Goal: Communication & Community: Share content

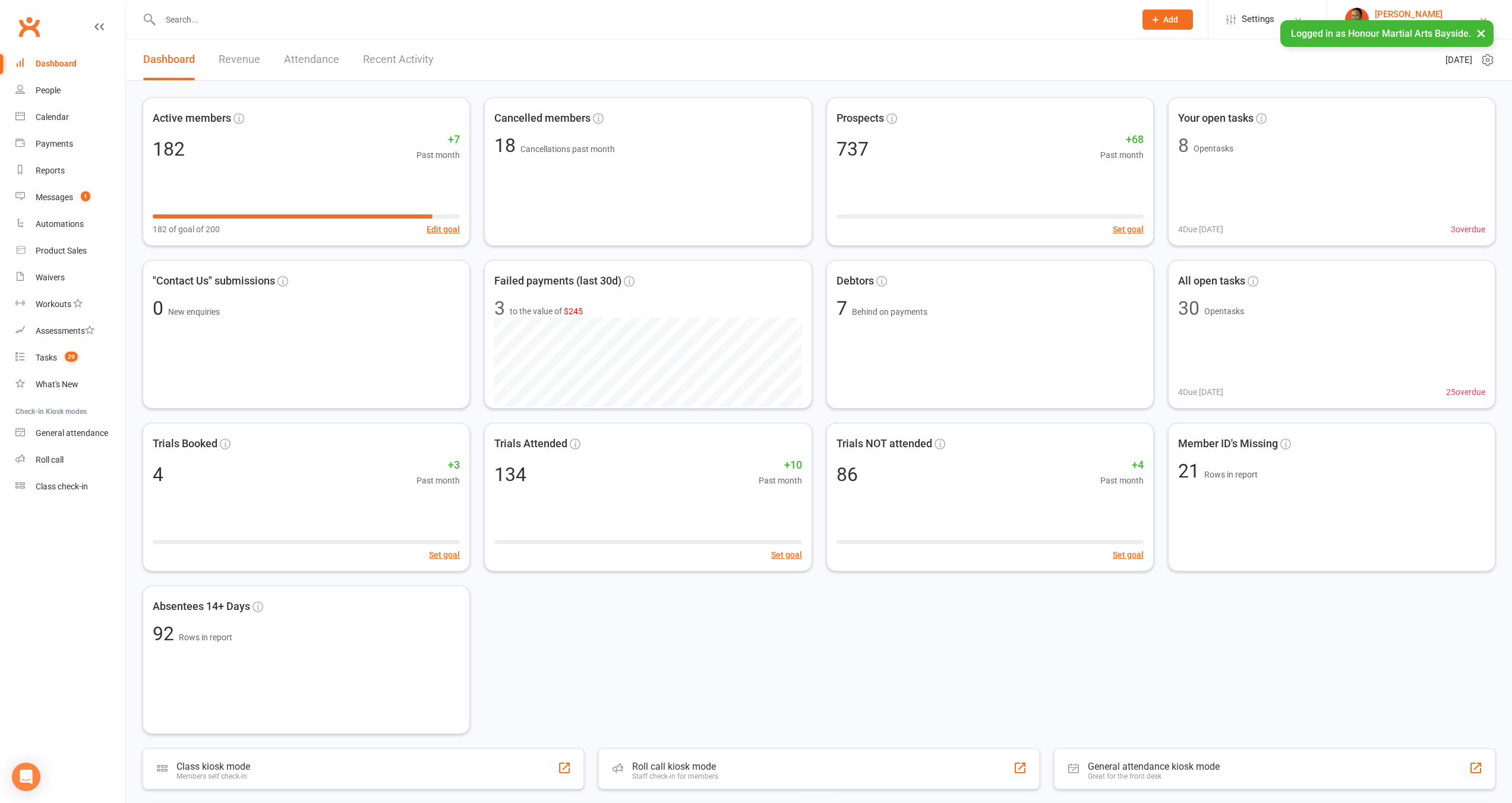
click at [1458, 14] on div "[PERSON_NAME]" at bounding box center [1426, 14] width 104 height 11
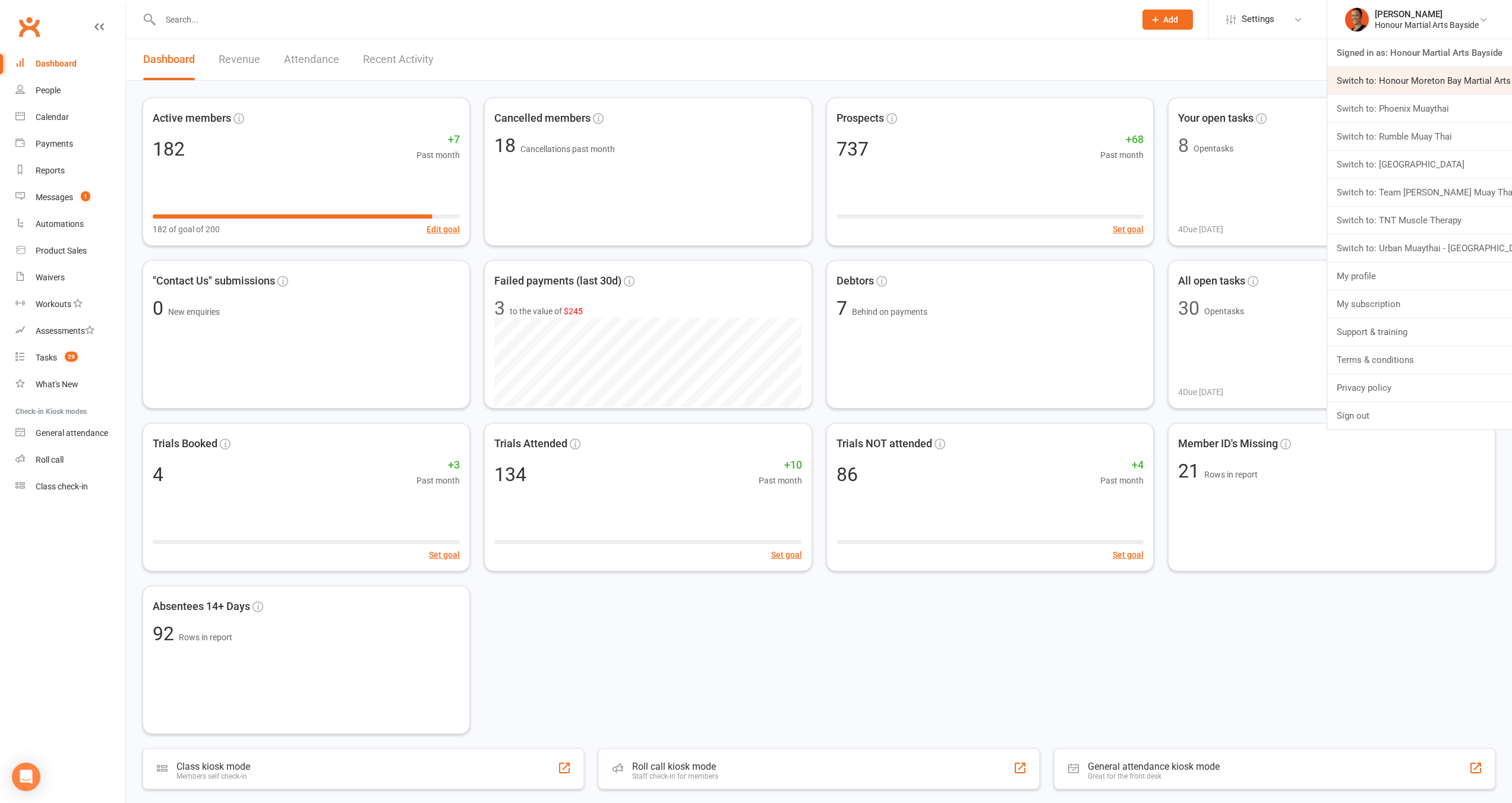
click at [1437, 90] on link "Switch to: Honour Moreton Bay Martial Arts Academy" at bounding box center [1419, 81] width 185 height 27
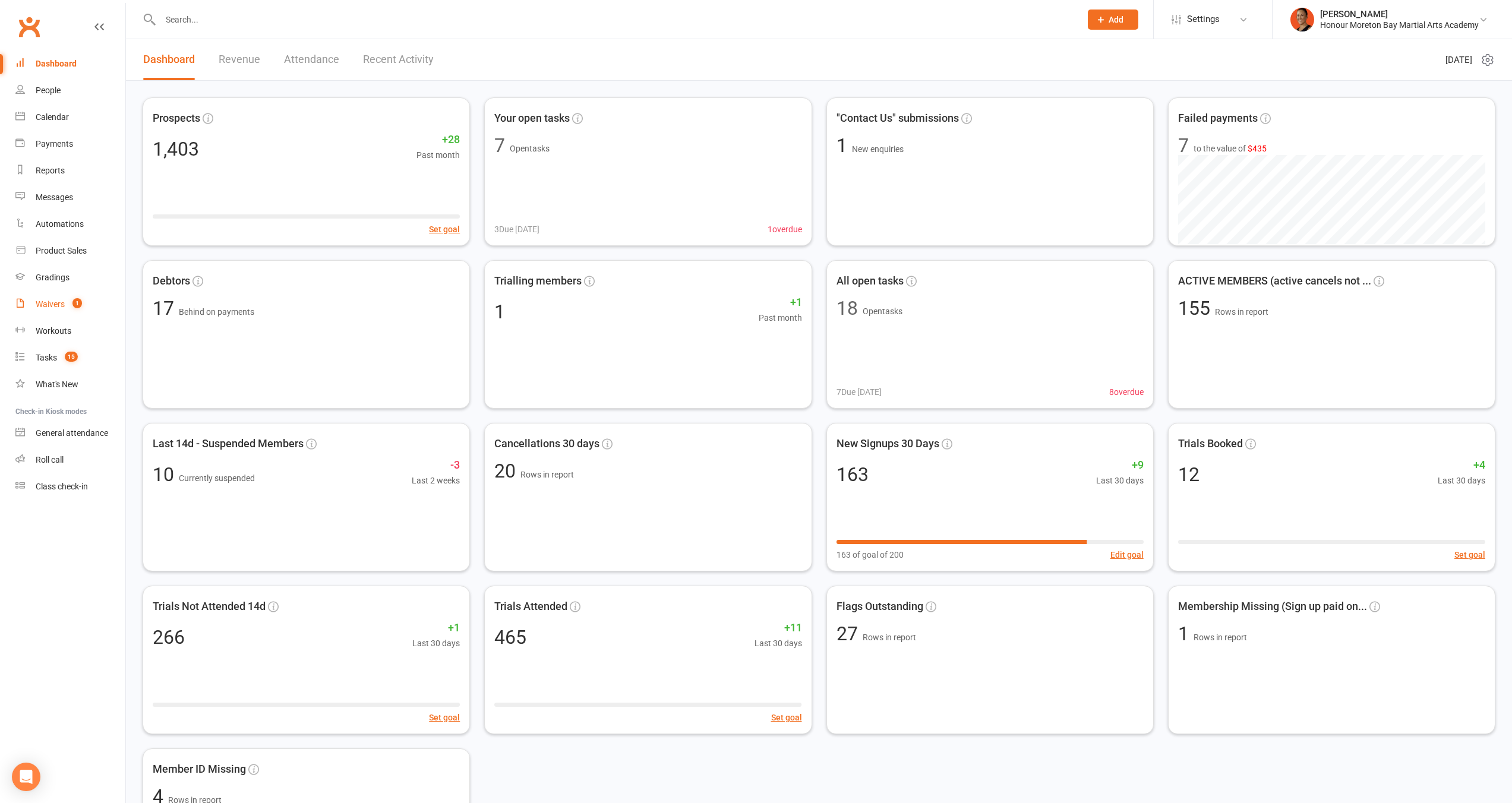
click at [41, 307] on div "Waivers" at bounding box center [50, 304] width 29 height 9
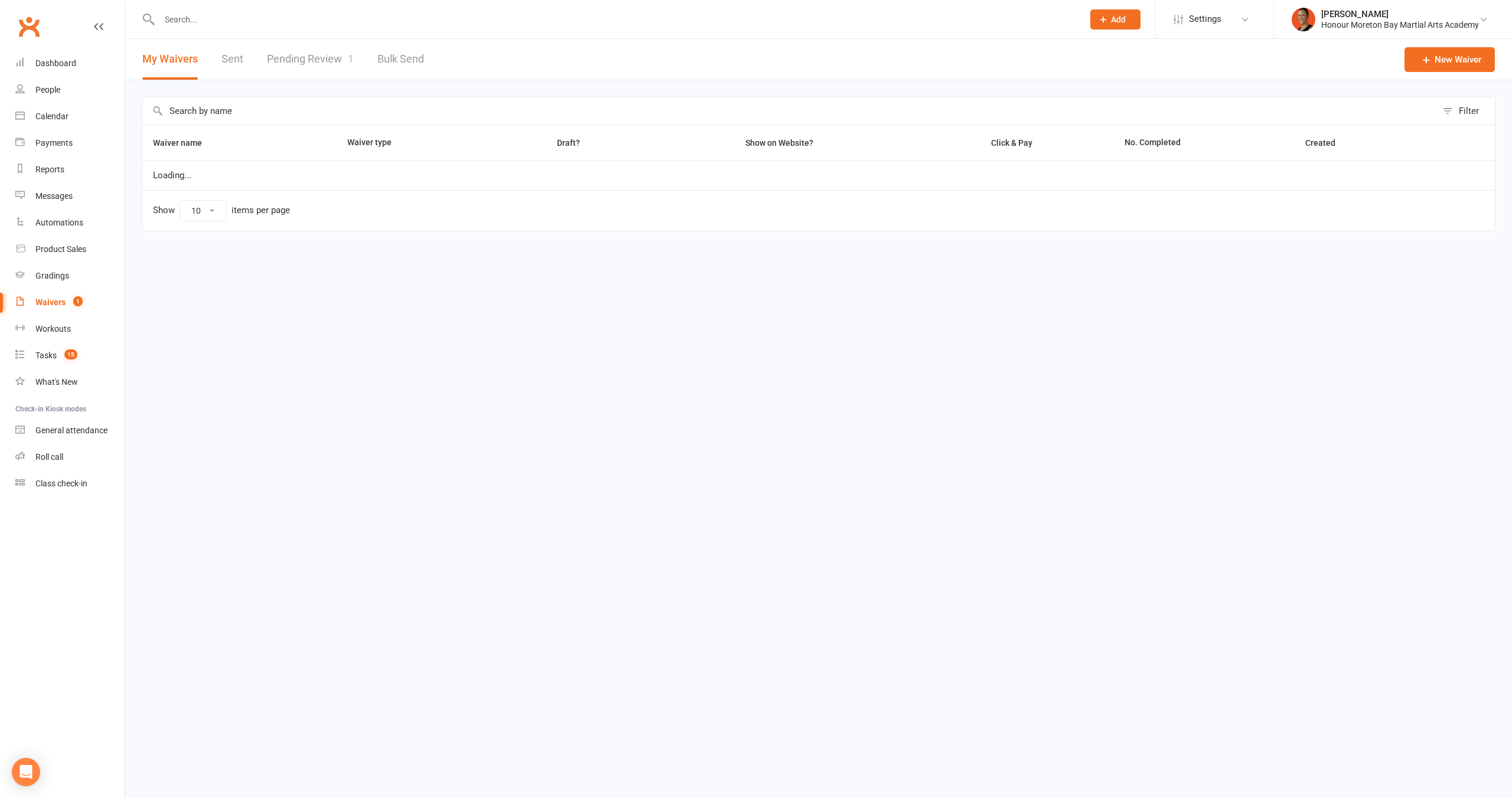
select select "100"
click at [292, 47] on link "Pending Review 1" at bounding box center [310, 59] width 87 height 41
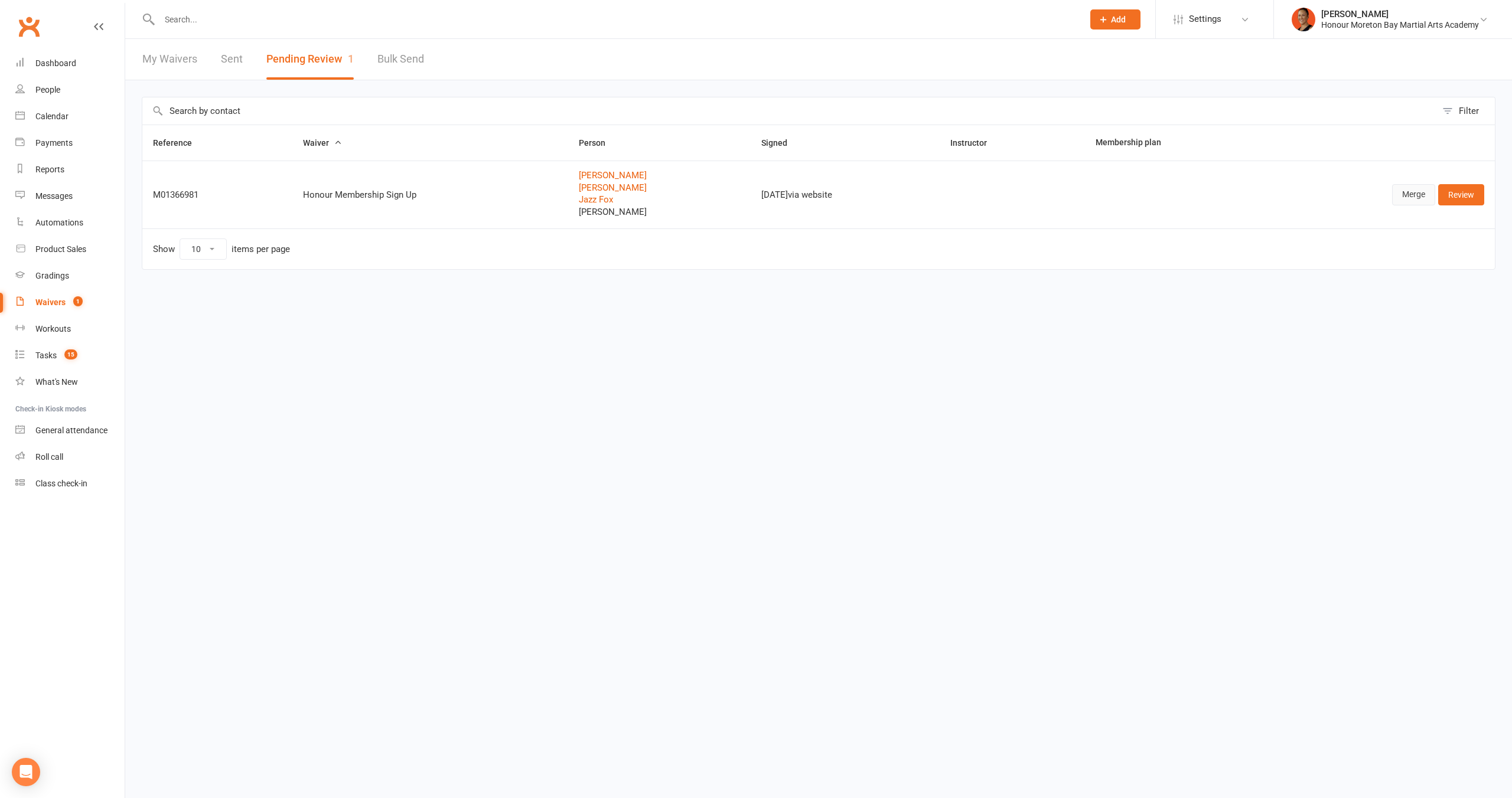
click at [1417, 200] on link "Merge" at bounding box center [1414, 195] width 43 height 21
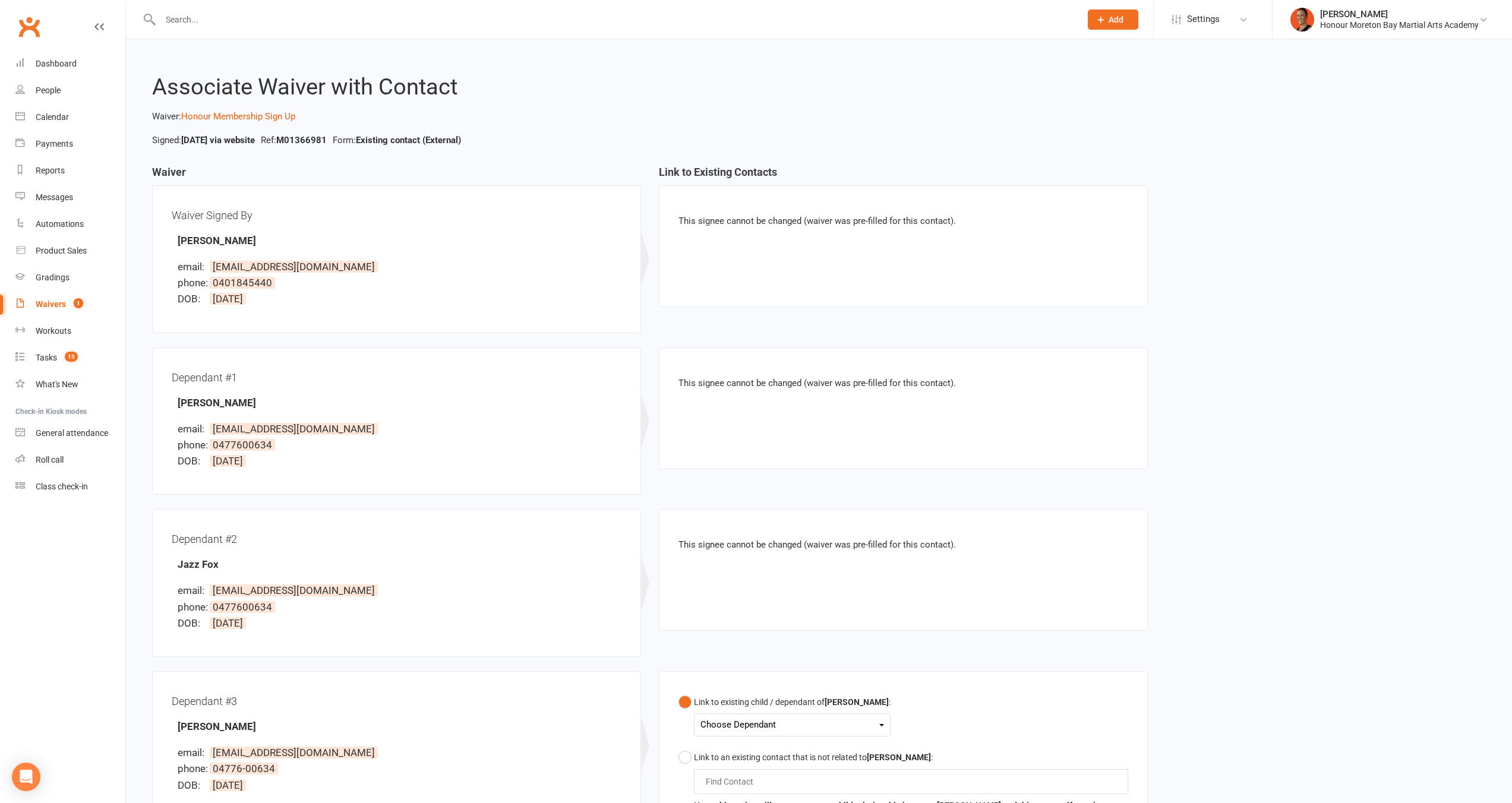
scroll to position [190, 0]
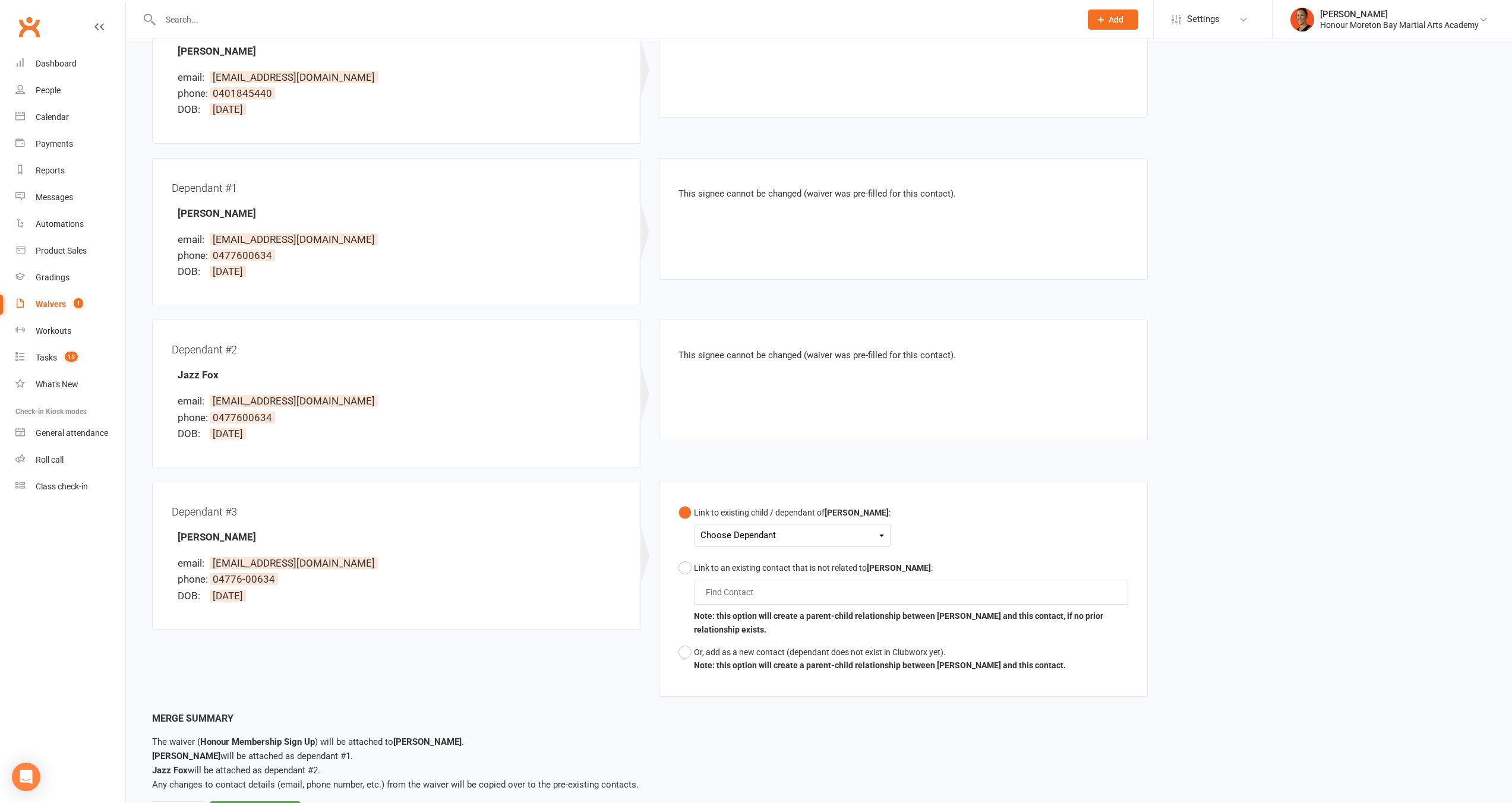
click at [742, 534] on div "Choose Dependant" at bounding box center [792, 536] width 183 height 16
click at [799, 497] on div "Link to existing child / dependant of Shannon Fox : Choose Dependant Jazz Fox K…" at bounding box center [903, 589] width 489 height 215
click at [715, 659] on button "Or, add as a new contact (dependant does not exist in Clubworx yet). Note: this…" at bounding box center [872, 659] width 387 height 36
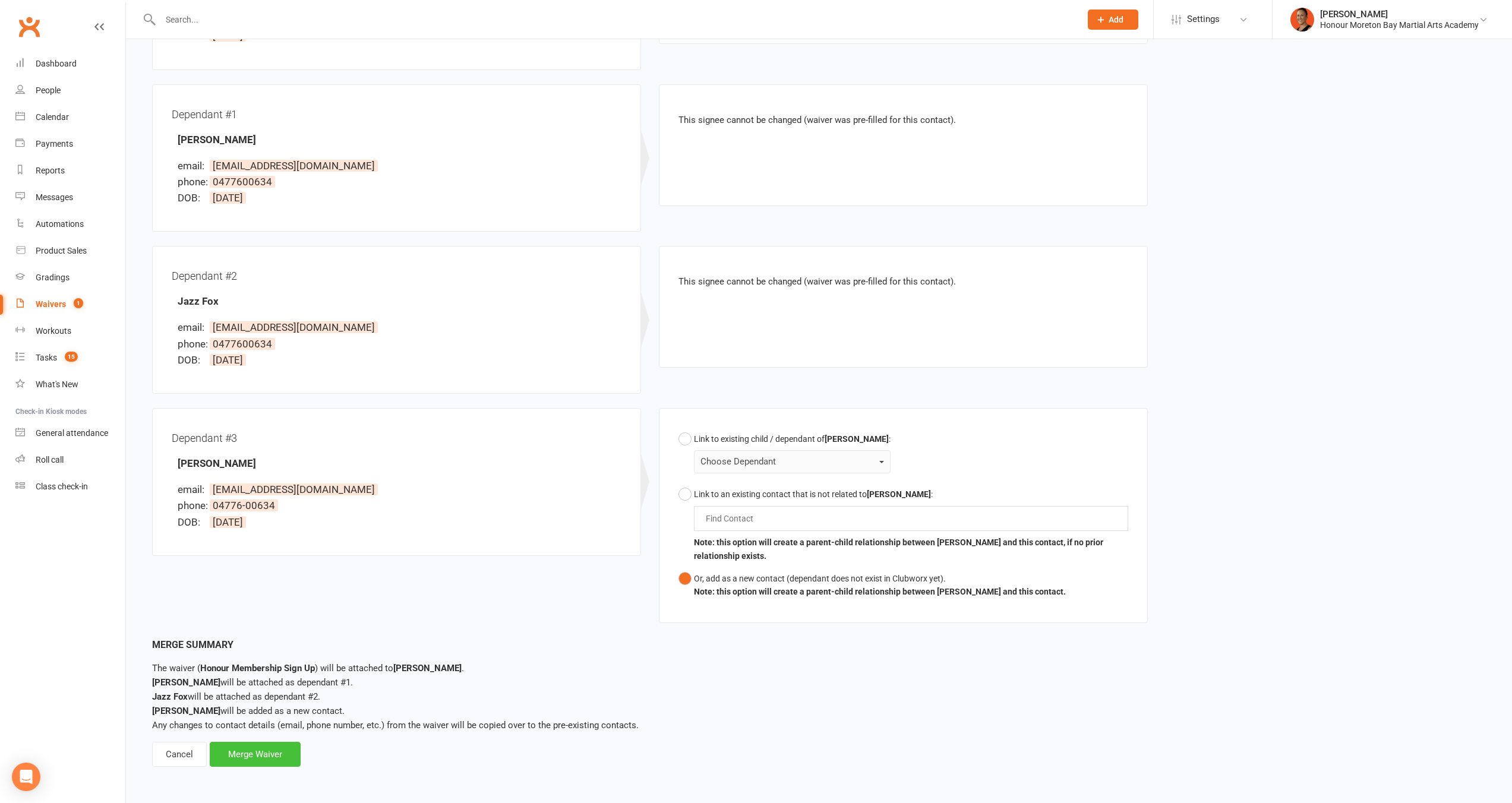
click at [232, 756] on div "Merge Waiver" at bounding box center [254, 754] width 91 height 25
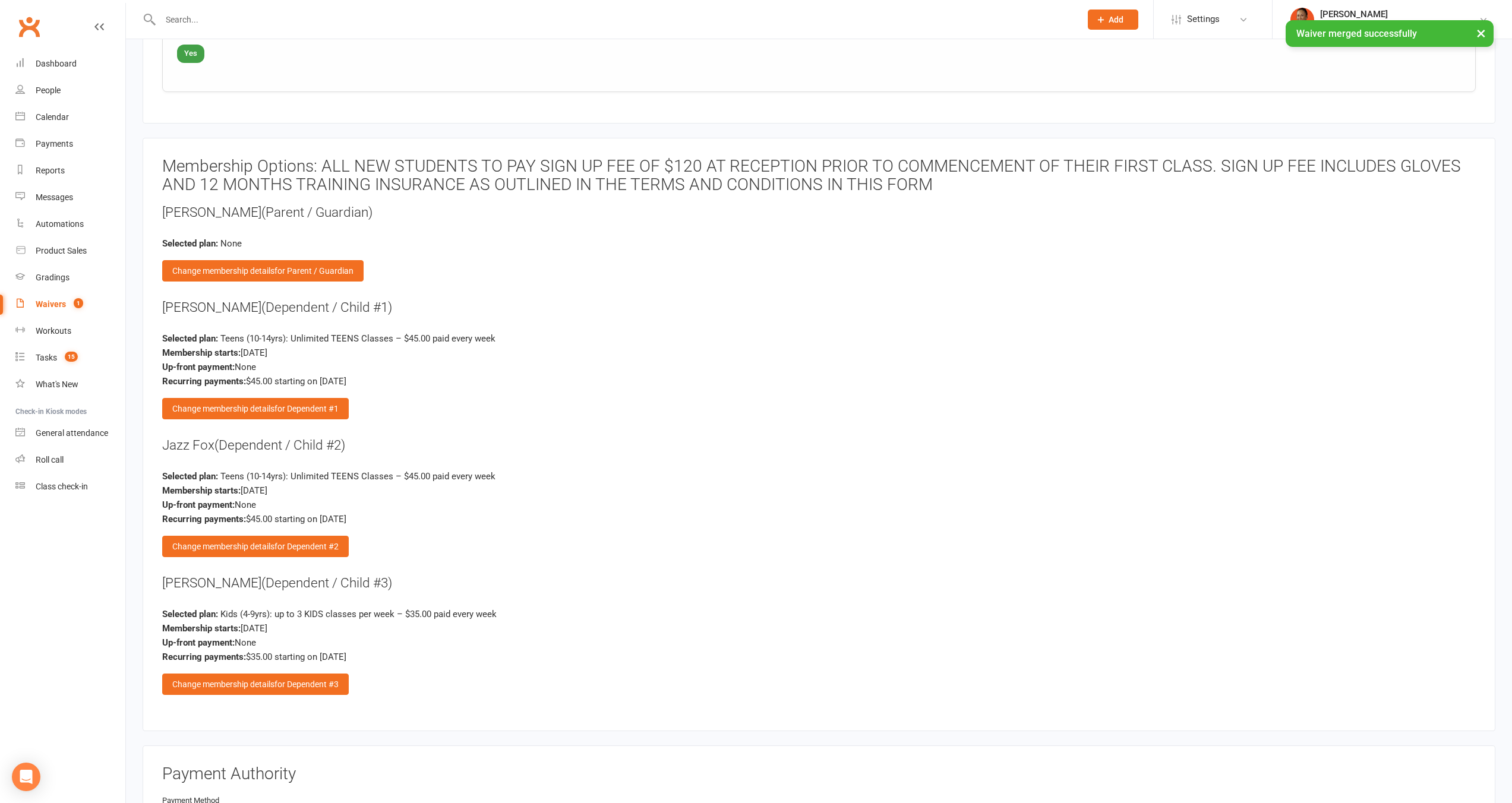
scroll to position [2544, 0]
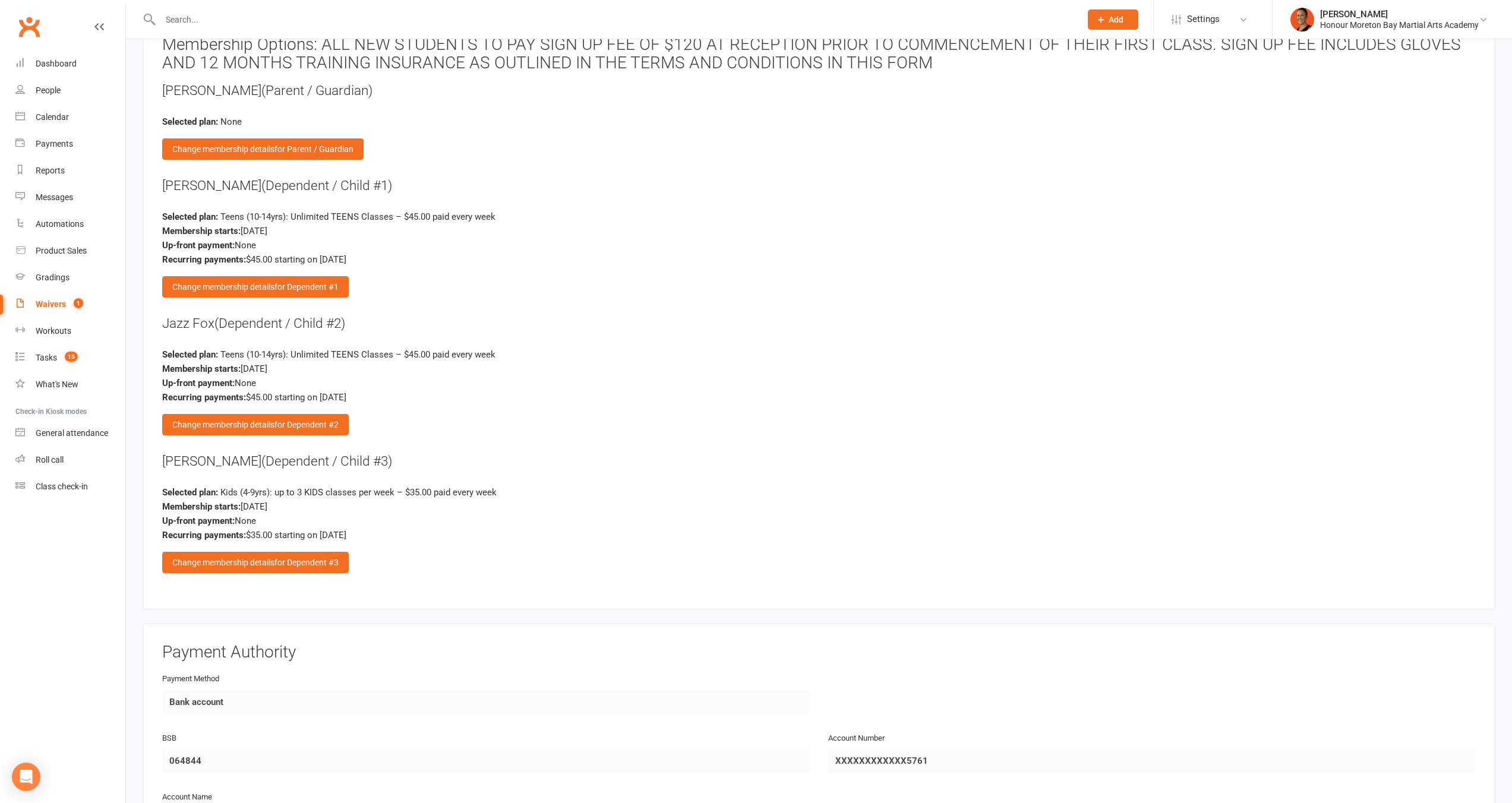
click at [282, 254] on div "Recurring payments: $45.00 starting on Oct 14, 2025" at bounding box center [819, 259] width 1313 height 14
click at [765, 261] on div "Kye Fox (Dependent / Child #1) Selected plan: Teens (10-14yrs): Unlimited TEENS…" at bounding box center [819, 237] width 1313 height 121
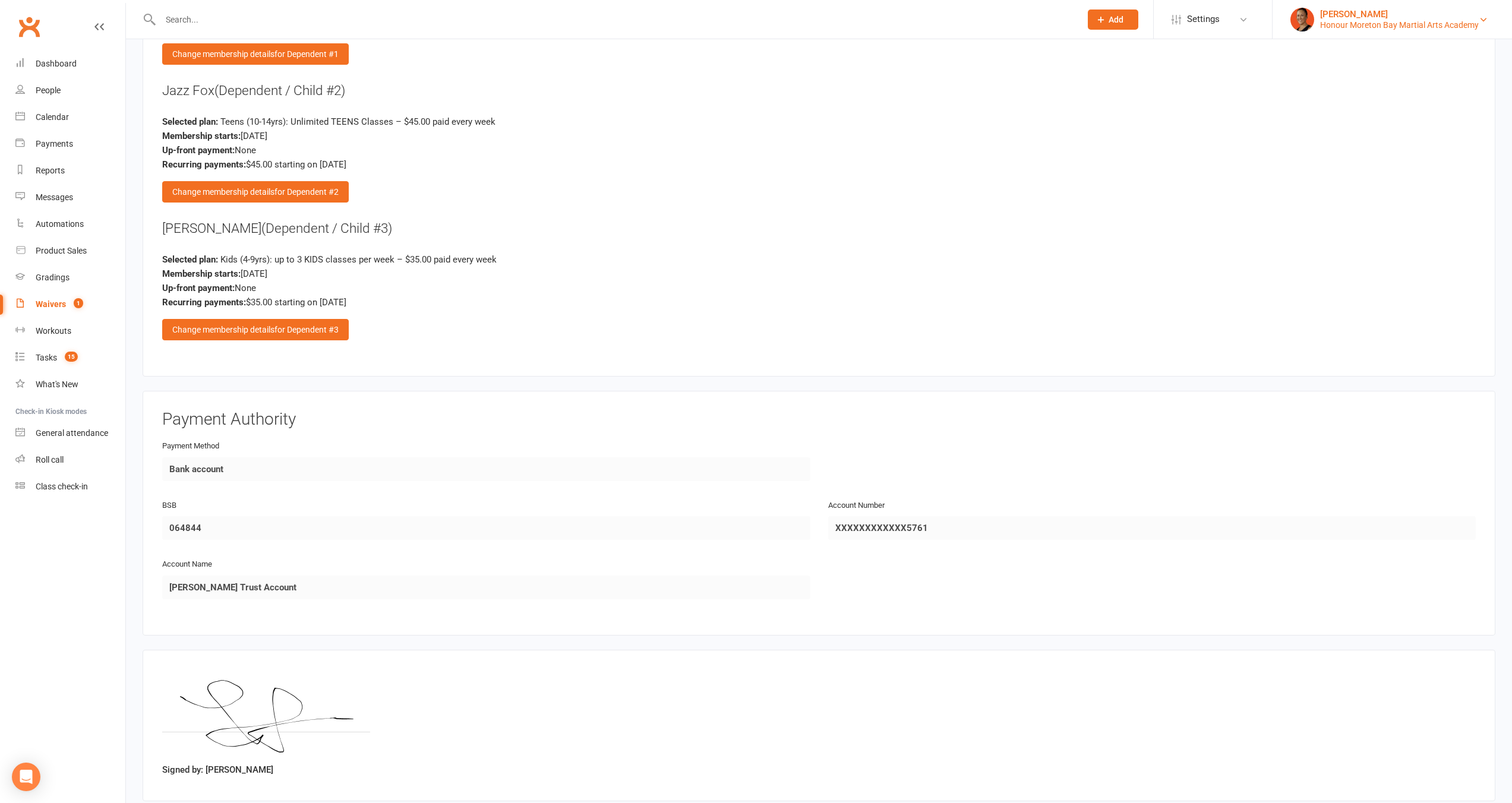
click at [1392, 30] on link "Melina Yung Honour Moreton Bay Martial Arts Academy" at bounding box center [1392, 20] width 204 height 23
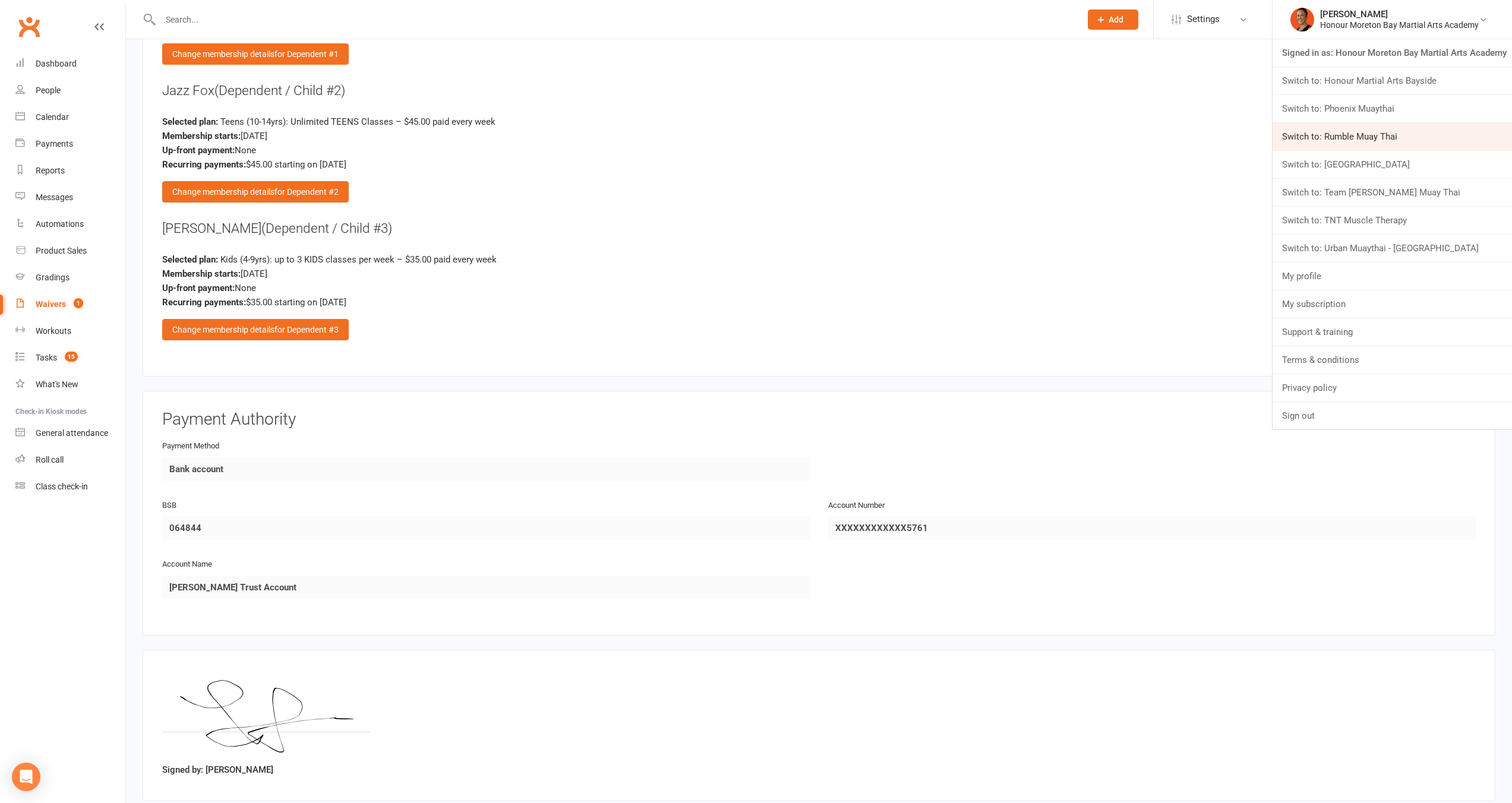
click at [1373, 136] on link "Switch to: Rumble Muay Thai" at bounding box center [1392, 137] width 240 height 27
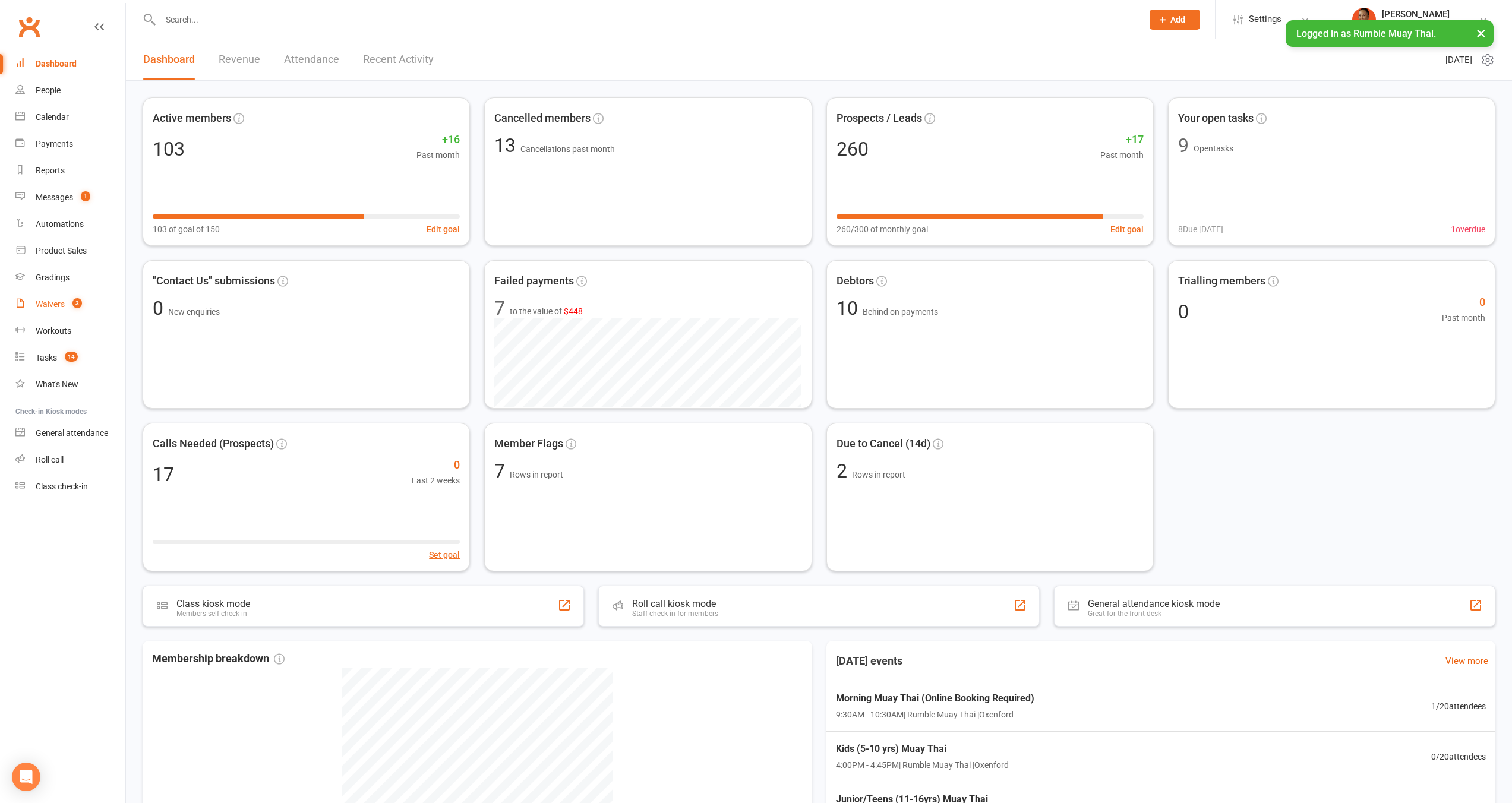
click at [51, 300] on div "Waivers" at bounding box center [50, 304] width 29 height 9
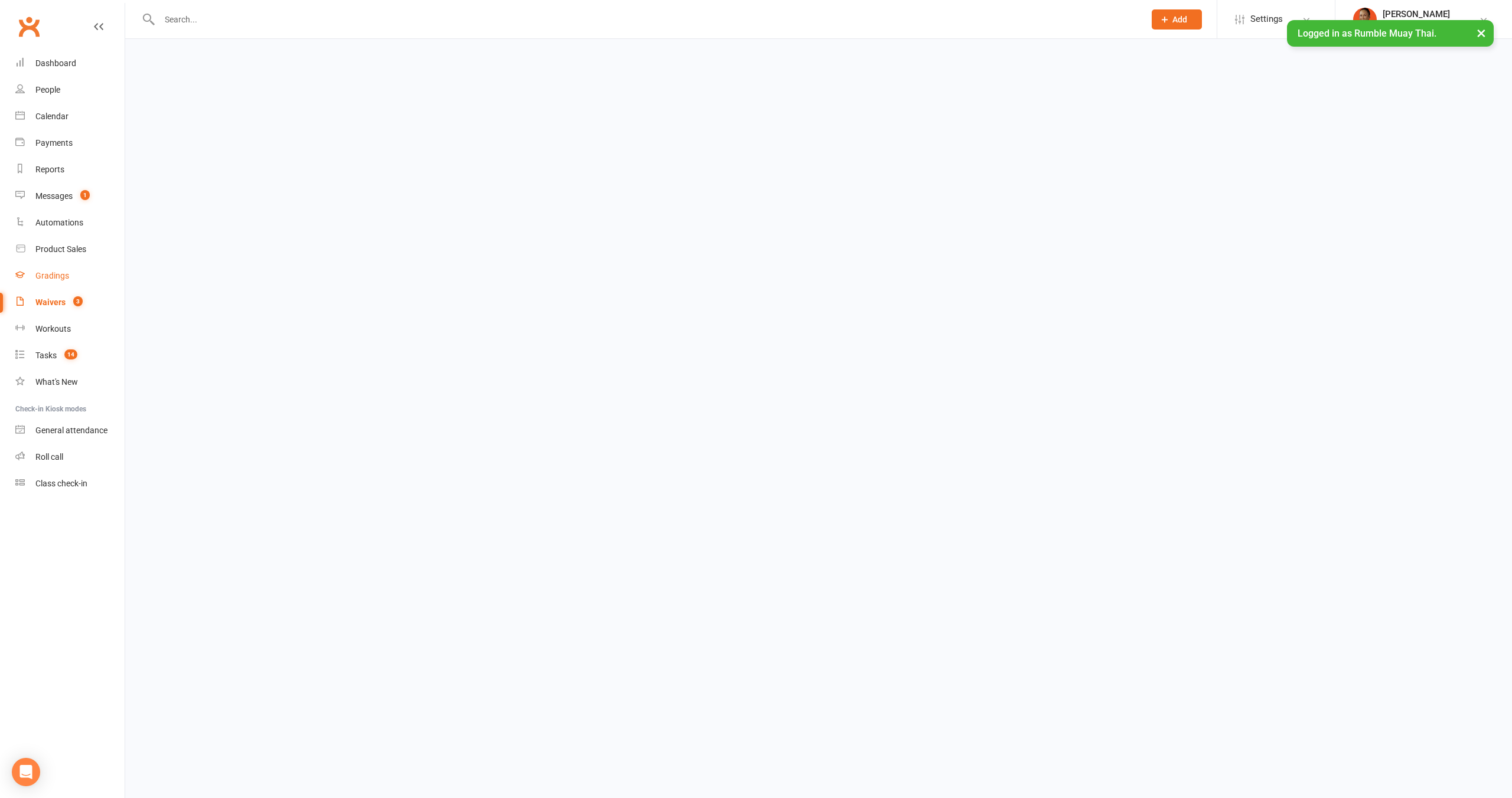
select select "100"
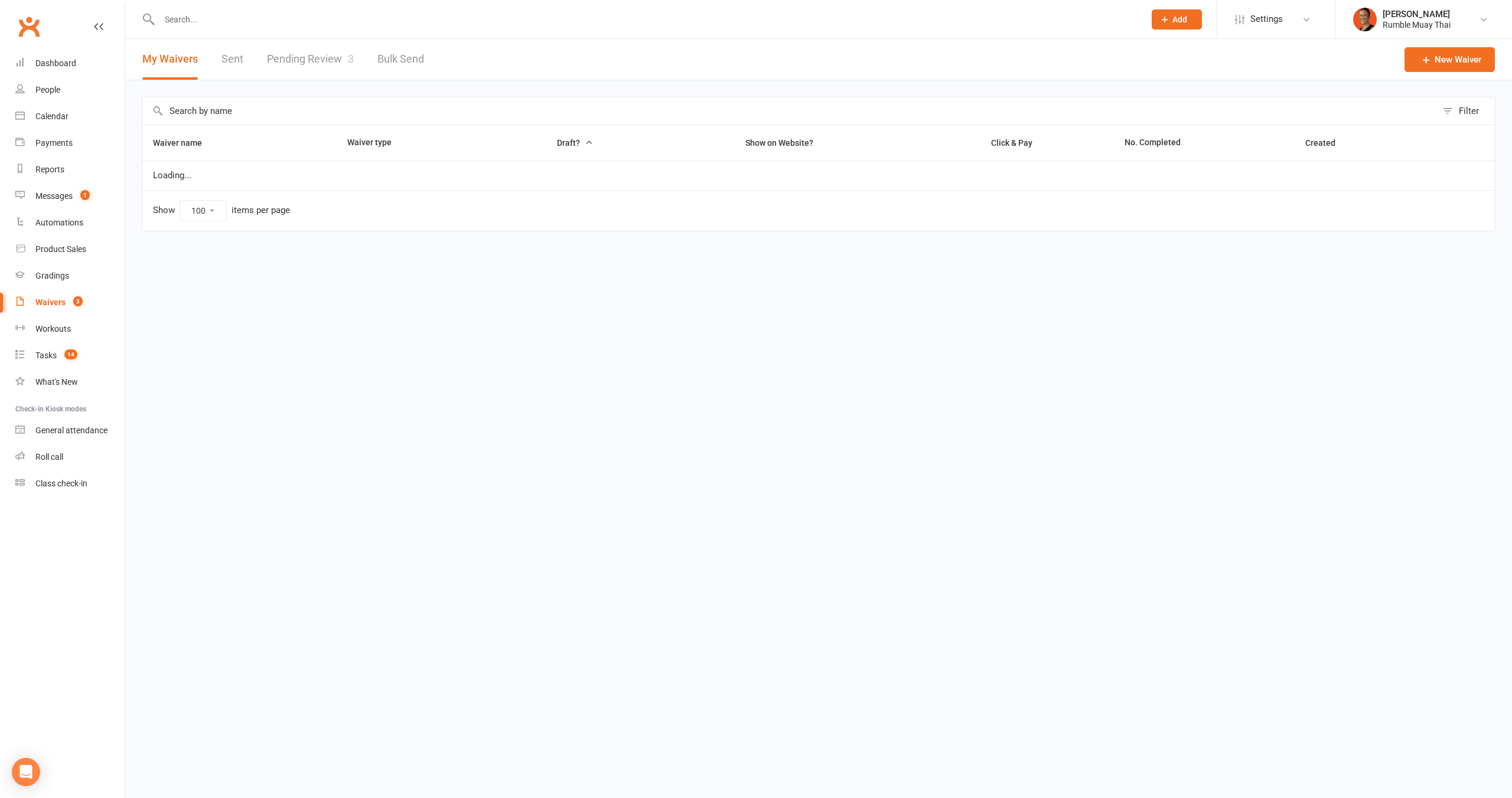
click at [345, 52] on link "Pending Review 3" at bounding box center [310, 59] width 87 height 41
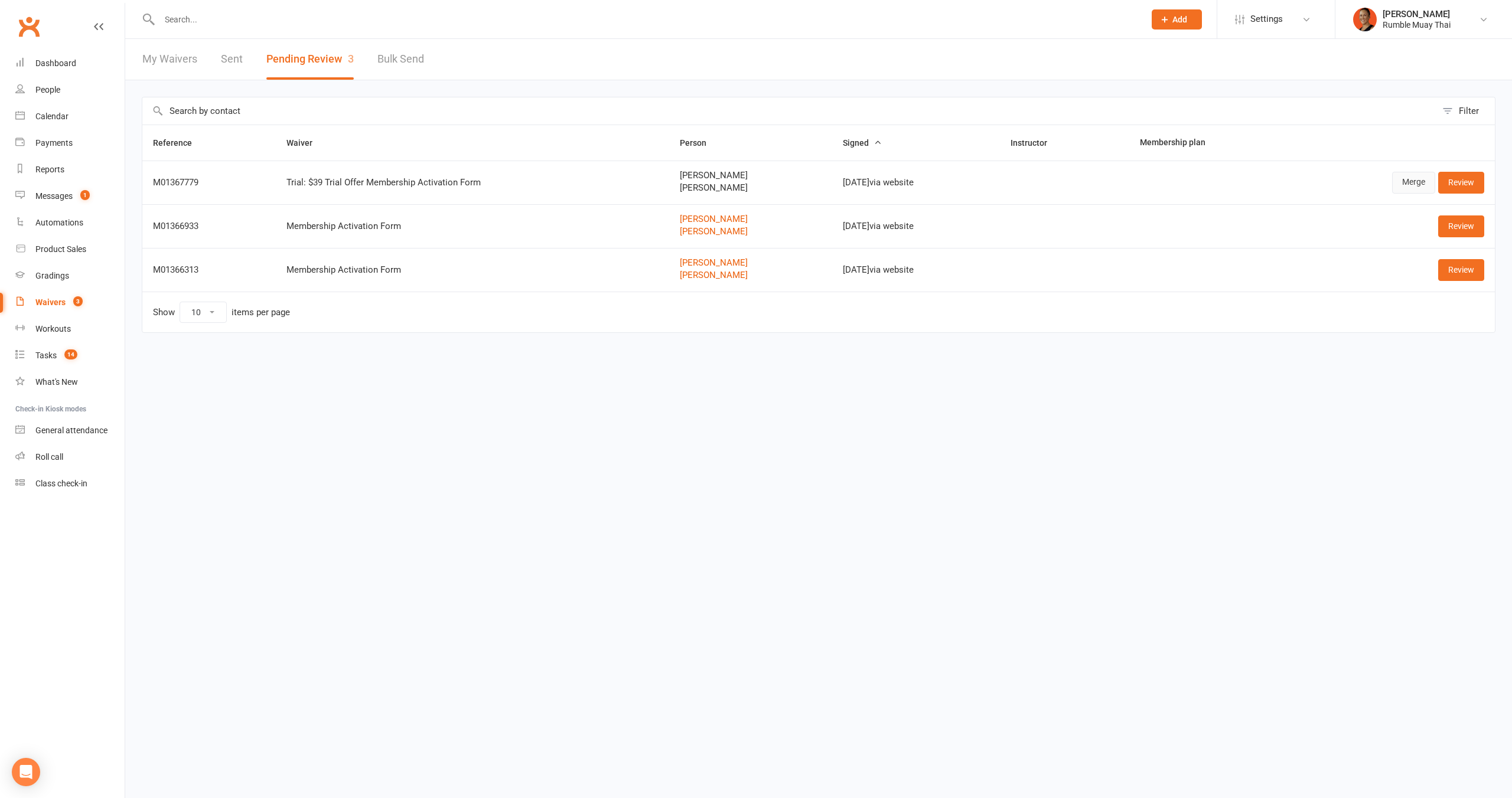
click at [1413, 179] on link "Merge" at bounding box center [1414, 182] width 43 height 21
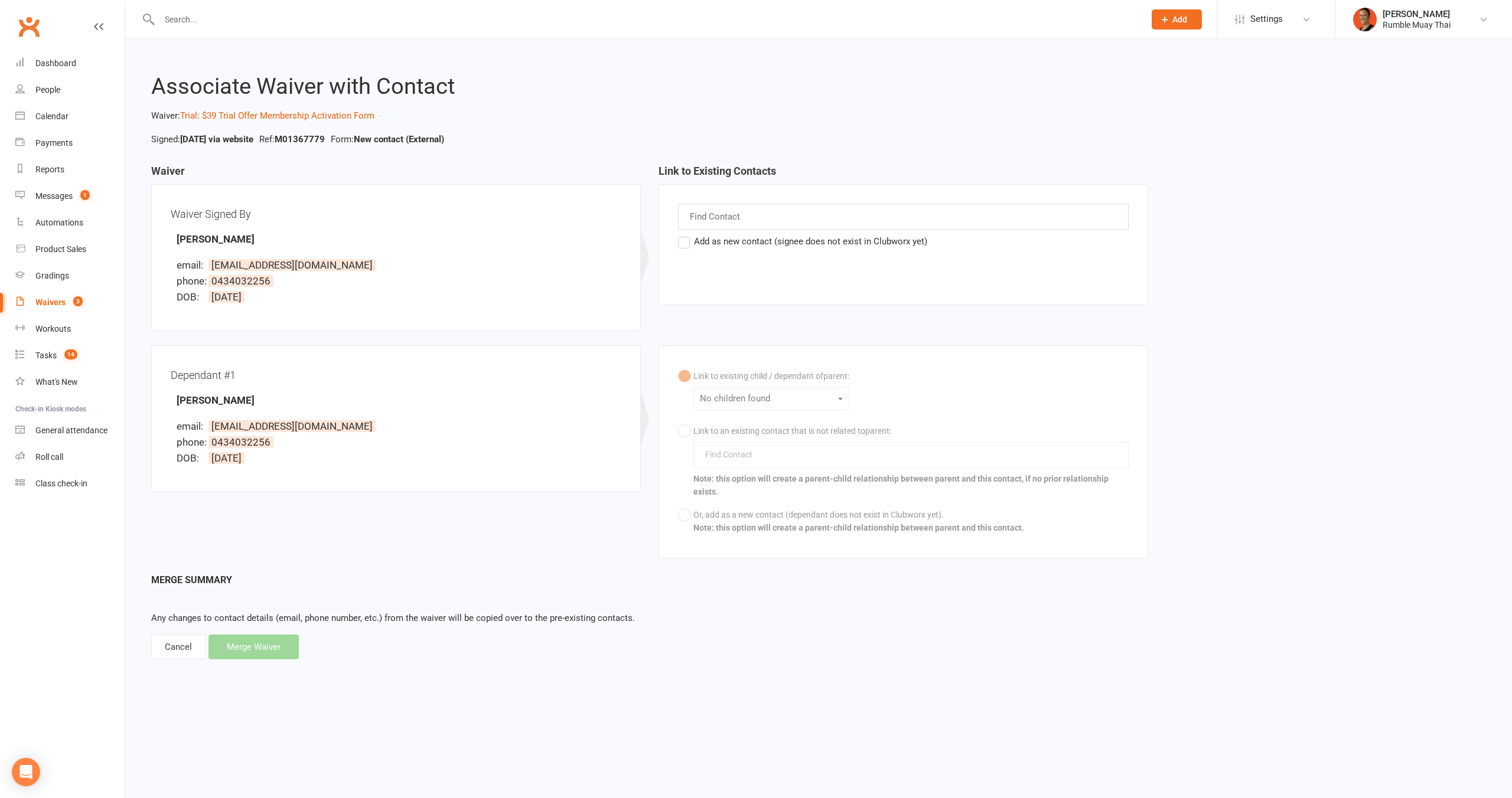
click at [744, 222] on div "Find Contact" at bounding box center [903, 217] width 451 height 26
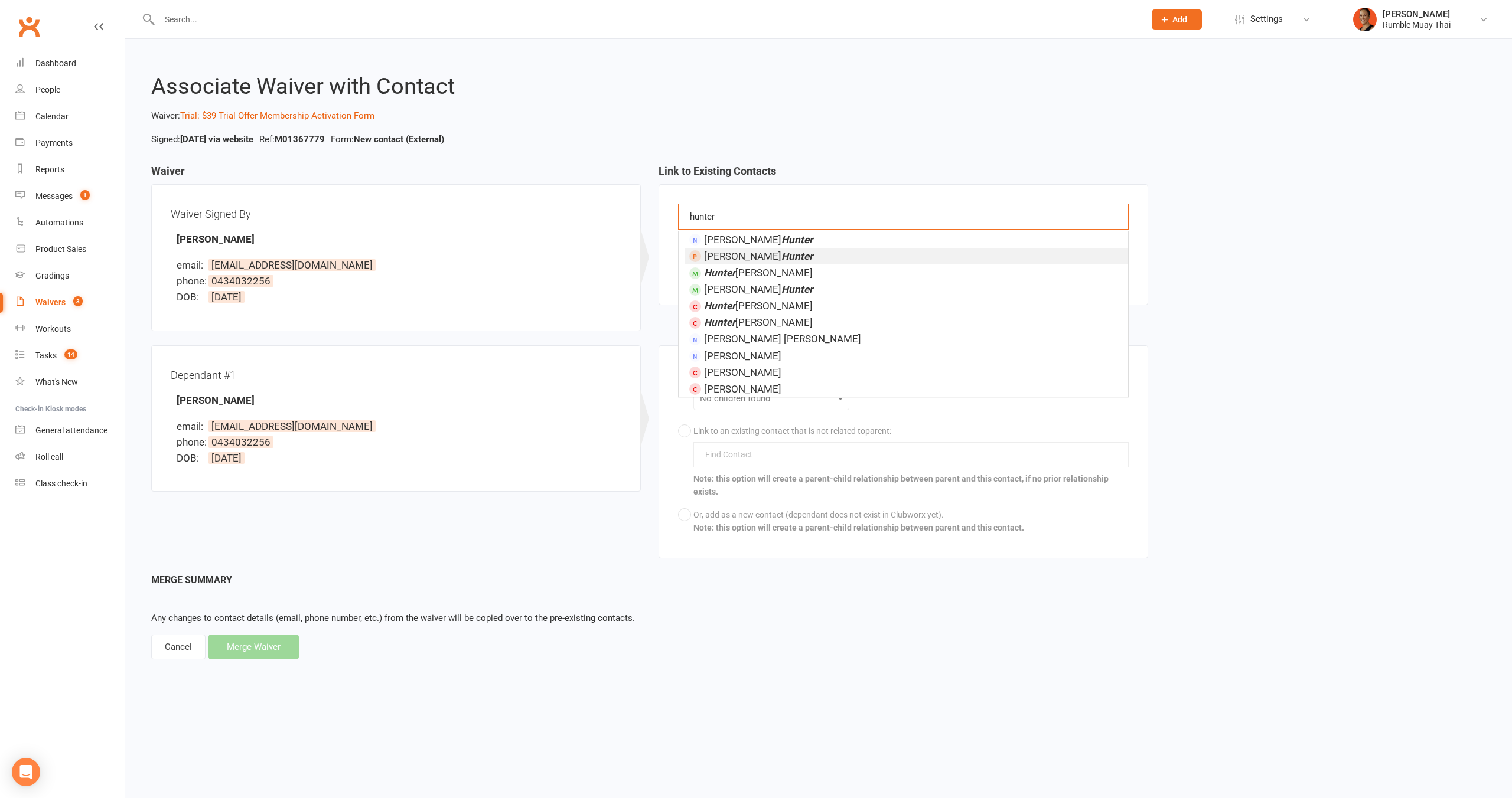
click at [710, 211] on input "hunter" at bounding box center [708, 216] width 40 height 15
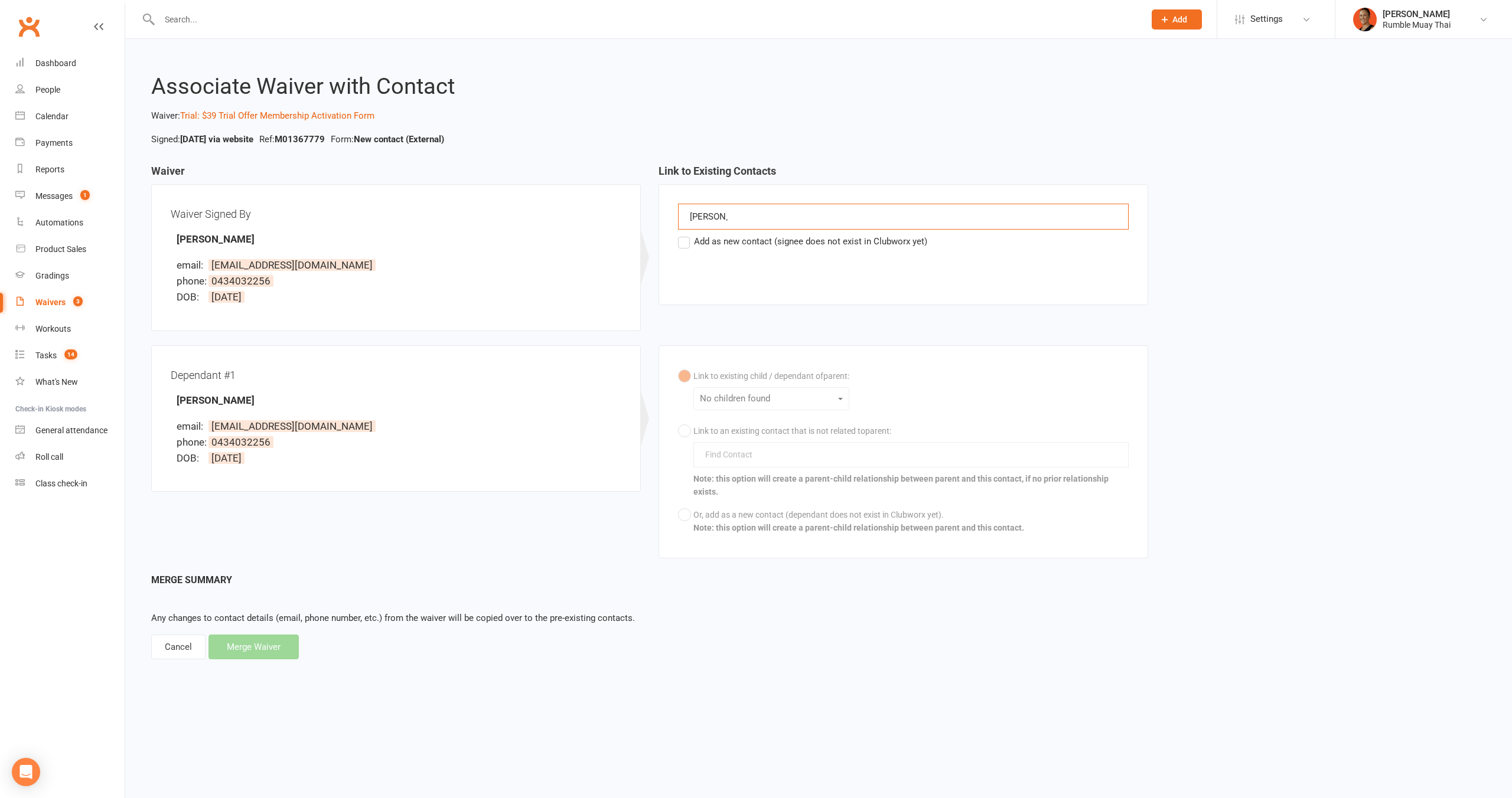
click at [707, 218] on input "dixon" at bounding box center [708, 216] width 40 height 15
type input "racq"
click at [496, 474] on div "Dependant #1 Cooper Dixon email: racquelkh@live.com phone: 0434032256 DOB: 29 N…" at bounding box center [396, 419] width 489 height 147
click at [163, 648] on div "Cancel" at bounding box center [178, 647] width 54 height 25
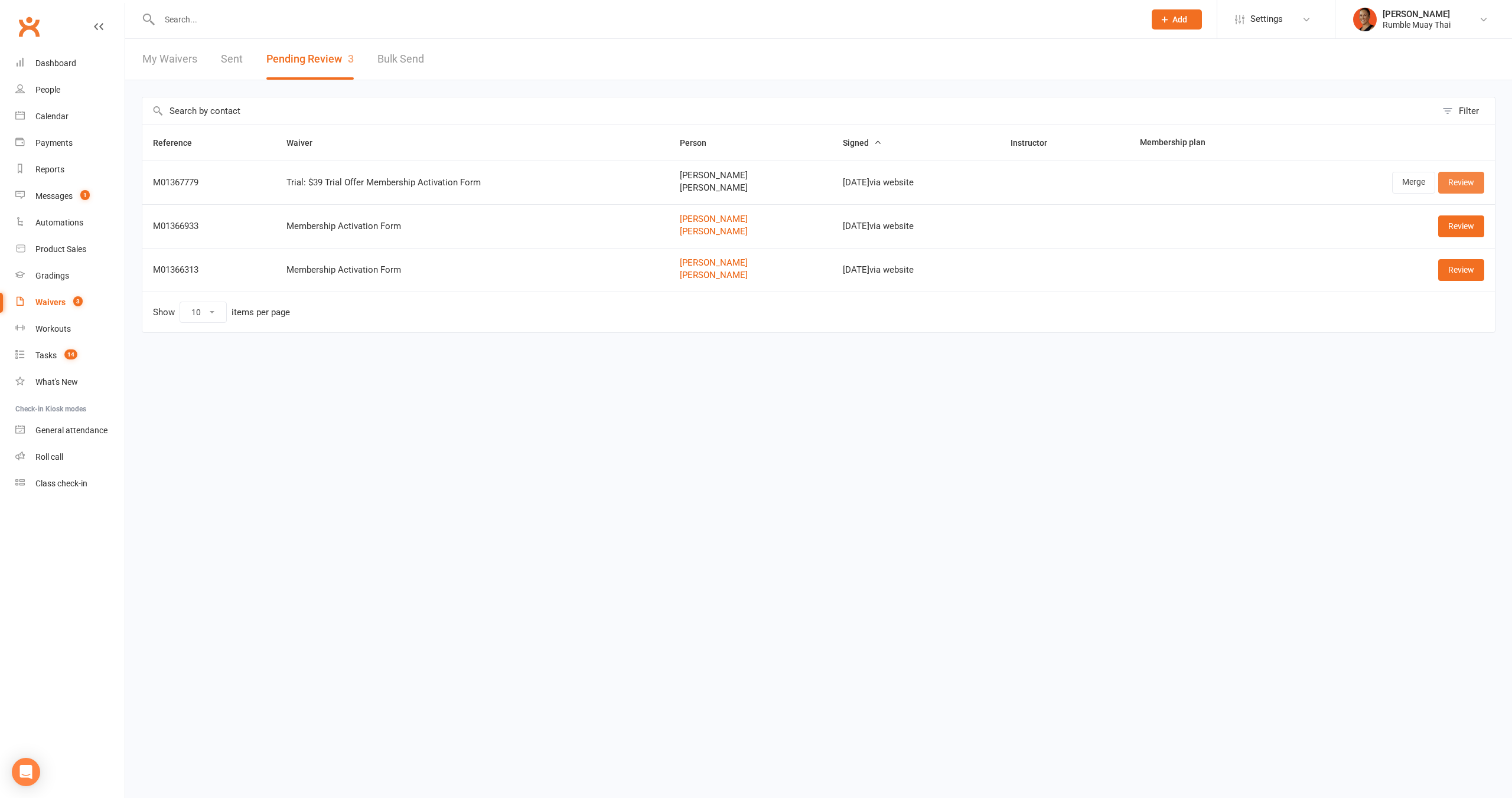
click at [1472, 176] on link "Review" at bounding box center [1461, 182] width 46 height 21
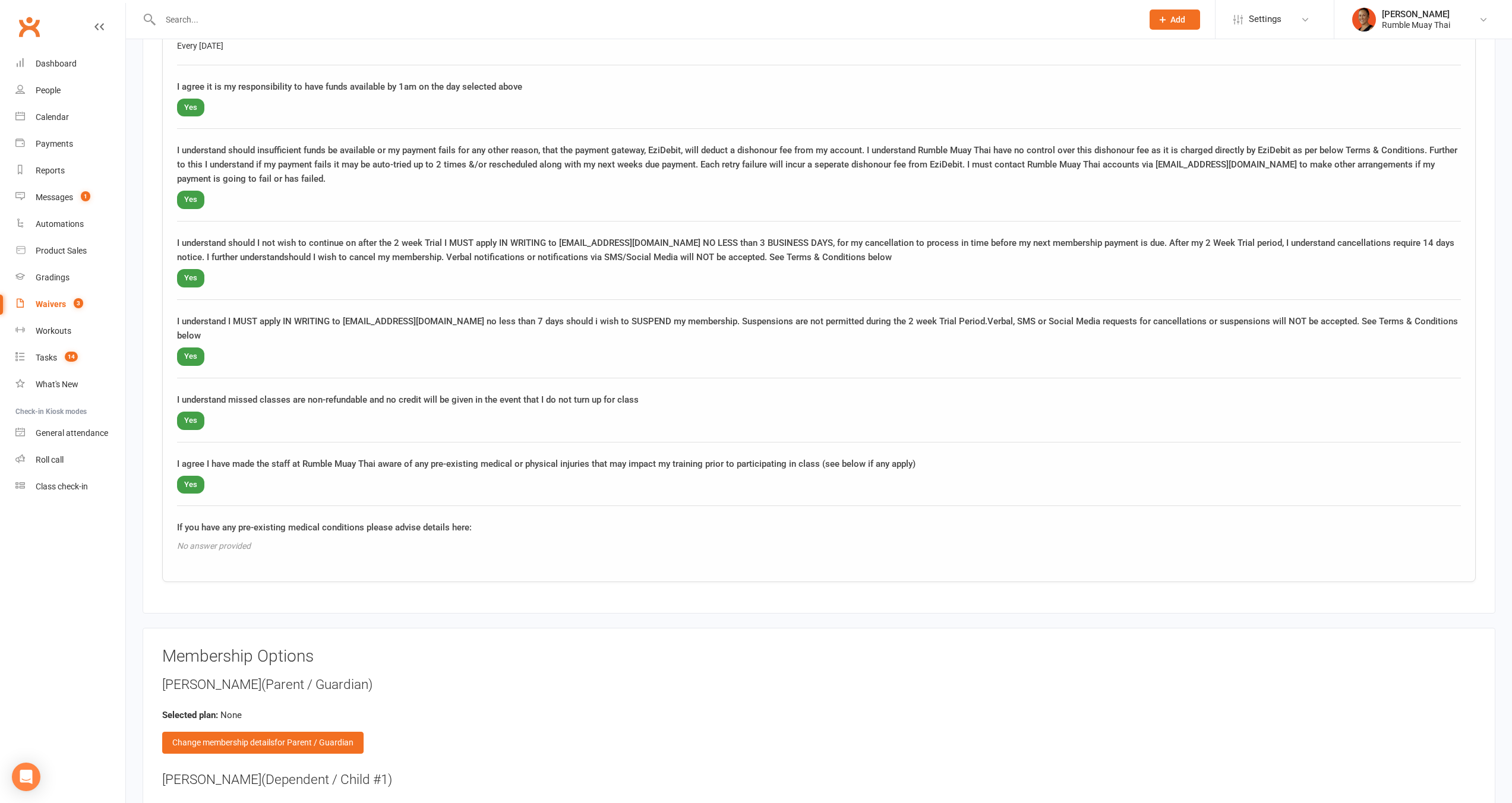
scroll to position [1725, 0]
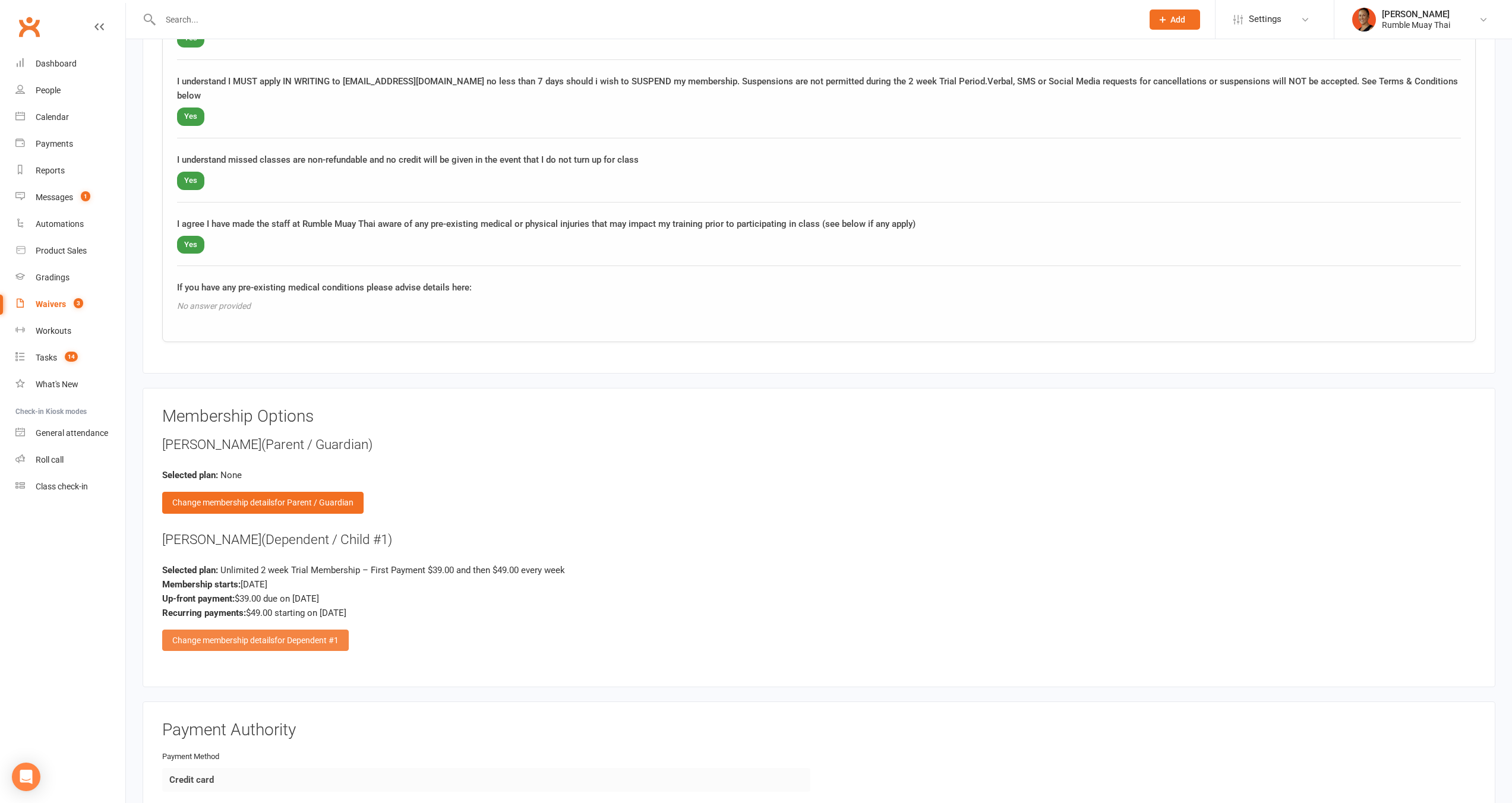
click at [304, 629] on div "Change membership details for Dependent #1" at bounding box center [256, 640] width 187 height 22
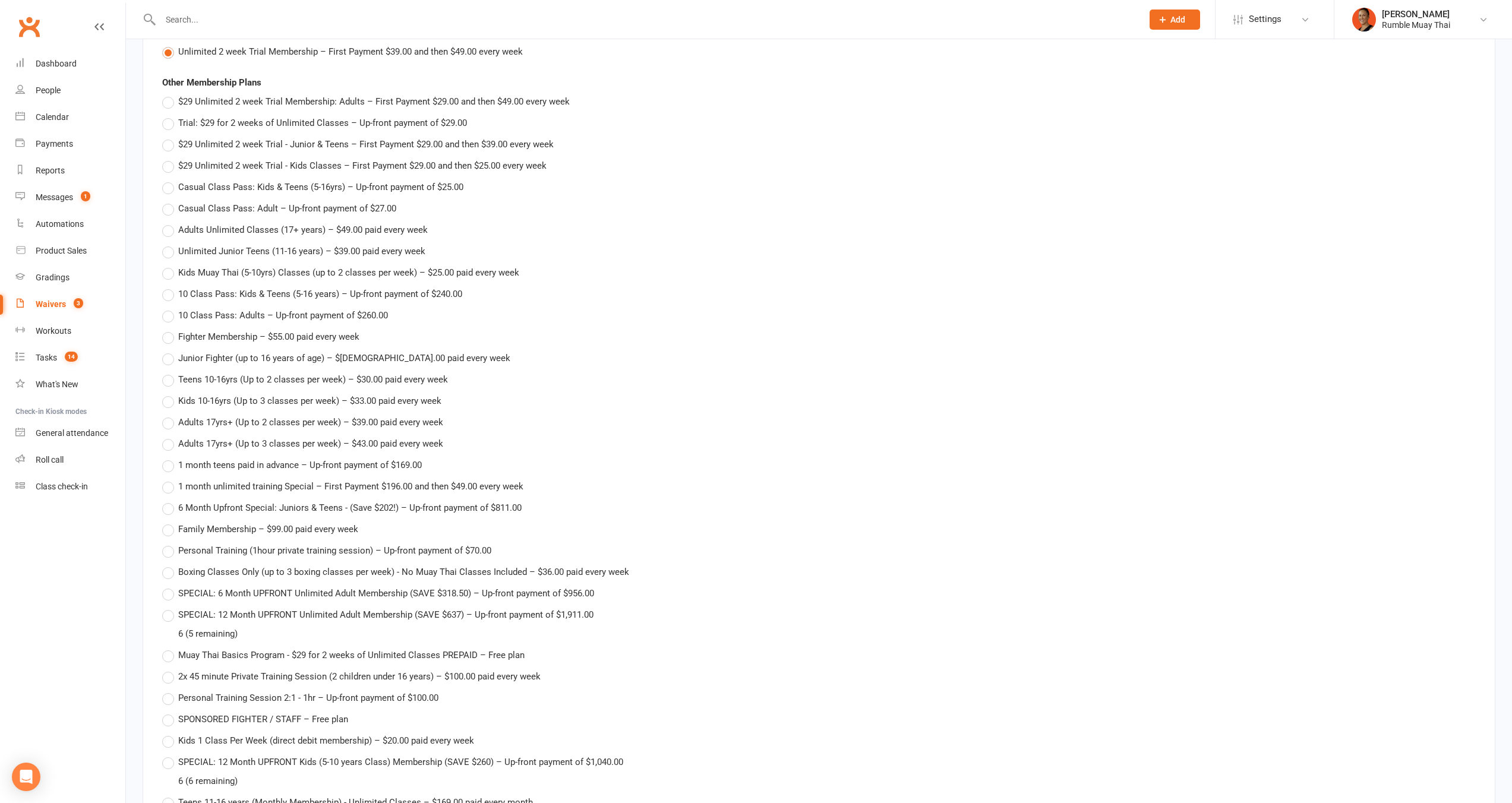
scroll to position [1968, 0]
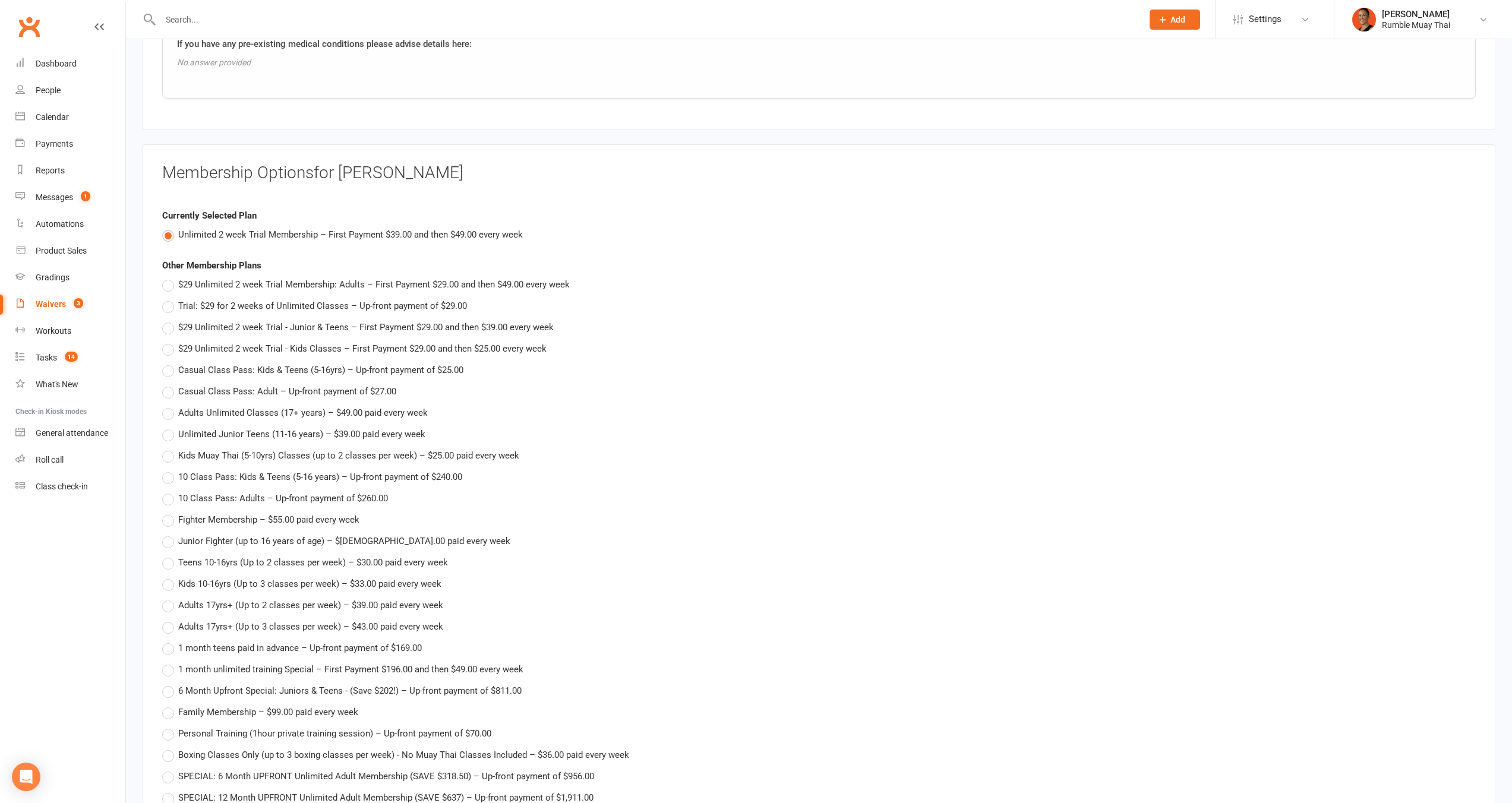
click at [375, 320] on span "$29 Unlimited 2 week Trial - Junior & Teens – First Payment $29.00 and then $39…" at bounding box center [366, 326] width 376 height 12
click at [170, 320] on input "$29 Unlimited 2 week Trial - Junior & Teens – First Payment $29.00 and then $39…" at bounding box center [166, 320] width 8 height 0
type input "$29 Unlimited 2 week Trial - Junior & Teens"
type input "29"
type input "39"
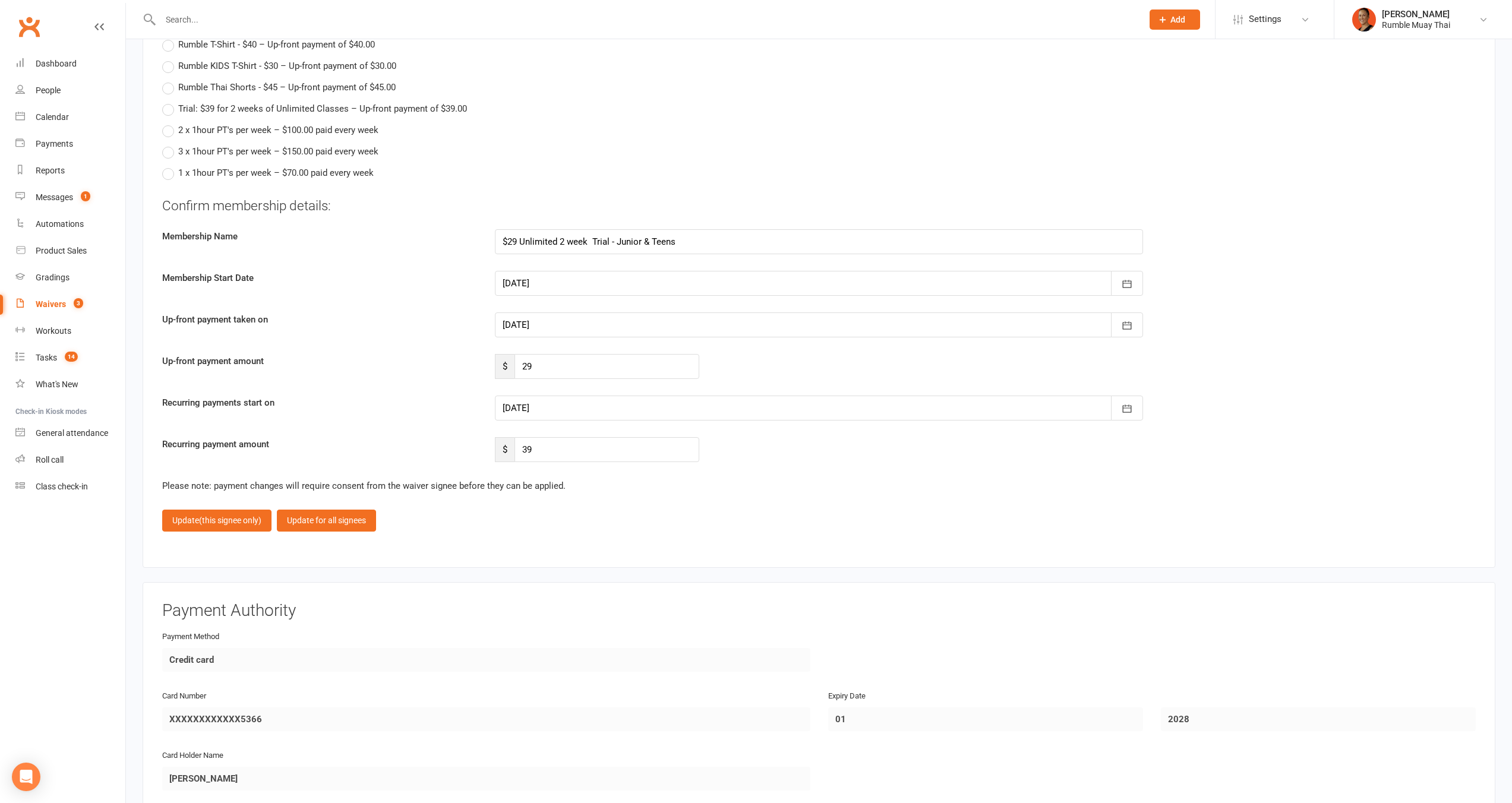
scroll to position [3000, 0]
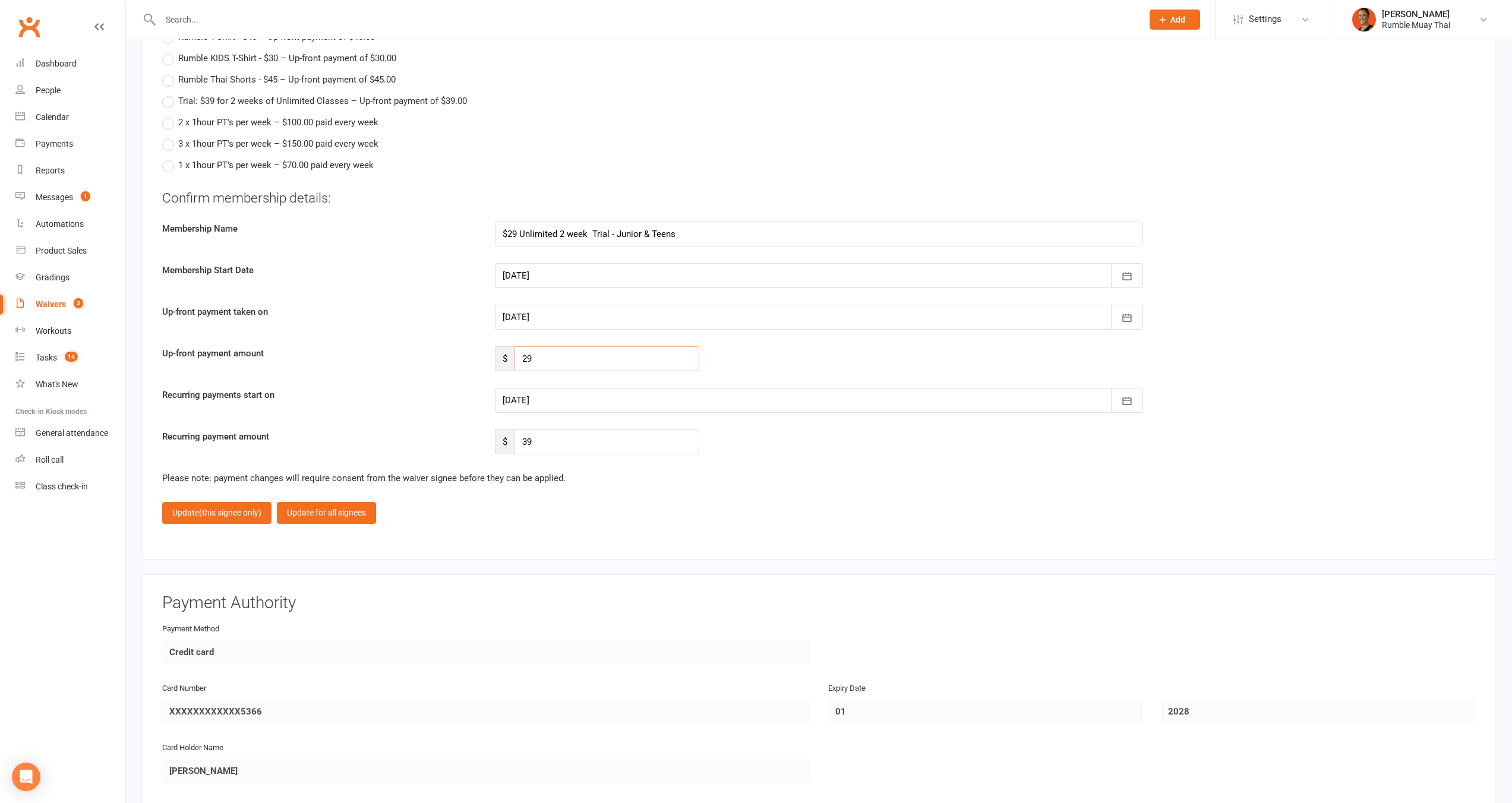
drag, startPoint x: 528, startPoint y: 342, endPoint x: 520, endPoint y: 338, distance: 8.9
click at [520, 347] on input "29" at bounding box center [607, 359] width 185 height 25
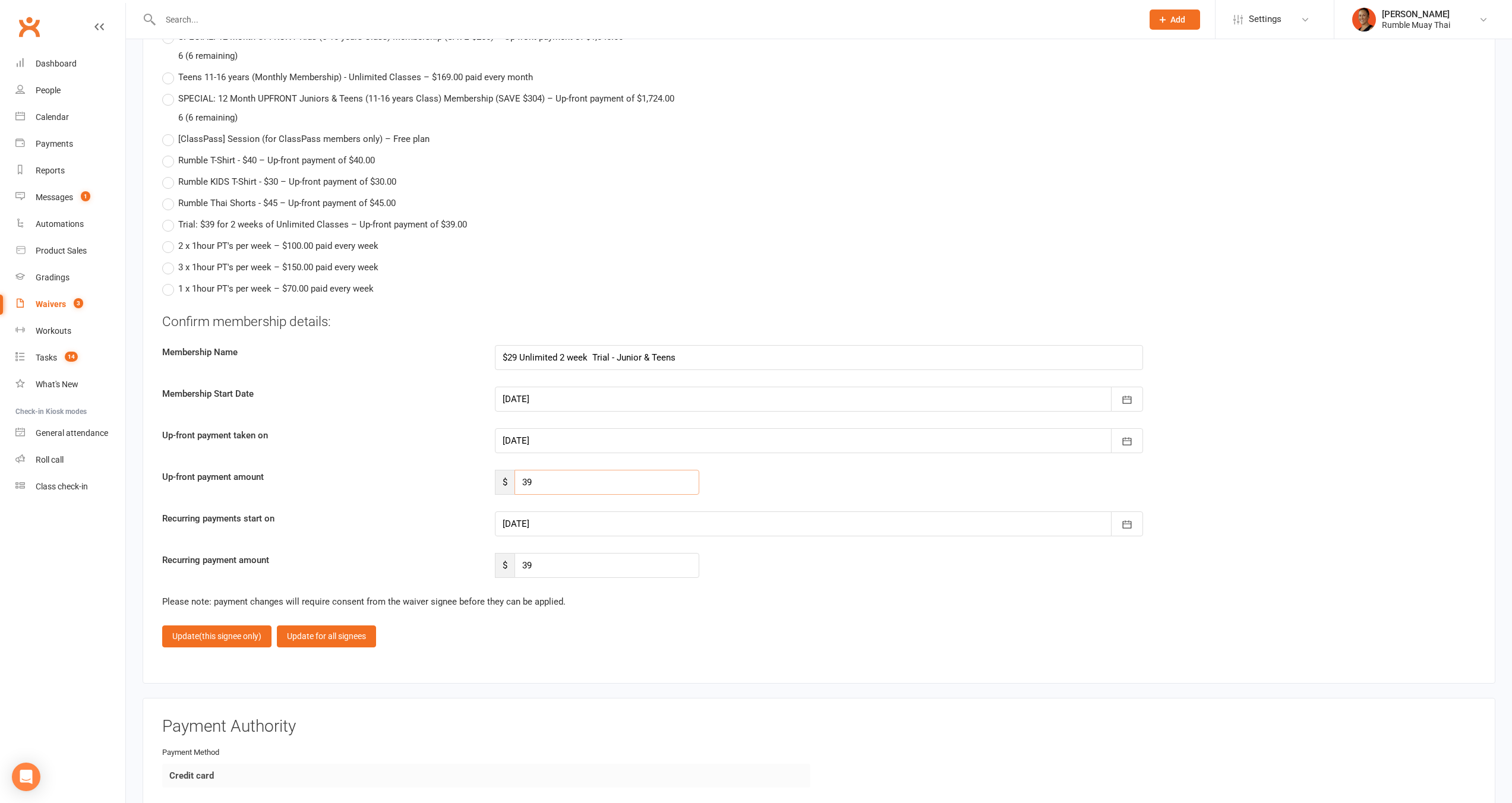
scroll to position [2892, 0]
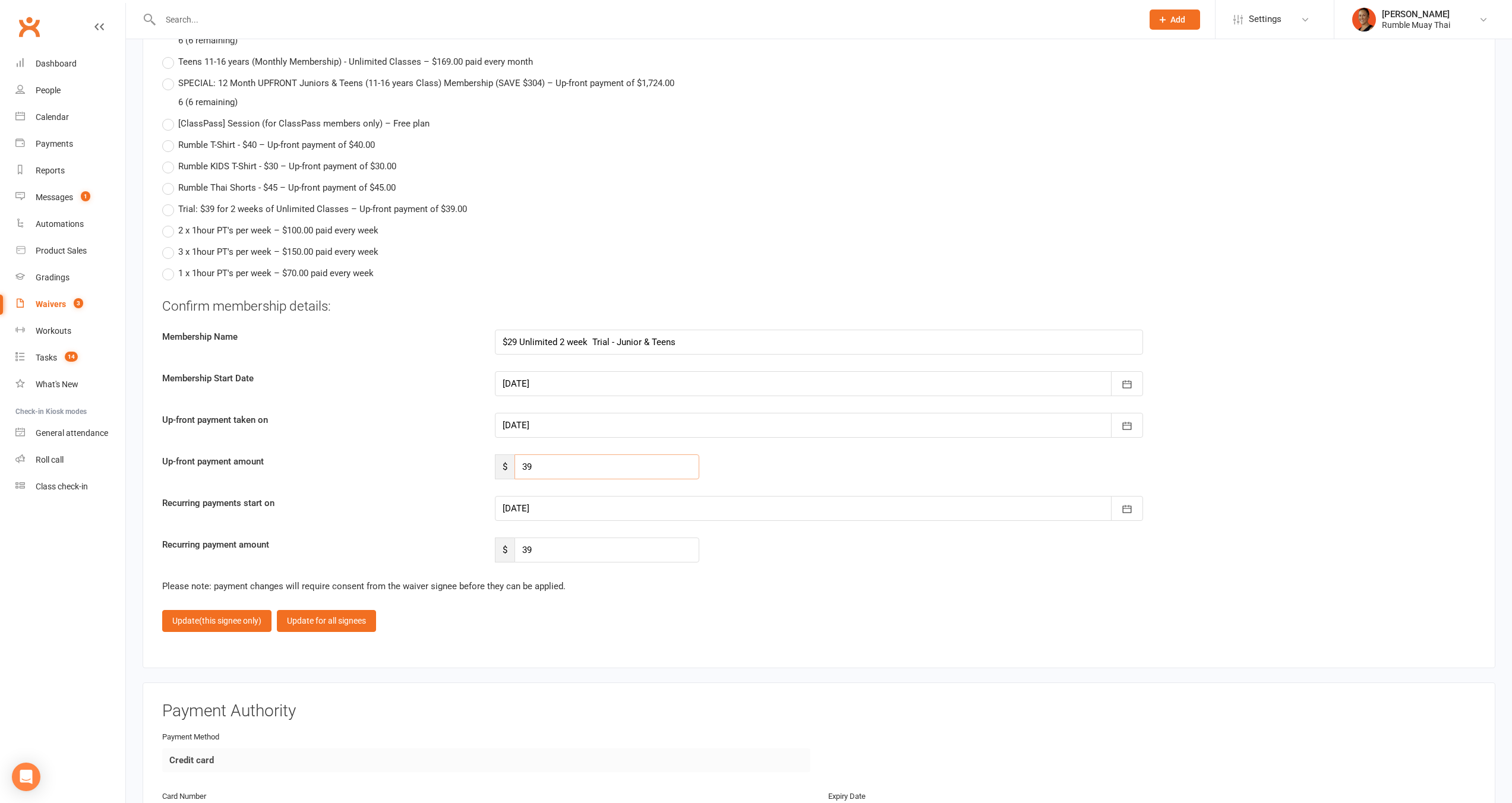
type input "39"
click at [576, 496] on div at bounding box center [818, 508] width 648 height 25
click at [671, 670] on span "31" at bounding box center [673, 674] width 9 height 9
type input "31 Oct 2025"
click at [233, 616] on span "(this signee only)" at bounding box center [230, 620] width 62 height 9
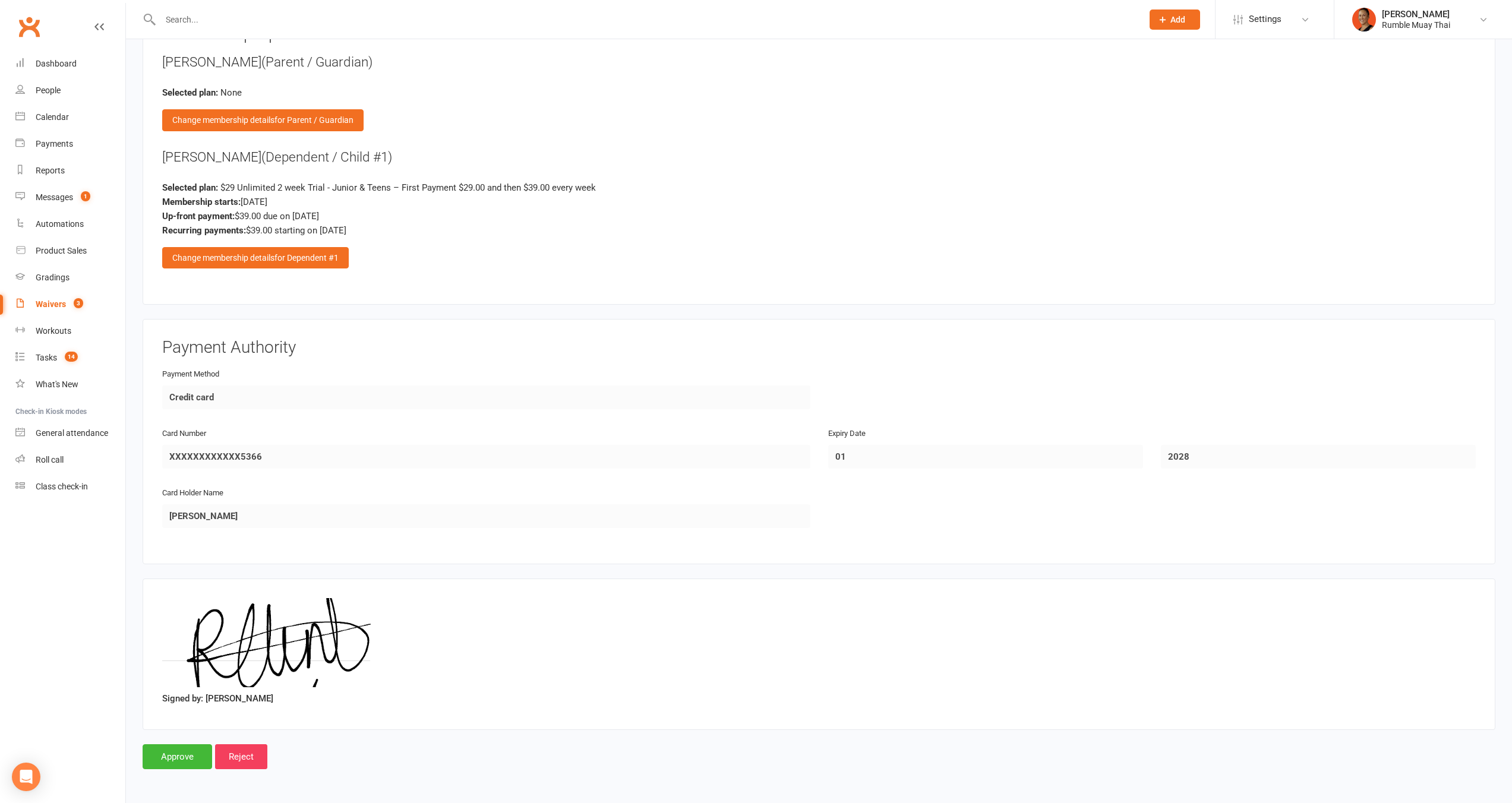
scroll to position [2087, 0]
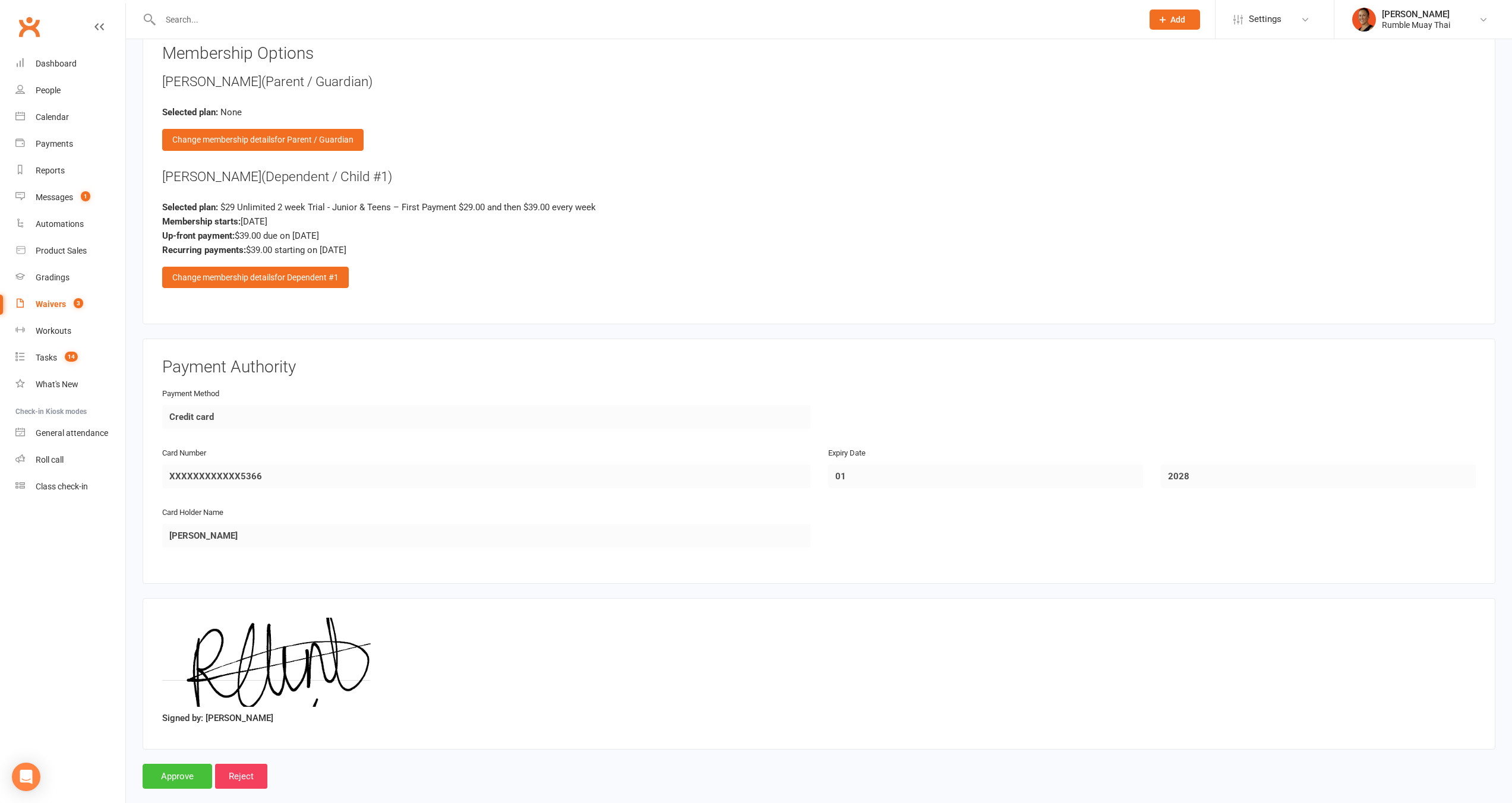
click at [178, 764] on input "Approve" at bounding box center [177, 776] width 70 height 25
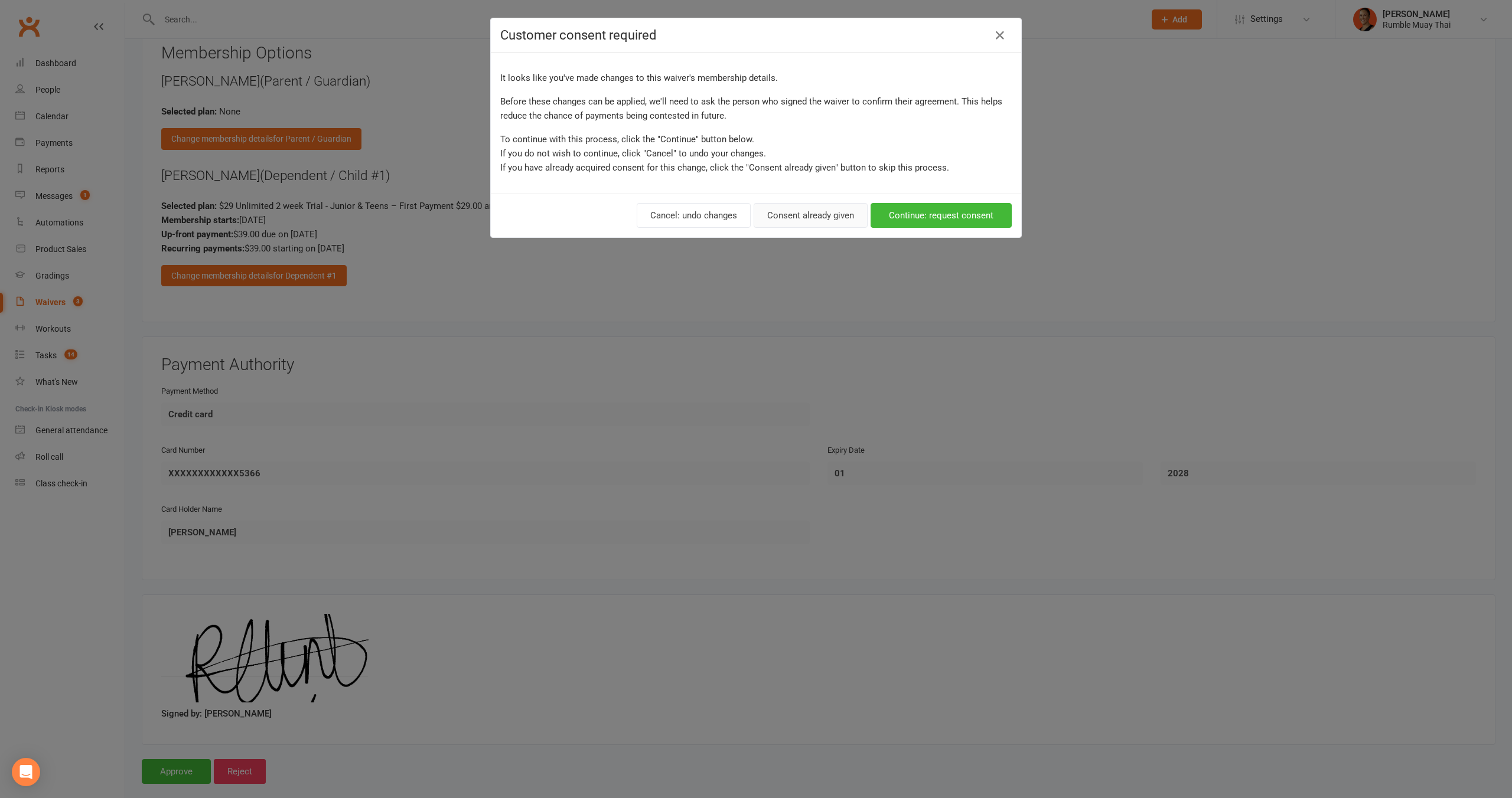
click at [790, 227] on button "Consent already given" at bounding box center [811, 215] width 114 height 25
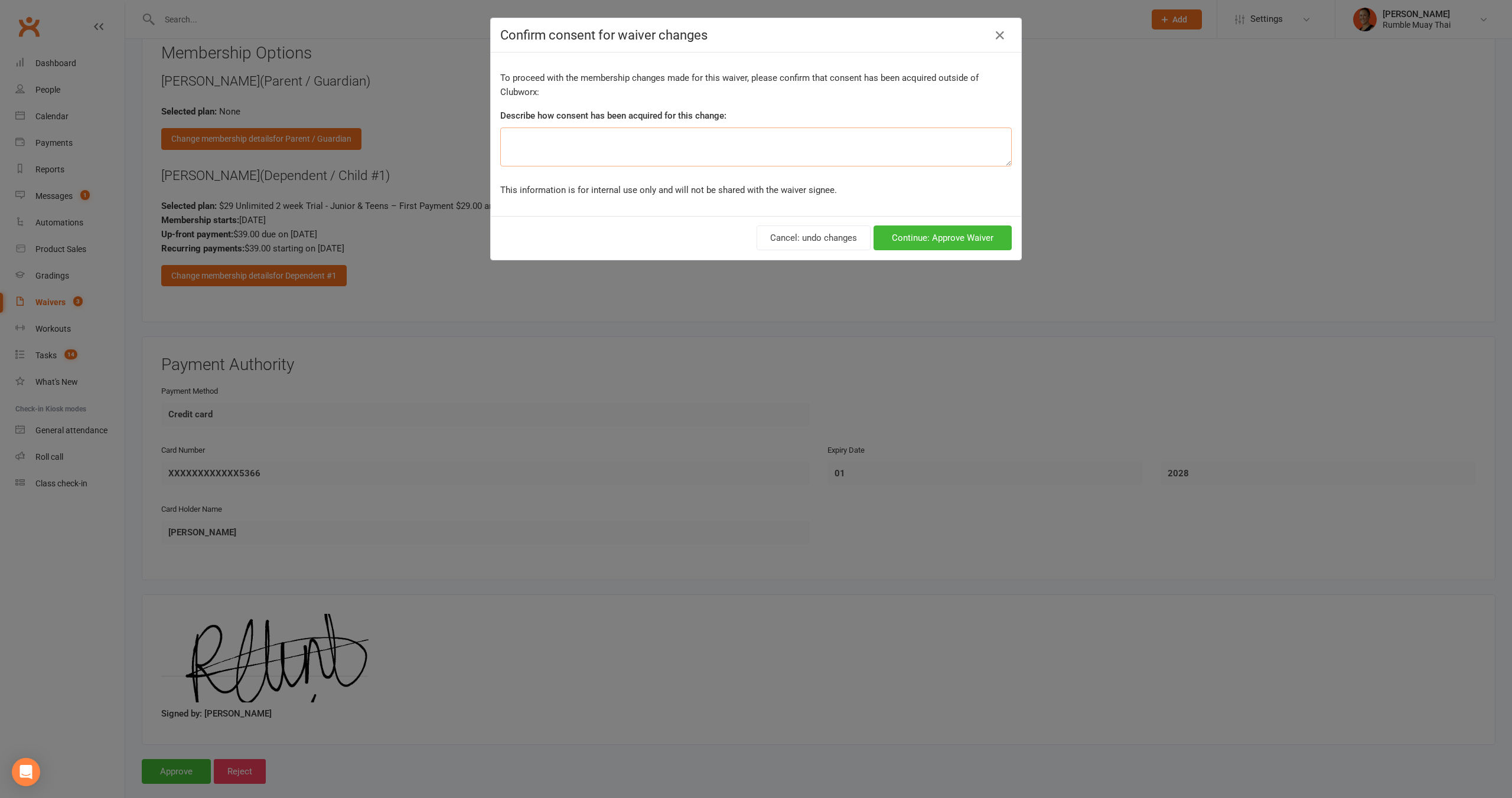
click at [801, 153] on textarea at bounding box center [756, 147] width 512 height 39
type textarea "choose debit day"
click at [945, 244] on button "Continue: Approve Waiver" at bounding box center [942, 238] width 138 height 25
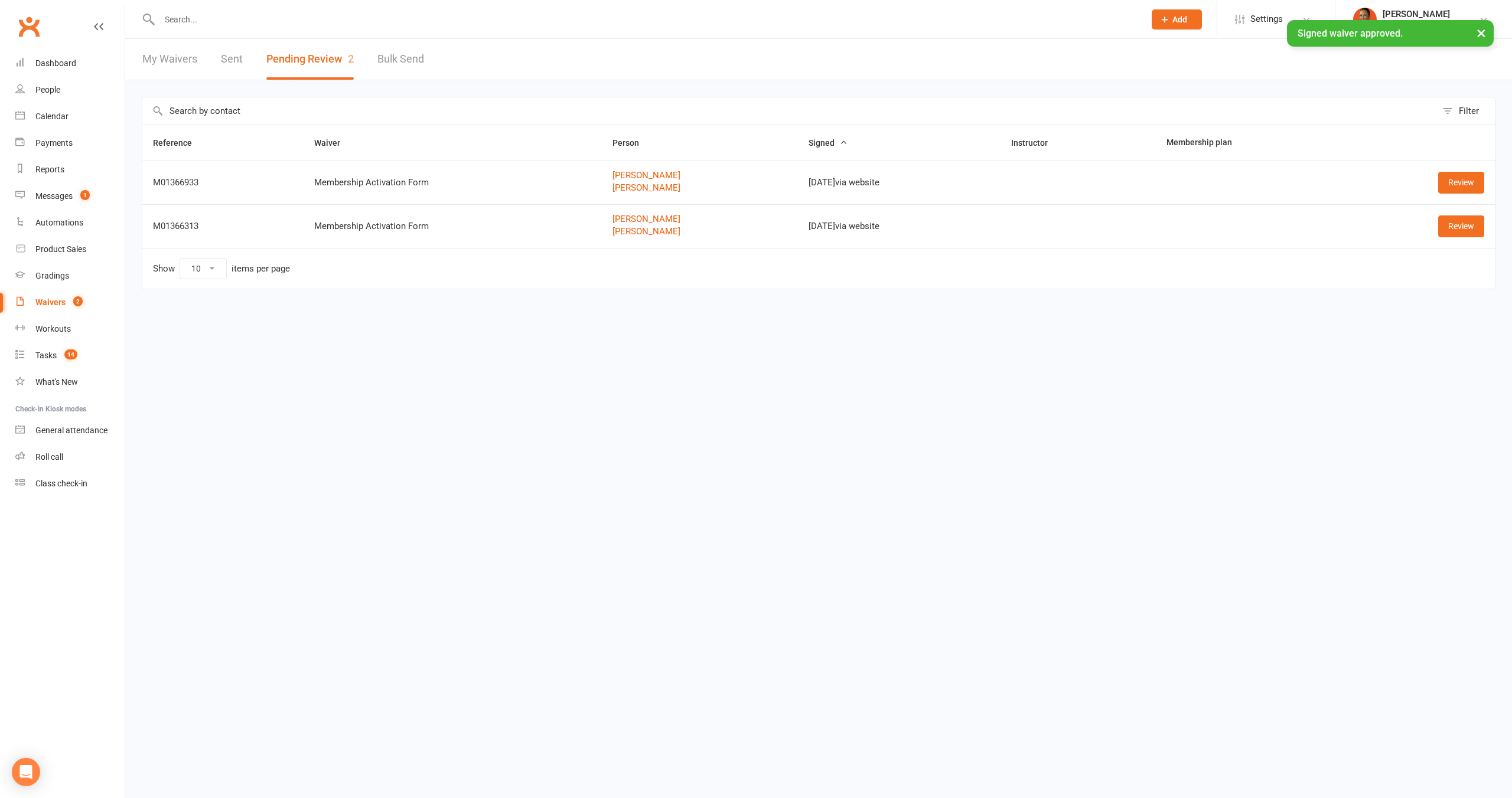
click at [1264, 20] on div "× Signed waiver approved." at bounding box center [748, 20] width 1497 height 0
click at [1272, 20] on div "× Signed waiver approved." at bounding box center [748, 20] width 1497 height 0
click at [1264, 15] on span "Settings" at bounding box center [1266, 19] width 33 height 26
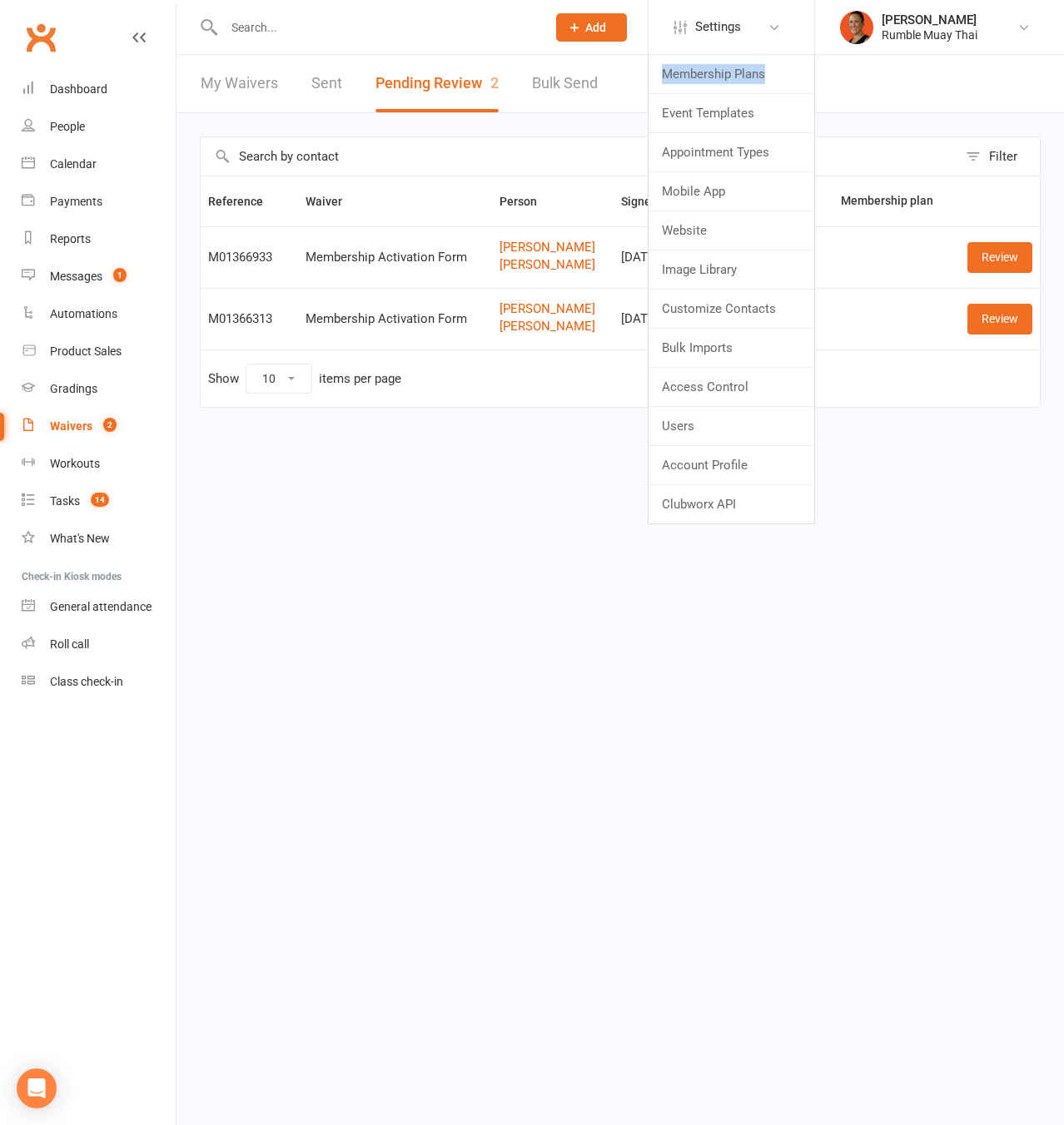
click at [912, 478] on html "Prospect Member Non-attending contact Class / event Appointment Grading event T…" at bounding box center [532, 239] width 1064 height 478
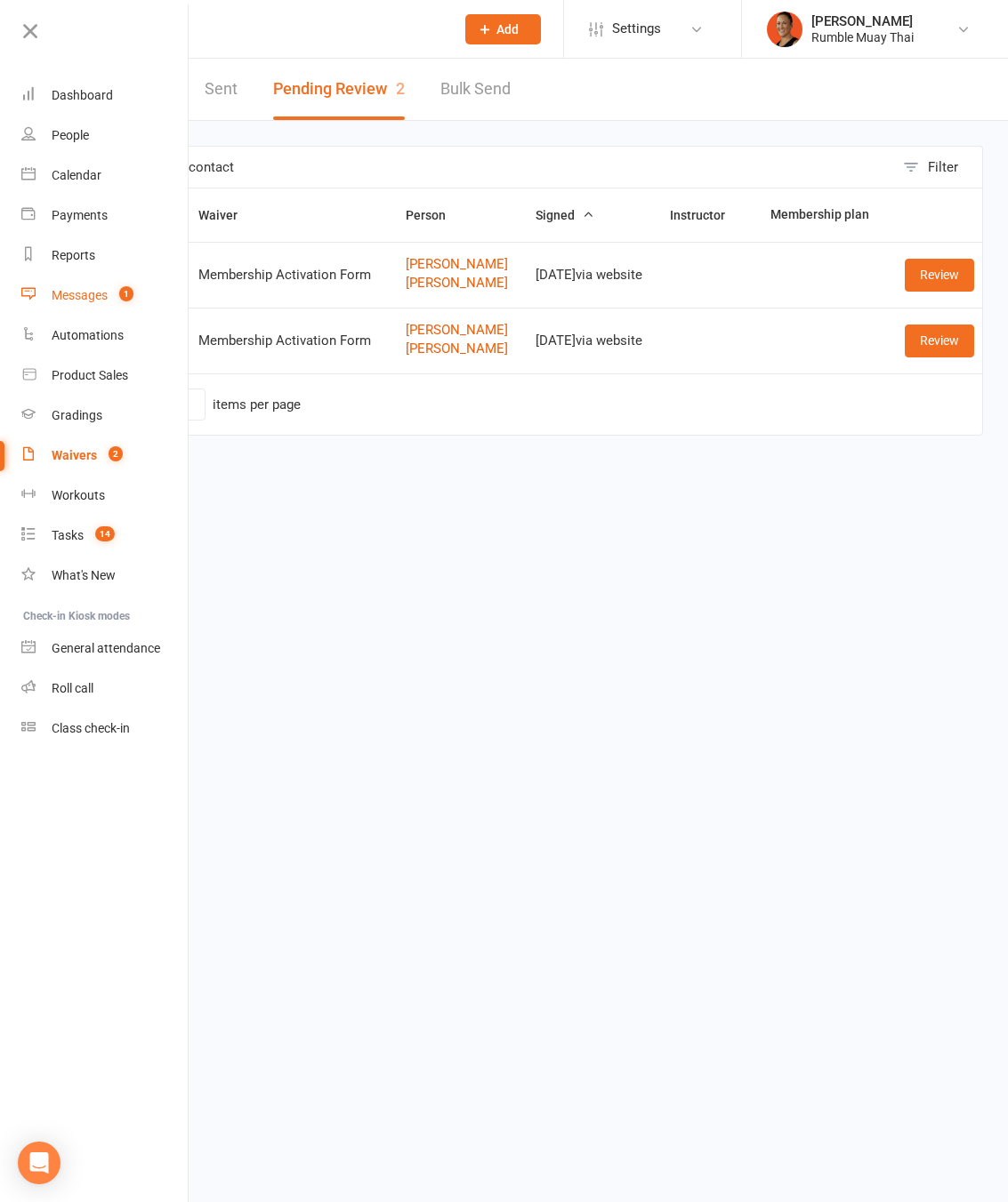
drag, startPoint x: 95, startPoint y: 304, endPoint x: 108, endPoint y: 296, distance: 15.3
click at [95, 304] on link "Messages 1" at bounding box center [105, 295] width 168 height 40
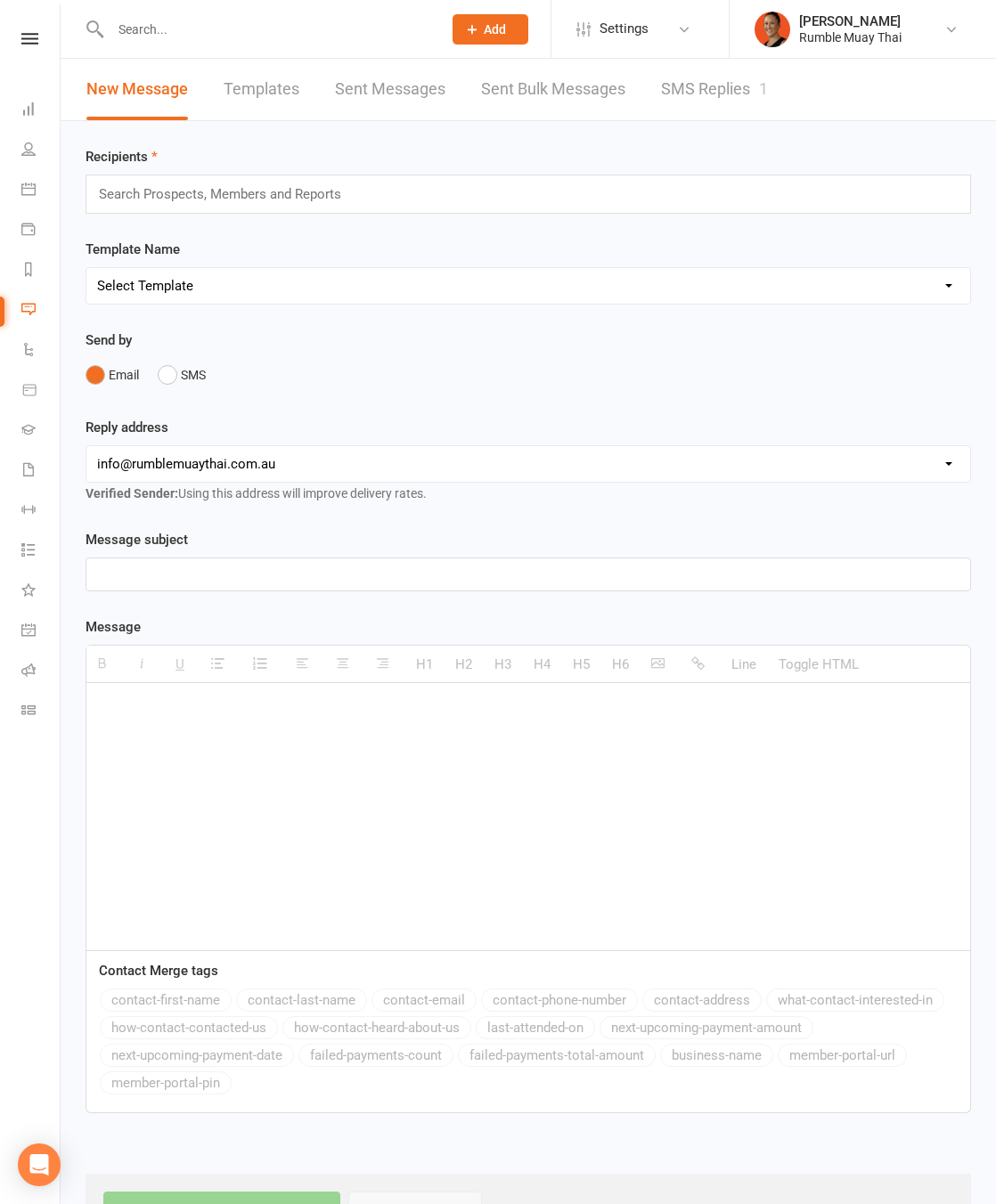
click at [721, 93] on link "SMS Replies 1" at bounding box center [714, 89] width 107 height 61
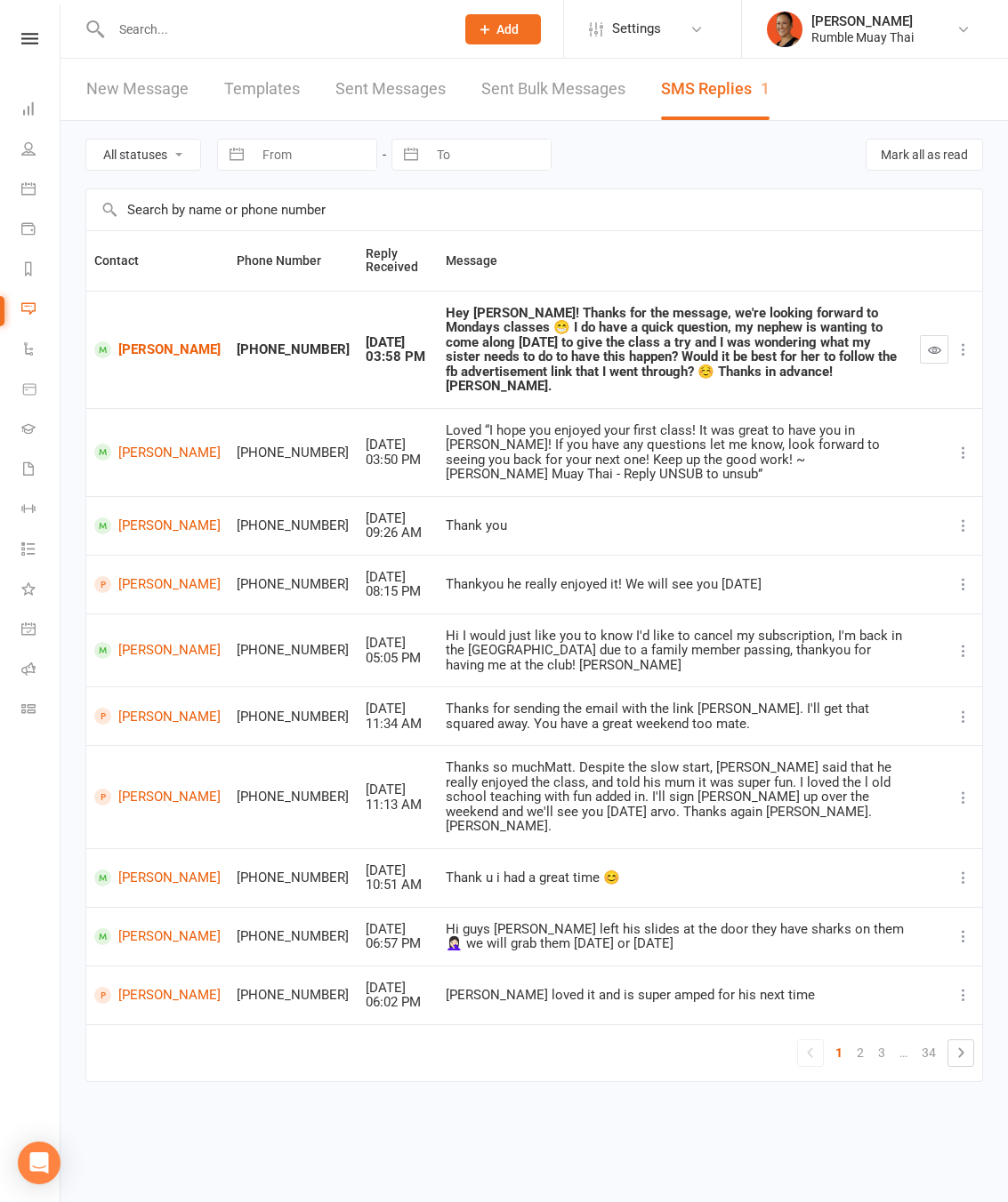
click at [730, 314] on div "Hey Matt! Thanks for the message, we're looking forward to Mondays classes 😁 I …" at bounding box center [674, 350] width 458 height 88
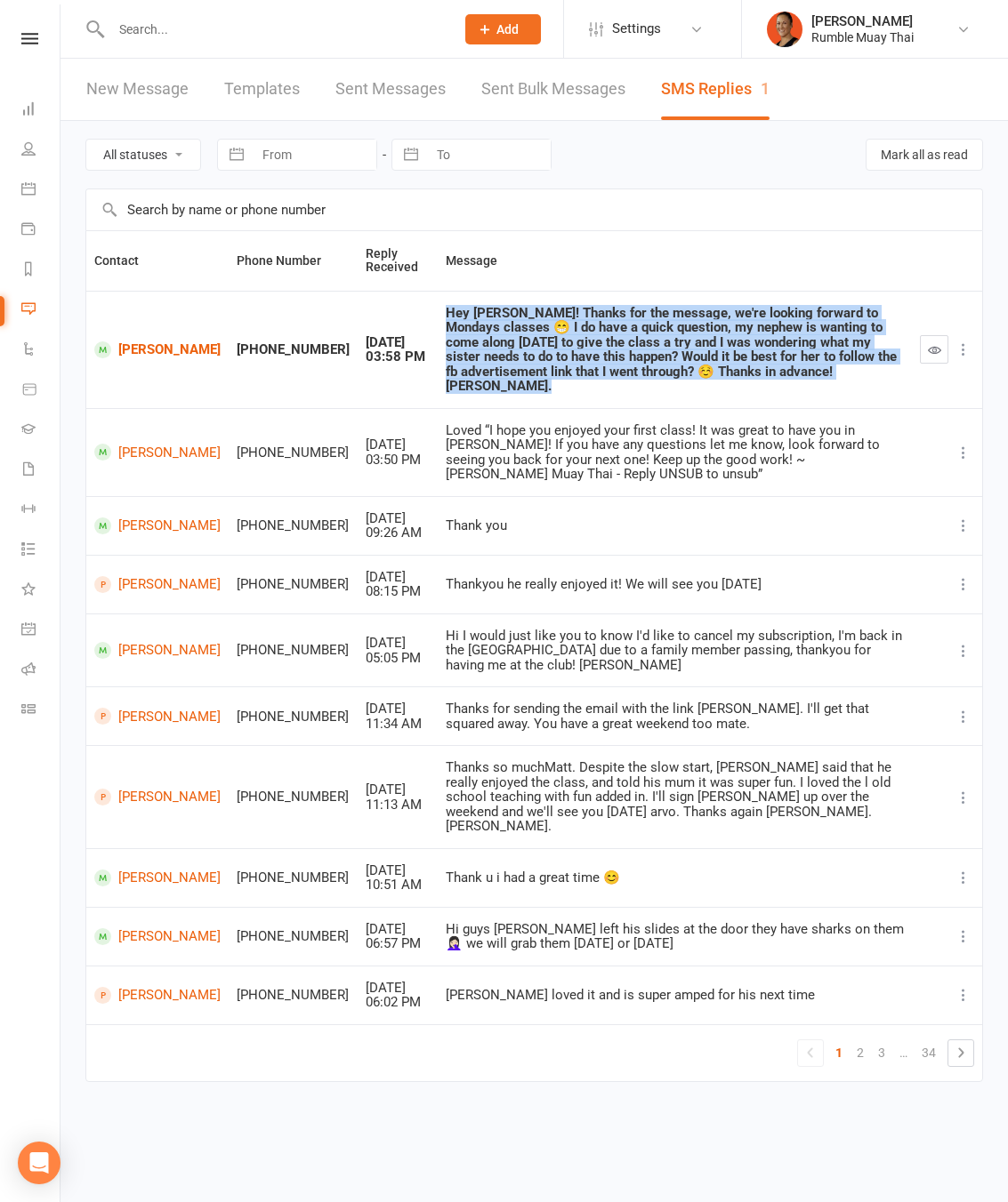
click at [730, 314] on div "Hey Matt! Thanks for the message, we're looking forward to Mondays classes 😁 I …" at bounding box center [674, 350] width 458 height 88
click at [926, 343] on button "button" at bounding box center [933, 350] width 29 height 29
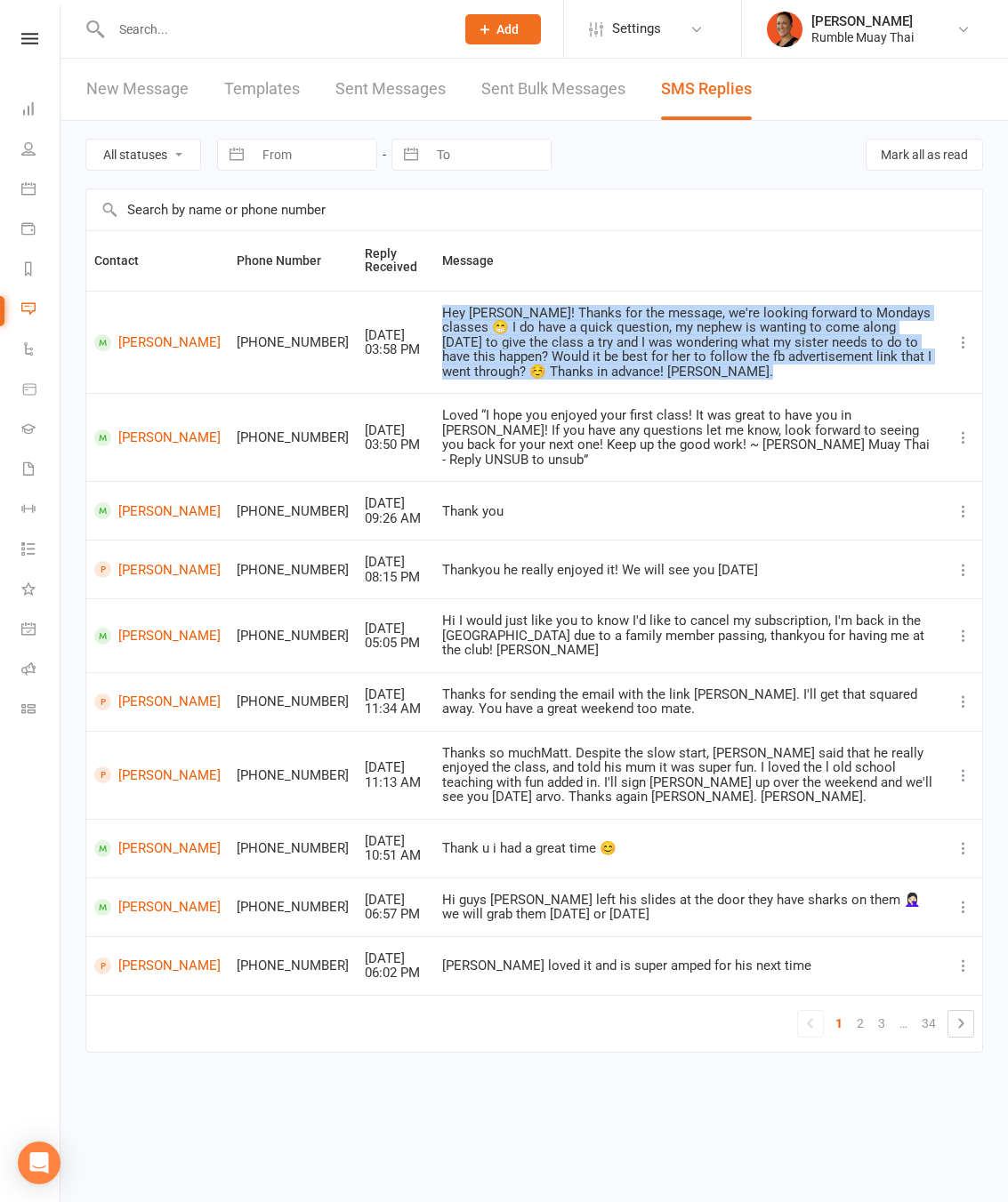
click at [685, 353] on div "Hey Matt! Thanks for the message, we're looking forward to Mondays classes 😁 I …" at bounding box center [689, 343] width 495 height 74
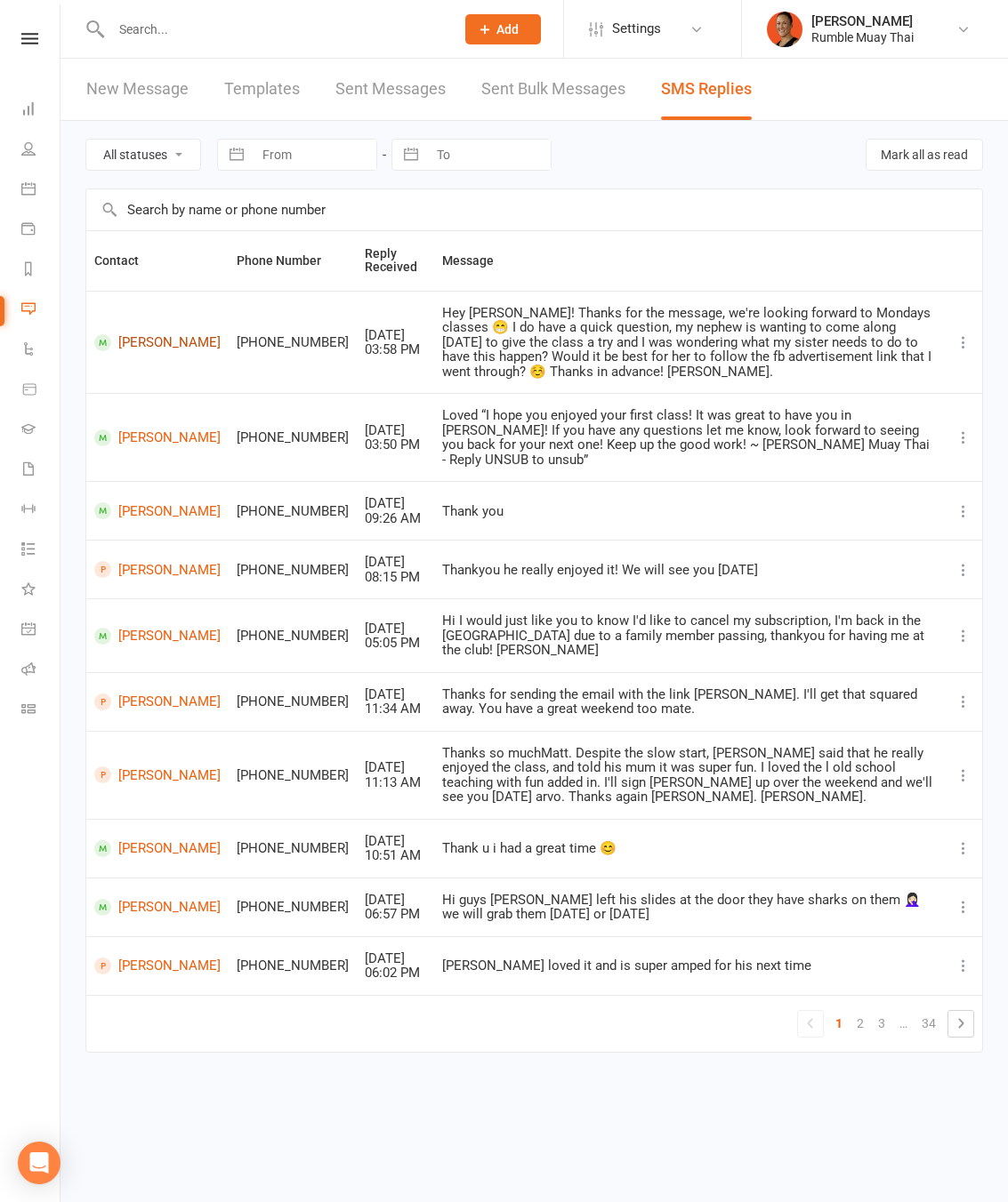
click at [152, 341] on link "Brooke Hunter" at bounding box center [157, 343] width 127 height 17
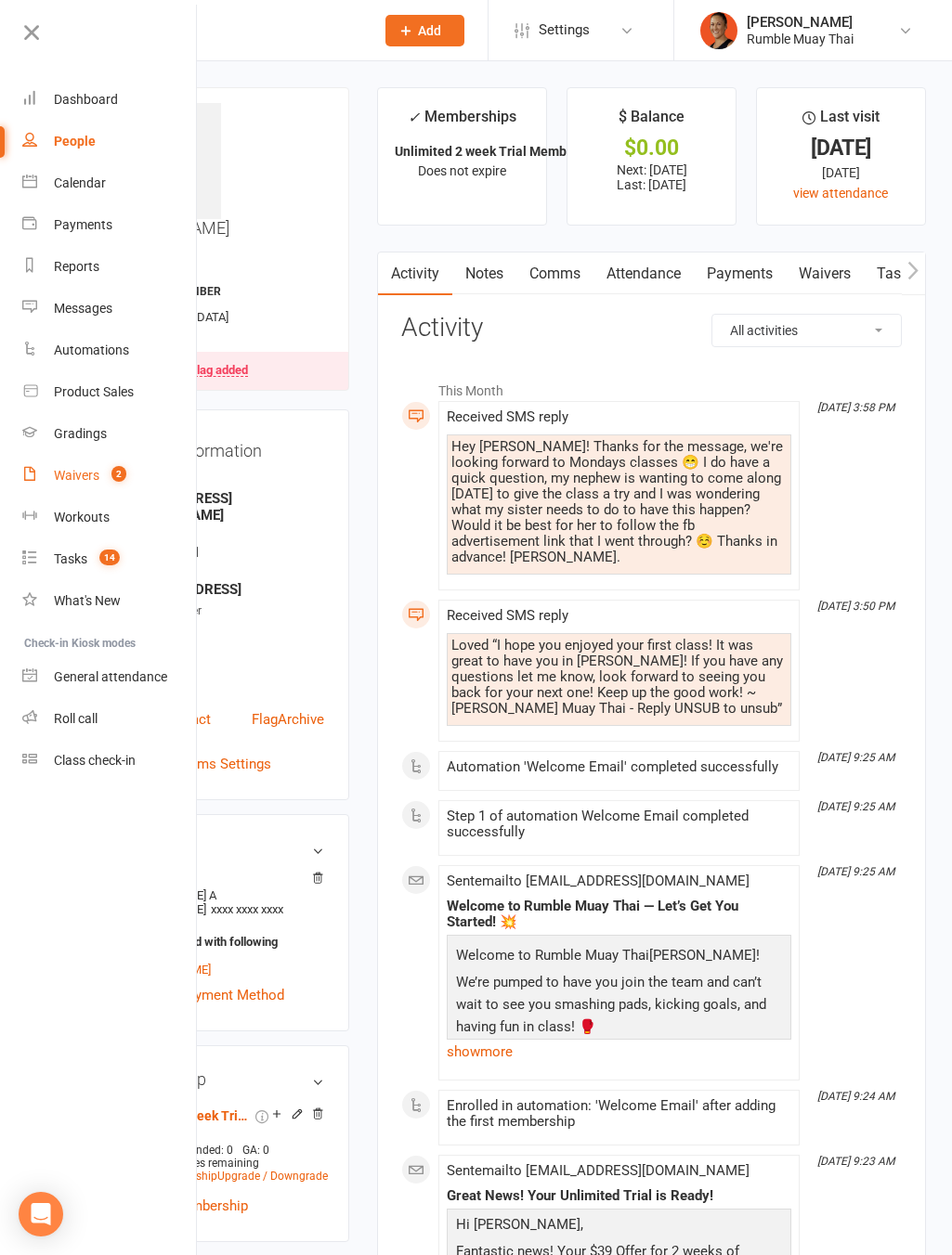
click at [89, 468] on div "Waivers" at bounding box center [76, 475] width 45 height 14
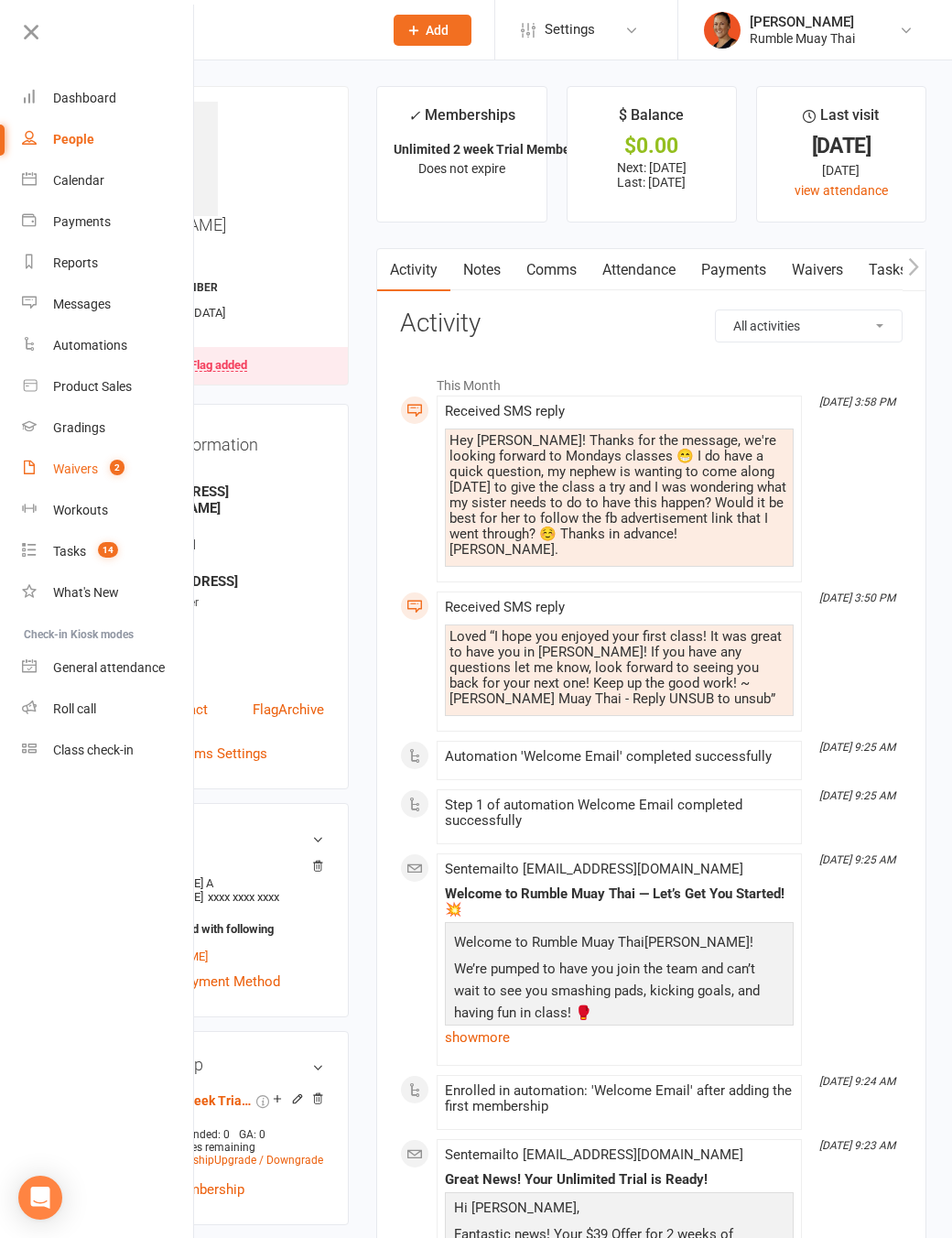
select select "100"
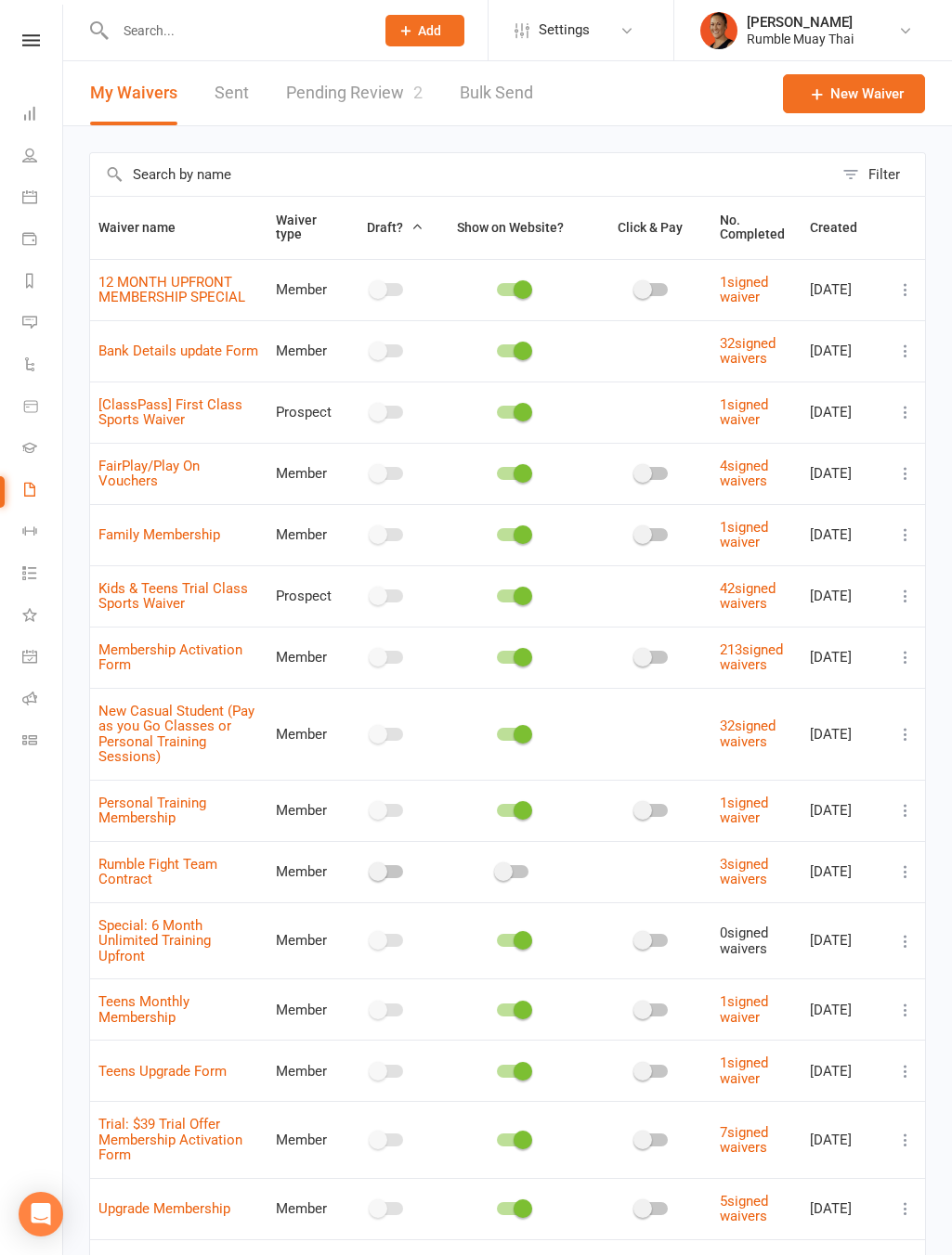
click at [306, 109] on link "Pending Review 2" at bounding box center [353, 93] width 136 height 64
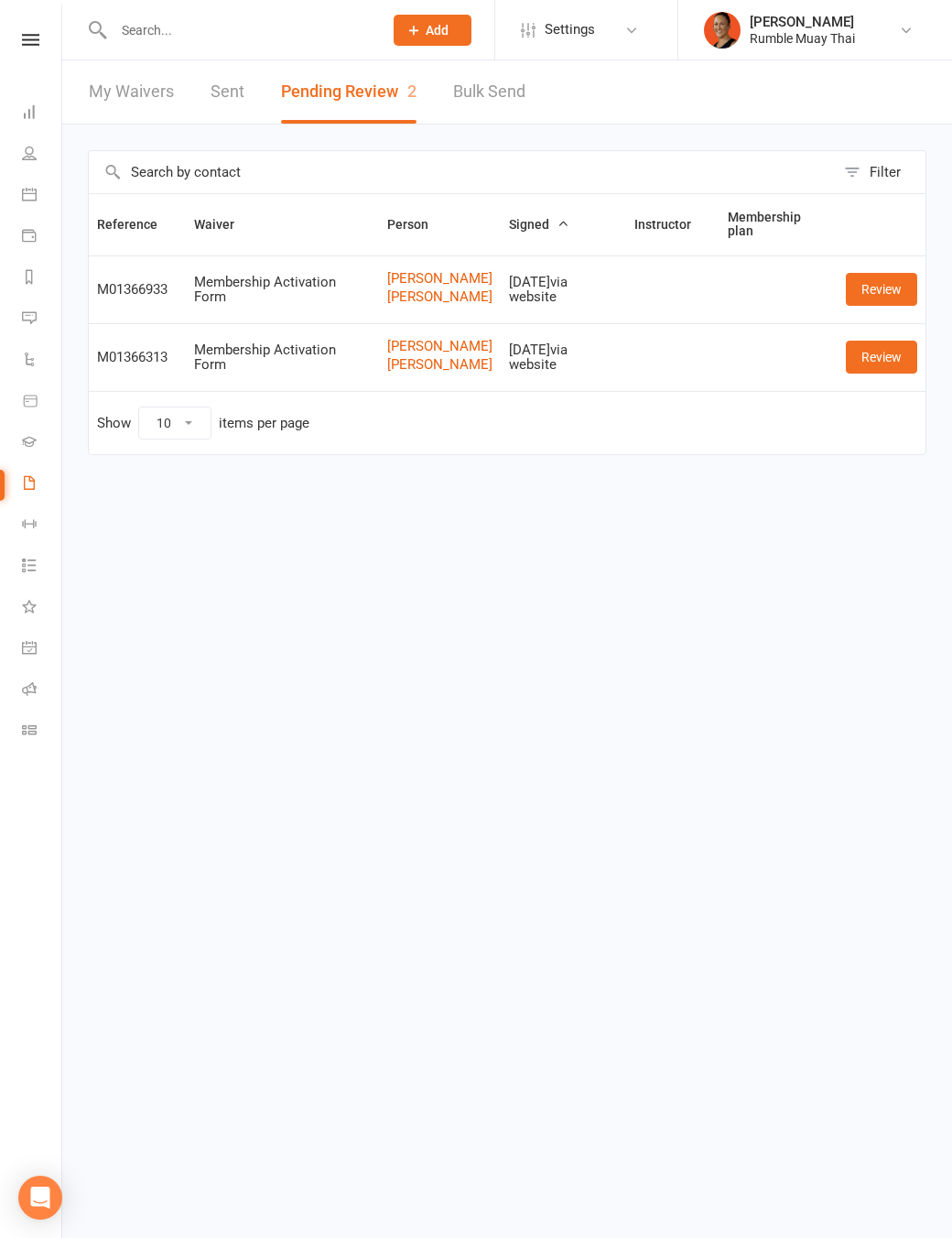
click at [250, 27] on input "text" at bounding box center [238, 30] width 262 height 26
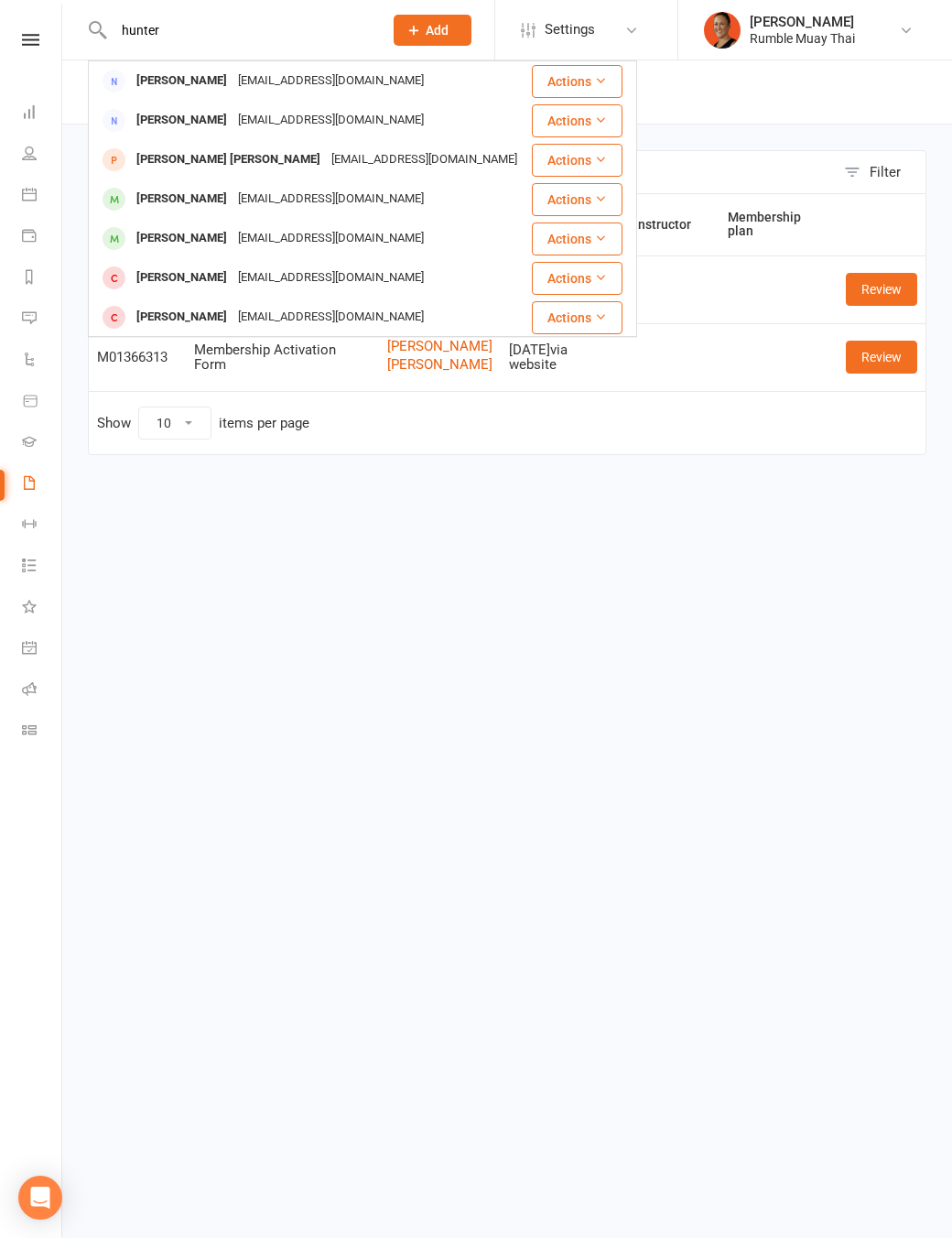
click at [213, 30] on input "hunter" at bounding box center [238, 30] width 262 height 26
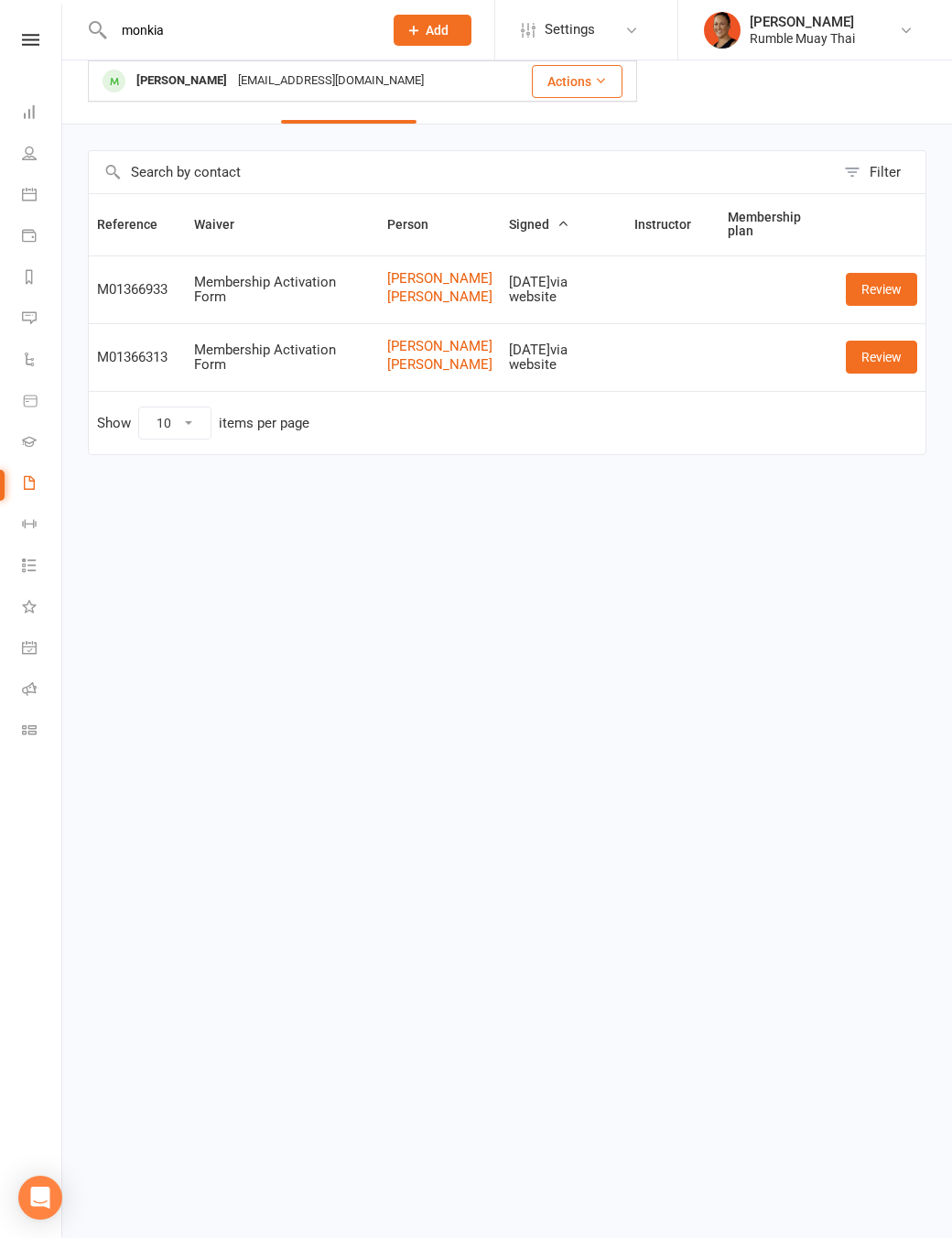
click at [246, 22] on input "monkia" at bounding box center [238, 30] width 262 height 26
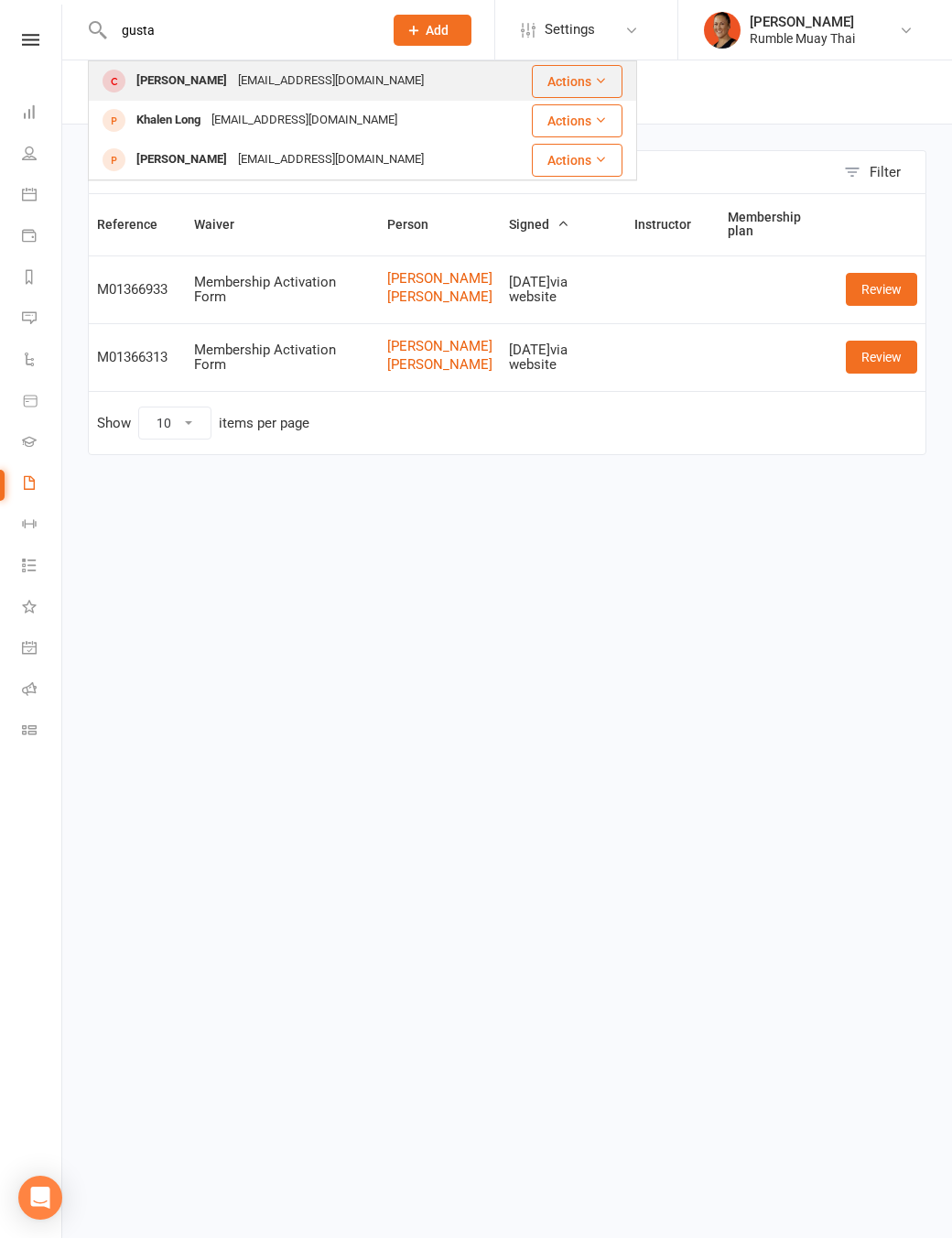
type input "gusta"
click at [255, 90] on div "sunmonika@yahoo.com" at bounding box center [330, 81] width 197 height 27
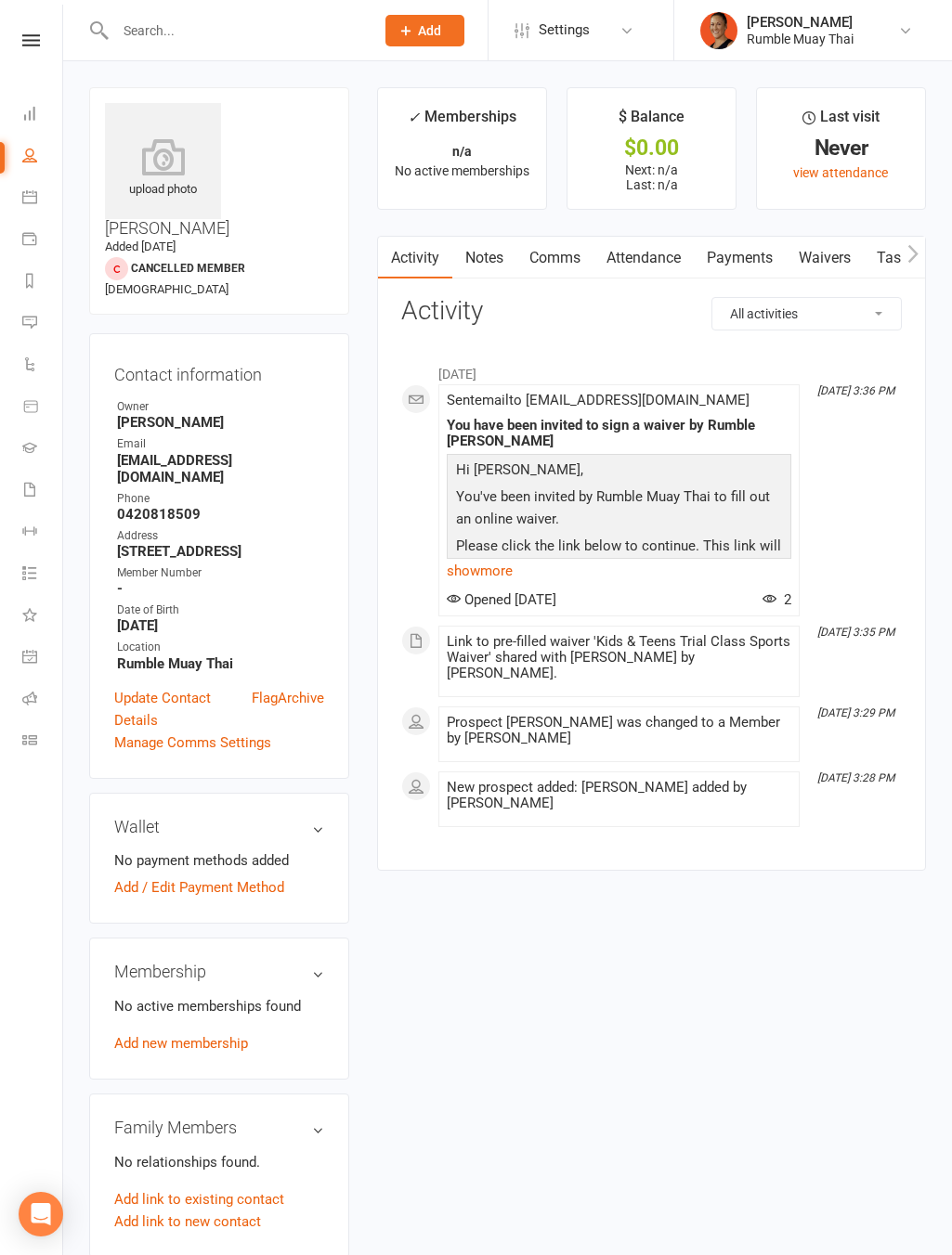
click at [741, 248] on link "Payments" at bounding box center [739, 258] width 92 height 42
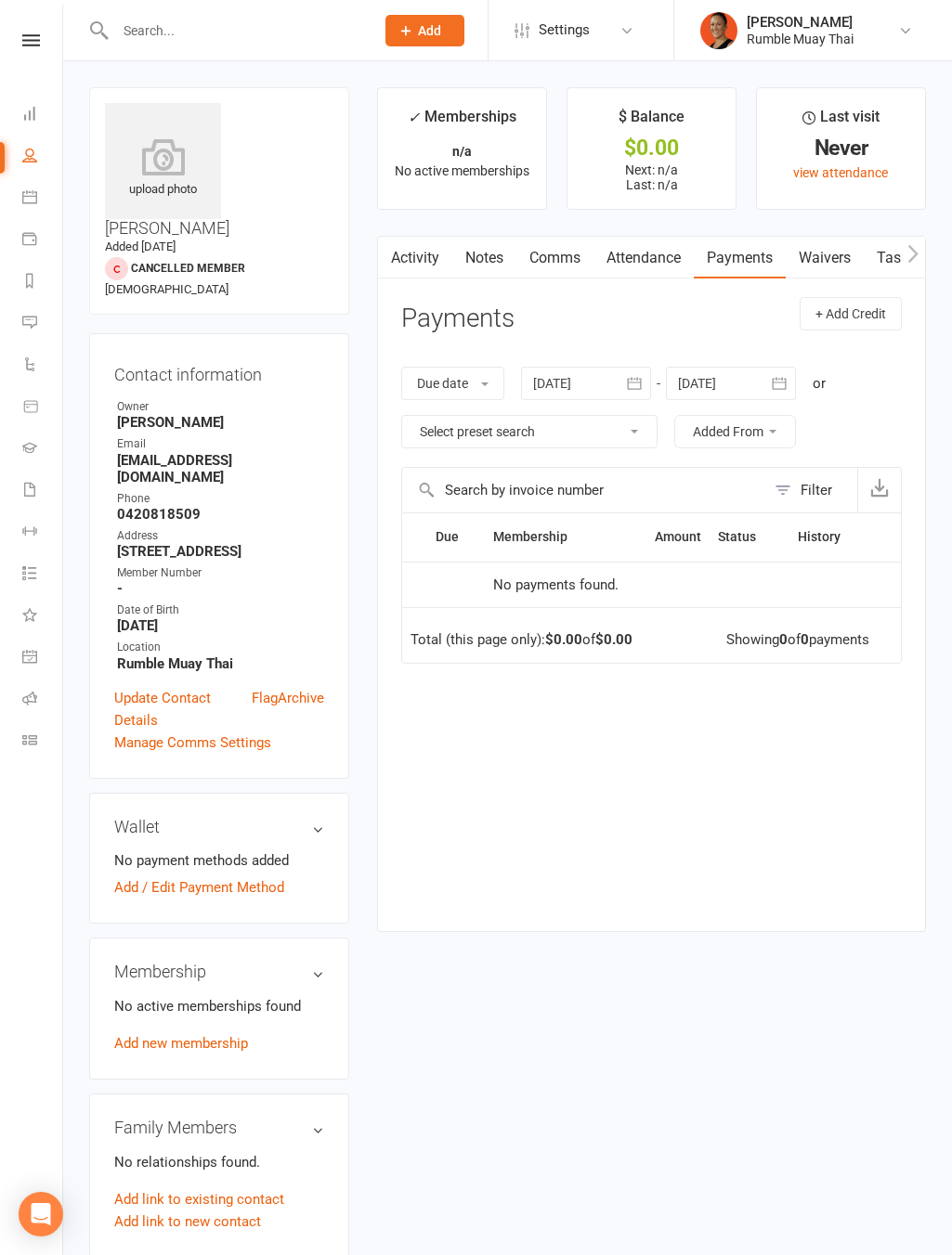
click at [574, 382] on div at bounding box center [586, 383] width 130 height 34
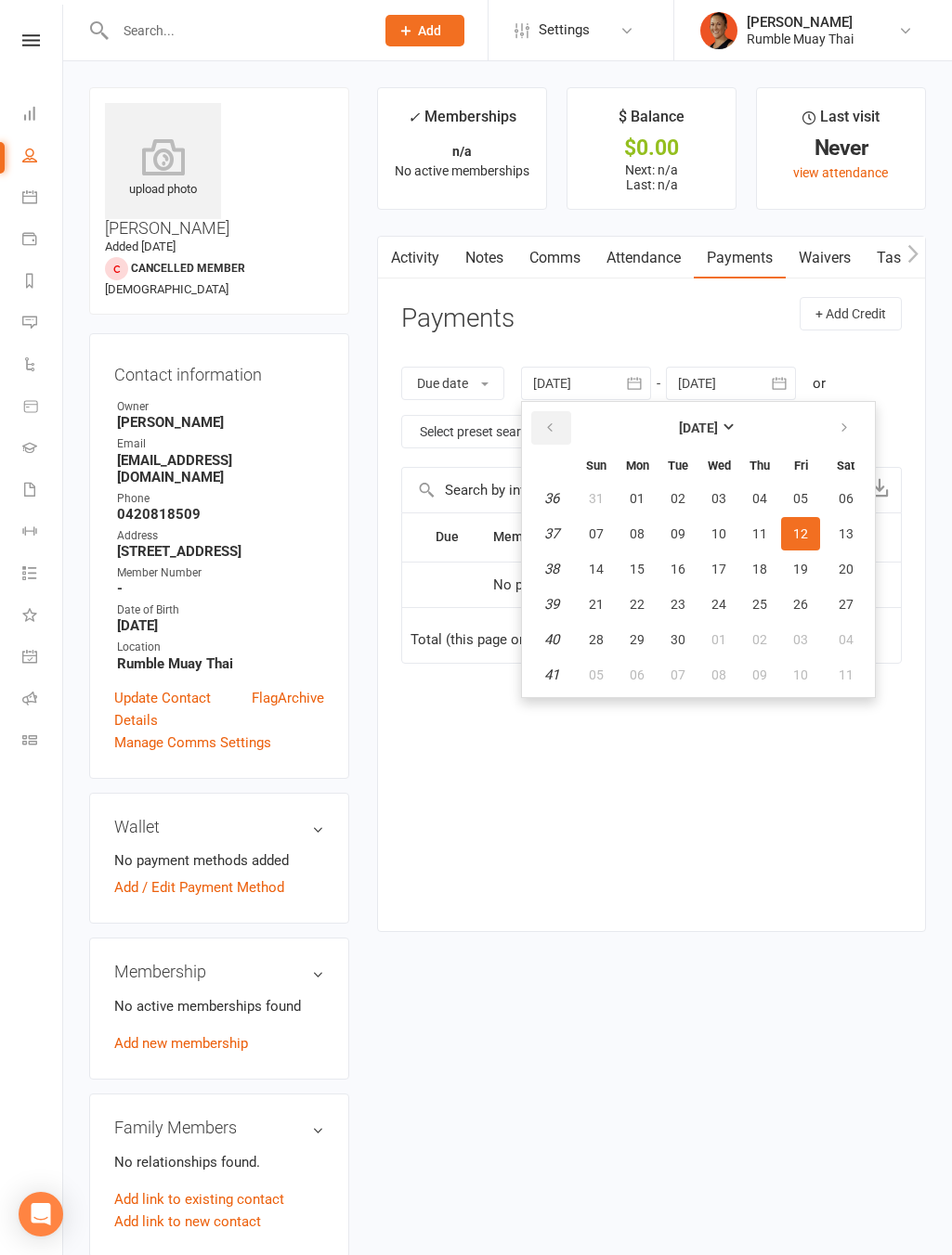
click at [567, 437] on button "button" at bounding box center [550, 428] width 40 height 34
click at [806, 506] on button "01" at bounding box center [800, 498] width 39 height 34
type input "01 Aug 2025"
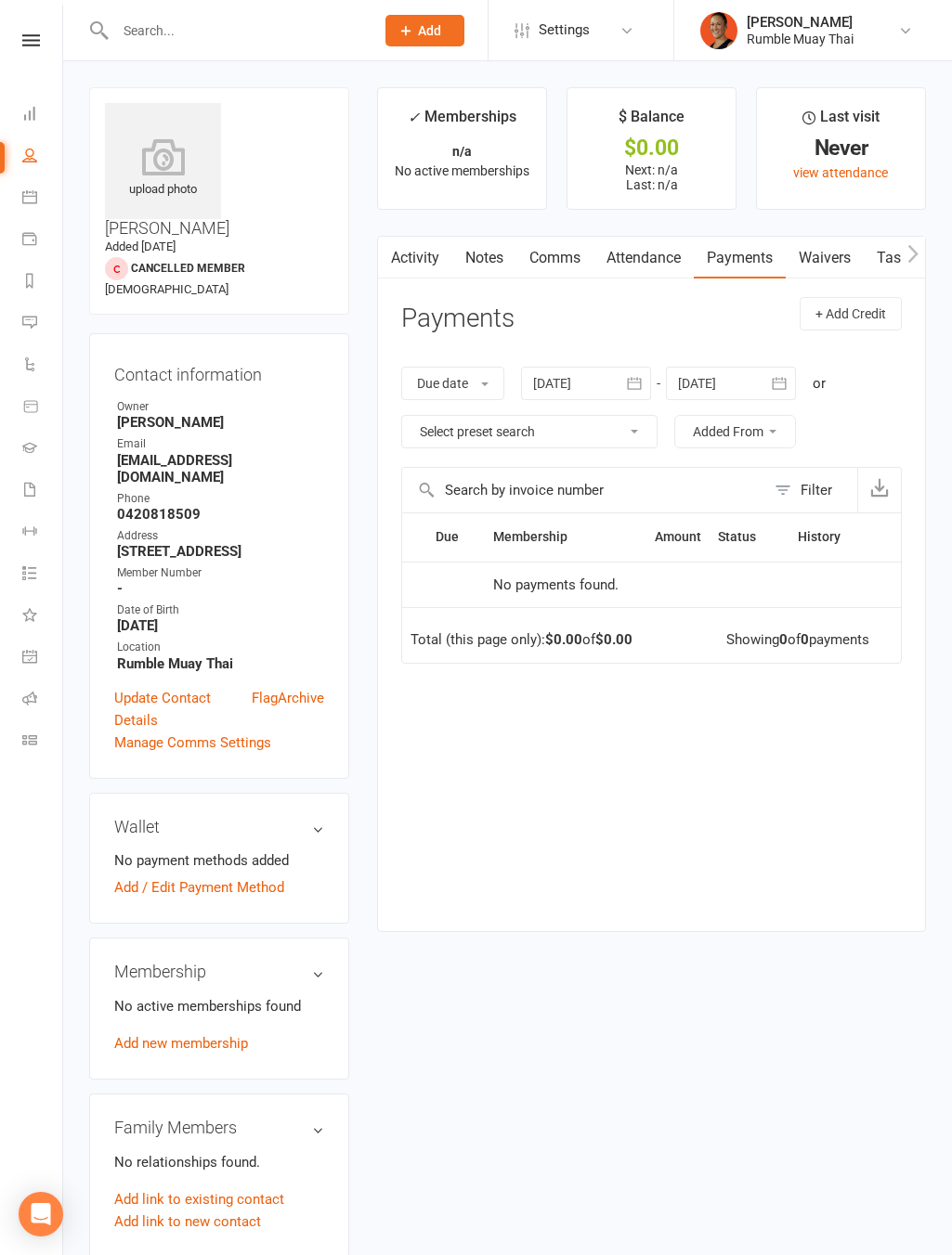
drag, startPoint x: 900, startPoint y: 246, endPoint x: 889, endPoint y: 245, distance: 11.0
click at [900, 246] on scrollable-tabs "Activity Notes Comms Attendance Payments Waivers Tasks Automations Workouts Gra…" at bounding box center [651, 258] width 546 height 42
click at [825, 254] on link "Waivers" at bounding box center [825, 258] width 78 height 42
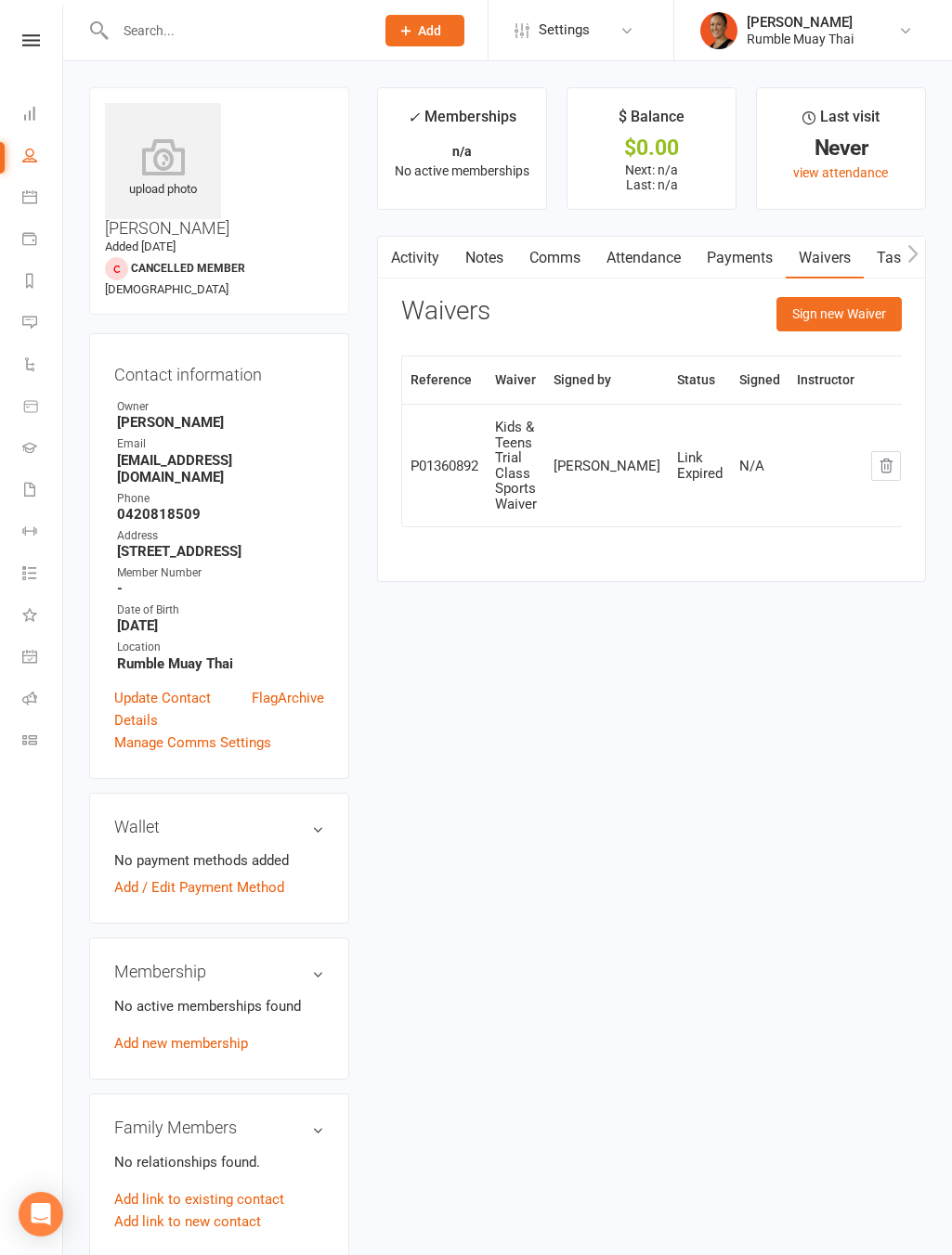
click at [461, 271] on link "Notes" at bounding box center [484, 258] width 64 height 42
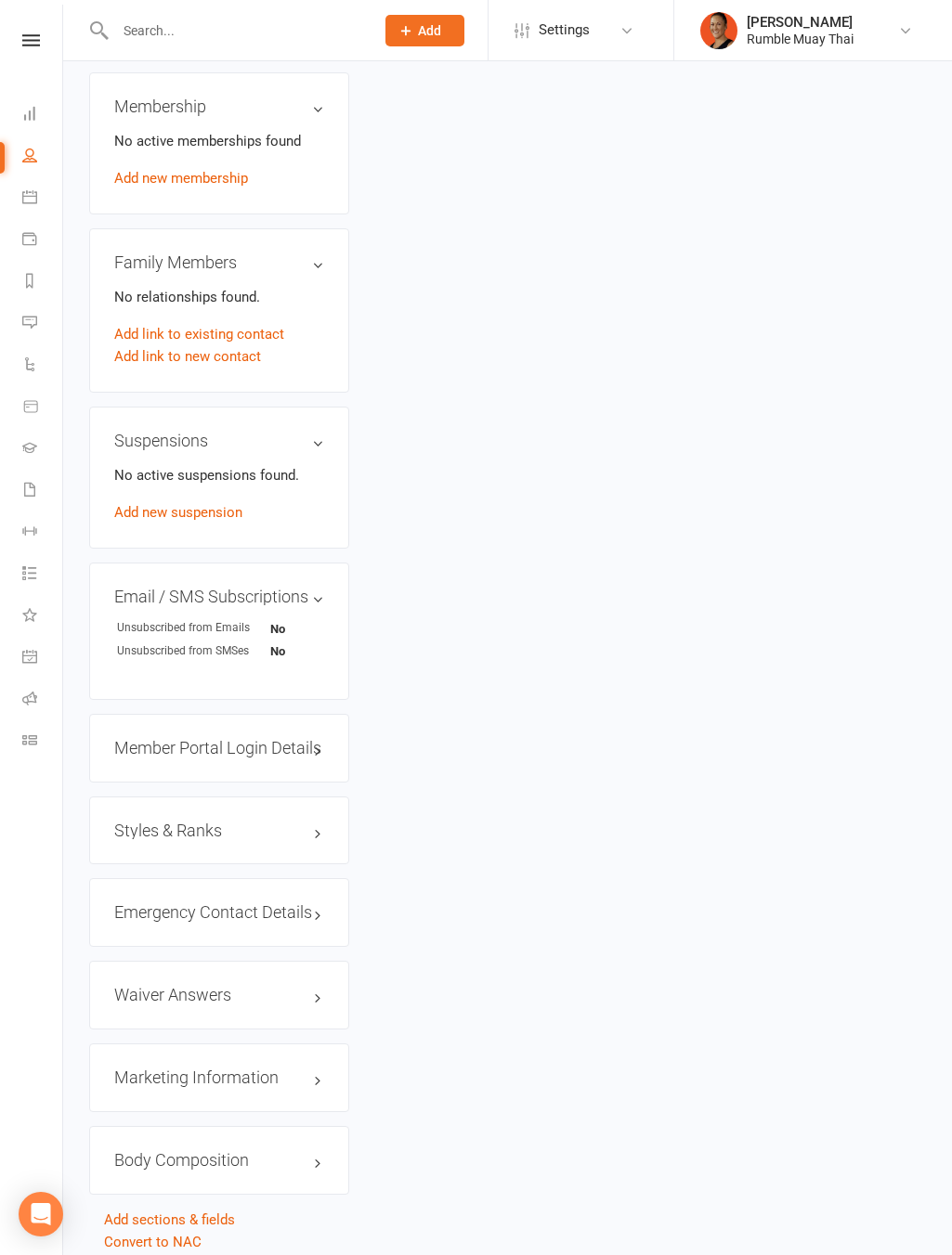
scroll to position [874, 0]
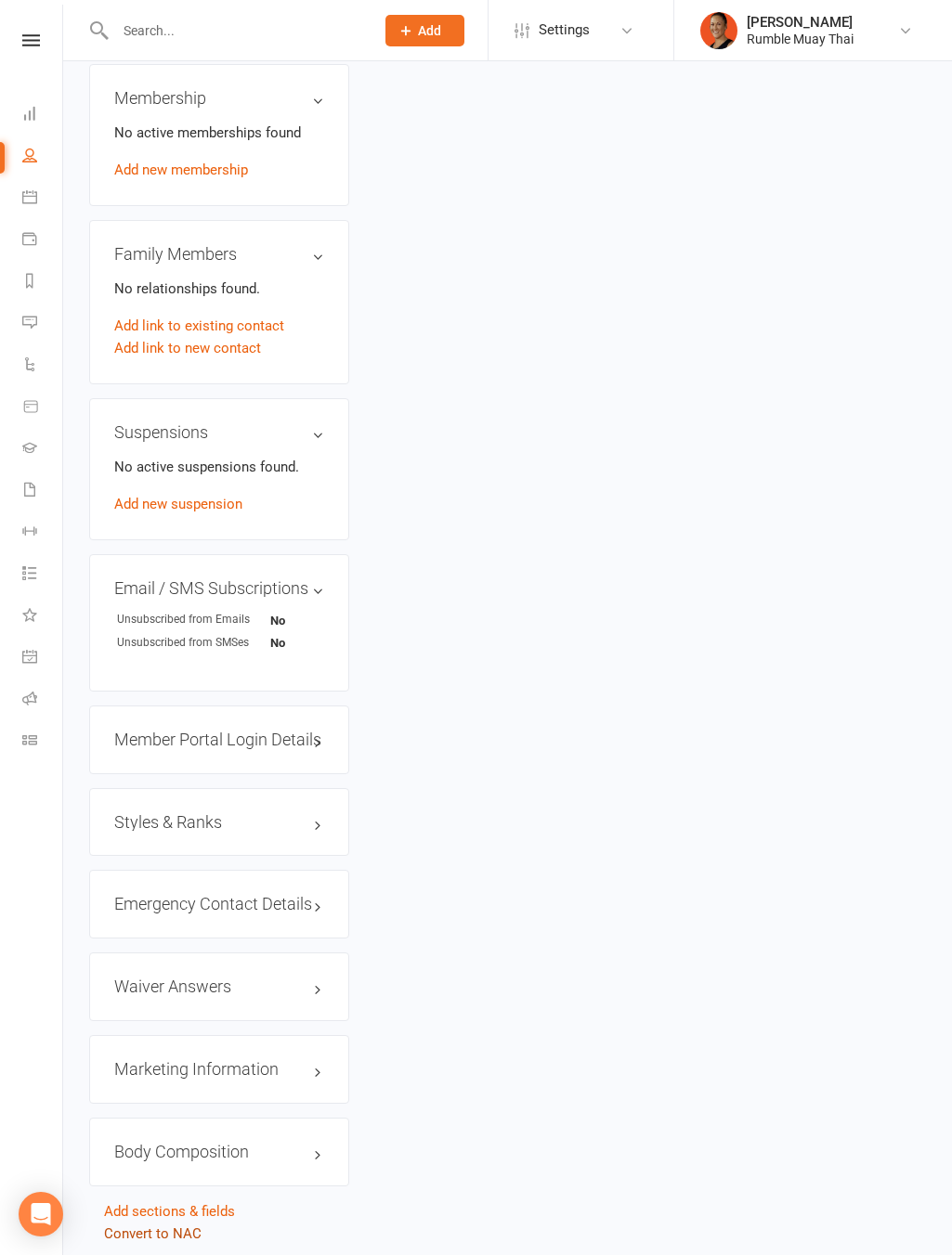
click at [181, 1225] on link "Convert to NAC" at bounding box center [153, 1233] width 98 height 16
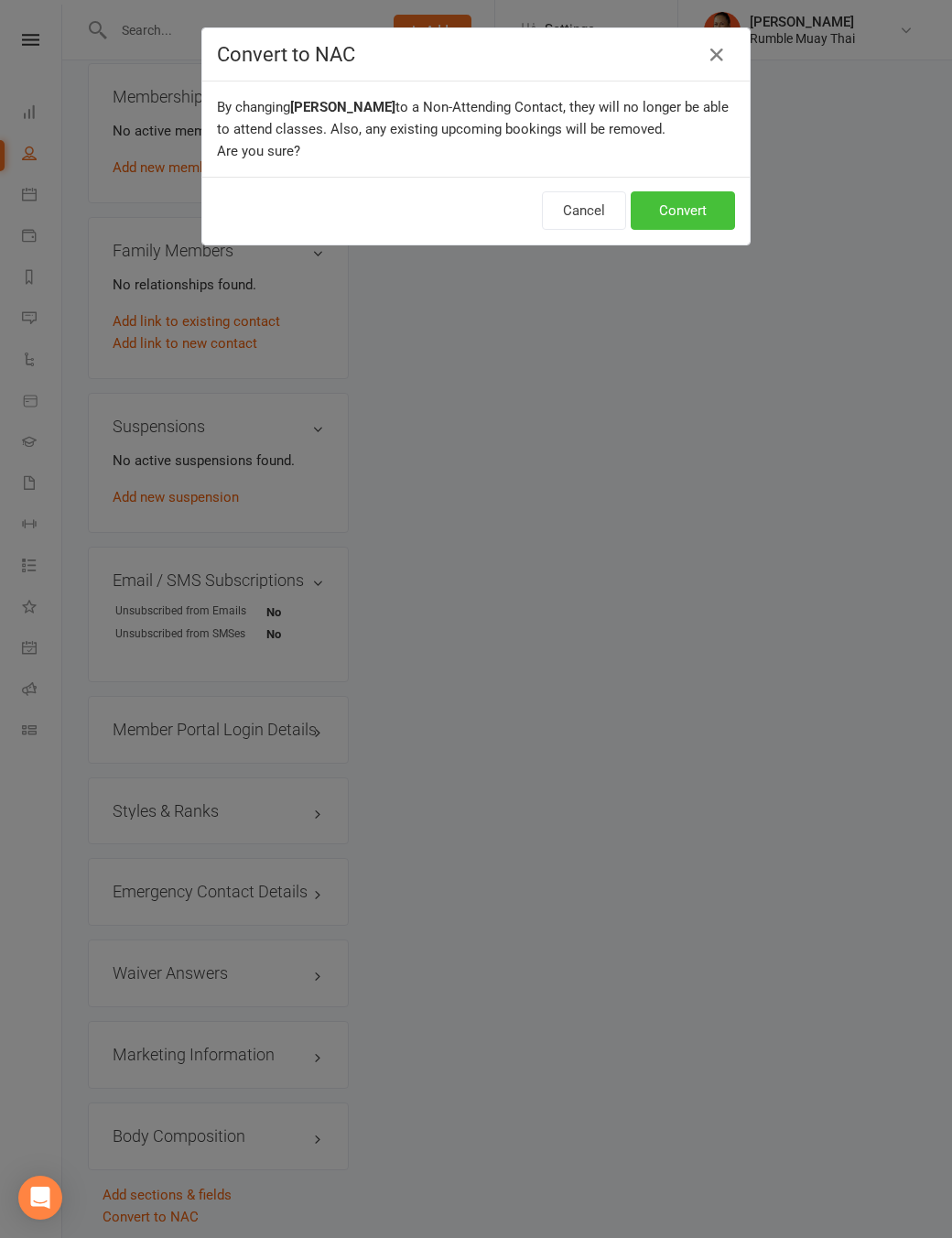
click at [691, 204] on button "Convert" at bounding box center [684, 210] width 105 height 38
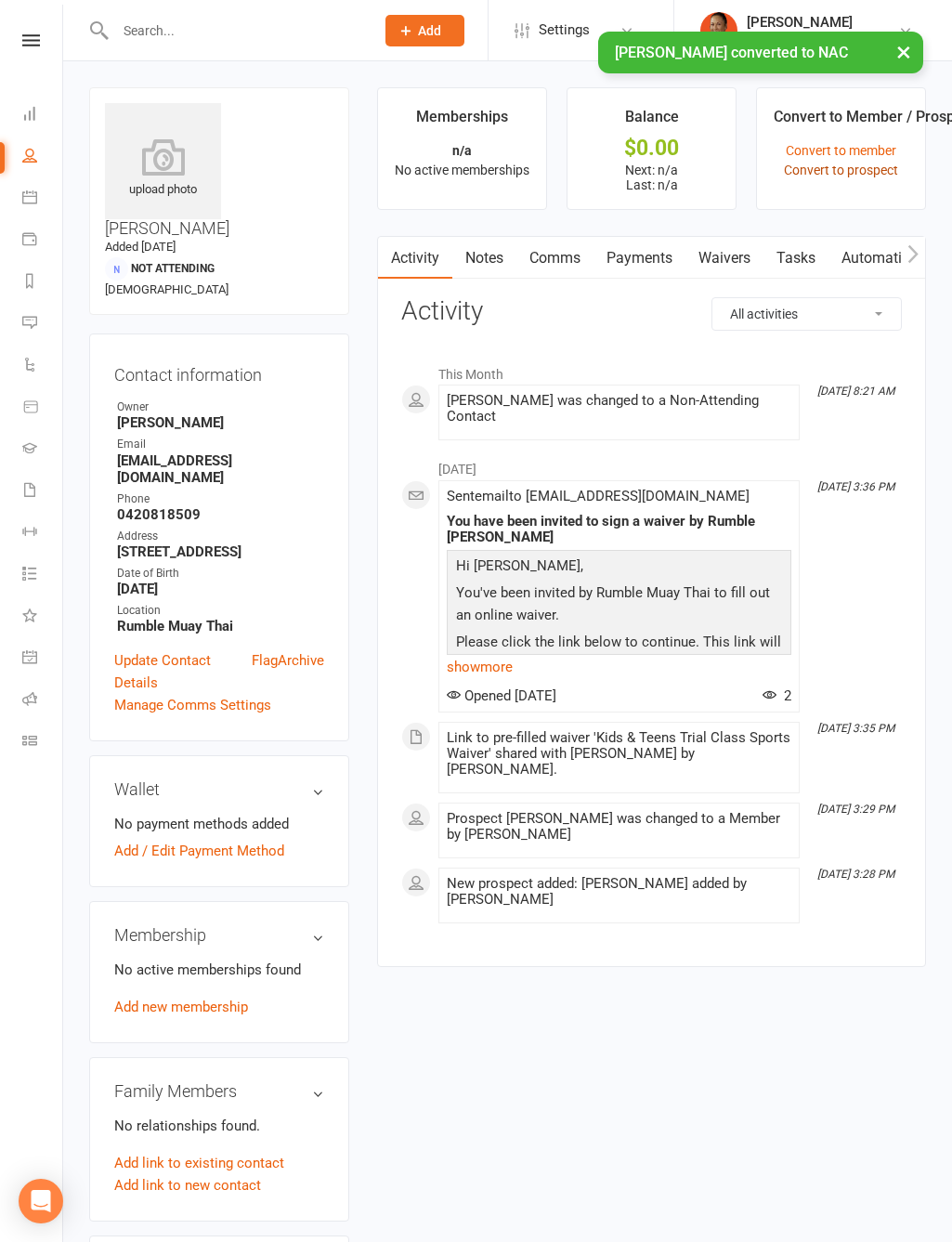
click at [843, 170] on link "Convert to prospect" at bounding box center [841, 169] width 114 height 14
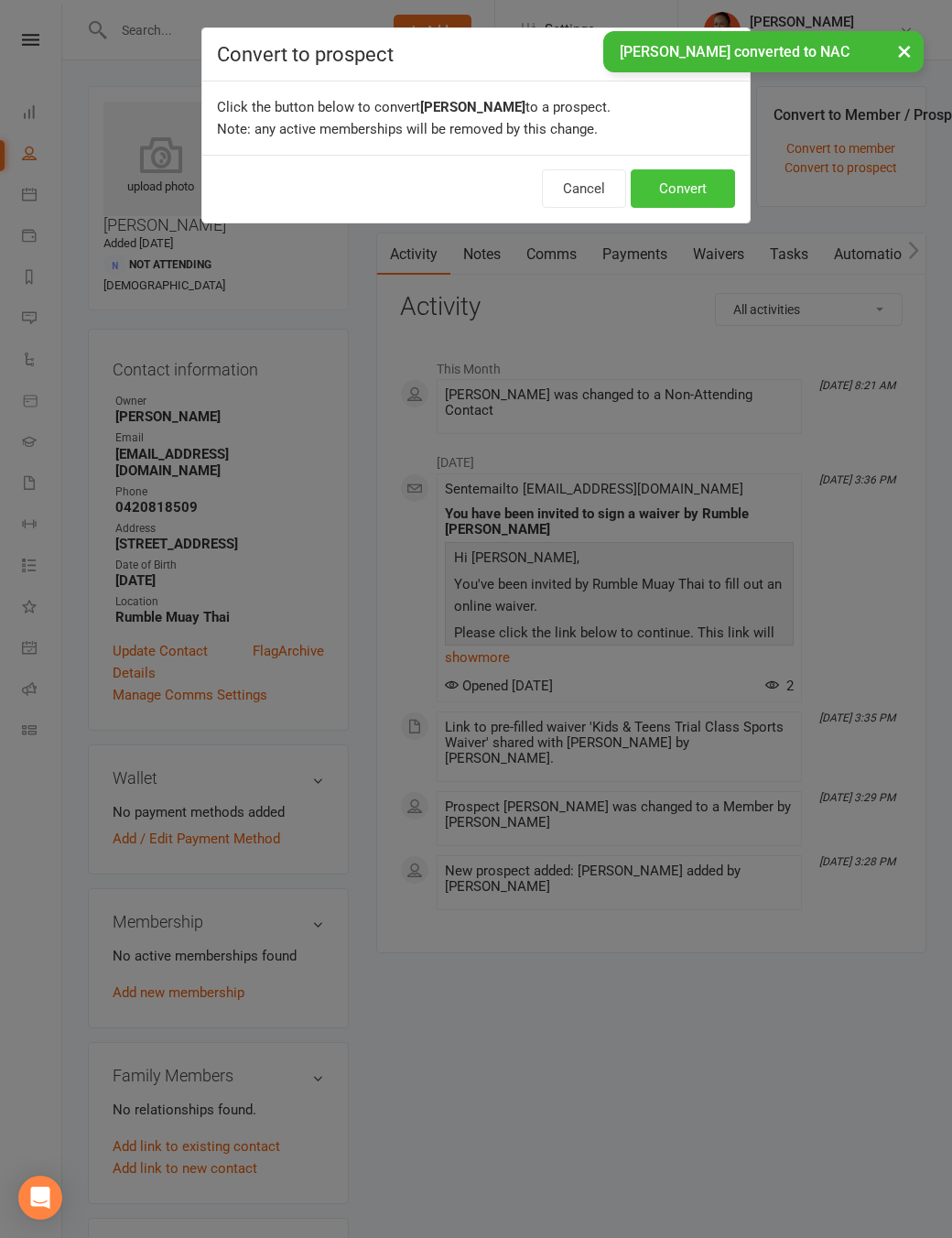
click at [684, 204] on button "Convert" at bounding box center [684, 189] width 105 height 38
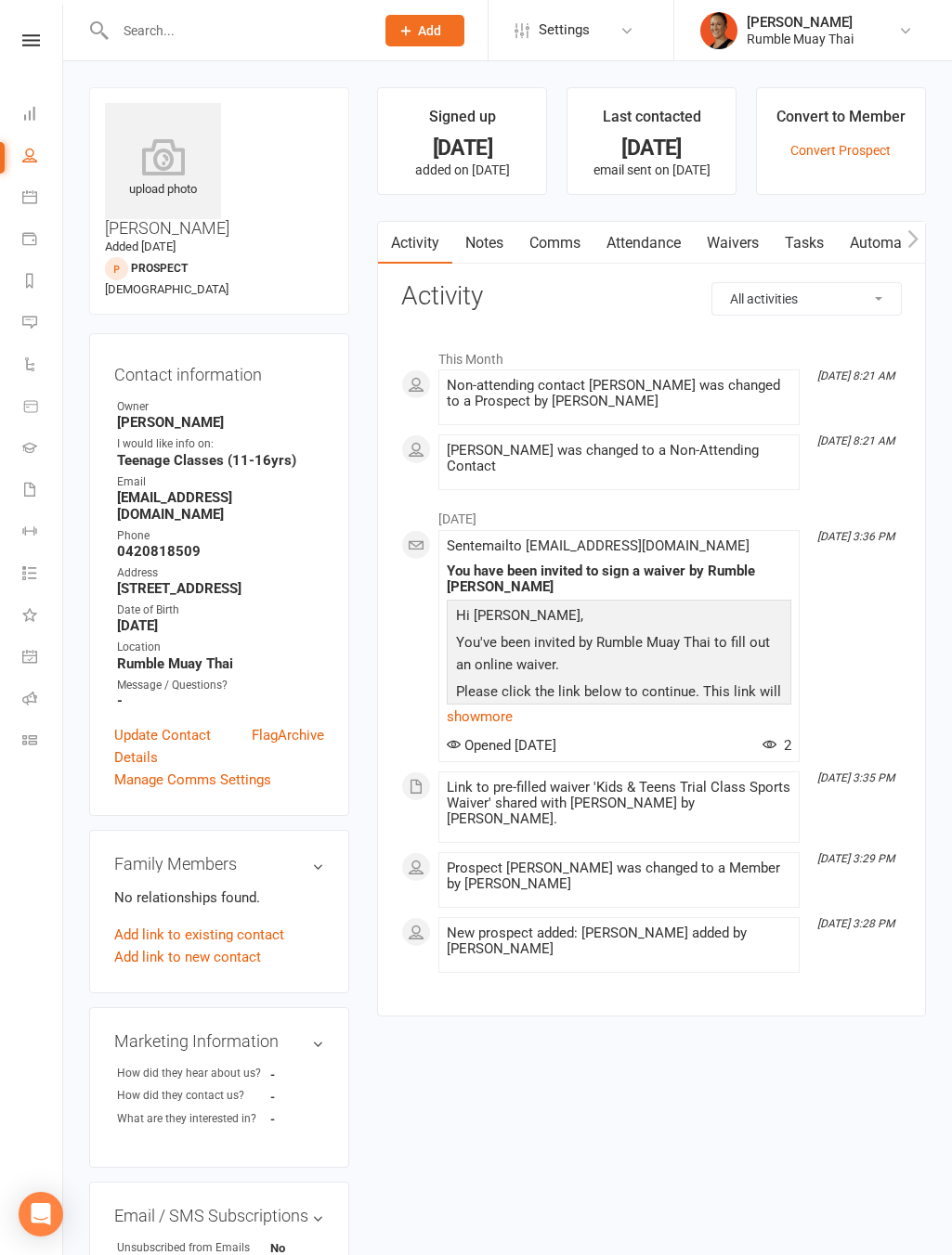
click at [335, 41] on input "text" at bounding box center [235, 30] width 252 height 26
click at [336, 28] on input "text" at bounding box center [235, 30] width 252 height 26
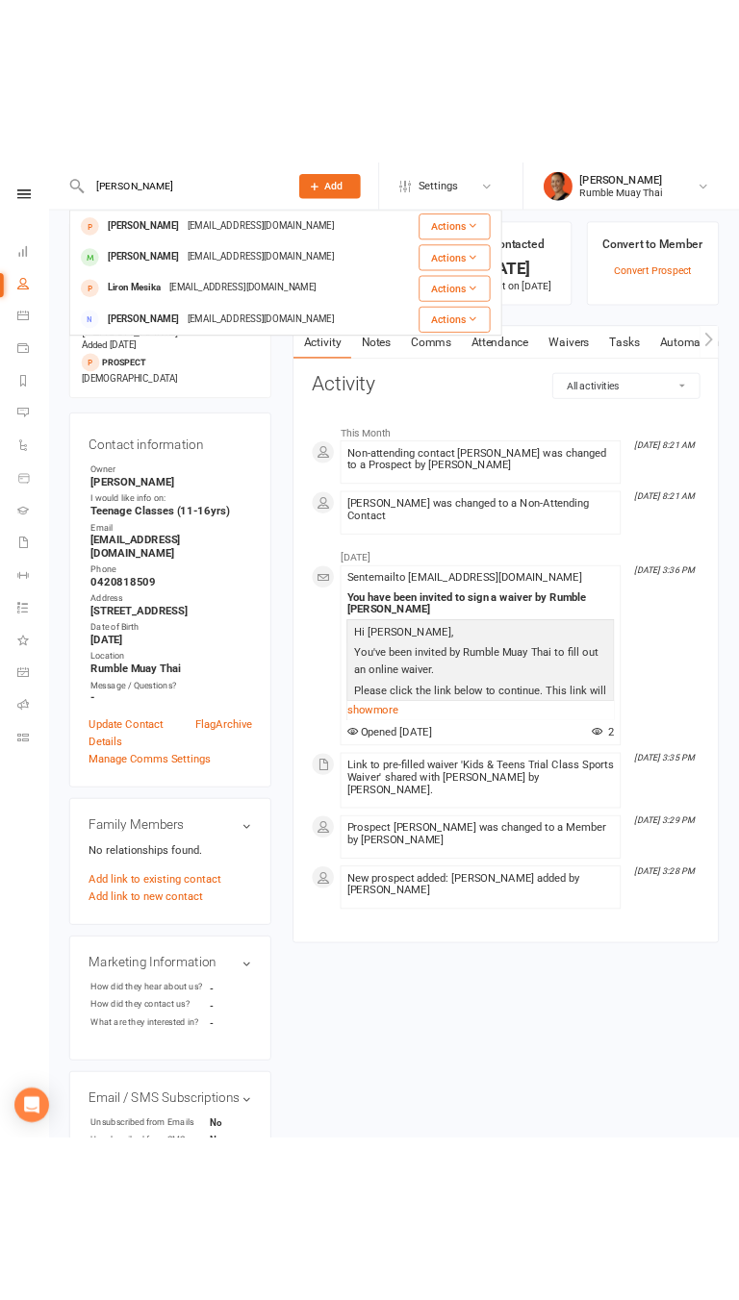
scroll to position [24, 0]
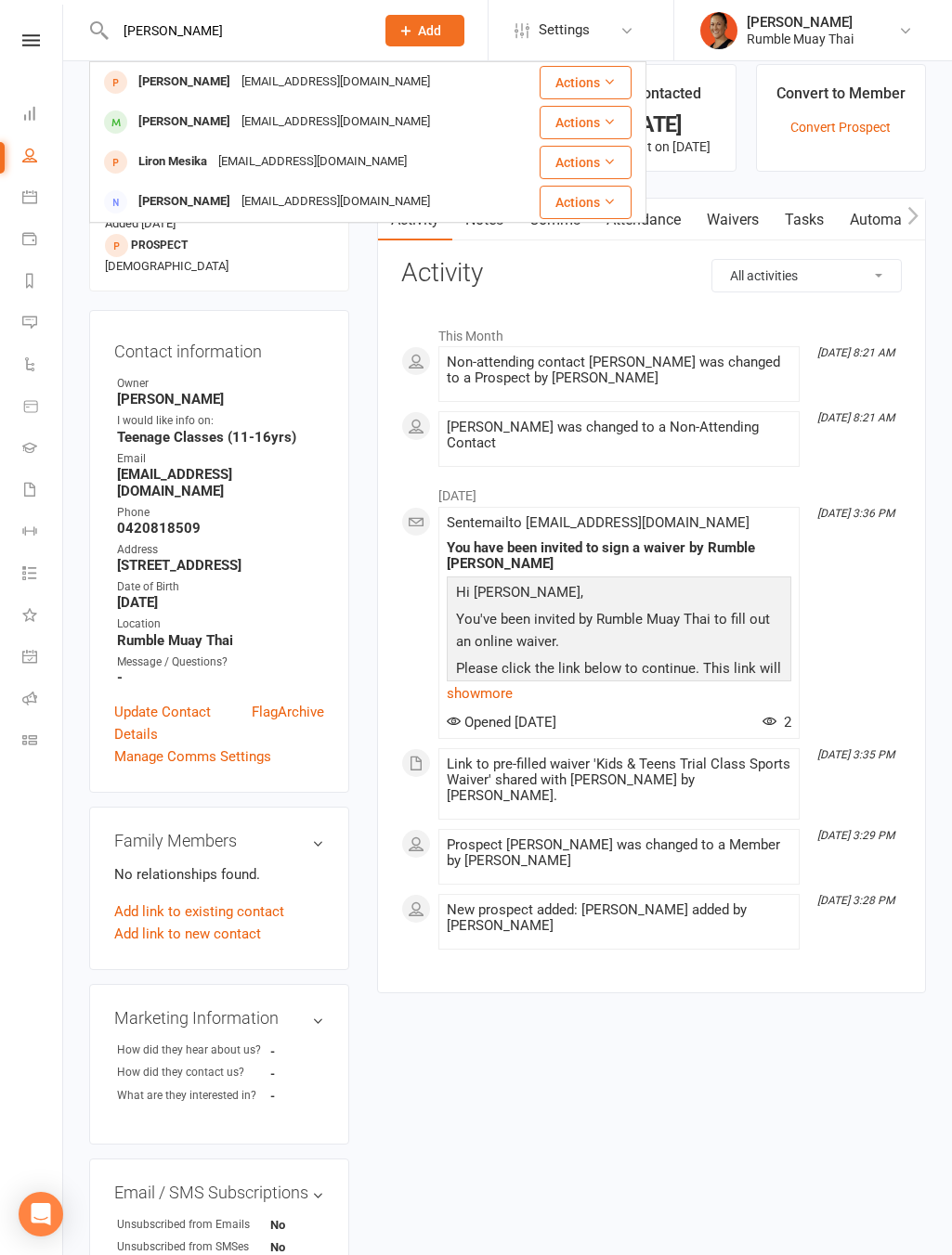
type input "monika"
click at [412, 382] on div "This Month Oct 13, 8:21 AM Non-attending contact Olivia Gustafsson was changed …" at bounding box center [651, 392] width 500 height 151
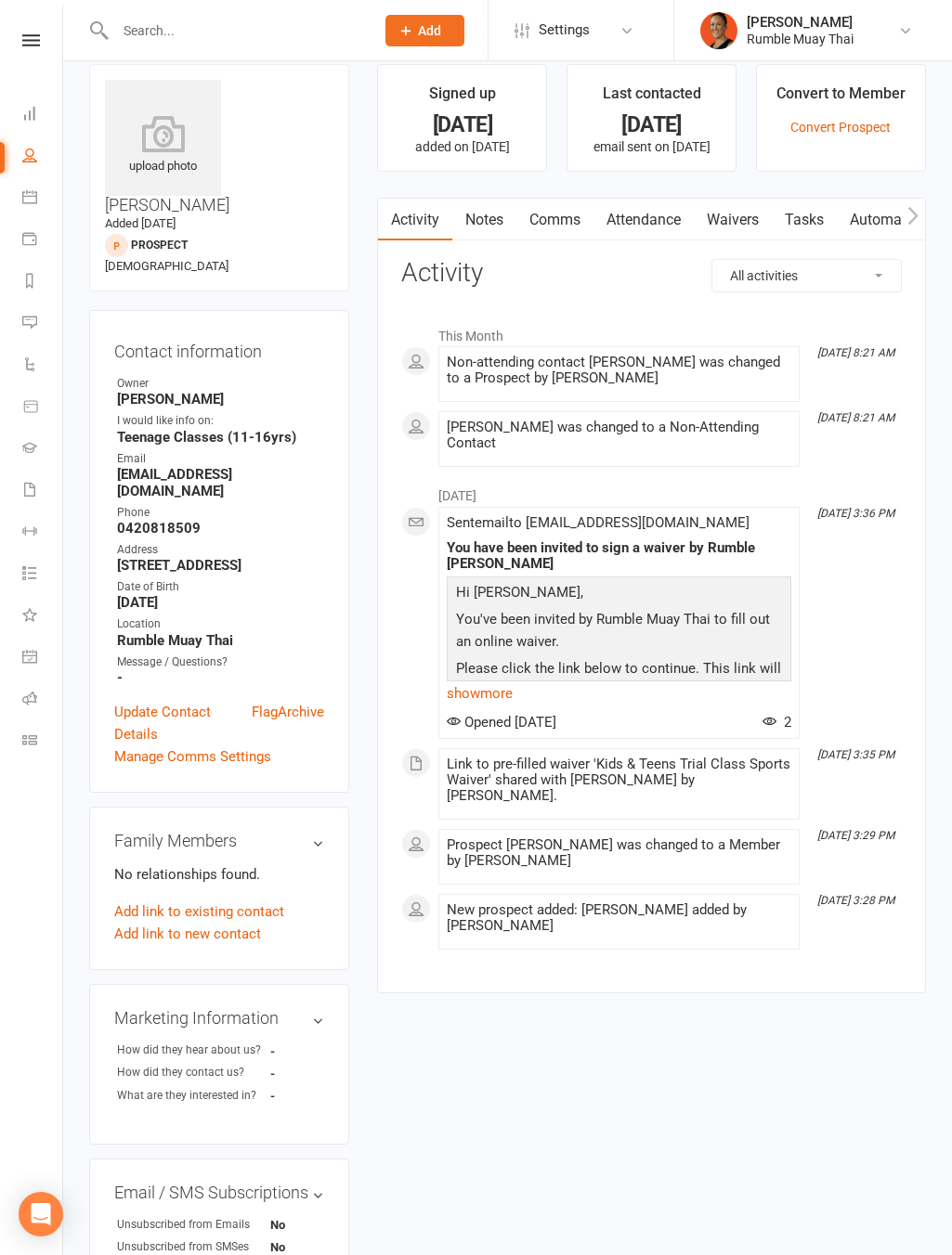
click at [643, 921] on div "New prospect added: Olivia Gustafsson added by Brooke Okeeffe" at bounding box center [619, 918] width 345 height 32
click at [158, 12] on div at bounding box center [225, 30] width 272 height 61
click at [197, 39] on input "text" at bounding box center [235, 30] width 252 height 26
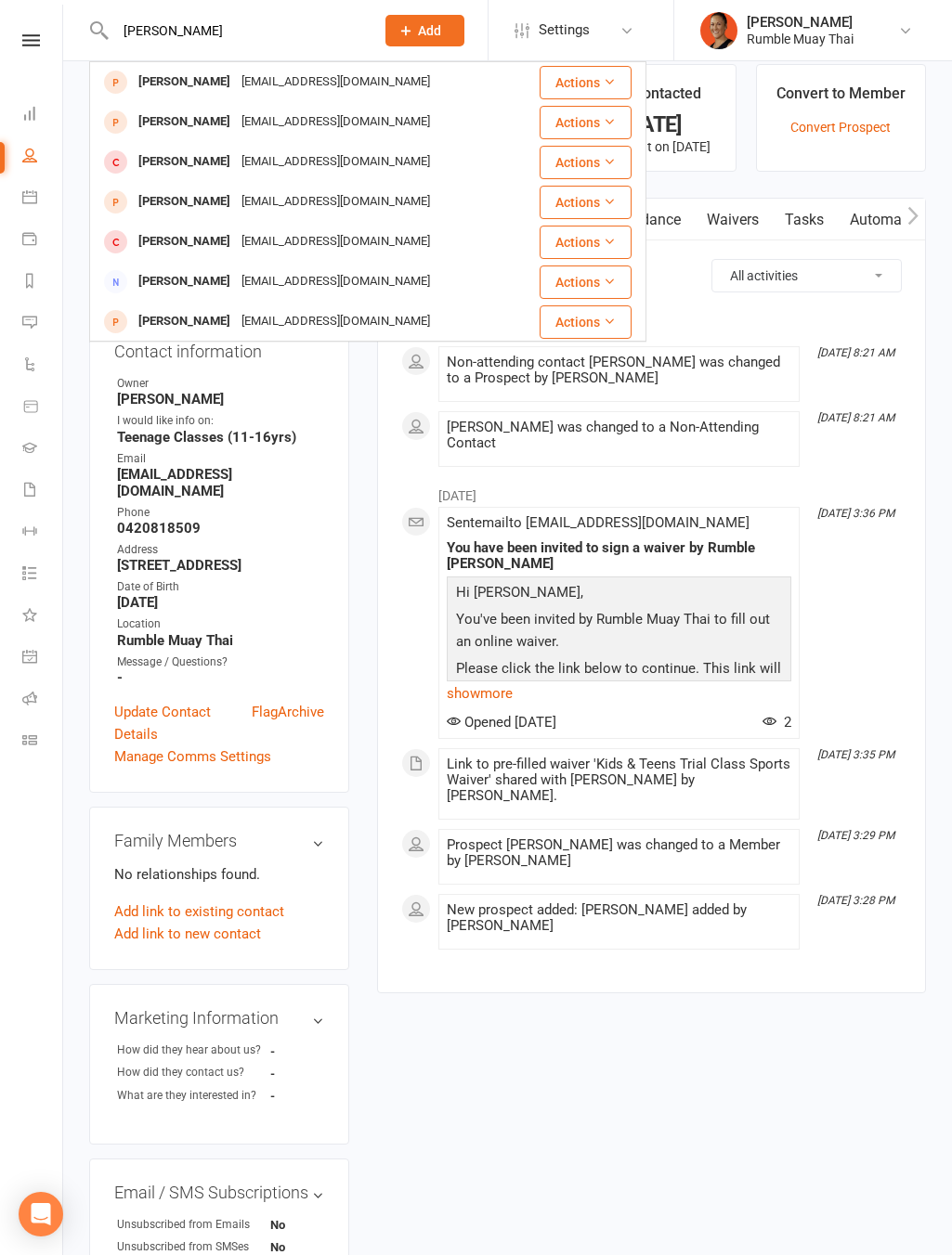
type input "wilken"
click at [76, 447] on div "upload photo Olivia Gustafsson Added 30 September, 2025 prospect 11 years old C…" at bounding box center [219, 909] width 288 height 1692
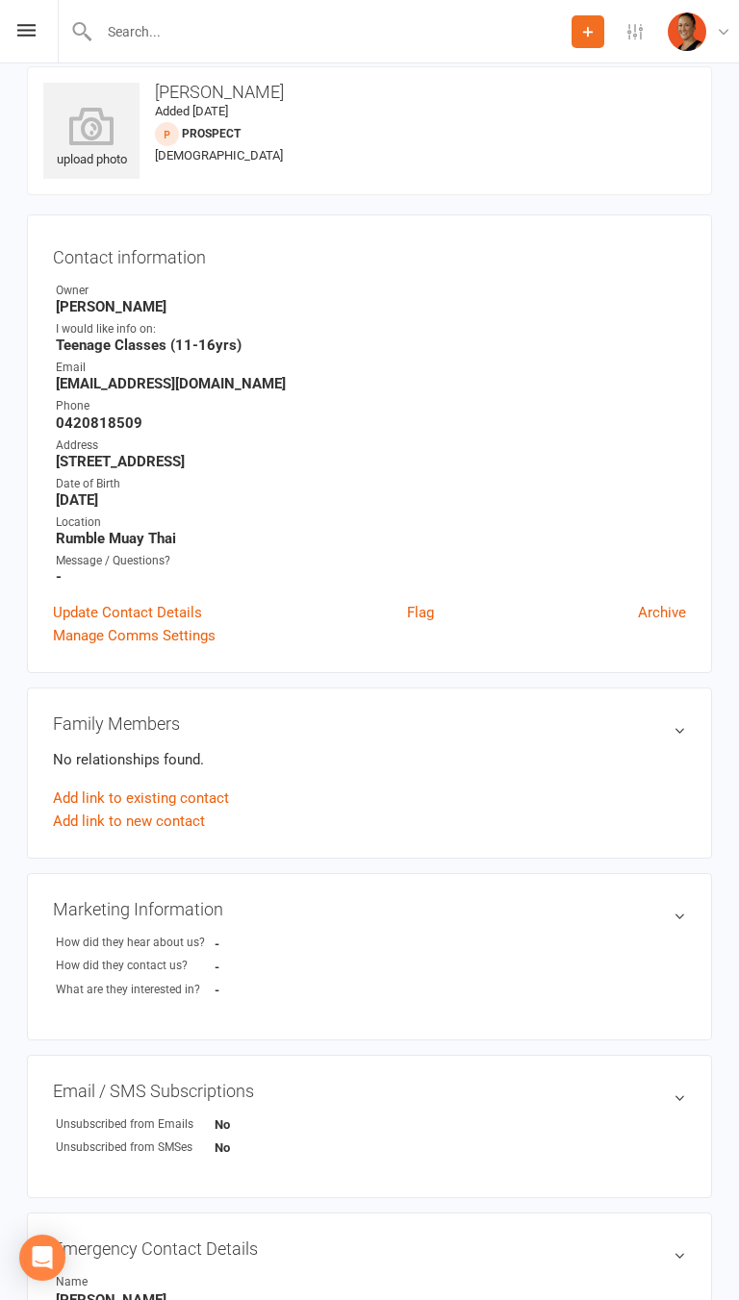
click at [224, 31] on input "text" at bounding box center [332, 31] width 478 height 27
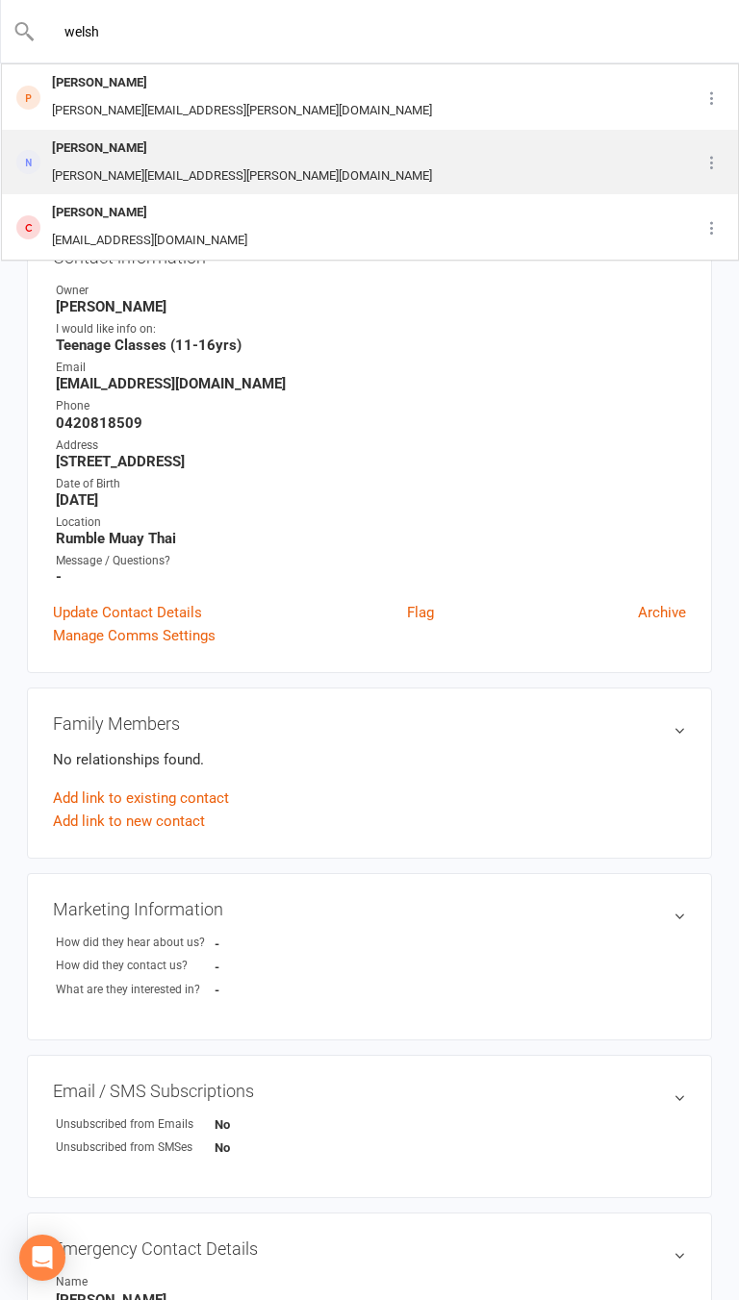
type input "welsh"
click at [274, 135] on div "Sarah Welsh-Cihakova" at bounding box center [241, 149] width 391 height 28
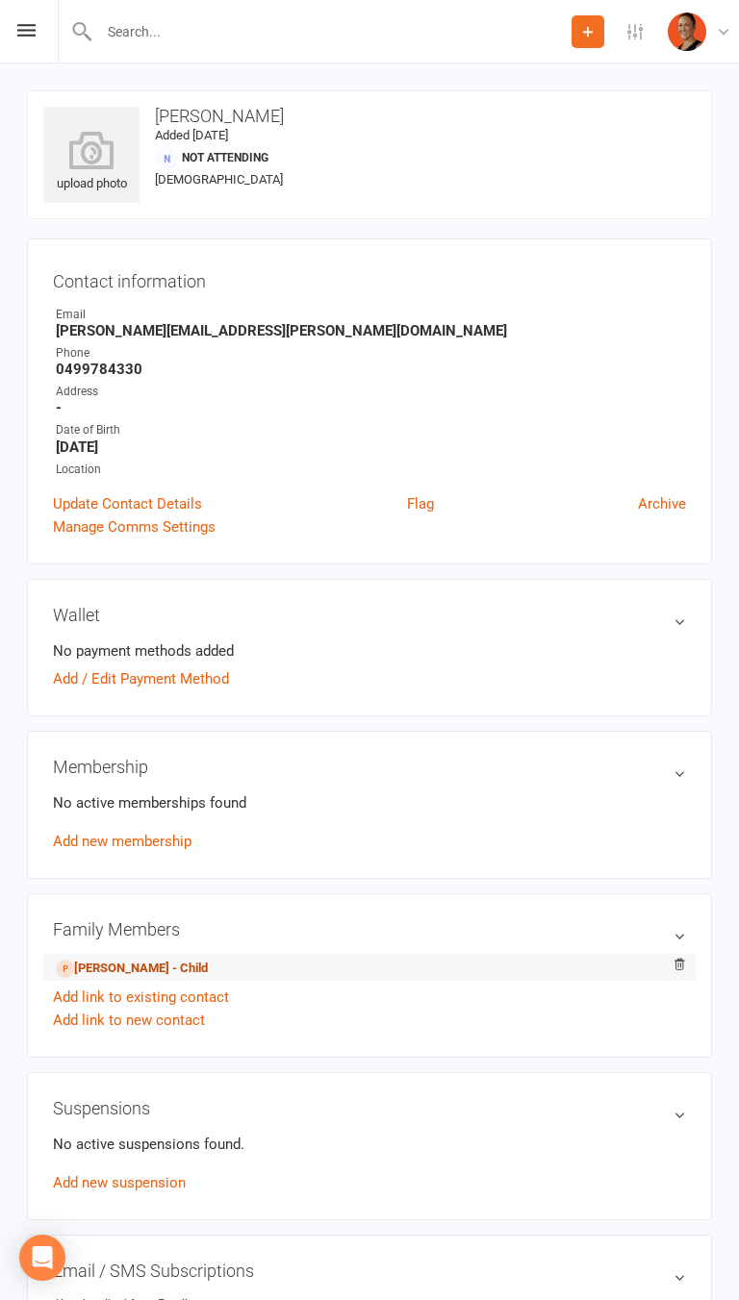
click at [208, 976] on link "Milan Cihak - Child" at bounding box center [132, 969] width 152 height 20
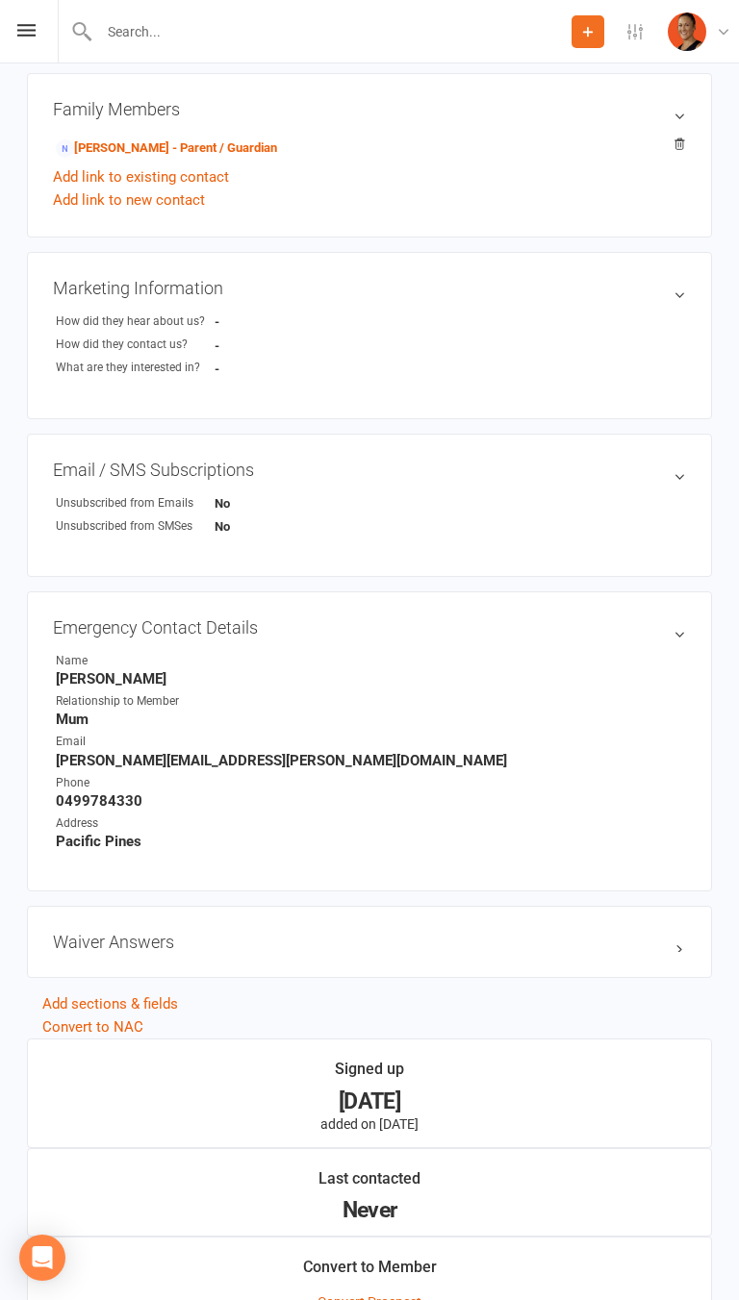
scroll to position [1102, 0]
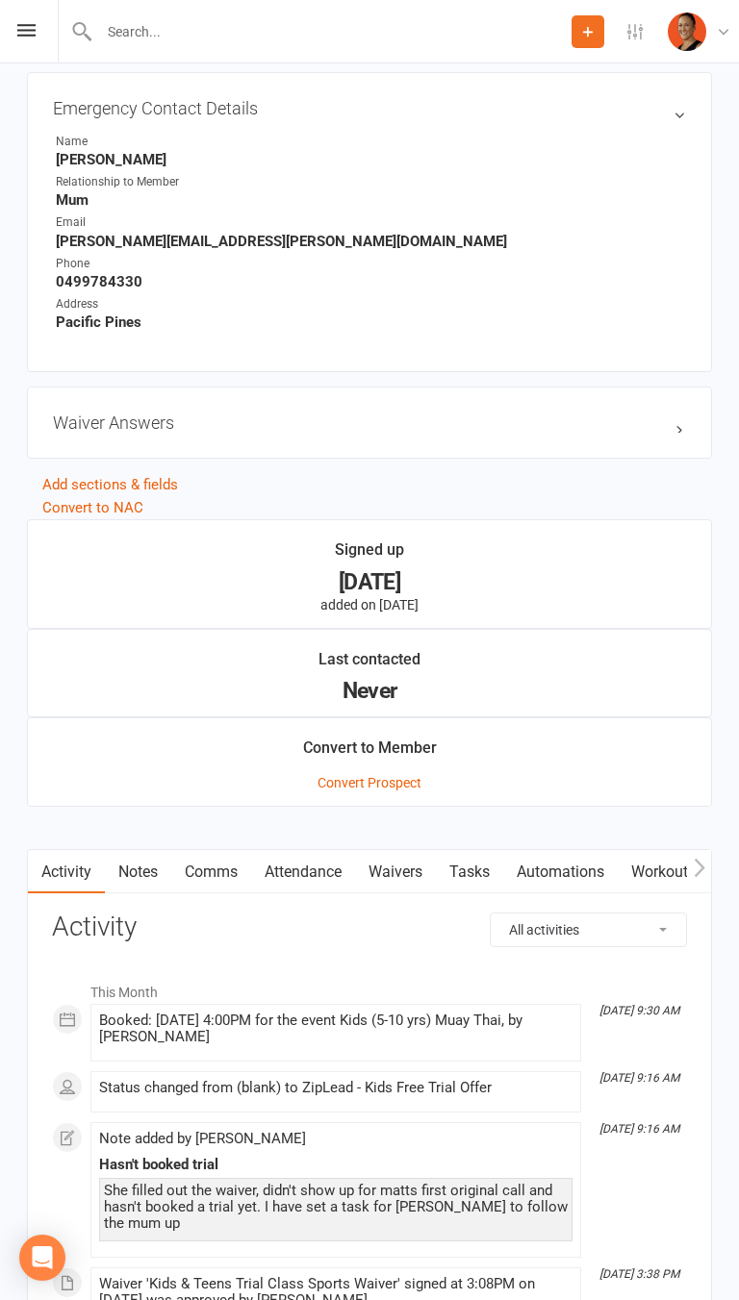
click at [355, 850] on link "Attendance" at bounding box center [303, 872] width 104 height 44
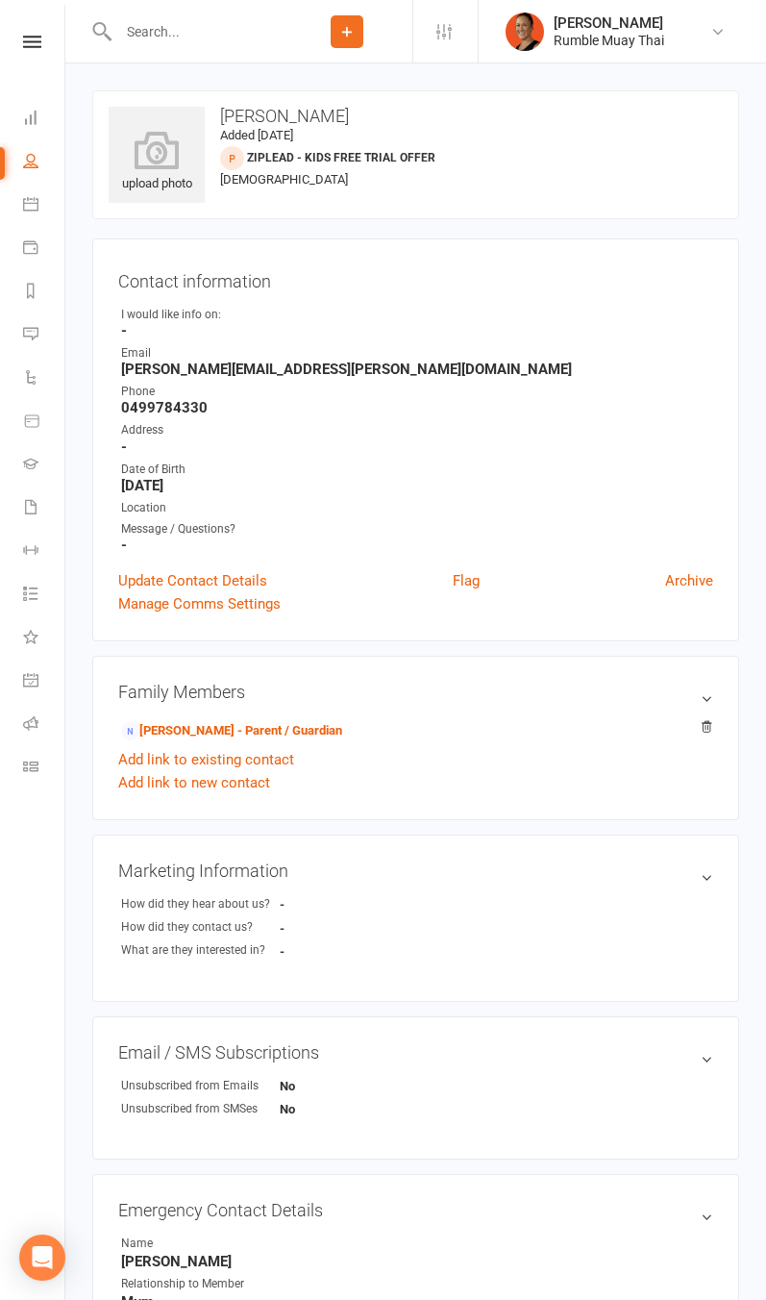
click at [203, 27] on input "text" at bounding box center [197, 31] width 169 height 27
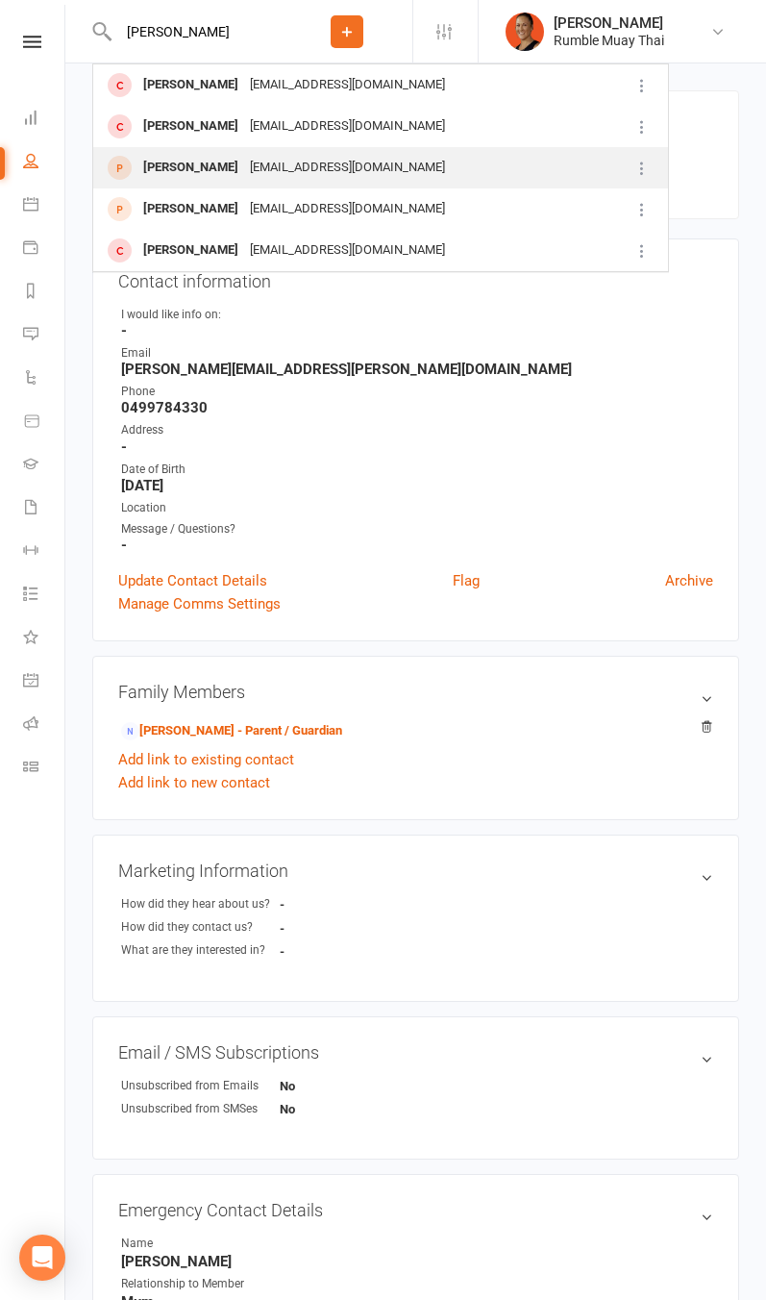
type input "olivia"
click at [271, 166] on div "sunmonika@yahoo.com" at bounding box center [347, 168] width 207 height 28
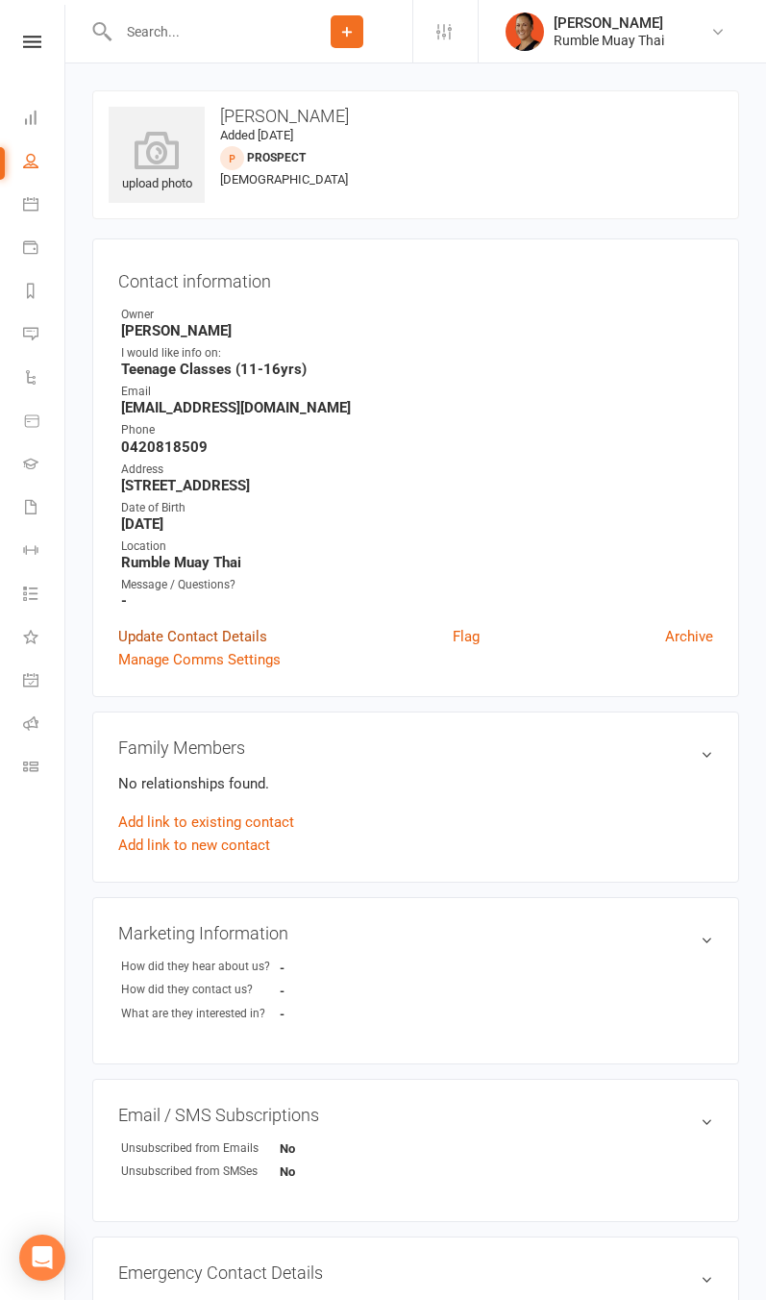
click at [224, 639] on link "Update Contact Details" at bounding box center [192, 636] width 149 height 23
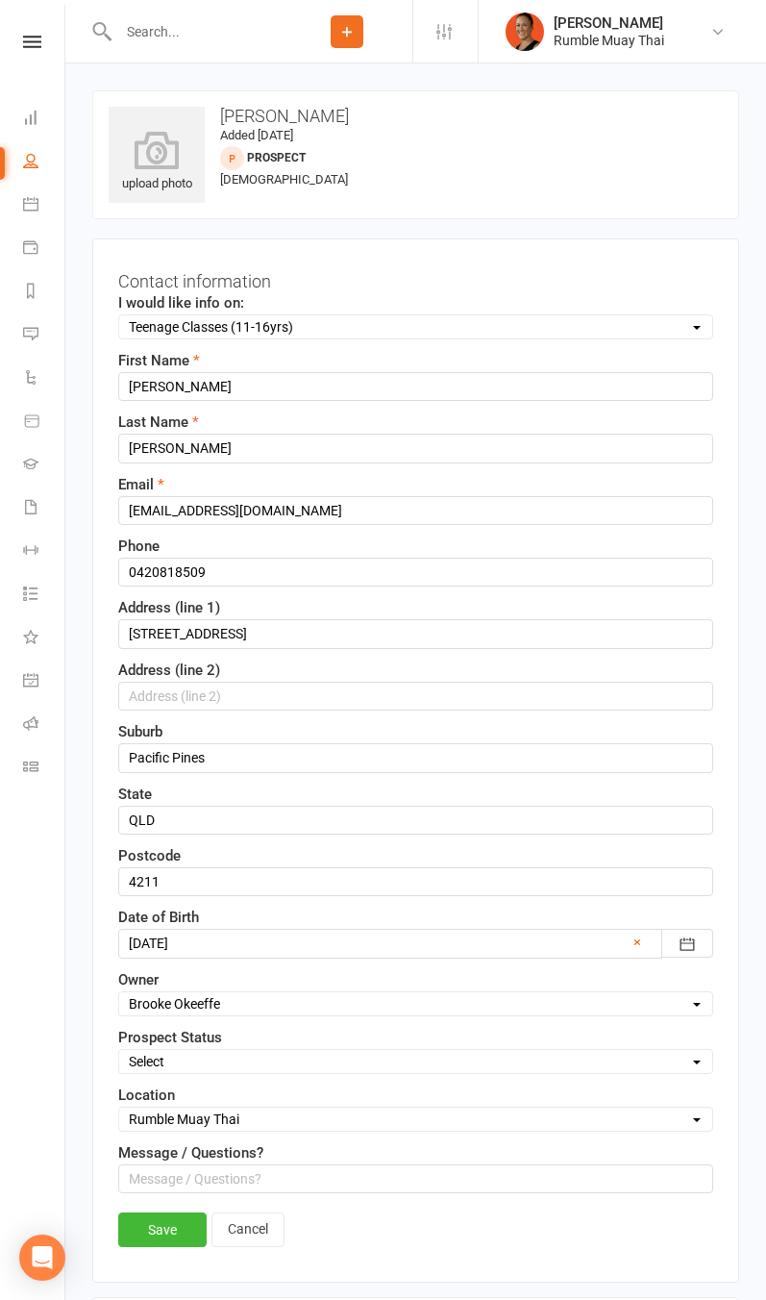
scroll to position [90, 0]
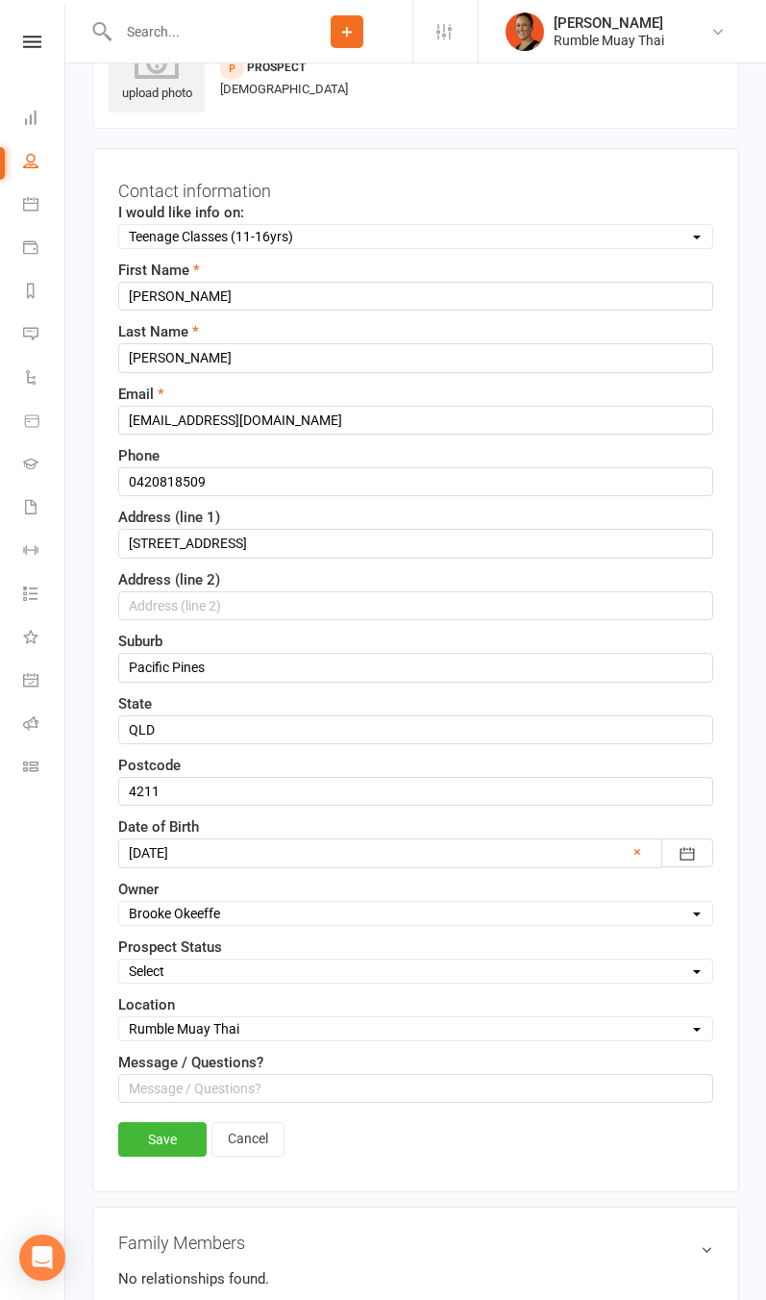
click at [238, 976] on select "Select Website Enquiry Form Initial Contact Follow-up Call Follow-up Email Almo…" at bounding box center [415, 971] width 593 height 21
select select "Trial Attended - not yet joined"
click at [119, 961] on select "Select Website Enquiry Form Initial Contact Follow-up Call Follow-up Email Almo…" at bounding box center [415, 971] width 593 height 21
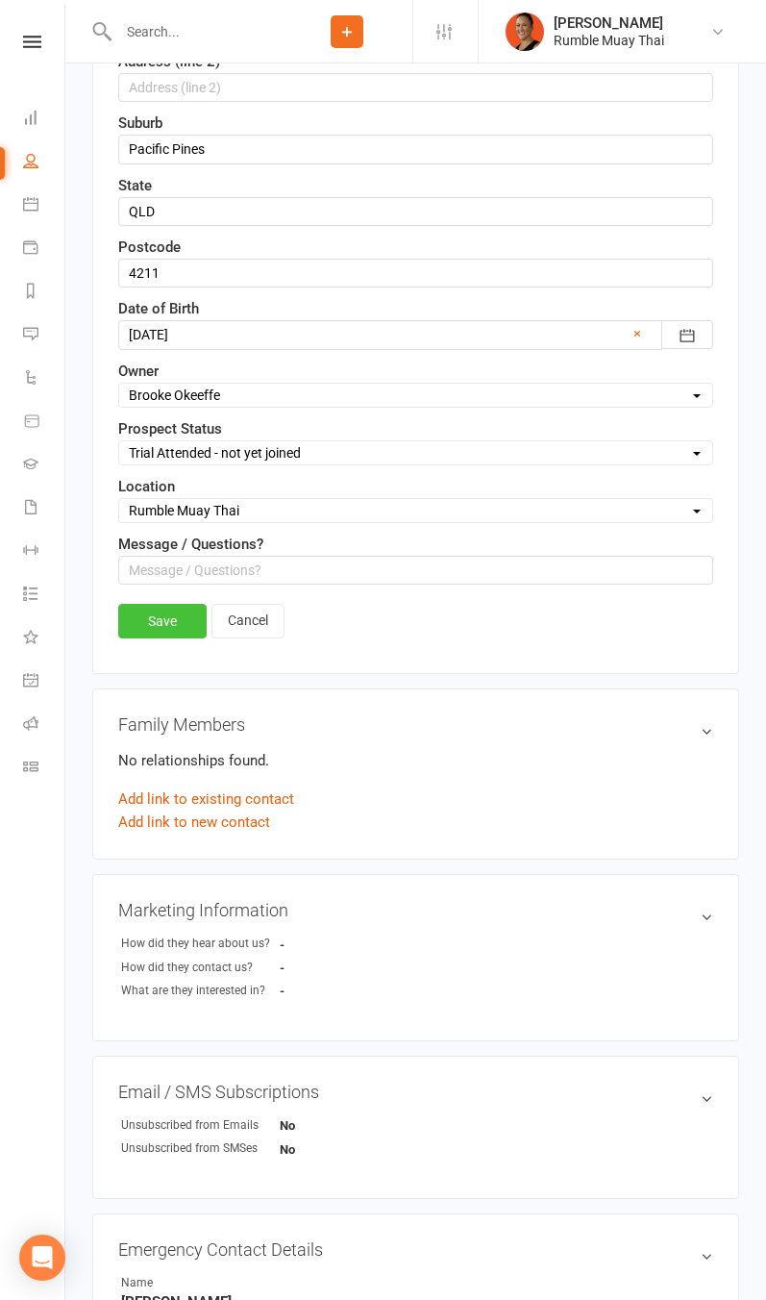
click at [188, 625] on link "Save" at bounding box center [162, 621] width 88 height 35
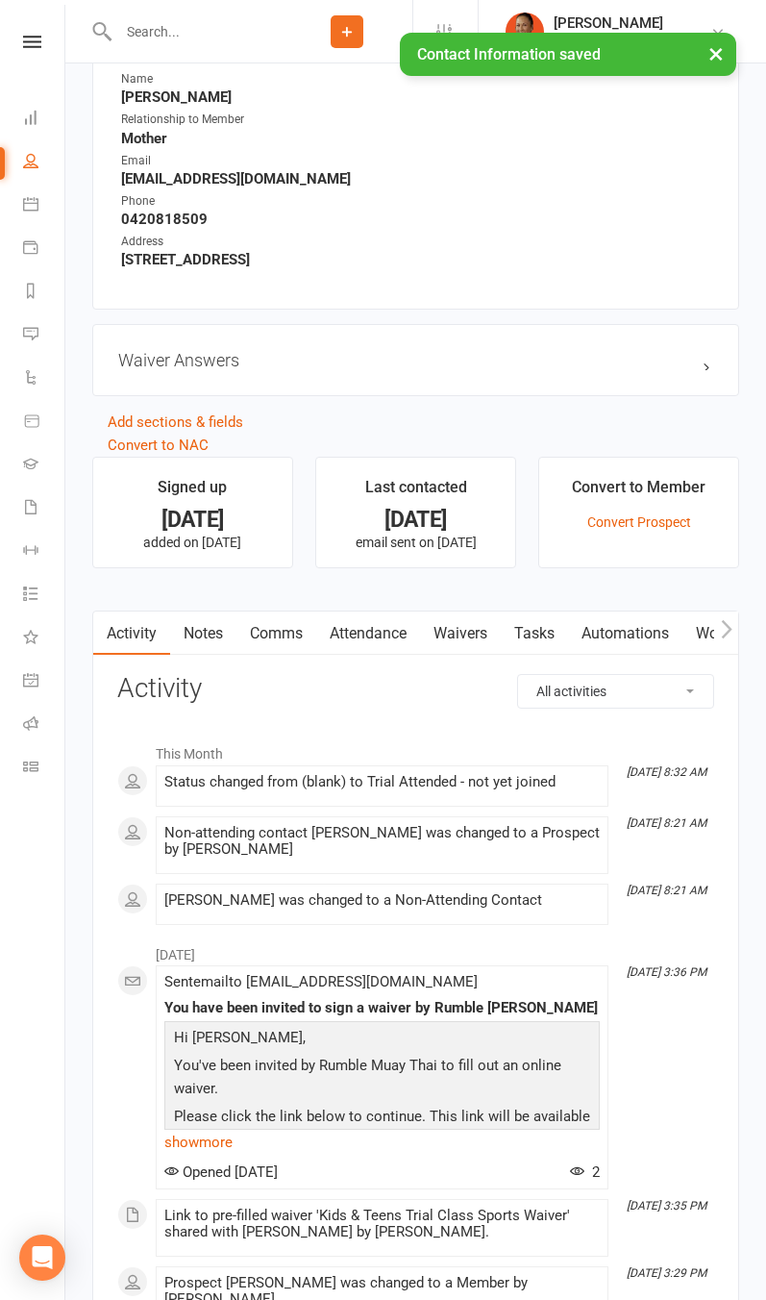
click at [212, 620] on link "Notes" at bounding box center [203, 634] width 66 height 44
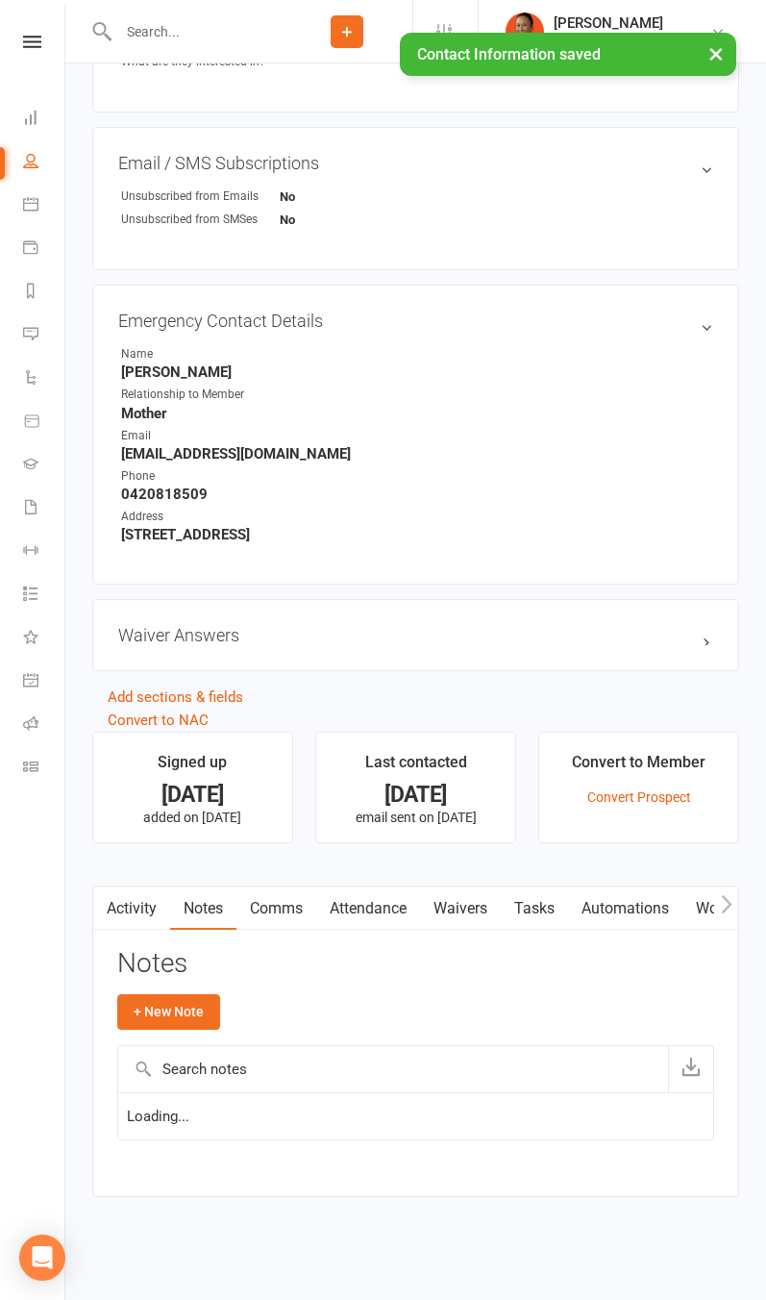
scroll to position [945, 0]
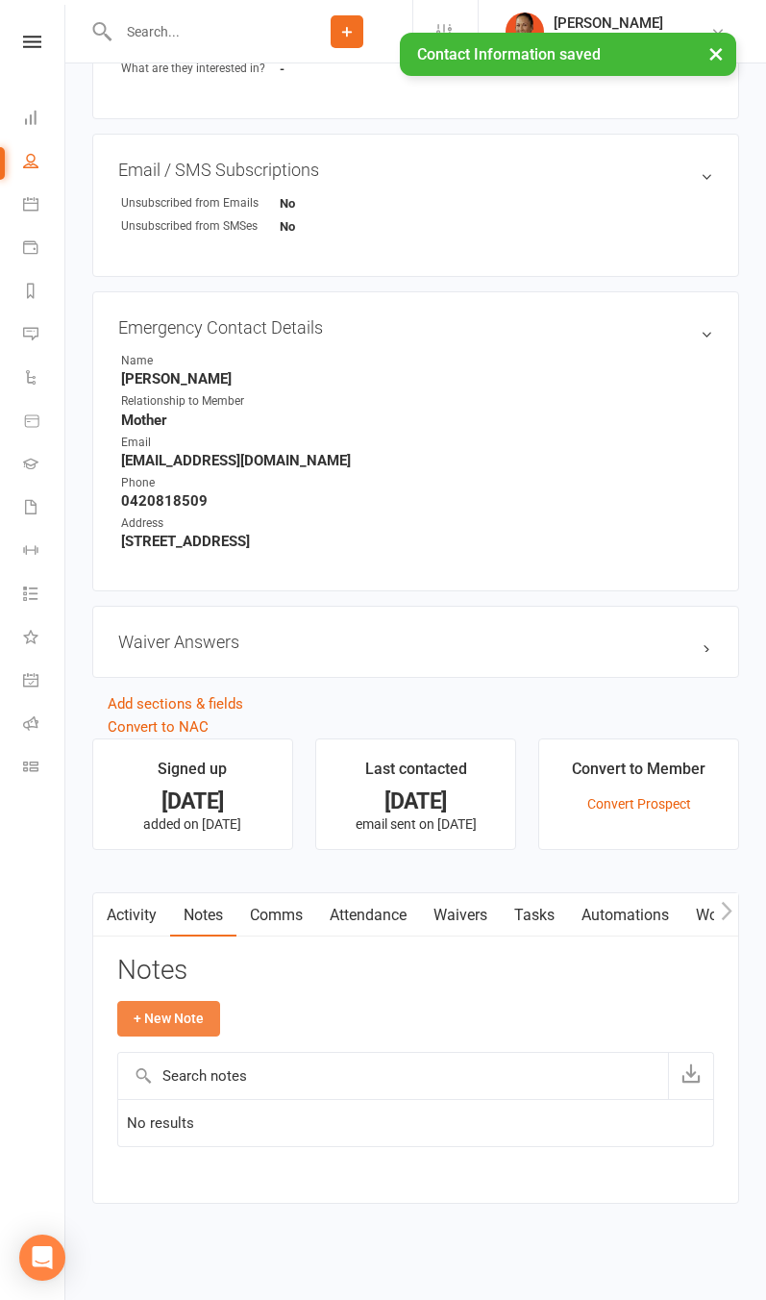
click at [168, 1010] on button "+ New Note" at bounding box center [168, 1018] width 103 height 35
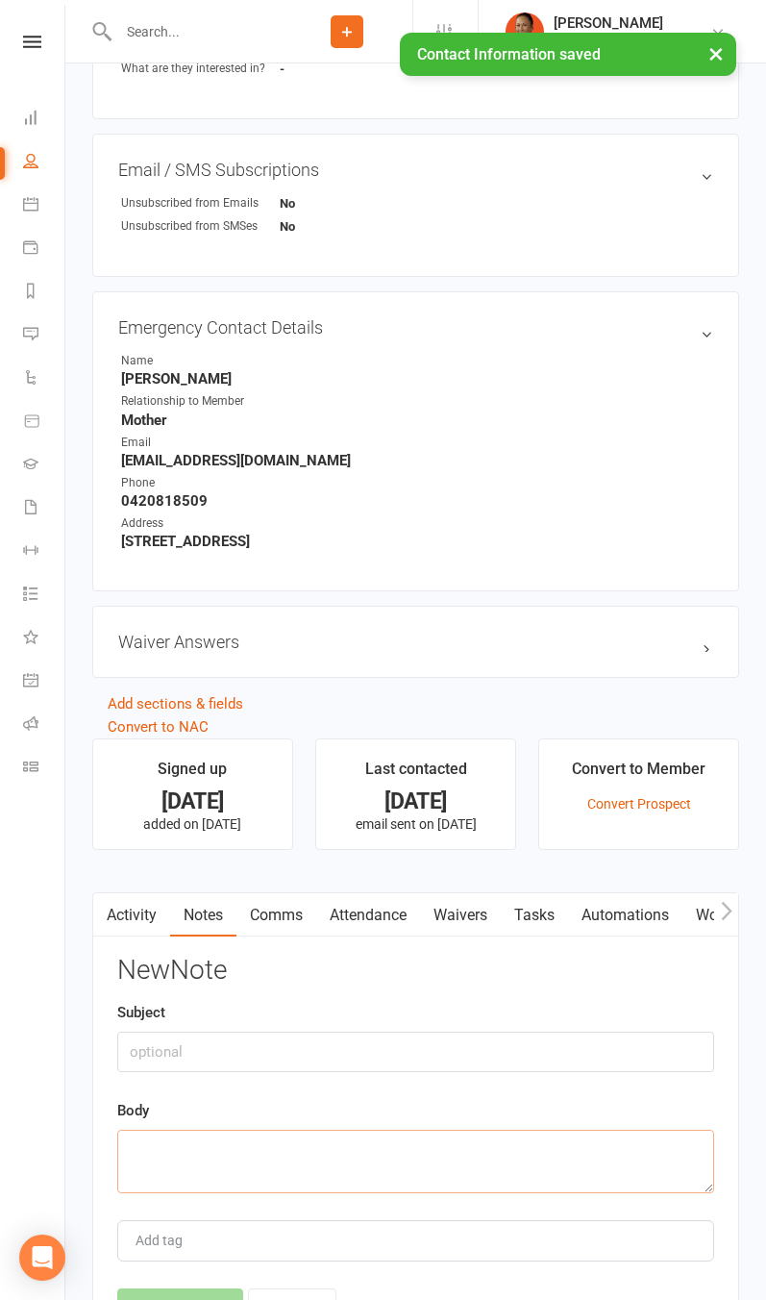
click at [277, 1161] on textarea at bounding box center [415, 1161] width 597 height 63
paste textarea "Subject: Olivia’s trail on the 13th From: Monika Gustafsson <sunmonika@yahoo.co…"
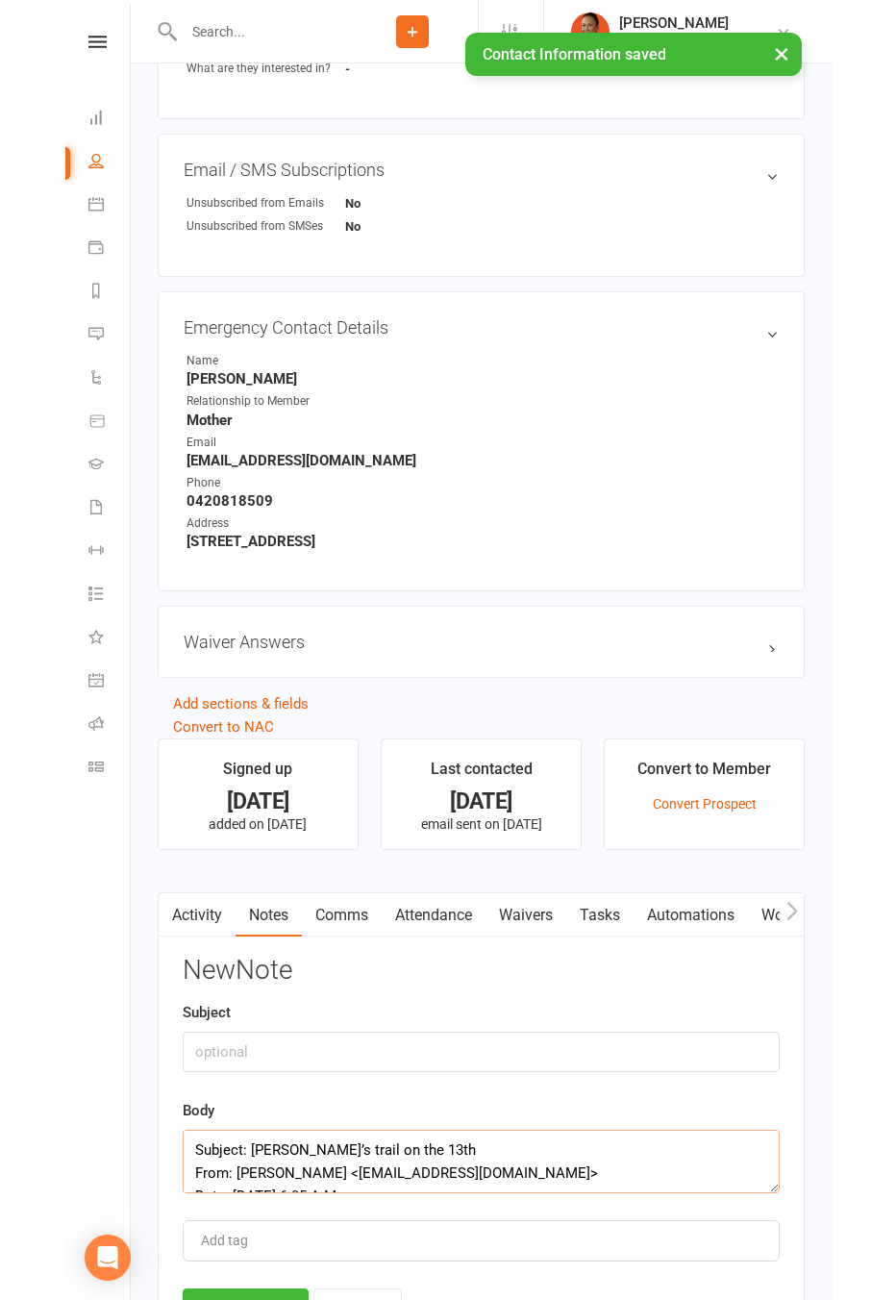
scroll to position [219, 0]
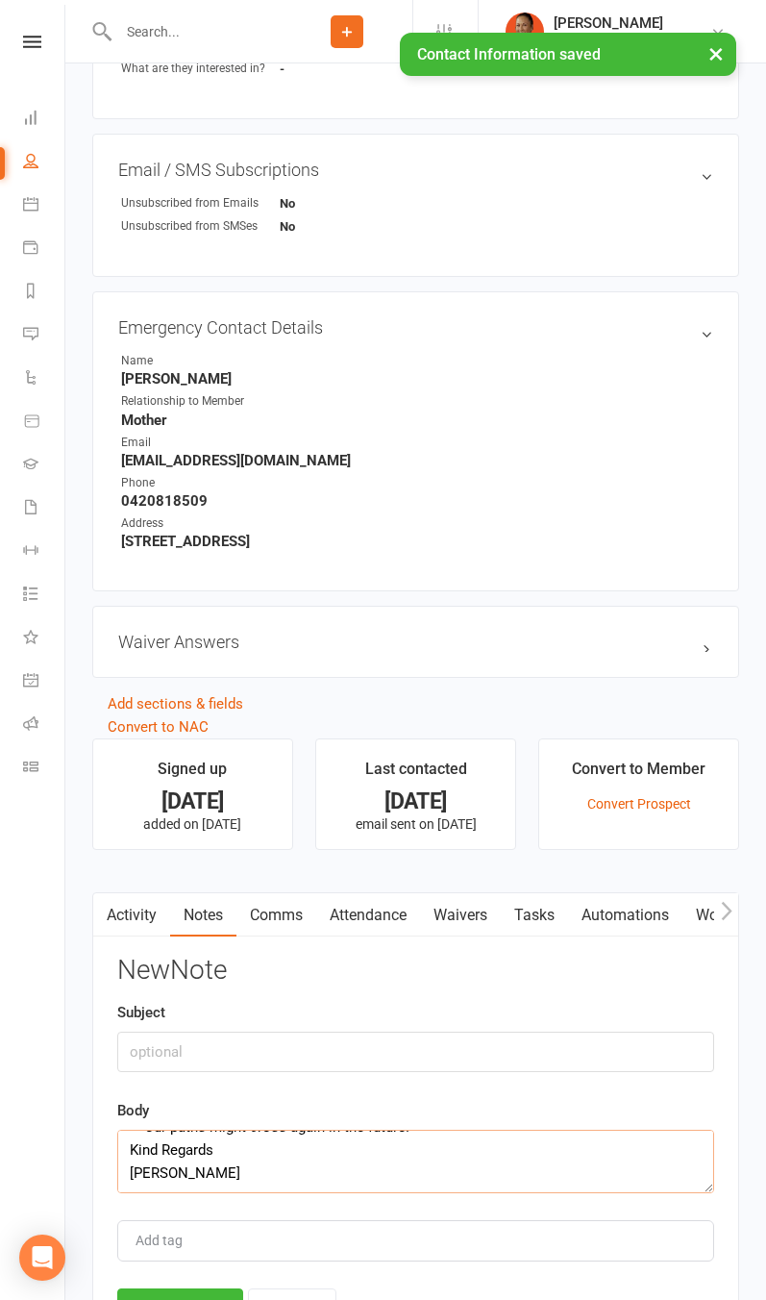
type textarea "Subject: Olivia’s trail on the 13th From: Monika Gustafsson <sunmonika@yahoo.co…"
click at [258, 1009] on div "Subject" at bounding box center [415, 1036] width 597 height 71
click at [273, 1055] on input "text" at bounding box center [415, 1052] width 597 height 40
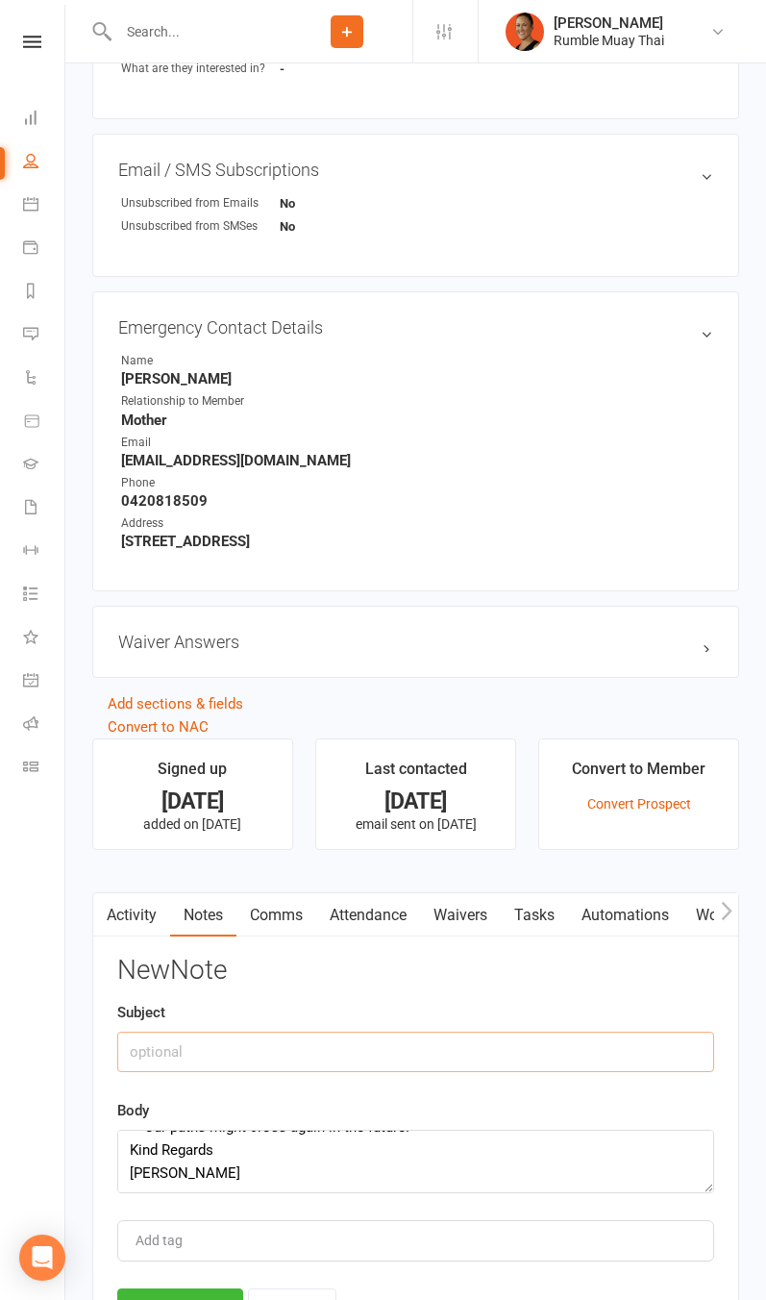
type input "N"
type input "Doing boxing instead"
click at [199, 1289] on button "Save Note" at bounding box center [180, 1309] width 126 height 40
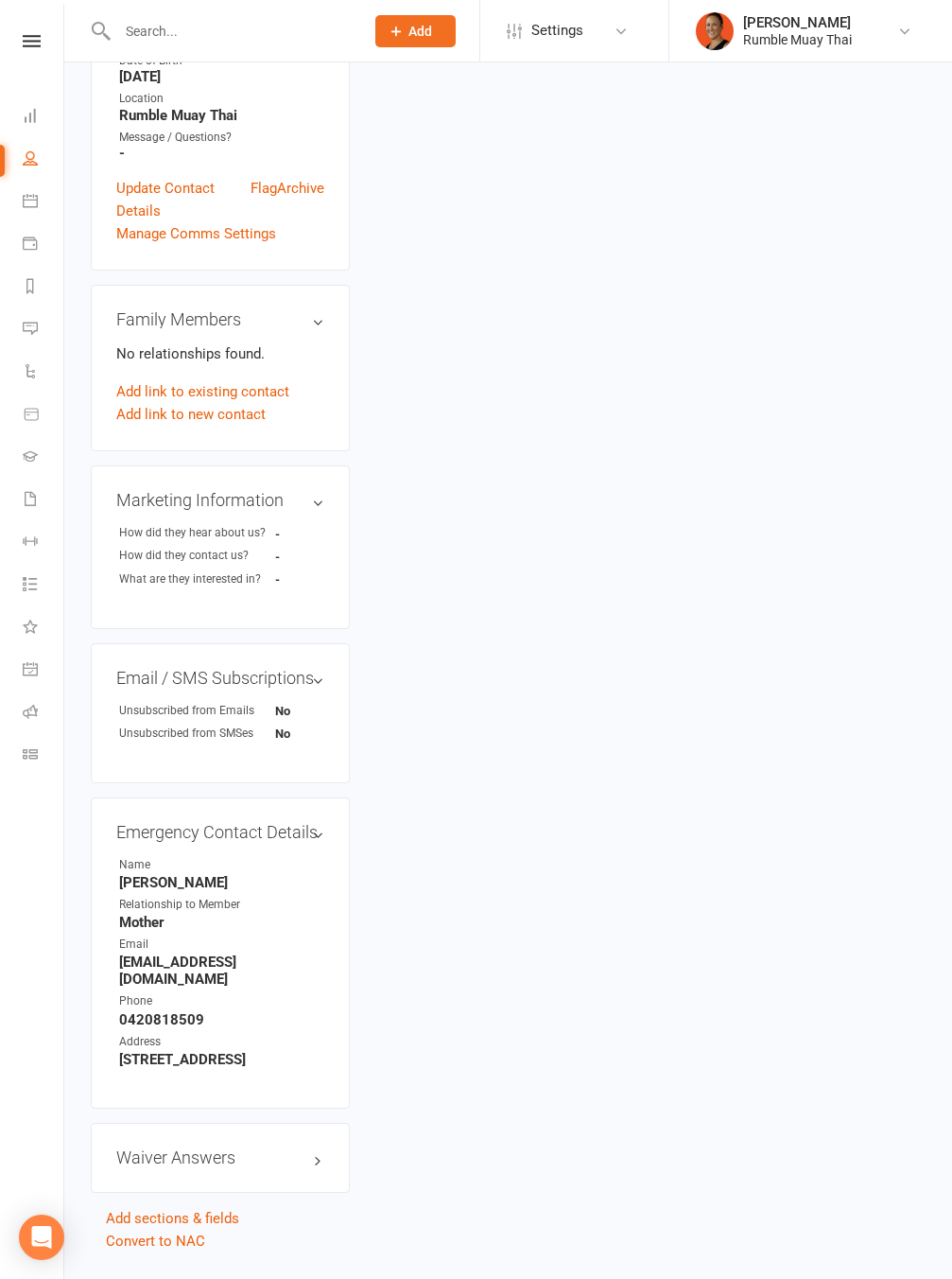
scroll to position [0, 0]
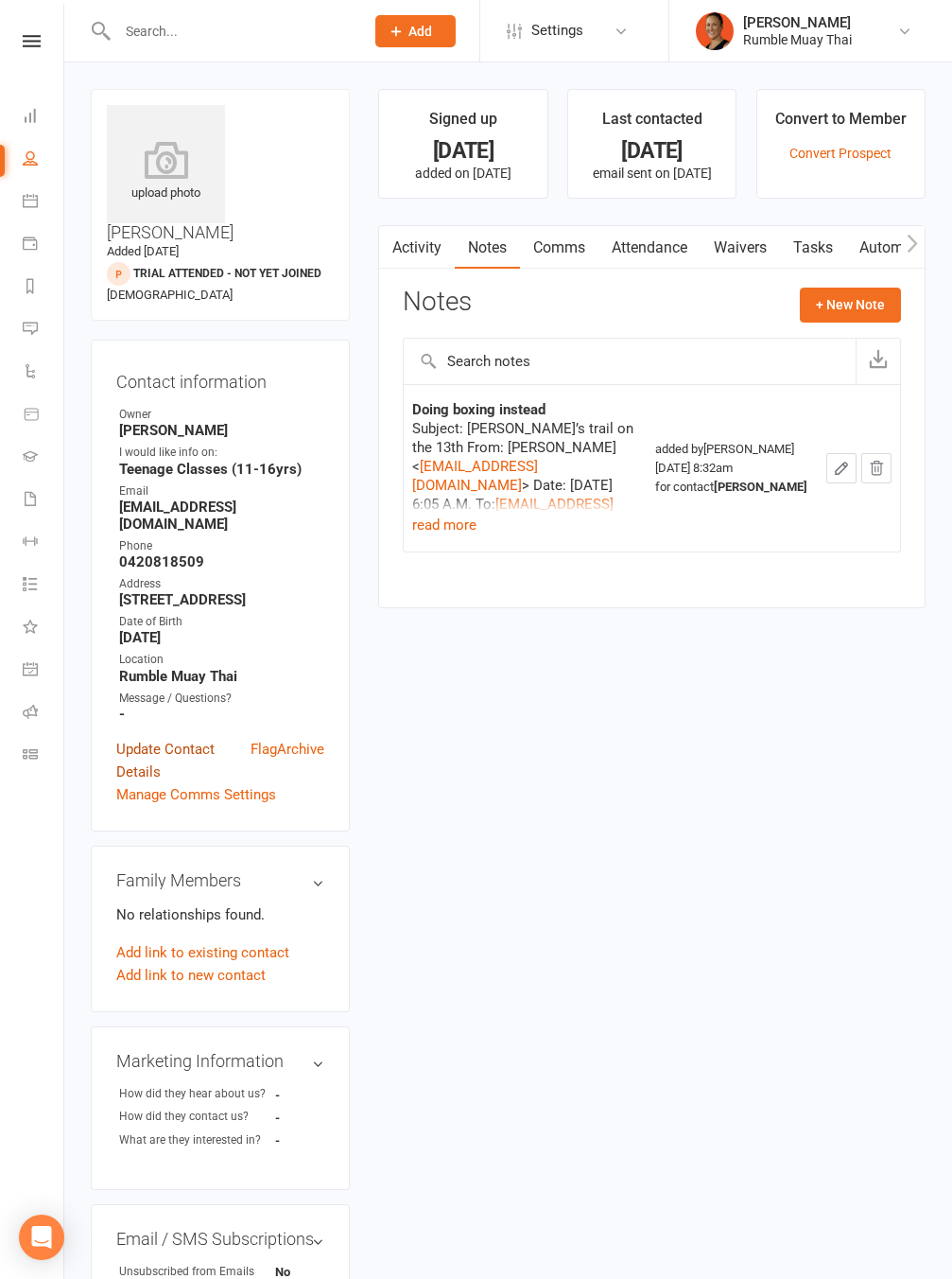
click at [174, 738] on link "Update Contact Details" at bounding box center [183, 761] width 135 height 45
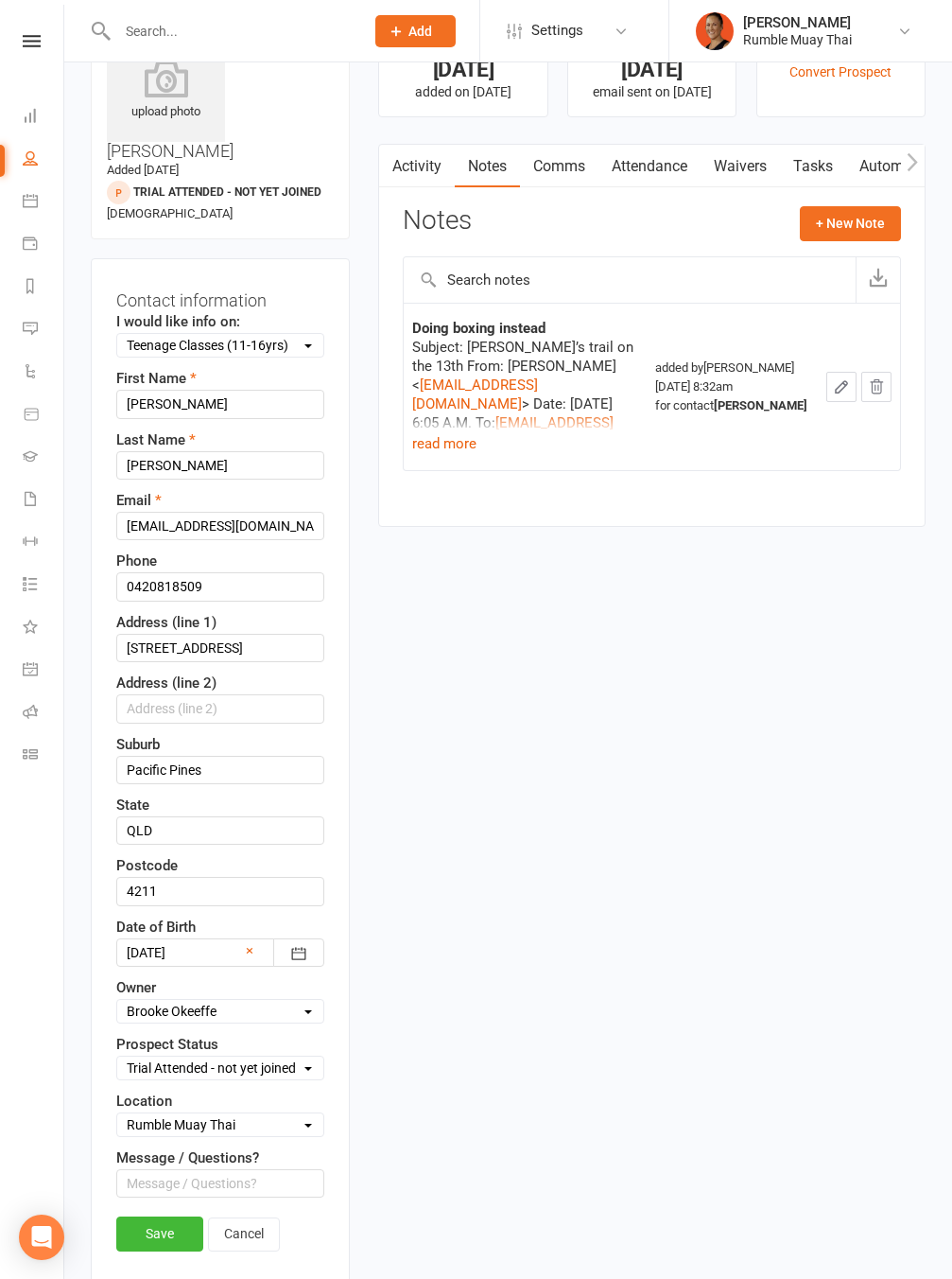
scroll to position [89, 0]
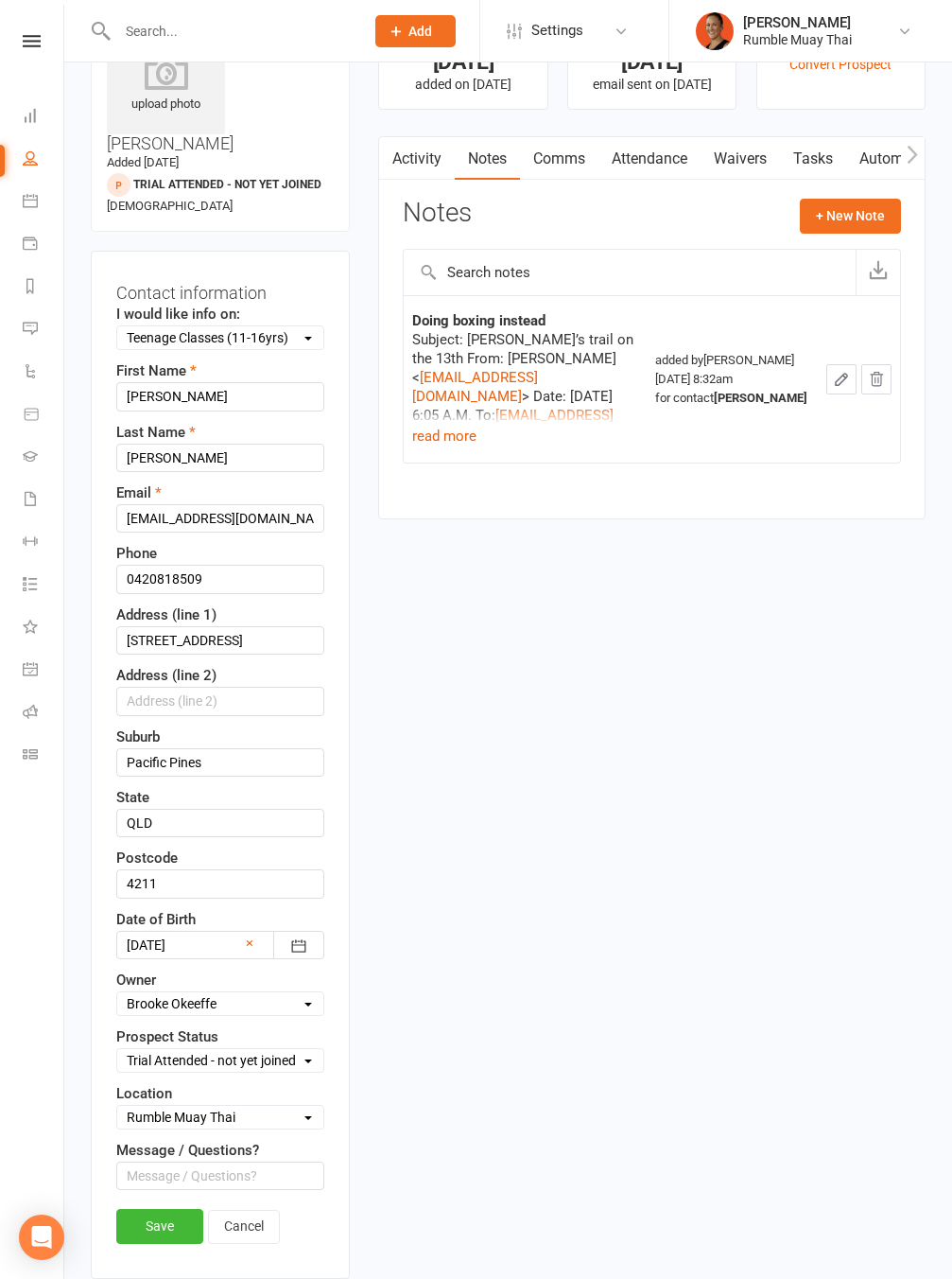
click at [249, 1051] on select "Select Website Enquiry Form Initial Contact Follow-up Call Follow-up Email Almo…" at bounding box center [220, 1061] width 207 height 21
select select "Trial Booked - Did not attend"
click at [117, 1051] on select "Select Website Enquiry Form Initial Contact Follow-up Call Follow-up Email Almo…" at bounding box center [220, 1061] width 207 height 21
click at [134, 1209] on link "Save" at bounding box center [159, 1226] width 87 height 34
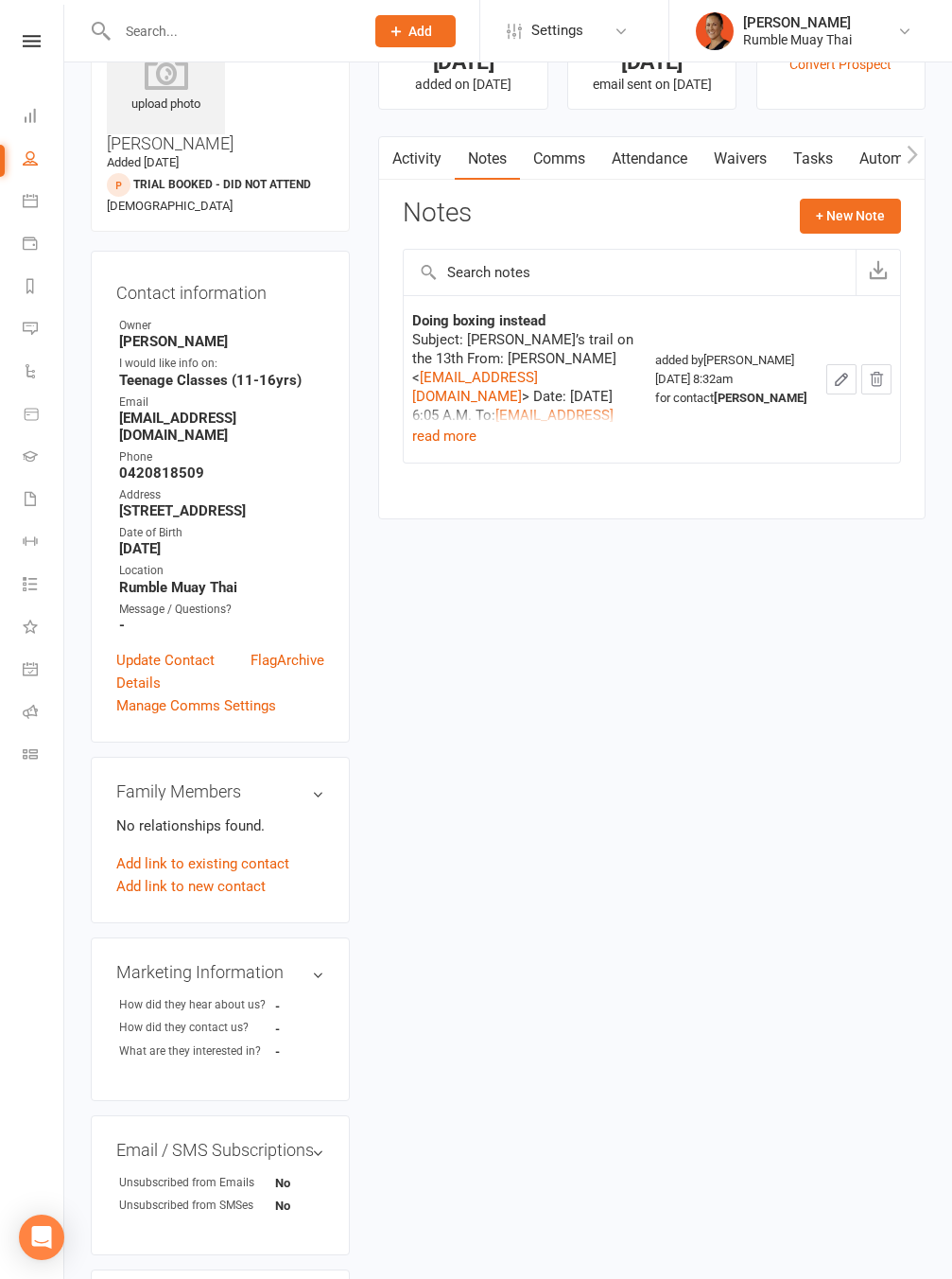
click at [262, 22] on input "text" at bounding box center [230, 30] width 239 height 27
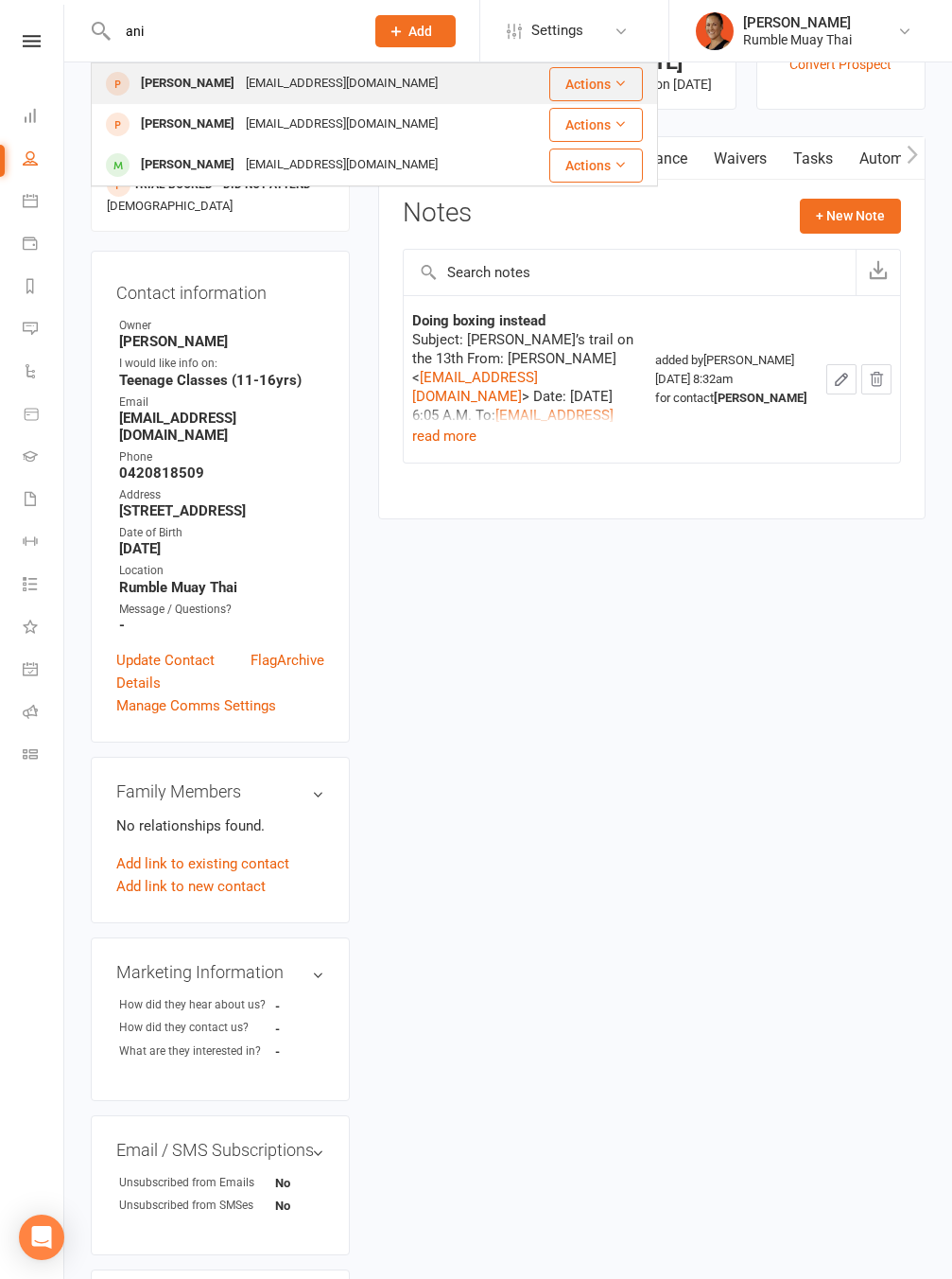
type input "ani"
click at [348, 90] on div "anniehy2013@outlook.com" at bounding box center [341, 84] width 204 height 28
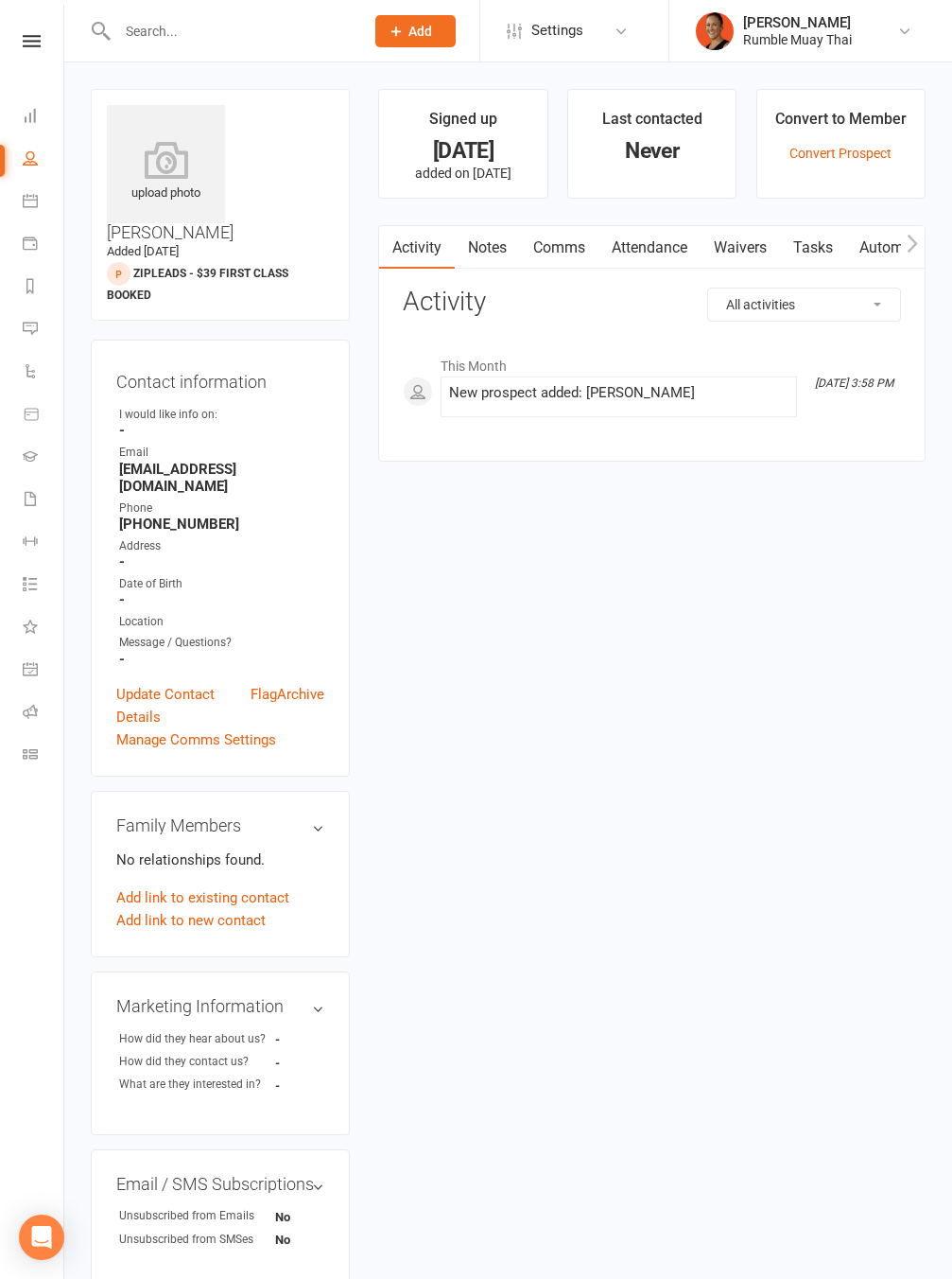
click at [490, 255] on link "Notes" at bounding box center [488, 248] width 65 height 43
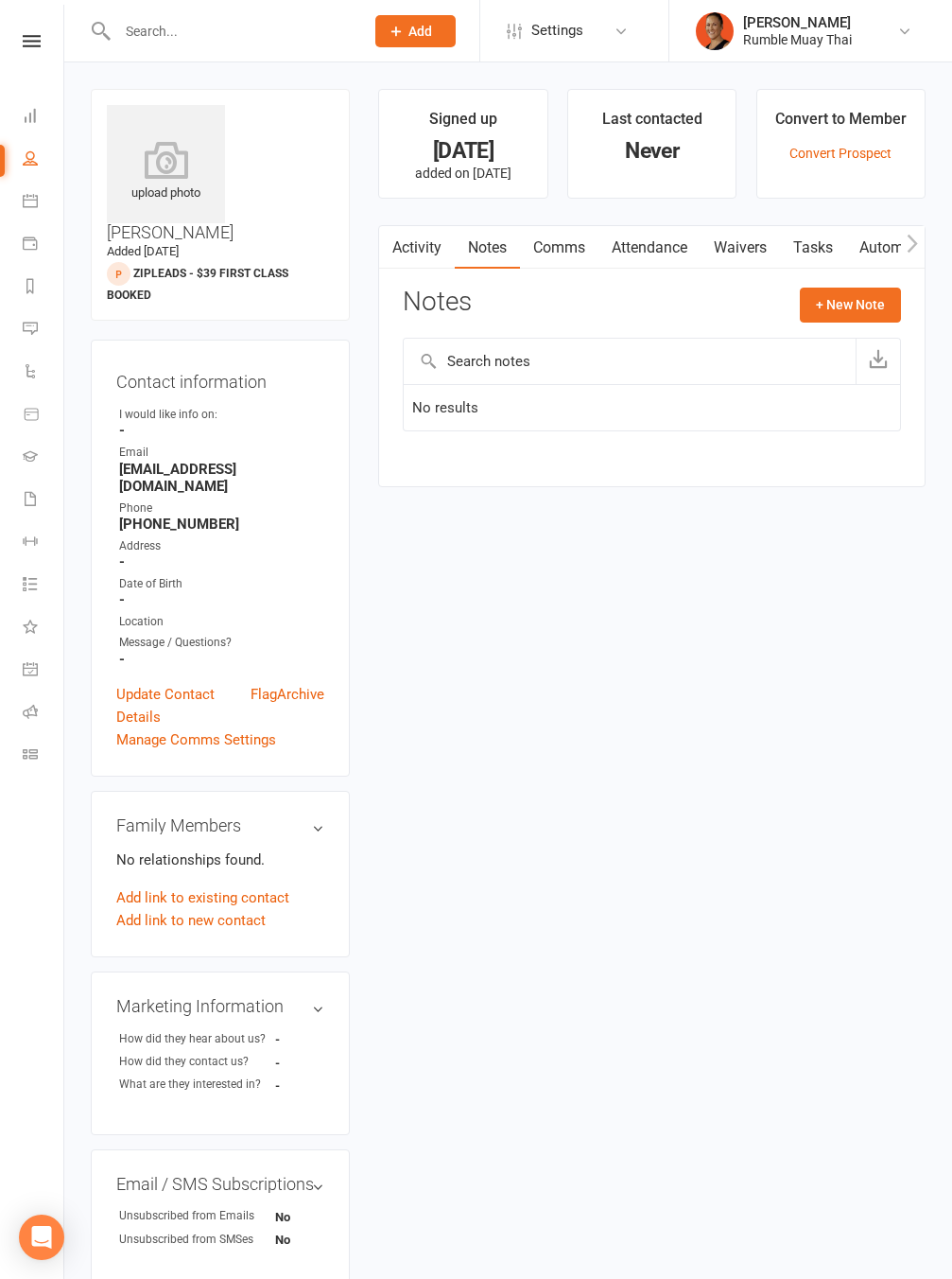
click at [221, 24] on input "text" at bounding box center [230, 30] width 239 height 27
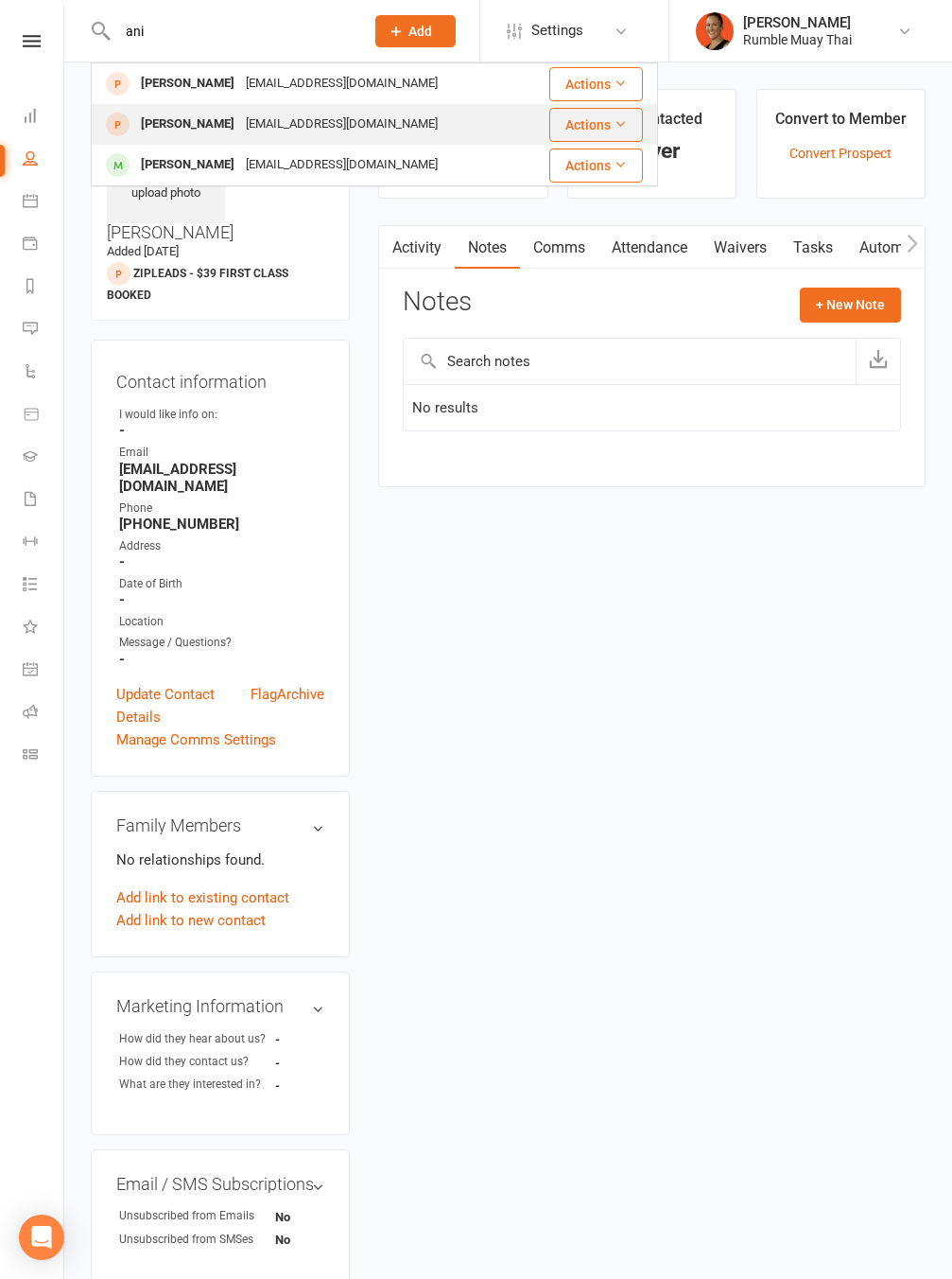
type input "ani"
click at [240, 116] on div "anniehy2013@outlook.com" at bounding box center [341, 125] width 204 height 28
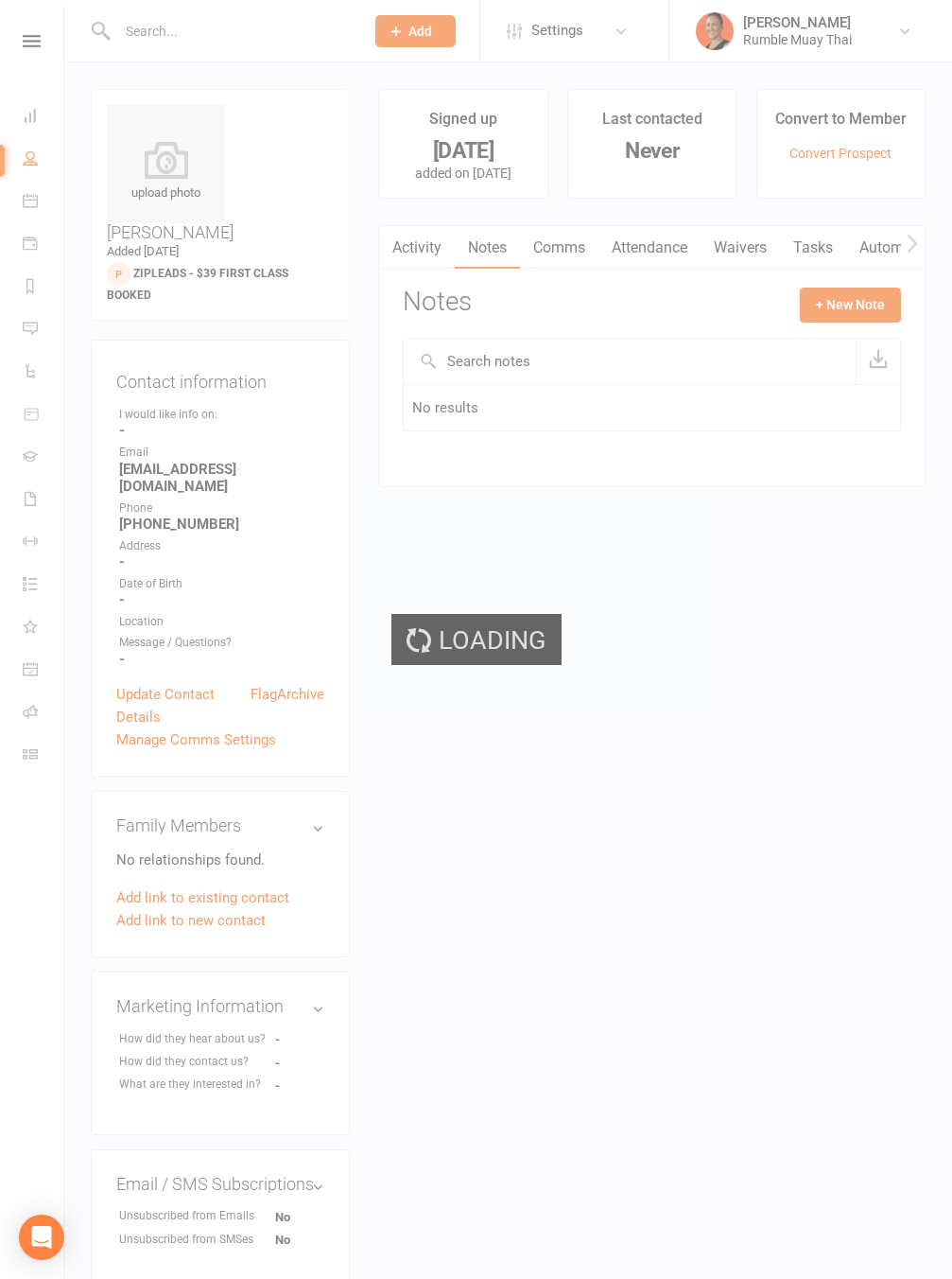
click at [666, 452] on div "Loading" at bounding box center [476, 640] width 952 height 1279
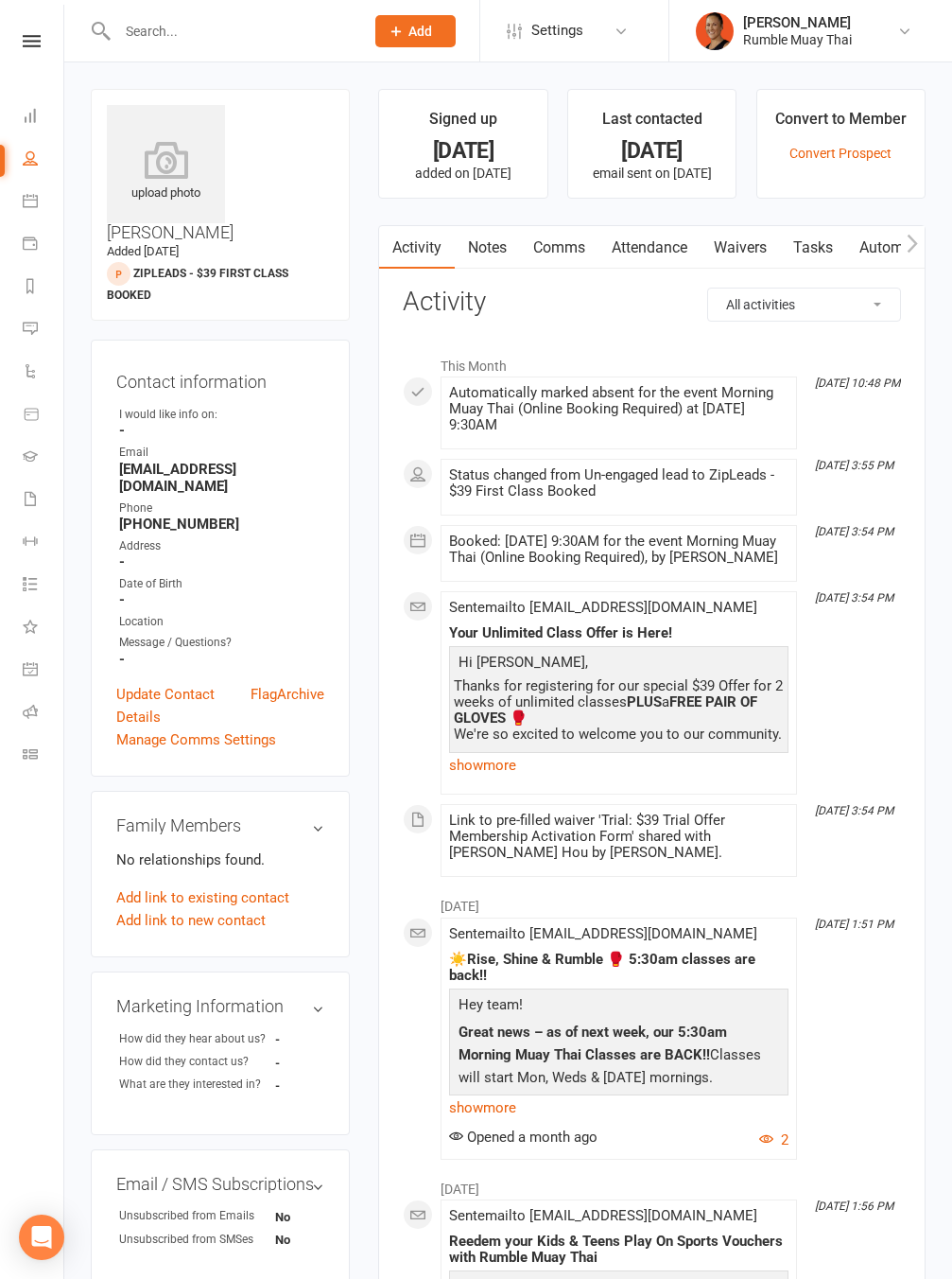
click at [829, 248] on link "Tasks" at bounding box center [812, 248] width 66 height 43
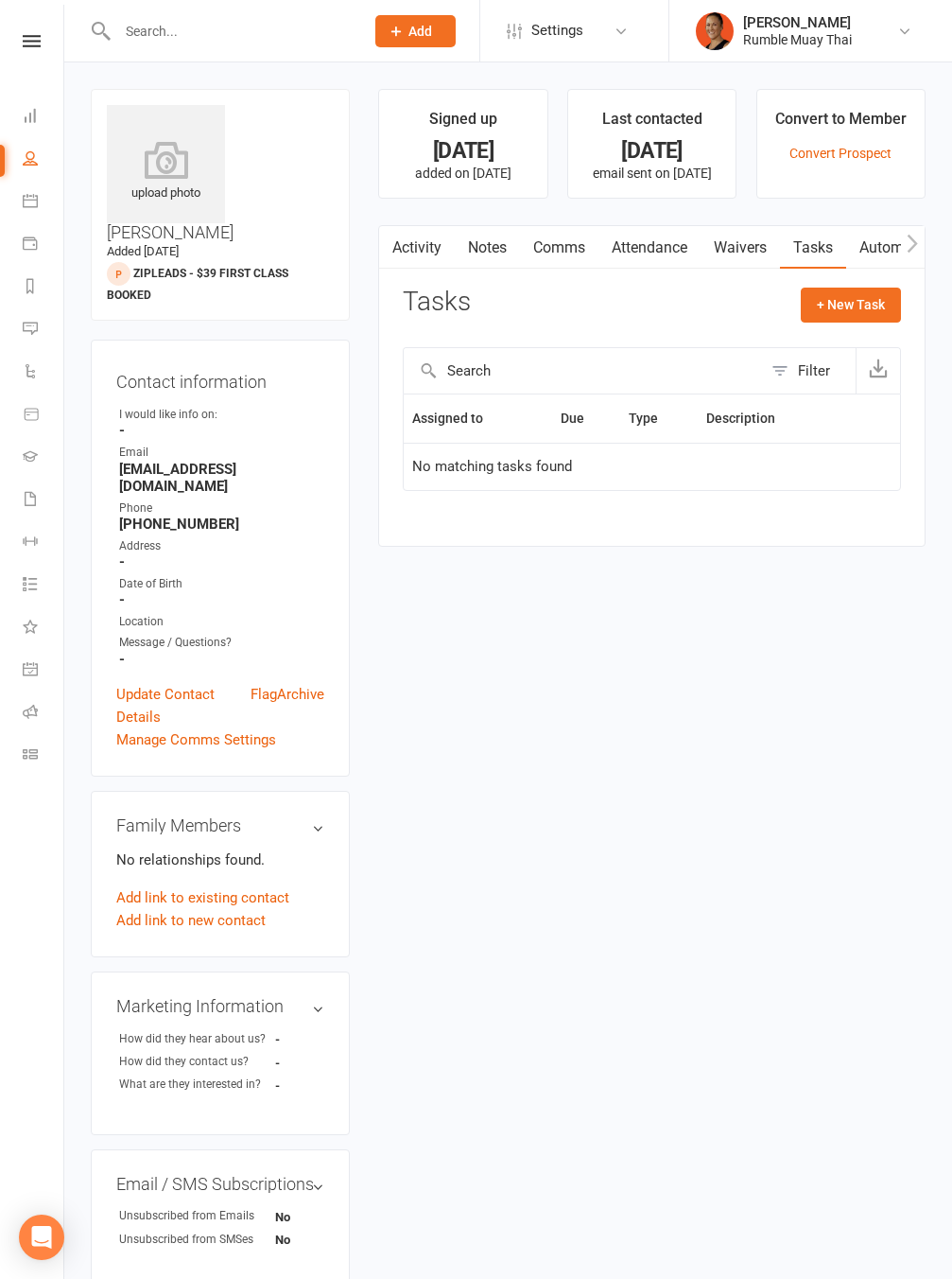
click at [747, 650] on div "upload photo Ani Hou Hou Added 13 April, 2025 ZipLeads - $39 First Class Booked…" at bounding box center [508, 914] width 863 height 1652
click at [852, 319] on button "+ New Task" at bounding box center [852, 304] width 100 height 34
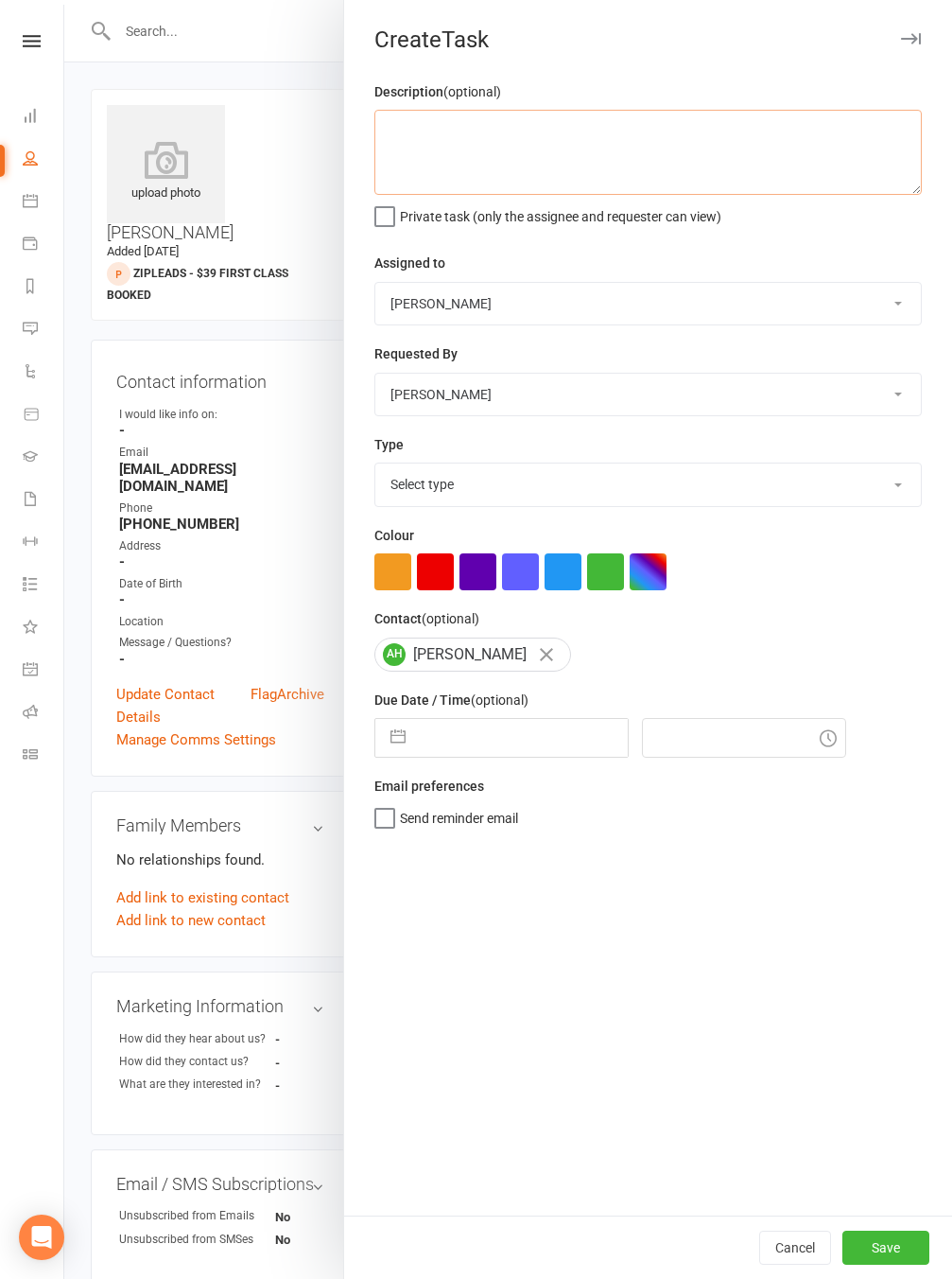
click at [635, 141] on textarea at bounding box center [648, 152] width 548 height 86
type textarea "merge when merge feature comes"
click at [627, 204] on span "Private task (only the assignee and requester can view)" at bounding box center [561, 213] width 322 height 22
click at [627, 203] on input "Private task (only the assignee and requester can view)" at bounding box center [548, 203] width 347 height 0
click at [432, 501] on select "Select type Attendance Debt collection E-mail Fair play General admin Meeting M…" at bounding box center [648, 484] width 546 height 41
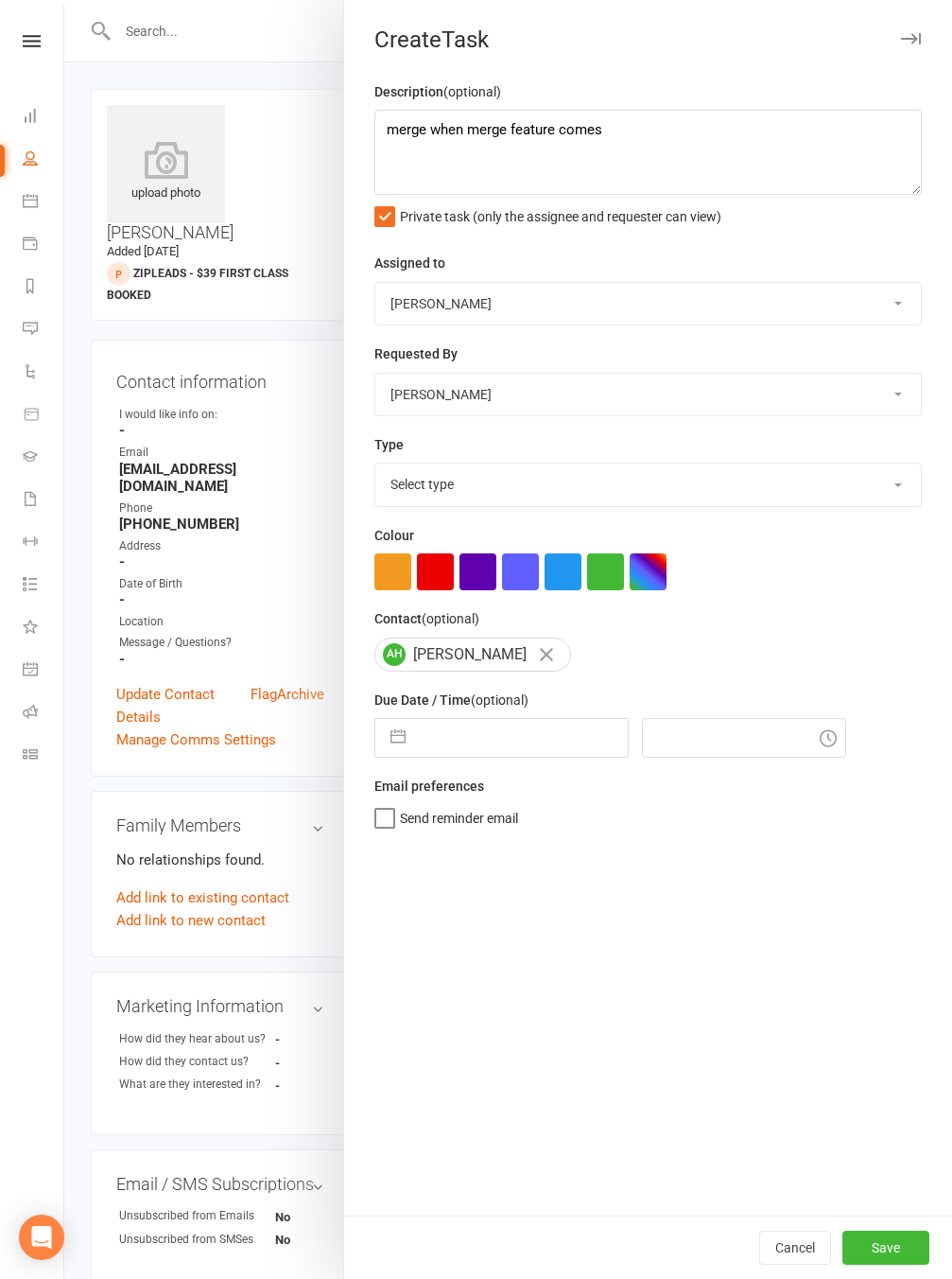
select select "32318"
click at [376, 465] on select "Select type Attendance Debt collection E-mail Fair play General admin Meeting M…" at bounding box center [648, 484] width 546 height 41
click at [468, 840] on div "Description (optional) merge when merge feature comes Private task (only the as…" at bounding box center [648, 648] width 608 height 1135
click at [855, 1251] on button "Save" at bounding box center [886, 1248] width 87 height 34
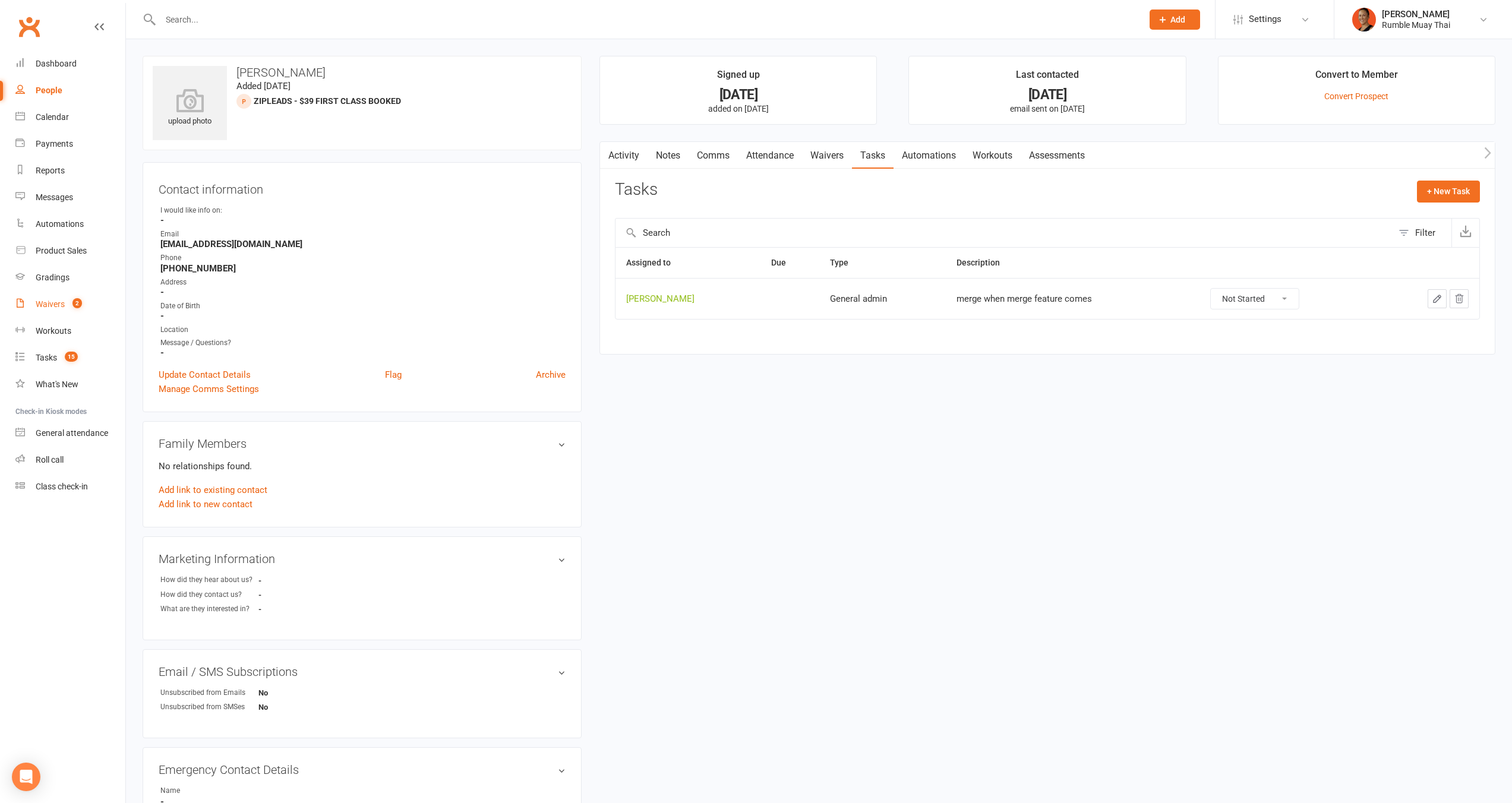
click at [52, 300] on div "Waivers" at bounding box center [50, 304] width 29 height 9
select select "100"
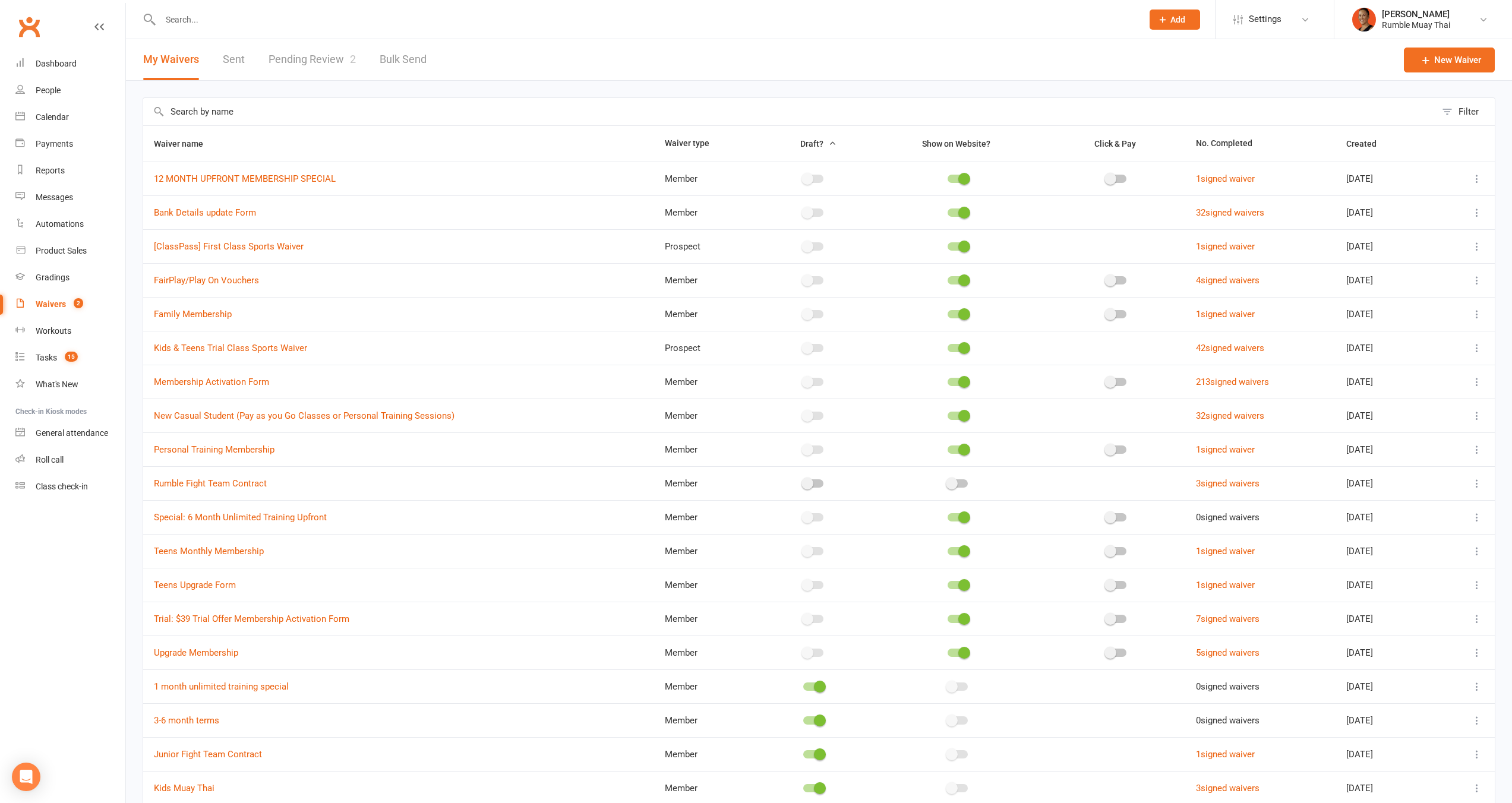
click at [323, 59] on link "Pending Review 2" at bounding box center [312, 59] width 87 height 41
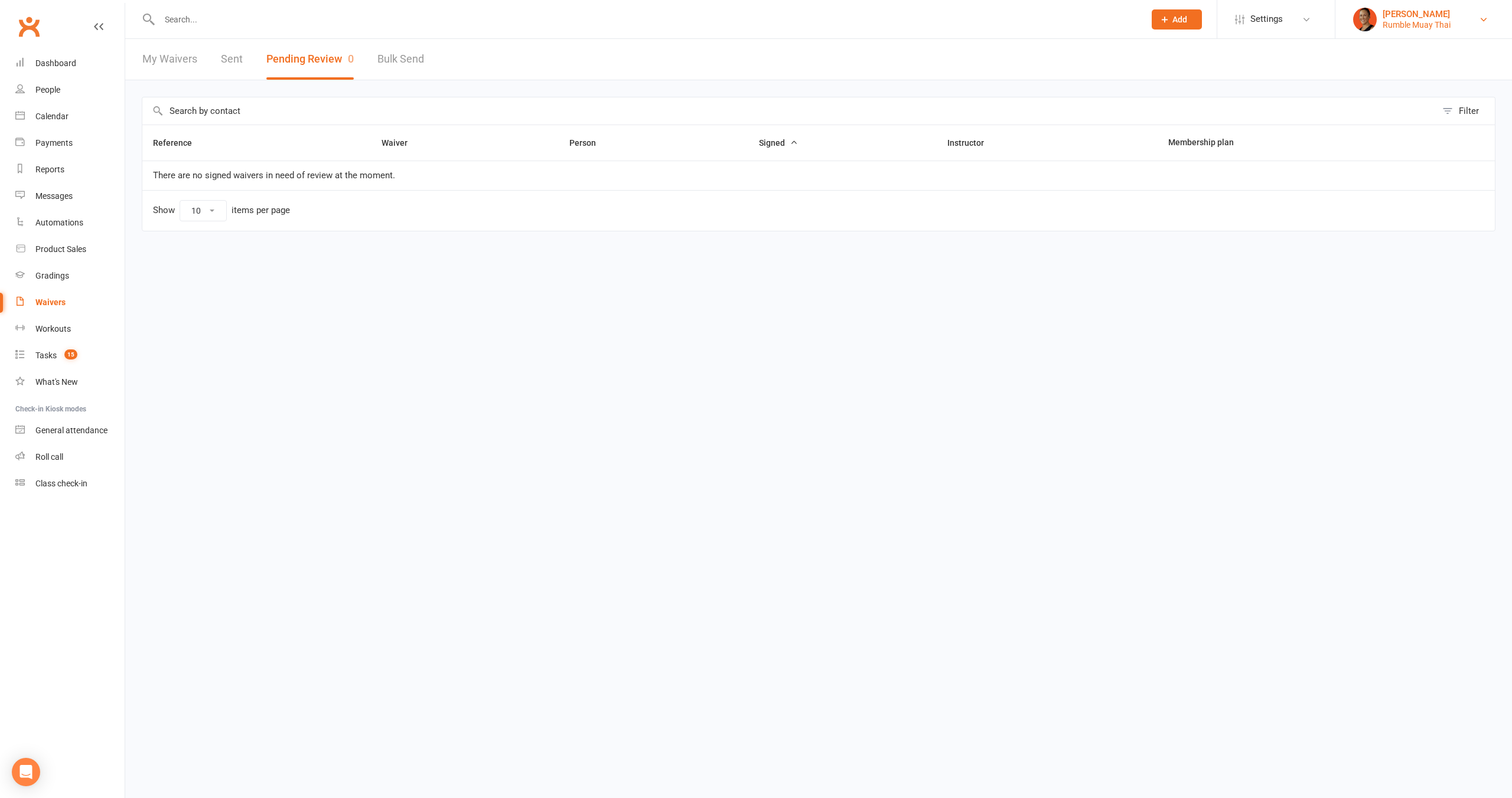
click at [1497, 10] on li "Melina Yung Rumble Muay Thai Signed in as: Rumble Muay Thai Switch to: Honour M…" at bounding box center [1423, 19] width 177 height 39
click at [1395, 15] on div "[PERSON_NAME]" at bounding box center [1416, 14] width 68 height 10
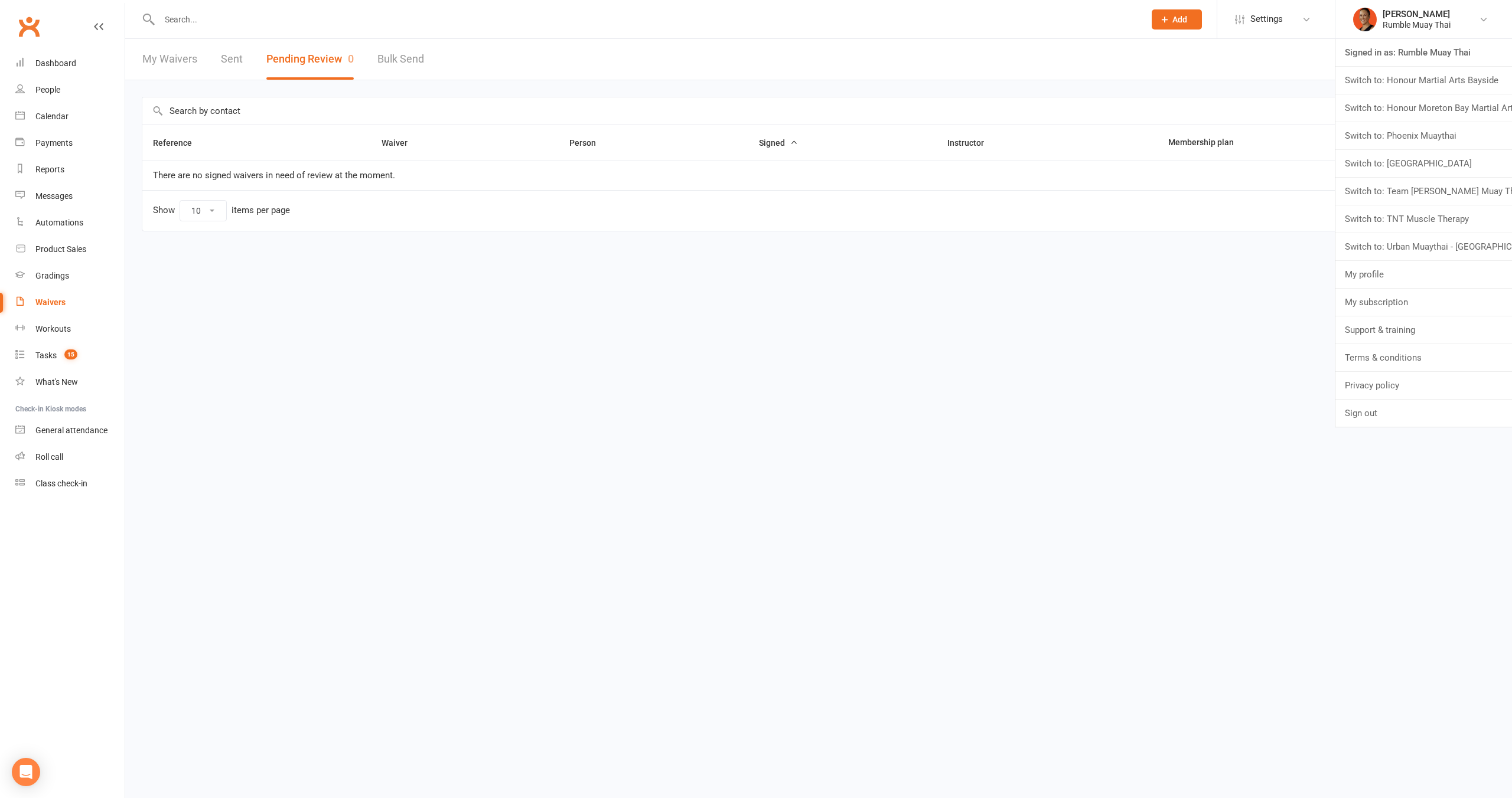
click at [1427, 84] on link "Switch to: Honour Martial Arts Bayside" at bounding box center [1424, 80] width 177 height 27
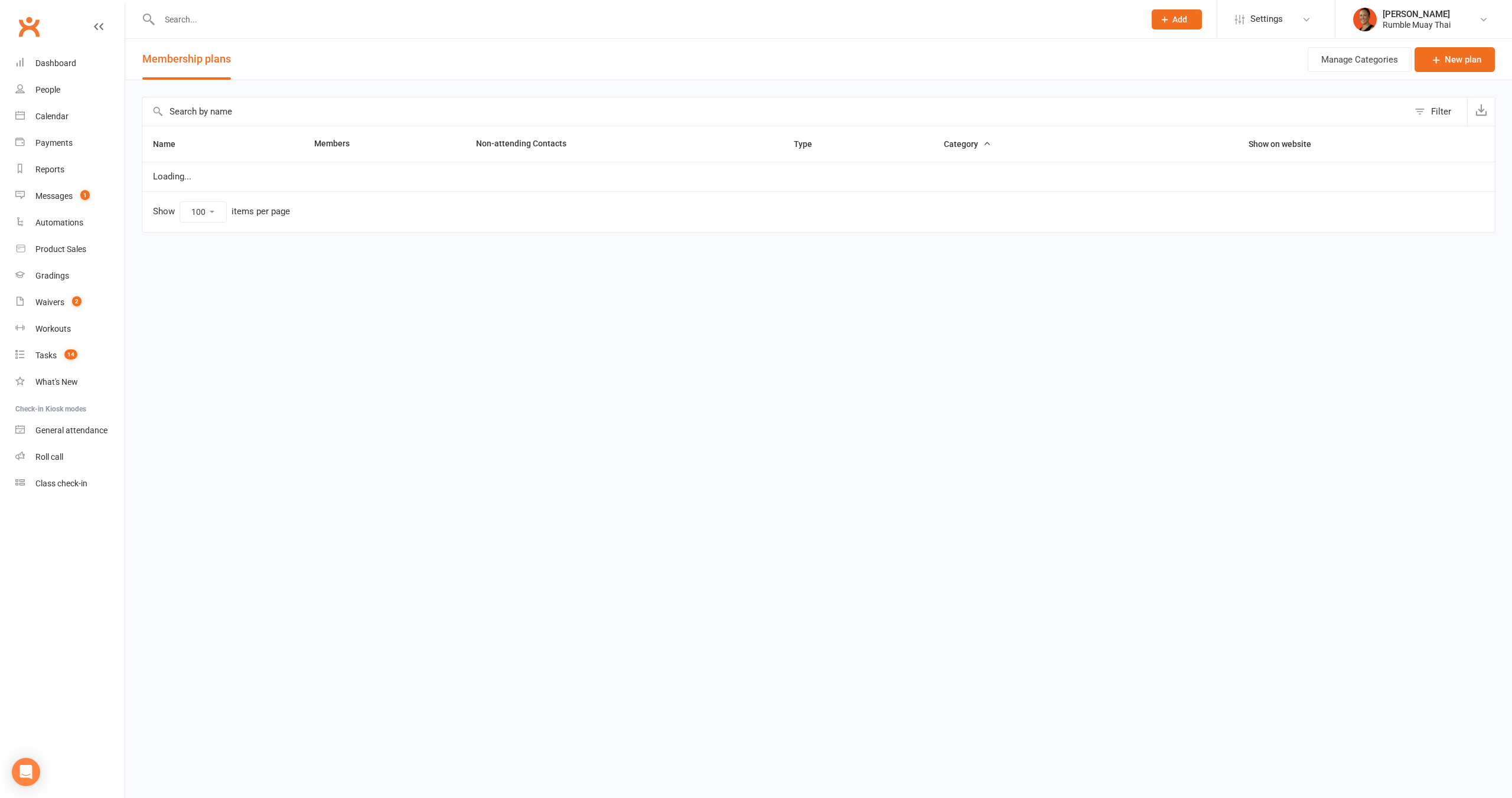
select select "100"
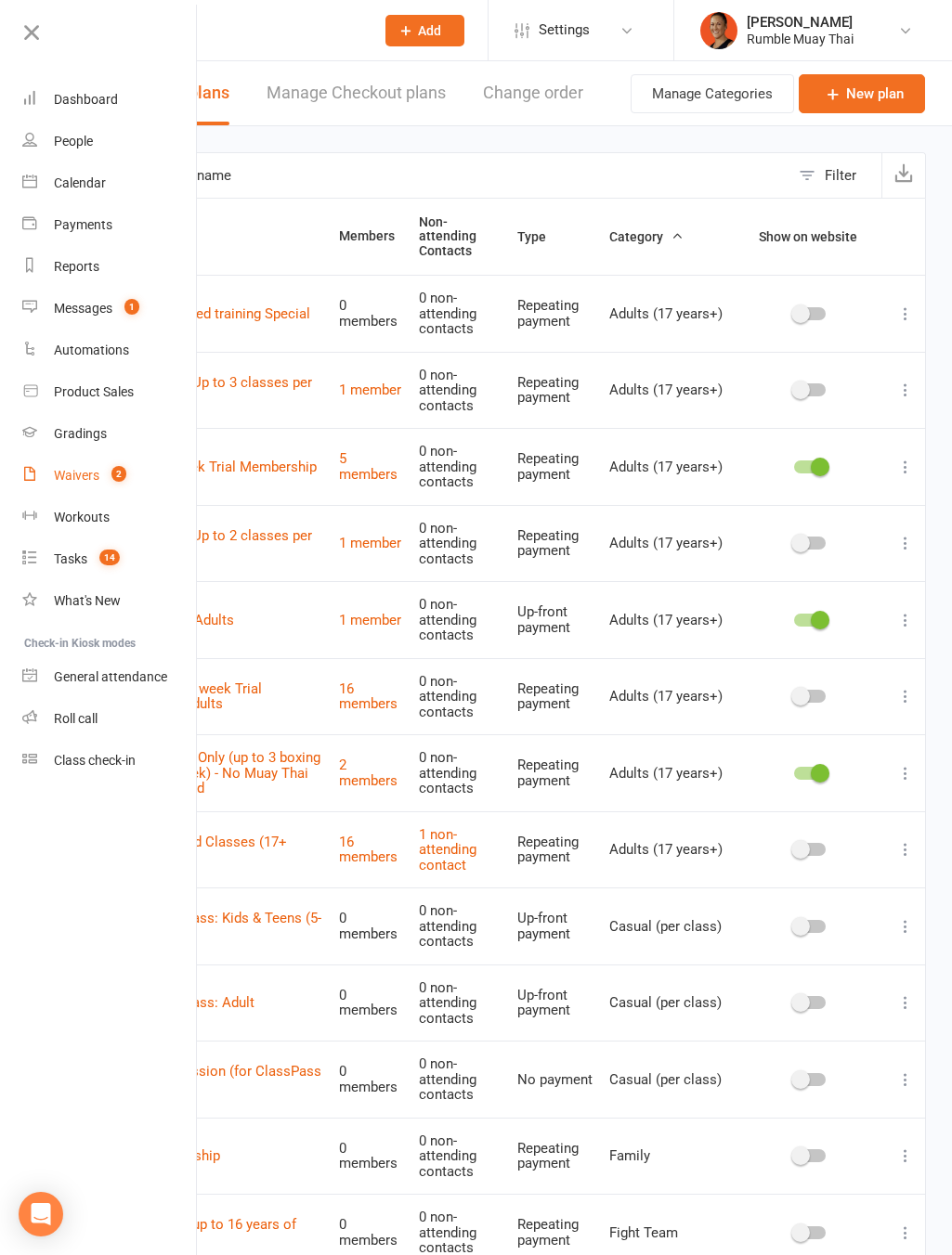
click at [74, 482] on div "Waivers" at bounding box center [76, 475] width 45 height 14
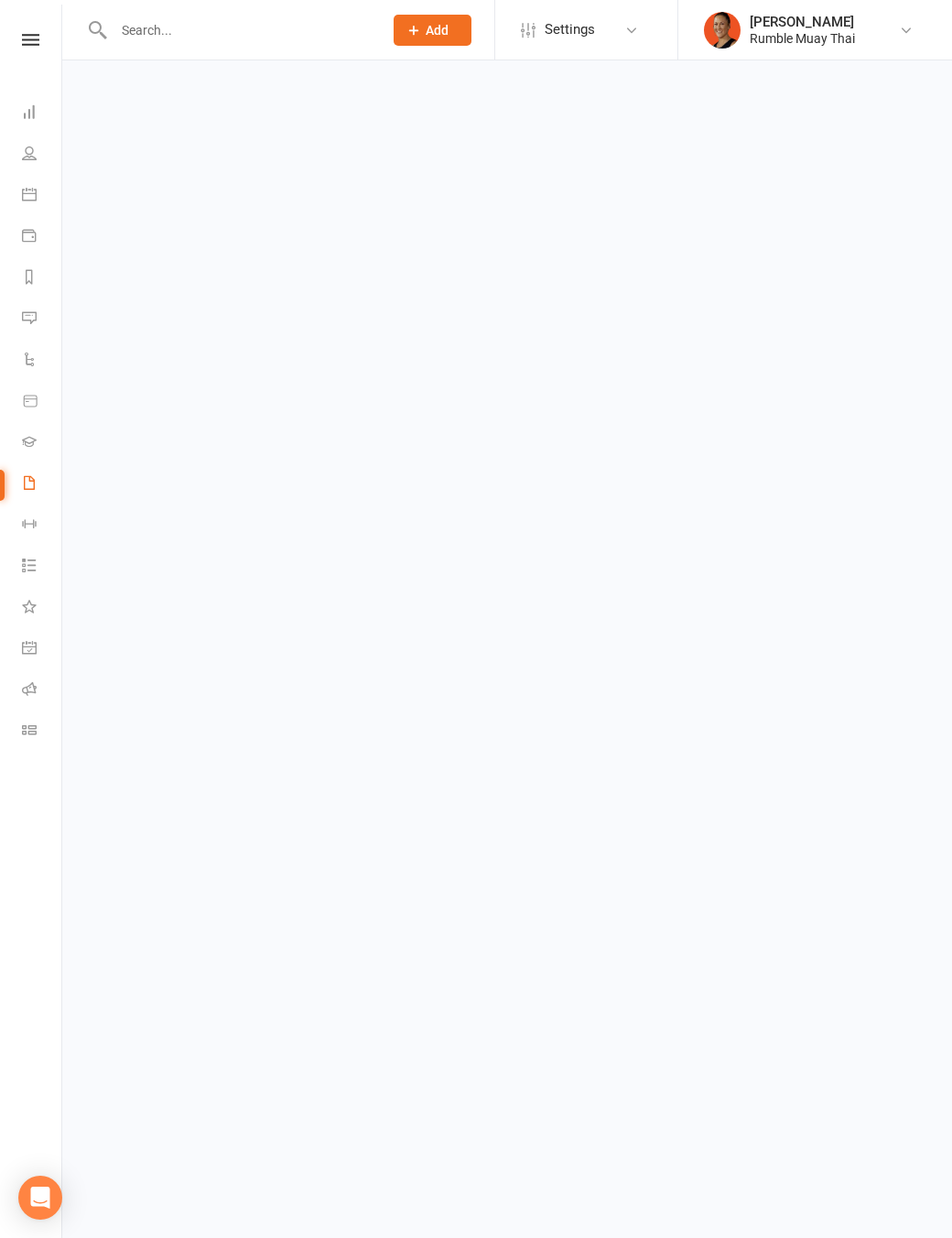
select select "100"
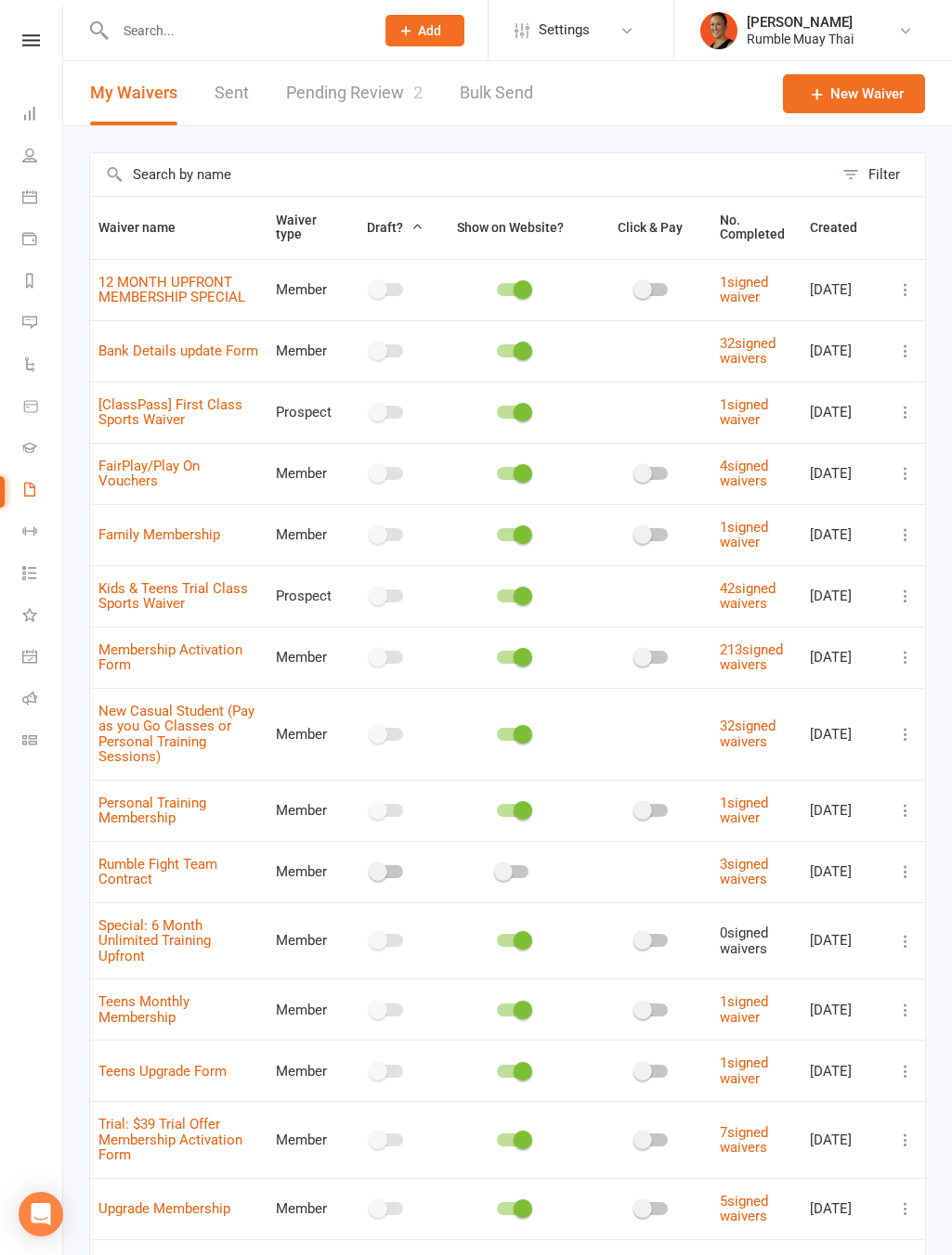
click at [351, 98] on link "Pending Review 2" at bounding box center [353, 93] width 136 height 64
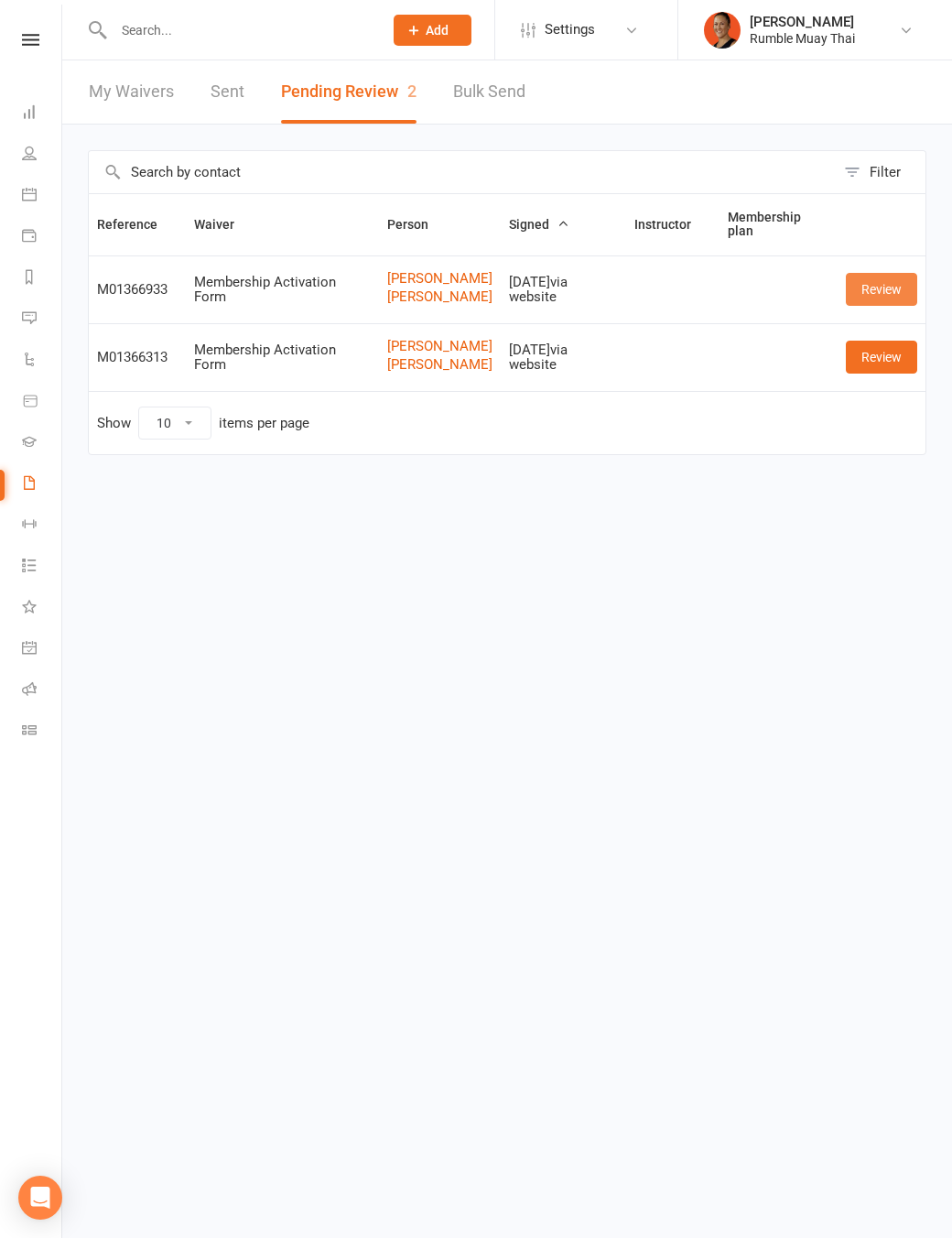
click at [900, 291] on link "Review" at bounding box center [882, 290] width 71 height 33
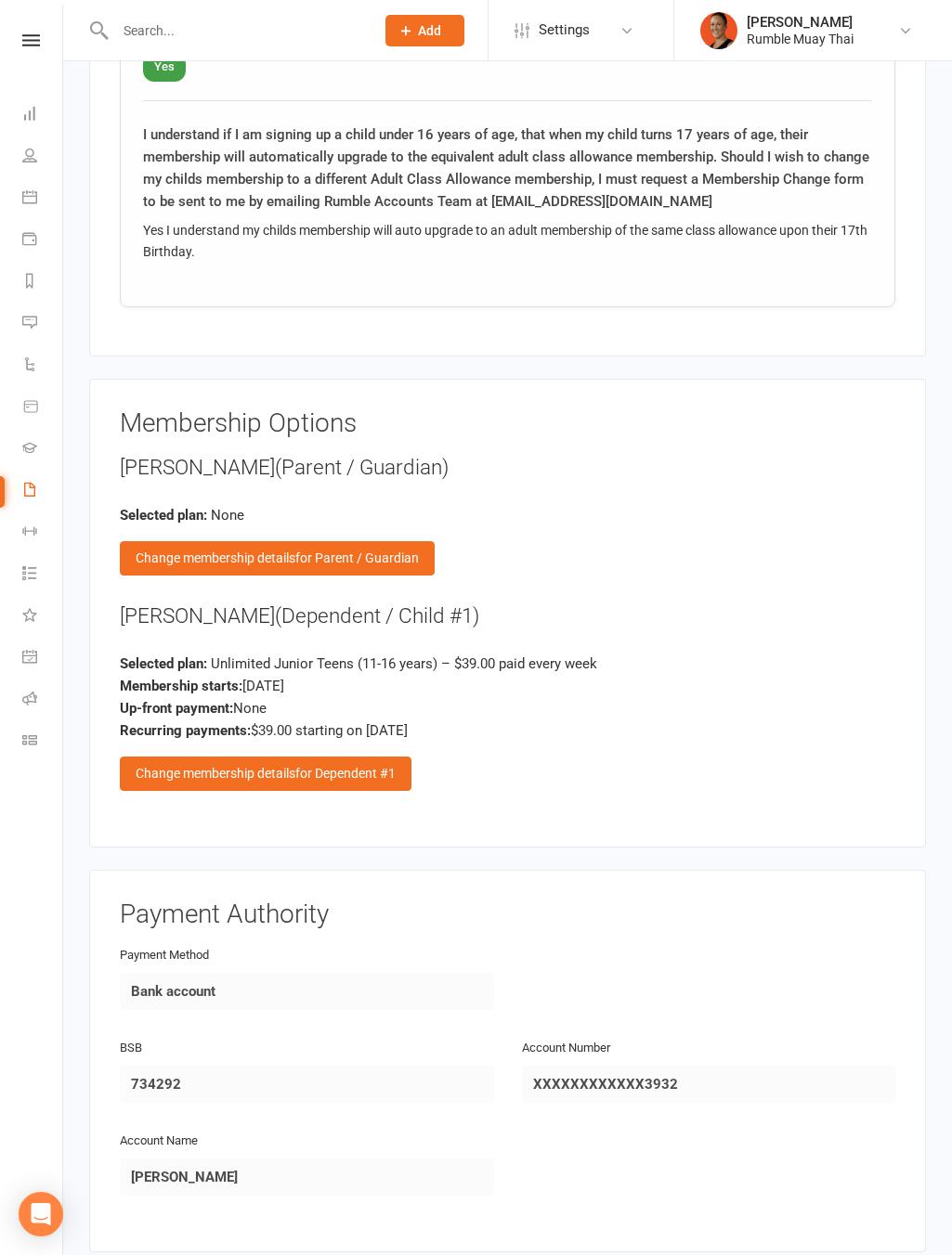
scroll to position [3058, 0]
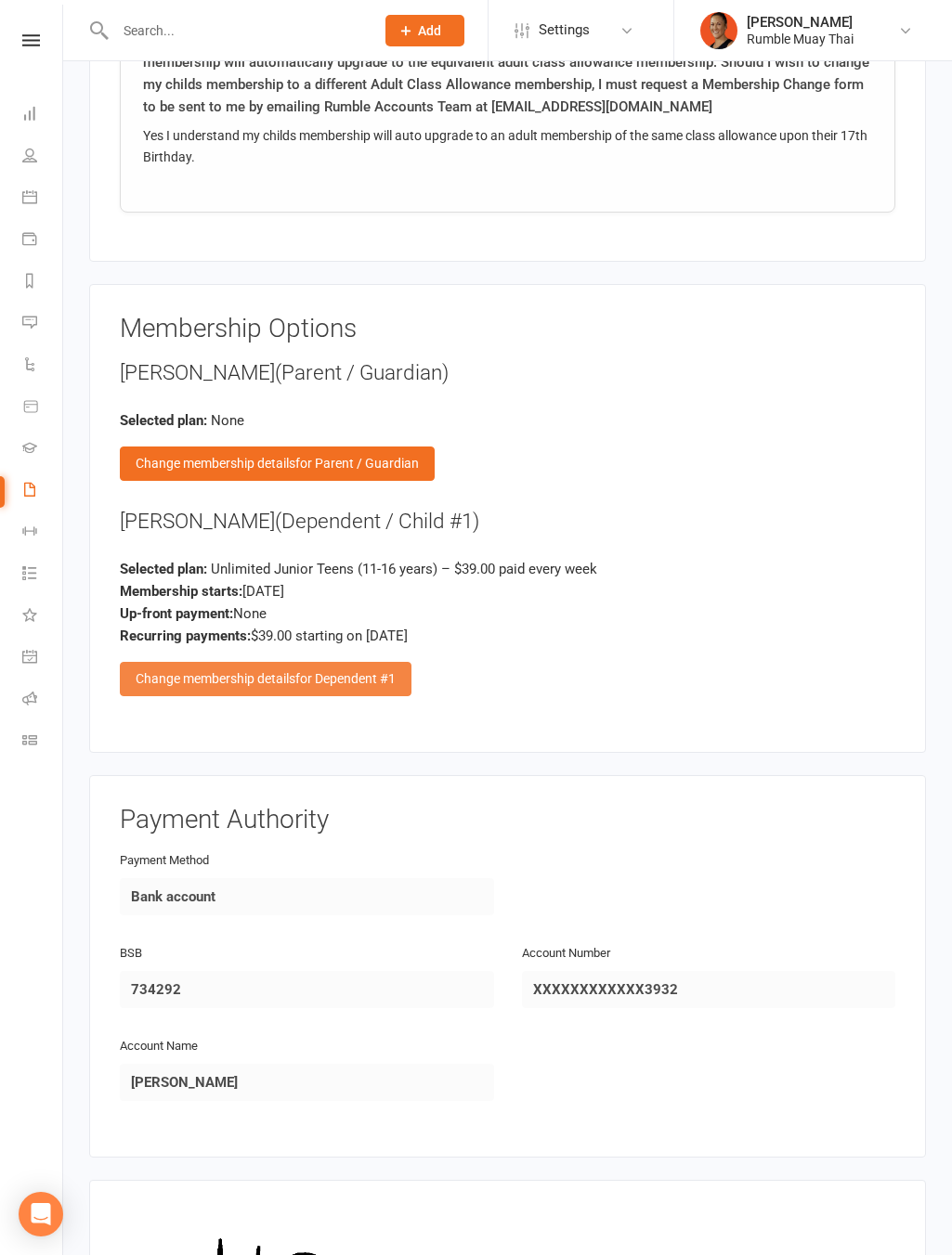
click at [349, 681] on div "Change membership details for Dependent #1" at bounding box center [266, 679] width 292 height 34
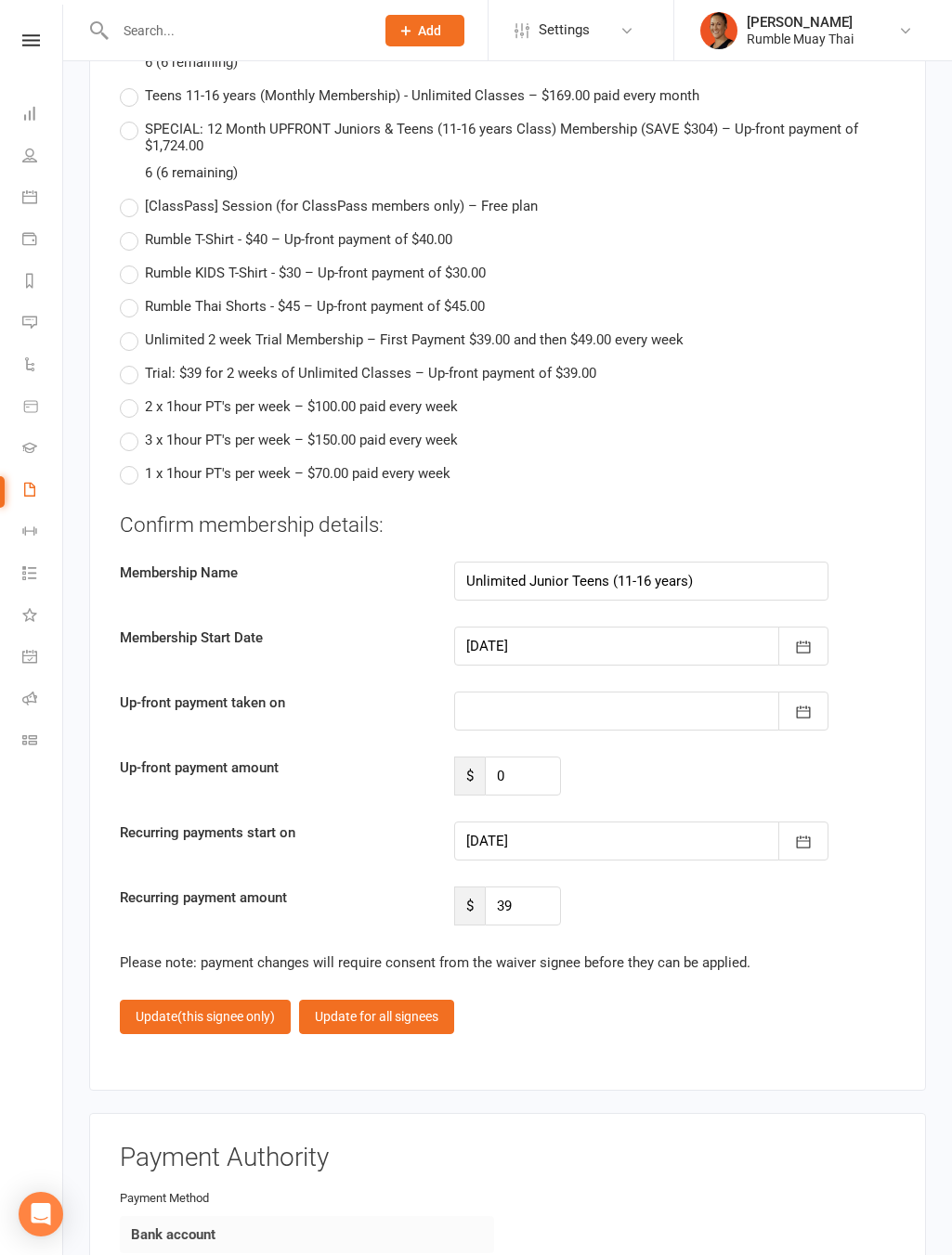
scroll to position [4562, 0]
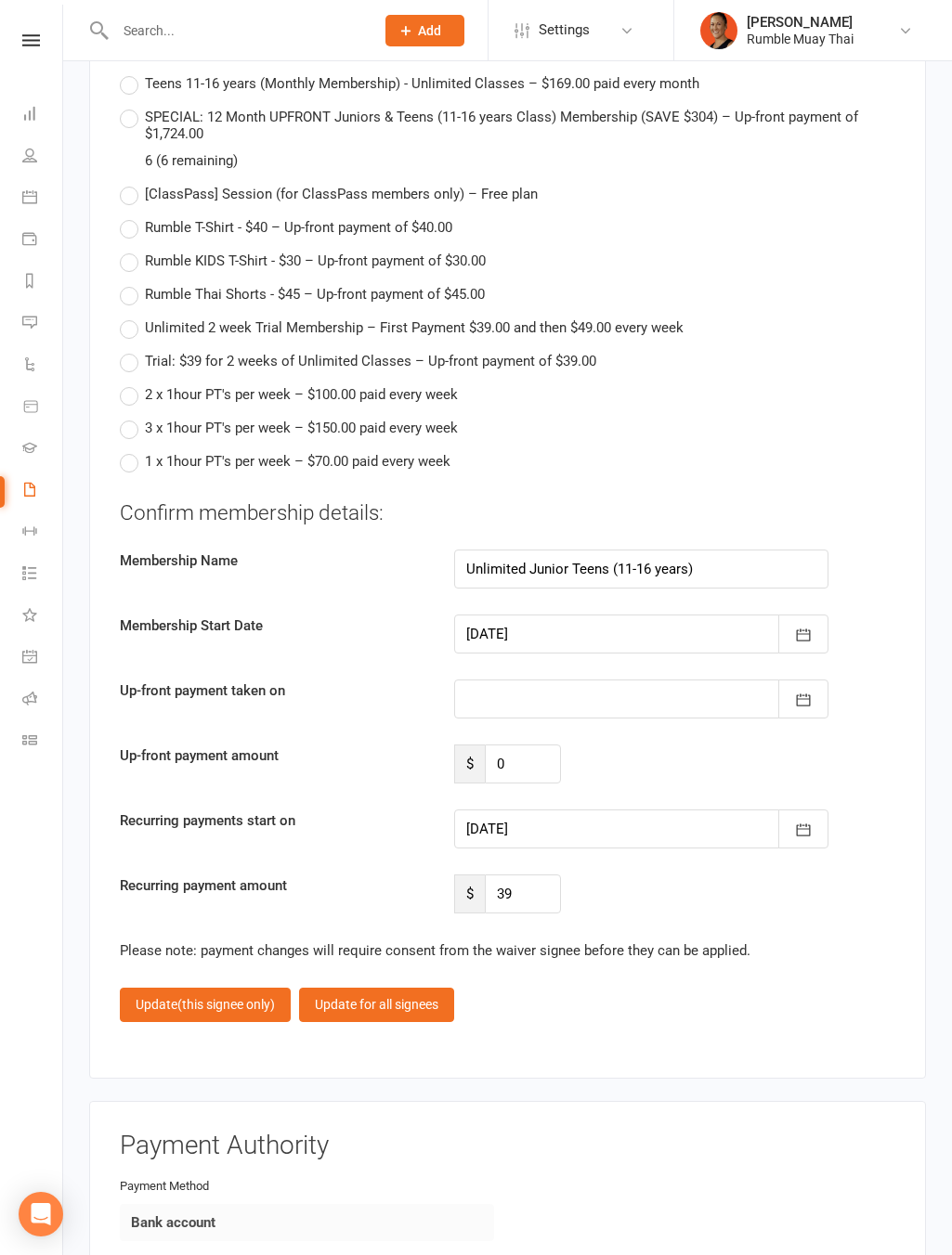
click at [588, 835] on div at bounding box center [641, 829] width 375 height 39
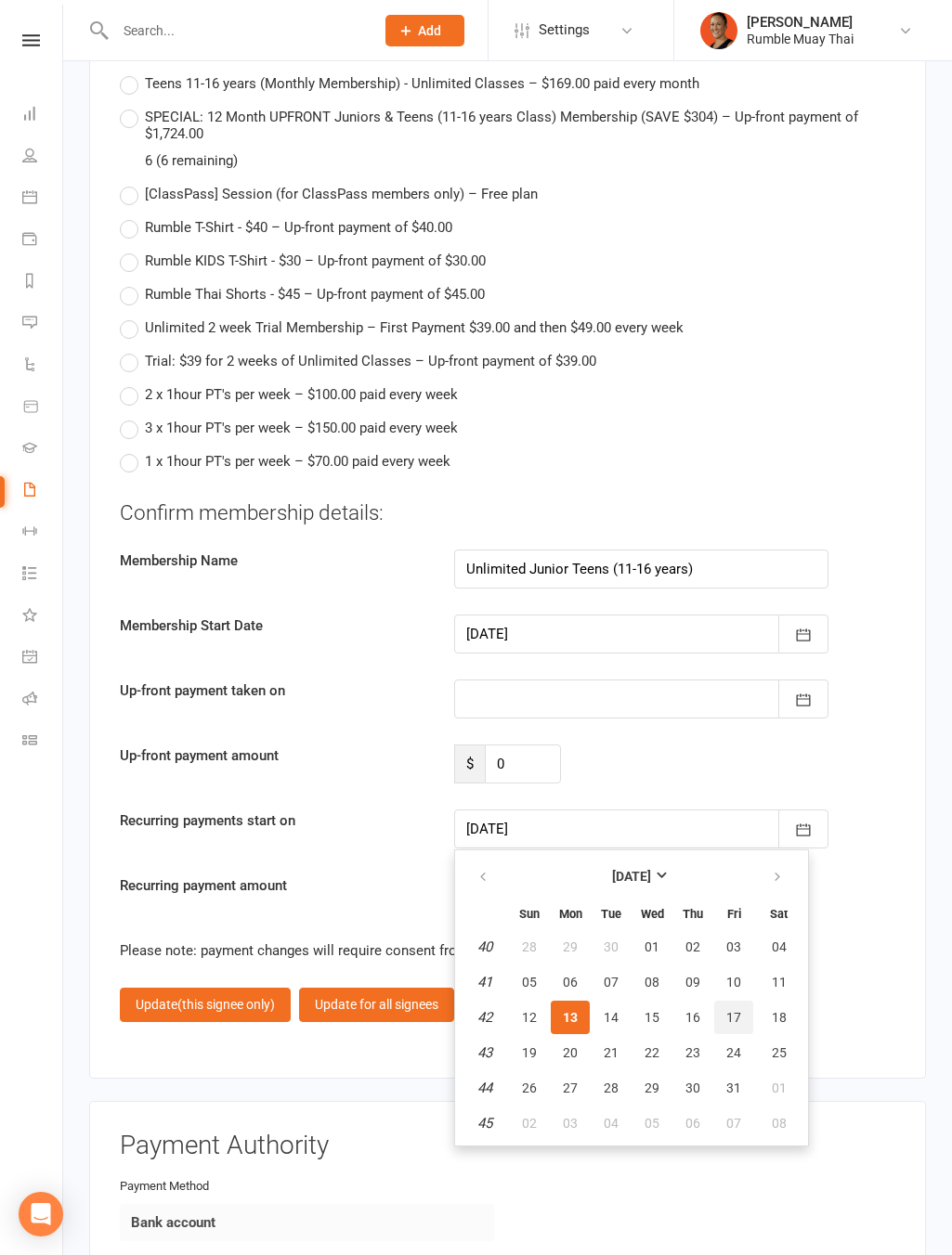
click at [736, 1018] on button "17" at bounding box center [734, 1018] width 39 height 34
type input "17 Oct 2025"
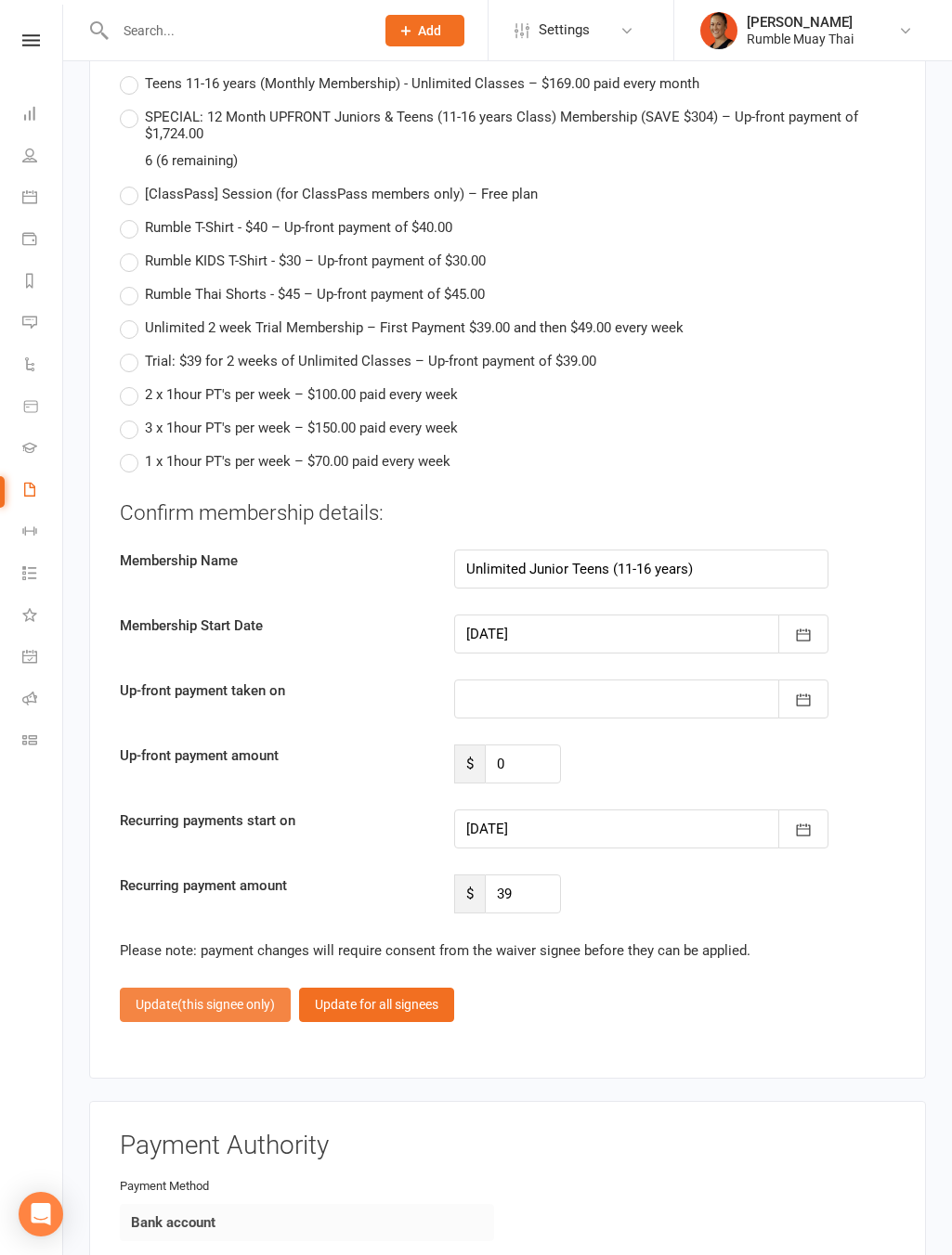
click at [199, 999] on span "(this signee only)" at bounding box center [226, 1004] width 98 height 14
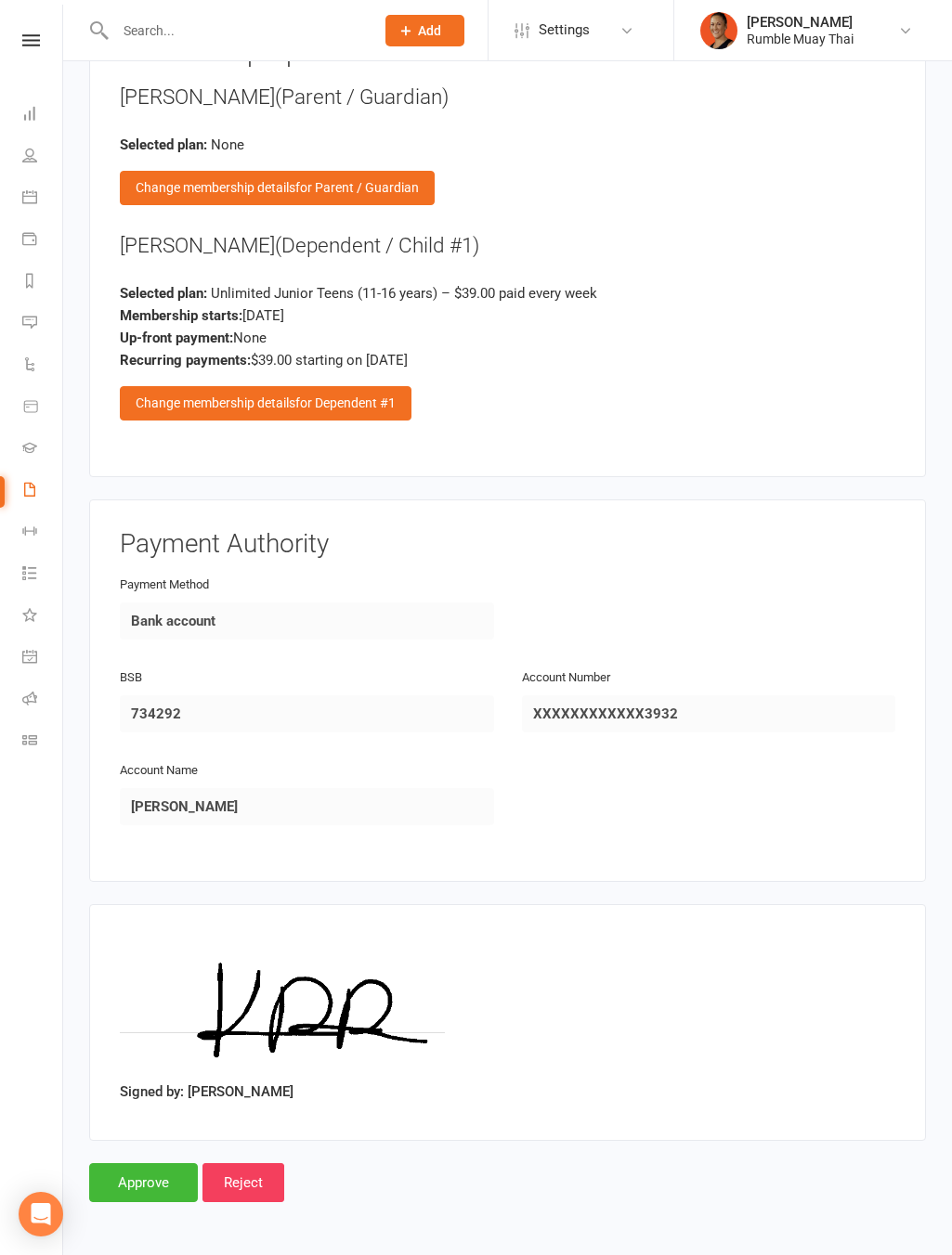
scroll to position [3327, 0]
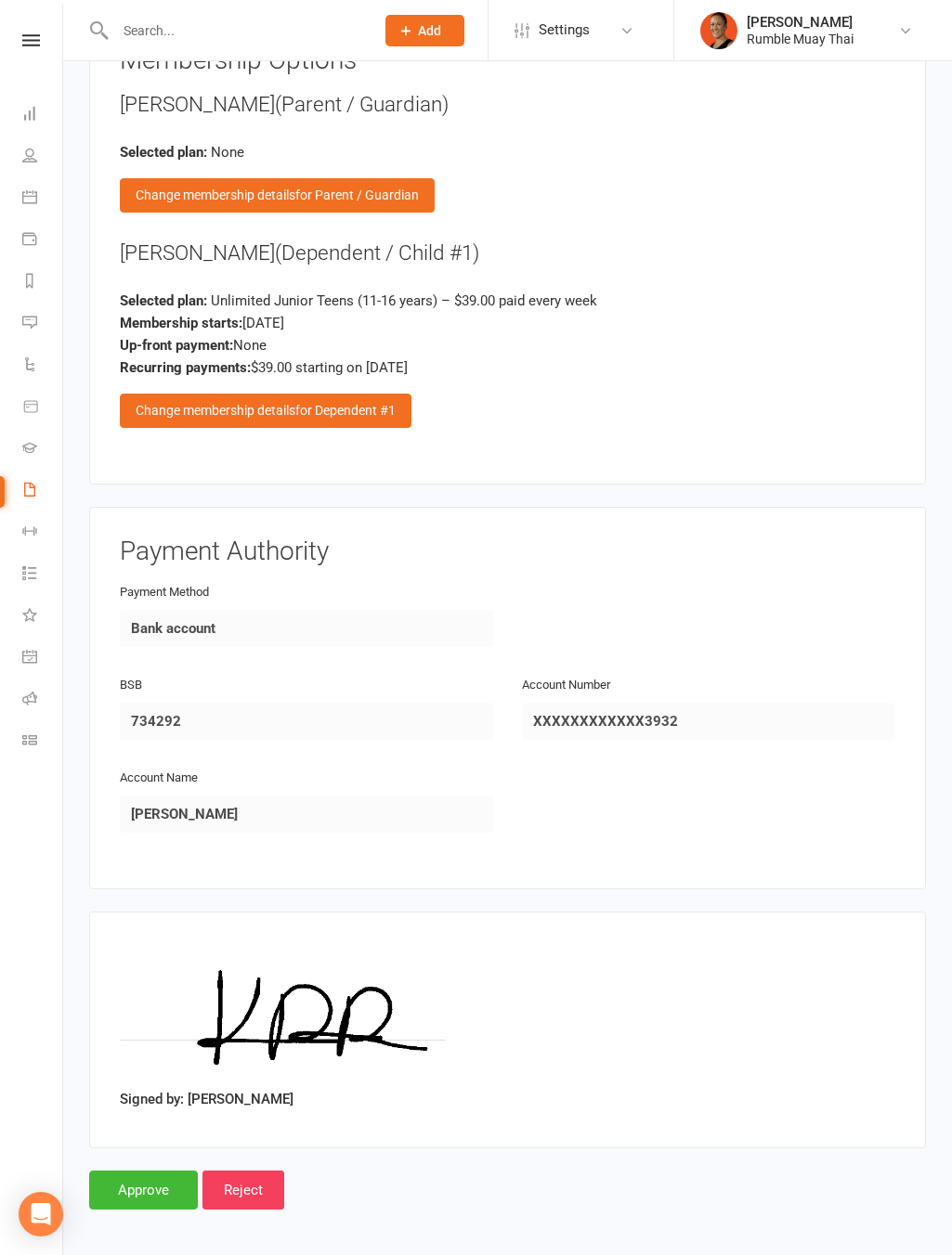
click at [155, 1195] on input "Approve" at bounding box center [143, 1190] width 109 height 39
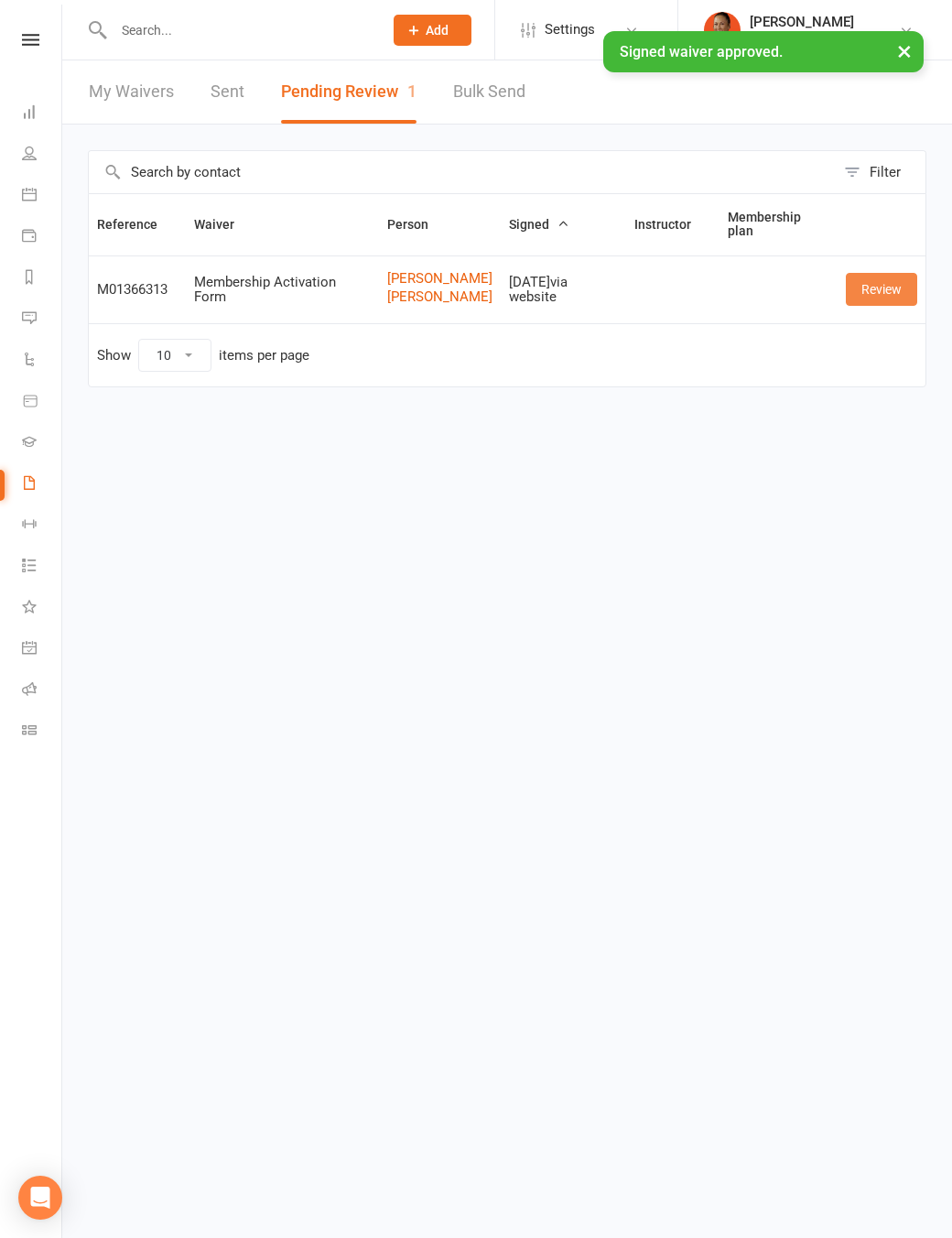
click at [856, 306] on link "Review" at bounding box center [882, 290] width 71 height 33
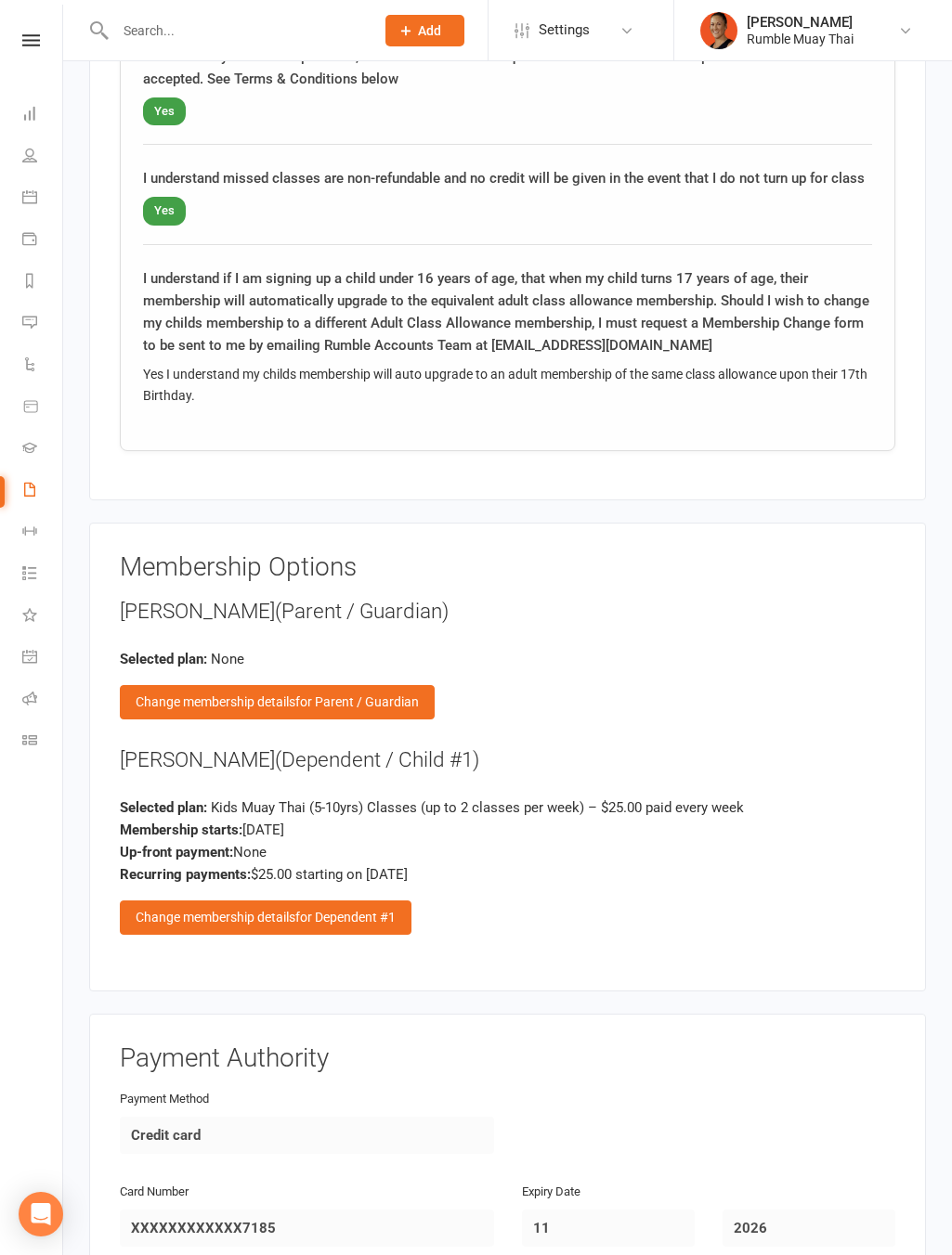
scroll to position [2914, 0]
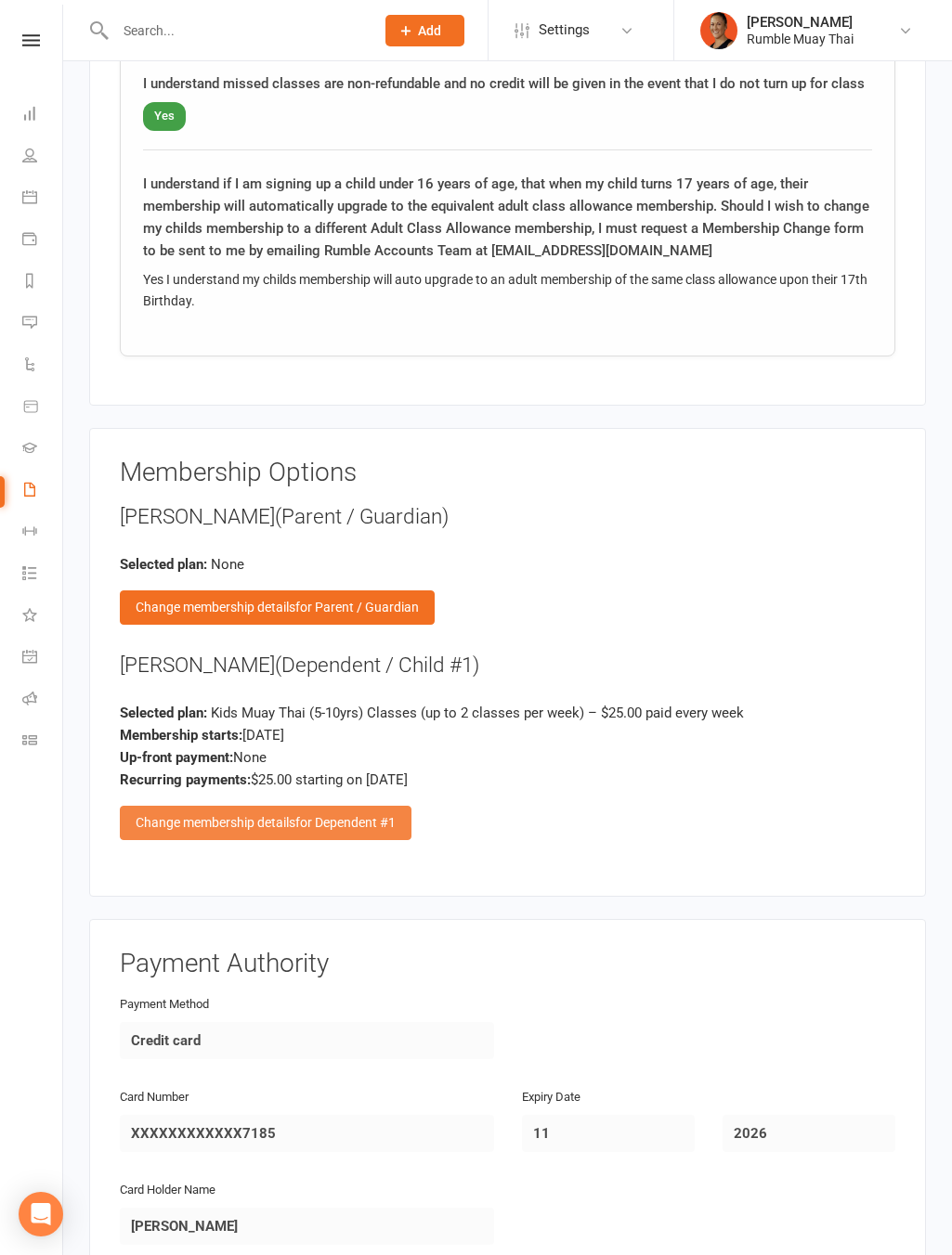
click at [280, 811] on div "Change membership details for Dependent #1" at bounding box center [266, 823] width 292 height 34
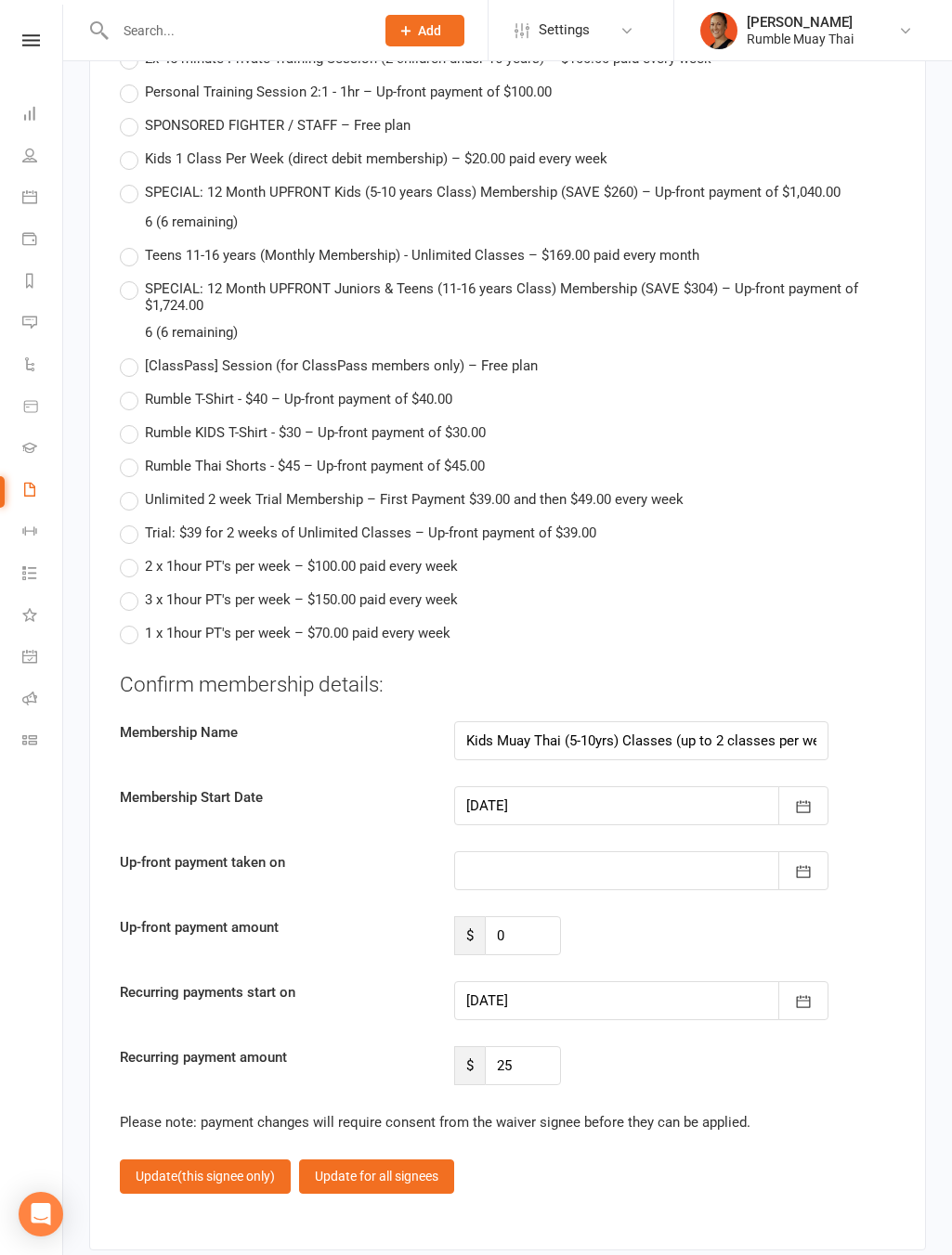
scroll to position [4572, 0]
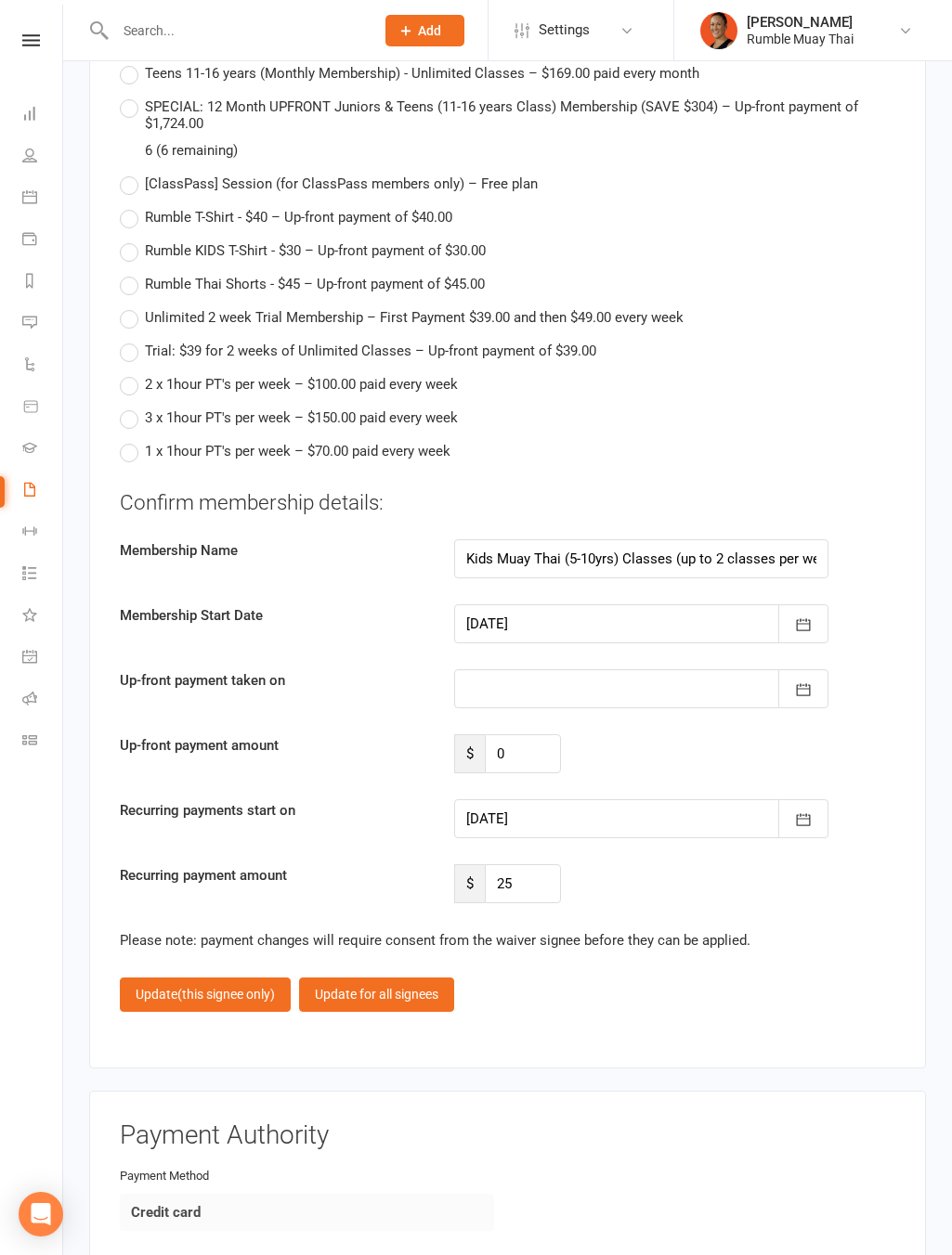
click at [504, 827] on div at bounding box center [641, 819] width 375 height 39
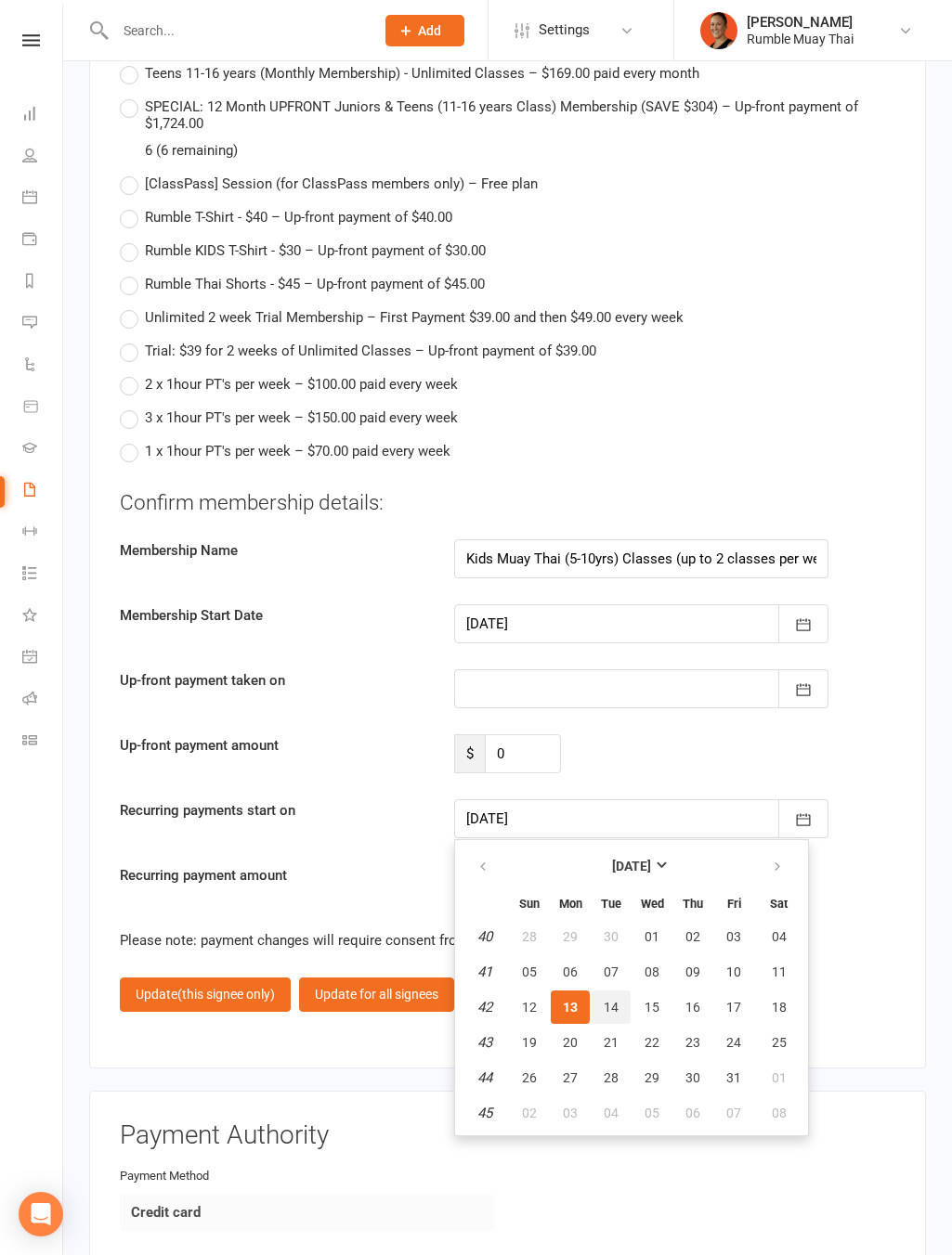
click at [618, 990] on button "14" at bounding box center [611, 1007] width 39 height 34
type input "14 Oct 2025"
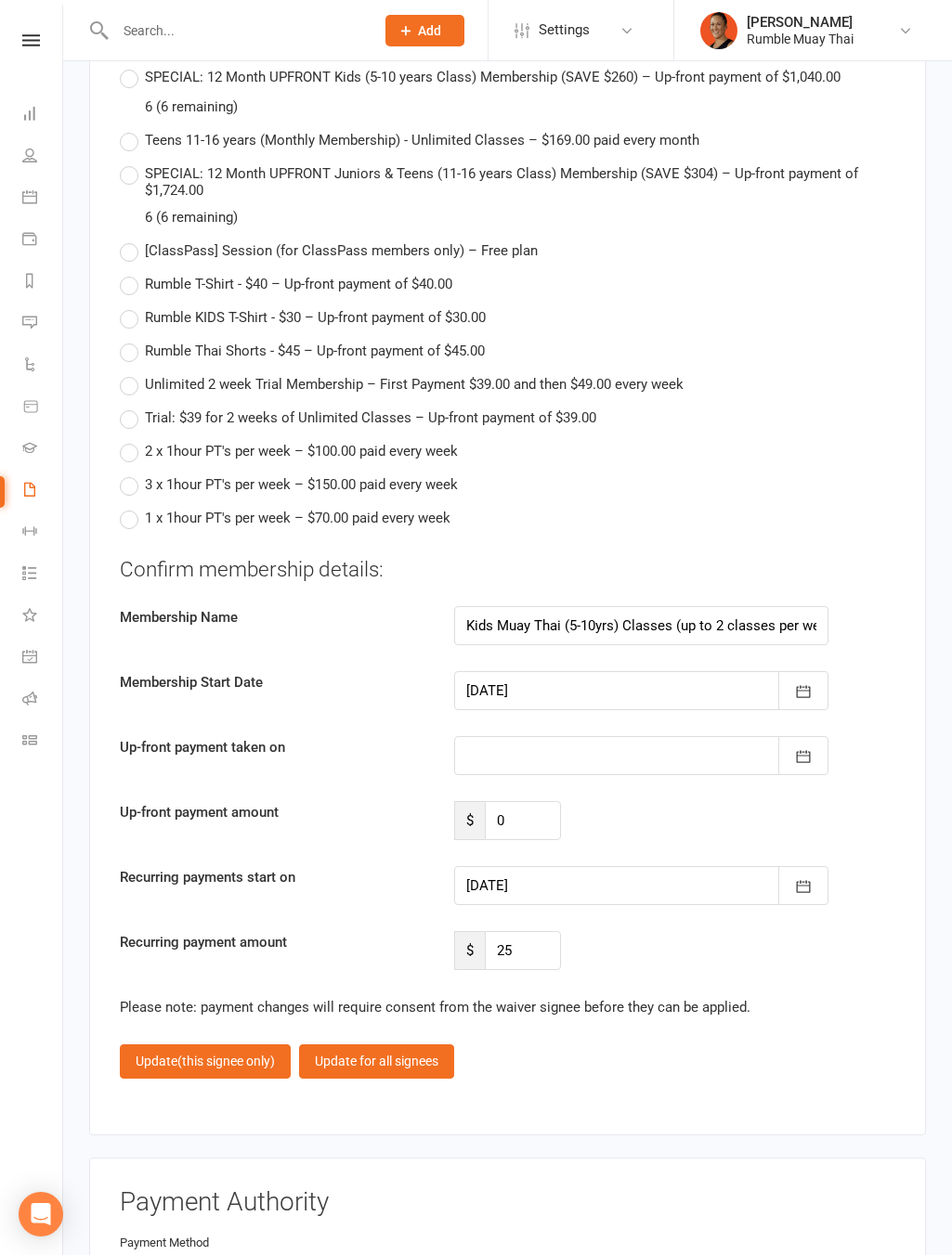
scroll to position [5103, 0]
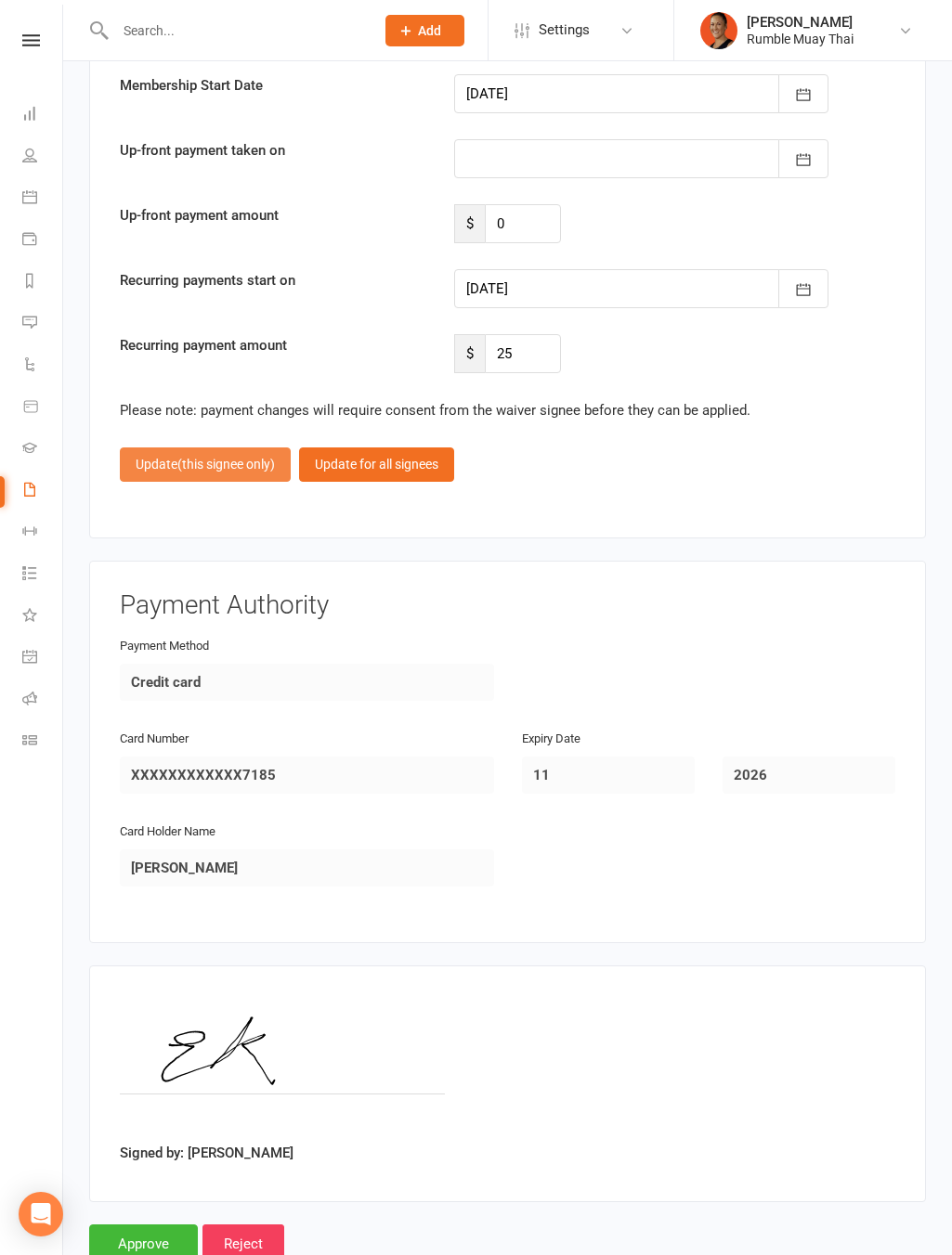
click at [216, 466] on button "Update (this signee only)" at bounding box center [205, 464] width 171 height 34
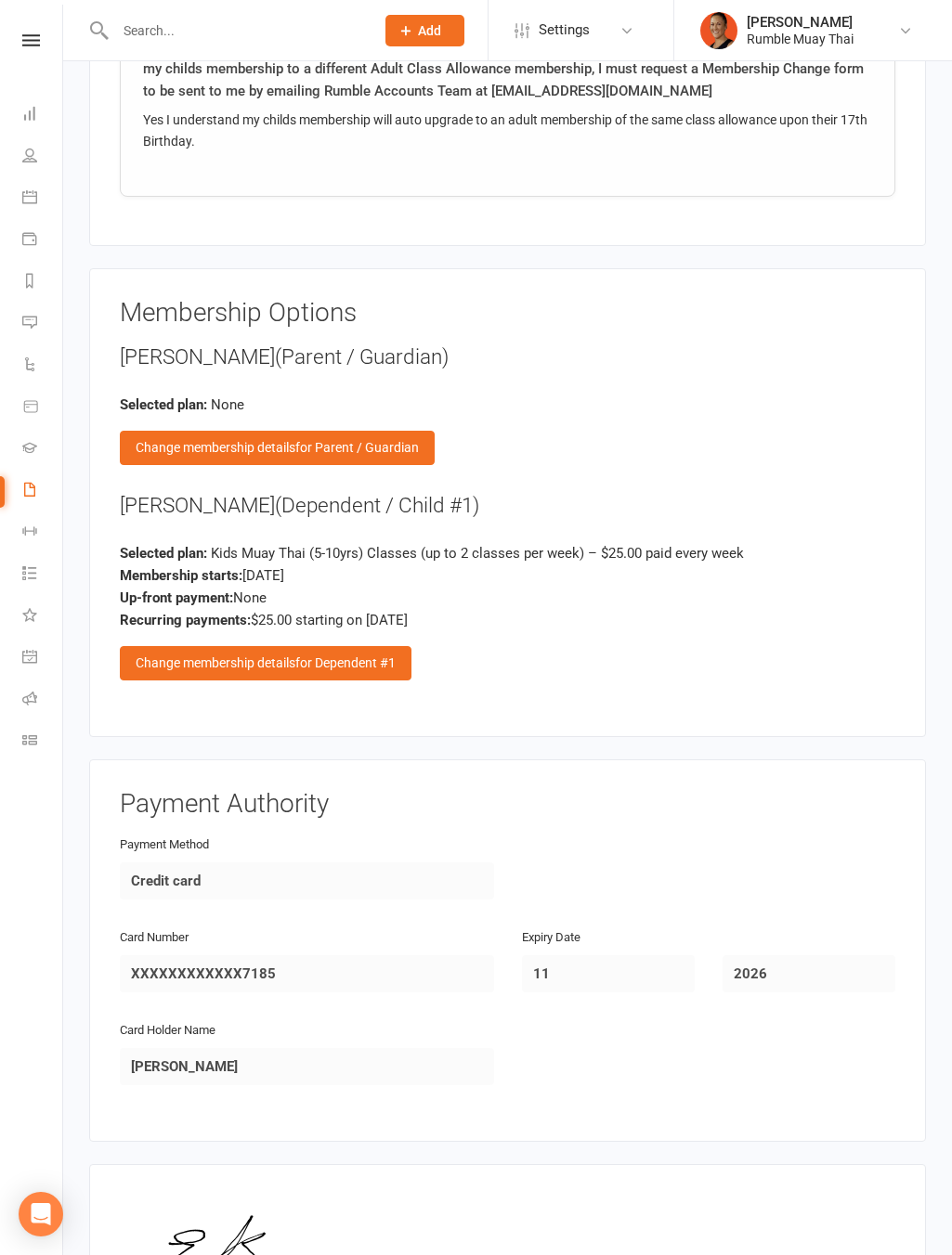
scroll to position [3327, 0]
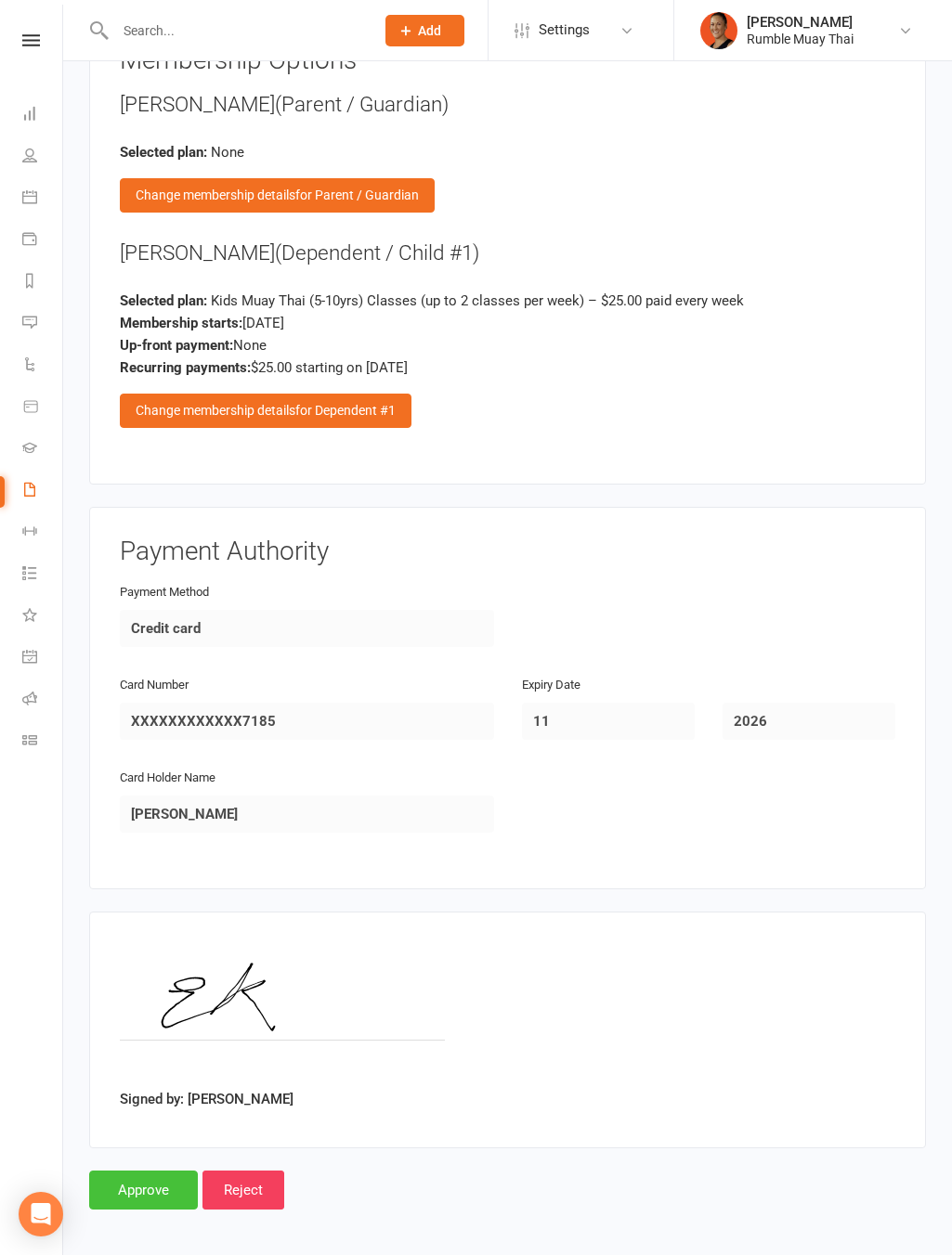
click at [160, 1185] on input "Approve" at bounding box center [143, 1190] width 109 height 39
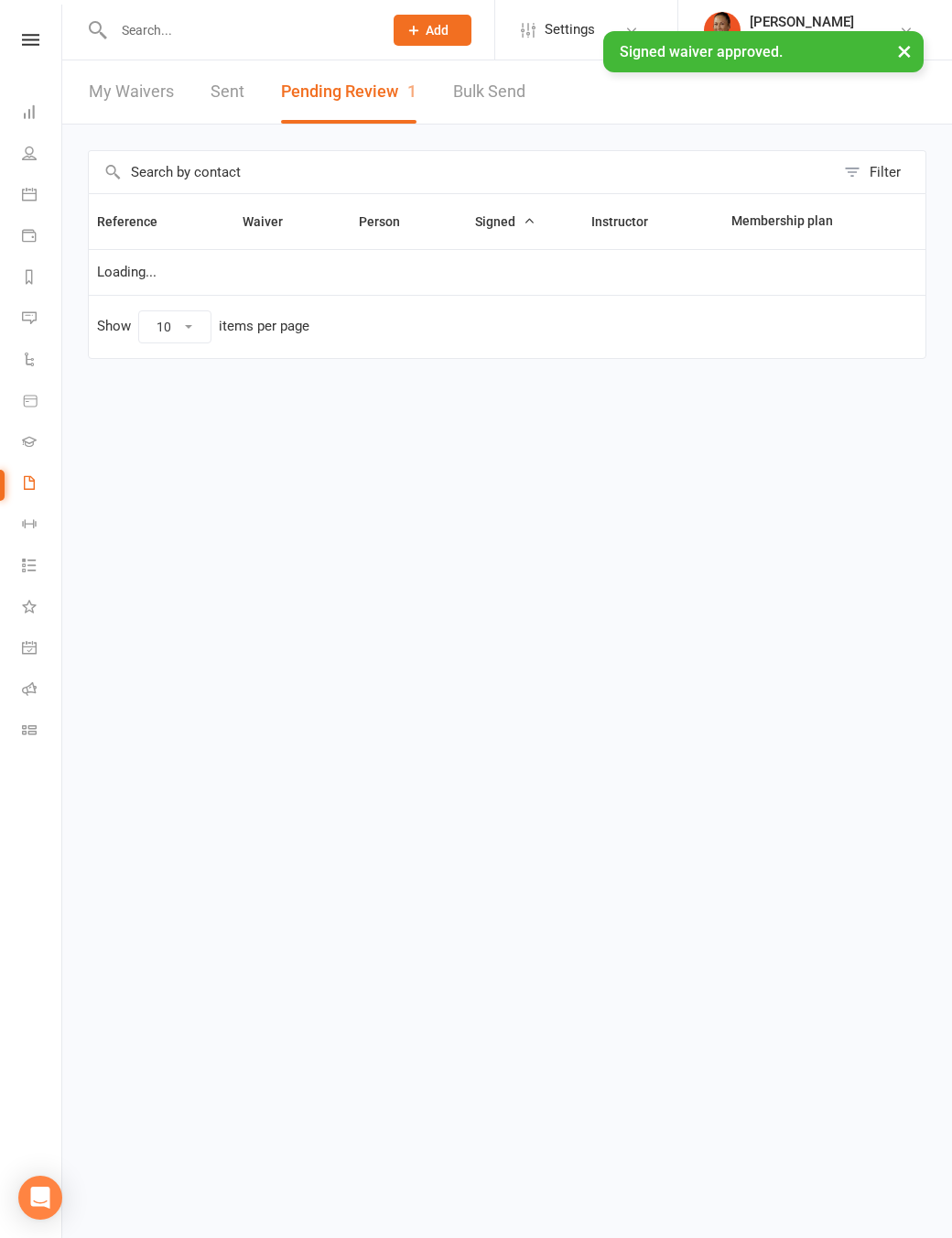
click at [36, 31] on div "× Signed waiver approved." at bounding box center [464, 31] width 928 height 0
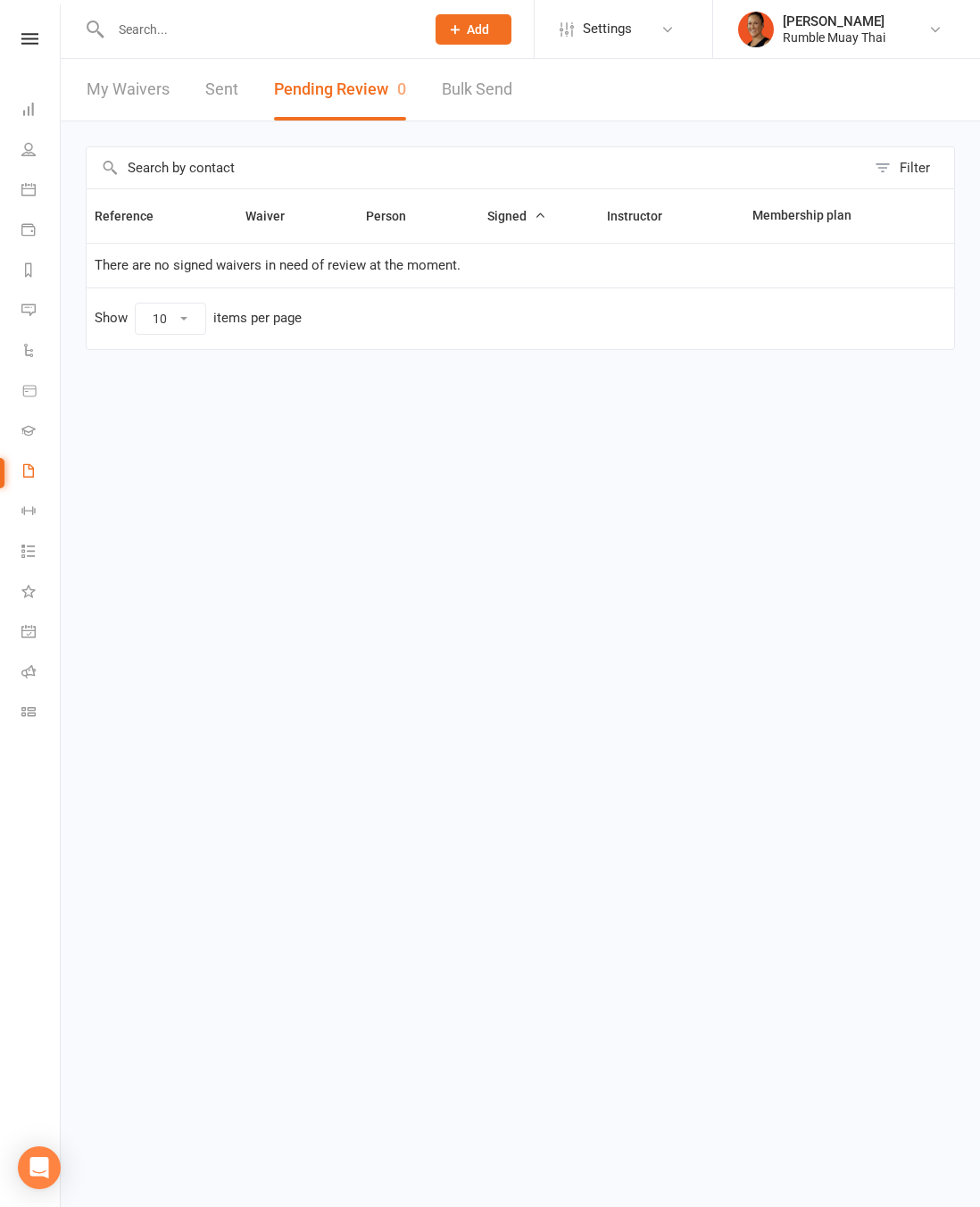
drag, startPoint x: 515, startPoint y: 579, endPoint x: 487, endPoint y: 551, distance: 39.6
click at [516, 425] on html "Prospect Member Non-attending contact Class / event Appointment Grading event T…" at bounding box center [490, 213] width 980 height 425
click at [53, 70] on div "Clubworx" at bounding box center [30, 62] width 59 height 58
click at [32, 42] on icon at bounding box center [30, 39] width 17 height 12
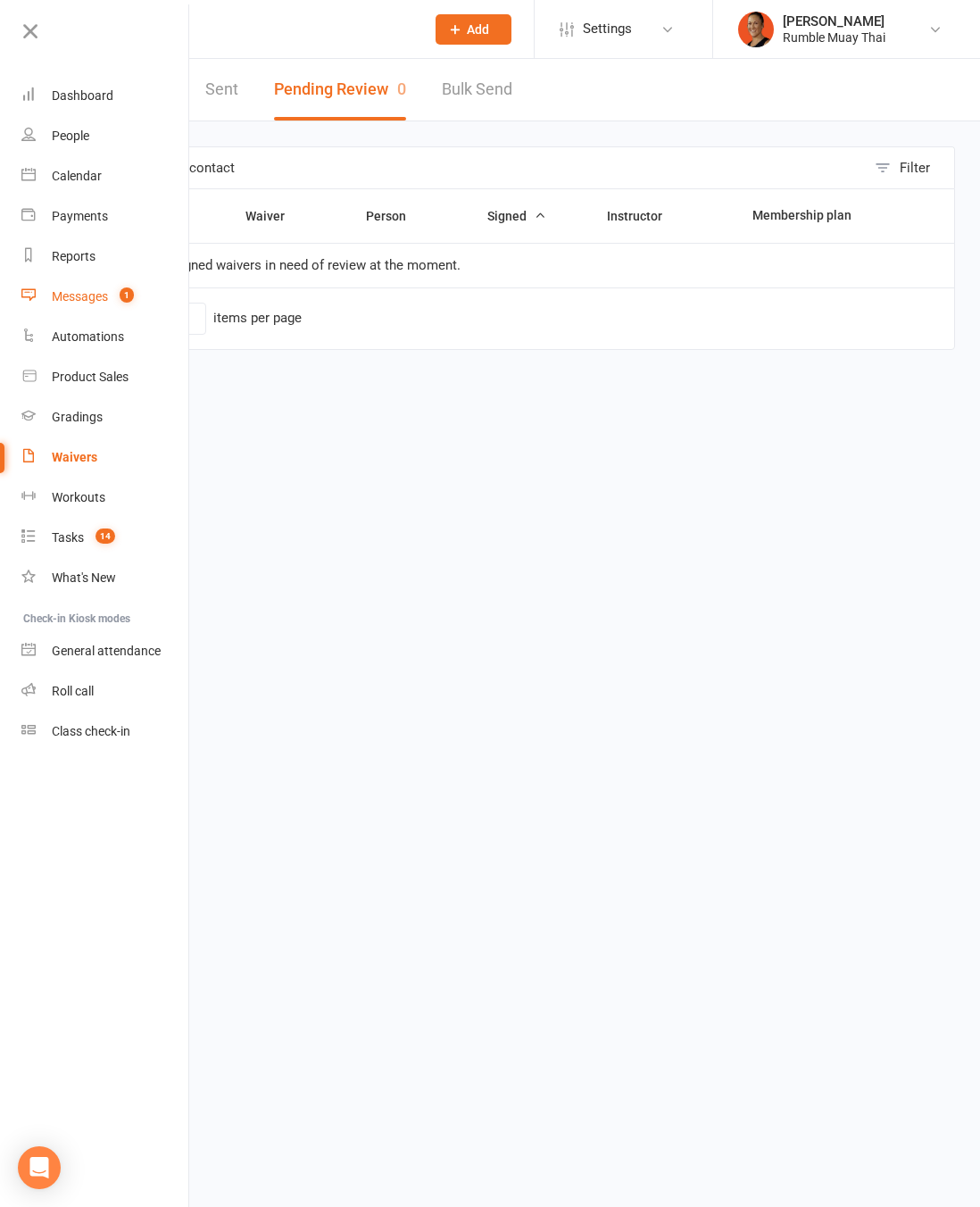
click at [94, 302] on div "Messages" at bounding box center [80, 296] width 57 height 14
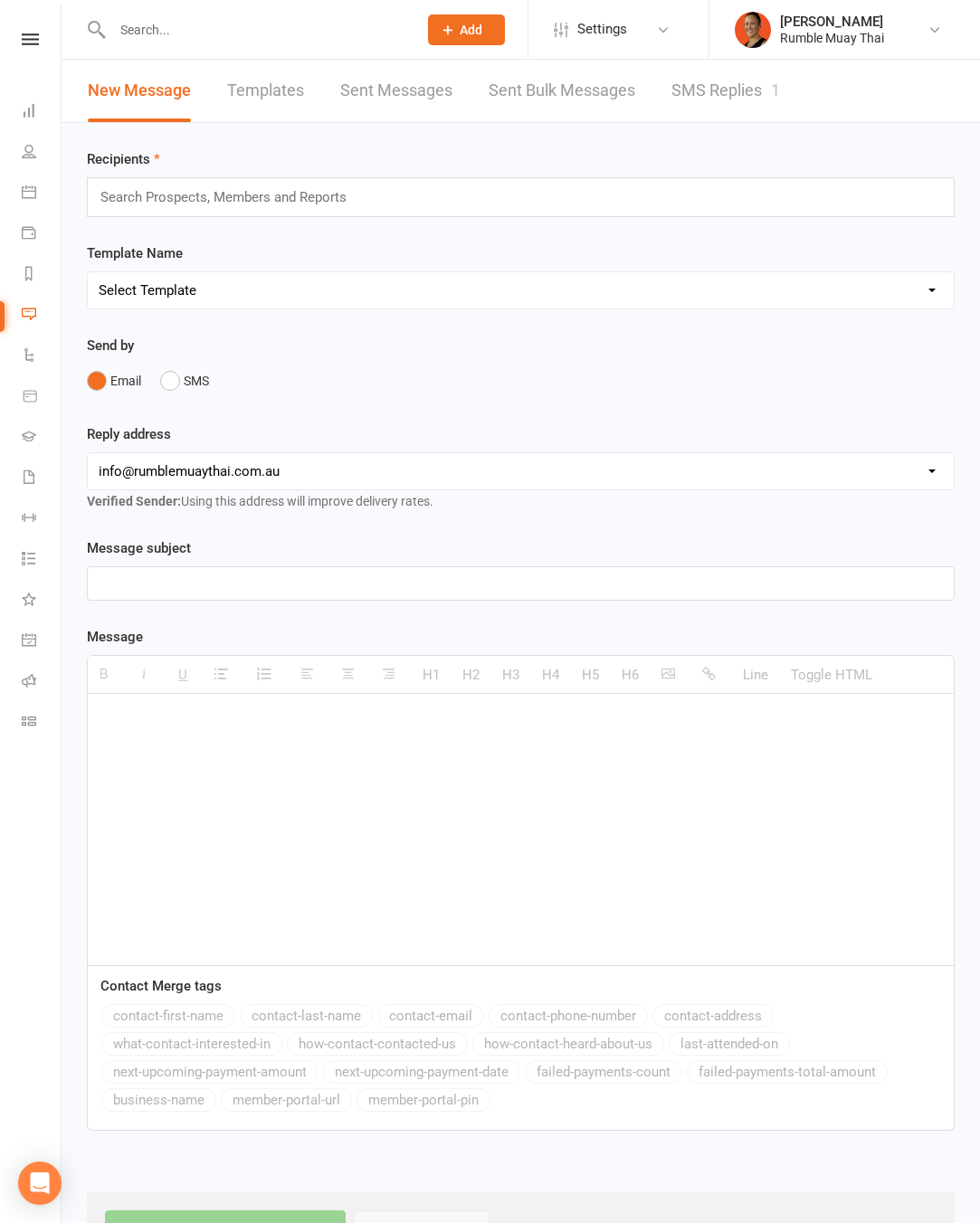
click at [734, 78] on link "SMS Replies 1" at bounding box center [725, 90] width 108 height 62
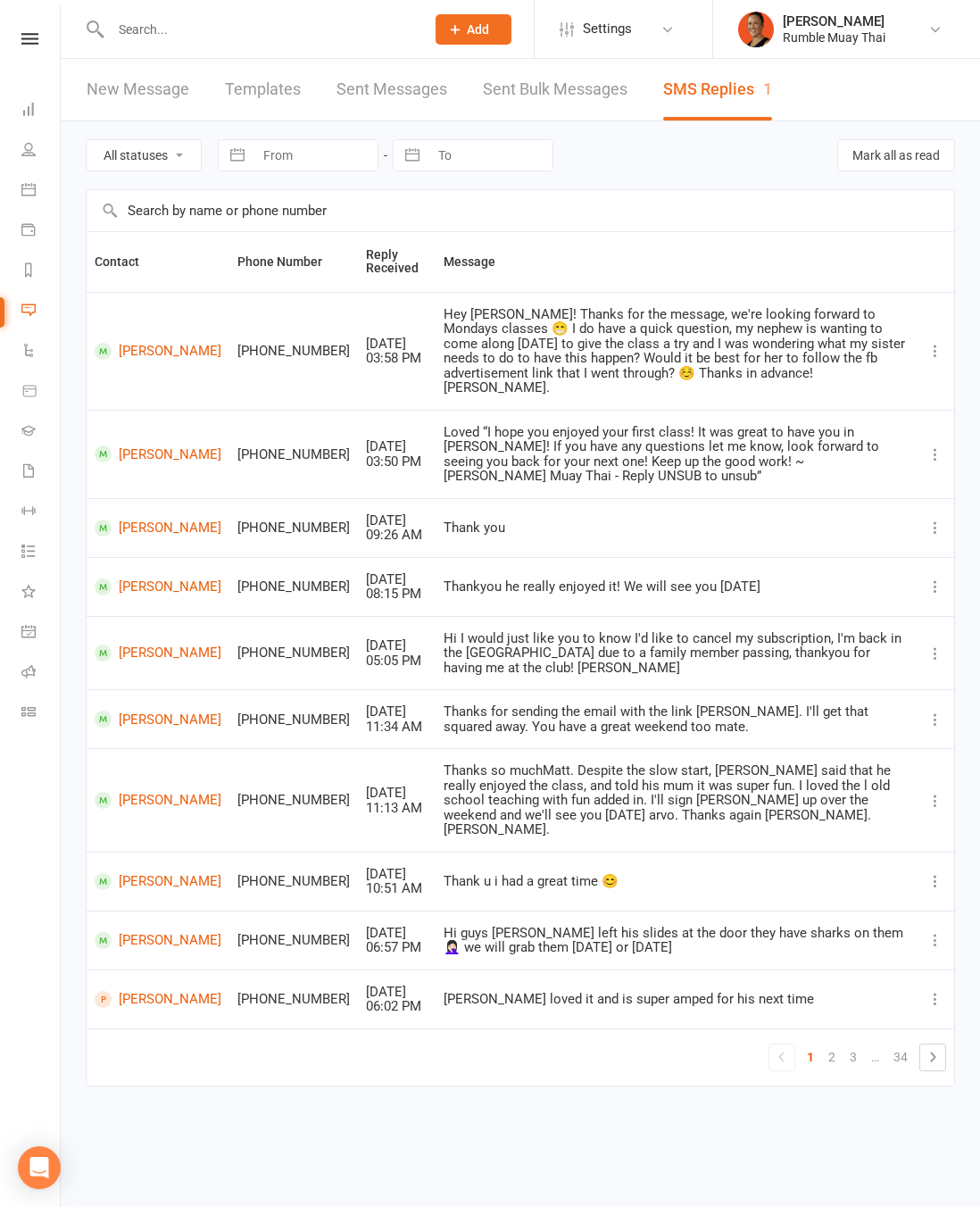
click at [42, 32] on nav "Clubworx Dashboard People Calendar Payments Reports Messages 1 Automations Prod…" at bounding box center [30, 608] width 60 height 1207
click at [8, 43] on link at bounding box center [30, 39] width 63 height 12
click at [696, 349] on div "Hey [PERSON_NAME]! Thanks for the message, we're looking forward to Mondays cla…" at bounding box center [676, 351] width 465 height 88
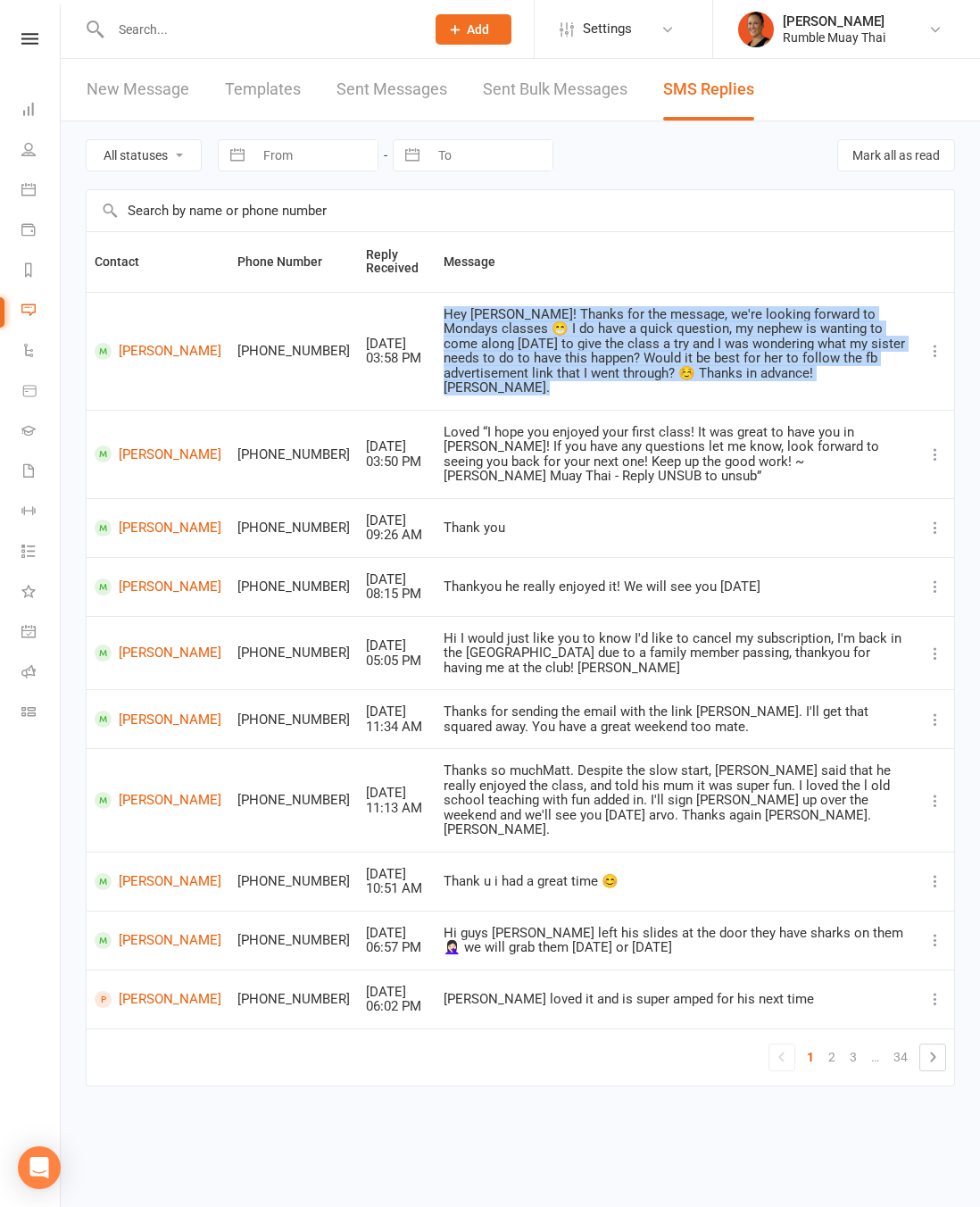
click at [696, 349] on div "Hey Matt! Thanks for the message, we're looking forward to Mondays classes 😁 I …" at bounding box center [676, 351] width 465 height 88
click at [135, 349] on link "Brooke Hunter" at bounding box center [158, 351] width 127 height 17
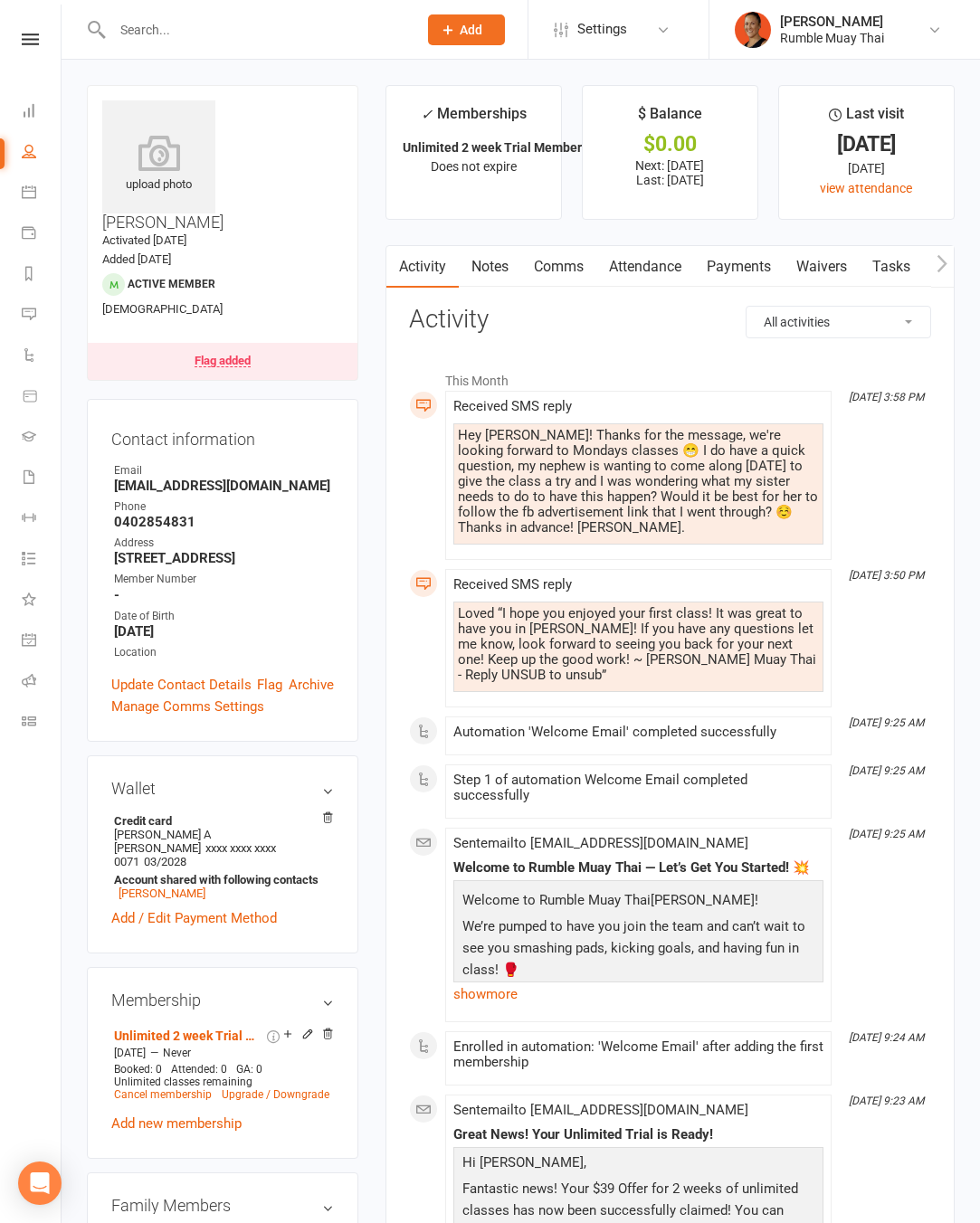
click at [229, 355] on div "Flag added" at bounding box center [223, 360] width 56 height 12
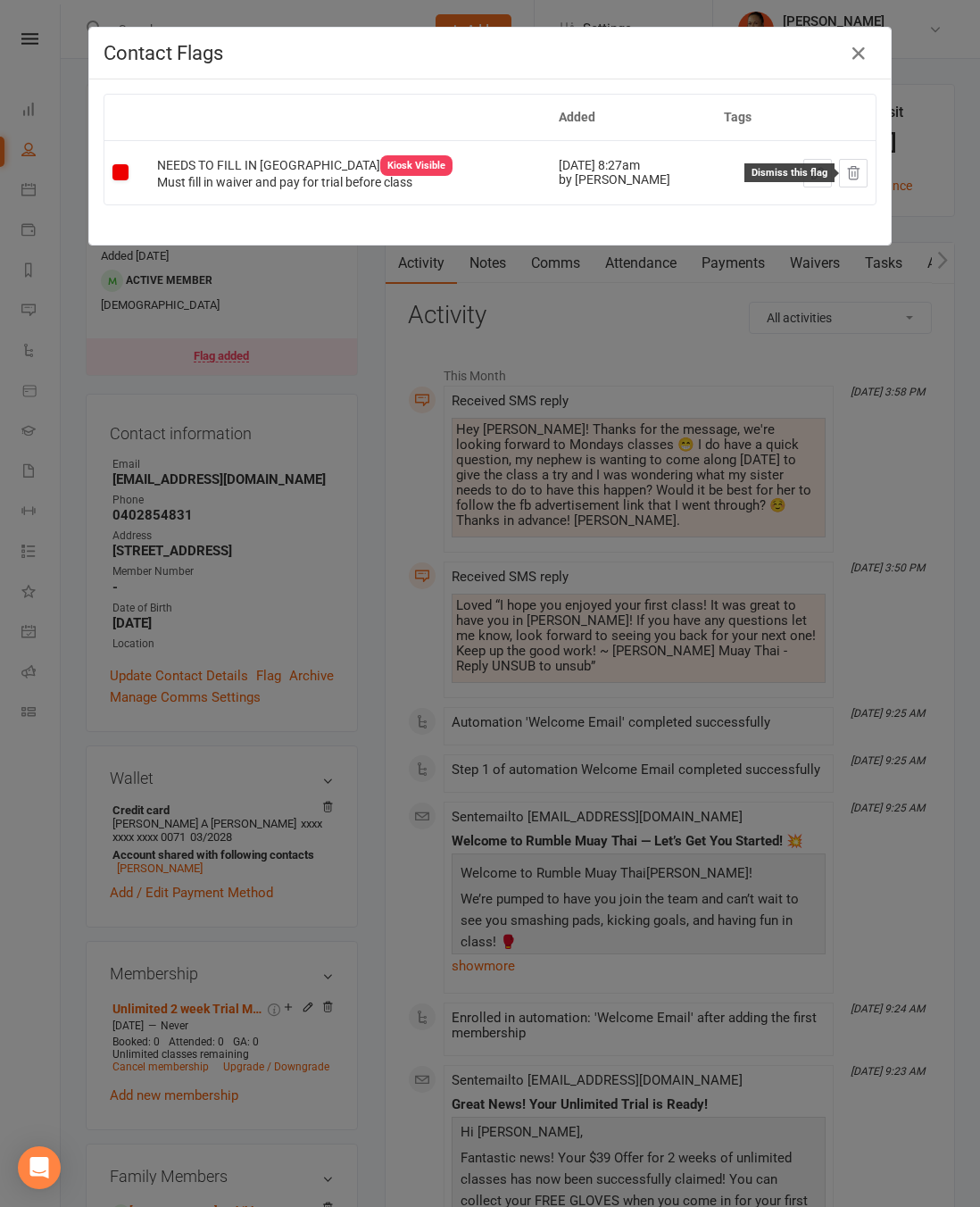
click at [850, 170] on icon at bounding box center [853, 173] width 16 height 16
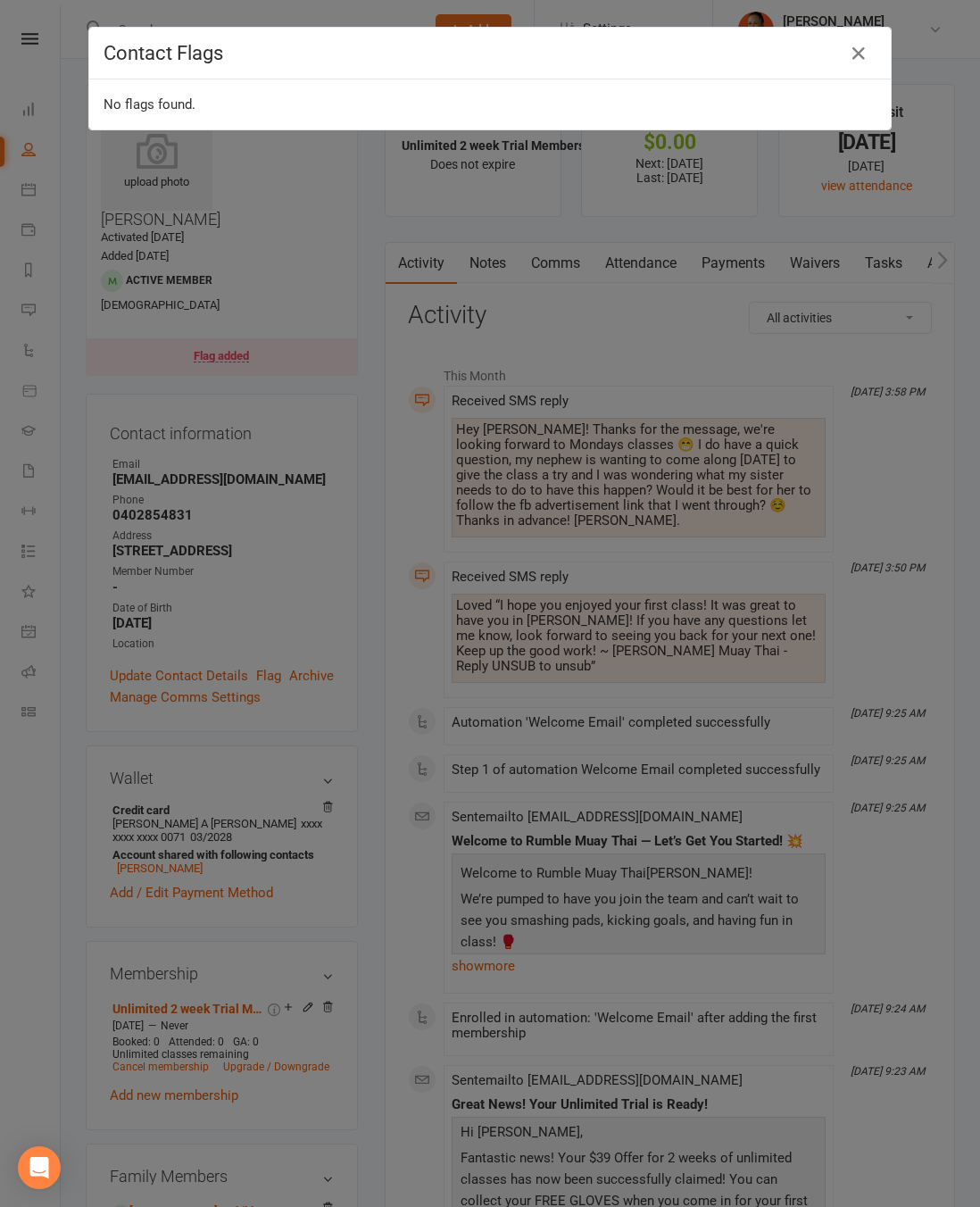
click at [810, 255] on div "Contact Flags No flags found." at bounding box center [490, 604] width 980 height 1207
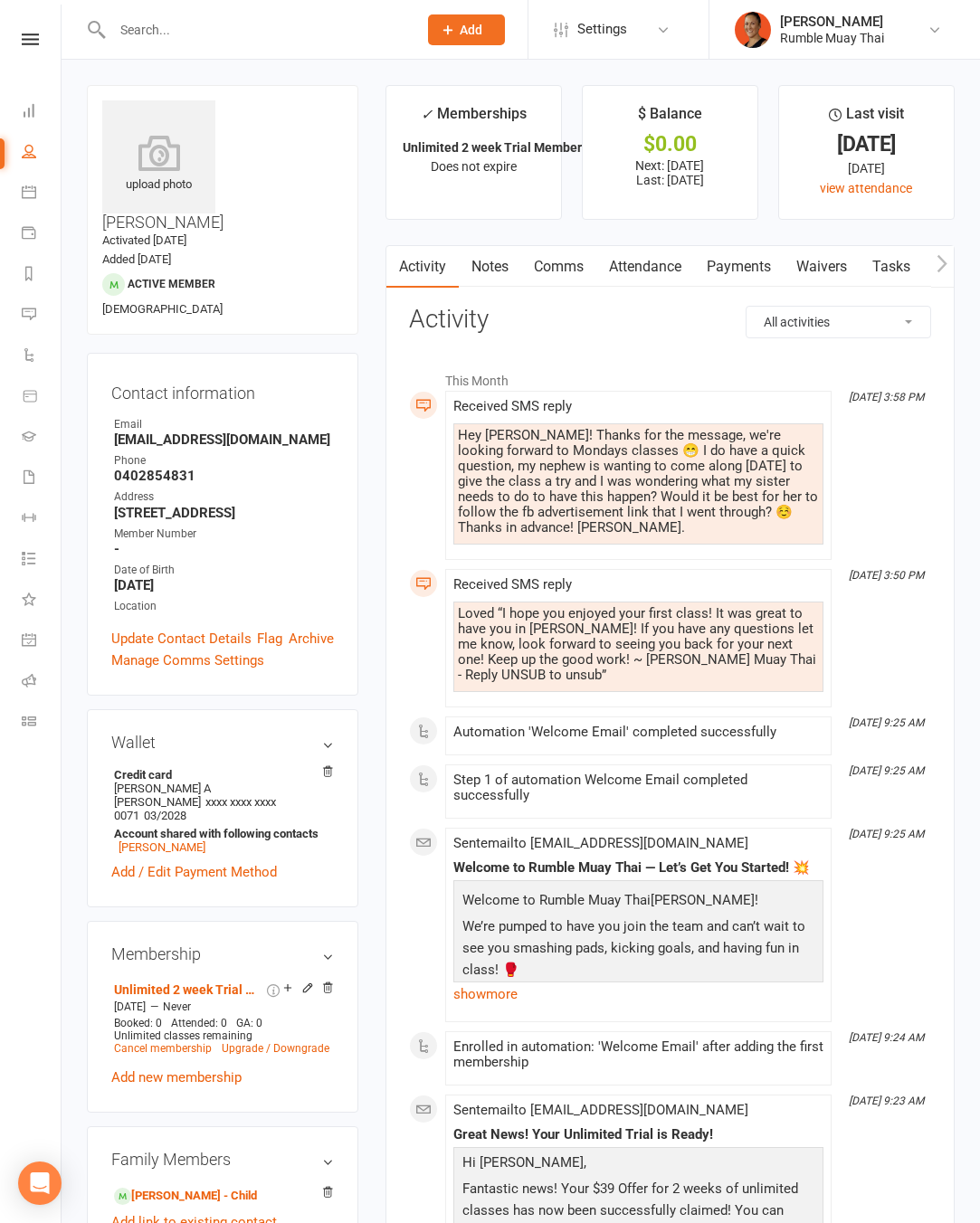
click at [901, 270] on link "Tasks" at bounding box center [891, 267] width 63 height 41
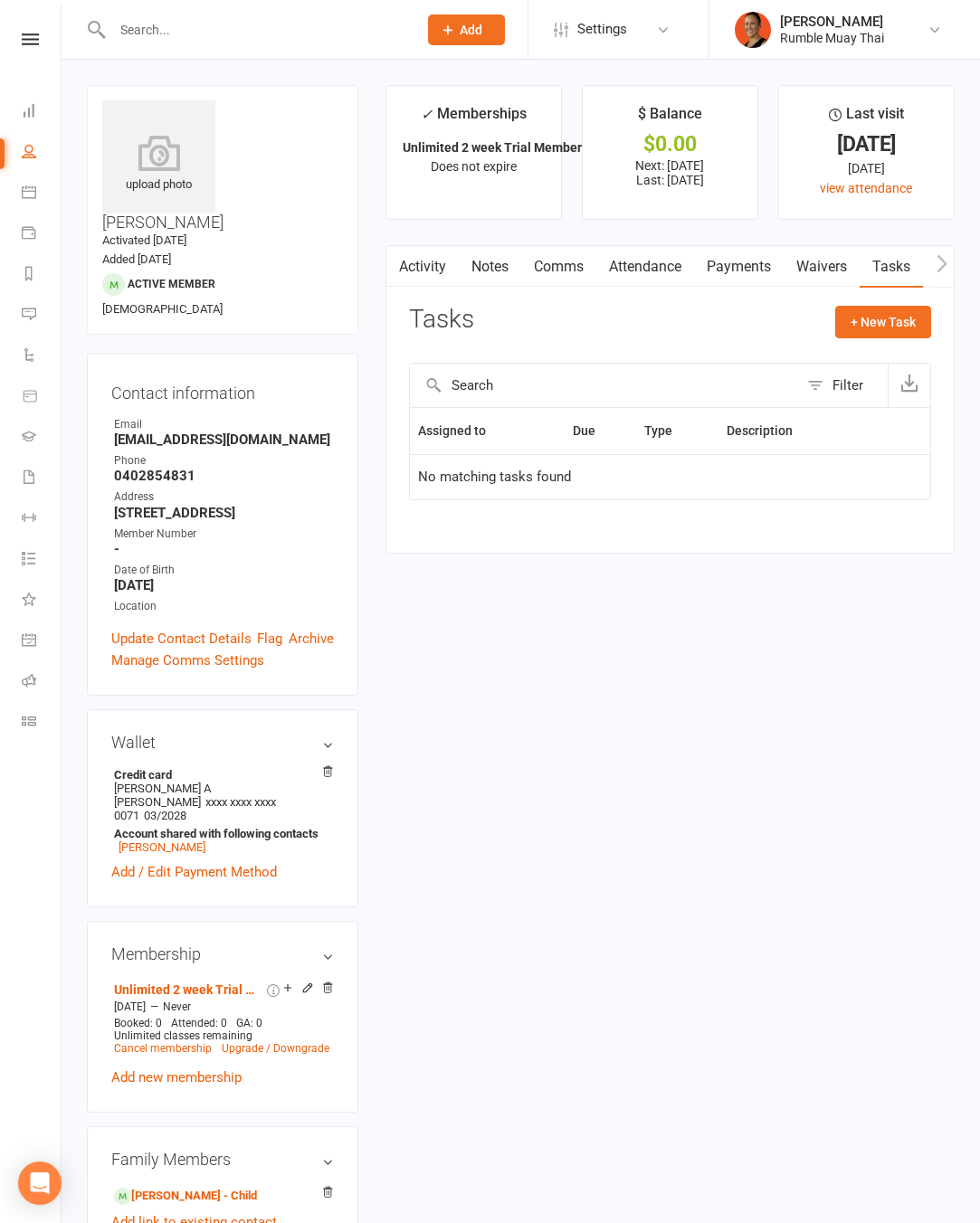
click at [39, 34] on link at bounding box center [30, 40] width 64 height 12
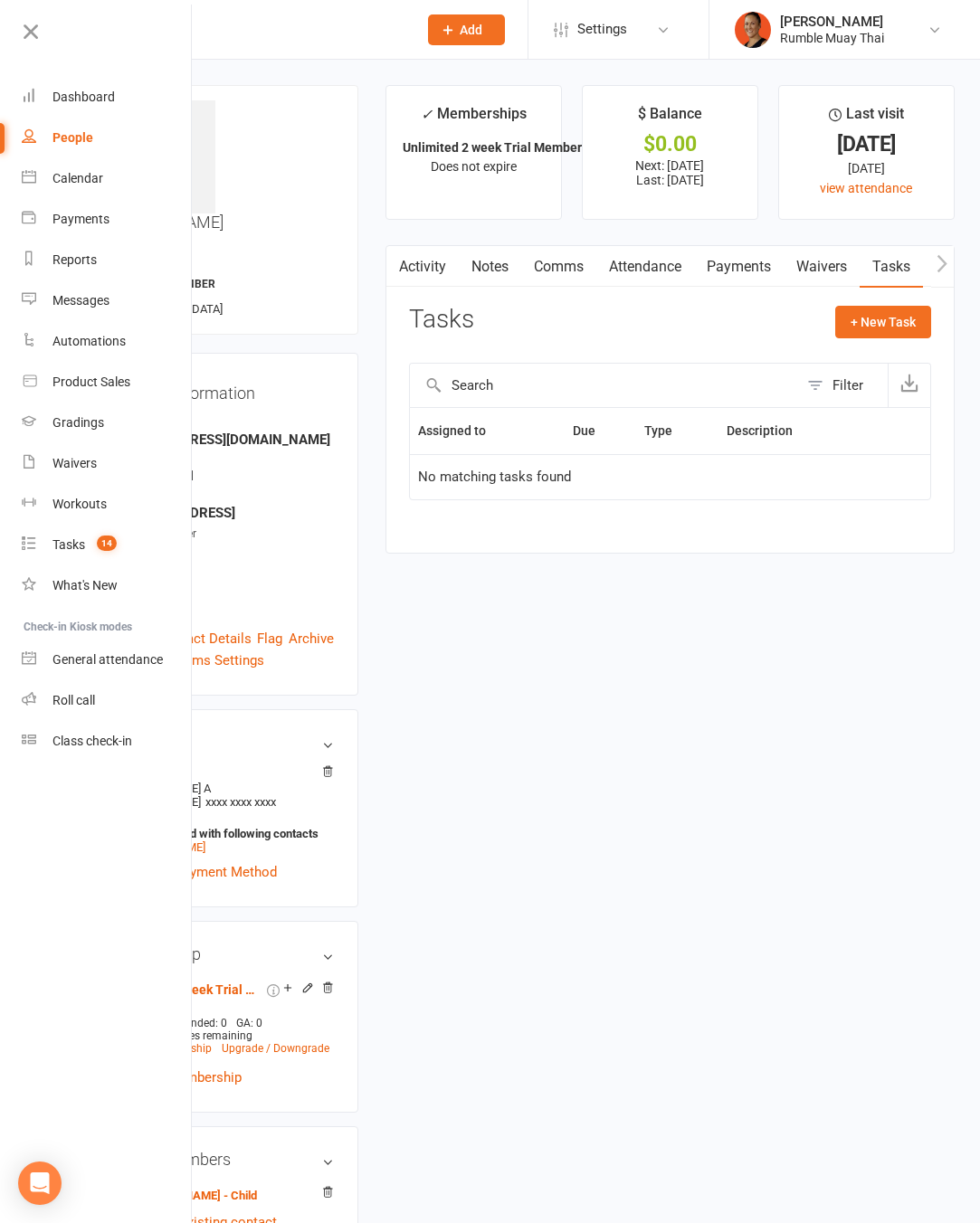
drag, startPoint x: 568, startPoint y: 928, endPoint x: 524, endPoint y: 977, distance: 65.9
click at [570, 931] on div "upload photo Brooke Hunter Activated 10 October, 2025 Added 8 October, 2025 Act…" at bounding box center [520, 1101] width 894 height 2033
click at [204, 1187] on link "Manea Hakaoro - Child" at bounding box center [185, 1197] width 143 height 19
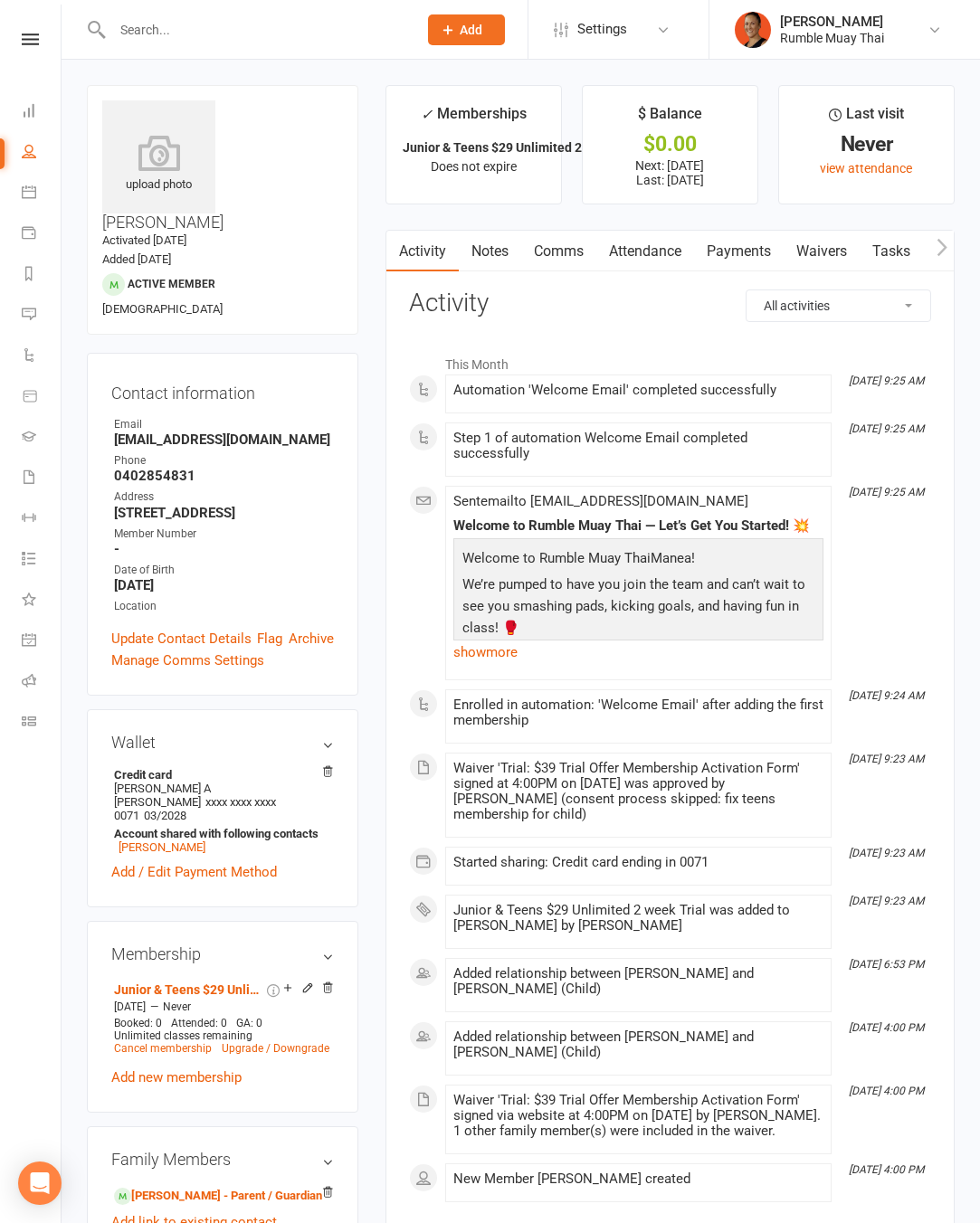
click at [29, 33] on nav "Clubworx Dashboard People Calendar Payments Reports Messages Automations Produc…" at bounding box center [30, 616] width 61 height 1223
click at [38, 41] on icon at bounding box center [30, 40] width 17 height 12
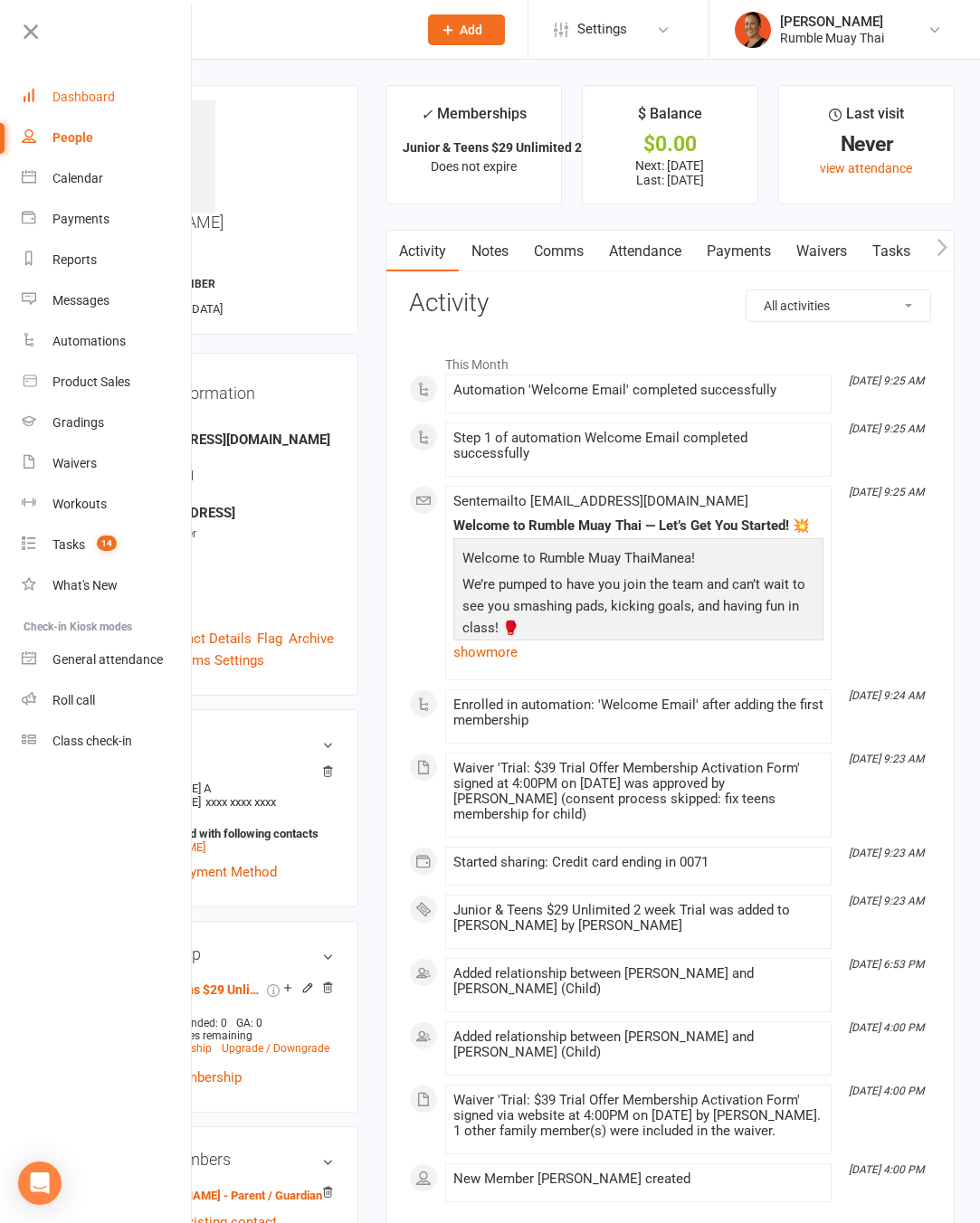
click at [102, 97] on div "Dashboard" at bounding box center [84, 96] width 62 height 14
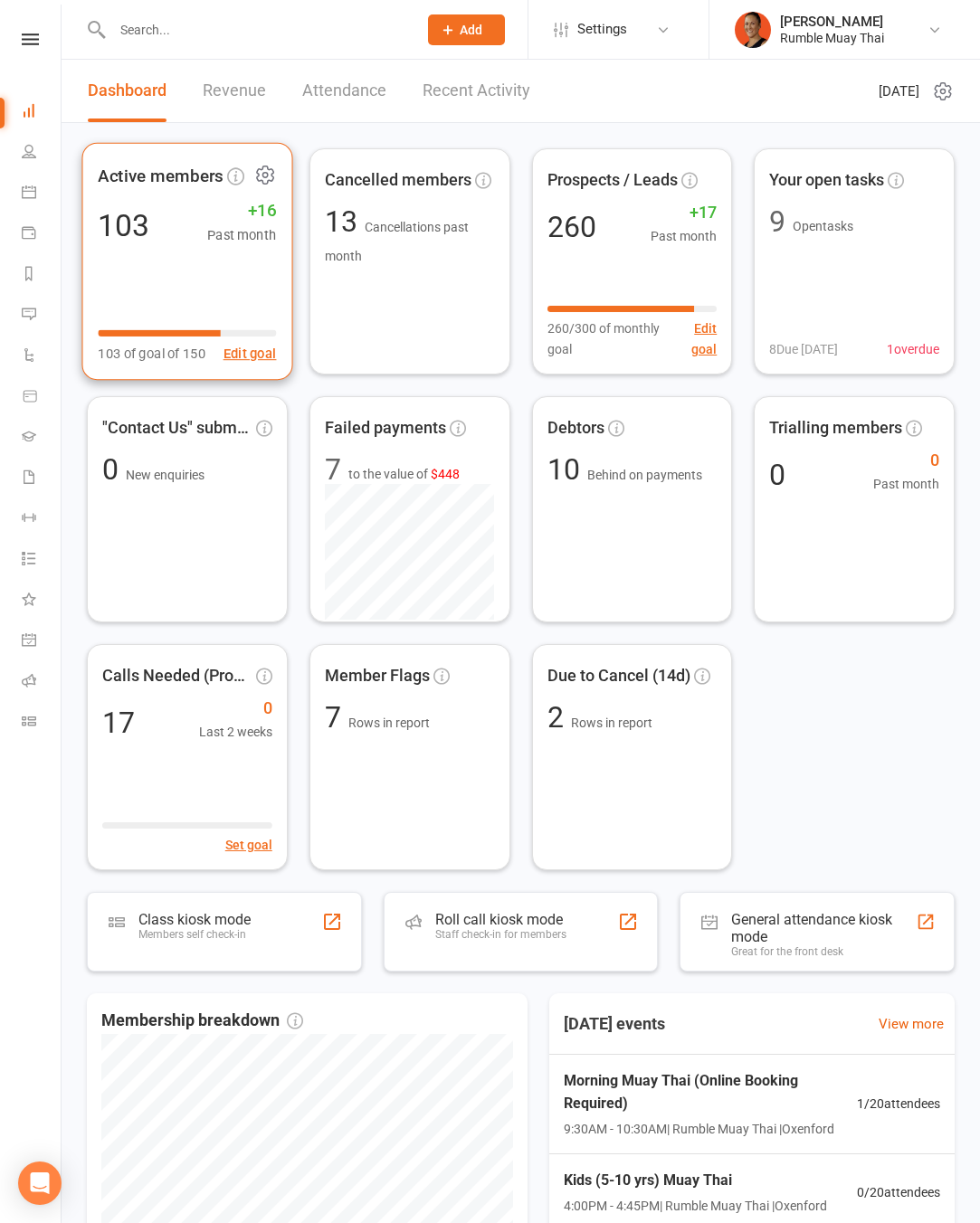
click at [268, 168] on icon at bounding box center [264, 175] width 16 height 17
click at [272, 175] on icon at bounding box center [264, 175] width 23 height 23
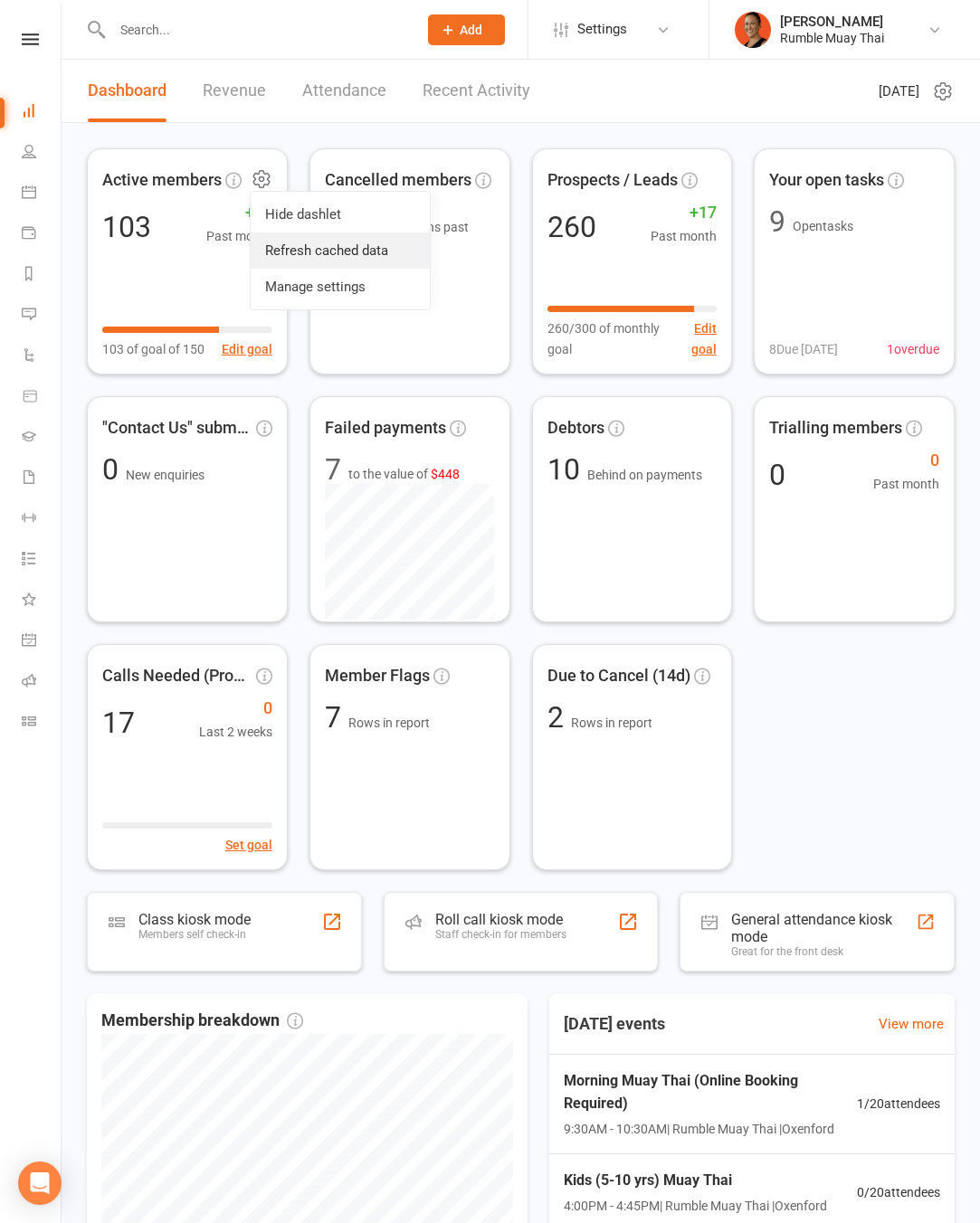
click at [298, 248] on link "Refresh cached data" at bounding box center [340, 250] width 179 height 36
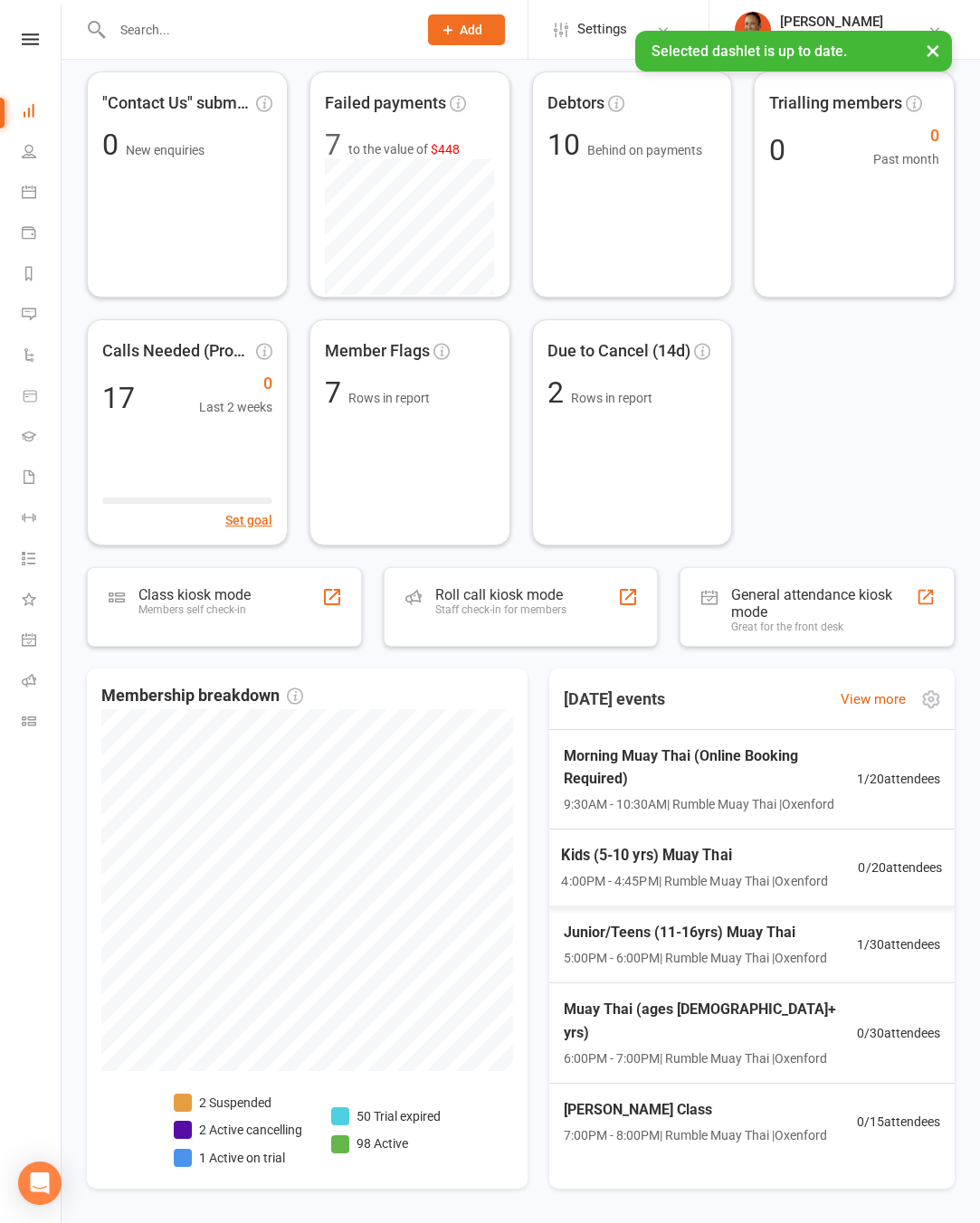
scroll to position [49, 0]
click at [393, 430] on div "Member Flags 7 Rows in report" at bounding box center [409, 433] width 207 height 233
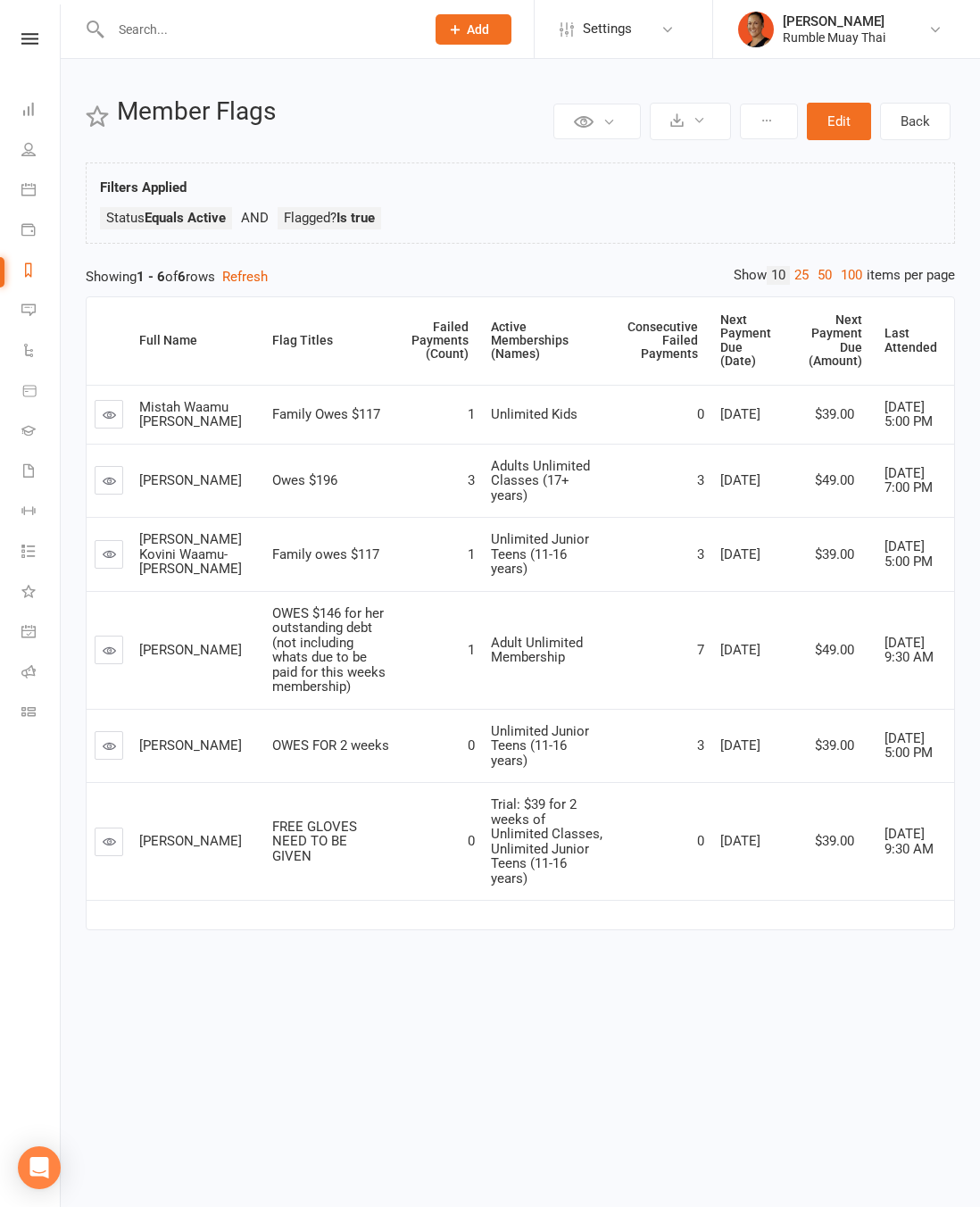
click at [111, 753] on icon at bounding box center [110, 746] width 13 height 13
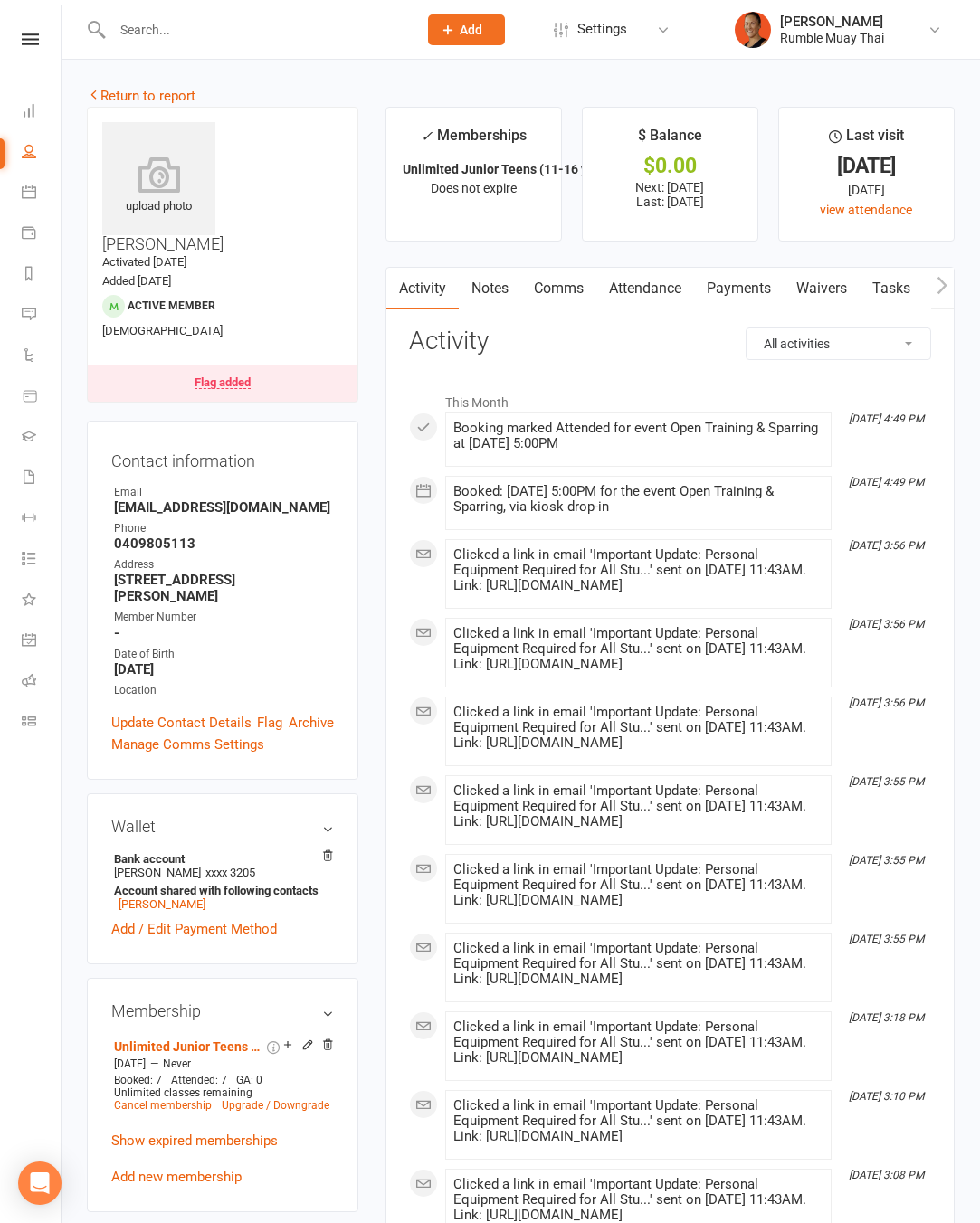
click at [736, 287] on link "Payments" at bounding box center [738, 289] width 89 height 41
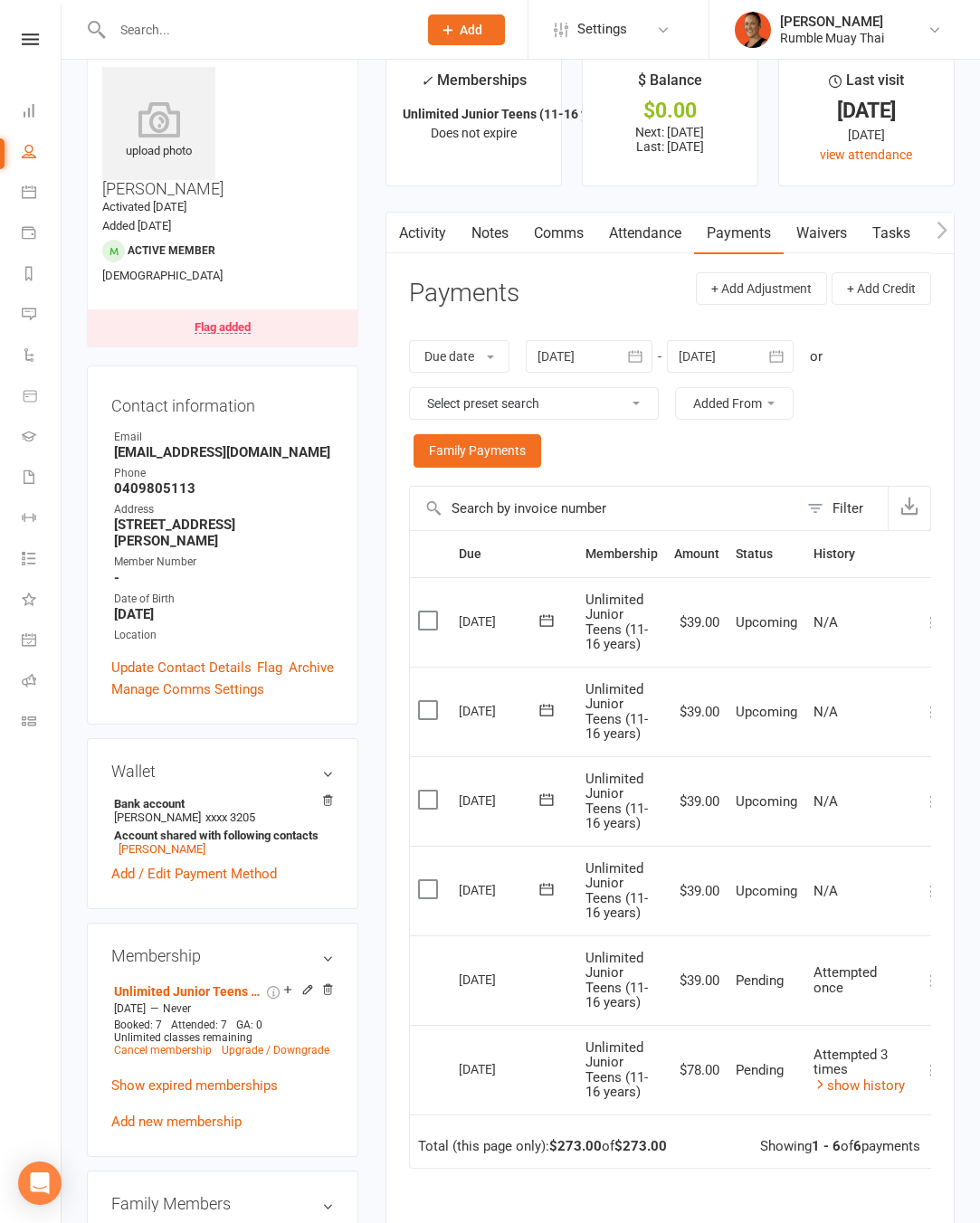
scroll to position [112, 0]
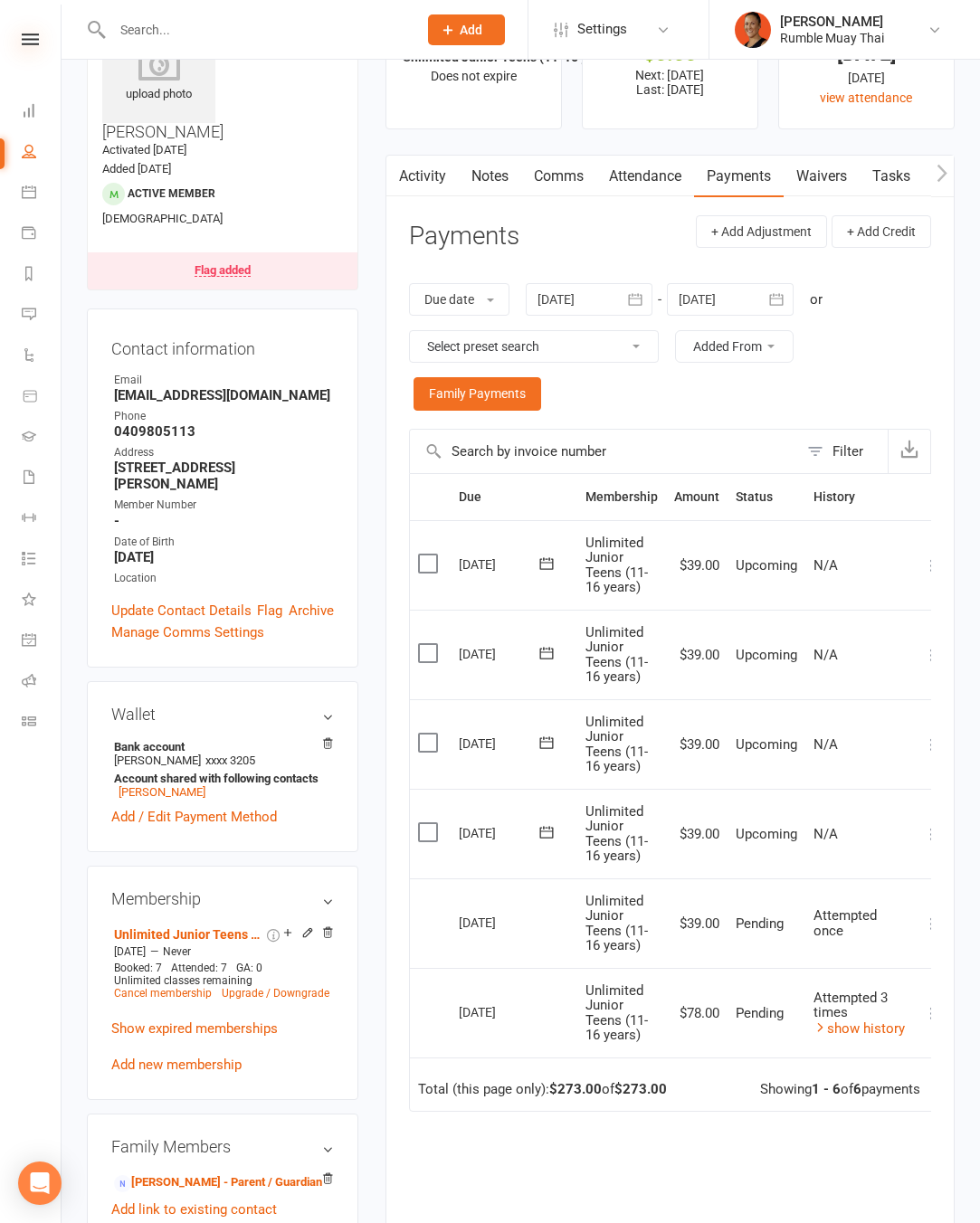
click at [22, 36] on icon at bounding box center [30, 40] width 17 height 12
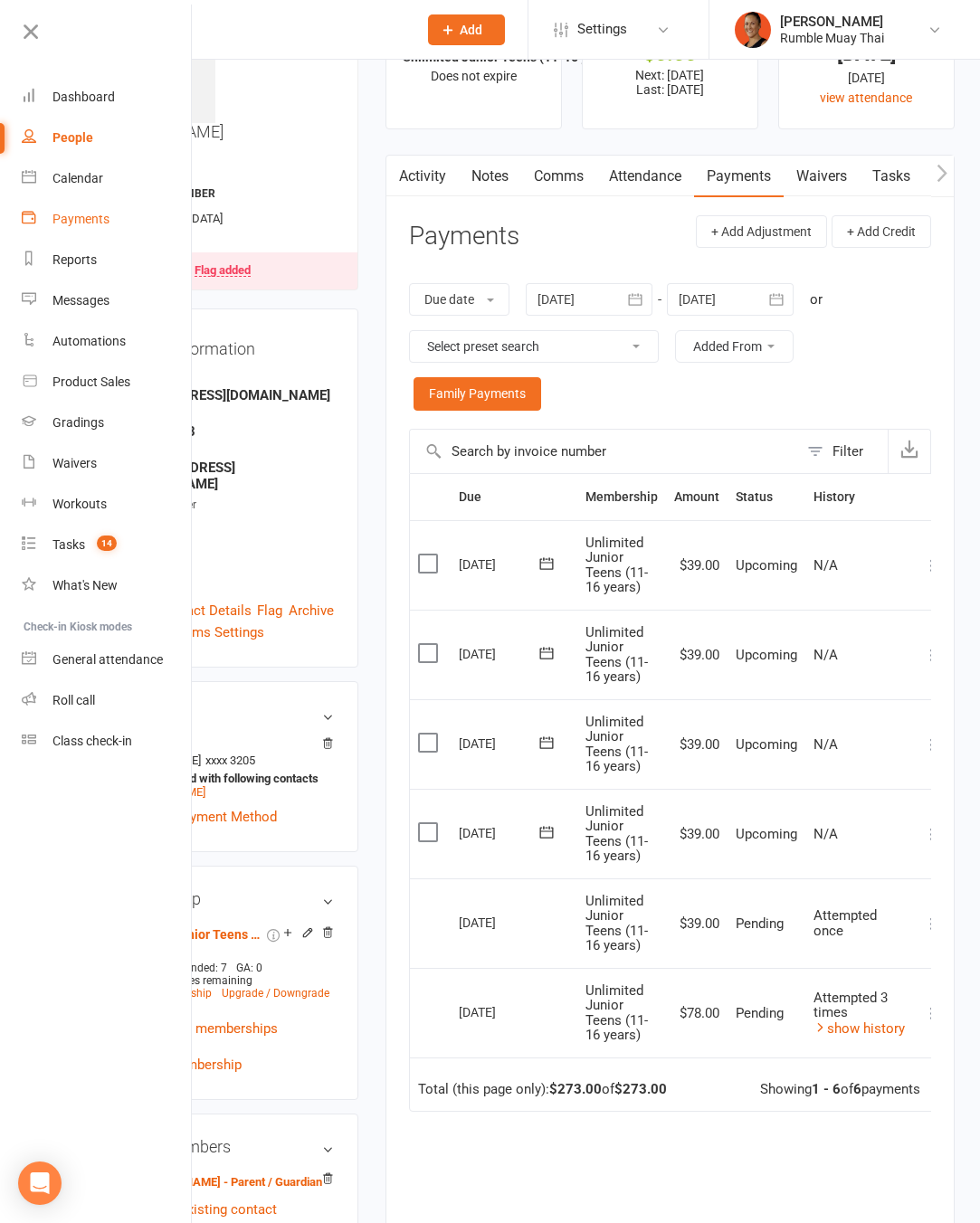
click at [107, 223] on div "Payments" at bounding box center [81, 218] width 57 height 14
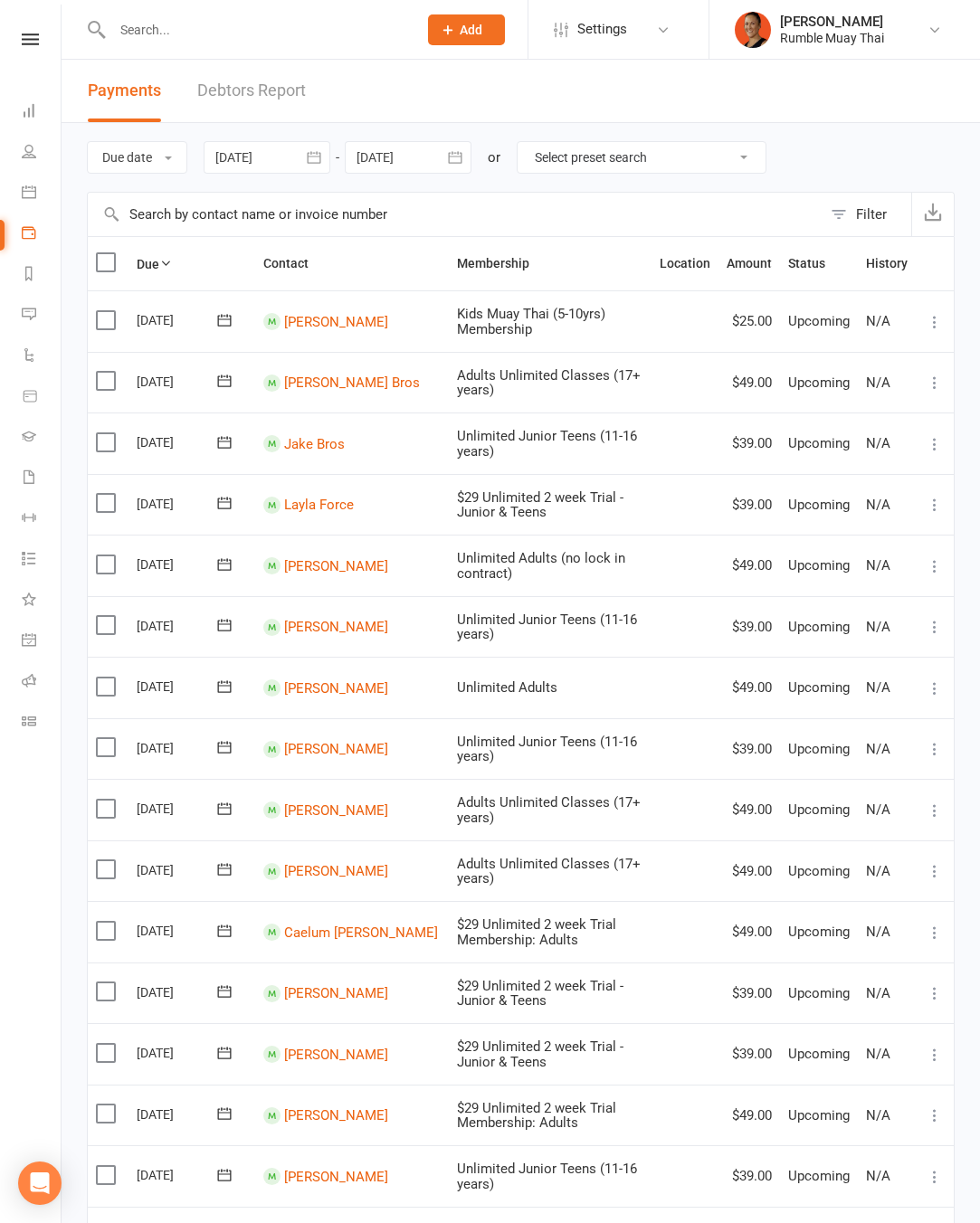
click at [583, 158] on select "Select preset search All failures All skipped payments All pending payments Suc…" at bounding box center [641, 157] width 248 height 31
select select "0"
click at [531, 142] on select "Select preset search All failures All skipped payments All pending payments Suc…" at bounding box center [641, 157] width 248 height 31
type input "13 Oct 2025"
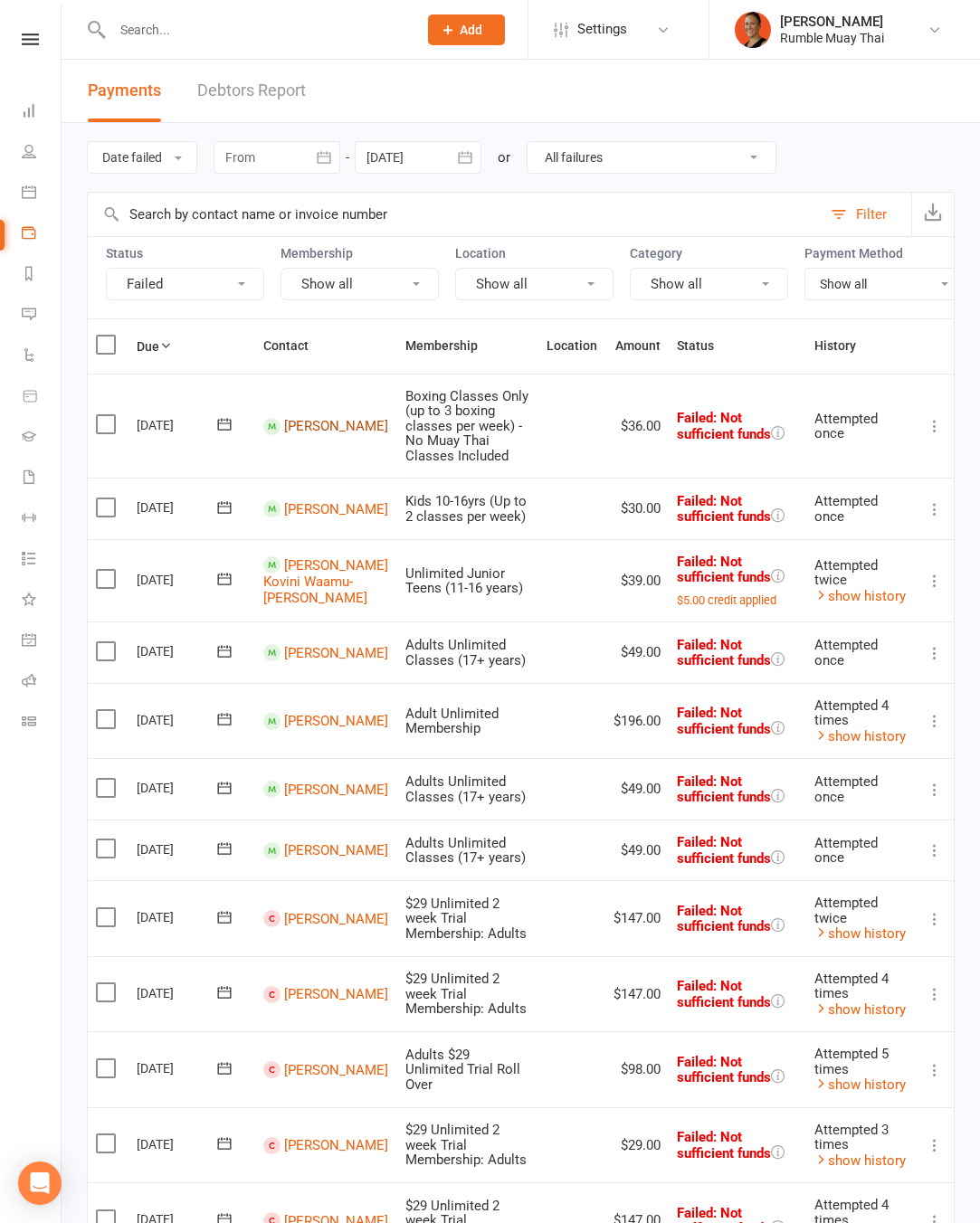
click at [322, 428] on link "Jay Evans" at bounding box center [336, 425] width 104 height 16
click at [313, 516] on link "Molli Parkinson" at bounding box center [336, 508] width 104 height 16
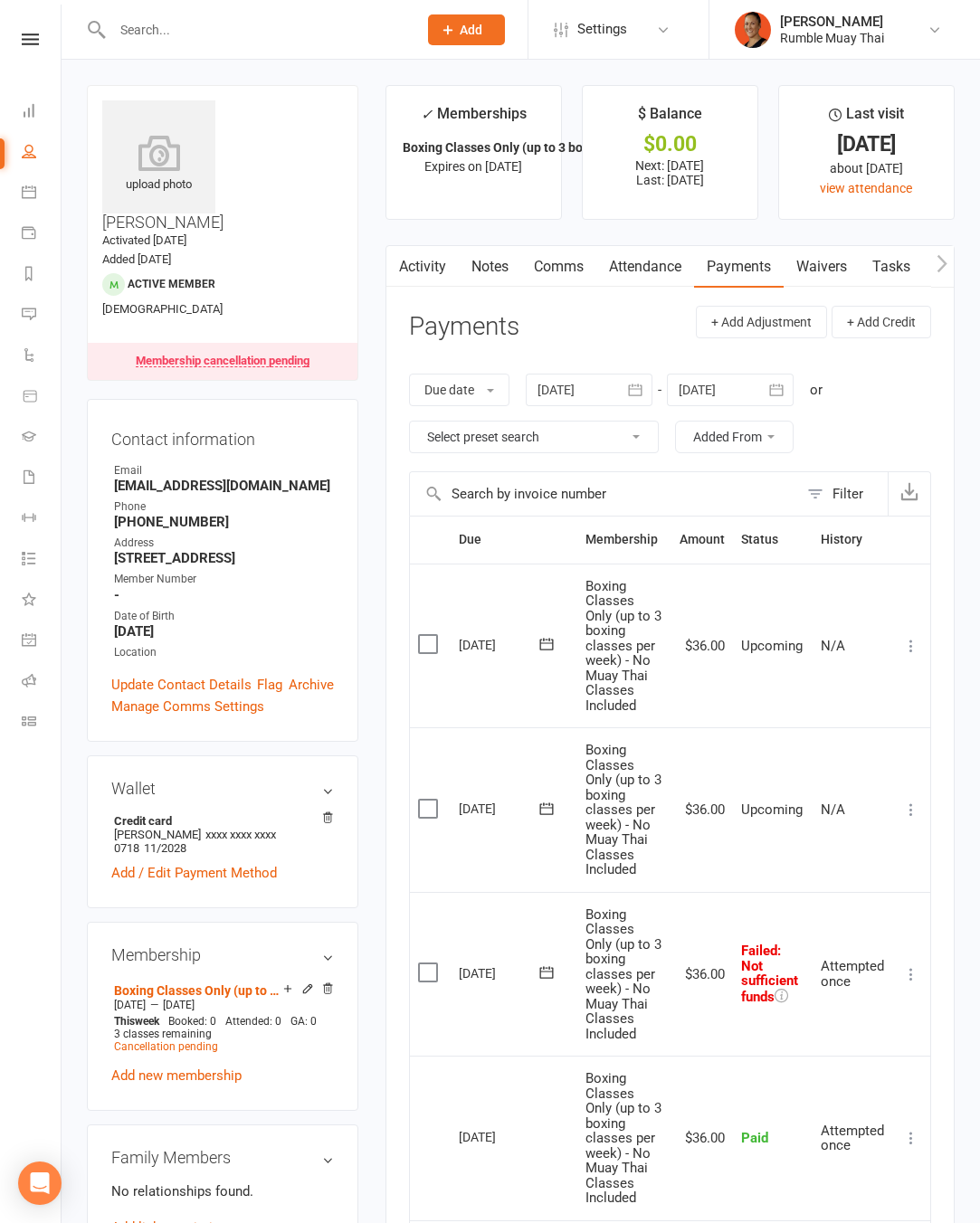
click at [493, 262] on link "Notes" at bounding box center [490, 267] width 62 height 41
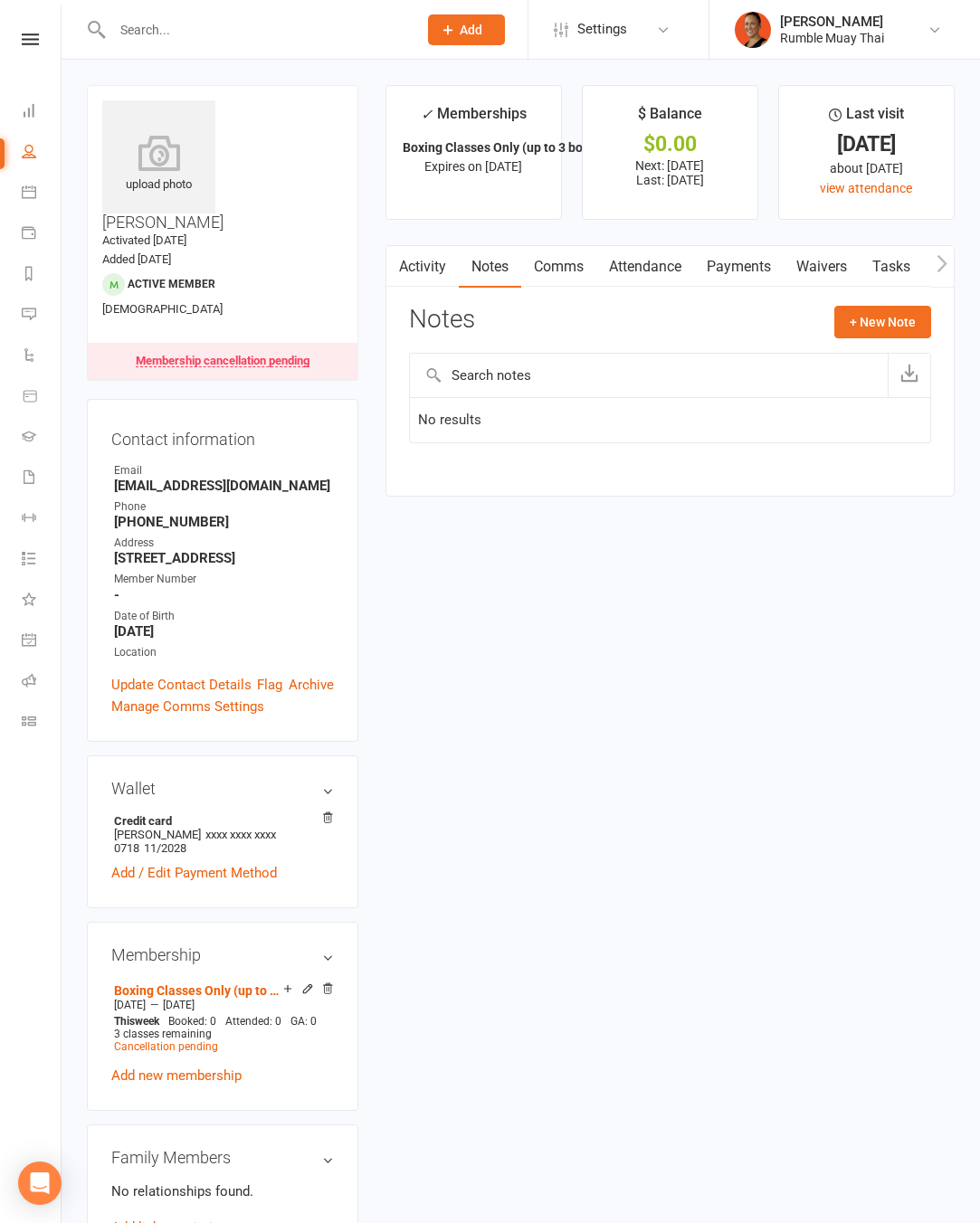
click at [764, 271] on link "Payments" at bounding box center [738, 267] width 89 height 41
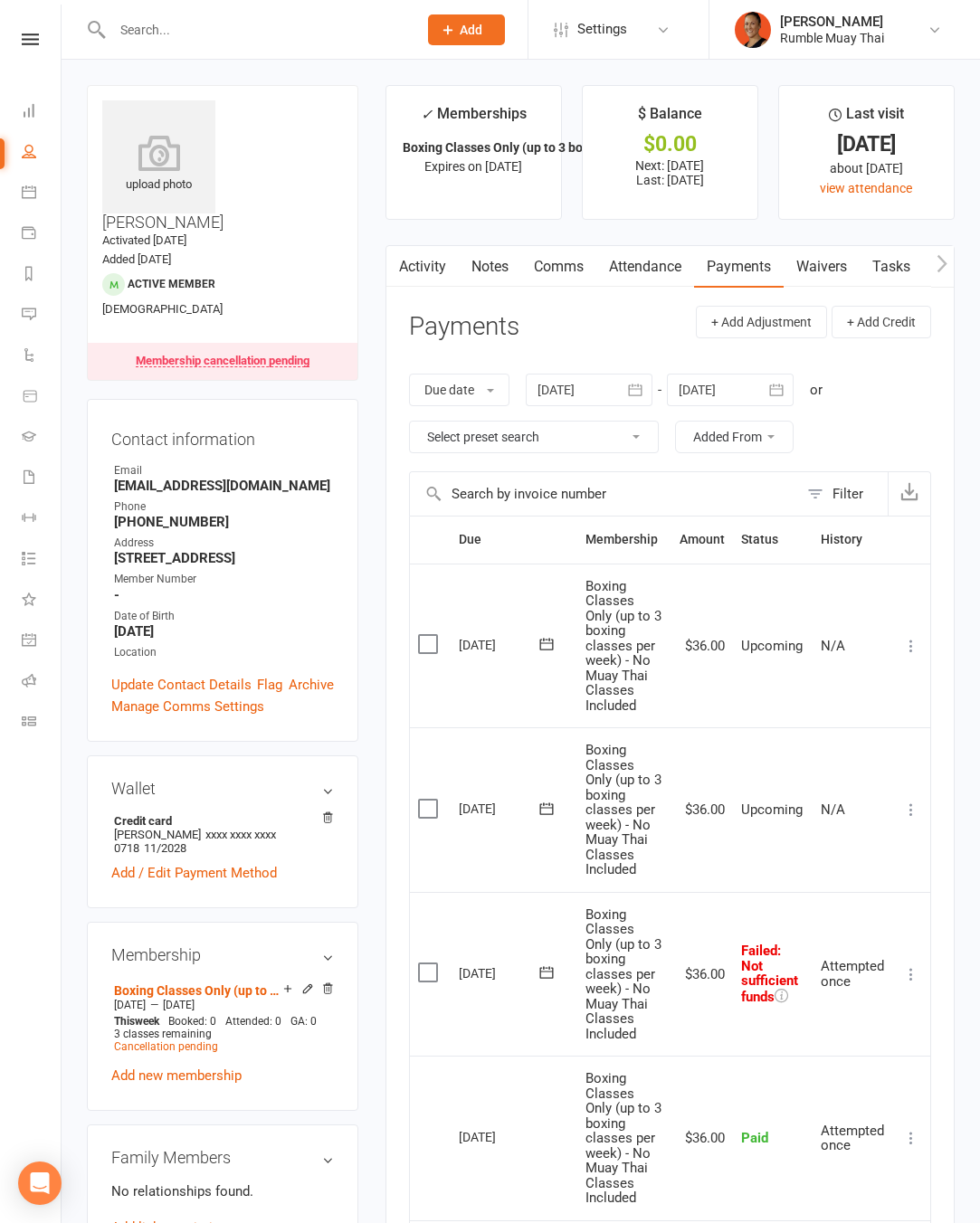
click at [913, 971] on icon at bounding box center [910, 974] width 18 height 18
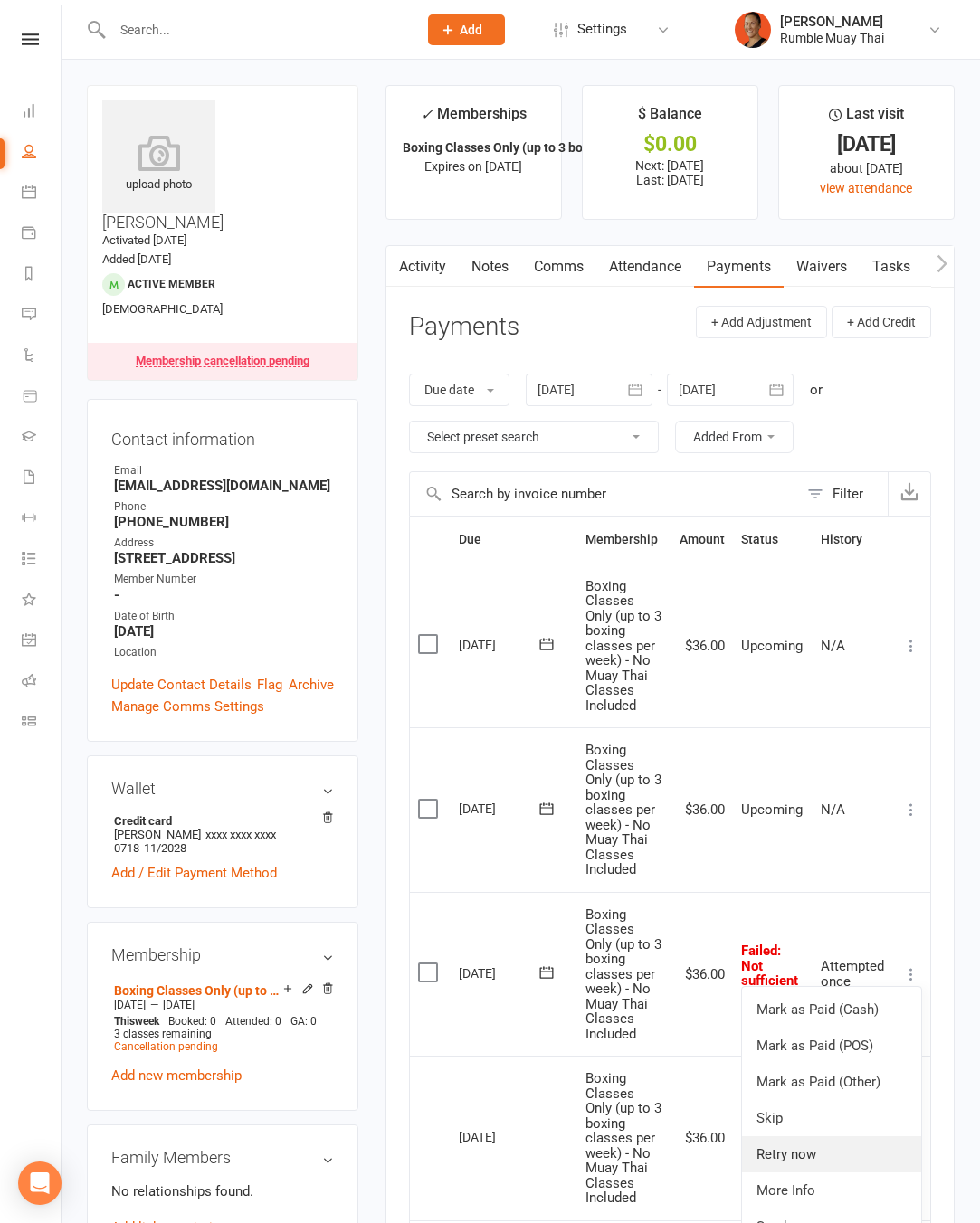
click at [870, 1160] on link "Retry now" at bounding box center [831, 1154] width 179 height 36
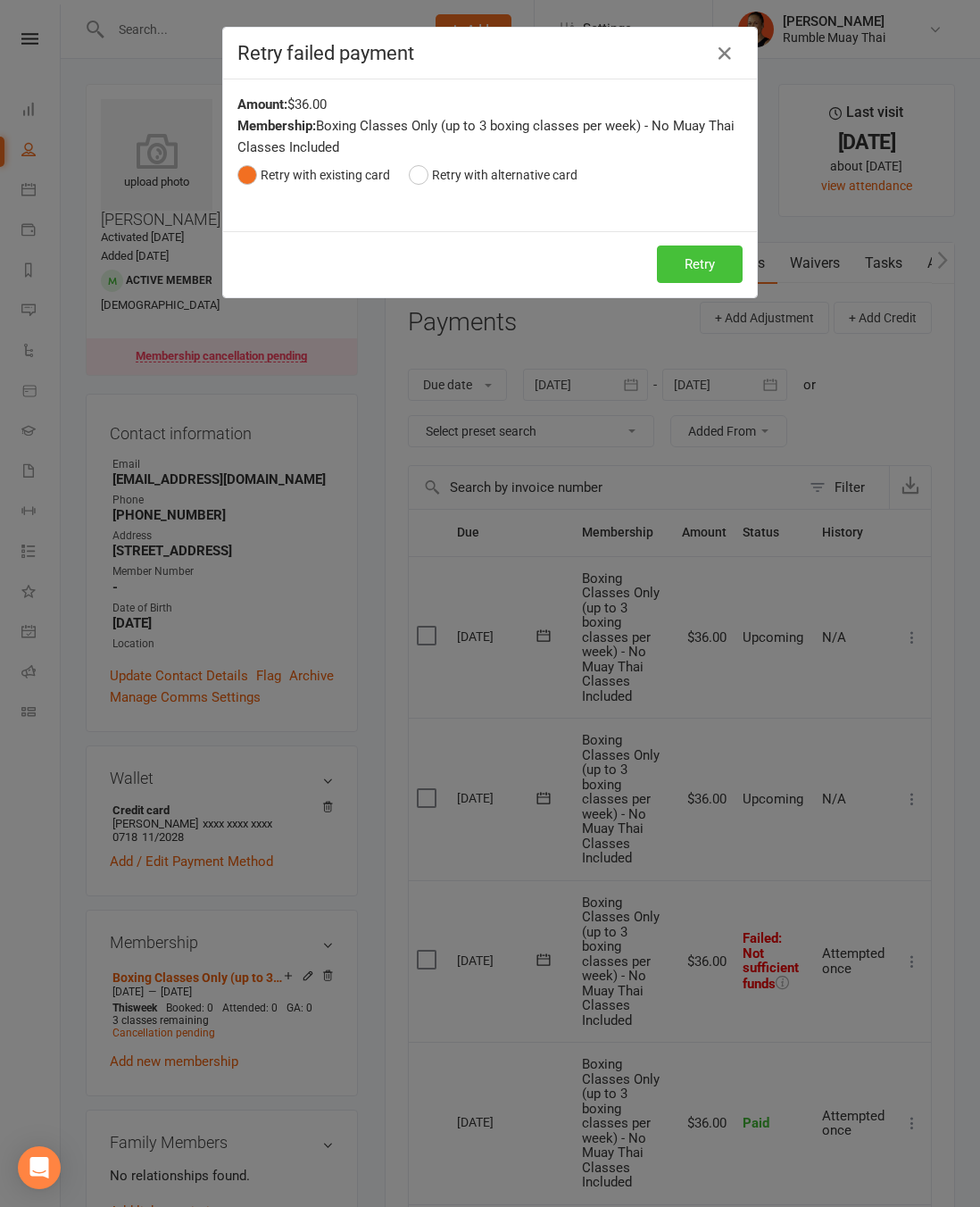
click at [677, 256] on button "Retry" at bounding box center [700, 264] width 85 height 37
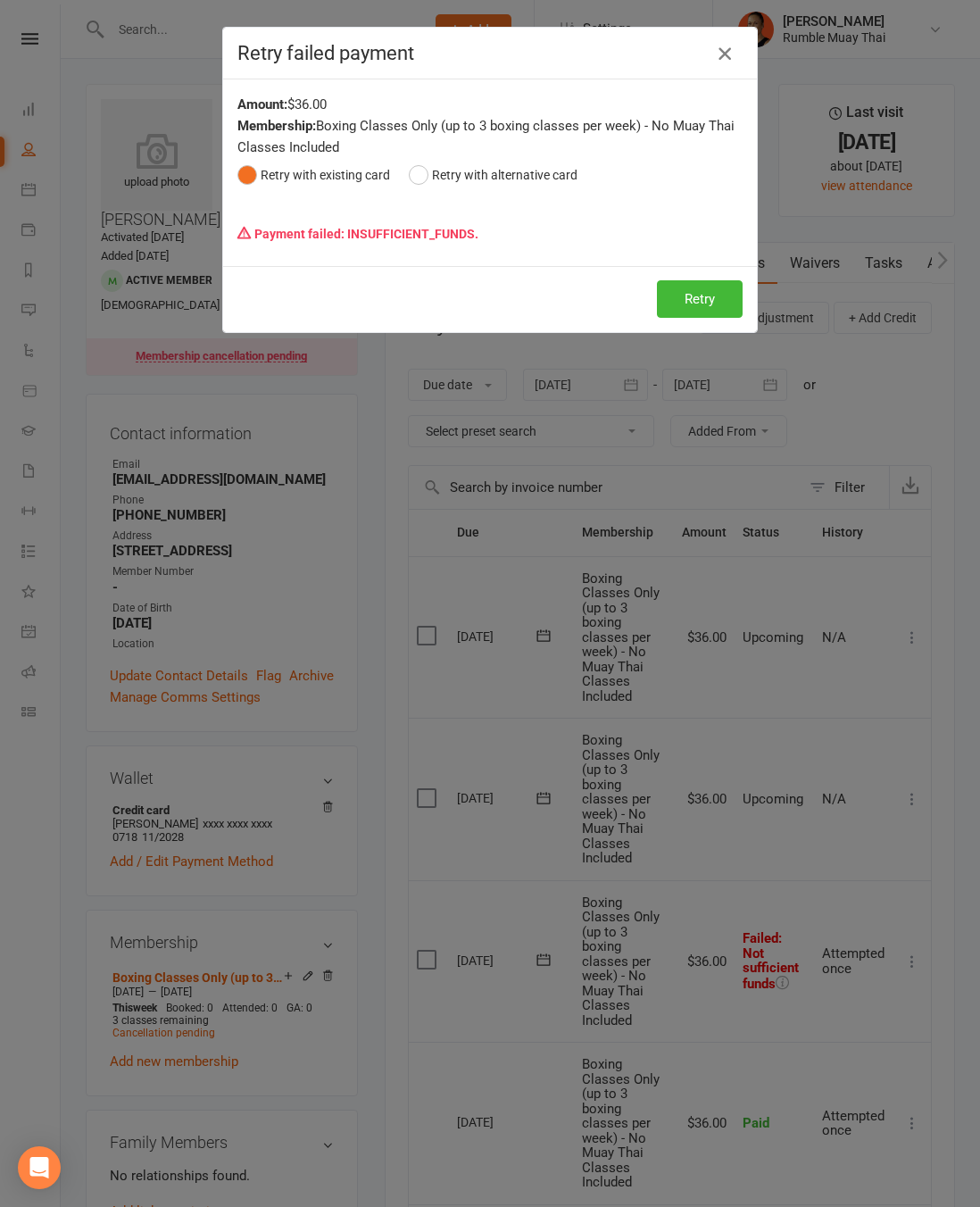
click at [721, 50] on icon "button" at bounding box center [724, 53] width 21 height 21
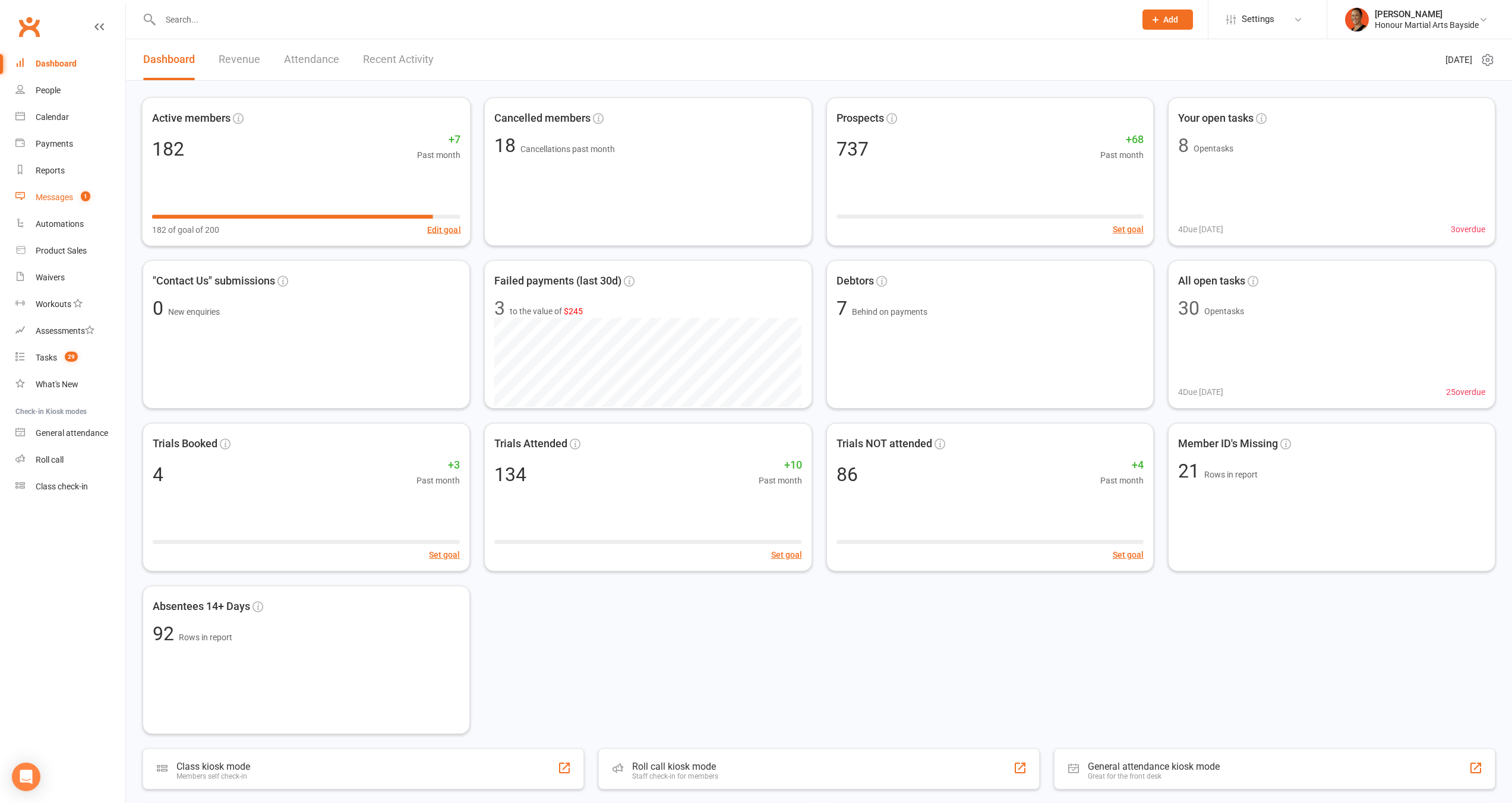
click at [62, 194] on div "Messages" at bounding box center [54, 197] width 38 height 9
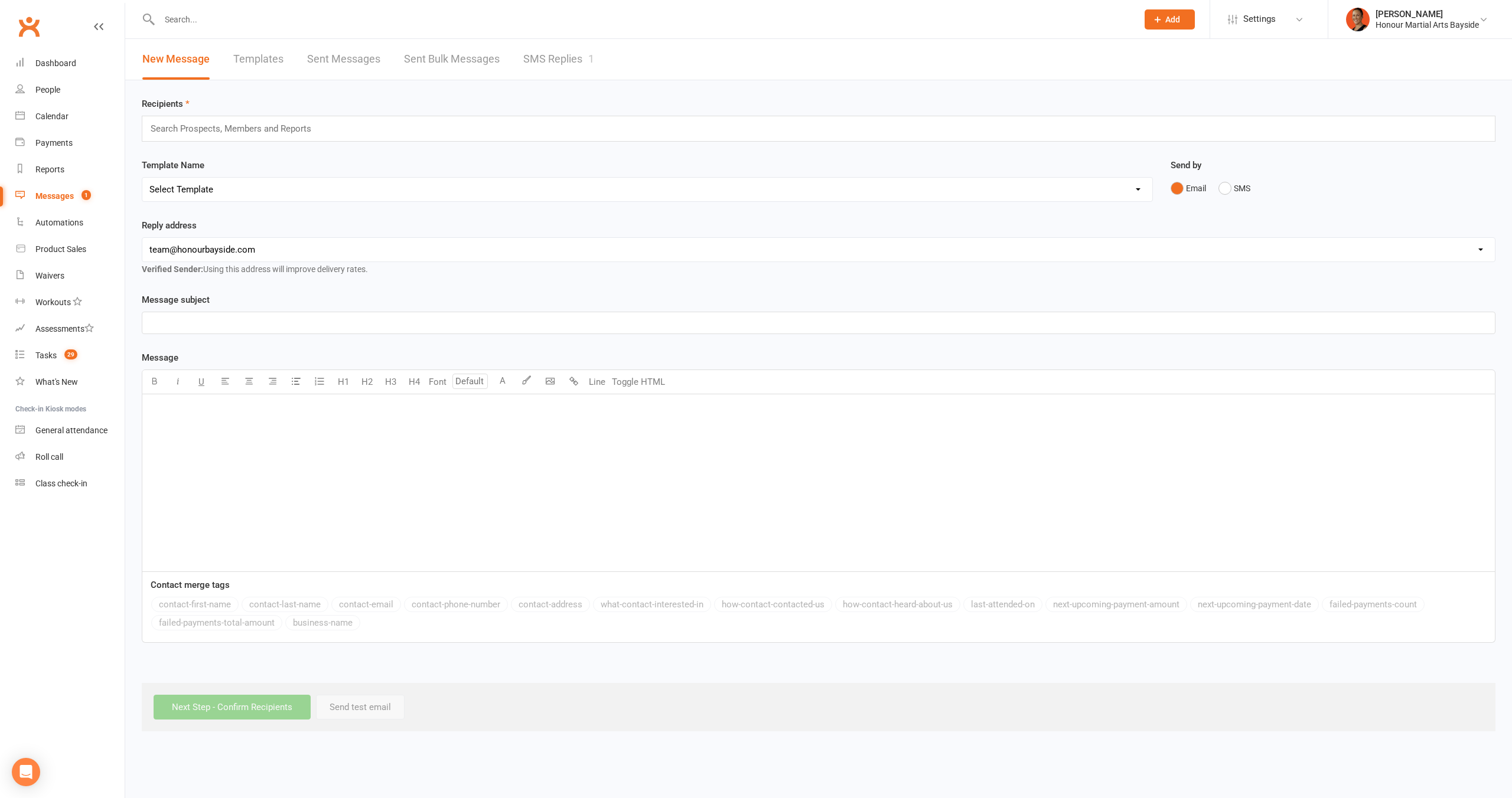
click at [569, 66] on link "SMS Replies 1" at bounding box center [558, 59] width 71 height 41
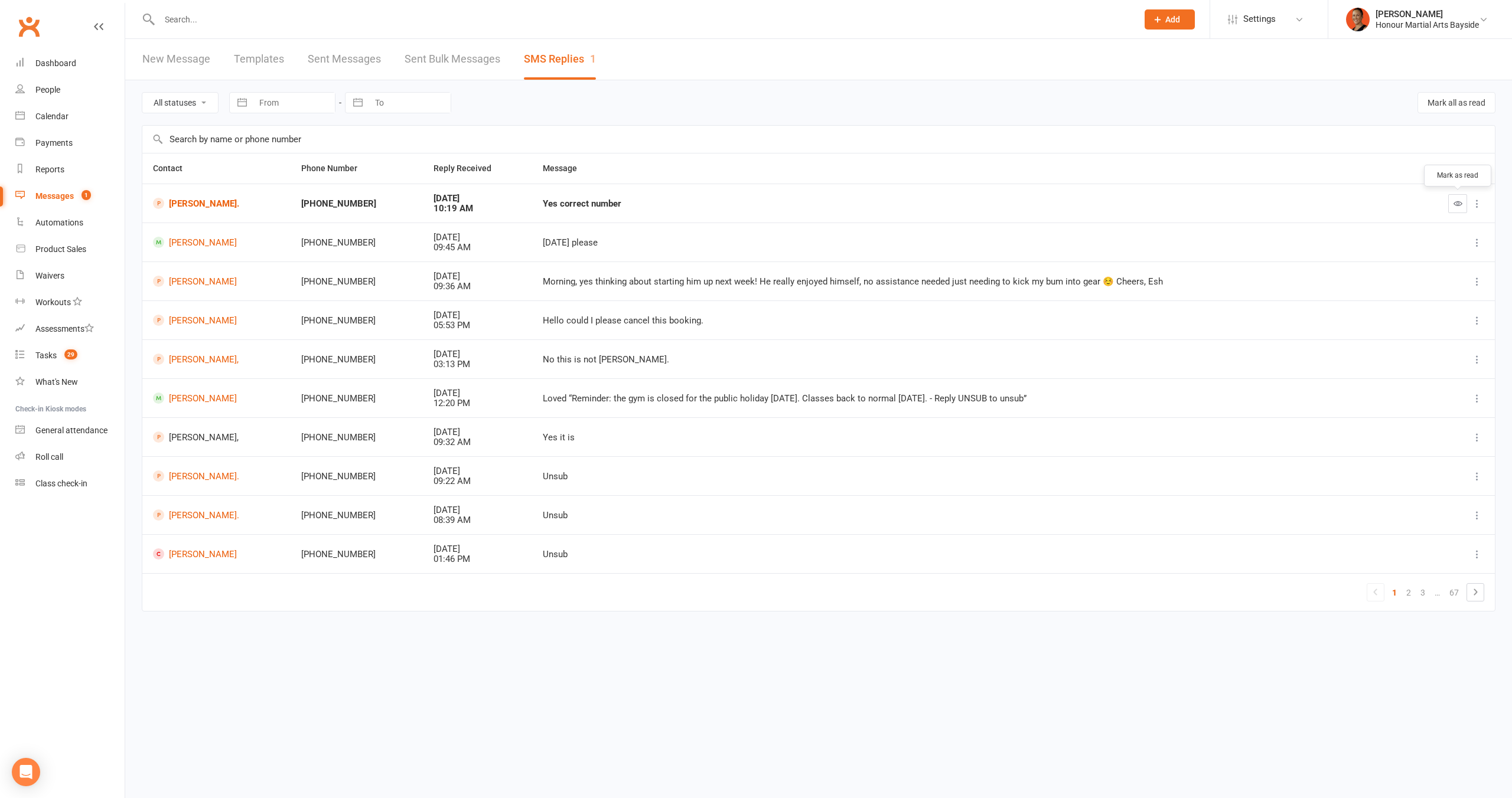
click at [1462, 211] on button "button" at bounding box center [1457, 203] width 19 height 19
click at [181, 207] on link "Karl Hampel." at bounding box center [218, 203] width 131 height 11
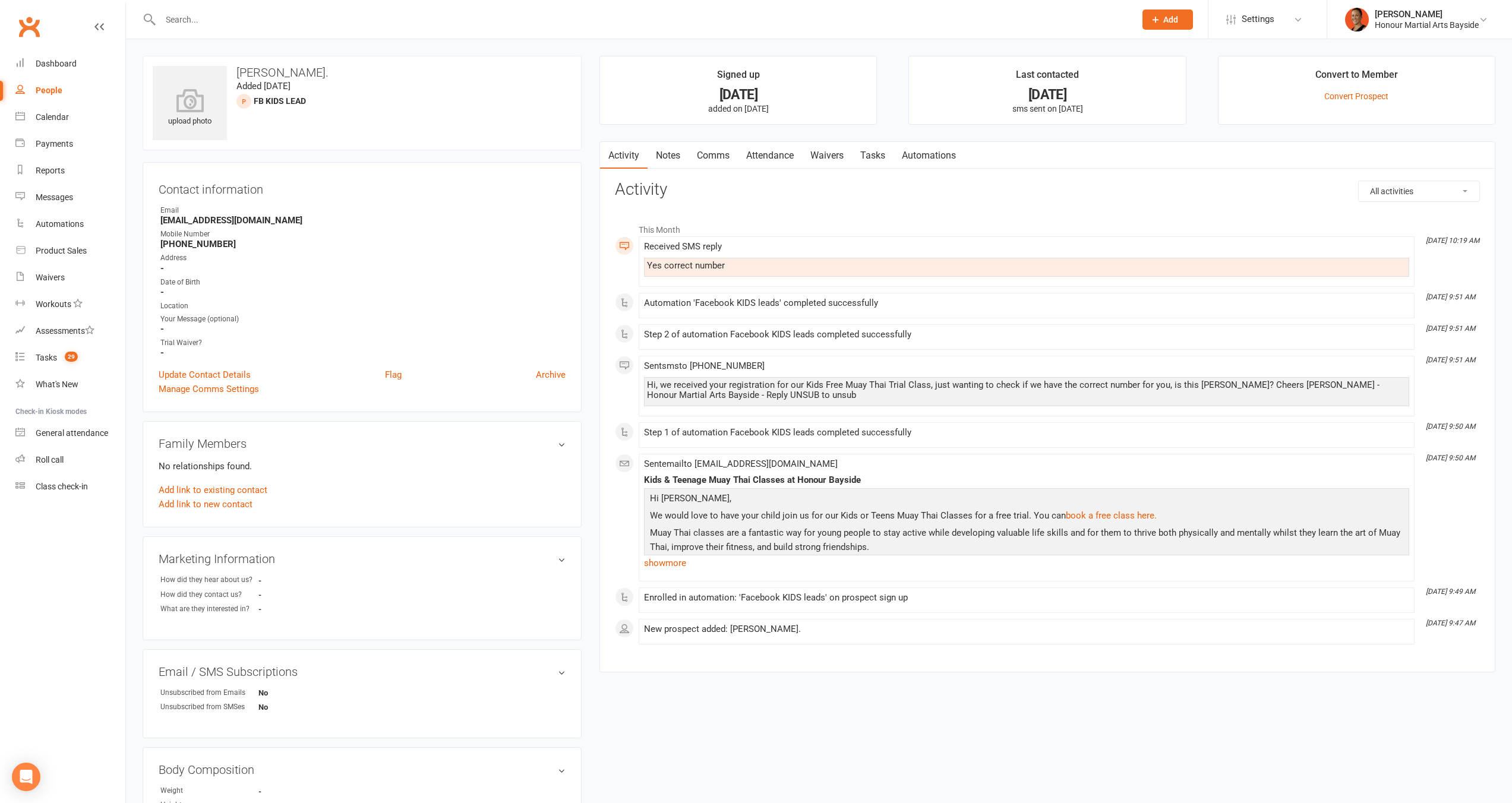
click at [765, 163] on link "Attendance" at bounding box center [770, 156] width 64 height 27
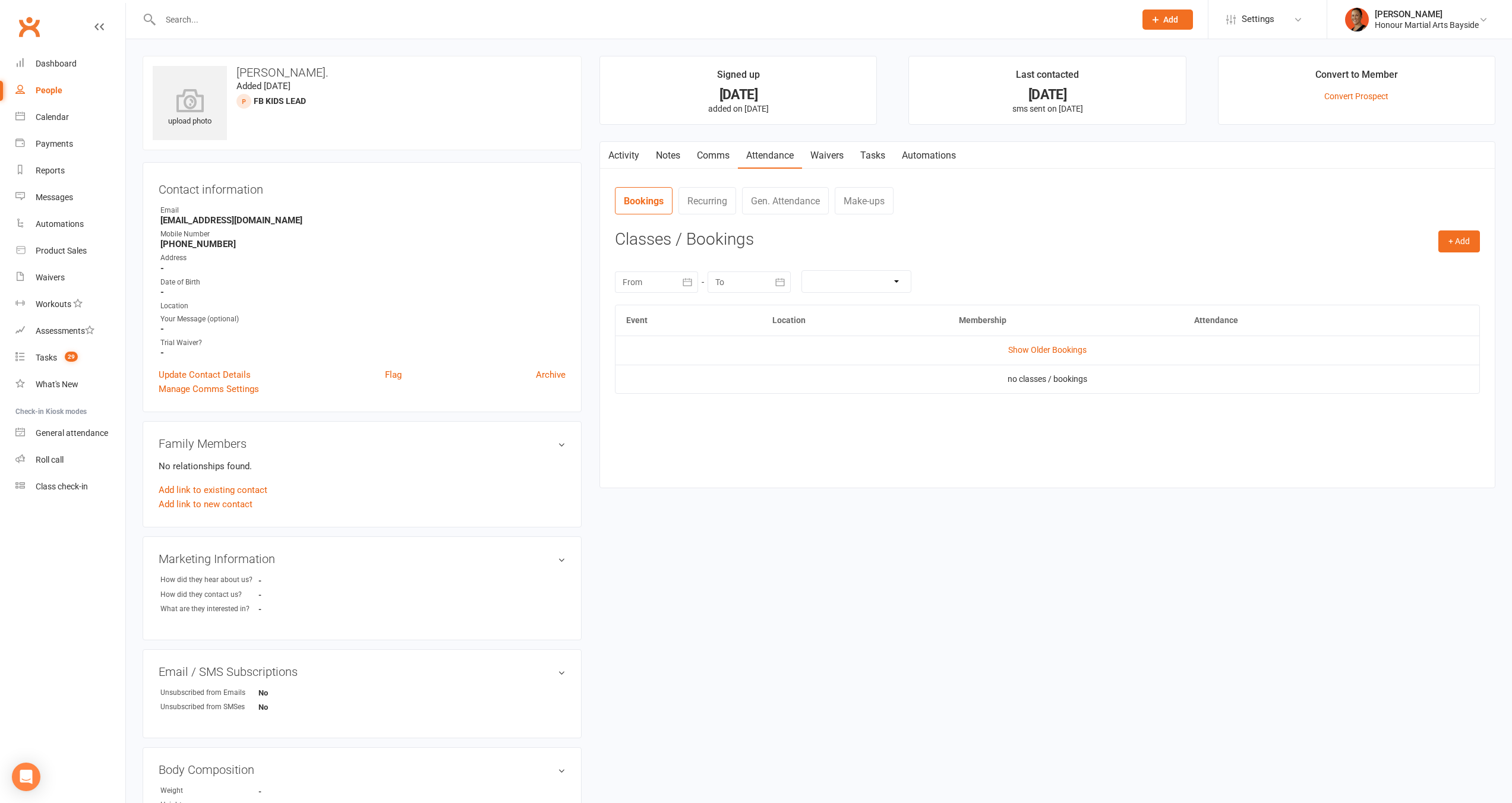
click at [1073, 356] on td "Show Older Bookings" at bounding box center [1047, 350] width 863 height 28
click at [1072, 350] on link "Show Older Bookings" at bounding box center [1047, 350] width 78 height 9
click at [608, 155] on icon "button" at bounding box center [608, 153] width 7 height 12
click at [632, 153] on link "Activity" at bounding box center [623, 156] width 48 height 27
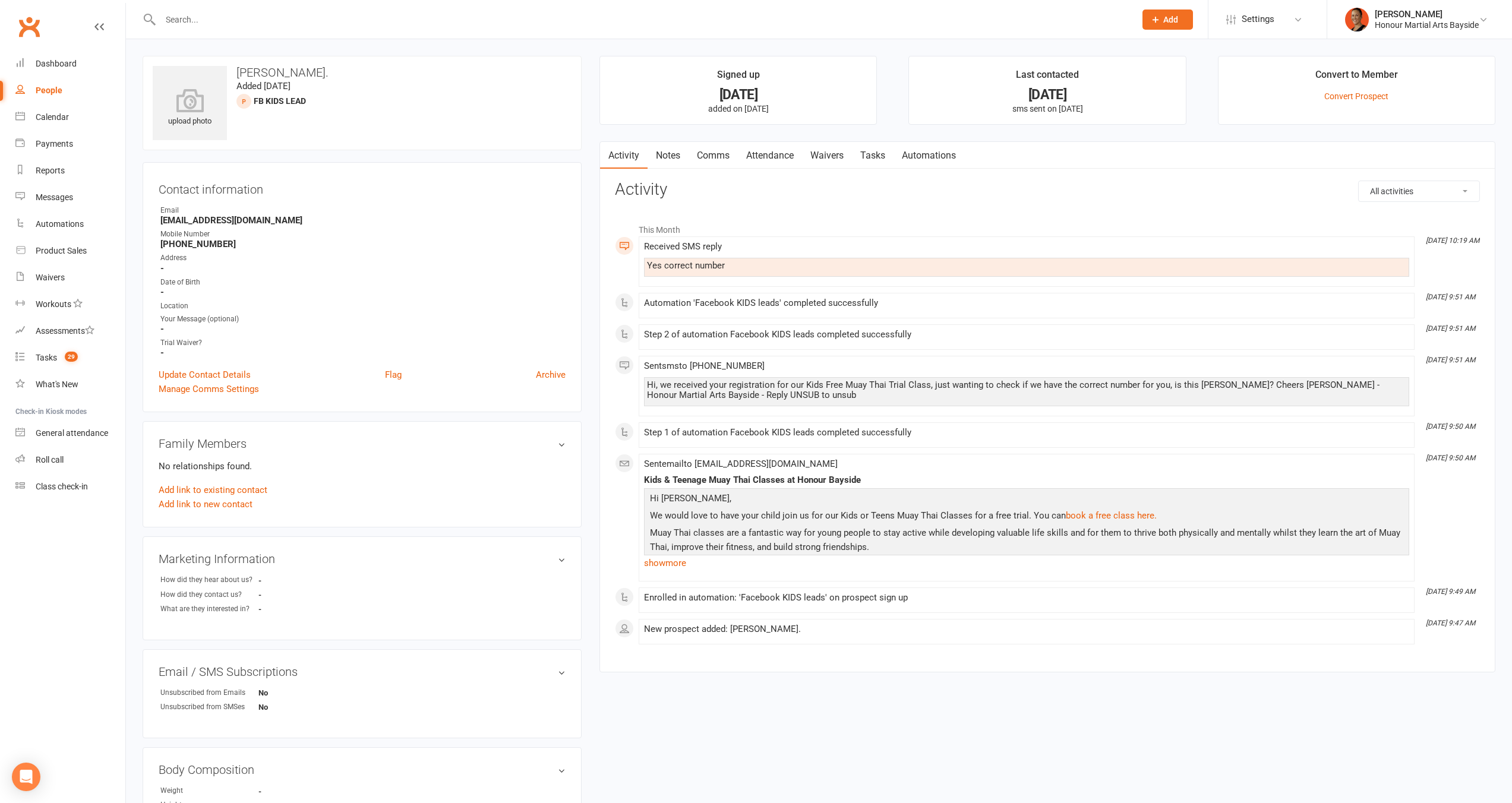
click at [678, 156] on link "Notes" at bounding box center [668, 156] width 41 height 27
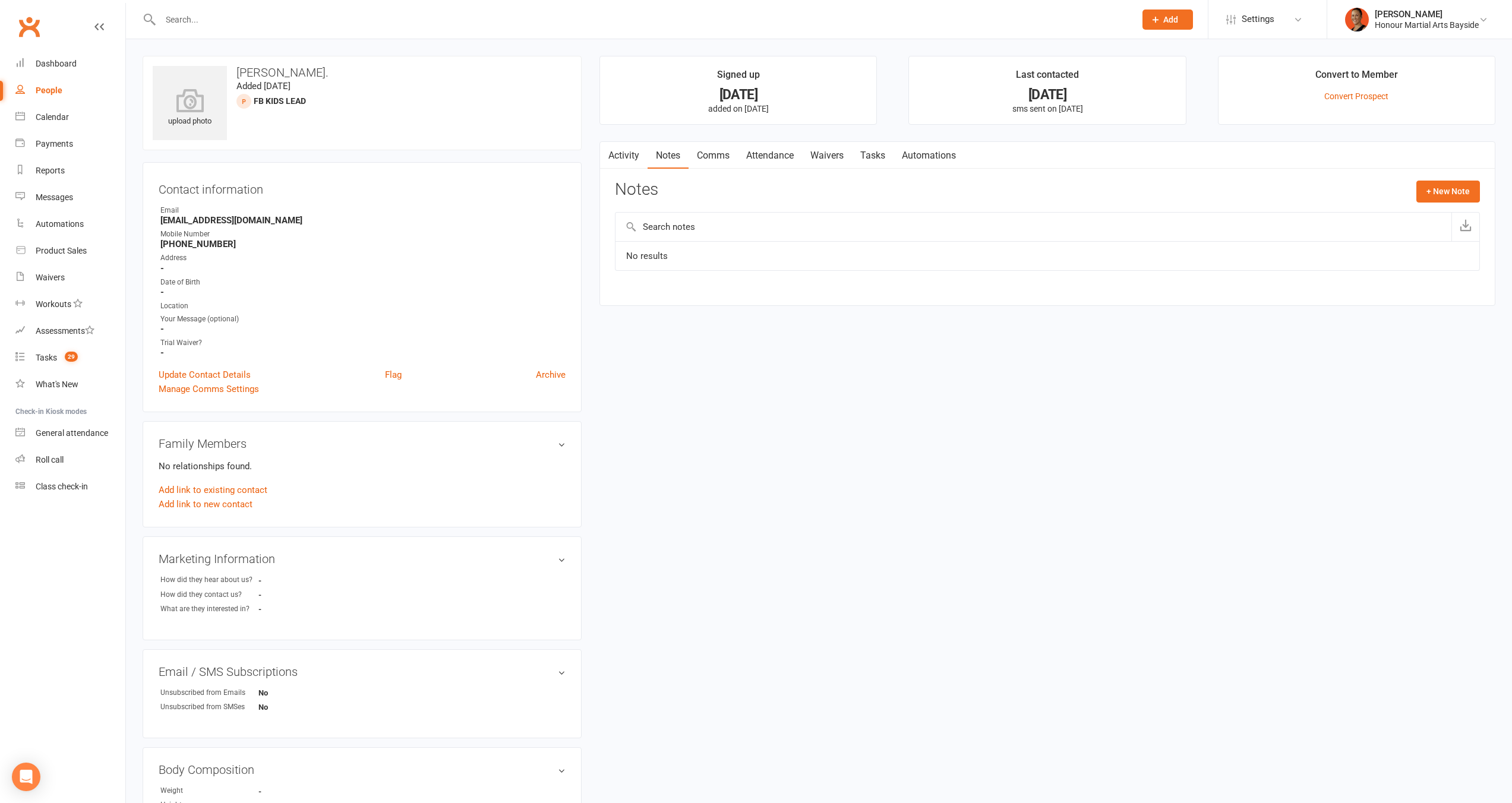
click at [719, 157] on link "Comms" at bounding box center [713, 156] width 49 height 27
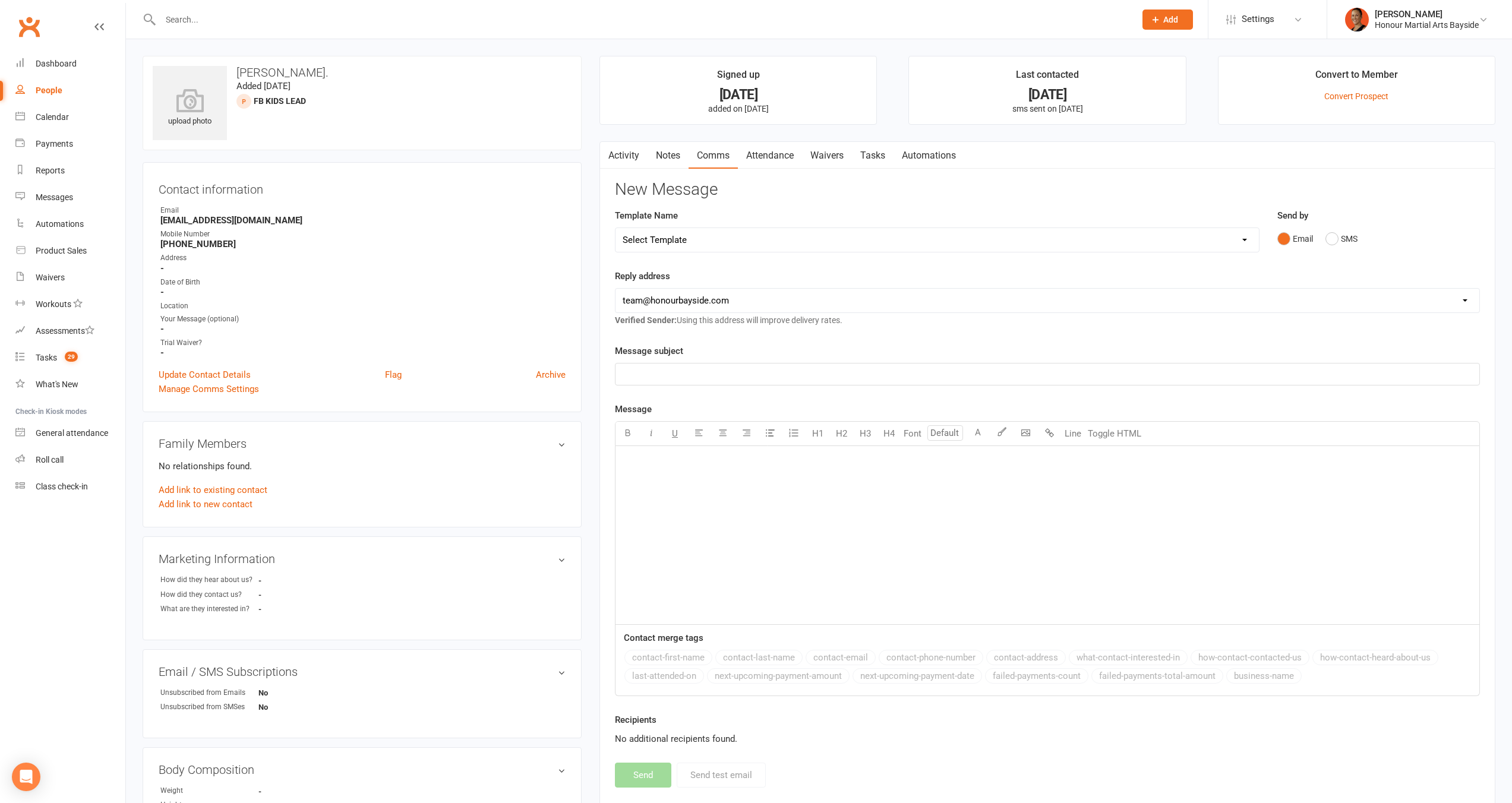
click at [788, 235] on select "Select Template [Email] Cancellation 20 Day Term [Email] Suspend/Cancel Choice …" at bounding box center [937, 240] width 644 height 23
click at [615, 228] on select "Select Template [Email] Cancellation 20 Day Term [Email] Suspend/Cancel Choice …" at bounding box center [937, 240] width 644 height 23
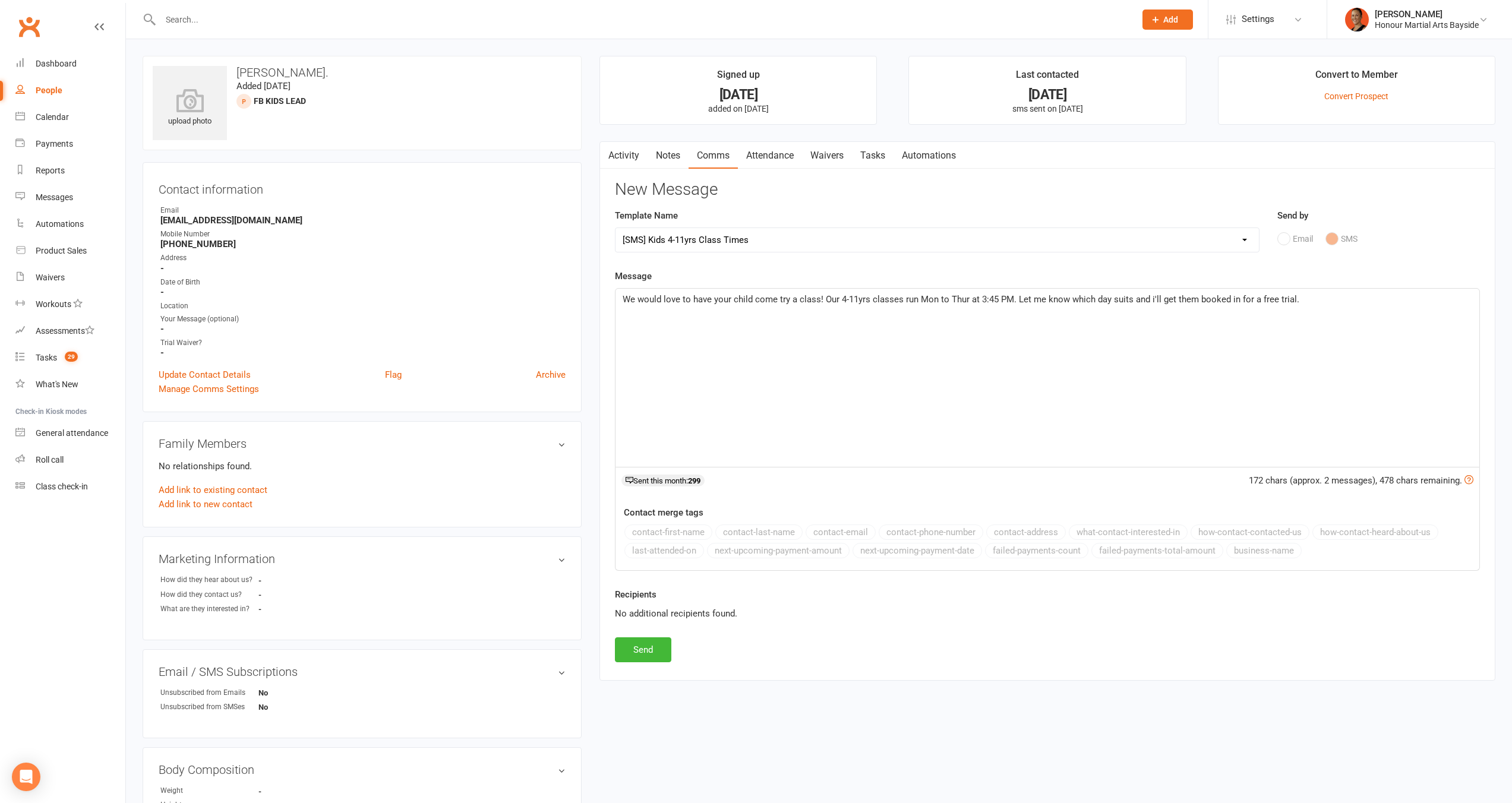
click at [784, 244] on select "Select Template [Email] Cancellation 20 Day Term [Email] Suspend/Cancel Choice …" at bounding box center [937, 240] width 644 height 23
select select "17"
click at [615, 228] on select "Select Template [Email] Cancellation 20 Day Term [Email] Suspend/Cancel Choice …" at bounding box center [937, 240] width 644 height 23
drag, startPoint x: 650, startPoint y: 299, endPoint x: 578, endPoint y: 301, distance: 72.0
click at [578, 301] on div "upload photo Karl Hampel. Added 11 October, 2025 FB Kids Lead prospect Contact …" at bounding box center [818, 636] width 1371 height 1161
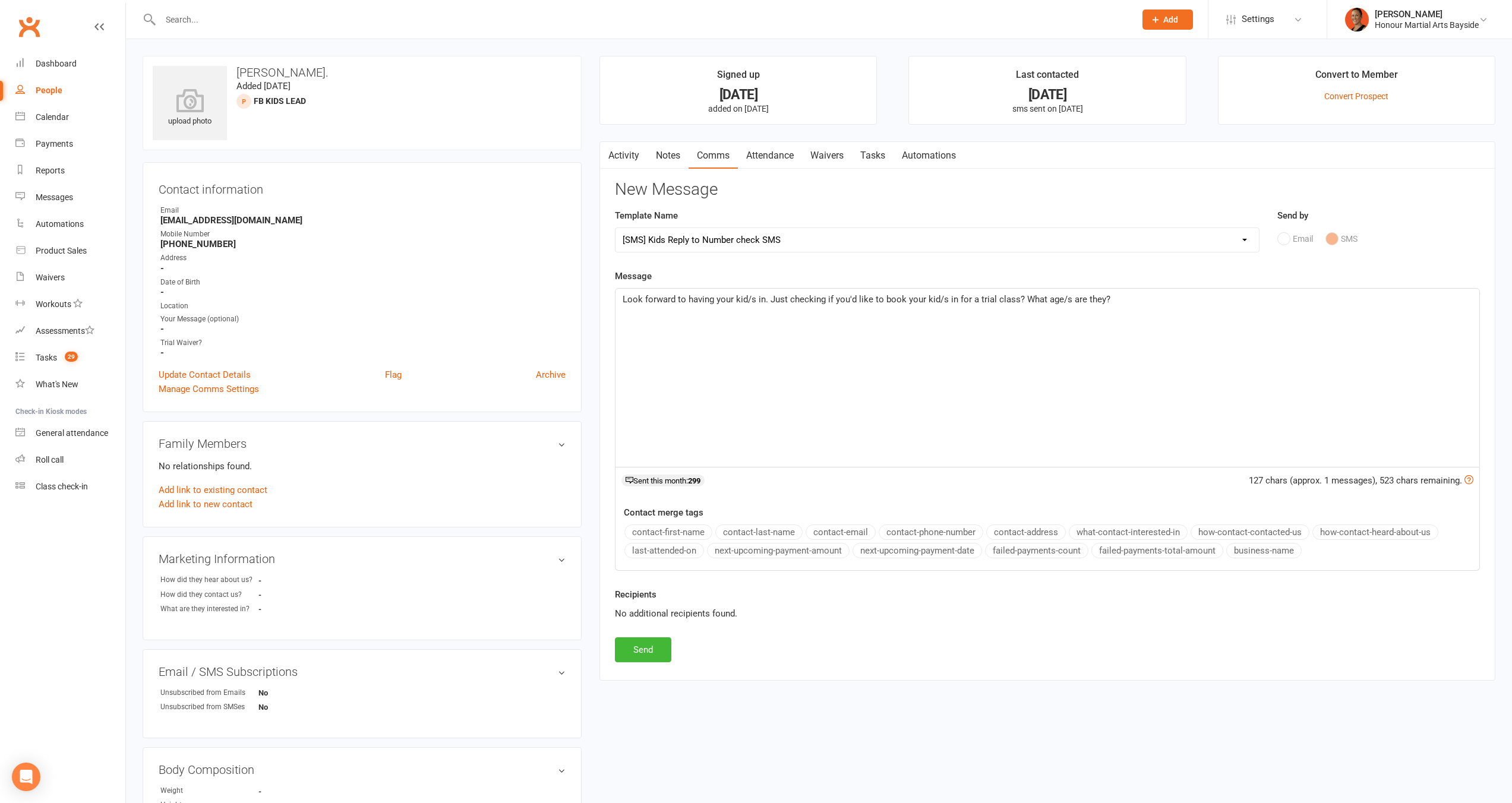
click at [933, 298] on span "Look forward to having your kid/s in. Just checking if you'd like to book your …" at bounding box center [867, 299] width 488 height 11
drag, startPoint x: 943, startPoint y: 298, endPoint x: 923, endPoint y: 292, distance: 20.9
click at [923, 292] on p "Look forward to having your kid/s in. Just checking if you'd like to book your …" at bounding box center [1047, 299] width 849 height 14
click at [1130, 303] on p "Look forward to having your kid/s in. Just checking if you'd like to book your …" at bounding box center [1047, 299] width 849 height 14
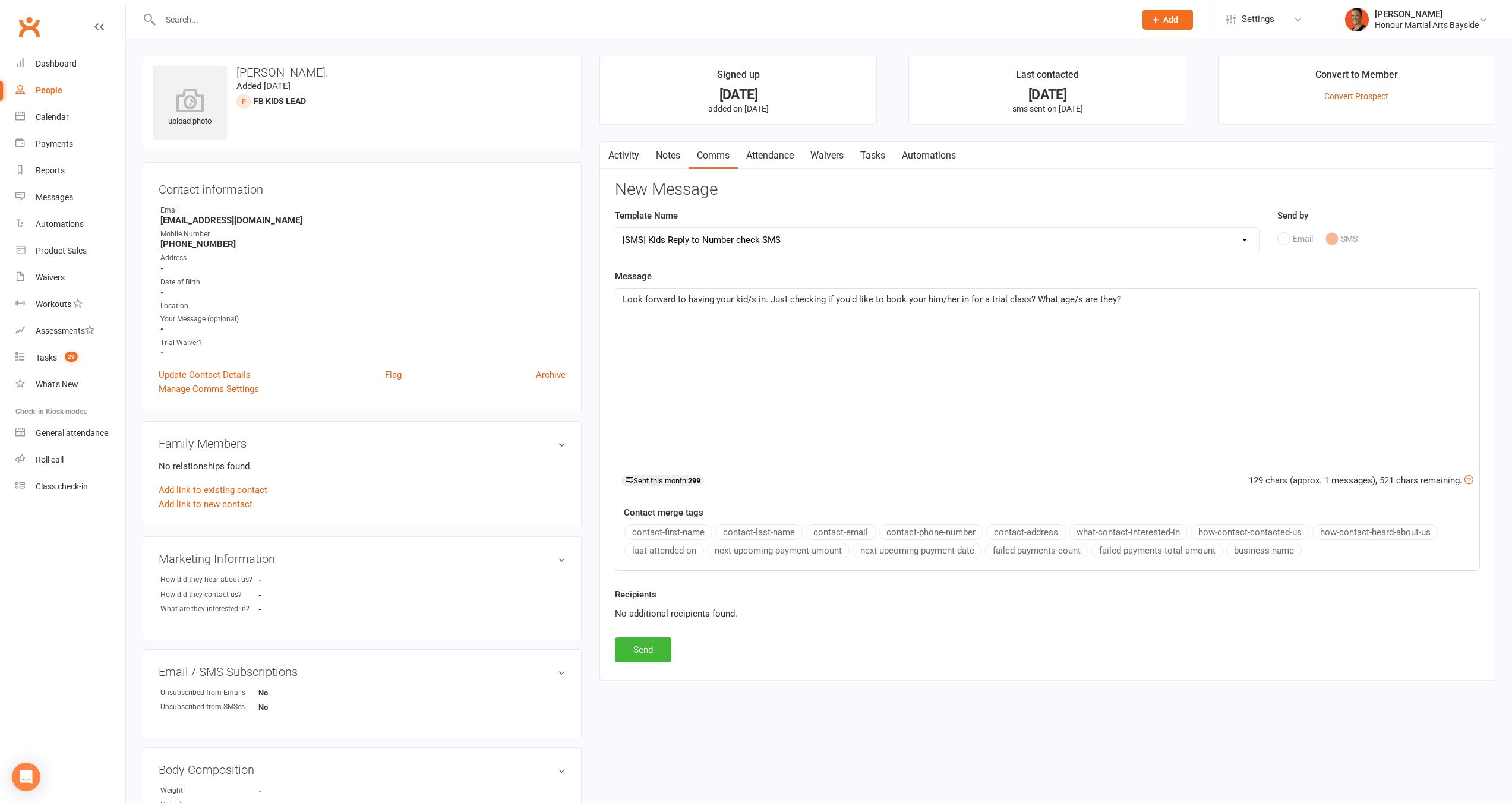
click at [1107, 297] on span "Look forward to having your kid/s in. Just checking if you'd like to book your …" at bounding box center [872, 299] width 498 height 11
click at [1127, 301] on p "Look forward to having your kid/s in. Just checking if you'd like to book your …" at bounding box center [1047, 299] width 849 height 14
drag, startPoint x: 734, startPoint y: 300, endPoint x: 755, endPoint y: 300, distance: 21.0
click at [755, 300] on span "Look forward to having your kid/s in. Just checking if you'd like to book your …" at bounding box center [872, 299] width 498 height 11
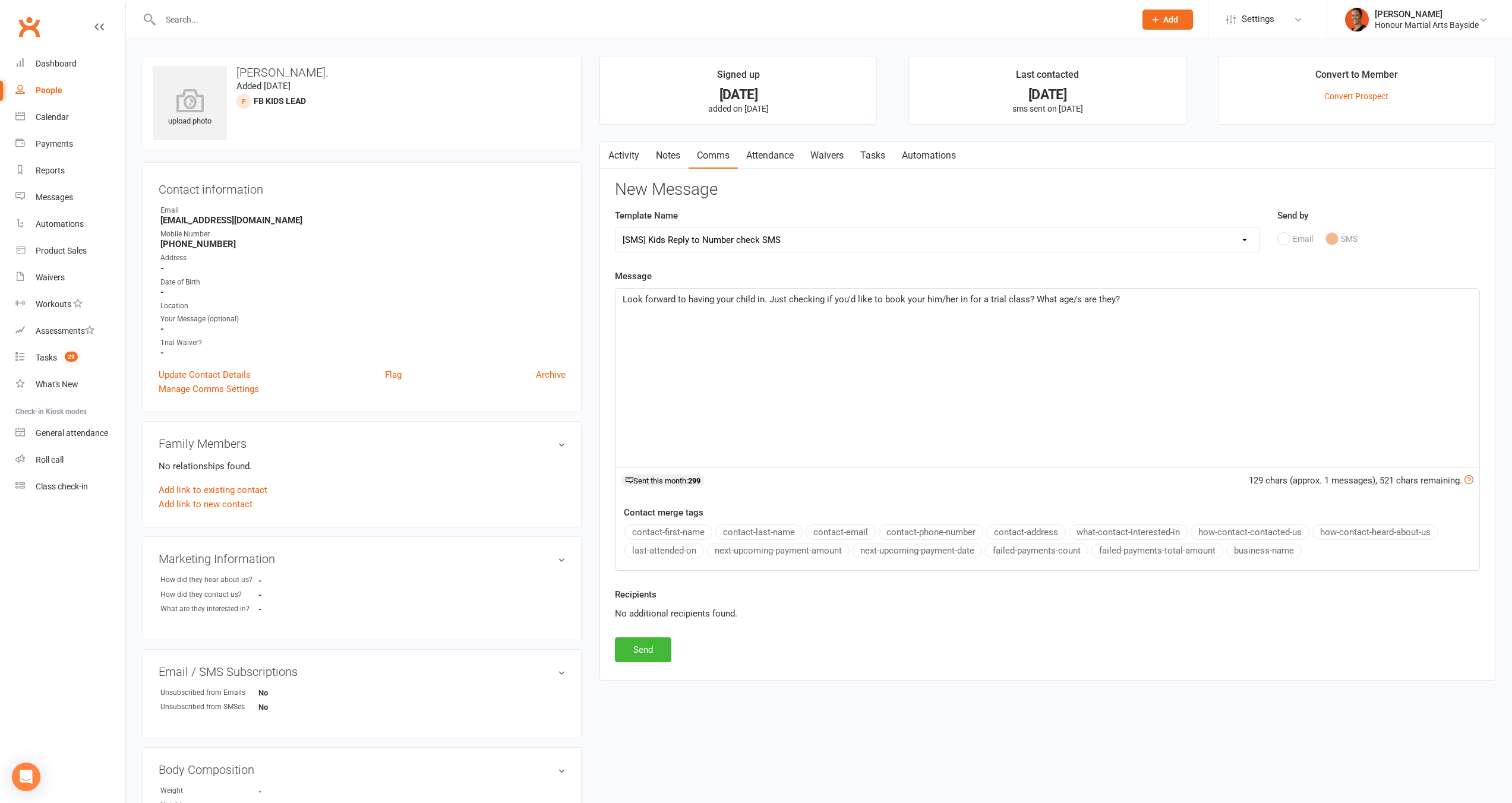
click at [763, 299] on span "Look forward to having your child in. Just checking if you'd like to book your …" at bounding box center [871, 299] width 497 height 11
drag, startPoint x: 959, startPoint y: 300, endPoint x: 989, endPoint y: 301, distance: 30.0
click at [989, 301] on span "Look forward to having your child in for class. Just checking if you'd like to …" at bounding box center [890, 299] width 535 height 11
click at [1027, 298] on span "Look forward to having your child in for class. Just checking if you'd like to …" at bounding box center [873, 299] width 502 height 11
click at [1131, 297] on span "Look forward to having your child in for class. Just checking if you'd like to …" at bounding box center [900, 299] width 555 height 11
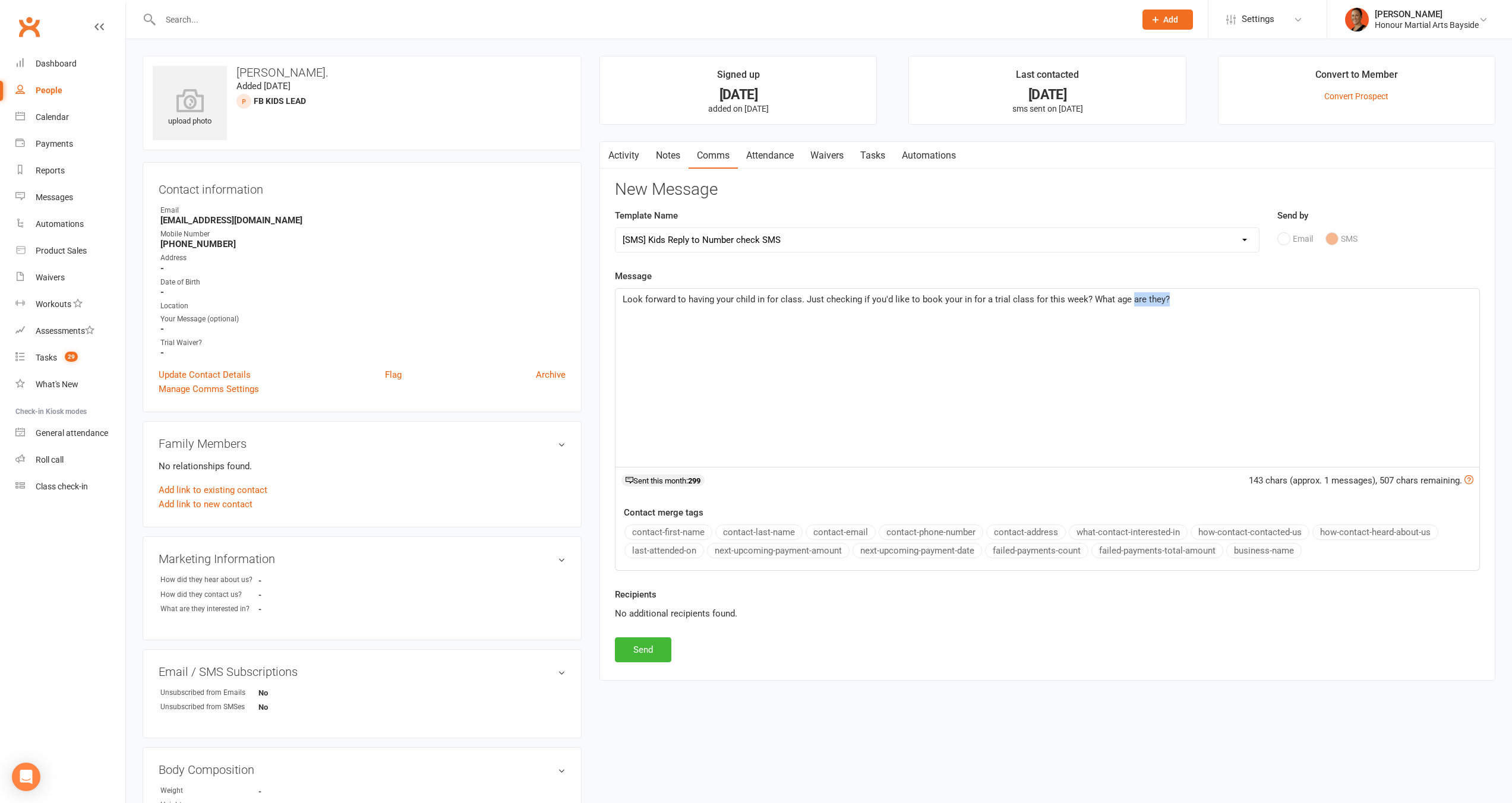
drag, startPoint x: 1127, startPoint y: 298, endPoint x: 1164, endPoint y: 298, distance: 37.0
click at [1164, 298] on p "Look forward to having your child in for class. Just checking if you'd like to …" at bounding box center [1047, 299] width 849 height 14
click at [624, 659] on button "Send" at bounding box center [642, 650] width 56 height 25
select select
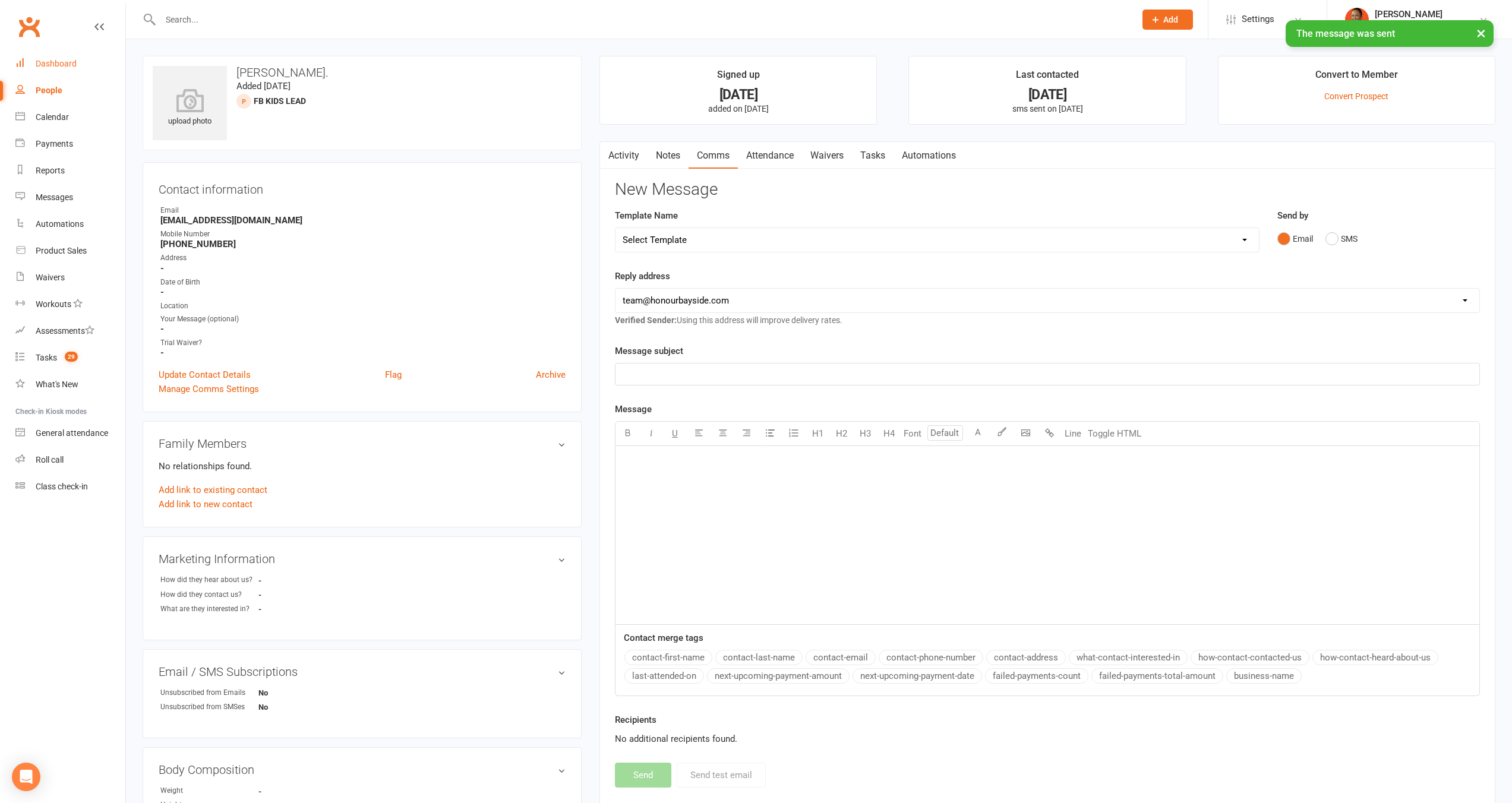
click at [57, 72] on link "Dashboard" at bounding box center [70, 64] width 110 height 27
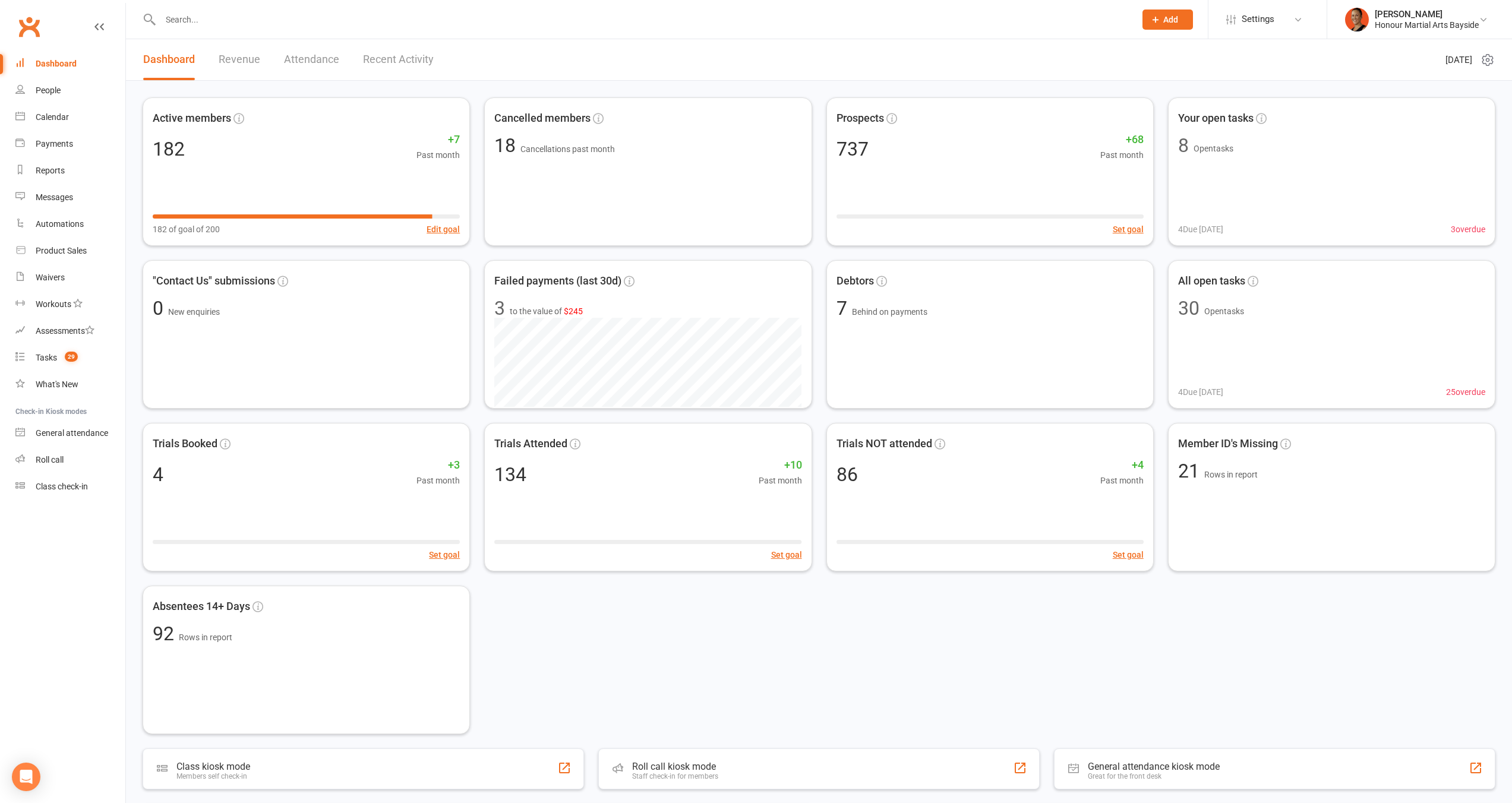
click at [583, 30] on div at bounding box center [635, 19] width 985 height 39
click at [582, 23] on input "text" at bounding box center [642, 19] width 970 height 17
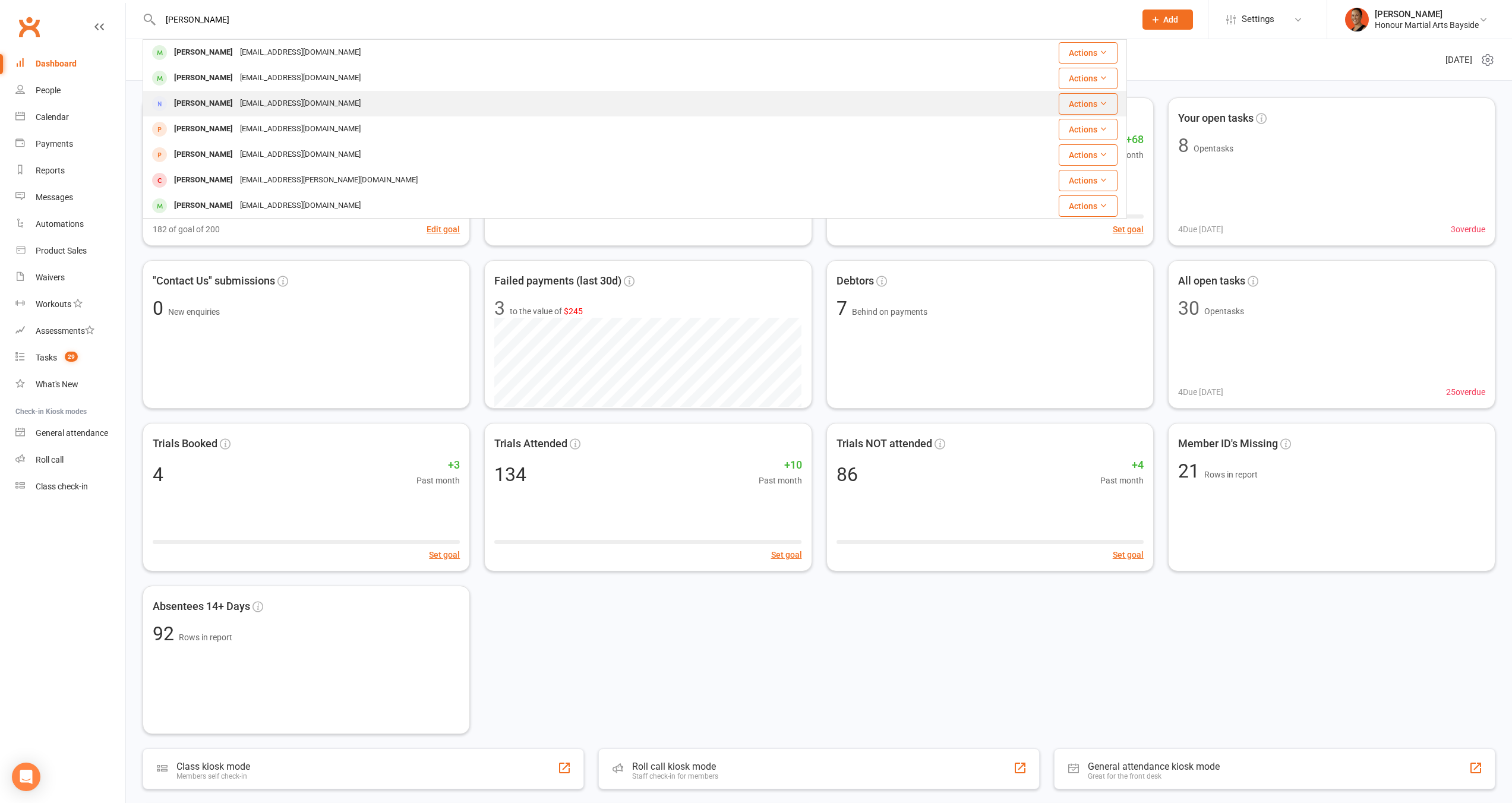
type input "fulton"
click at [358, 98] on div "Charlotte Fulton jcwa_fulton@outlook.com" at bounding box center [539, 103] width 791 height 24
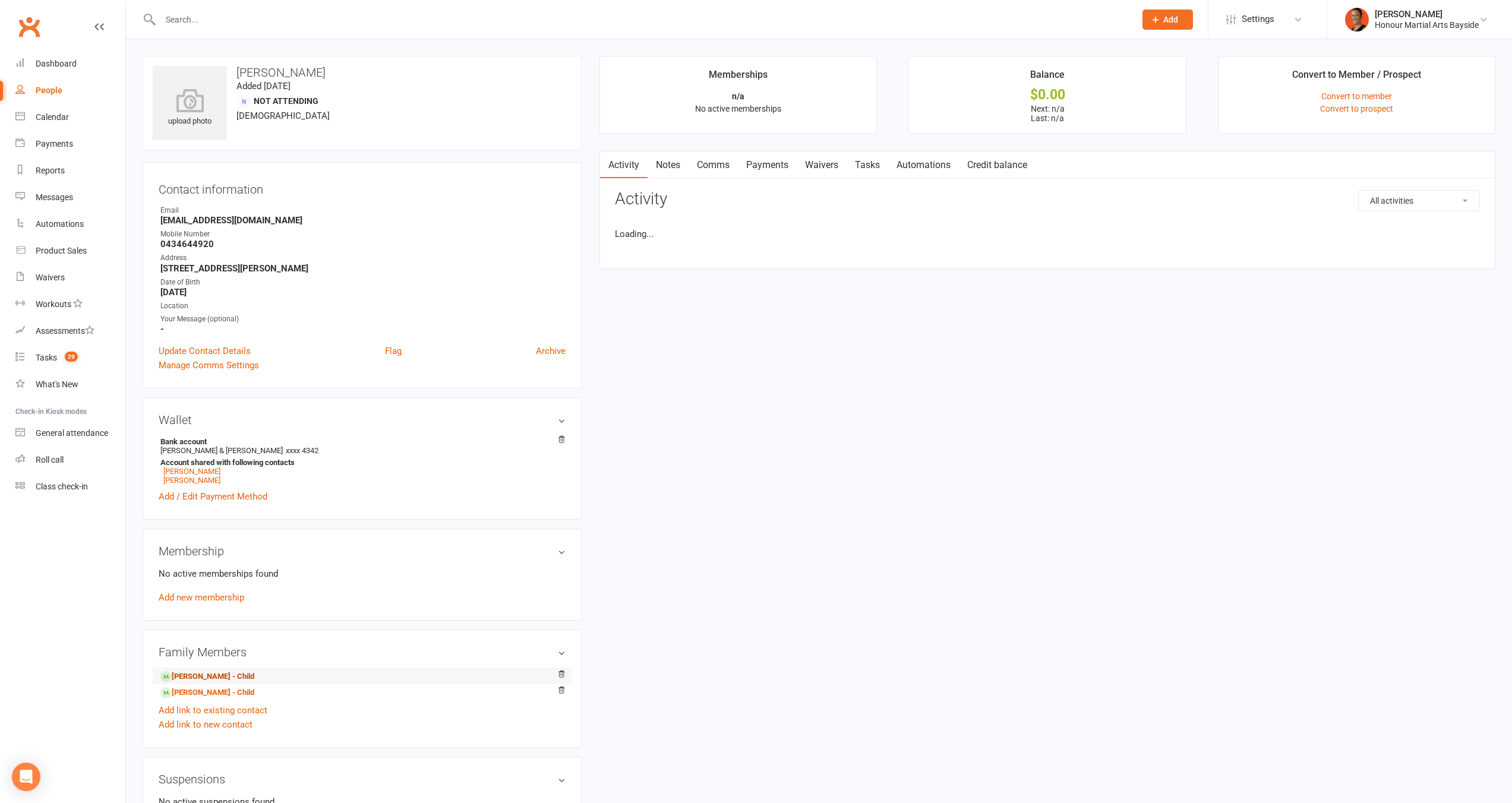
click at [227, 674] on link "William Fulton - Child" at bounding box center [208, 677] width 94 height 12
click at [234, 692] on link "Austin Fulton - Child" at bounding box center [208, 693] width 94 height 12
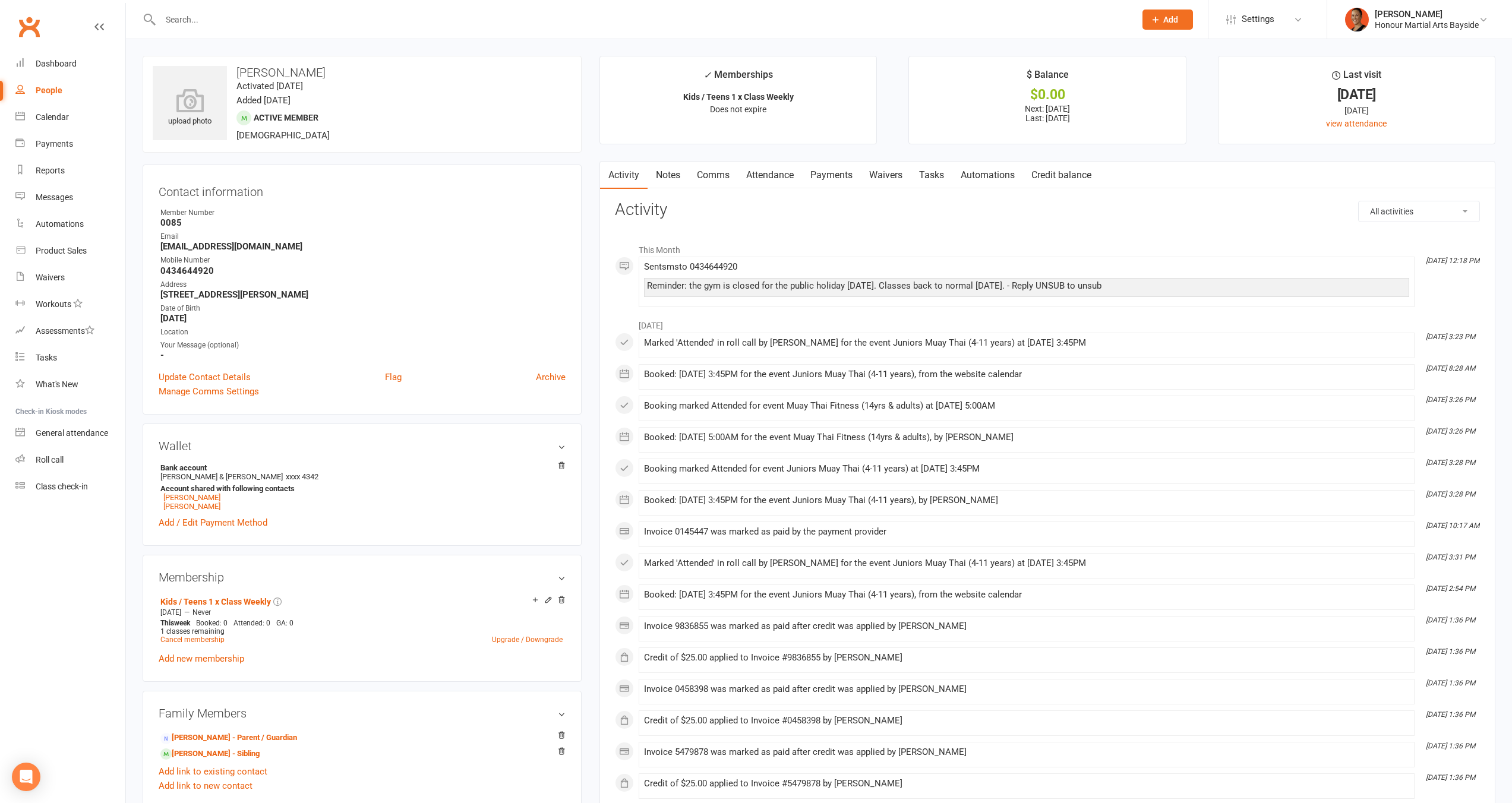
click at [783, 179] on link "Attendance" at bounding box center [770, 175] width 64 height 27
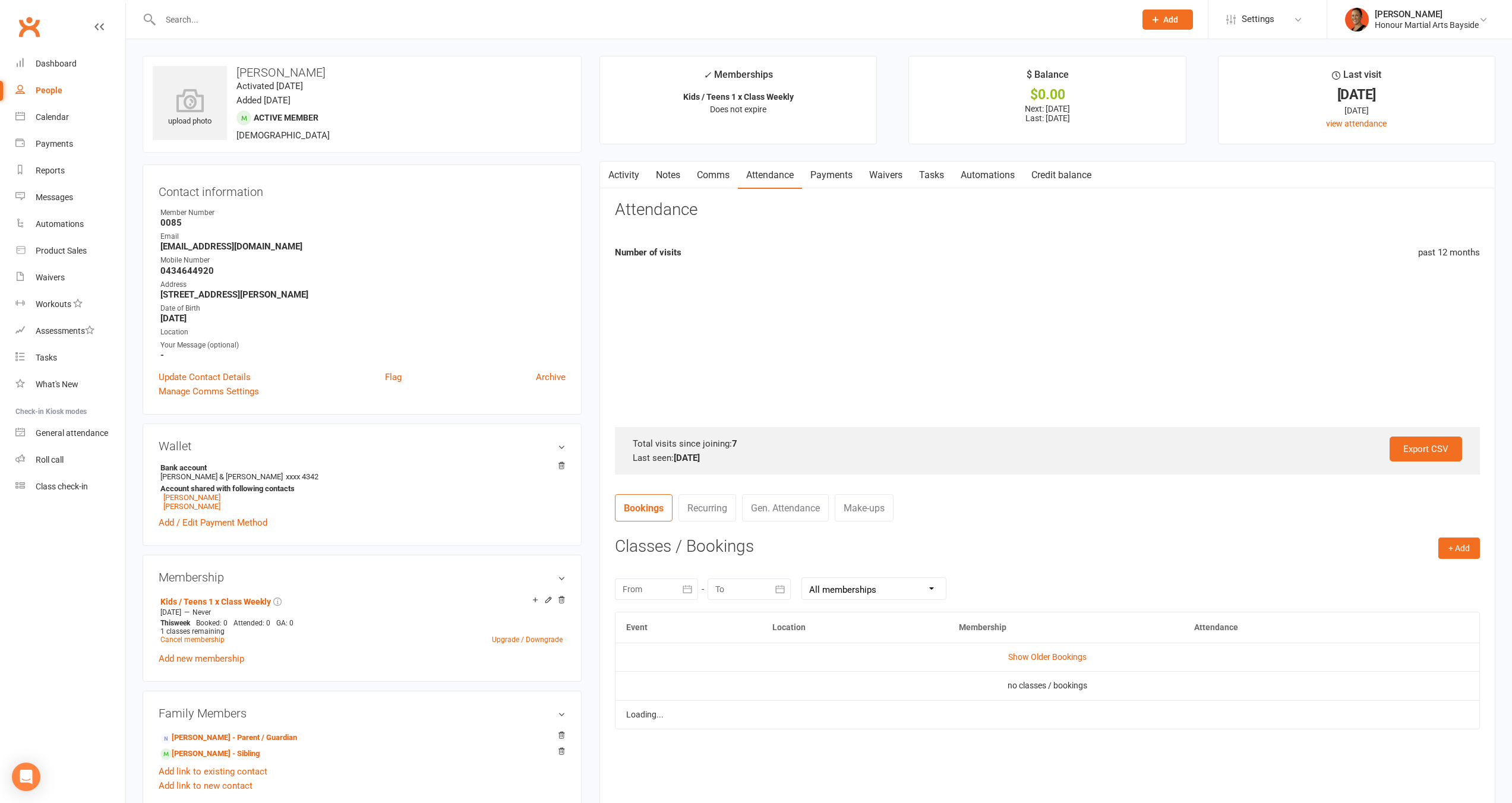
click at [838, 175] on link "Payments" at bounding box center [831, 175] width 59 height 27
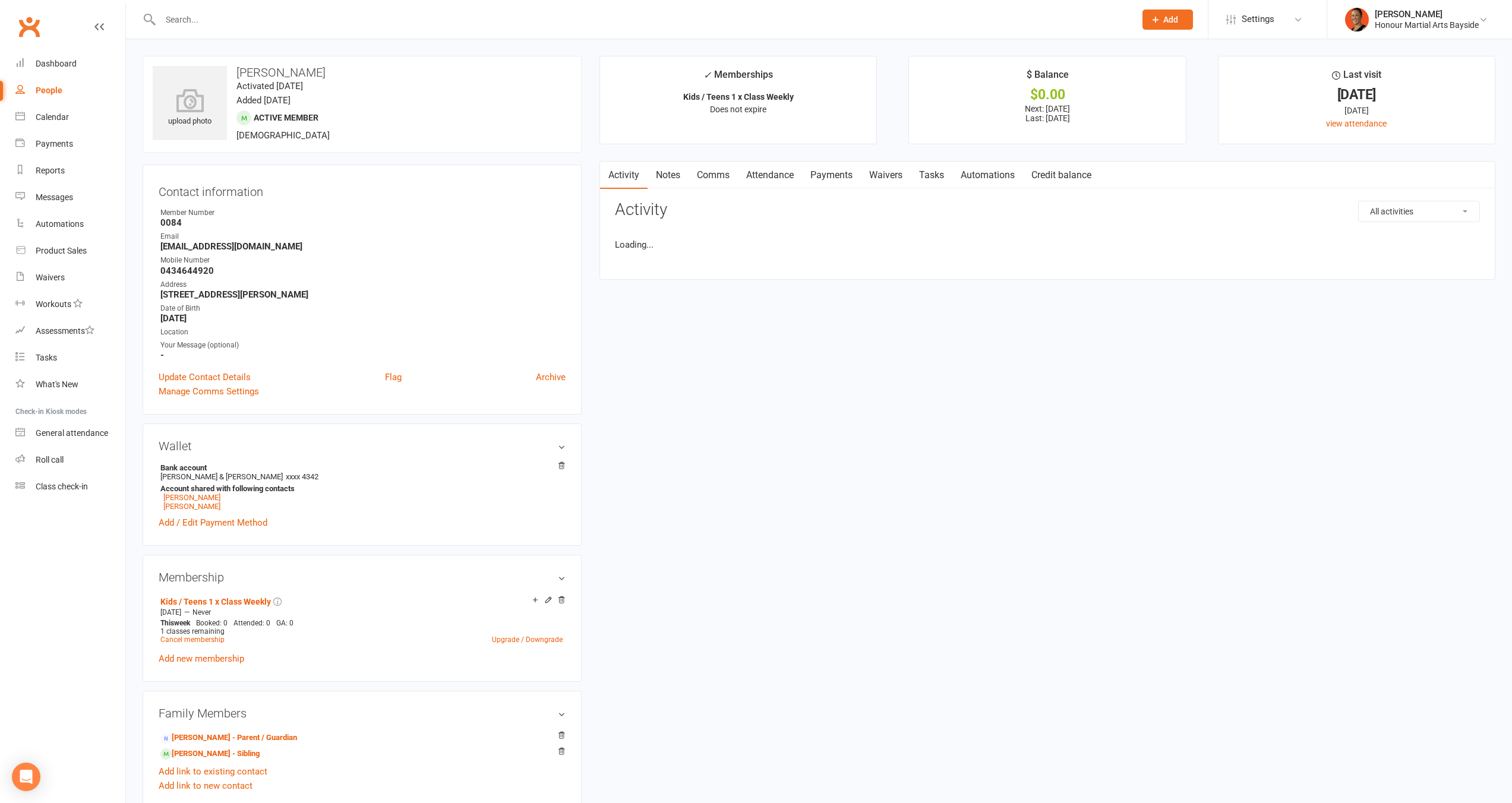
click at [855, 184] on link "Payments" at bounding box center [831, 175] width 59 height 27
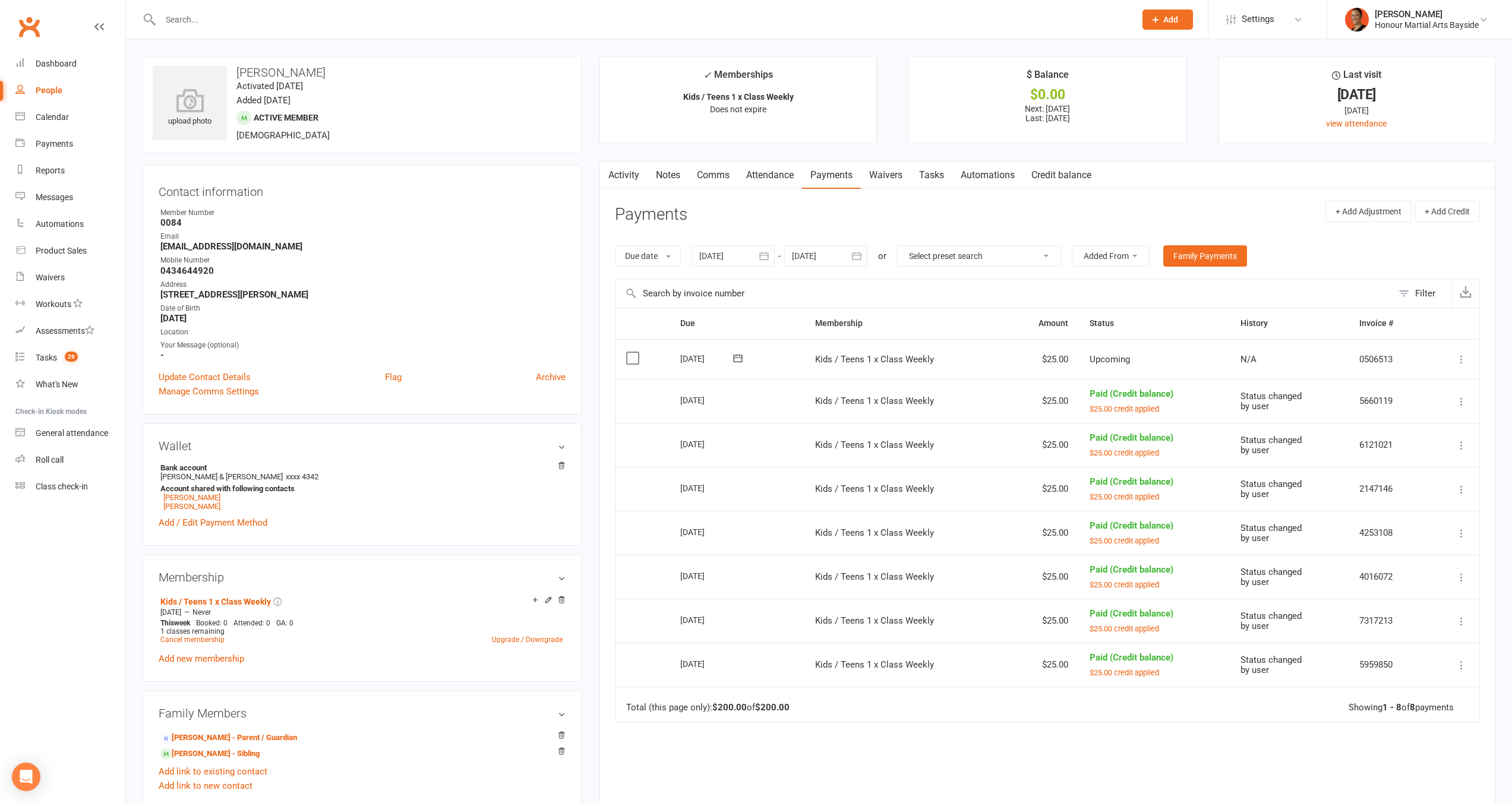
click at [332, 29] on div at bounding box center [635, 19] width 985 height 39
click at [334, 17] on input "text" at bounding box center [642, 19] width 970 height 17
click at [85, 170] on link "Reports" at bounding box center [70, 170] width 110 height 27
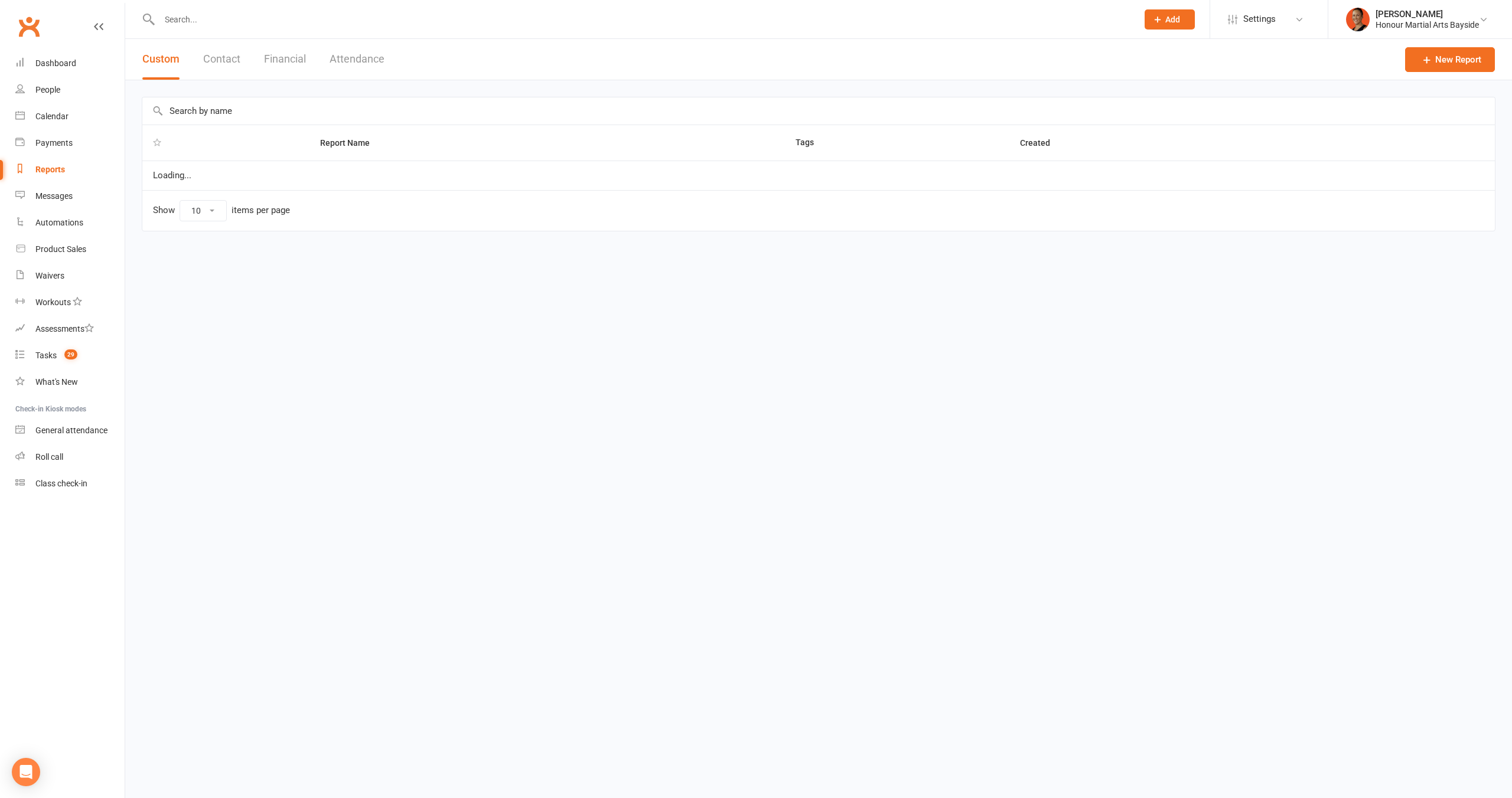
select select "100"
click at [49, 165] on div "Reports" at bounding box center [50, 169] width 29 height 9
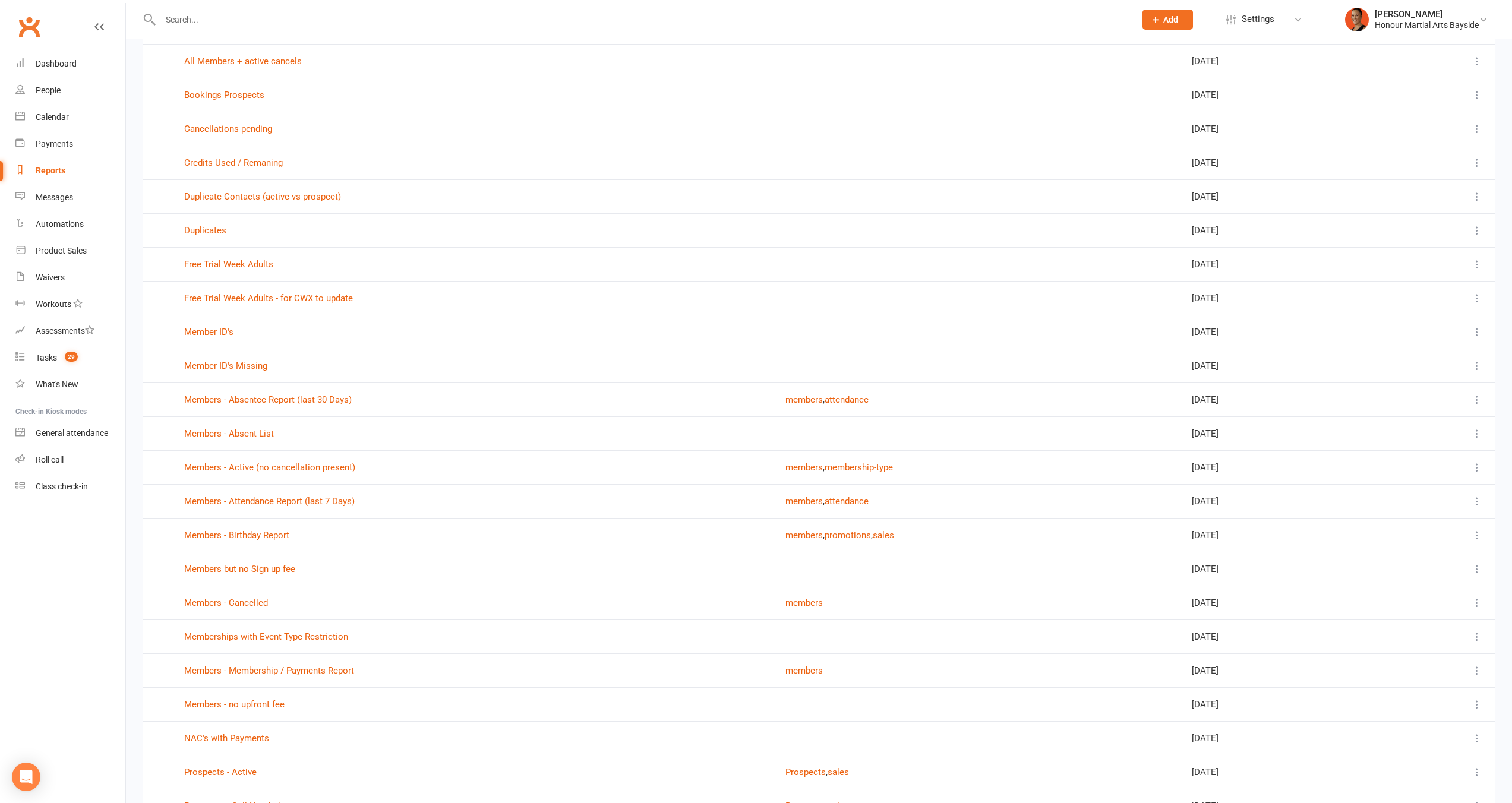
scroll to position [568, 0]
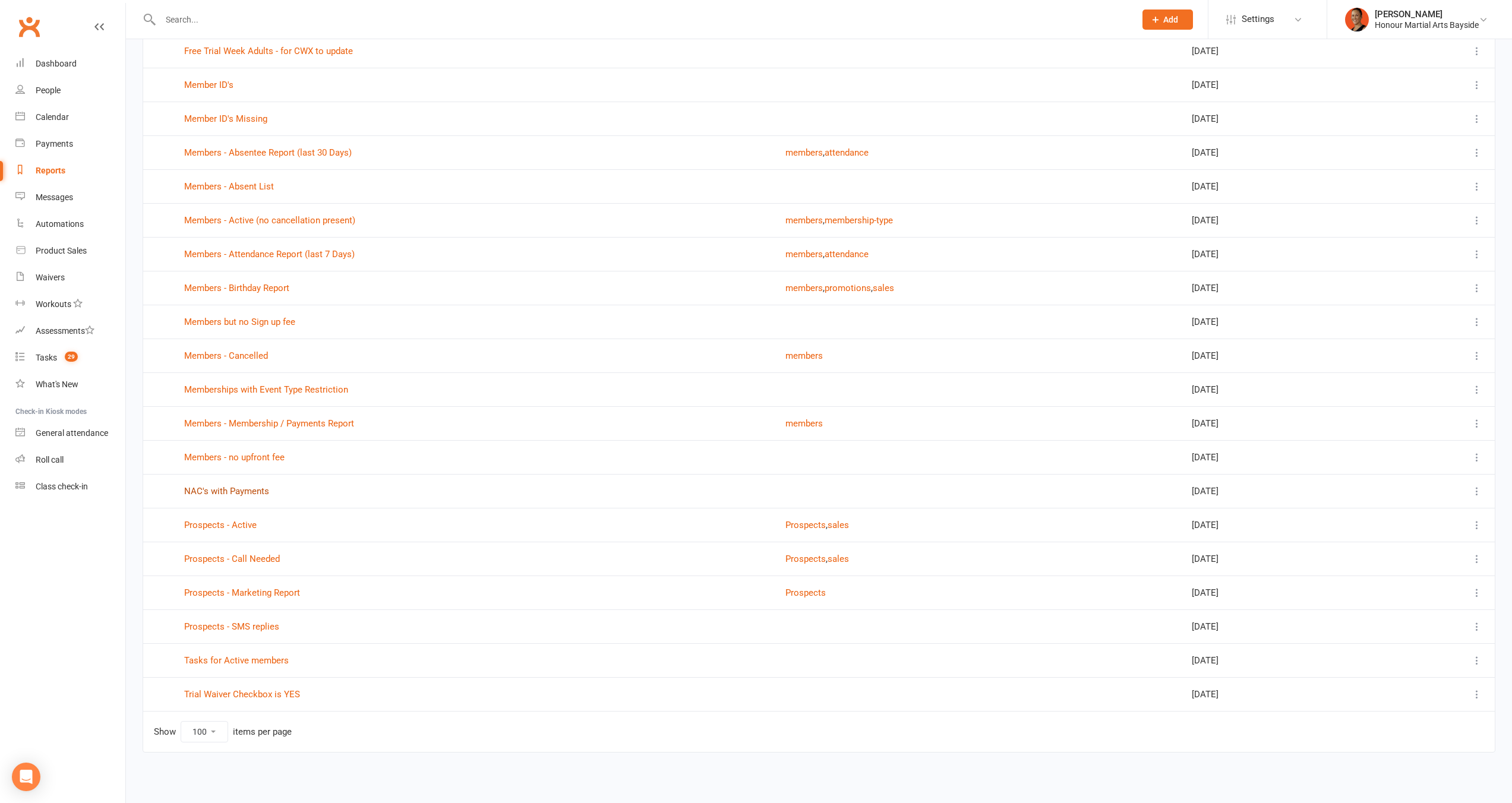
click at [248, 494] on link "NAC's with Payments" at bounding box center [227, 491] width 85 height 11
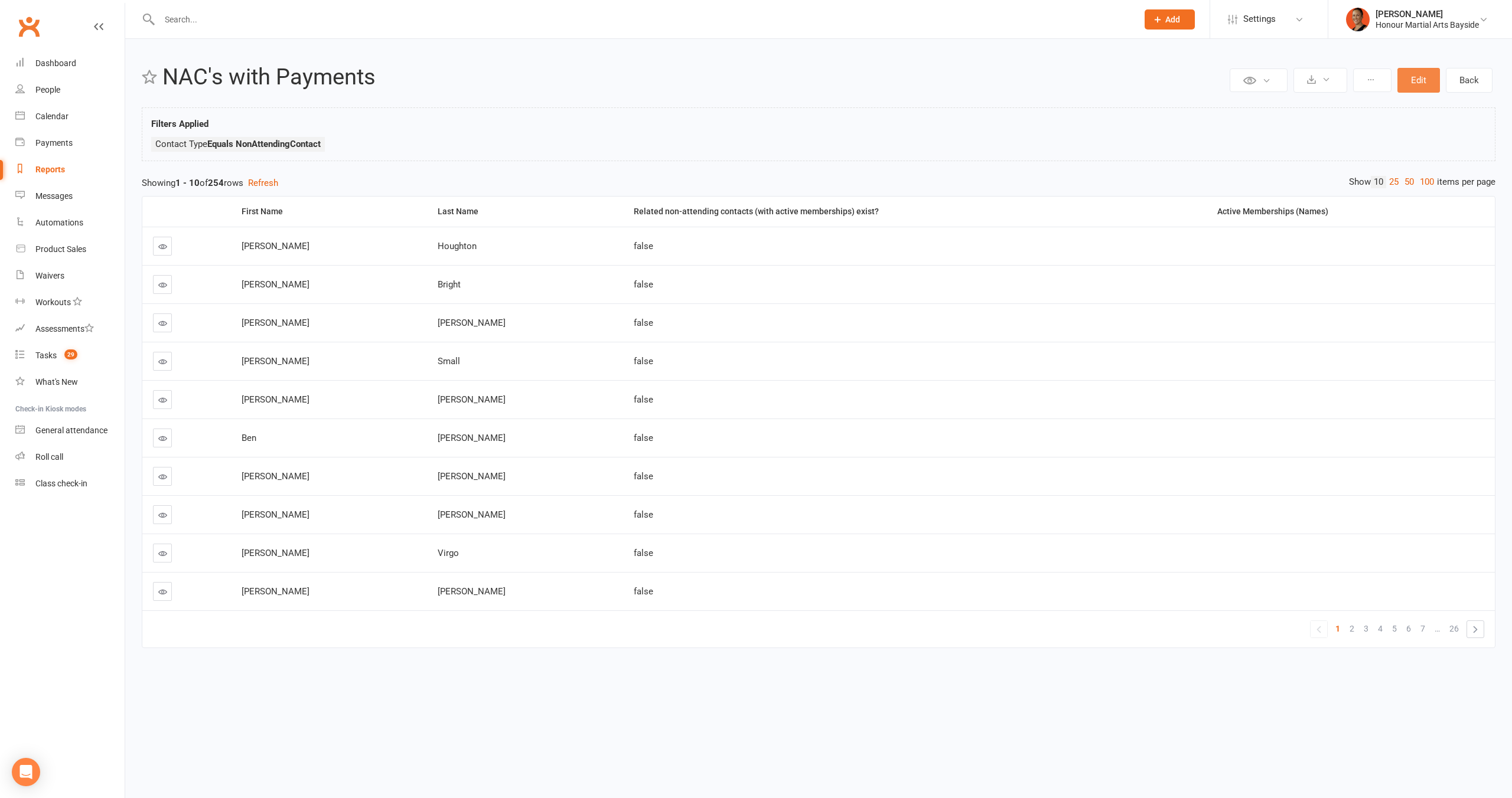
click at [1414, 83] on button "Edit" at bounding box center [1418, 80] width 42 height 25
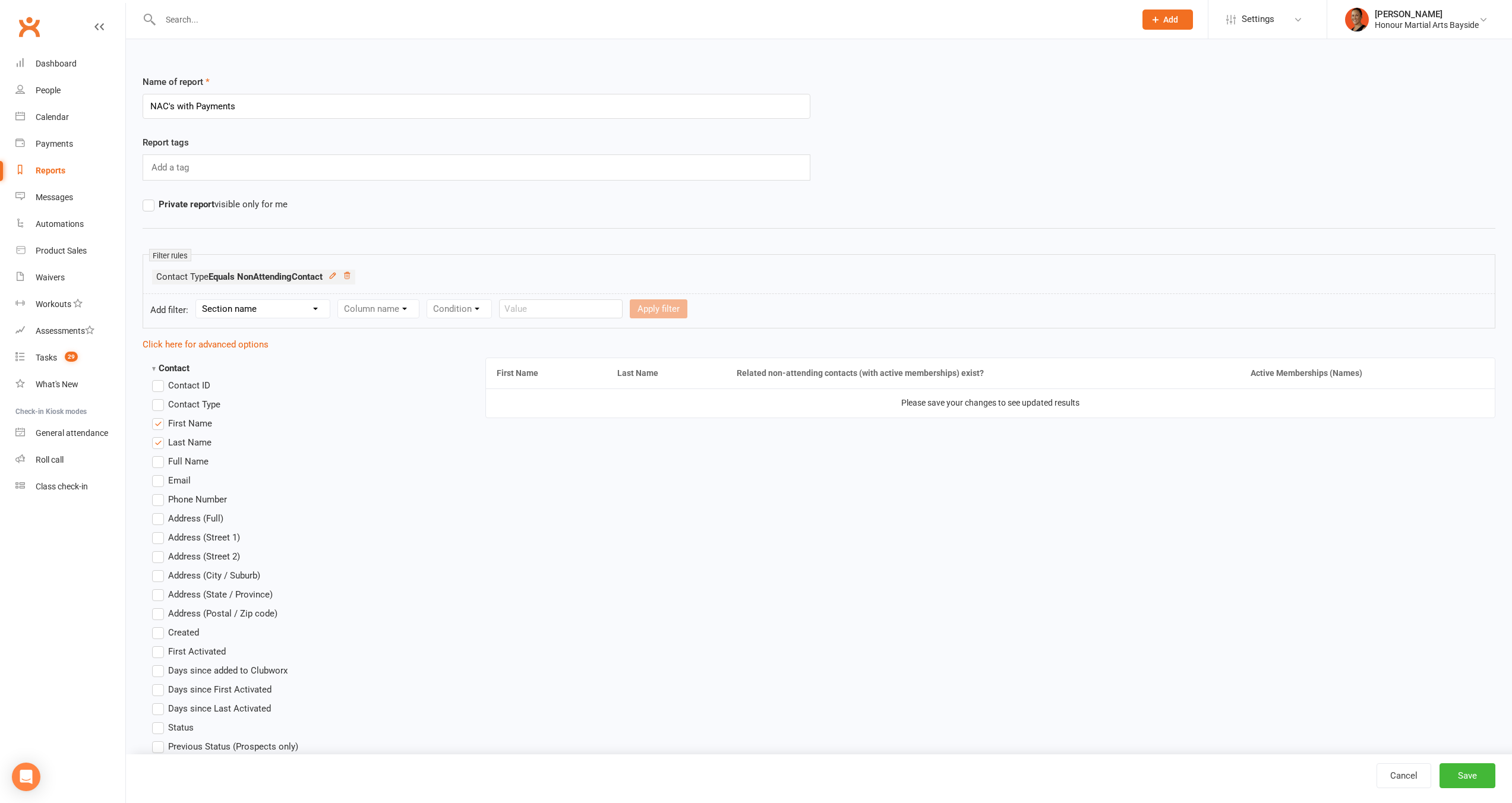
click at [288, 304] on select "Section name Contact Attendance Aggregate Payment Booking Waitlist Attendees Ca…" at bounding box center [262, 309] width 133 height 18
select select "0"
click at [198, 300] on select "Section name Contact Attendance Aggregate Payment Booking Waitlist Attendees Ca…" at bounding box center [262, 309] width 133 height 18
click at [380, 316] on select "Column name Contact Type First Name Last Name Full Name Email Phone Number Addr…" at bounding box center [479, 309] width 282 height 18
select select "40"
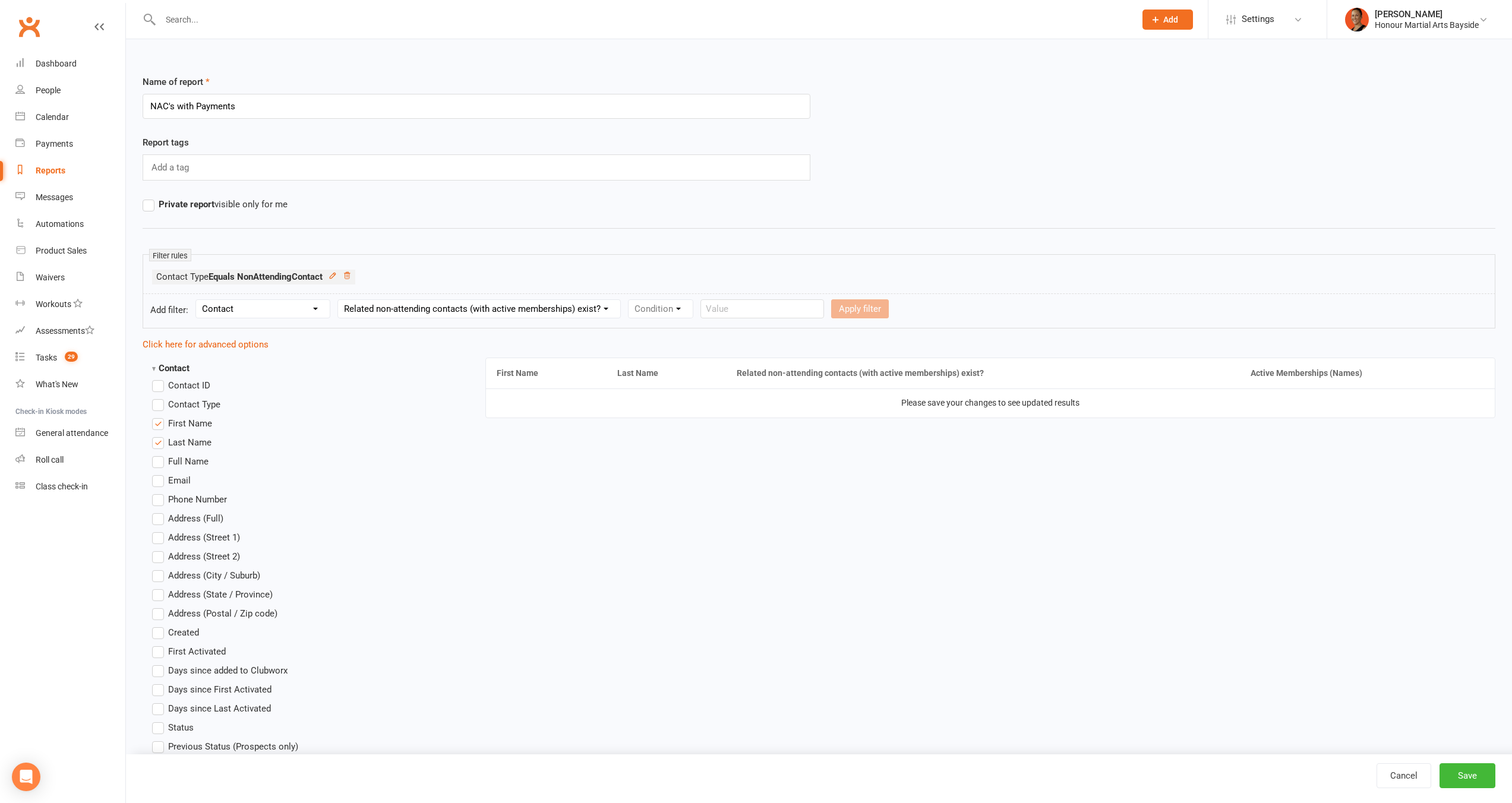
click at [338, 300] on select "Column name Contact Type First Name Last Name Full Name Email Phone Number Addr…" at bounding box center [479, 309] width 282 height 18
click at [680, 306] on select "Condition Is Is not Is blank Is not blank" at bounding box center [664, 309] width 72 height 18
select select "0"
click at [629, 300] on select "Condition Is Is not Is blank Is not blank" at bounding box center [664, 309] width 72 height 18
click at [746, 313] on select "Value Yes No" at bounding box center [735, 309] width 49 height 19
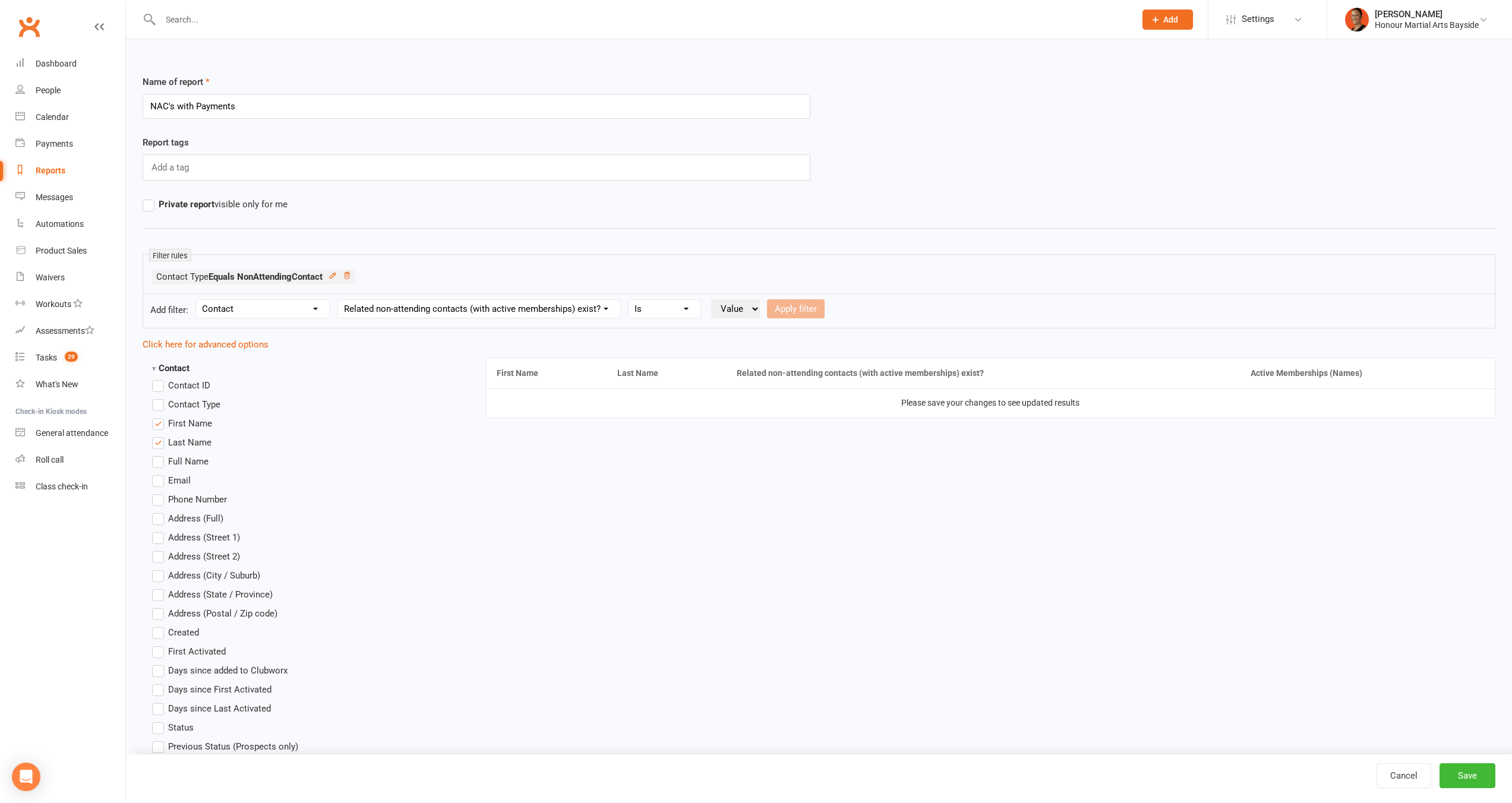
select select "true"
click at [712, 300] on select "Value Yes No" at bounding box center [735, 309] width 49 height 19
click at [805, 311] on button "Apply filter" at bounding box center [796, 309] width 57 height 19
select select
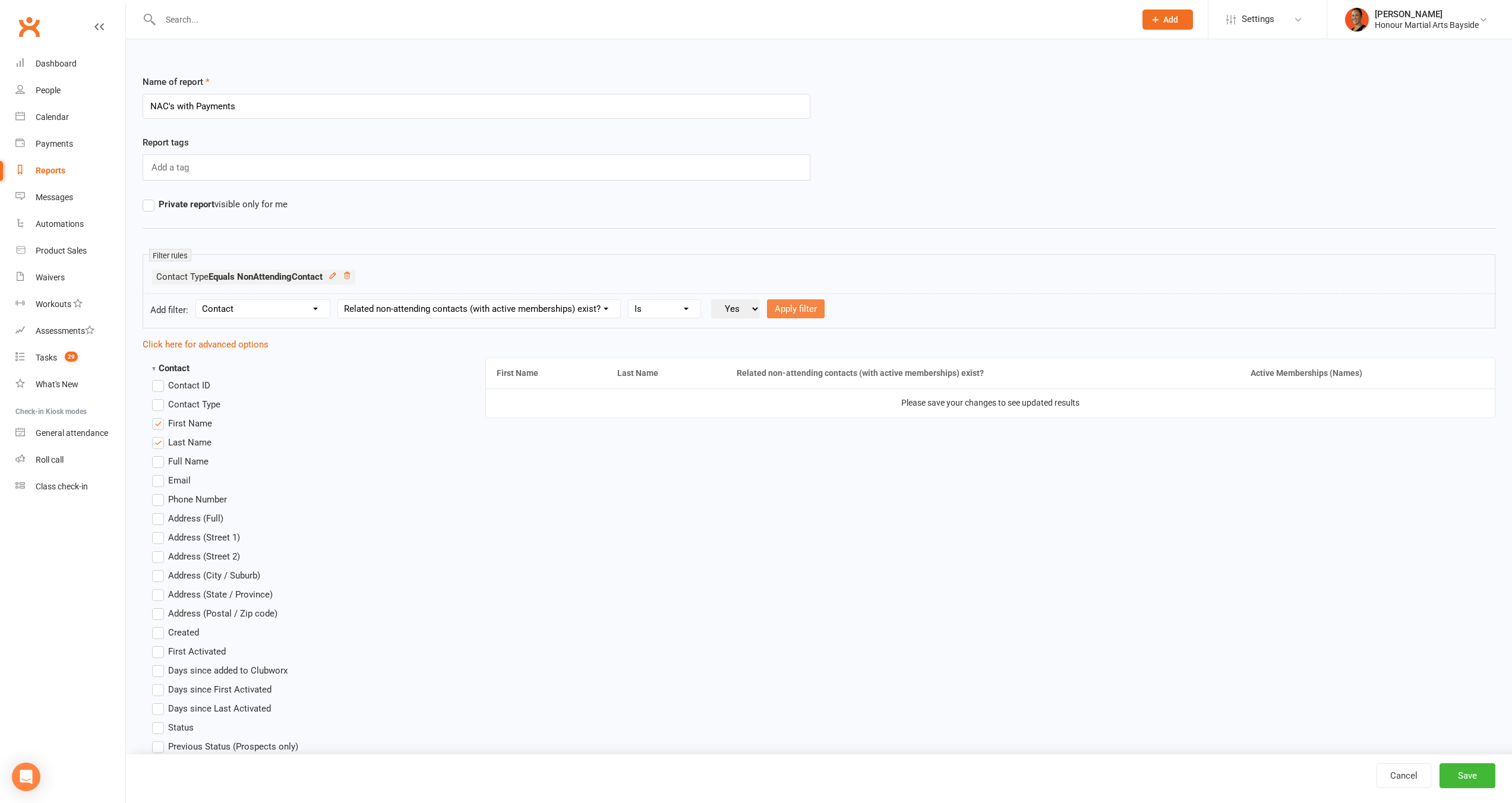
select select
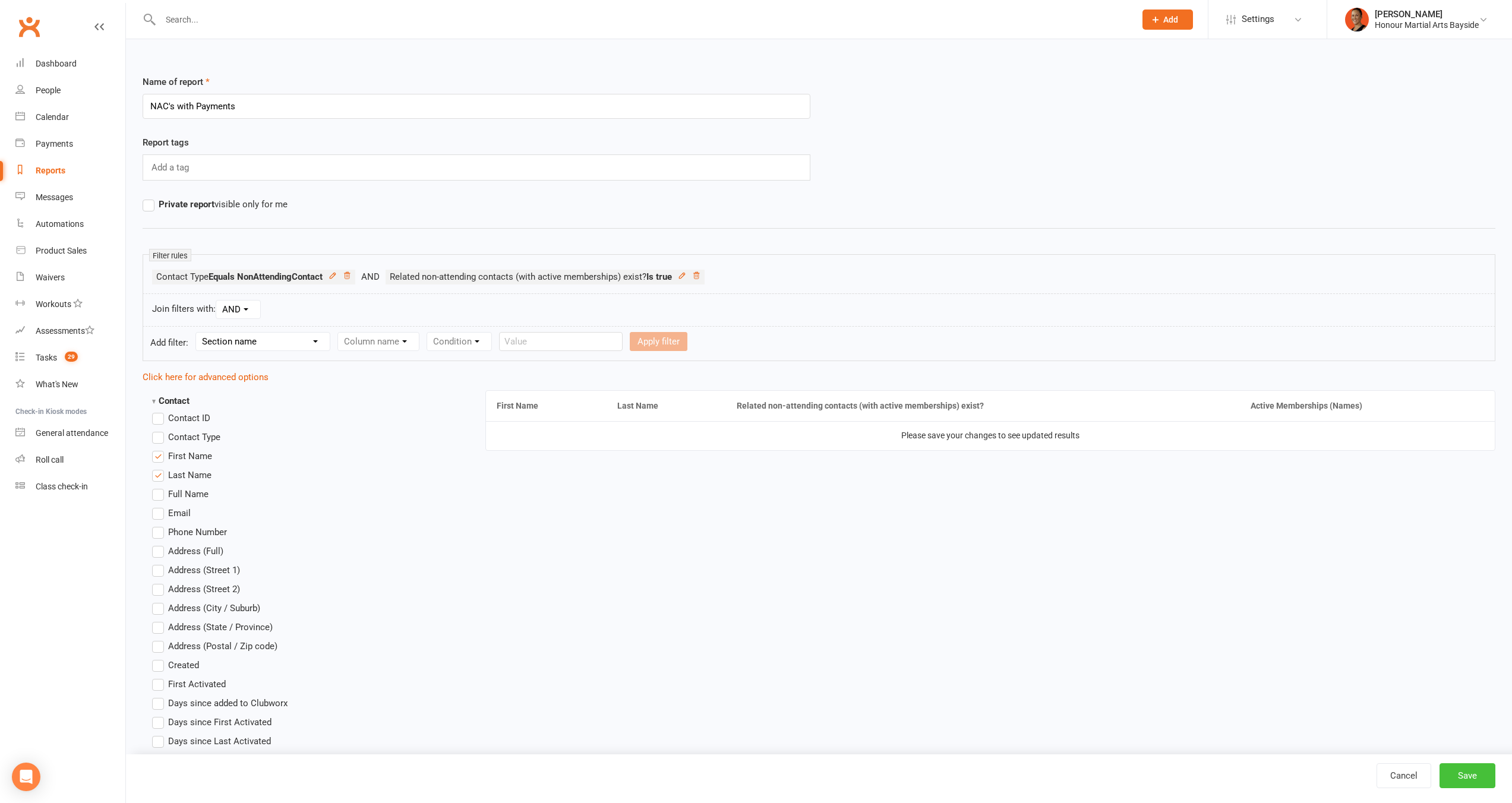
click at [1482, 785] on button "Save" at bounding box center [1467, 776] width 56 height 25
click at [156, 402] on strong "Contact" at bounding box center [170, 401] width 38 height 11
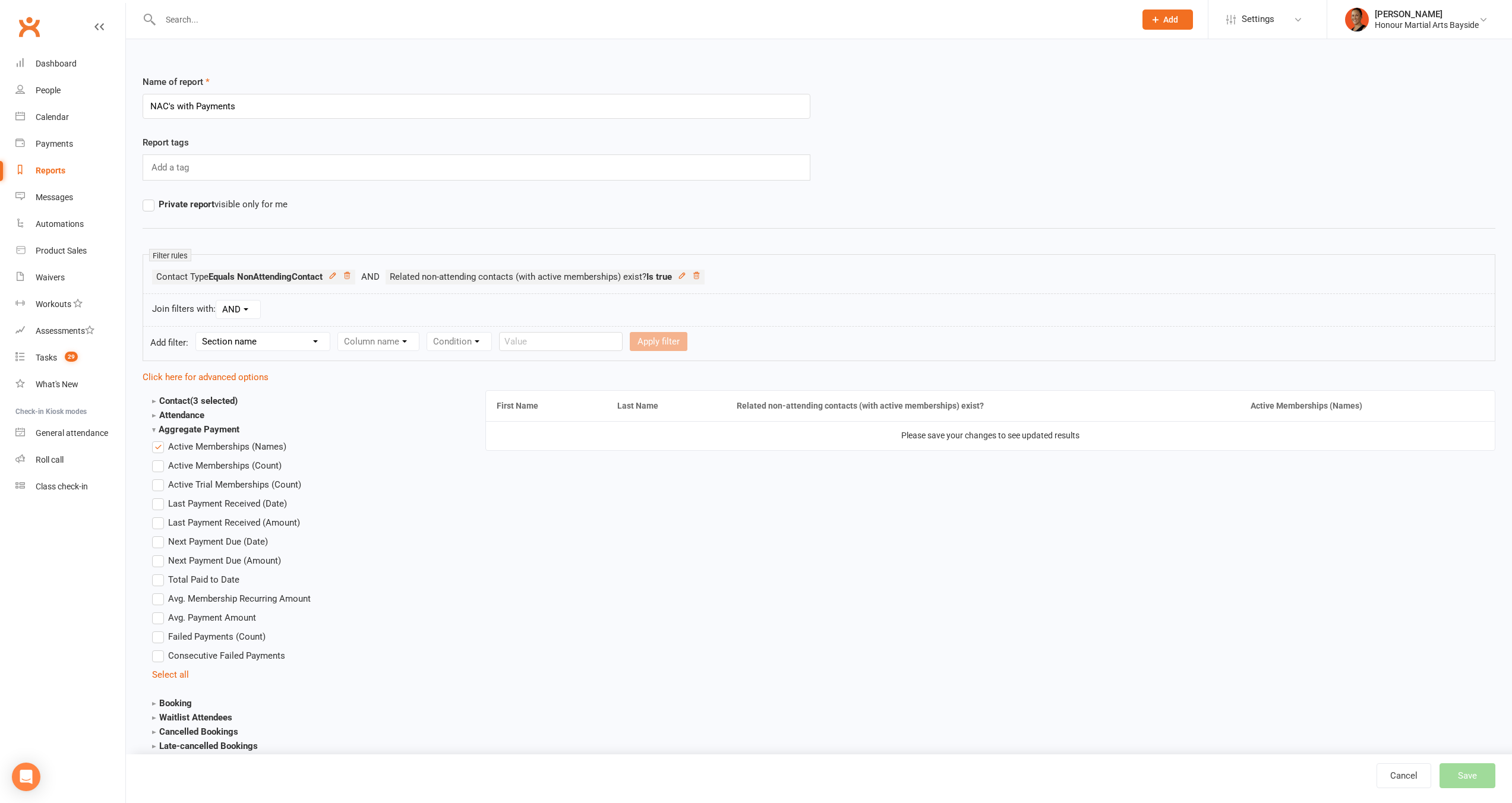
click at [187, 452] on label "Active Memberships (Names)" at bounding box center [219, 447] width 134 height 14
click at [160, 440] on input "Active Memberships (Names)" at bounding box center [156, 440] width 8 height 0
click at [155, 429] on strong "Aggregate Payment" at bounding box center [195, 429] width 87 height 11
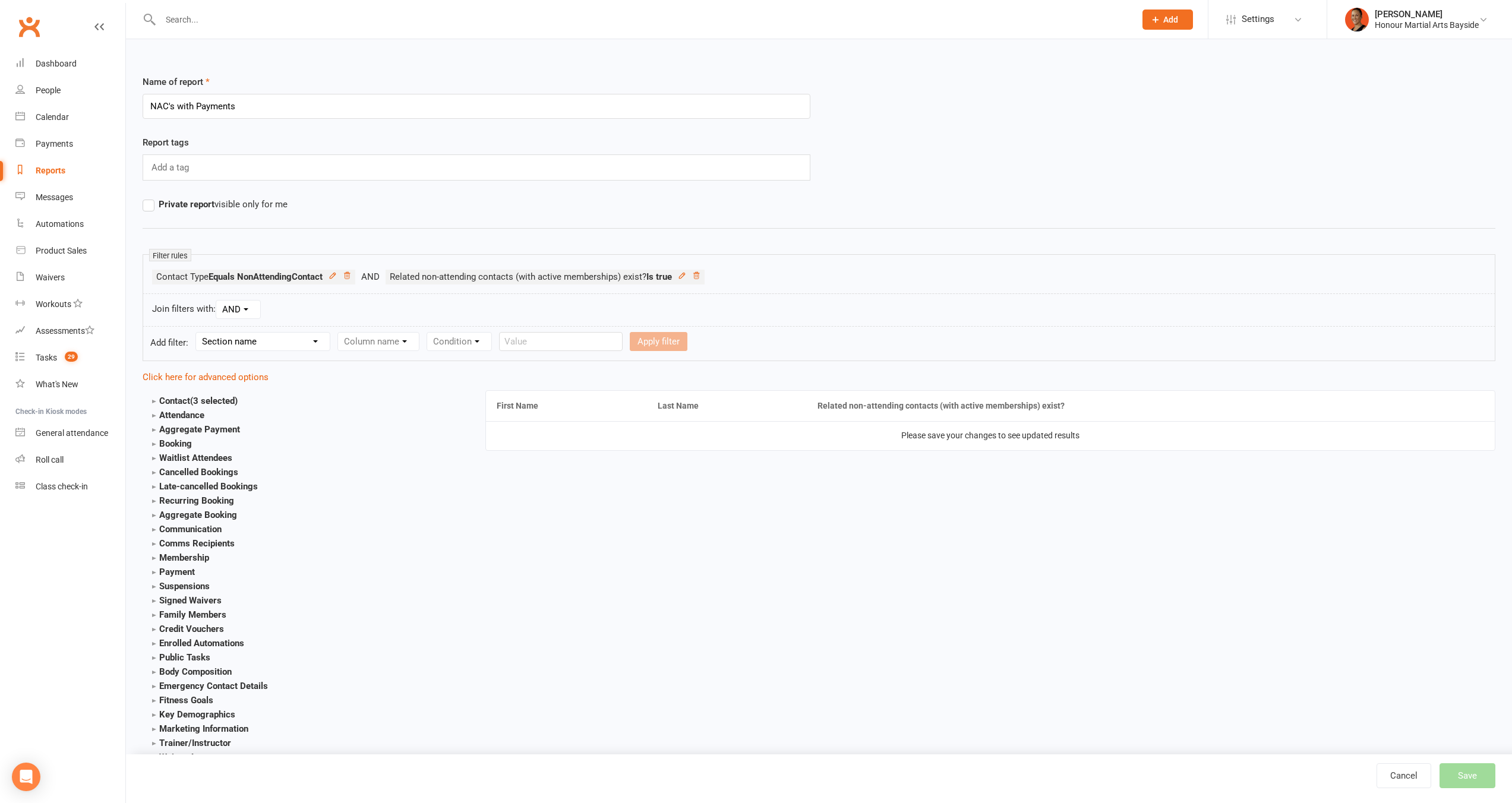
click at [164, 432] on strong "Aggregate Payment" at bounding box center [196, 429] width 88 height 11
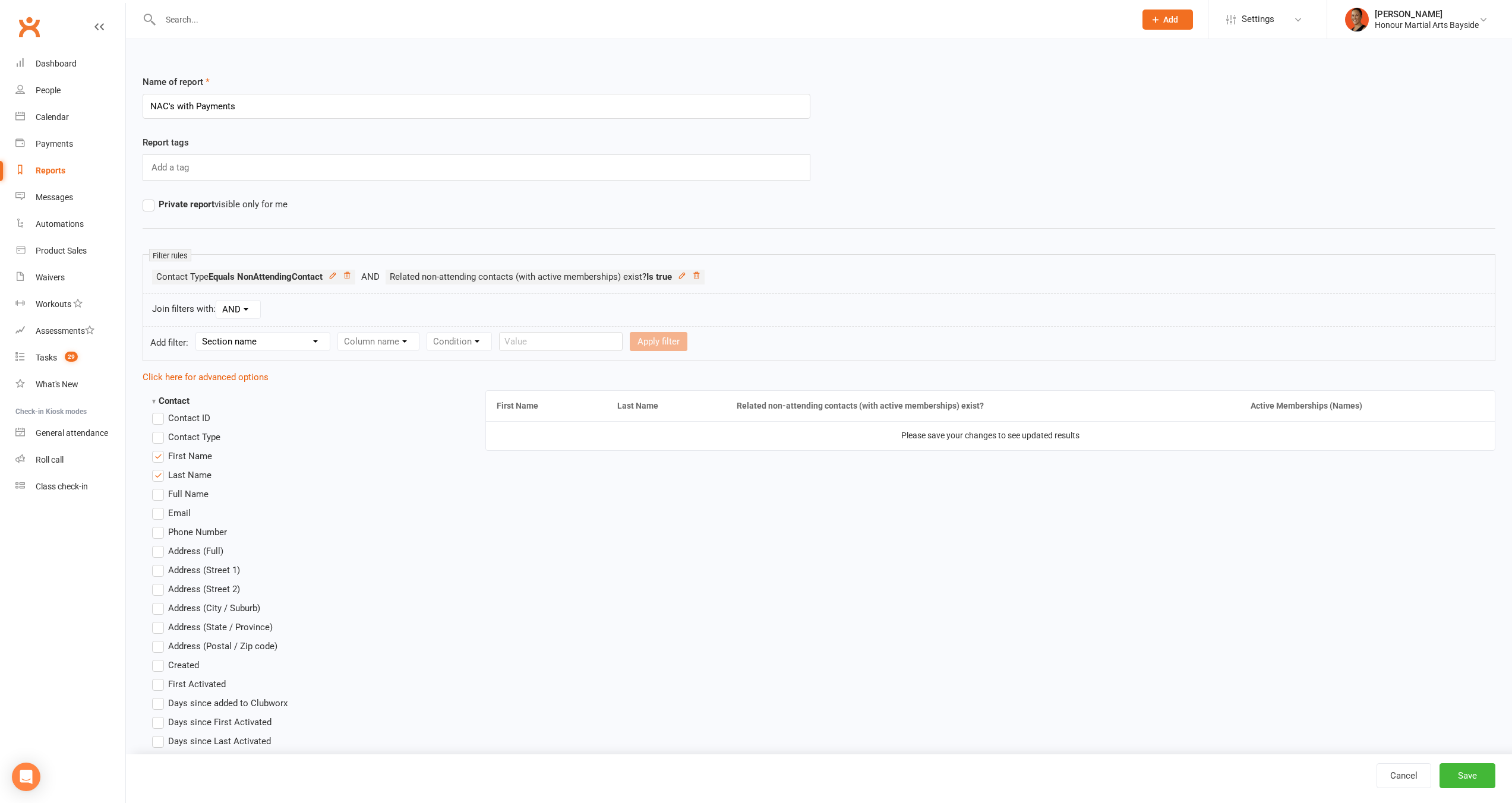
click at [396, 458] on li "First Name" at bounding box center [304, 456] width 306 height 14
click at [1424, 17] on div "[PERSON_NAME]" at bounding box center [1426, 14] width 104 height 11
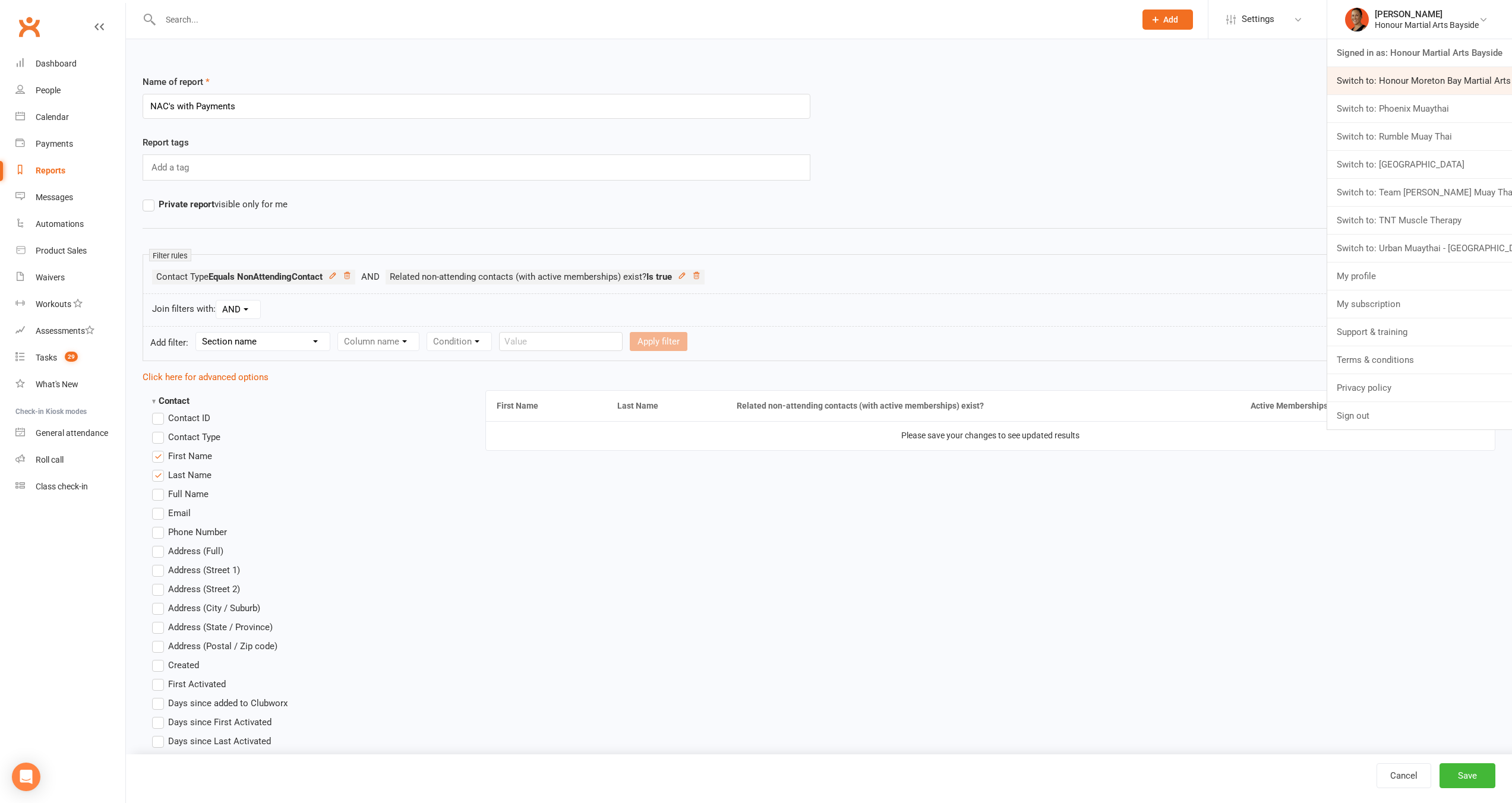
click at [1419, 83] on link "Switch to: Honour Moreton Bay Martial Arts Academy" at bounding box center [1419, 81] width 185 height 27
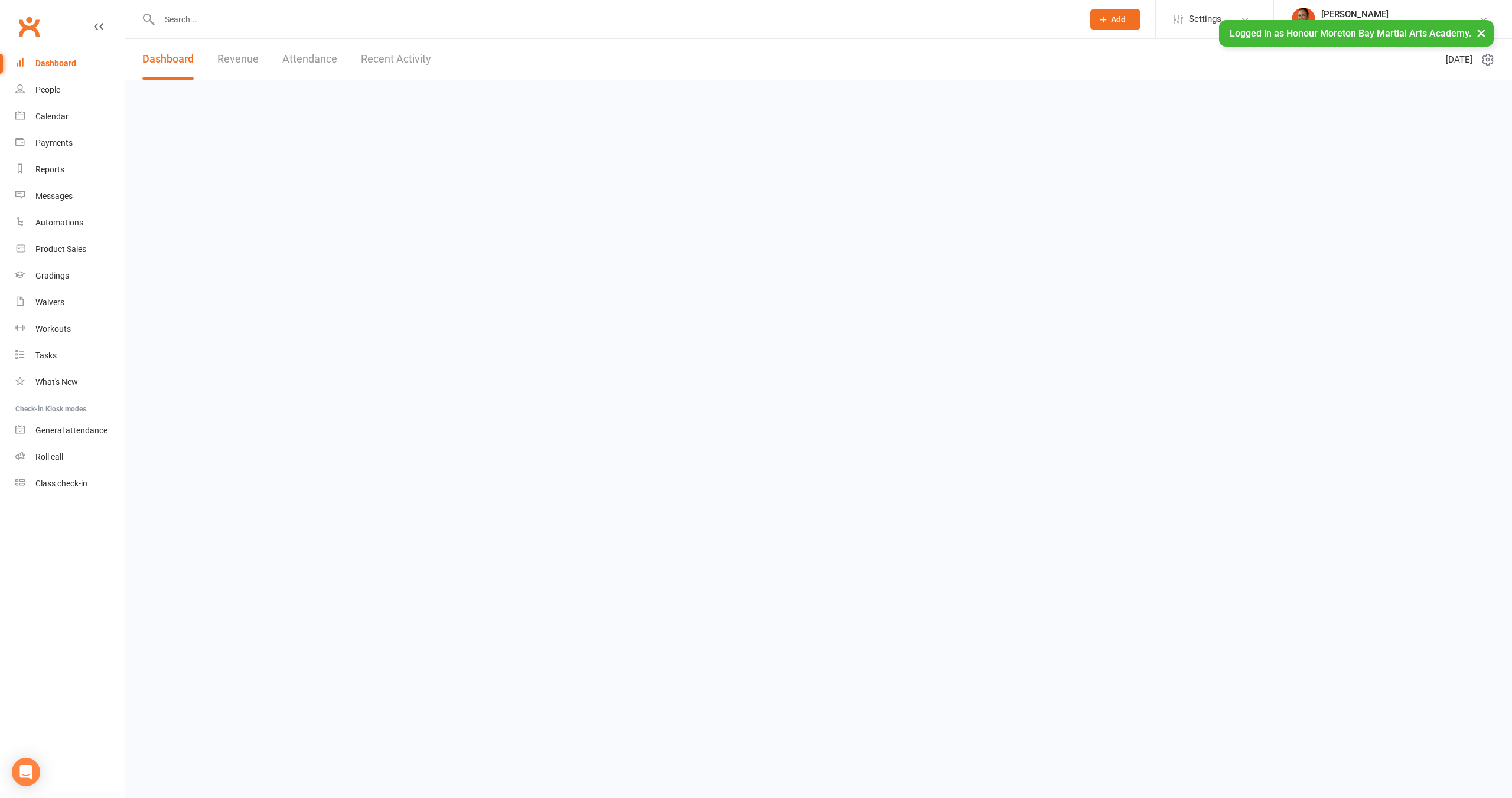
click at [379, 26] on input "text" at bounding box center [615, 19] width 919 height 17
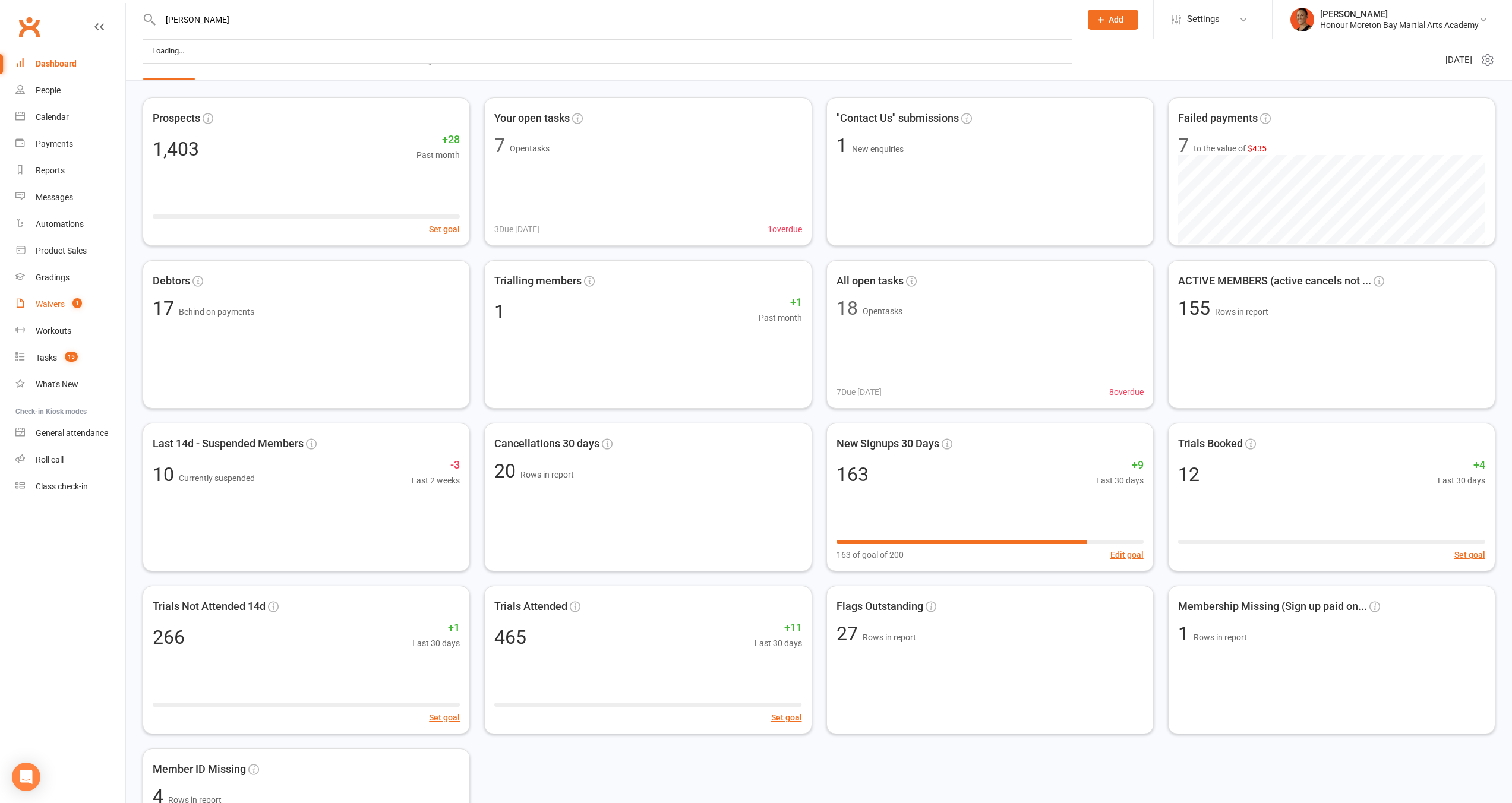
type input "[PERSON_NAME]"
click at [54, 304] on div "Waivers" at bounding box center [50, 304] width 29 height 9
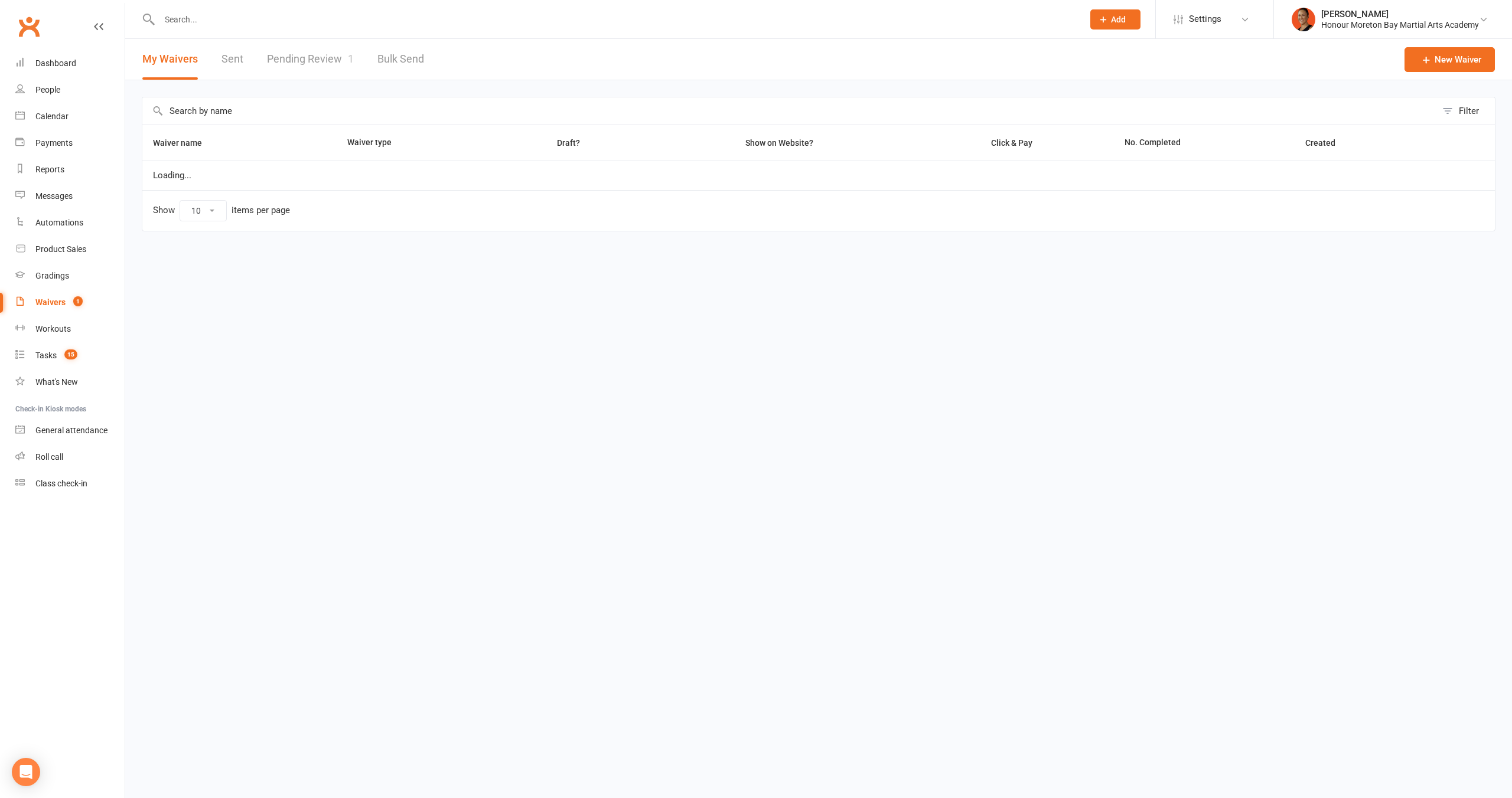
click at [323, 64] on link "Pending Review 1" at bounding box center [310, 59] width 87 height 41
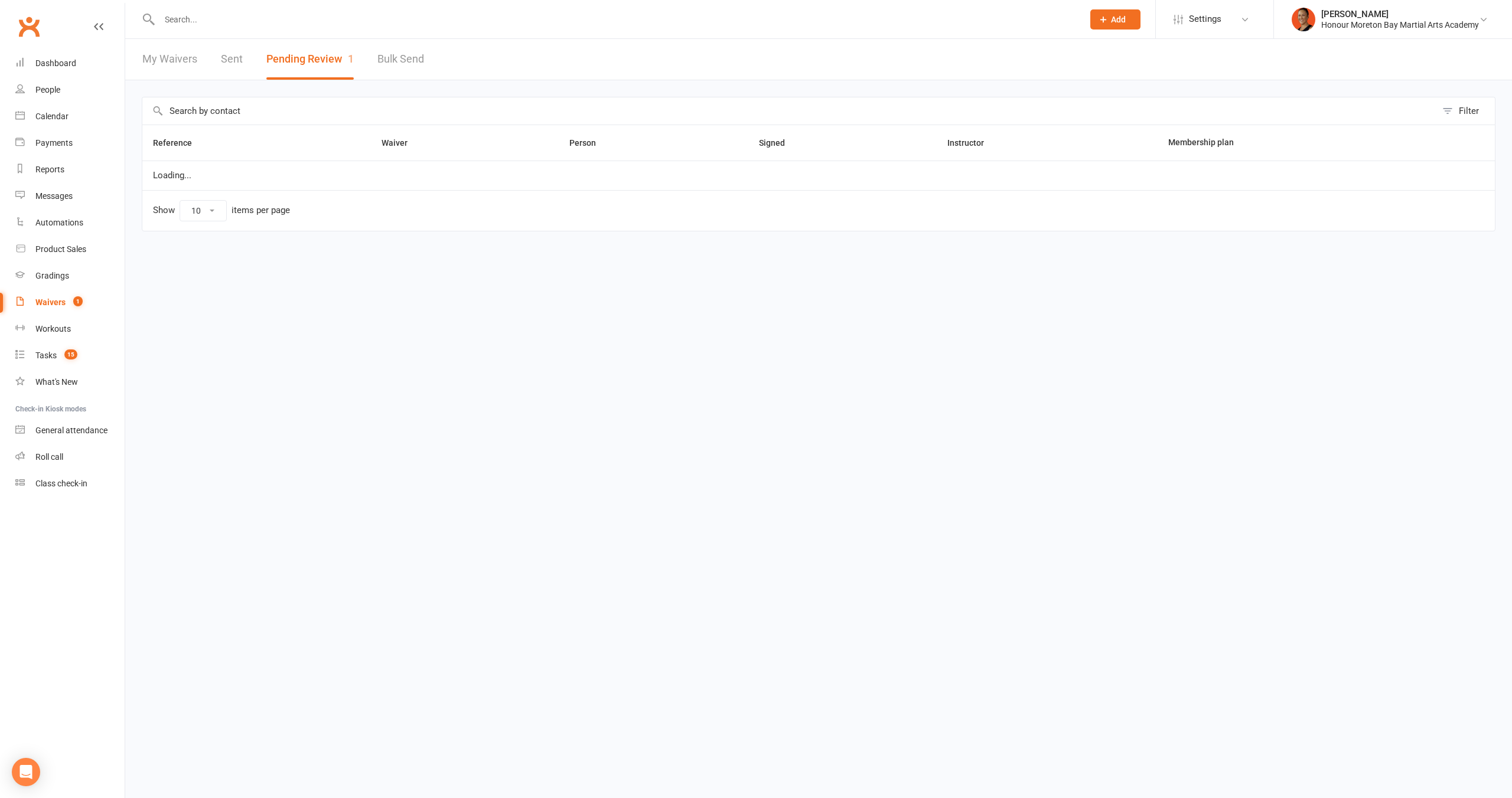
click at [249, 25] on input "text" at bounding box center [615, 19] width 919 height 17
paste input "[PERSON_NAME]"
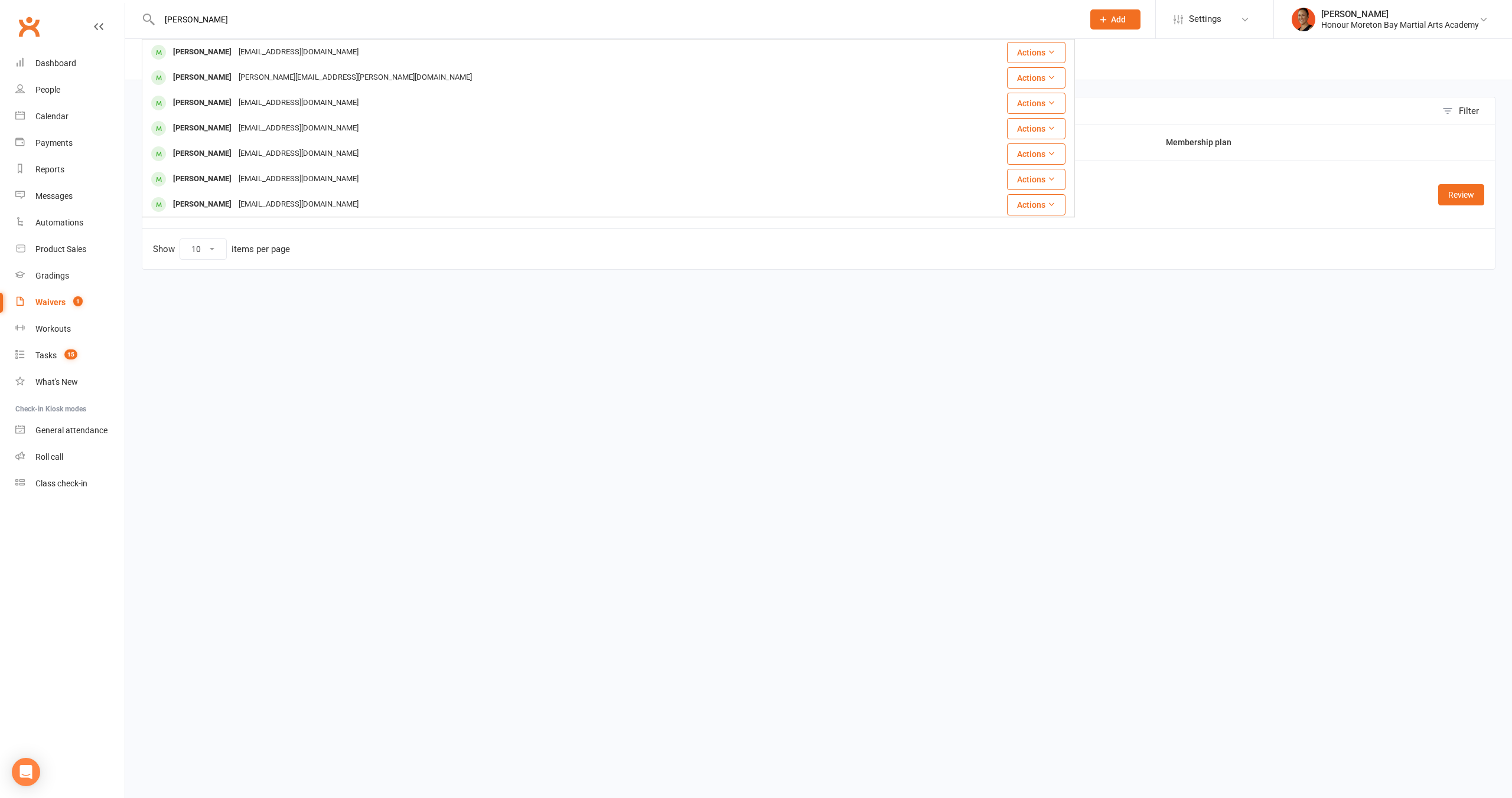
type input "[PERSON_NAME]"
click at [90, 95] on link "People" at bounding box center [70, 90] width 109 height 26
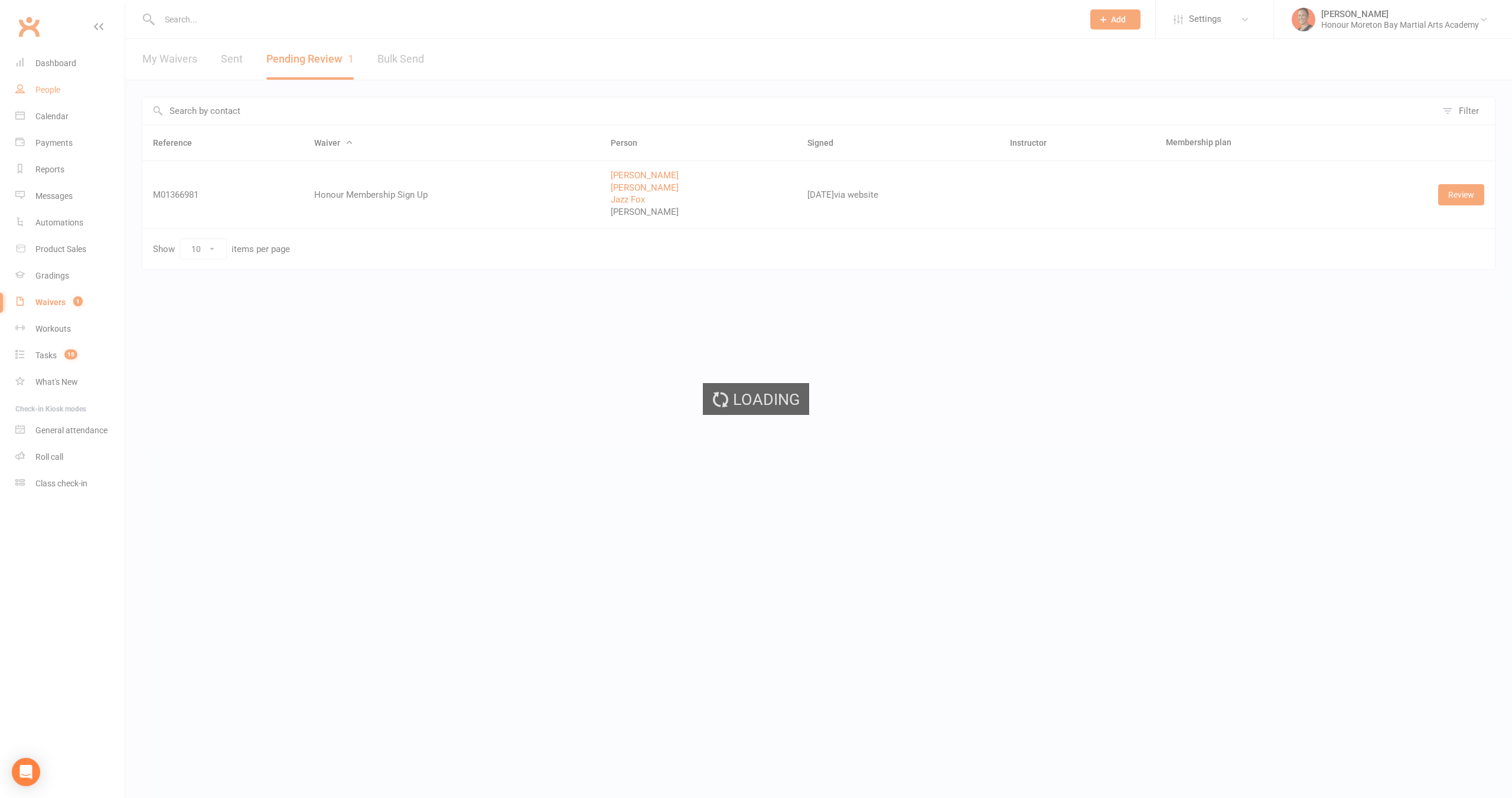
select select "100"
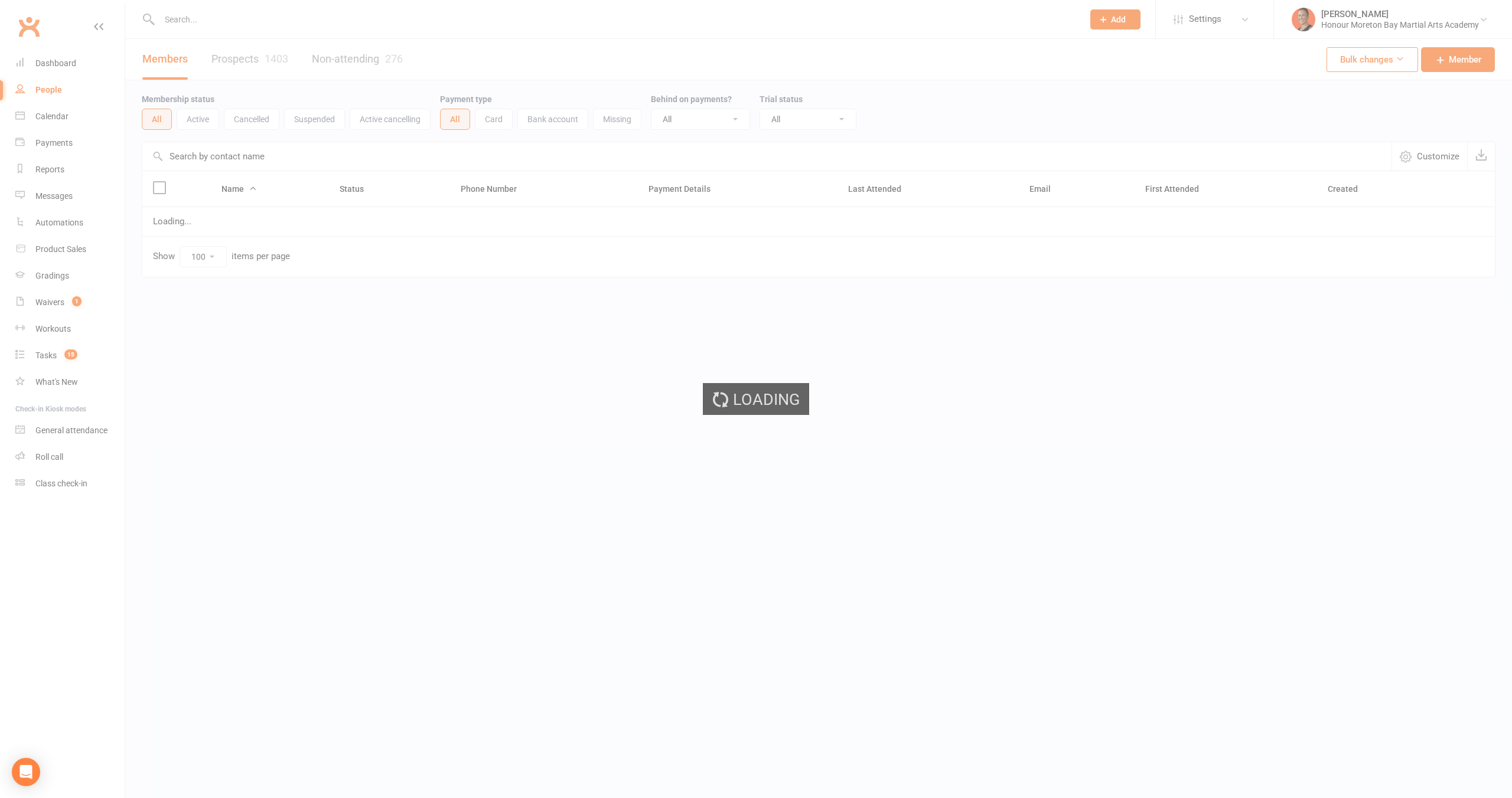
click at [311, 155] on div "Loading" at bounding box center [756, 399] width 1512 height 798
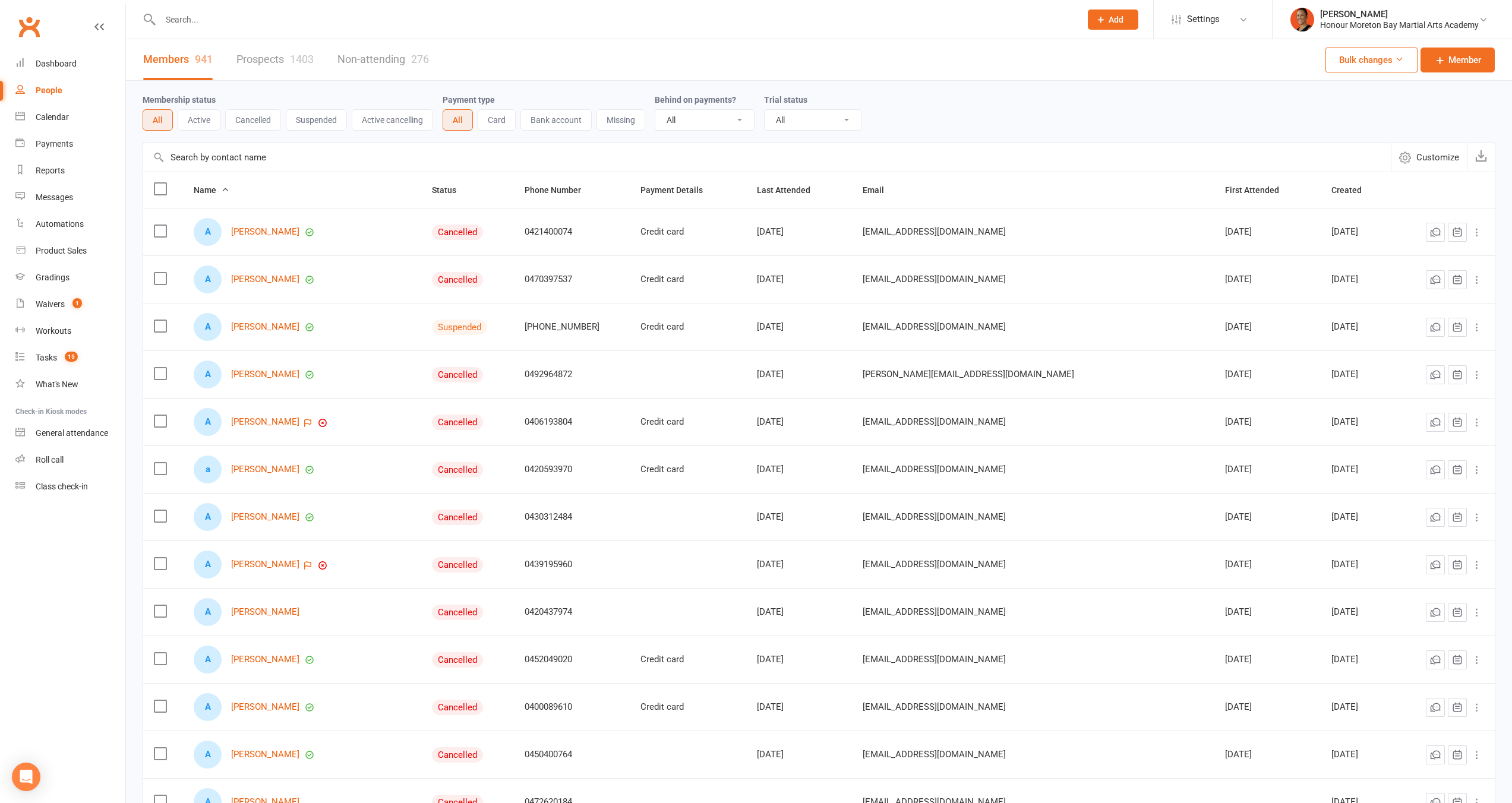
click at [307, 158] on input "text" at bounding box center [767, 158] width 1248 height 28
paste input "[URL][DOMAIN_NAME]"
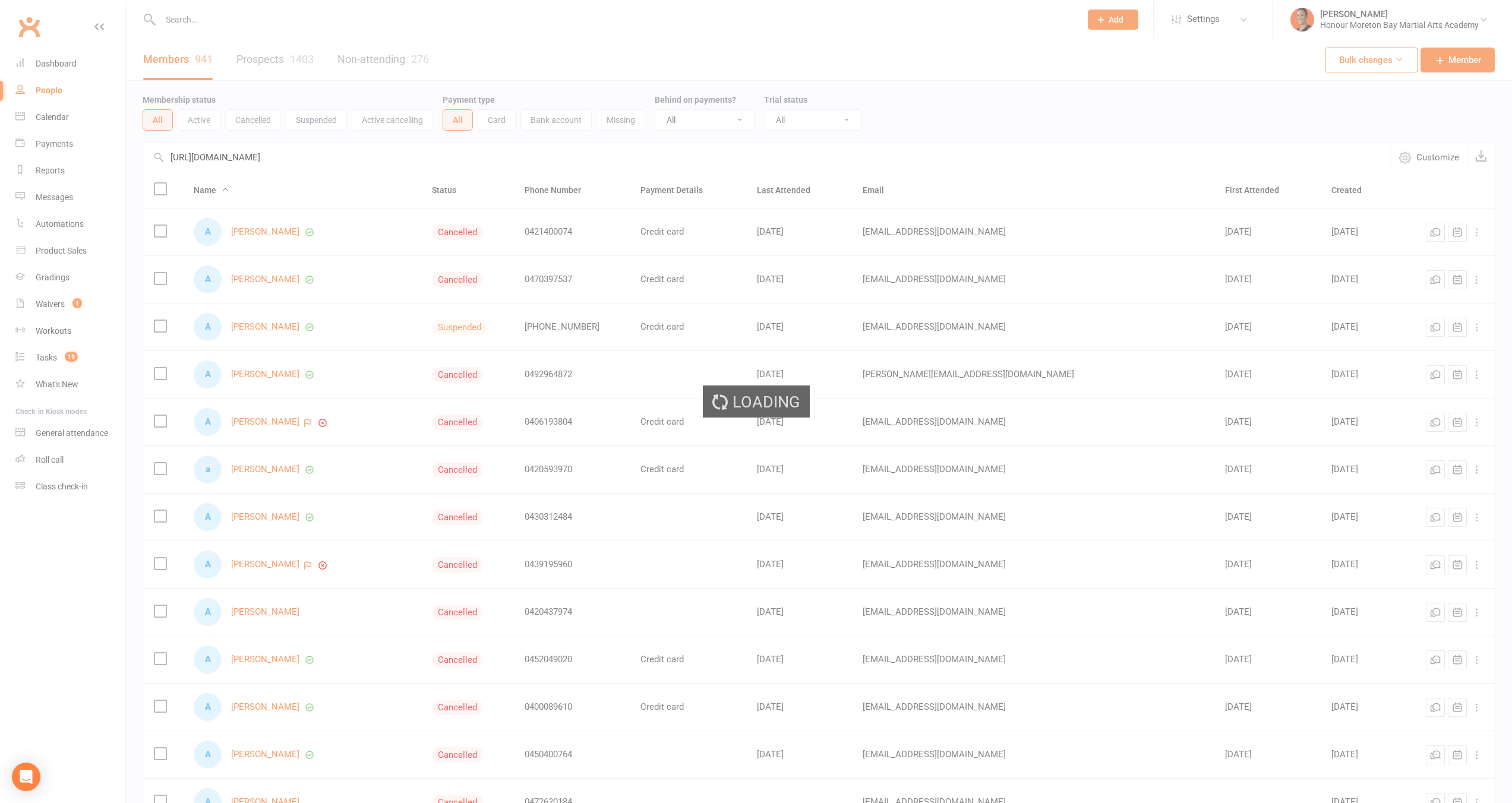
type input "[URL][DOMAIN_NAME]"
click at [311, 156] on div "Loading" at bounding box center [756, 402] width 1512 height 803
click at [311, 156] on div "Loading" at bounding box center [756, 402] width 1512 height 803
click at [311, 155] on div "Loading" at bounding box center [756, 402] width 1512 height 803
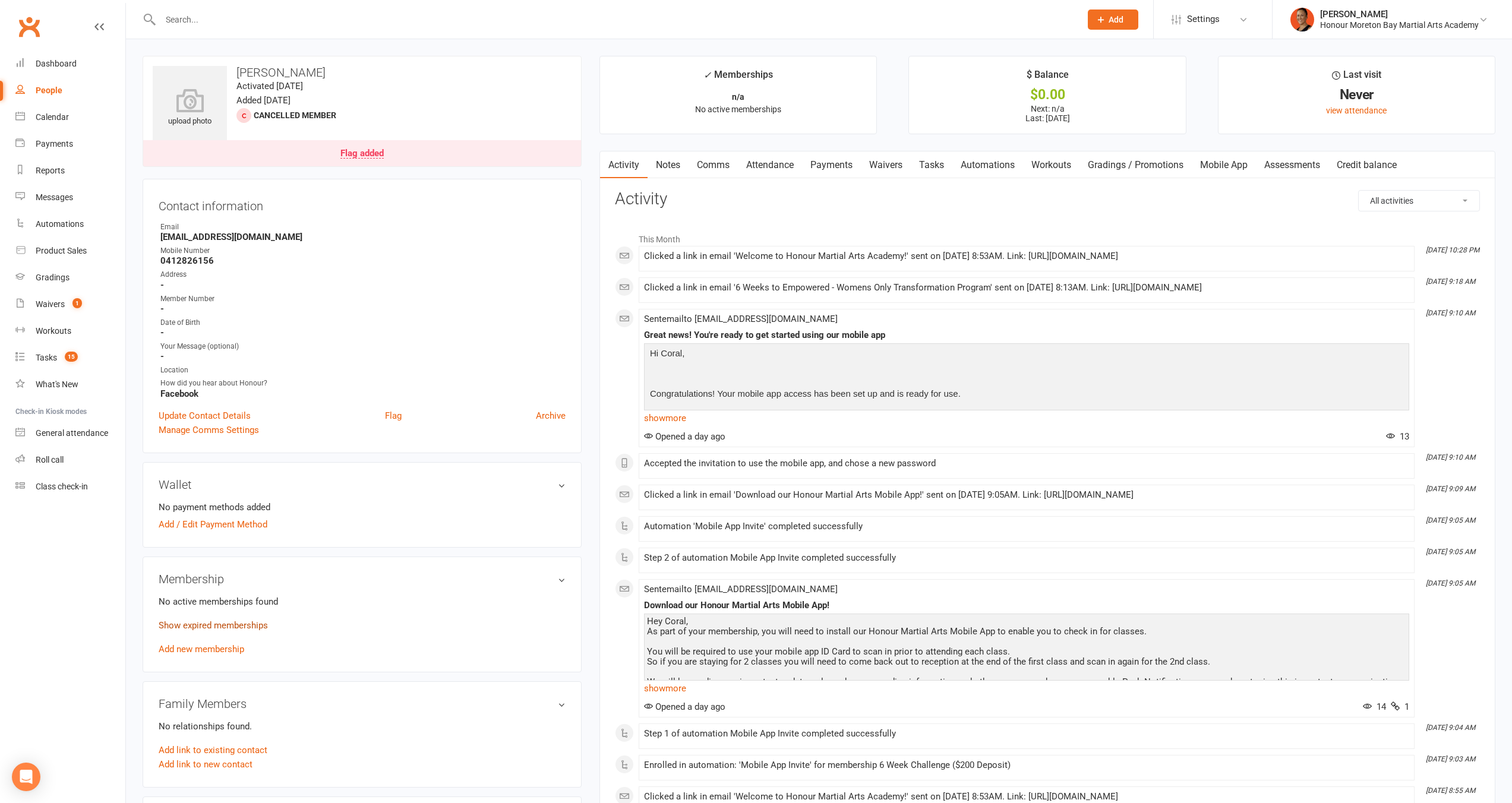
click at [264, 628] on link "Show expired memberships" at bounding box center [213, 625] width 109 height 11
click at [356, 160] on link "Flag added" at bounding box center [362, 153] width 438 height 26
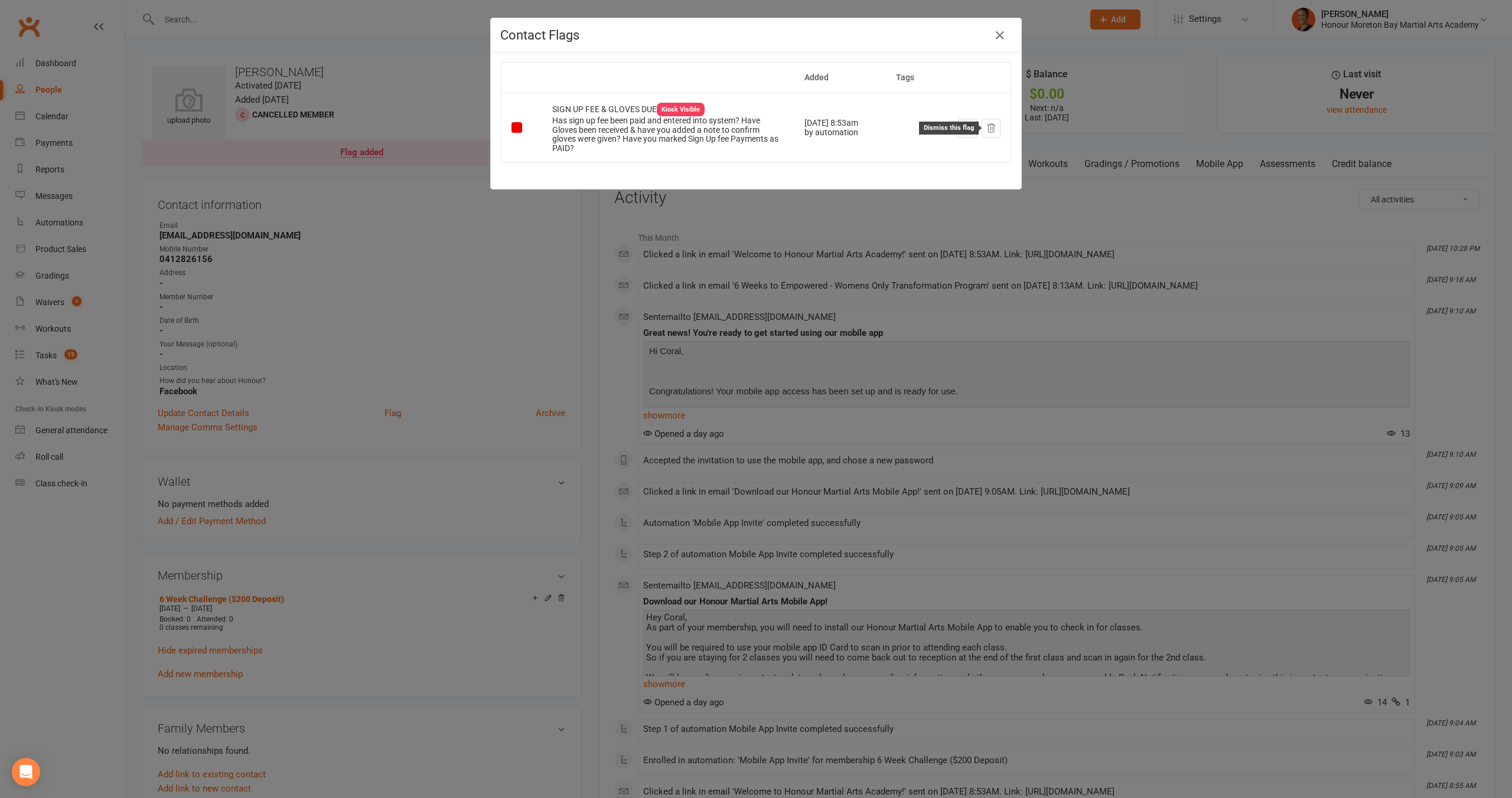
click at [988, 125] on icon at bounding box center [991, 127] width 8 height 8
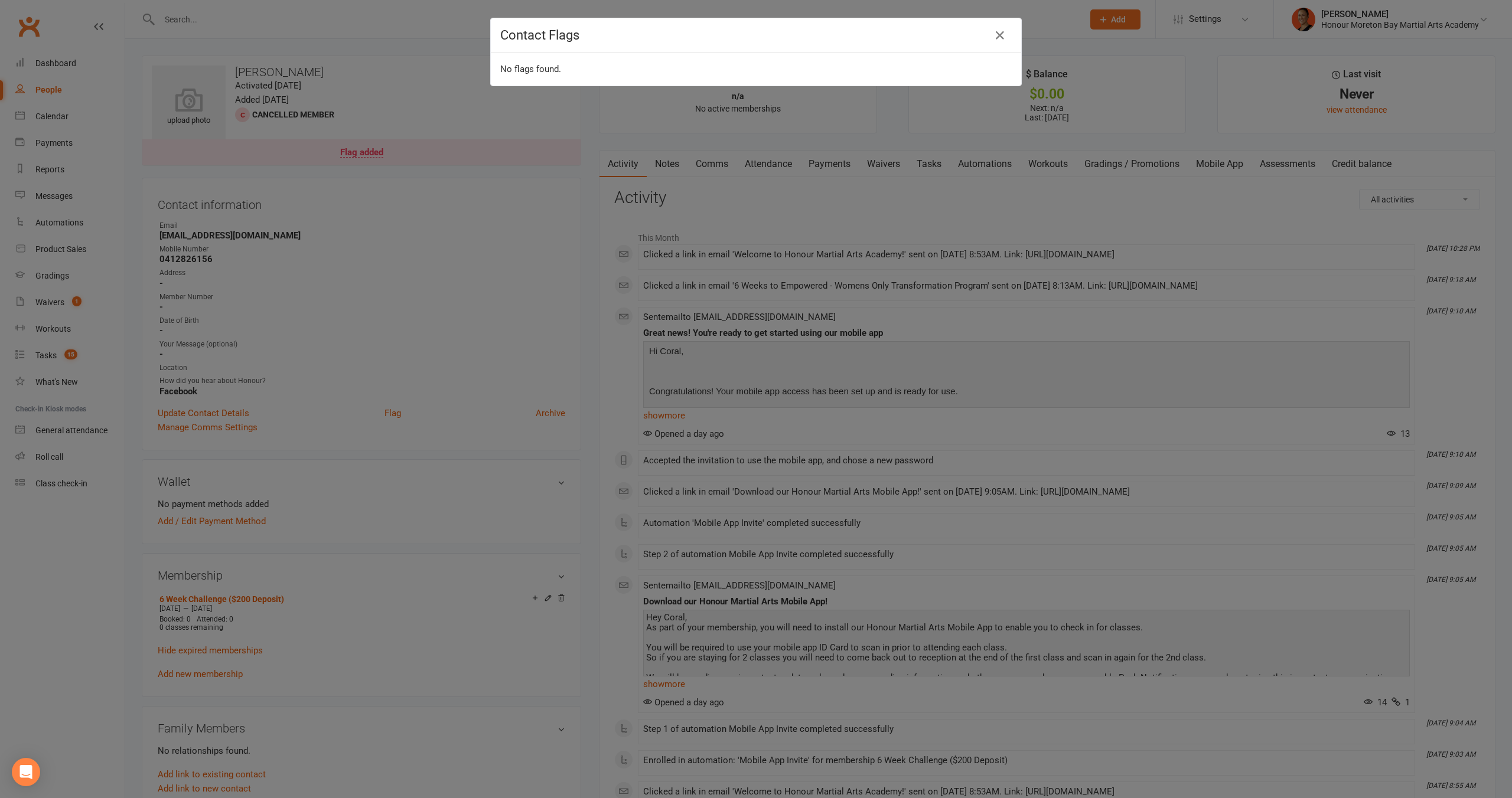
click at [927, 215] on div "Contact Flags No flags found." at bounding box center [756, 399] width 1512 height 798
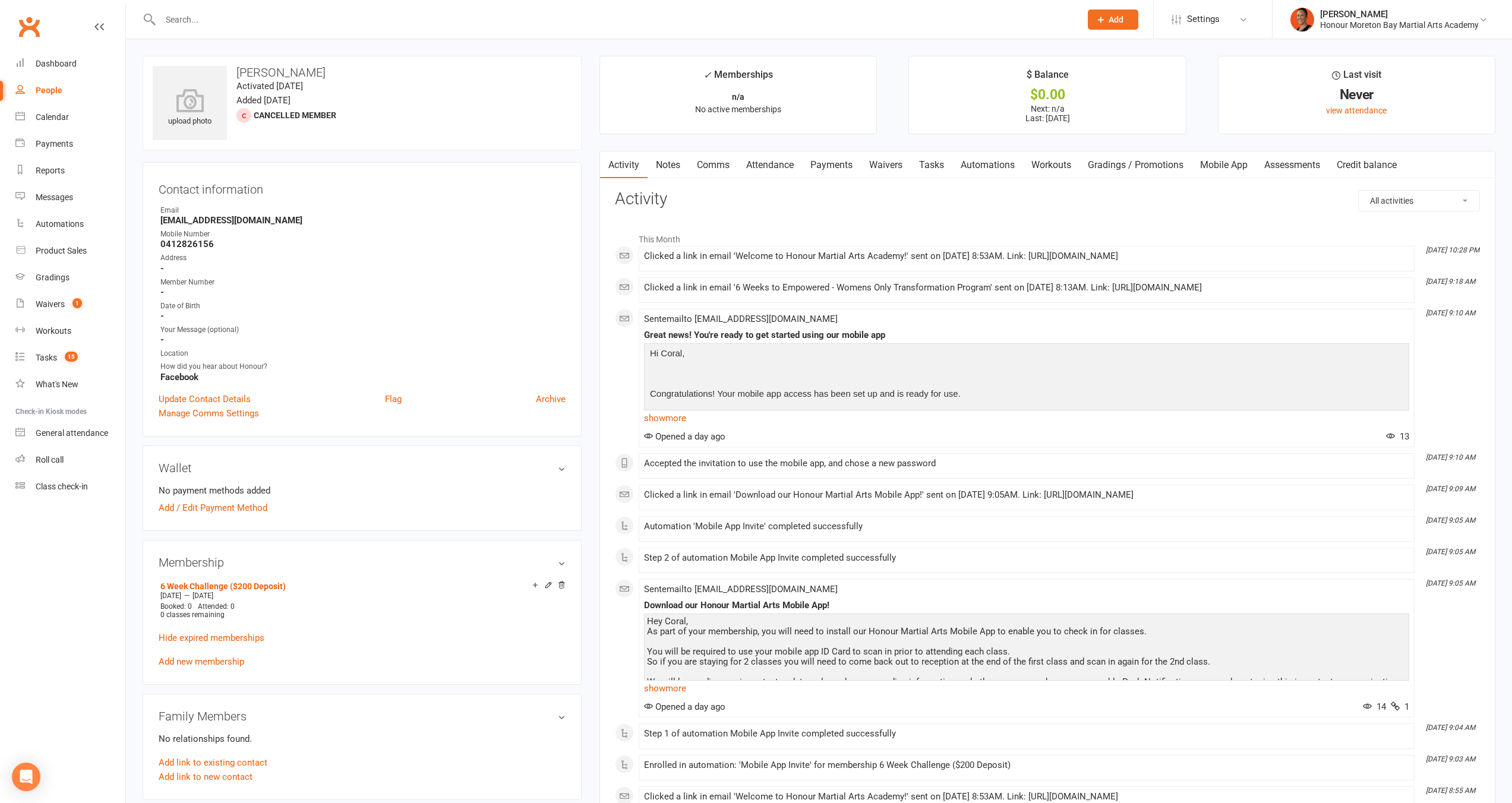
click at [939, 157] on link "Tasks" at bounding box center [931, 165] width 41 height 27
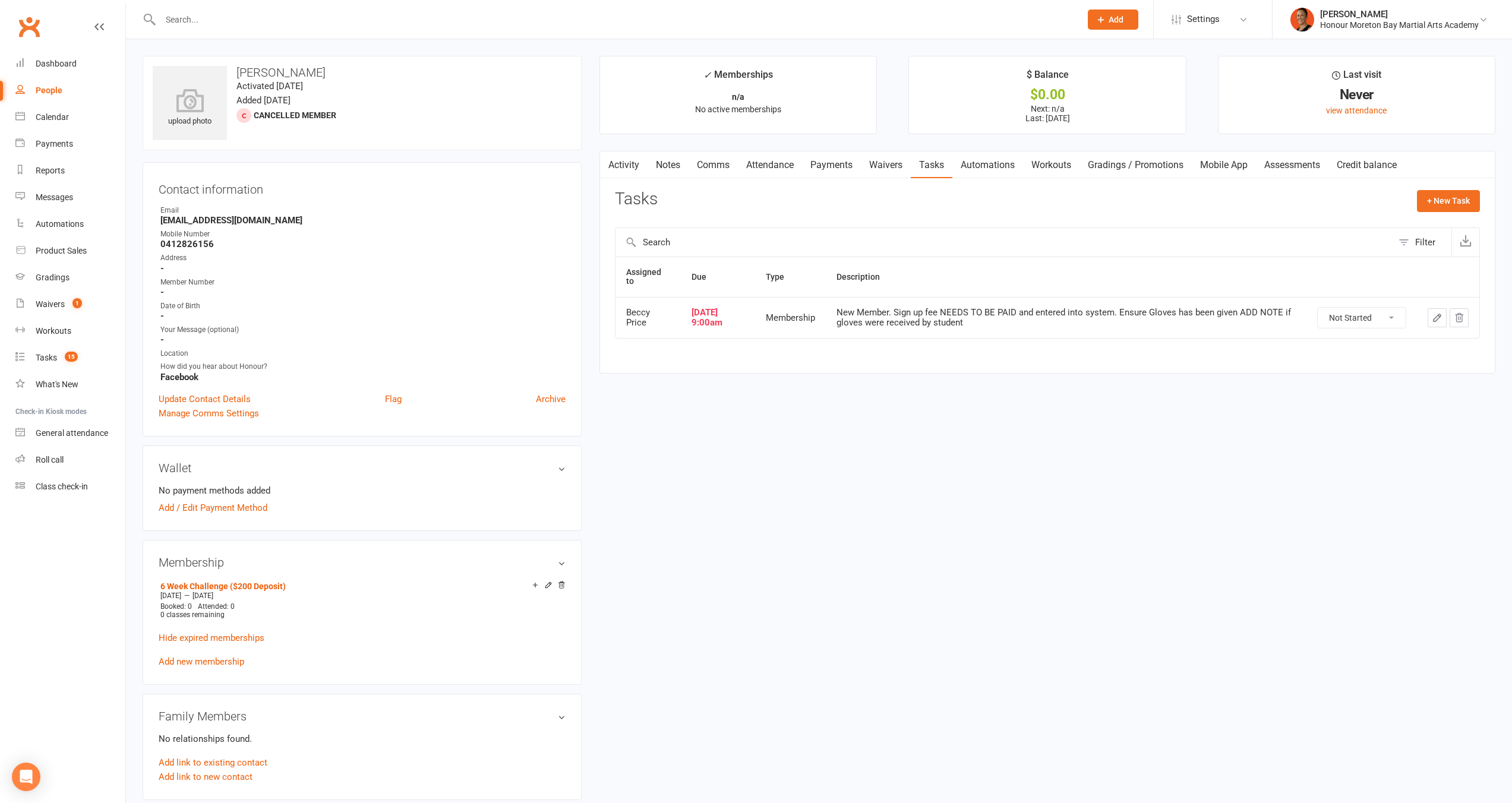
click at [1458, 313] on icon "button" at bounding box center [1459, 317] width 8 height 8
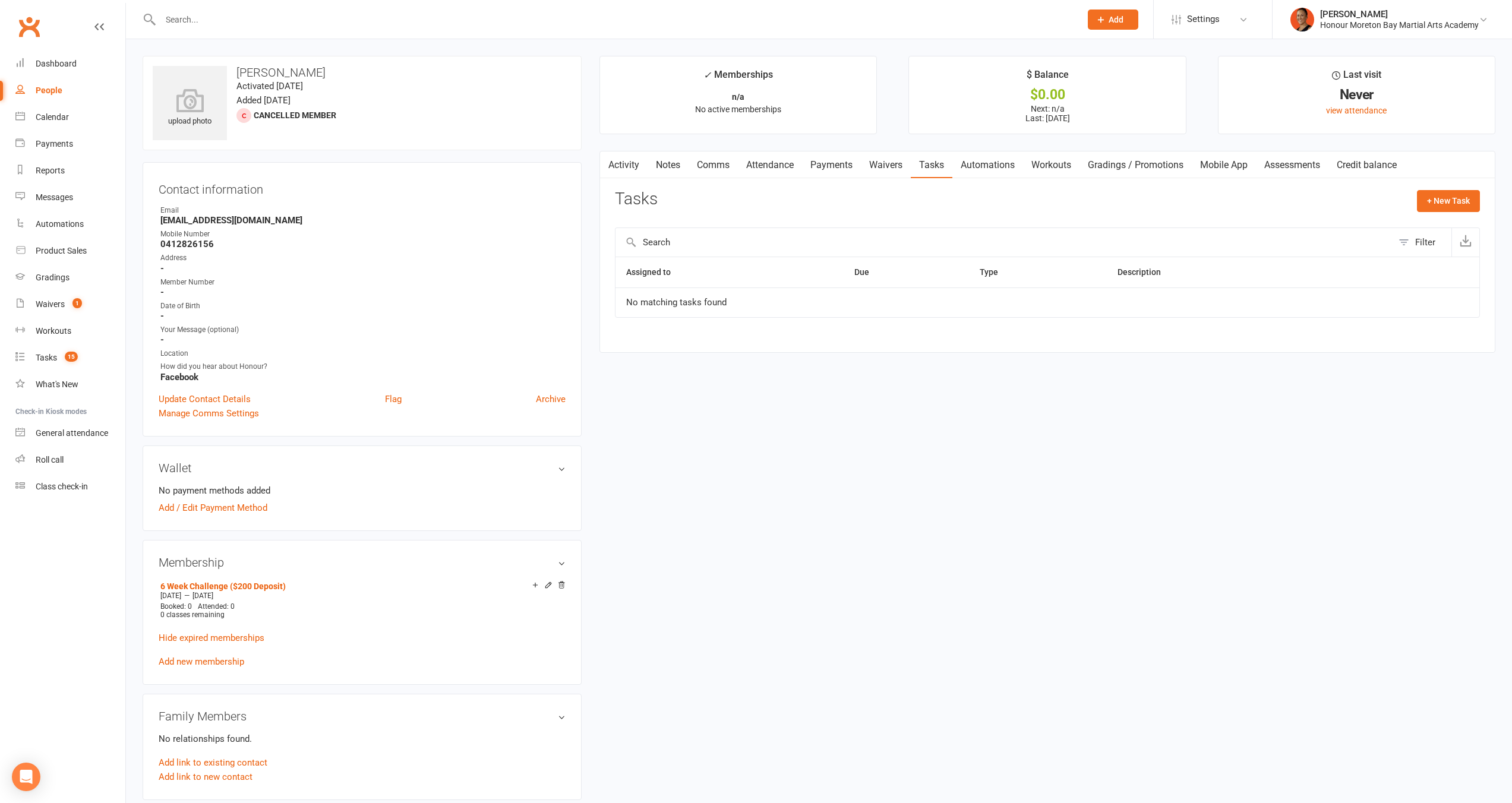
click at [880, 172] on link "Waivers" at bounding box center [886, 165] width 50 height 27
click at [979, 169] on link "Automations" at bounding box center [988, 165] width 70 height 27
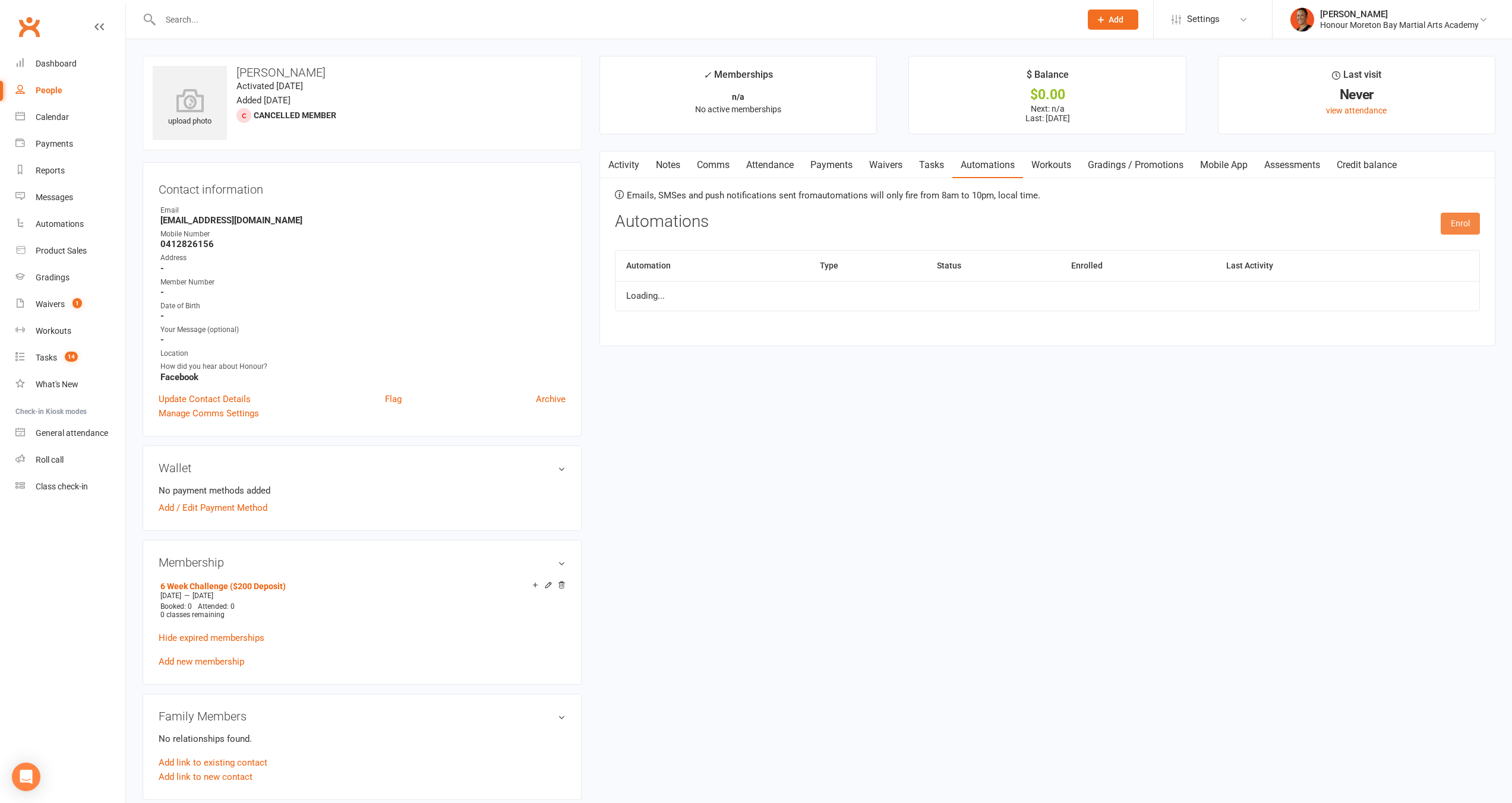
click at [1472, 225] on button "Enrol" at bounding box center [1460, 223] width 39 height 22
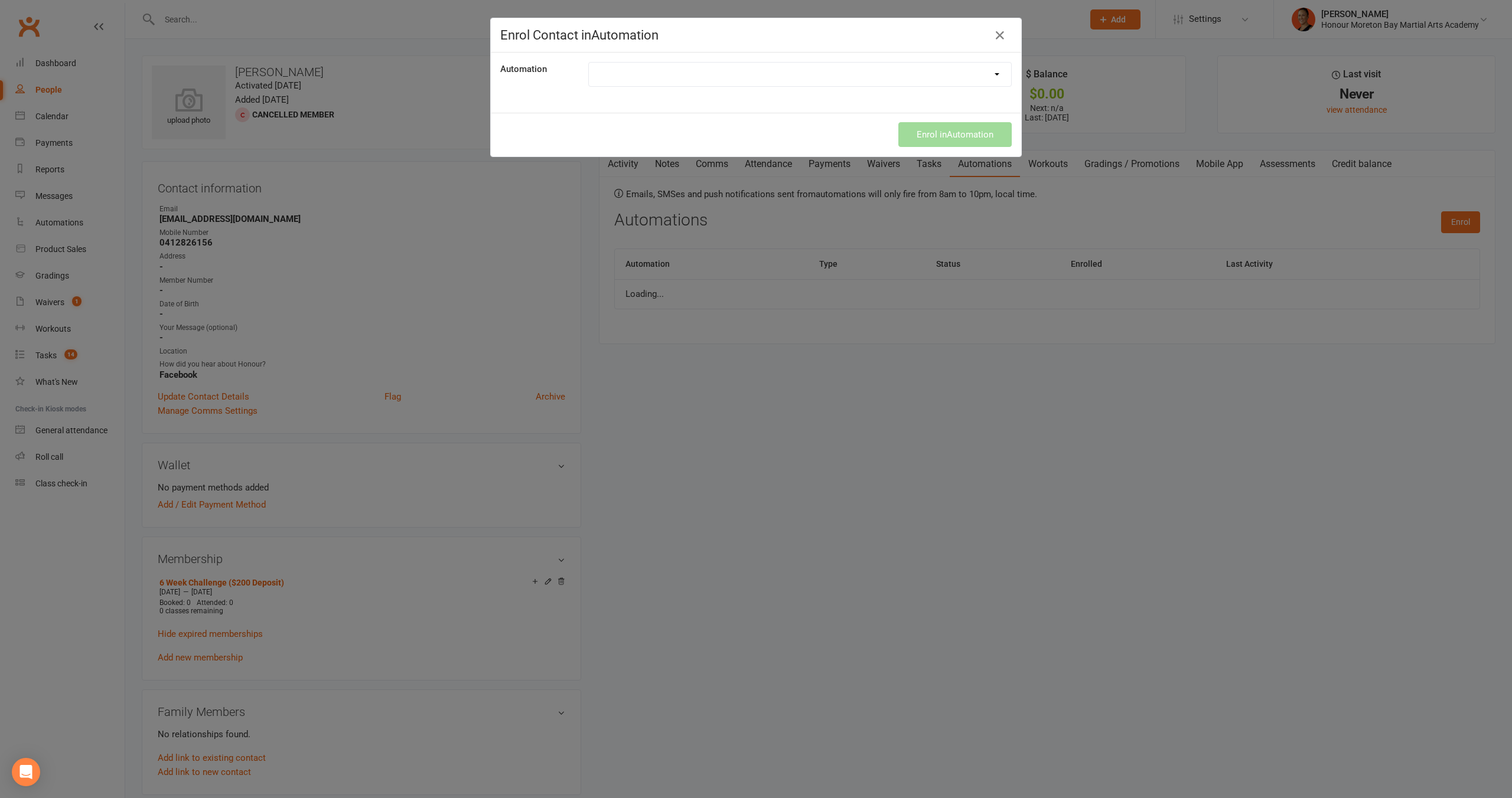
click at [722, 88] on div "Automation" at bounding box center [756, 83] width 531 height 60
click at [727, 69] on select at bounding box center [800, 74] width 423 height 23
click at [967, 75] on select at bounding box center [800, 74] width 423 height 23
click at [993, 37] on icon "button" at bounding box center [1000, 35] width 14 height 14
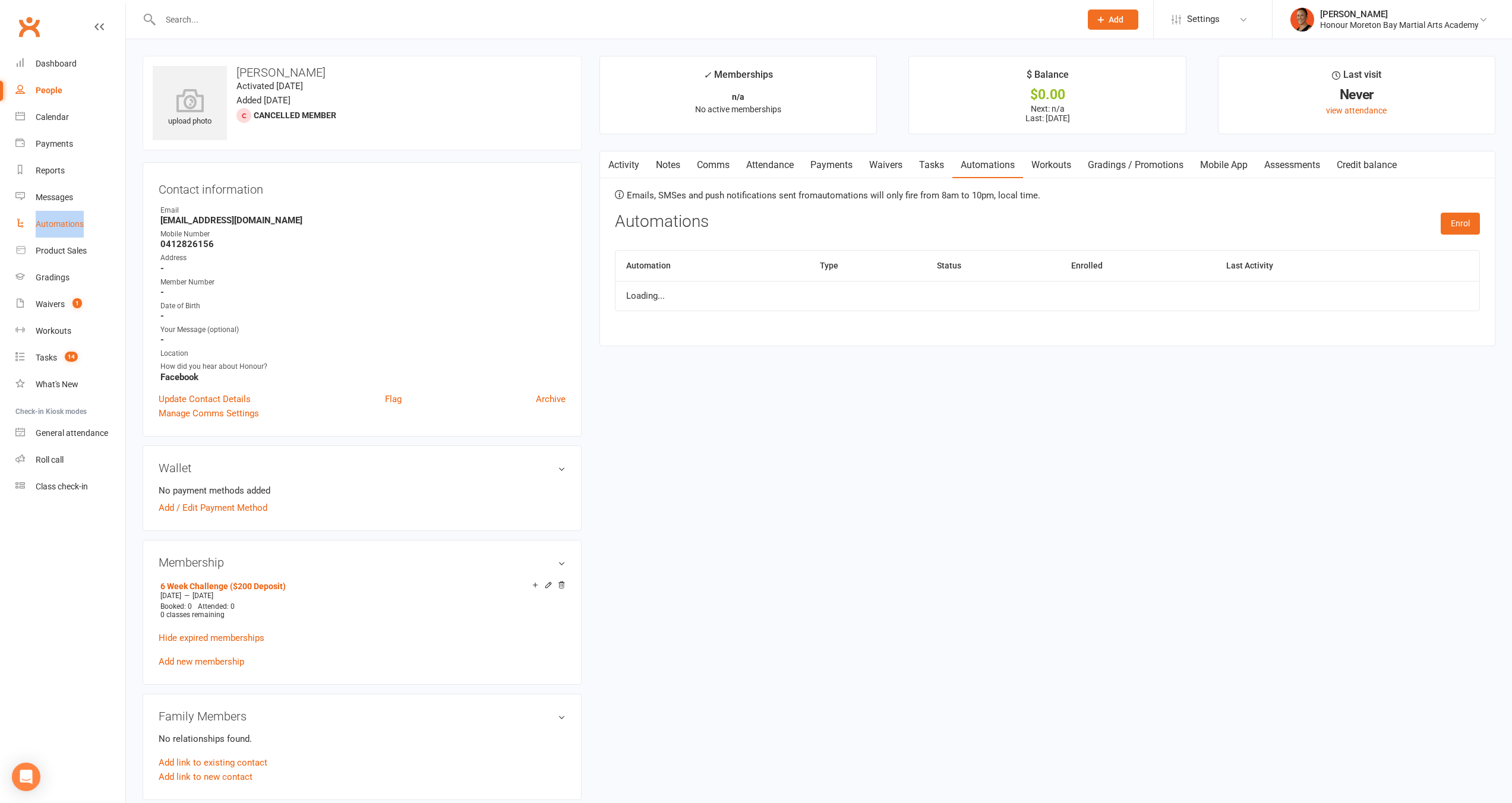
click at [837, 158] on link "Payments" at bounding box center [831, 165] width 59 height 27
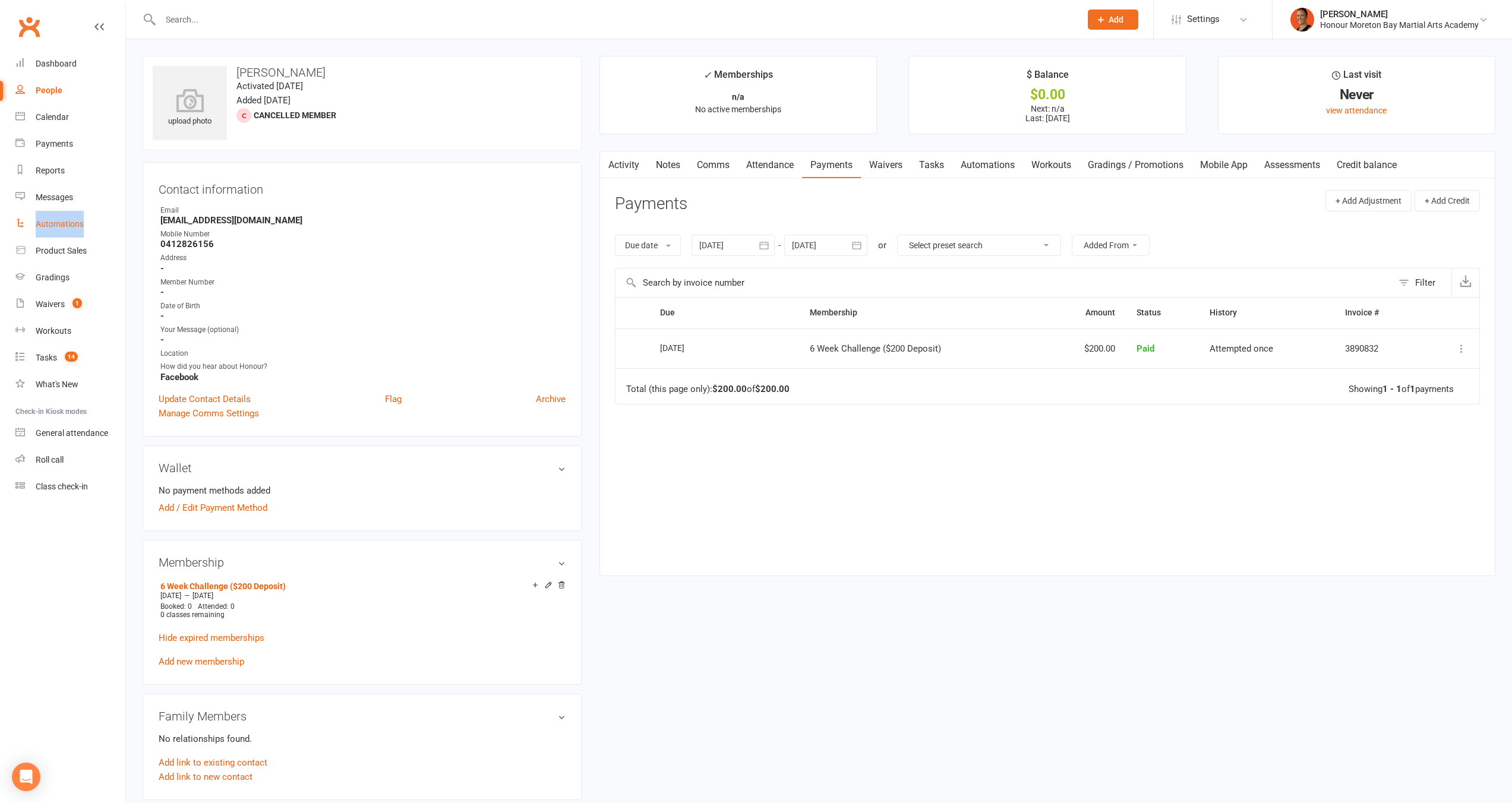
click at [994, 165] on link "Automations" at bounding box center [988, 165] width 70 height 27
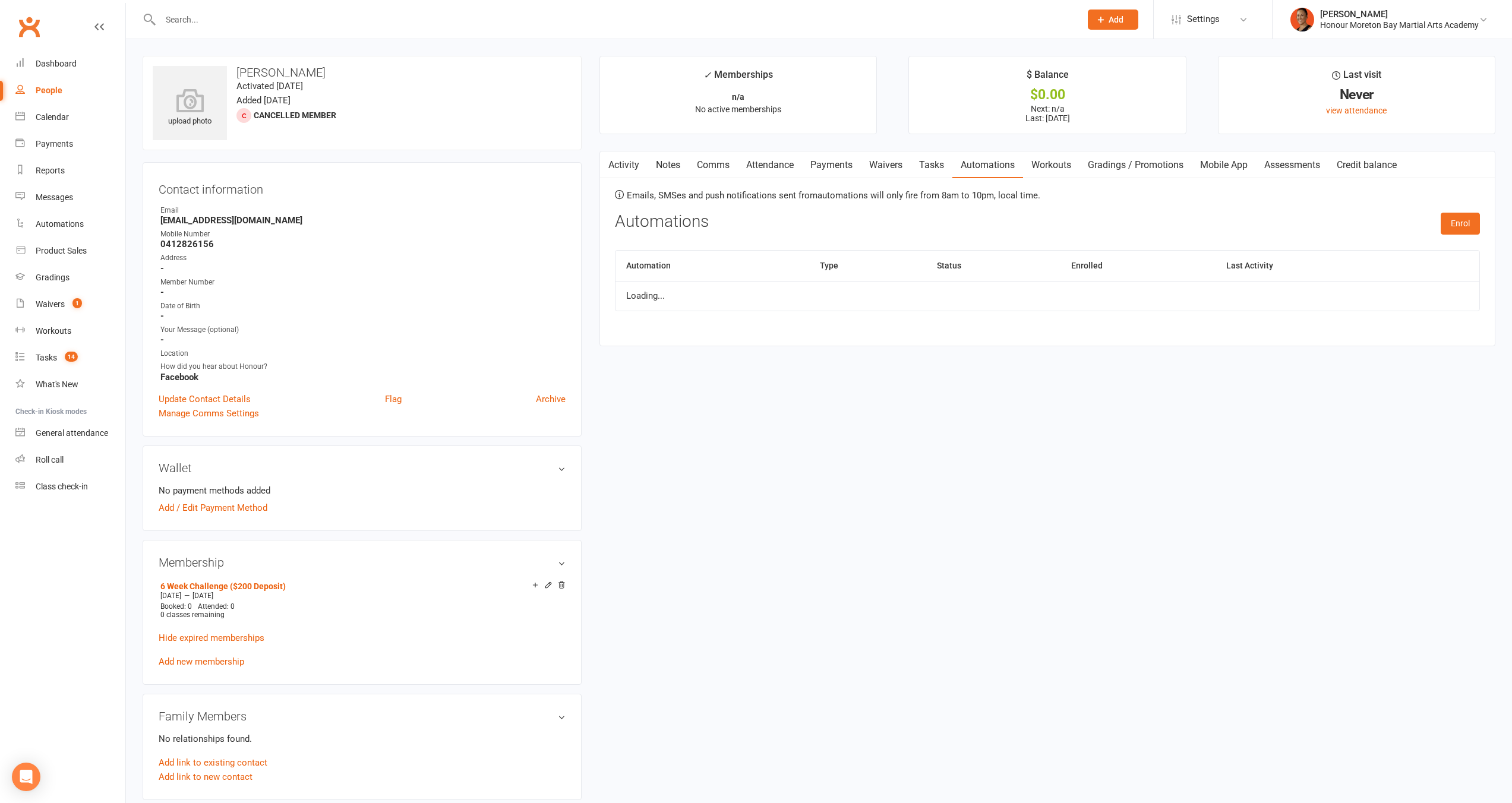
click at [1003, 474] on div "upload photo Coral Thomas Activated 12 October, 2025 Added 12 October, 2025 Can…" at bounding box center [818, 771] width 1371 height 1431
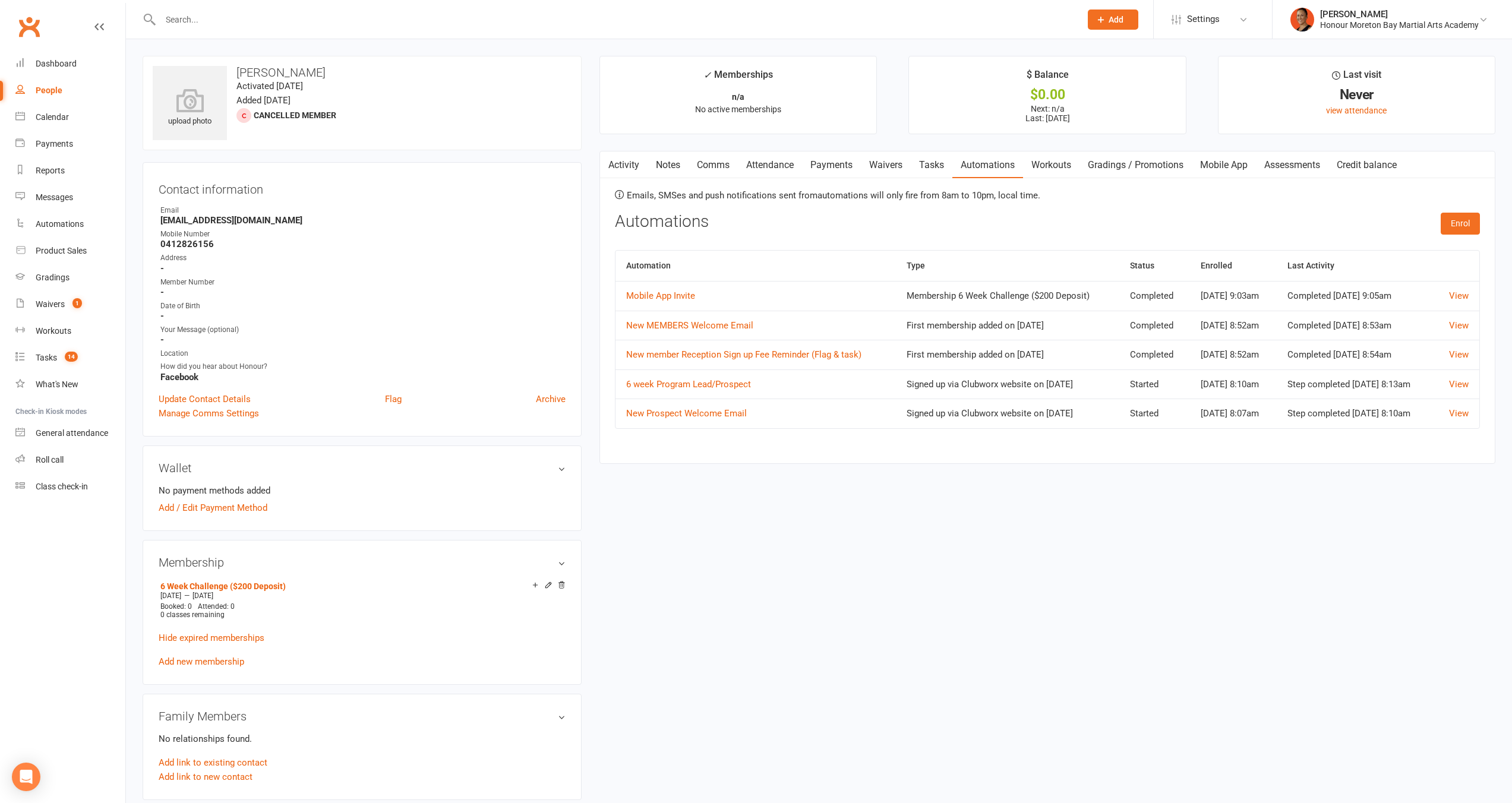
click at [883, 502] on div "upload photo Coral Thomas Activated 12 October, 2025 Added 12 October, 2025 Can…" at bounding box center [818, 771] width 1371 height 1431
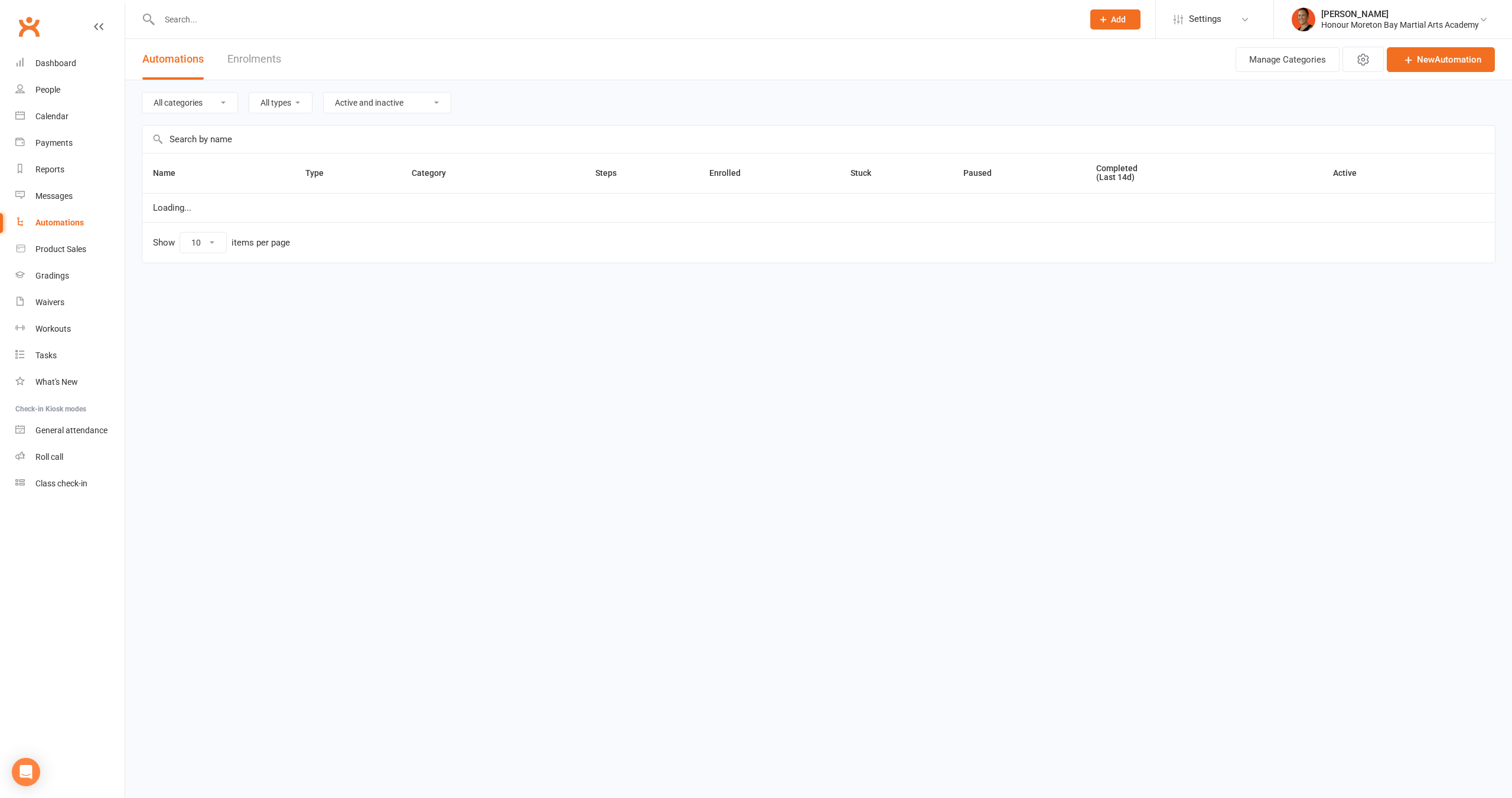
select select "100"
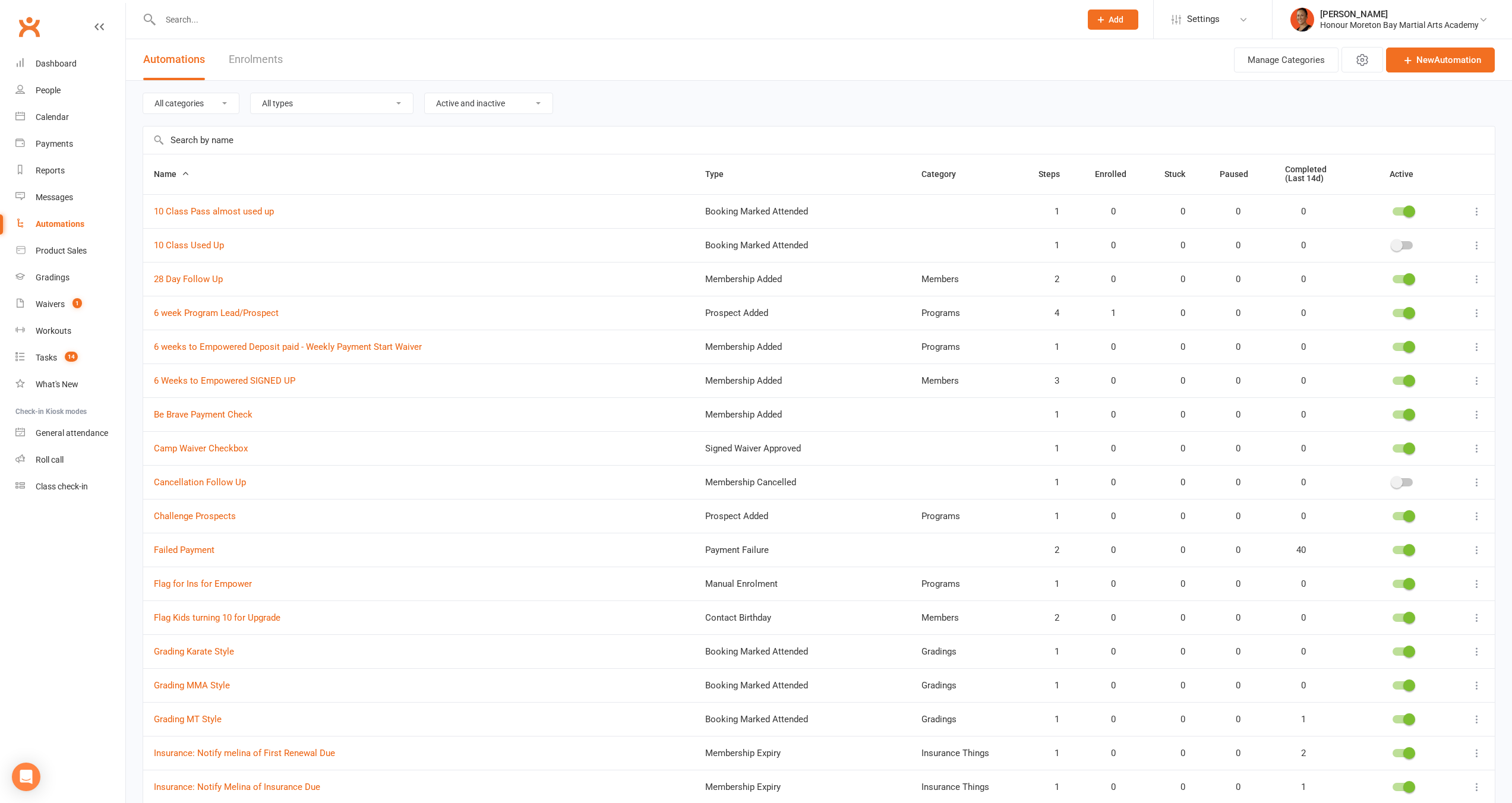
click at [422, 326] on td "6 week Program Lead/Prospect" at bounding box center [419, 313] width 551 height 34
click at [304, 349] on link "6 weeks to Empowered Deposit paid - Weekly Payment Start Waiver" at bounding box center [288, 347] width 268 height 11
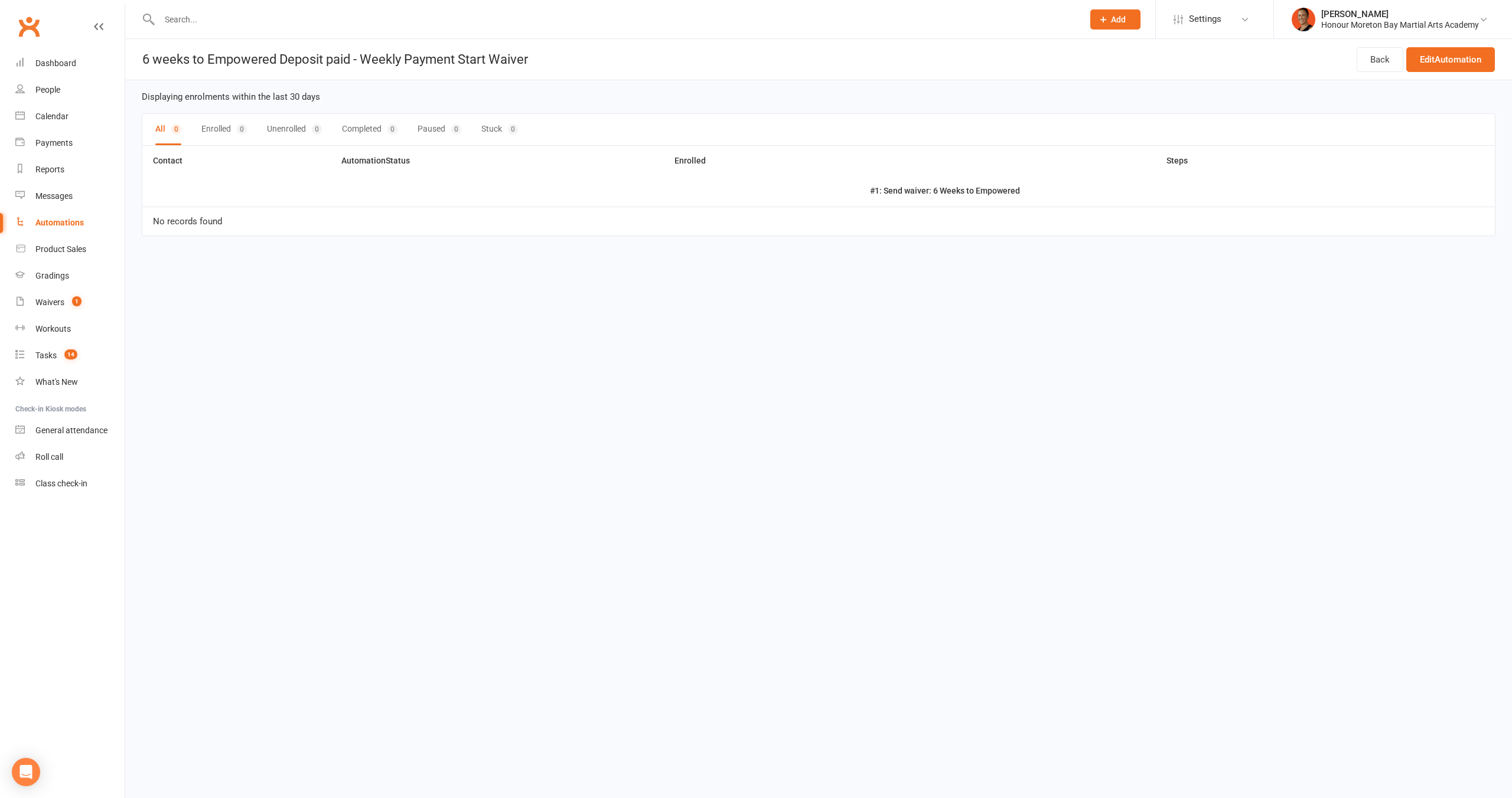
drag, startPoint x: 1288, startPoint y: 169, endPoint x: 1345, endPoint y: 117, distance: 77.2
click at [1287, 168] on th "Steps" at bounding box center [1177, 161] width 636 height 30
click at [1446, 63] on link "Edit Automation" at bounding box center [1451, 60] width 88 height 25
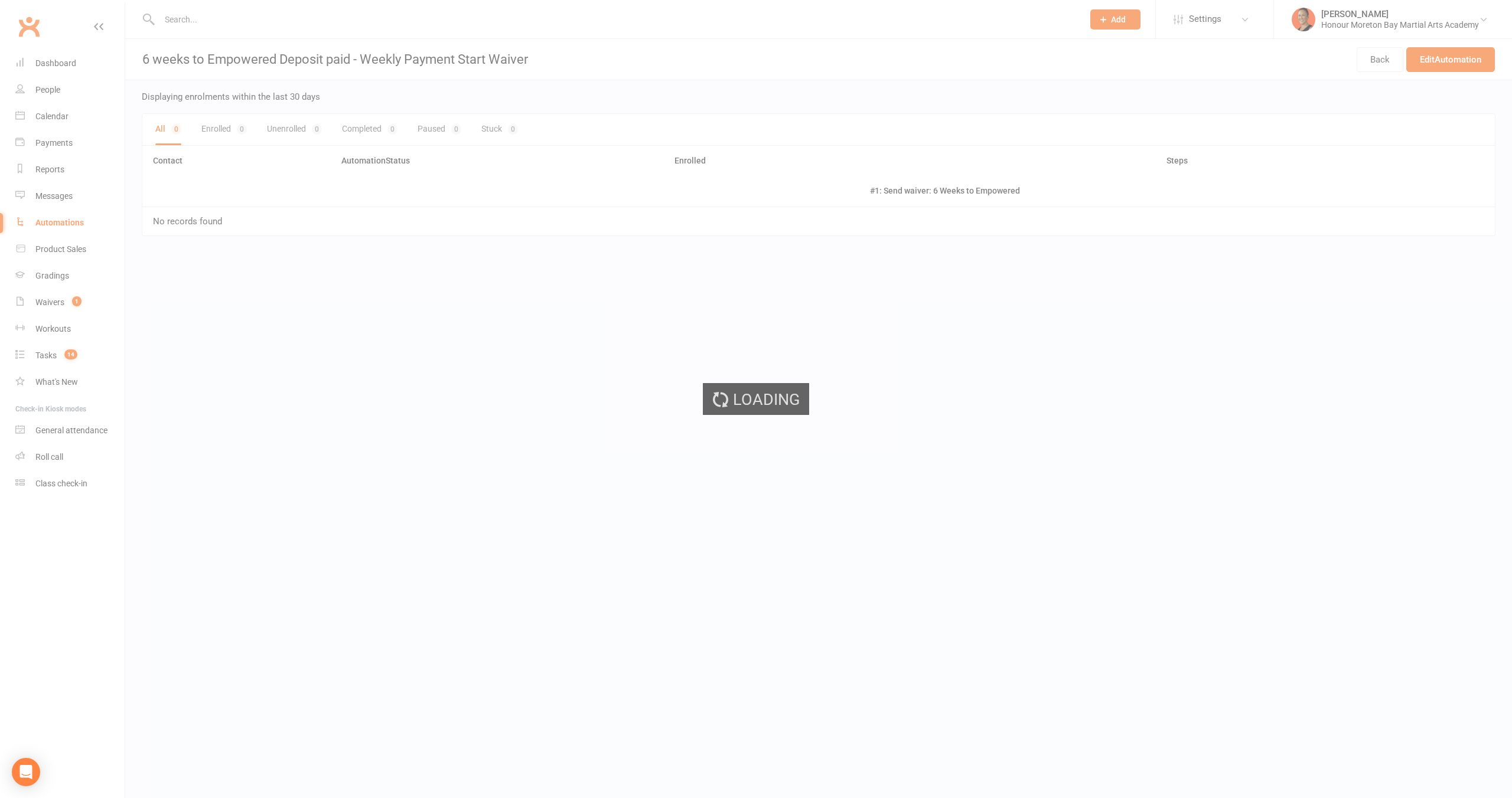
select select "send_to_parent"
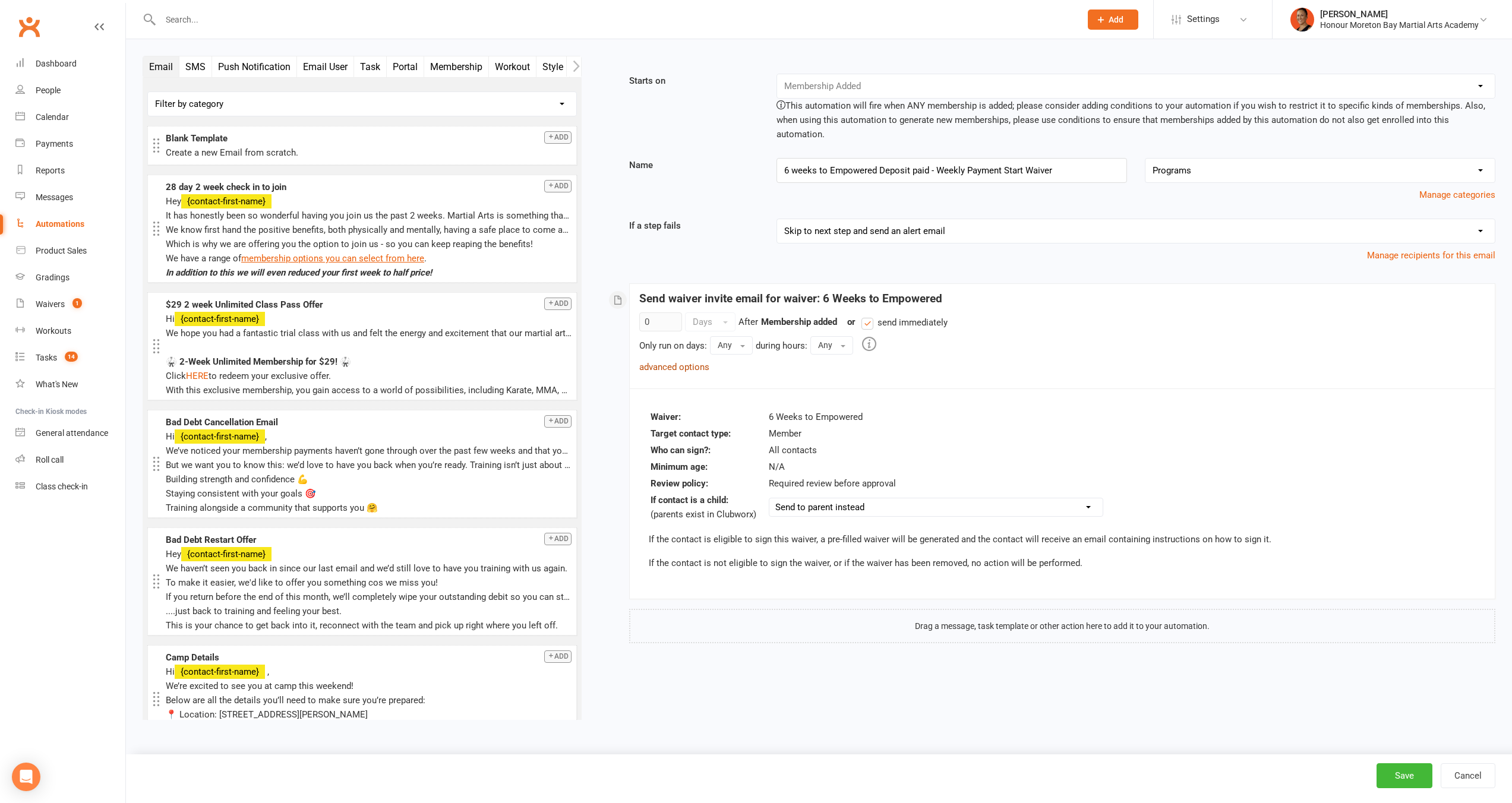
click at [676, 362] on link "advanced options" at bounding box center [674, 367] width 70 height 11
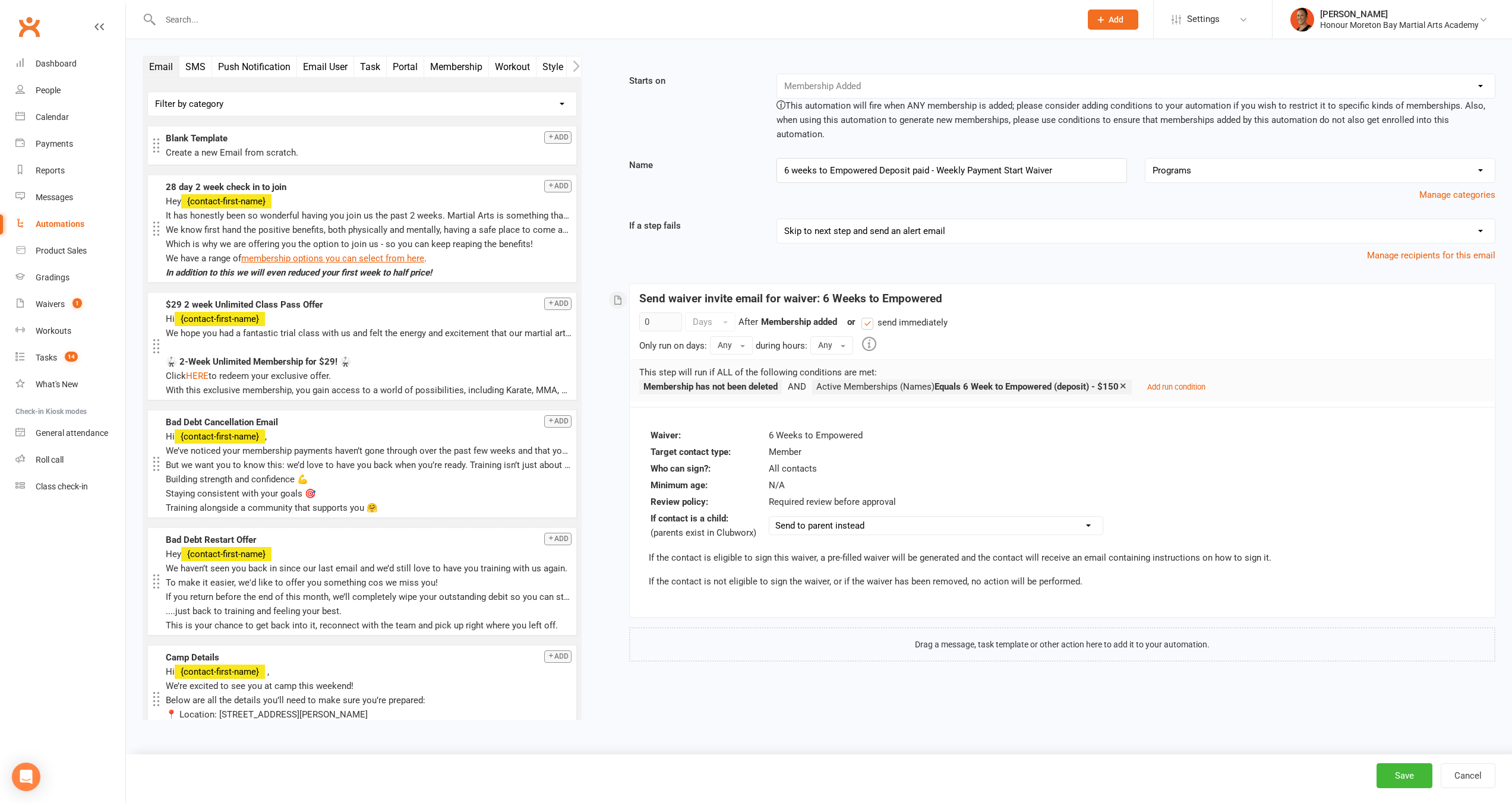
click at [1127, 381] on icon at bounding box center [1123, 385] width 9 height 9
click at [863, 382] on small "Add run condition" at bounding box center [857, 387] width 58 height 9
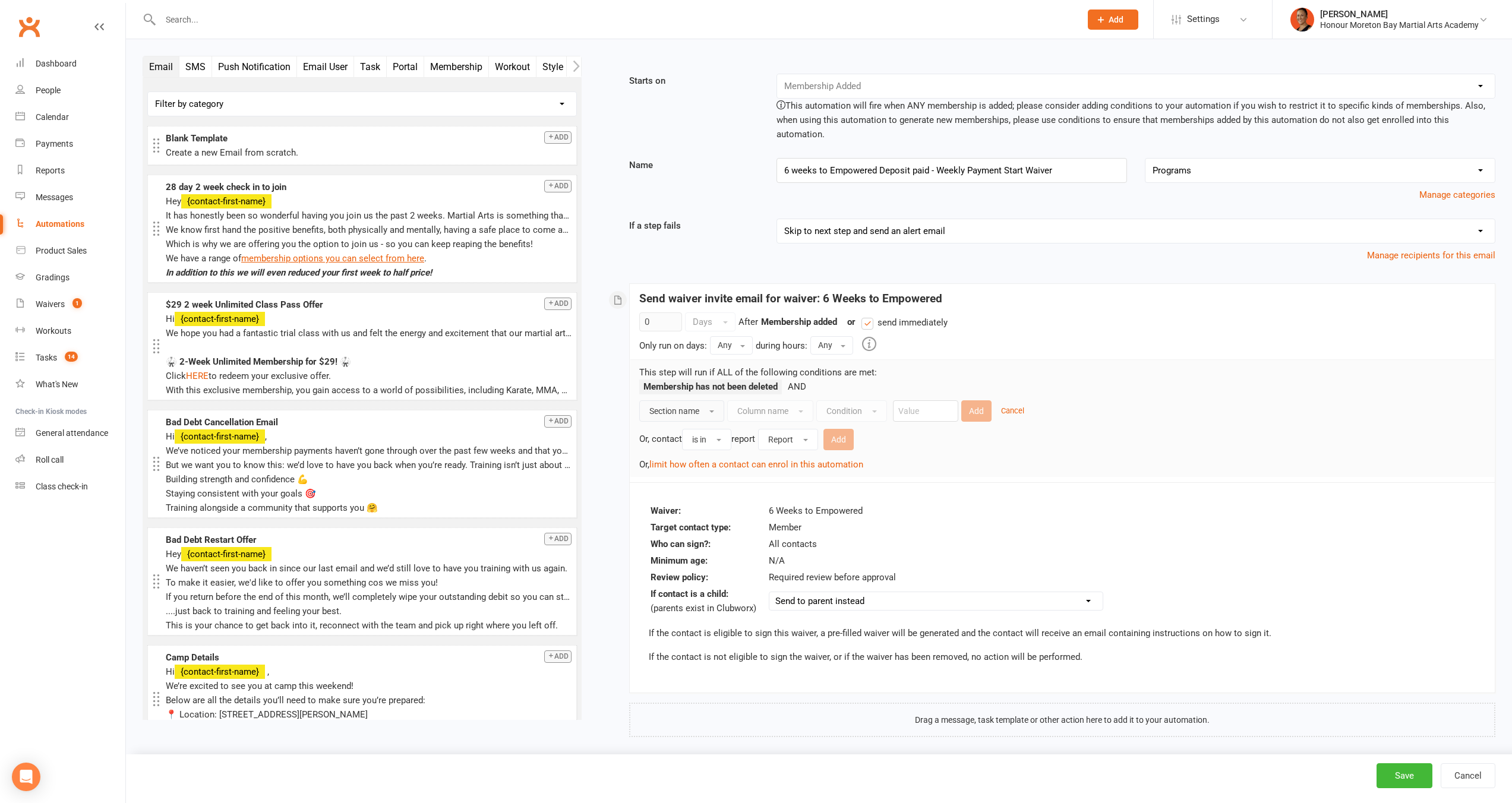
click at [681, 406] on span "Section name" at bounding box center [674, 411] width 50 height 9
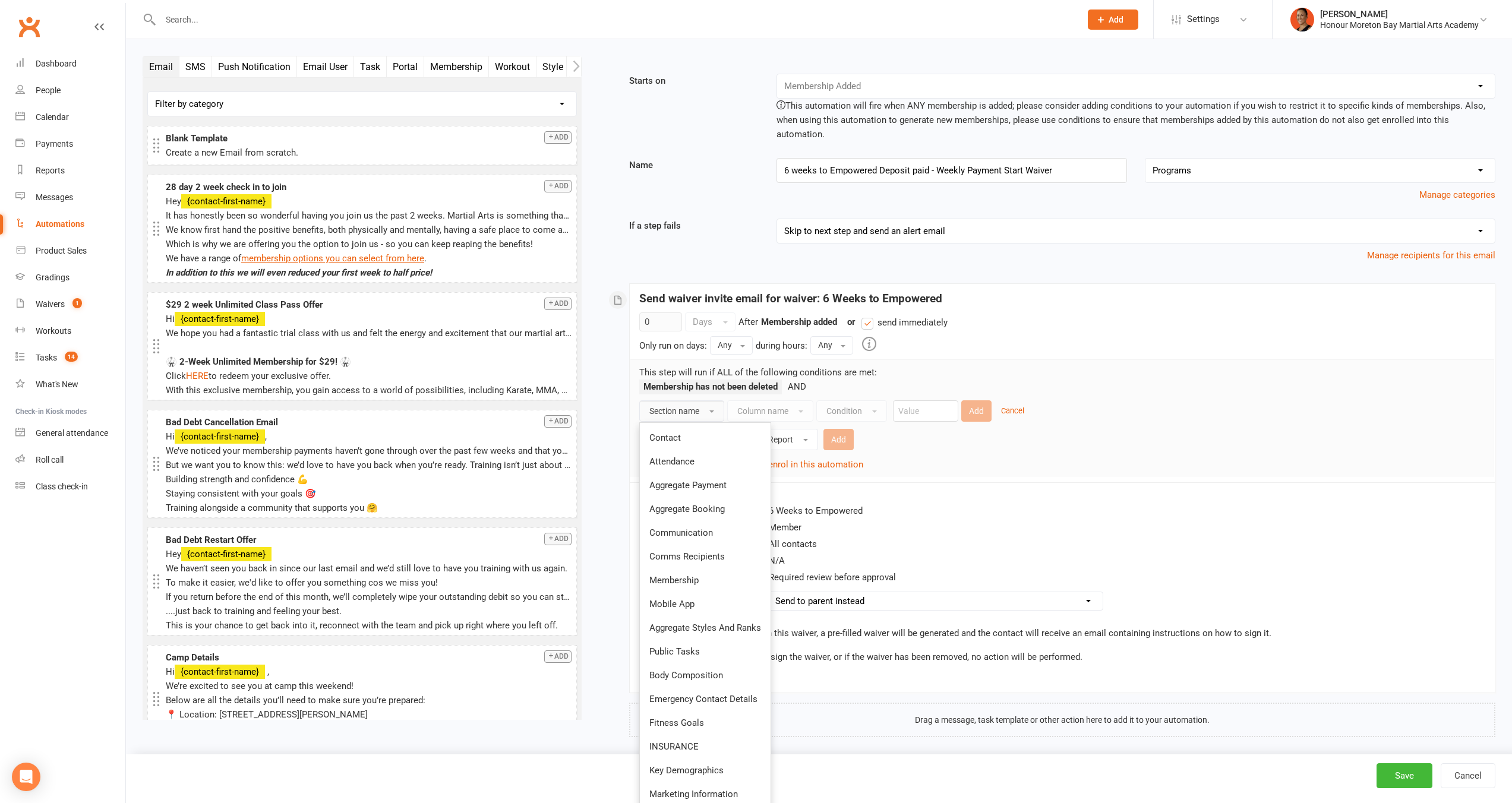
click at [1339, 482] on div "Waiver: 6 Weeks to Empowered Target contact type: Member Who can sign?: All con…" at bounding box center [1062, 587] width 865 height 210
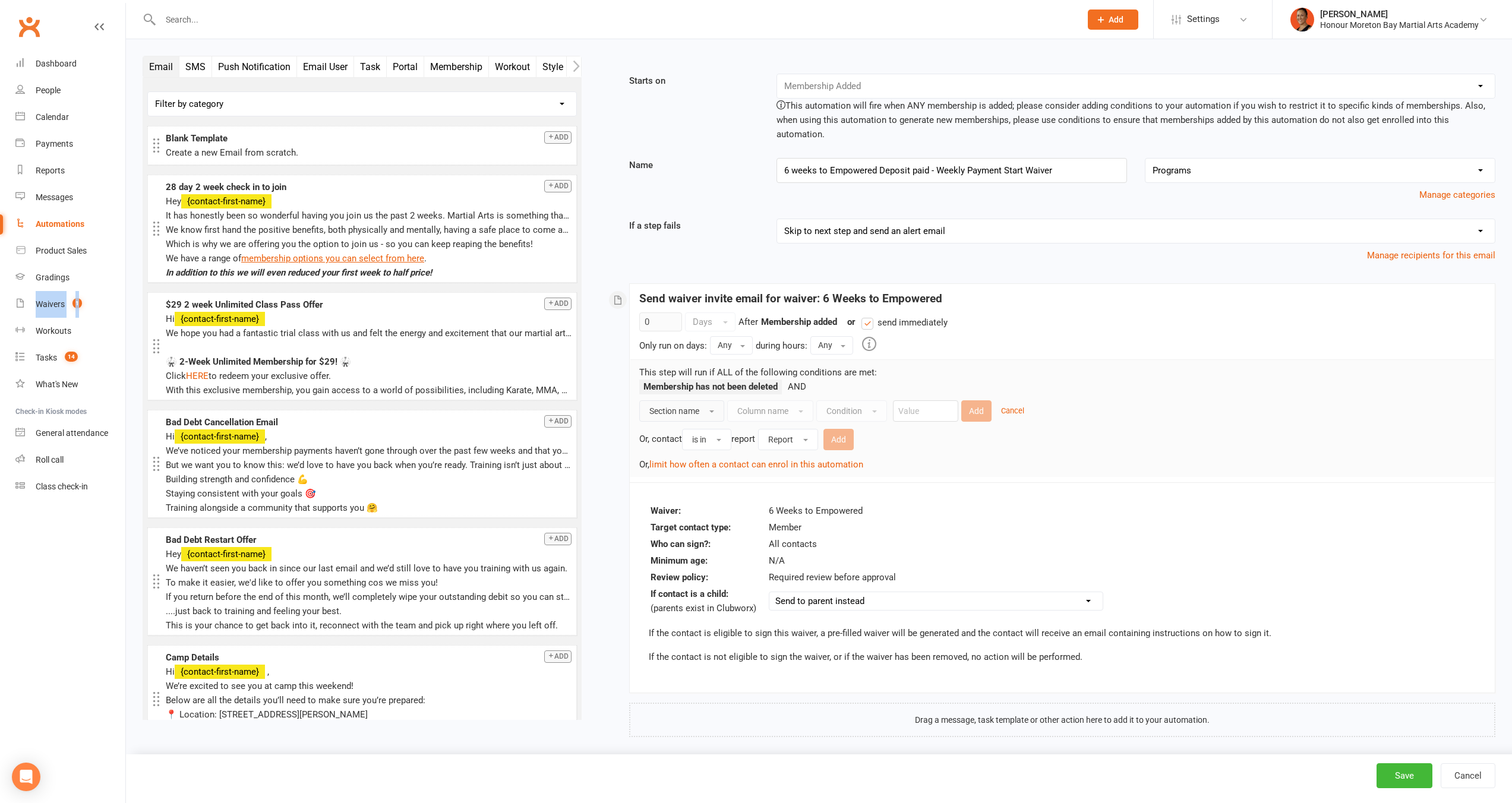
click at [684, 406] on span "Section name" at bounding box center [674, 411] width 50 height 9
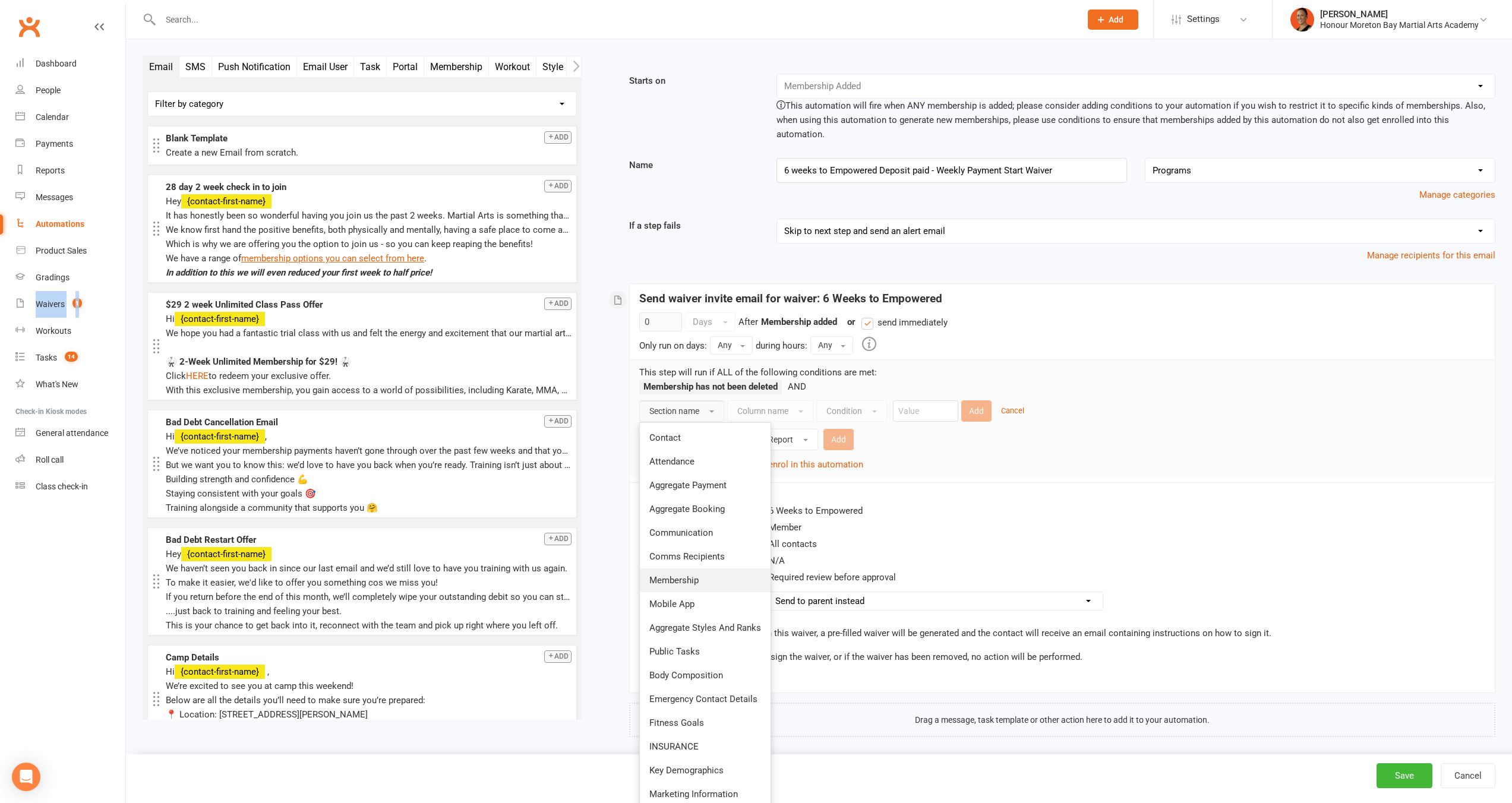
click at [699, 568] on link "Membership" at bounding box center [705, 580] width 131 height 23
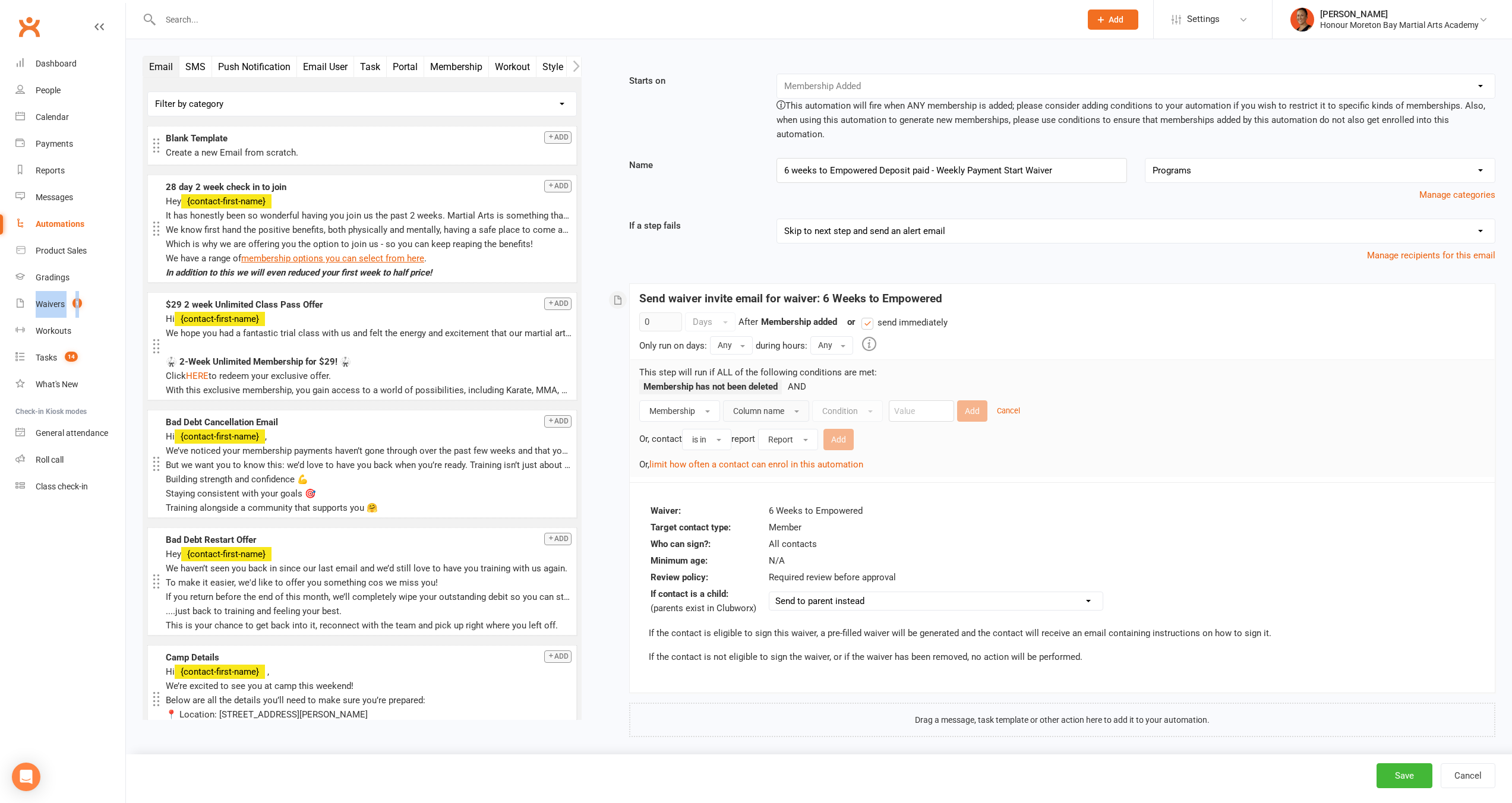
click at [758, 406] on span "Column name" at bounding box center [758, 411] width 51 height 9
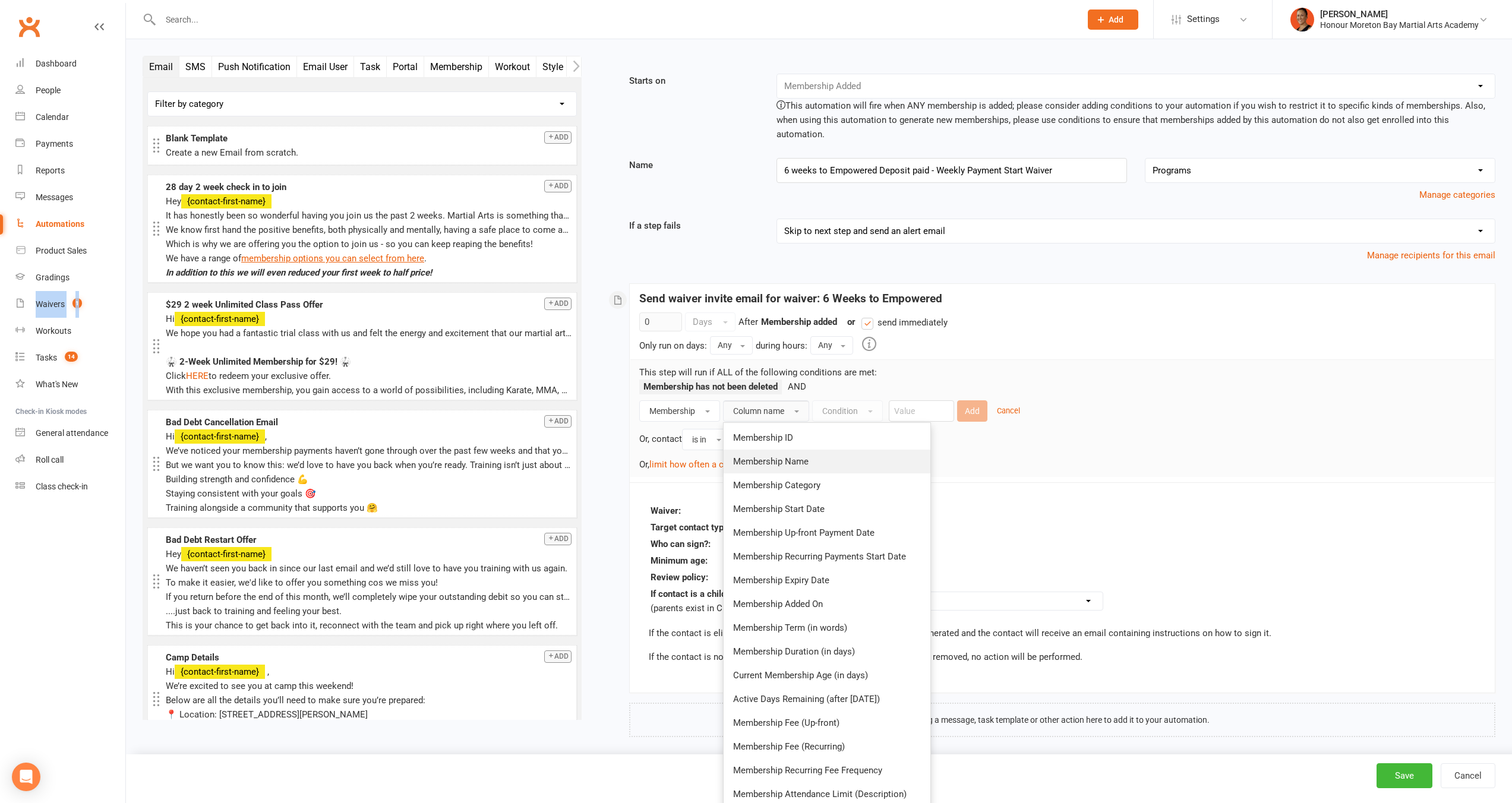
click at [799, 456] on span "Membership Name" at bounding box center [771, 461] width 75 height 11
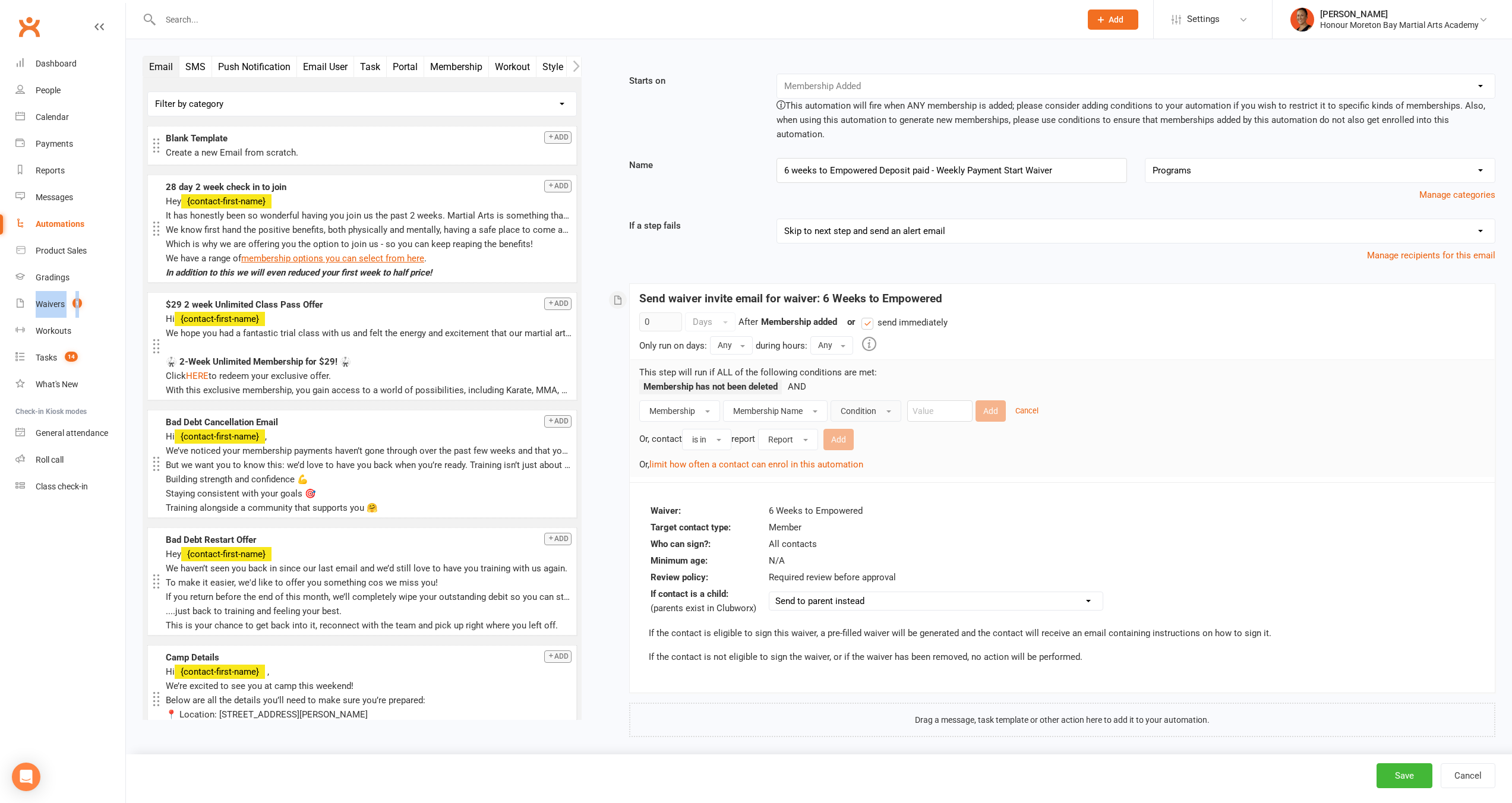
click at [864, 406] on span "Condition" at bounding box center [859, 411] width 36 height 9
drag, startPoint x: 744, startPoint y: 401, endPoint x: 720, endPoint y: 399, distance: 24.1
click at [742, 400] on button "Membership Name" at bounding box center [775, 411] width 104 height 22
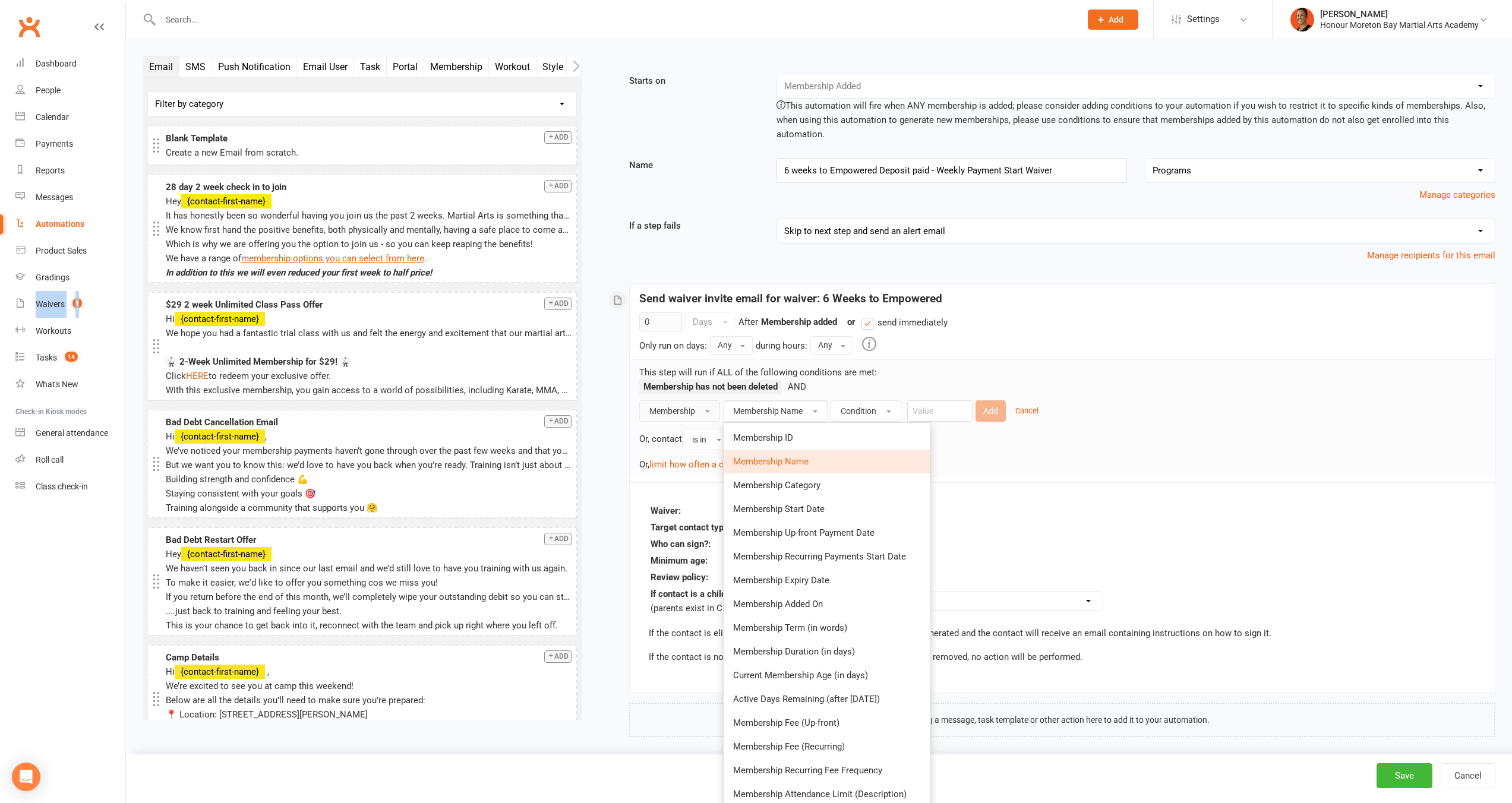
click at [708, 400] on button "Membership" at bounding box center [679, 411] width 81 height 22
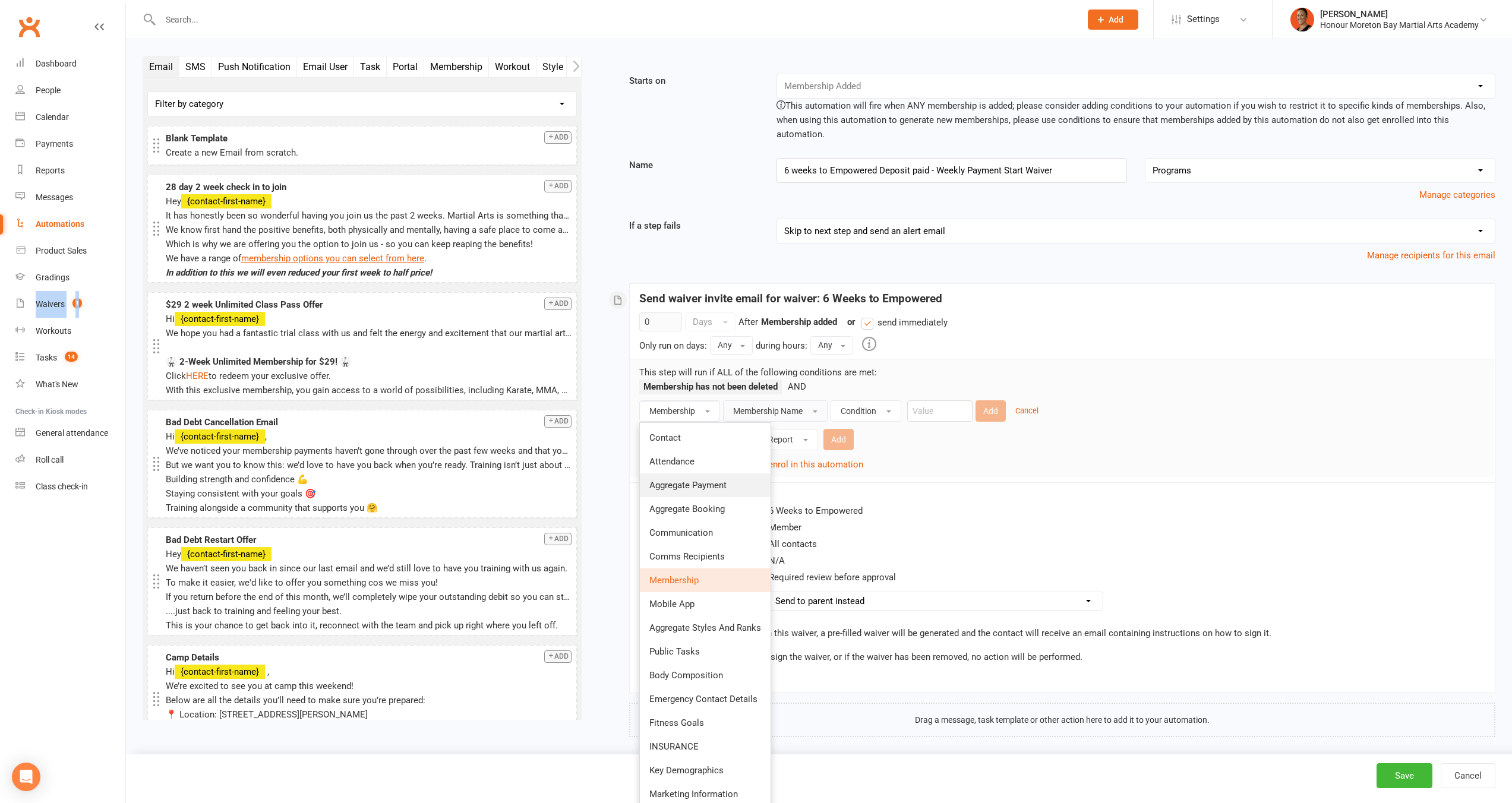
click at [716, 480] on span "Aggregate Payment" at bounding box center [687, 485] width 77 height 11
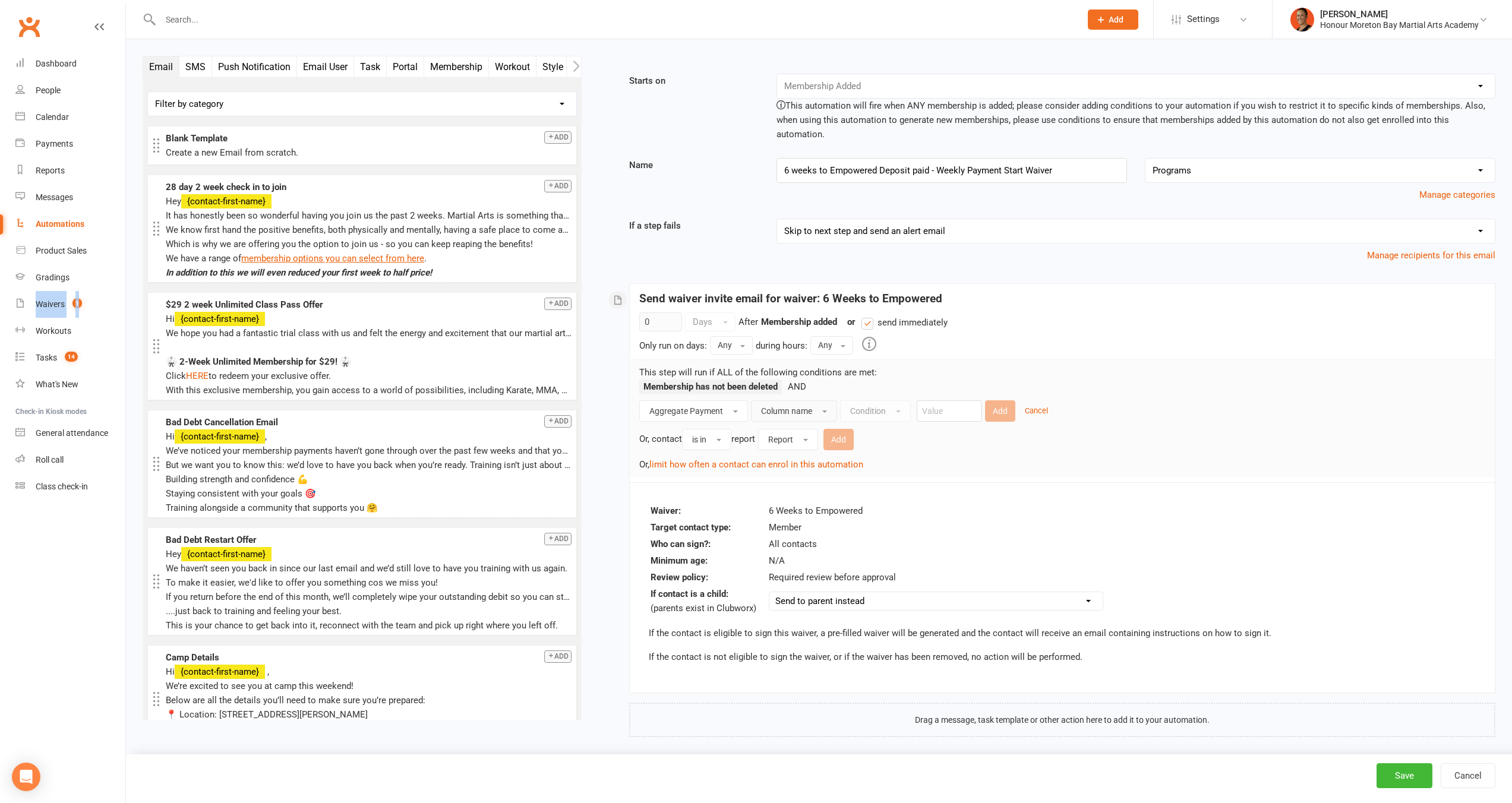
click at [791, 406] on span "Column name" at bounding box center [786, 411] width 51 height 9
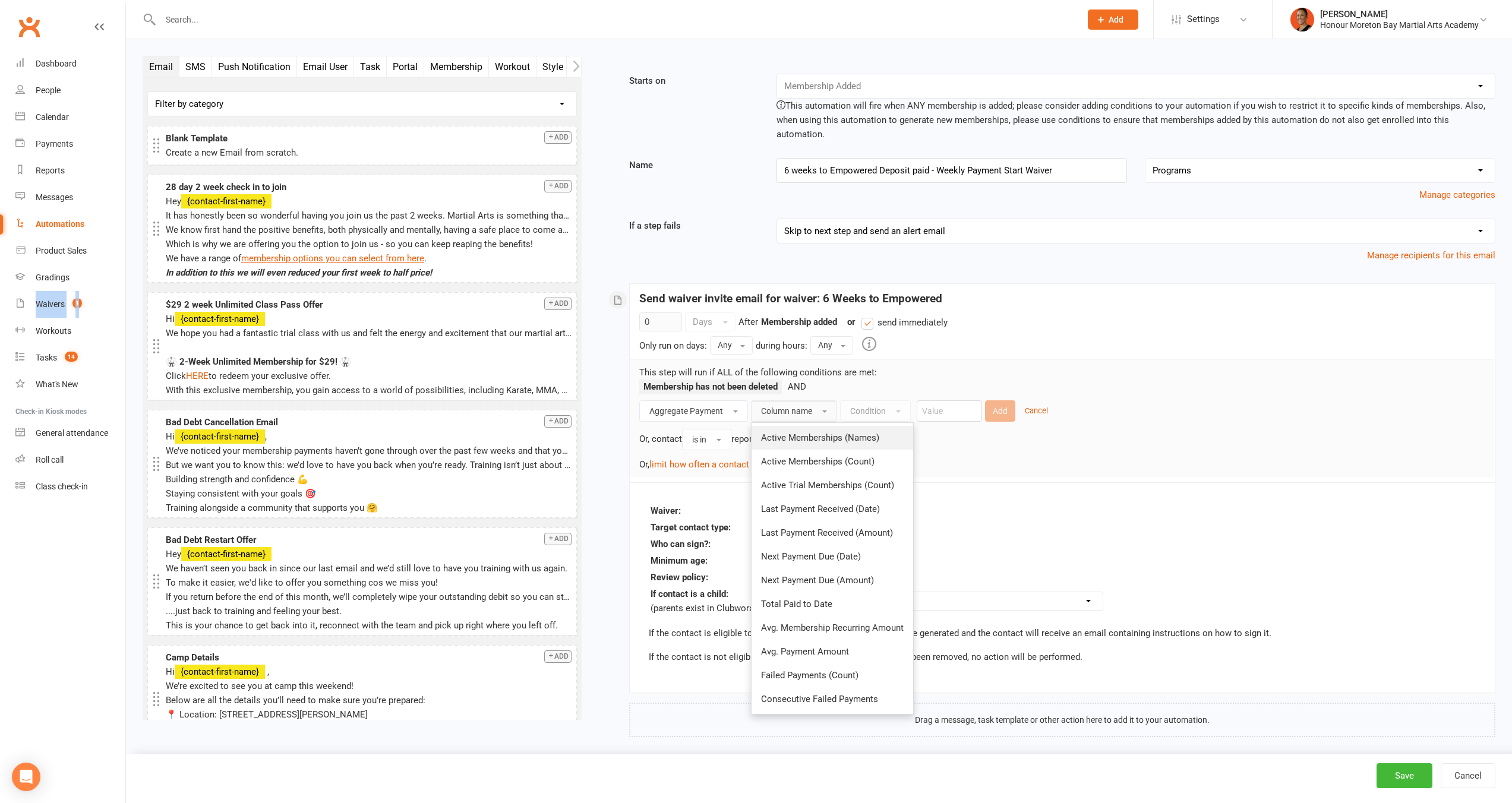
click at [817, 431] on link "Active Memberships (Names)" at bounding box center [833, 438] width 162 height 23
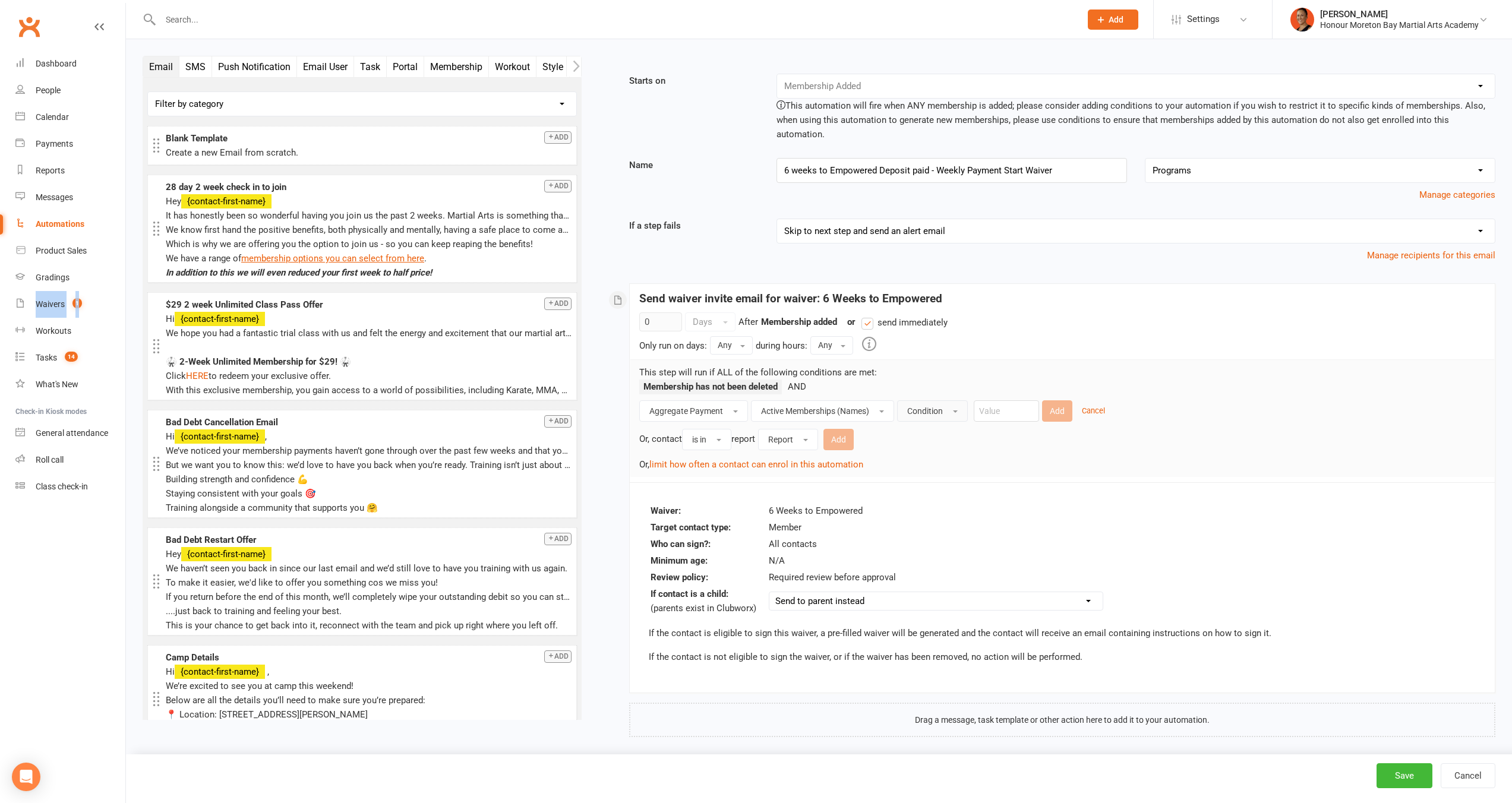
click at [954, 400] on button "Condition" at bounding box center [932, 411] width 70 height 22
click at [951, 473] on link "Contains" at bounding box center [962, 485] width 130 height 23
click at [1006, 402] on input "text" at bounding box center [1004, 411] width 65 height 22
paste input "6 Week Challenge ($200 Deposit)"
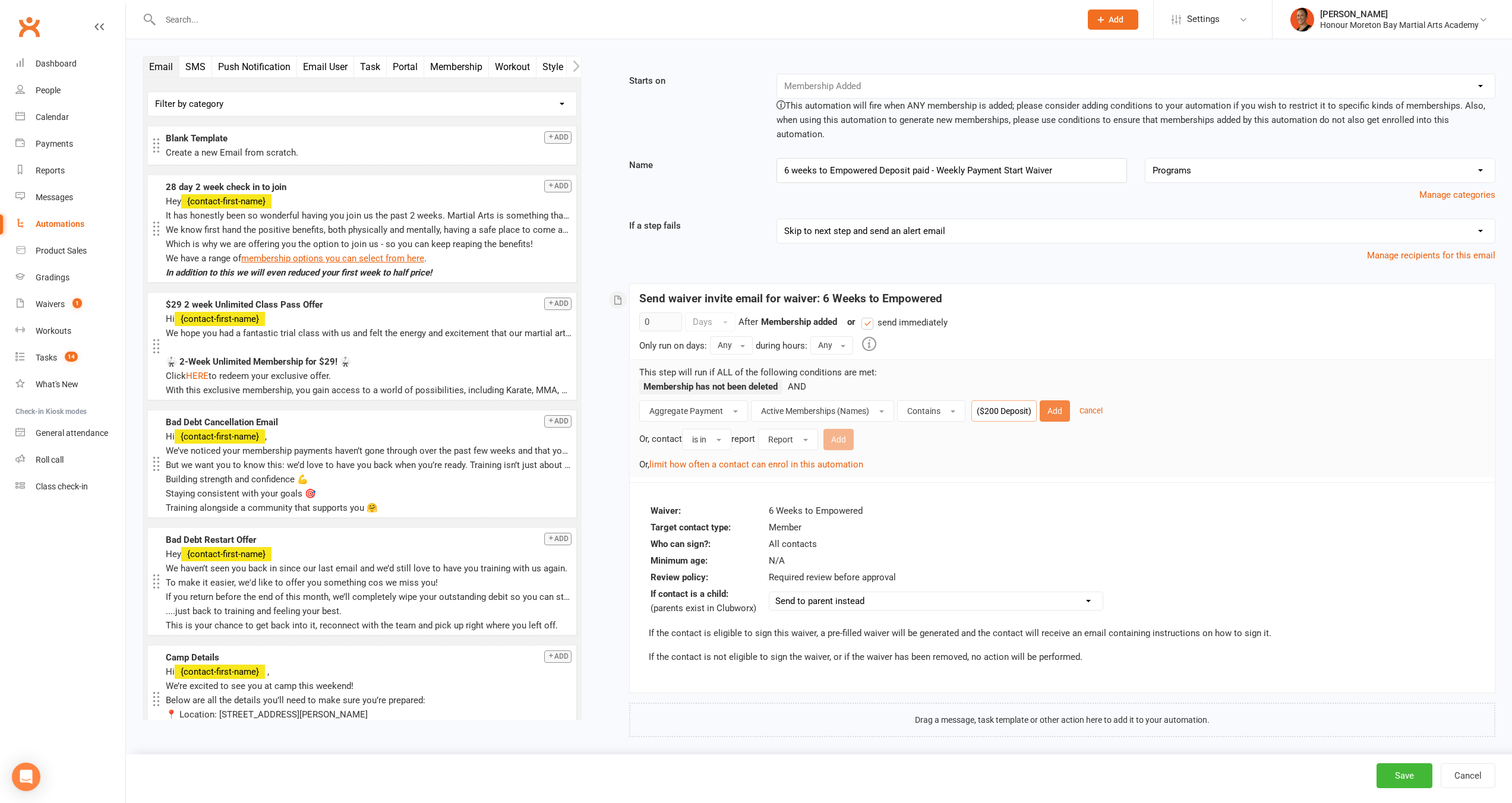
type input "6 Week Challenge ($200 Deposit)"
click at [1055, 402] on button "Add" at bounding box center [1054, 411] width 30 height 22
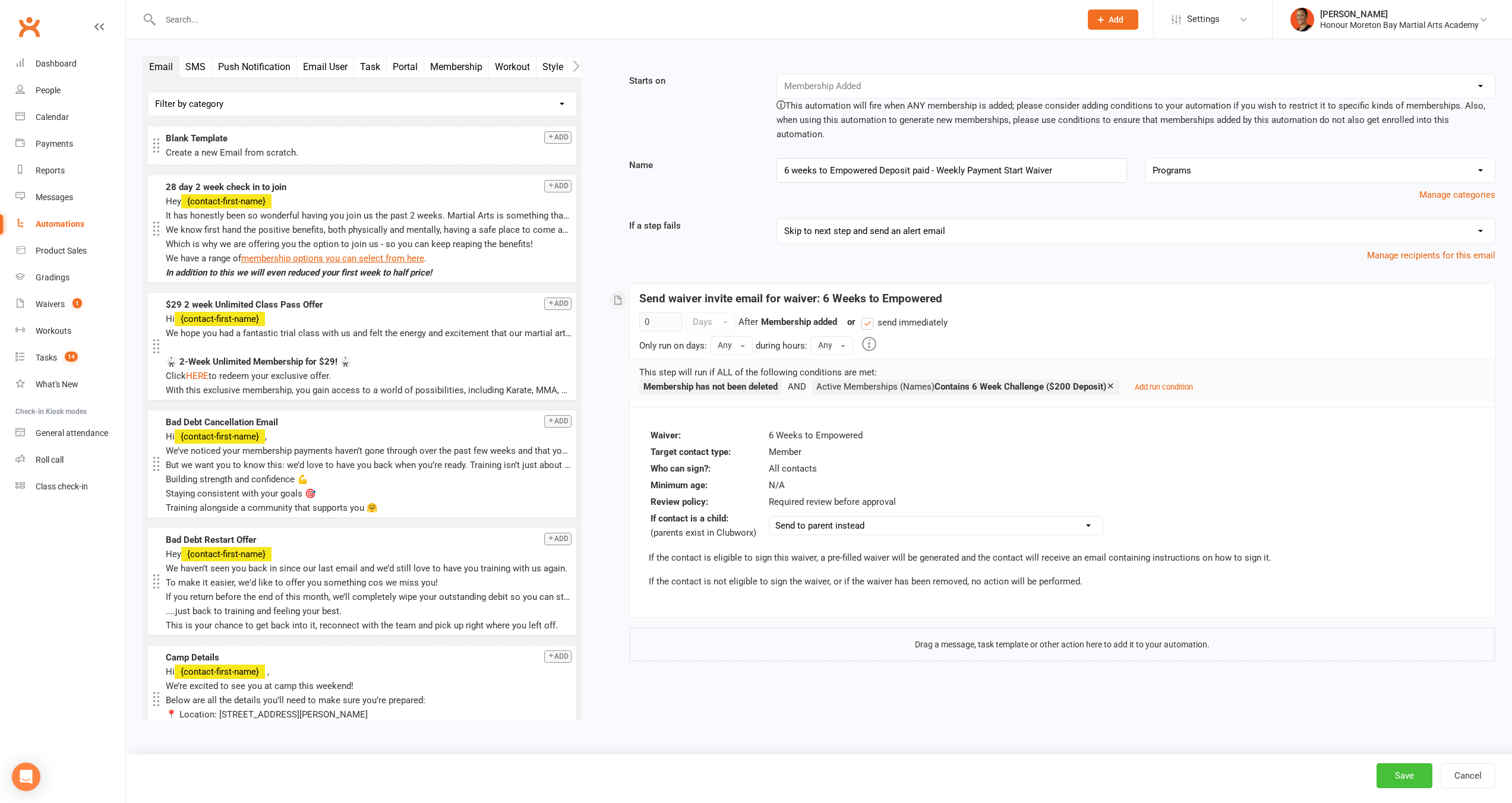
click at [1397, 778] on button "Save" at bounding box center [1404, 776] width 56 height 25
select select "100"
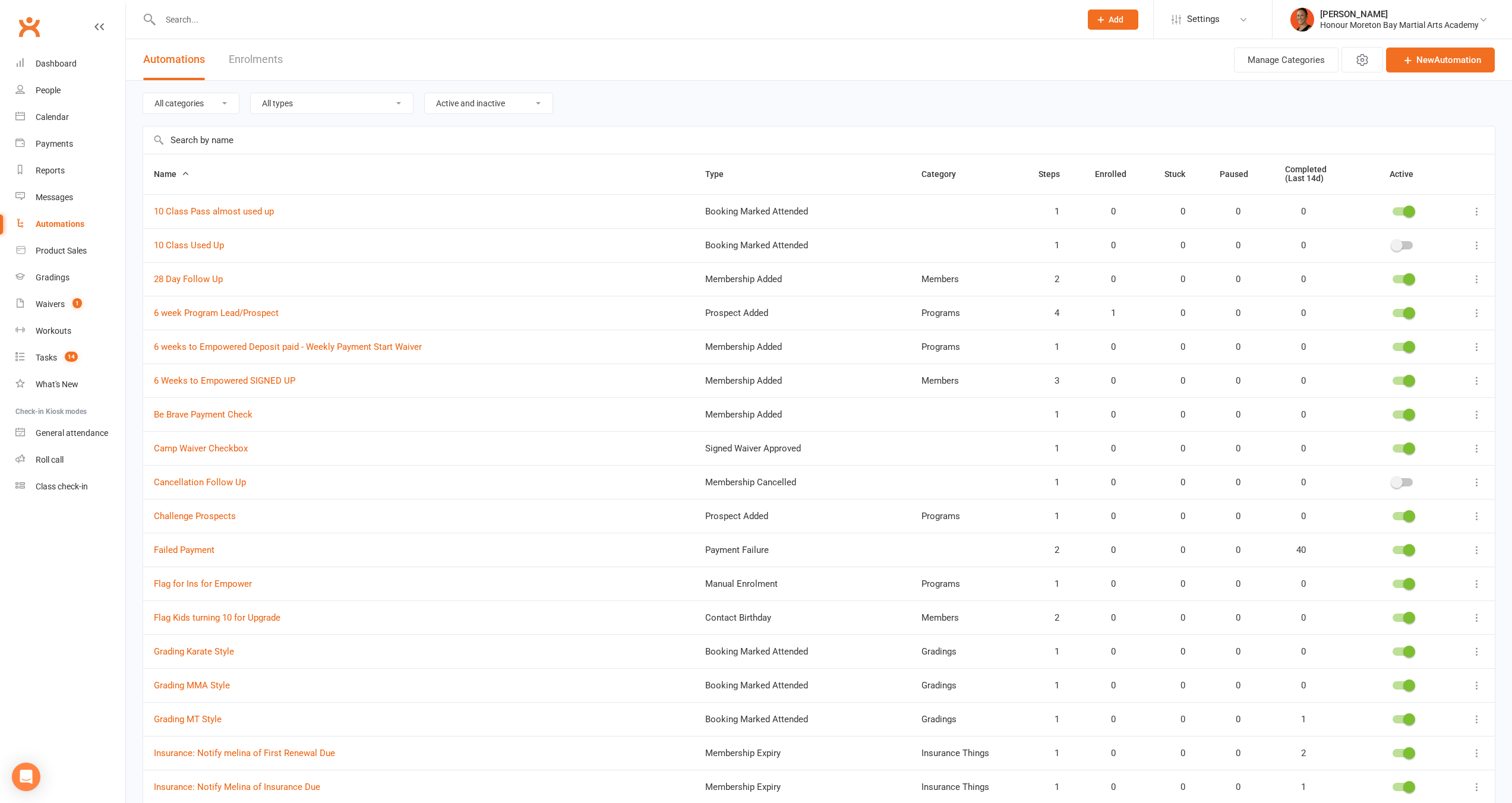
click at [335, 111] on select "All types Booking Cancelled Booking Due Booking Late-Cancelled Booking Marked A…" at bounding box center [332, 103] width 162 height 20
select select "membership_added"
click at [251, 93] on select "All types Booking Cancelled Booking Due Booking Late-Cancelled Booking Marked A…" at bounding box center [332, 103] width 162 height 20
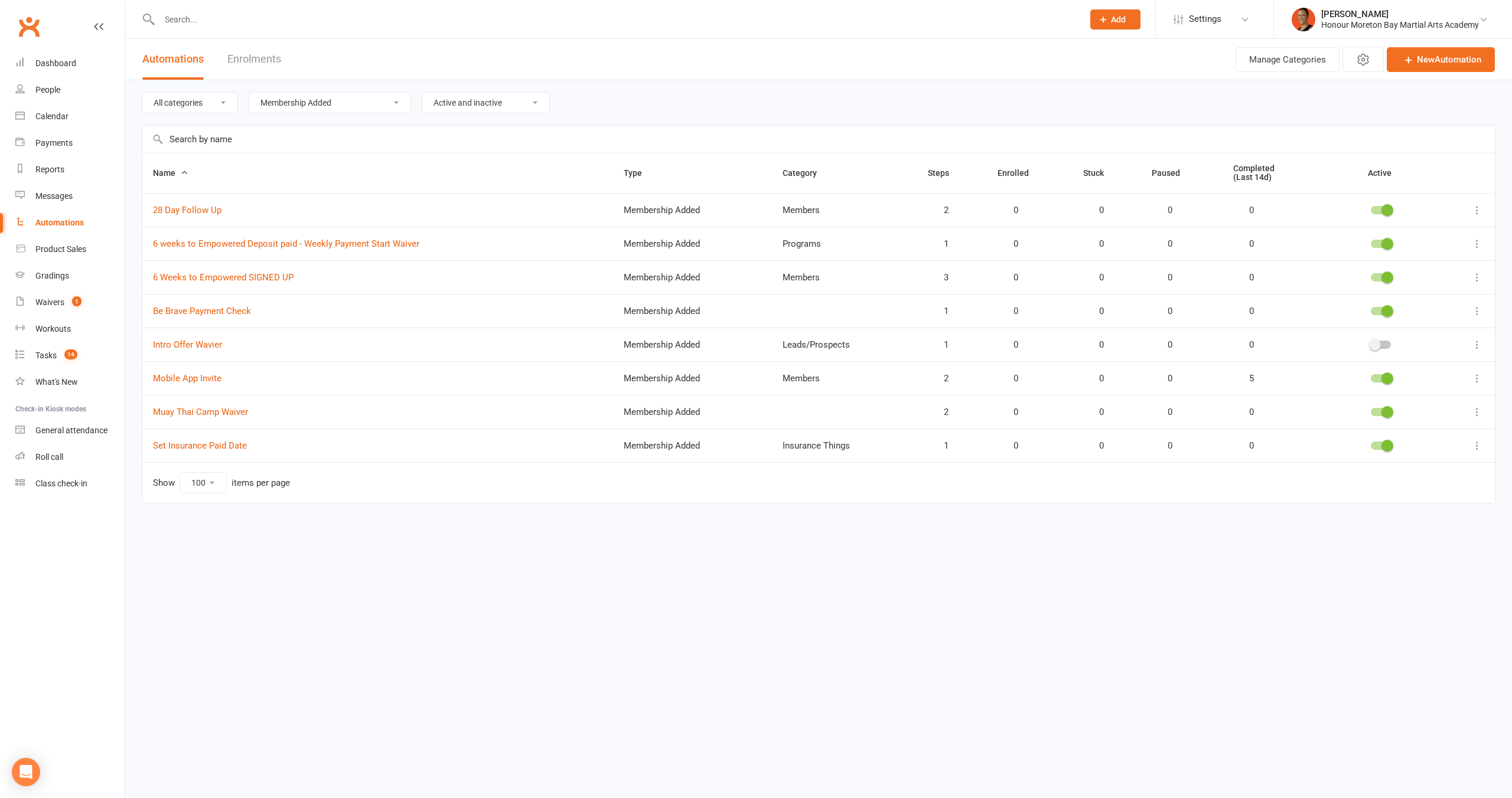
click at [425, 553] on html "Prospect Member Non-attending contact Class / event Appointment Grading event T…" at bounding box center [756, 276] width 1512 height 553
click at [206, 378] on link "Mobile App Invite" at bounding box center [187, 378] width 69 height 10
click at [338, 105] on select "All types Booking Cancelled Booking Due Booking Late-Cancelled Booking Marked A…" at bounding box center [330, 103] width 162 height 20
select select
click at [249, 93] on select "All types Booking Cancelled Booking Due Booking Late-Cancelled Booking Marked A…" at bounding box center [330, 103] width 162 height 20
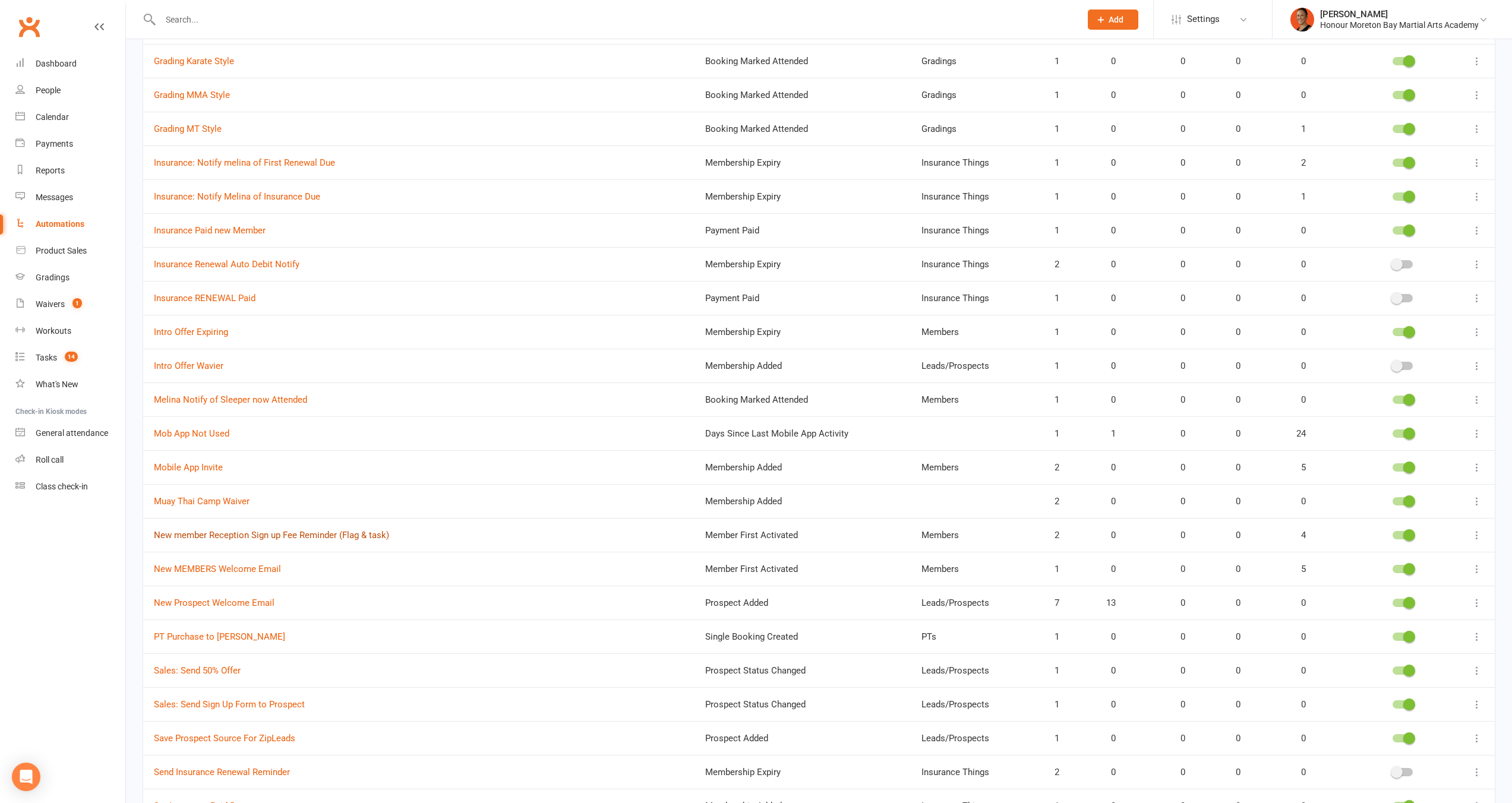
scroll to position [598, 0]
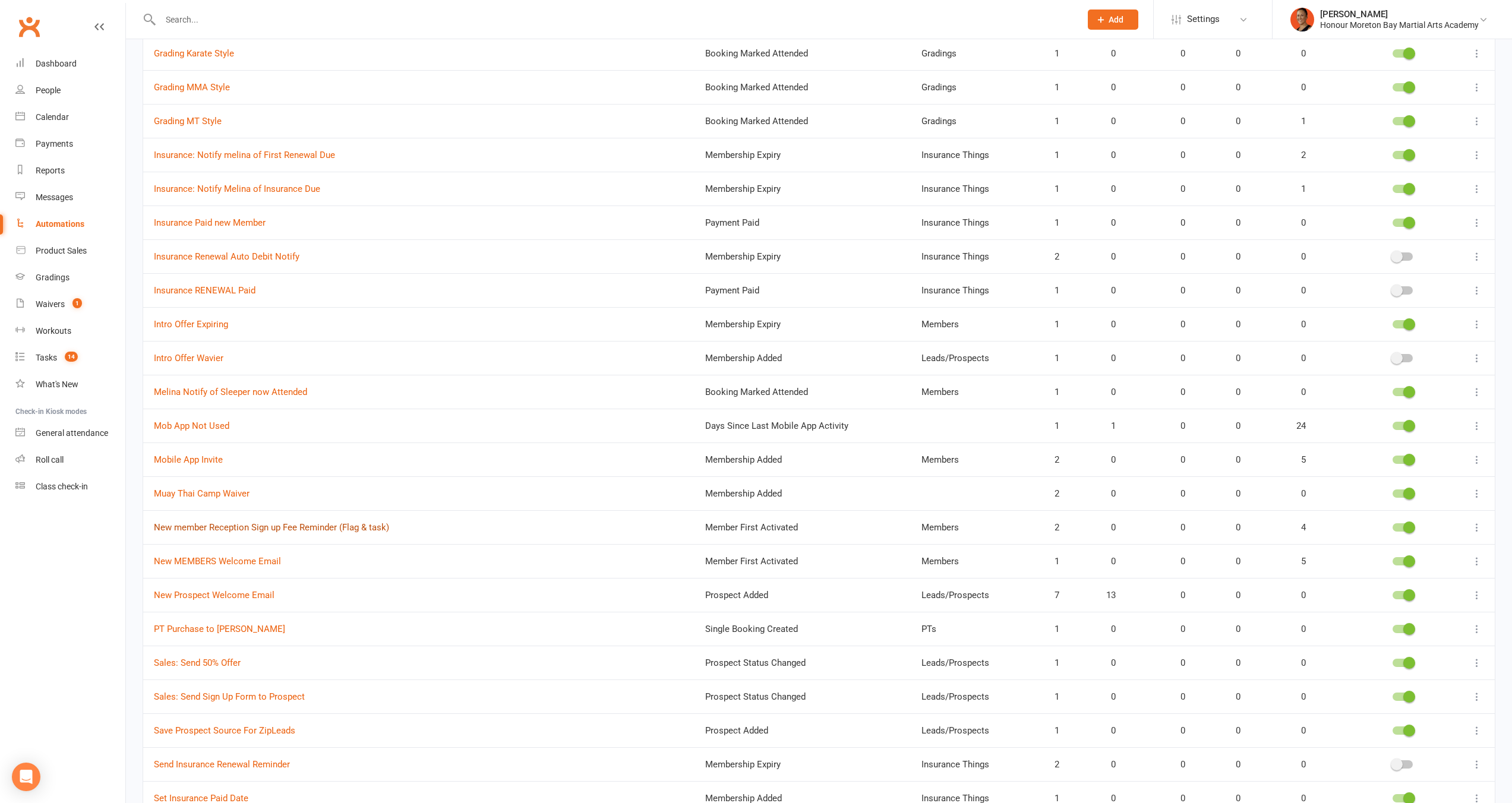
click at [290, 524] on link "New member Reception Sign up Fee Reminder (Flag & task)" at bounding box center [271, 527] width 235 height 11
click at [249, 563] on link "New MEMBERS Welcome Email" at bounding box center [217, 561] width 127 height 11
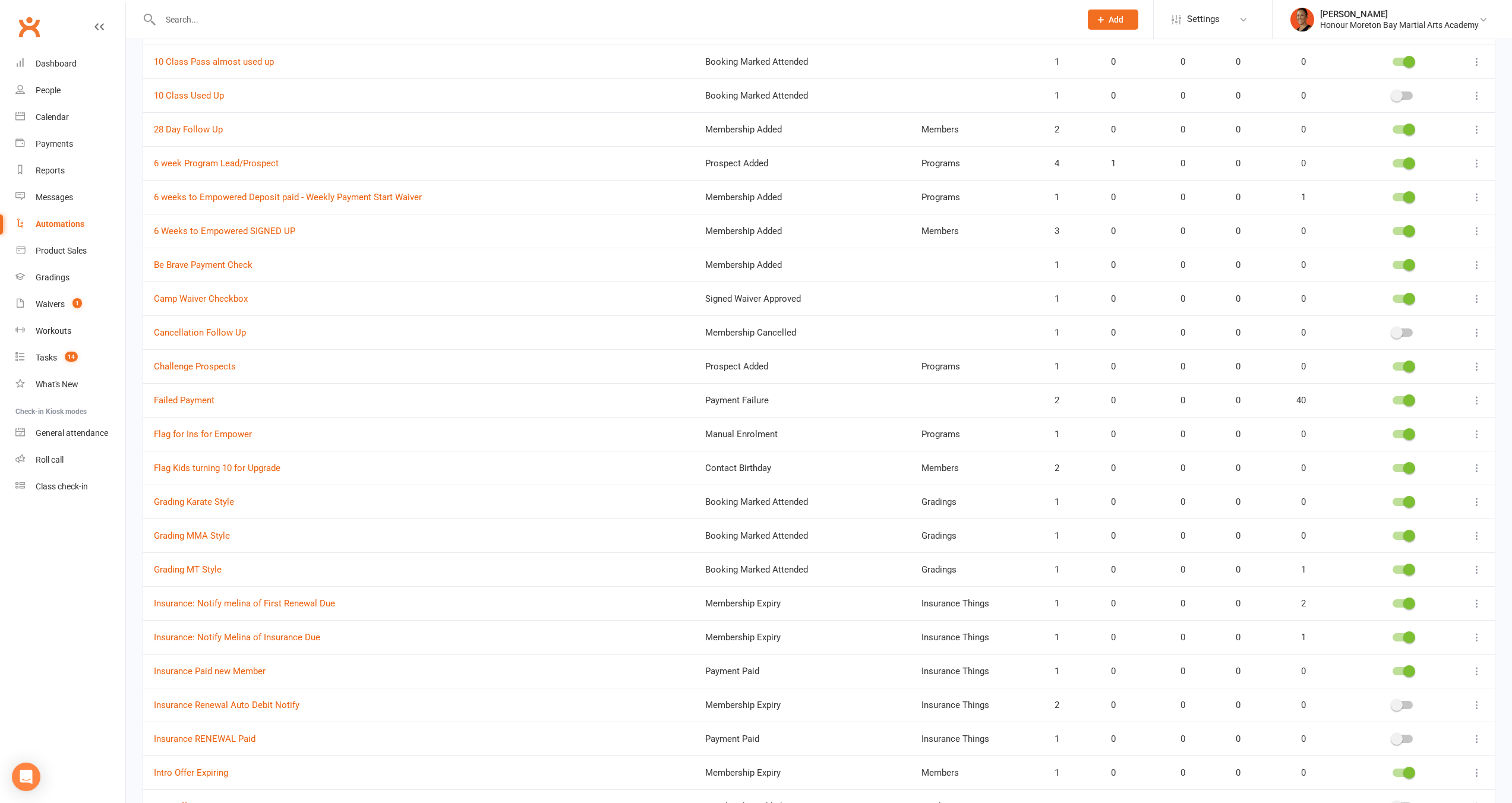
scroll to position [0, 0]
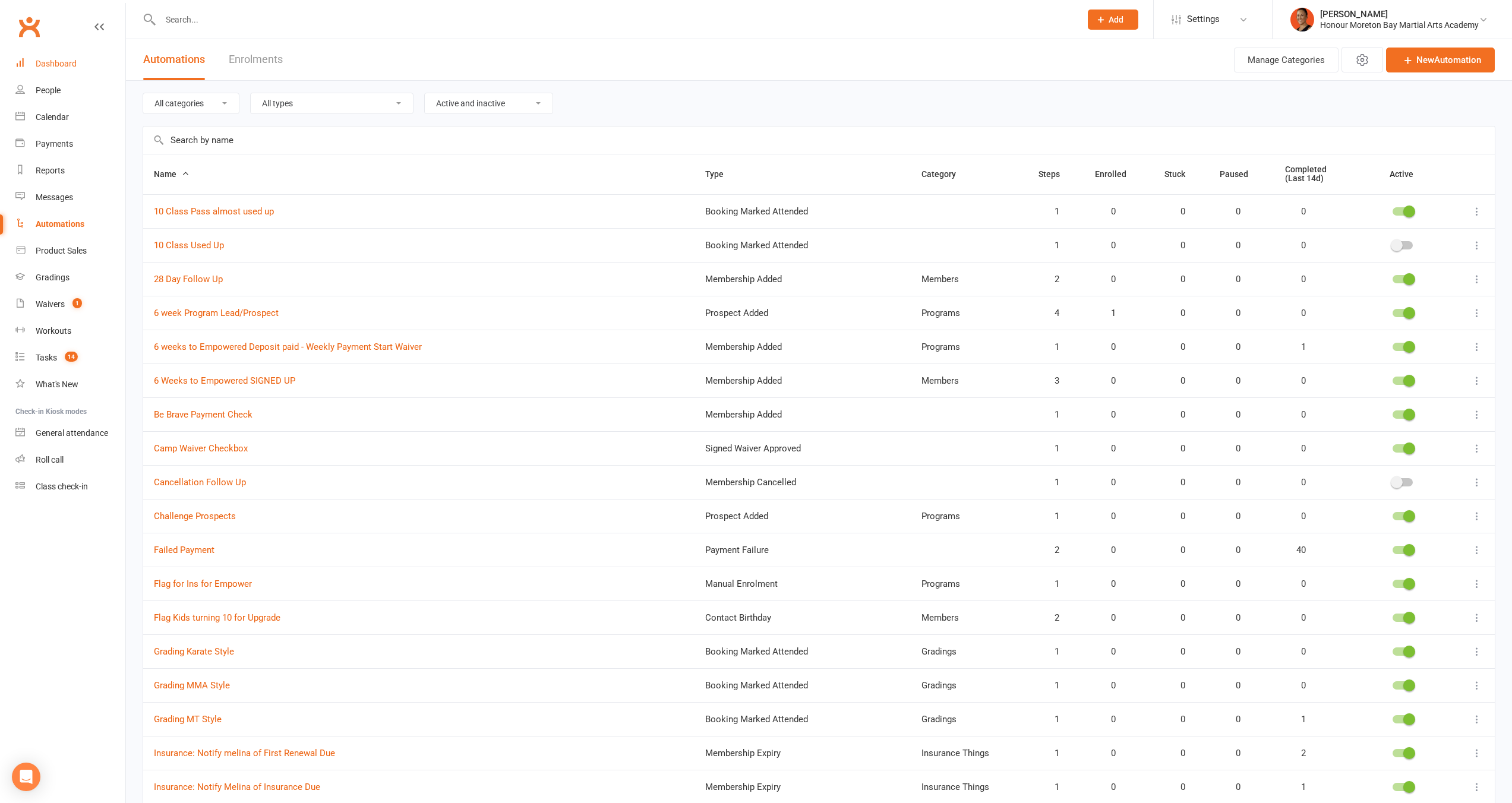
click at [64, 66] on div "Dashboard" at bounding box center [56, 63] width 41 height 9
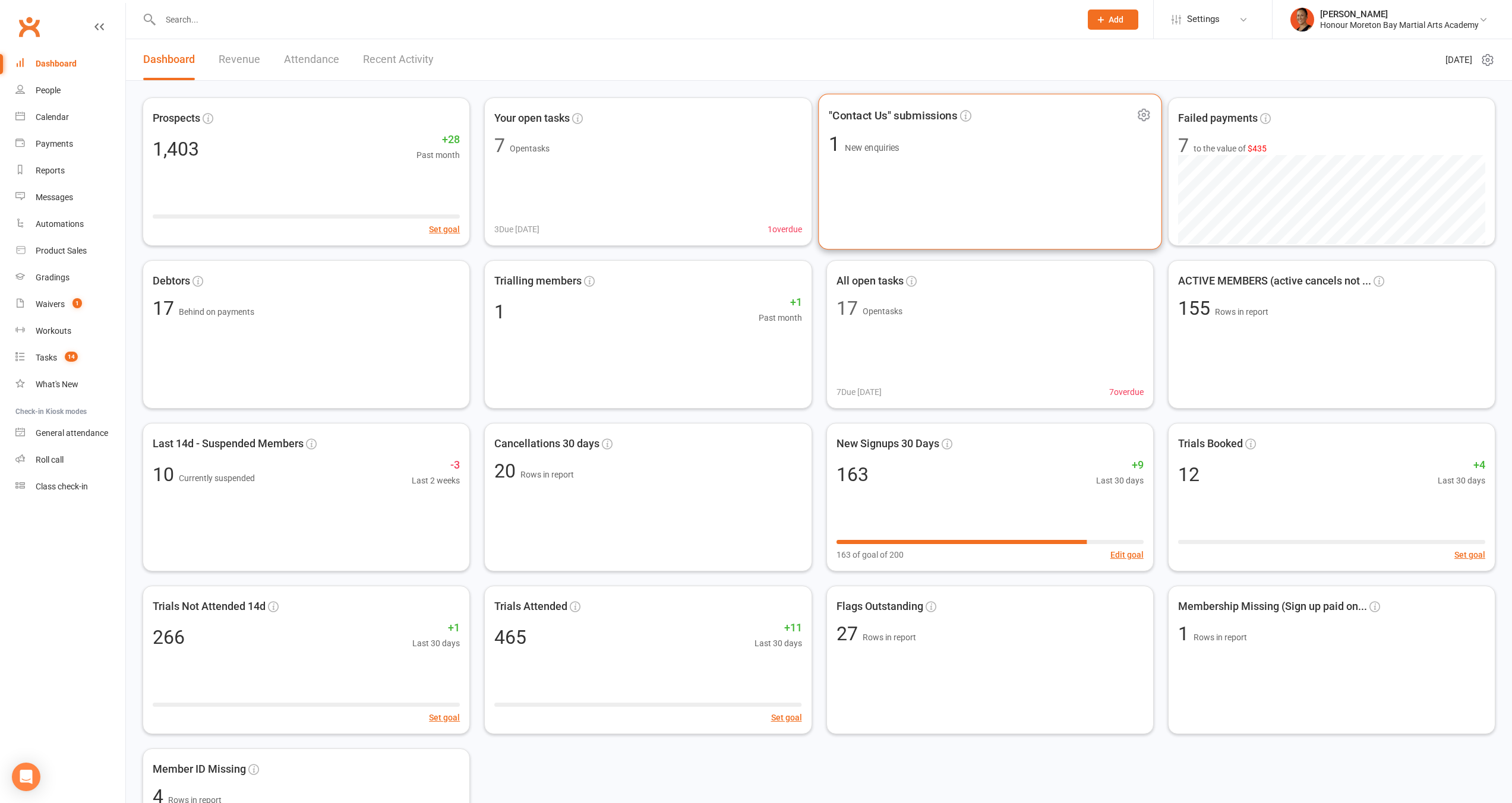
click at [1086, 176] on div ""Contact Us" submissions 1 New enquiries" at bounding box center [989, 172] width 344 height 156
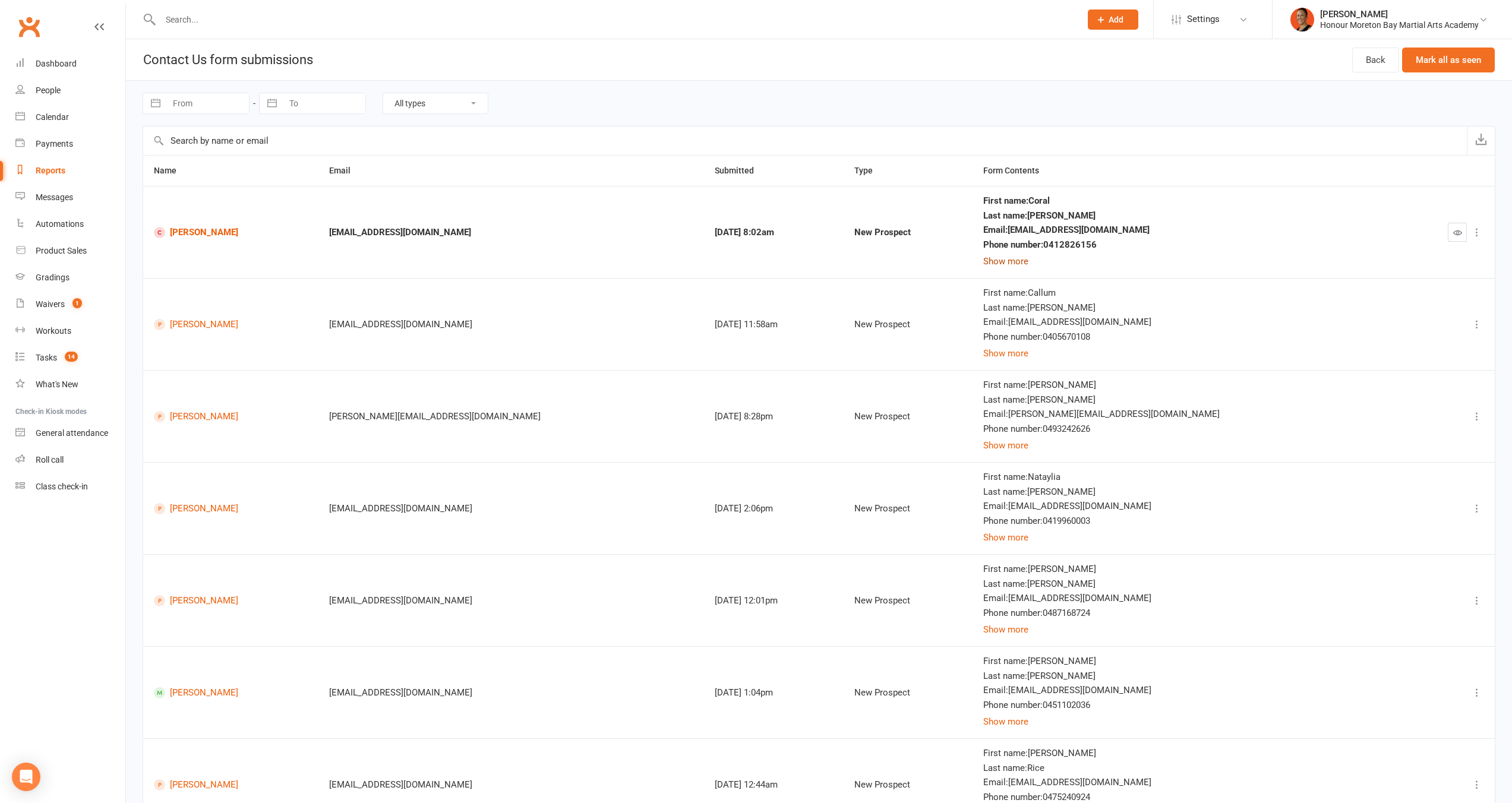
click at [1028, 263] on button "Show more" at bounding box center [1006, 261] width 45 height 14
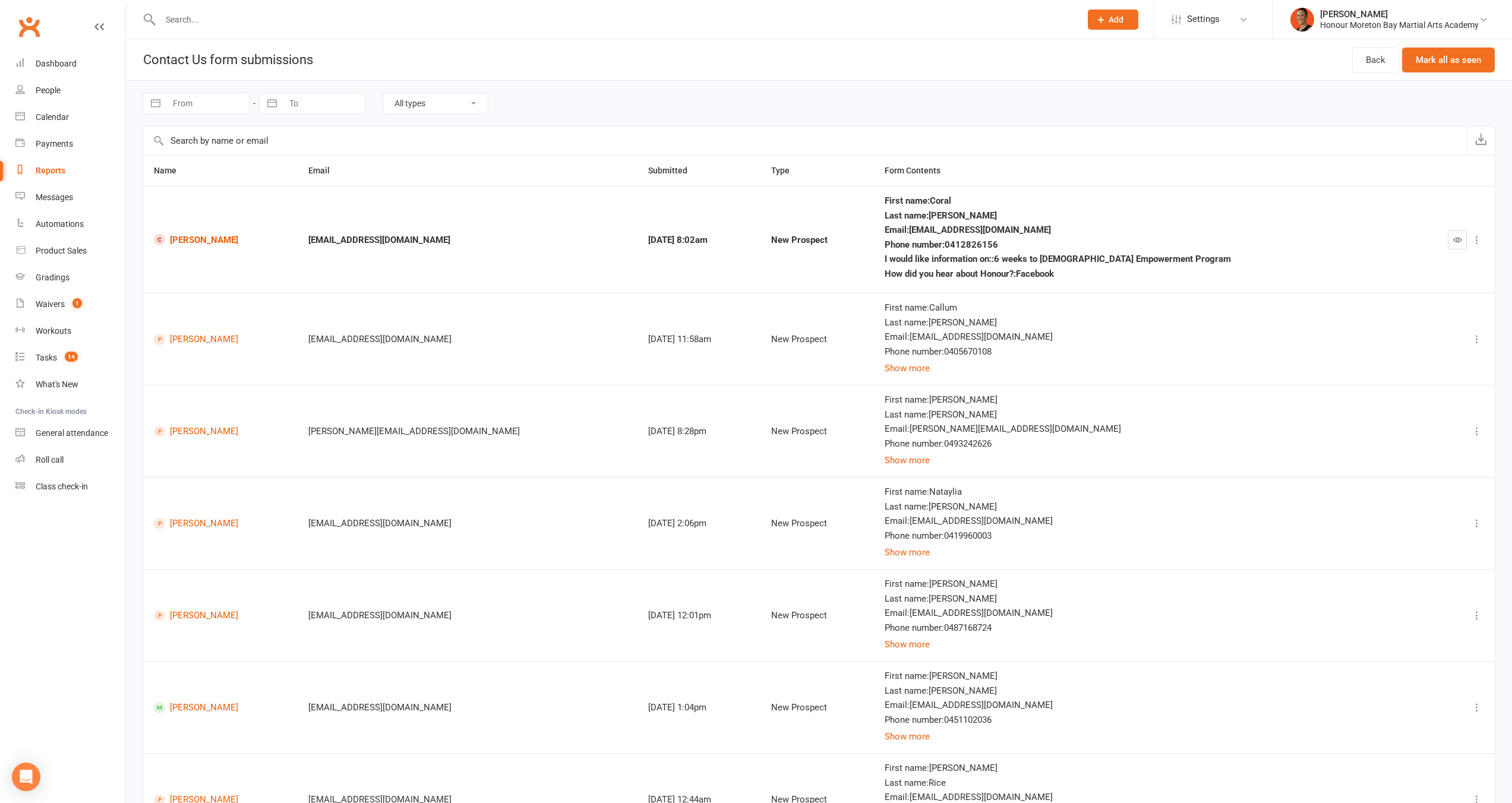
click at [1460, 241] on icon "button" at bounding box center [1457, 240] width 9 height 9
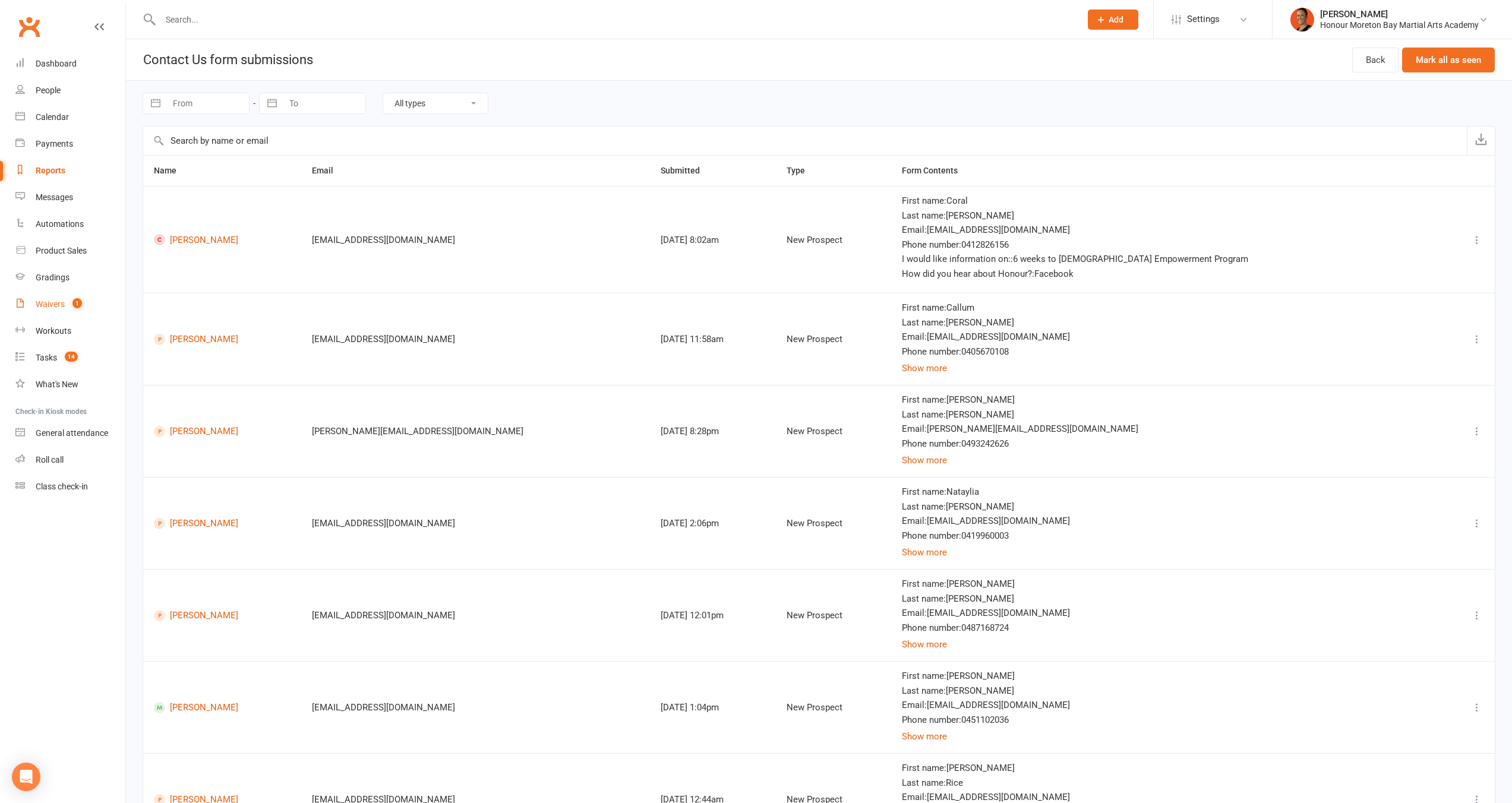
click at [54, 298] on link "Waivers 1" at bounding box center [70, 304] width 110 height 27
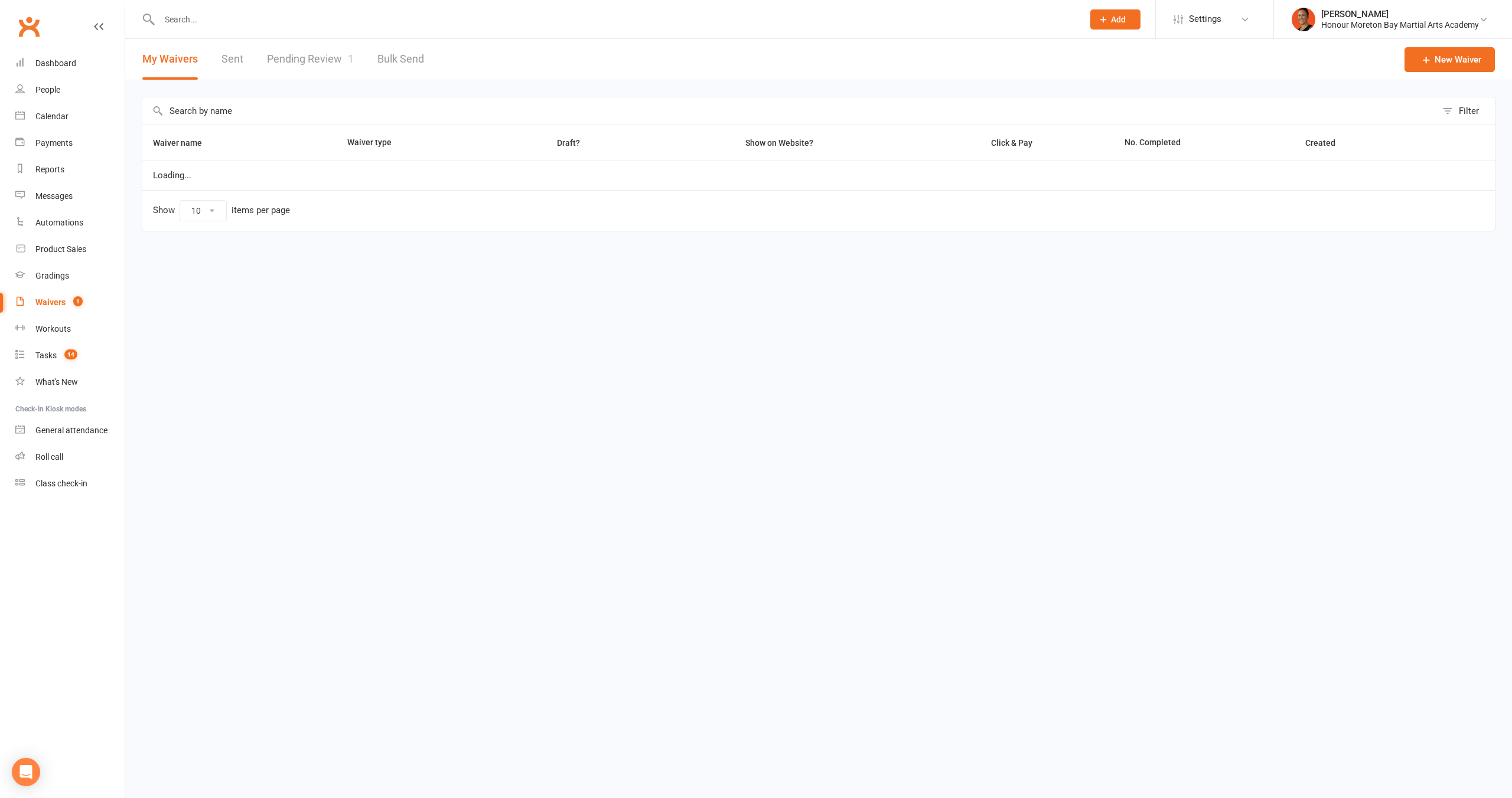
select select "100"
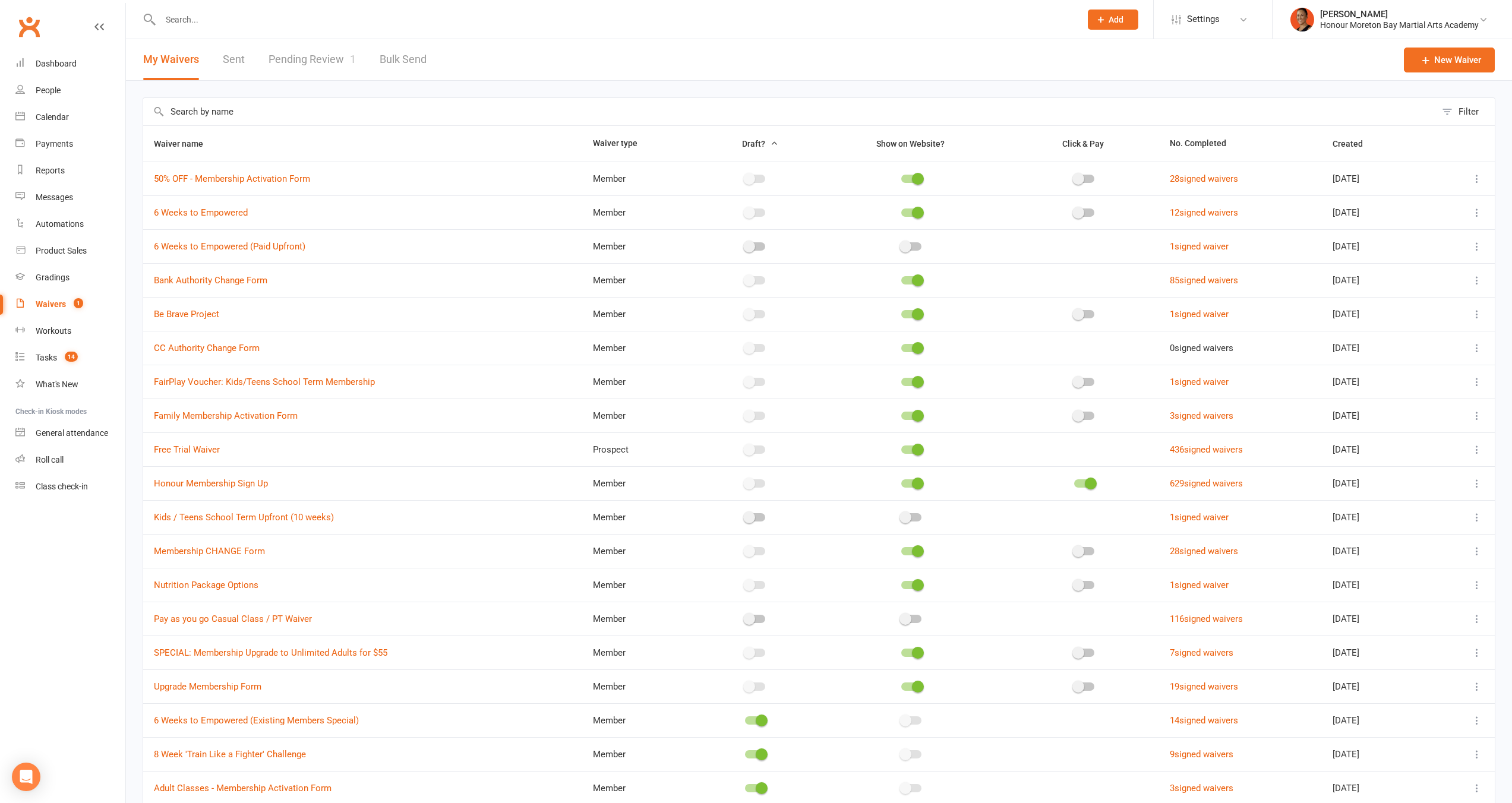
click at [303, 58] on link "Pending Review 1" at bounding box center [312, 59] width 87 height 41
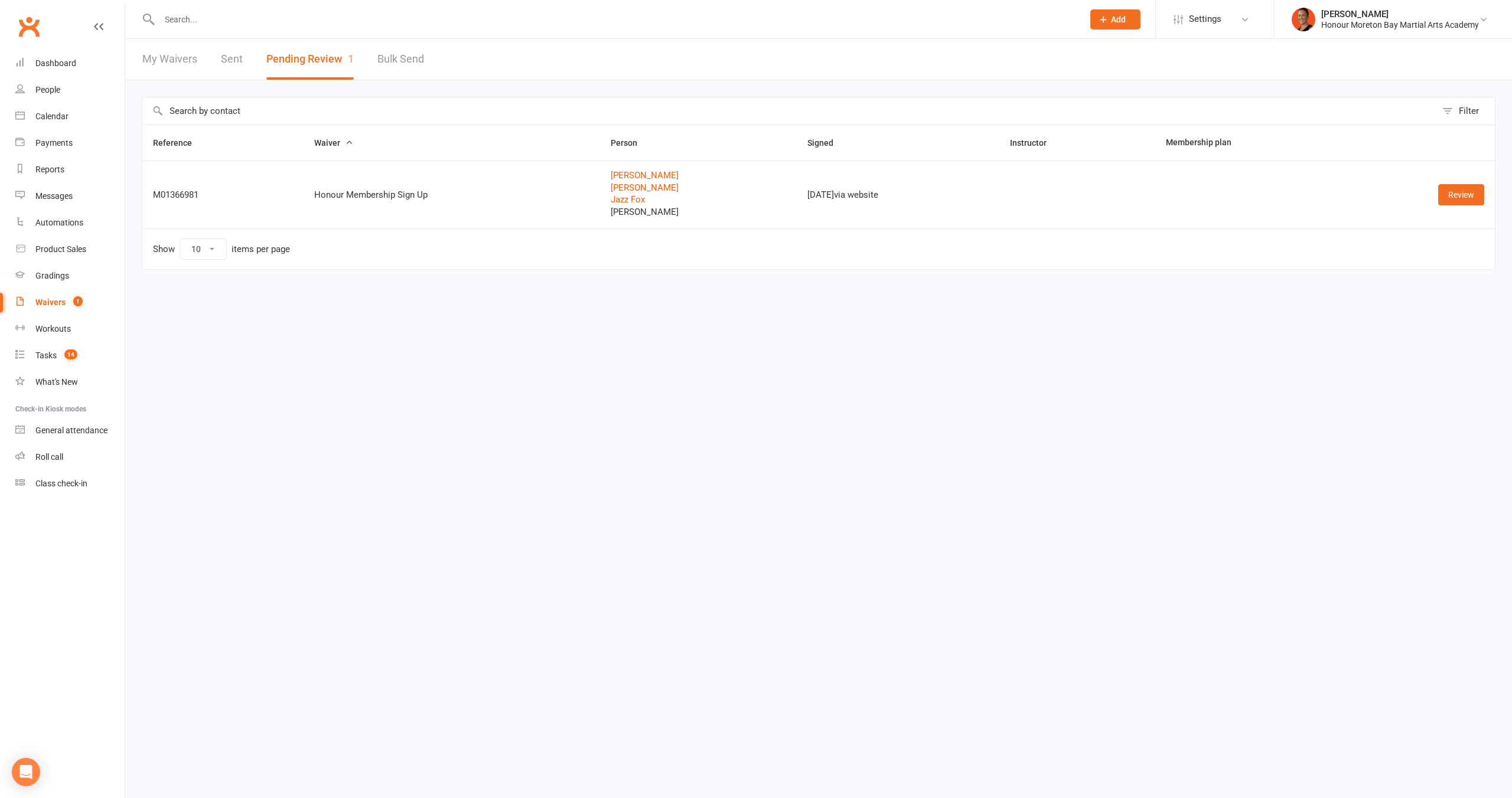
click at [51, 45] on div "Clubworx" at bounding box center [62, 33] width 125 height 44
click at [55, 59] on div "Dashboard" at bounding box center [56, 63] width 41 height 9
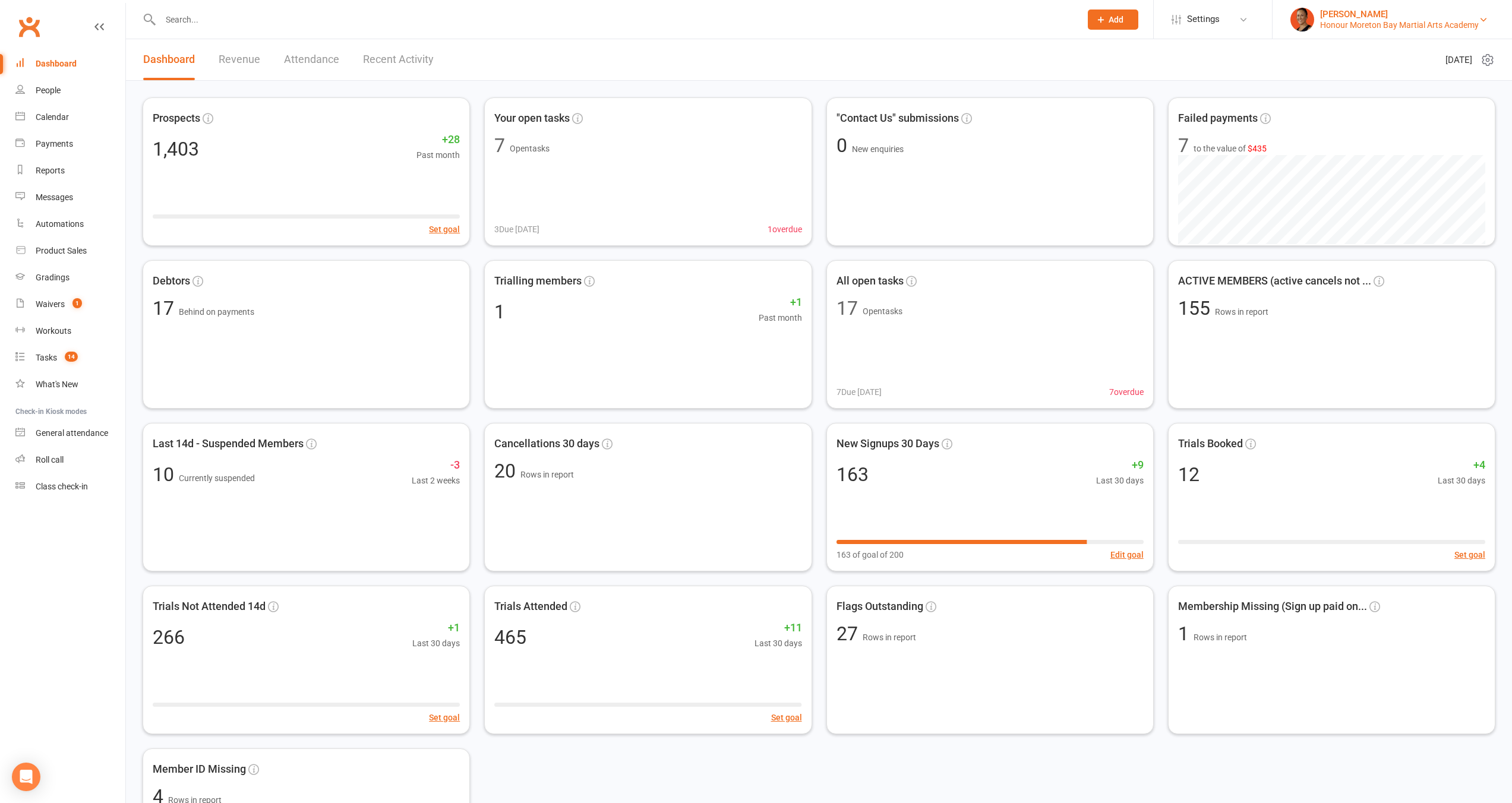
click at [1396, 26] on div "Honour Moreton Bay Martial Arts Academy" at bounding box center [1399, 25] width 159 height 11
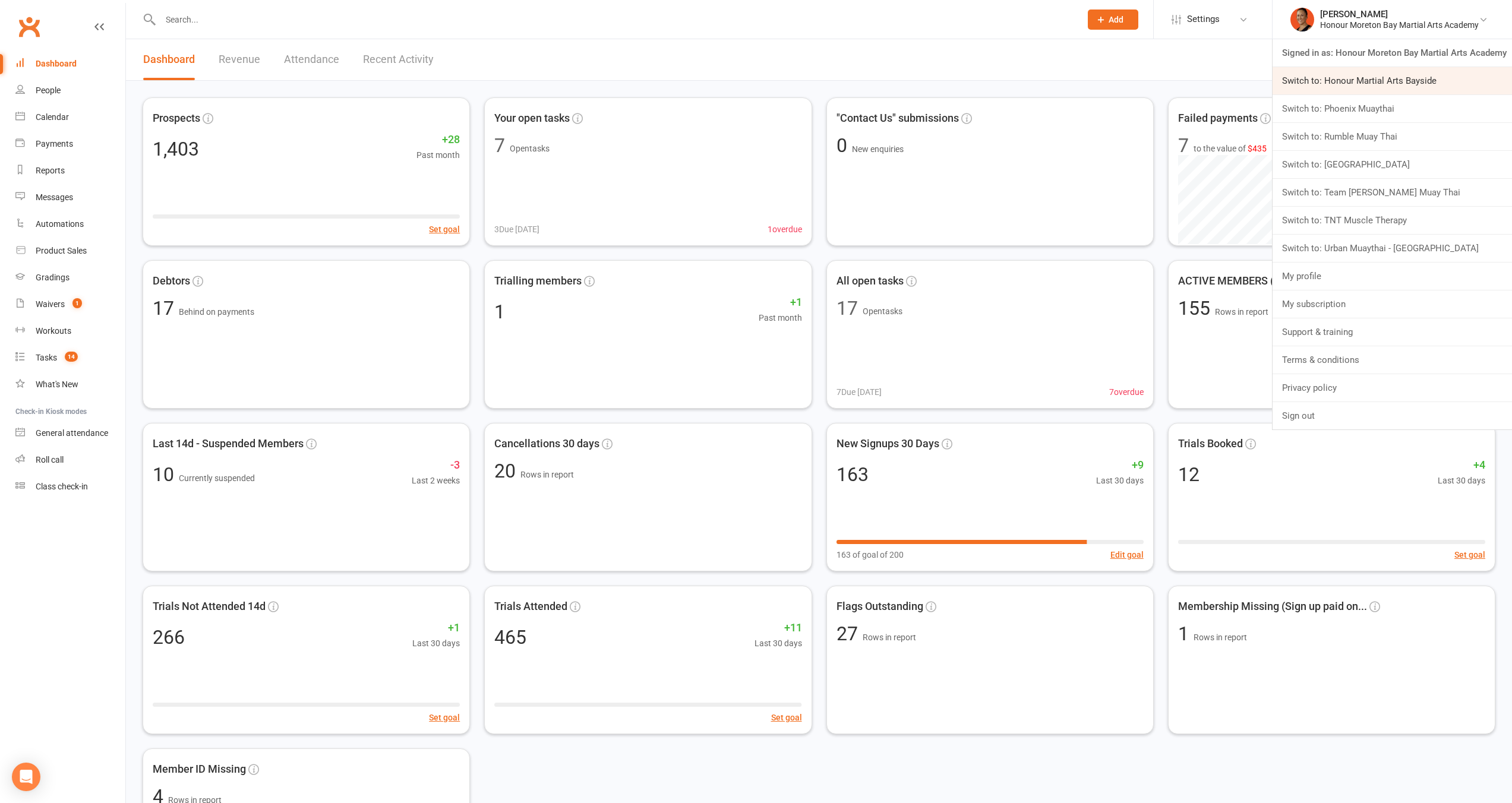
click at [1385, 81] on link "Switch to: Honour Martial Arts Bayside" at bounding box center [1392, 81] width 240 height 27
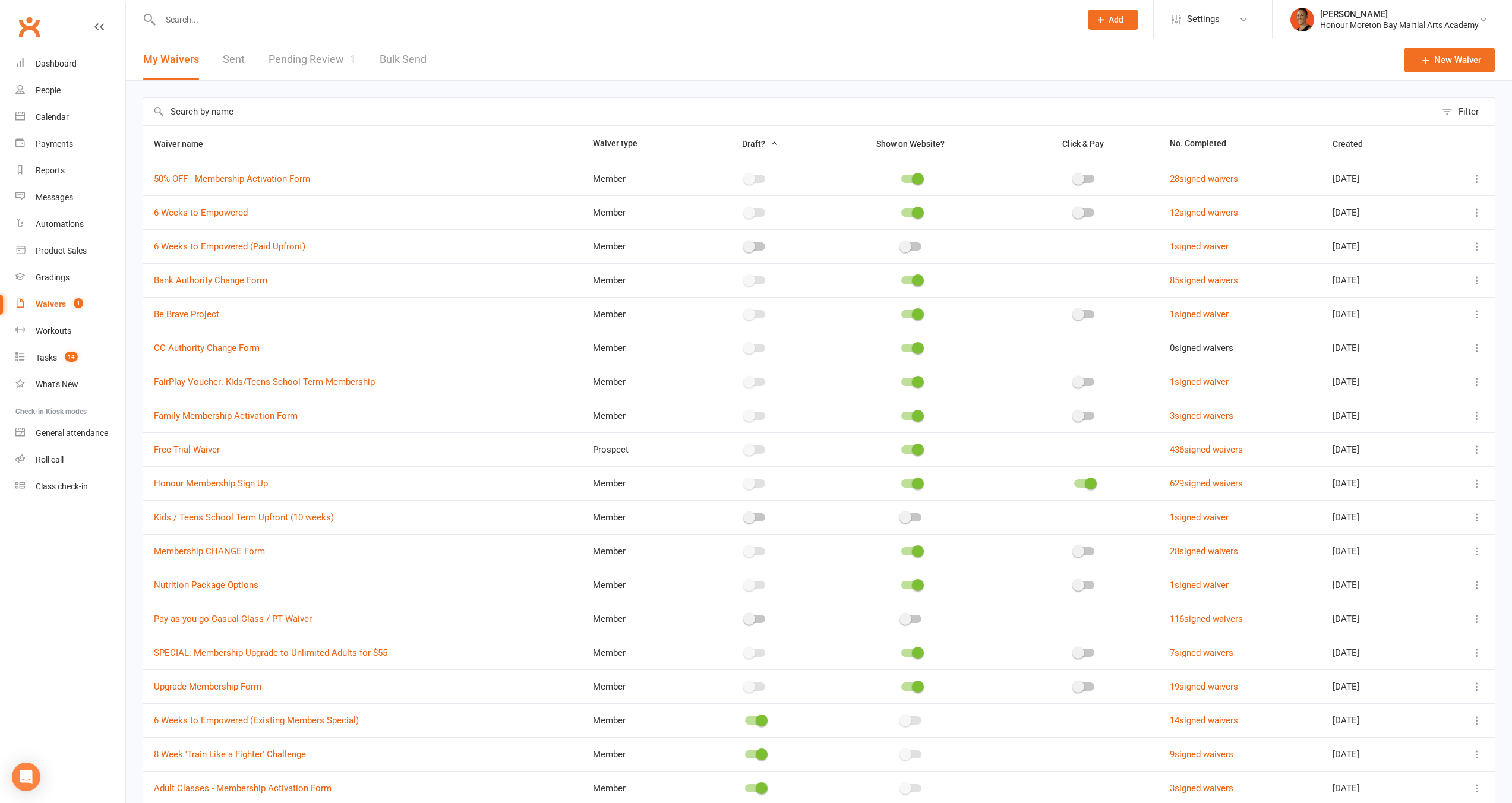
select select "100"
click at [1196, 11] on span "Settings" at bounding box center [1203, 19] width 33 height 27
click at [1203, 52] on link "Membership Plans" at bounding box center [1212, 53] width 118 height 27
click at [221, 216] on link "6 Weeks to Empowered" at bounding box center [201, 212] width 94 height 11
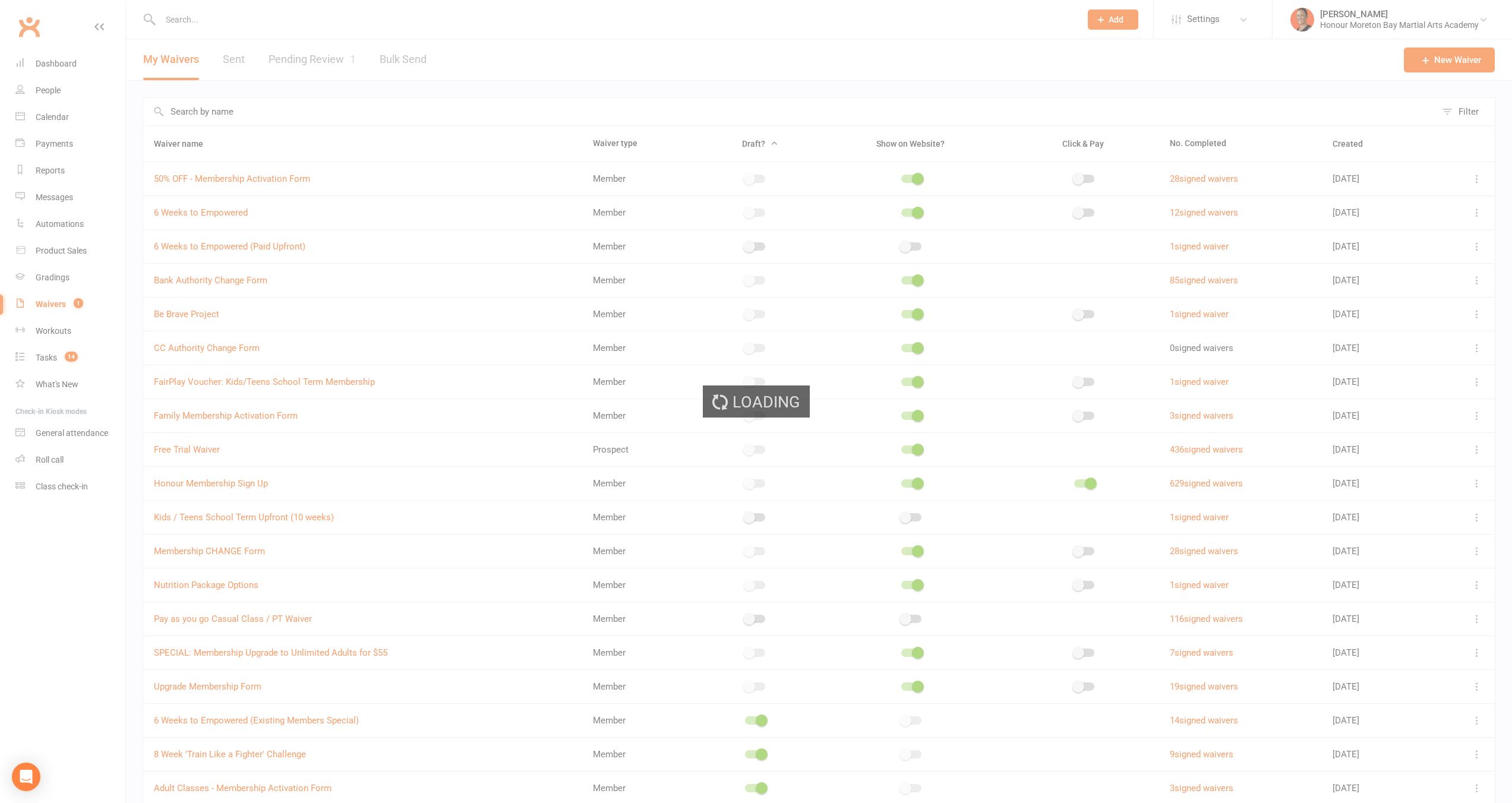
select select "applies_to_all_signees"
select select "checkbox"
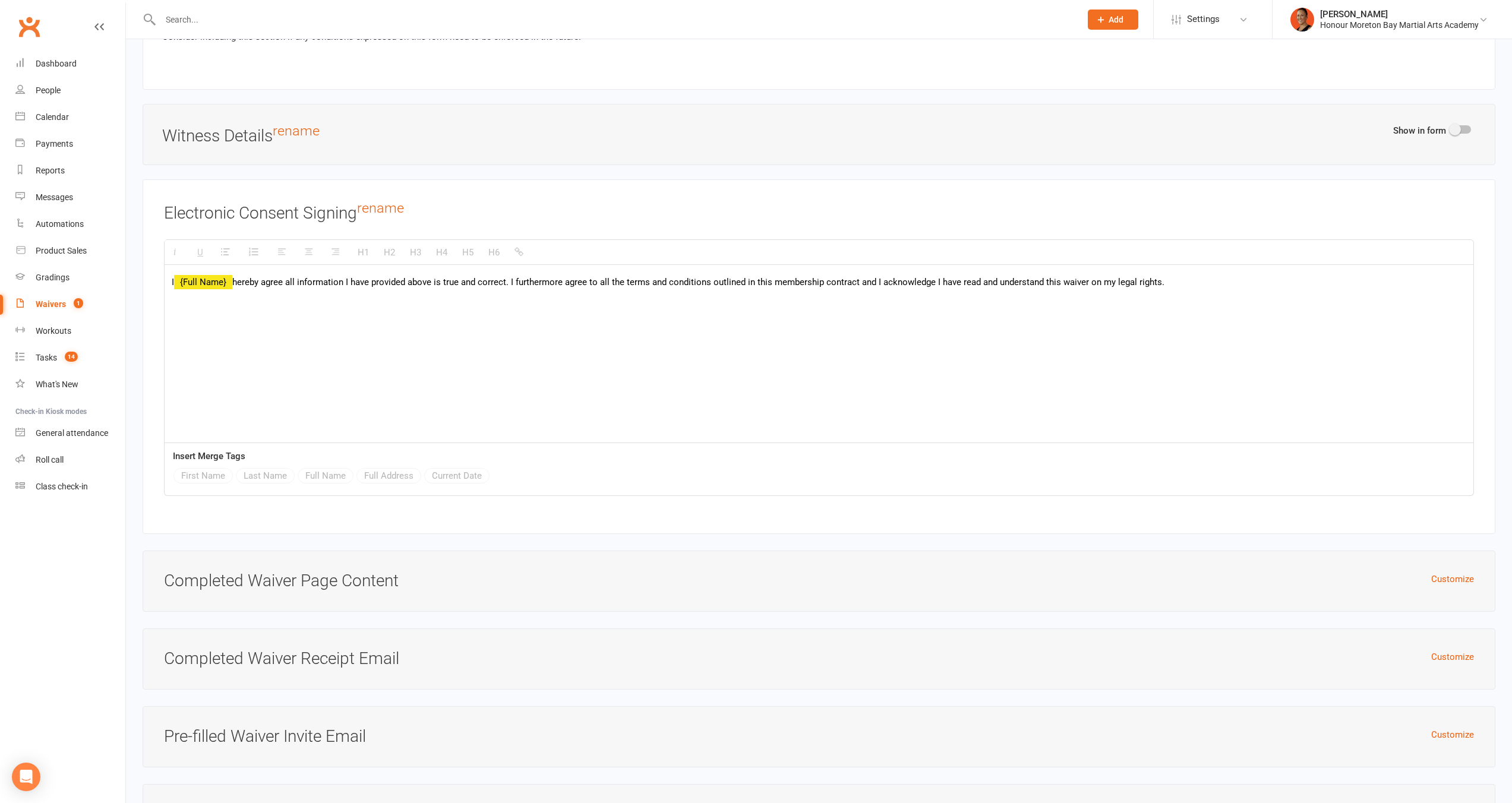
scroll to position [4463, 0]
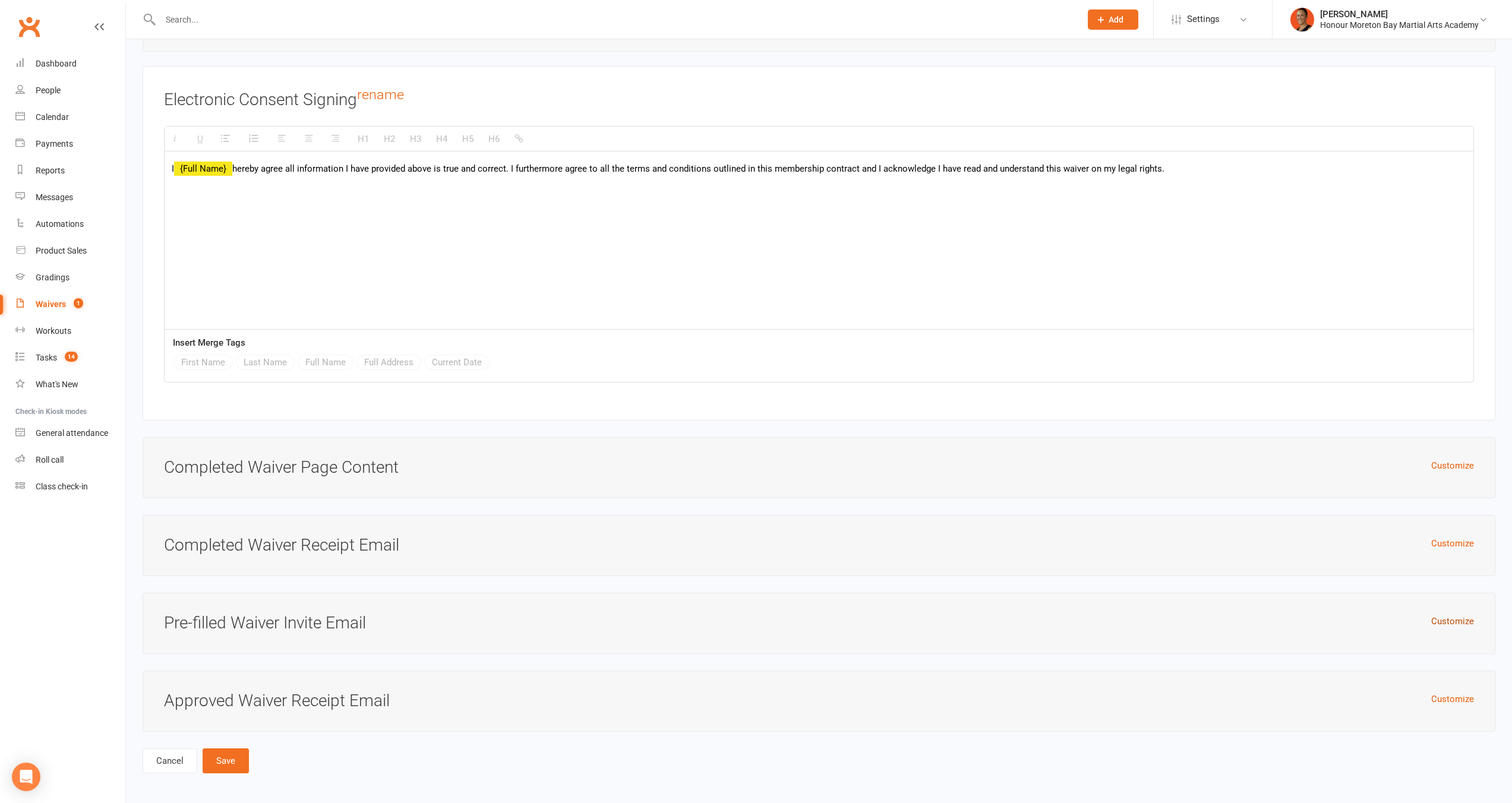
click at [1450, 618] on button "Customize" at bounding box center [1452, 621] width 43 height 14
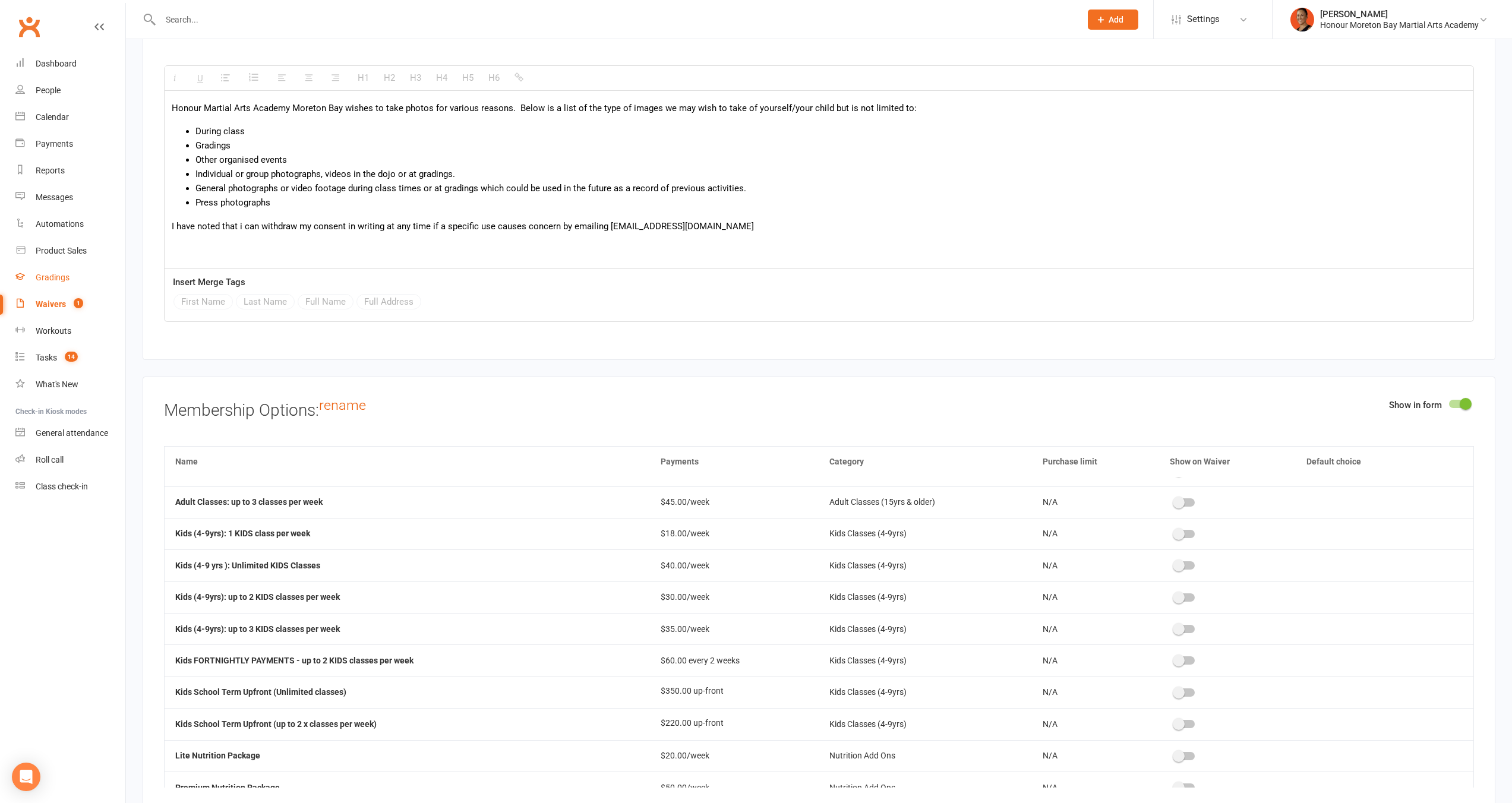
scroll to position [2398, 0]
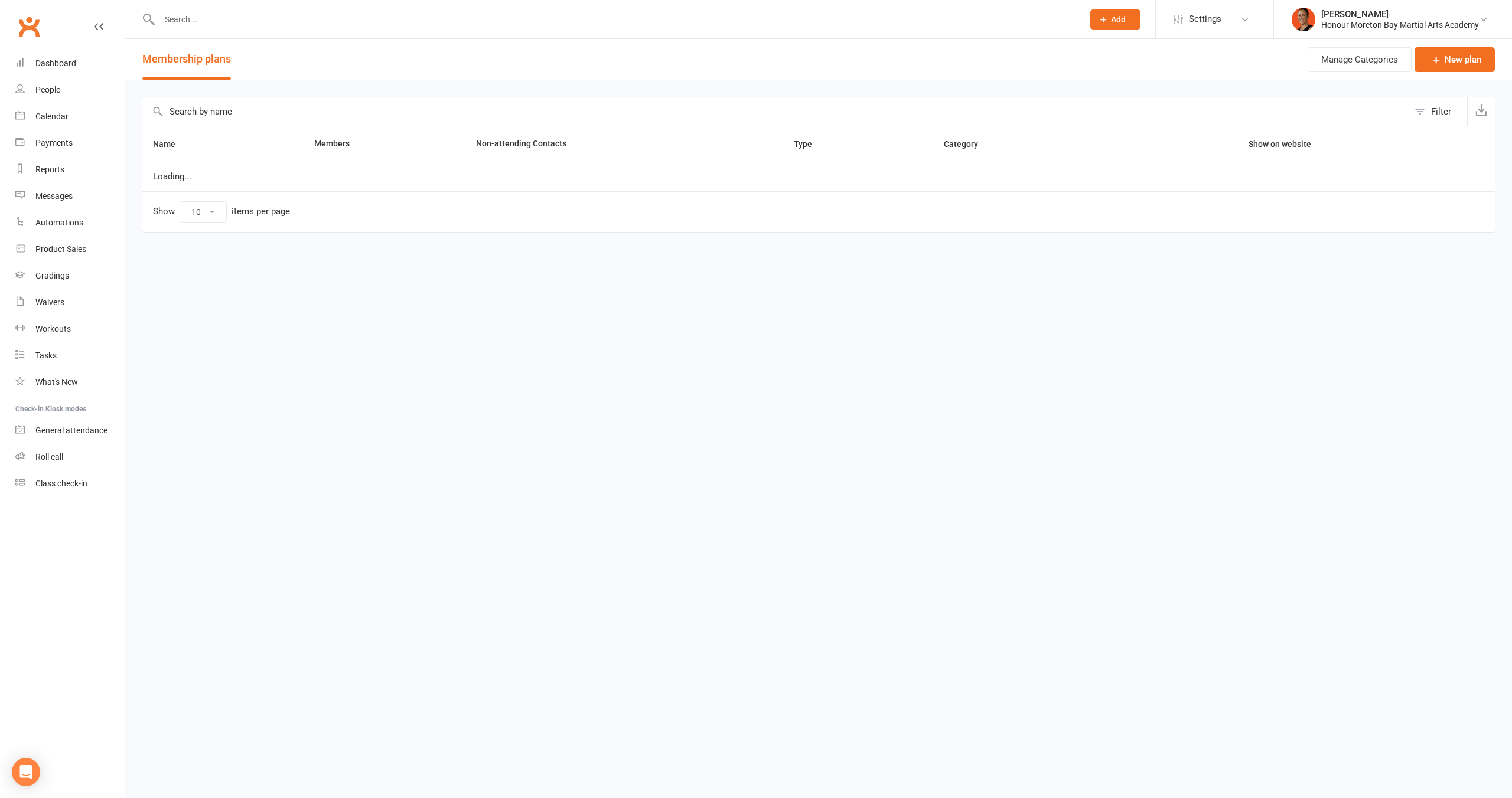
select select "100"
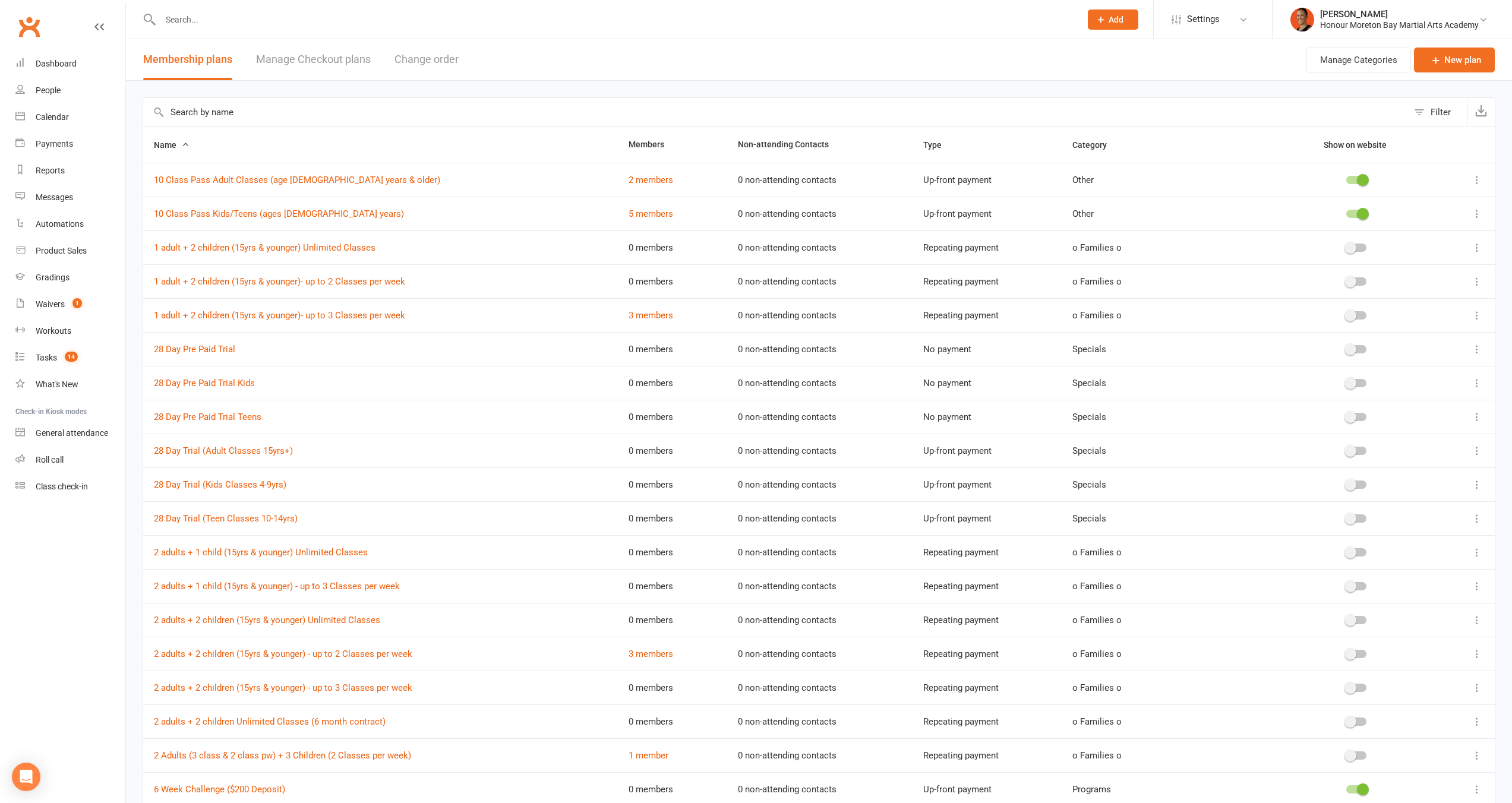
click at [260, 116] on input "text" at bounding box center [775, 112] width 1264 height 28
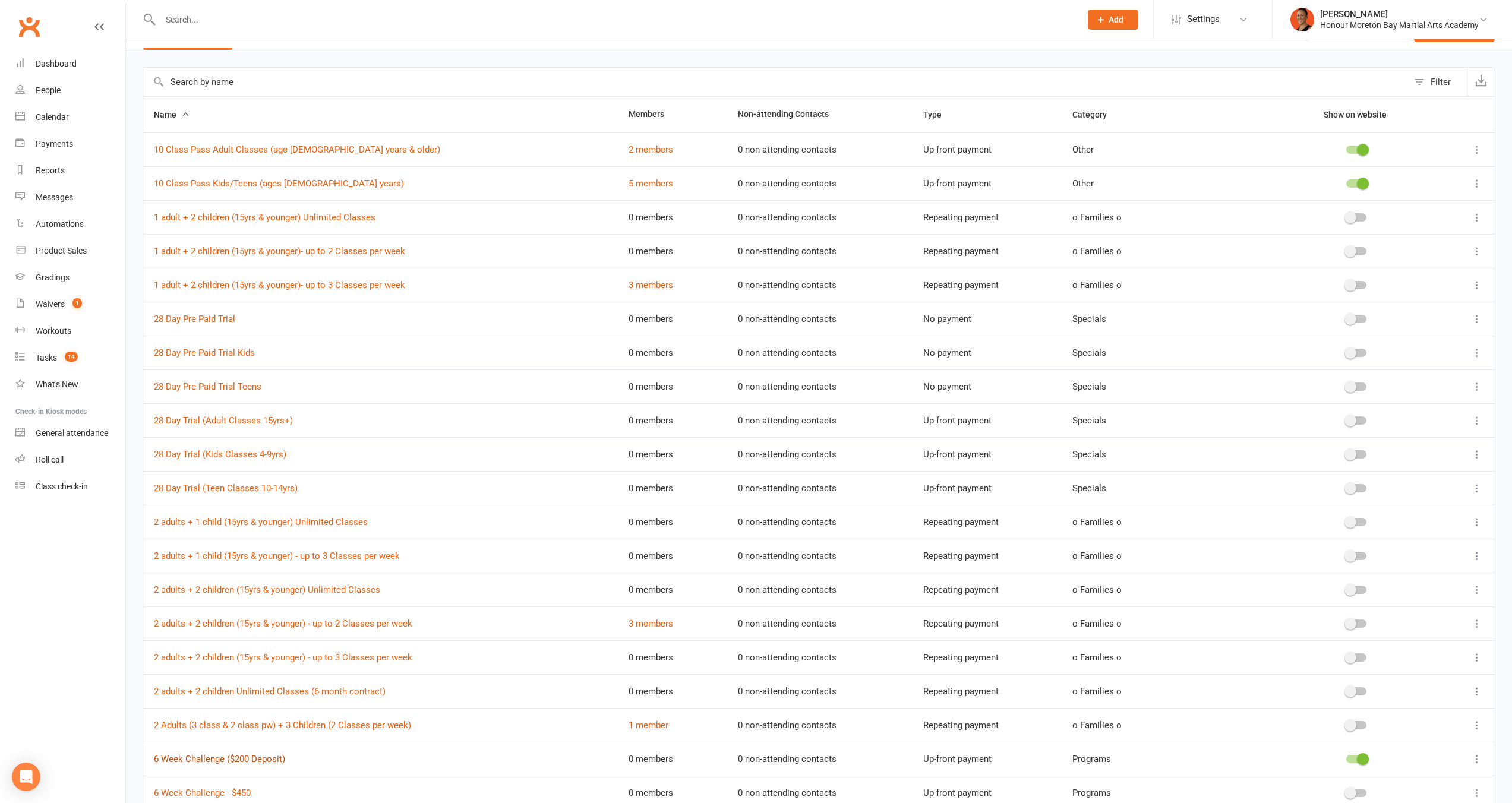
scroll to position [38, 0]
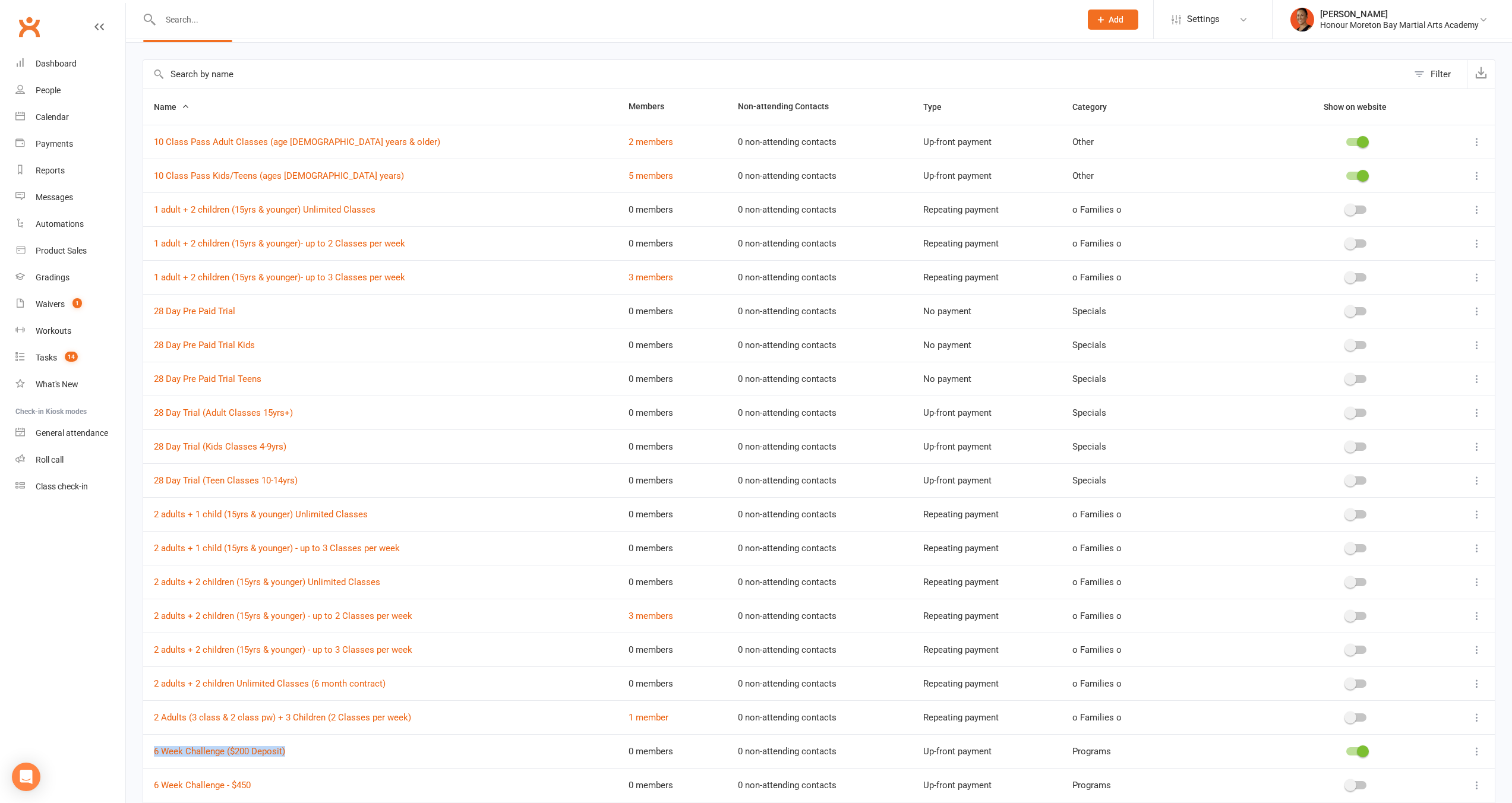
drag, startPoint x: 318, startPoint y: 752, endPoint x: 150, endPoint y: 750, distance: 168.0
click at [148, 749] on td "6 Week Challenge ($200 Deposit)" at bounding box center [380, 751] width 474 height 34
copy link "6 Week Challenge ($200 Deposit)"
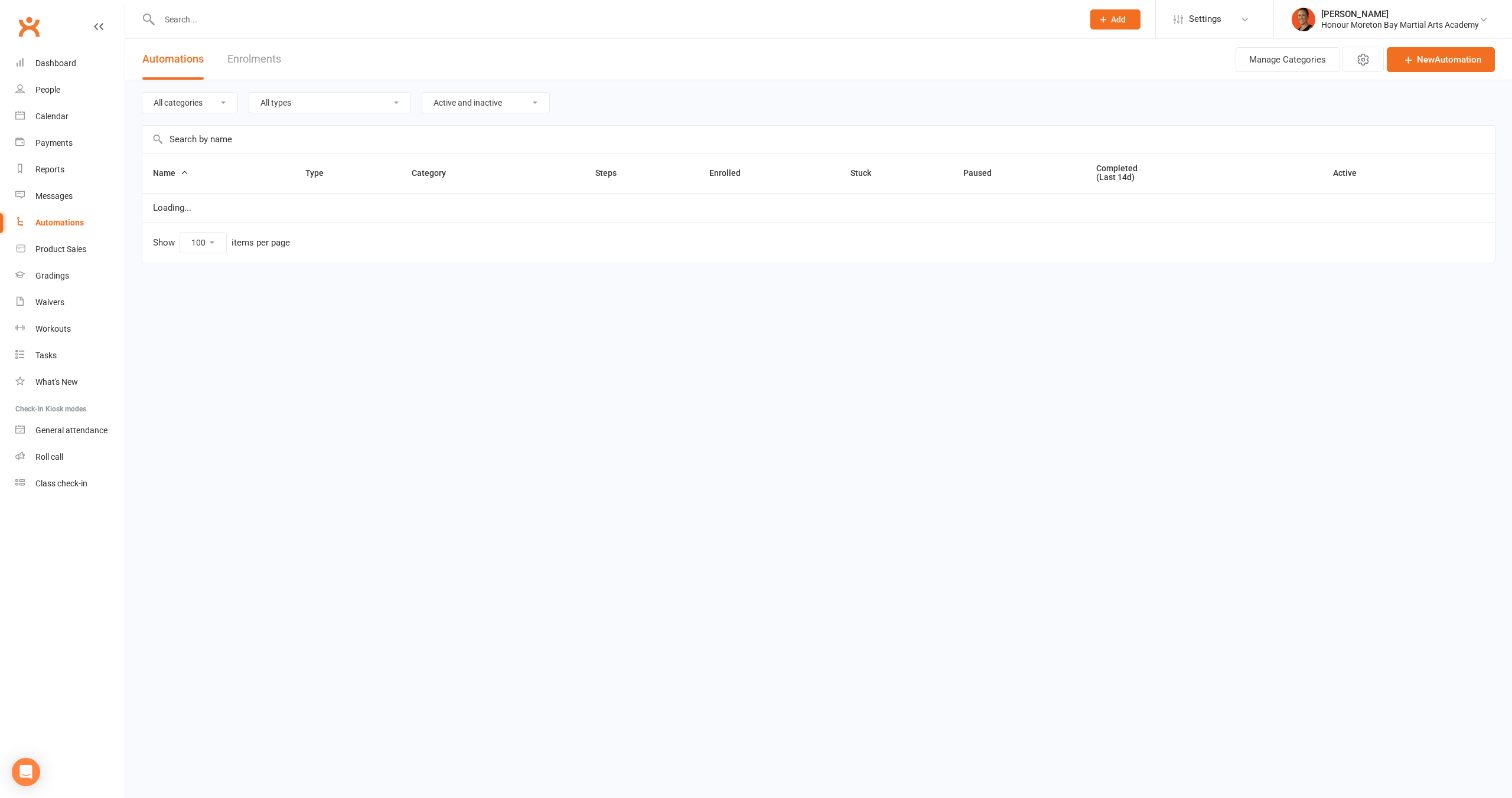
select select "100"
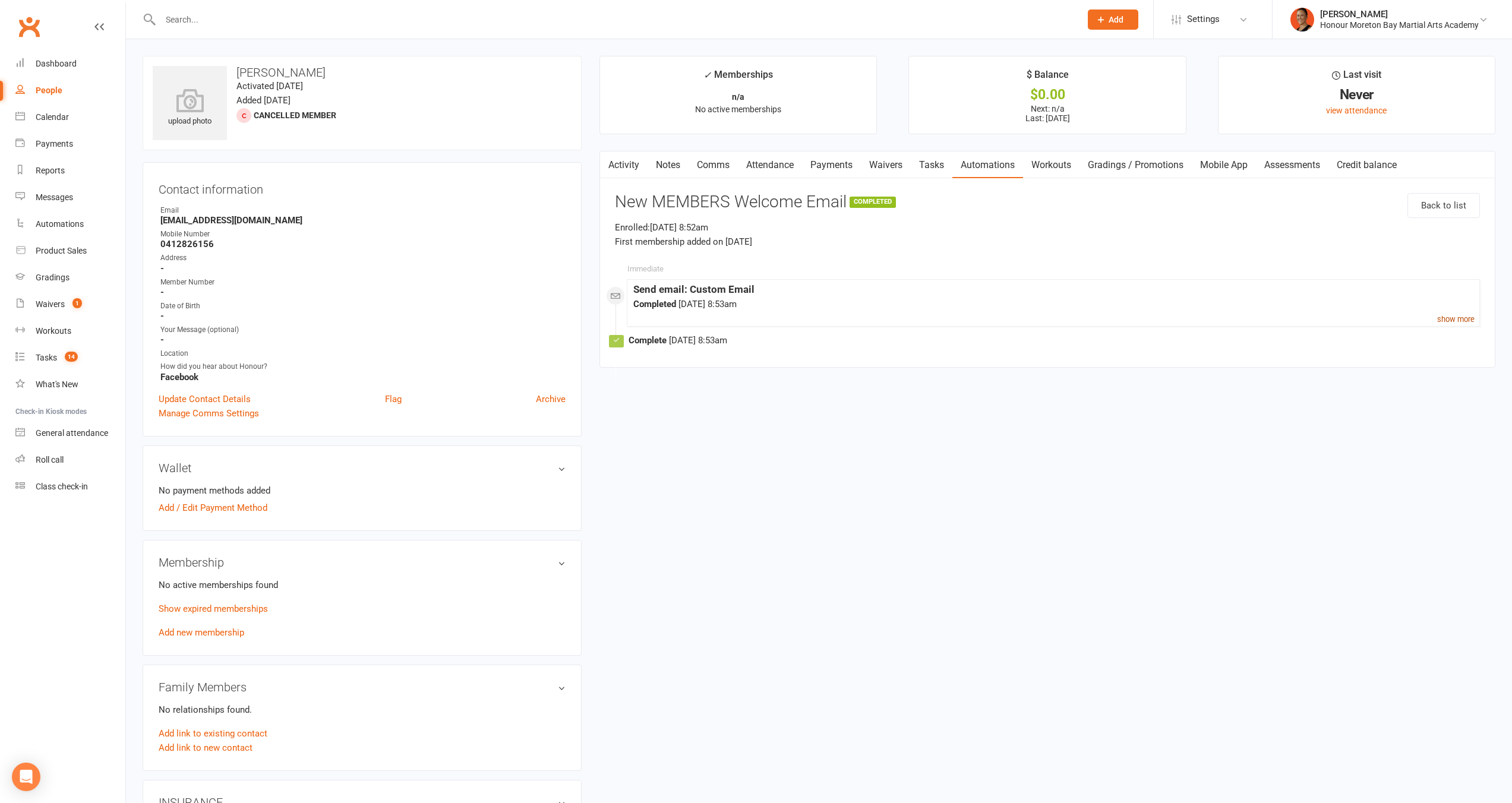
click at [1450, 317] on small "show more" at bounding box center [1455, 319] width 38 height 9
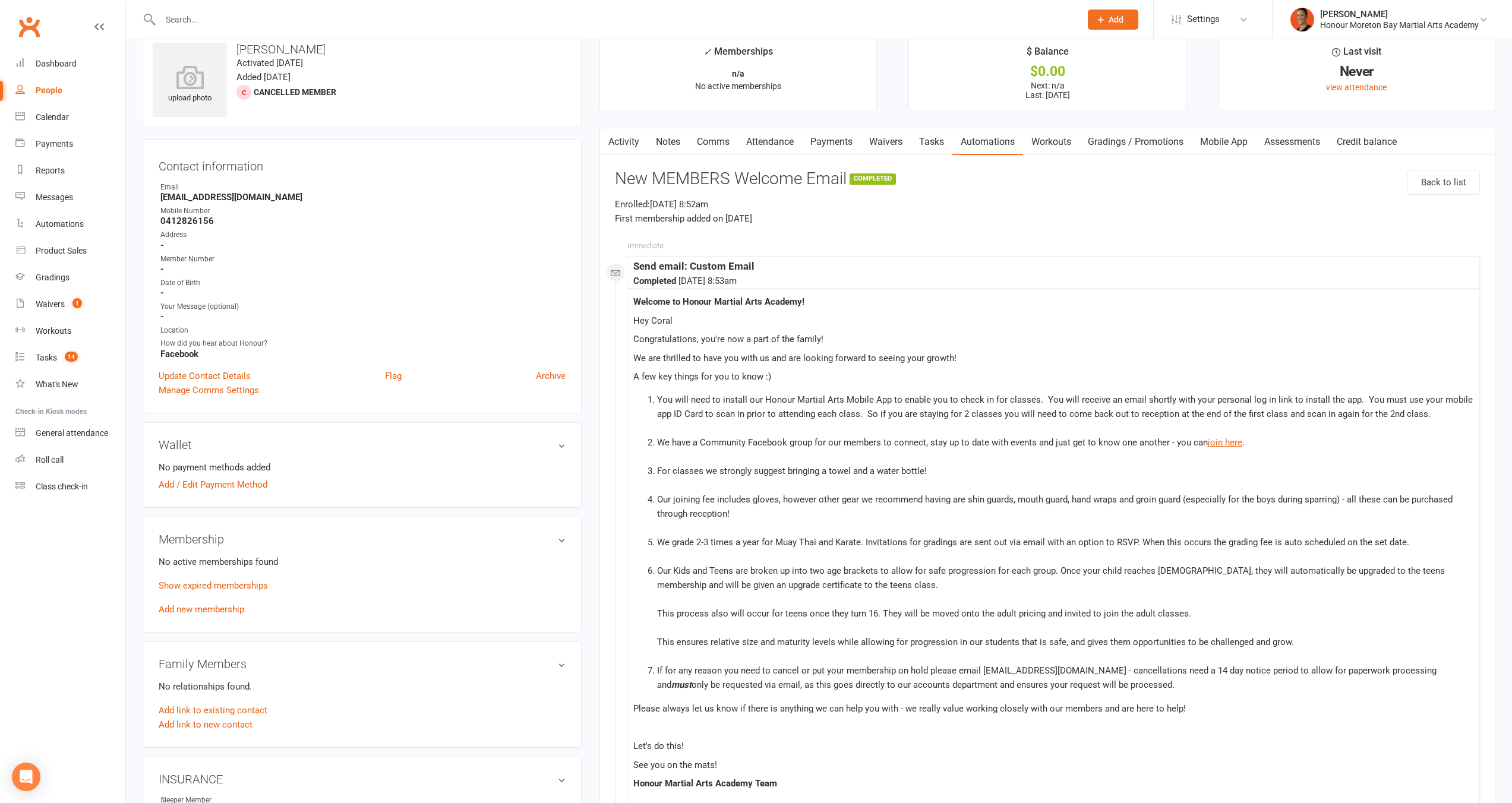
scroll to position [108, 0]
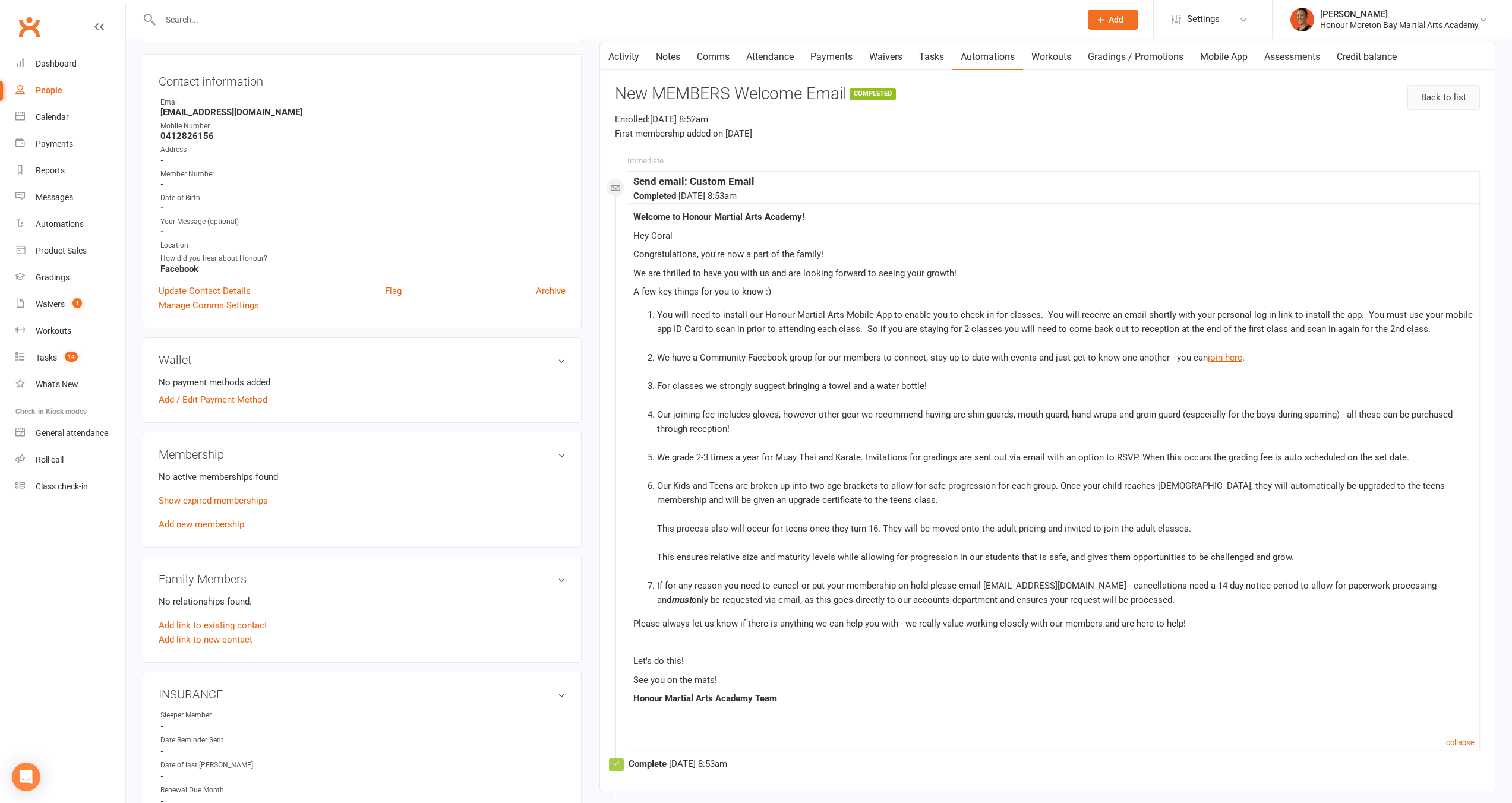
click at [1438, 101] on link "Back to list" at bounding box center [1443, 98] width 72 height 25
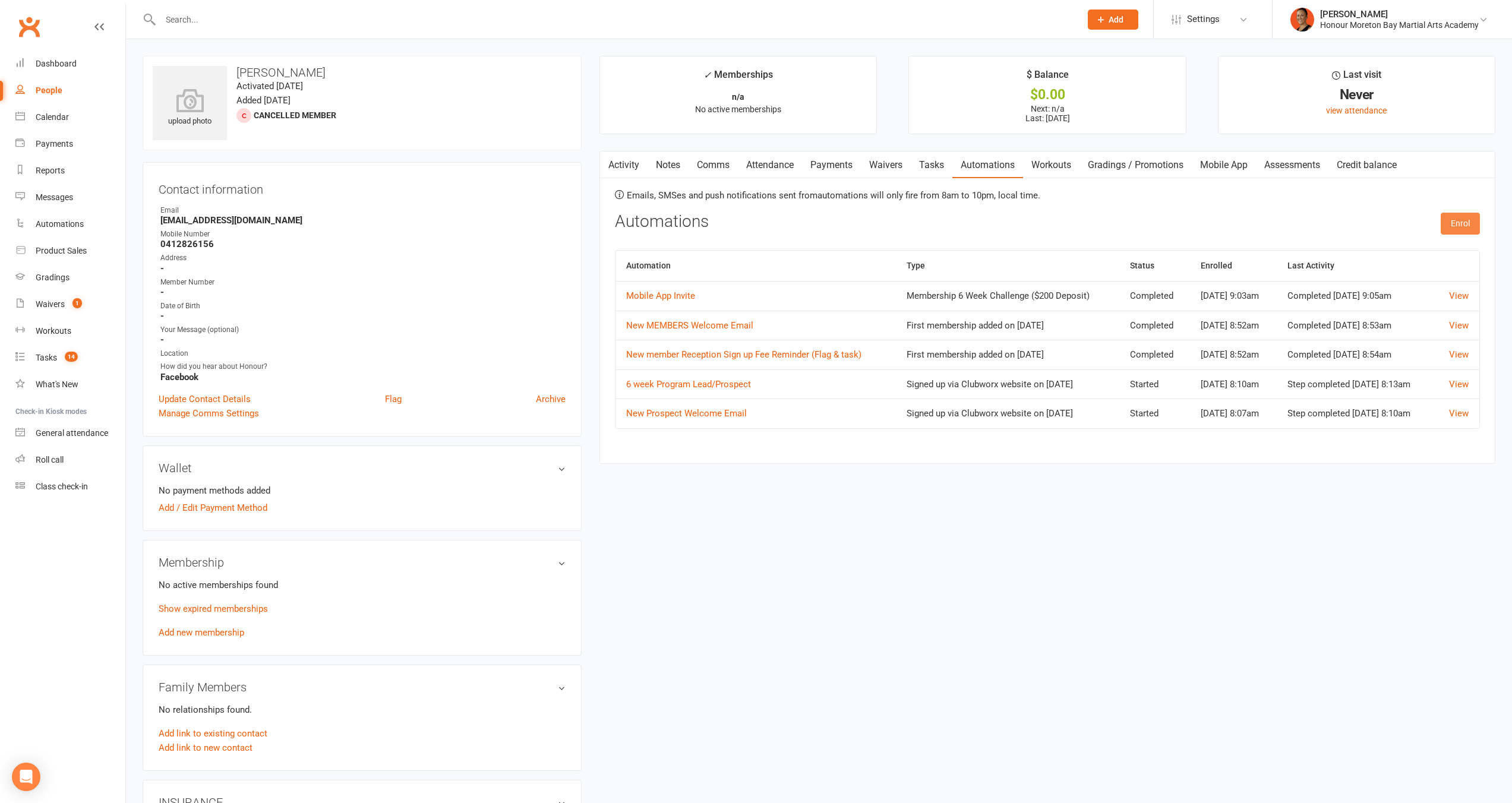
click at [1466, 219] on button "Enrol" at bounding box center [1460, 223] width 39 height 22
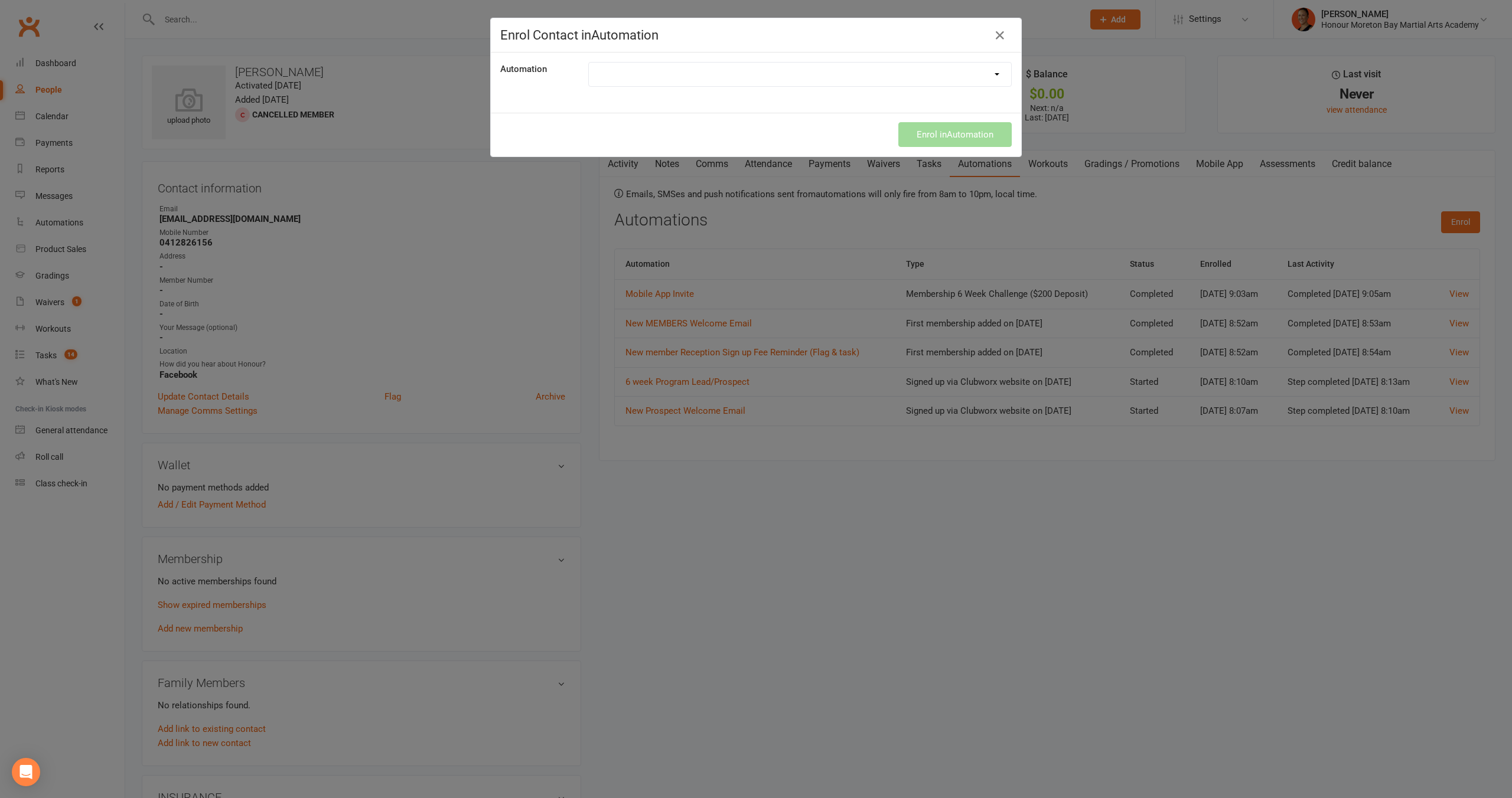
click at [660, 74] on select "10 Class Pass almost used up 28 Day Follow Up 6 weeks to Empowered Deposit paid…" at bounding box center [800, 74] width 423 height 23
select select "6697"
click at [589, 63] on select "10 Class Pass almost used up 28 Day Follow Up 6 weeks to Empowered Deposit paid…" at bounding box center [800, 74] width 423 height 23
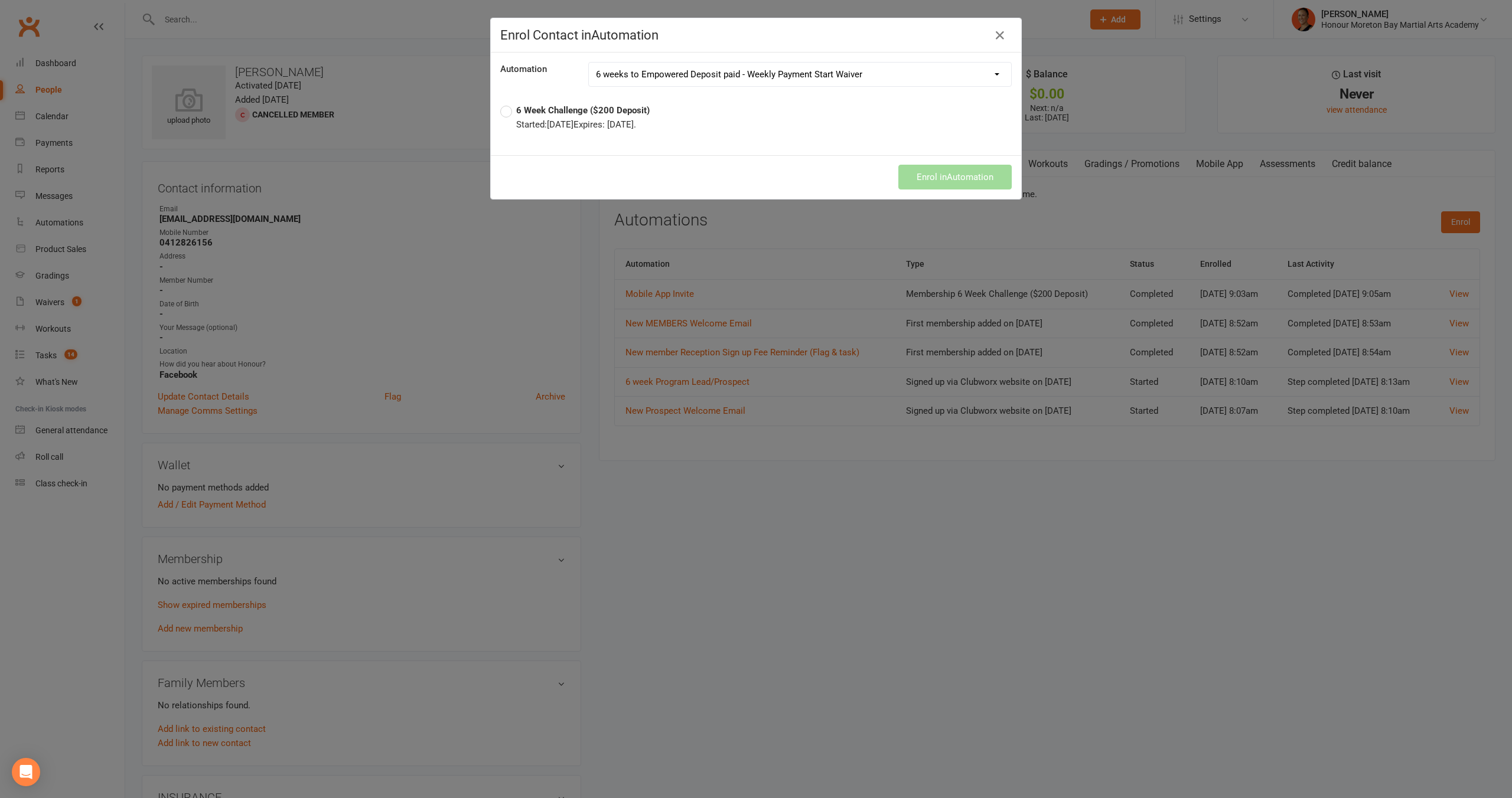
click at [546, 109] on strong "6 Week Challenge ($200 Deposit)" at bounding box center [583, 110] width 133 height 10
click at [949, 179] on button "Enrol in Automation" at bounding box center [955, 177] width 114 height 25
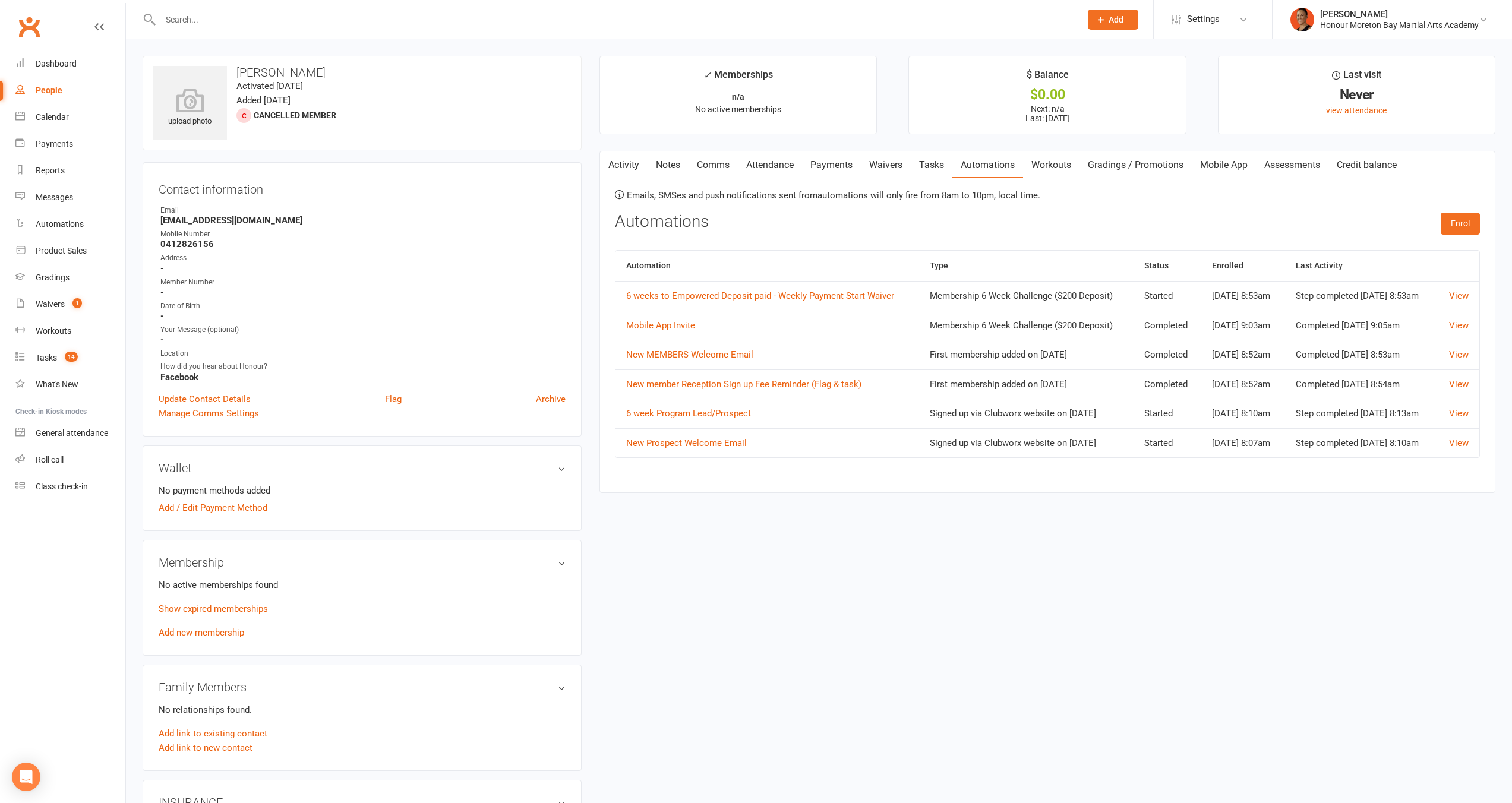
click at [609, 162] on icon "button" at bounding box center [608, 162] width 7 height 12
click at [639, 168] on link "Activity" at bounding box center [623, 165] width 48 height 27
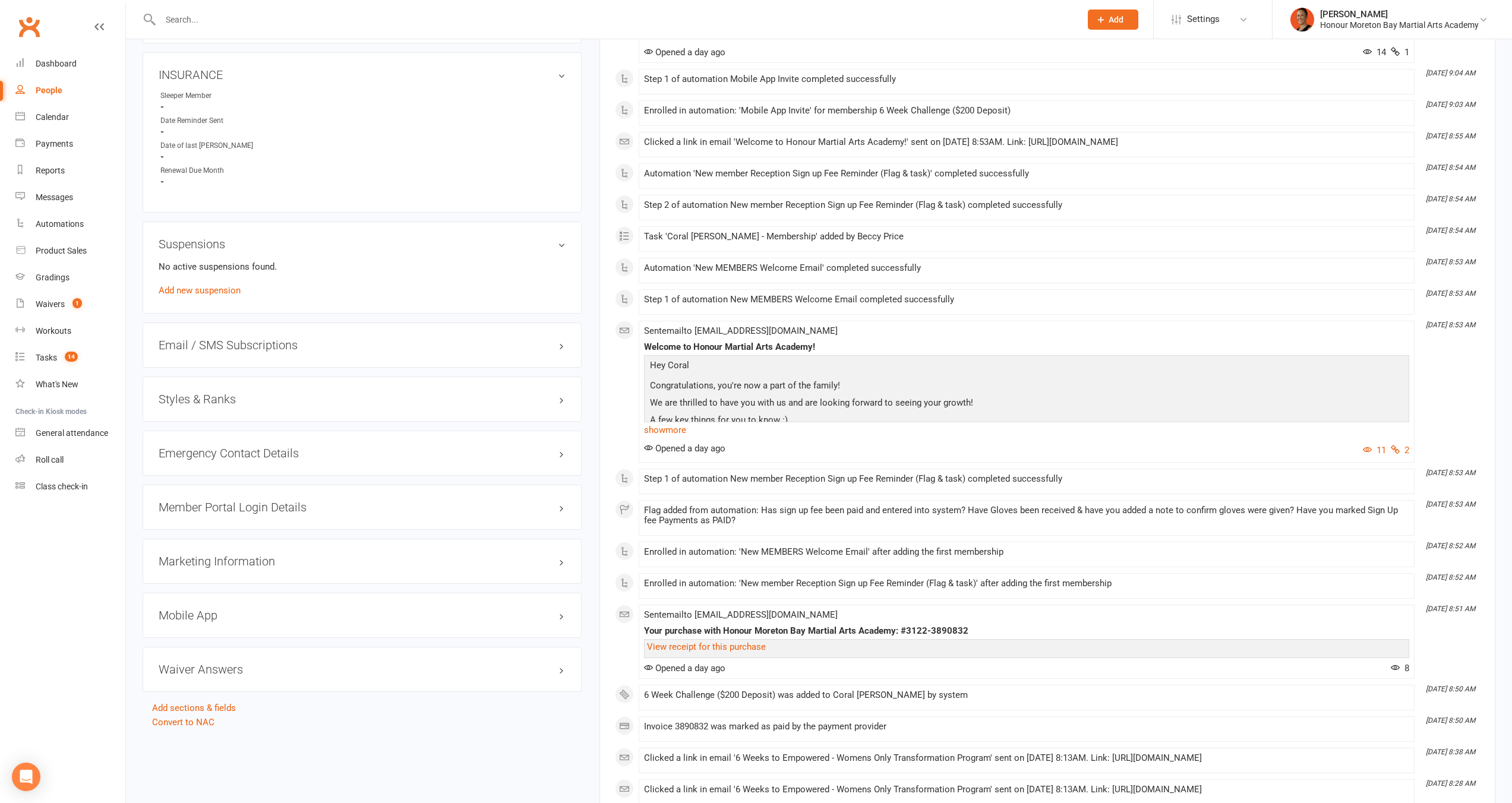
scroll to position [795, 0]
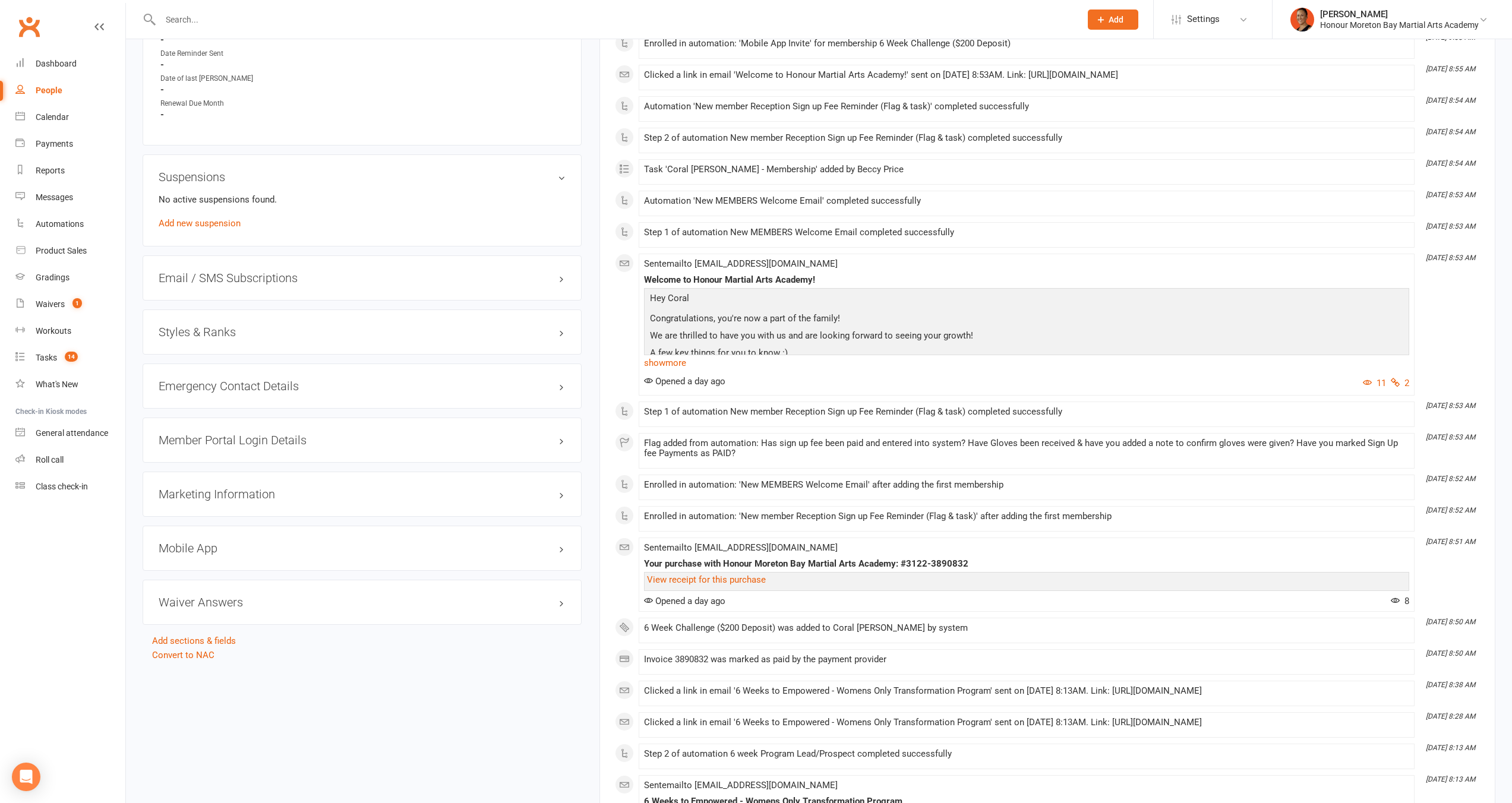
click at [672, 364] on link "show more" at bounding box center [1027, 363] width 765 height 17
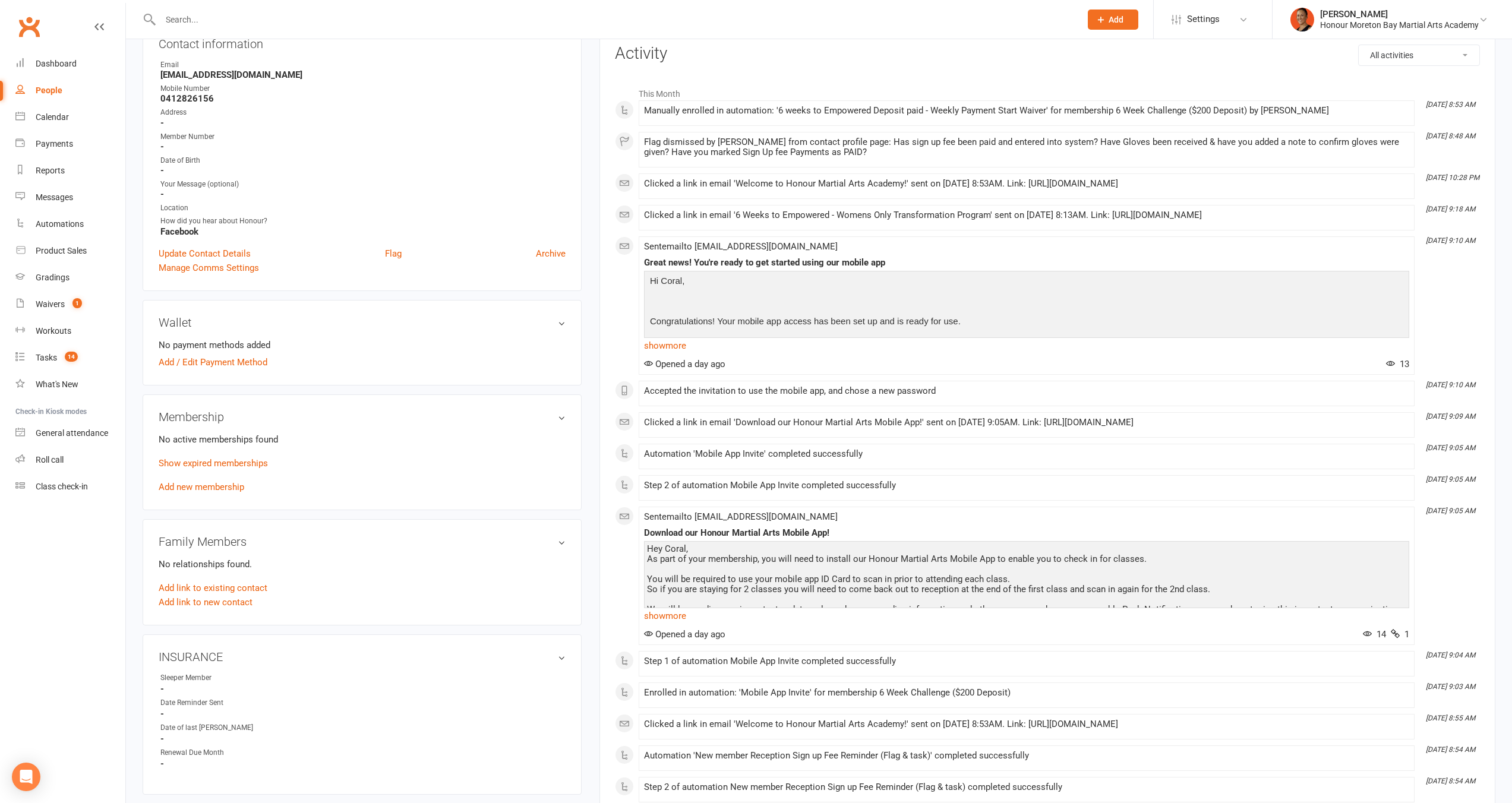
scroll to position [0, 0]
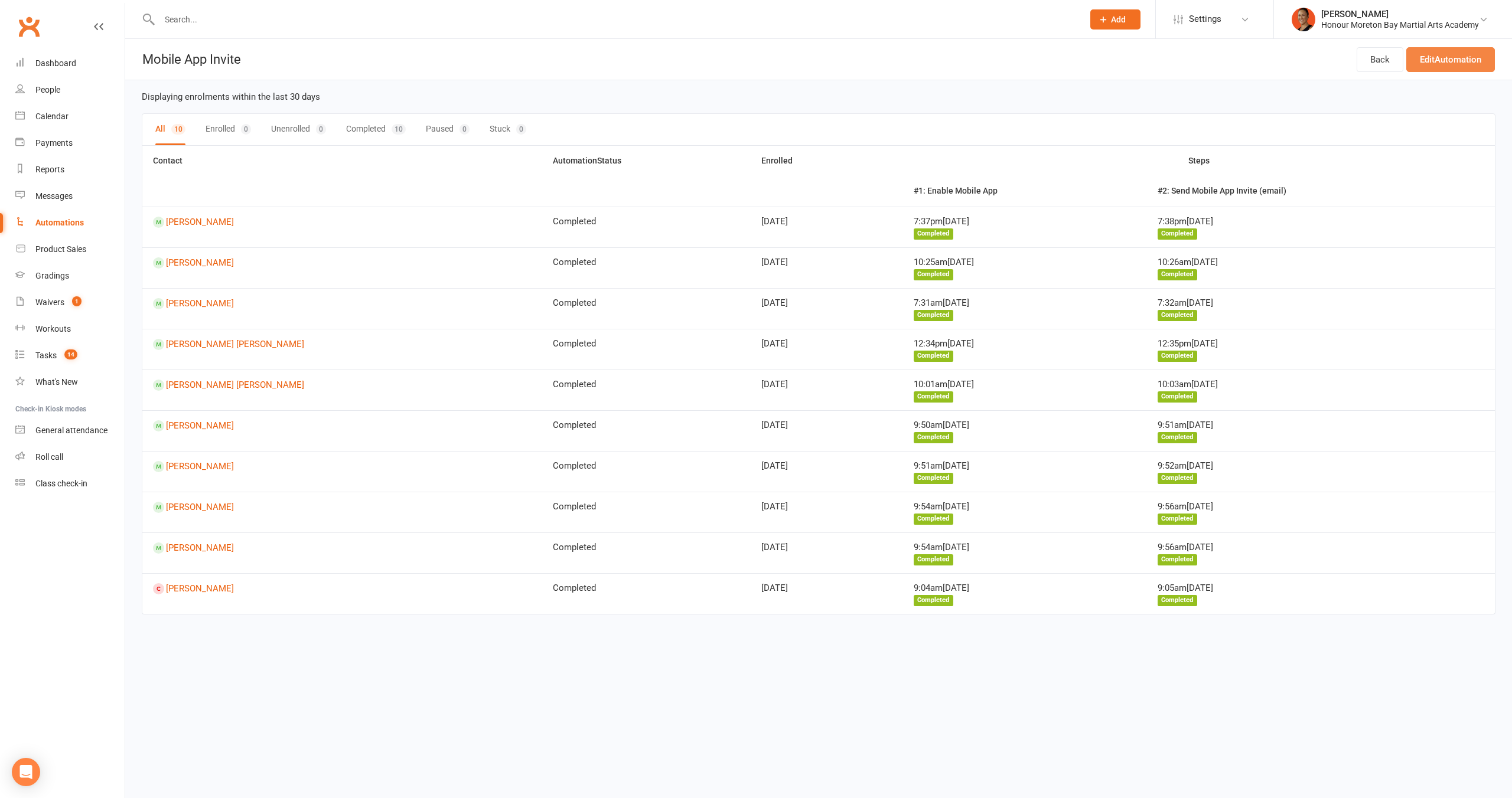
click at [1451, 63] on link "Edit Automation" at bounding box center [1451, 60] width 88 height 25
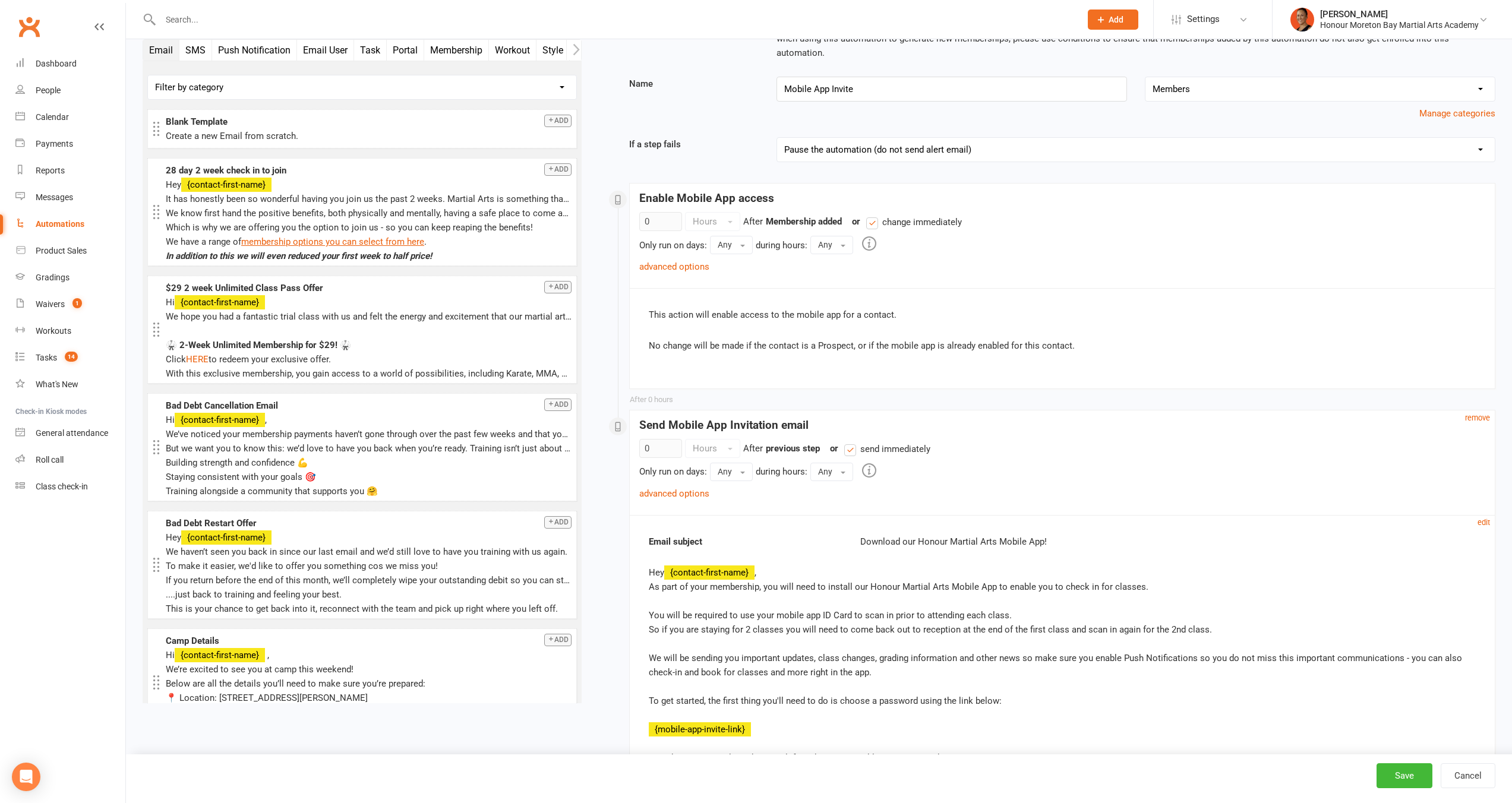
scroll to position [132, 0]
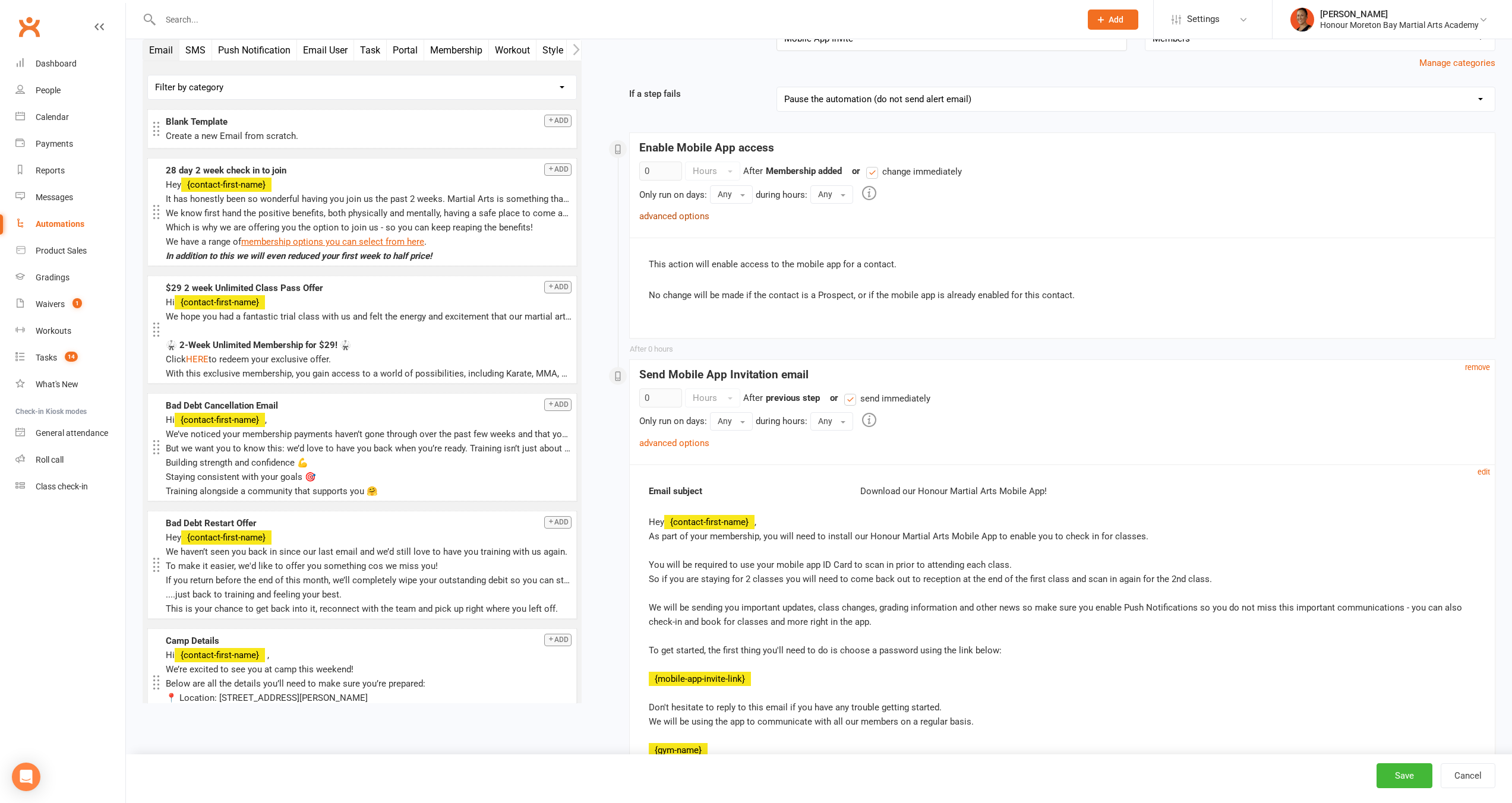
click at [649, 211] on link "advanced options" at bounding box center [674, 216] width 70 height 11
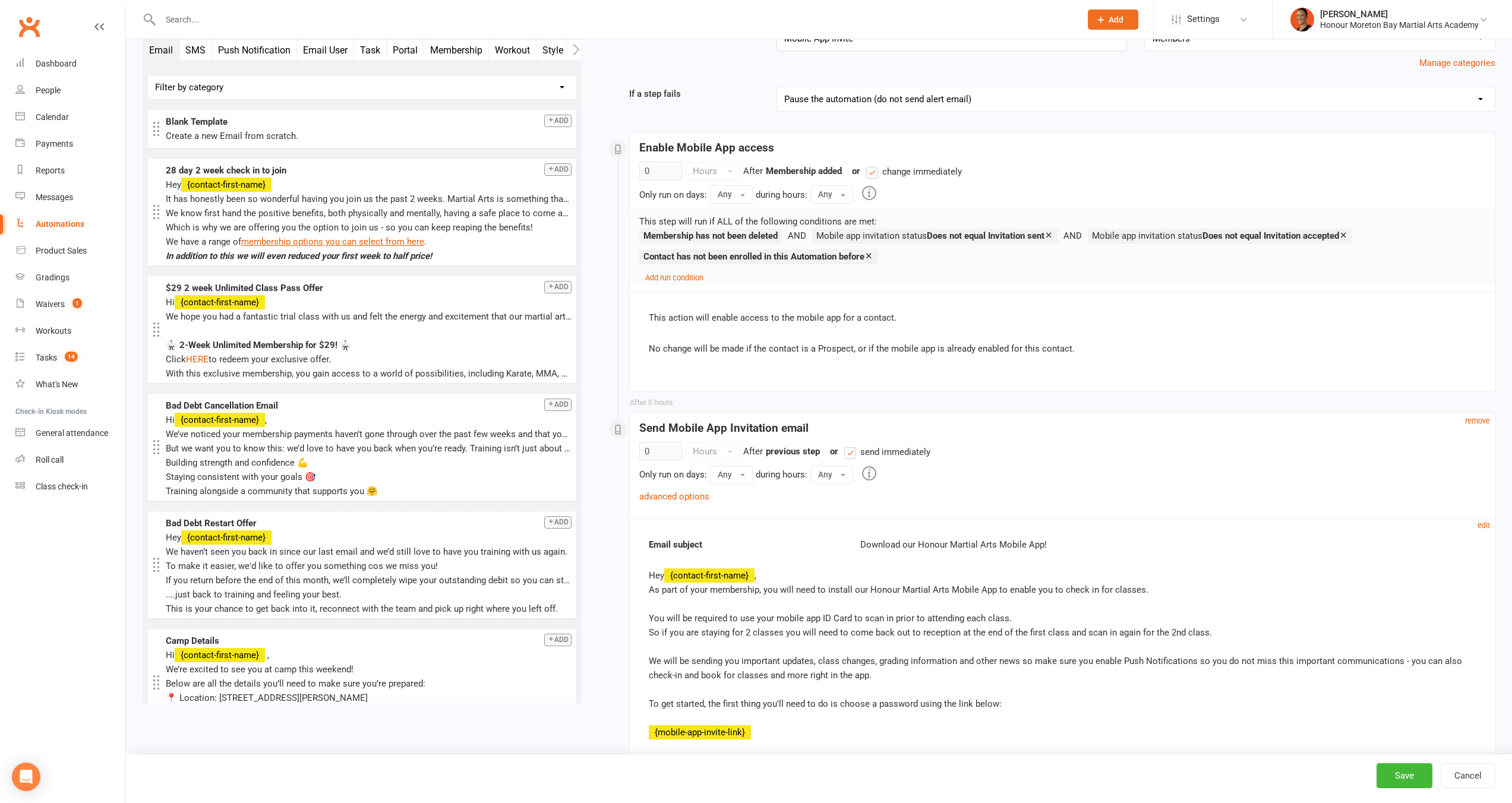
scroll to position [272, 0]
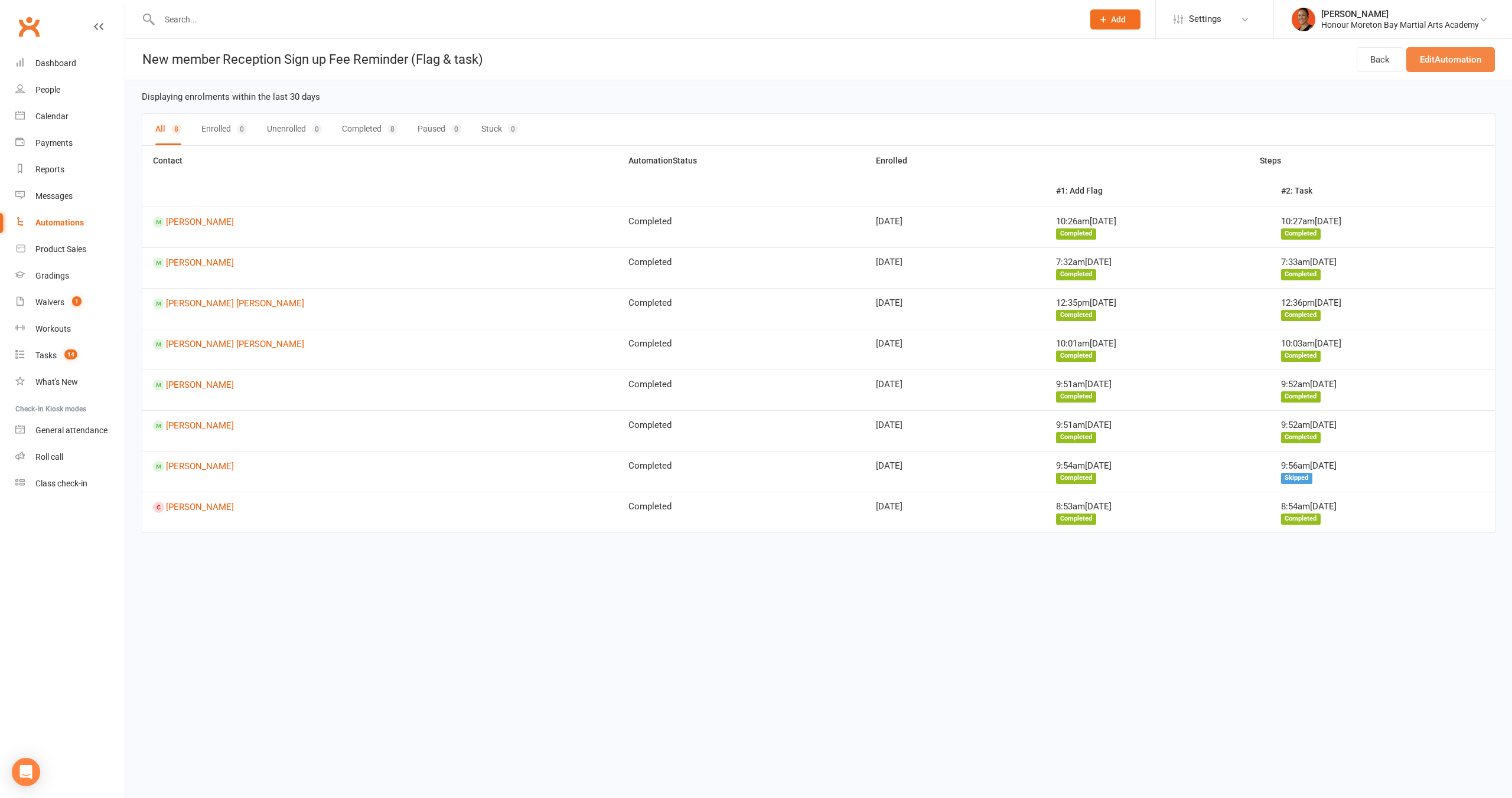
click at [1438, 62] on link "Edit Automation" at bounding box center [1451, 60] width 88 height 25
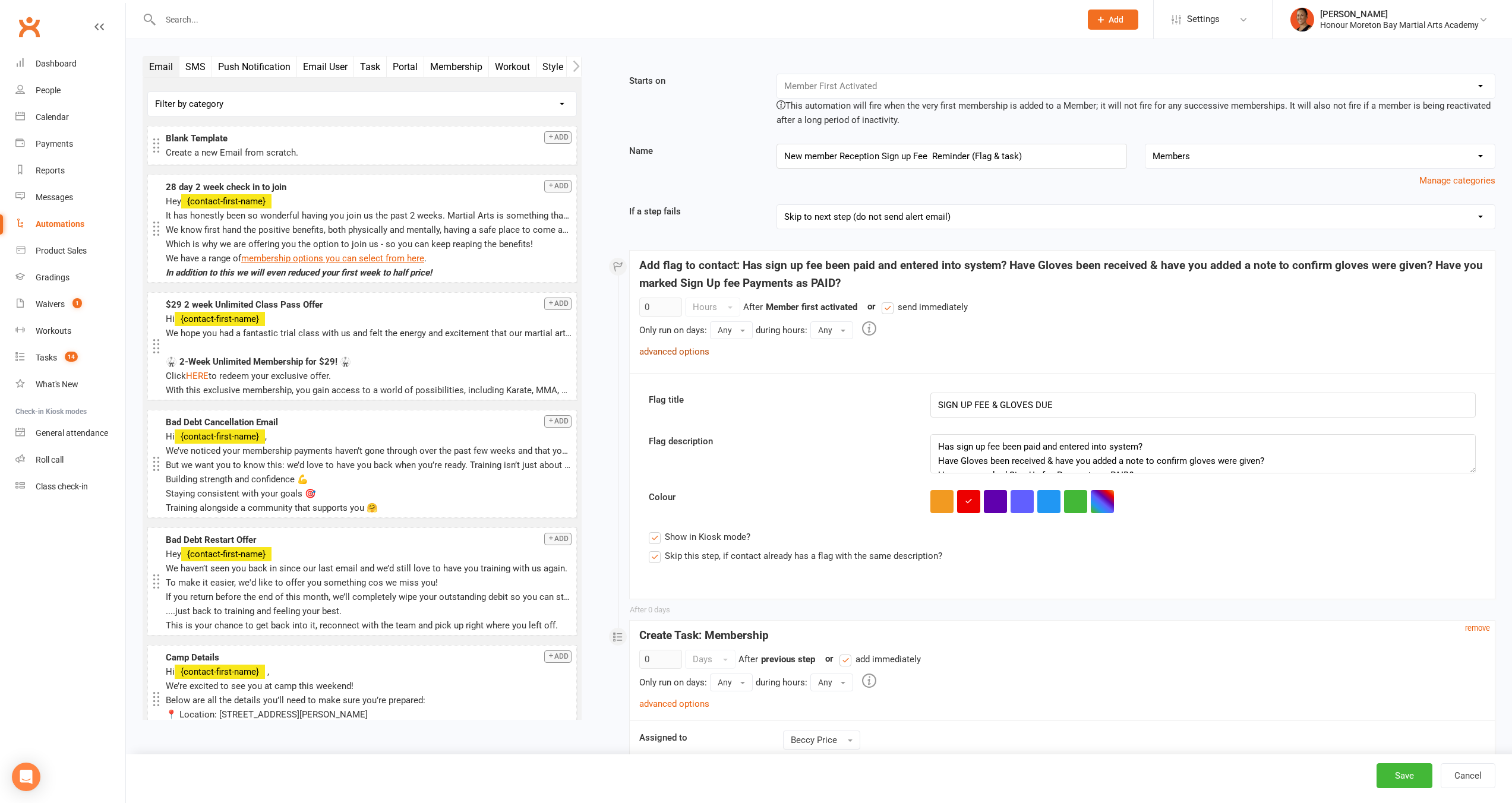
click at [686, 355] on link "advanced options" at bounding box center [674, 351] width 70 height 11
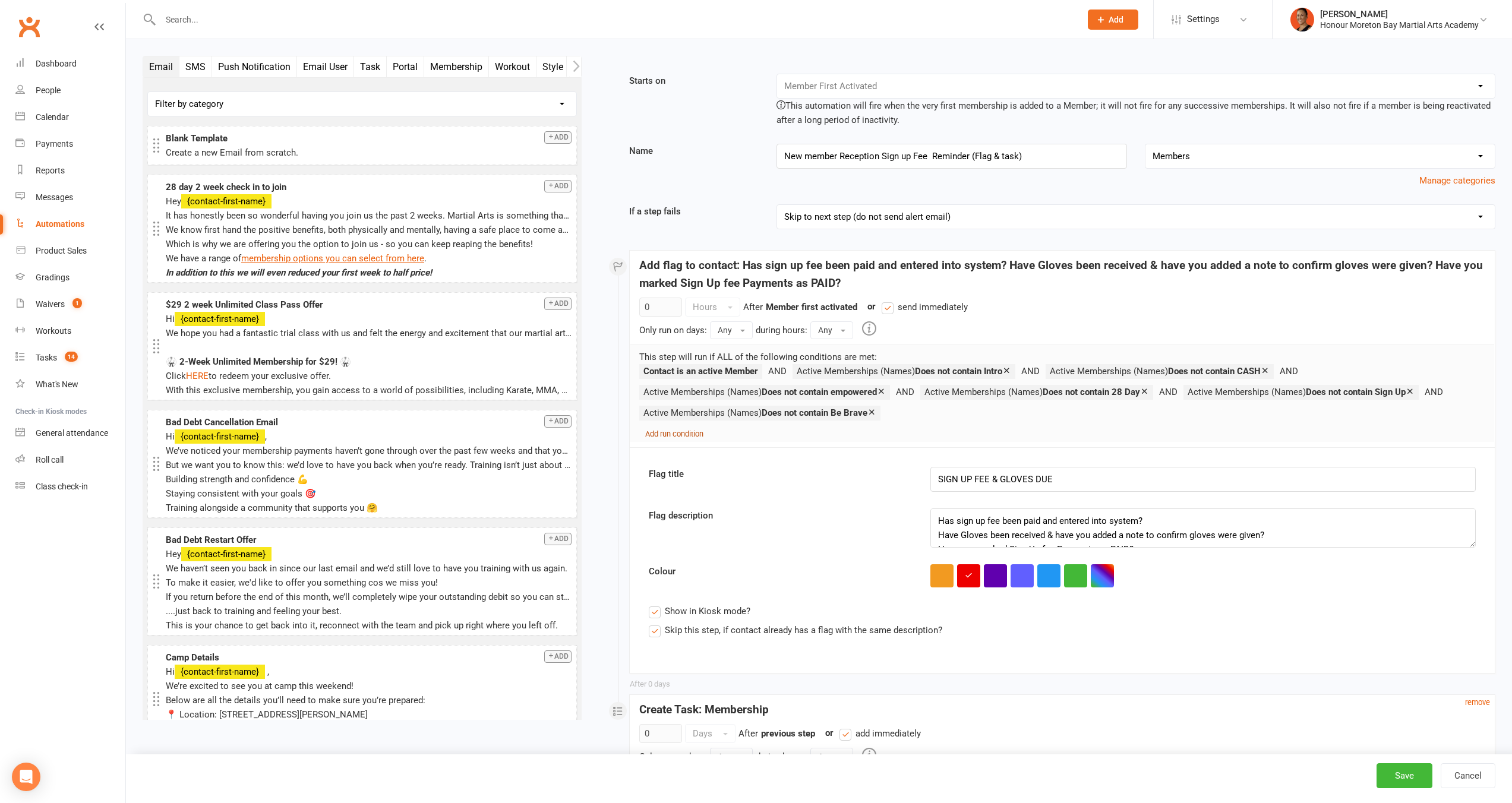
click at [659, 435] on small "Add run condition" at bounding box center [674, 434] width 58 height 9
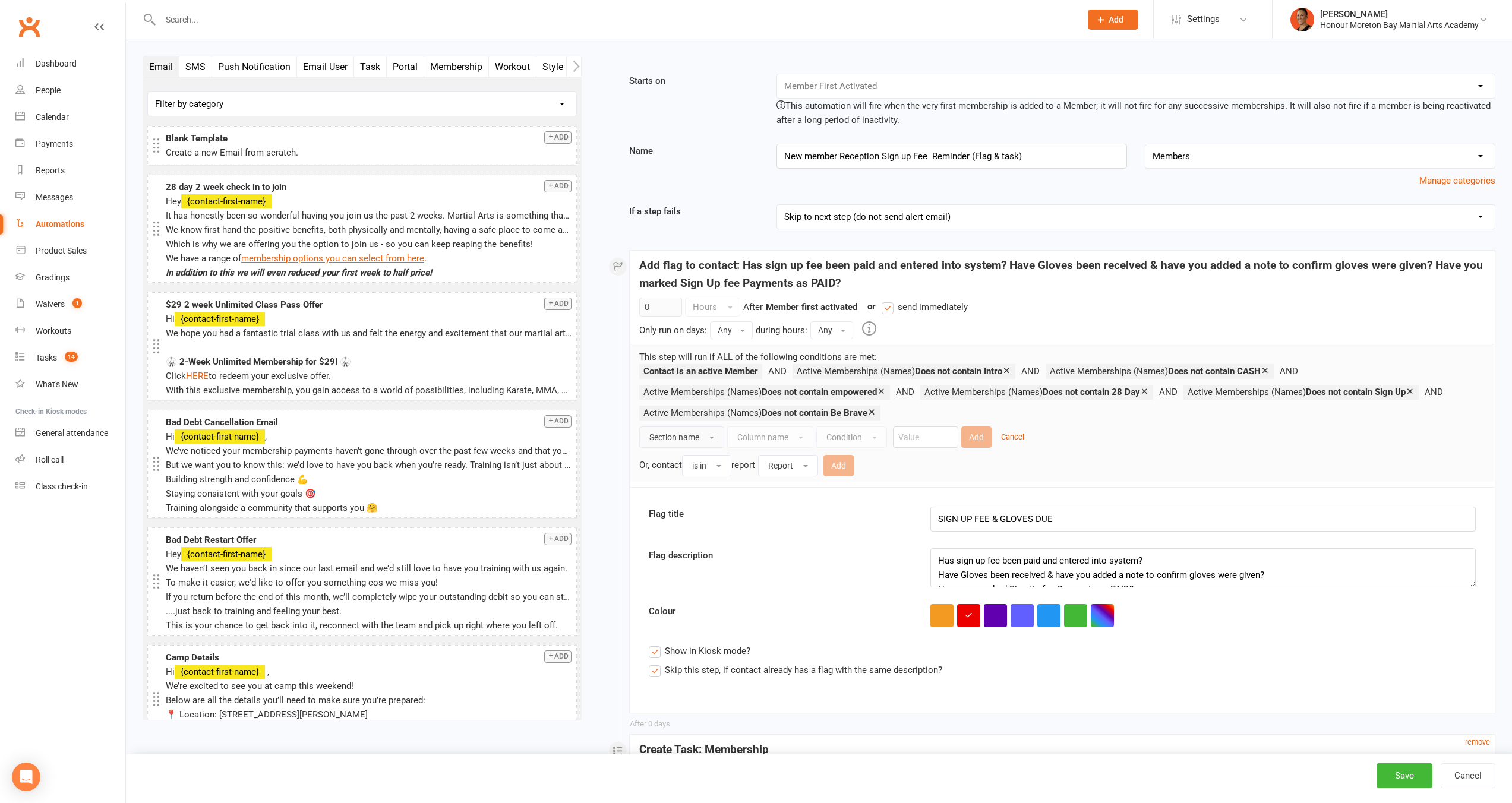
click at [667, 437] on span "Section name" at bounding box center [674, 437] width 50 height 9
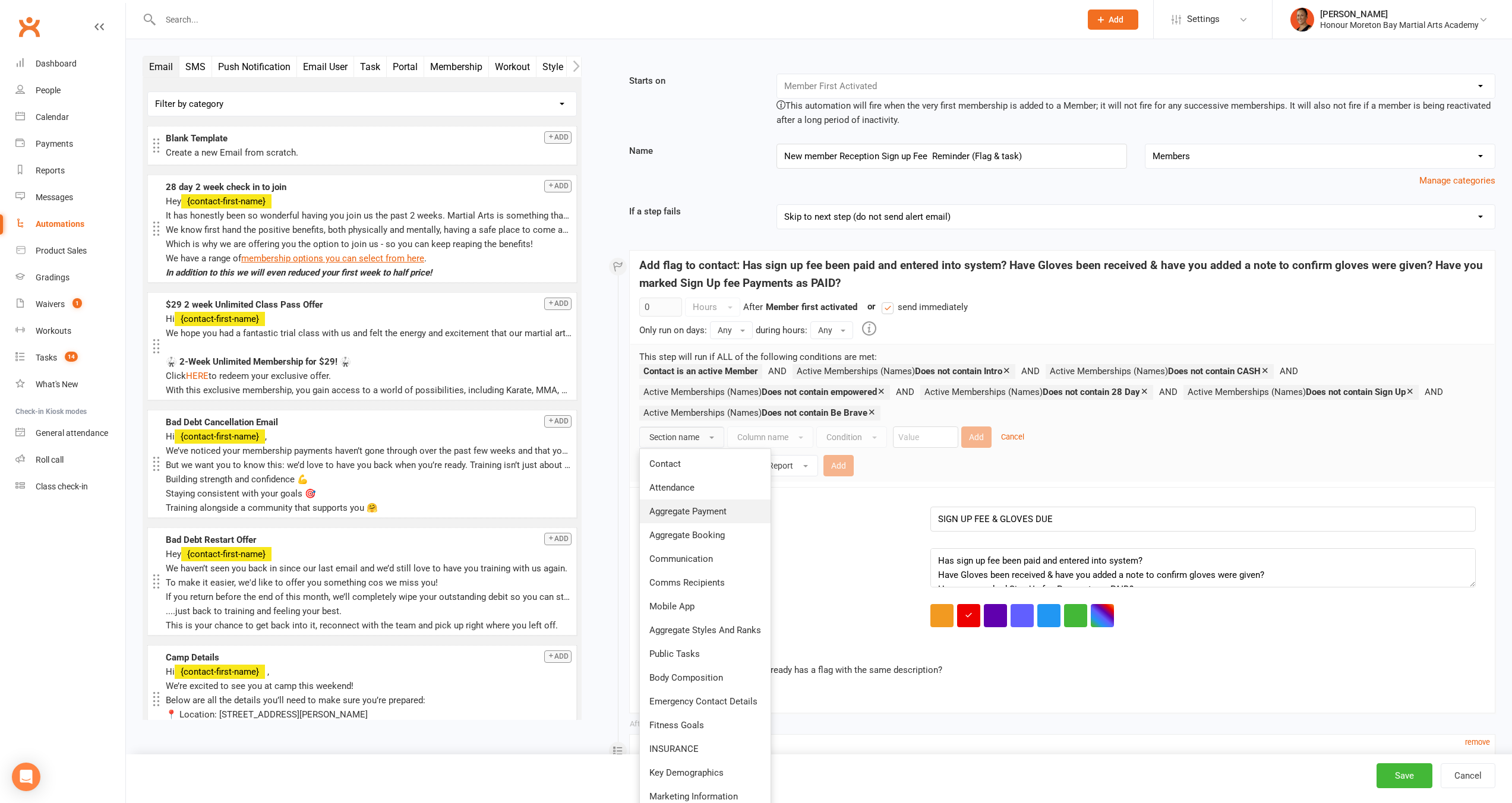
click at [697, 510] on span "Aggregate Payment" at bounding box center [687, 511] width 77 height 11
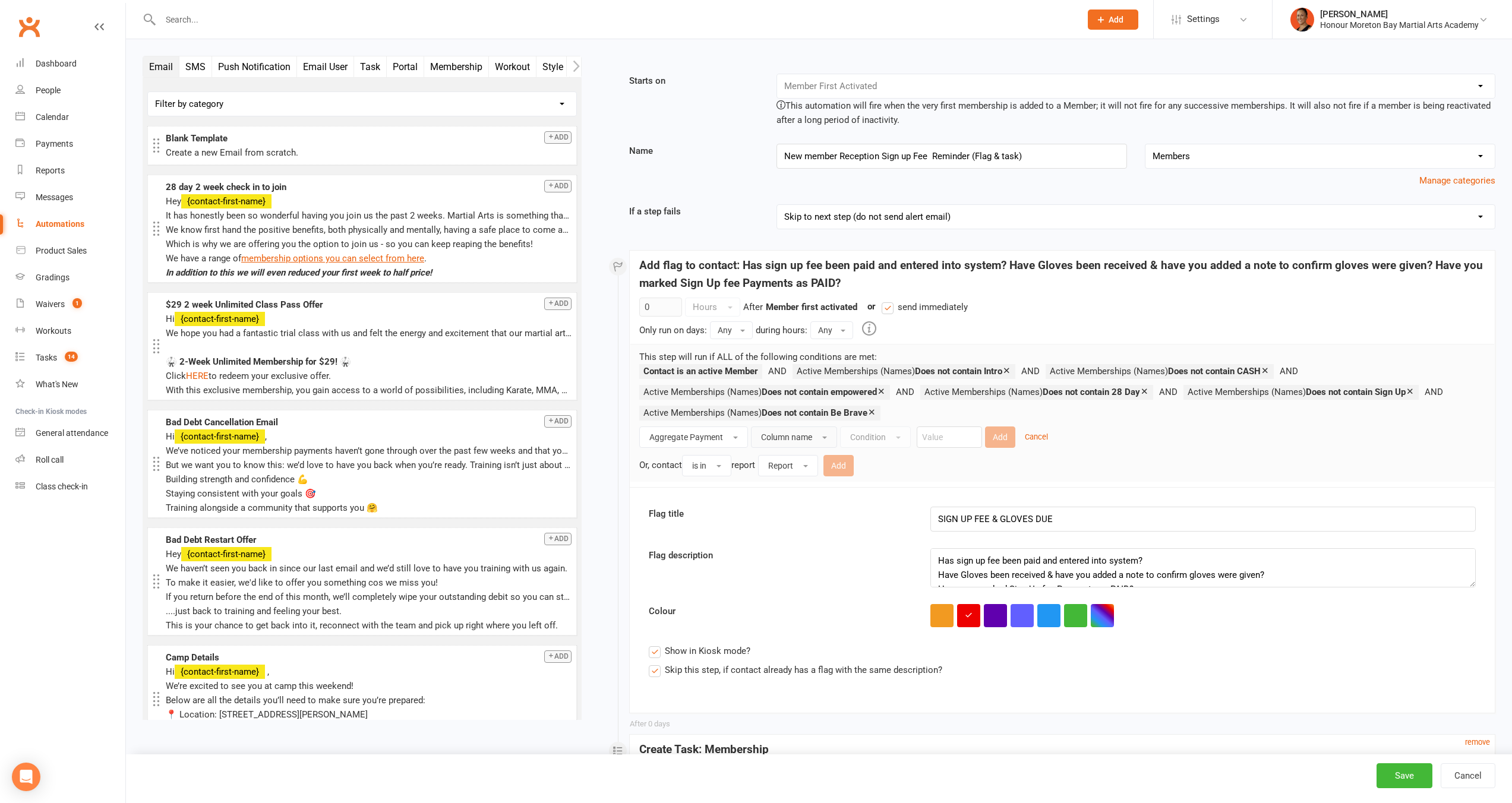
click at [783, 442] on button "Column name" at bounding box center [794, 437] width 86 height 22
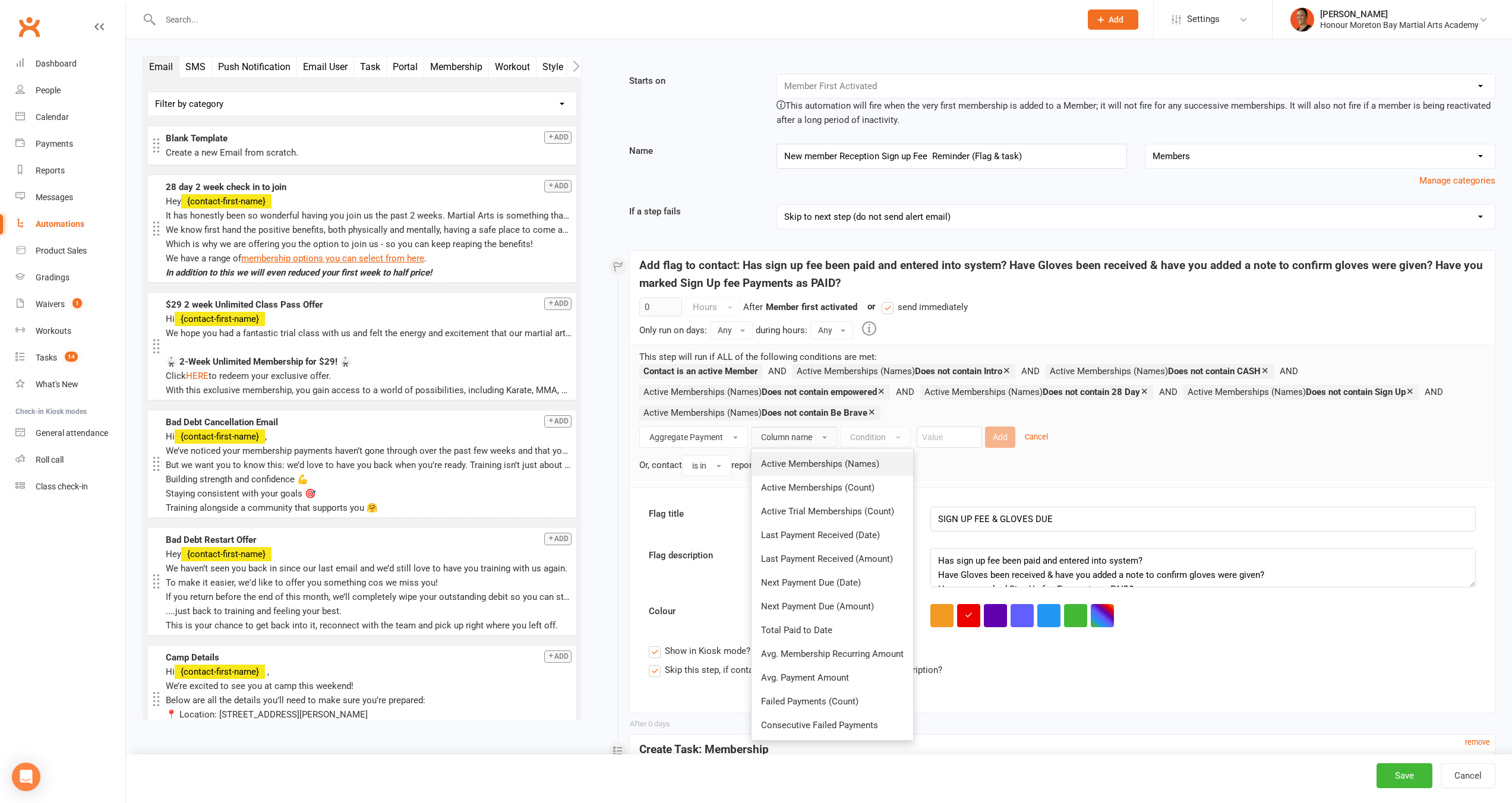
click at [788, 457] on link "Active Memberships (Names)" at bounding box center [833, 464] width 162 height 23
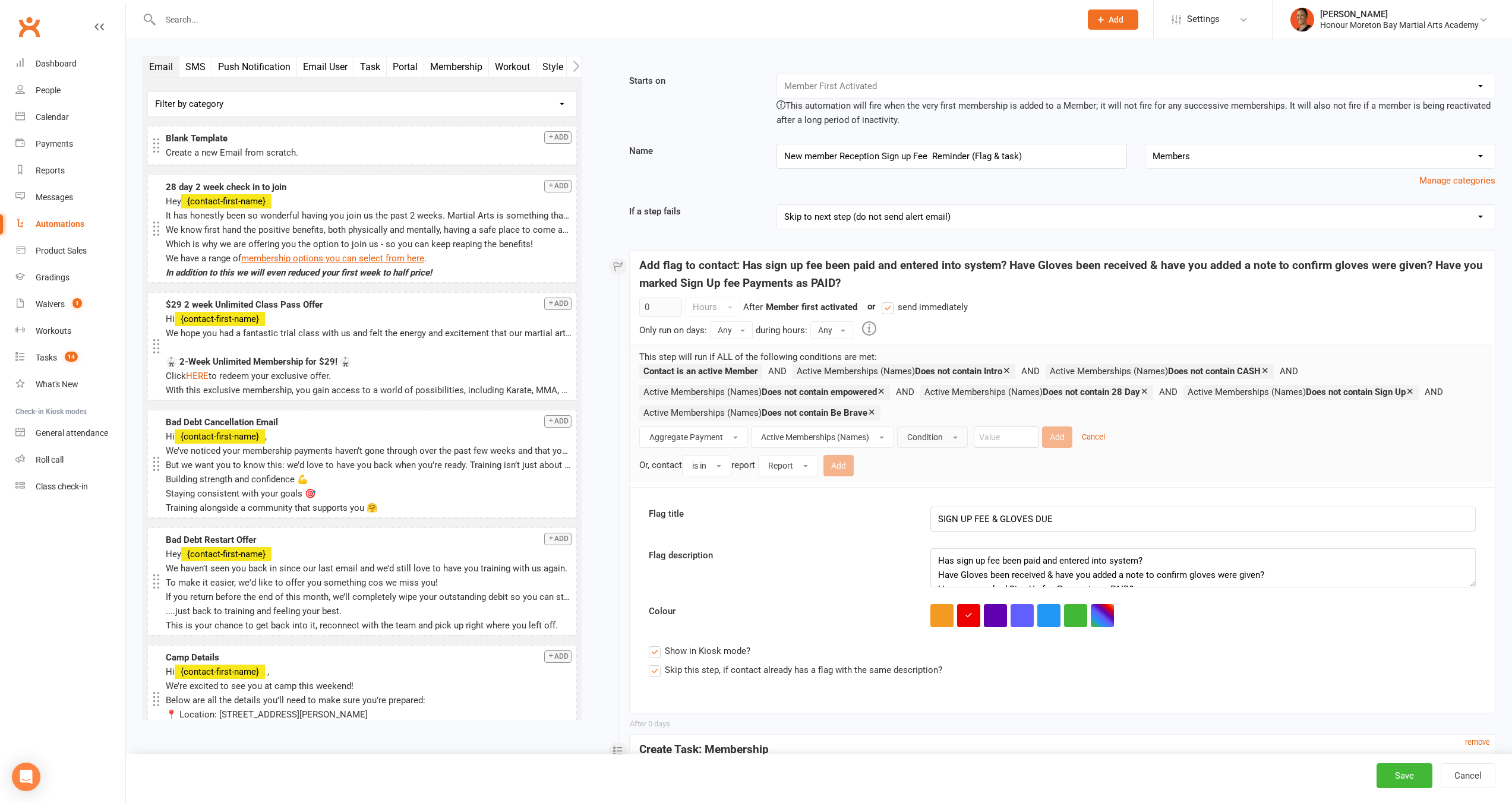
click at [931, 435] on span "Condition" at bounding box center [925, 437] width 36 height 9
click at [959, 536] on span "Does not contain" at bounding box center [941, 535] width 69 height 11
click at [1038, 434] on input "text" at bounding box center [1033, 437] width 65 height 22
type input "6 week"
click at [1088, 430] on button "Add" at bounding box center [1083, 437] width 30 height 22
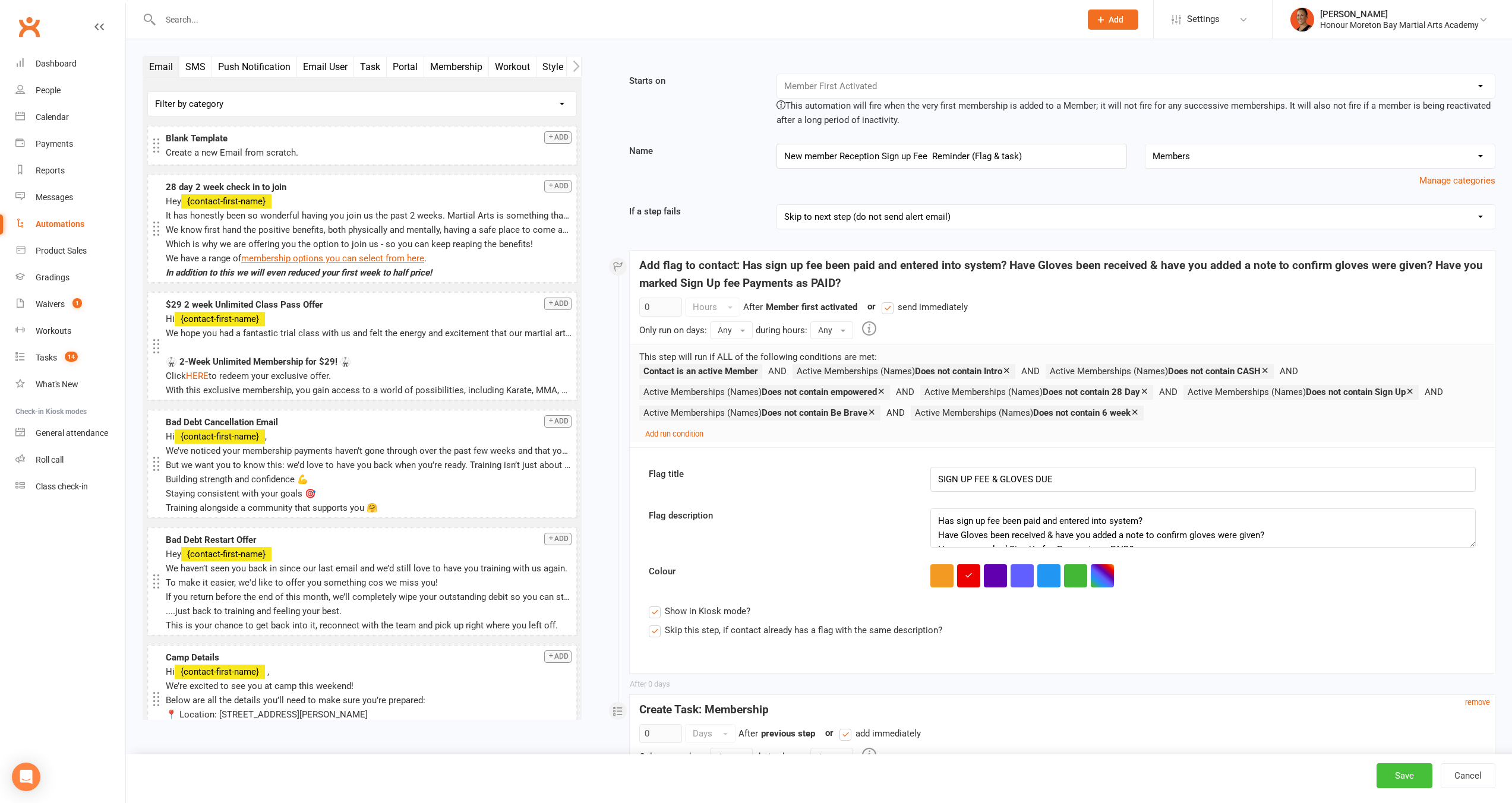
click at [1408, 771] on button "Save" at bounding box center [1404, 776] width 56 height 25
select select "100"
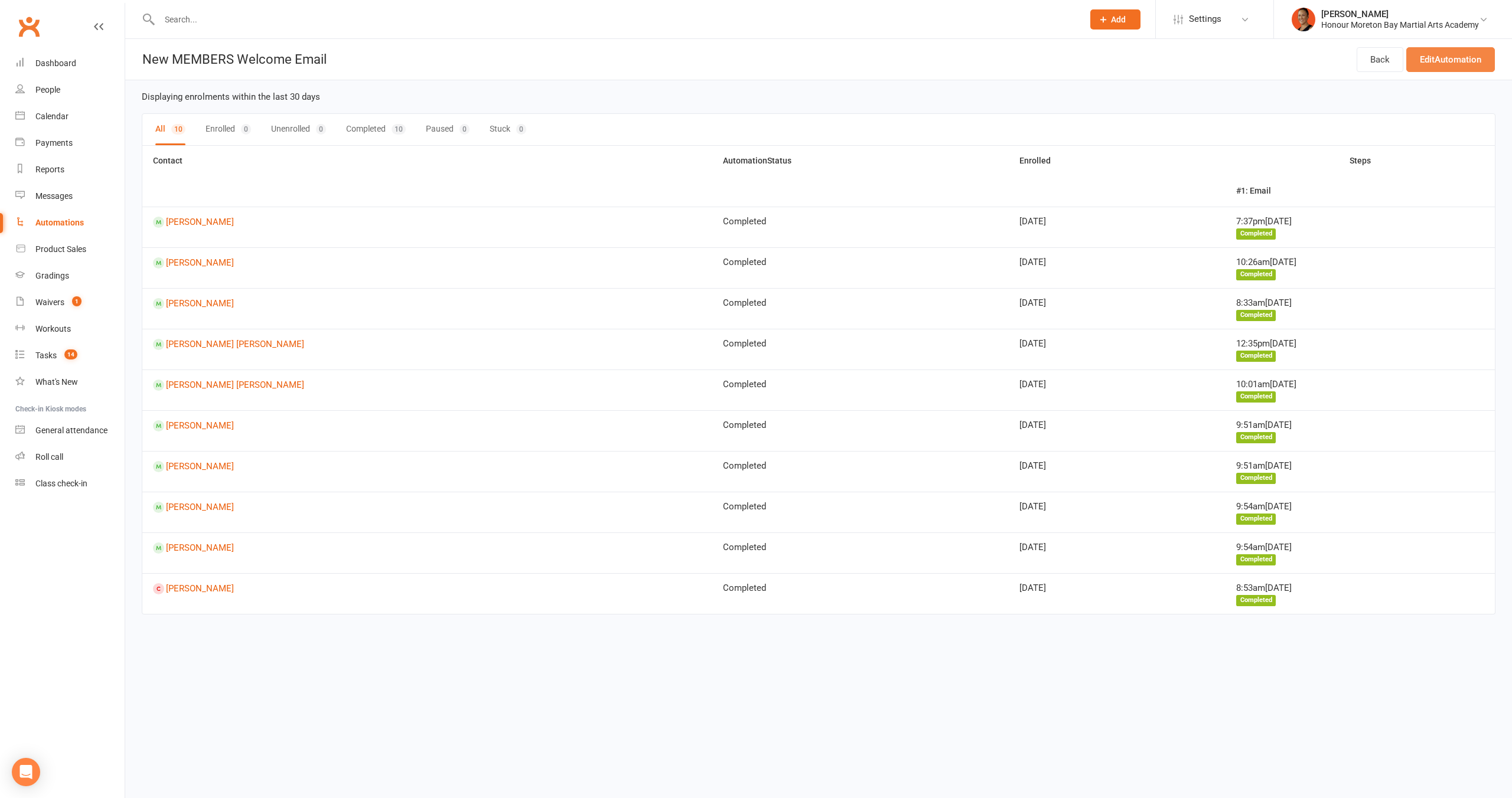
click at [1453, 50] on link "Edit Automation" at bounding box center [1451, 60] width 88 height 25
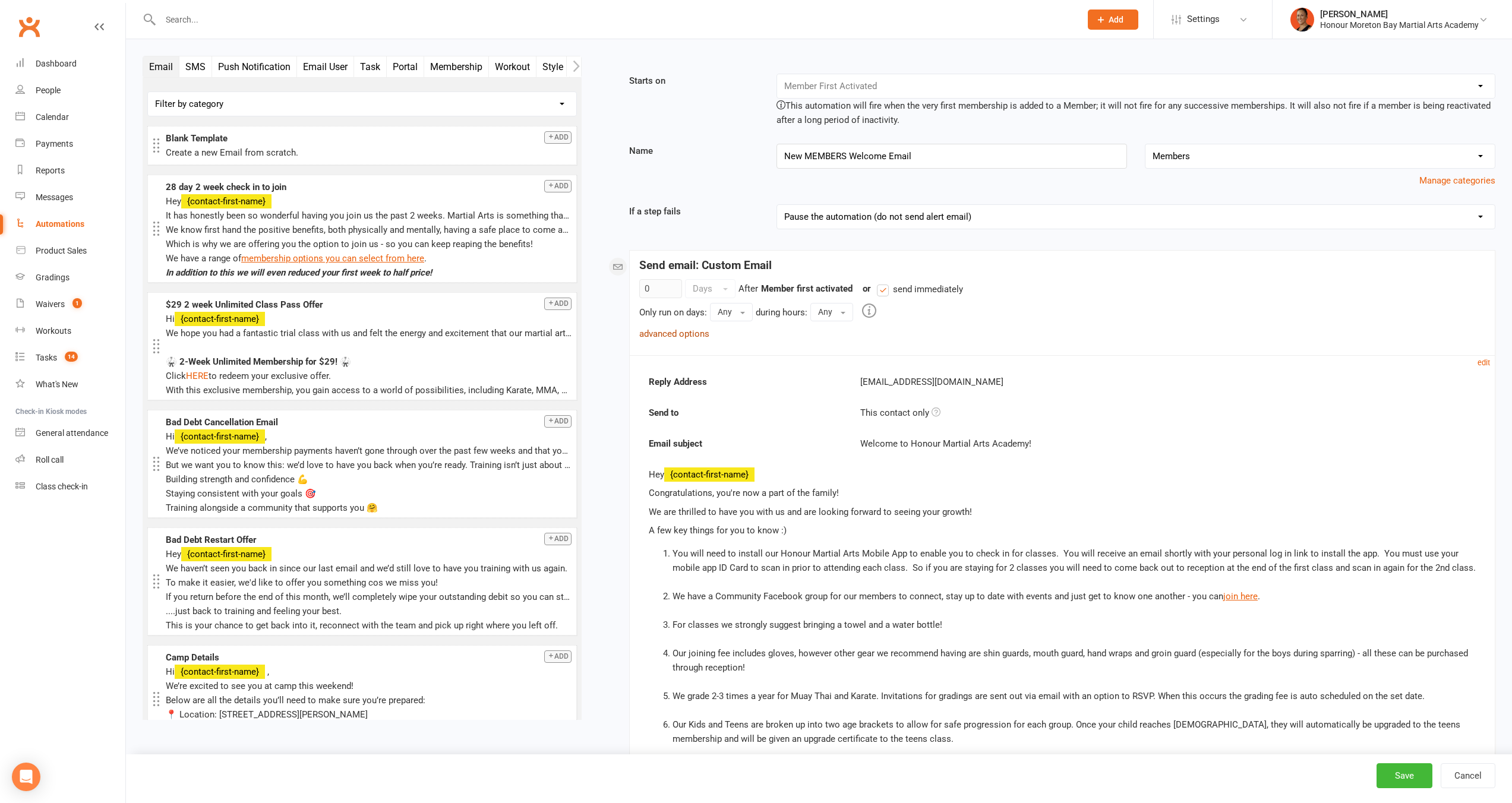
click at [674, 334] on link "advanced options" at bounding box center [674, 334] width 70 height 11
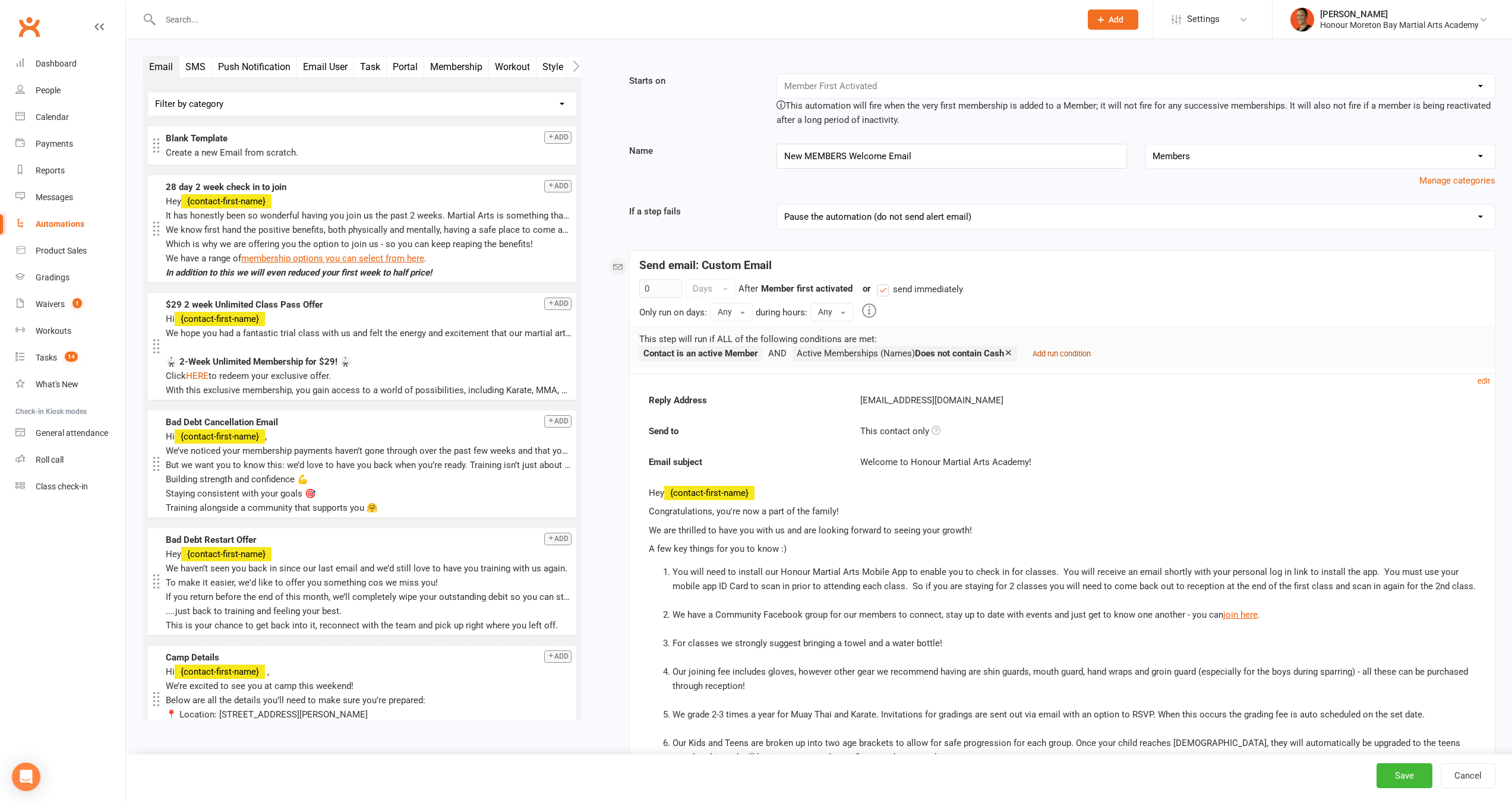
click at [1075, 353] on small "Add run condition" at bounding box center [1061, 353] width 58 height 9
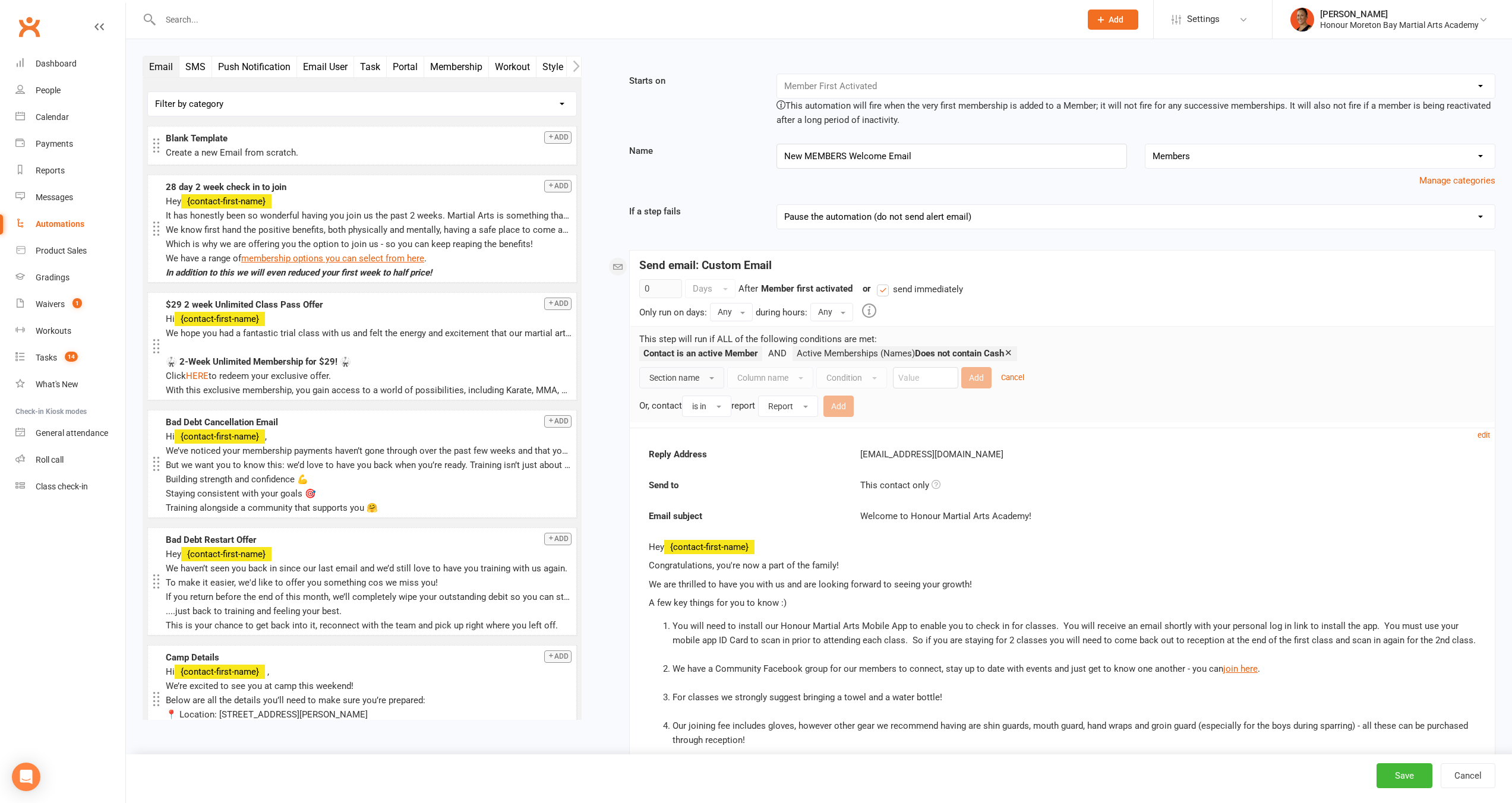
click at [706, 381] on button "Section name" at bounding box center [682, 377] width 85 height 22
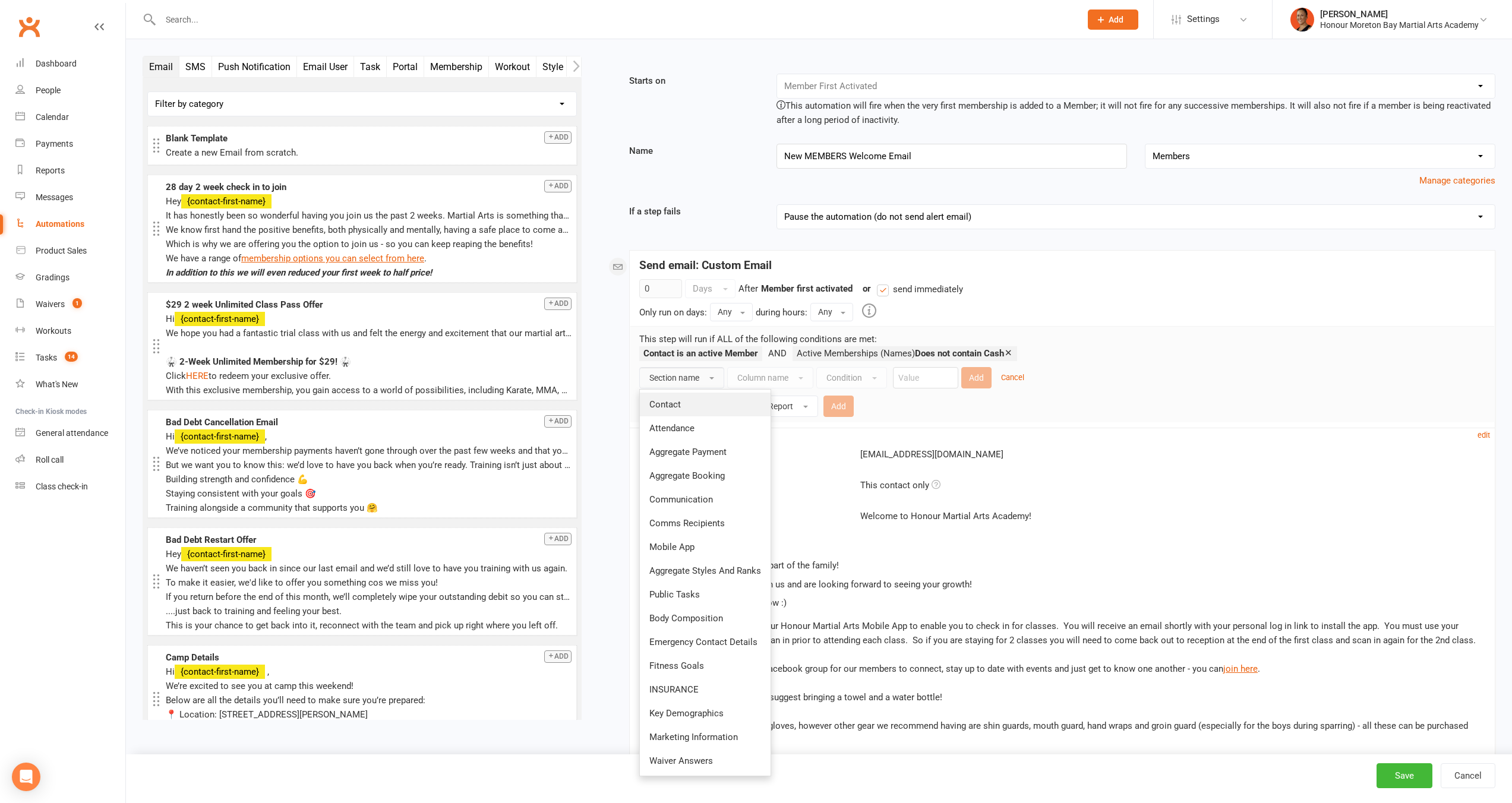
click at [691, 407] on link "Contact" at bounding box center [705, 405] width 131 height 23
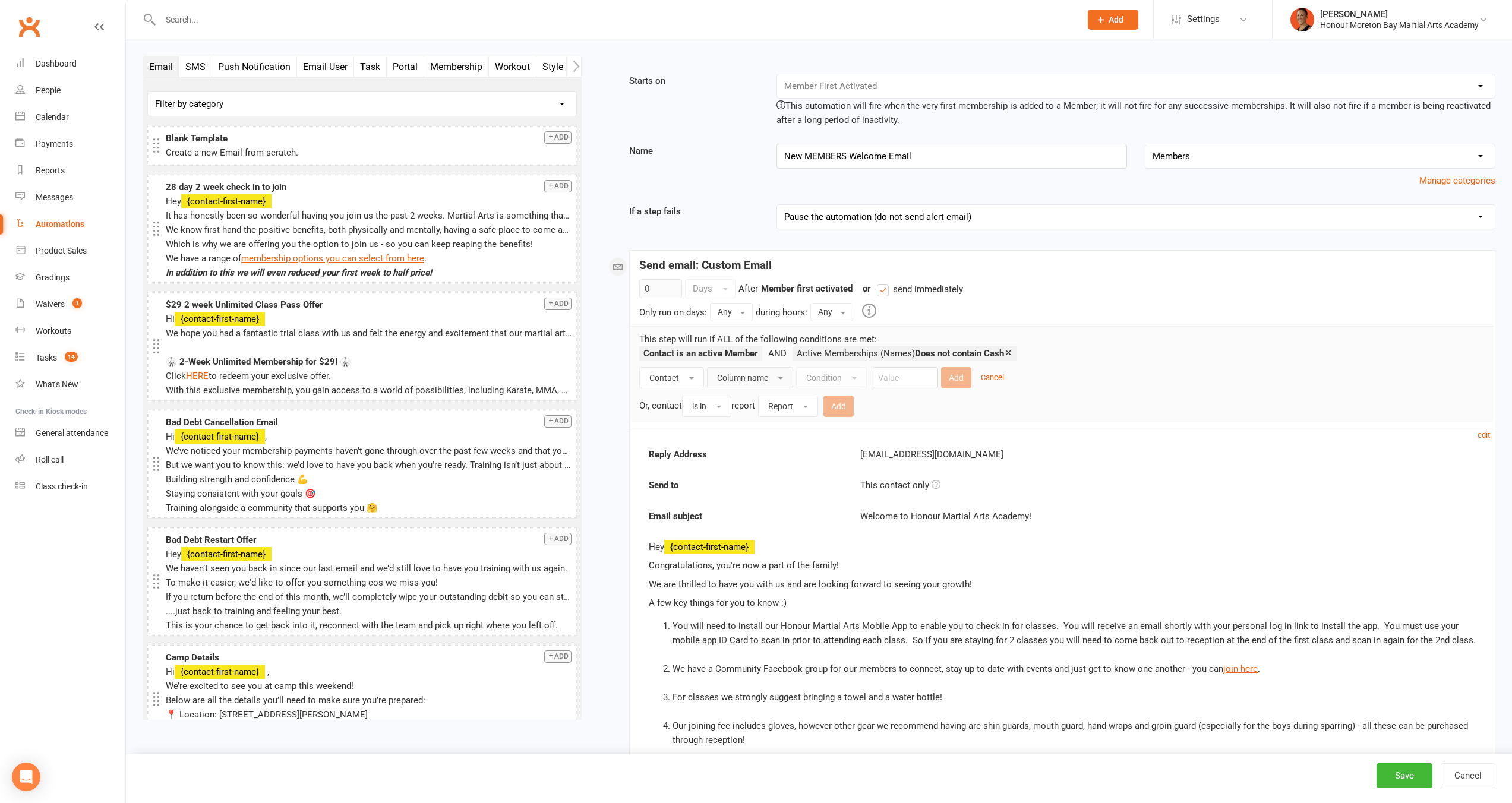
click at [755, 380] on span "Column name" at bounding box center [742, 377] width 51 height 9
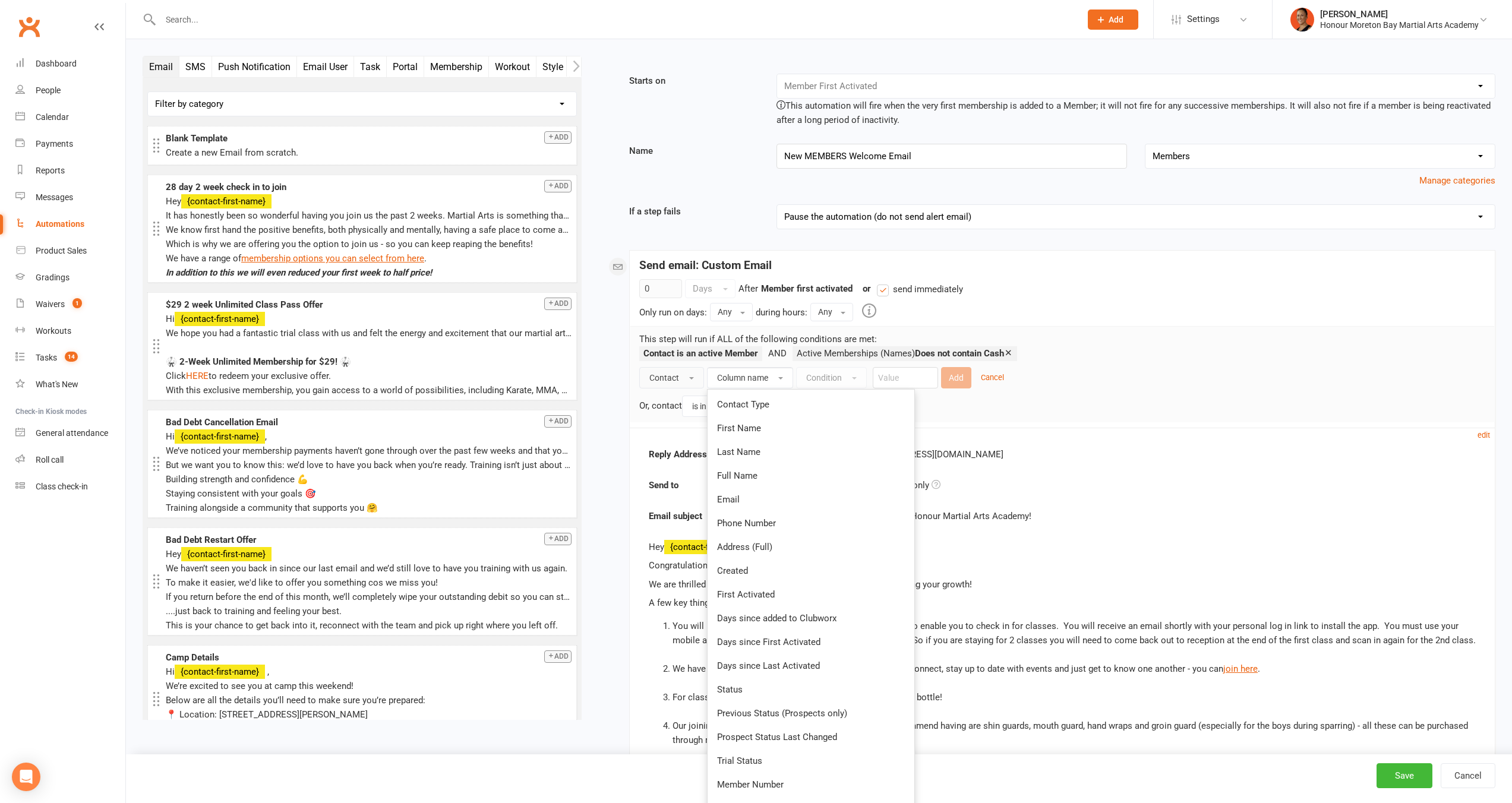
click at [681, 372] on button "Contact" at bounding box center [671, 377] width 65 height 22
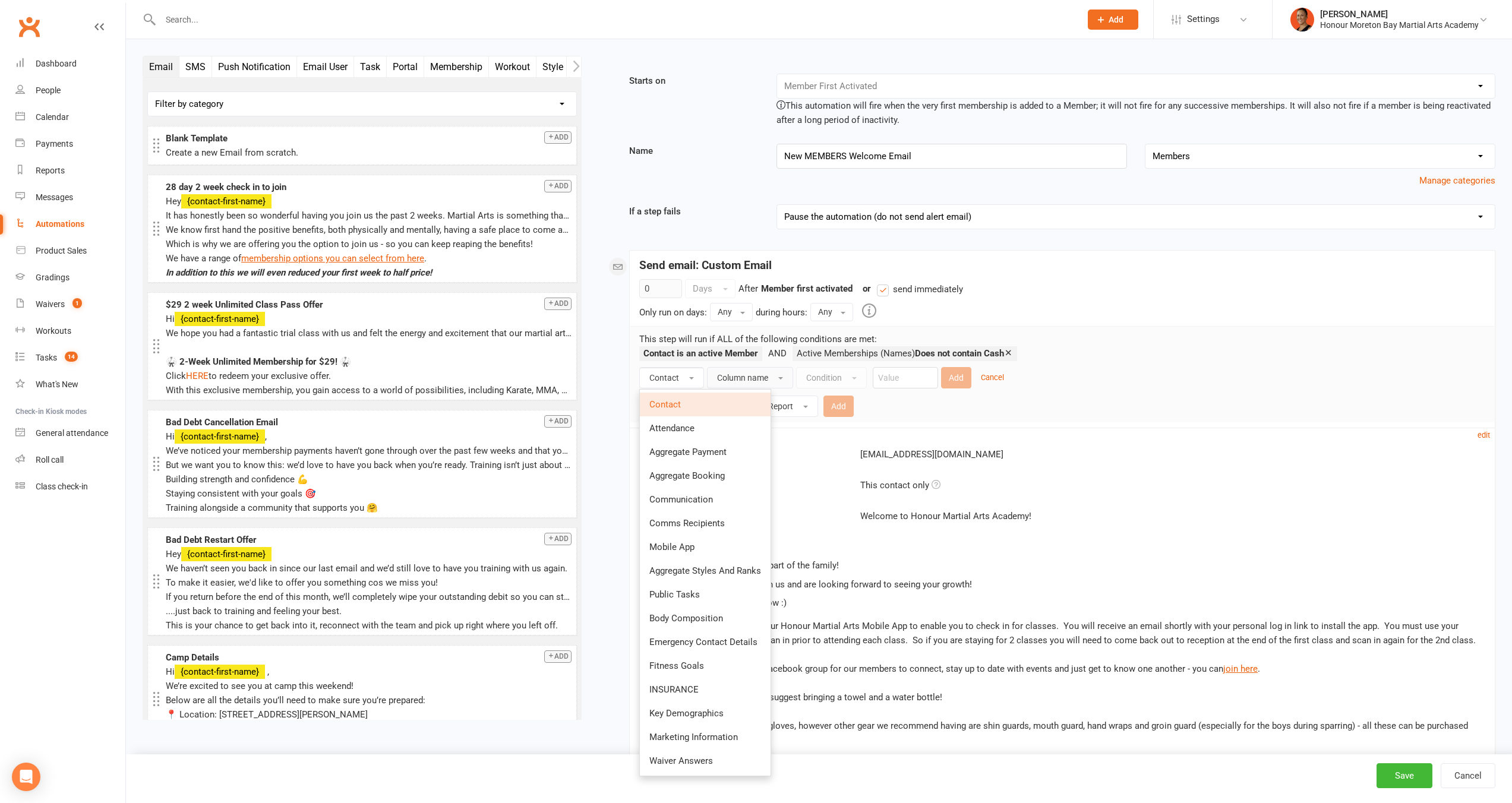
click at [704, 445] on link "Aggregate Payment" at bounding box center [705, 452] width 131 height 23
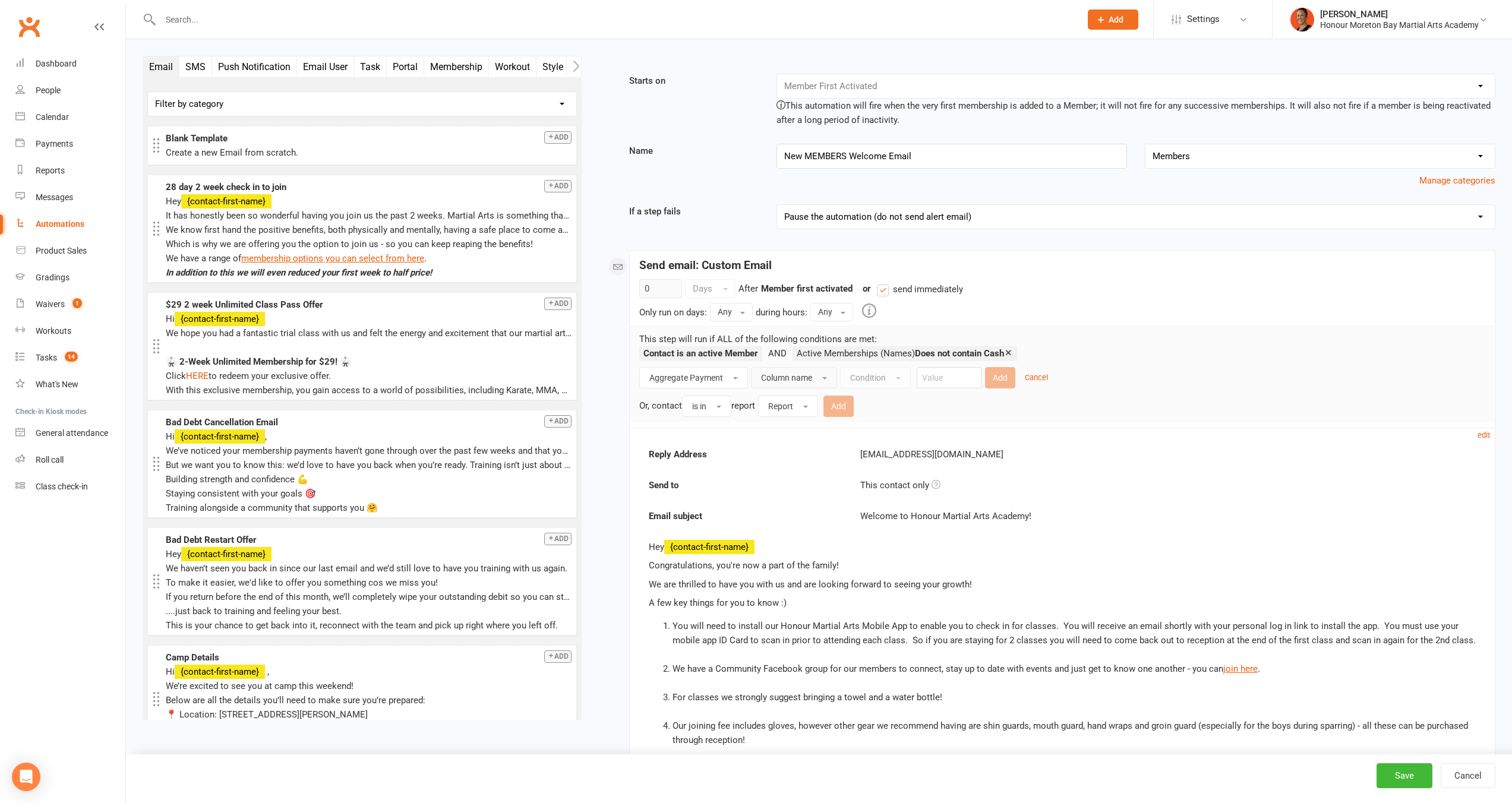
click at [812, 379] on button "Column name" at bounding box center [794, 377] width 86 height 22
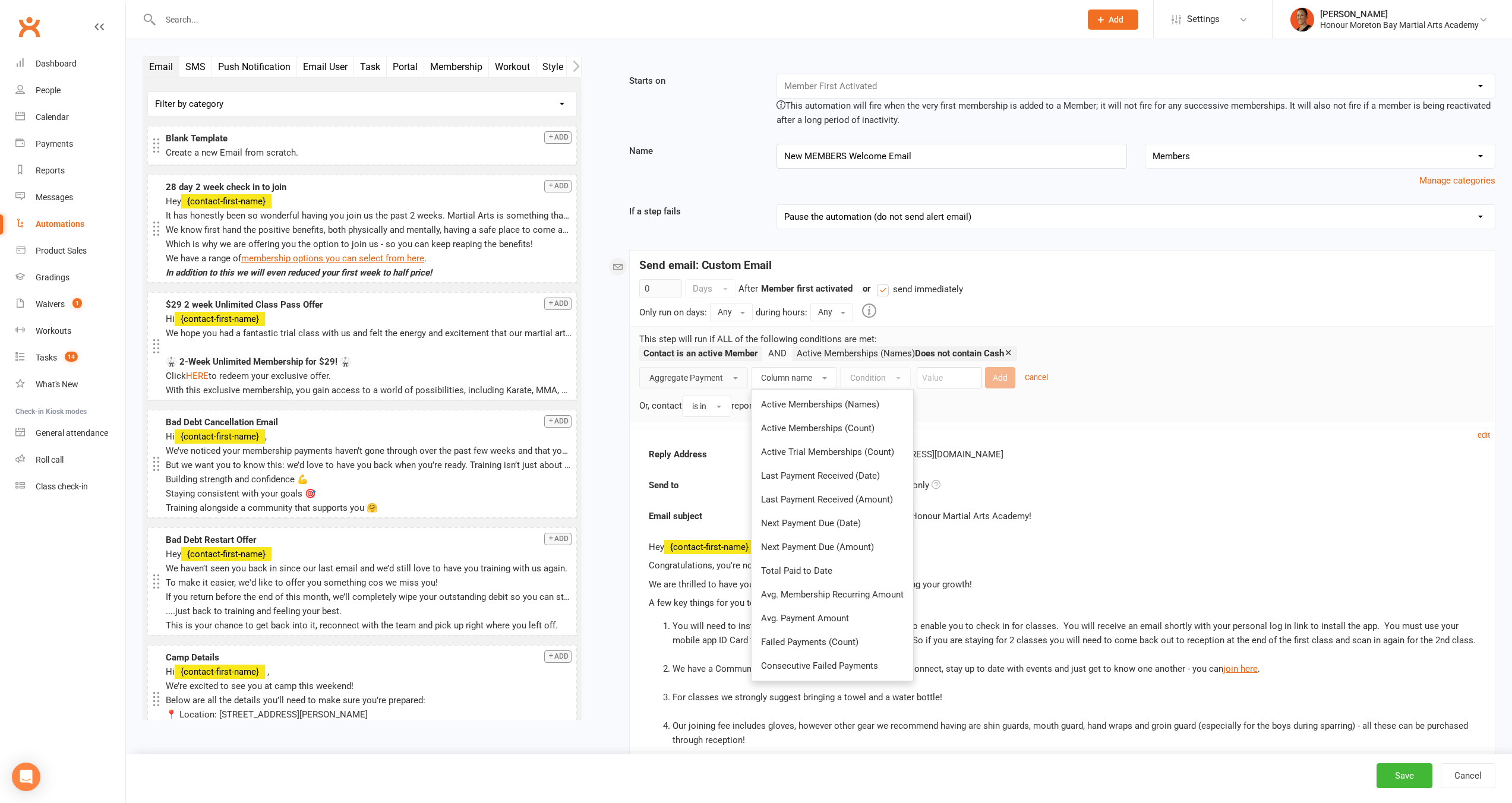
click at [731, 377] on button "Aggregate Payment" at bounding box center [694, 377] width 109 height 22
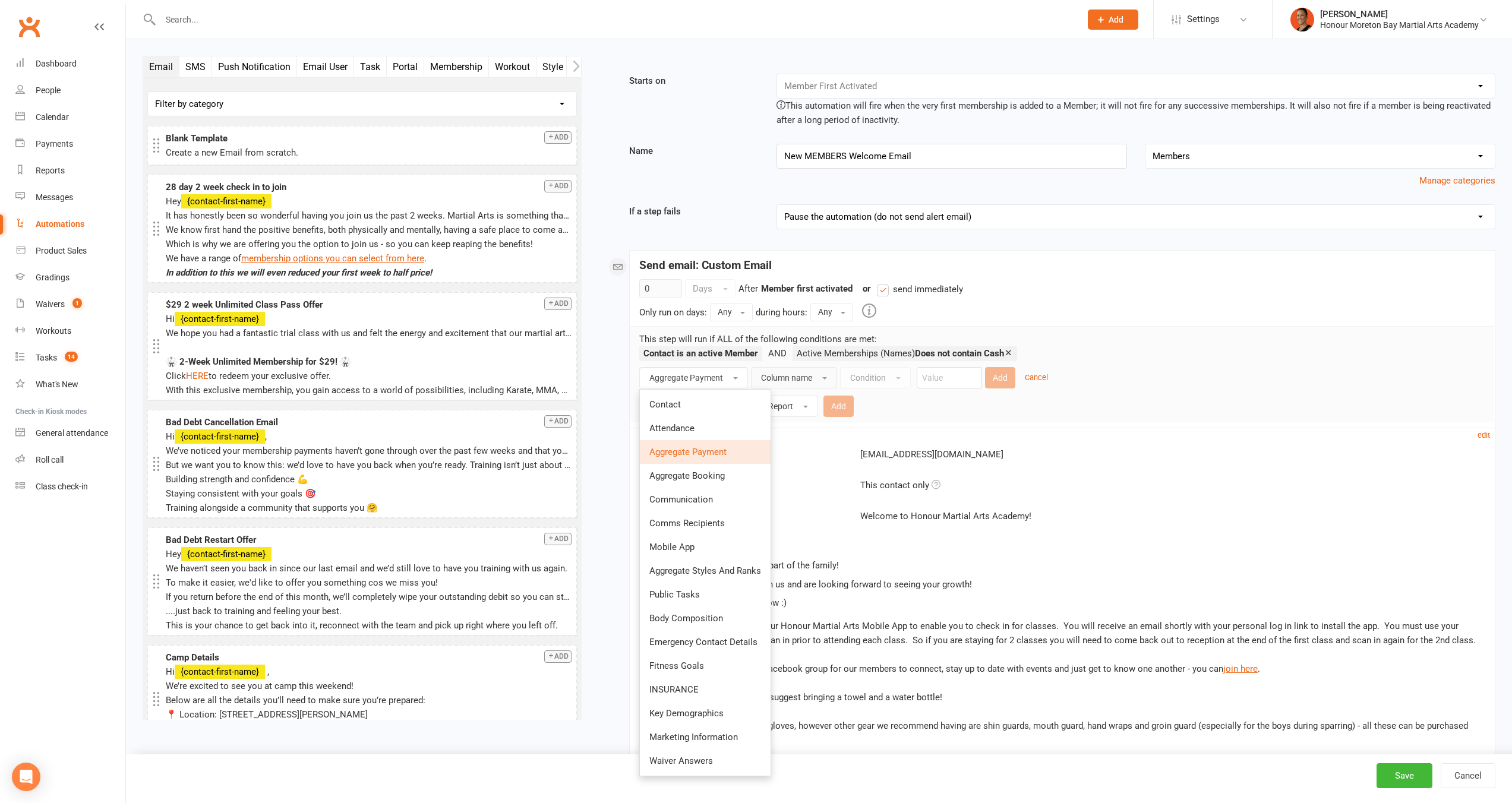
click at [841, 380] on div "Condition" at bounding box center [875, 377] width 70 height 22
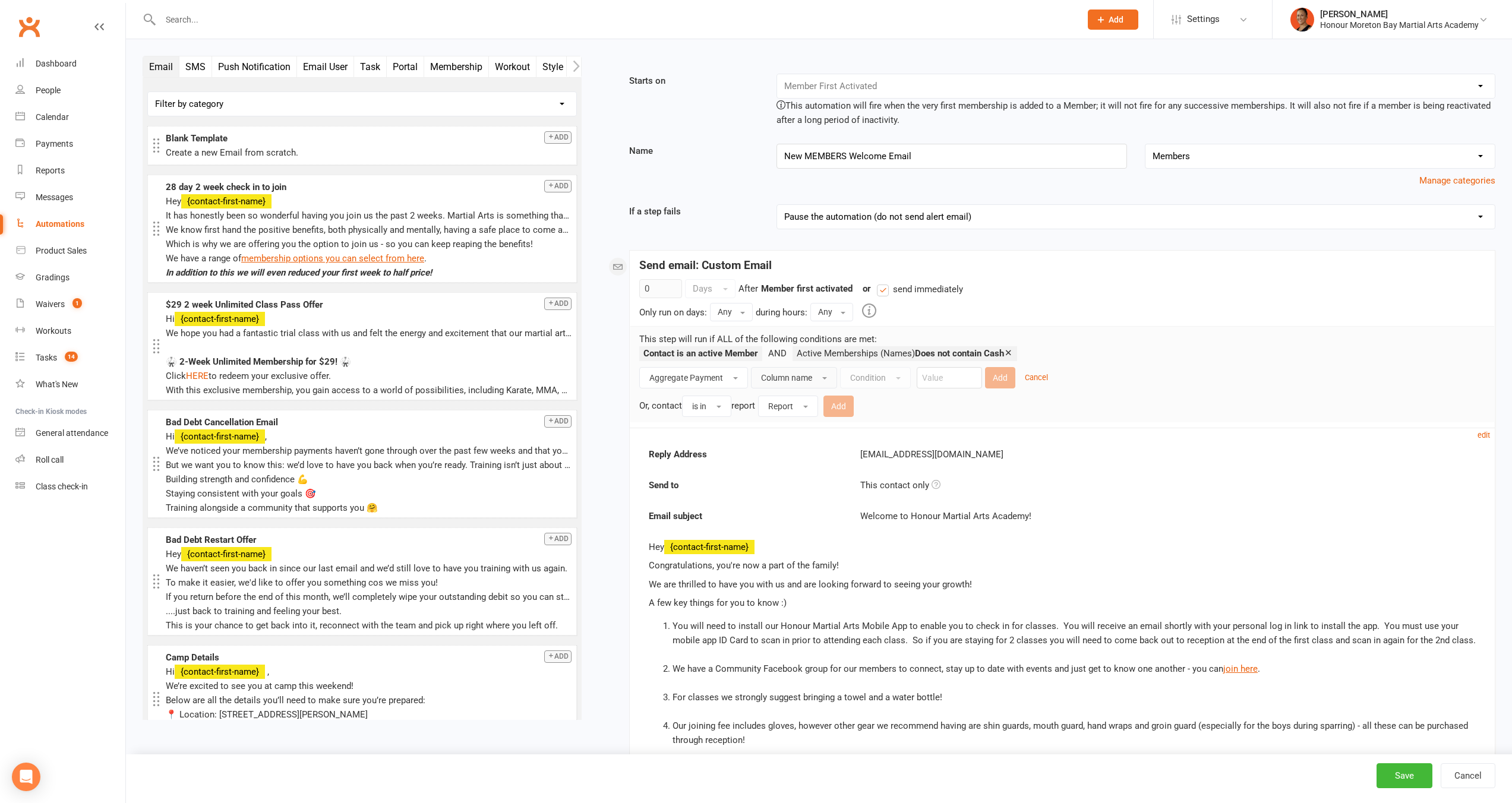
click at [831, 380] on button "Column name" at bounding box center [794, 377] width 86 height 22
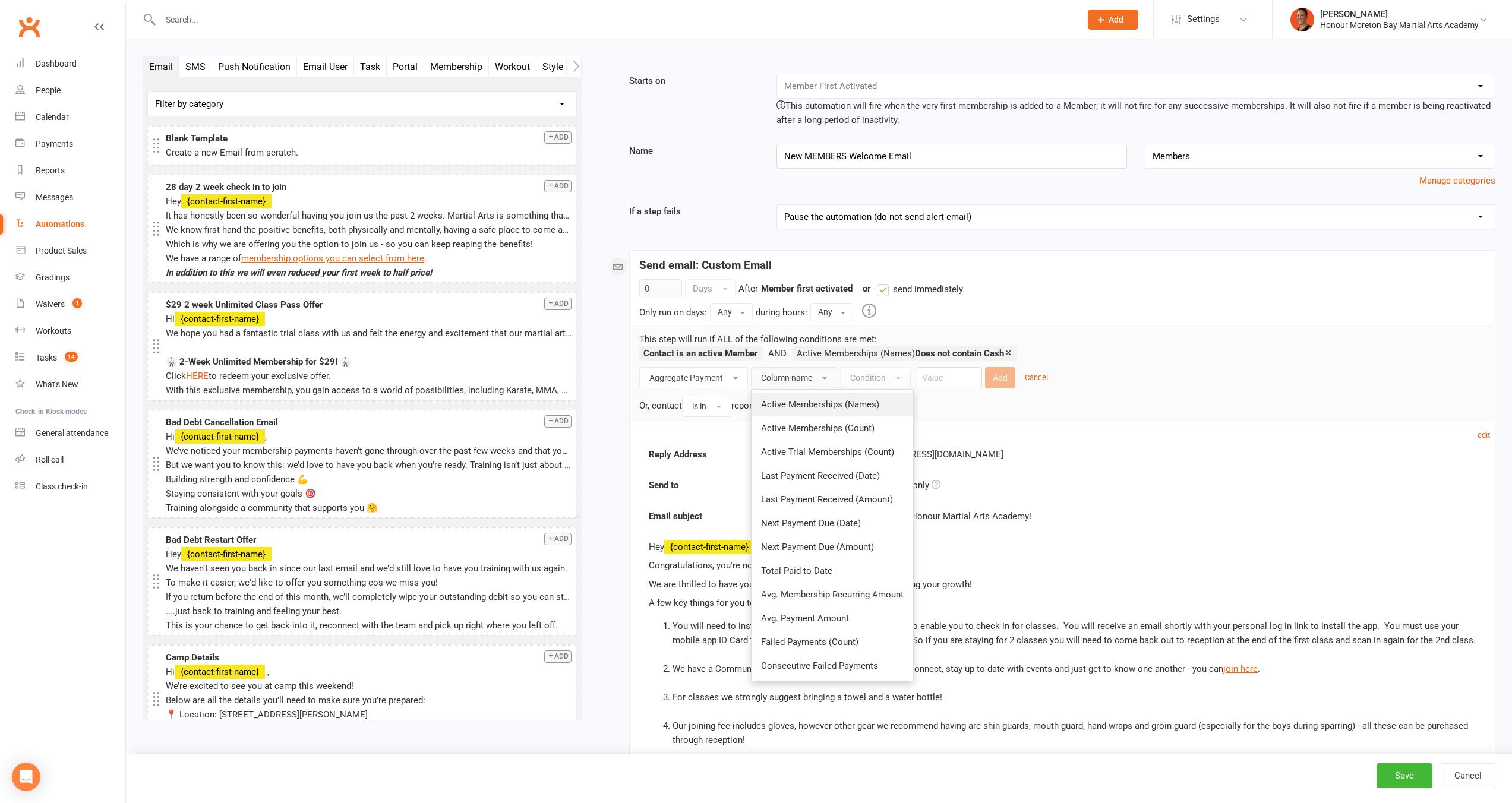
click at [861, 407] on span "Active Memberships (Names)" at bounding box center [820, 404] width 118 height 11
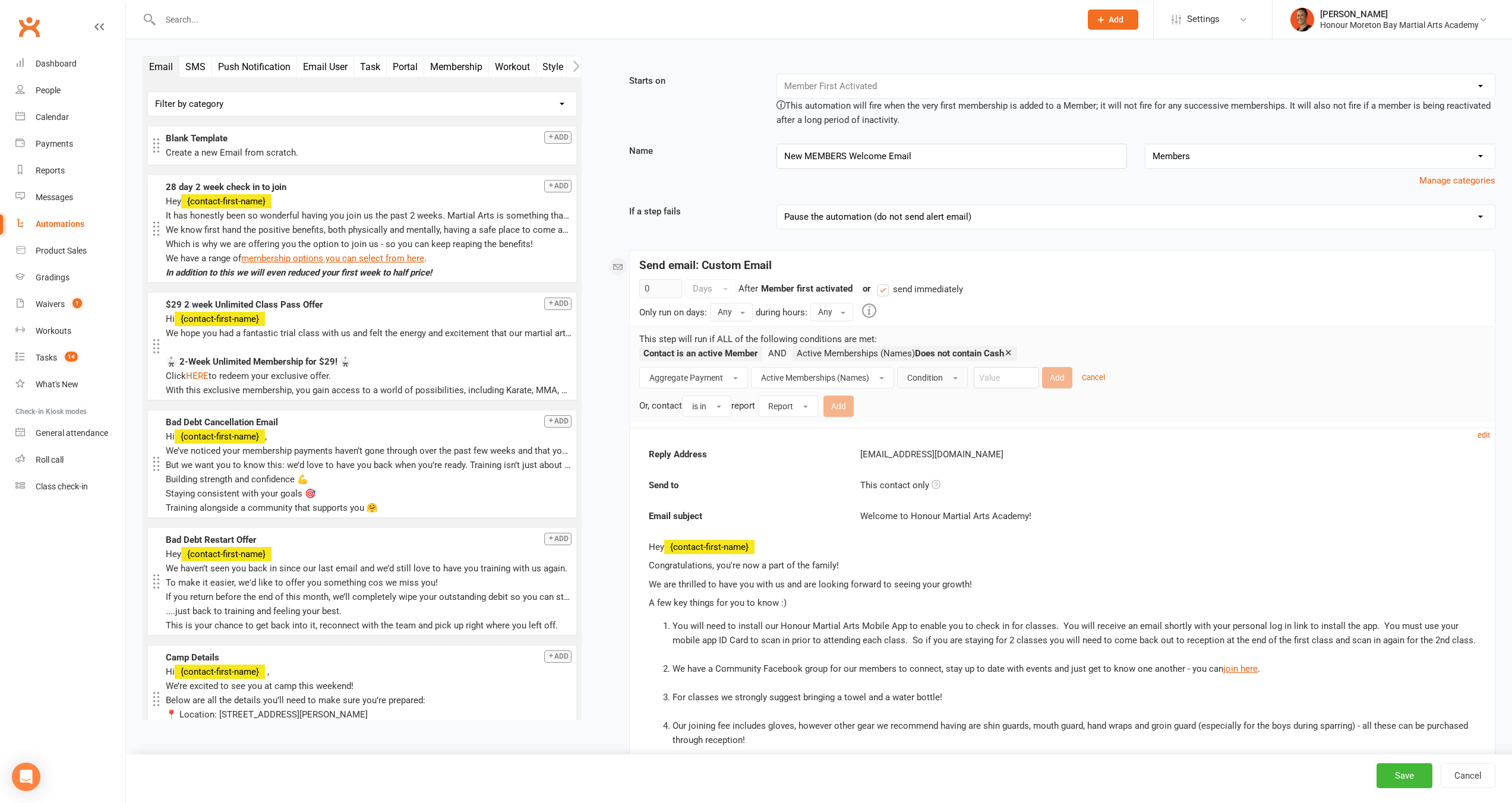
click at [946, 377] on button "Condition" at bounding box center [932, 377] width 70 height 22
drag, startPoint x: 960, startPoint y: 477, endPoint x: 1040, endPoint y: 379, distance: 126.5
click at [962, 474] on span "Does not contain" at bounding box center [941, 476] width 69 height 11
click at [1042, 388] on input "text" at bounding box center [1033, 377] width 65 height 22
type input "6 week"
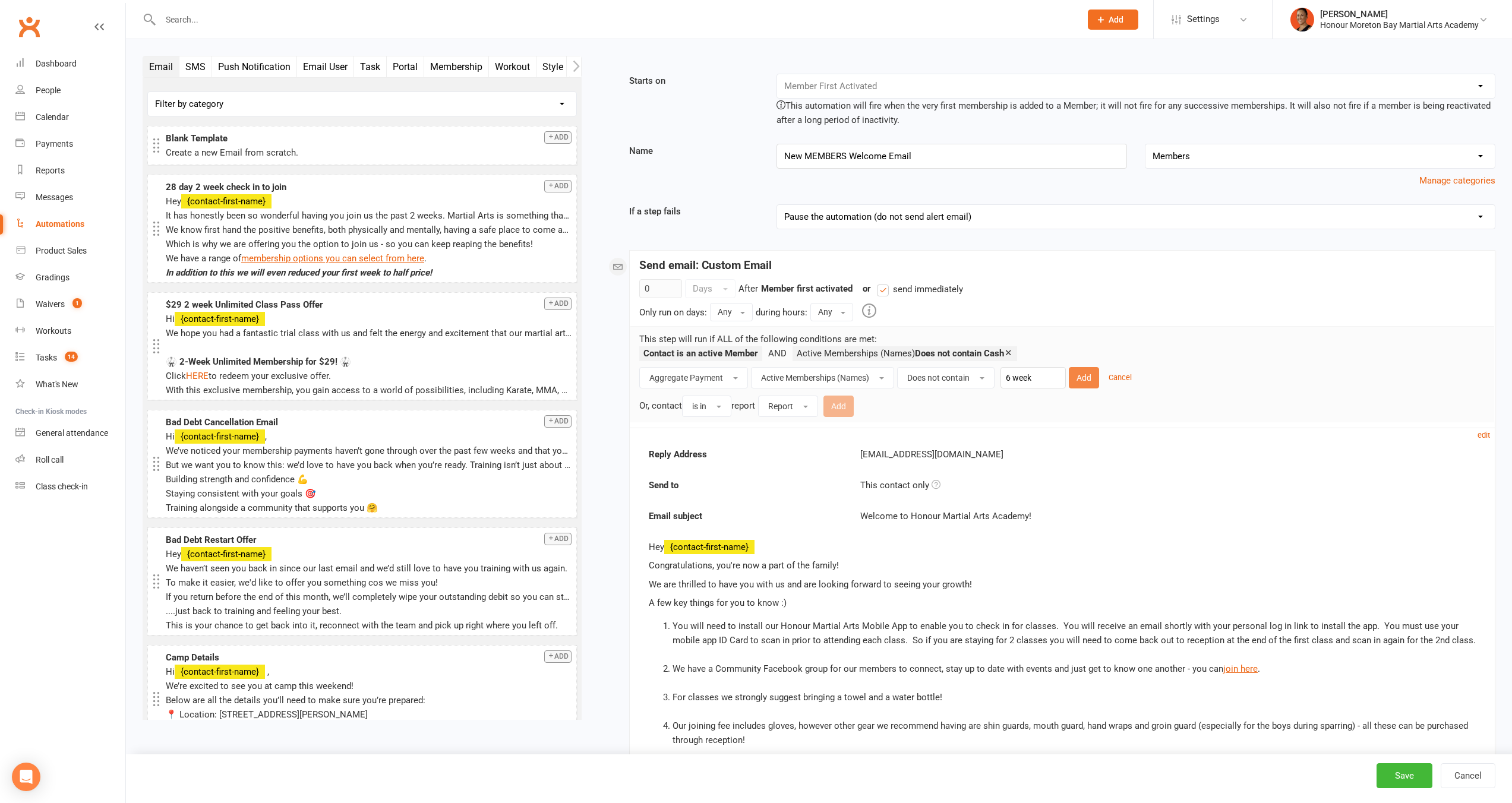
click at [1078, 382] on button "Add" at bounding box center [1083, 377] width 30 height 22
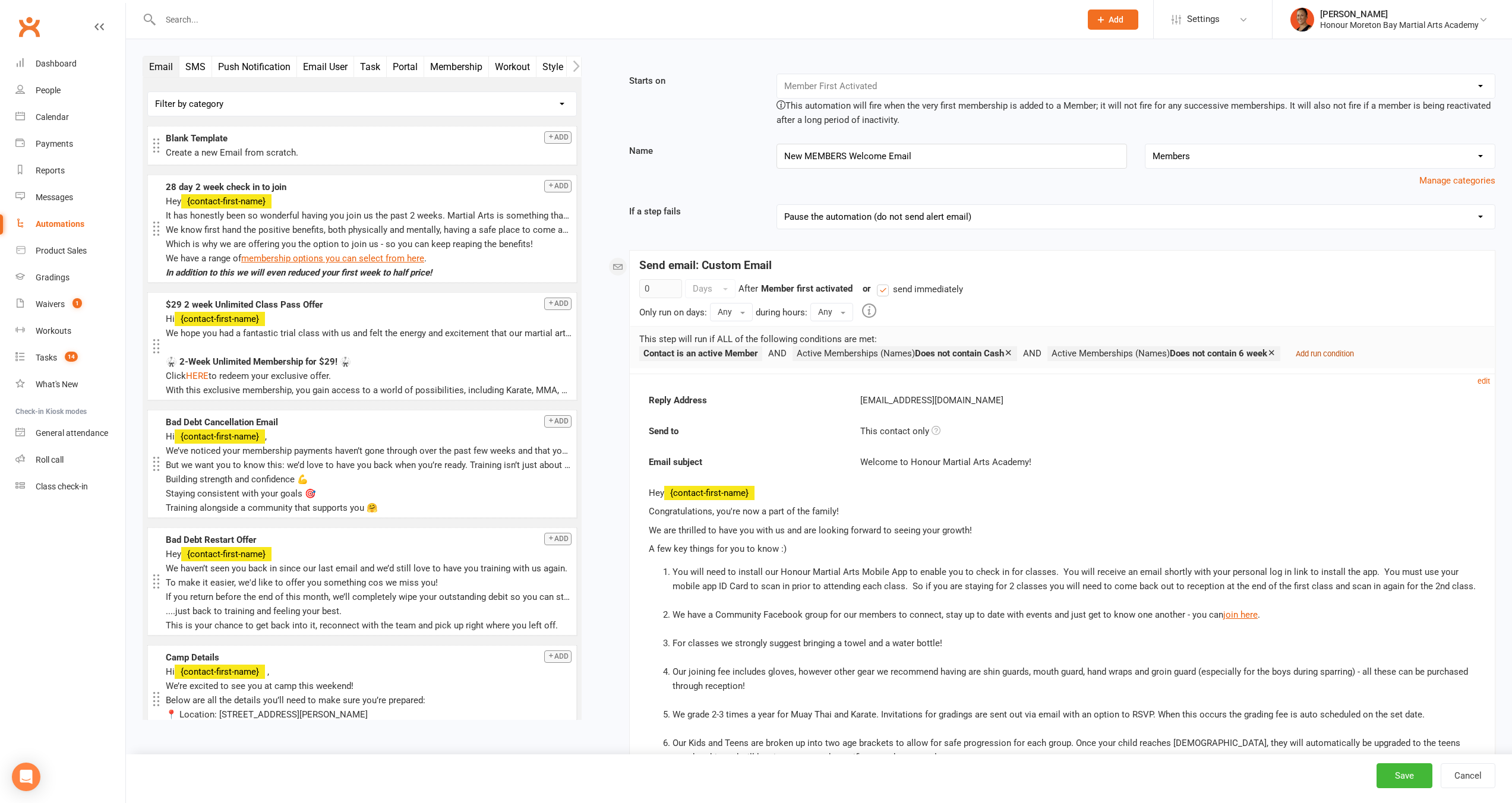
click at [1351, 354] on small "Add run condition" at bounding box center [1325, 353] width 58 height 9
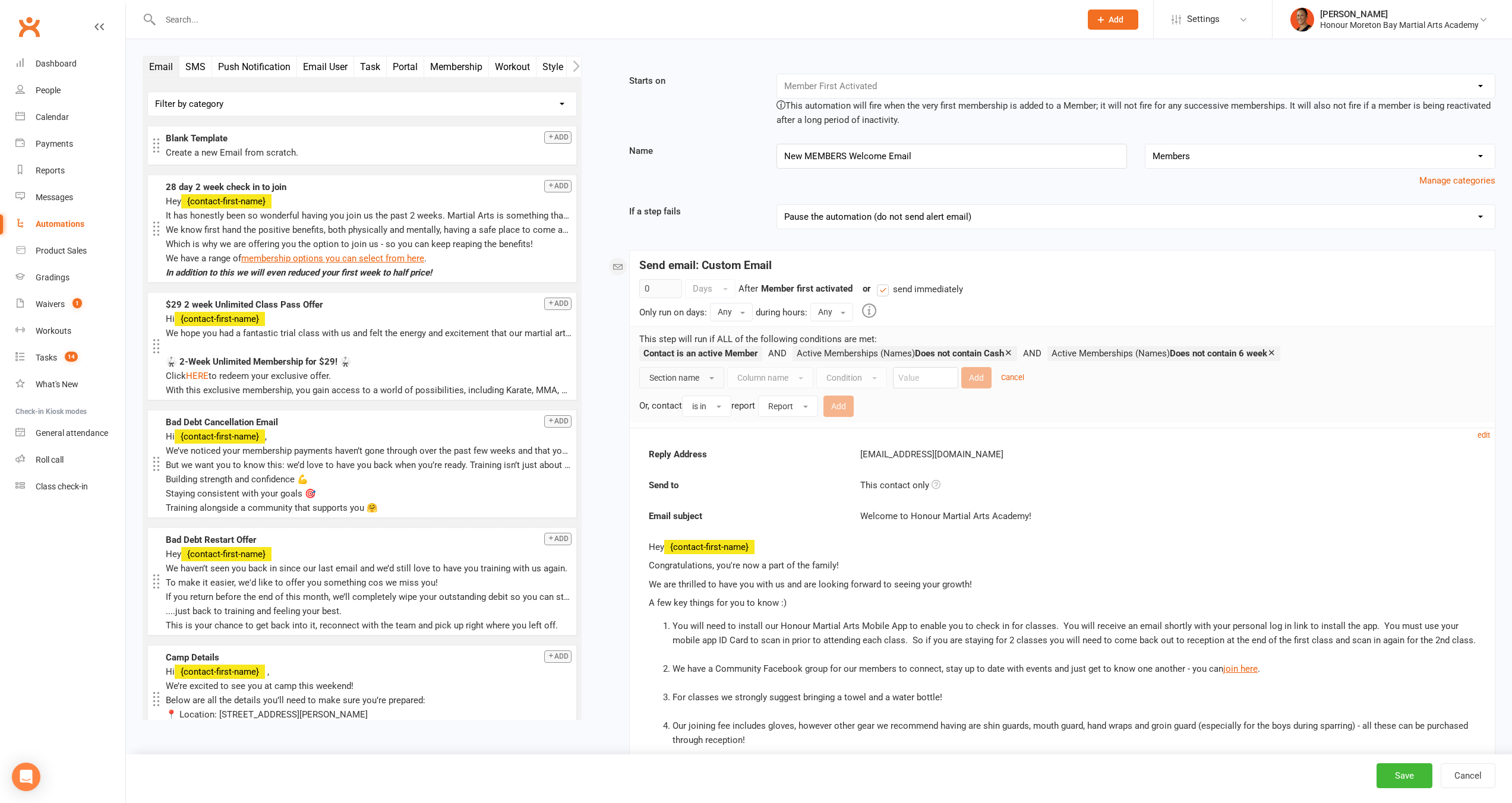
click at [712, 380] on button "Section name" at bounding box center [682, 377] width 85 height 22
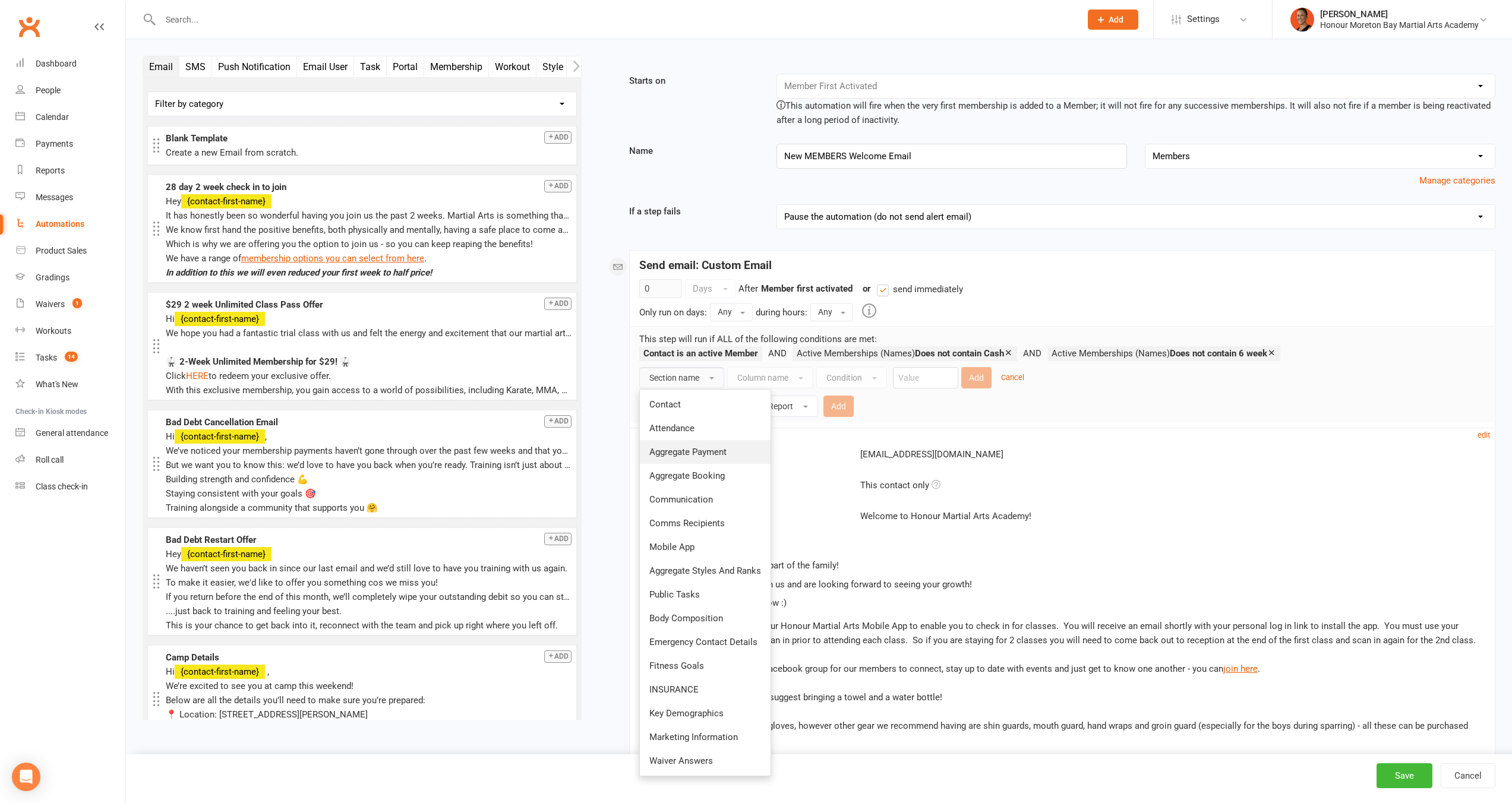
click at [691, 453] on span "Aggregate Payment" at bounding box center [687, 452] width 77 height 11
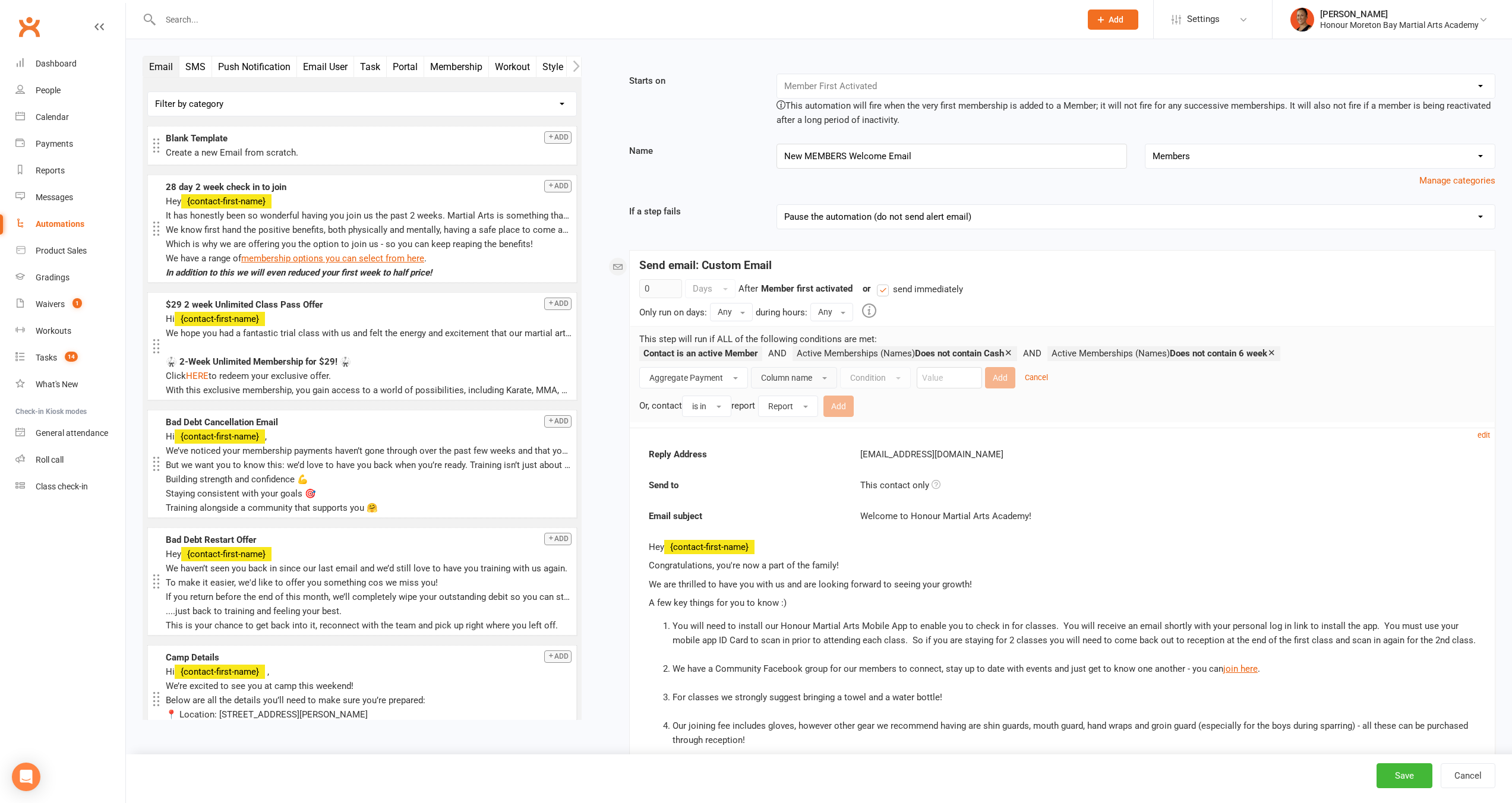
click at [807, 377] on span "Column name" at bounding box center [786, 377] width 51 height 9
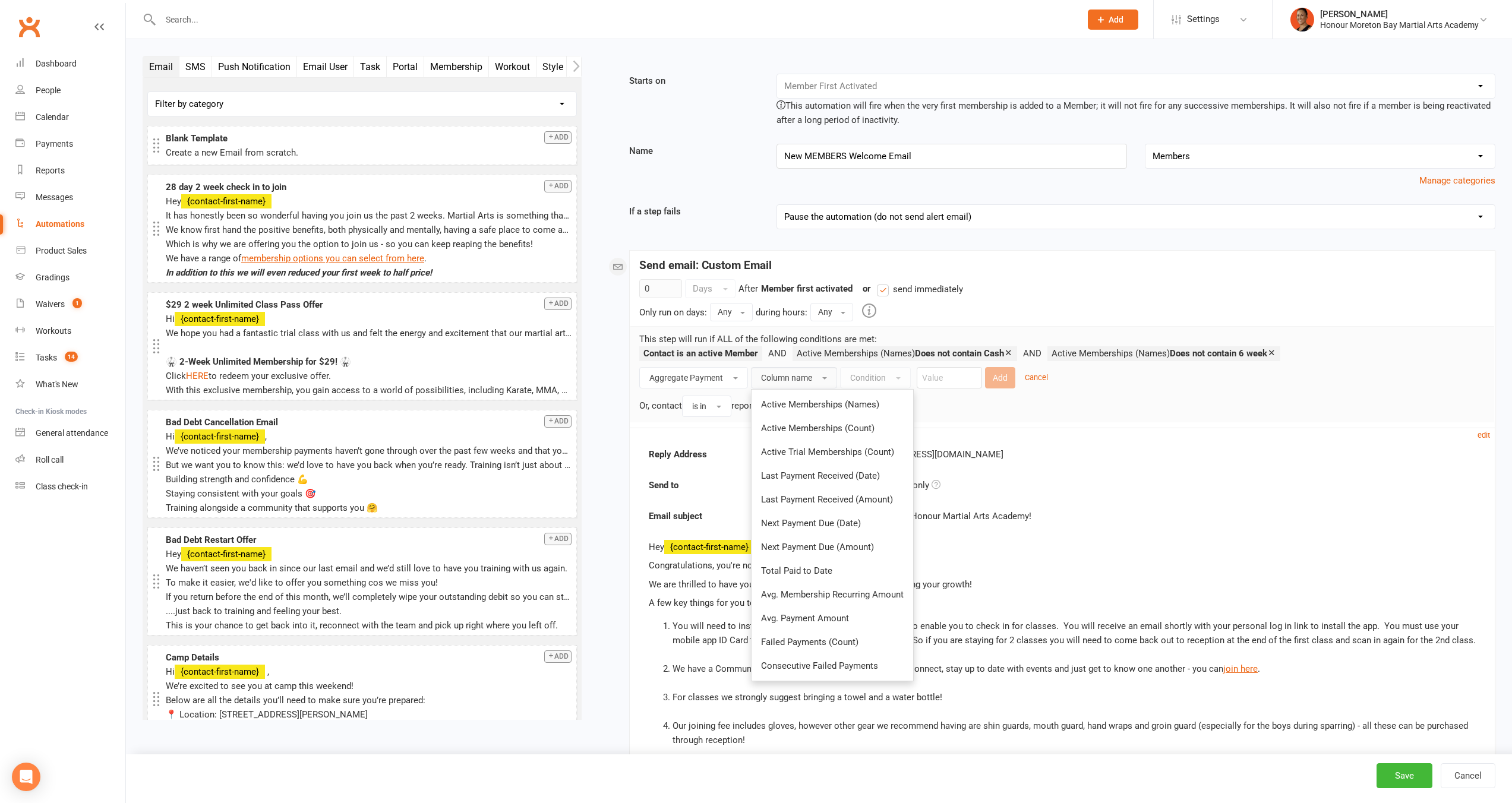
drag, startPoint x: 821, startPoint y: 402, endPoint x: 841, endPoint y: 387, distance: 25.0
click at [821, 401] on span "Active Memberships (Names)" at bounding box center [820, 404] width 118 height 11
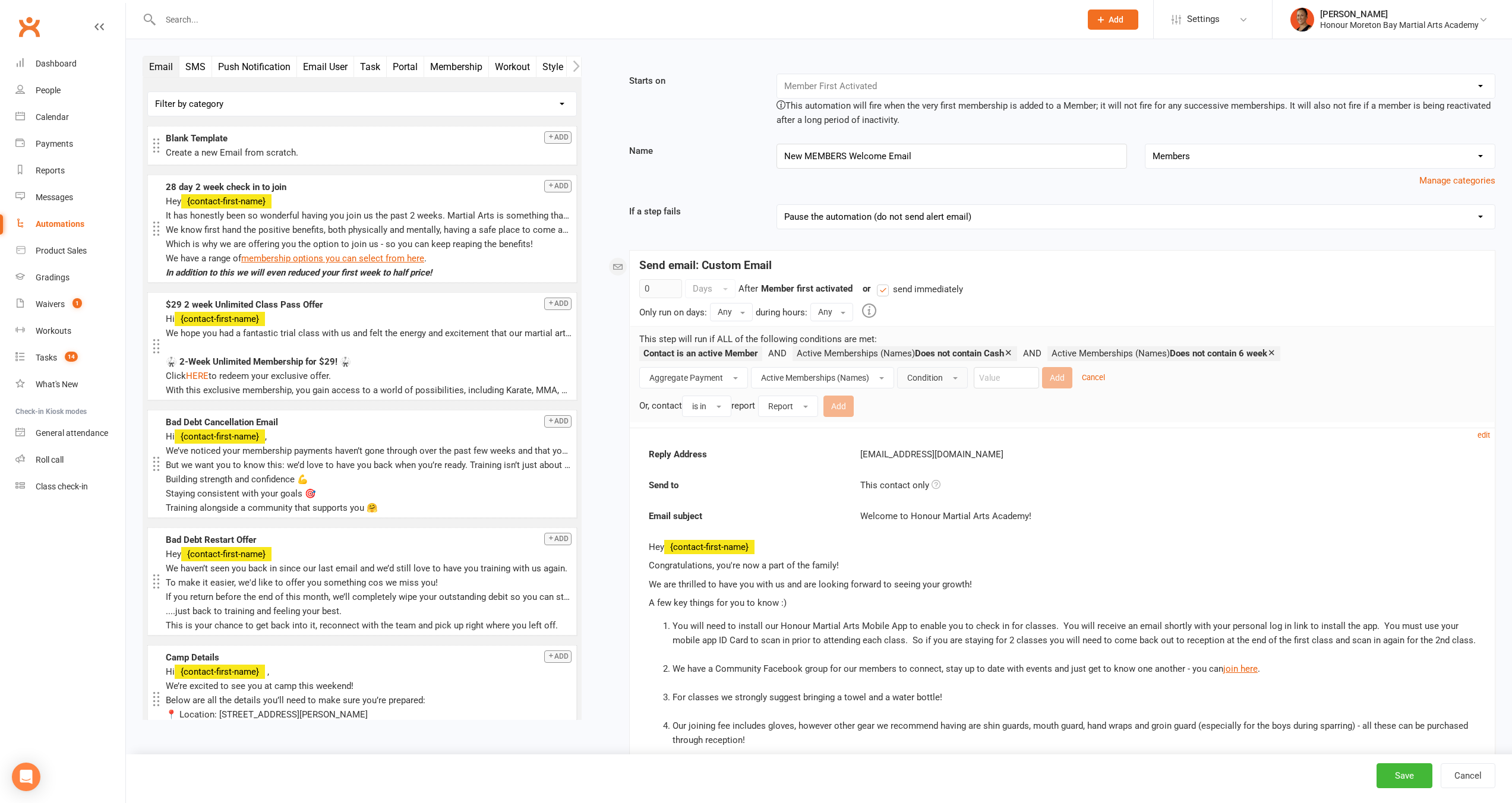
click at [935, 380] on span "Condition" at bounding box center [925, 377] width 36 height 9
click at [959, 471] on span "Does not contain" at bounding box center [941, 476] width 69 height 11
click at [1062, 370] on input "text" at bounding box center [1033, 377] width 65 height 22
type input "Be Brave"
click at [1085, 376] on button "Add" at bounding box center [1083, 377] width 30 height 22
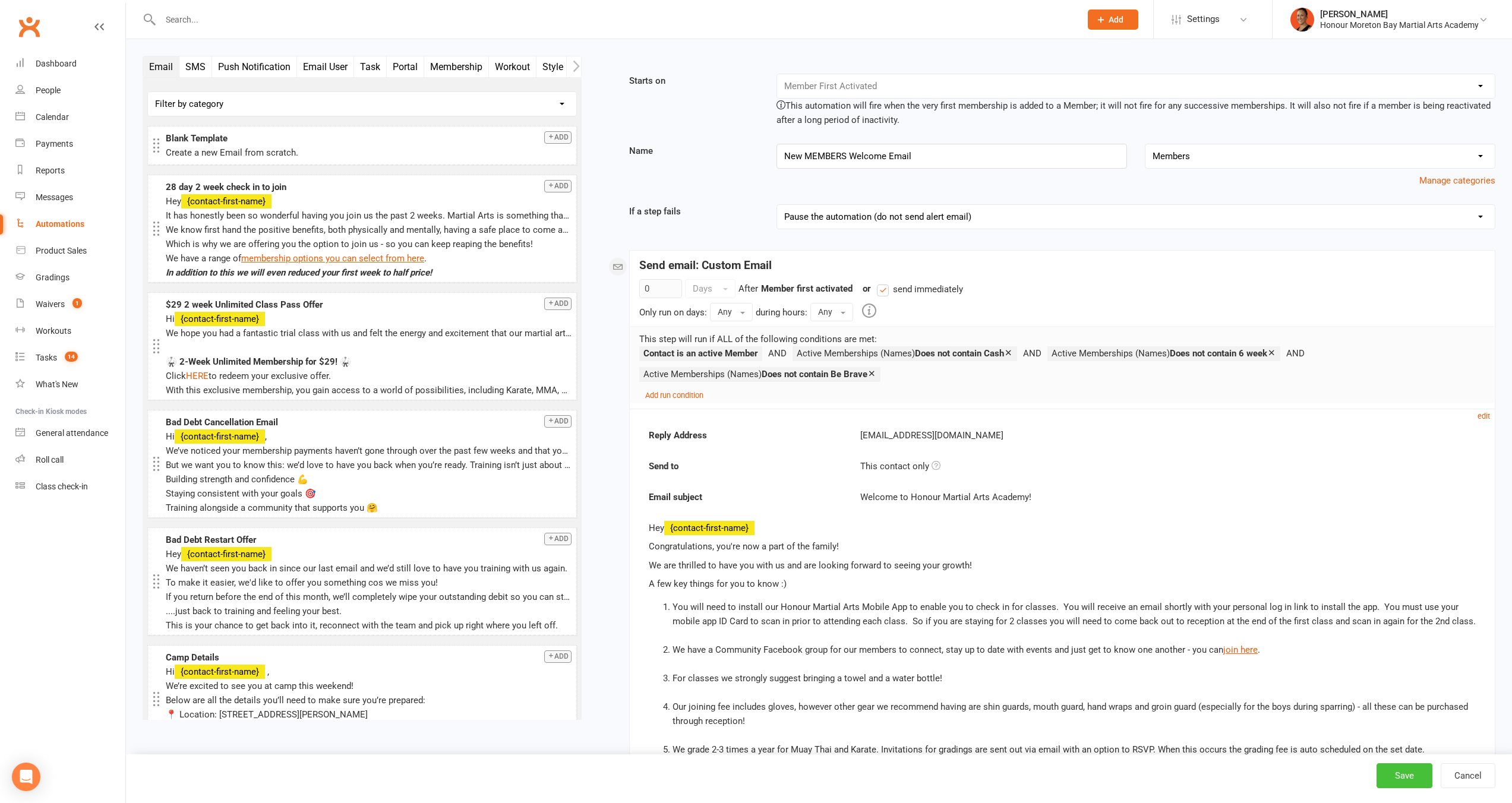
click at [1406, 780] on button "Save" at bounding box center [1404, 776] width 56 height 25
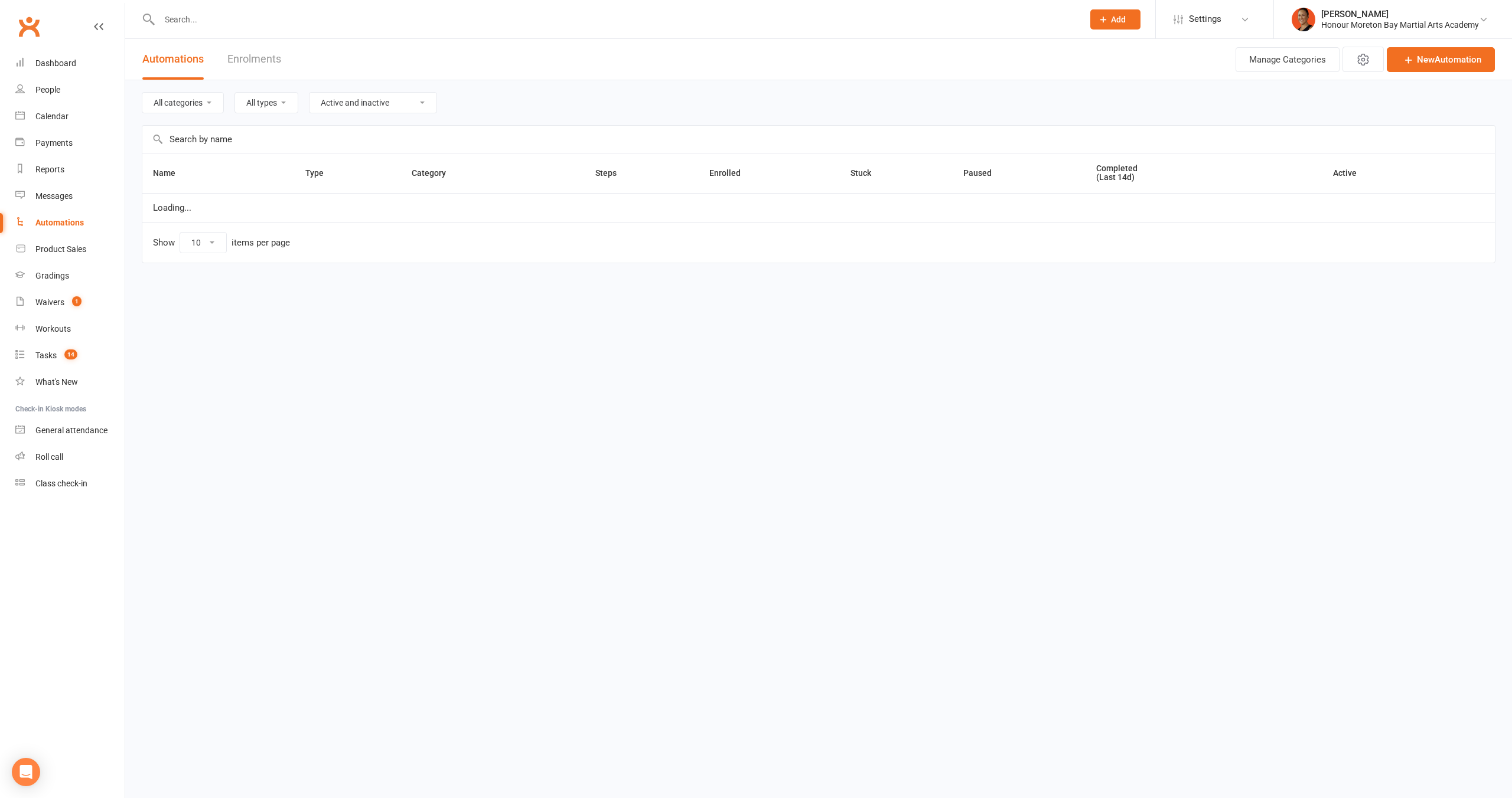
select select "100"
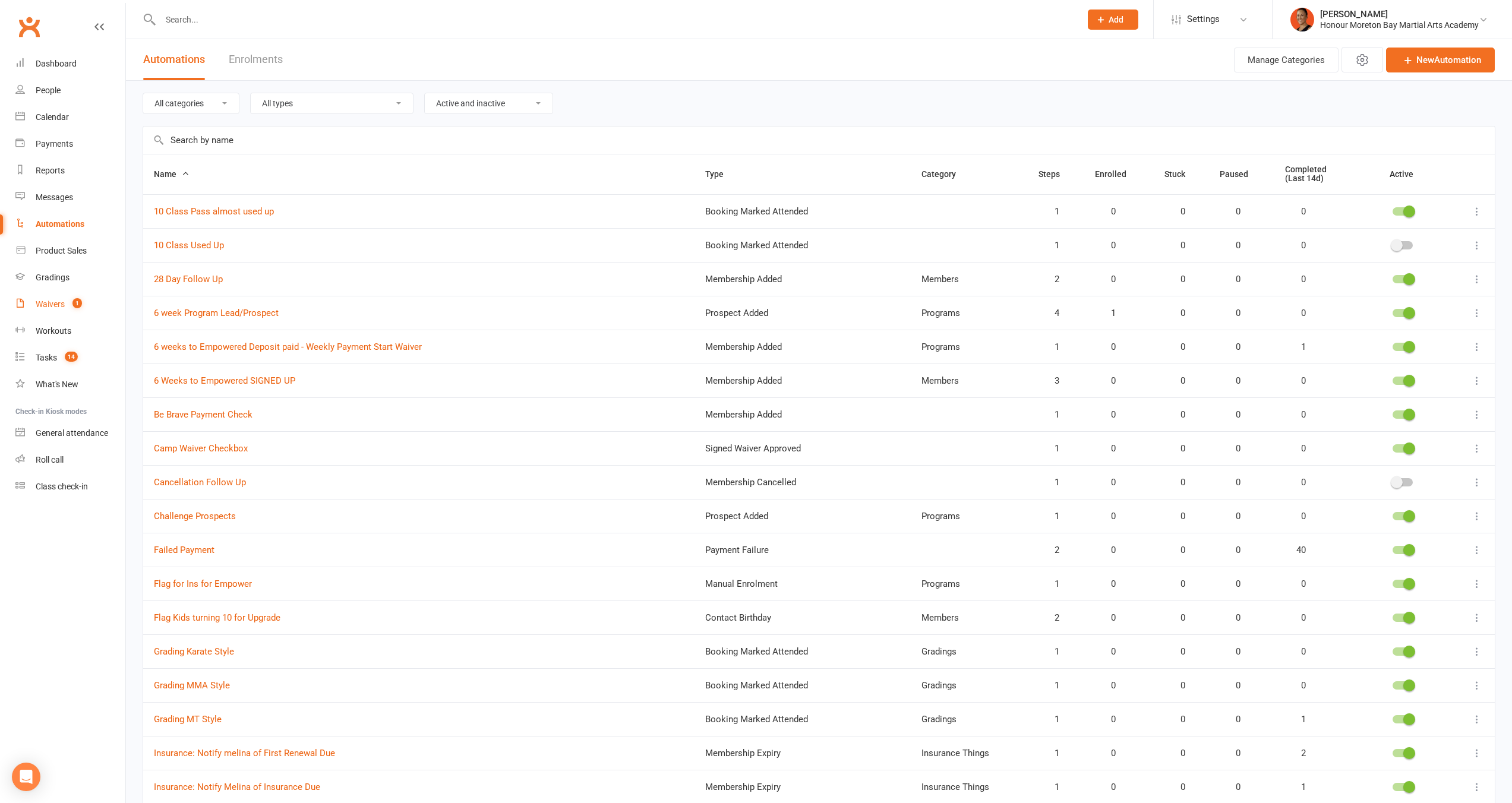
click at [42, 305] on div "Waivers" at bounding box center [50, 304] width 29 height 9
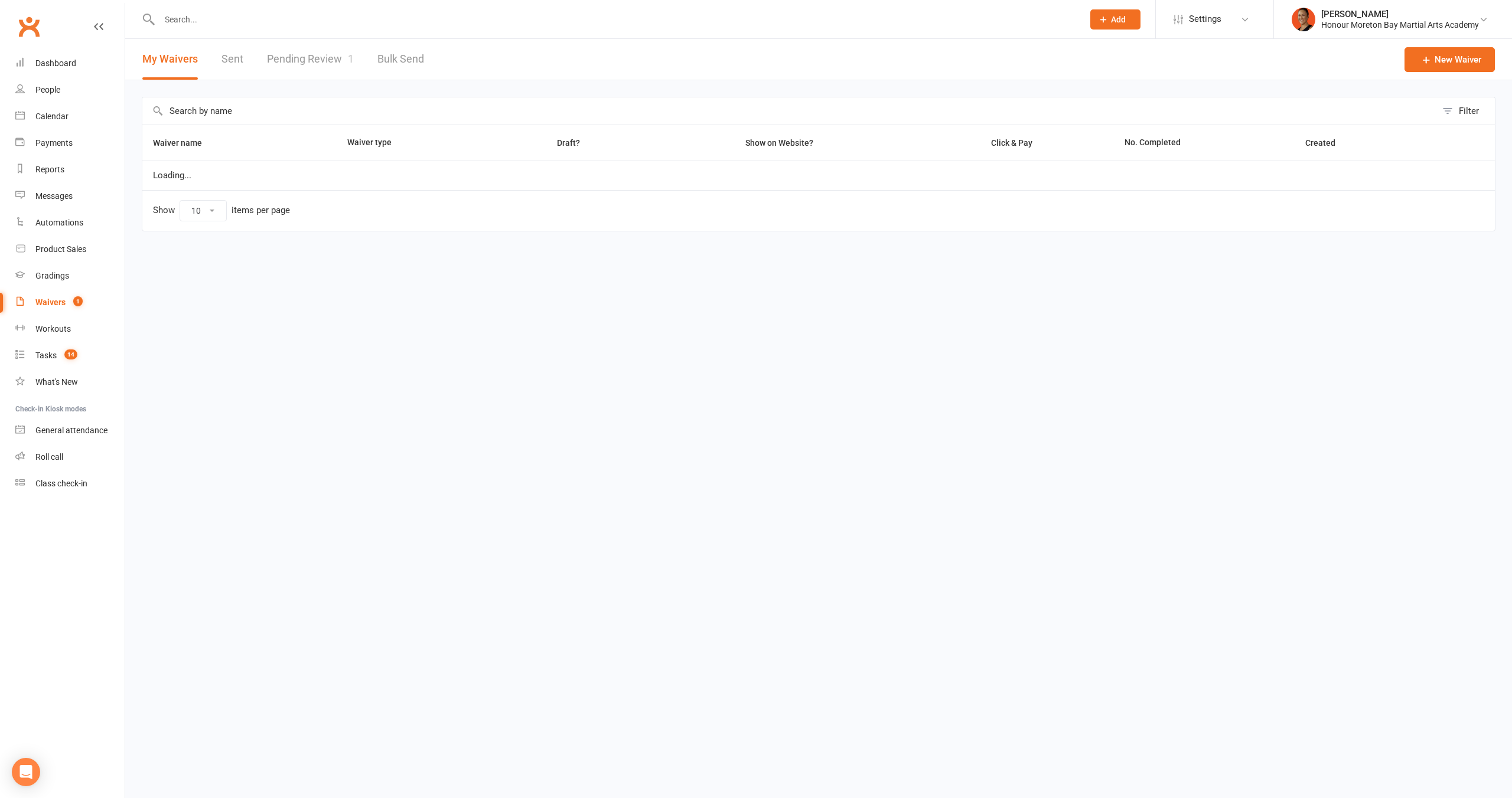
select select "100"
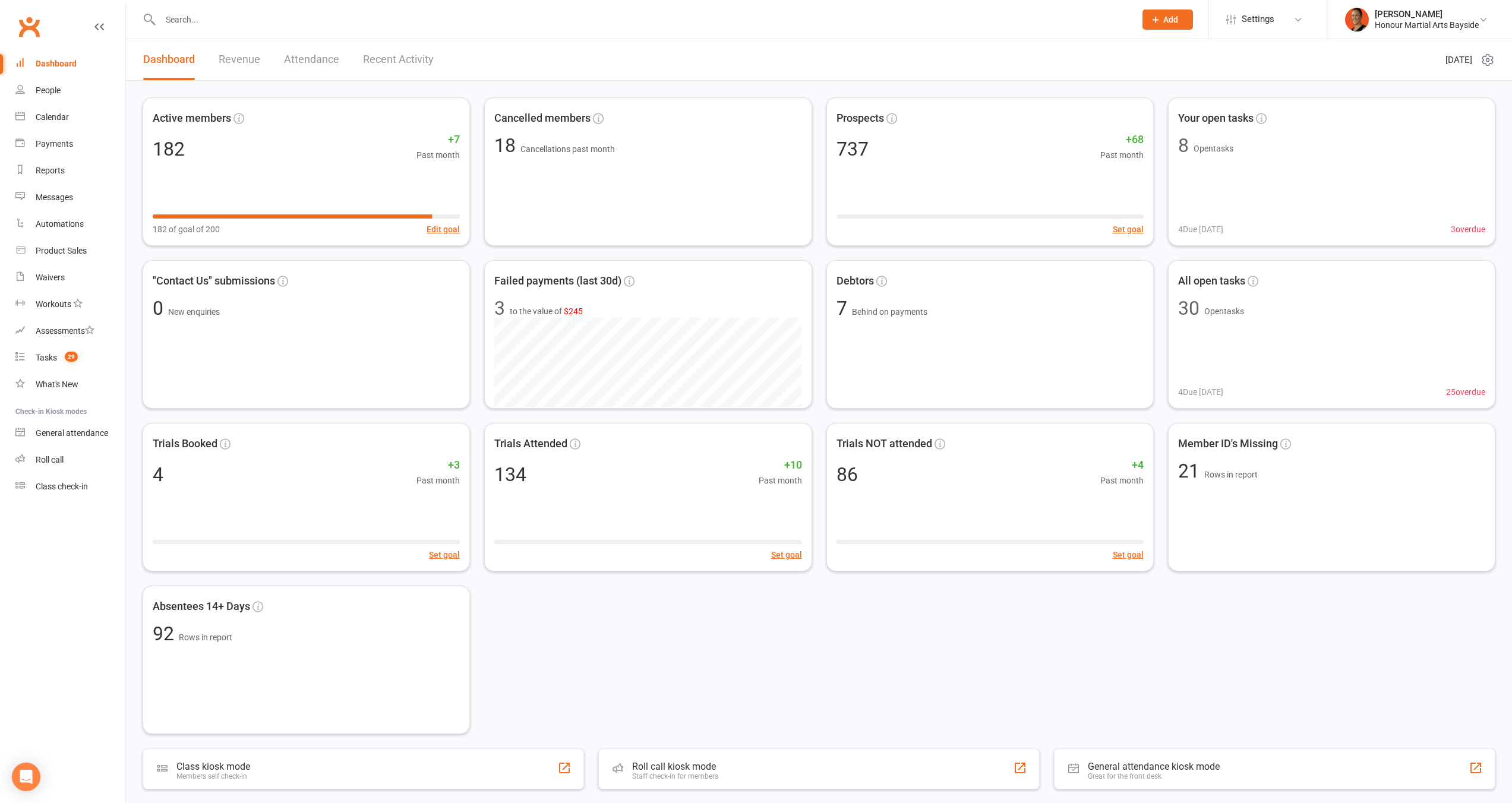
click at [1228, 617] on div "Active members 182 +7 Past month 182 of goal of 200 Edit goal Cancelled members…" at bounding box center [819, 416] width 1353 height 637
click at [1401, 17] on div "[PERSON_NAME]" at bounding box center [1426, 14] width 104 height 11
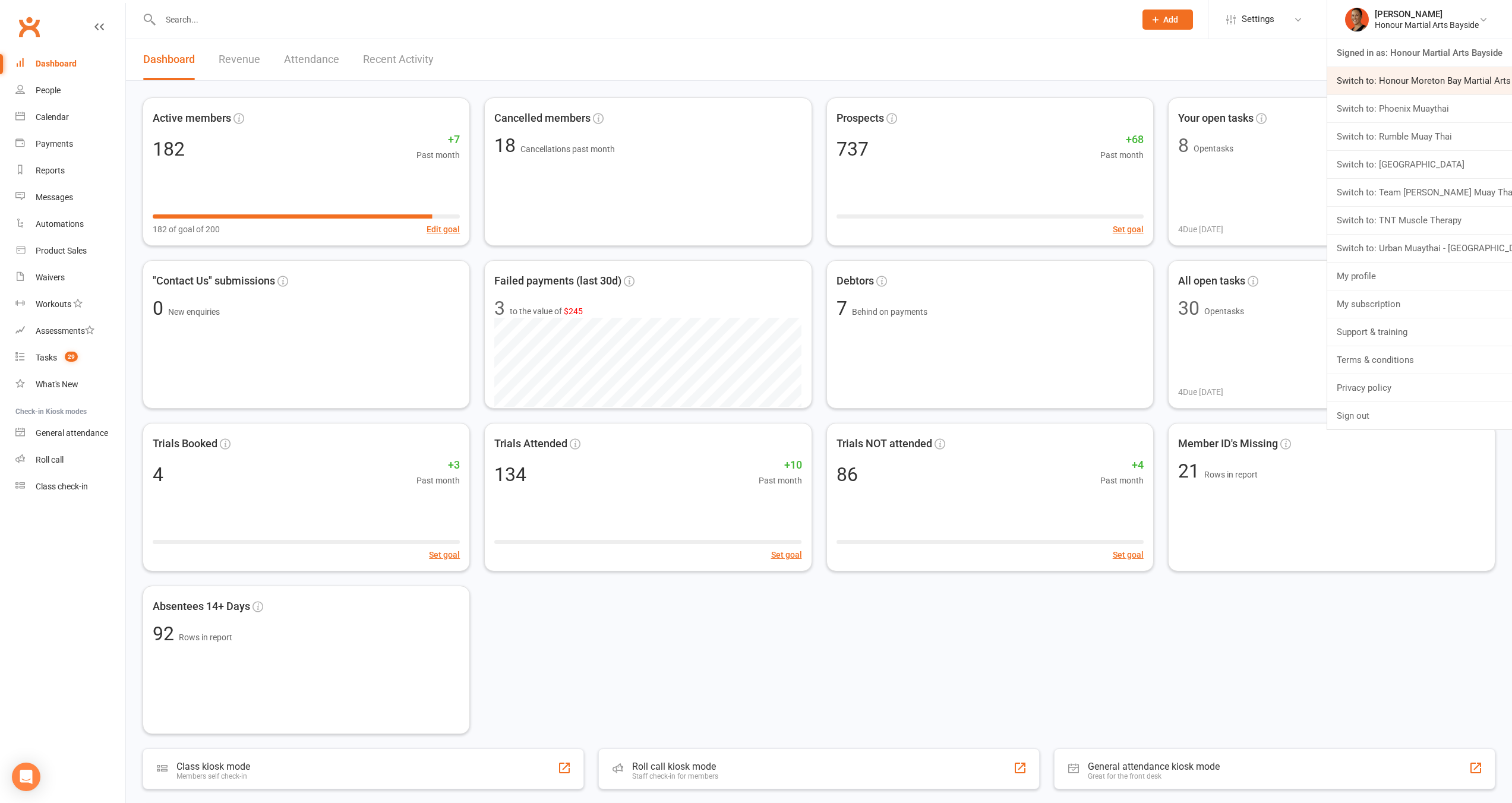
click at [1396, 84] on link "Switch to: Honour Moreton Bay Martial Arts Academy" at bounding box center [1419, 81] width 185 height 27
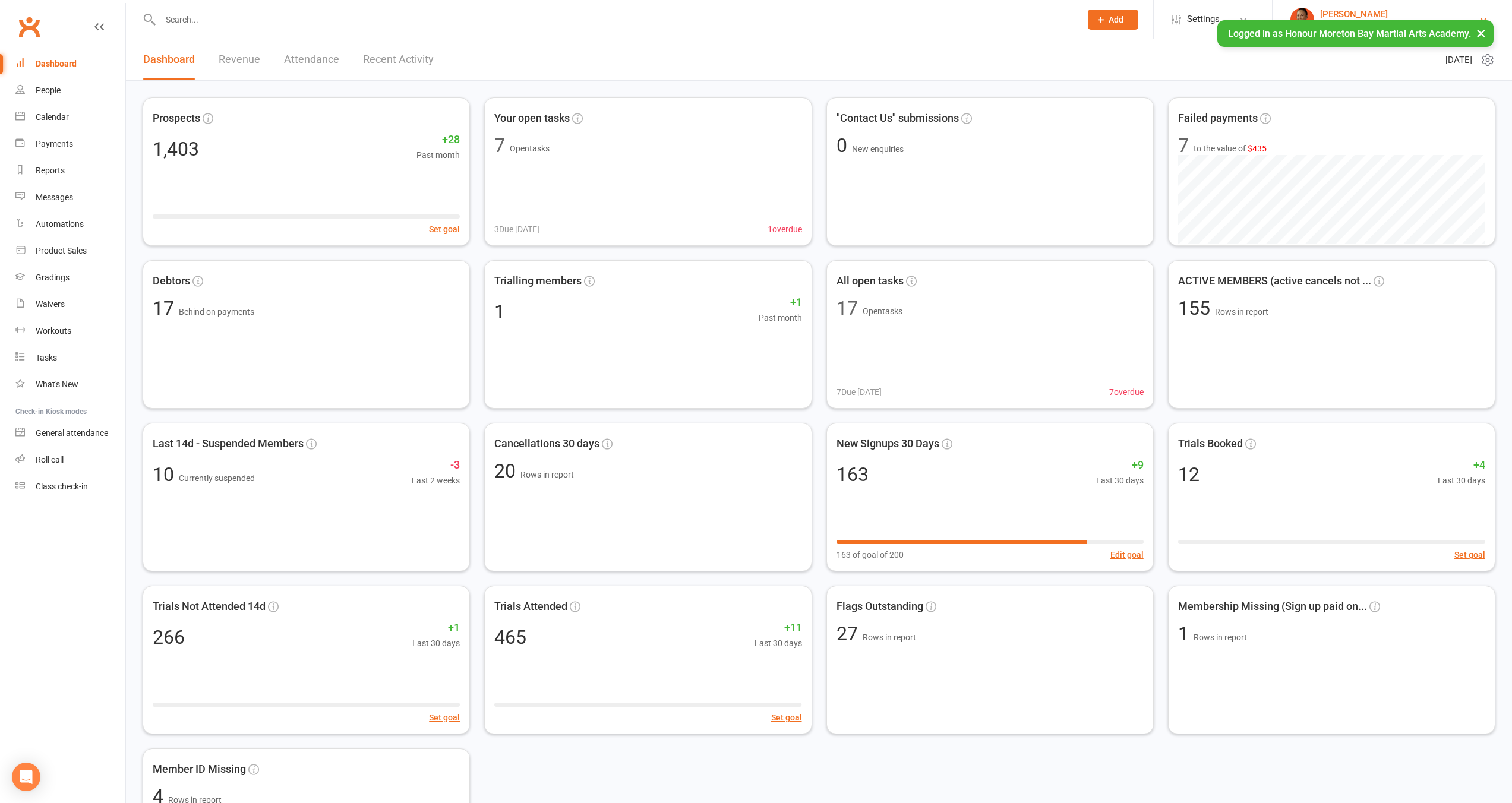
click at [1356, 14] on div "[PERSON_NAME]" at bounding box center [1399, 14] width 159 height 11
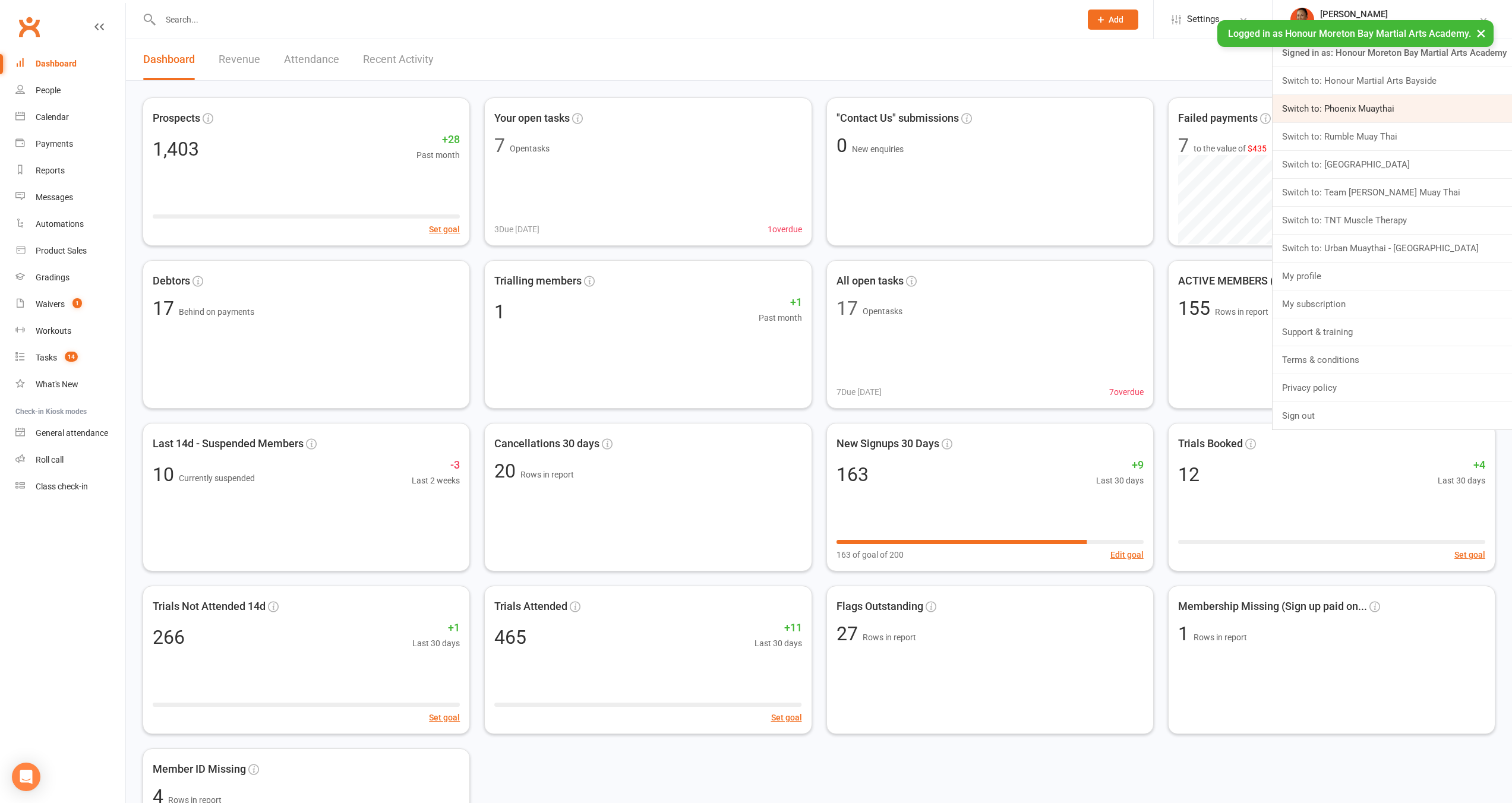
click at [1364, 119] on link "Switch to: Phoenix Muaythai" at bounding box center [1392, 109] width 240 height 27
click at [1364, 118] on span "Failed payments" at bounding box center [1331, 119] width 307 height 17
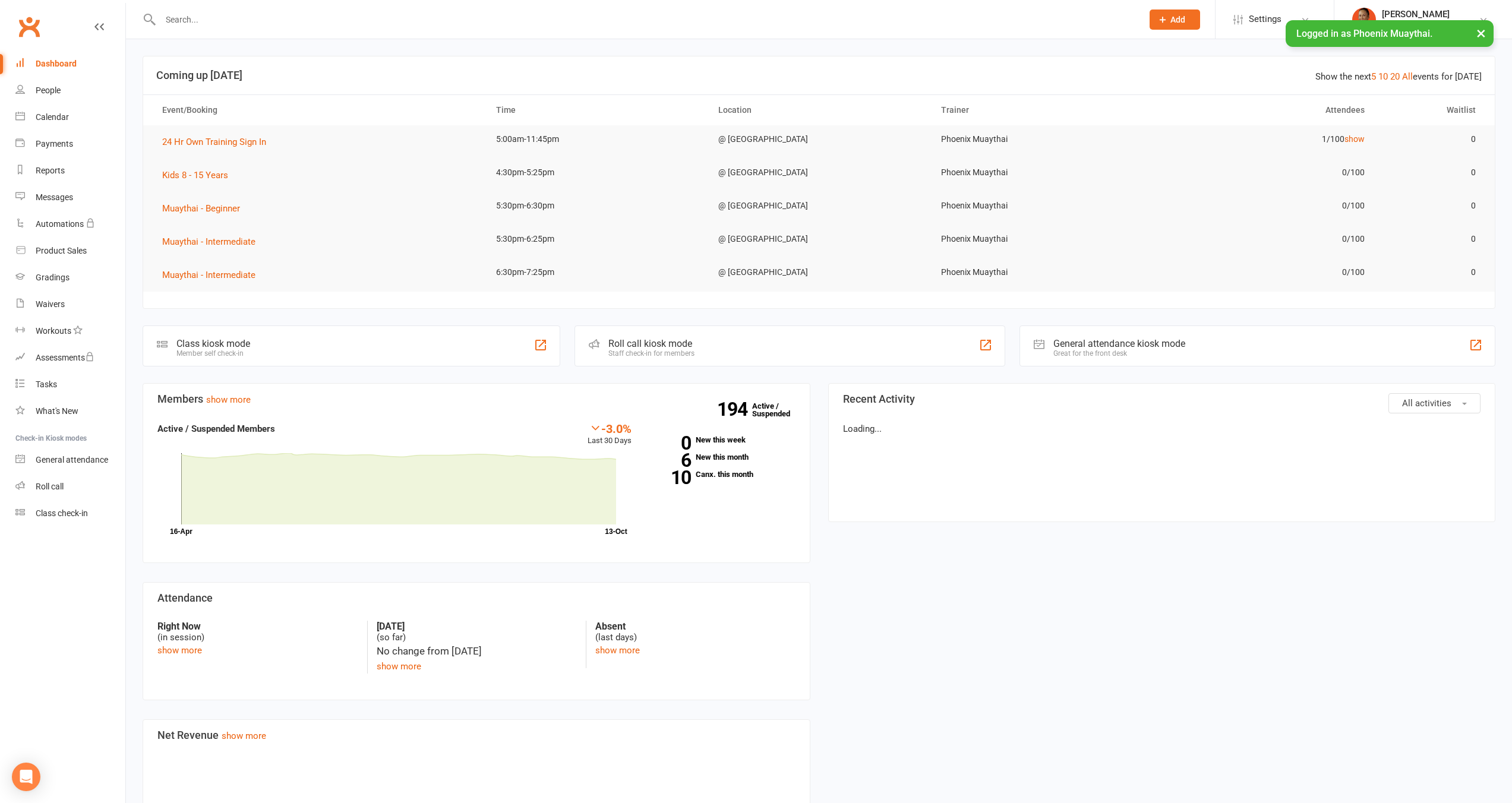
click at [1363, 21] on div "Logged in as Phoenix Muaythai. ×" at bounding box center [1389, 33] width 208 height 27
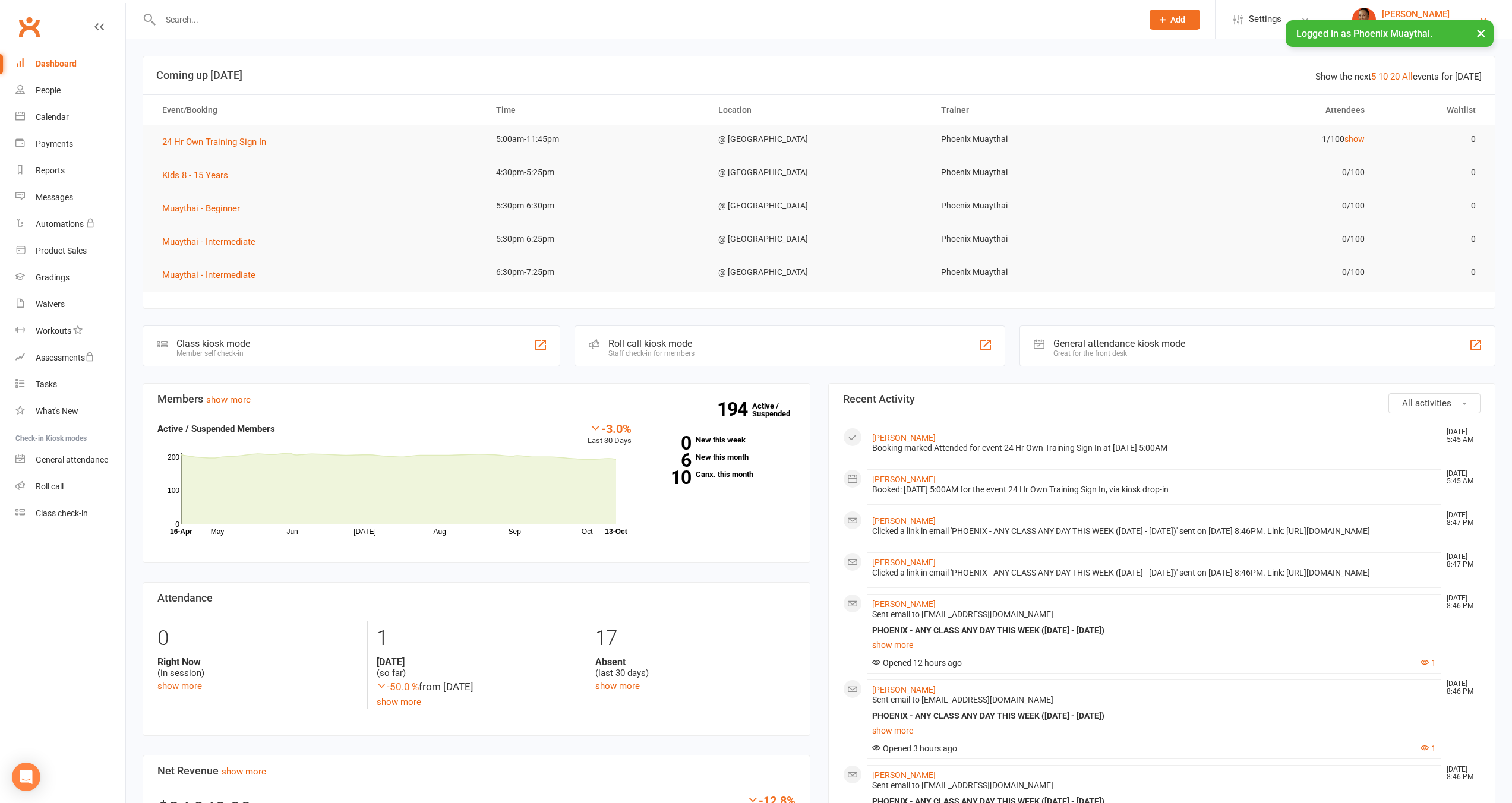
click at [1385, 14] on div "[PERSON_NAME]" at bounding box center [1416, 14] width 68 height 11
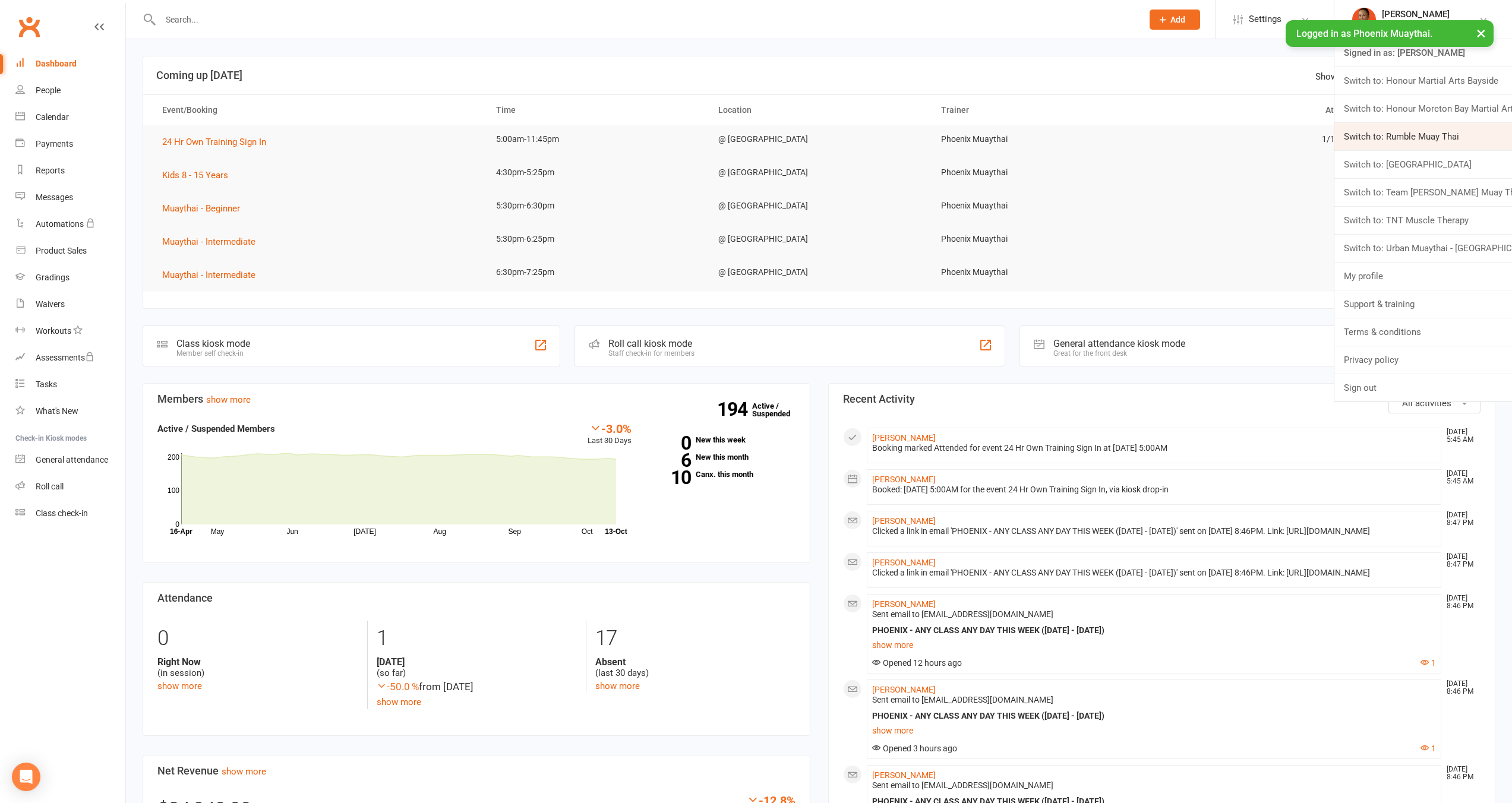
click at [1404, 132] on link "Switch to: Rumble Muay Thai" at bounding box center [1423, 137] width 178 height 27
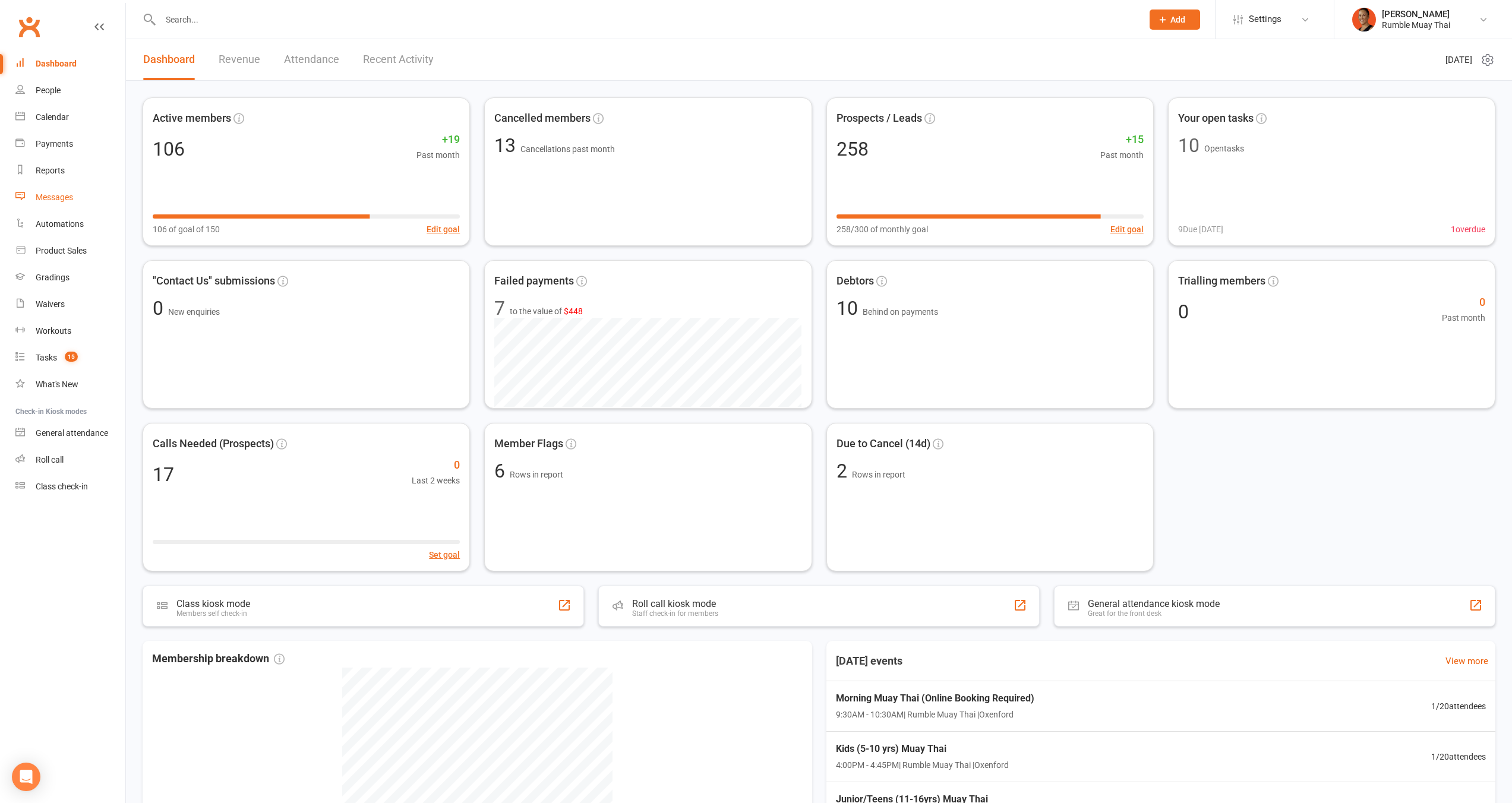
click at [50, 201] on div "Messages" at bounding box center [54, 197] width 38 height 9
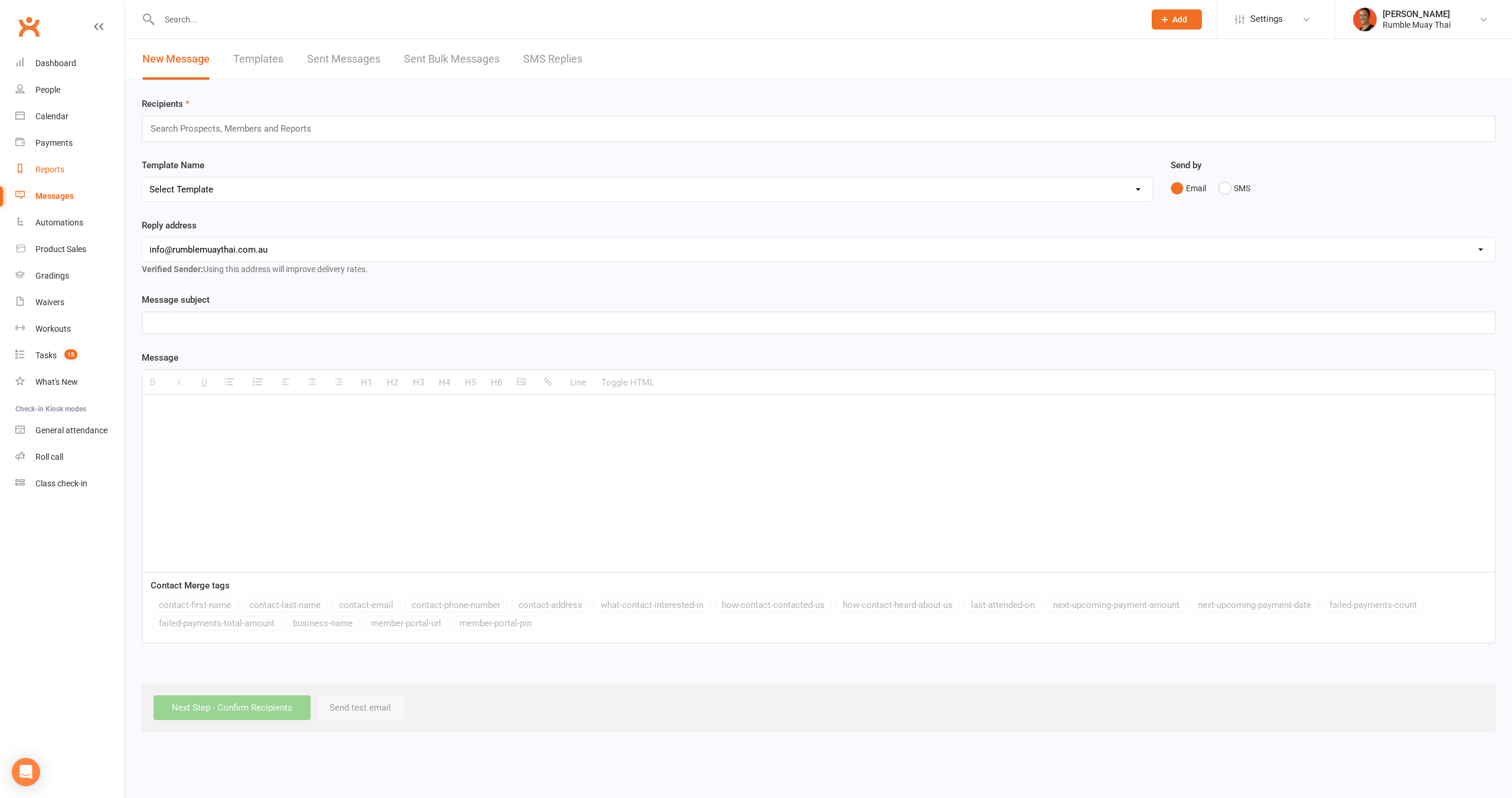
click at [60, 165] on div "Reports" at bounding box center [50, 169] width 29 height 9
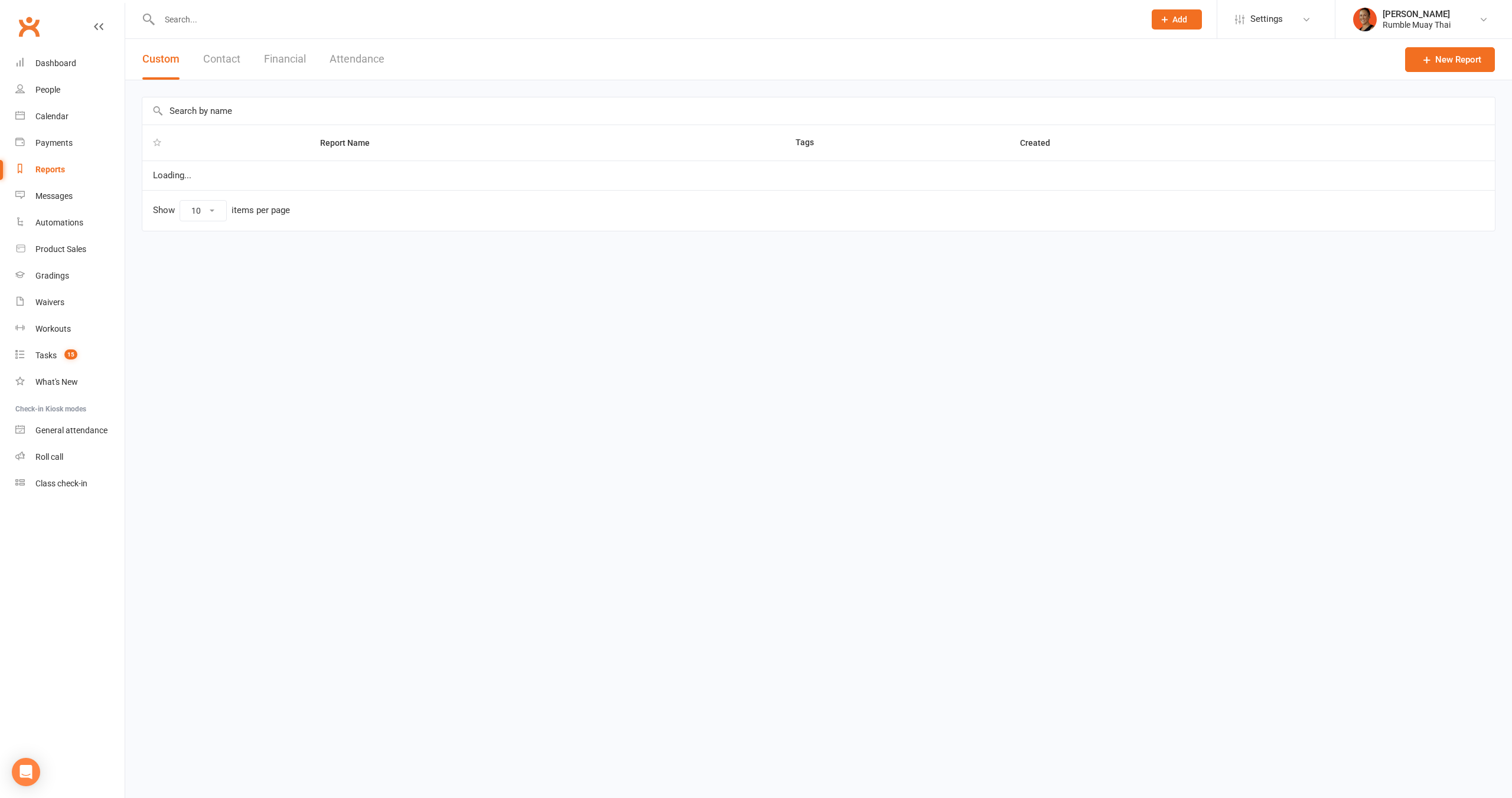
select select "100"
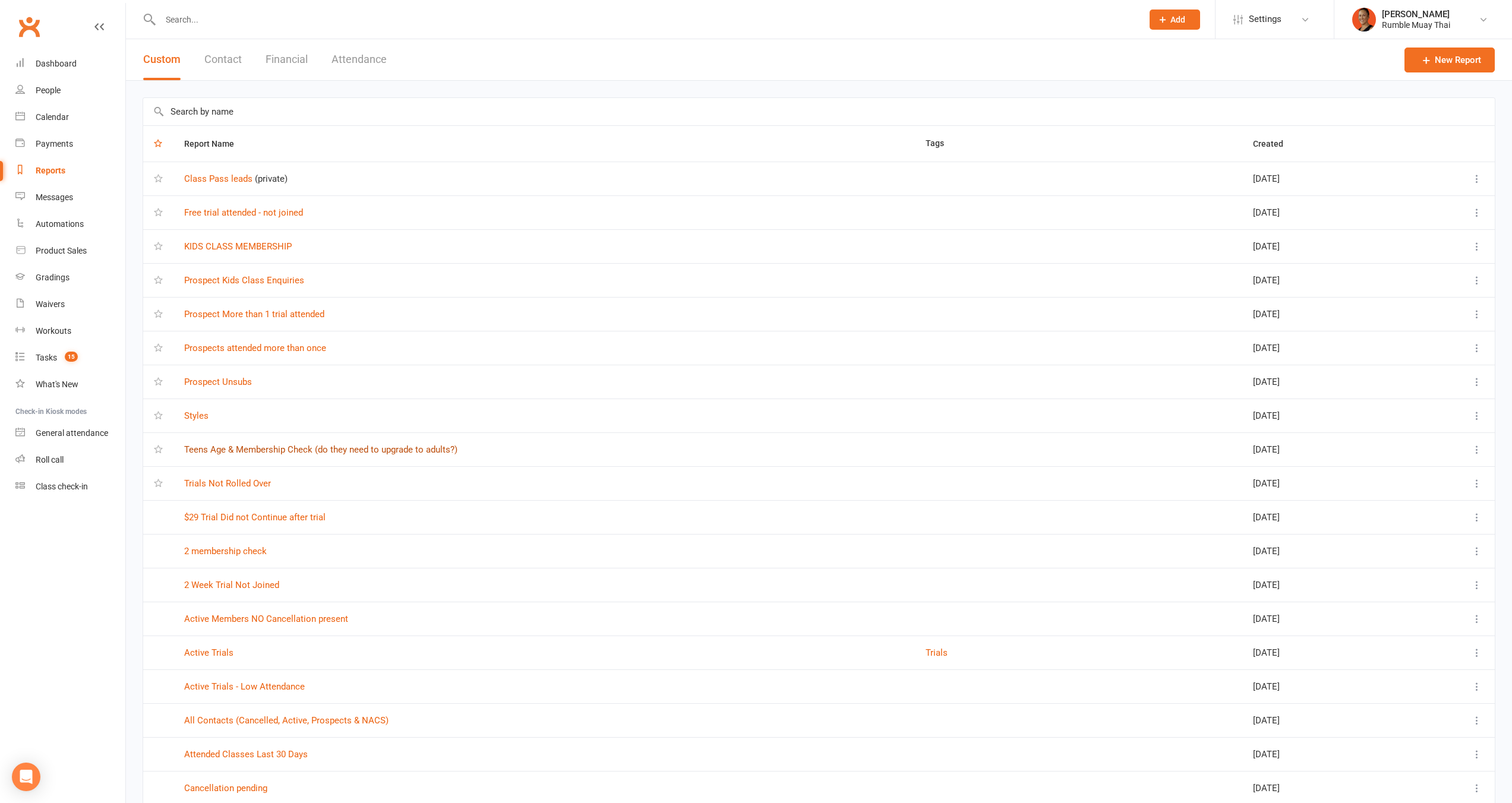
click at [251, 452] on link "Teens Age & Membership Check (do they need to upgrade to adults?)" at bounding box center [321, 449] width 273 height 11
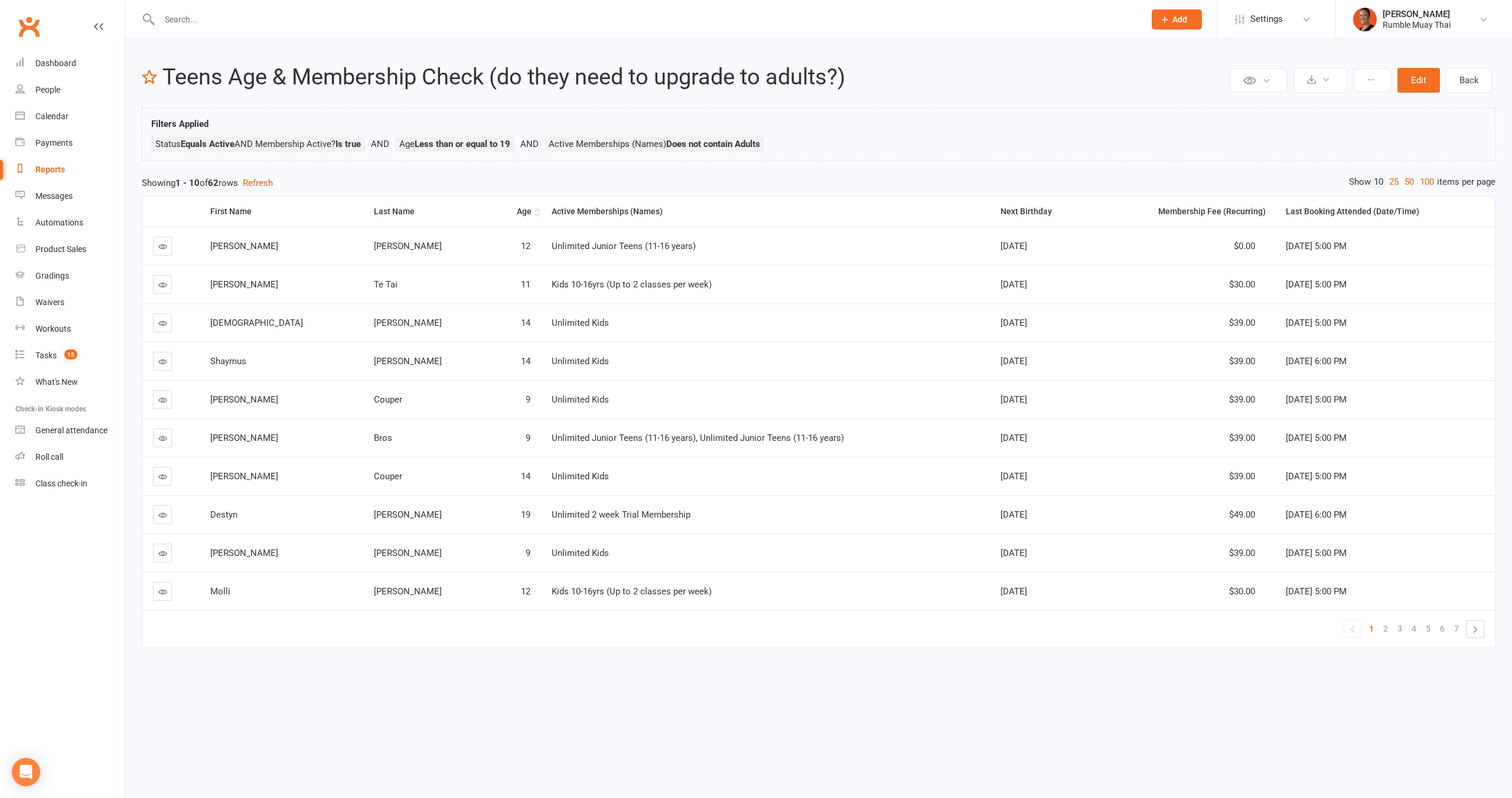
click at [501, 214] on div "Age" at bounding box center [516, 212] width 29 height 9
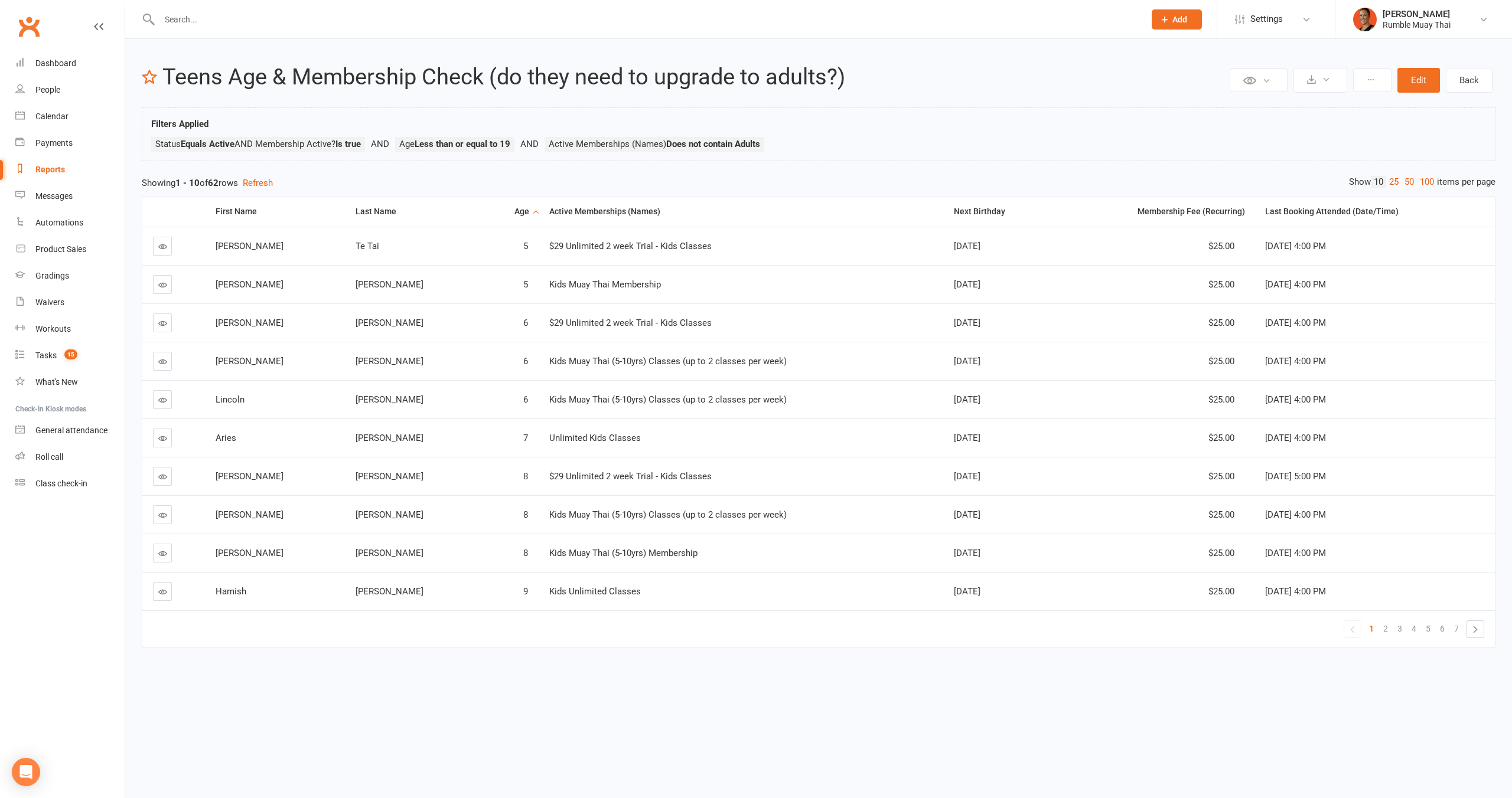
click at [495, 214] on div "Age" at bounding box center [512, 212] width 34 height 9
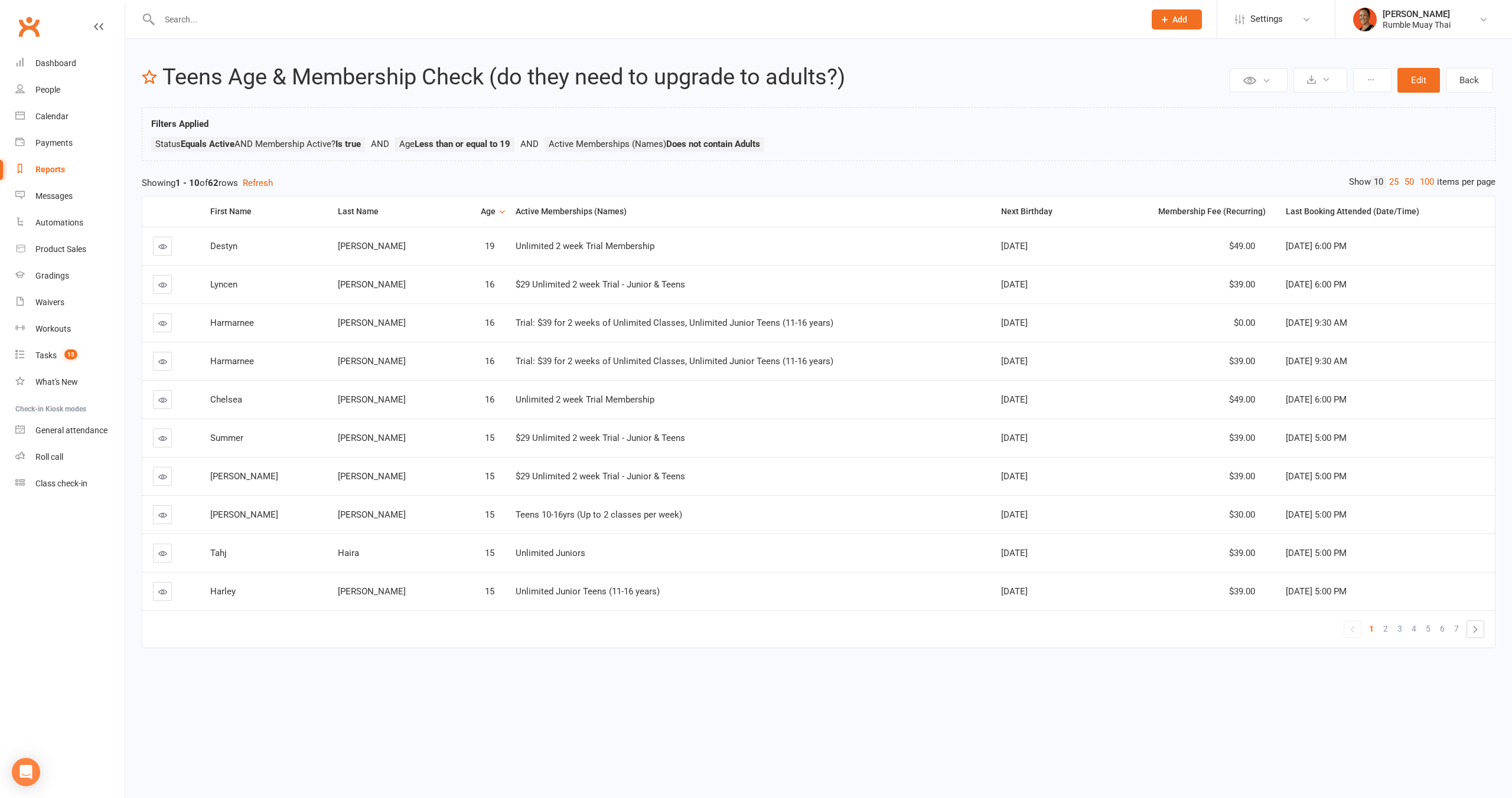
click at [520, 286] on span "$29 Unlimited 2 week Trial - Junior & Teens" at bounding box center [601, 284] width 170 height 10
click at [579, 318] on span "Trial: $39 for 2 weeks of Unlimited Classes, Unlimited Junior Teens (11-16 year…" at bounding box center [674, 322] width 318 height 10
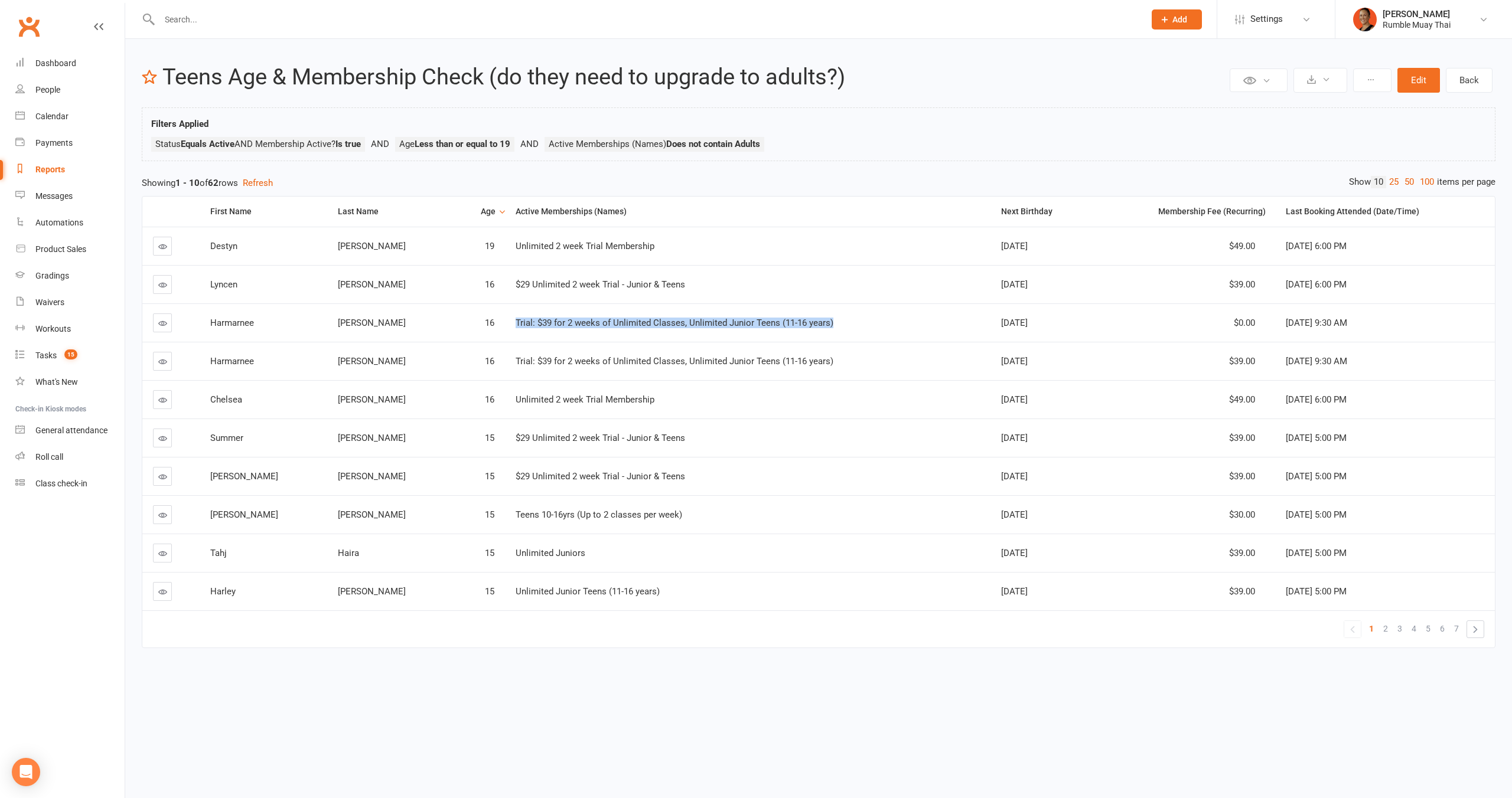
click at [579, 318] on span "Trial: $39 for 2 weeks of Unlimited Classes, Unlimited Junior Teens (11-16 year…" at bounding box center [674, 322] width 318 height 10
click at [163, 366] on link at bounding box center [162, 361] width 19 height 19
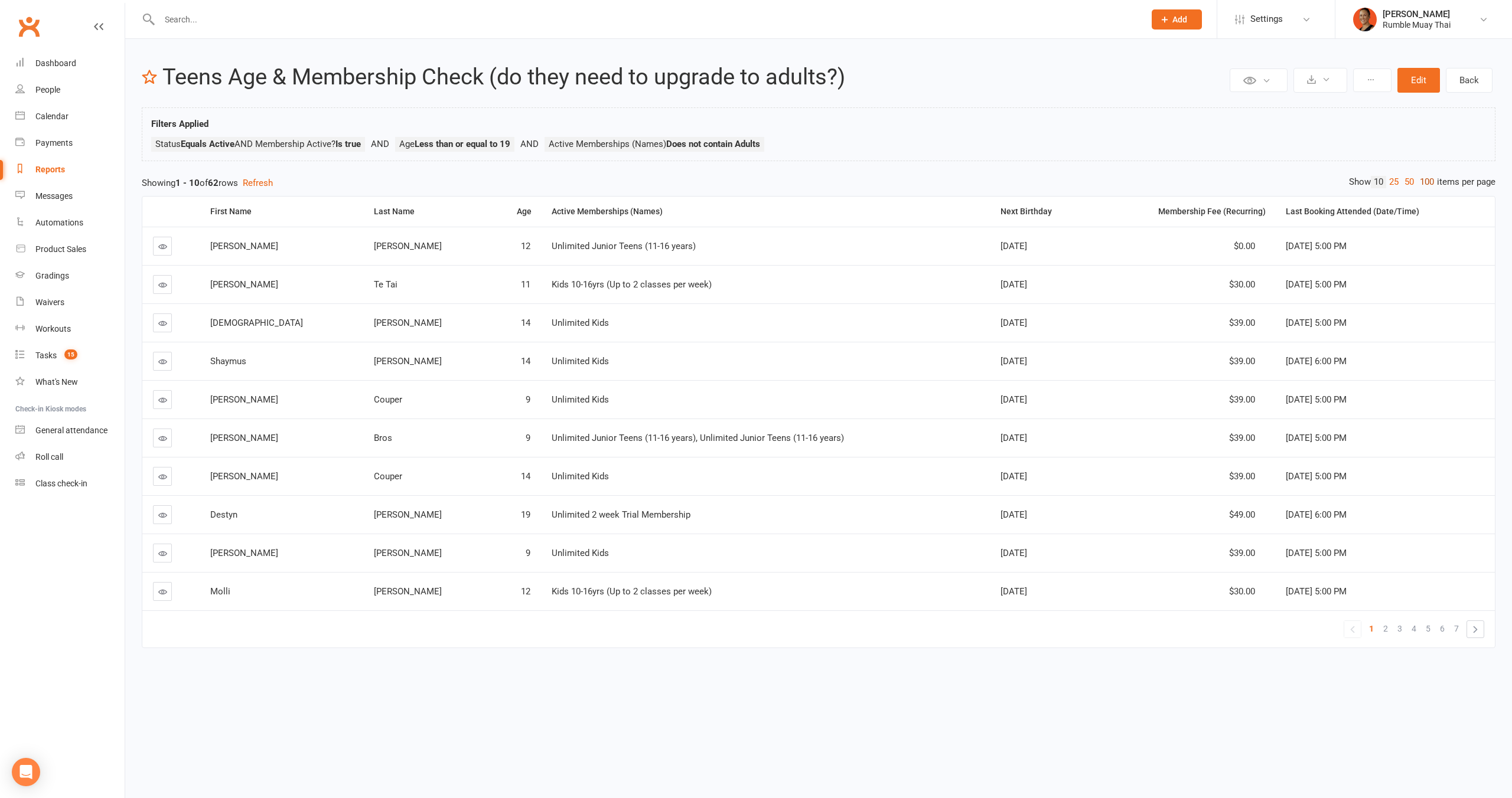
click at [1422, 185] on link "100" at bounding box center [1427, 182] width 20 height 12
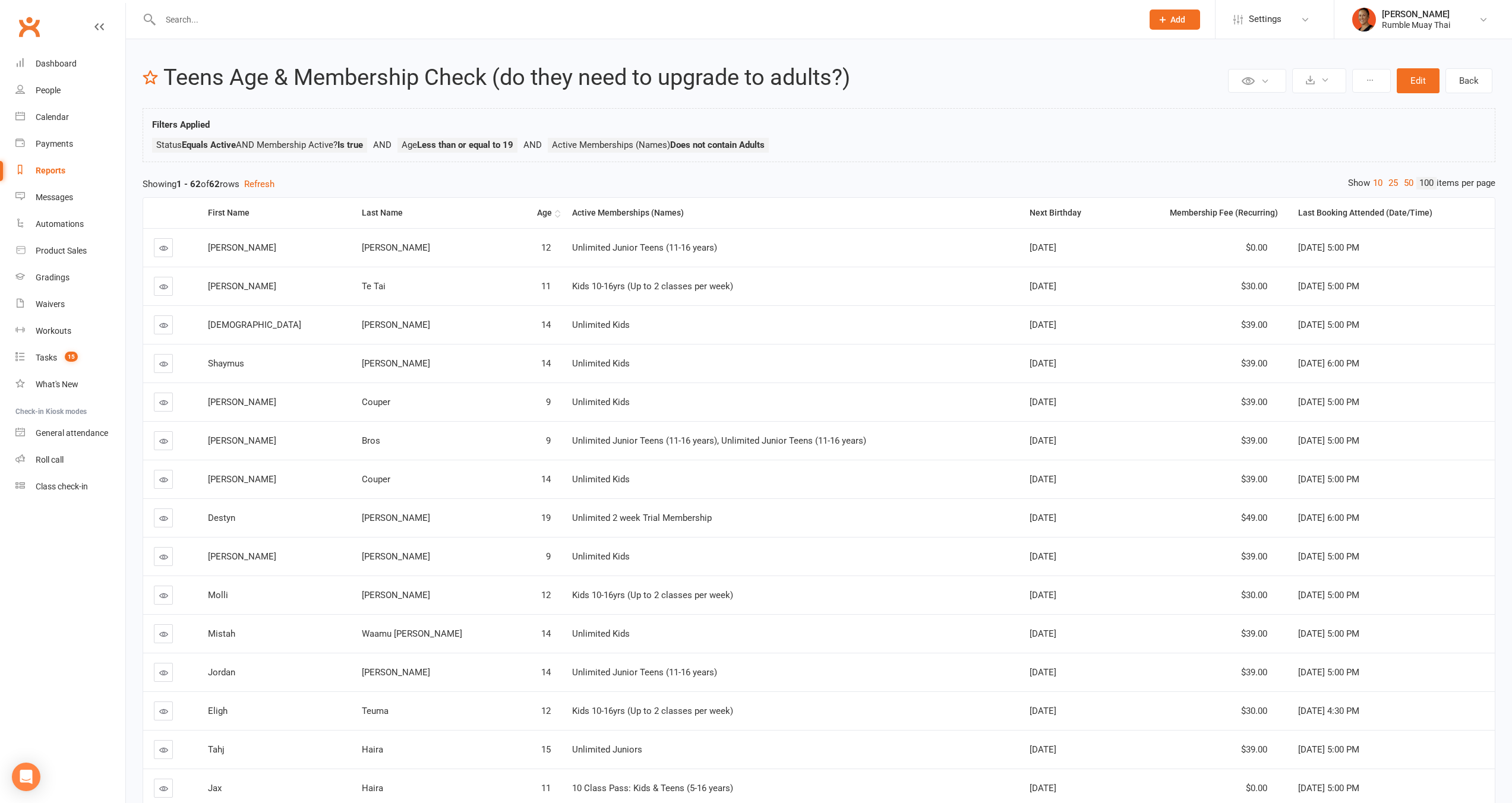
click at [514, 213] on th "Age" at bounding box center [538, 212] width 47 height 30
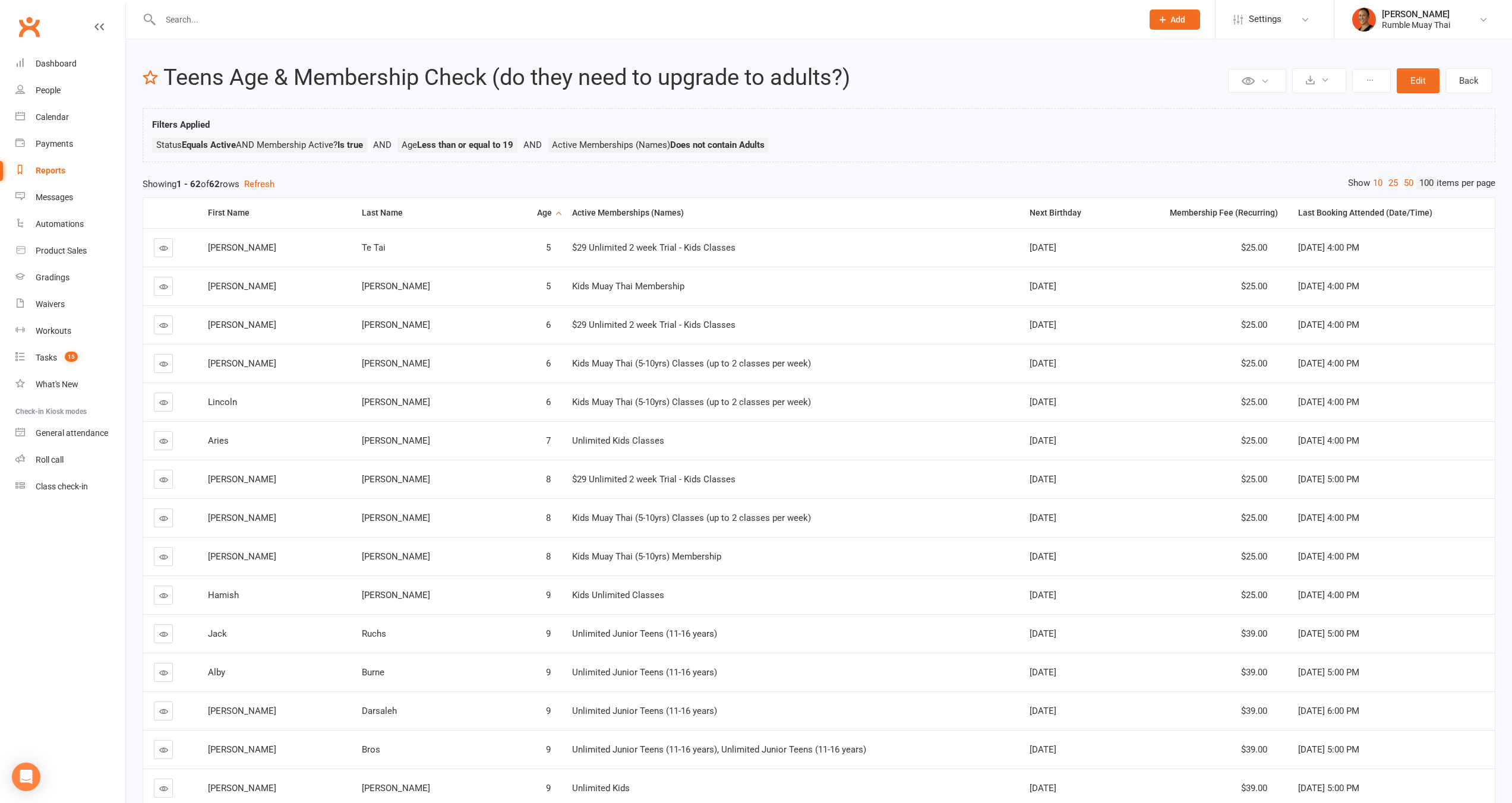
click at [525, 215] on div "Age" at bounding box center [538, 213] width 27 height 9
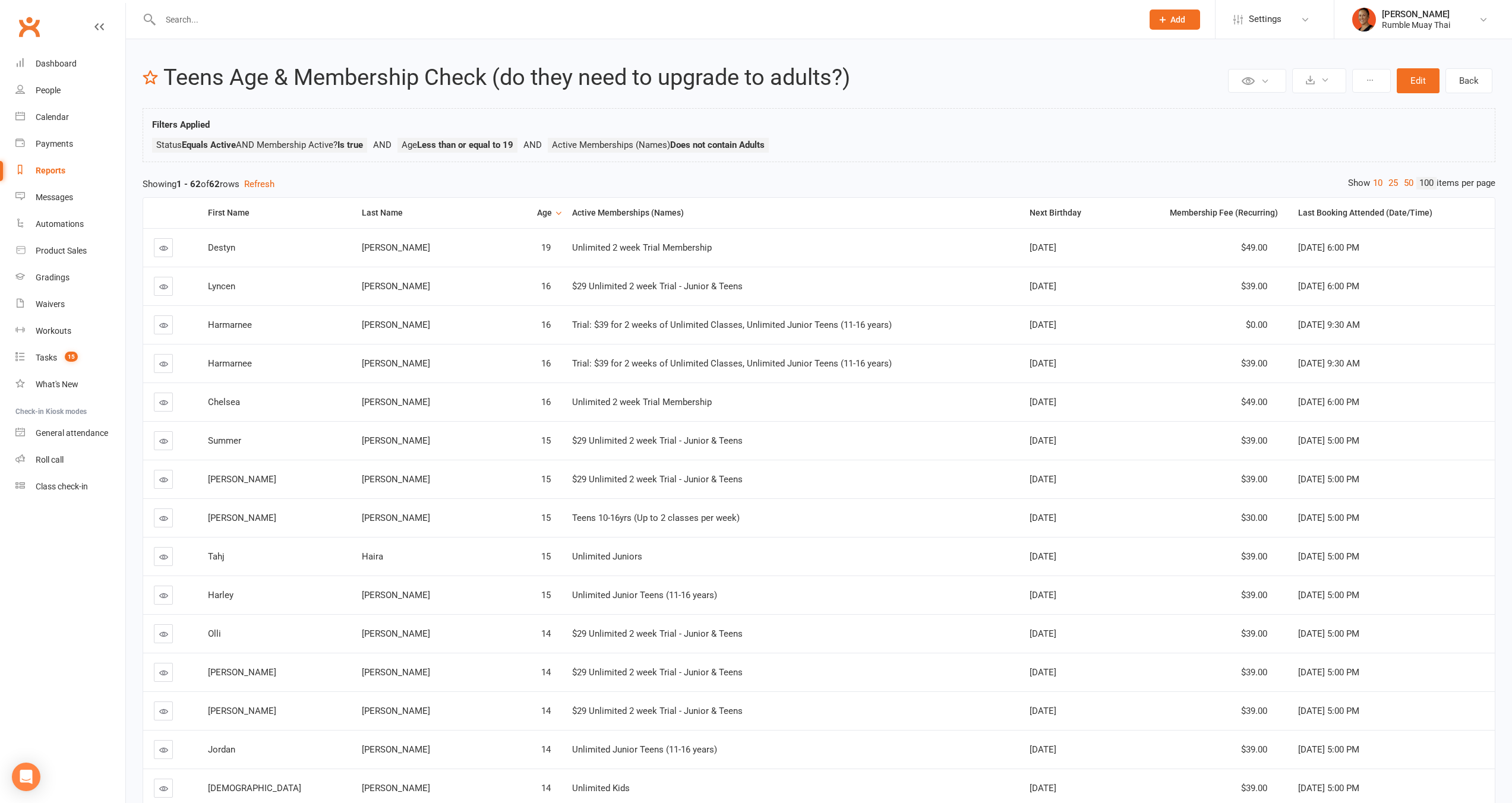
click at [804, 190] on div "Showing 1 - 62 of 62 rows Refresh" at bounding box center [819, 184] width 1353 height 14
click at [68, 174] on link "Reports" at bounding box center [70, 170] width 110 height 27
select select "100"
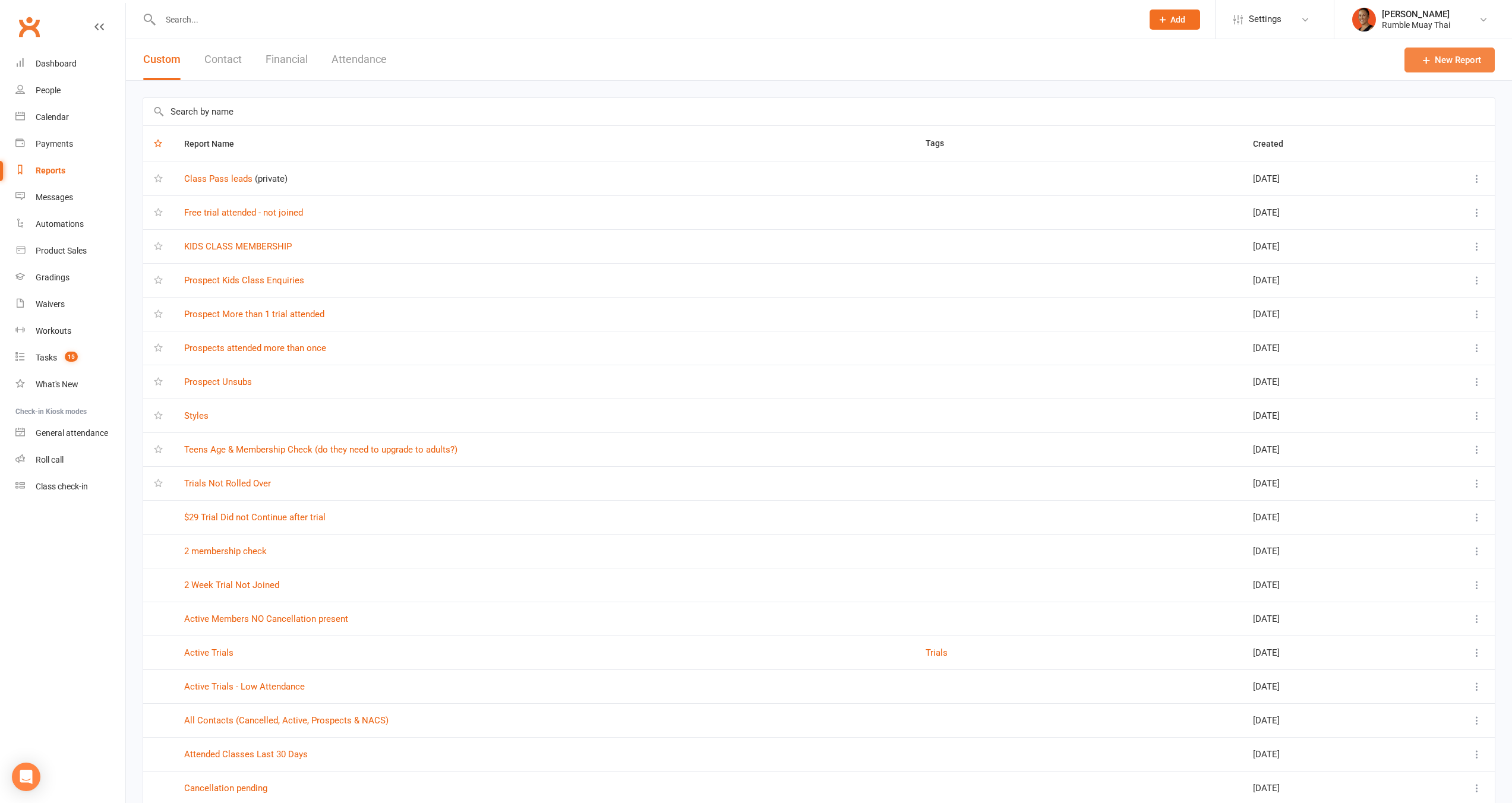
click at [1451, 59] on link "New Report" at bounding box center [1449, 60] width 90 height 25
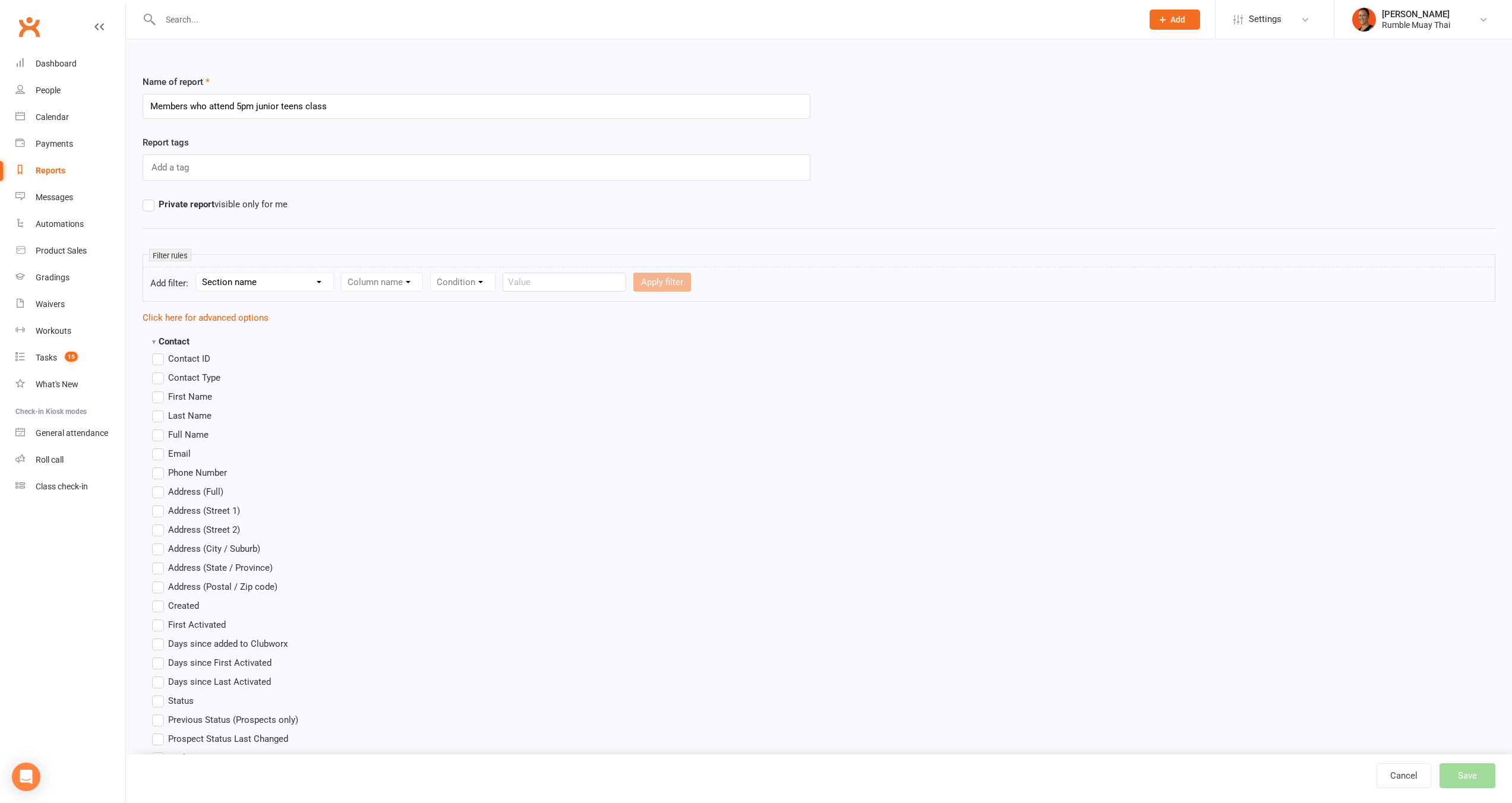
type input "Members who attend 5pm junior teens class"
click at [260, 275] on select "Section name Contact Attendance Aggregate Payment Booking Waitlist Attendees Ca…" at bounding box center [264, 282] width 137 height 18
select select "0"
click at [198, 273] on select "Section name Contact Attendance Aggregate Payment Booking Waitlist Attendees Ca…" at bounding box center [264, 282] width 137 height 18
click at [380, 284] on select "Column name" at bounding box center [382, 282] width 81 height 18
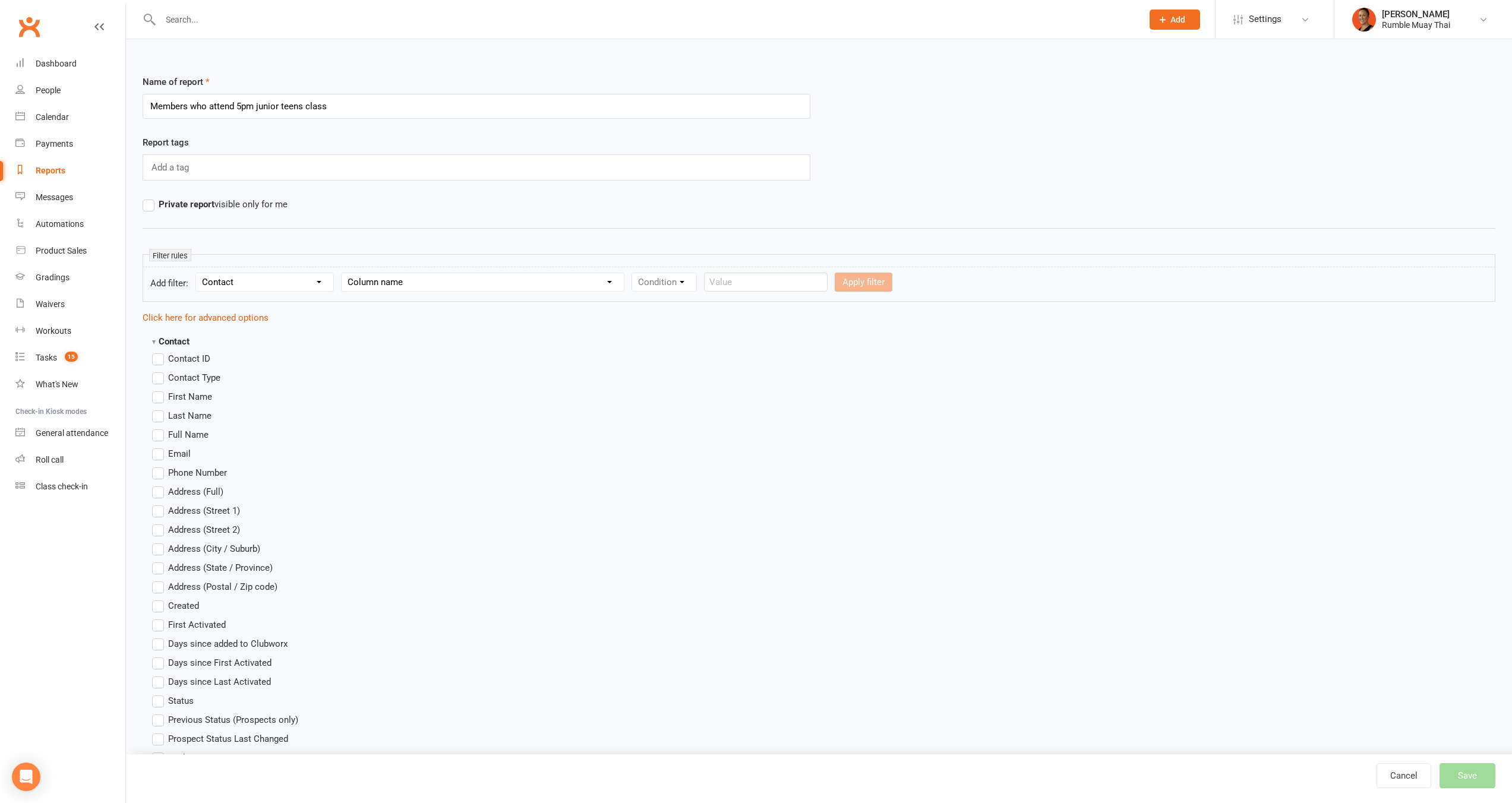
select select "0"
click at [343, 273] on select "Column name Contact Type First Name Last Name Full Name Email Phone Number Addr…" at bounding box center [482, 282] width 282 height 18
click at [675, 289] on select "Condition Equals Does not equal Contains Does not contain Is blank or does not …" at bounding box center [700, 282] width 136 height 18
select select "0"
click at [634, 273] on select "Condition Equals Does not equal Contains Does not contain Is blank or does not …" at bounding box center [700, 282] width 136 height 18
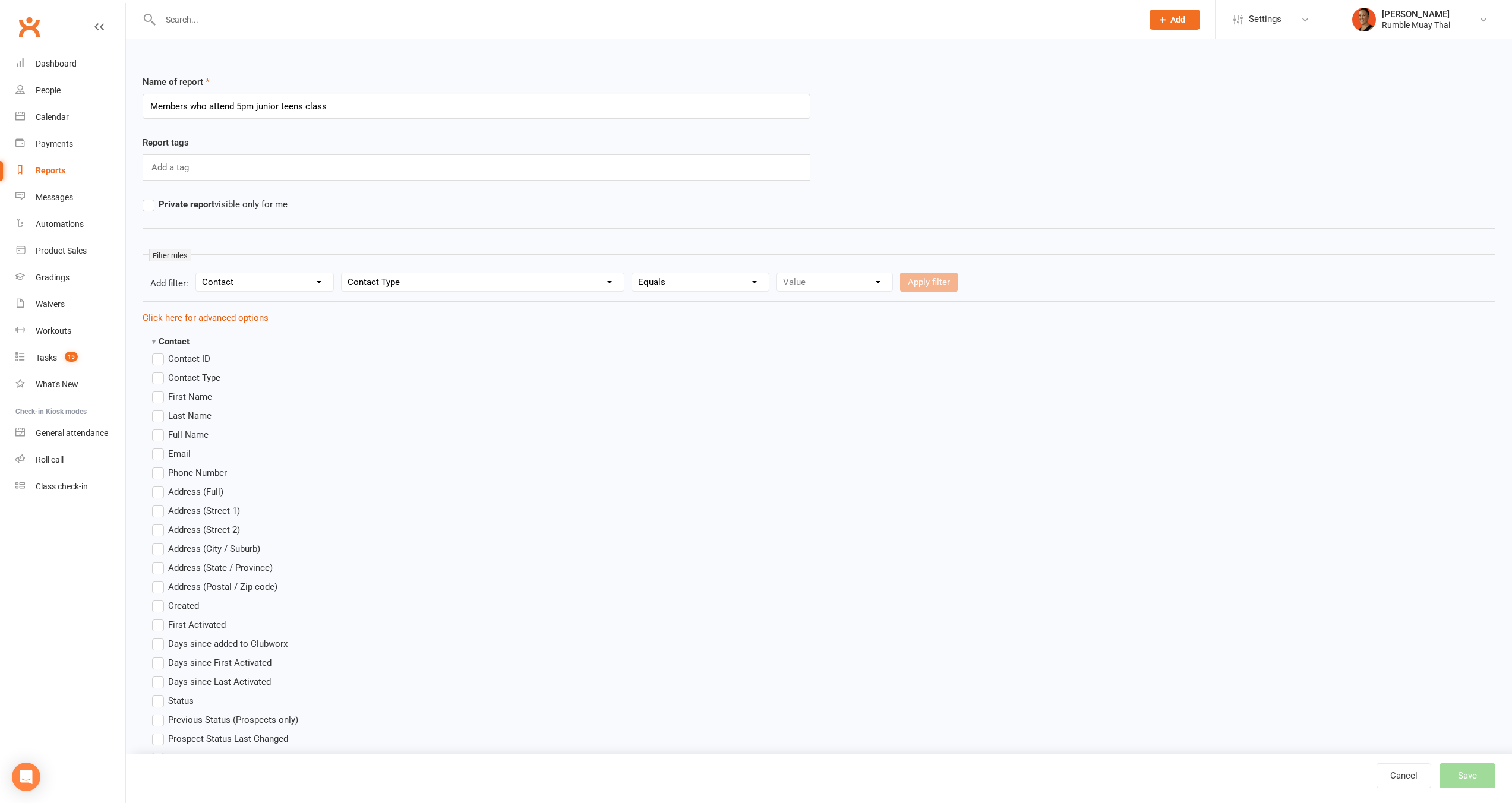
click at [815, 286] on select "Value Member Prospect Non-attending Contact" at bounding box center [834, 282] width 116 height 18
select select "0"
click at [778, 273] on select "Value Member Prospect Non-attending Contact" at bounding box center [834, 282] width 116 height 18
click at [916, 284] on button "Apply filter" at bounding box center [928, 282] width 57 height 19
select select
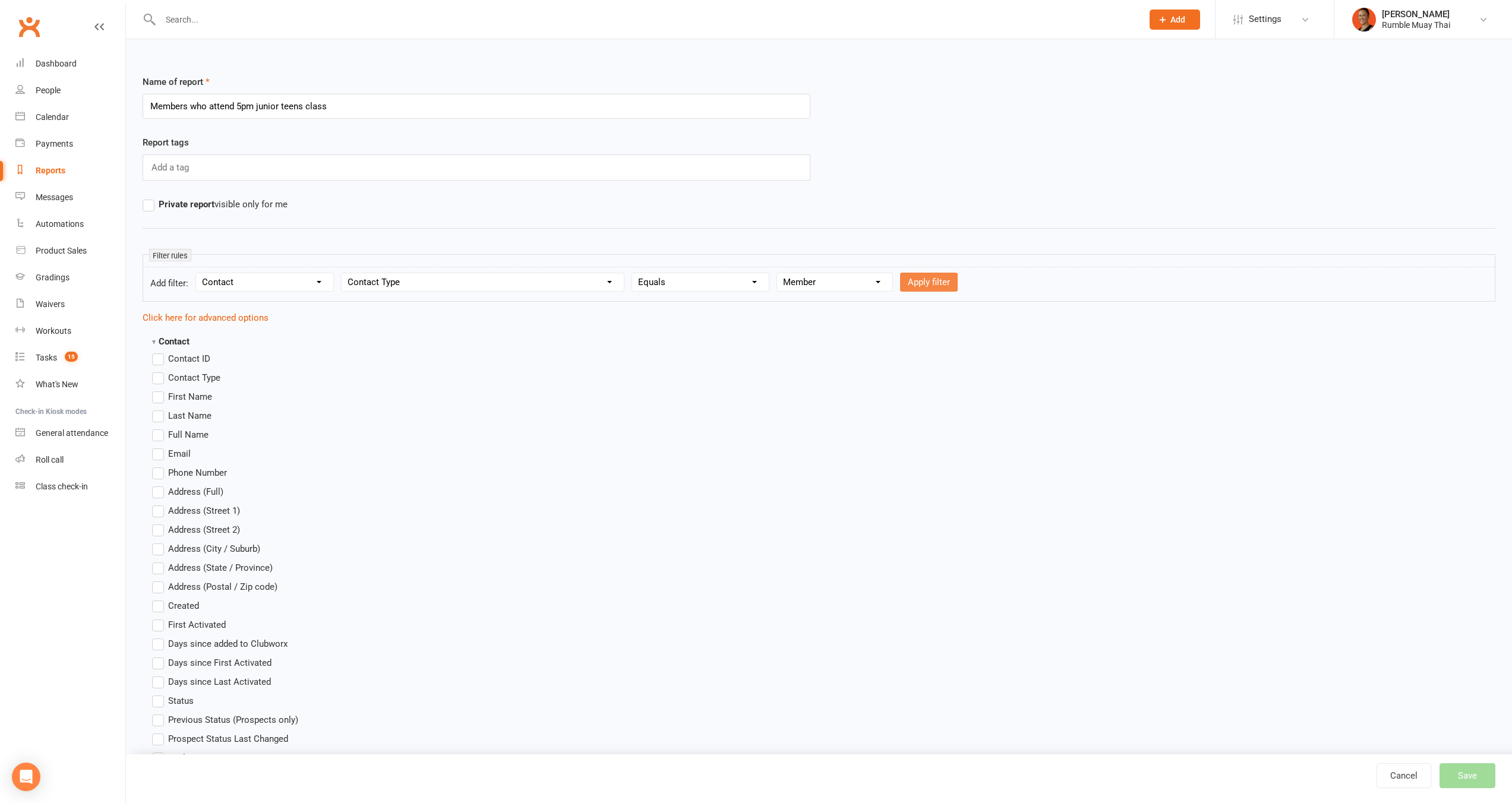
select select
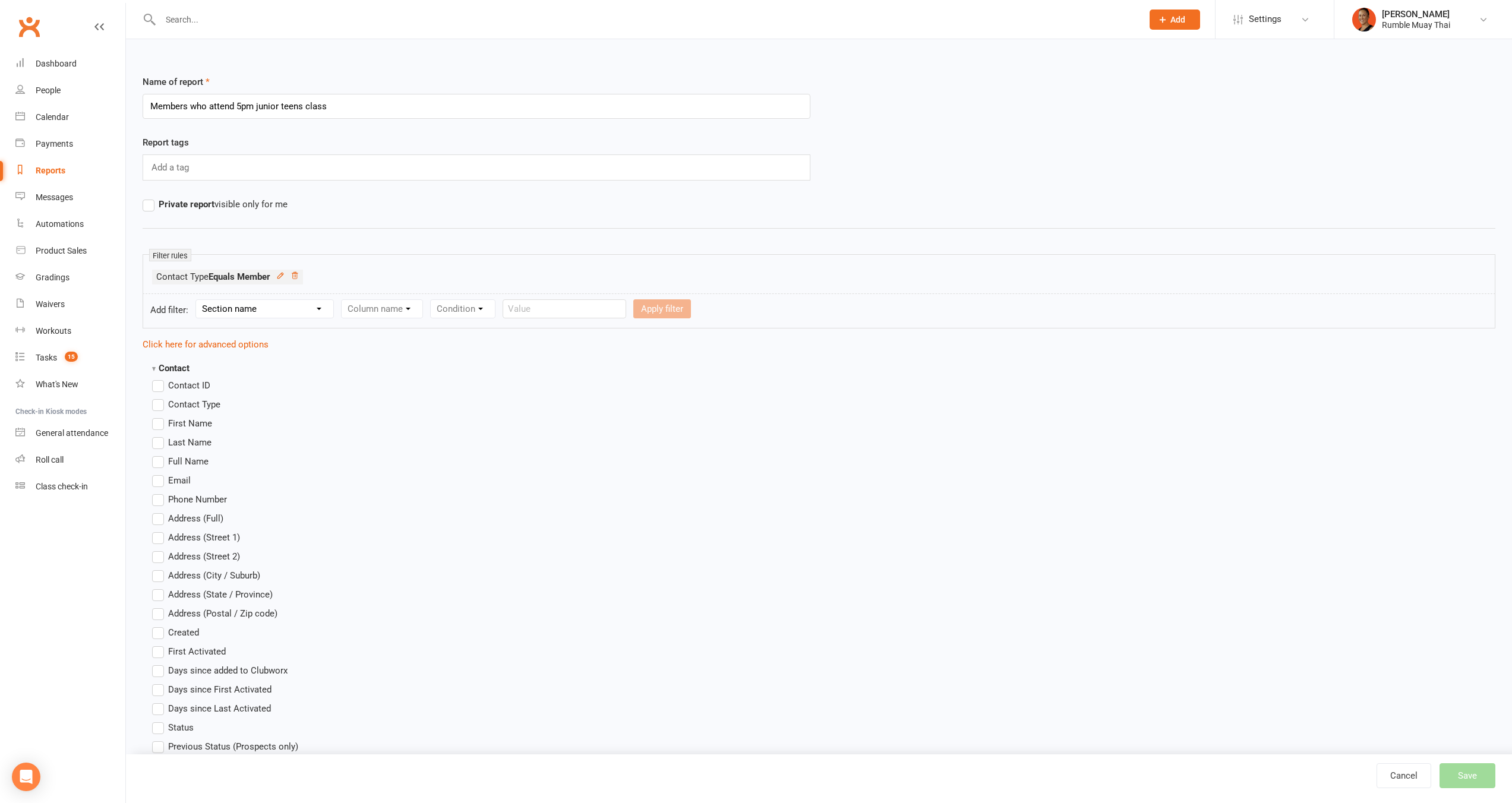
click at [253, 305] on select "Section name Contact Attendance Aggregate Payment Booking Waitlist Attendees Ca…" at bounding box center [264, 309] width 137 height 18
select select "0"
click at [198, 300] on select "Section name Contact Attendance Aggregate Payment Booking Waitlist Attendees Ca…" at bounding box center [264, 309] width 137 height 18
click at [385, 309] on select "Column name Contact Type First Name Last Name Full Name Email Phone Number Addr…" at bounding box center [482, 309] width 282 height 18
select select "17"
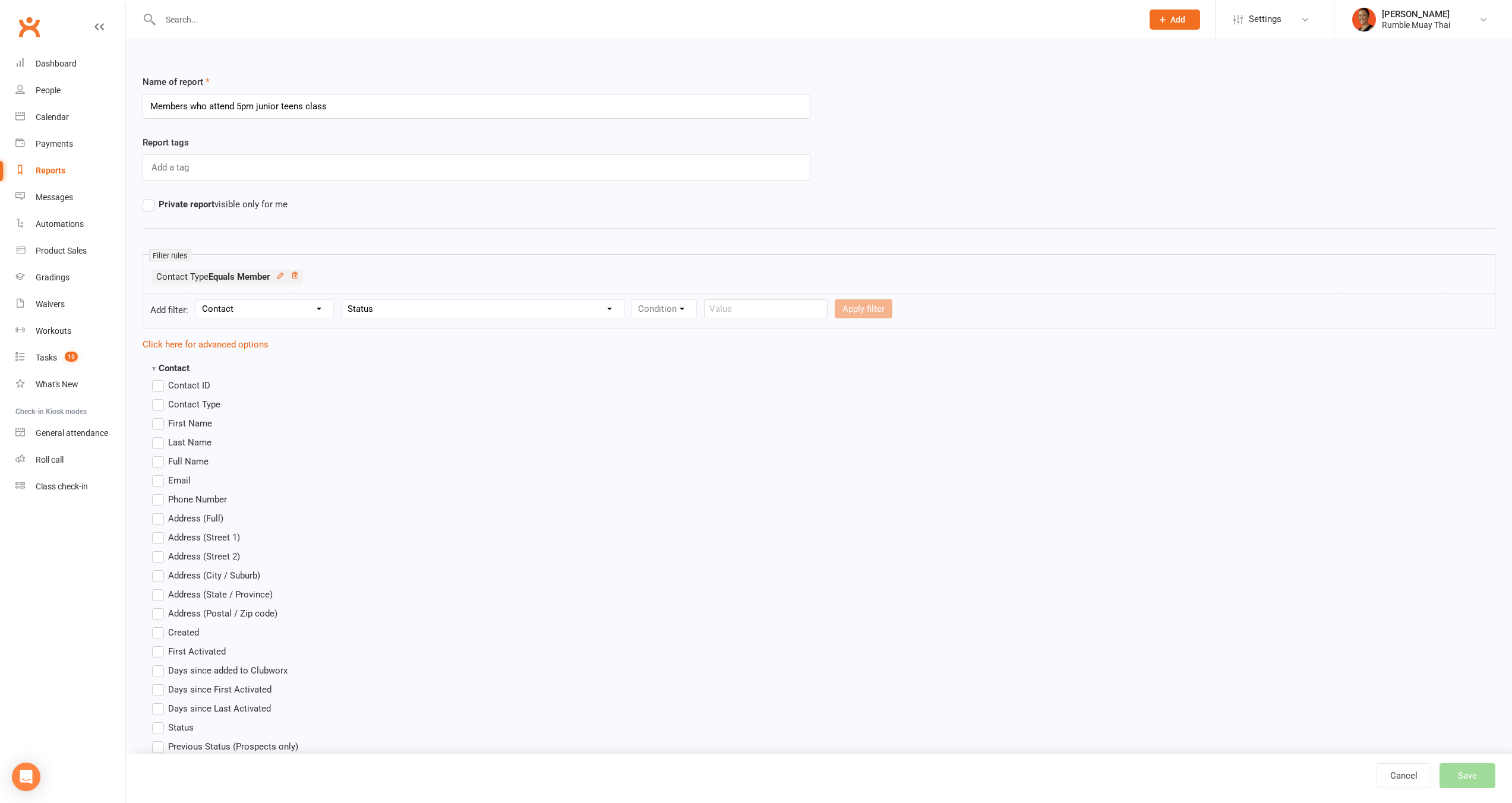
click at [343, 300] on select "Column name Contact Type First Name Last Name Full Name Email Phone Number Addr…" at bounding box center [482, 309] width 282 height 18
click at [694, 305] on select "Condition Equals Does not equal Contains Does not contain Is blank or does not …" at bounding box center [700, 309] width 136 height 18
select select "0"
click at [634, 300] on select "Condition Equals Does not equal Contains Does not contain Is blank or does not …" at bounding box center [700, 309] width 136 height 18
click at [871, 318] on div "Value Prospect: Website Enquiry Form Prospect: Initial Contact Prospect: Follow…" at bounding box center [878, 309] width 203 height 19
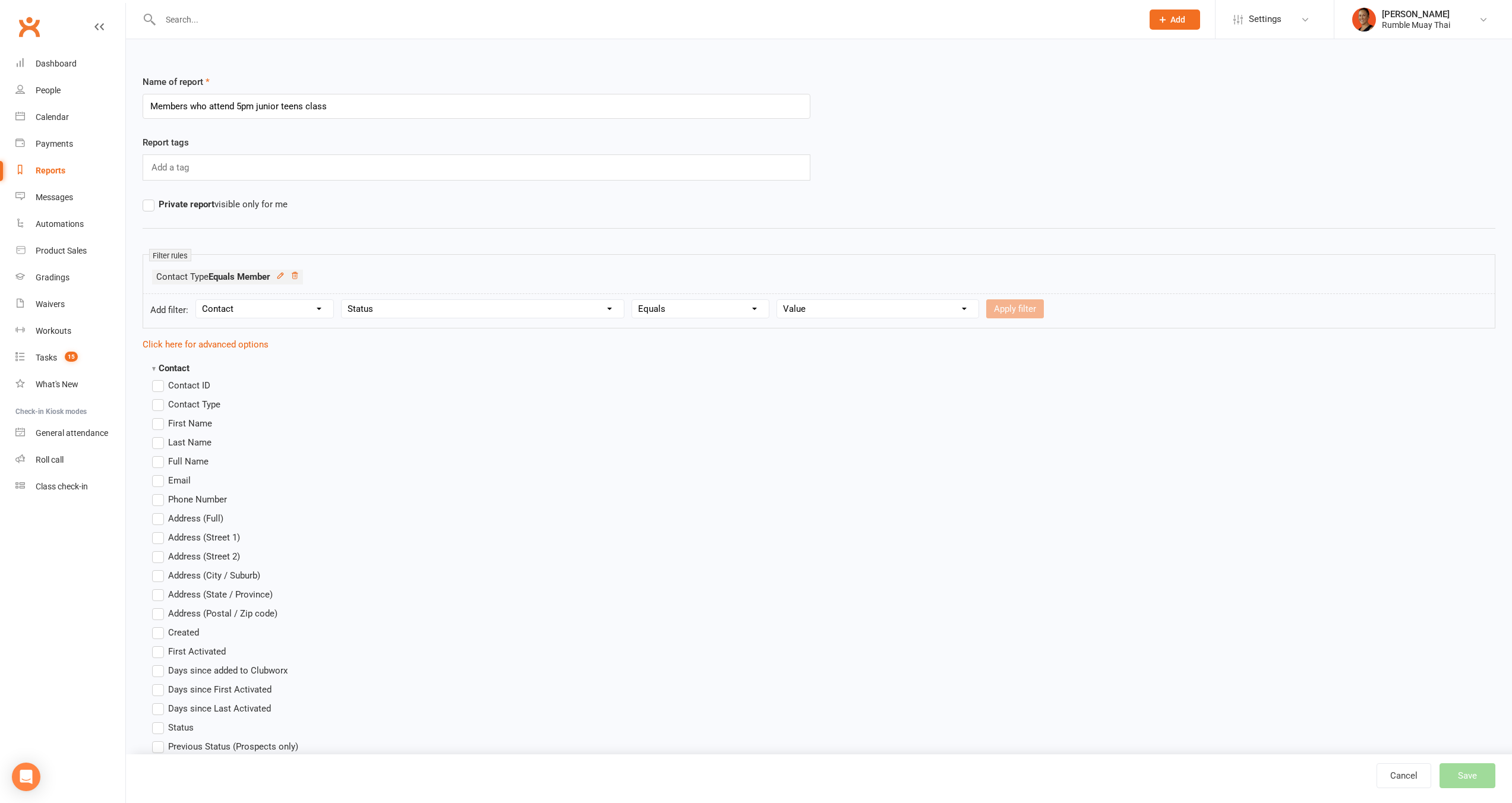
click at [868, 314] on select "Value Prospect: Website Enquiry Form Prospect: Initial Contact Prospect: Follow…" at bounding box center [878, 309] width 201 height 18
click at [778, 300] on select "Value Prospect: Website Enquiry Form Prospect: Initial Contact Prospect: Follow…" at bounding box center [878, 309] width 201 height 18
click at [905, 308] on select "Value Prospect: Website Enquiry Form Prospect: Initial Contact Prospect: Follow…" at bounding box center [878, 309] width 201 height 18
select select "31"
click at [778, 300] on select "Value Prospect: Website Enquiry Form Prospect: Initial Contact Prospect: Follow…" at bounding box center [878, 309] width 201 height 18
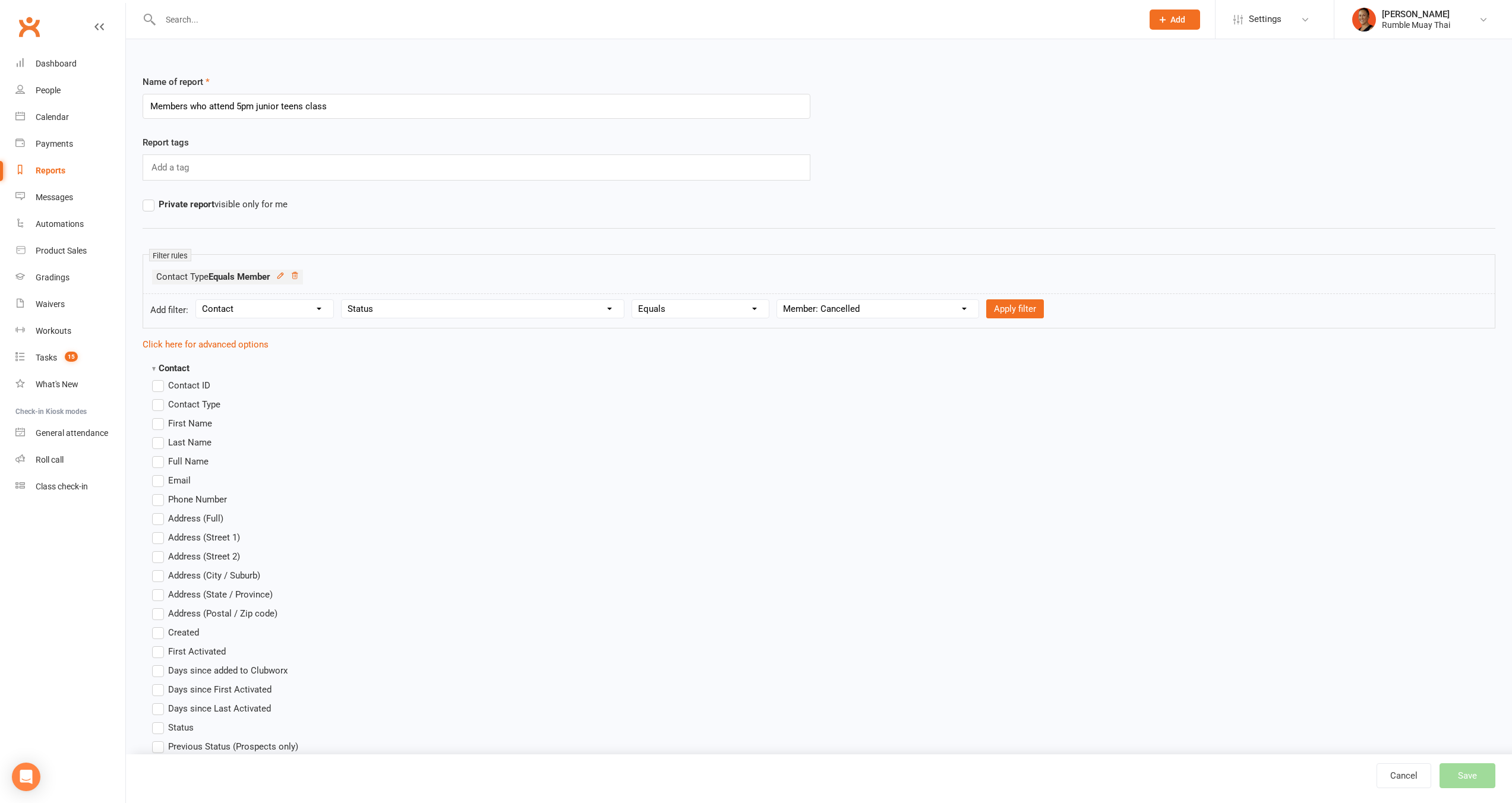
click at [680, 314] on select "Condition Equals Does not equal Contains Does not contain Is blank or does not …" at bounding box center [700, 309] width 136 height 18
select select "1"
click at [634, 300] on select "Condition Equals Does not equal Contains Does not contain Is blank or does not …" at bounding box center [700, 309] width 136 height 18
click at [895, 307] on select "Value Prospect: Website Enquiry Form Prospect: Initial Contact Prospect: Follow…" at bounding box center [878, 309] width 201 height 18
select select "31"
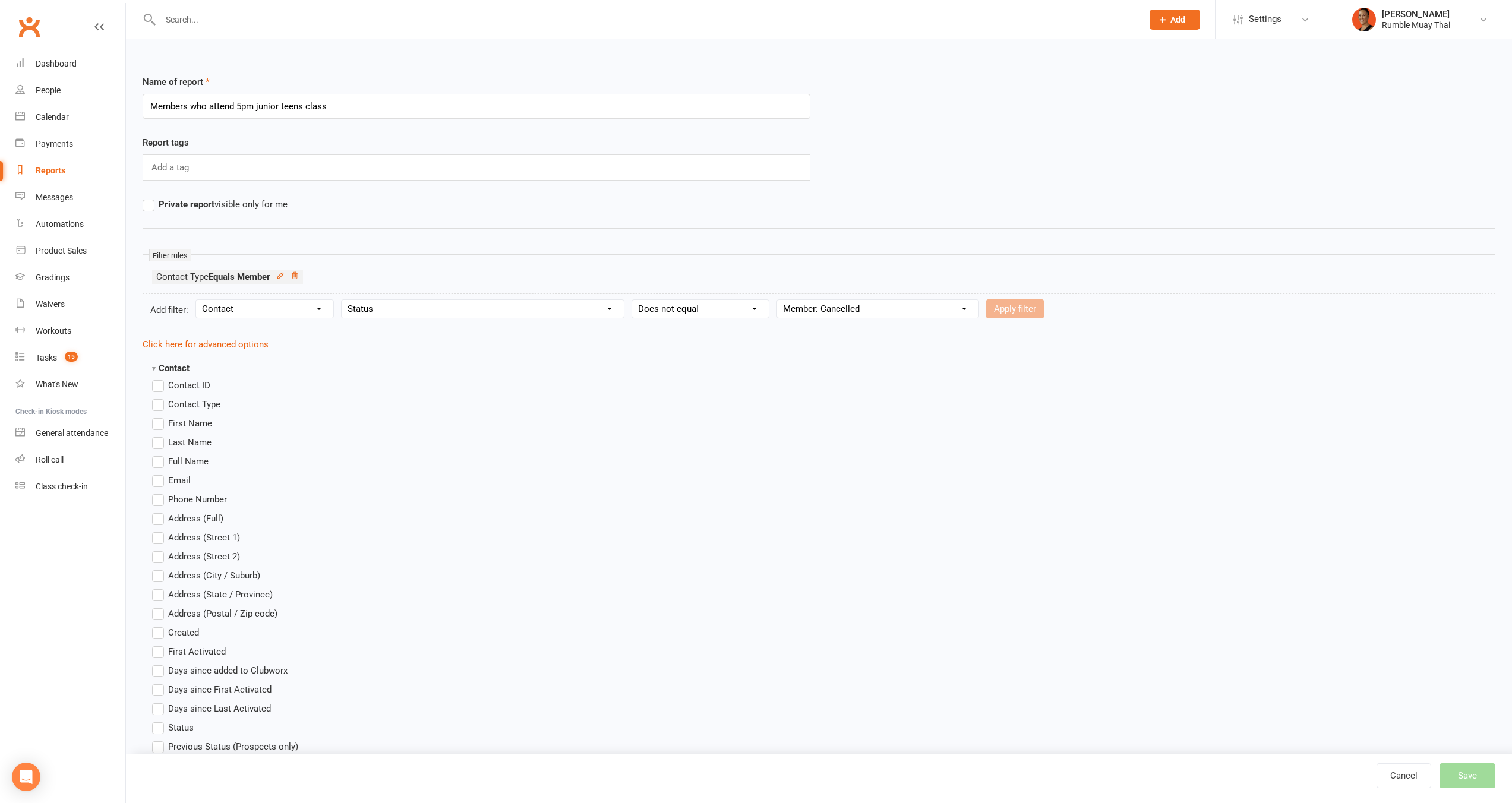
click at [778, 300] on select "Value Prospect: Website Enquiry Form Prospect: Initial Contact Prospect: Follow…" at bounding box center [878, 309] width 201 height 18
click at [1025, 306] on button "Apply filter" at bounding box center [1014, 309] width 57 height 19
select select
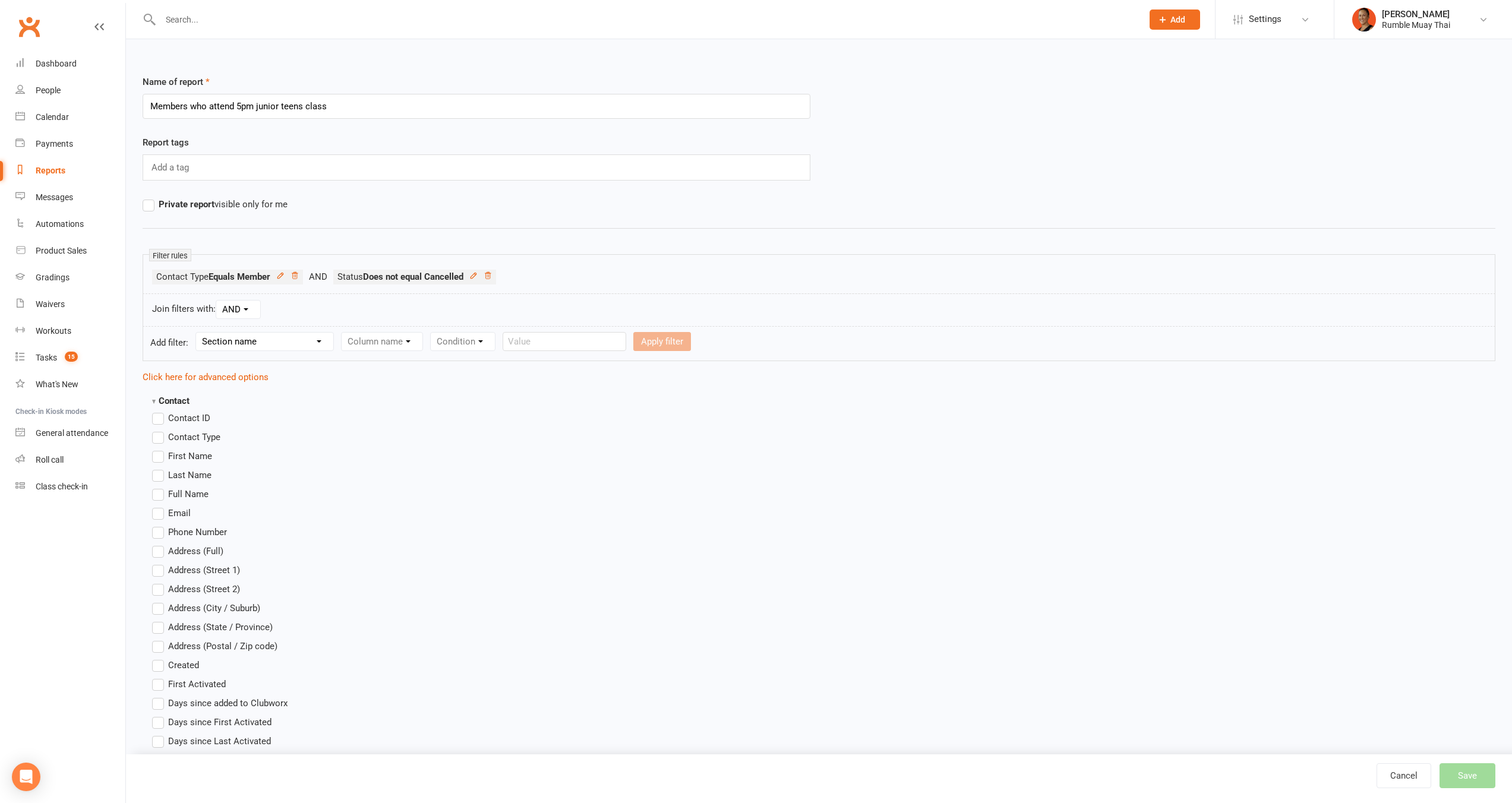
click at [201, 495] on span "Full Name" at bounding box center [188, 494] width 40 height 12
click at [160, 487] on input "Full Name" at bounding box center [156, 487] width 8 height 0
click at [228, 338] on select "Section name Contact Attendance Aggregate Payment Booking Waitlist Attendees Ca…" at bounding box center [264, 342] width 137 height 18
click at [198, 333] on select "Section name Contact Attendance Aggregate Payment Booking Waitlist Attendees Ca…" at bounding box center [264, 342] width 137 height 18
click at [397, 337] on select "Column name Last Scheduled Booking (Date/Time) Last Booking Attended (Date/Time…" at bounding box center [430, 342] width 177 height 18
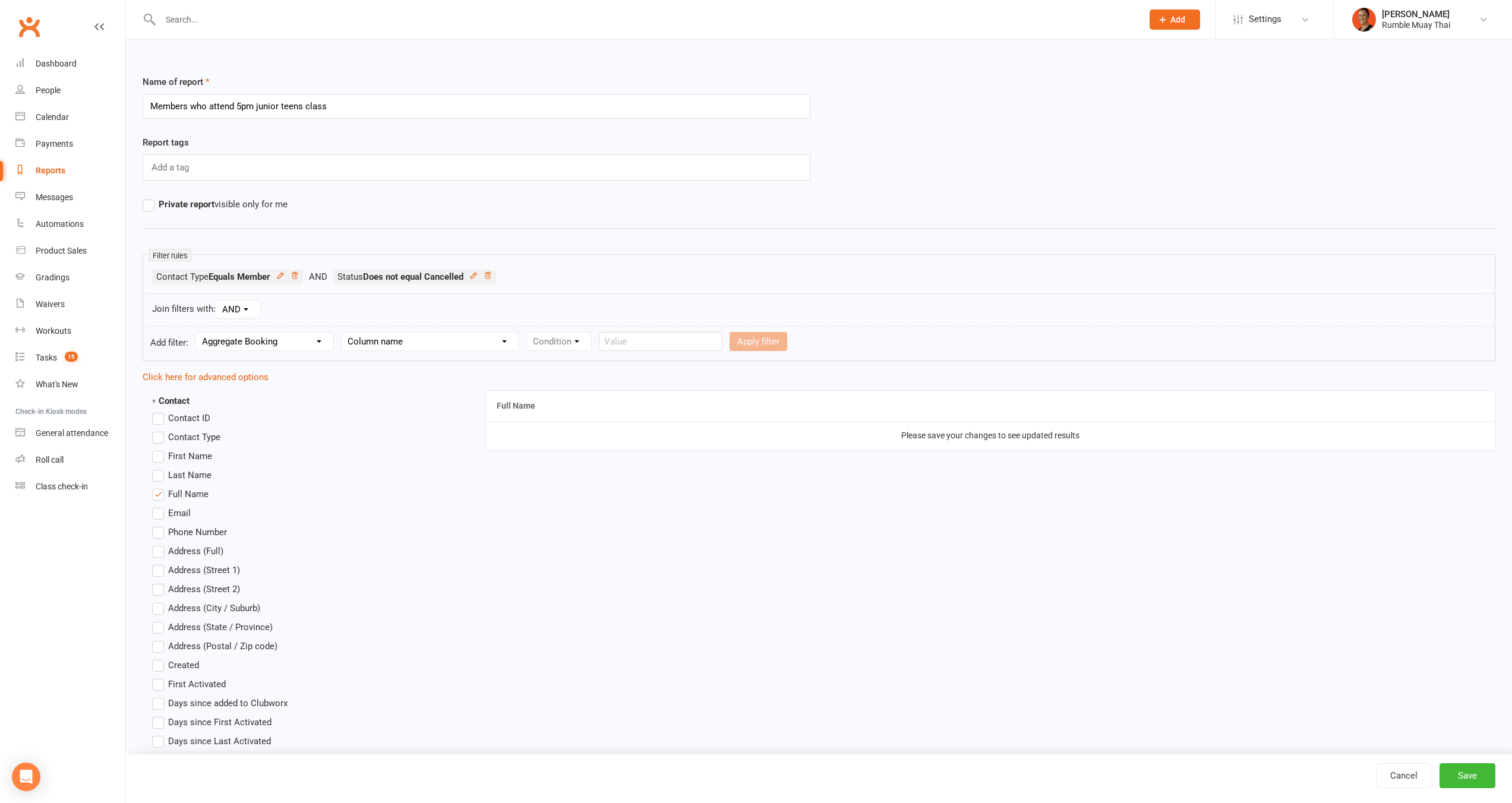
click at [283, 343] on select "Section name Contact Attendance Aggregate Payment Booking Waitlist Attendees Ca…" at bounding box center [264, 342] width 137 height 18
select select "3"
click at [198, 333] on select "Section name Contact Attendance Aggregate Payment Booking Waitlist Attendees Ca…" at bounding box center [264, 342] width 137 height 18
click at [435, 350] on div "Column name Event Name Event Type Event Date Event Day Event Month Event Starts…" at bounding box center [425, 342] width 168 height 19
click at [433, 348] on select "Column name Event Name Event Type Event Date Event Day Event Month Event Starts…" at bounding box center [425, 342] width 167 height 18
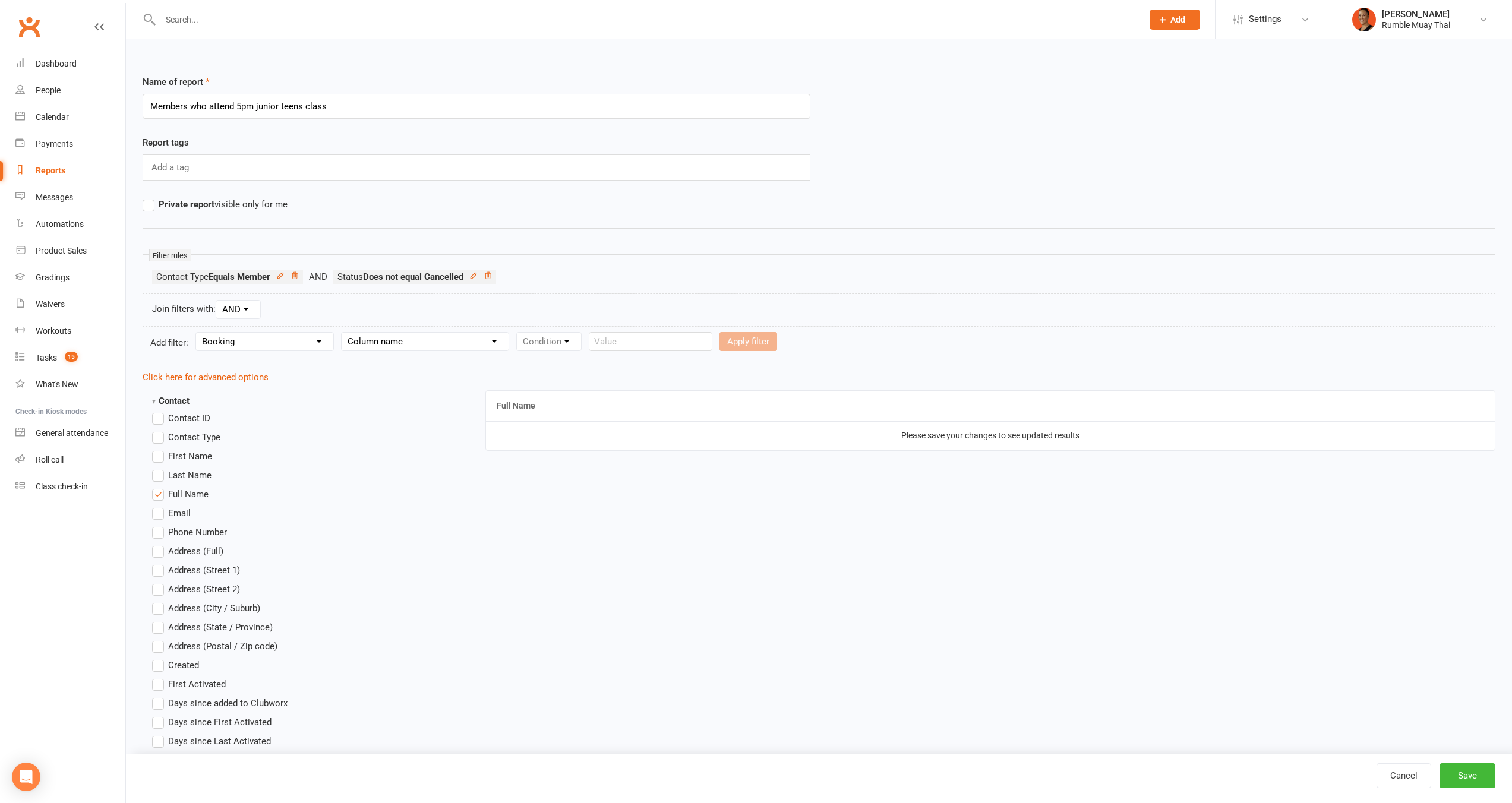
select select "0"
click at [343, 333] on select "Column name Event Name Event Type Event Date Event Day Event Month Event Starts…" at bounding box center [425, 342] width 167 height 18
click at [529, 350] on select "Condition" at bounding box center [549, 342] width 64 height 18
select select "2"
click at [518, 333] on select "Condition Equals Does not equal Contains Does not contain Is blank or does not …" at bounding box center [585, 342] width 136 height 18
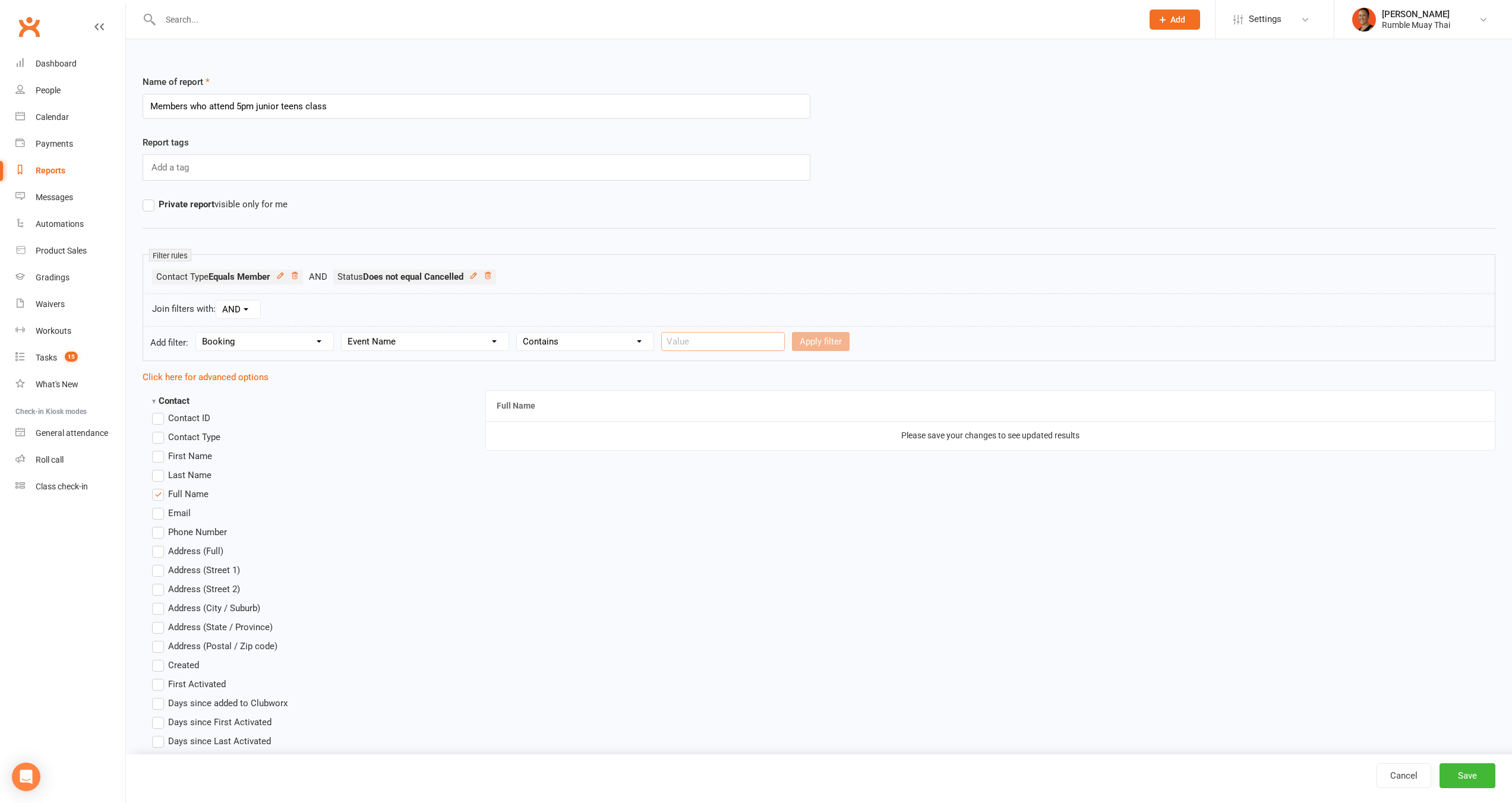
click at [727, 339] on input "text" at bounding box center [723, 342] width 124 height 19
type input "teens"
click at [792, 343] on button "Apply filter" at bounding box center [820, 342] width 57 height 19
select select
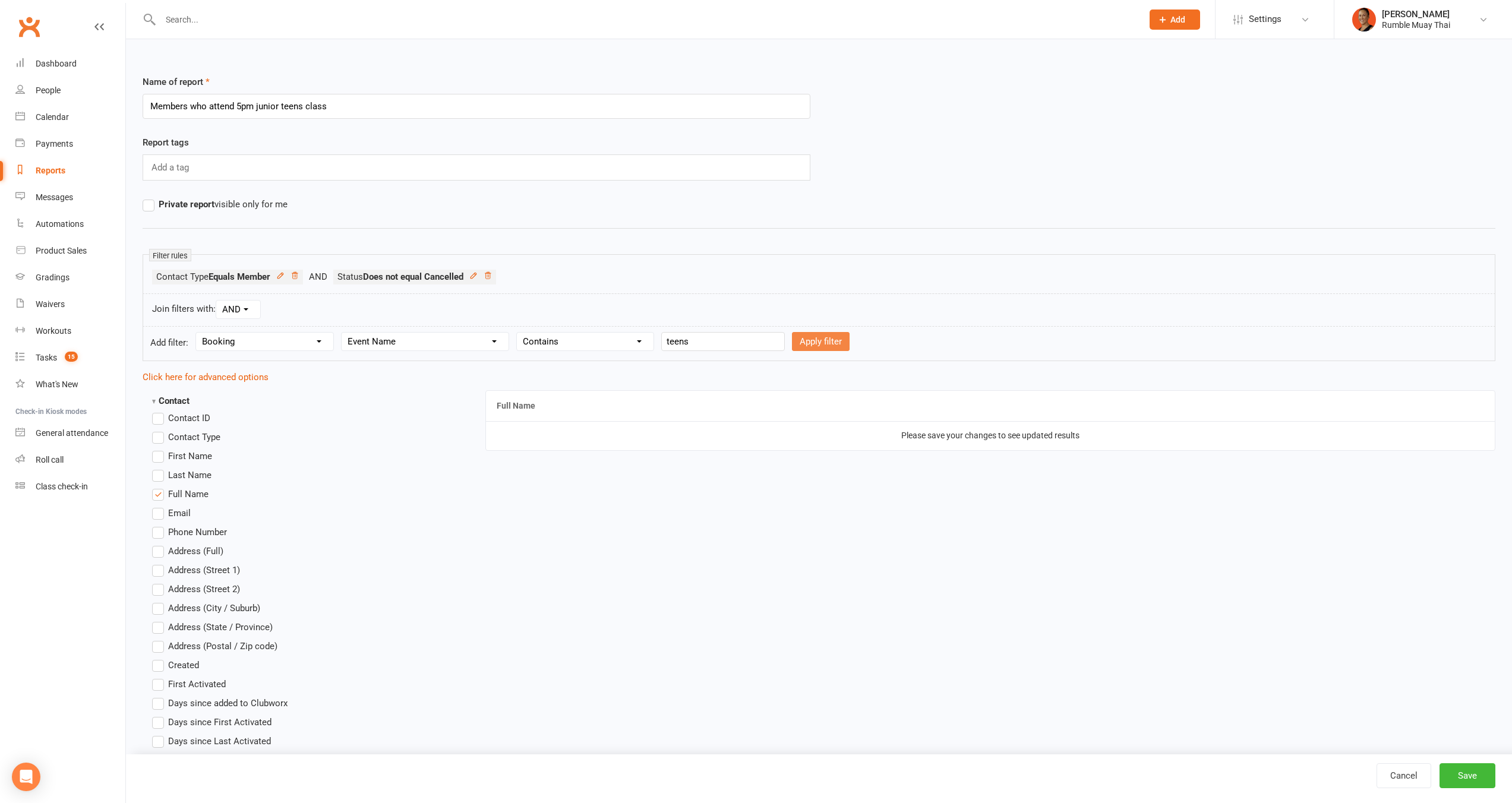
select select
click at [175, 397] on strong "Contact" at bounding box center [170, 401] width 38 height 11
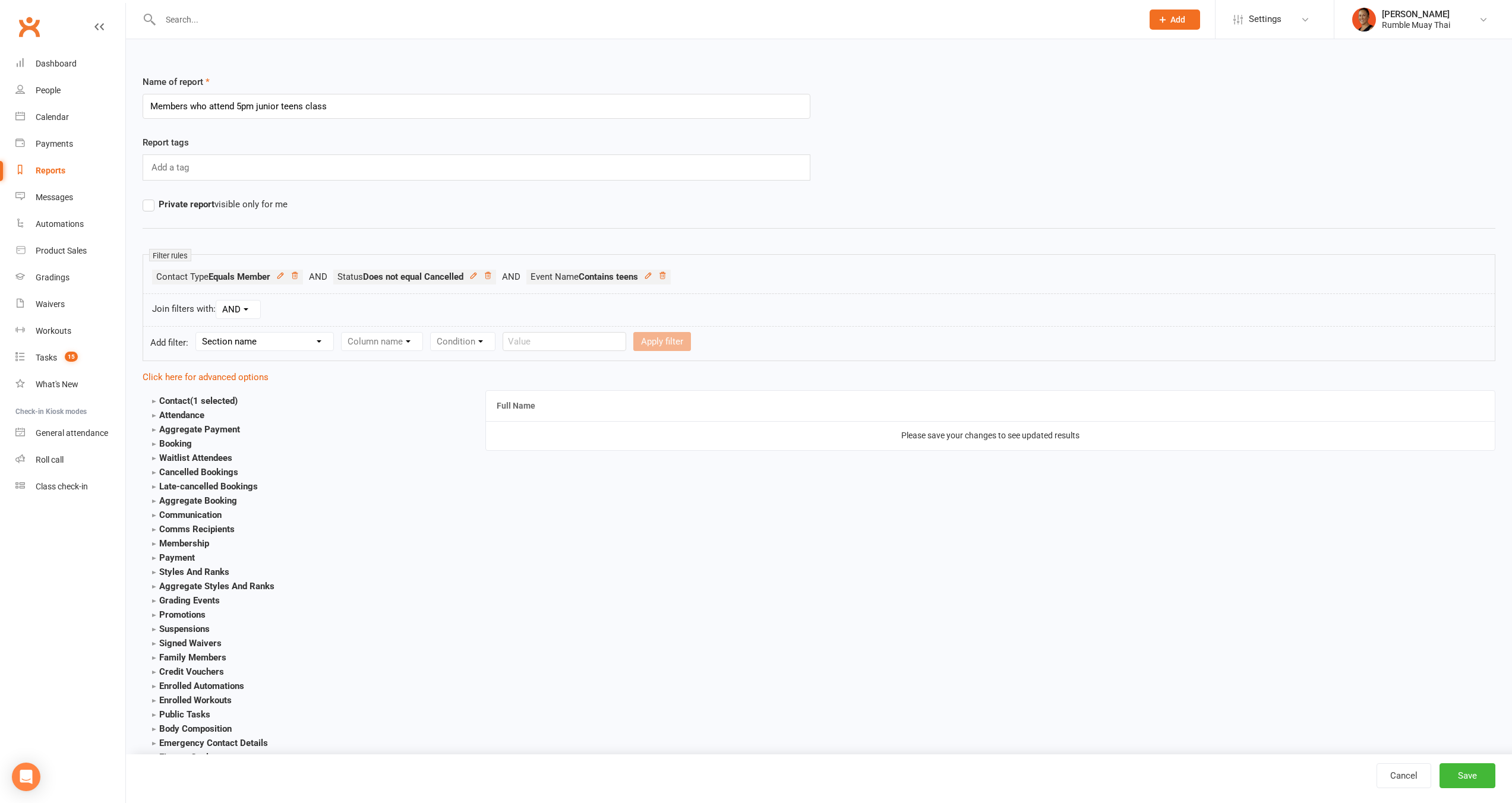
click at [176, 402] on strong "Contact (1 selected)" at bounding box center [195, 401] width 85 height 11
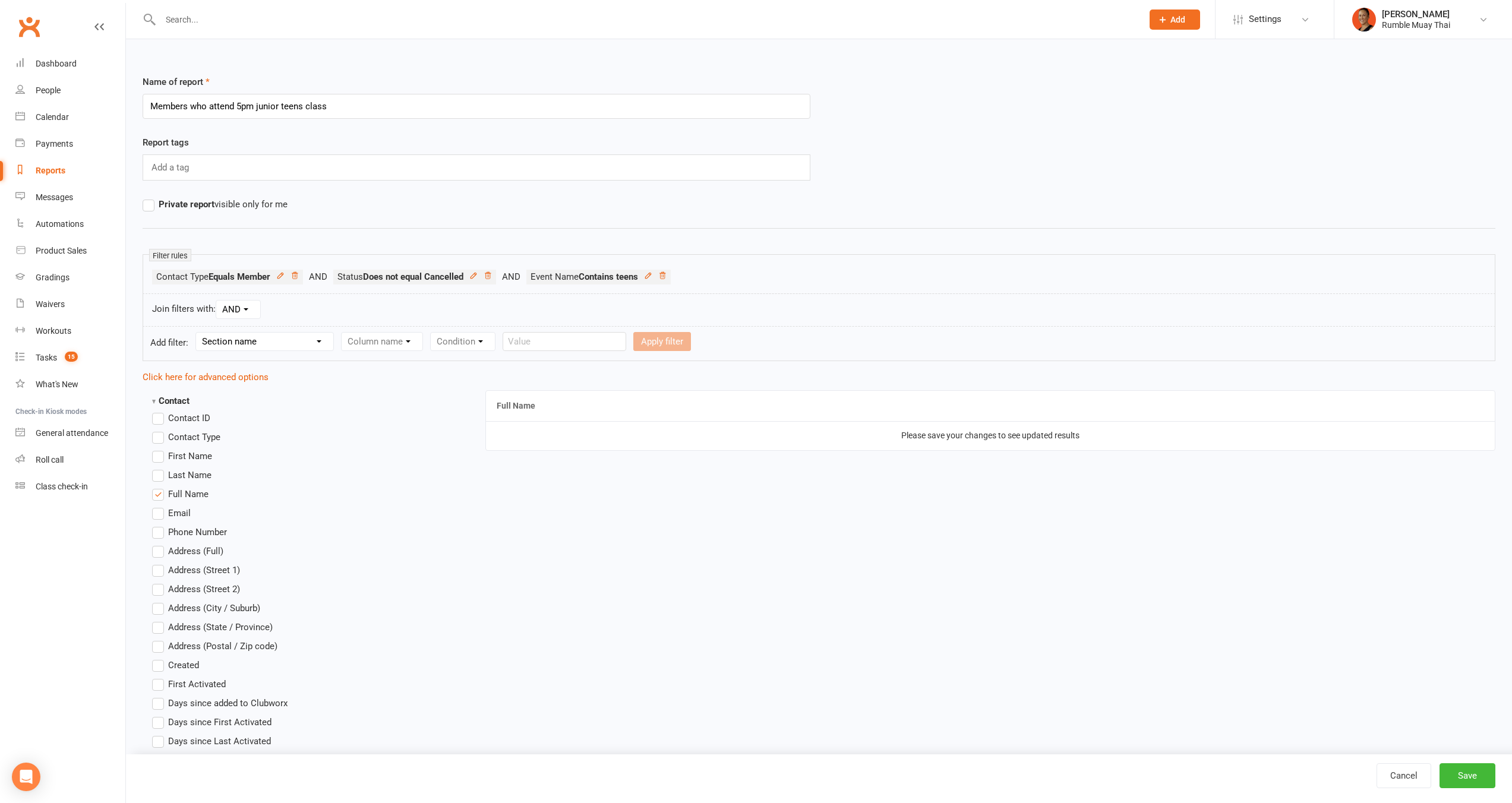
scroll to position [116, 0]
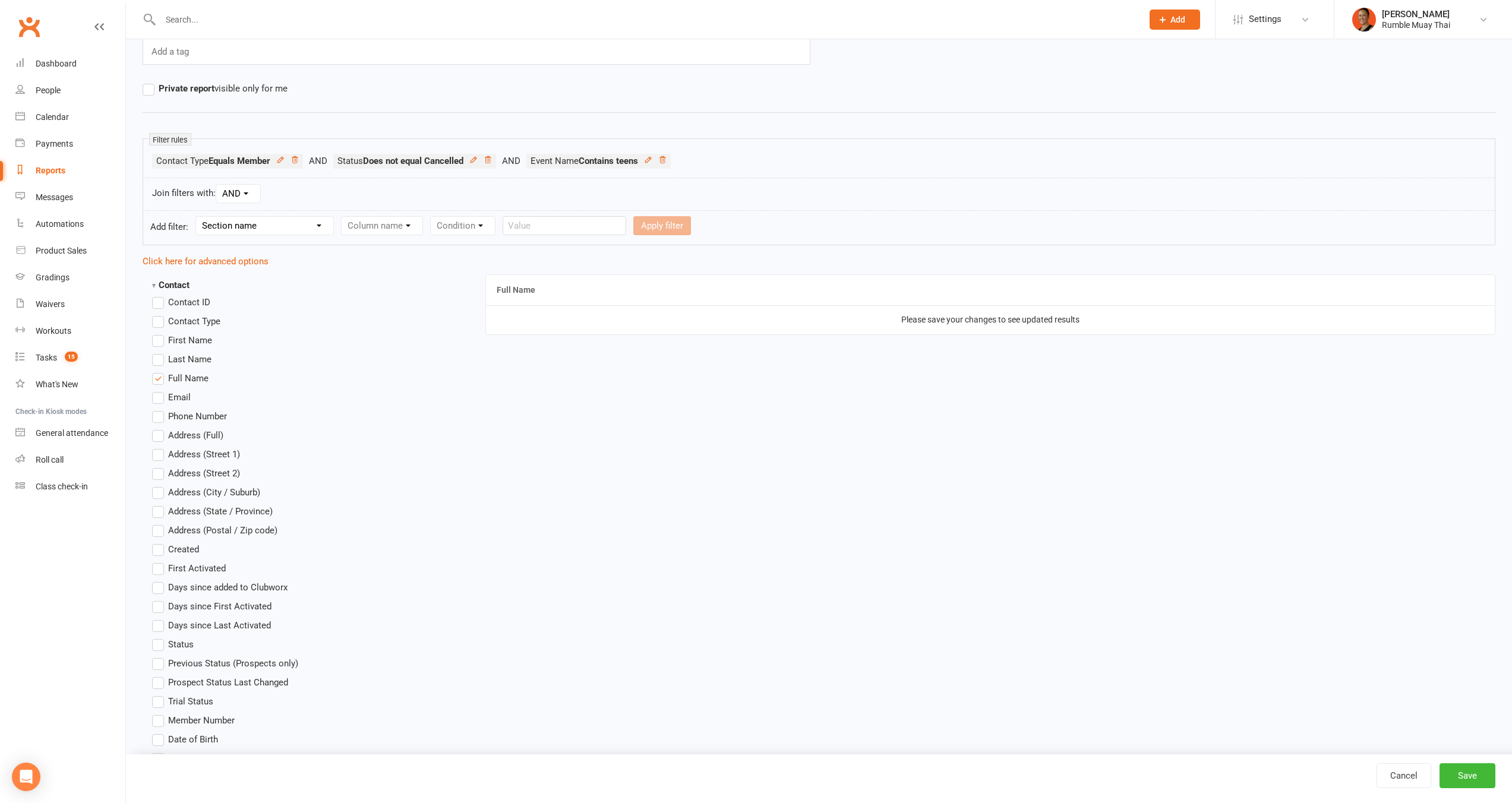
click at [193, 645] on span "Status" at bounding box center [180, 644] width 25 height 12
click at [160, 637] on input "Status" at bounding box center [156, 637] width 8 height 0
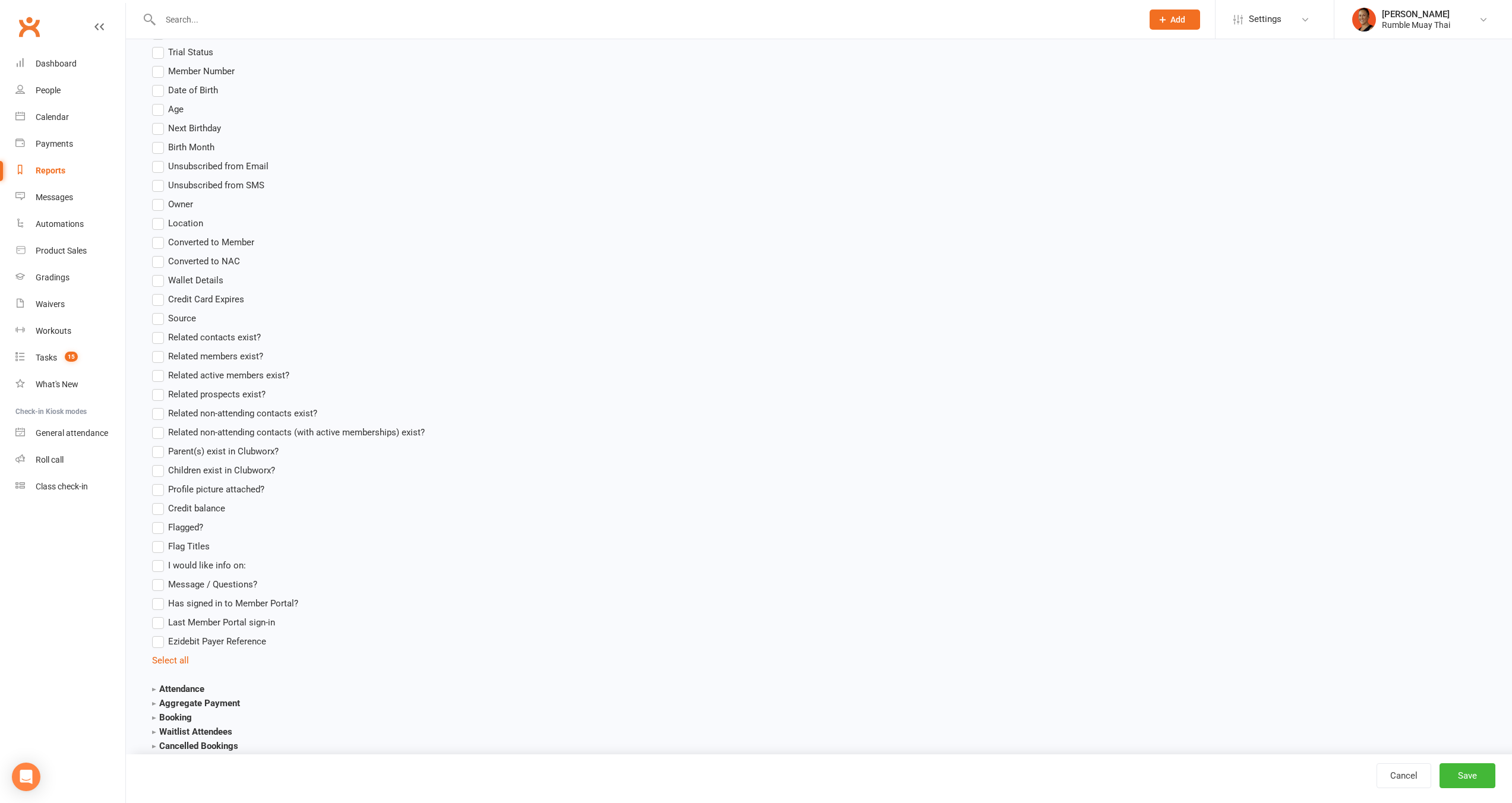
scroll to position [881, 0]
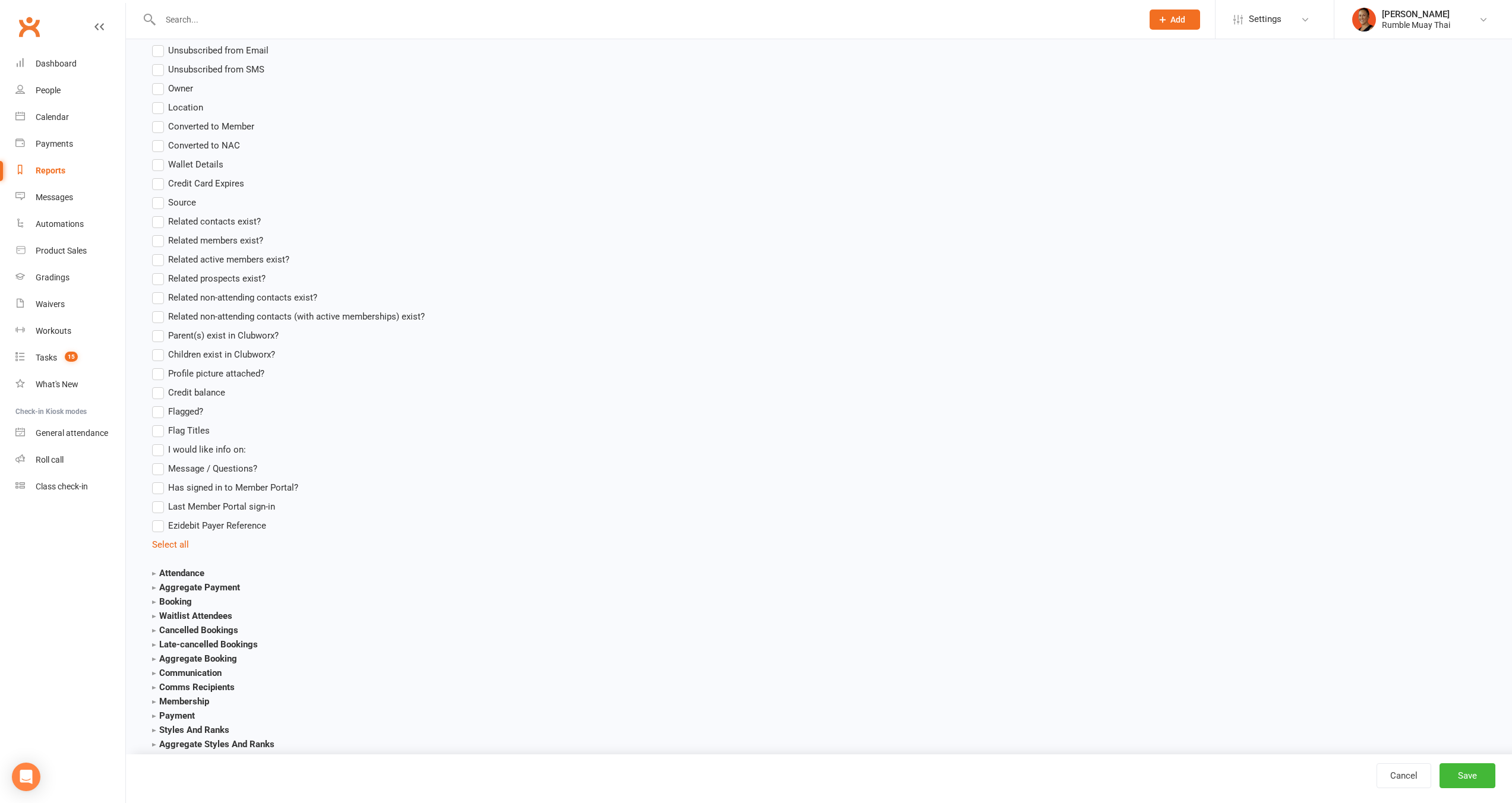
click at [197, 586] on strong "Aggregate Payment" at bounding box center [196, 587] width 88 height 11
click at [230, 600] on span "Active Memberships (Names)" at bounding box center [227, 603] width 118 height 12
click at [160, 597] on input "Active Memberships (Names)" at bounding box center [156, 597] width 8 height 0
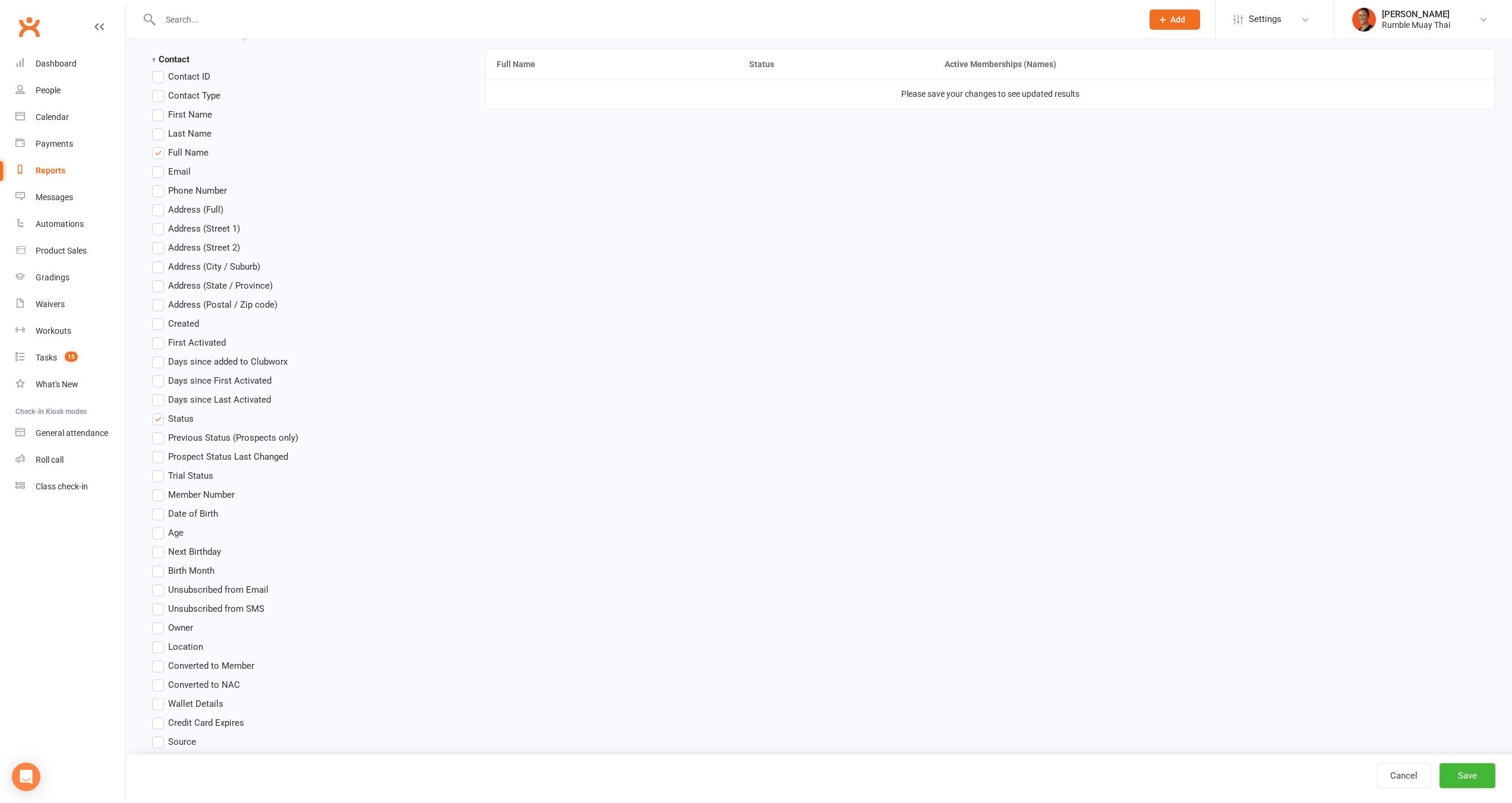
scroll to position [280, 0]
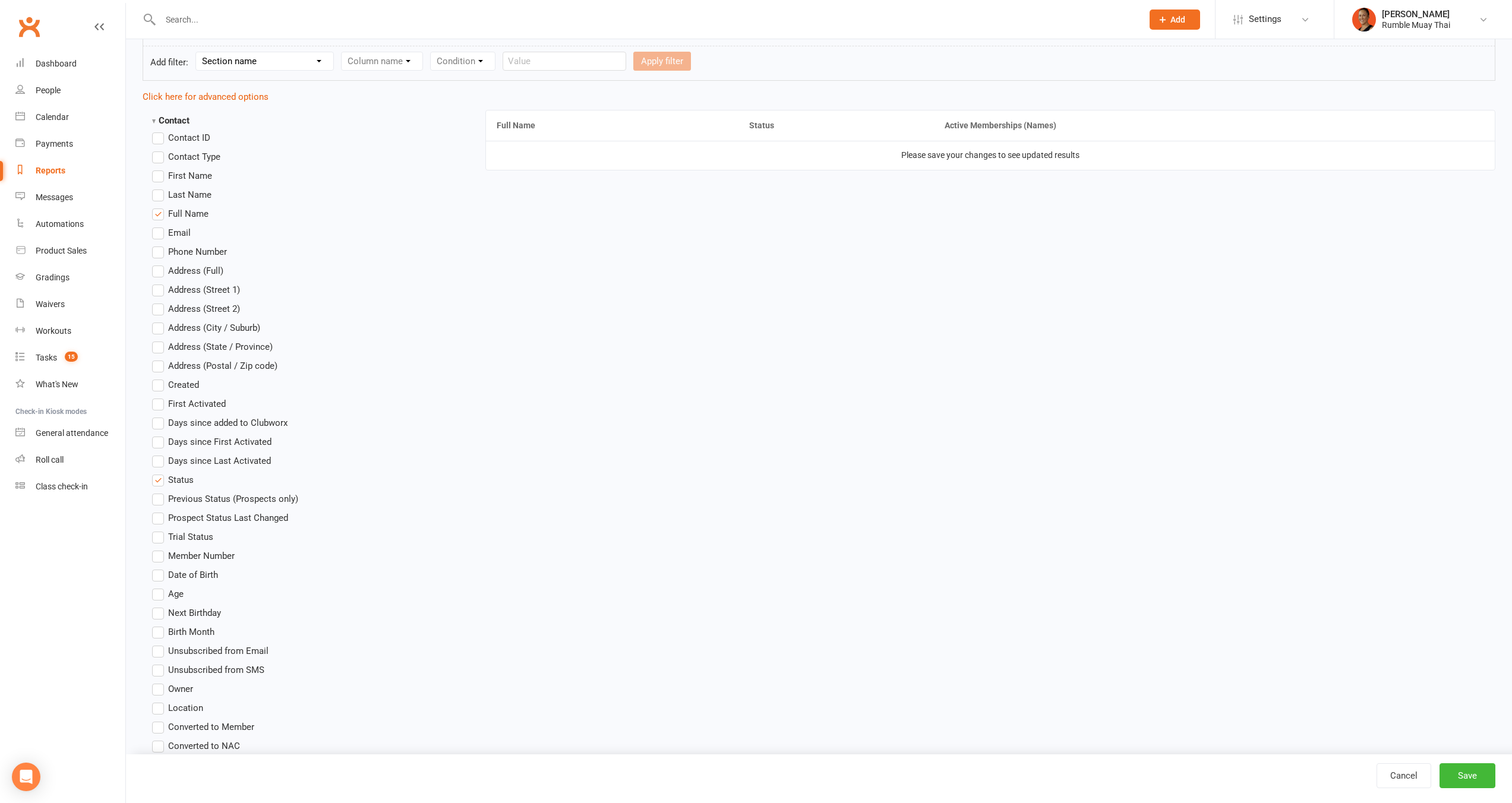
click at [174, 599] on label "Age" at bounding box center [167, 594] width 32 height 14
click at [160, 587] on input "Age" at bounding box center [156, 587] width 8 height 0
click at [1484, 780] on button "Save" at bounding box center [1467, 776] width 56 height 25
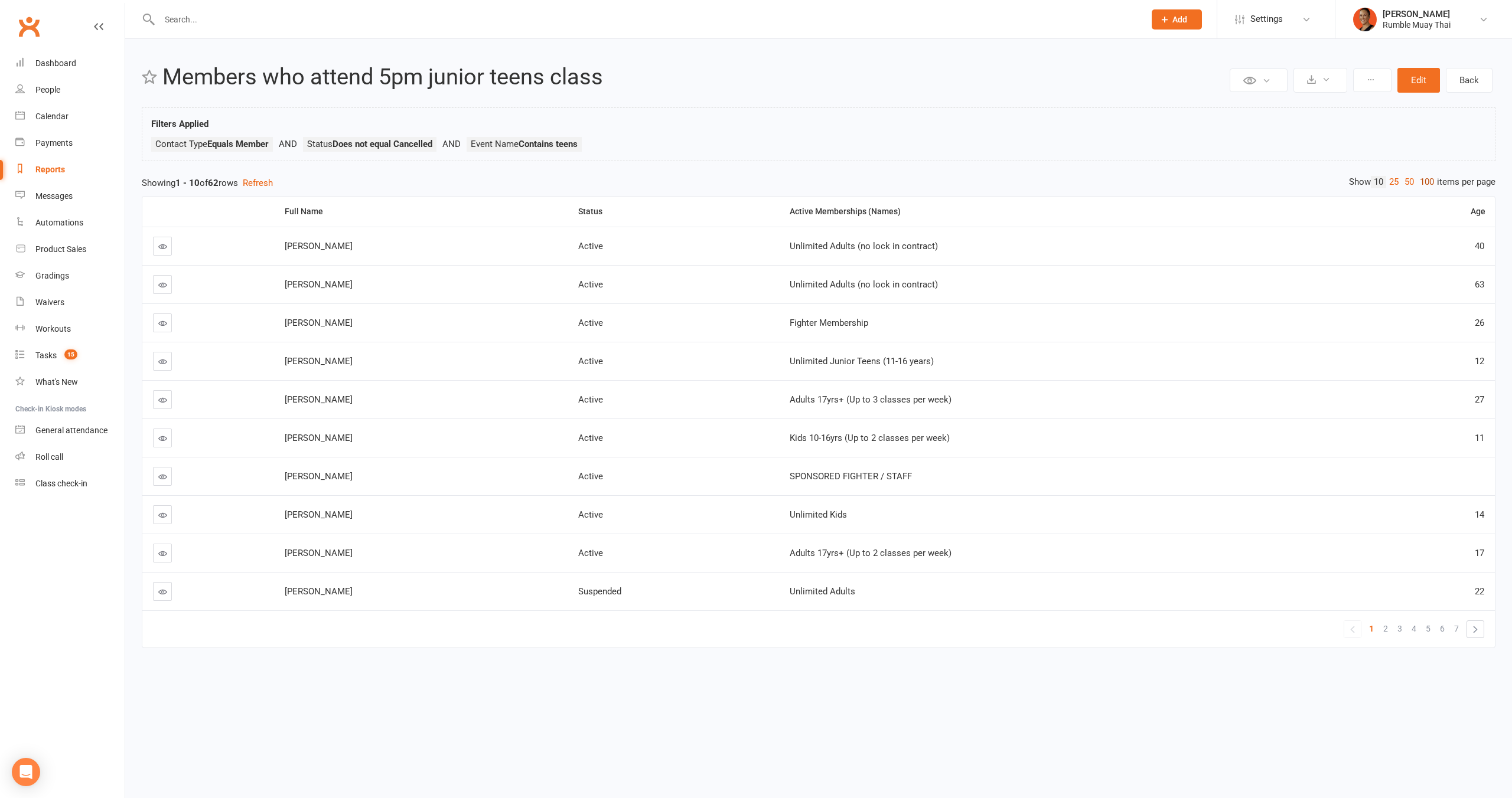
click at [1418, 185] on link "100" at bounding box center [1427, 182] width 20 height 12
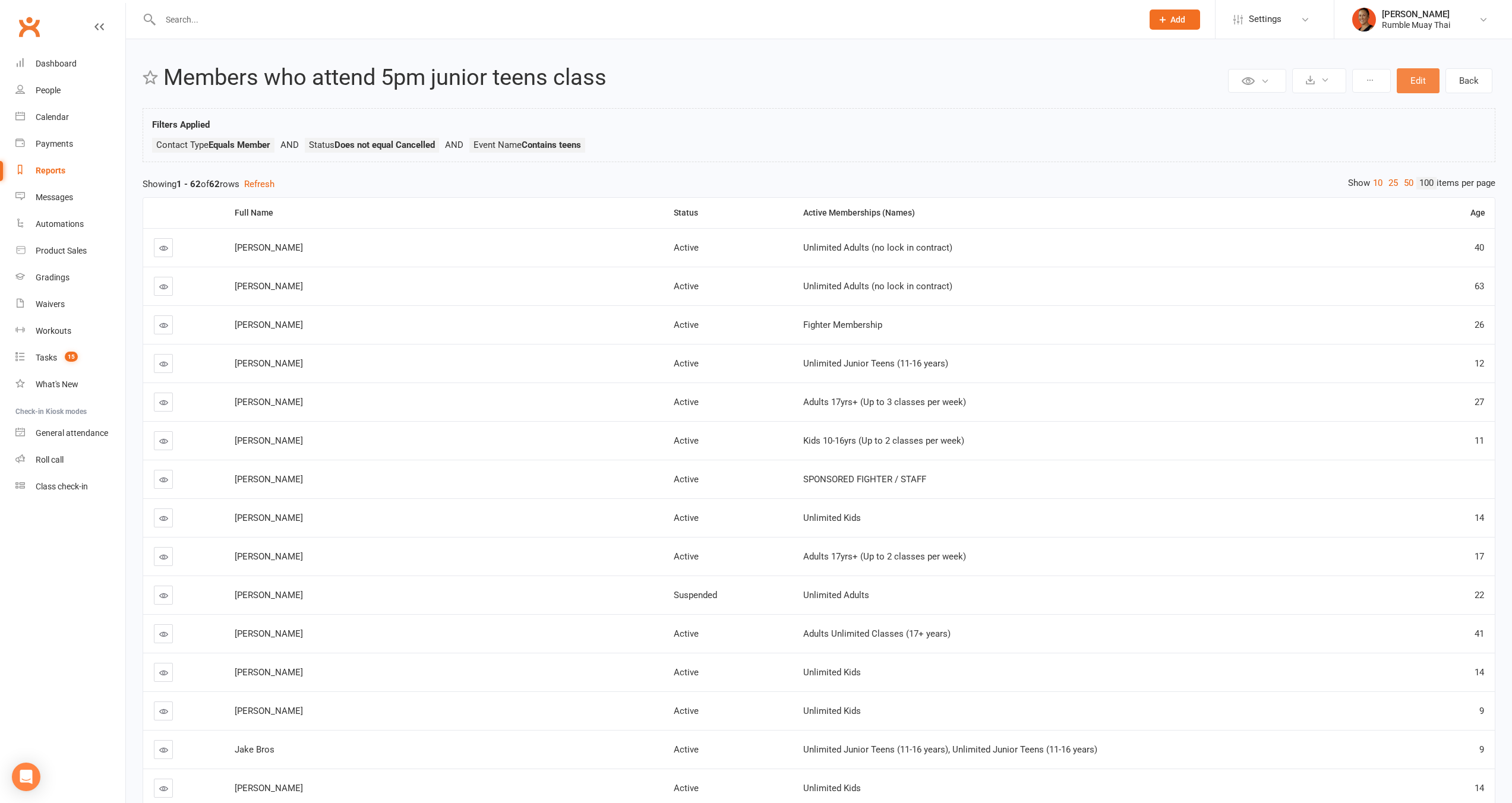
click at [1421, 78] on button "Edit" at bounding box center [1418, 81] width 43 height 25
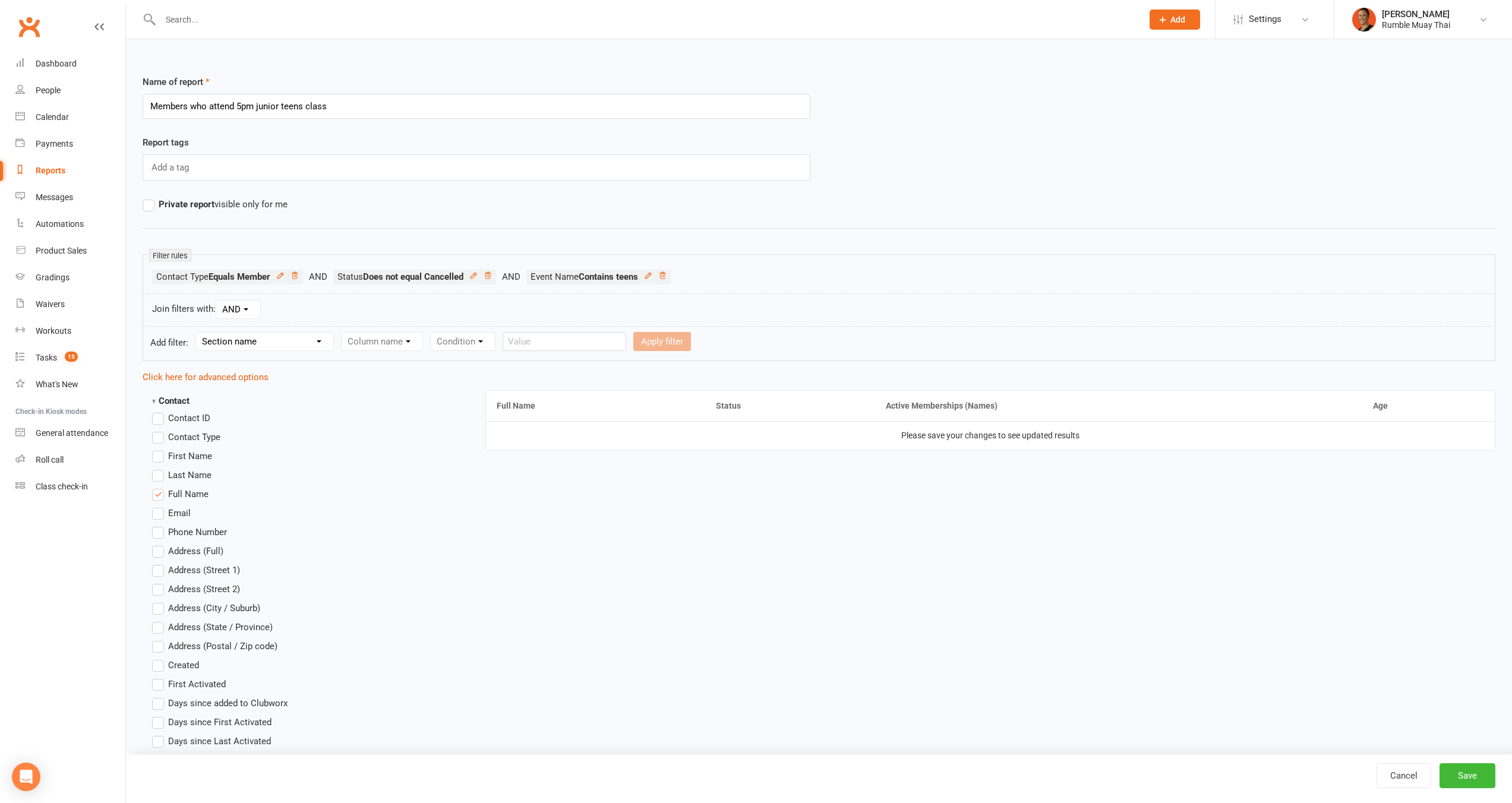
click at [166, 398] on strong "Contact" at bounding box center [170, 401] width 38 height 11
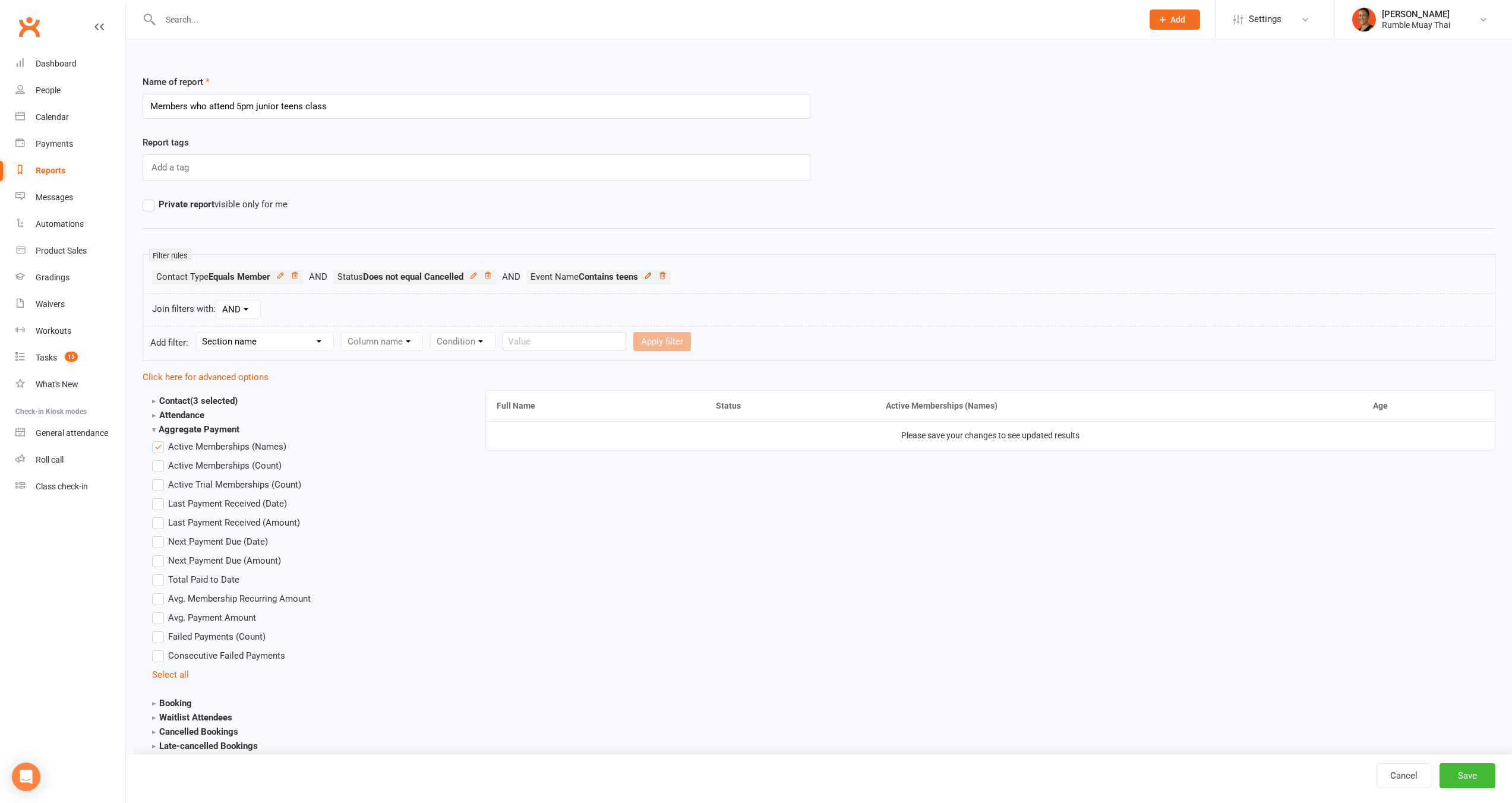
click at [652, 276] on icon at bounding box center [648, 275] width 8 height 8
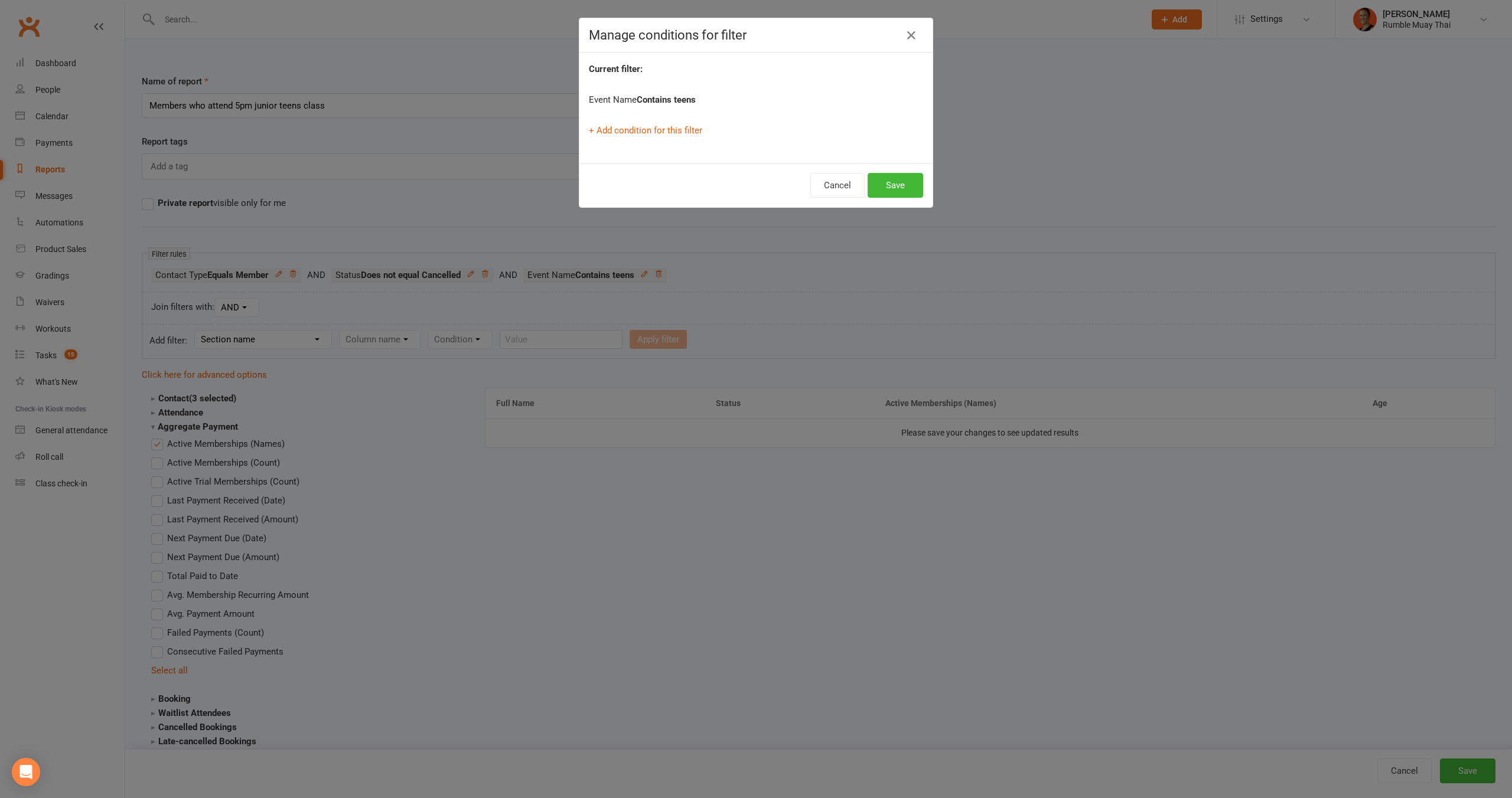
click at [641, 124] on div "+ Add condition for this filter" at bounding box center [756, 130] width 334 height 14
click at [639, 134] on link "+ Add condition for this filter" at bounding box center [645, 130] width 114 height 10
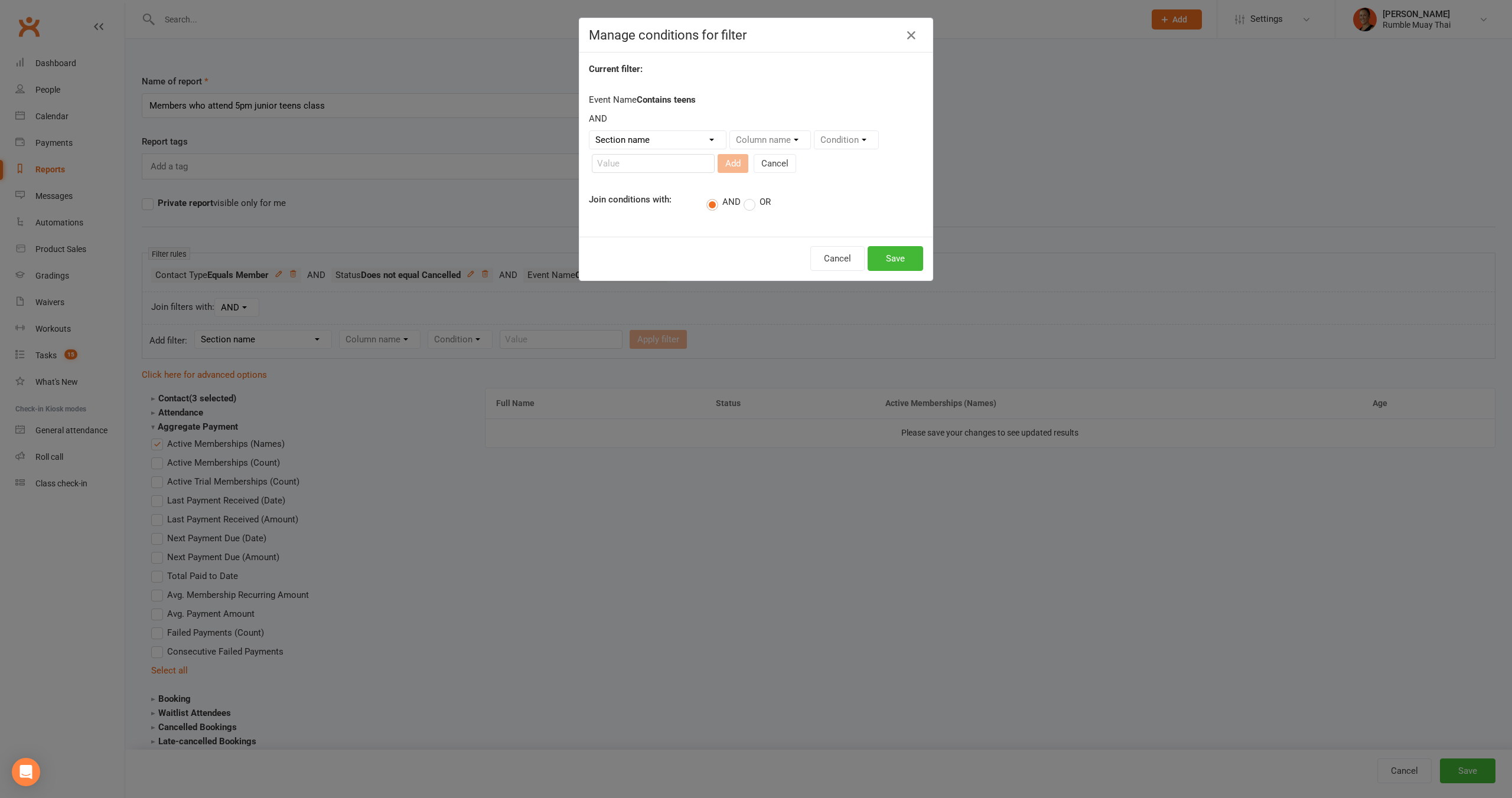
click at [639, 141] on select "Section name Contact Attendance Aggregate Payment Booking Waitlist Attendees Ca…" at bounding box center [658, 140] width 136 height 18
select select "1"
click at [590, 131] on select "Section name Contact Attendance Aggregate Payment Booking Waitlist Attendees Ca…" at bounding box center [658, 140] width 136 height 18
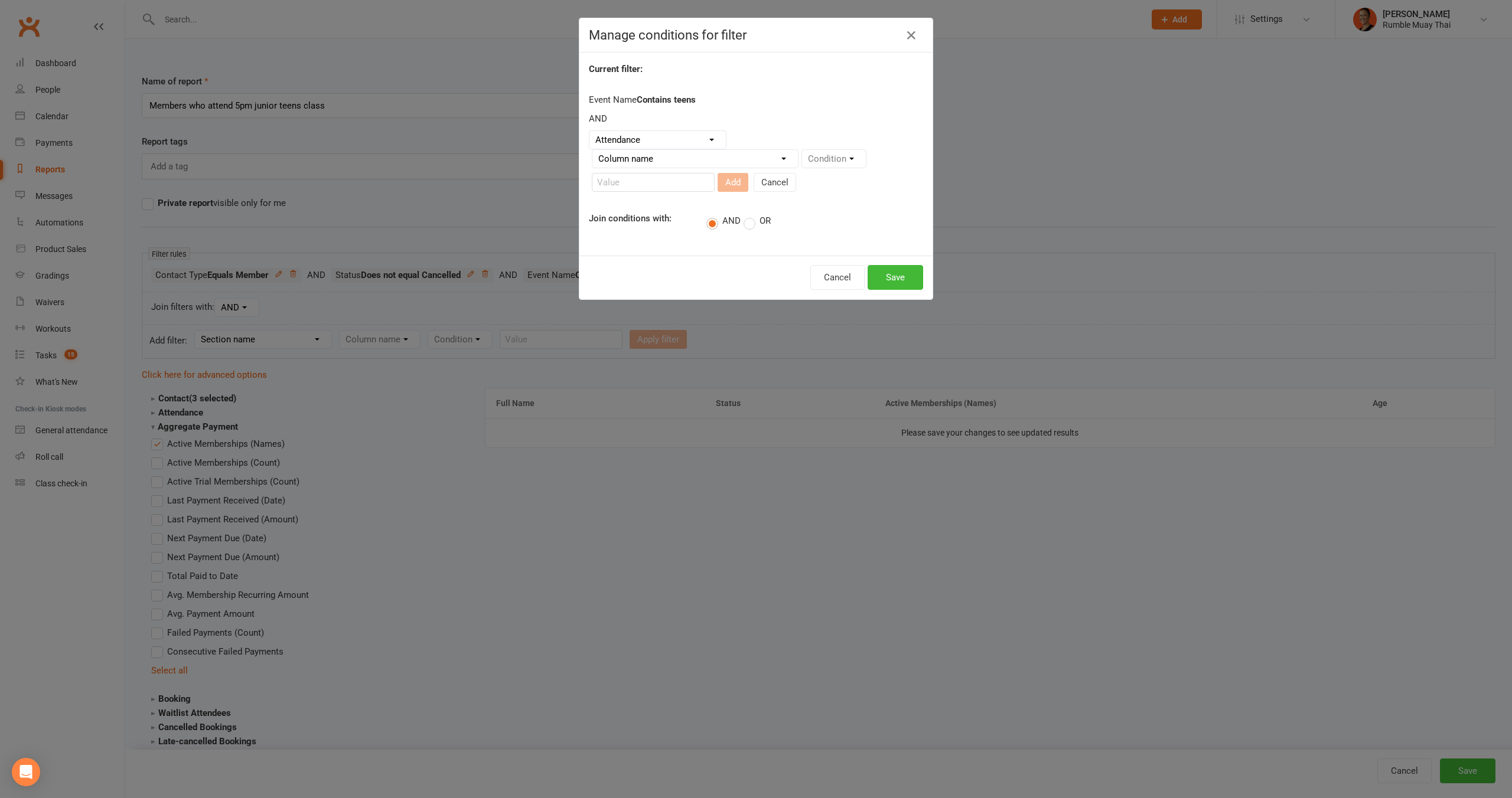
click at [753, 160] on select "Column name Attendance Last Marked Attendance First Marked Last Attended First …" at bounding box center [695, 158] width 206 height 18
select select "7"
click at [593, 150] on select "Column name Attendance Last Marked Attendance First Marked Last Attended First …" at bounding box center [695, 158] width 206 height 18
click at [828, 157] on select "Condition Is Is not Less than Greater than Less than or equal to Greater than o…" at bounding box center [862, 158] width 119 height 18
click at [802, 150] on select "Condition Is Is not Less than Greater than Less than or equal to Greater than o…" at bounding box center [862, 158] width 119 height 18
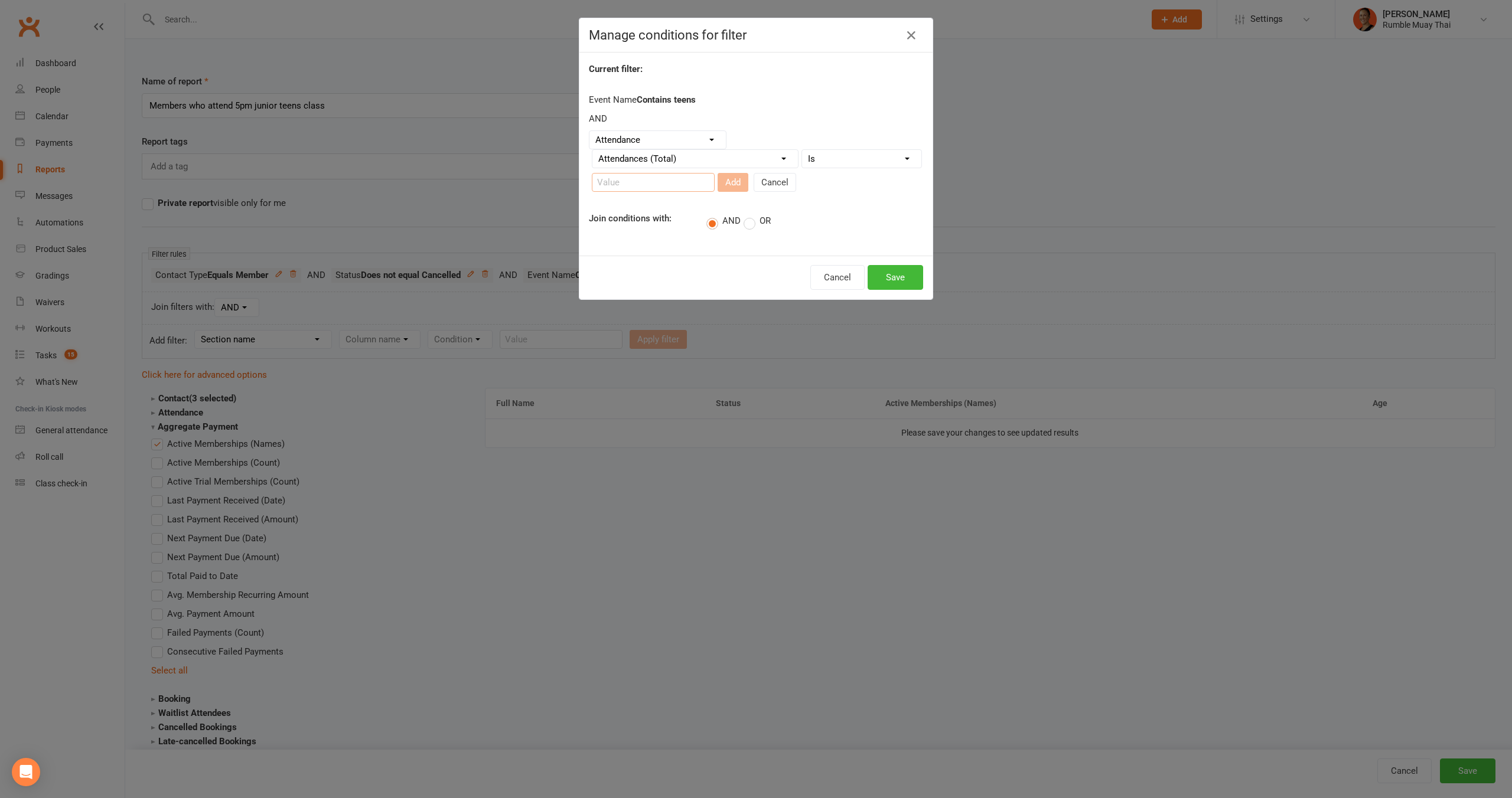
click at [650, 184] on input "number" at bounding box center [653, 182] width 123 height 19
click at [838, 153] on select "Condition Is Is not Less than Greater than Less than or equal to Greater than o…" at bounding box center [862, 158] width 119 height 18
select select "3"
click at [802, 150] on select "Condition Is Is not Less than Greater than Less than or equal to Greater than o…" at bounding box center [862, 158] width 119 height 18
click at [626, 186] on input "number" at bounding box center [653, 182] width 123 height 19
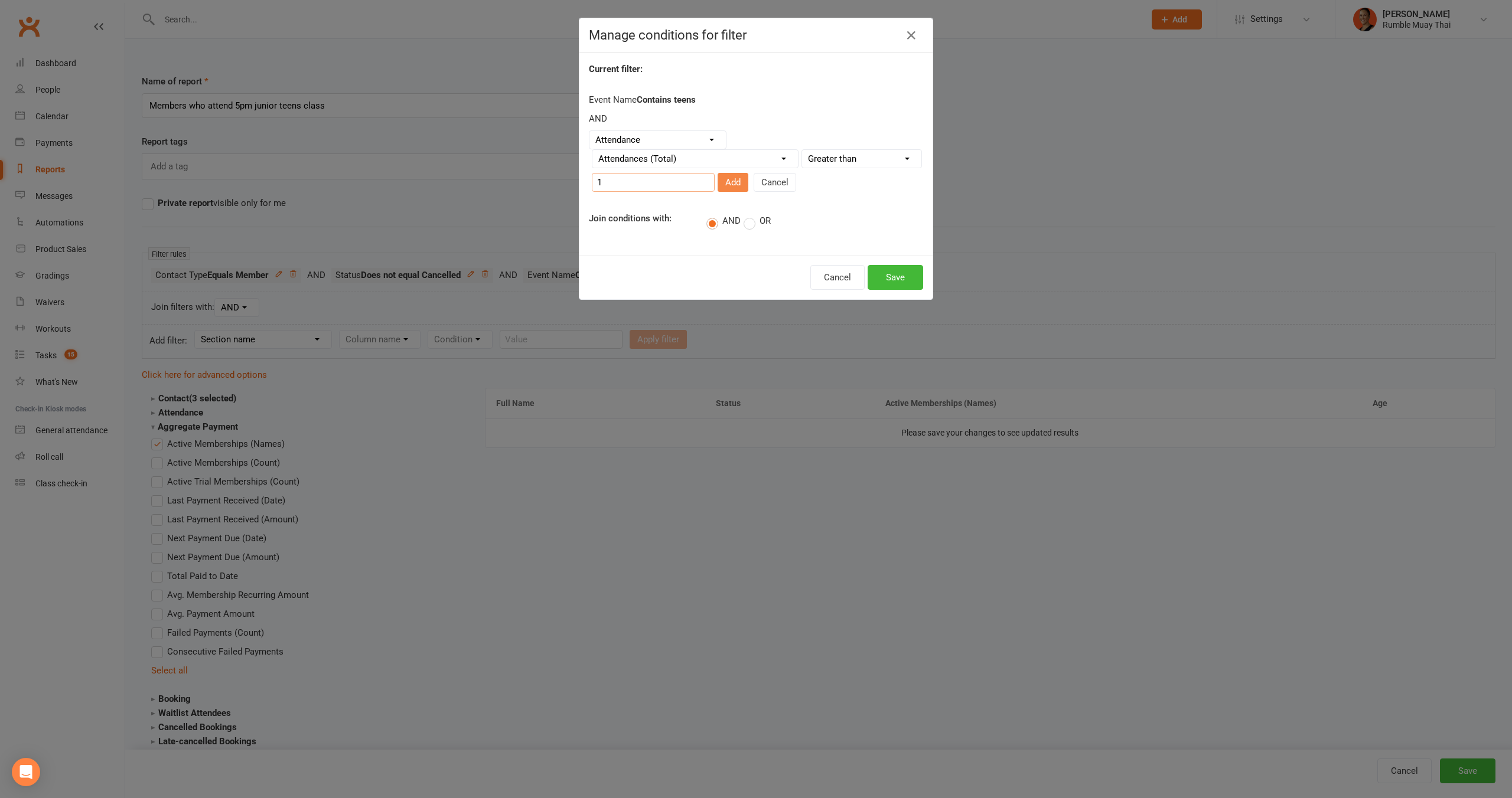
type input "1"
click at [717, 187] on button "Add" at bounding box center [733, 182] width 31 height 19
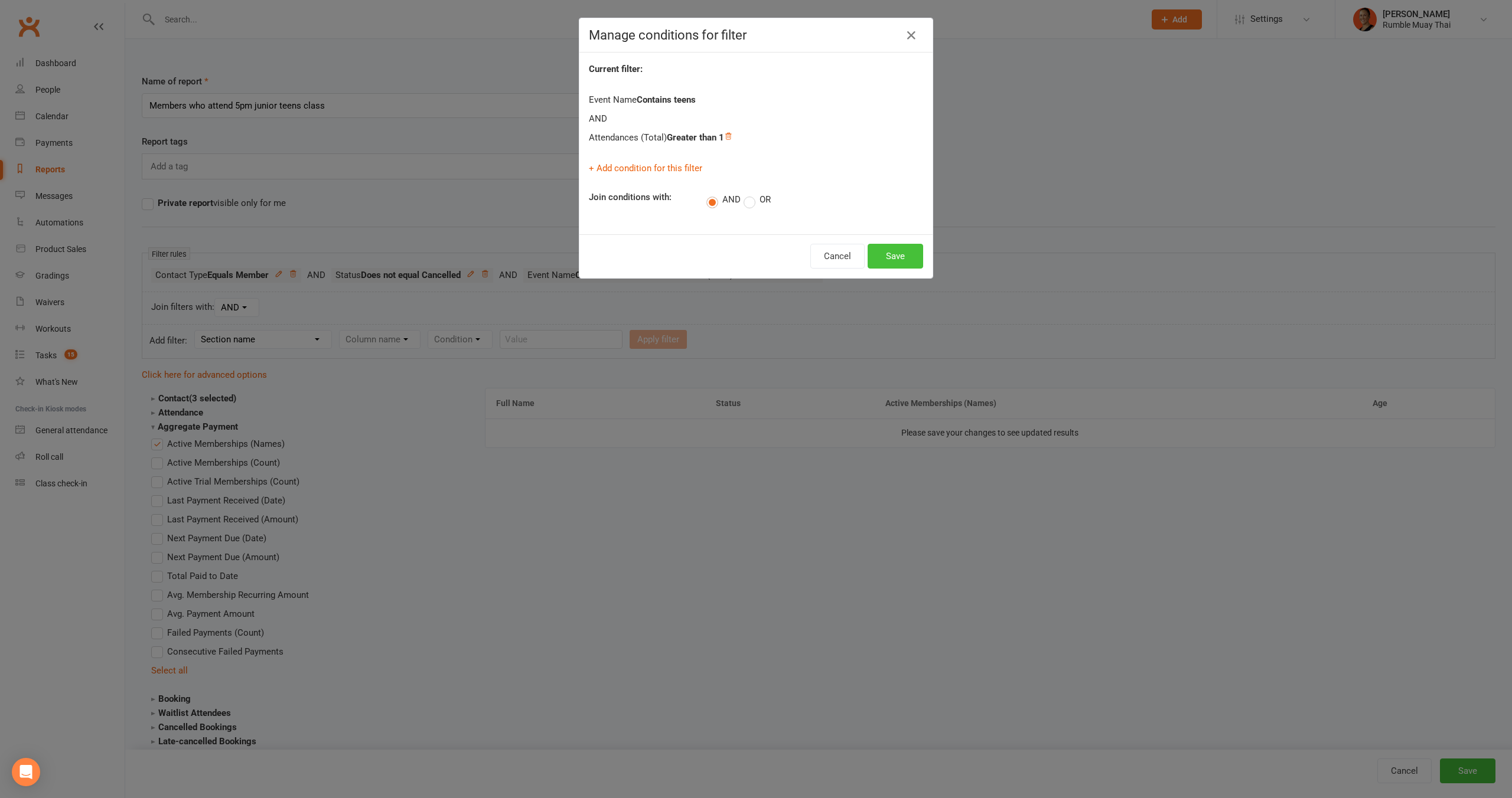
click at [902, 265] on button "Save" at bounding box center [895, 256] width 55 height 25
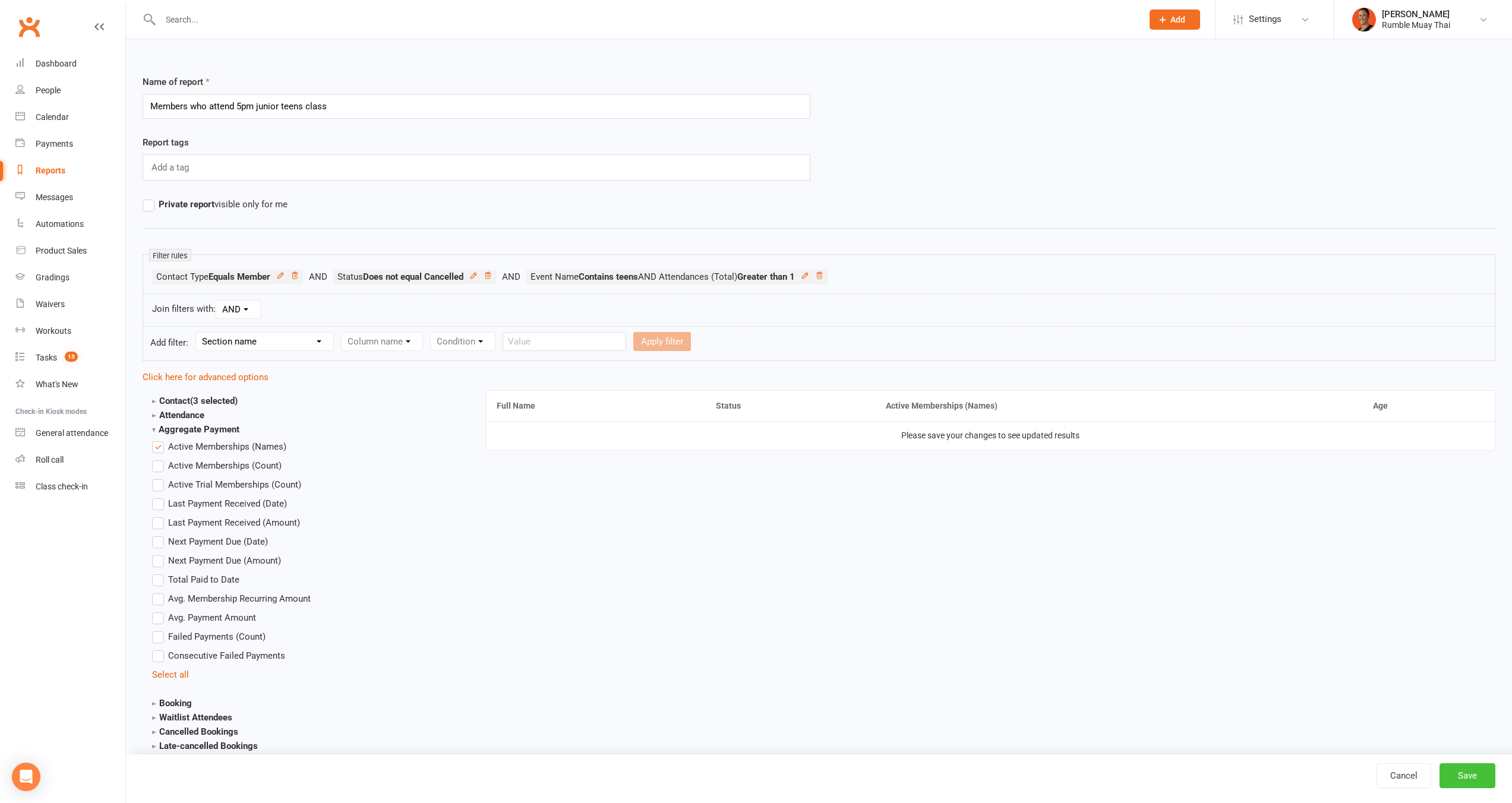
click at [1455, 767] on button "Save" at bounding box center [1467, 776] width 56 height 25
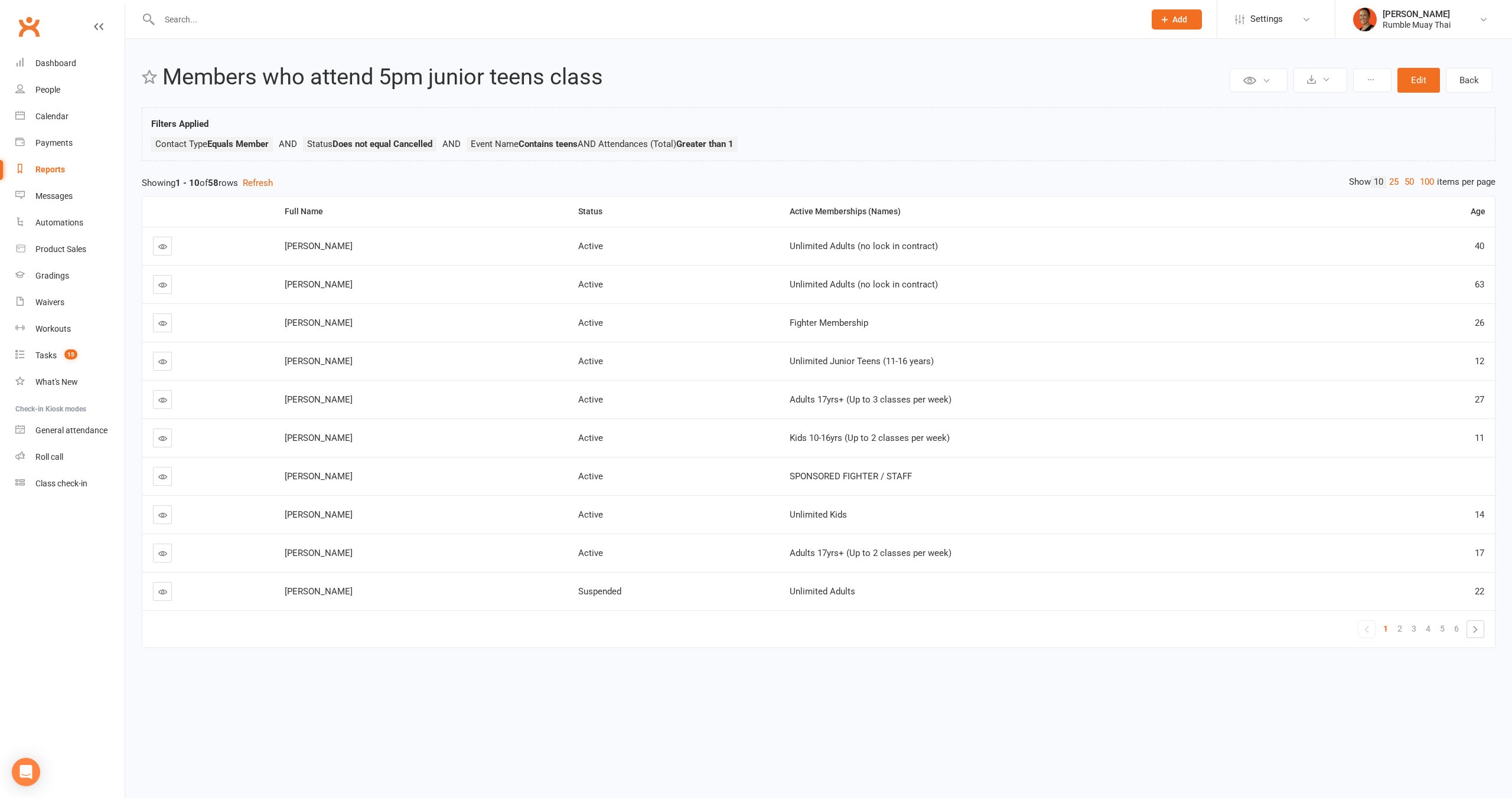
click at [162, 251] on link at bounding box center [162, 246] width 19 height 19
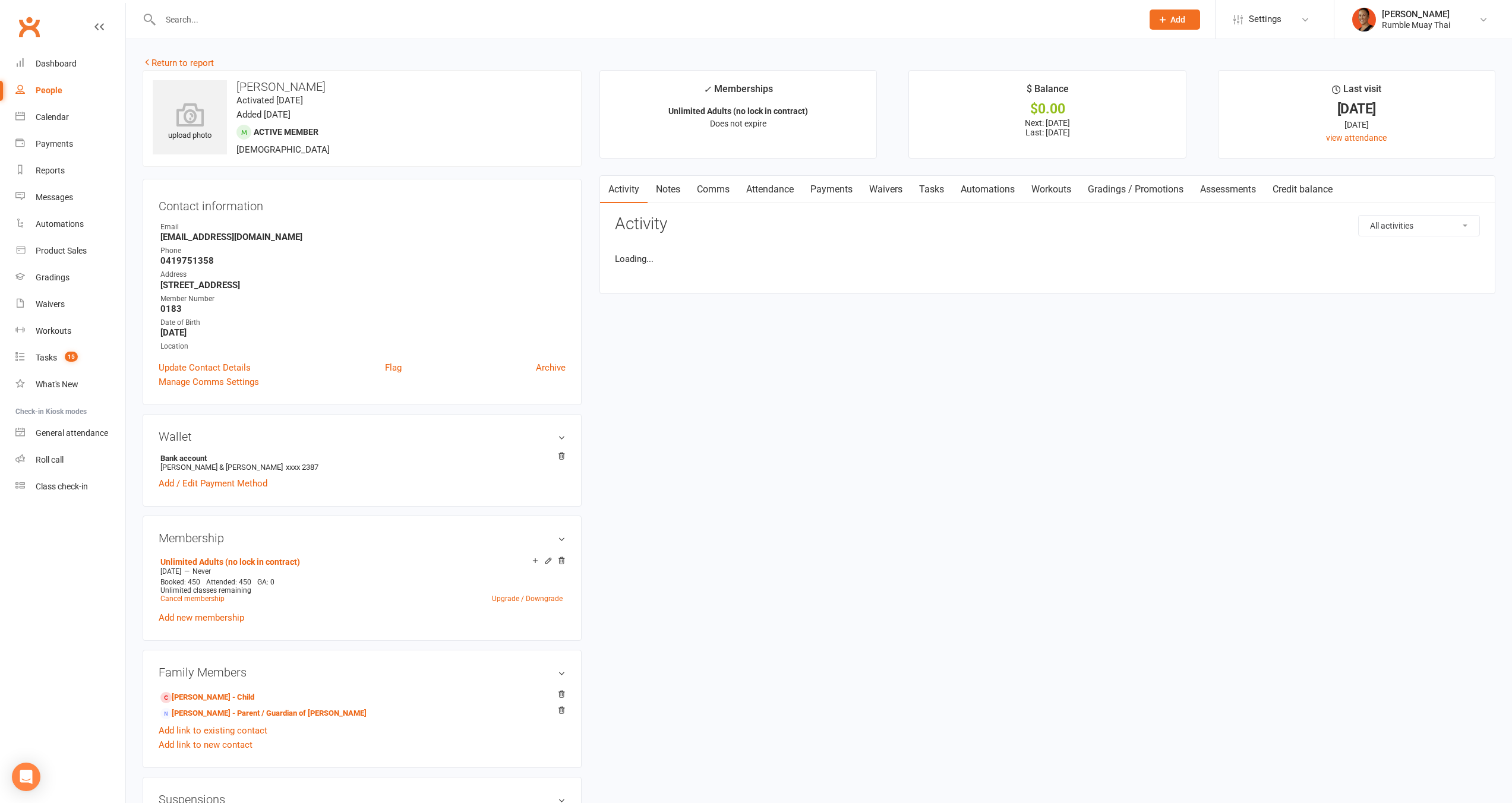
click at [756, 197] on link "Attendance" at bounding box center [770, 190] width 64 height 27
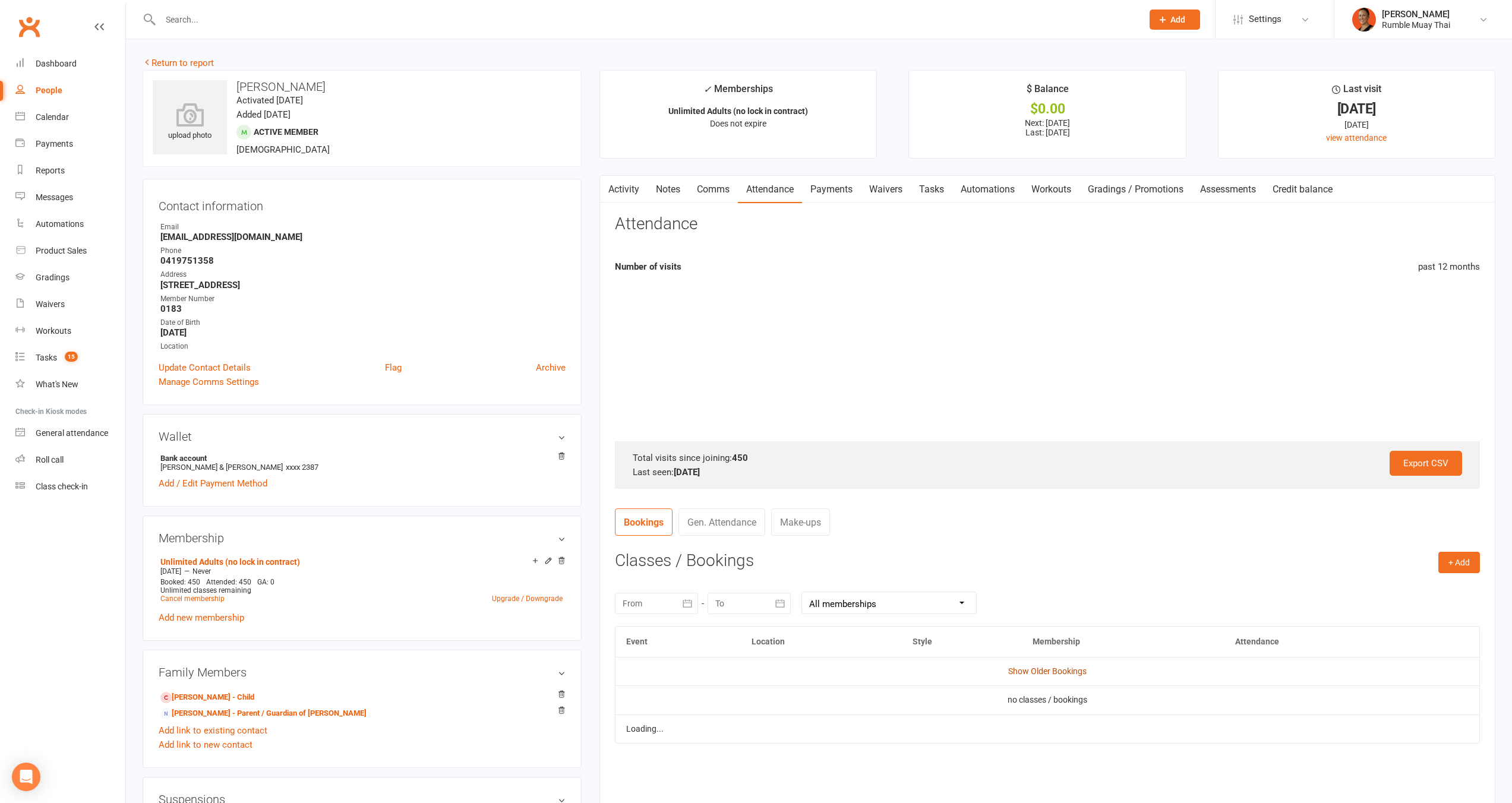
click at [1018, 671] on link "Show Older Bookings" at bounding box center [1047, 671] width 78 height 9
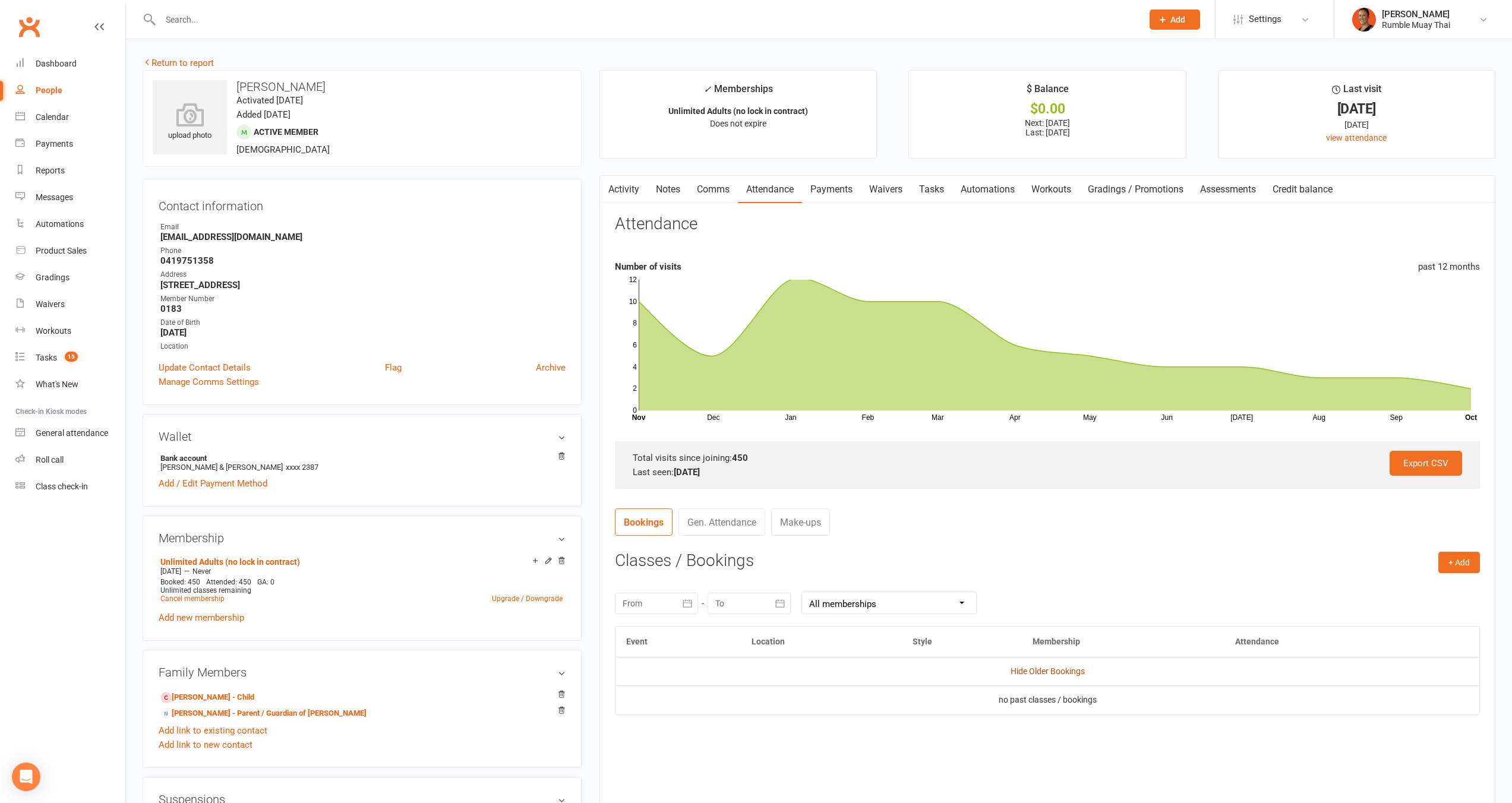
click at [1059, 670] on link "Hide Older Bookings" at bounding box center [1048, 671] width 74 height 9
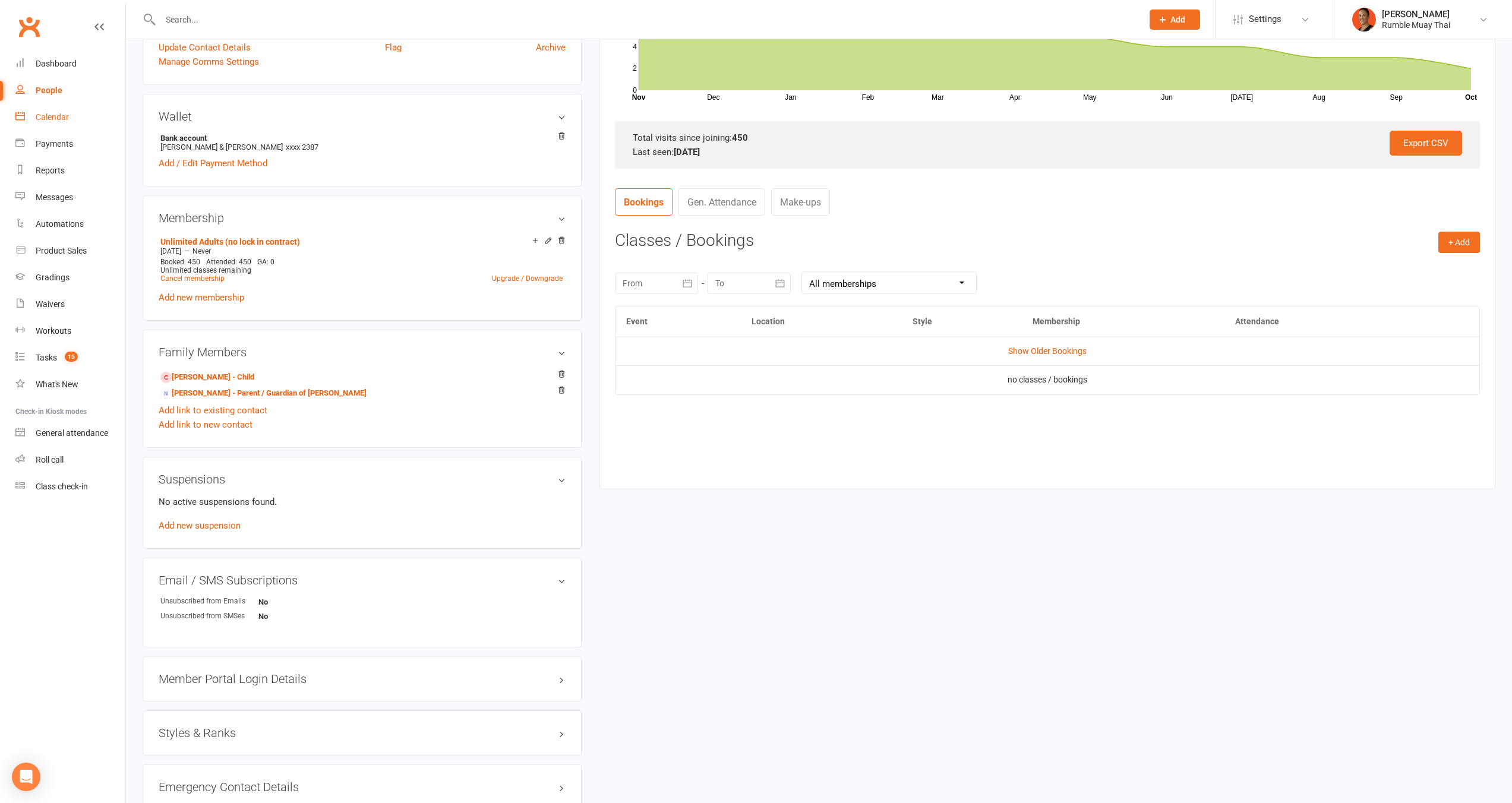
click at [54, 114] on div "Calendar" at bounding box center [52, 117] width 33 height 9
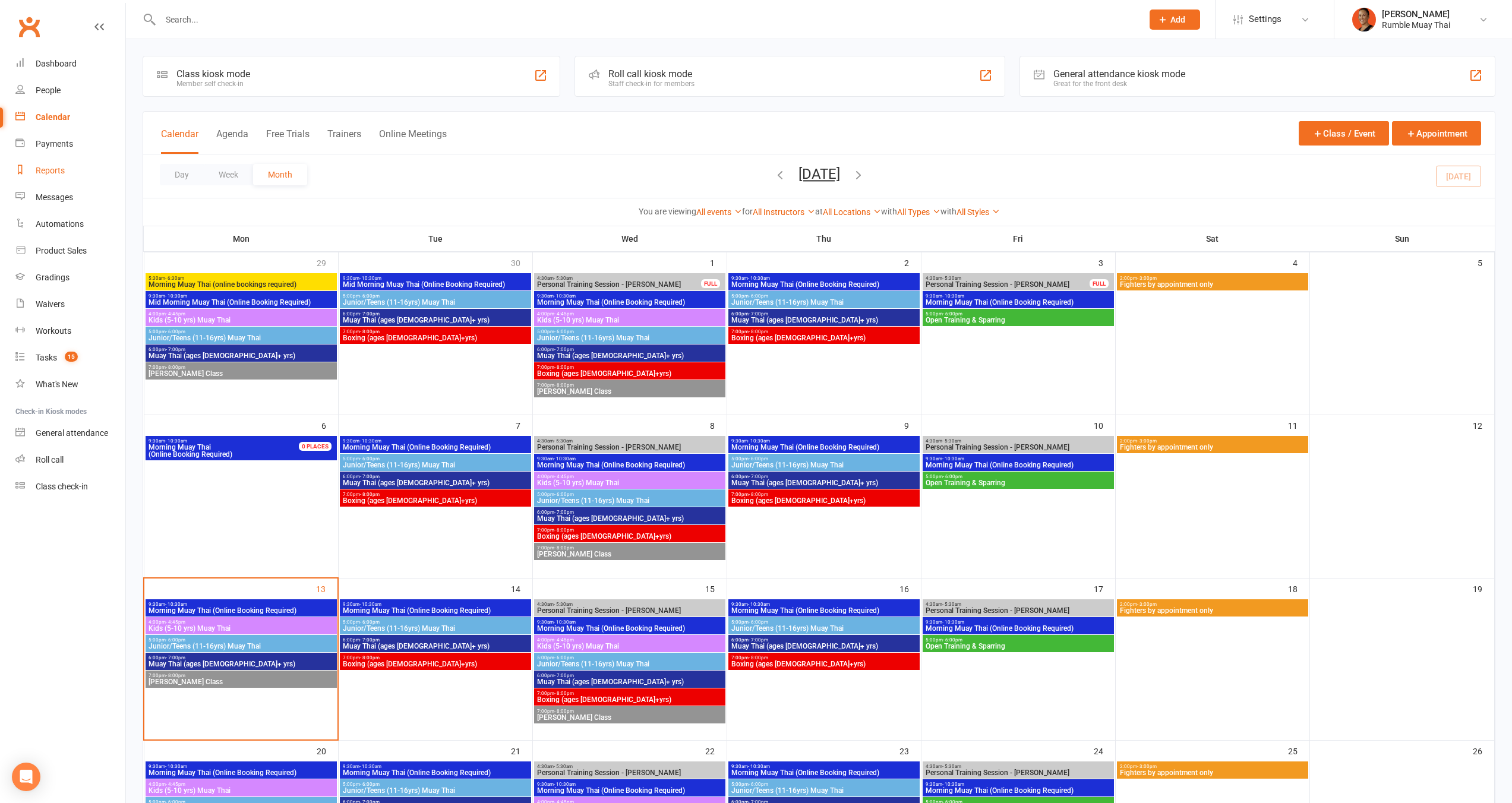
click at [69, 176] on link "Reports" at bounding box center [70, 170] width 110 height 27
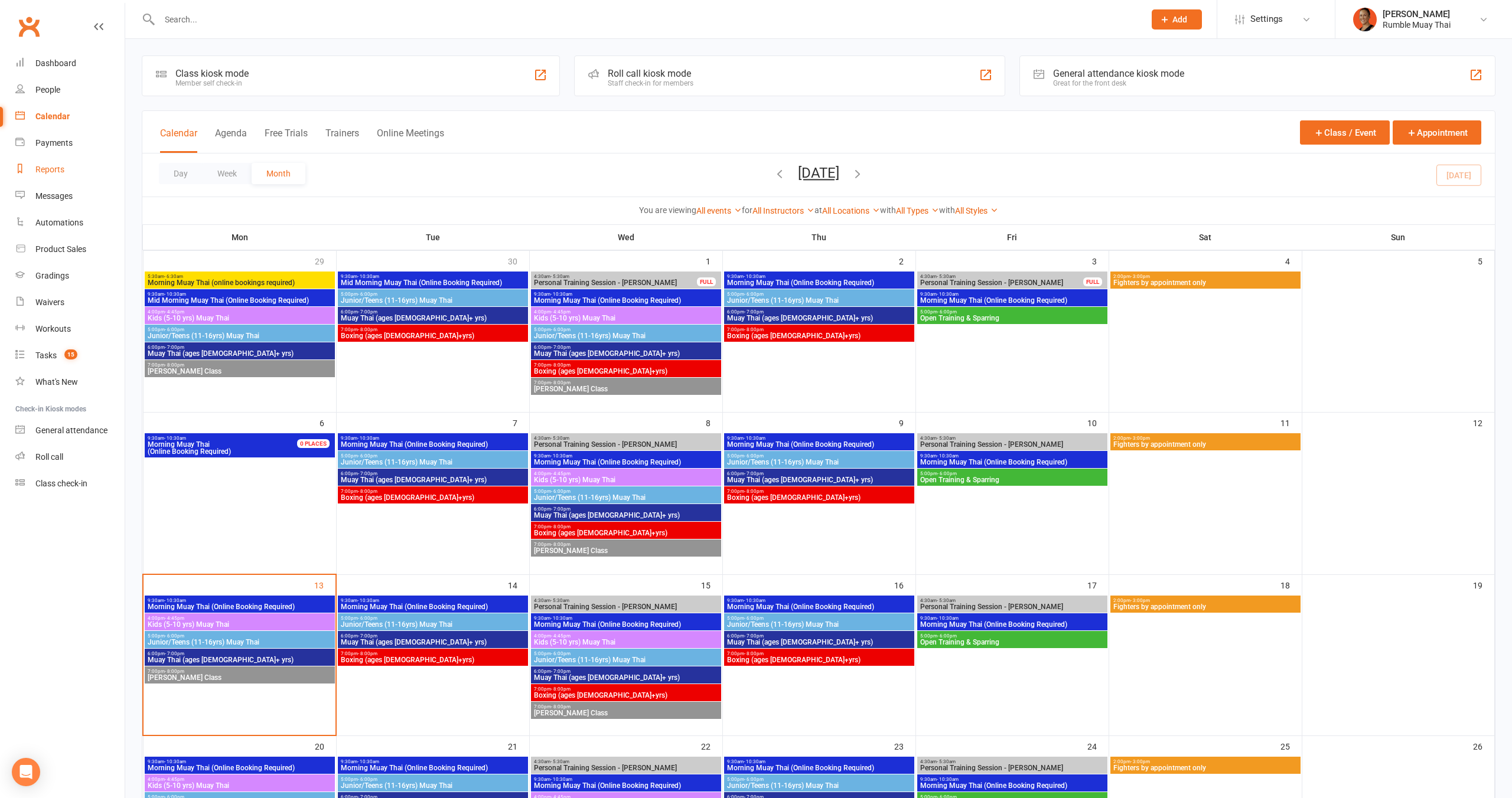
select select "100"
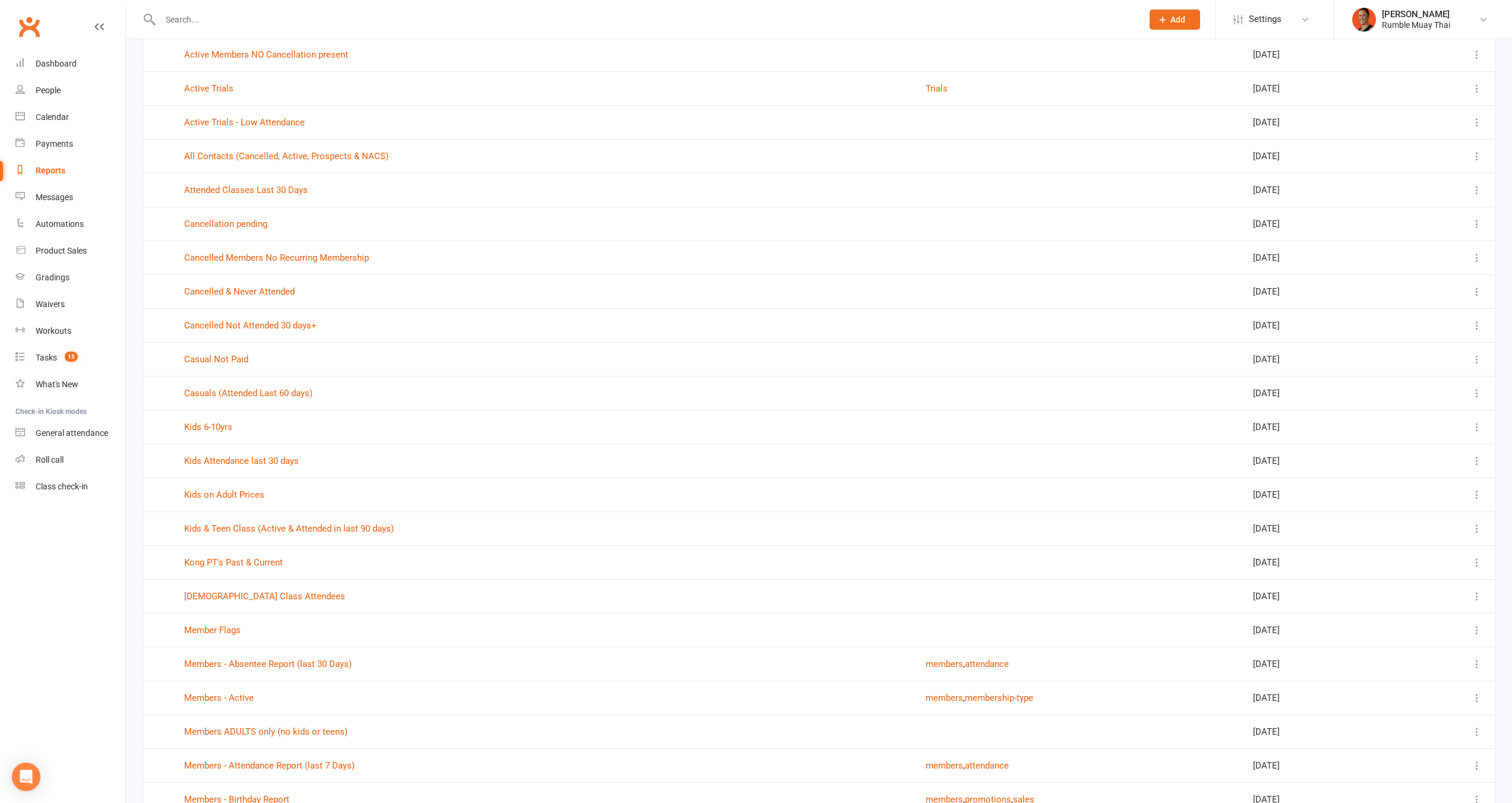
scroll to position [1069, 0]
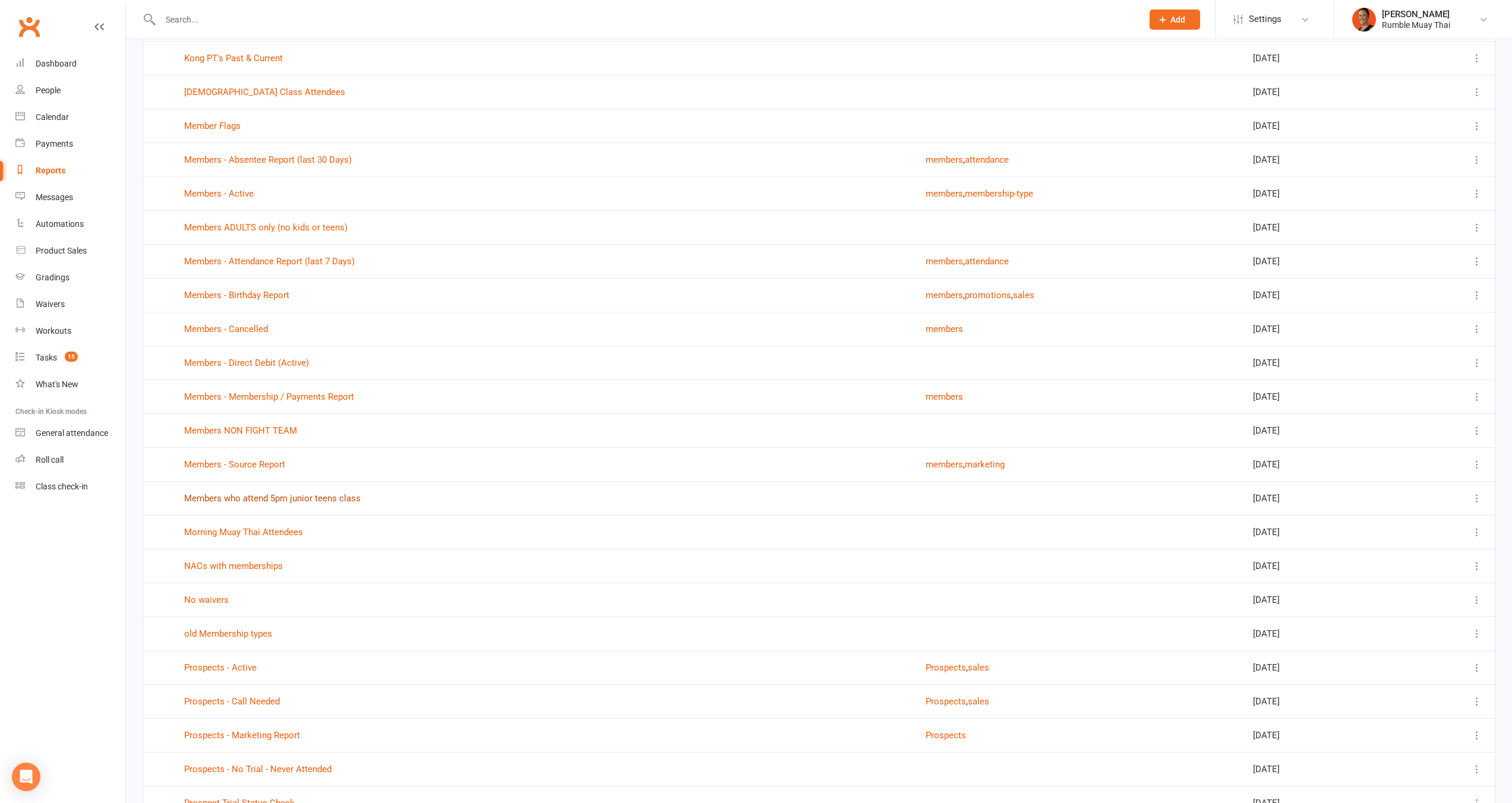
click at [280, 497] on link "Members who attend 5pm junior teens class" at bounding box center [272, 498] width 177 height 11
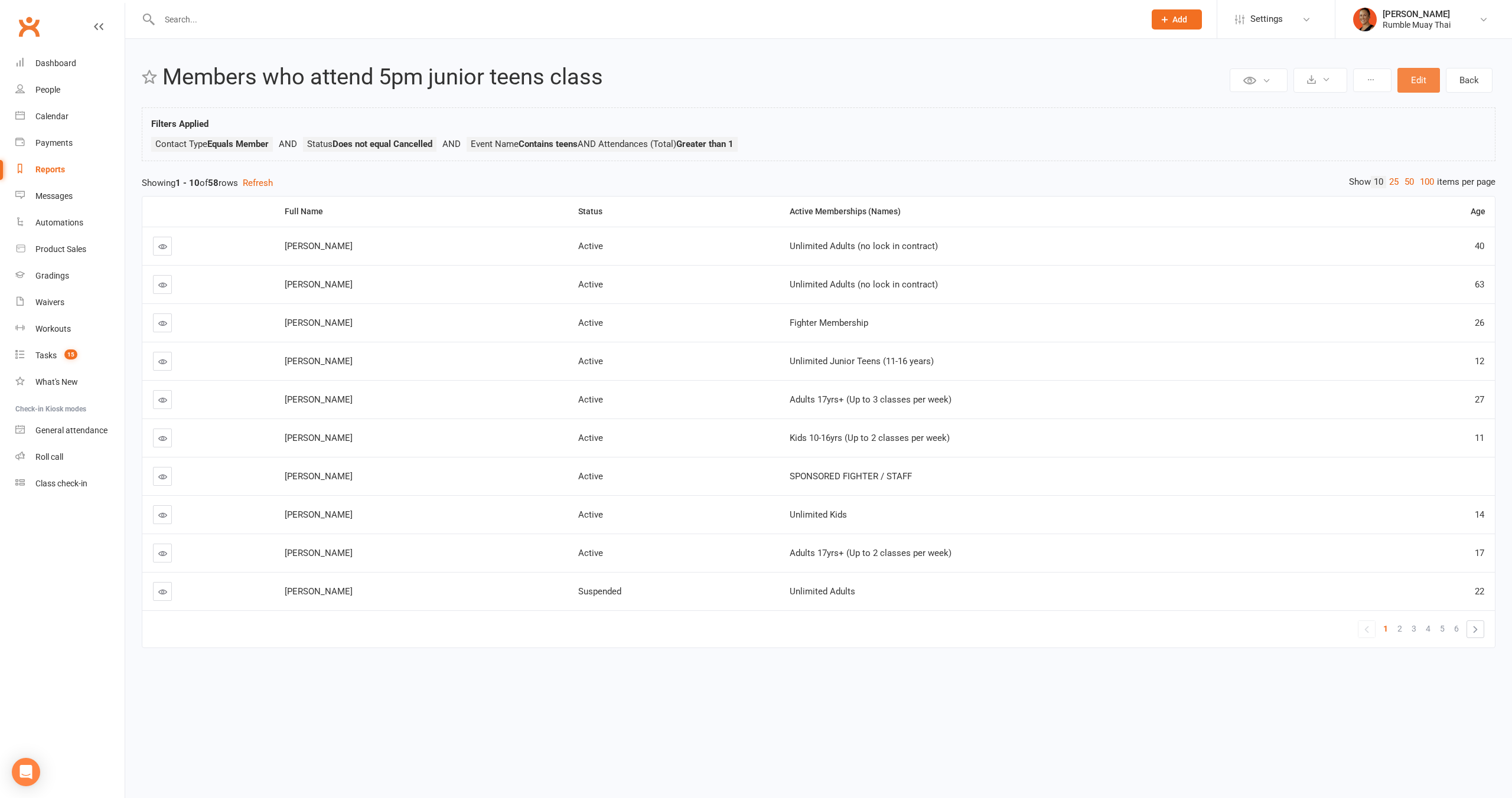
click at [1422, 90] on button "Edit" at bounding box center [1418, 80] width 42 height 25
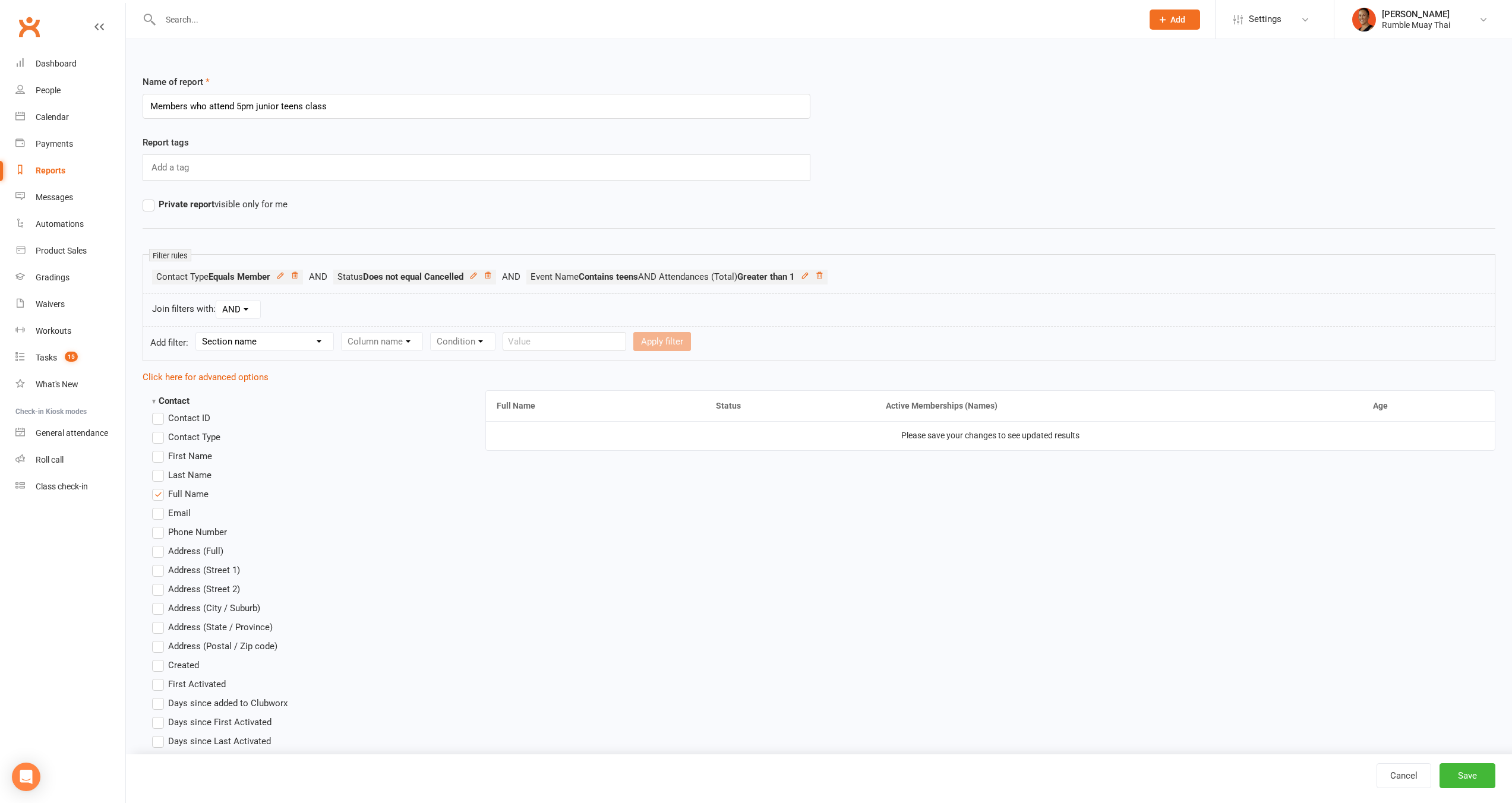
click at [258, 334] on select "Section name Contact Attendance Aggregate Payment Booking Waitlist Attendees Ca…" at bounding box center [264, 342] width 137 height 18
click at [224, 334] on select "Section name Contact Attendance Aggregate Payment Booking Waitlist Attendees Ca…" at bounding box center [264, 342] width 137 height 18
select select "3"
click at [198, 333] on select "Section name Contact Attendance Aggregate Payment Booking Waitlist Attendees Ca…" at bounding box center [264, 342] width 137 height 18
click at [407, 339] on select "Column name Event Name Event Type Event Date Event Day Event Month Event Starts…" at bounding box center [425, 342] width 167 height 18
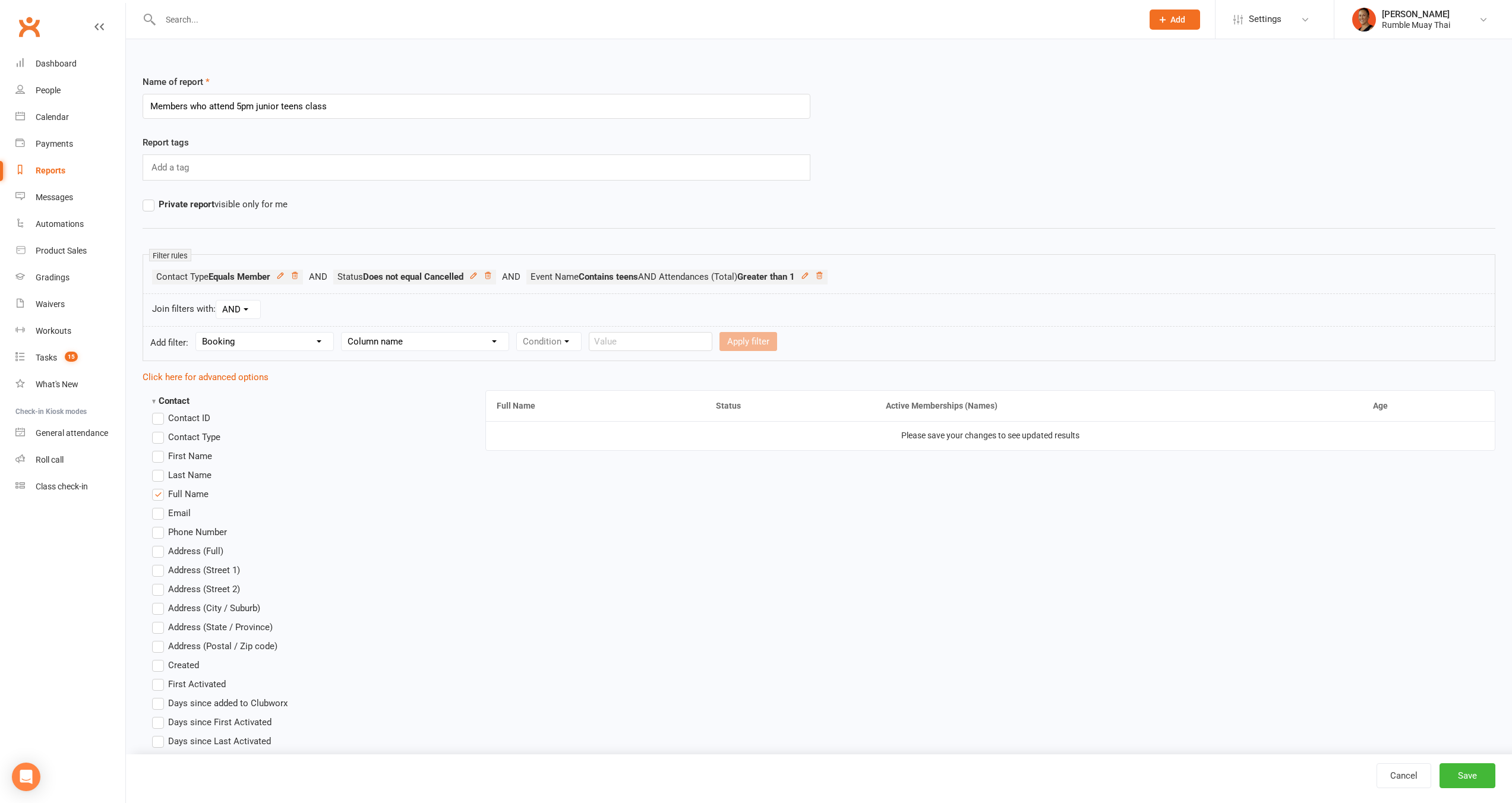
select select "0"
click at [343, 333] on select "Column name Event Name Event Type Event Date Event Day Event Month Event Starts…" at bounding box center [425, 342] width 167 height 18
click at [560, 348] on select "Condition Equals Does not equal Contains Does not contain Is blank or does not …" at bounding box center [585, 342] width 136 height 18
select select "2"
click at [518, 333] on select "Condition Equals Does not equal Contains Does not contain Is blank or does not …" at bounding box center [585, 342] width 136 height 18
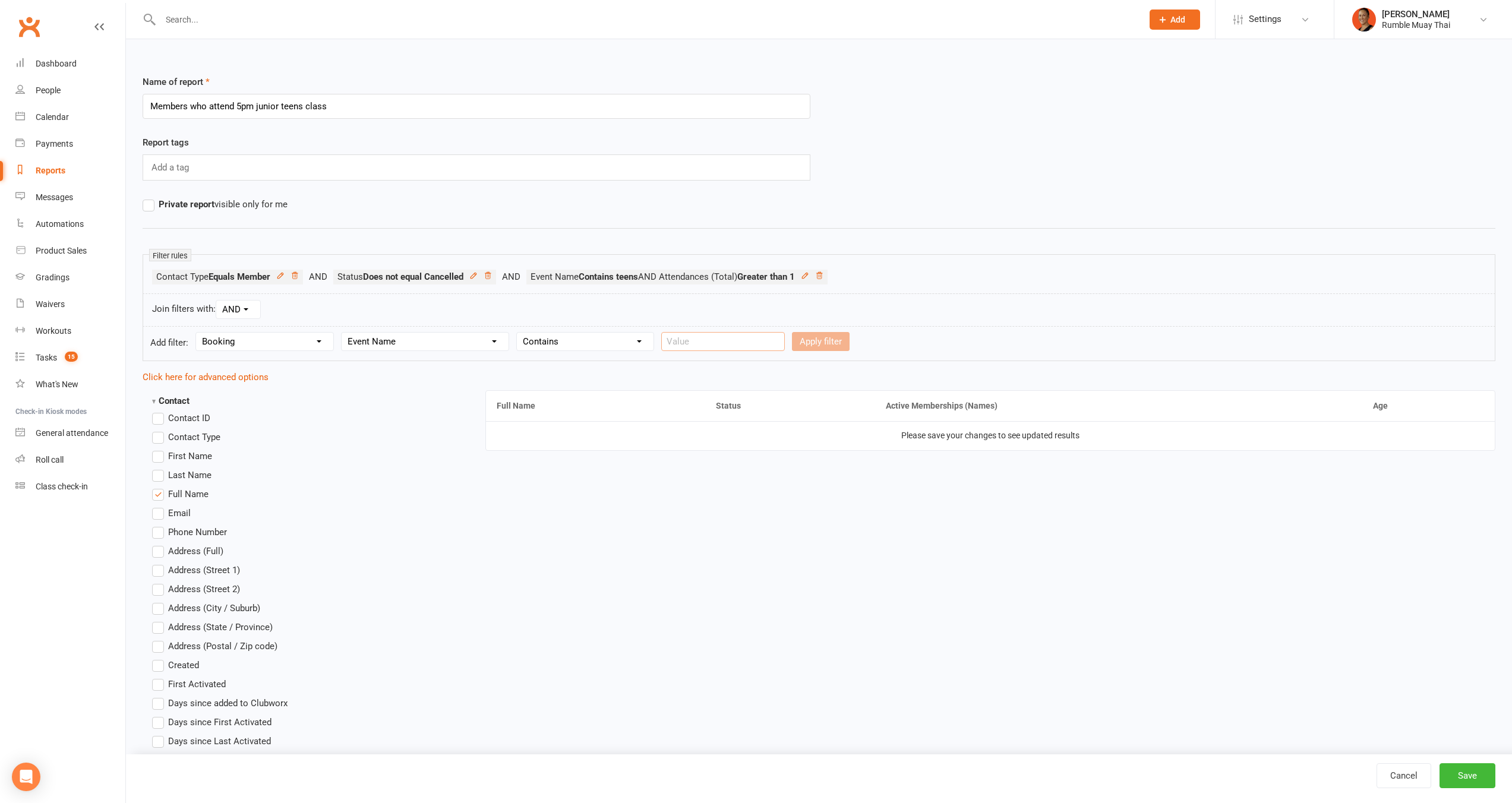
click at [699, 346] on input "text" at bounding box center [723, 342] width 124 height 19
type input "junior/teens"
click at [818, 326] on form "Add filter: Section name Contact Attendance Aggregate Payment Booking Waitlist …" at bounding box center [819, 343] width 1353 height 35
click at [824, 343] on button "Apply filter" at bounding box center [820, 342] width 57 height 19
select select
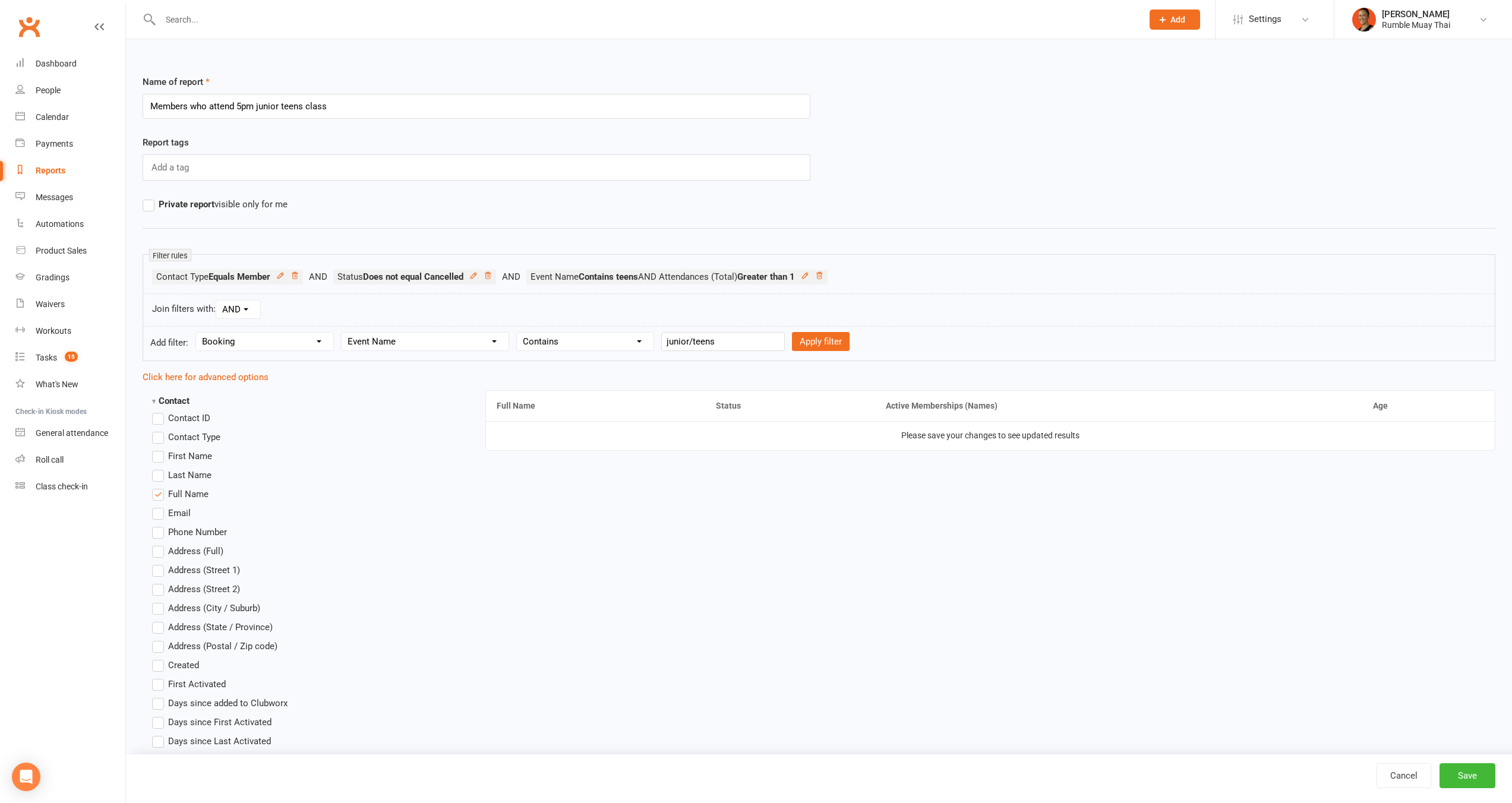
select select
click at [822, 275] on icon at bounding box center [819, 275] width 6 height 7
click at [1486, 765] on button "Save" at bounding box center [1467, 776] width 56 height 25
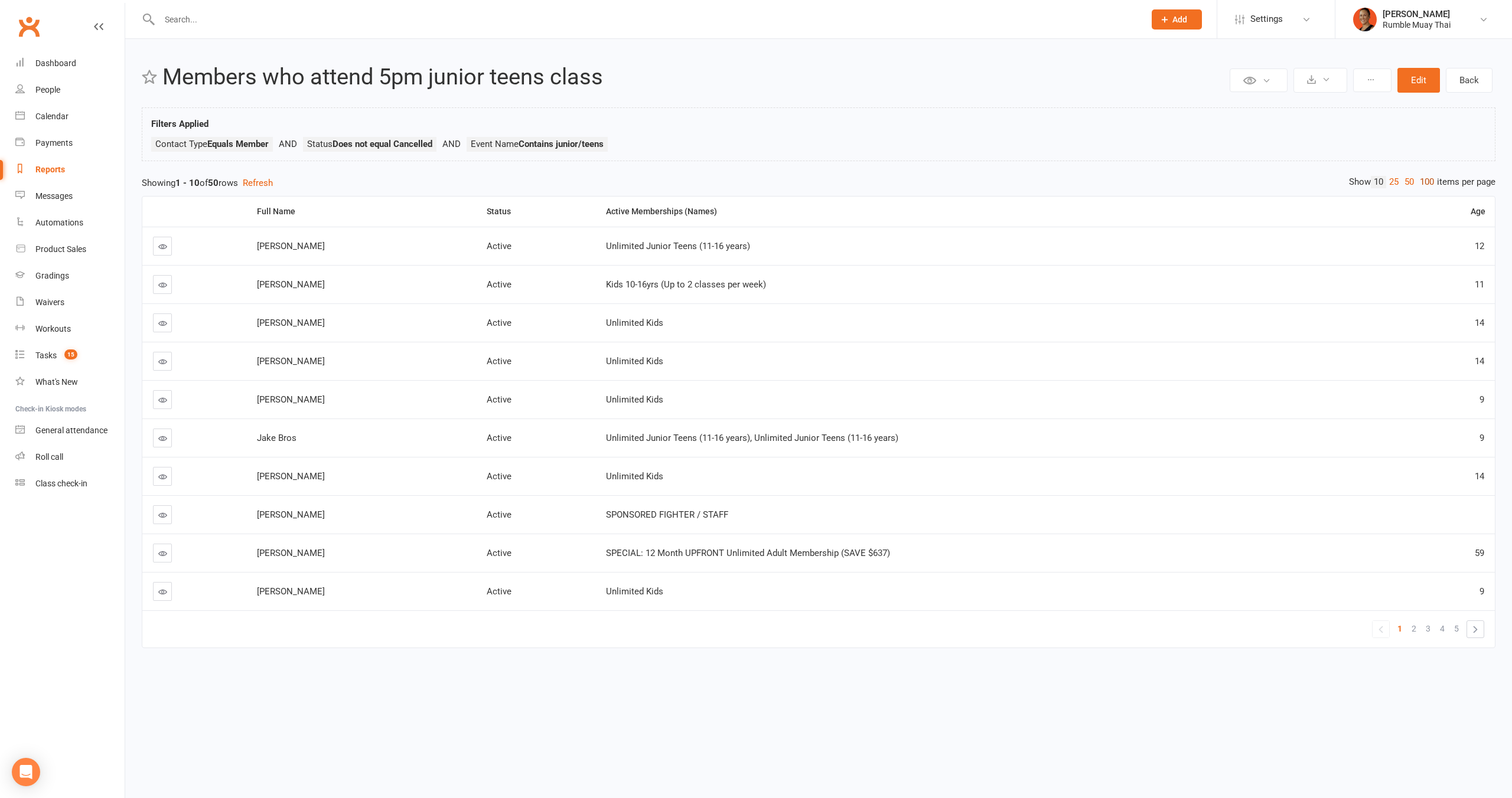
click at [1425, 186] on link "100" at bounding box center [1427, 182] width 20 height 12
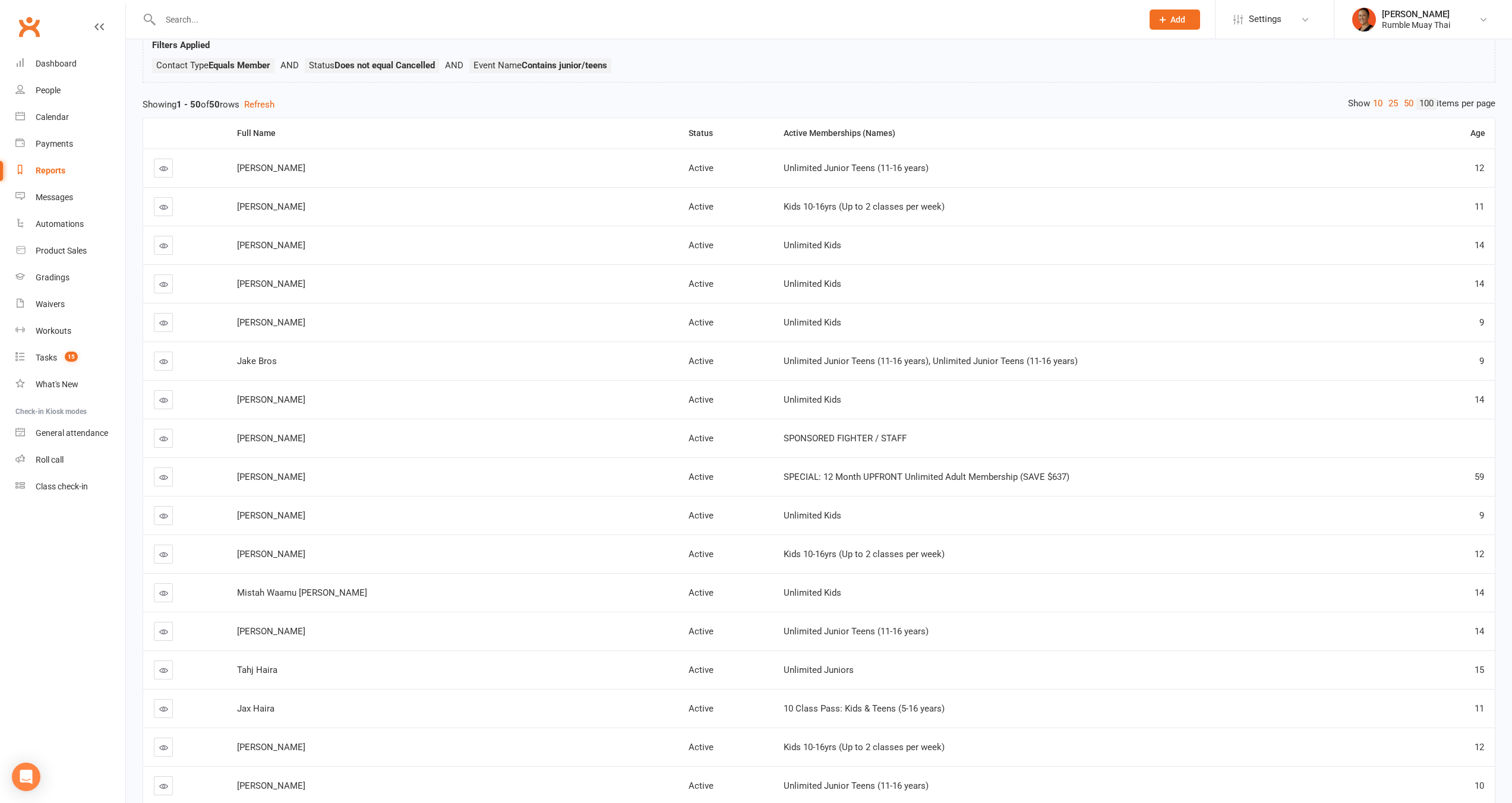
scroll to position [72, 0]
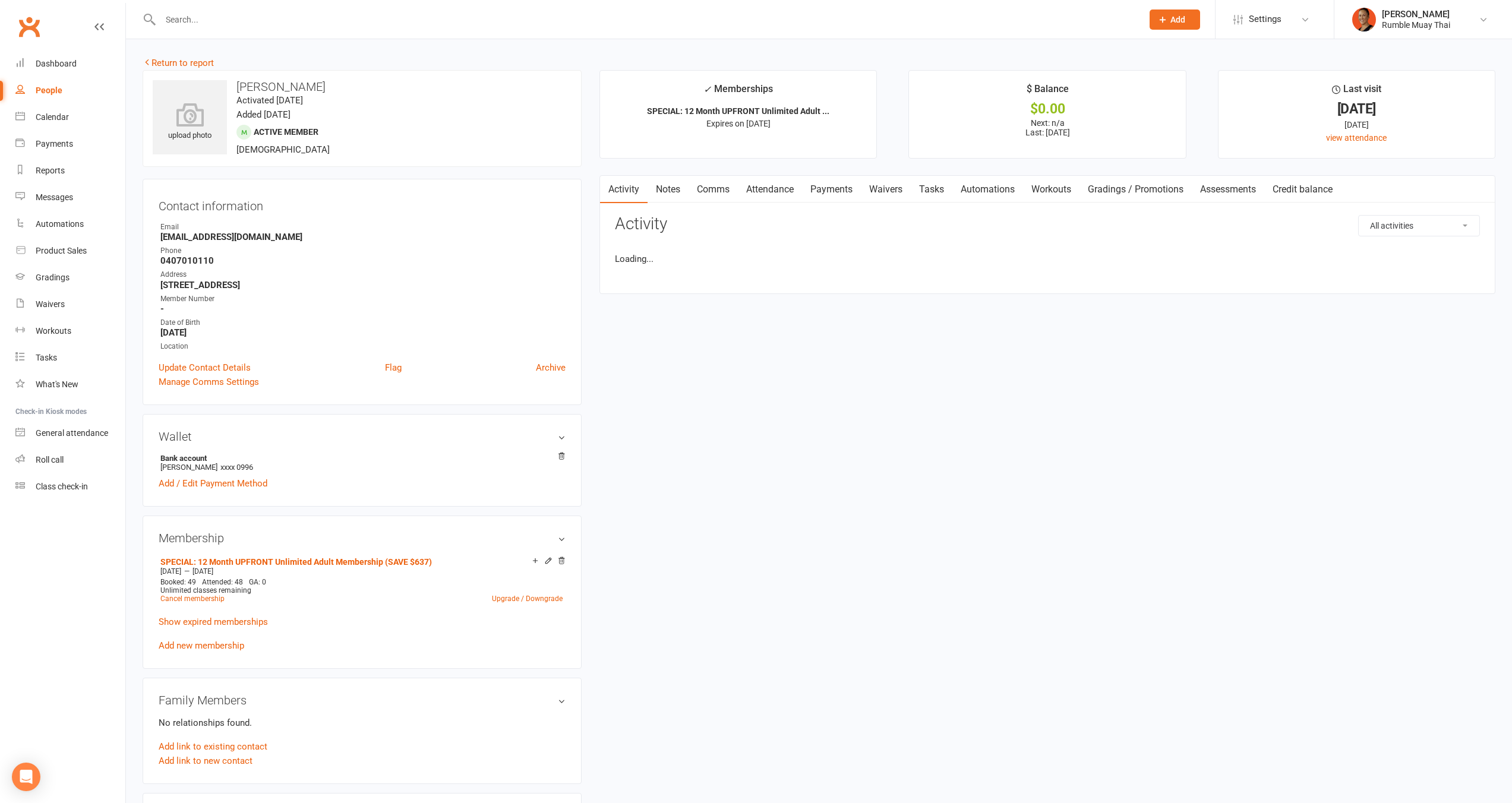
click at [788, 188] on link "Attendance" at bounding box center [770, 190] width 64 height 27
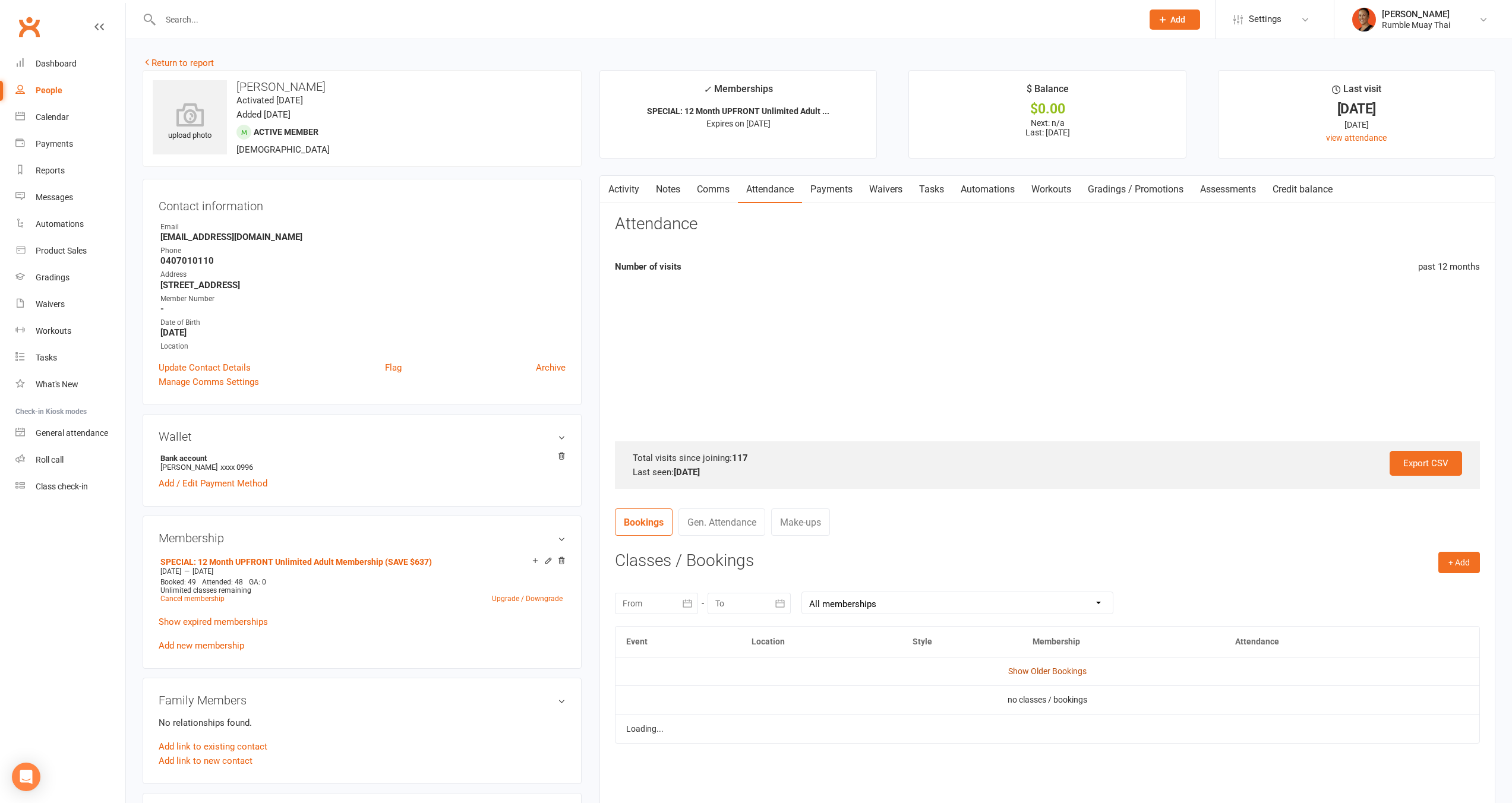
click at [1076, 668] on link "Show Older Bookings" at bounding box center [1047, 671] width 78 height 9
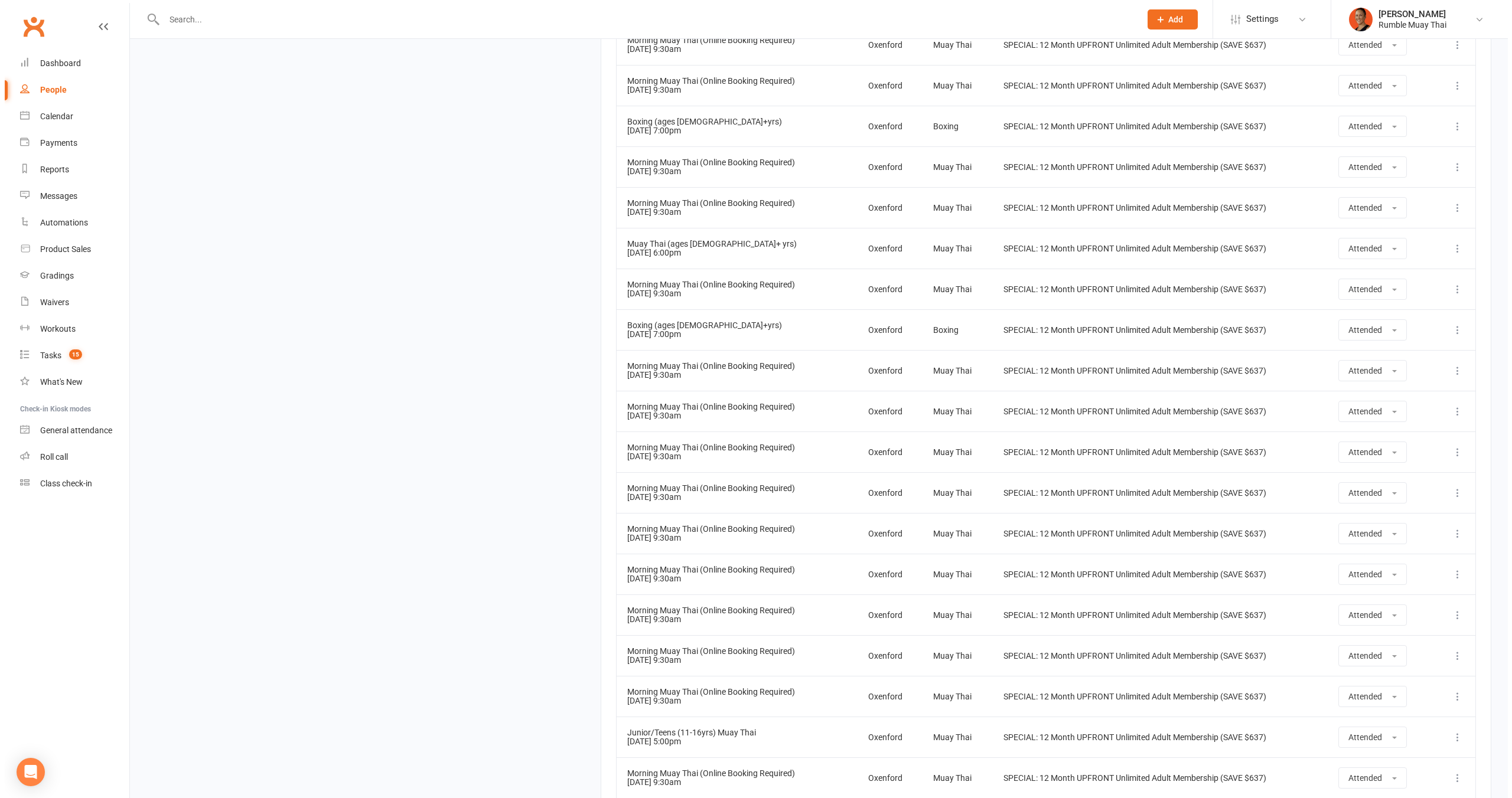
scroll to position [3834, 0]
click at [1448, 453] on icon at bounding box center [1452, 452] width 12 height 12
click at [1371, 513] on link "Delete booking" at bounding box center [1401, 522] width 117 height 23
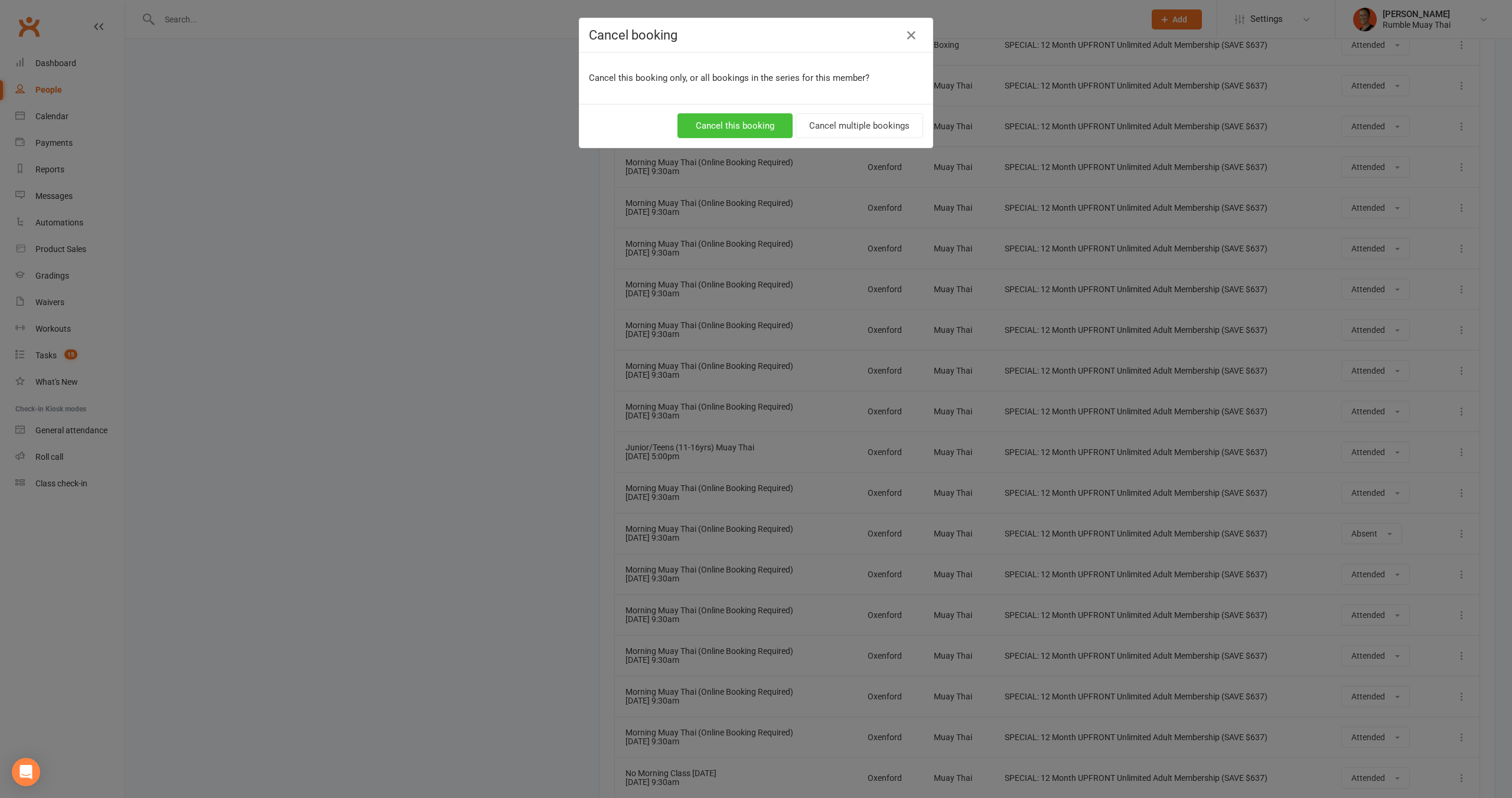
click at [720, 133] on button "Cancel this booking" at bounding box center [735, 126] width 115 height 25
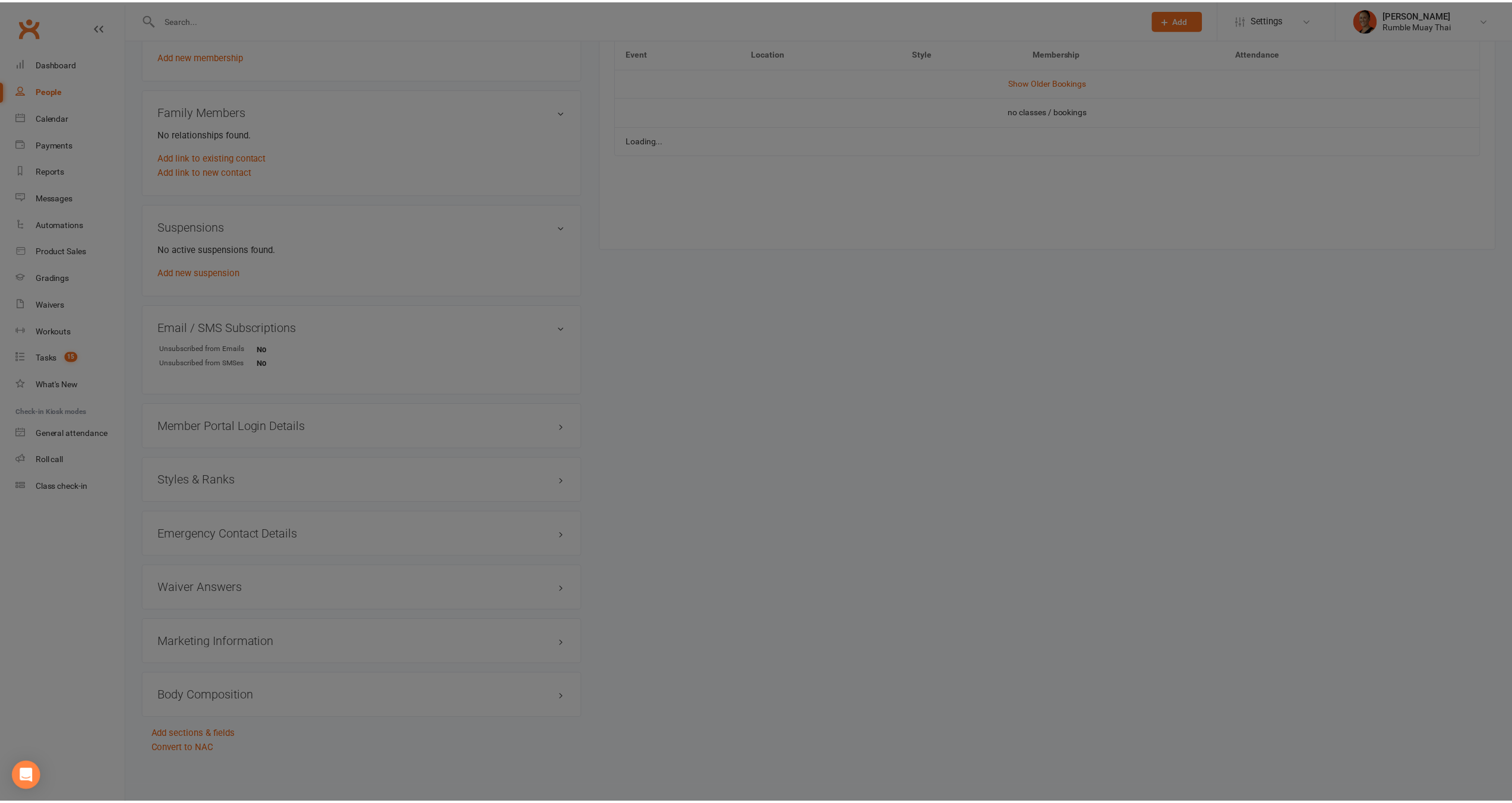
scroll to position [587, 0]
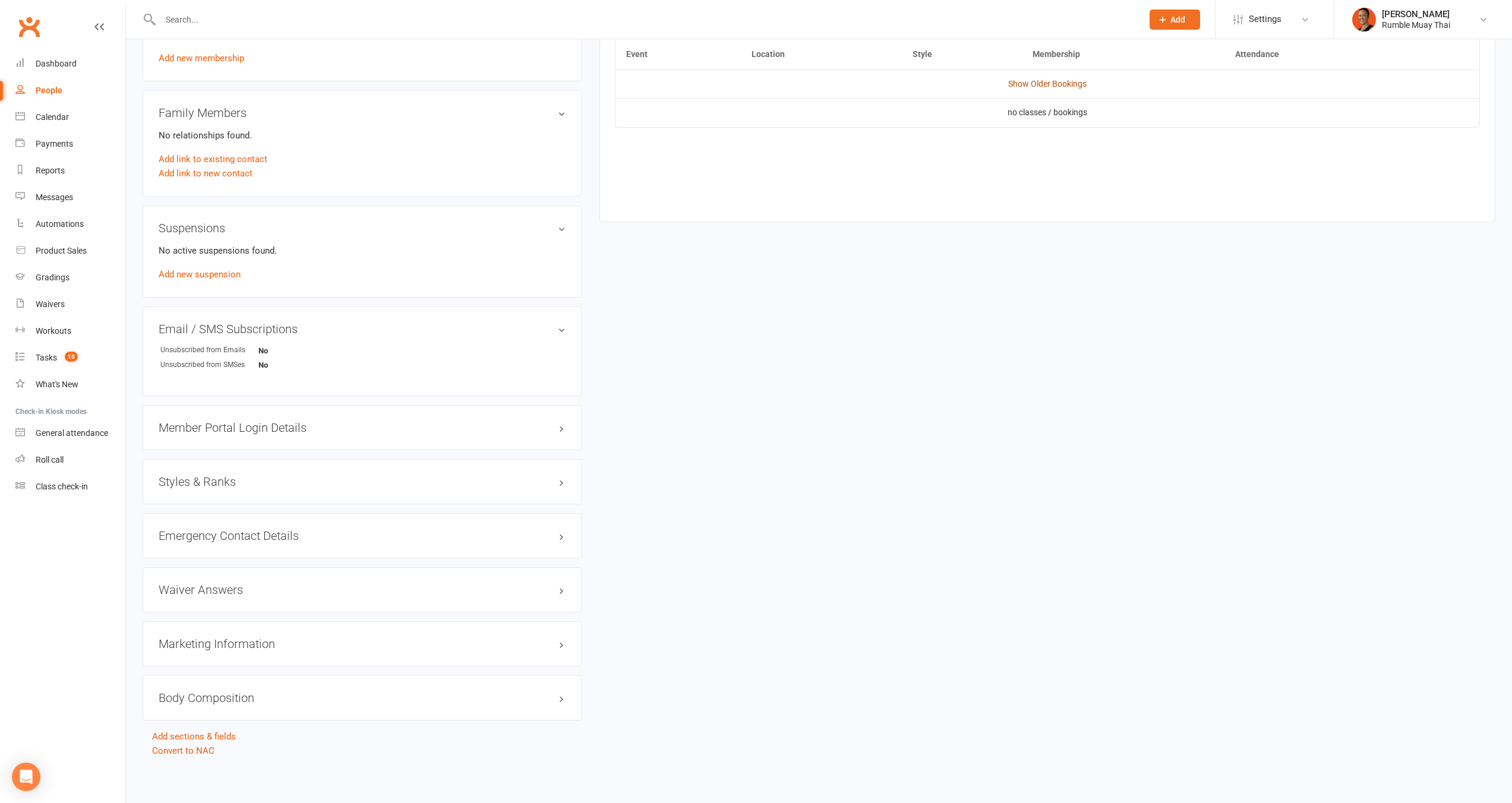
click at [1060, 84] on link "Show Older Bookings" at bounding box center [1047, 83] width 78 height 9
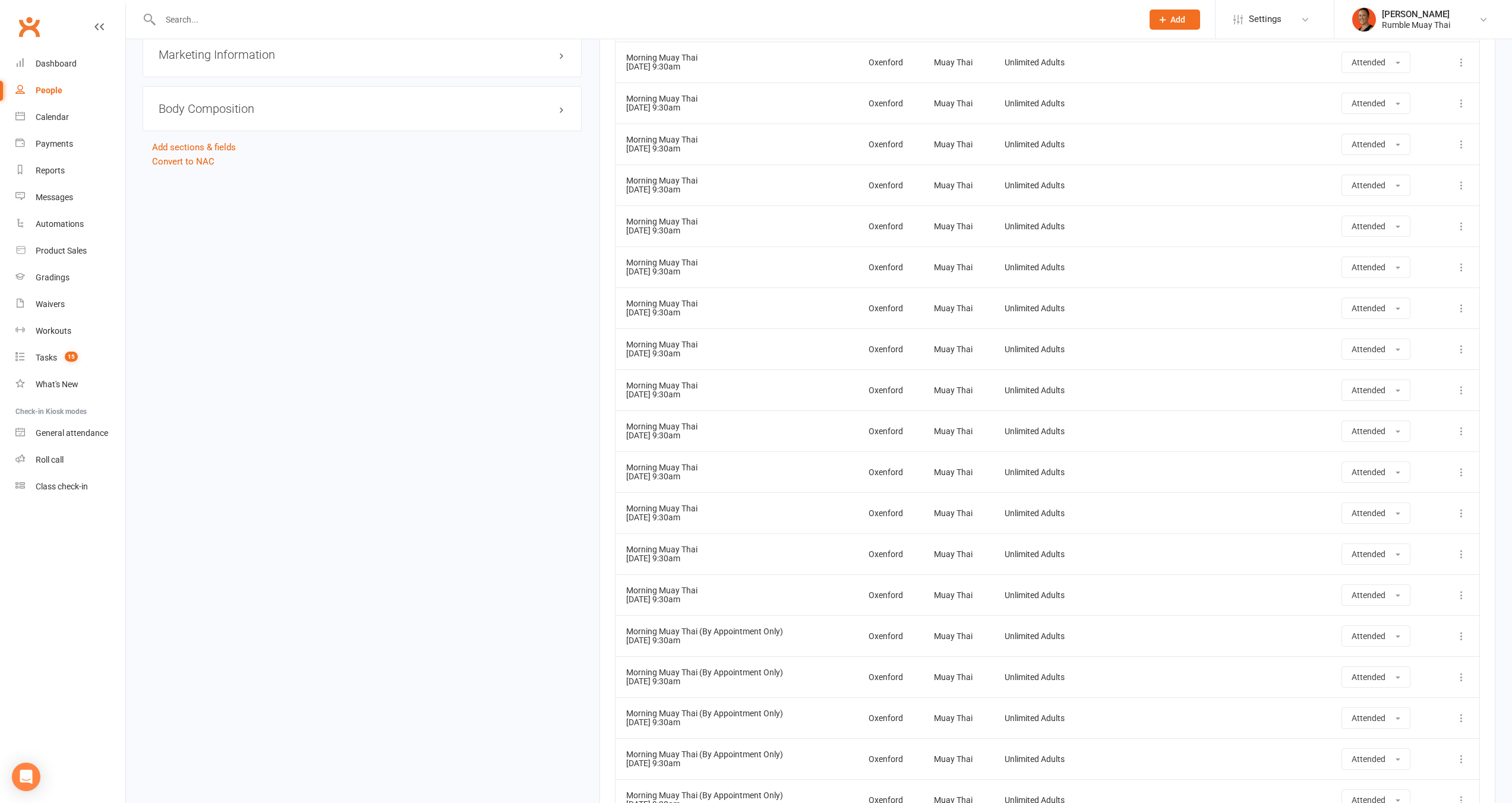
scroll to position [1054, 0]
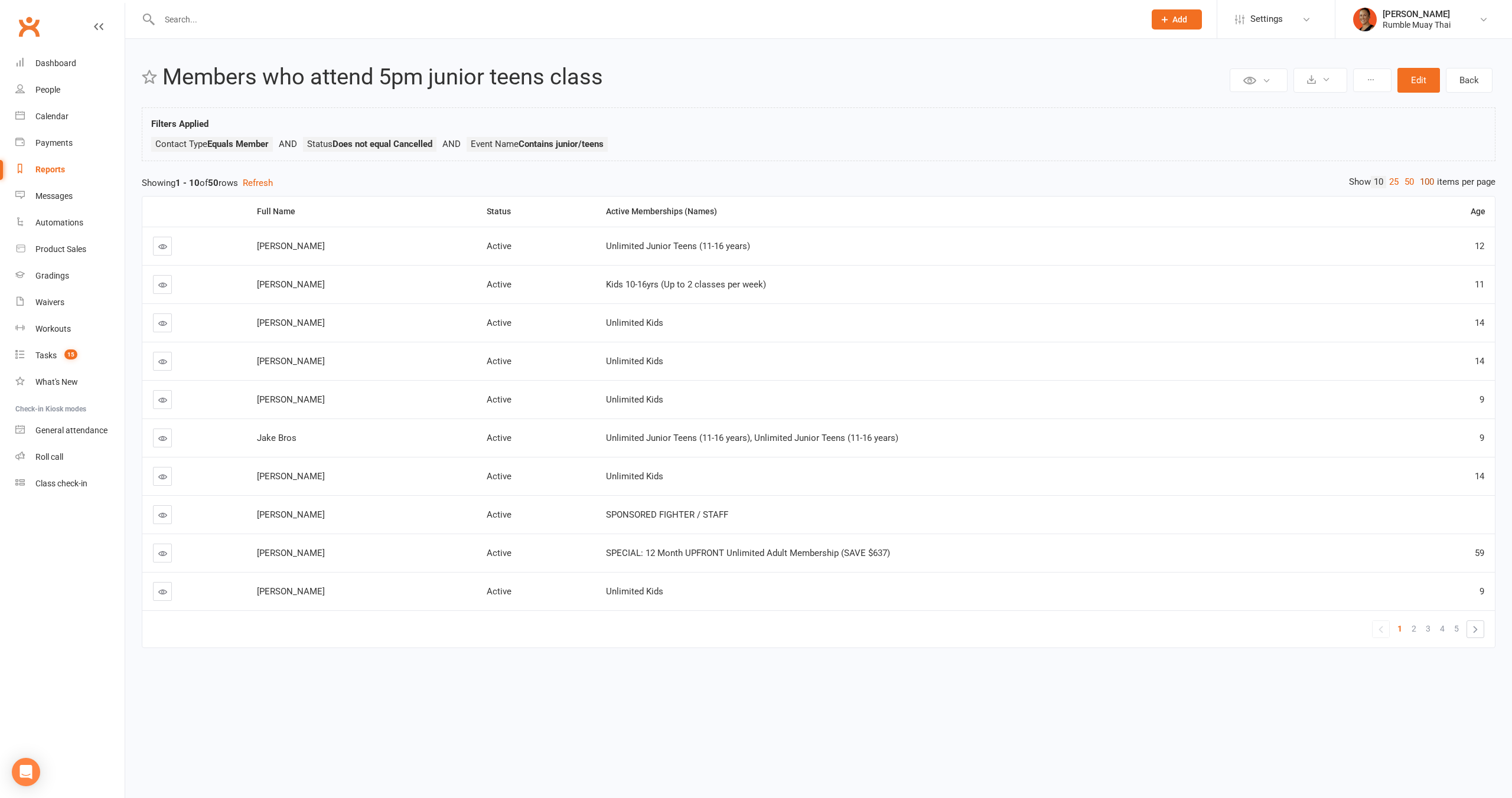
click at [1429, 184] on link "100" at bounding box center [1427, 182] width 20 height 12
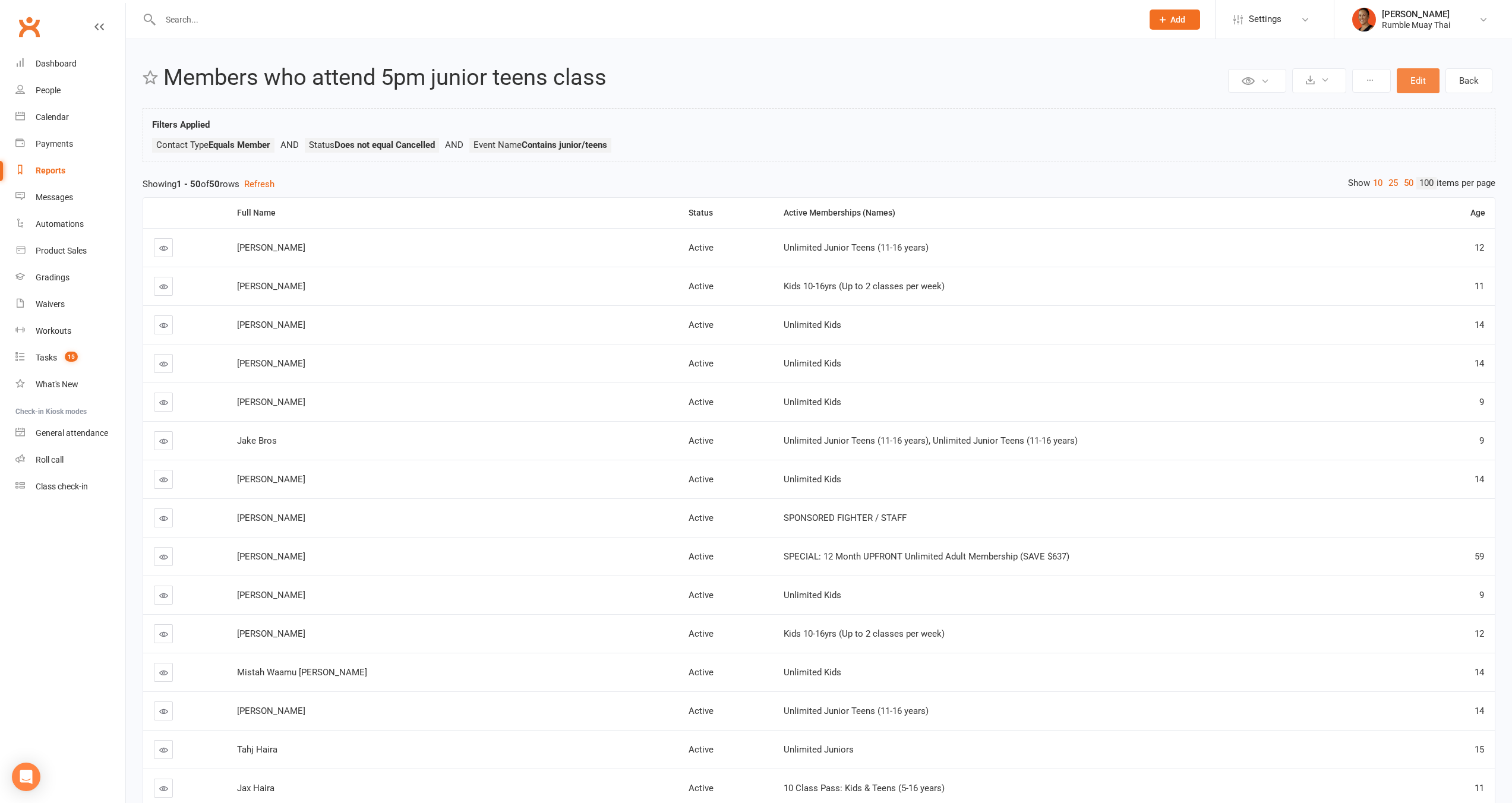
click at [1427, 90] on button "Edit" at bounding box center [1418, 81] width 43 height 25
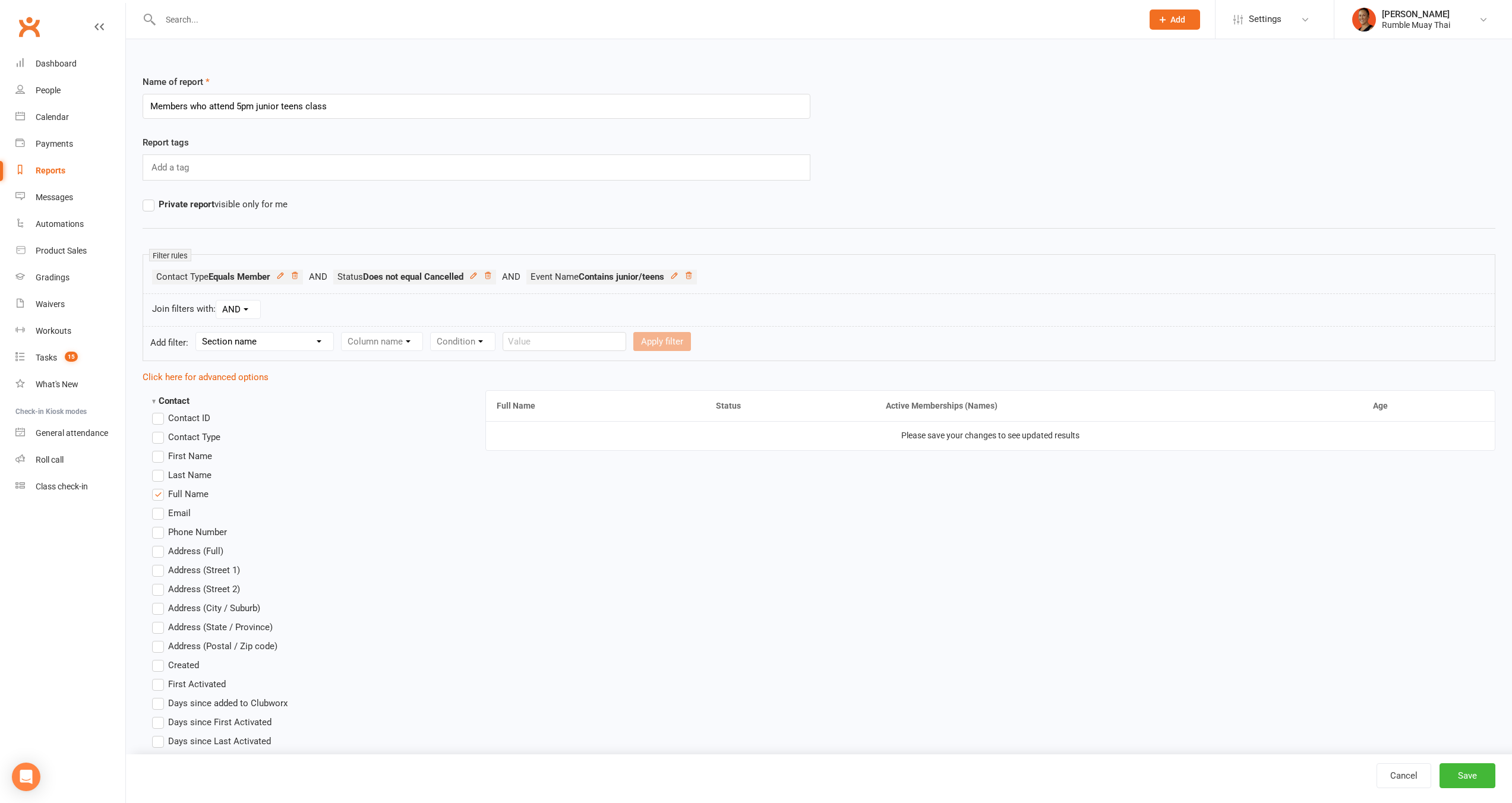
click at [261, 337] on select "Section name Contact Attendance Aggregate Payment Booking Waitlist Attendees Ca…" at bounding box center [264, 342] width 137 height 18
select select "0"
click at [198, 333] on select "Section name Contact Attendance Aggregate Payment Booking Waitlist Attendees Ca…" at bounding box center [264, 342] width 137 height 18
click at [408, 346] on select "Column name" at bounding box center [382, 342] width 81 height 18
select select "23"
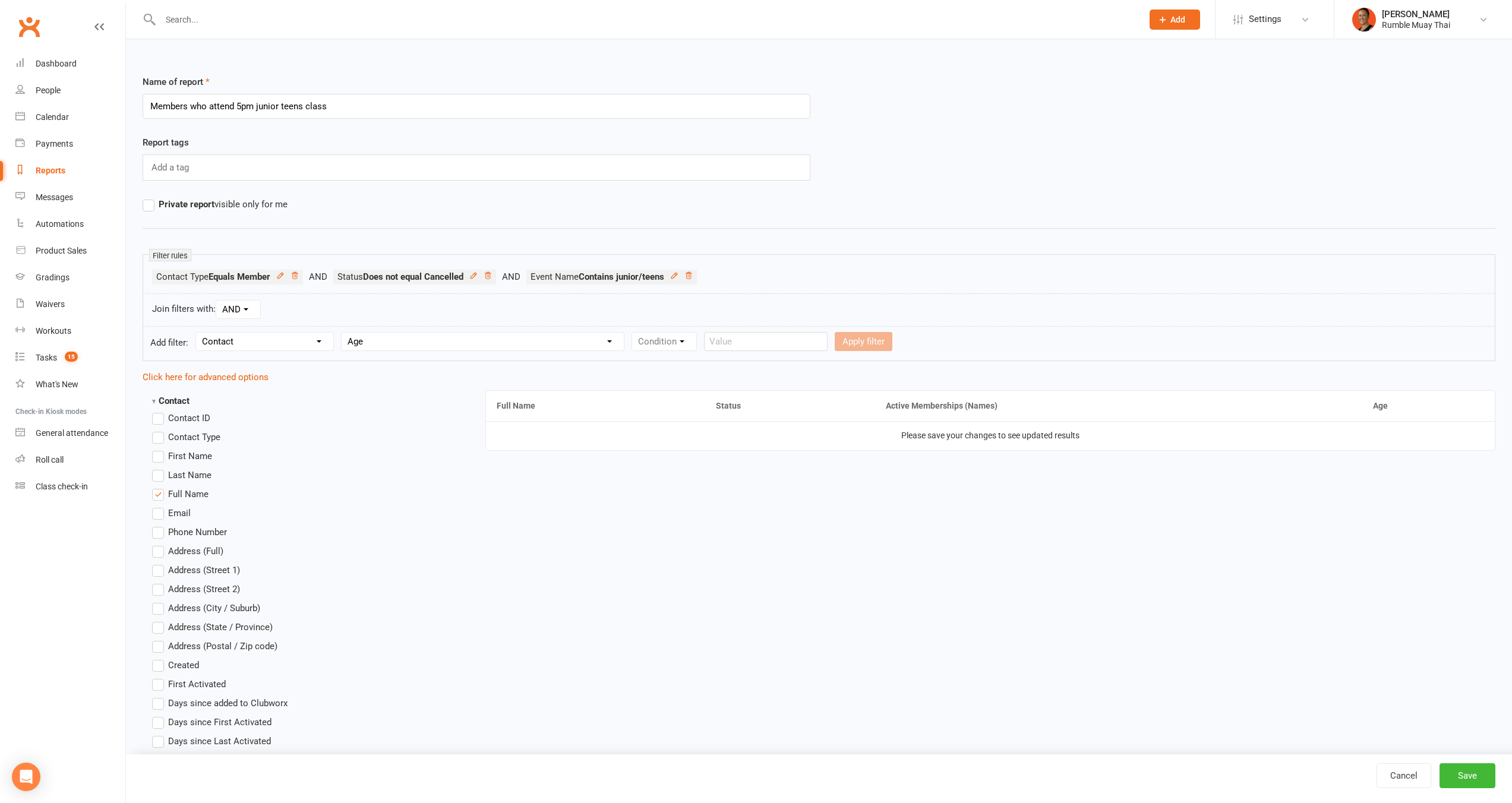
click at [343, 333] on select "Column name Contact Type First Name Last Name Full Name Email Phone Number Addr…" at bounding box center [482, 342] width 282 height 18
click at [660, 339] on select "Condition Is Is not Less than Greater than Less than or equal to Greater than o…" at bounding box center [692, 342] width 120 height 18
select select "2"
click at [634, 333] on select "Condition Is Is not Less than Greater than Less than or equal to Greater than o…" at bounding box center [692, 342] width 120 height 18
click at [778, 343] on input "number" at bounding box center [788, 342] width 56 height 19
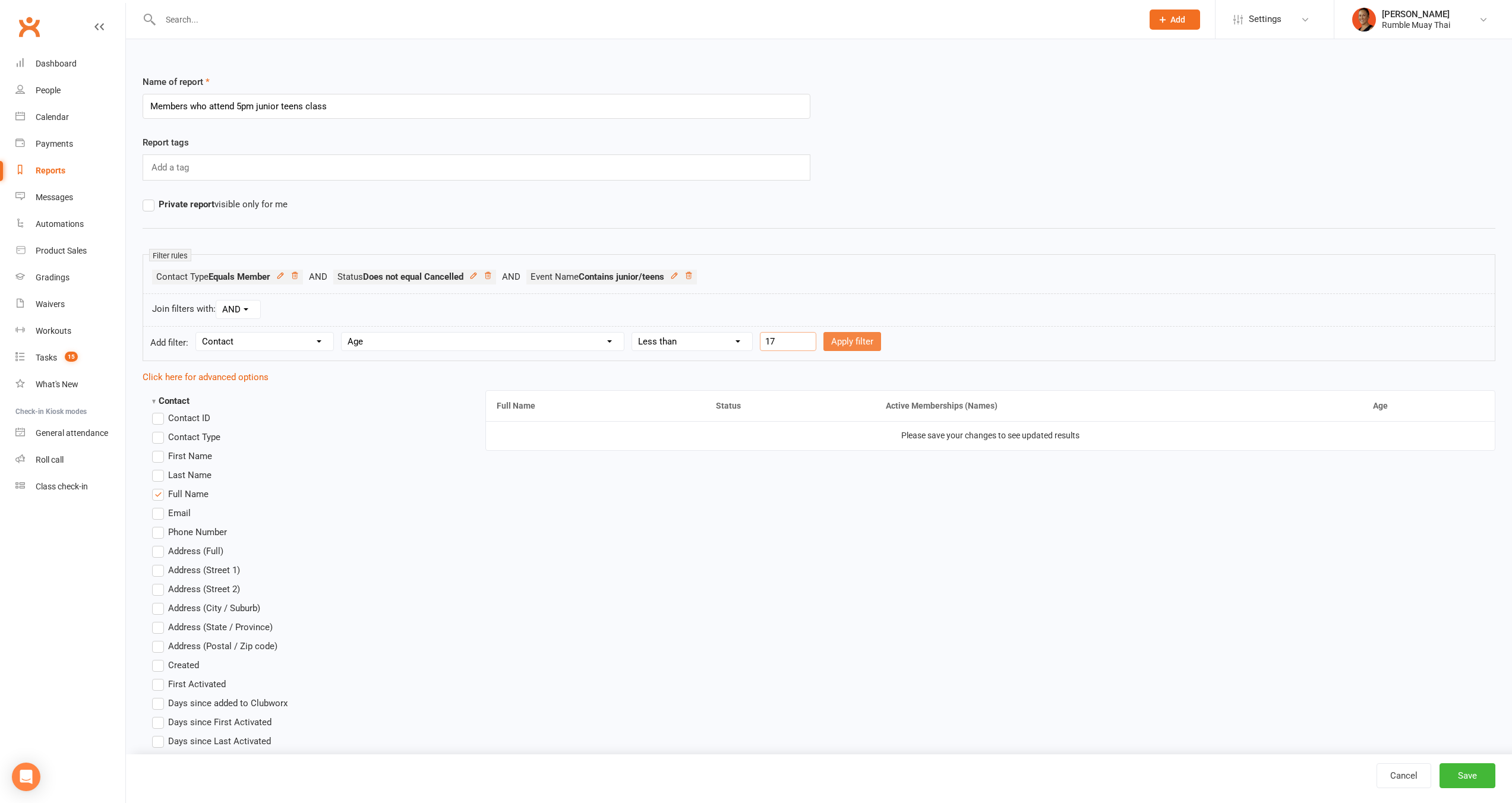
type input "17"
click at [841, 339] on button "Apply filter" at bounding box center [852, 342] width 57 height 19
select select
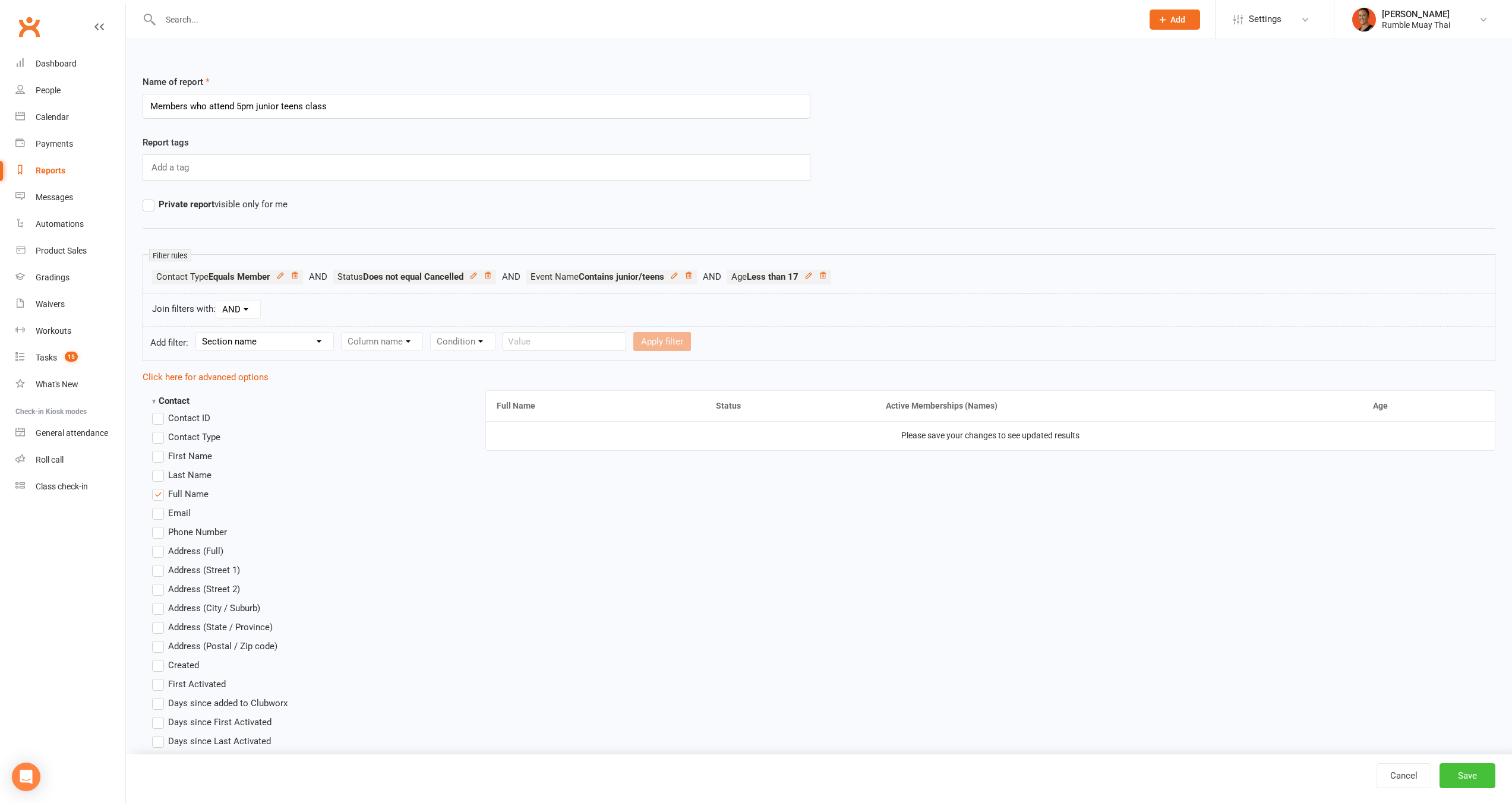
click at [1471, 771] on button "Save" at bounding box center [1467, 776] width 56 height 25
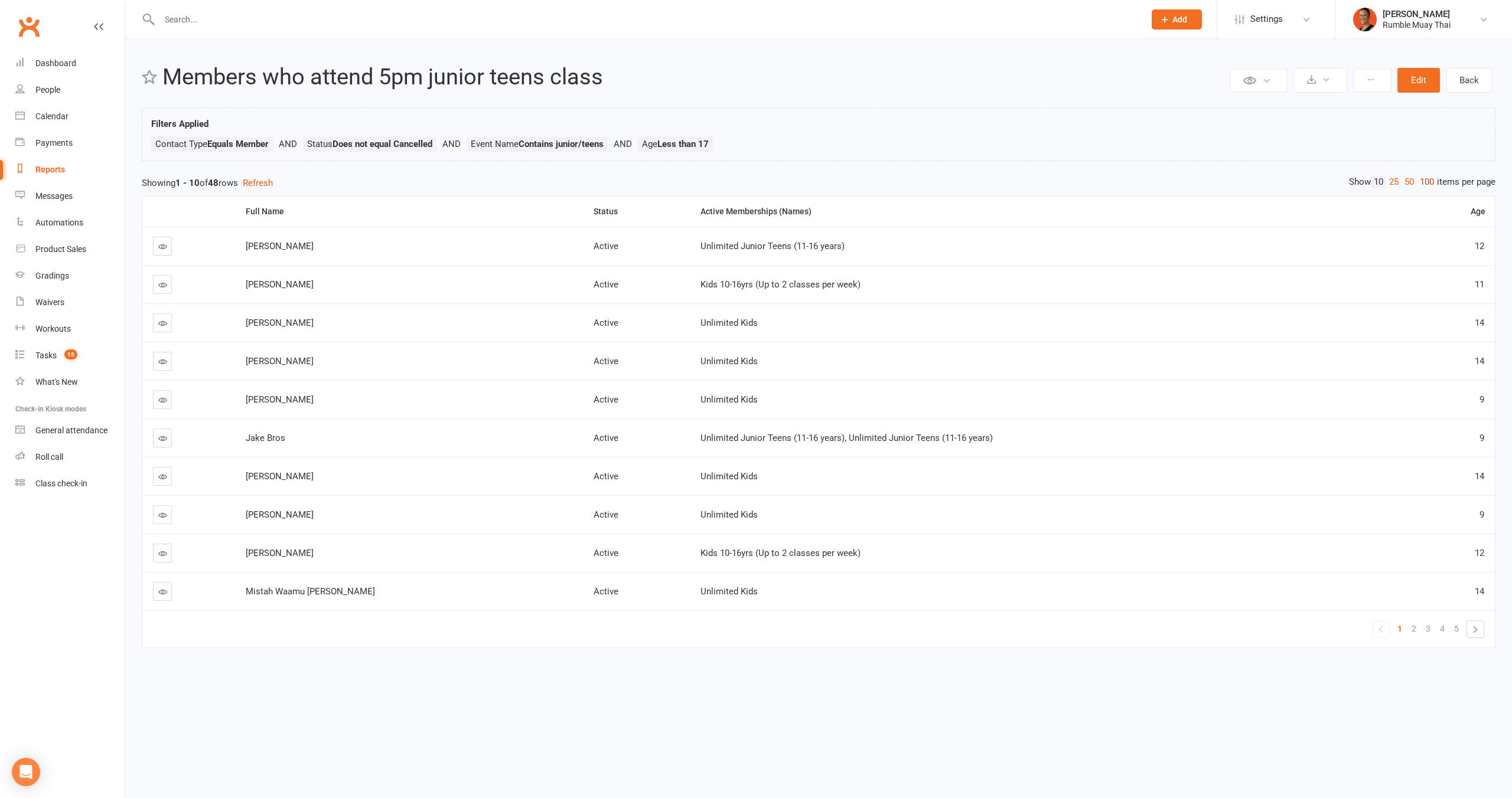
click at [1422, 180] on link "100" at bounding box center [1427, 182] width 20 height 12
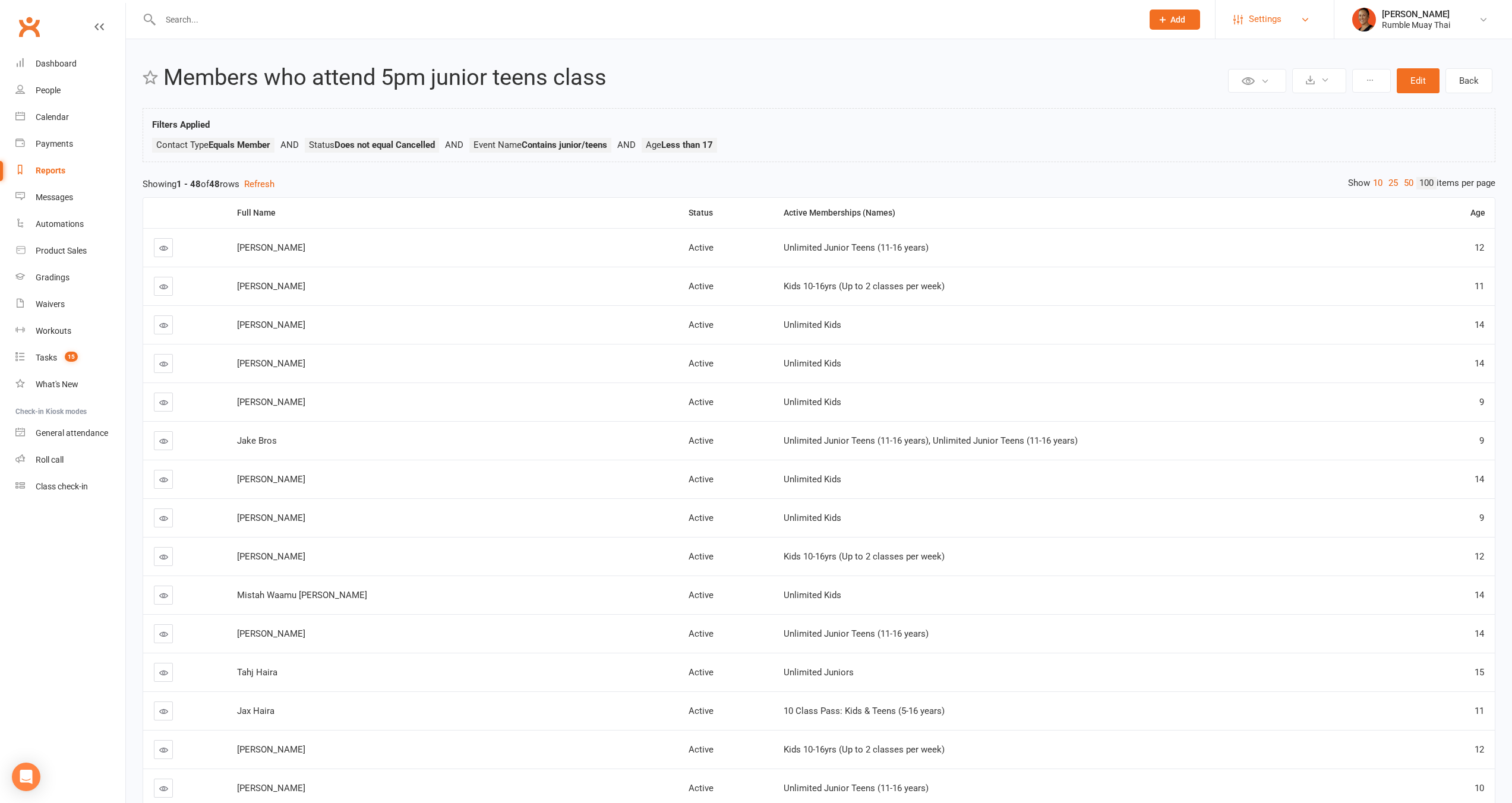
click at [1289, 23] on link "Settings" at bounding box center [1275, 19] width 83 height 27
click at [867, 153] on ul "Contact Type Equals Member Status Does not equal Cancelled Event Name Contains …" at bounding box center [818, 148] width 1334 height 21
click at [891, 149] on ul "Contact Type Equals Member Status Does not equal Cancelled Event Name Contains …" at bounding box center [818, 148] width 1334 height 21
click at [43, 203] on link "Messages" at bounding box center [70, 197] width 110 height 27
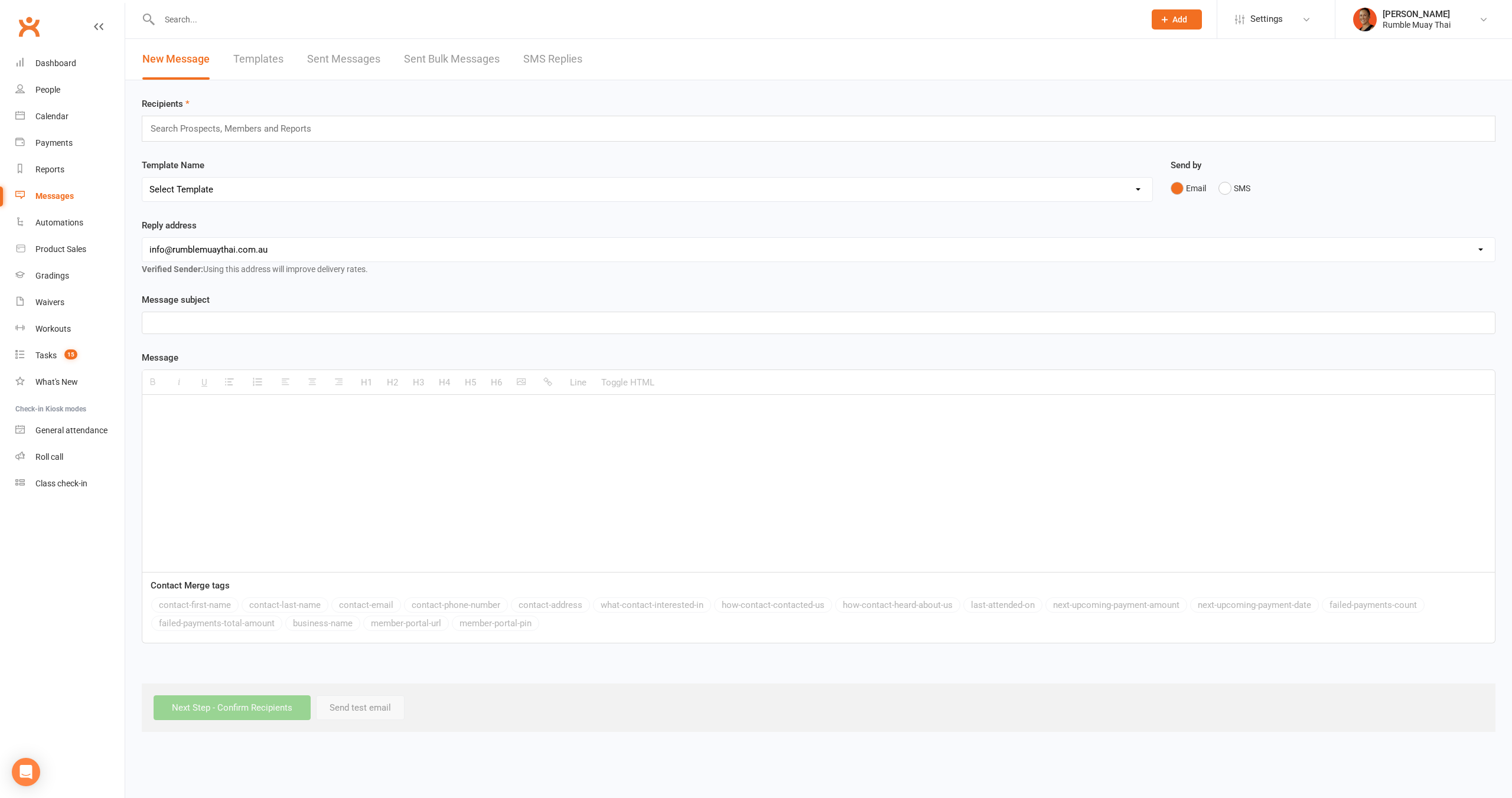
click at [325, 131] on div "Search Prospects, Members and Reports" at bounding box center [819, 128] width 1354 height 26
type input "teens"
click at [305, 168] on span "Members who attend 5pm junior teens class" at bounding box center [232, 165] width 171 height 10
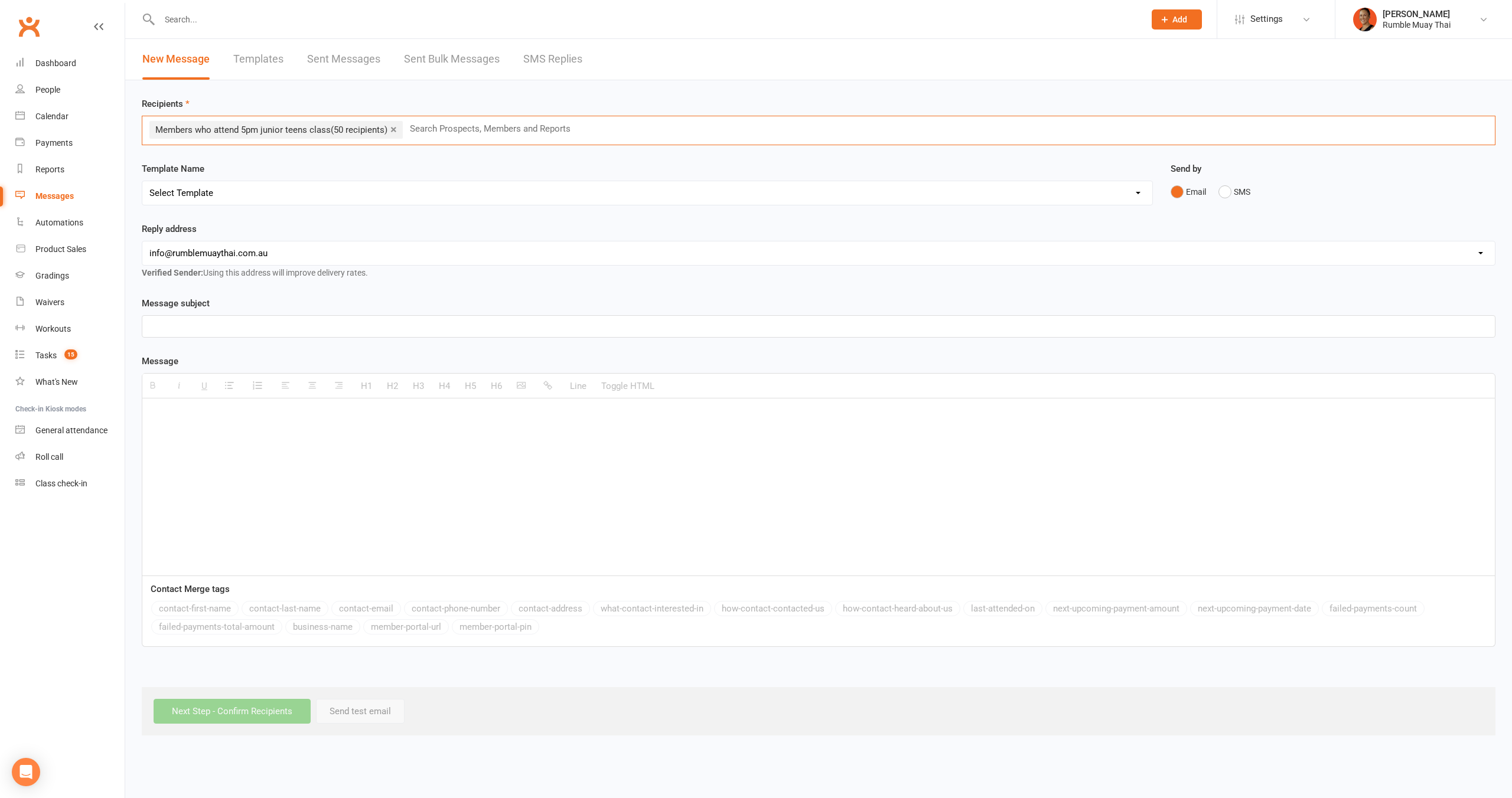
click at [249, 427] on div at bounding box center [819, 487] width 1352 height 177
paste div
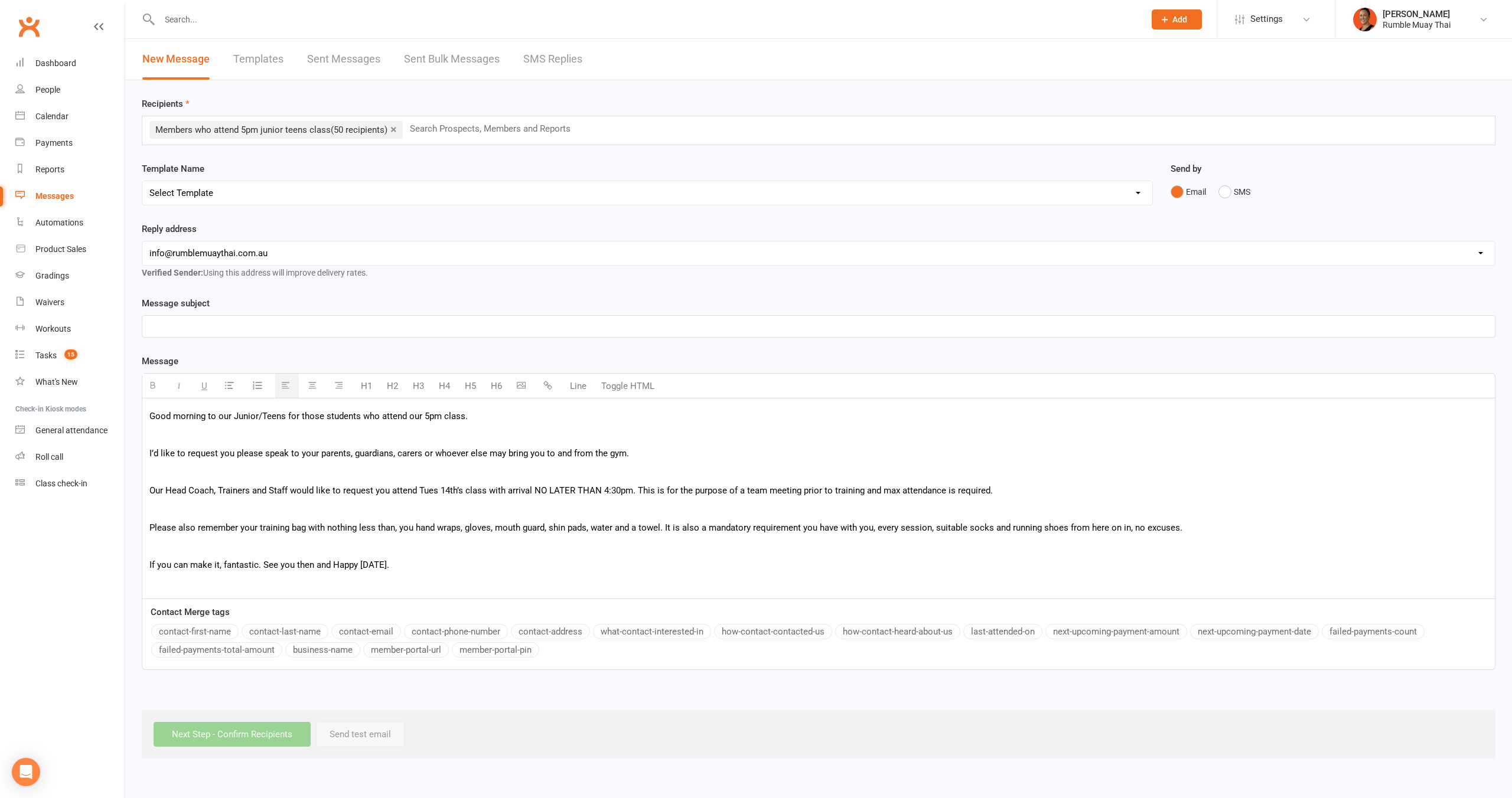
click at [227, 426] on div "Good morning to our Junior/Teens for those students who attend our 5pm class. I…" at bounding box center [819, 498] width 1352 height 200
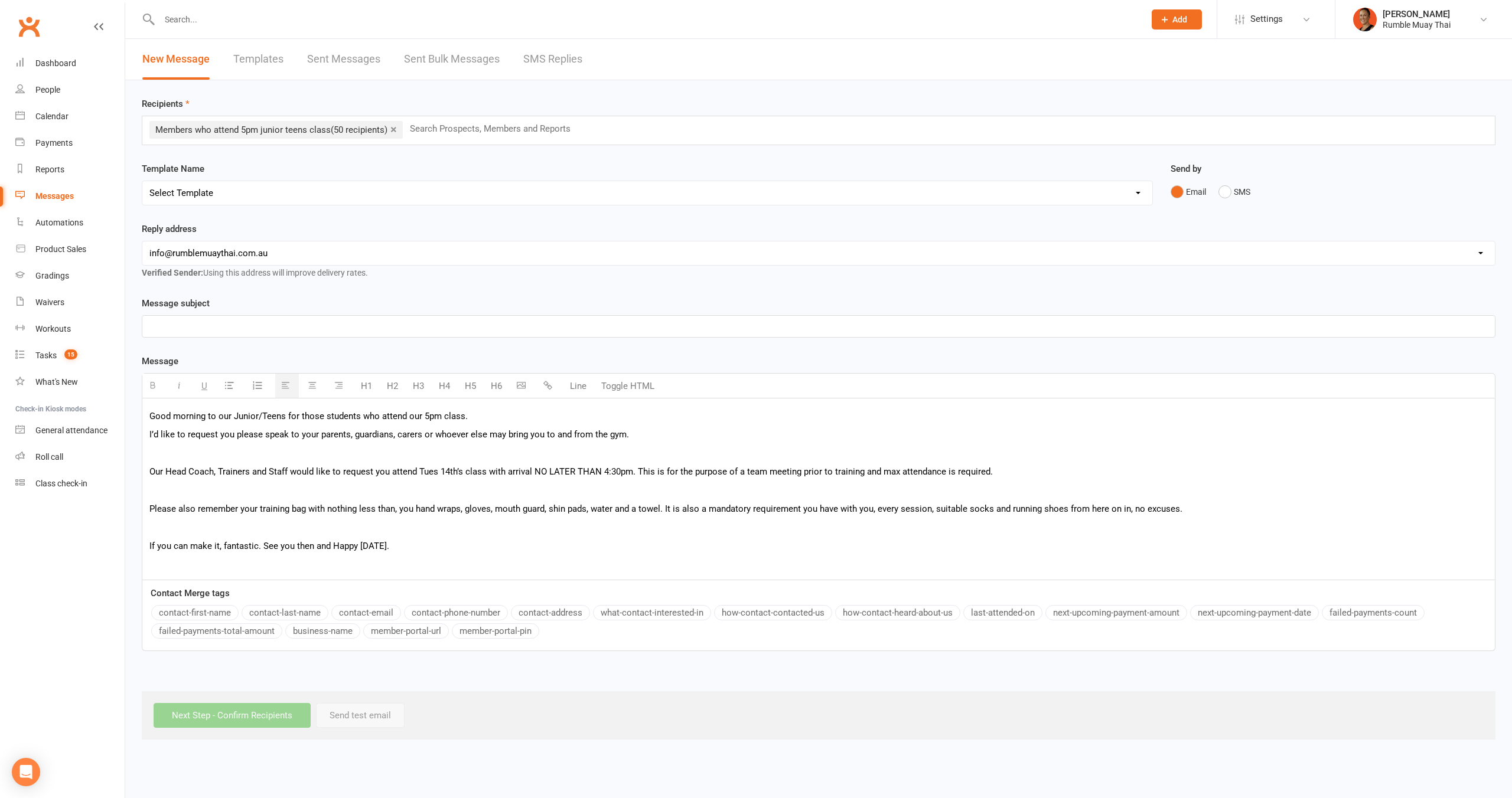
click at [224, 447] on p at bounding box center [818, 453] width 1338 height 14
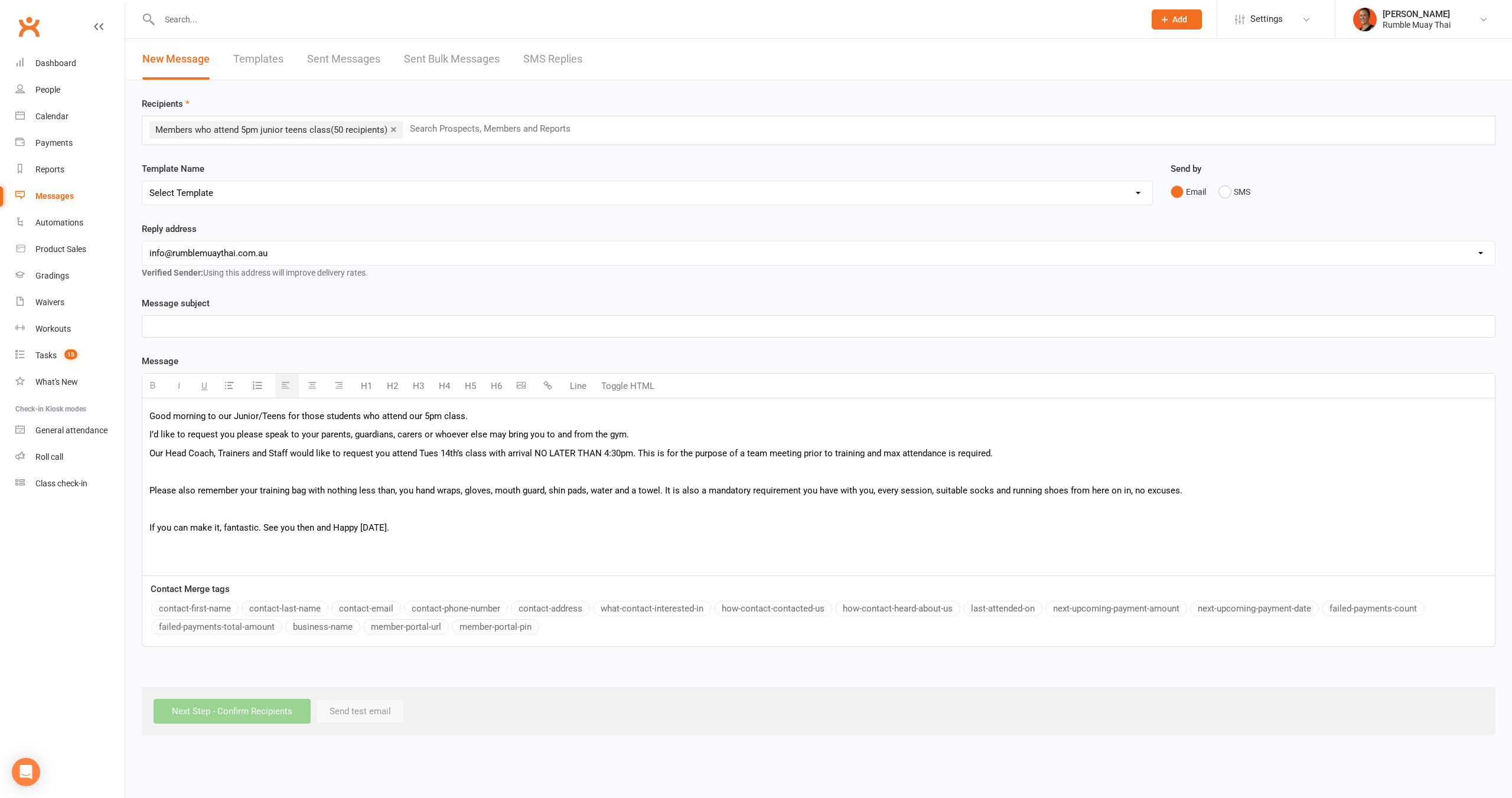
click at [203, 469] on p at bounding box center [818, 471] width 1338 height 14
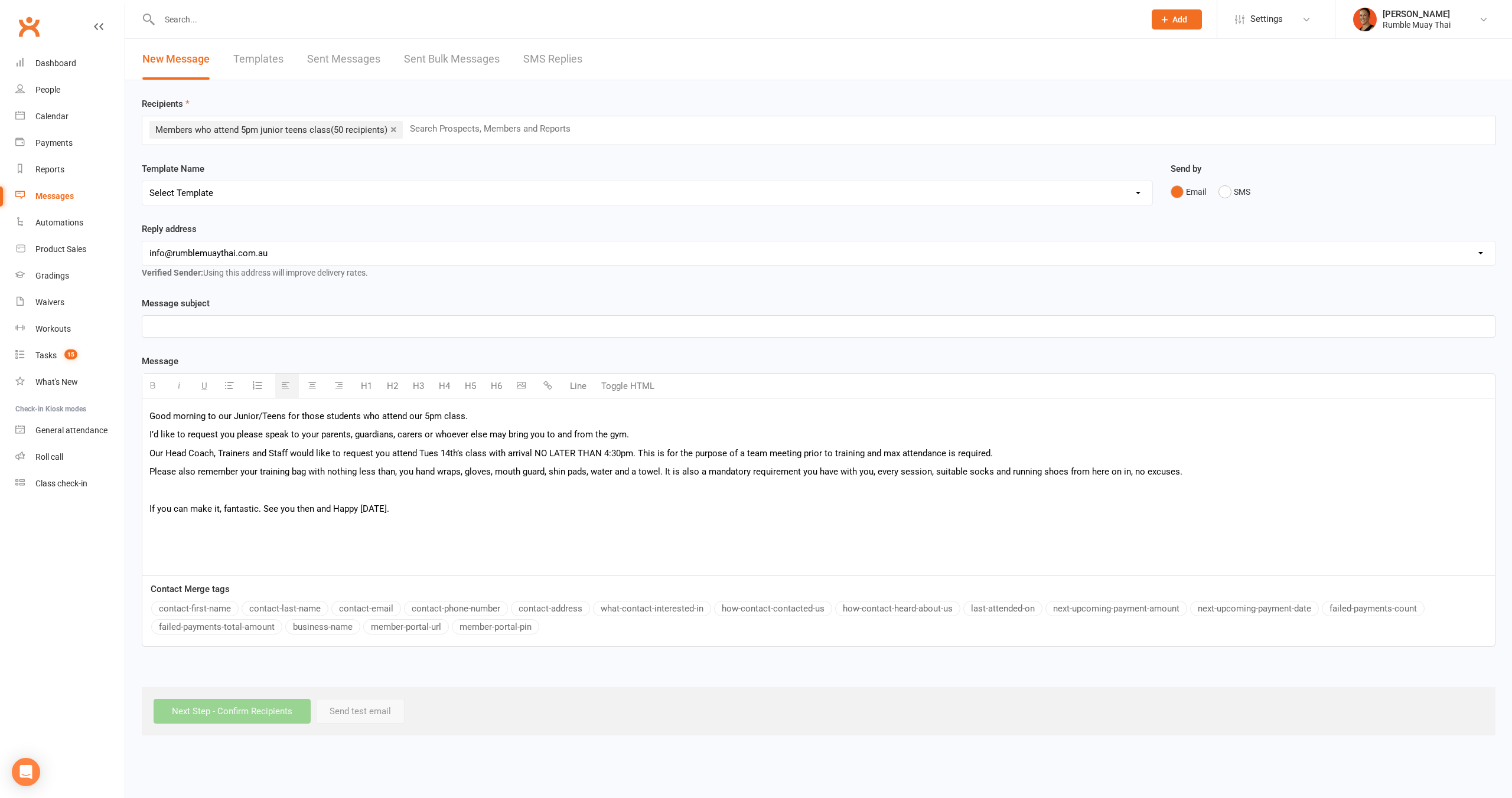
click at [197, 486] on p at bounding box center [818, 490] width 1338 height 14
click at [191, 511] on p at bounding box center [818, 508] width 1338 height 14
click at [214, 326] on p at bounding box center [818, 326] width 1338 height 14
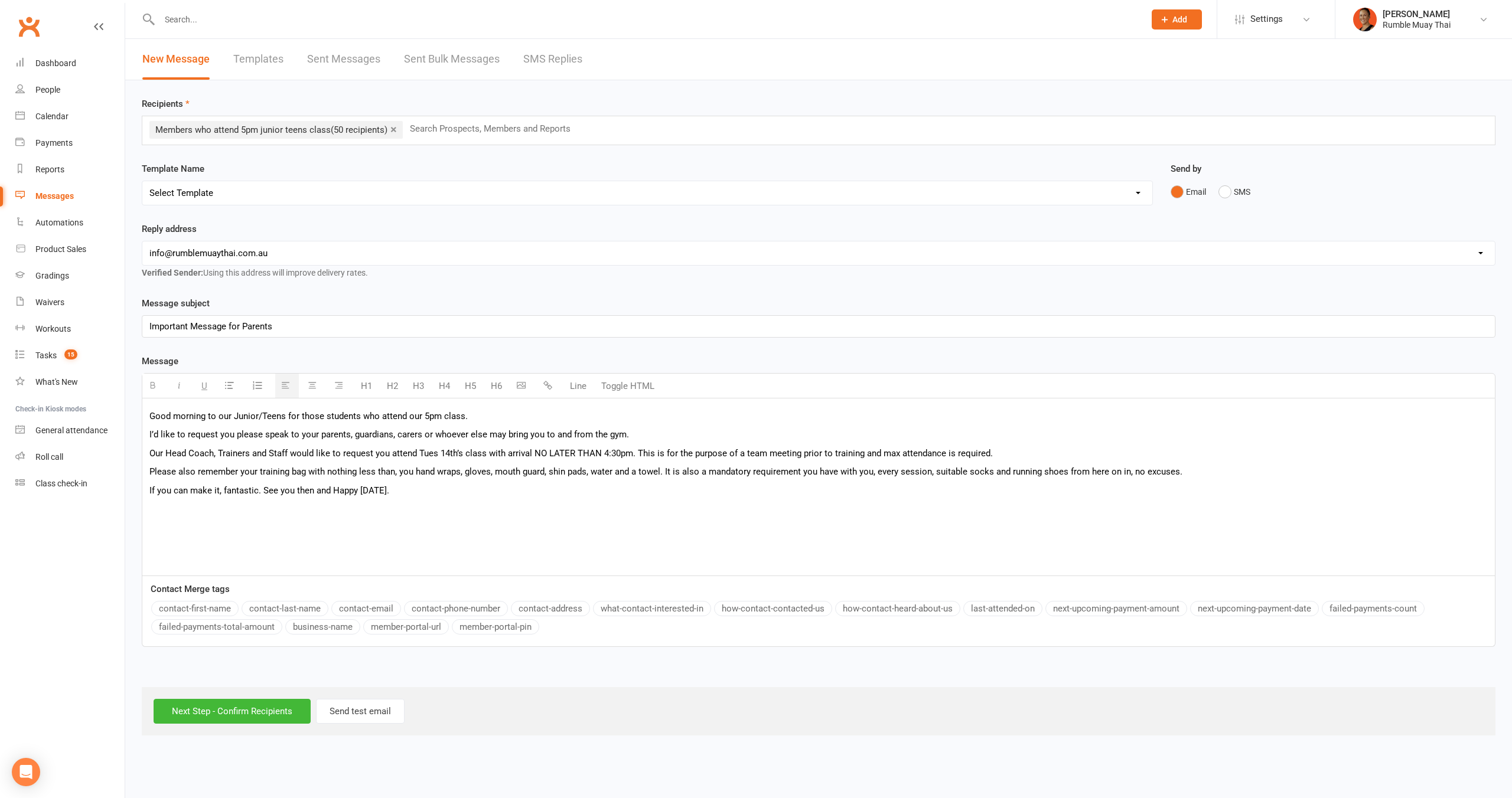
click at [208, 414] on p "Good morning to our Junior/Teens for those students who attend our 5pm class." at bounding box center [818, 416] width 1338 height 14
click at [287, 417] on p "Good morning to our Junior/Teens for those students who attend our 5pm class." at bounding box center [818, 416] width 1338 height 14
click at [288, 419] on p "Good morning to our Junior/Teens for those students who attend our 5pm class." at bounding box center [818, 416] width 1338 height 14
click at [291, 418] on p "Good morning to our Junior/Teens for those students who attend our 5pm class." at bounding box center [818, 416] width 1338 height 14
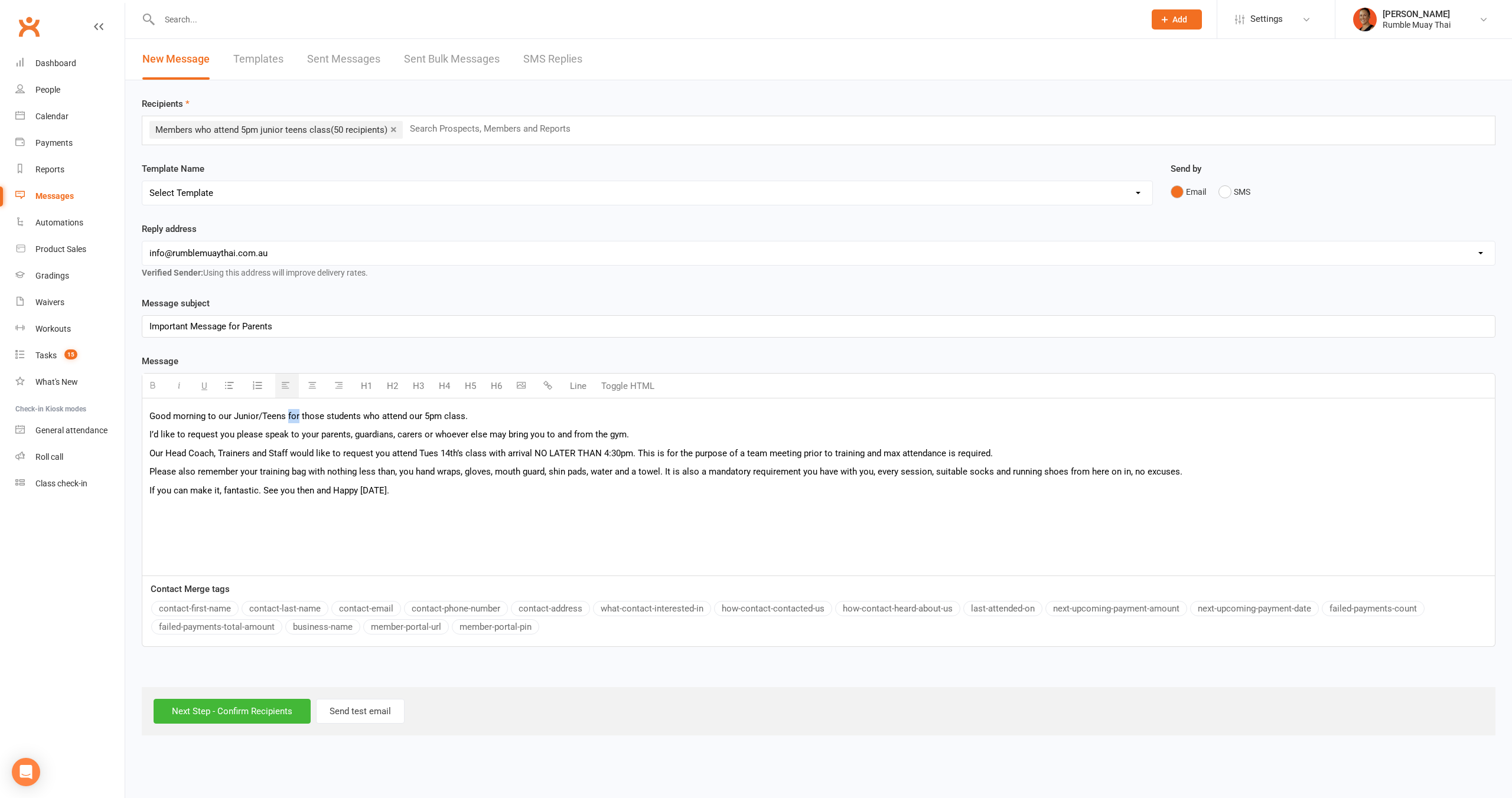
click at [291, 418] on p "Good morning to our Junior/Teens for those students who attend our 5pm class." at bounding box center [818, 416] width 1338 height 14
click at [332, 418] on p "Good morning to our Junior/Teens and parents of those students who attend our 5…" at bounding box center [818, 416] width 1338 height 14
click at [531, 418] on p "Good morning to our Junior/Teens and parents/Guardians of those students who at…" at bounding box center [818, 416] width 1338 height 14
click at [560, 426] on div "Good morning to our Junior/Teens and parents/Guardians of those students who at…" at bounding box center [819, 487] width 1352 height 177
click at [710, 438] on p "I’d like to request you please speak to your parents, guardians, carers or whoe…" at bounding box center [818, 434] width 1338 height 14
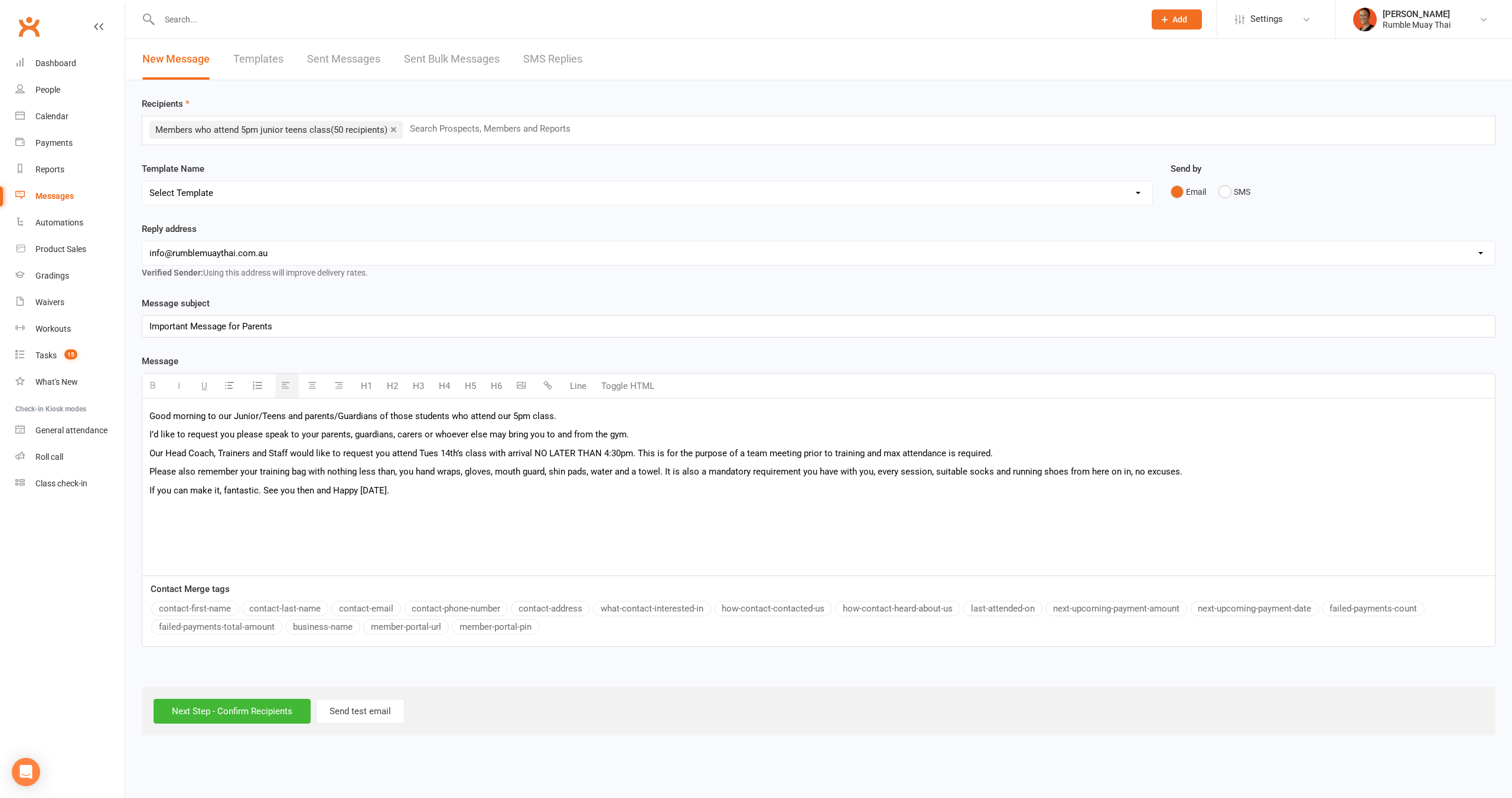
click at [449, 487] on p "If you can make it, fantastic. See you then and Happy Monday." at bounding box center [818, 490] width 1338 height 14
click at [266, 488] on p "If you can make it, fantastic. See you then and Happy Monday." at bounding box center [818, 490] width 1338 height 14
click at [263, 486] on p "If you can make it, fantastic. See you then and Happy Monday." at bounding box center [818, 490] width 1338 height 14
click at [210, 530] on p "[PERSON_NAME]" at bounding box center [818, 527] width 1338 height 14
click at [222, 433] on p "I’d like to request you please speak to your parents, guardians, carers or whoe…" at bounding box center [818, 434] width 1338 height 14
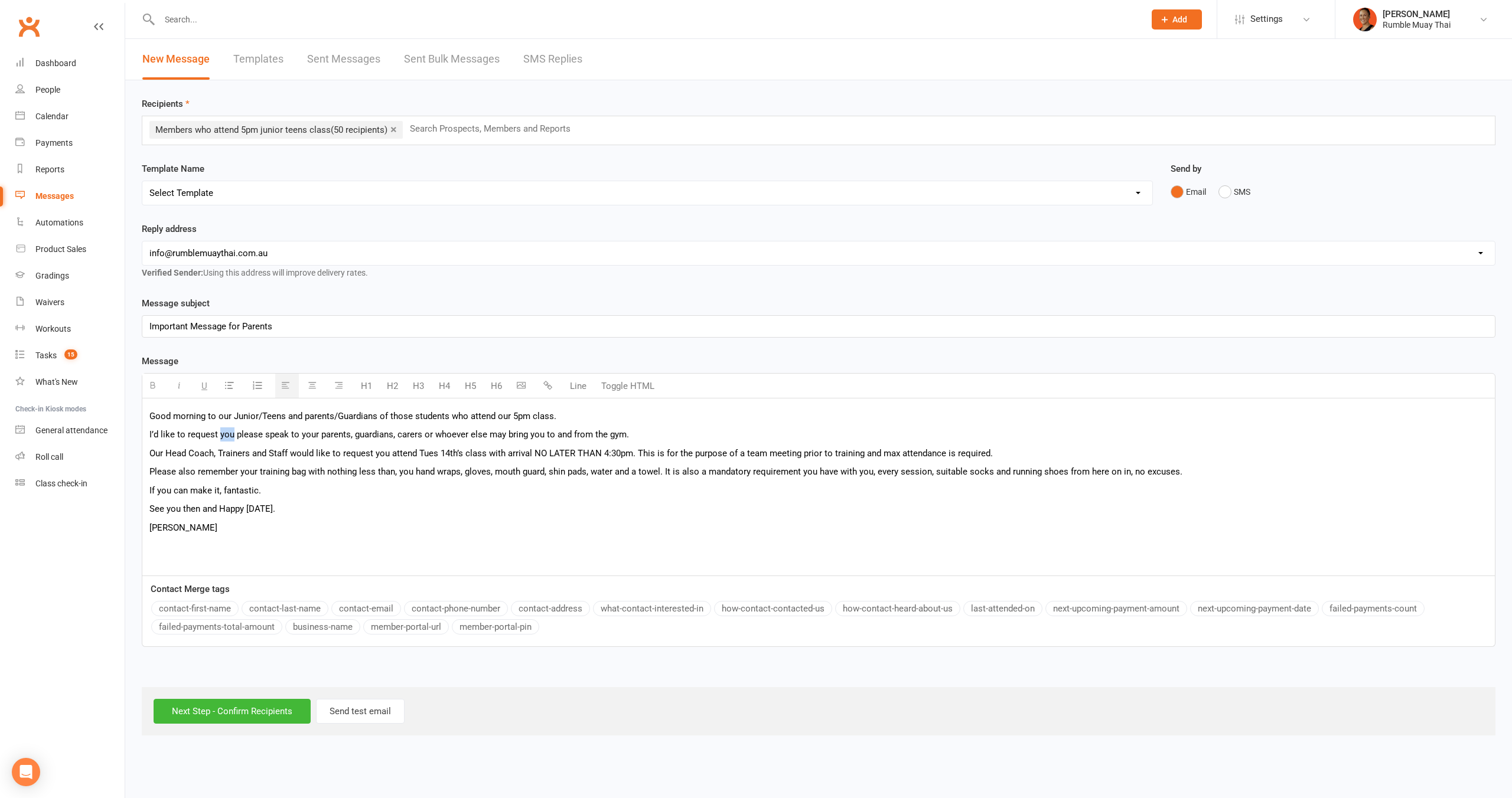
click at [222, 433] on p "I’d like to request you please speak to your parents, guardians, carers or whoe…" at bounding box center [818, 434] width 1338 height 14
click at [308, 437] on p "I’d like to request to a meeting please speak to your parents, guardians, carer…" at bounding box center [818, 434] width 1338 height 14
click at [271, 433] on p "I’d like to request to a meeting please to your parents, guardians, carers or w…" at bounding box center [818, 434] width 1338 height 14
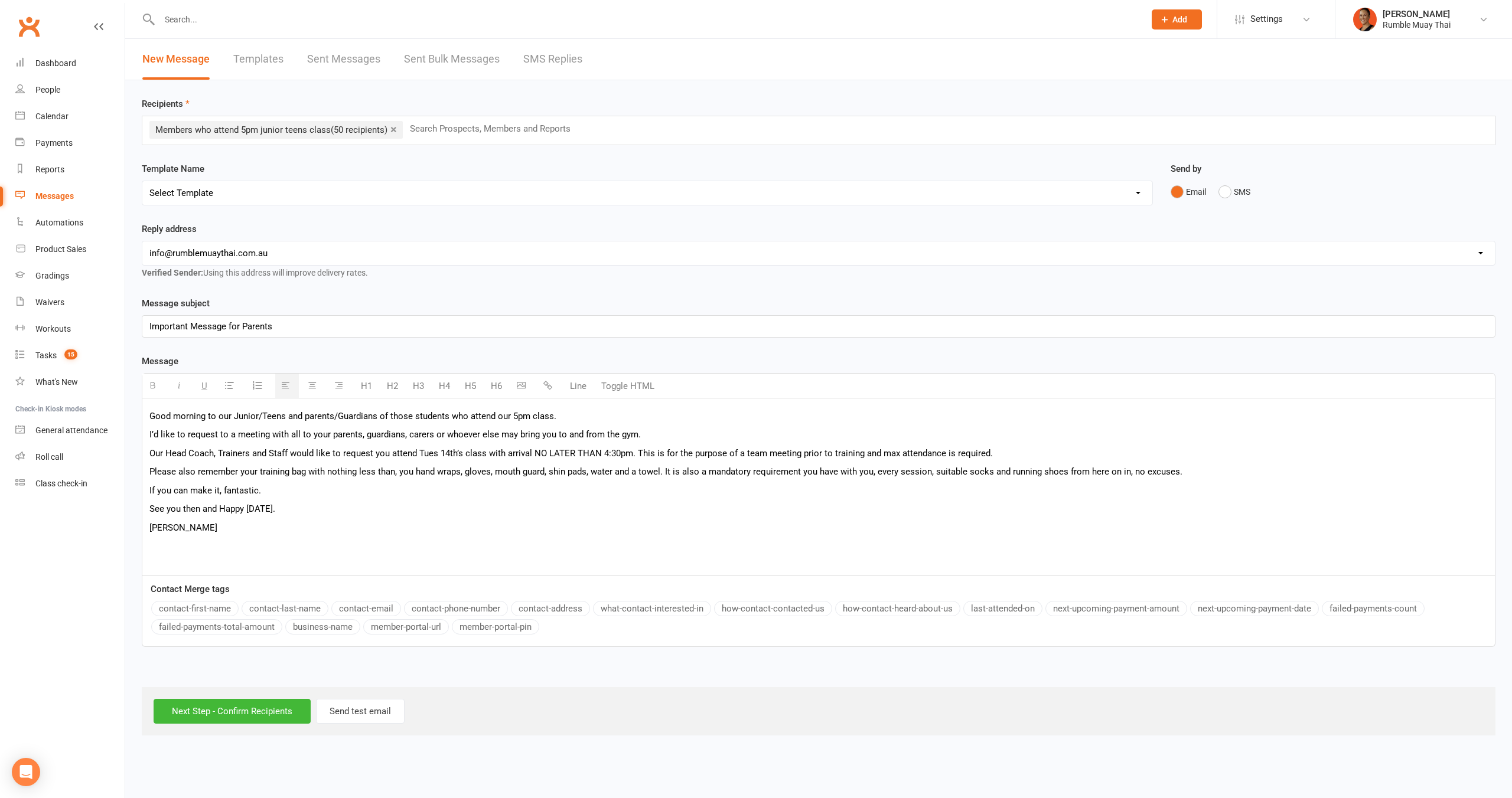
click at [332, 433] on p "I’d like to request to a meeting with all to your parents, guardians, carers or…" at bounding box center [818, 434] width 1338 height 14
click at [324, 433] on p "I’d like to request to a meeting with all to your parents, guardians, carers or…" at bounding box center [818, 434] width 1338 height 14
click at [335, 433] on p "I’d like to request to a meeting with all parents, guardians, carers or whoever…" at bounding box center [818, 434] width 1338 height 14
drag, startPoint x: 378, startPoint y: 438, endPoint x: 370, endPoint y: 433, distance: 9.4
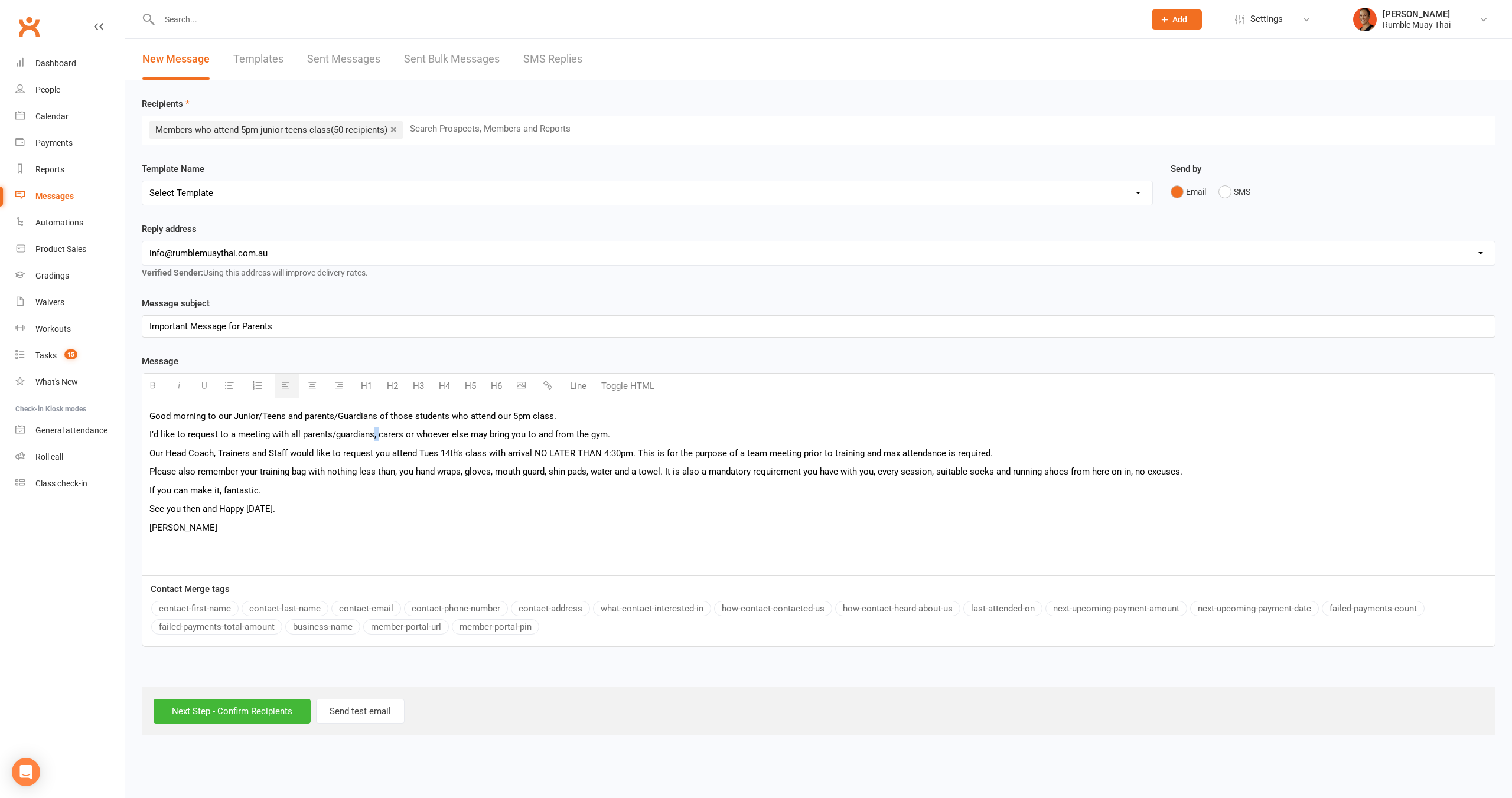
click at [370, 433] on p "I’d like to request to a meeting with all parents/guardians, carers or whoever …" at bounding box center [818, 434] width 1338 height 14
click at [601, 436] on p "I’d like to request to a meeting with all parents/guardians/carers or whoever e…" at bounding box center [818, 434] width 1338 height 14
drag, startPoint x: 415, startPoint y: 451, endPoint x: 628, endPoint y: 451, distance: 213.0
click at [628, 451] on p "Our Head Coach, Trainers and Staff would like to request you attend Tues 14th’s…" at bounding box center [818, 453] width 1338 height 14
drag, startPoint x: 425, startPoint y: 454, endPoint x: 441, endPoint y: 455, distance: 16.0
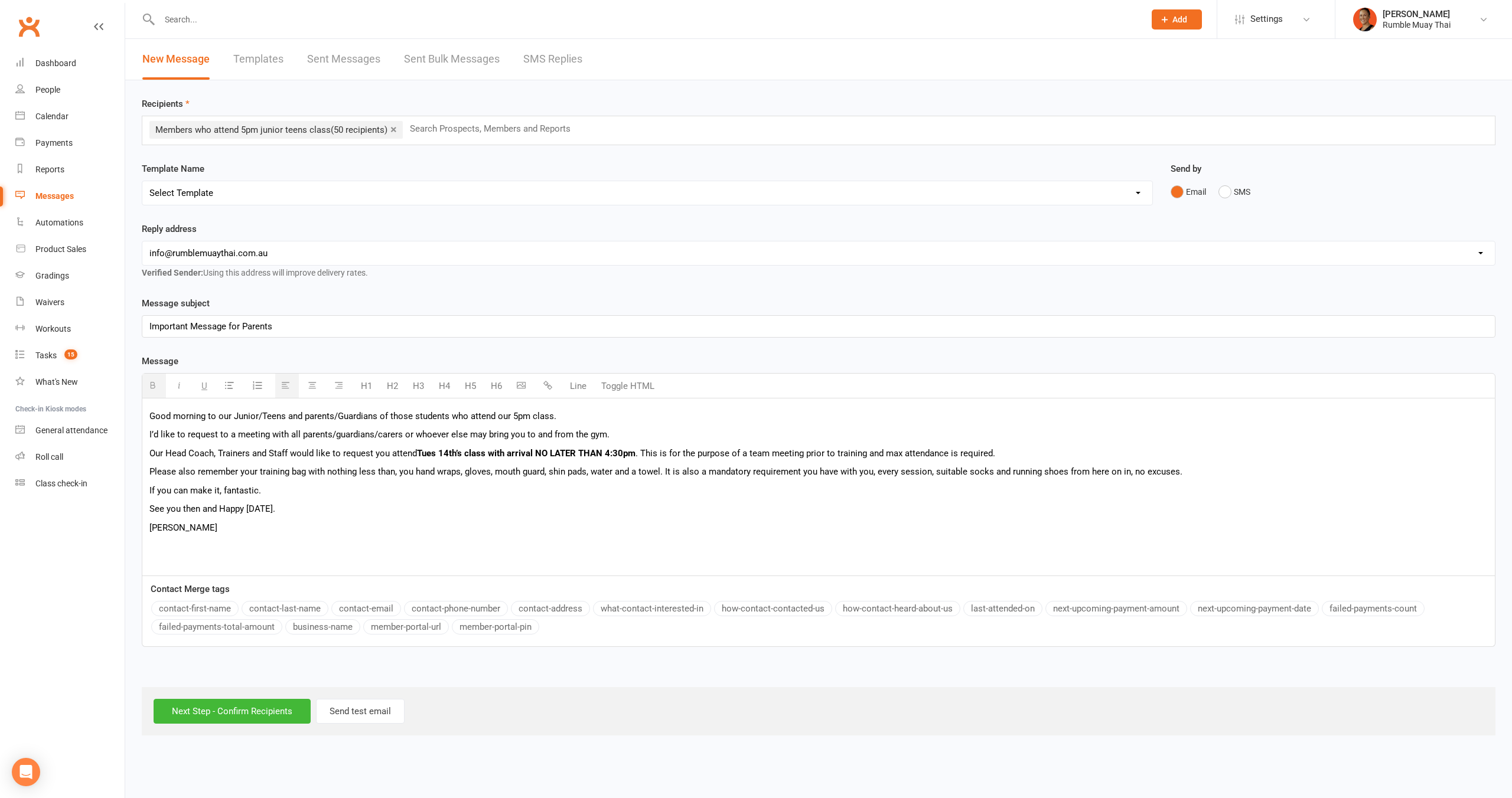
click at [425, 454] on b "Tues 14th’s class with arrival NO LATER THAN 4:30pm" at bounding box center [526, 453] width 219 height 10
click at [639, 447] on p "Our Head Coach, Trainers and Staff would like to request you attend Tues 14th’s…" at bounding box center [818, 453] width 1338 height 14
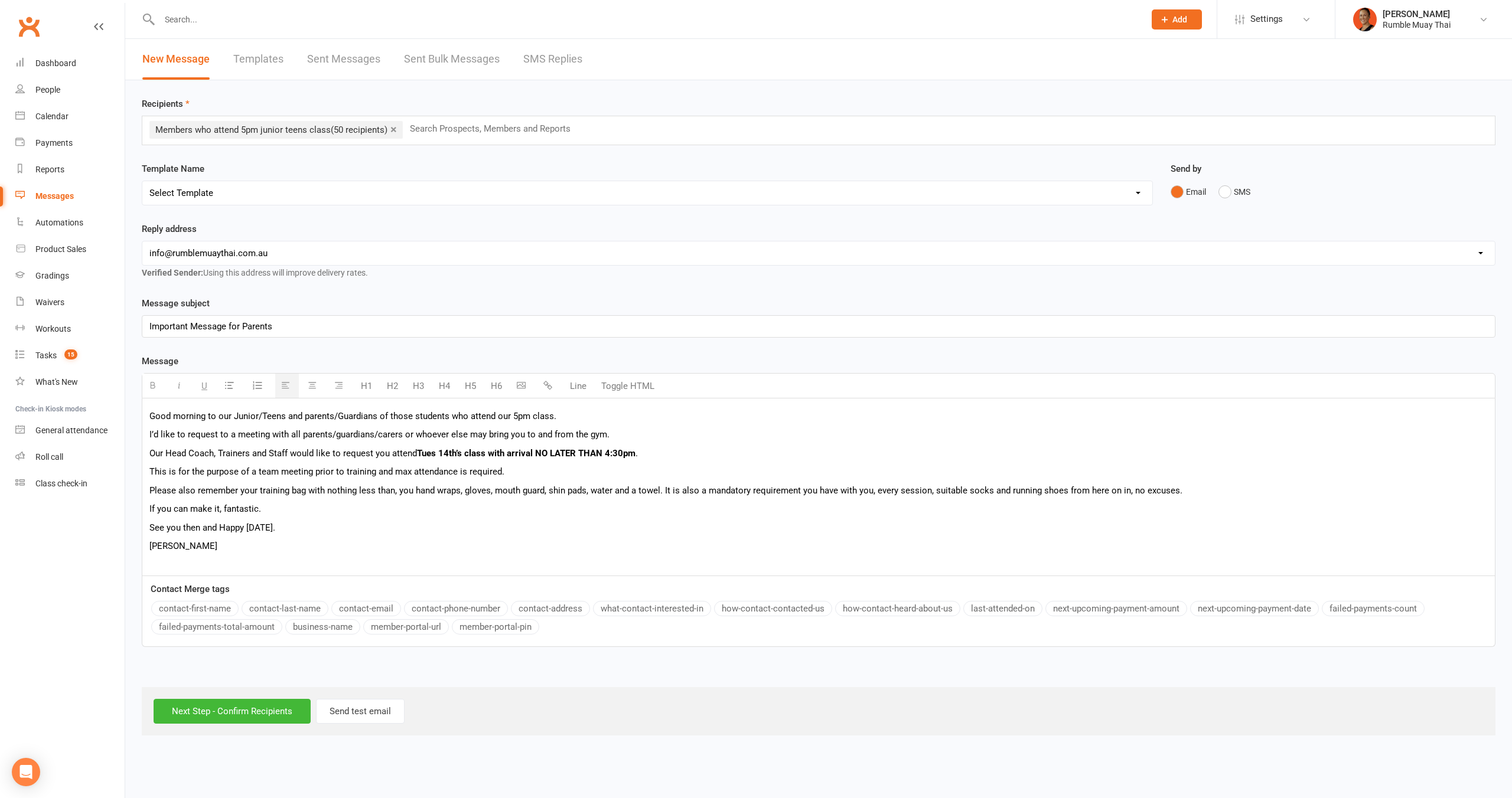
click at [516, 472] on p "This is for the purpose of a team meeting prior to training and max attendance …" at bounding box center [818, 471] width 1338 height 14
click at [662, 491] on p "Please also remember your training bag with nothing less than, you hand wraps, …" at bounding box center [818, 490] width 1338 height 14
click at [661, 489] on p "Please also remember your training bag with nothing less than, you hand wraps, …" at bounding box center [818, 490] width 1338 height 14
click at [664, 490] on p "Please also remember your training bag with nothing less than, you hand wraps, …" at bounding box center [818, 490] width 1338 height 14
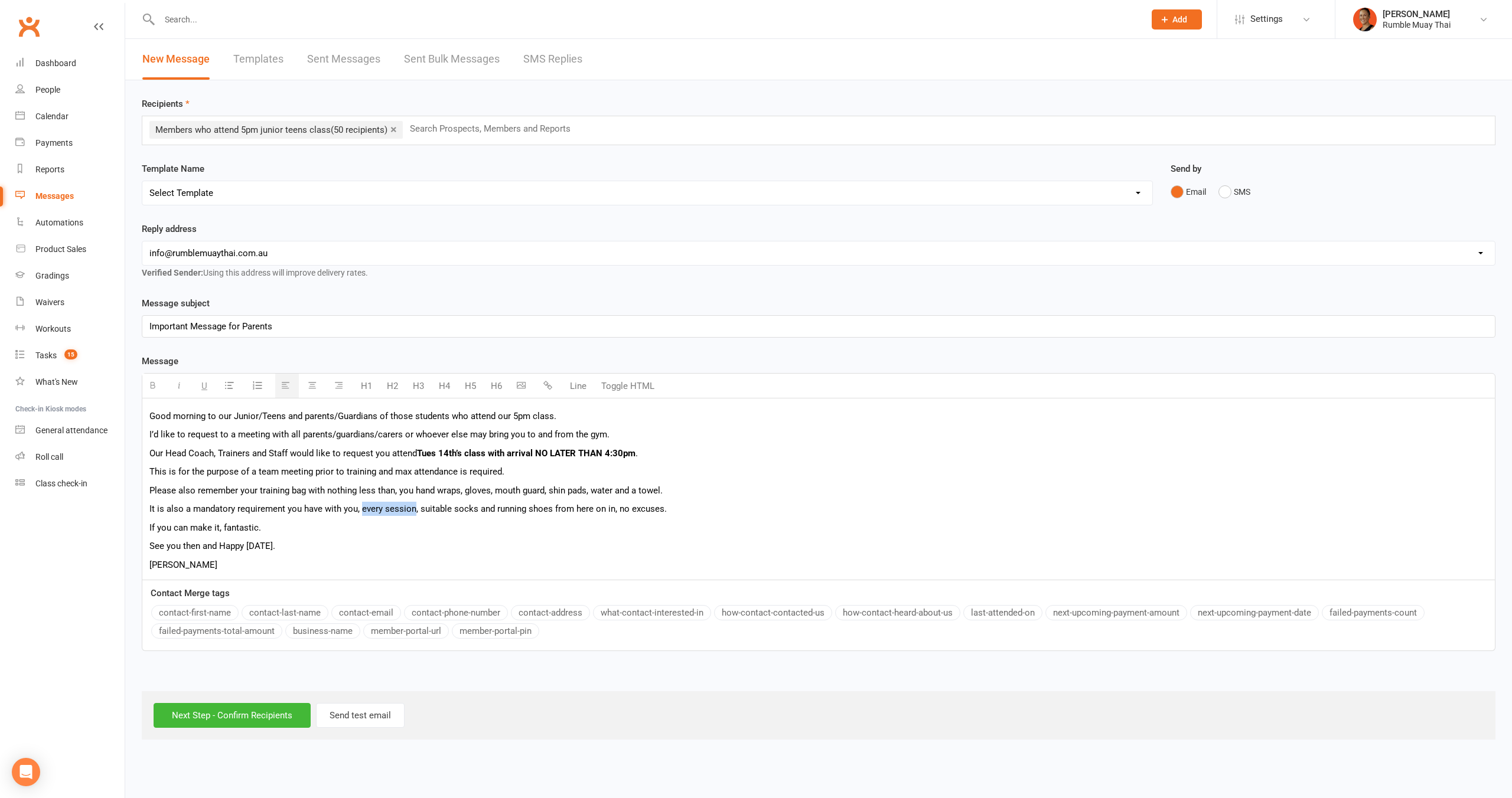
drag, startPoint x: 360, startPoint y: 506, endPoint x: 412, endPoint y: 505, distance: 52.0
click at [412, 505] on p "It is also a mandatory requirement you have with you, every session, suitable s…" at bounding box center [818, 508] width 1338 height 14
click at [615, 529] on p "If you can make it, fantastic." at bounding box center [818, 527] width 1338 height 14
click at [677, 503] on p "It is also a mandatory requirement you have with you, every session , suitable …" at bounding box center [818, 508] width 1338 height 14
drag, startPoint x: 626, startPoint y: 506, endPoint x: 617, endPoint y: 505, distance: 9.1
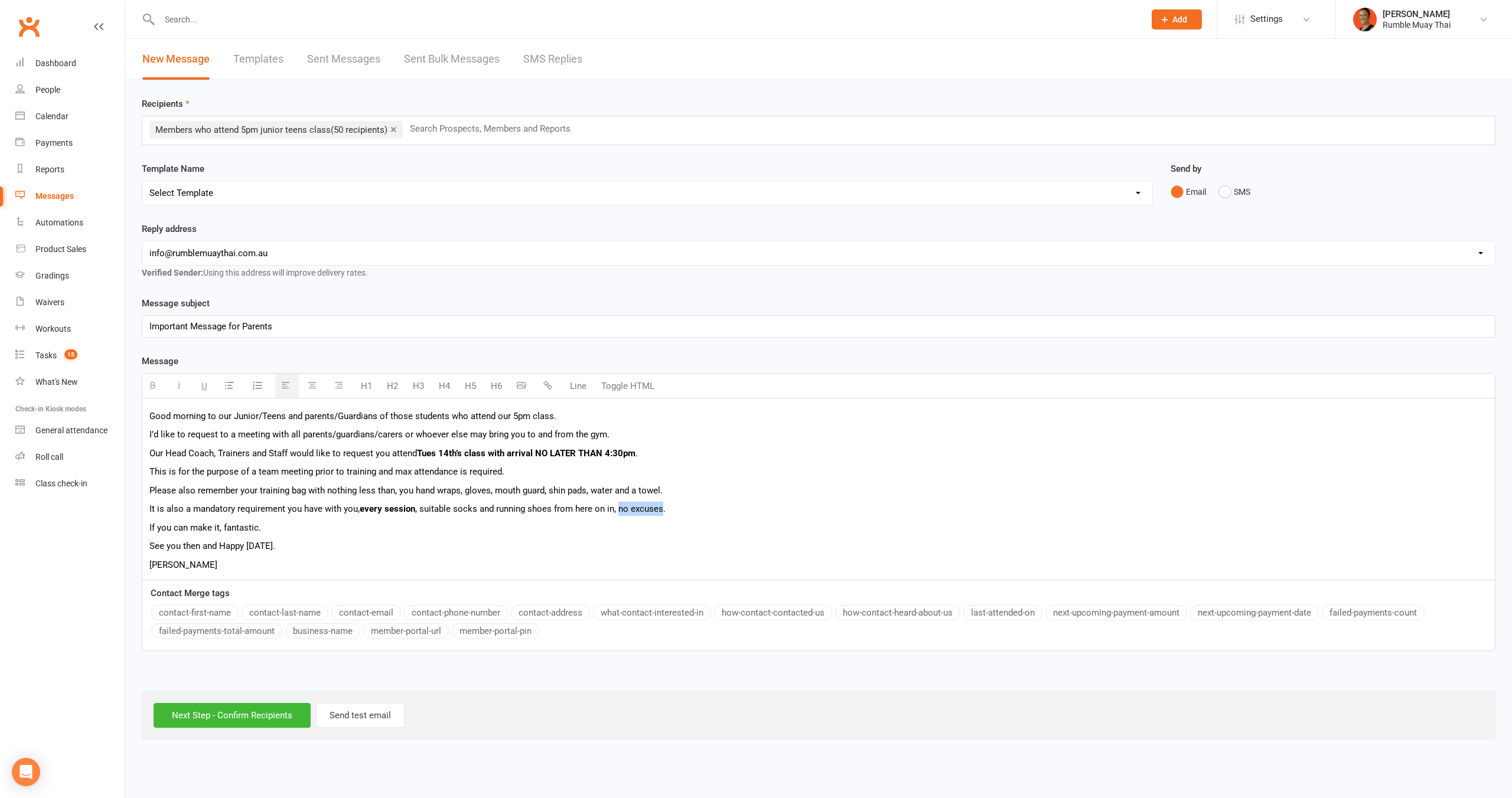
click at [617, 505] on p "It is also a mandatory requirement you have with you, every session , suitable …" at bounding box center [818, 508] width 1338 height 14
click at [680, 507] on p "It is also a mandatory requirement you have with you, every session , suitable …" at bounding box center [818, 508] width 1338 height 14
click at [266, 558] on p "Brooke" at bounding box center [818, 565] width 1338 height 14
click at [241, 570] on p "Brooke" at bounding box center [818, 565] width 1338 height 14
click at [286, 544] on p "See you then and Happy Monday." at bounding box center [818, 546] width 1338 height 14
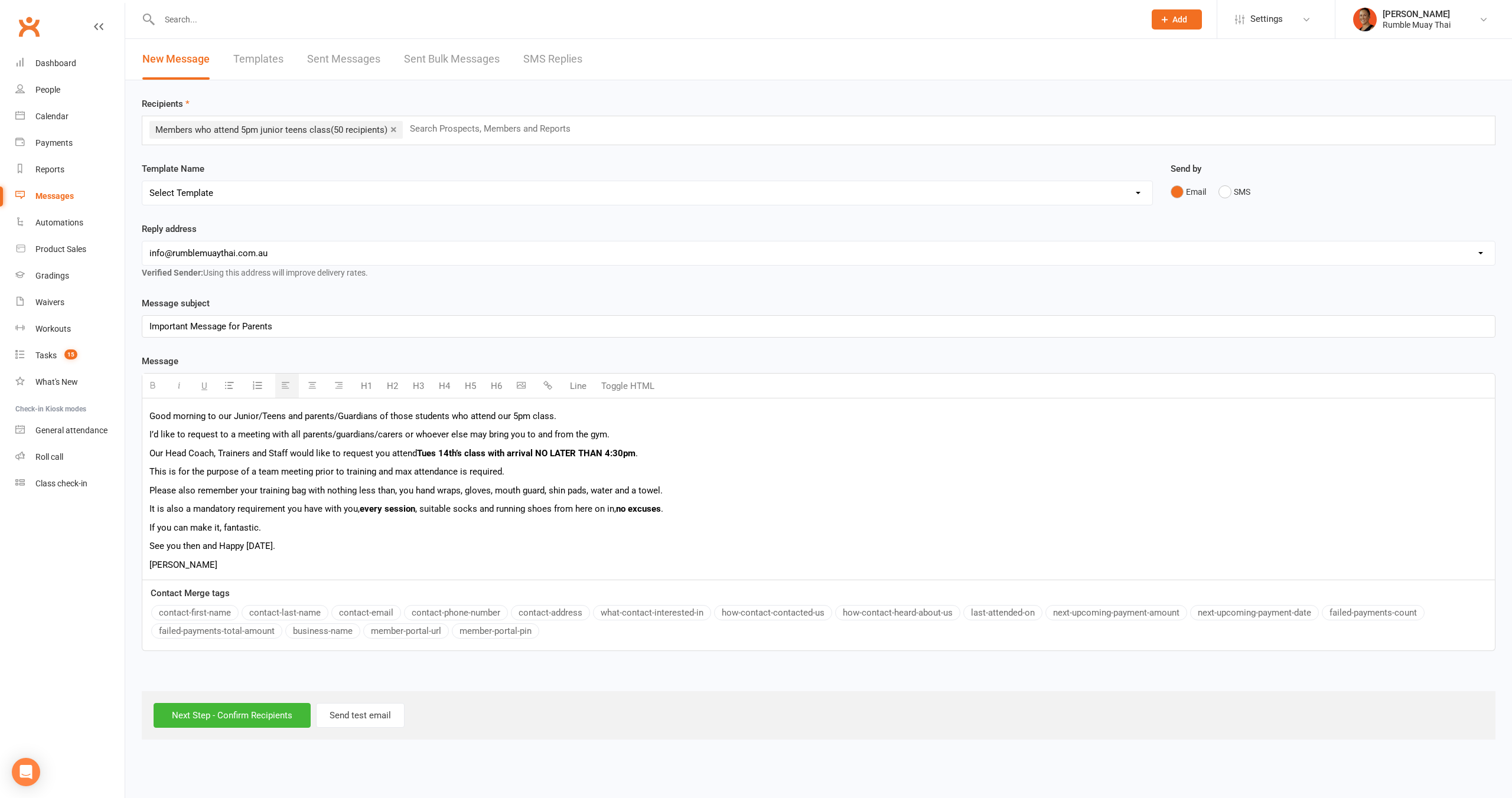
click at [297, 563] on p "Brooke" at bounding box center [818, 565] width 1338 height 14
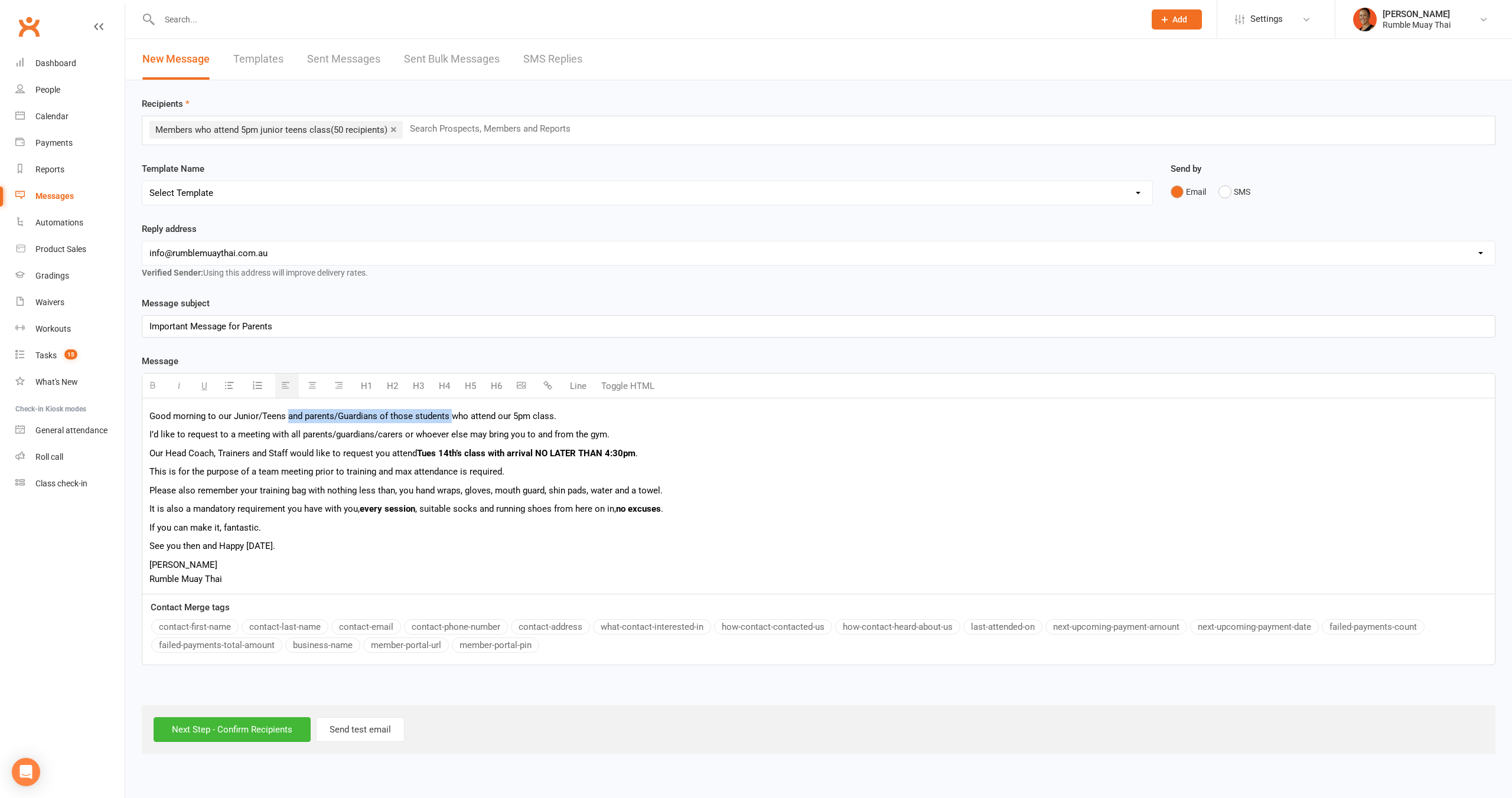
drag, startPoint x: 287, startPoint y: 414, endPoint x: 450, endPoint y: 419, distance: 163.1
click at [450, 419] on p "Good morning to our Junior/Teens and parents/Guardians of those students who at…" at bounding box center [818, 416] width 1338 height 14
click at [208, 413] on p "Good morning to our Junior/Teens who attend our 5pm class." at bounding box center [818, 416] width 1338 height 14
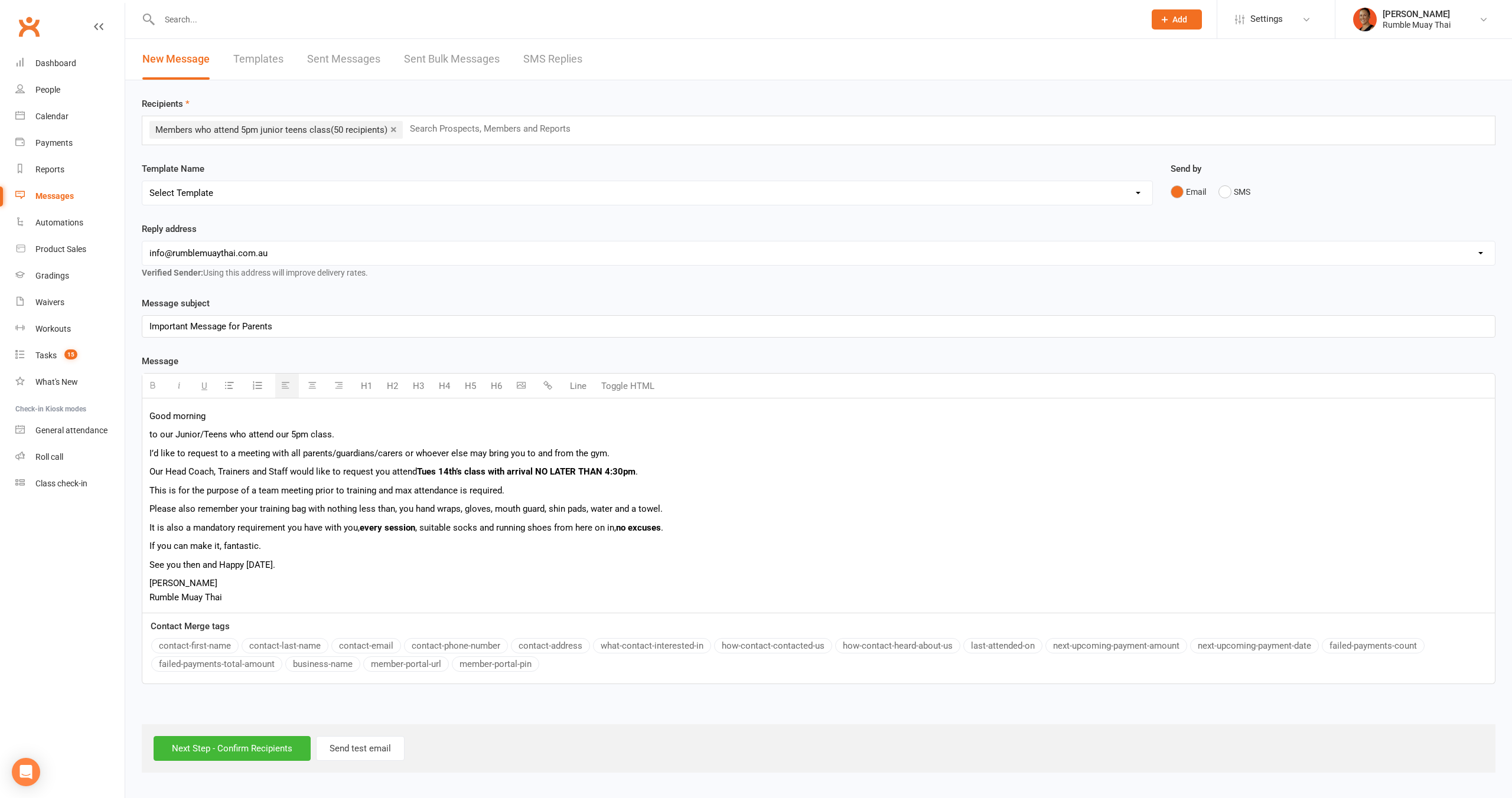
click at [216, 416] on p "Good morning" at bounding box center [818, 416] width 1338 height 14
click at [203, 649] on button "contact-first-name" at bounding box center [195, 646] width 87 height 15
click at [147, 433] on div "Good morning {contact-first-name} to our Junior/Teens who attend our 5pm class.…" at bounding box center [819, 505] width 1352 height 214
drag, startPoint x: 294, startPoint y: 435, endPoint x: 243, endPoint y: 435, distance: 51.0
click at [243, 435] on p "This message is to our Junior/Teens who attend our 5pm class." at bounding box center [818, 434] width 1338 height 14
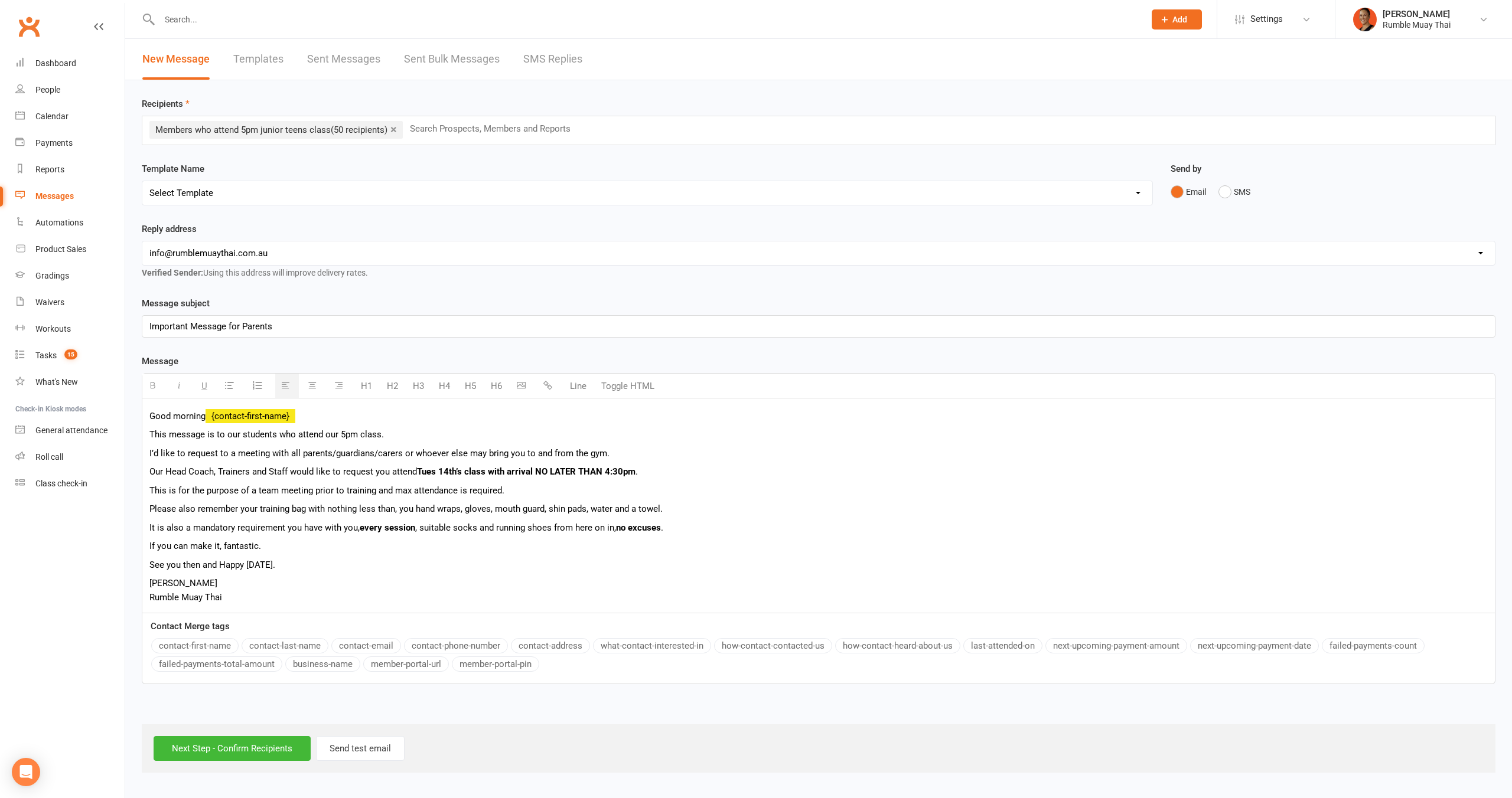
click at [376, 432] on p "This message is to our students who attend our 5pm class." at bounding box center [818, 434] width 1338 height 14
click at [362, 437] on p "This message is to our students who attend our 5pm class." at bounding box center [818, 434] width 1338 height 14
click at [166, 434] on p "This message is to our students who attend our 5pm Junior/Teens class." at bounding box center [818, 434] width 1338 height 14
click at [314, 330] on p "Important Message for Parents" at bounding box center [818, 326] width 1338 height 14
click at [206, 453] on p "I’d like to request to a meeting with all parents/guardians/carers or whoever e…" at bounding box center [818, 453] width 1338 height 14
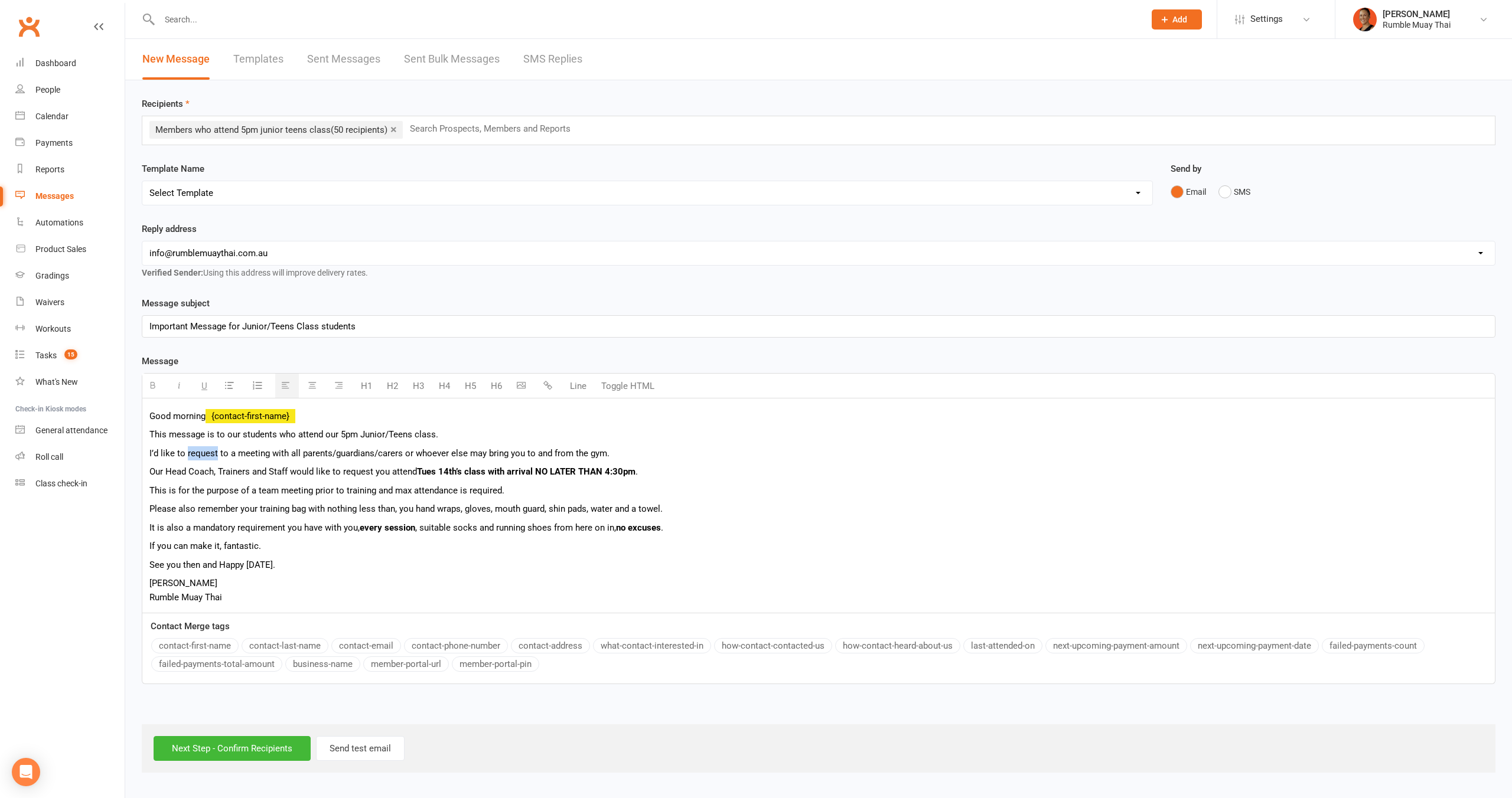
click at [206, 453] on p "I’d like to request to a meeting with all parents/guardians/carers or whoever e…" at bounding box center [818, 453] width 1338 height 14
click at [244, 454] on p "I’d like to request to a meeting with all parents/guardians/carers or whoever e…" at bounding box center [818, 453] width 1338 height 14
click at [612, 452] on p "I’d like to request to a meeting with all parents/guardians/carers or whoever e…" at bounding box center [818, 453] width 1338 height 14
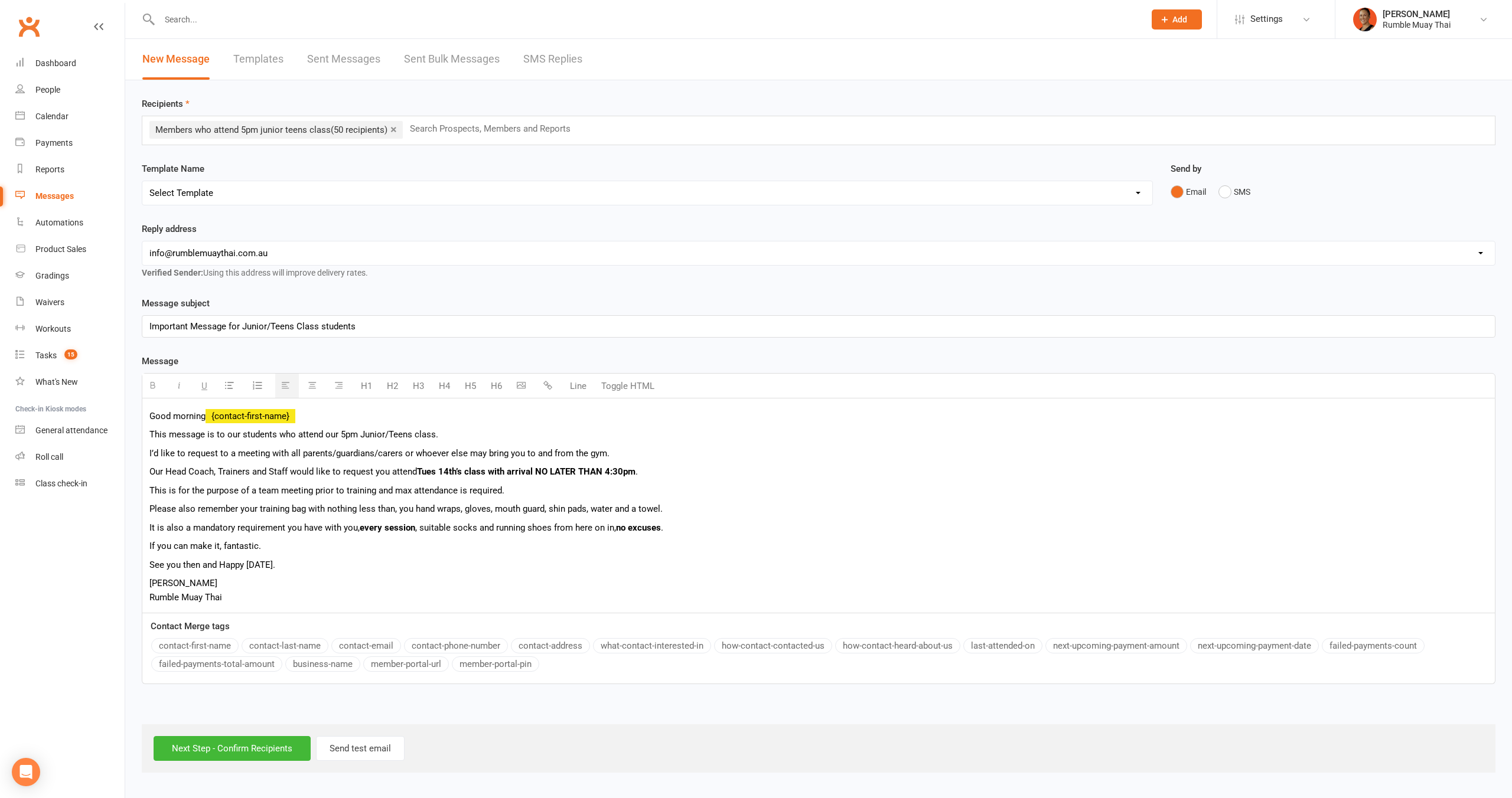
click at [296, 486] on p "This is for the purpose of a team meeting prior to training and max attendance …" at bounding box center [818, 490] width 1338 height 14
click at [302, 494] on p "This is for the purpose of a team meeting prior to training and max attendance …" at bounding box center [818, 490] width 1338 height 14
click at [443, 438] on p "This message is to our students who attend our 5pm Junior/Teens class." at bounding box center [818, 434] width 1338 height 14
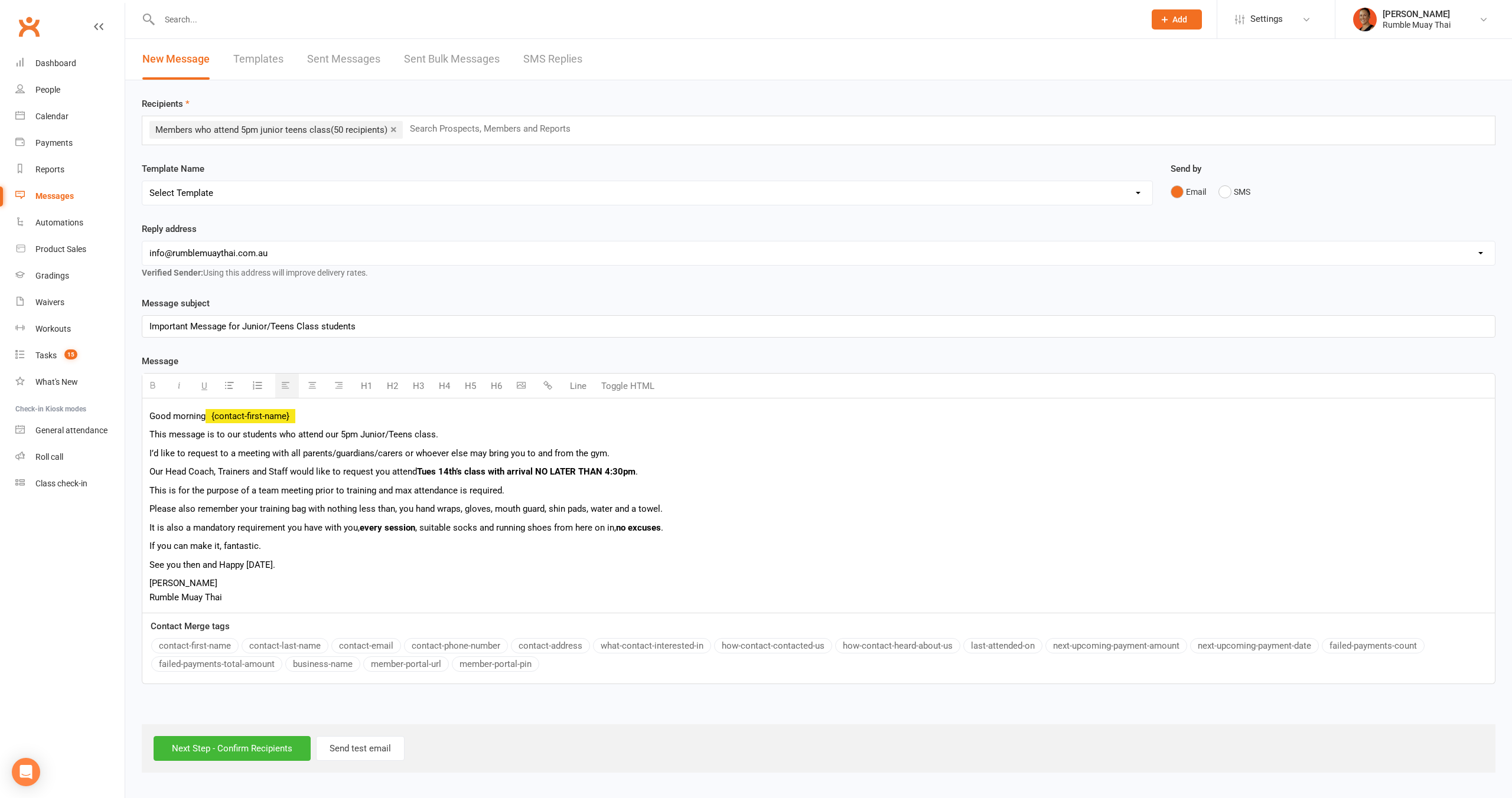
click at [256, 451] on p "I’d like to request to a meeting with all parents/guardians/carers or whoever e…" at bounding box center [818, 453] width 1338 height 14
click at [268, 453] on p "I’d like to request to a meeting with all parents/guardians/carers or whoever e…" at bounding box center [818, 453] width 1338 height 14
click at [404, 419] on p "Good morning {contact-first-name}" at bounding box center [818, 416] width 1338 height 14
click at [339, 435] on p "This message is to our students who attend our 5pm Junior/Teens class." at bounding box center [818, 434] width 1338 height 14
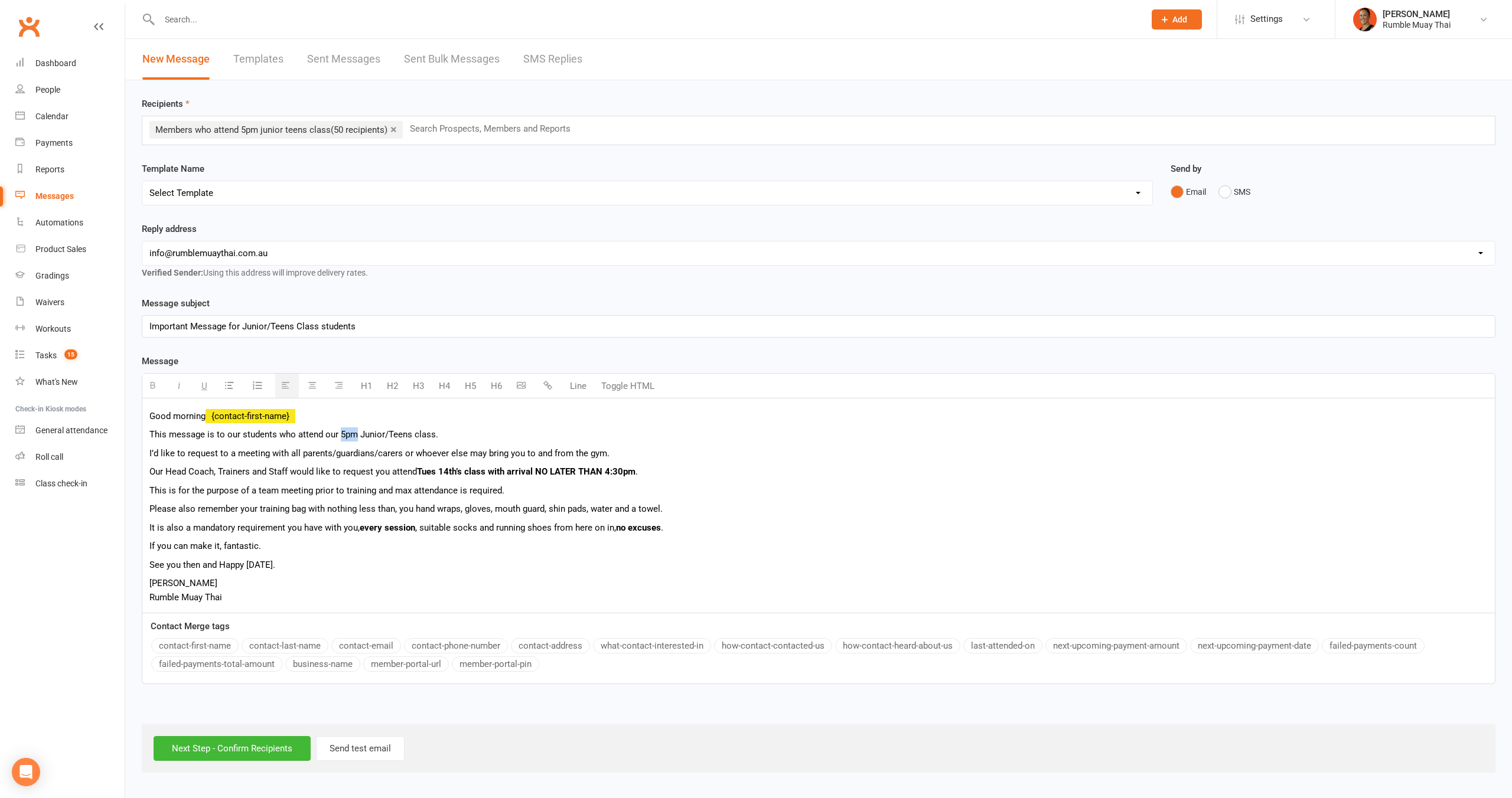
click at [339, 435] on p "This message is to our students who attend our 5pm Junior/Teens class." at bounding box center [818, 434] width 1338 height 14
click at [194, 455] on p "I’d like to request to a meeting with all parents/guardians/carers or whoever e…" at bounding box center [818, 453] width 1338 height 14
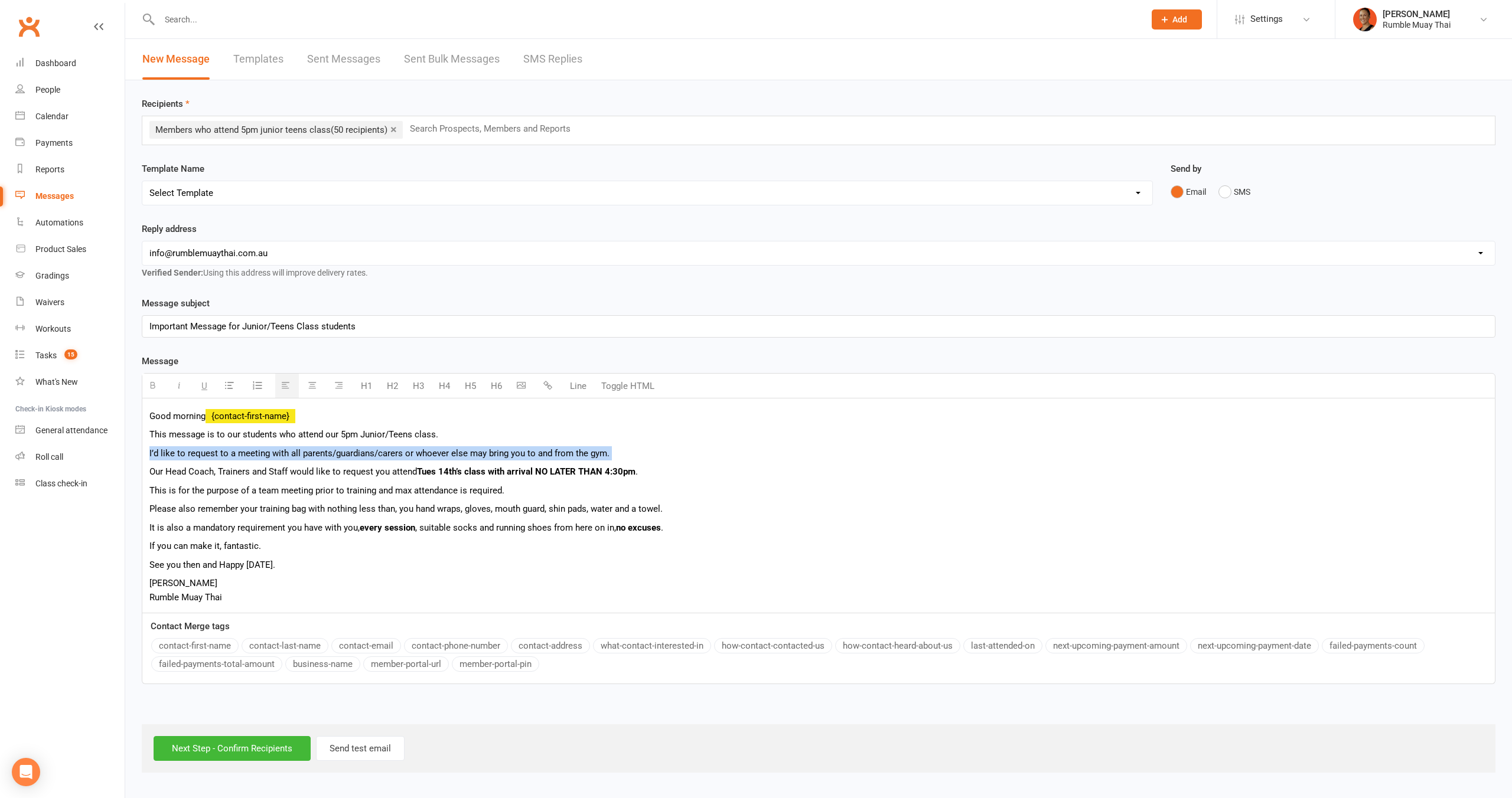
click at [219, 449] on p "I’d like to request to a meeting with all parents/guardians/carers or whoever e…" at bounding box center [818, 453] width 1338 height 14
click at [211, 451] on p "I’d like to request to a meeting with all parents/guardians/carers or whoever e…" at bounding box center [818, 453] width 1338 height 14
drag, startPoint x: 149, startPoint y: 453, endPoint x: 232, endPoint y: 454, distance: 83.0
click at [232, 454] on div "Good morning {contact-first-name} This message is to our students who attend ou…" at bounding box center [819, 505] width 1352 height 214
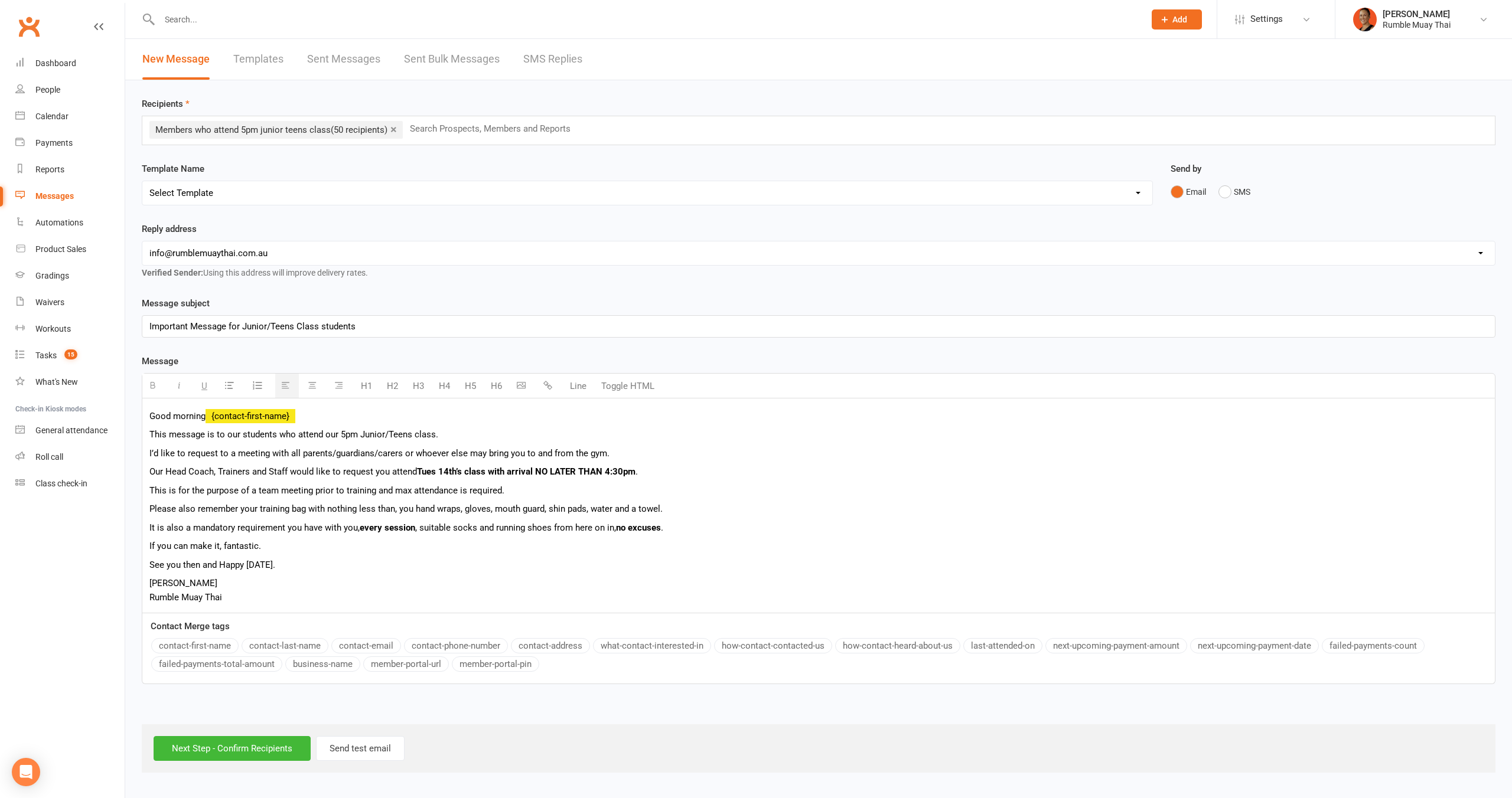
click at [247, 451] on p "I’d like to request to a meeting with all parents/guardians/carers or whoever e…" at bounding box center [818, 453] width 1338 height 14
click at [216, 455] on p "I’d like to request to a with all parents/guardians/carers or whoever else may …" at bounding box center [818, 453] width 1338 height 14
click at [313, 455] on p "I’d like to request students to speak with all parents/guardians/carers or whoe…" at bounding box center [818, 453] width 1338 height 14
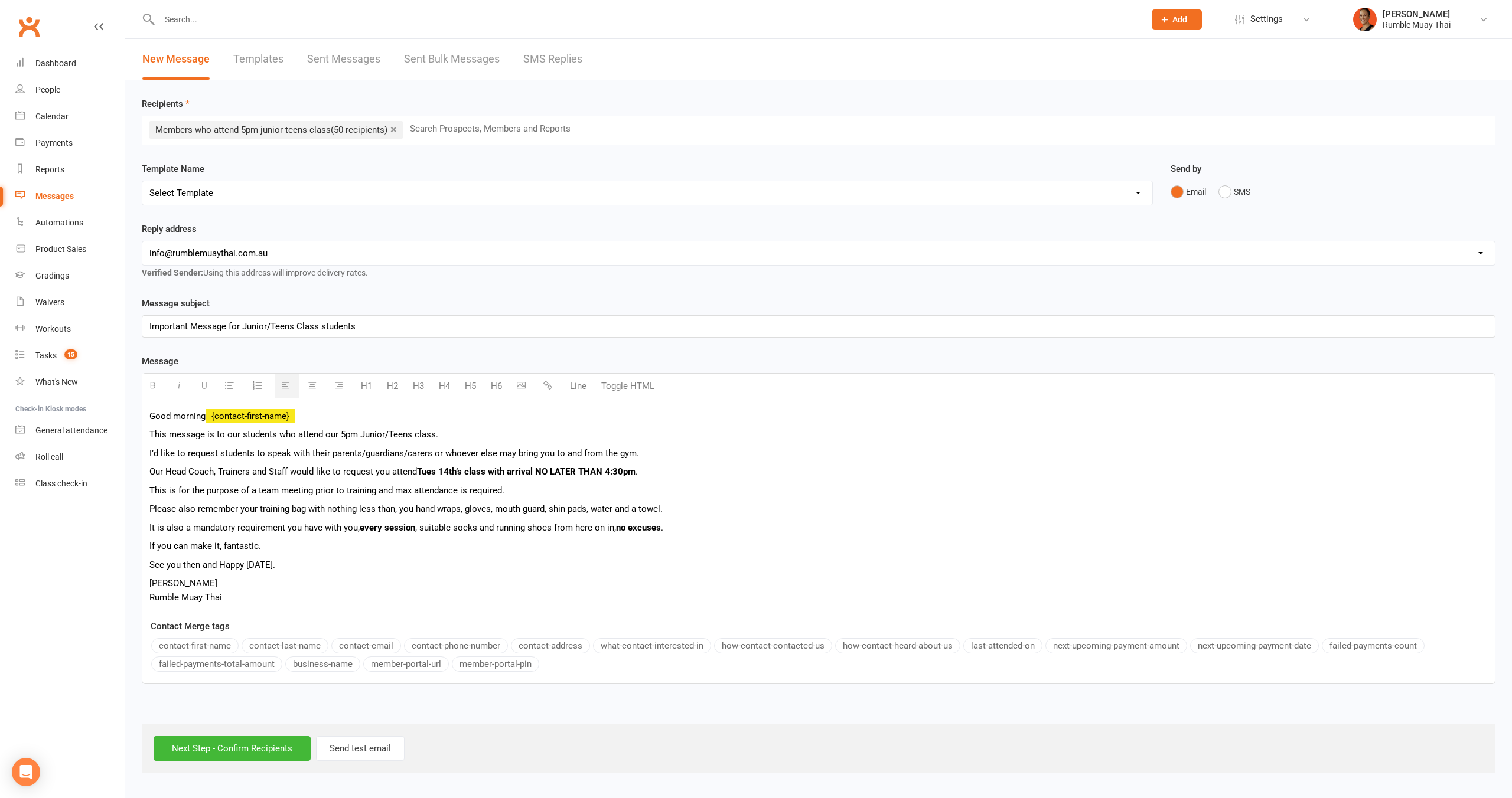
click at [682, 461] on div "Good morning {contact-first-name} This message is to our students who attend ou…" at bounding box center [819, 505] width 1352 height 214
click at [722, 506] on p "Please also remember your training bag with nothing less than, you hand wraps, …" at bounding box center [818, 508] width 1338 height 14
click at [460, 580] on p "Brooke Rumble Muay Thai" at bounding box center [818, 591] width 1338 height 28
click at [214, 522] on p "It is also a mandatory requirement you have with you, every session , suitable …" at bounding box center [818, 527] width 1338 height 14
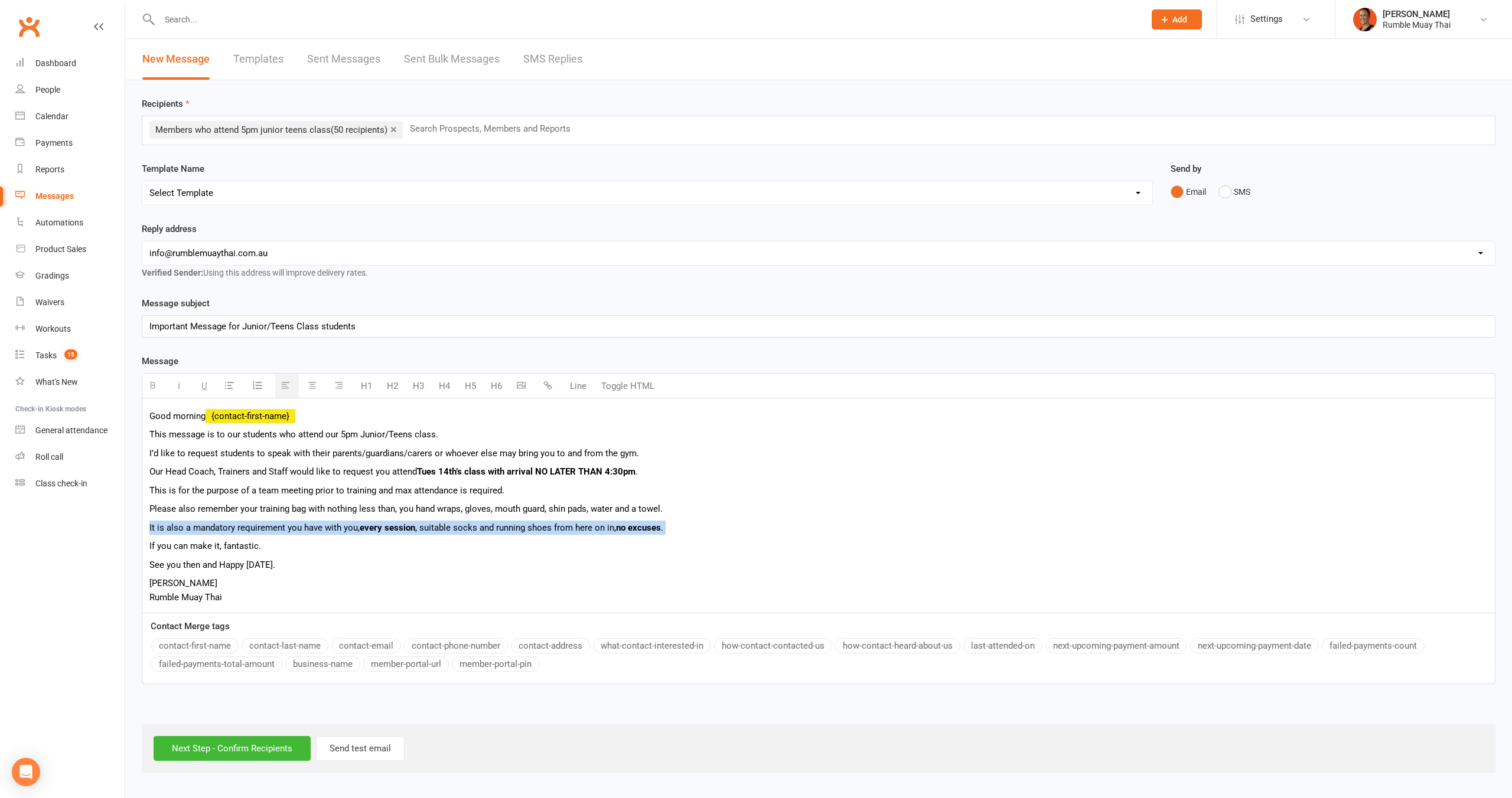
click at [214, 522] on p "It is also a mandatory requirement you have with you, every session , suitable …" at bounding box center [818, 527] width 1338 height 14
click at [213, 523] on p "It is also a mandatory requirement you have with you, every session , suitable …" at bounding box center [818, 527] width 1338 height 14
click at [287, 525] on p "It is also a mandatory requirement you have with you, every session , suitable …" at bounding box center [818, 527] width 1338 height 14
drag, startPoint x: 633, startPoint y: 527, endPoint x: 693, endPoint y: 527, distance: 60.0
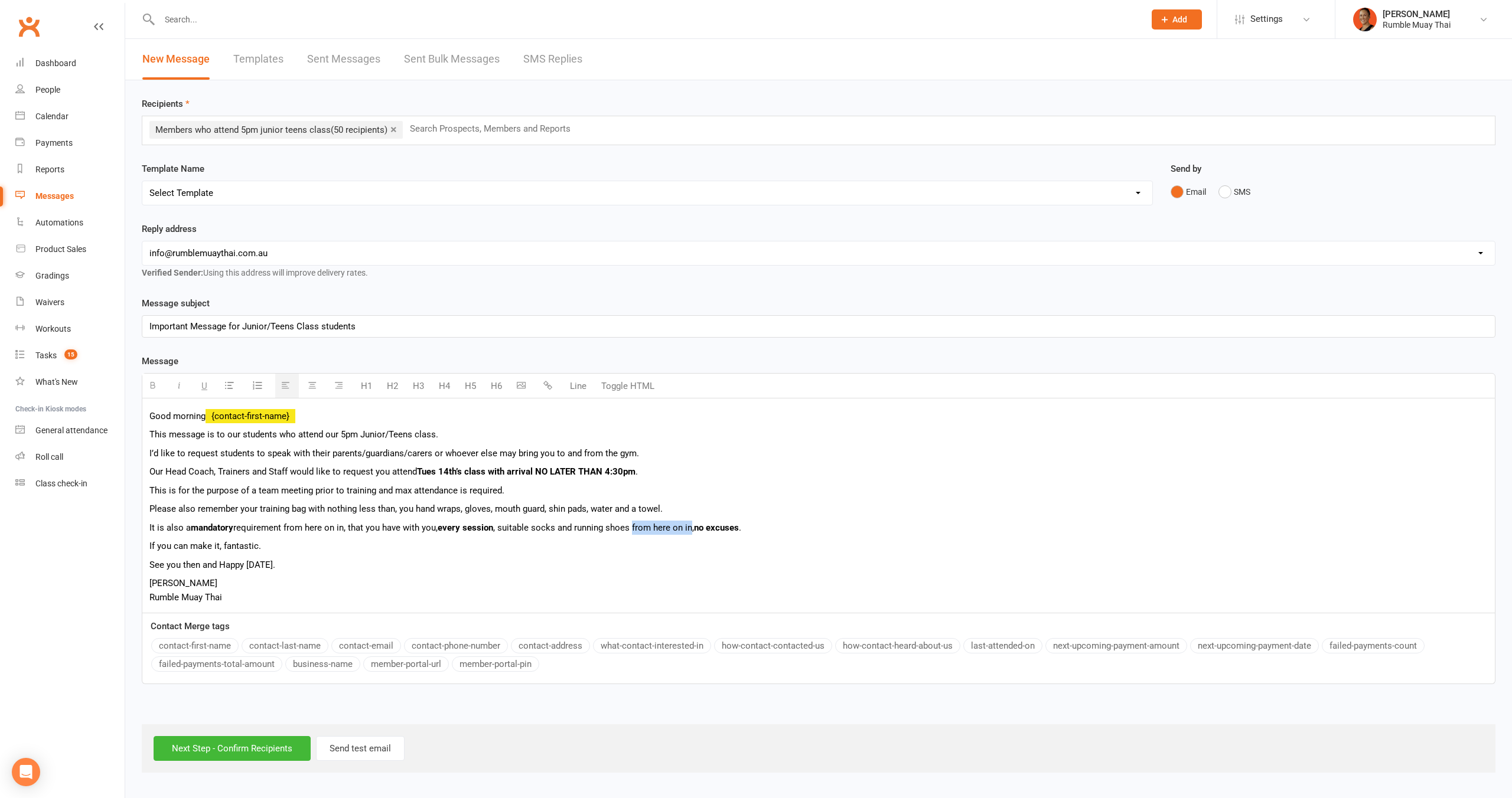
click at [693, 527] on p "It is also a mandatory requirement from here on in, that you have with you, eve…" at bounding box center [818, 527] width 1338 height 14
click at [706, 552] on p "If you can make it, fantastic." at bounding box center [818, 546] width 1338 height 14
click at [412, 510] on p "Please also remember your training bag with nothing less than, you hand wraps, …" at bounding box center [818, 508] width 1338 height 14
click at [370, 511] on p "Please also remember your training bag with nothing less than, your hand wraps,…" at bounding box center [818, 508] width 1338 height 14
click at [370, 511] on p "Please also remember your training bag with nothing less than, your hand wraps,…" at bounding box center [818, 508] width 1338 height 14
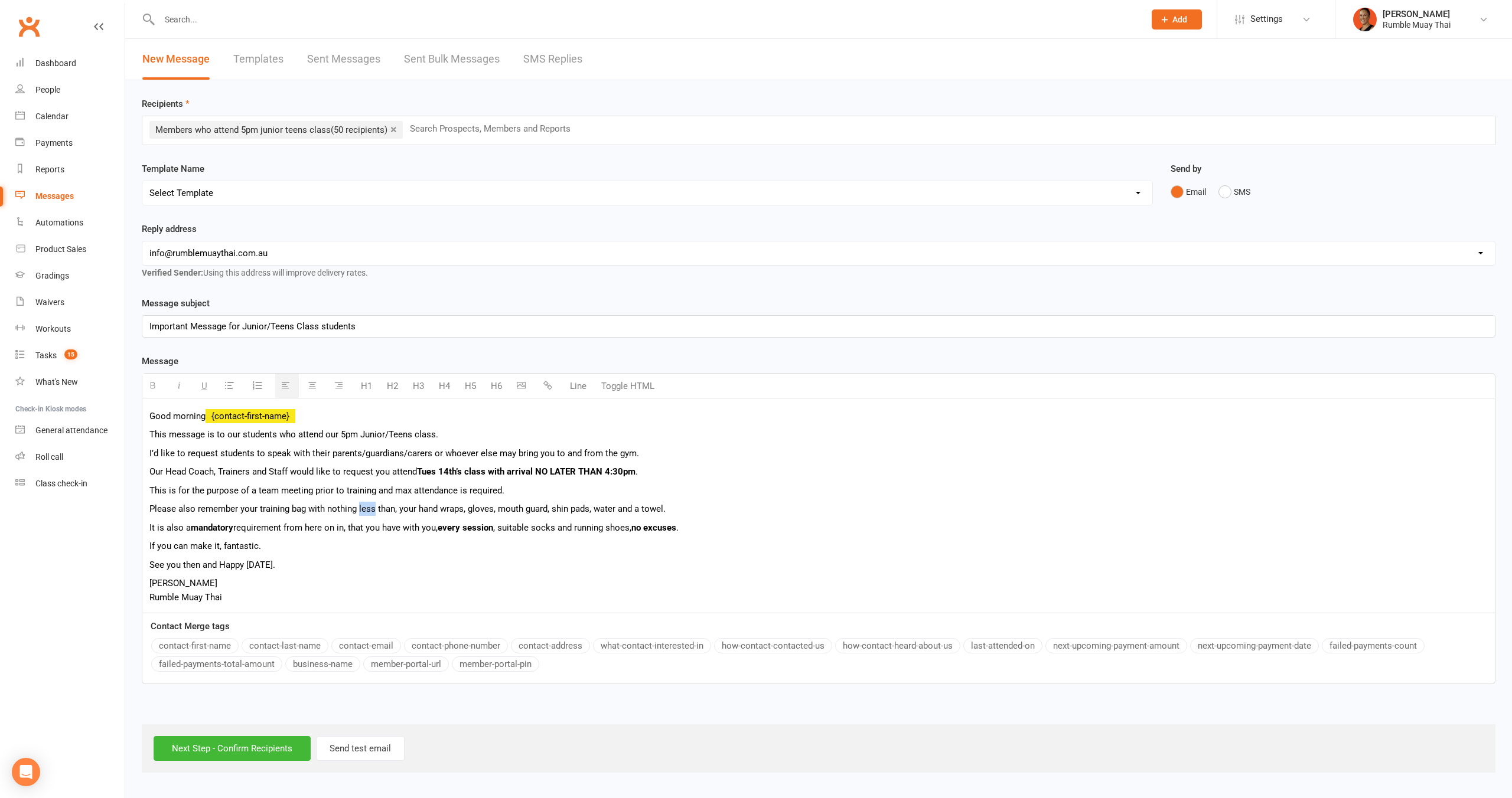
click at [179, 390] on button "button" at bounding box center [181, 385] width 23 height 24
click at [499, 570] on p "See you then and Happy Monday." at bounding box center [818, 565] width 1338 height 14
click at [617, 508] on p "Please also remember your training bag with nothing less than, your hand wraps,…" at bounding box center [818, 508] width 1338 height 14
click at [626, 511] on p "Please also remember your training bag with nothing less than, your hand wraps,…" at bounding box center [818, 508] width 1338 height 14
click at [680, 509] on p "Please also remember your training bag with nothing less than, your hand wraps,…" at bounding box center [818, 508] width 1338 height 14
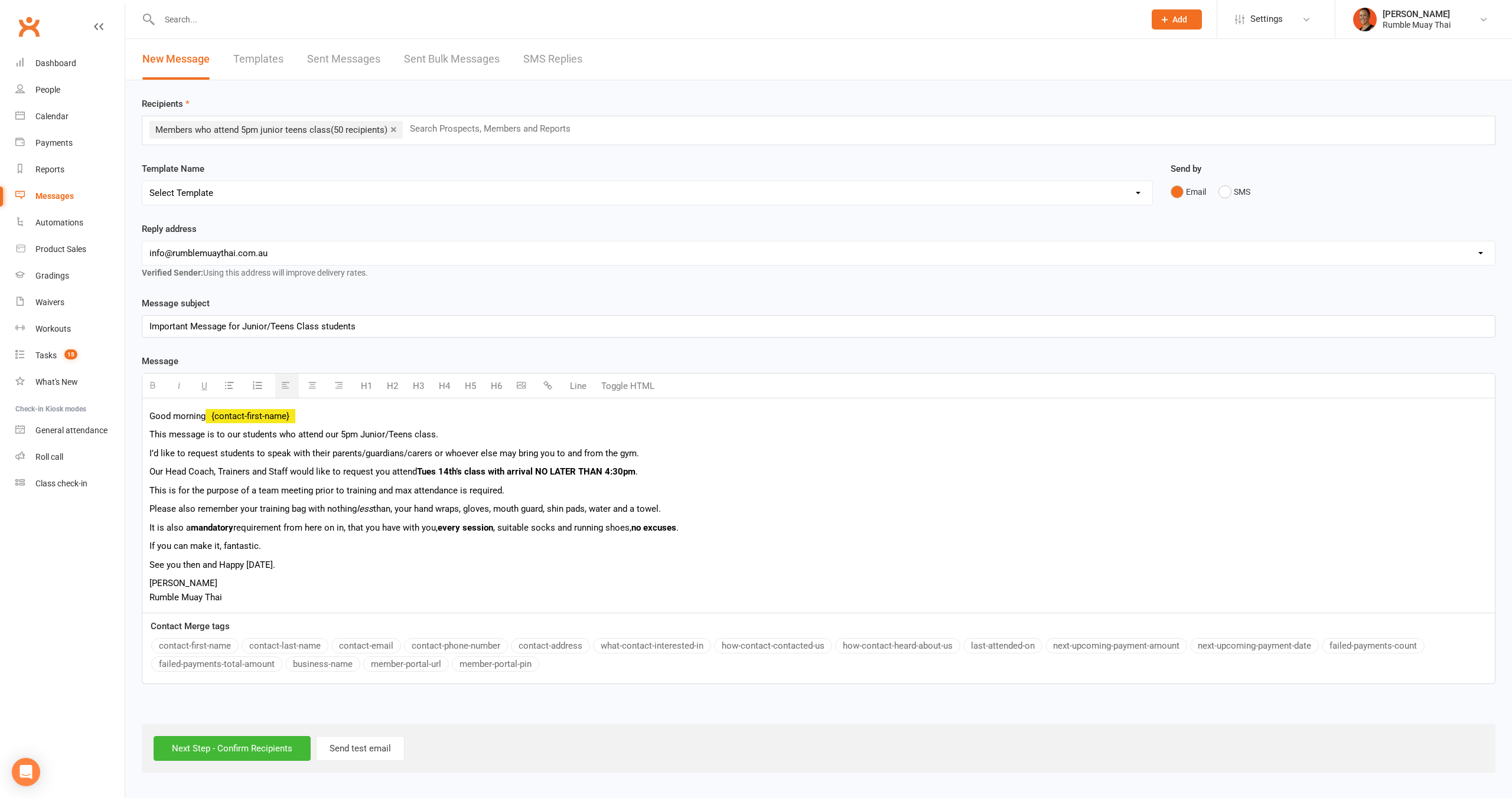
click at [306, 543] on p "If you can make it, fantastic." at bounding box center [818, 546] width 1338 height 14
click at [294, 592] on p "Brooke Rumble Muay Thai" at bounding box center [818, 591] width 1338 height 28
click at [292, 588] on p "Brooke Rumble Muay Thai" at bounding box center [818, 591] width 1338 height 28
click at [383, 469] on p "Our Head Coach, Trainers and Staff would like to request you attend Tues 14th’s…" at bounding box center [818, 471] width 1338 height 14
click at [383, 470] on p "Our Head Coach, Trainers and Staff would like to request you attend Tues 14th’s…" at bounding box center [818, 471] width 1338 height 14
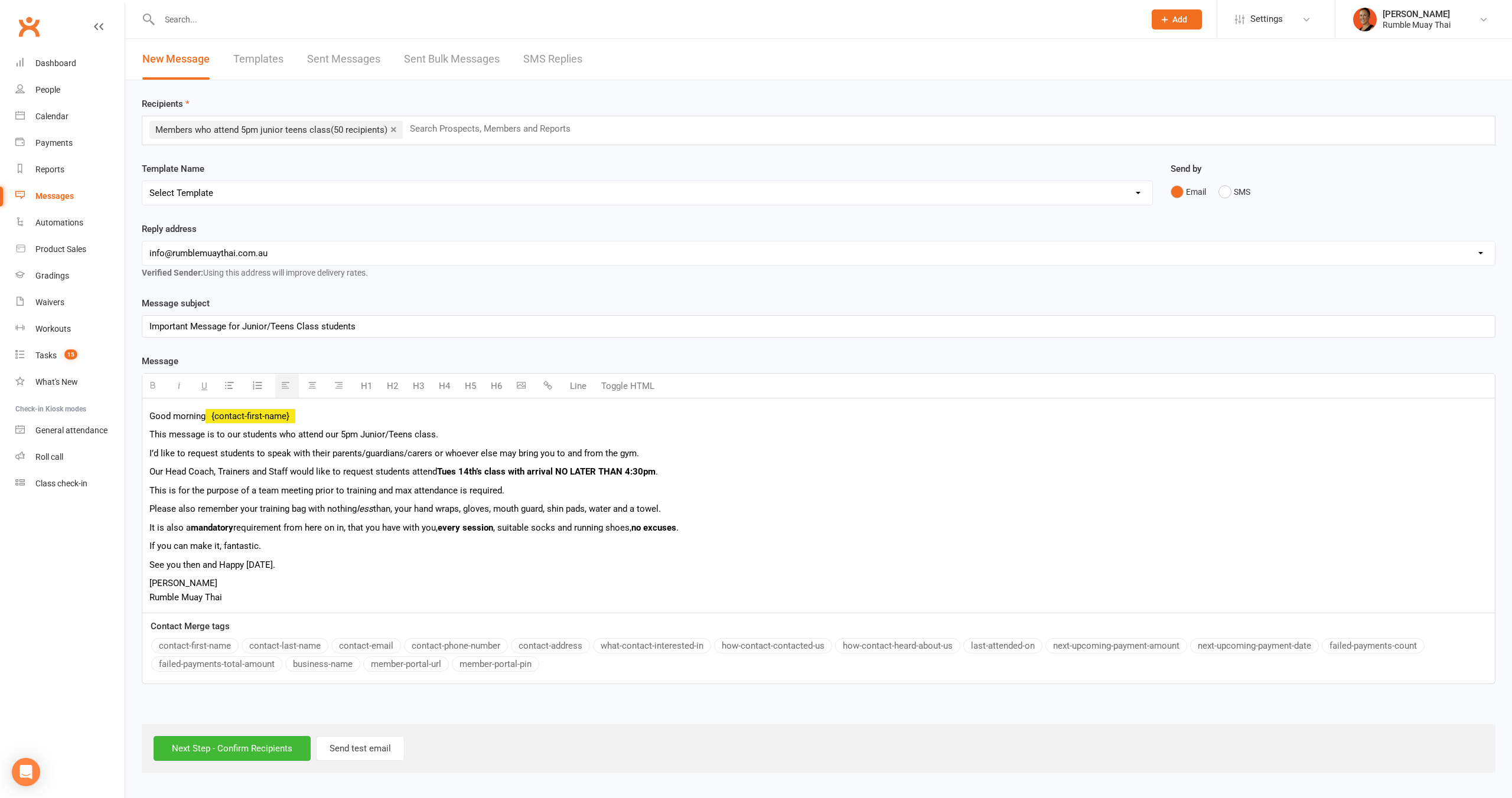
click at [238, 546] on p "If you can make it, fantastic." at bounding box center [818, 546] width 1338 height 14
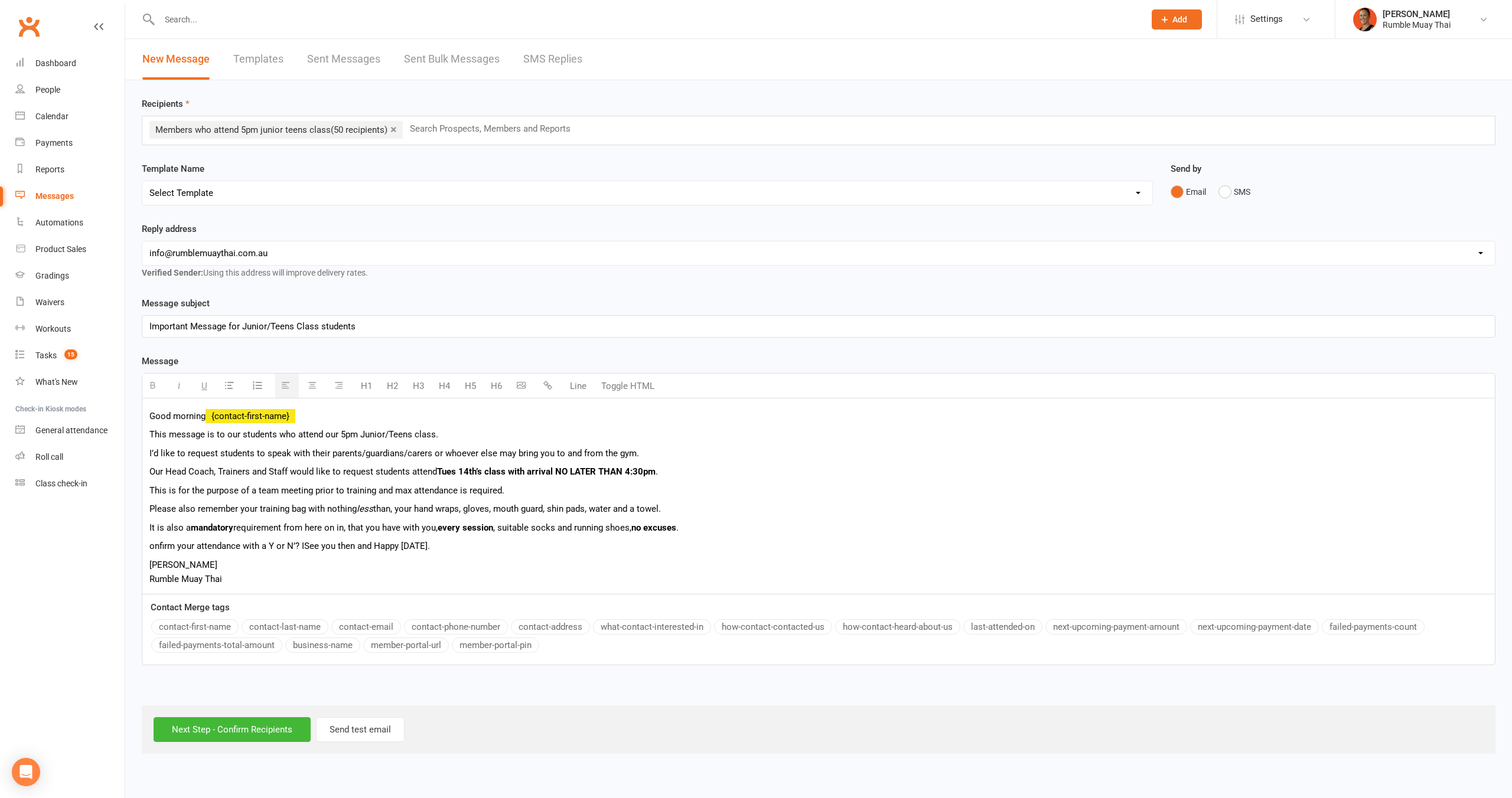
click at [150, 548] on span "onfirm your attendance with a Y or N’? ISee you then and Happy Monday." at bounding box center [289, 546] width 281 height 10
click at [330, 544] on span "Please confirm your attendance with a Y or N’? ISee you then and Happy Monday." at bounding box center [306, 546] width 314 height 10
click at [334, 544] on span "Please confirm your attendance with a Y or N’? ISee you then and Happy Monday." at bounding box center [306, 546] width 314 height 10
click at [336, 545] on span "Please confirm your attendance with a Y or N’? ISee you then and Happy Monday." at bounding box center [306, 546] width 314 height 10
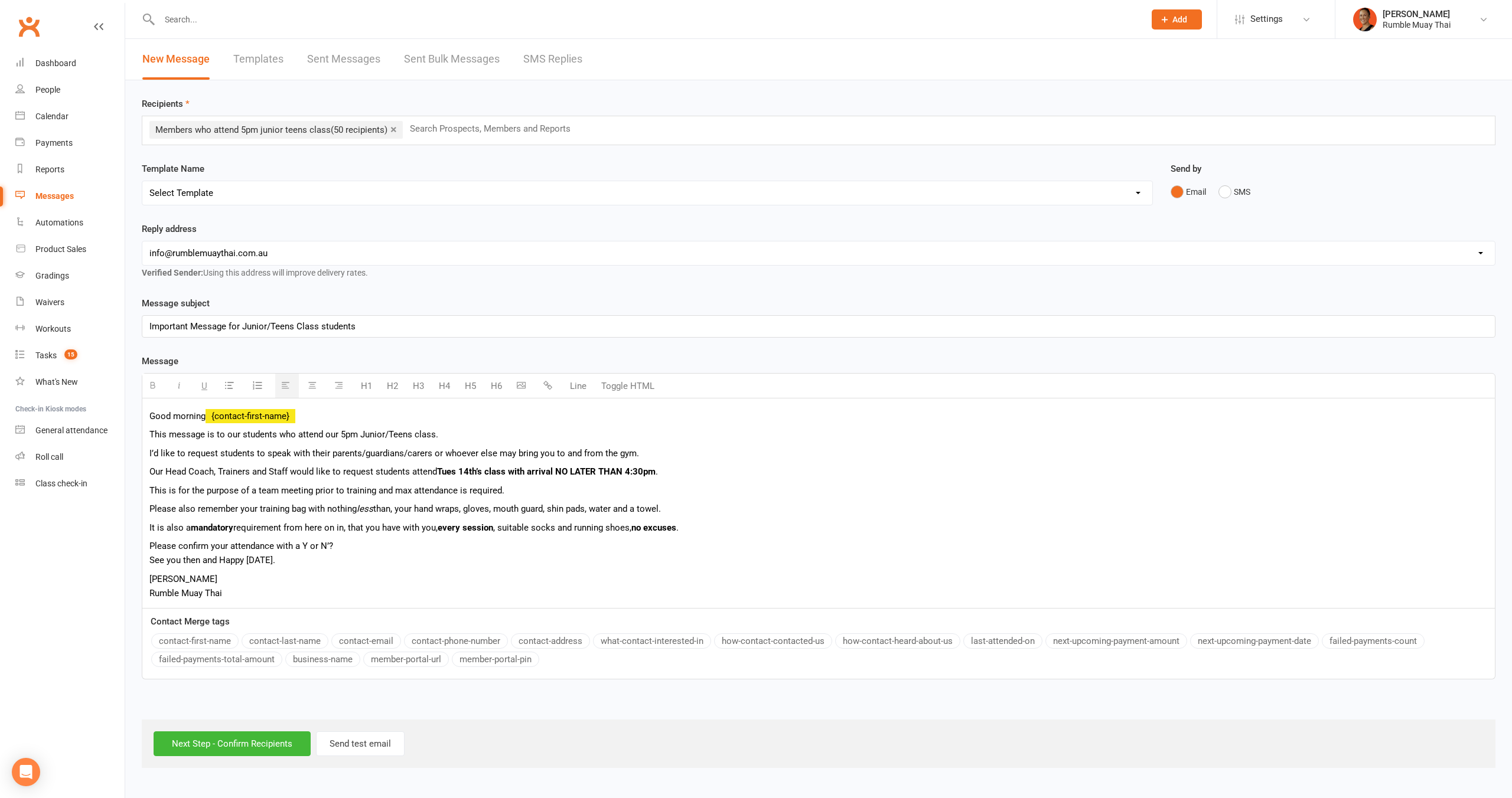
click at [328, 548] on span "Please confirm your attendance with a Y or N’? See you then and Happy Monday." at bounding box center [241, 553] width 184 height 25
click at [339, 543] on p "Please confirm your attendance with a Y or N? See you then and Happy Monday." at bounding box center [818, 553] width 1338 height 28
click at [348, 545] on p "Please confirm your attendance with a Y or N See you then and Happy Monday." at bounding box center [818, 553] width 1338 height 28
drag, startPoint x: 376, startPoint y: 548, endPoint x: 318, endPoint y: 569, distance: 61.7
click at [376, 548] on p "Please confirm your attendance with a Y or N See you then and Happy Monday." at bounding box center [818, 553] width 1338 height 28
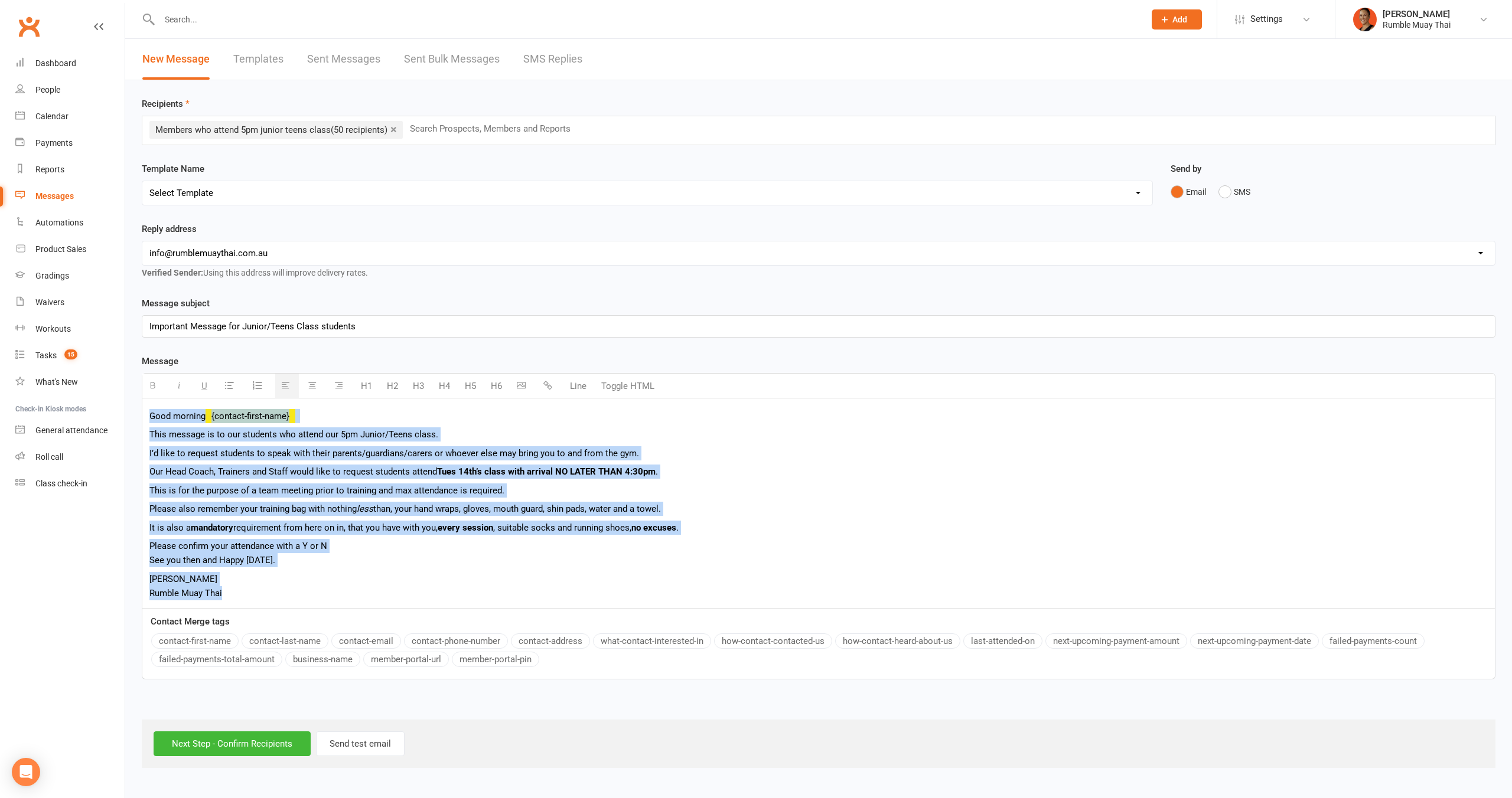
drag, startPoint x: 231, startPoint y: 594, endPoint x: 92, endPoint y: 413, distance: 228.2
click at [92, 413] on ui-view "Prospect Member Non-attending contact Class / event Appointment Grading event T…" at bounding box center [756, 385] width 1512 height 765
copy div "Good morning {contact-first-name} This message is to our students who attend ou…"
click at [254, 60] on link "Templates" at bounding box center [259, 59] width 50 height 41
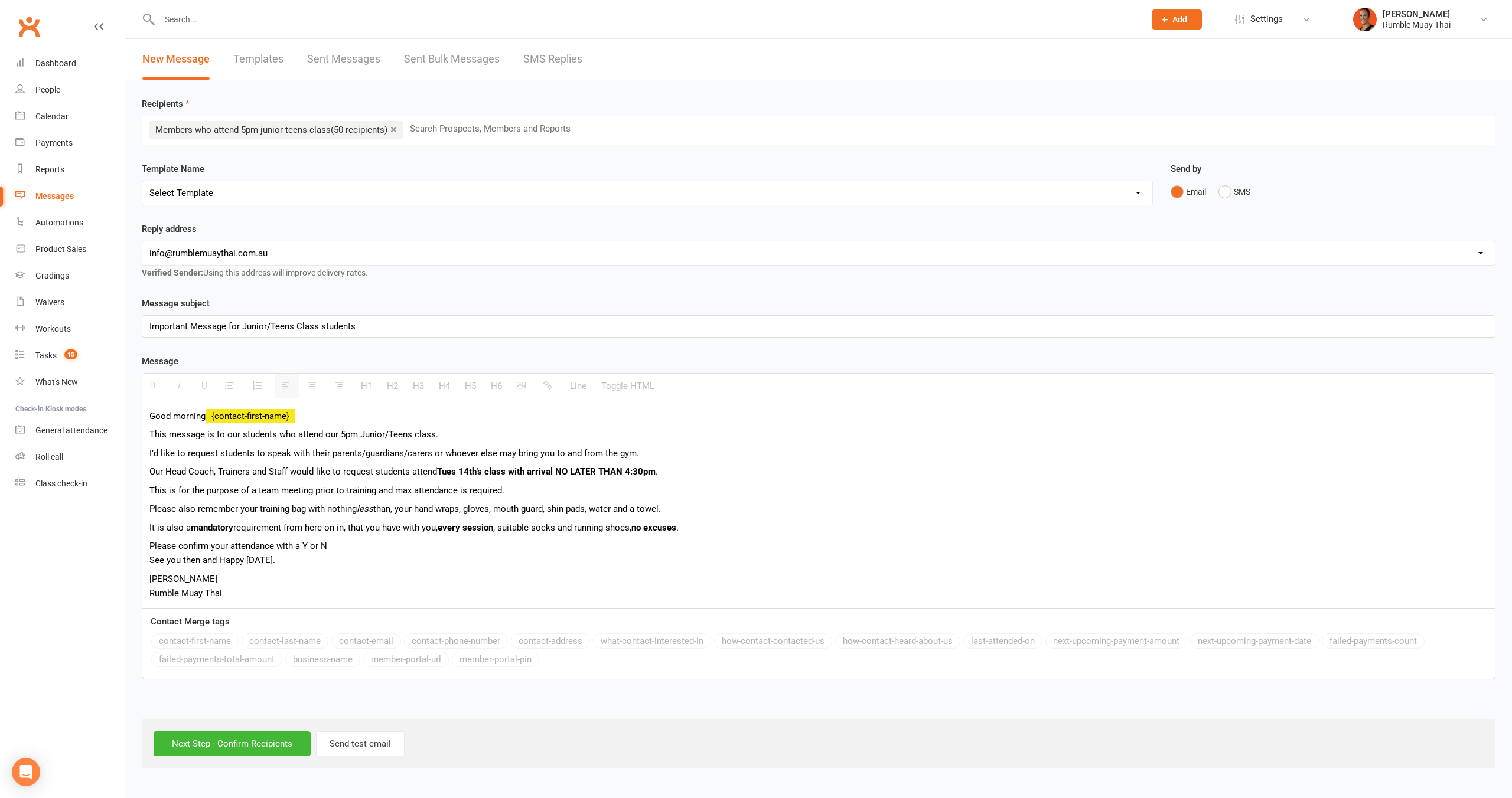
click at [285, 320] on p "Important Message for Junior/Teens Class students" at bounding box center [818, 326] width 1338 height 14
copy p "Important Message for Junior/Teens Class students"
drag, startPoint x: 837, startPoint y: 544, endPoint x: 831, endPoint y: 540, distance: 7.2
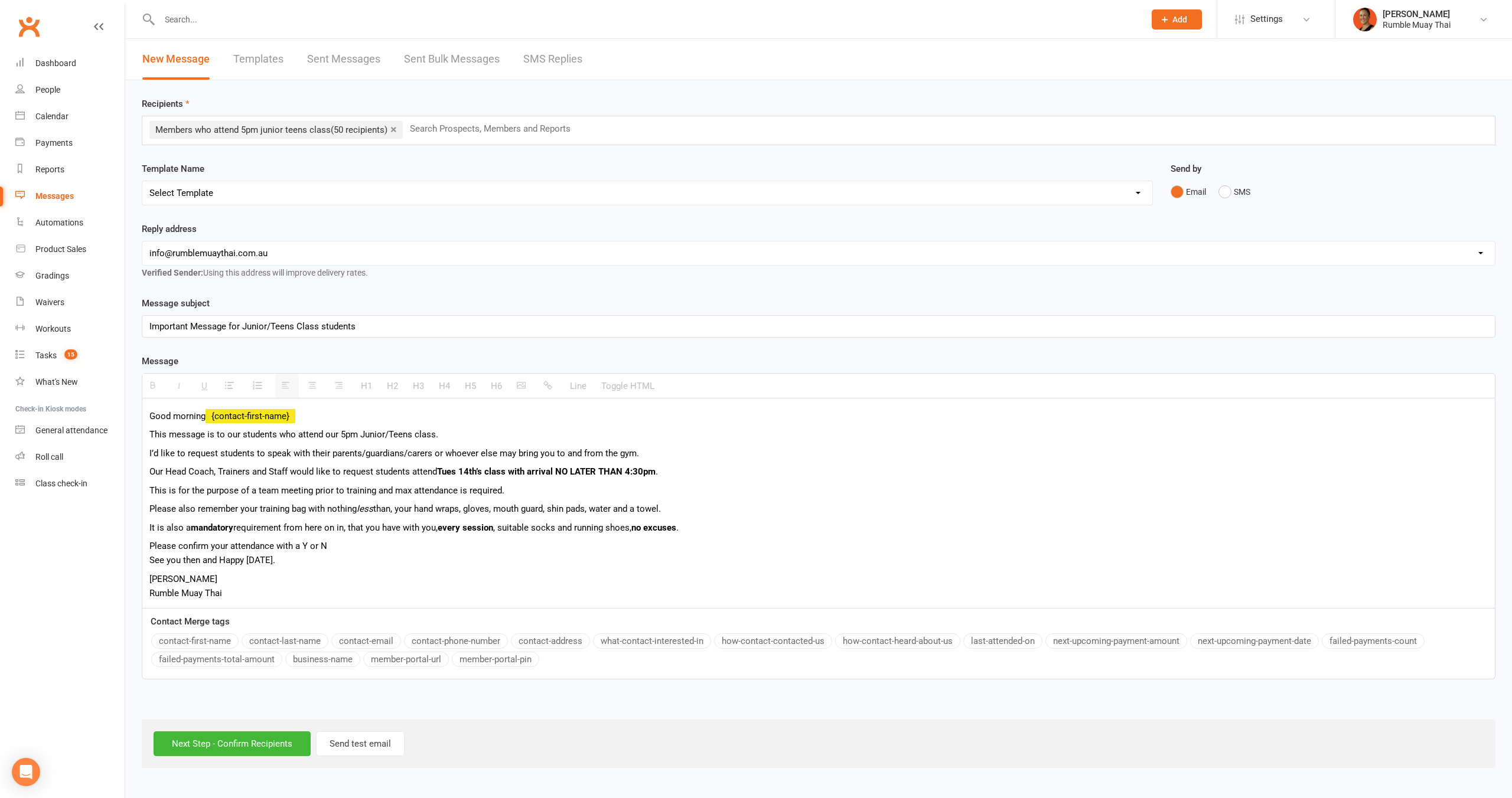
click at [831, 540] on p "Please confirm your attendance with a Y or N See you then and Happy Monday." at bounding box center [818, 553] width 1338 height 28
drag, startPoint x: 367, startPoint y: 548, endPoint x: 138, endPoint y: 545, distance: 229.0
click at [138, 545] on div "Template Name Send by Email SMS Message subject Important Message for Junior/Te…" at bounding box center [818, 496] width 1371 height 400
click at [152, 381] on button "button" at bounding box center [154, 385] width 23 height 24
click at [451, 383] on button "H4" at bounding box center [445, 386] width 23 height 23
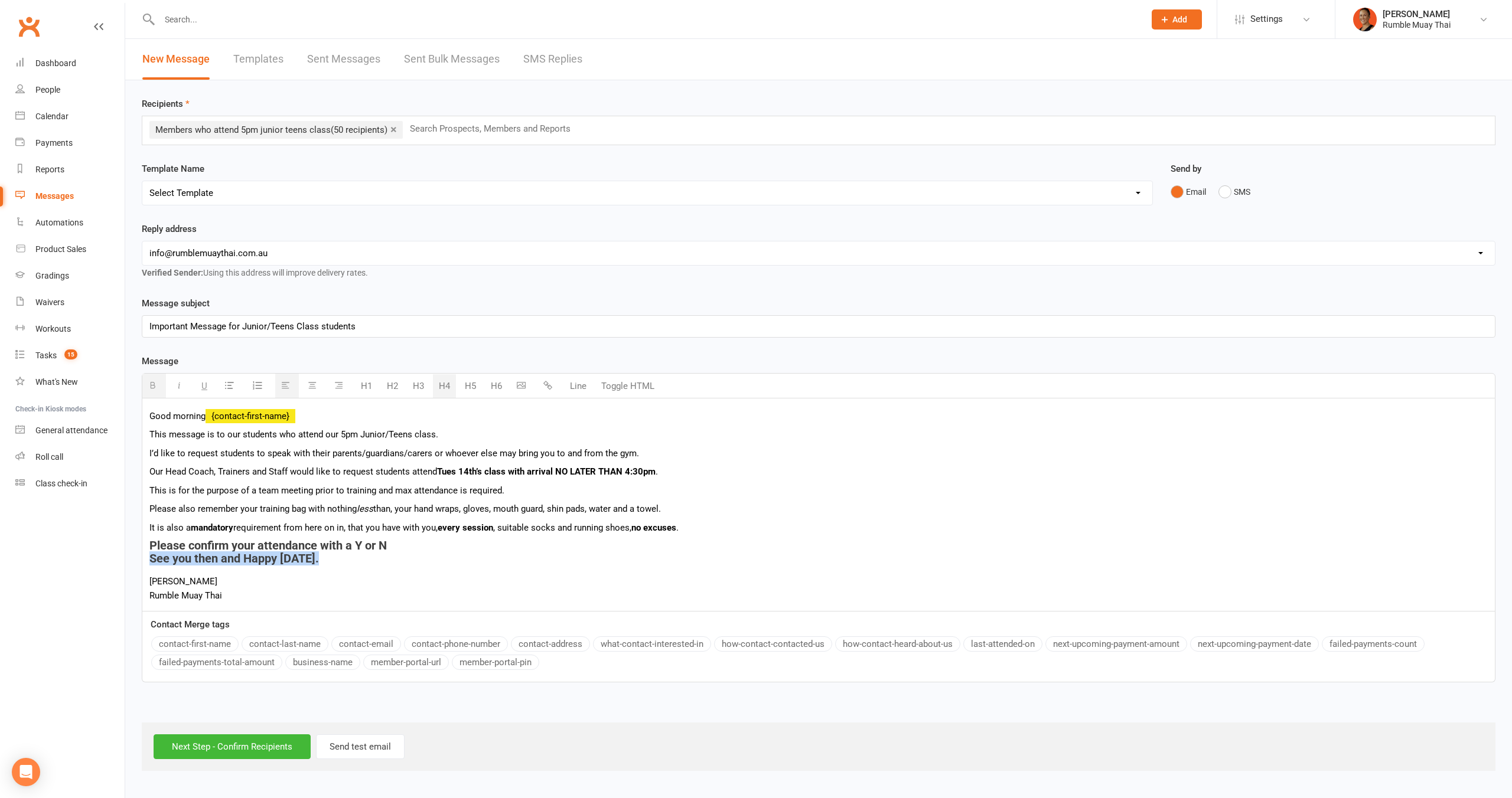
drag, startPoint x: 333, startPoint y: 557, endPoint x: 158, endPoint y: 558, distance: 175.0
click at [144, 560] on div "Good morning {contact-first-name} This message is to our students who attend ou…" at bounding box center [819, 505] width 1352 height 212
click at [158, 558] on span "Please confirm your attendance with a Y or N See you then and Happy Monday." at bounding box center [268, 552] width 238 height 27
click at [152, 557] on span "Please confirm your attendance with a Y or N See you then and Happy Monday." at bounding box center [268, 552] width 238 height 27
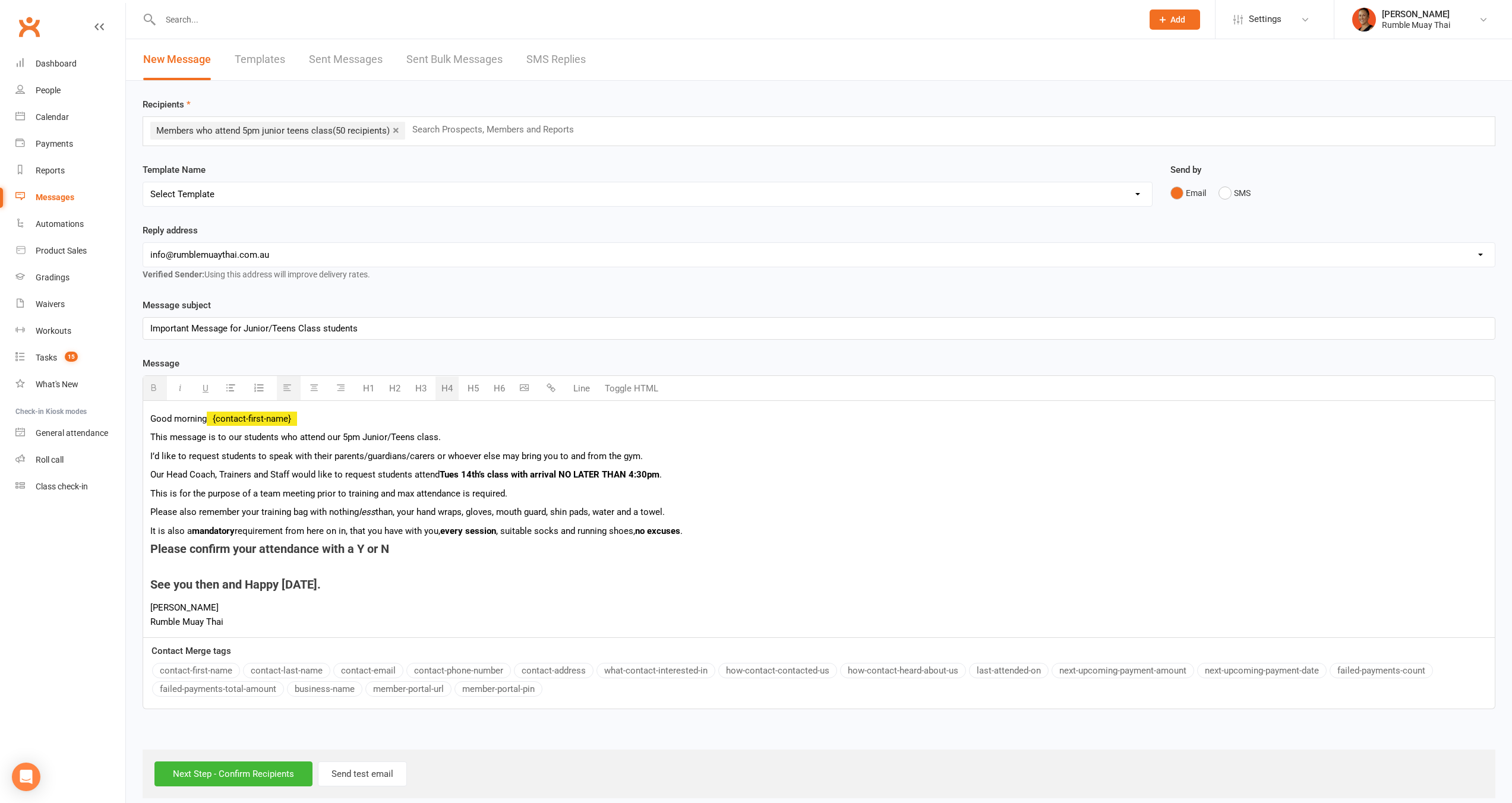
click at [159, 600] on div "Good morning {contact-first-name} This message is to our students who attend ou…" at bounding box center [819, 519] width 1351 height 237
click at [166, 590] on span "See you then and Happy Monday." at bounding box center [235, 584] width 170 height 14
click at [165, 588] on span "See you then and Happy Monday." at bounding box center [235, 584] width 170 height 14
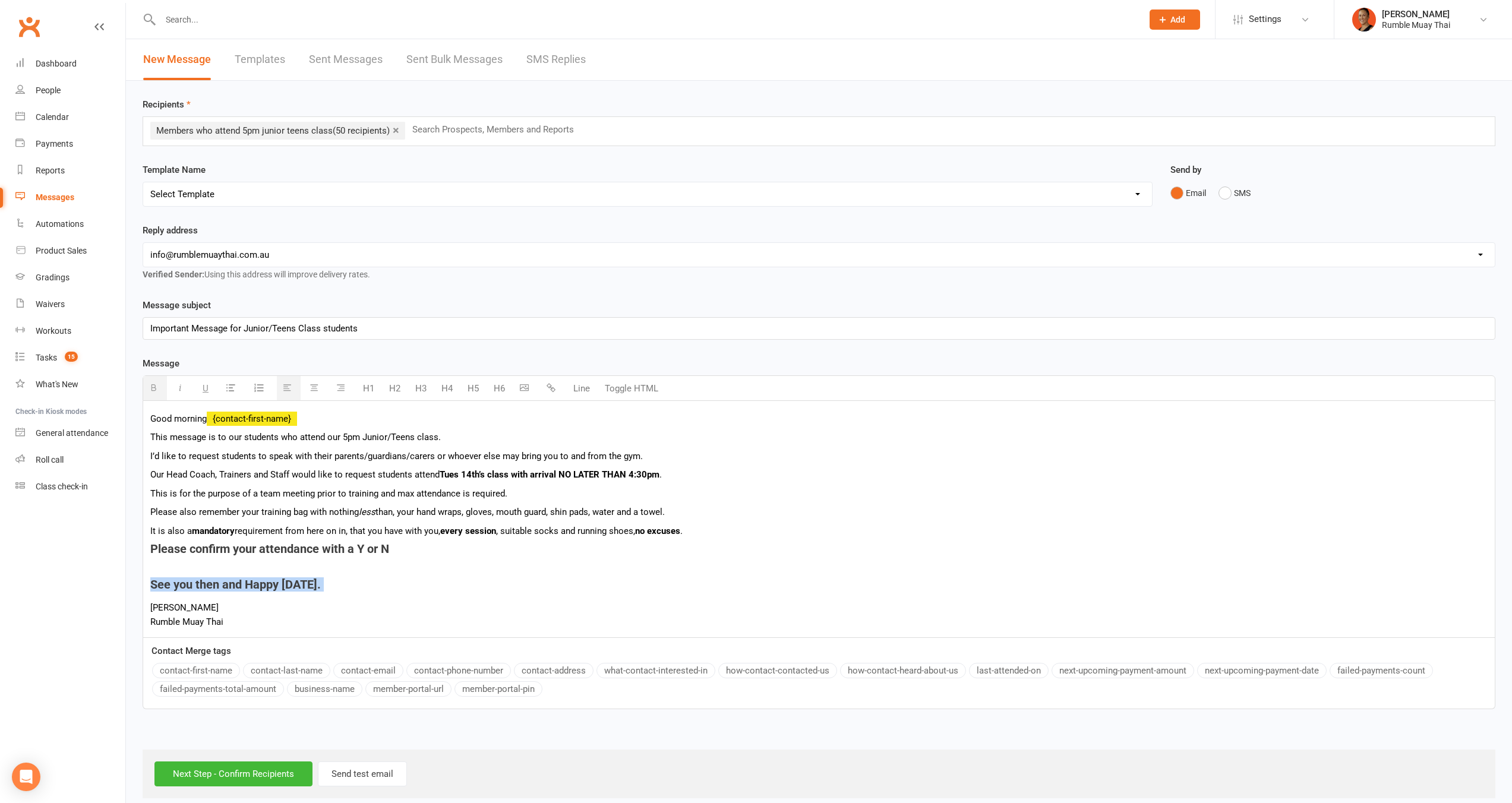
click at [447, 391] on button "H4" at bounding box center [447, 389] width 23 height 23
drag, startPoint x: 147, startPoint y: 600, endPoint x: 109, endPoint y: 584, distance: 41.2
click at [109, 584] on ui-view "Prospect Member Non-attending contact Class / event Appointment Grading event T…" at bounding box center [756, 402] width 1512 height 798
click at [155, 387] on icon "button" at bounding box center [153, 387] width 9 height 9
click at [424, 384] on button "H3" at bounding box center [421, 389] width 23 height 23
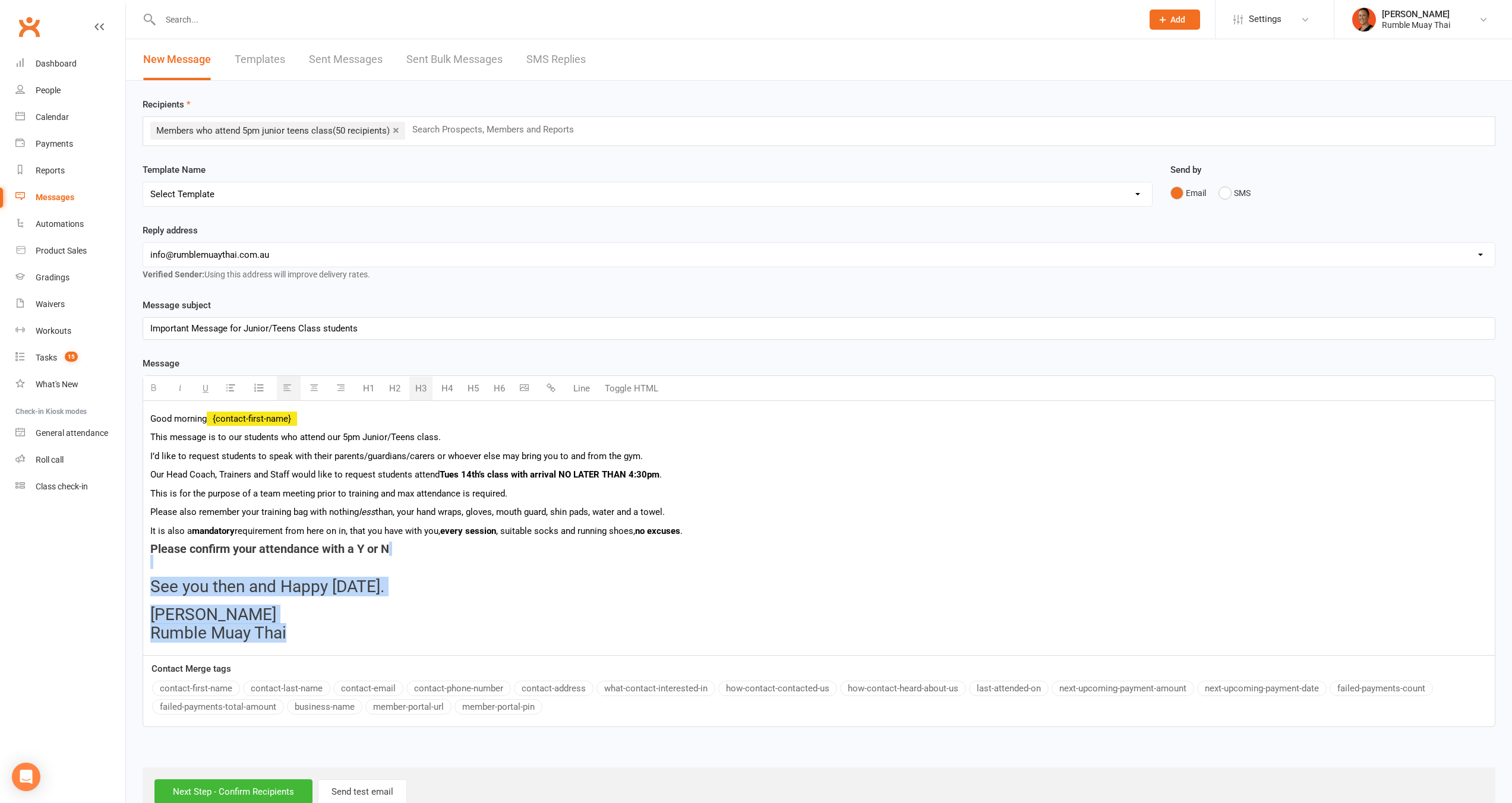
drag, startPoint x: 316, startPoint y: 630, endPoint x: 130, endPoint y: 568, distance: 196.1
click at [130, 568] on div "Recipients × Members who attend 5pm junior teens class (50 recipients) Search P…" at bounding box center [819, 448] width 1386 height 736
click at [427, 385] on button "H3" at bounding box center [421, 389] width 23 height 23
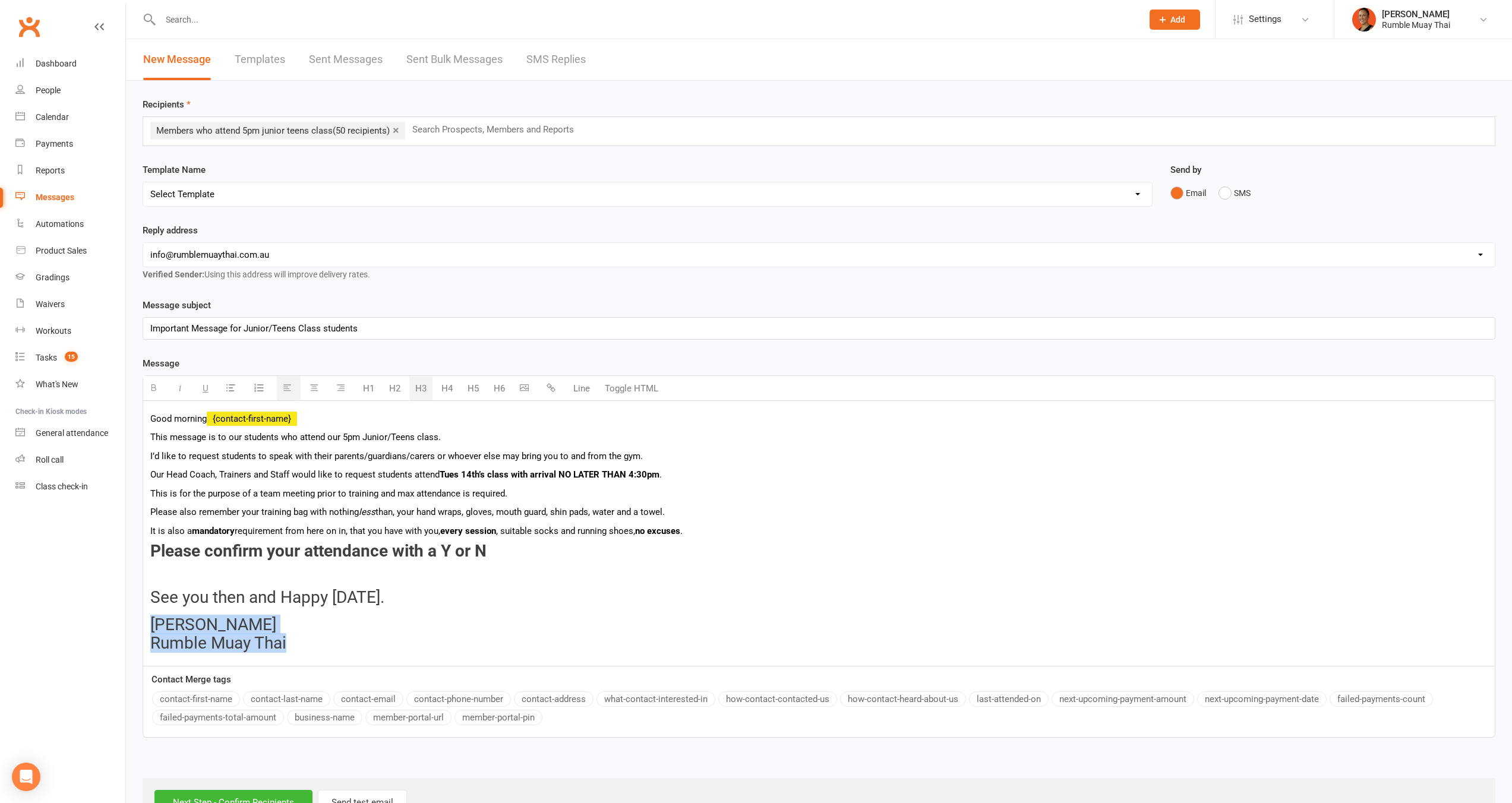
click at [380, 631] on h3 "Brooke Rumble Muay Thai" at bounding box center [818, 634] width 1337 height 37
click at [332, 644] on h3 "Brooke Rumble Muay Thai" at bounding box center [818, 634] width 1337 height 37
drag, startPoint x: 270, startPoint y: 649, endPoint x: 61, endPoint y: 589, distance: 217.4
click at [61, 589] on ui-view "Prospect Member Non-attending contact Class / event Appointment Grading event T…" at bounding box center [756, 415] width 1512 height 824
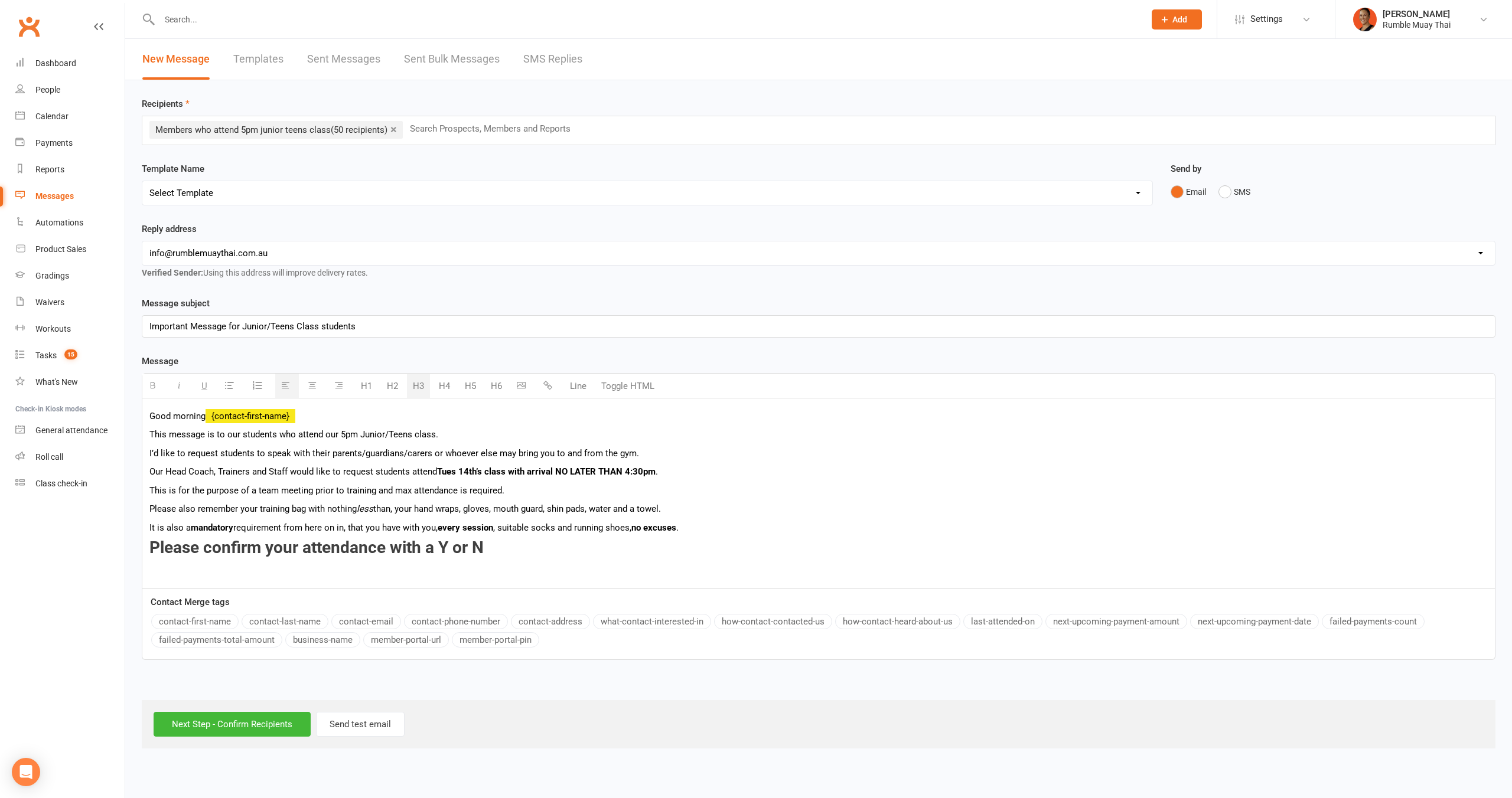
click at [509, 548] on h3 "Please confirm your attendance with a Y or N" at bounding box center [818, 557] width 1338 height 37
drag, startPoint x: 502, startPoint y: 548, endPoint x: 99, endPoint y: 558, distance: 403.1
click at [99, 558] on ui-view "Prospect Member Non-attending contact Class / event Appointment Grading event T…" at bounding box center [756, 376] width 1512 height 746
click at [166, 548] on b "Please confirm your attendance with a Y or N" at bounding box center [316, 548] width 334 height 20
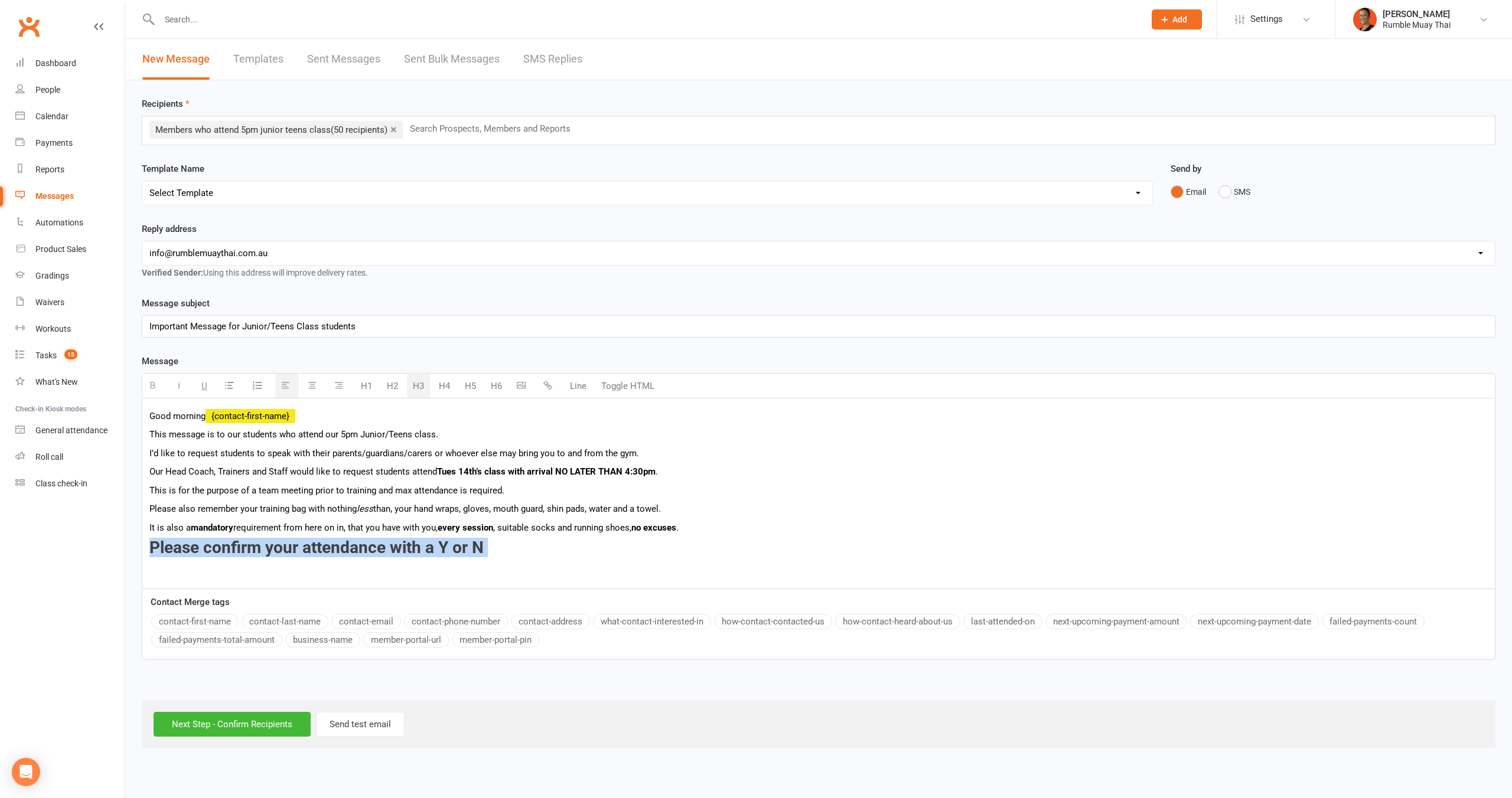
click at [166, 548] on b "Please confirm your attendance with a Y or N" at bounding box center [316, 548] width 334 height 20
click at [154, 384] on icon "button" at bounding box center [152, 385] width 9 height 9
click at [152, 384] on icon "button" at bounding box center [152, 385] width 9 height 9
click at [466, 557] on h3 "Please confirm your attendance with a Y or N" at bounding box center [818, 557] width 1338 height 37
click at [486, 559] on h3 "Please confirm your attendance with a Y or N" at bounding box center [818, 557] width 1338 height 37
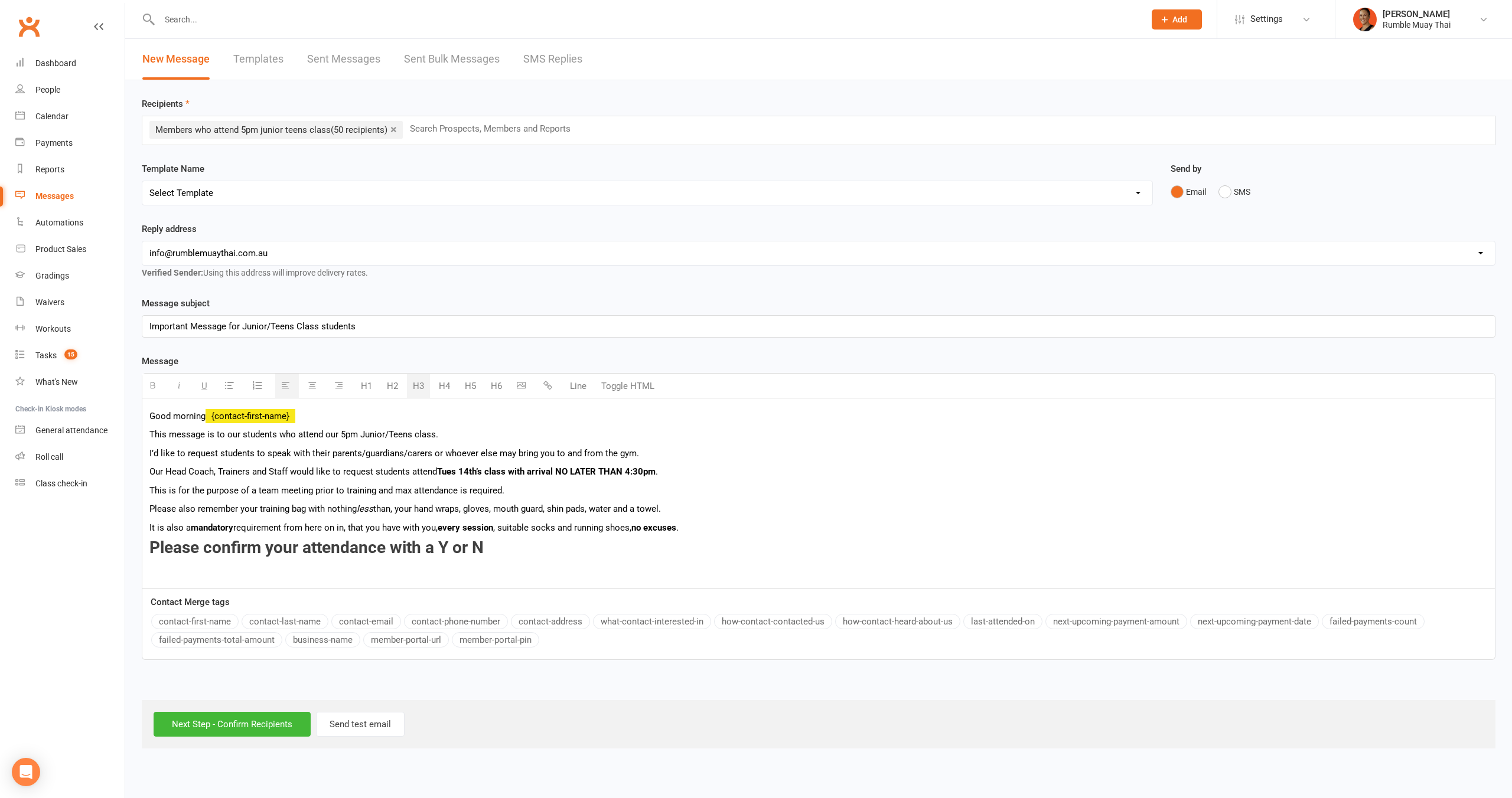
click at [458, 569] on h3 "Please confirm your attendance with a Y or N" at bounding box center [818, 557] width 1338 height 37
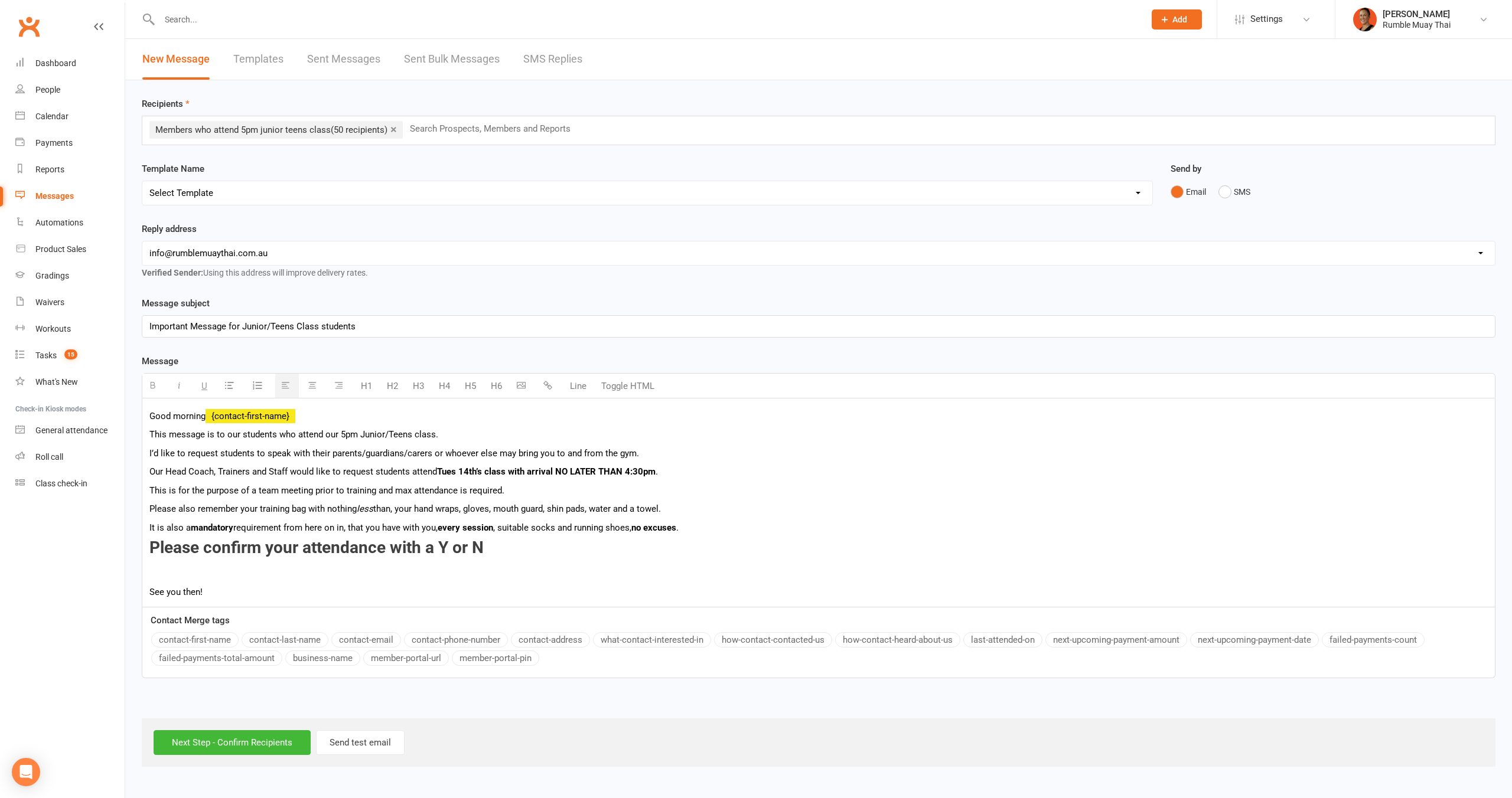
click at [173, 584] on div "Good morning {contact-first-name} This message is to our students who attend ou…" at bounding box center [819, 502] width 1352 height 208
click at [185, 596] on p "See you then!" at bounding box center [818, 592] width 1338 height 14
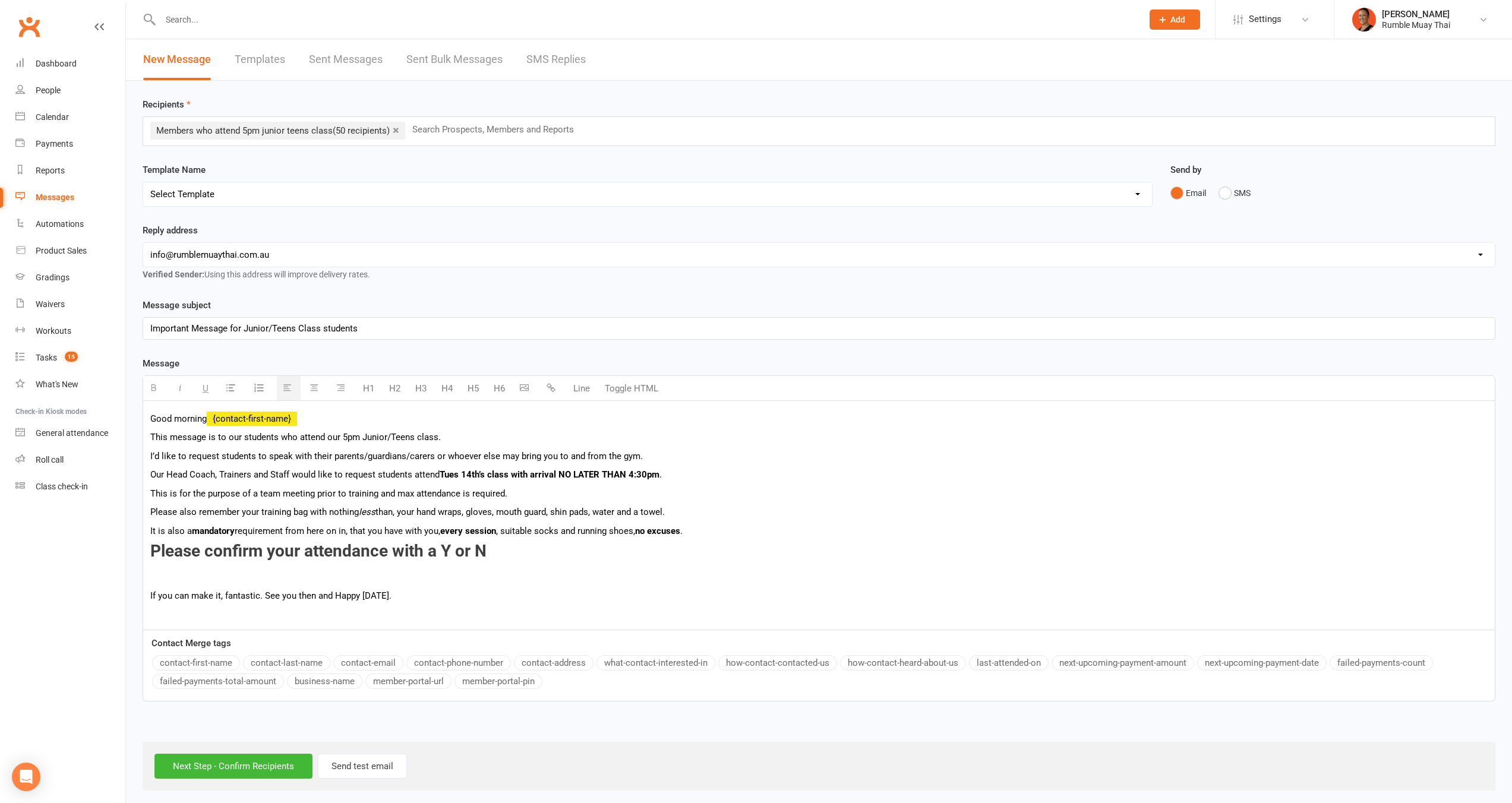
click at [240, 576] on h3 "Please confirm your attendance with a Y or N" at bounding box center [818, 561] width 1337 height 37
click at [148, 599] on div "Good morning {contact-first-name} This message is to our students who attend ou…" at bounding box center [819, 515] width 1351 height 229
click at [191, 597] on p "If you can make it, fantastic. See you then and Happy Monday." at bounding box center [818, 595] width 1337 height 14
click at [186, 571] on h3 "Please confirm your attendance with a Y or N" at bounding box center [818, 561] width 1337 height 37
click at [420, 389] on button "H3" at bounding box center [421, 389] width 23 height 23
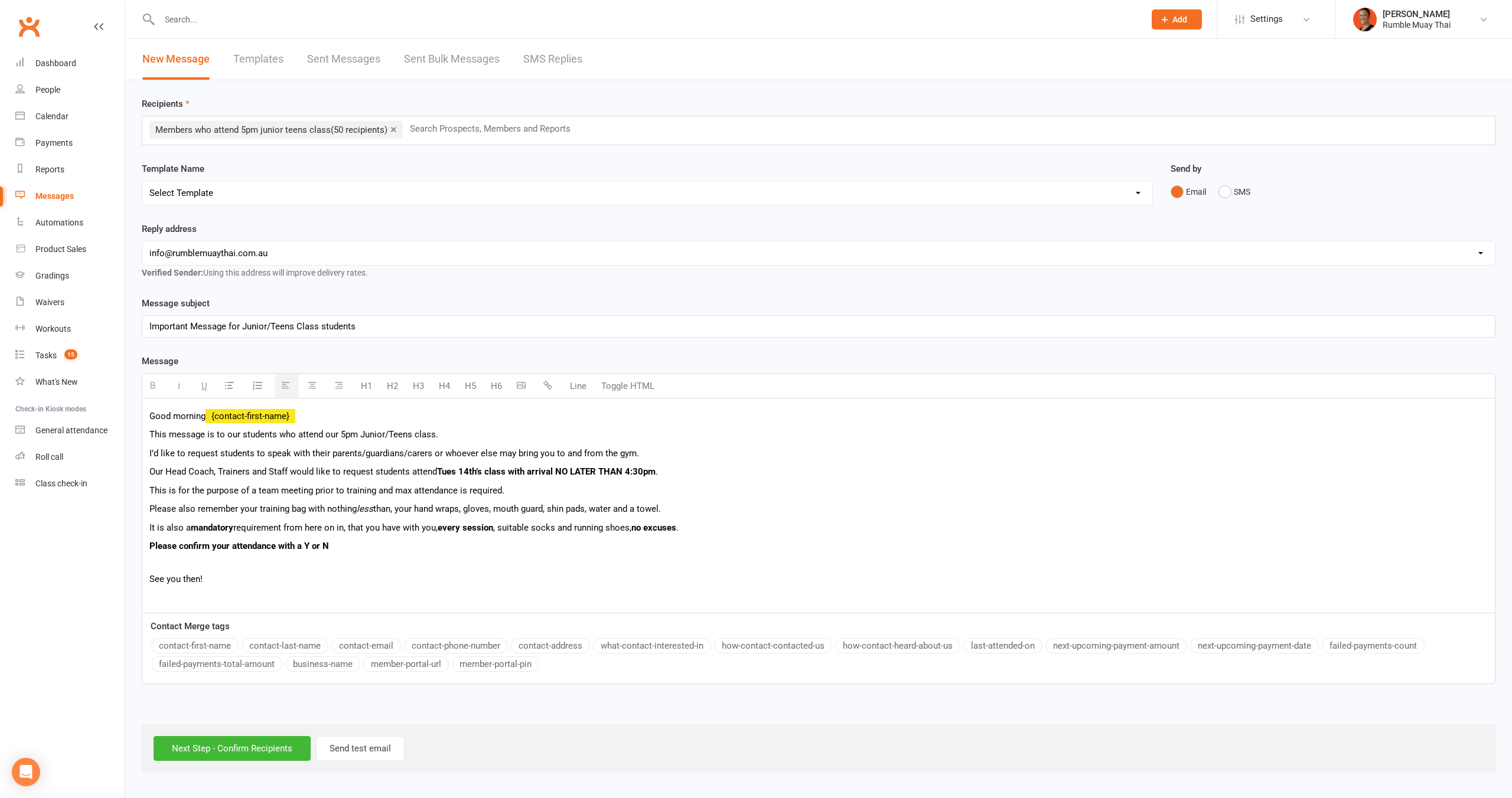
click at [152, 544] on b "Please confirm your attendance with a Y or N" at bounding box center [239, 546] width 179 height 10
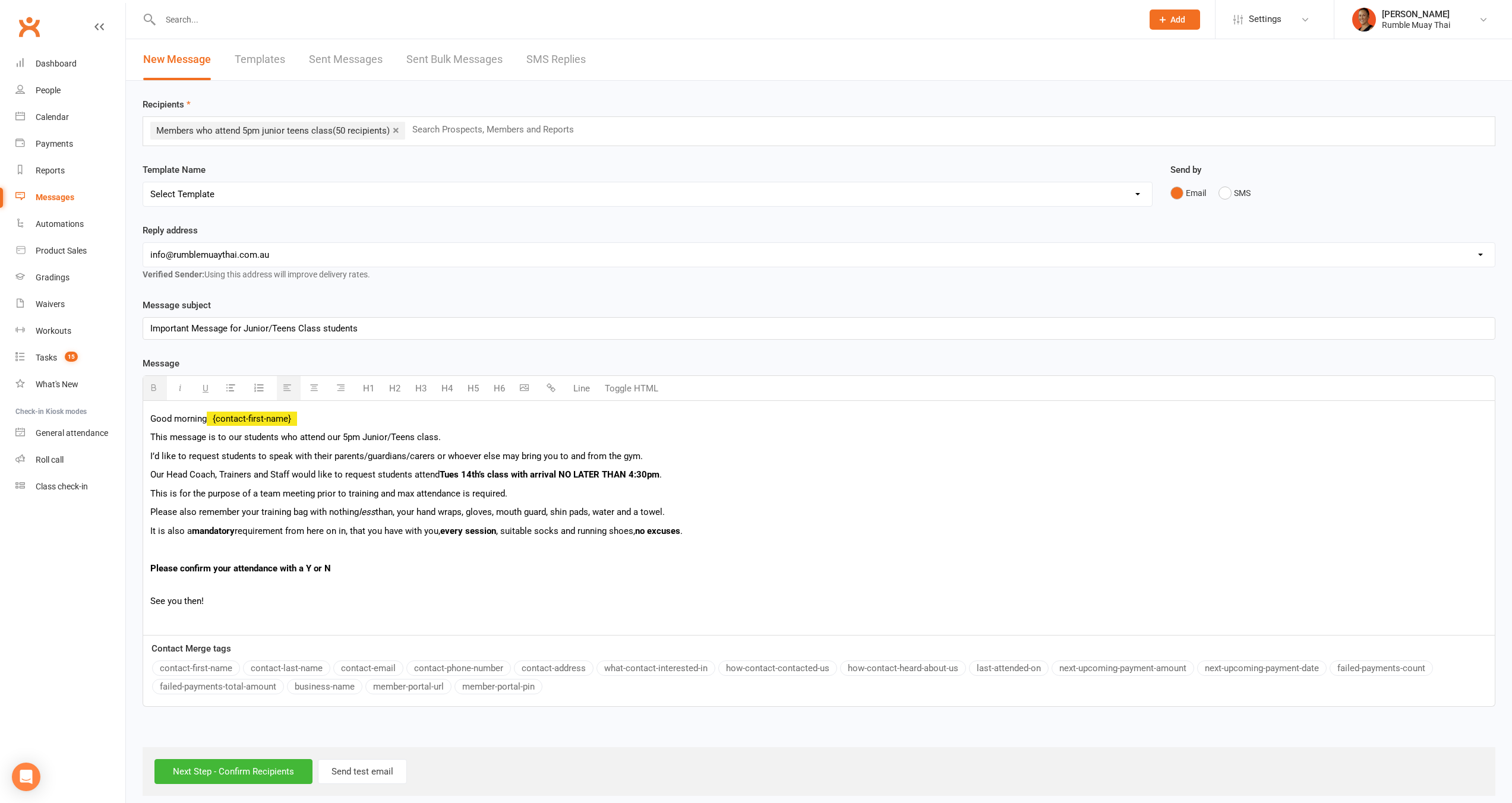
click at [297, 566] on b "Please confirm your attendance with a Y or N" at bounding box center [240, 568] width 180 height 11
click at [427, 388] on button "H3" at bounding box center [421, 389] width 23 height 23
click at [424, 387] on button "H3" at bounding box center [421, 389] width 23 height 23
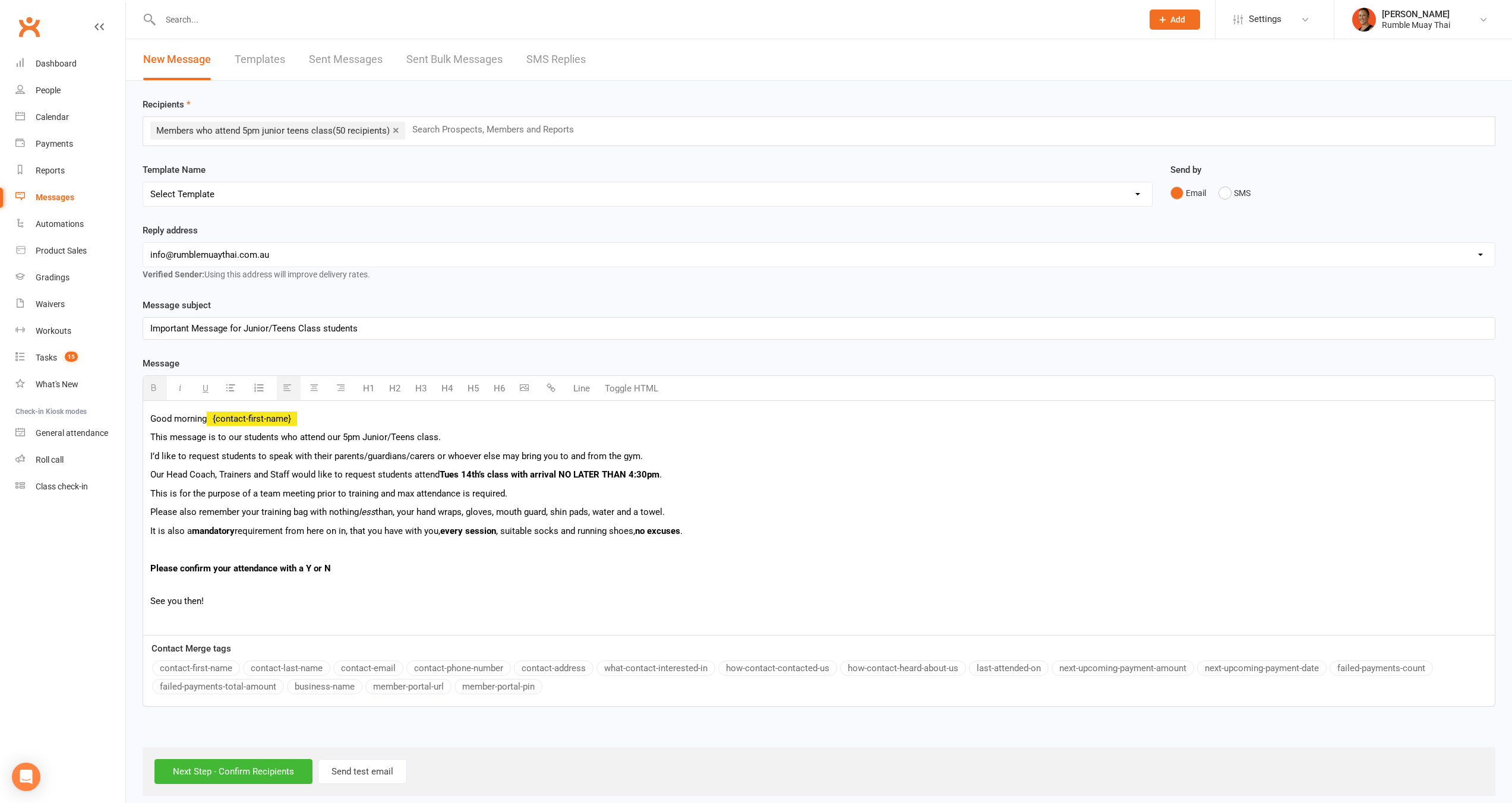
click at [305, 598] on p "See you then!" at bounding box center [818, 601] width 1337 height 14
click at [225, 621] on p at bounding box center [818, 620] width 1337 height 14
drag, startPoint x: 224, startPoint y: 603, endPoint x: 180, endPoint y: 602, distance: 44.0
click at [224, 603] on p "See you then!" at bounding box center [818, 601] width 1337 height 14
click at [180, 602] on p "See you then!" at bounding box center [818, 601] width 1337 height 14
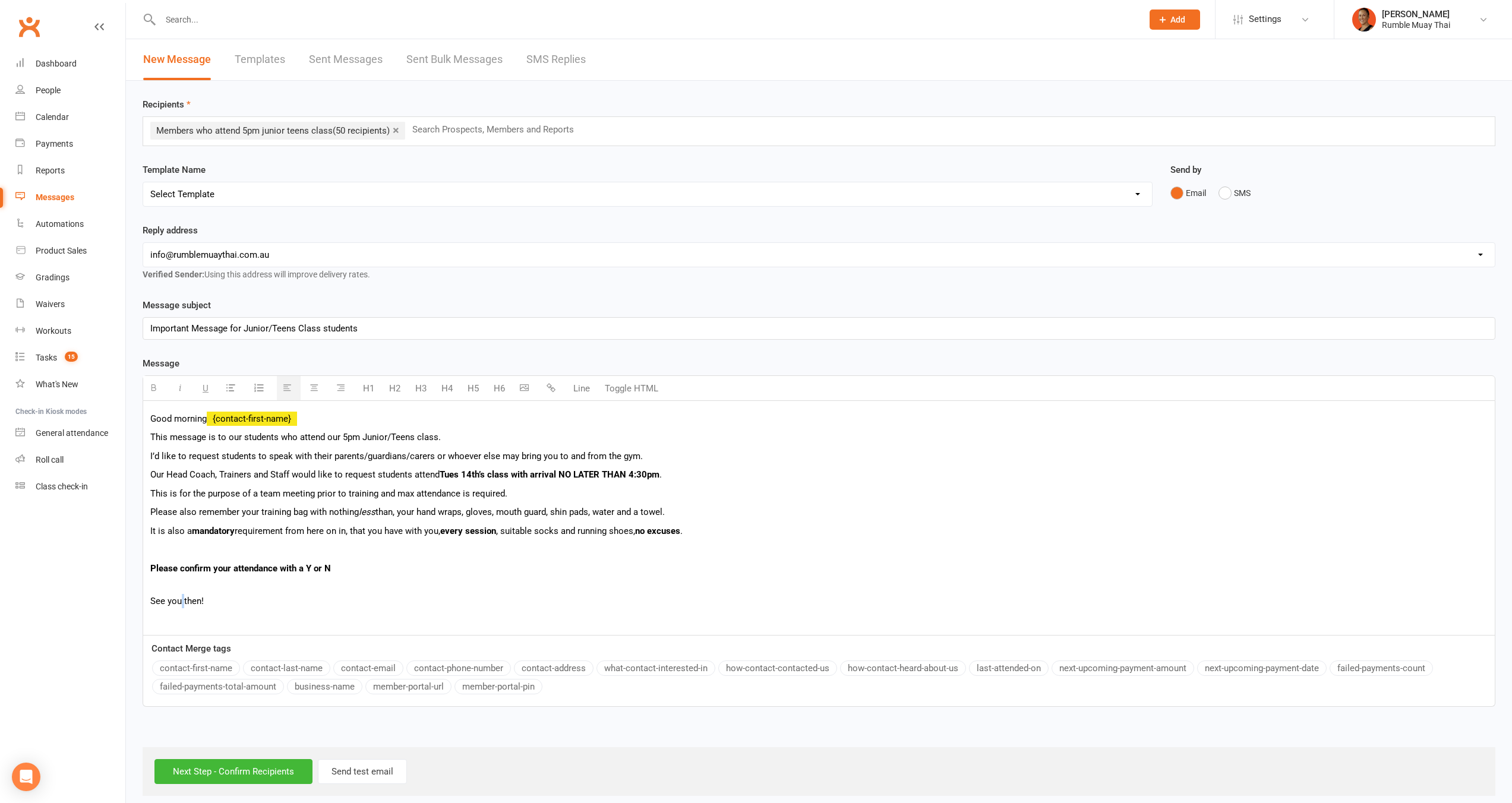
click at [180, 602] on p "See you then!" at bounding box center [818, 601] width 1337 height 14
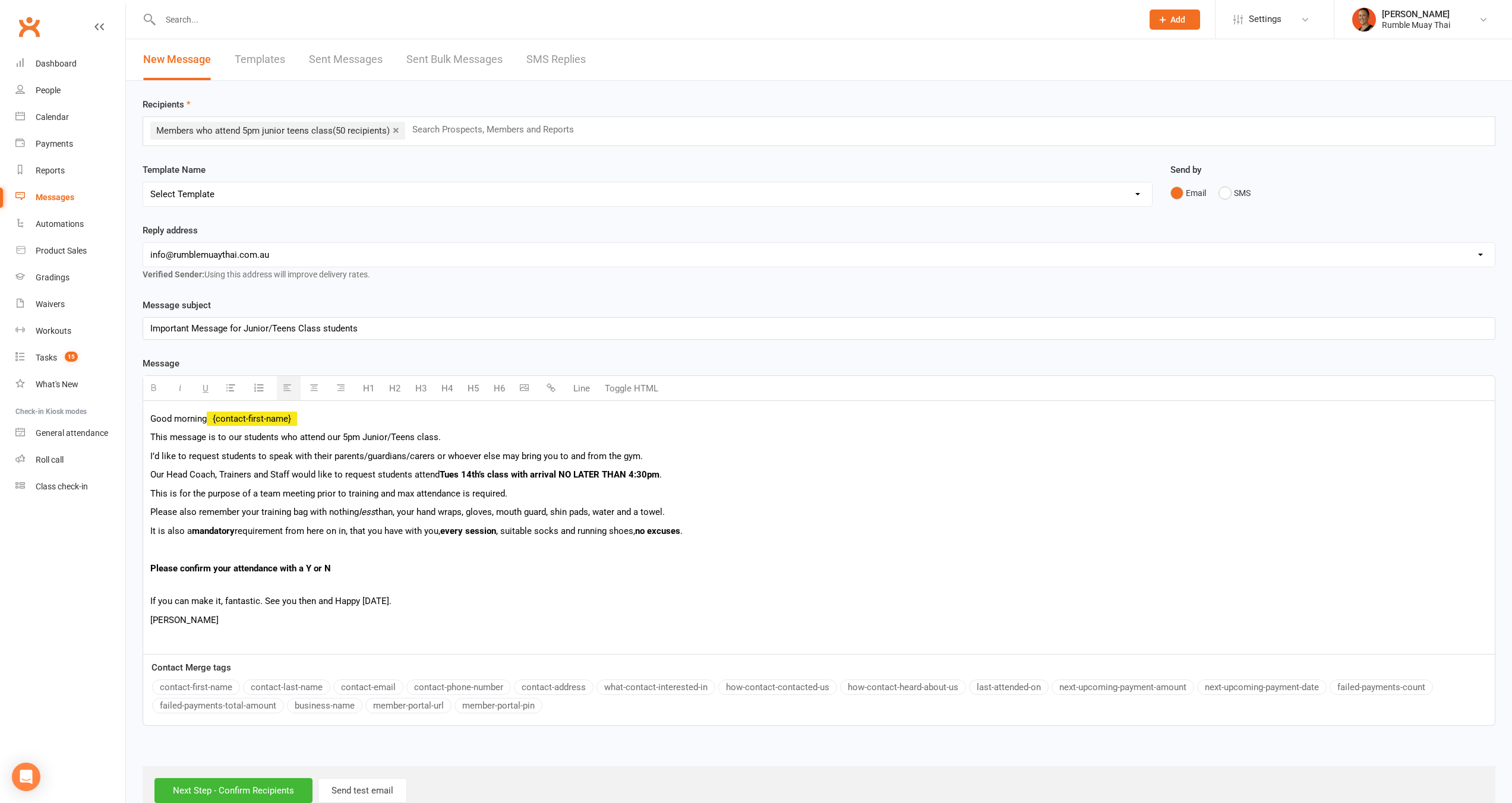
click at [334, 705] on button "business-name" at bounding box center [325, 705] width 75 height 15
click at [351, 576] on p "Please confirm your attendance with a Y or N" at bounding box center [818, 576] width 1337 height 28
click at [364, 563] on p "Please confirm your attendance with a Y or N" at bounding box center [818, 576] width 1337 height 28
drag, startPoint x: 332, startPoint y: 569, endPoint x: 152, endPoint y: 566, distance: 180.0
click at [152, 566] on p "Please confirm your attendance with a Y or N" at bounding box center [818, 576] width 1337 height 28
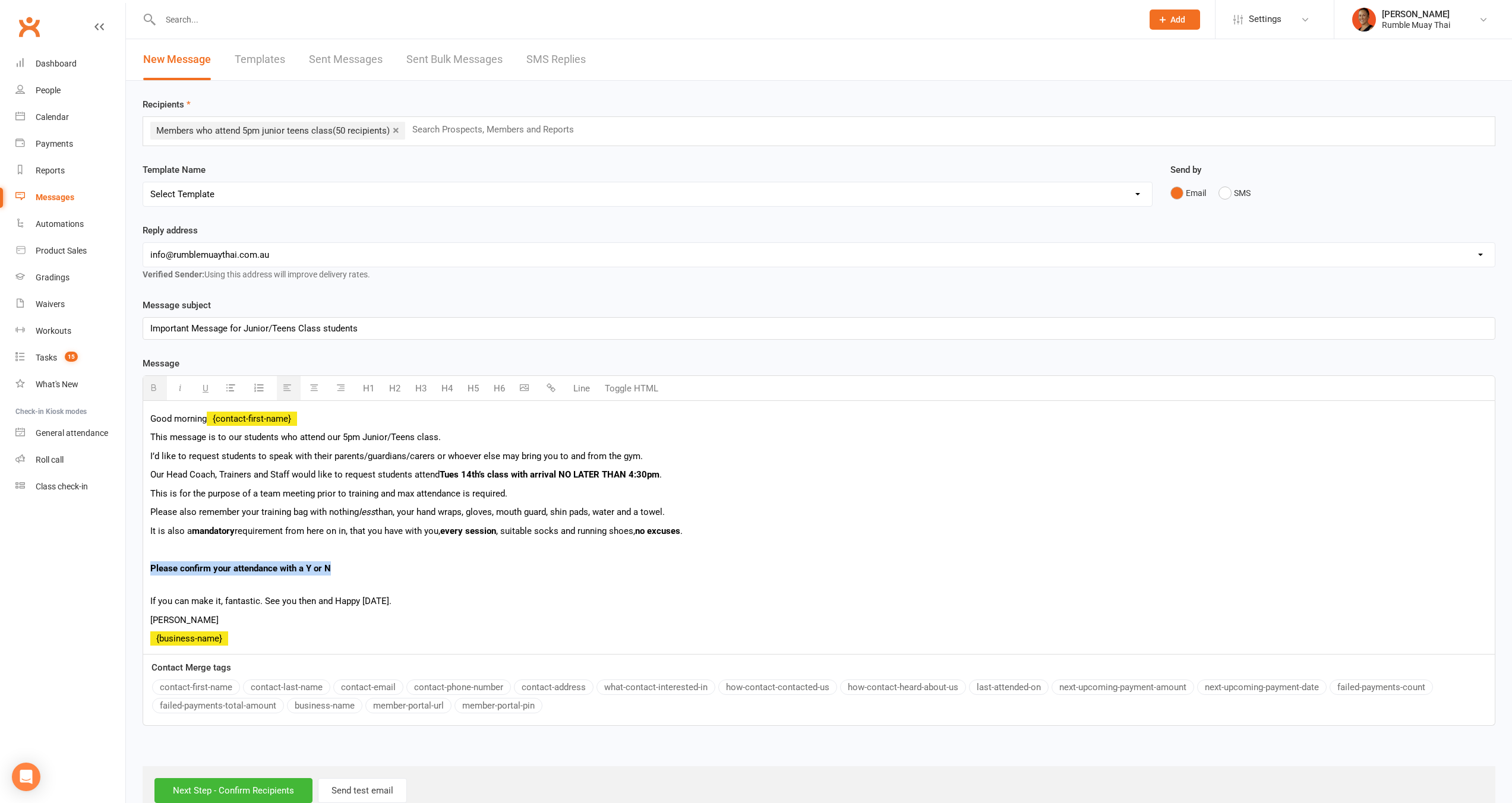
click at [424, 384] on button "H3" at bounding box center [421, 389] width 23 height 23
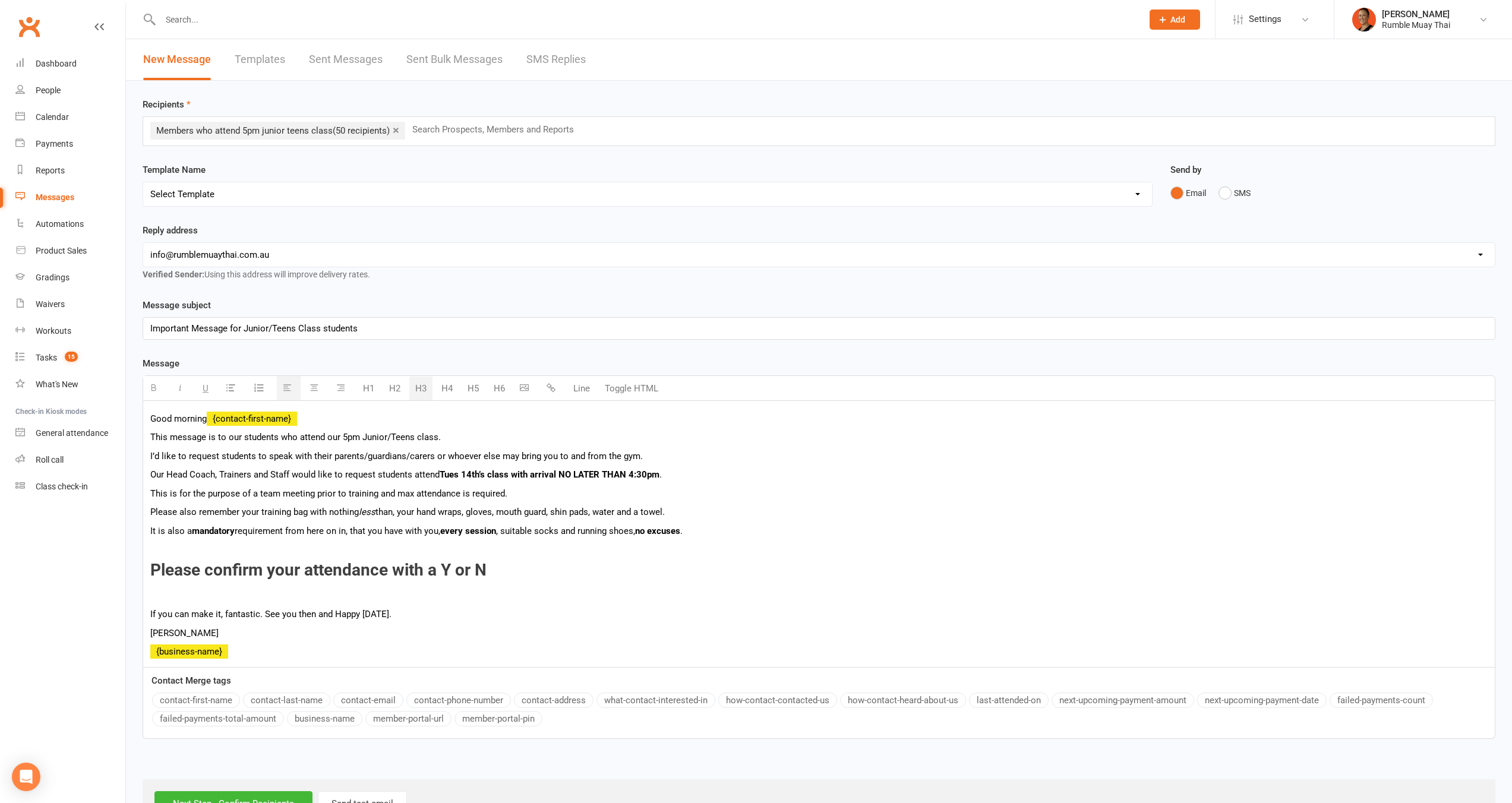
click at [651, 603] on div "Good morning {contact-first-name} This message is to our students who attend ou…" at bounding box center [819, 534] width 1351 height 266
click at [387, 572] on b "Please confirm your attendance with a Y or N" at bounding box center [318, 570] width 336 height 20
click at [590, 571] on h3 "Please confirm your attendance with a Y or N" at bounding box center [818, 580] width 1337 height 37
click at [434, 571] on b "Please confirm your attendance with a Y or N" at bounding box center [318, 570] width 336 height 20
click at [574, 600] on div "Good morning {contact-first-name} This message is to our students who attend ou…" at bounding box center [819, 534] width 1351 height 266
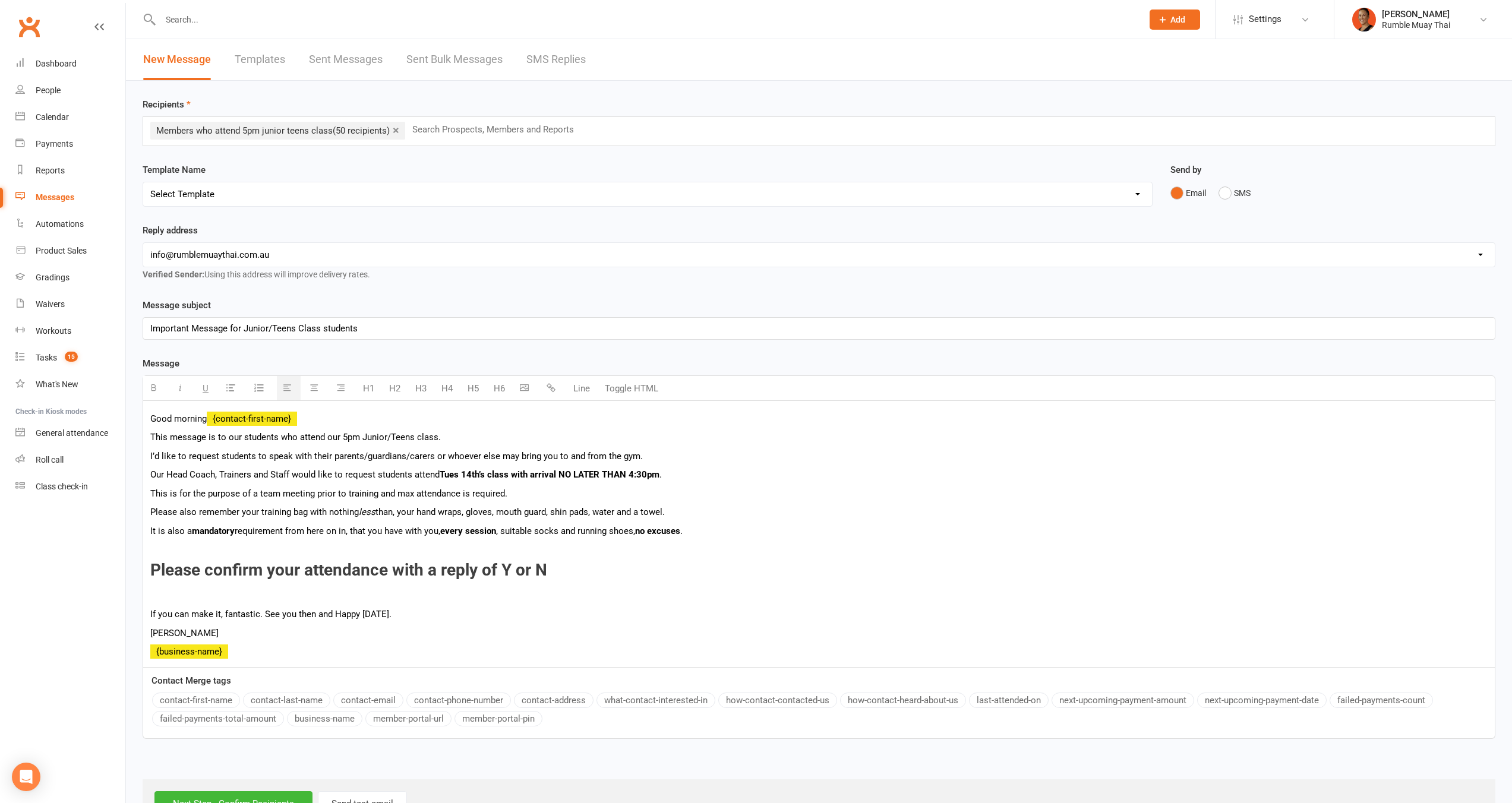
scroll to position [36, 0]
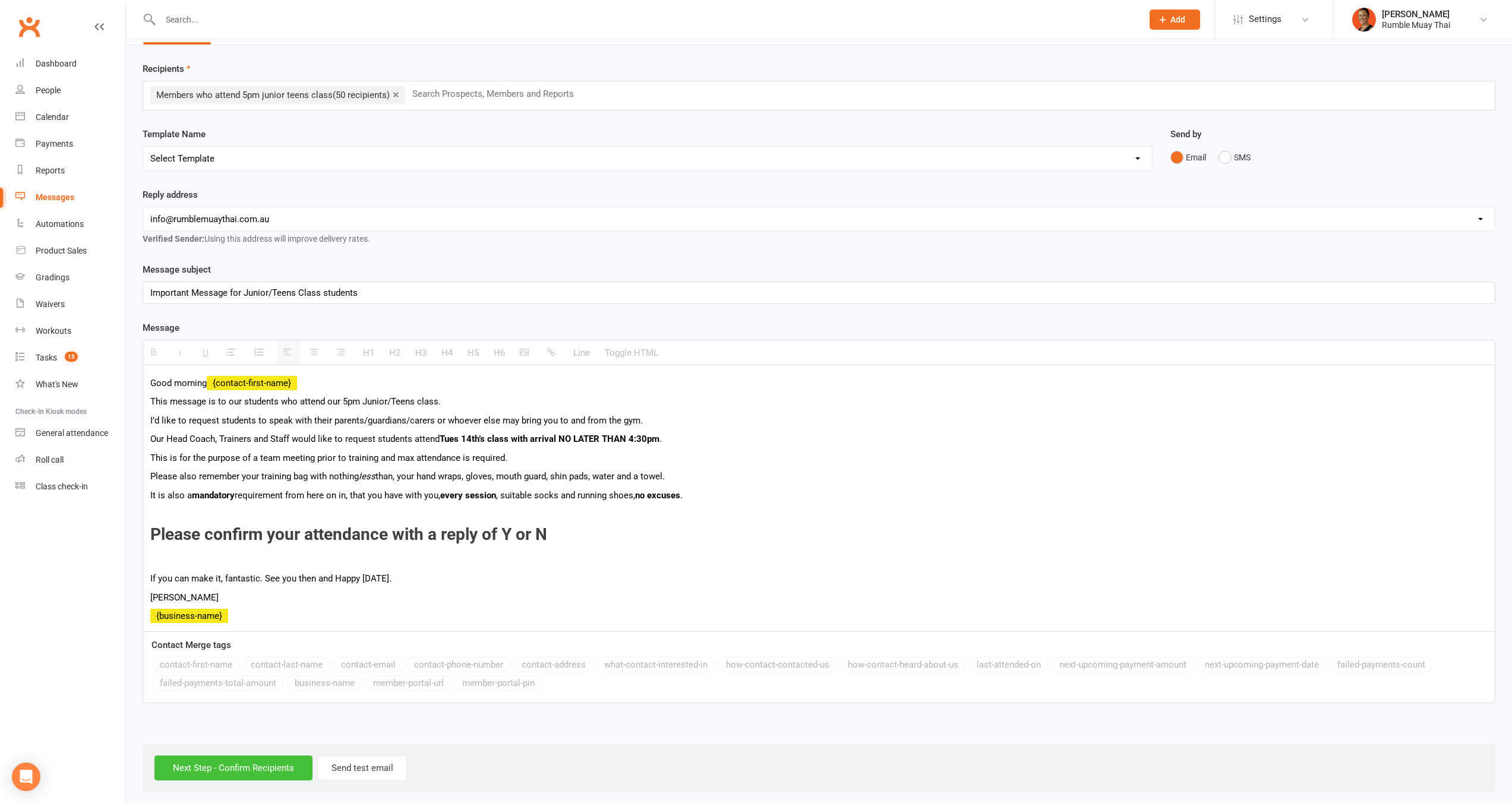
click at [254, 773] on input "Next Step - Confirm Recipients" at bounding box center [233, 768] width 158 height 25
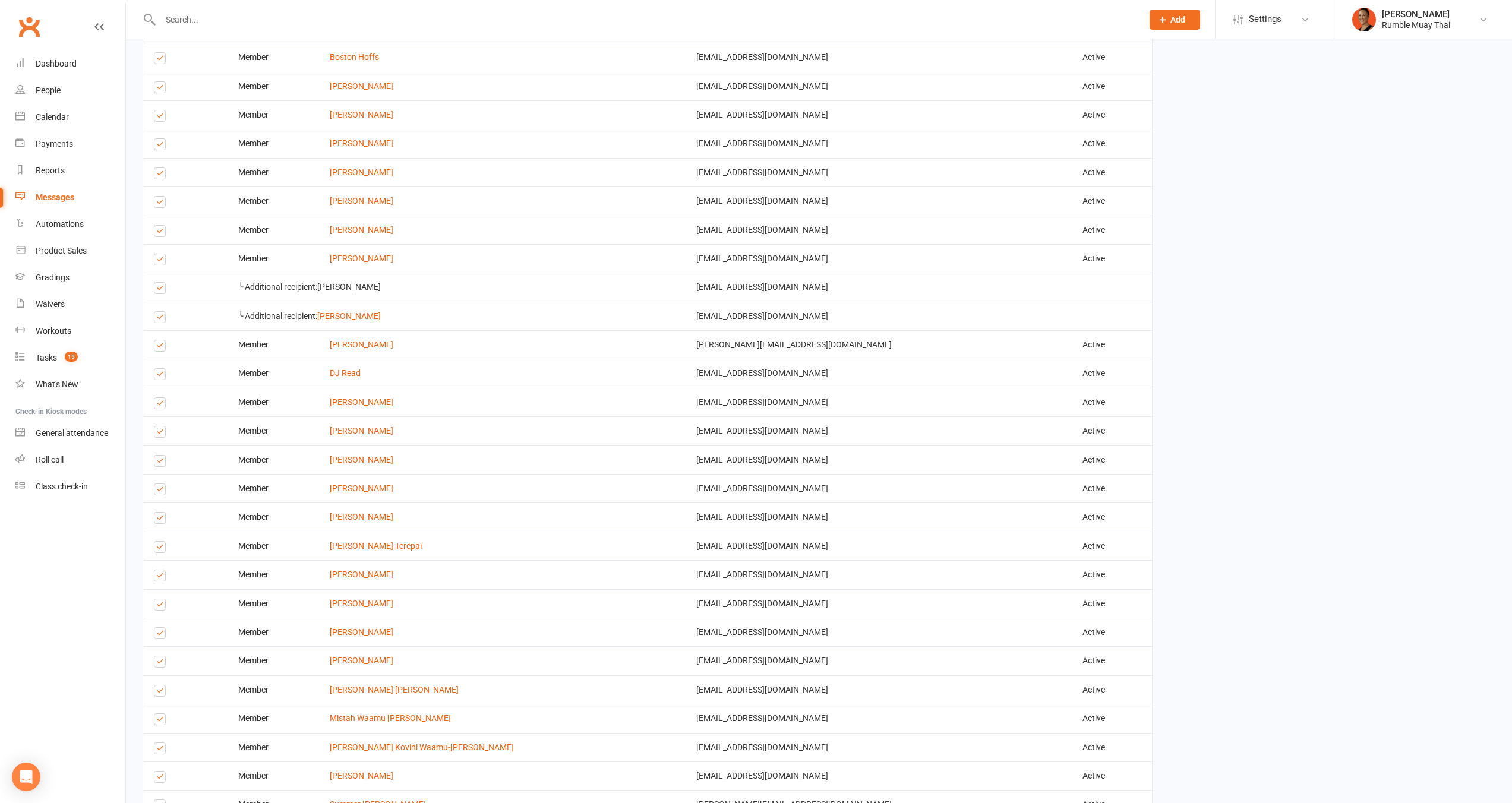
scroll to position [1319, 0]
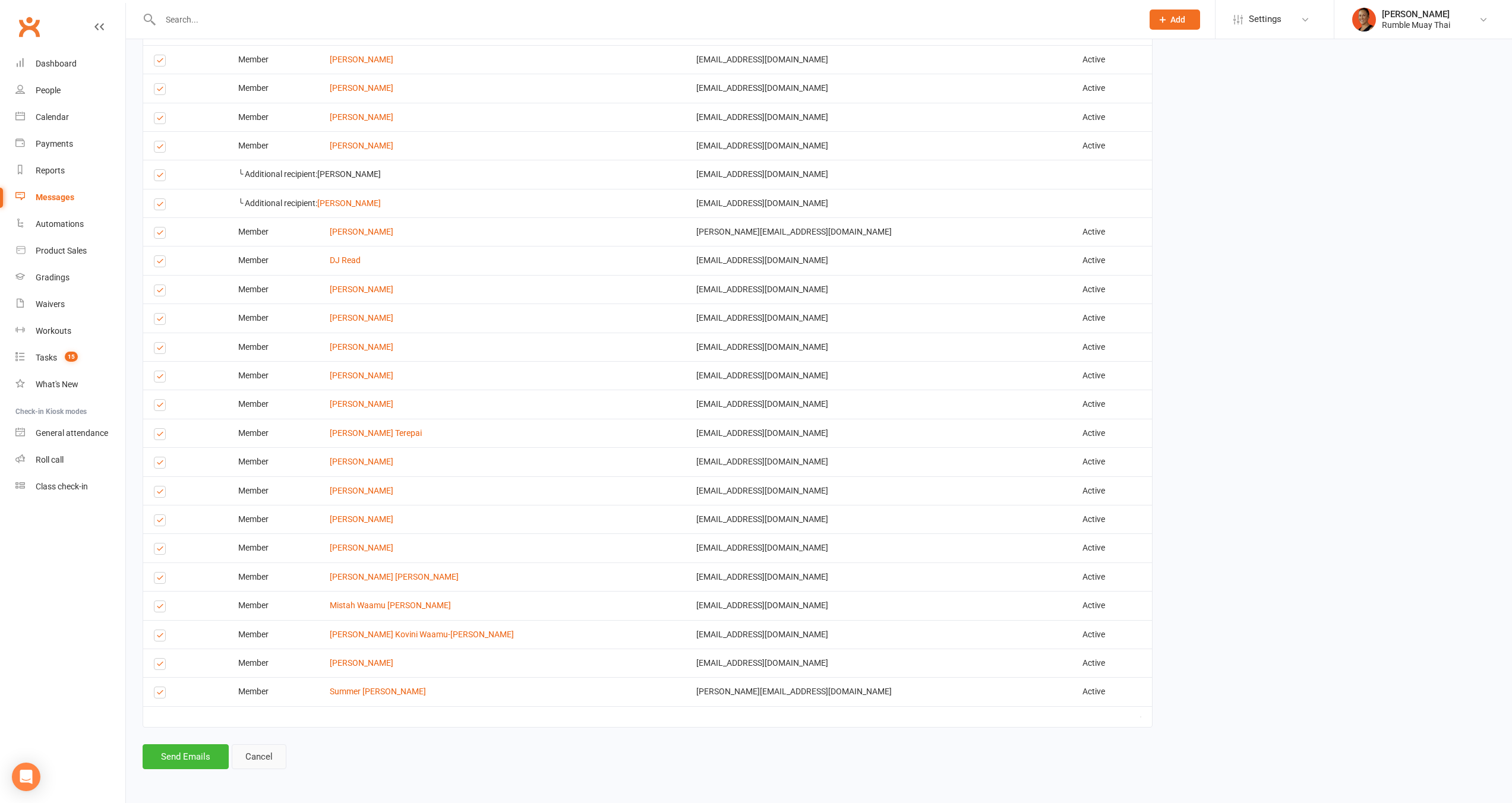
click at [248, 752] on link "Cancel" at bounding box center [259, 757] width 54 height 25
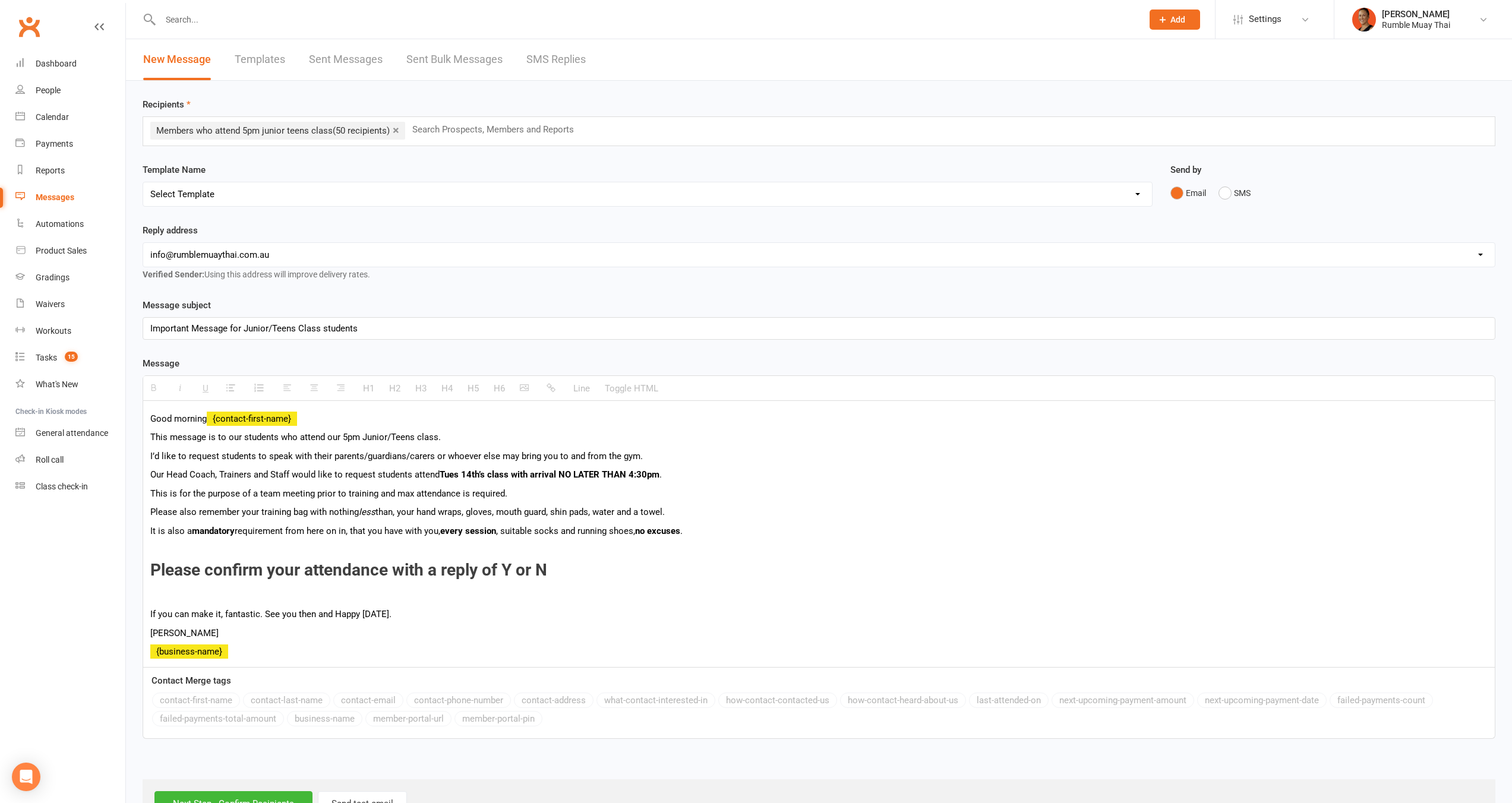
click at [266, 256] on select "hello@clubworx.com info@rumblemuaythai.com.au getsupport@melinayung.com.au trai…" at bounding box center [819, 254] width 1351 height 23
select select "3"
click at [143, 243] on select "hello@clubworx.com info@rumblemuaythai.com.au getsupport@melinayung.com.au trai…" at bounding box center [819, 254] width 1351 height 23
drag, startPoint x: 342, startPoint y: 439, endPoint x: 449, endPoint y: 440, distance: 107.0
click at [449, 440] on p "This message is to our students who attend our 5pm Junior/Teens class." at bounding box center [818, 437] width 1337 height 14
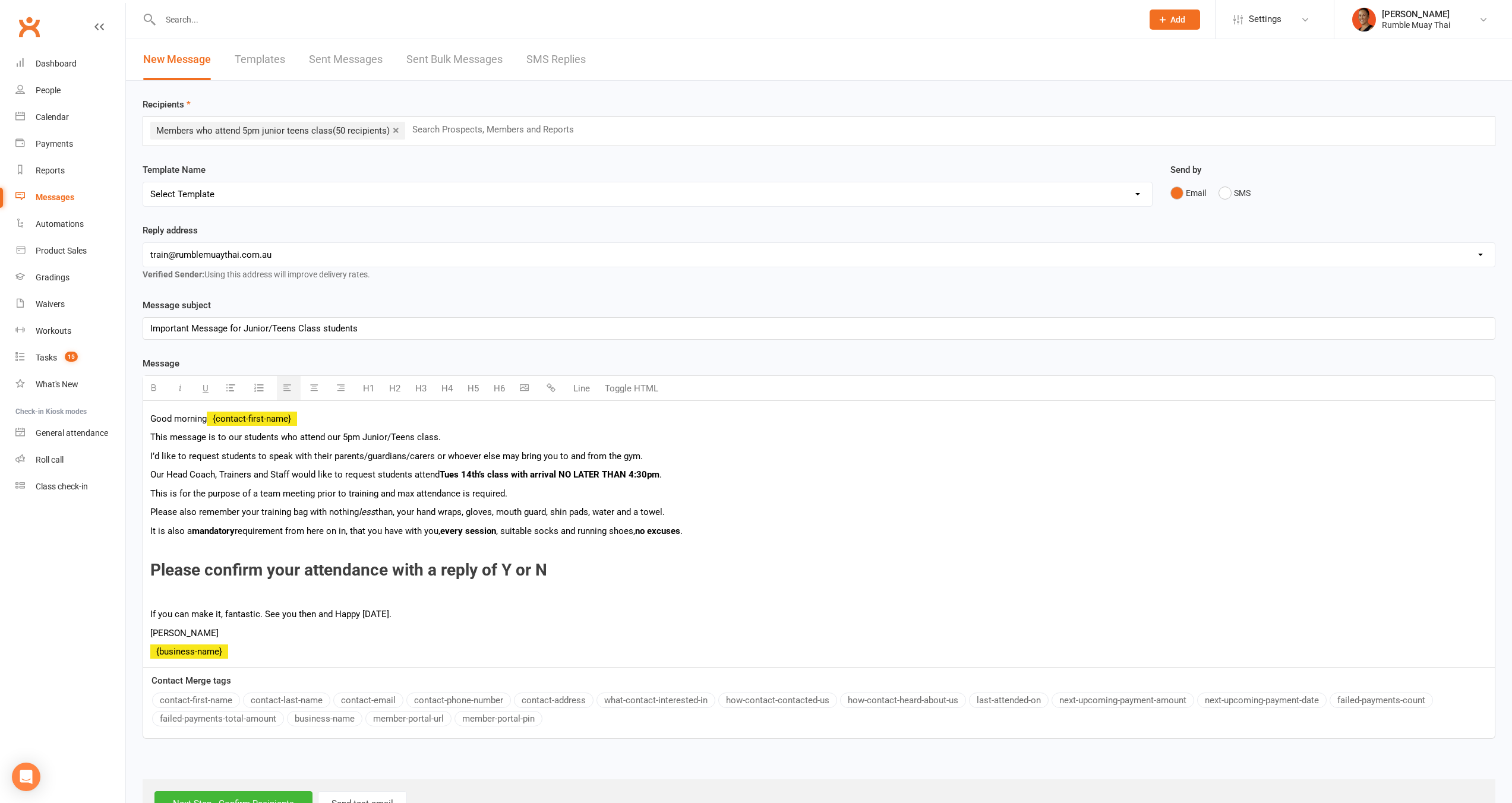
click at [361, 455] on p "I’d like to request students to speak with their parents/guardians/carers or wh…" at bounding box center [818, 456] width 1337 height 14
drag, startPoint x: 555, startPoint y: 473, endPoint x: 513, endPoint y: 469, distance: 42.2
click at [513, 469] on b "Tues 14th’s class with arrival NO LATER THAN 4:30pm" at bounding box center [550, 474] width 220 height 11
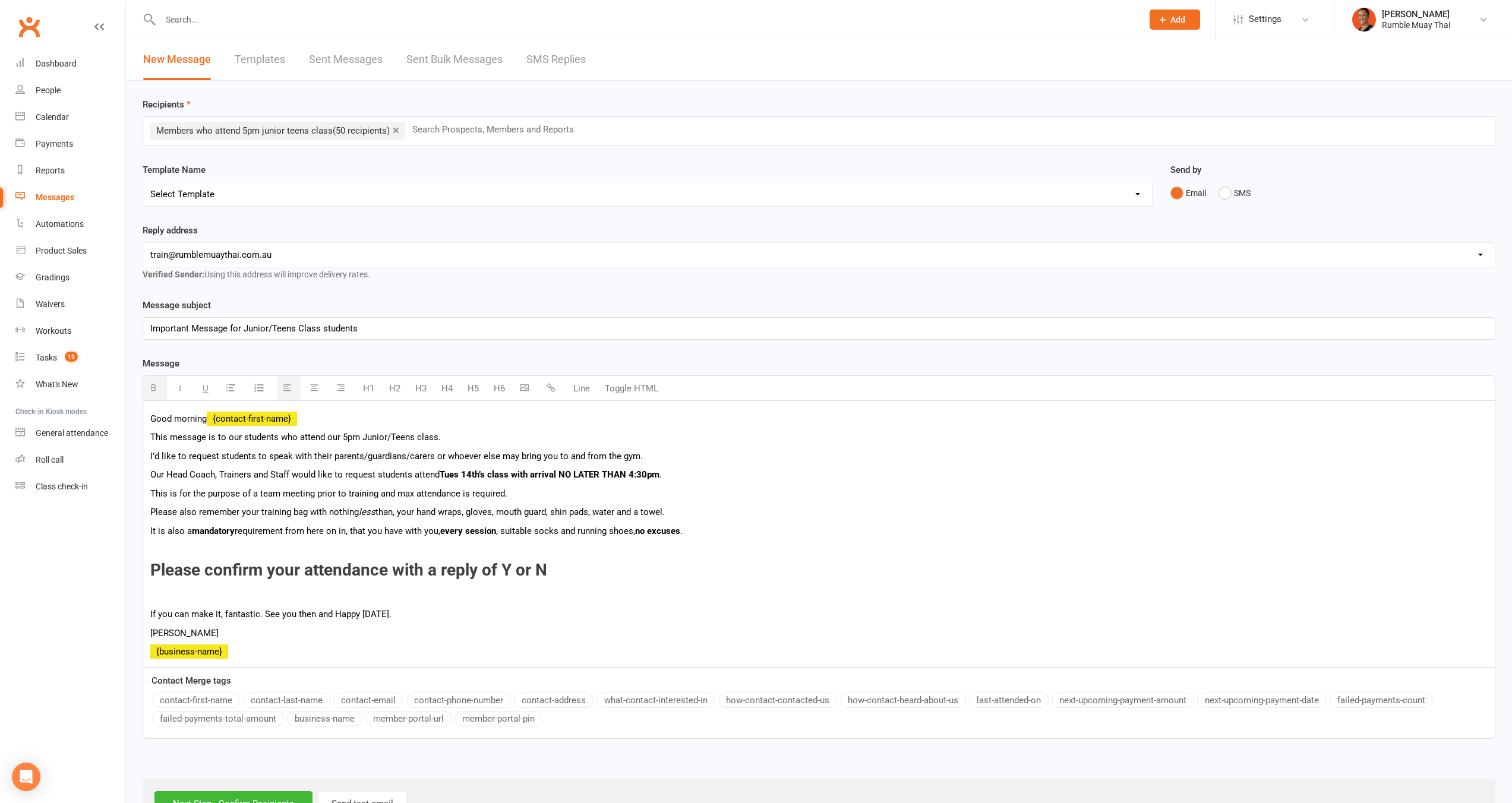
click at [678, 476] on p "Our Head Coach, Trainers and Staff would like to request students attend Tues 1…" at bounding box center [818, 474] width 1337 height 14
click at [280, 492] on p "This is for the purpose of a team meeting prior to training and max attendance …" at bounding box center [818, 494] width 1337 height 14
click at [534, 500] on p "This is for the purpose of a team meeting prior to training and max attendance …" at bounding box center [818, 494] width 1337 height 14
click at [378, 516] on p "Please also remember your training bag with nothing less than, your hand wraps,…" at bounding box center [818, 511] width 1337 height 14
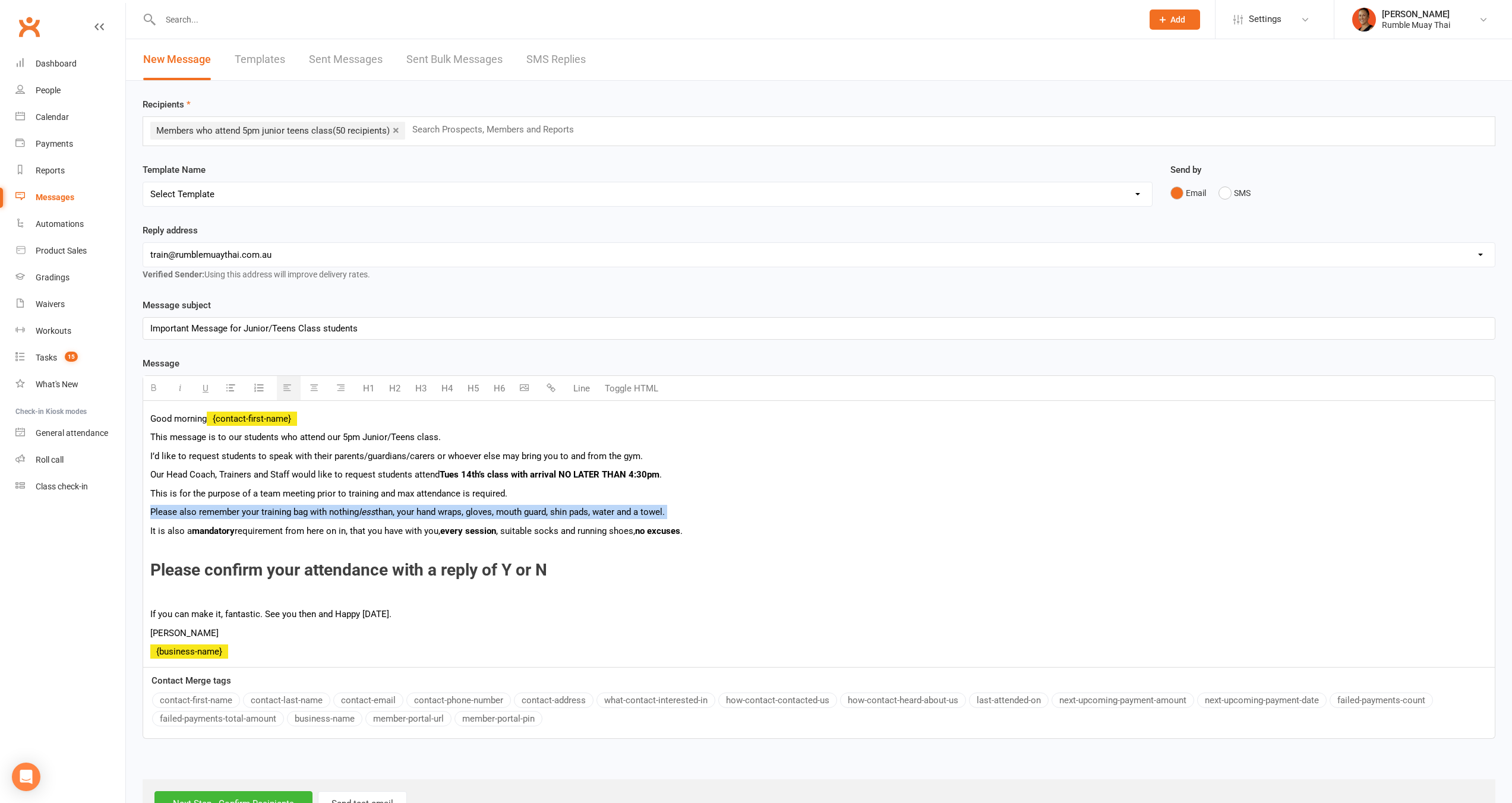
click at [378, 516] on p "Please also remember your training bag with nothing less than, your hand wraps,…" at bounding box center [818, 511] width 1337 height 14
click at [366, 537] on p "It is also a mandatory requirement from here on in, that you have with you, eve…" at bounding box center [818, 531] width 1337 height 14
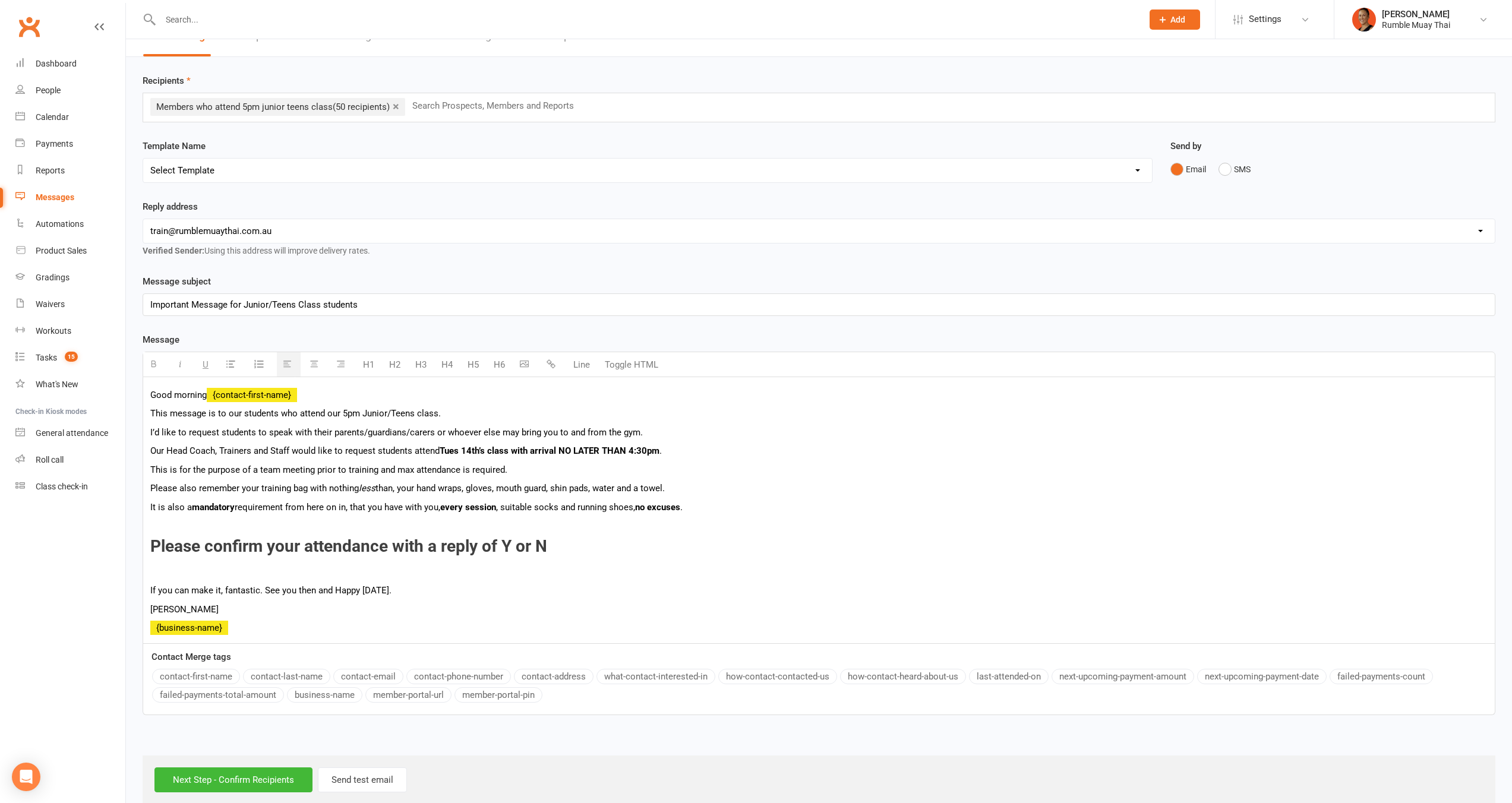
scroll to position [42, 0]
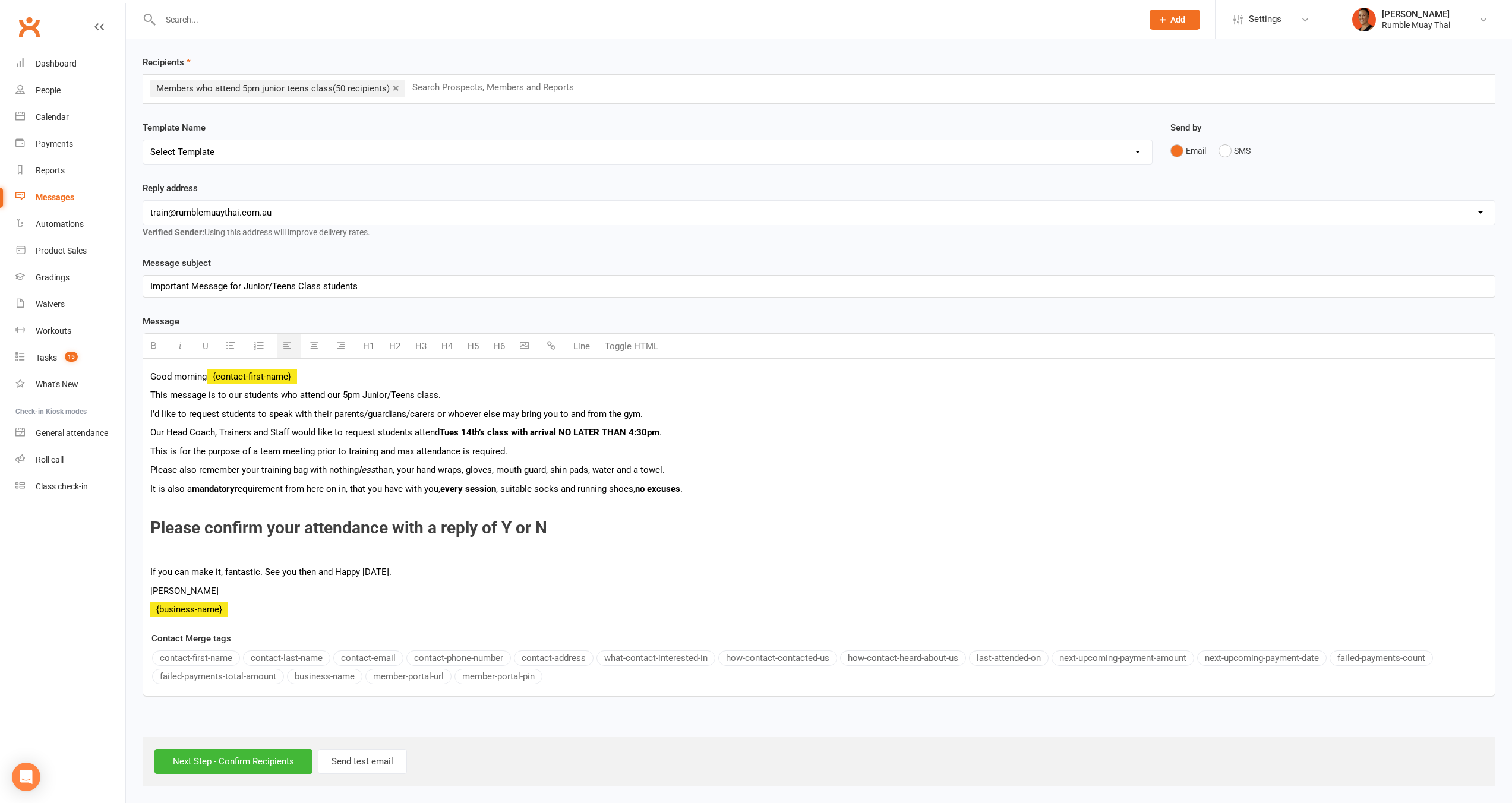
click at [419, 554] on h3 "Please confirm your attendance with a reply of Y or N" at bounding box center [818, 538] width 1337 height 37
click at [148, 522] on div "Good morning {contact-first-name} This message is to our students who attend ou…" at bounding box center [819, 492] width 1351 height 266
click at [403, 549] on h3 "Please confirm your attendance with a reply of Y or N" at bounding box center [818, 538] width 1337 height 37
click at [355, 592] on p "Brooke" at bounding box center [818, 591] width 1337 height 14
click at [277, 760] on input "Next Step - Confirm Recipients" at bounding box center [233, 762] width 158 height 25
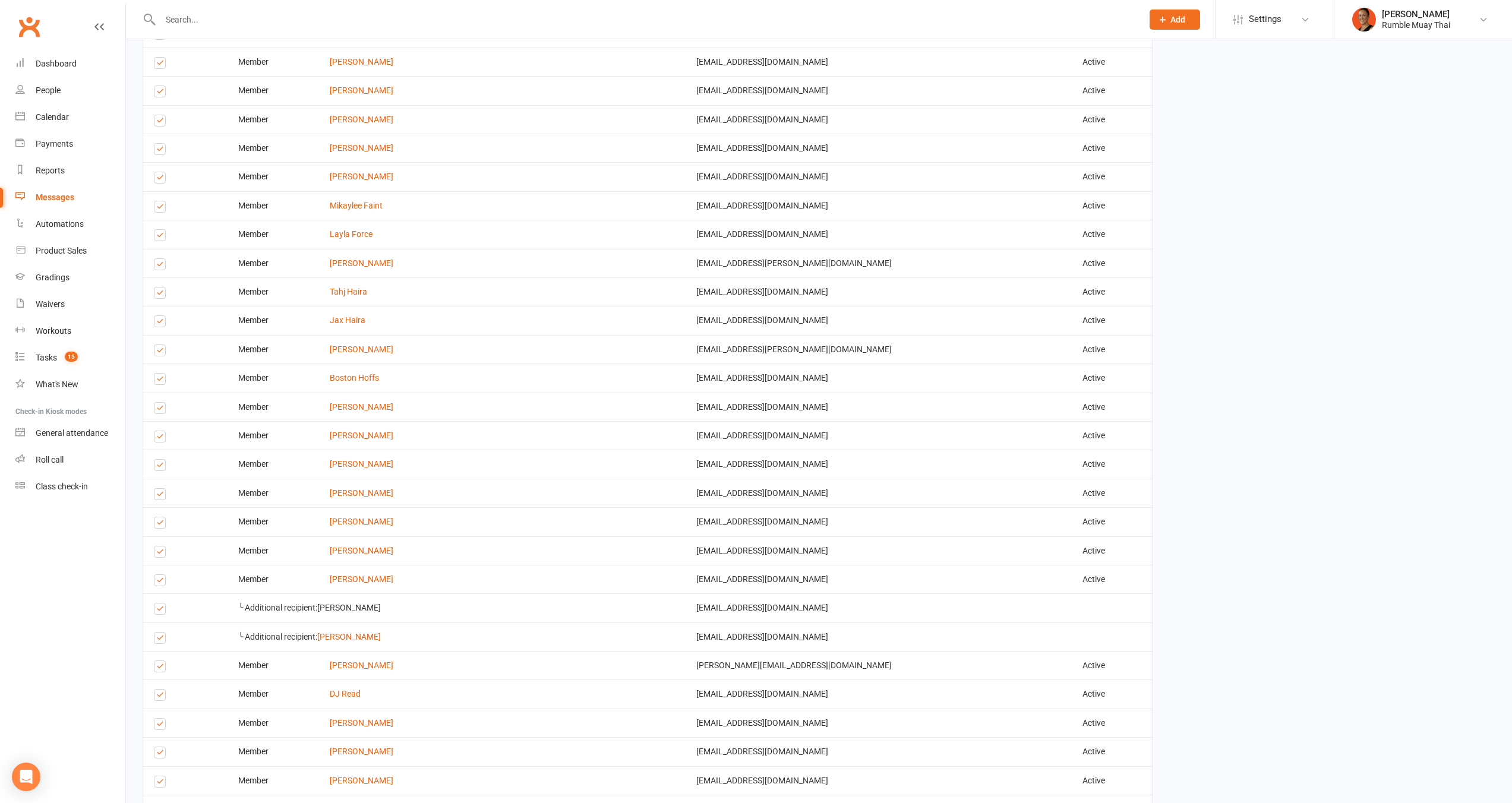
scroll to position [1319, 0]
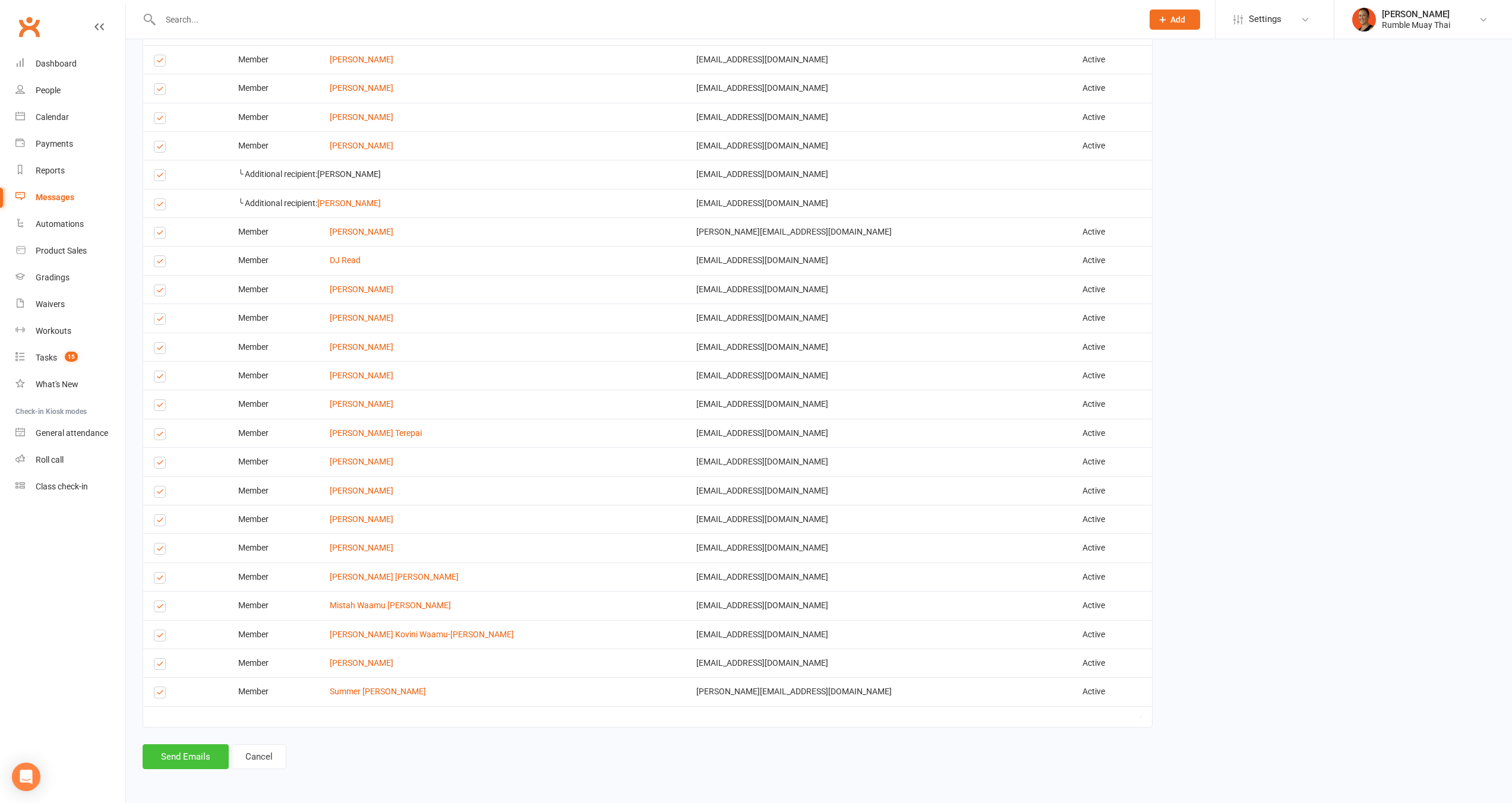
click at [185, 760] on button "Send Emails" at bounding box center [185, 757] width 86 height 25
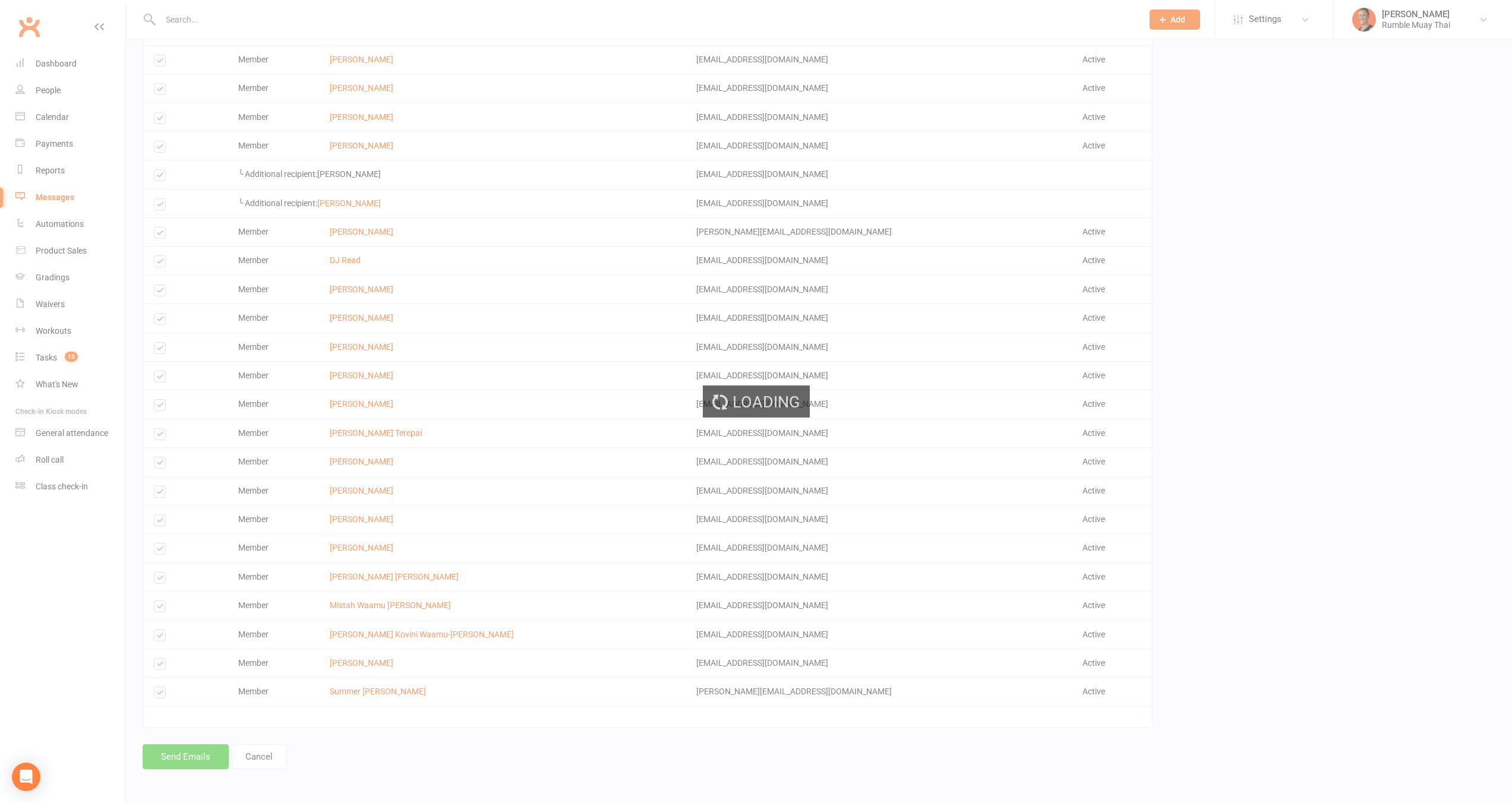
scroll to position [1314, 0]
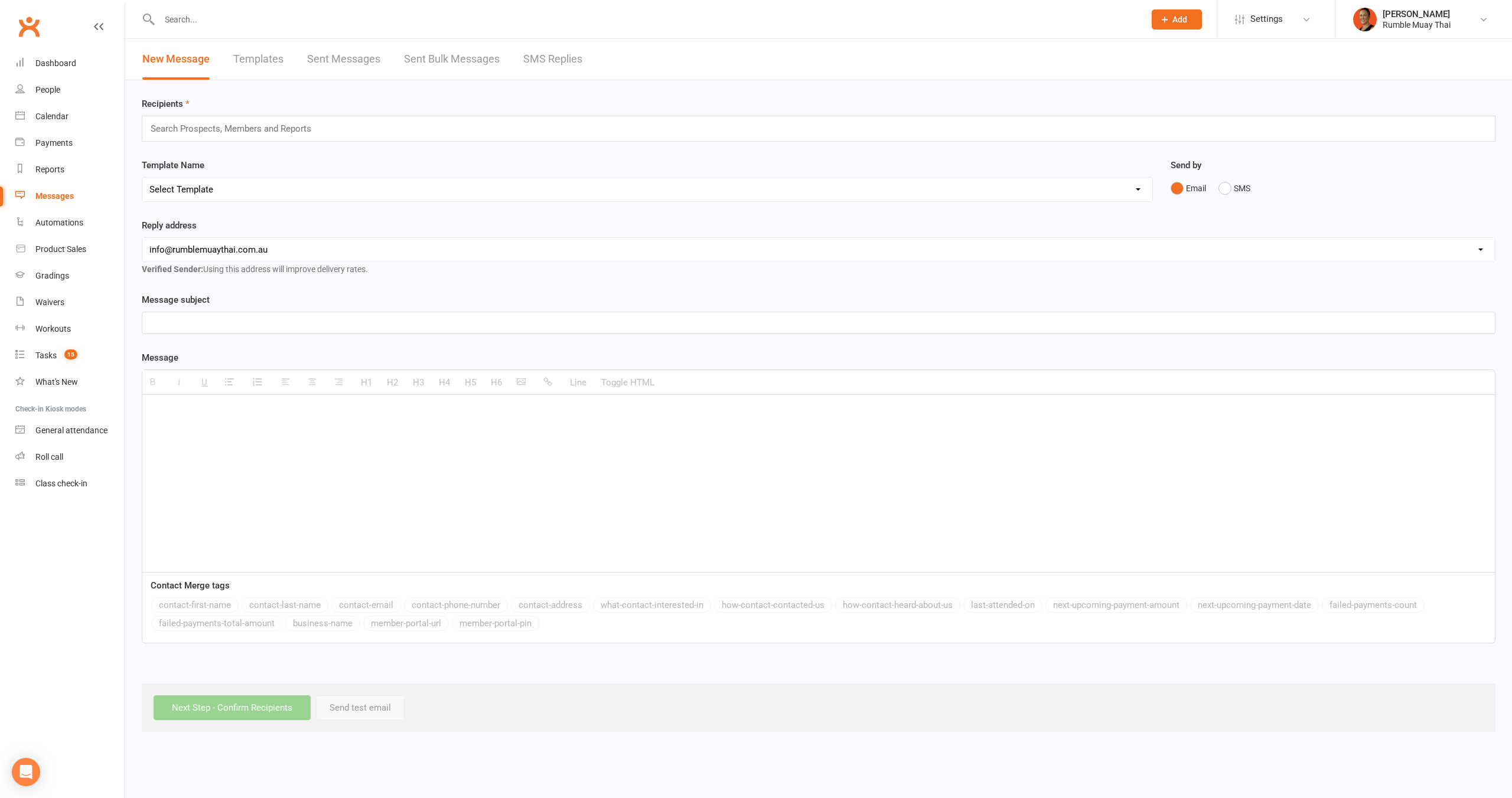
click at [353, 64] on link "Sent Messages" at bounding box center [343, 59] width 73 height 41
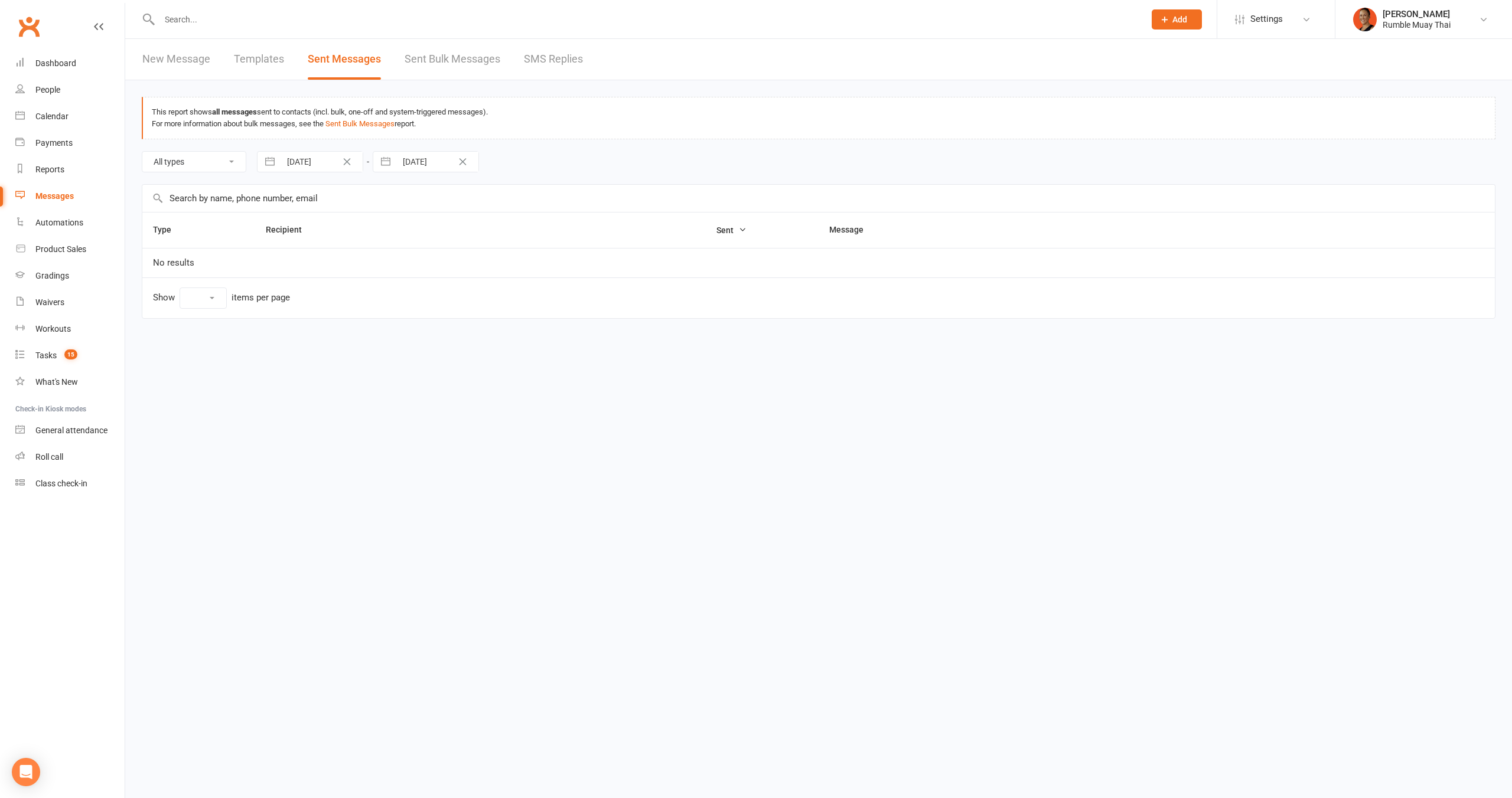
select select "10"
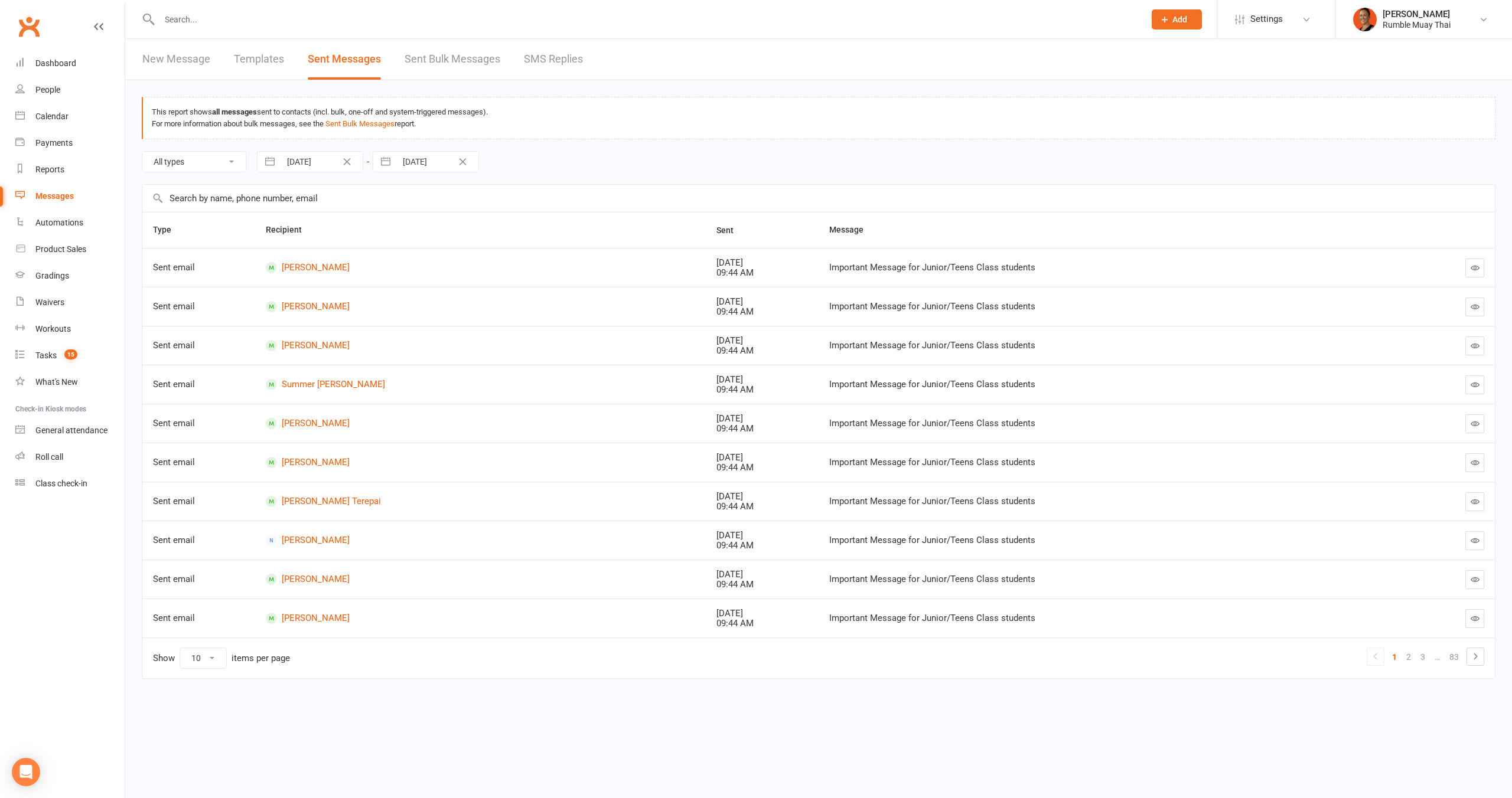
click at [1477, 266] on icon "button" at bounding box center [1475, 268] width 9 height 9
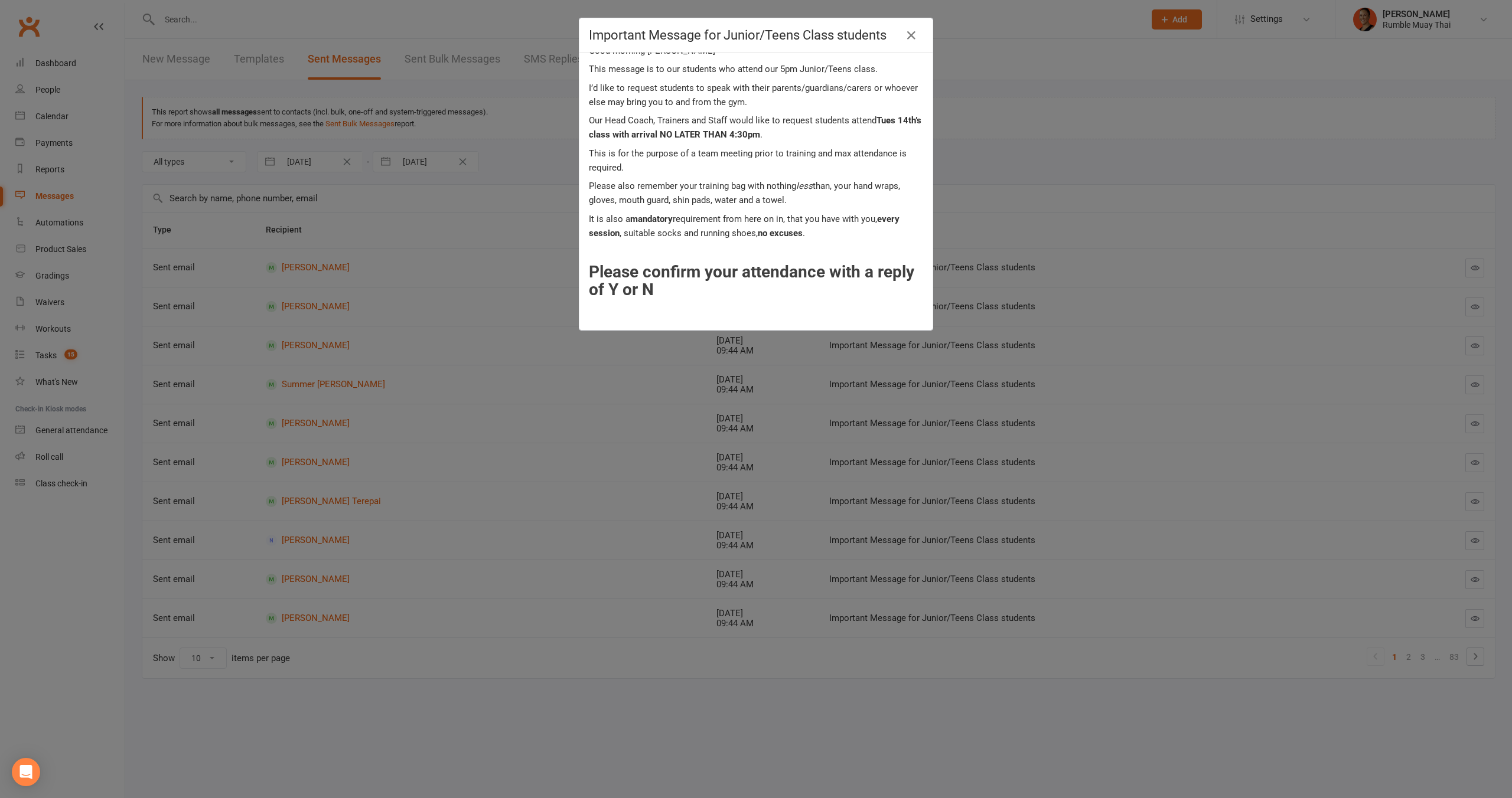
scroll to position [31, 0]
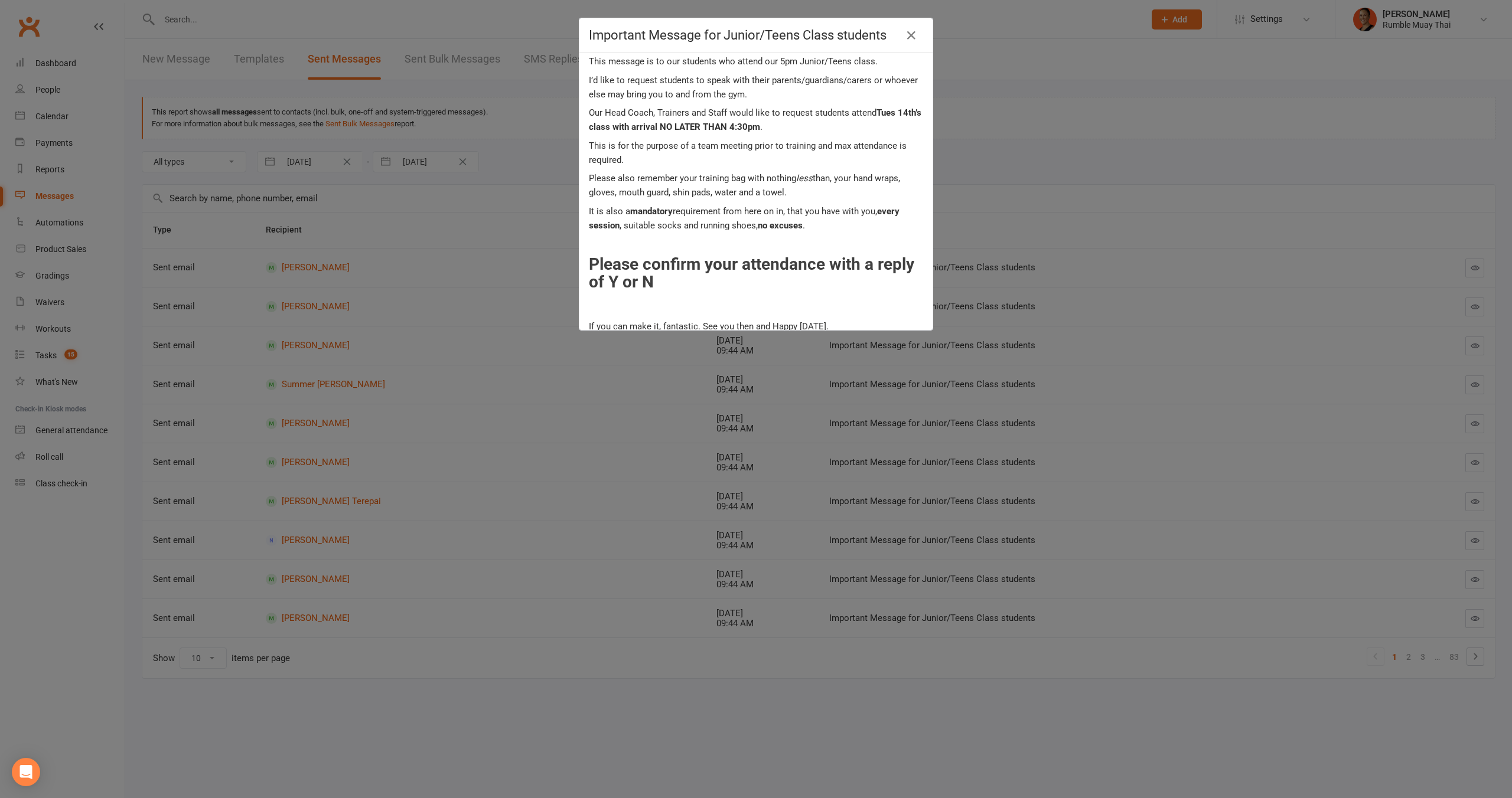
click at [641, 146] on p "This is for the purpose of a team meeting prior to training and max attendance …" at bounding box center [756, 153] width 334 height 28
click at [634, 177] on p "Please also remember your training bag with nothing less than, your hand wraps,…" at bounding box center [756, 185] width 334 height 28
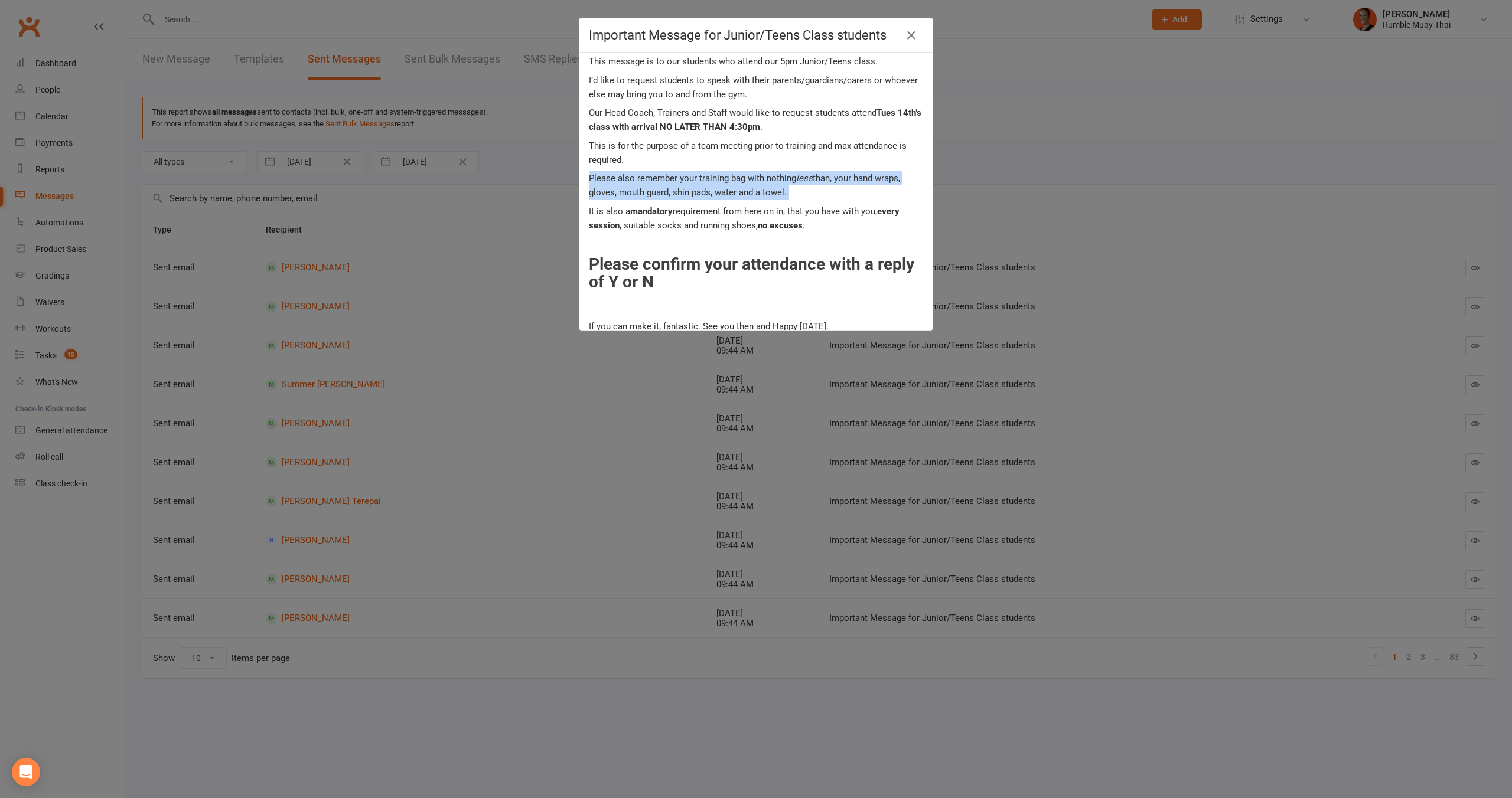
click at [634, 177] on p "Please also remember your training bag with nothing less than, your hand wraps,…" at bounding box center [756, 185] width 334 height 28
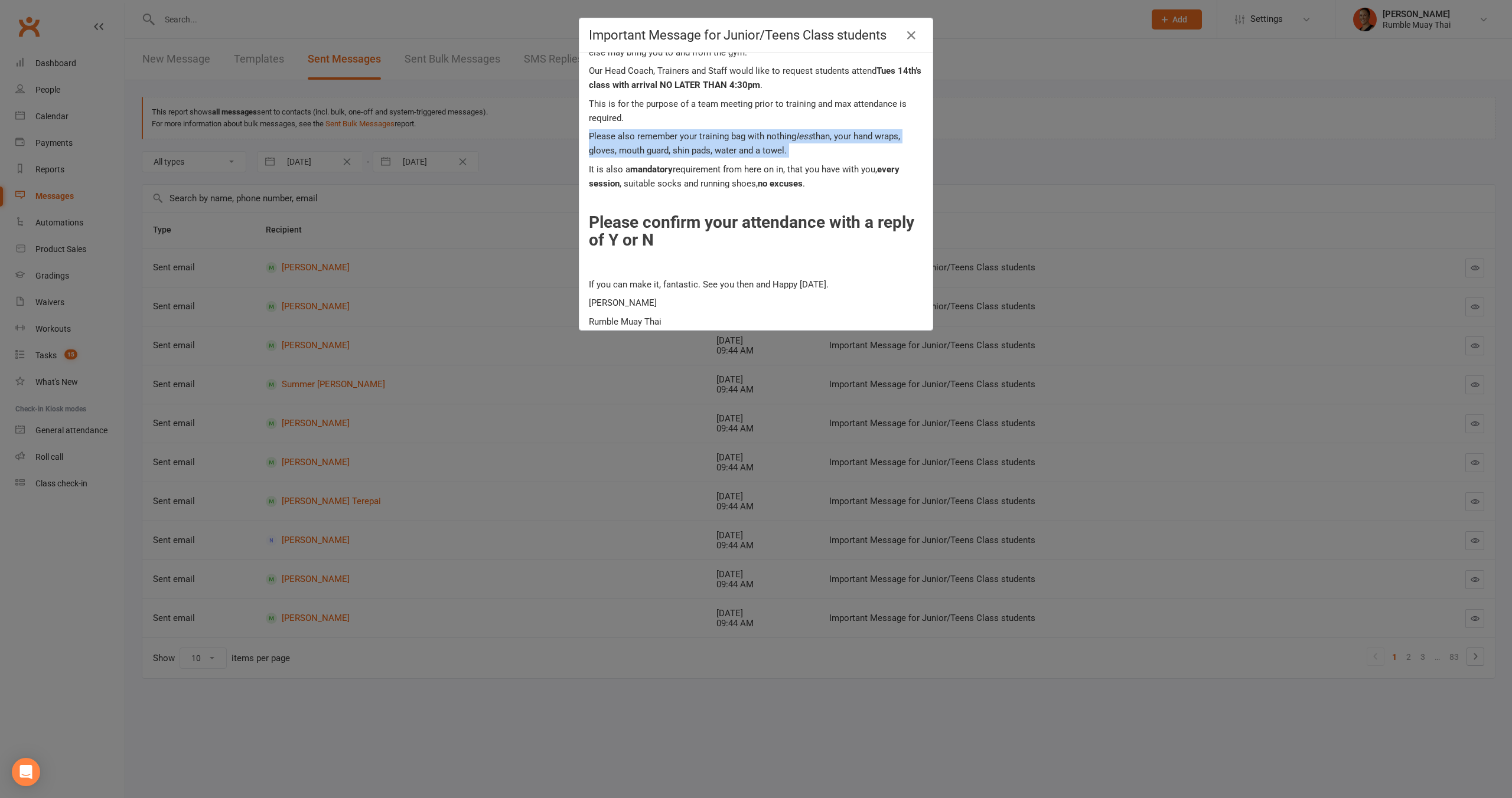
scroll to position [80, 0]
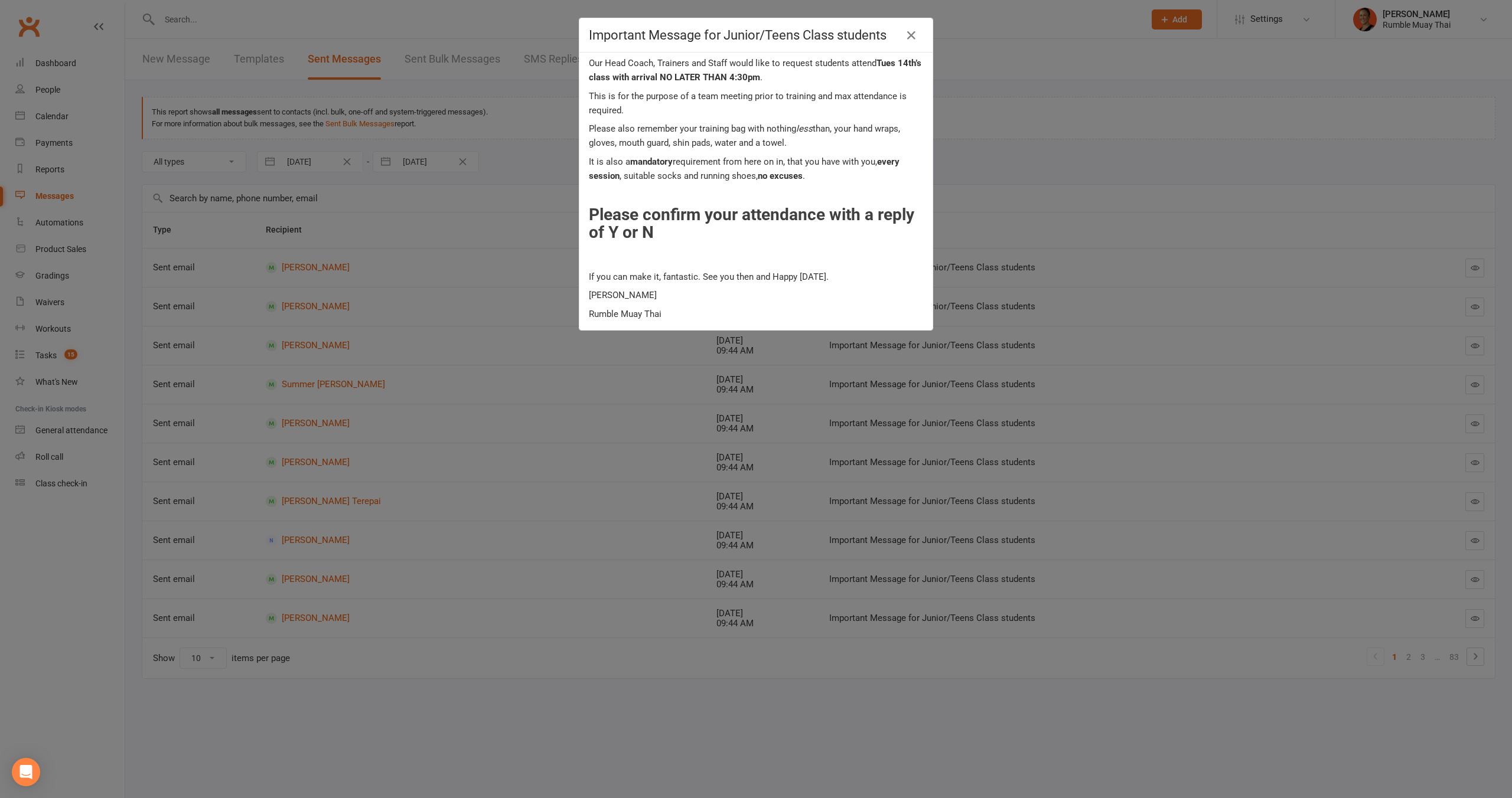
click at [741, 168] on p "It is also a mandatory requirement from here on in, that you have with you, eve…" at bounding box center [756, 169] width 334 height 28
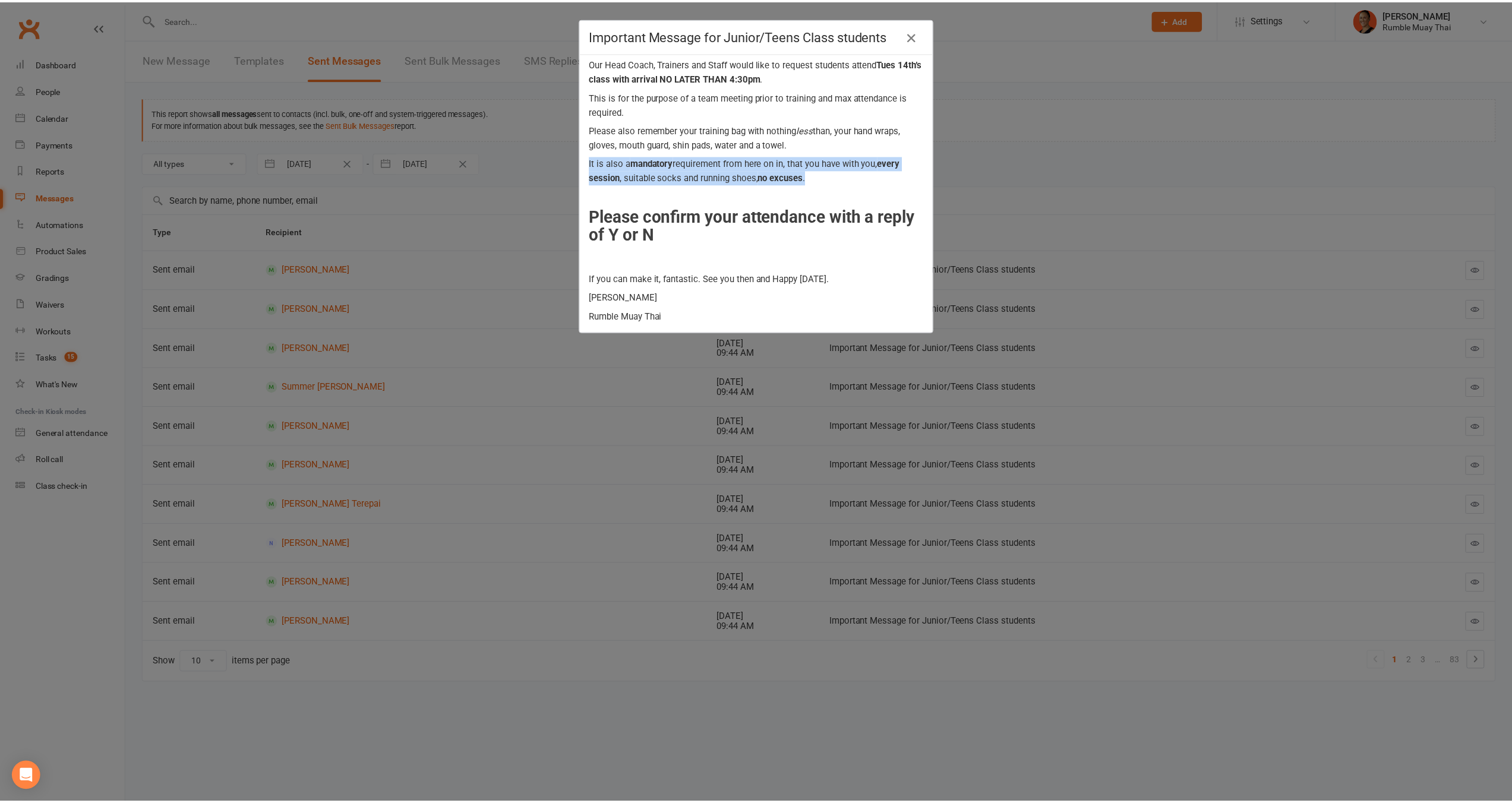
scroll to position [85, 0]
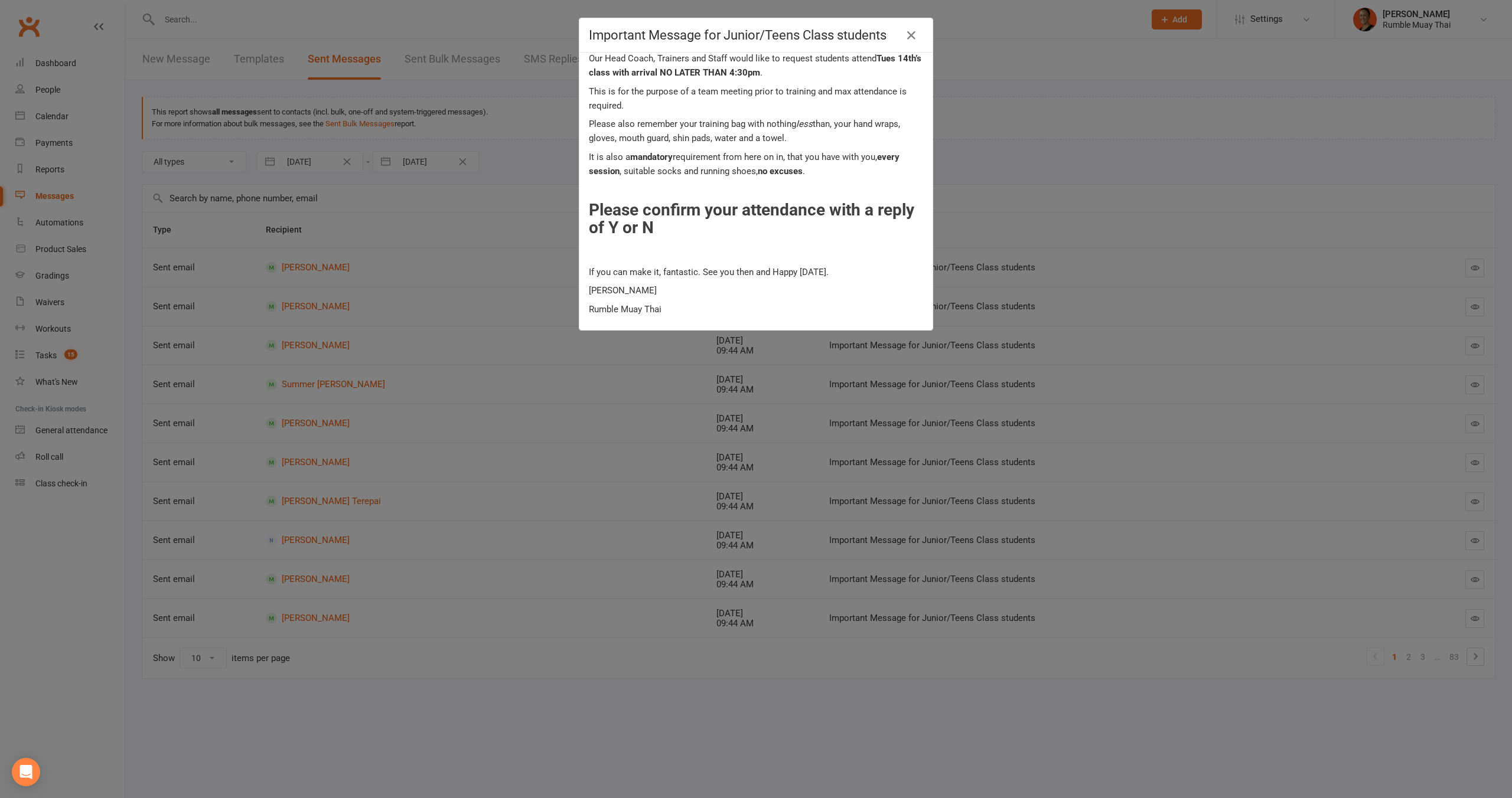
click at [941, 225] on div "Important Message for Junior/Teens Class students Good morning Cooper This mess…" at bounding box center [756, 399] width 1512 height 798
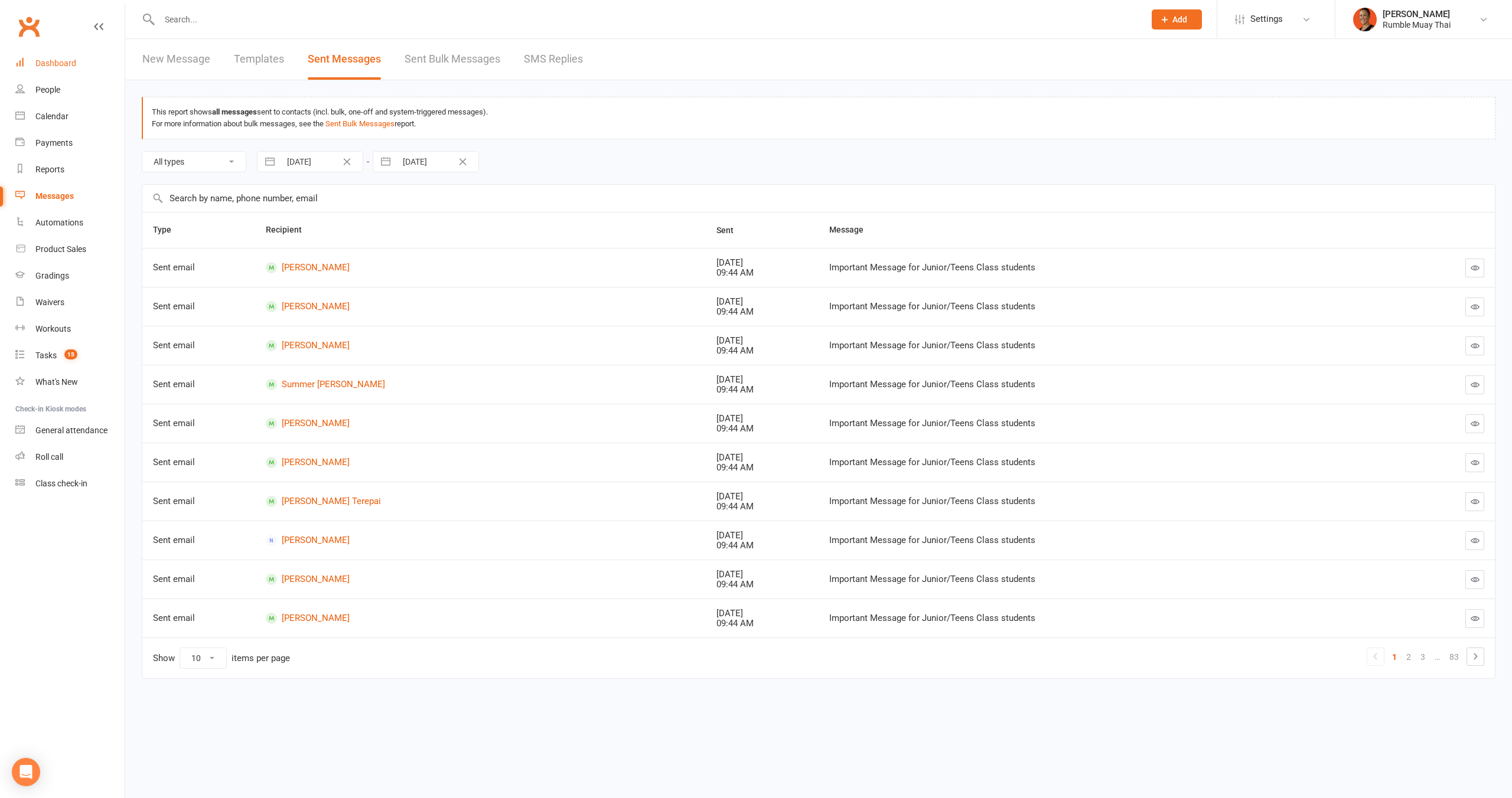
click at [48, 70] on link "Dashboard" at bounding box center [70, 63] width 109 height 26
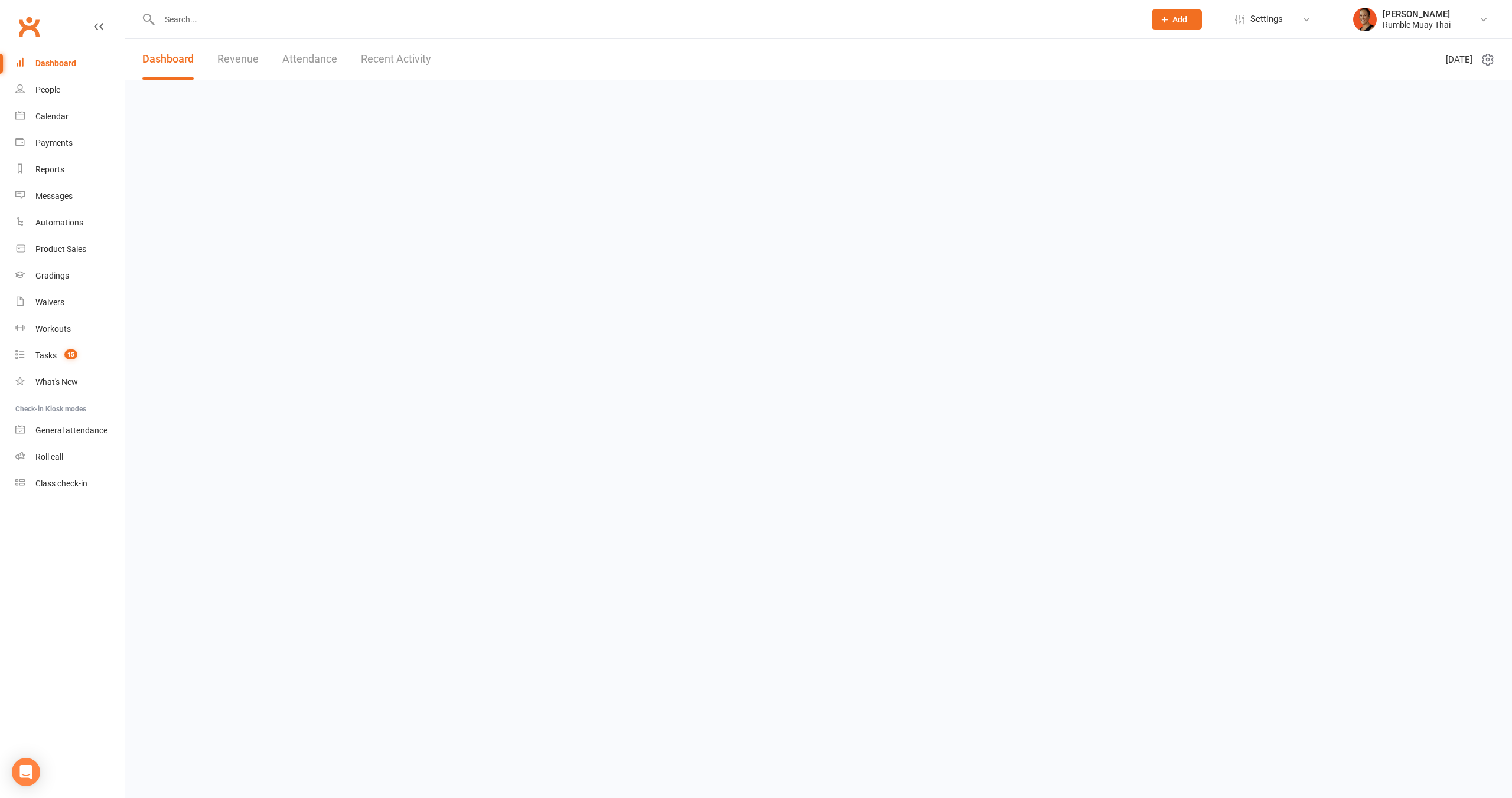
click at [424, 66] on link "Recent Activity" at bounding box center [396, 59] width 70 height 41
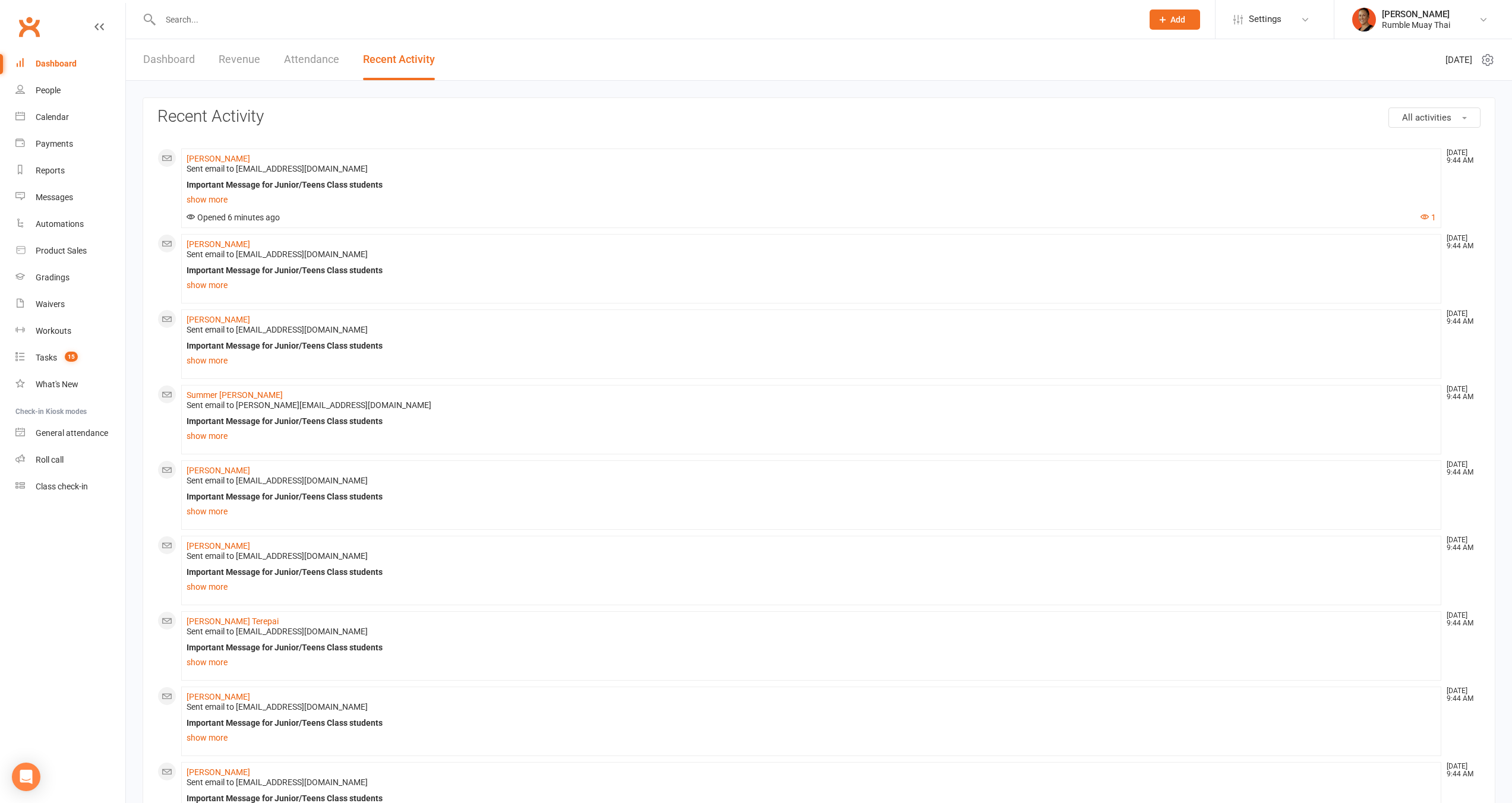
click at [72, 66] on div "Dashboard" at bounding box center [56, 63] width 41 height 9
click at [54, 60] on div "Dashboard" at bounding box center [56, 63] width 41 height 9
click at [67, 307] on link "Waivers" at bounding box center [70, 304] width 110 height 27
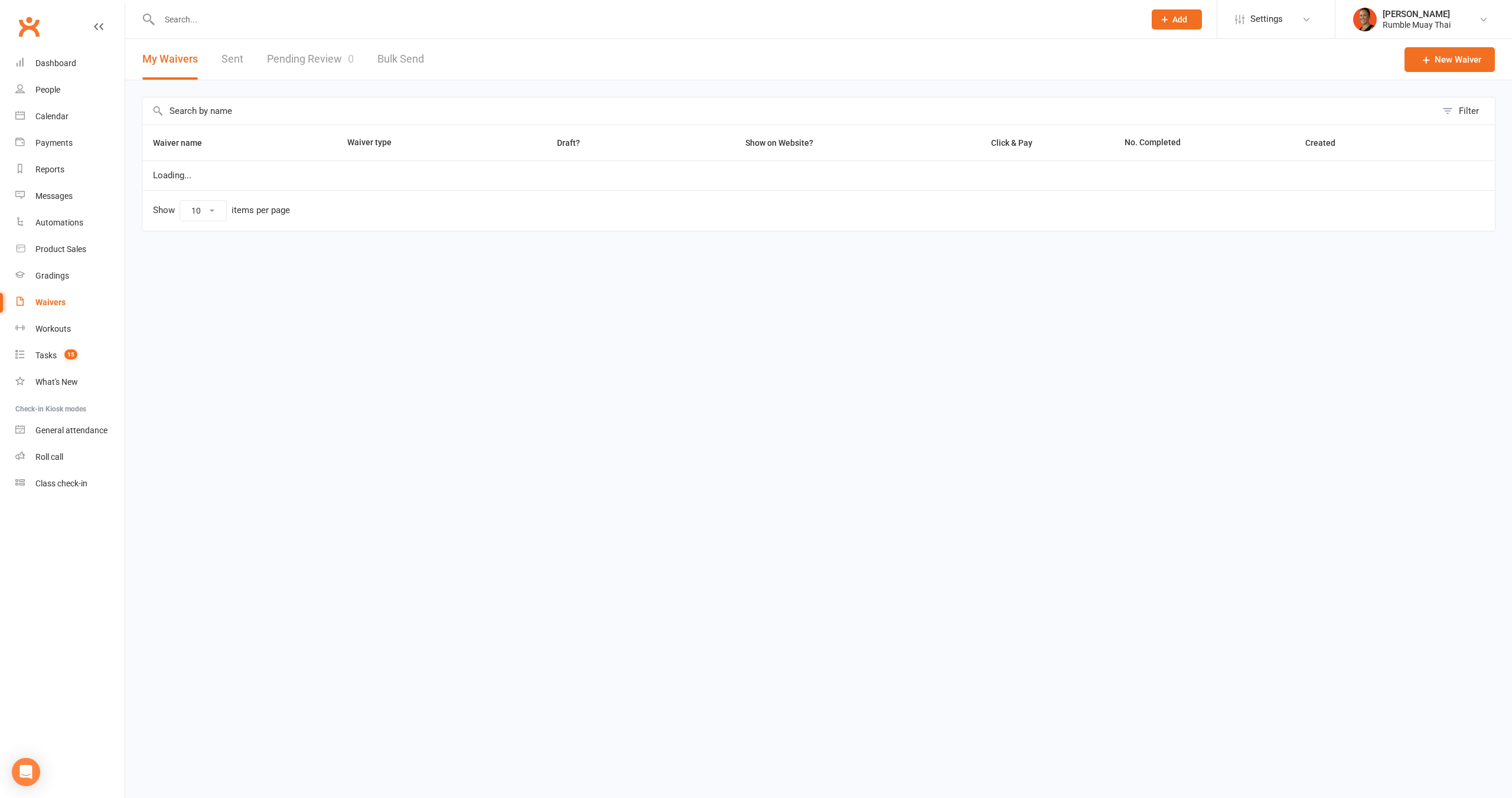
select select "100"
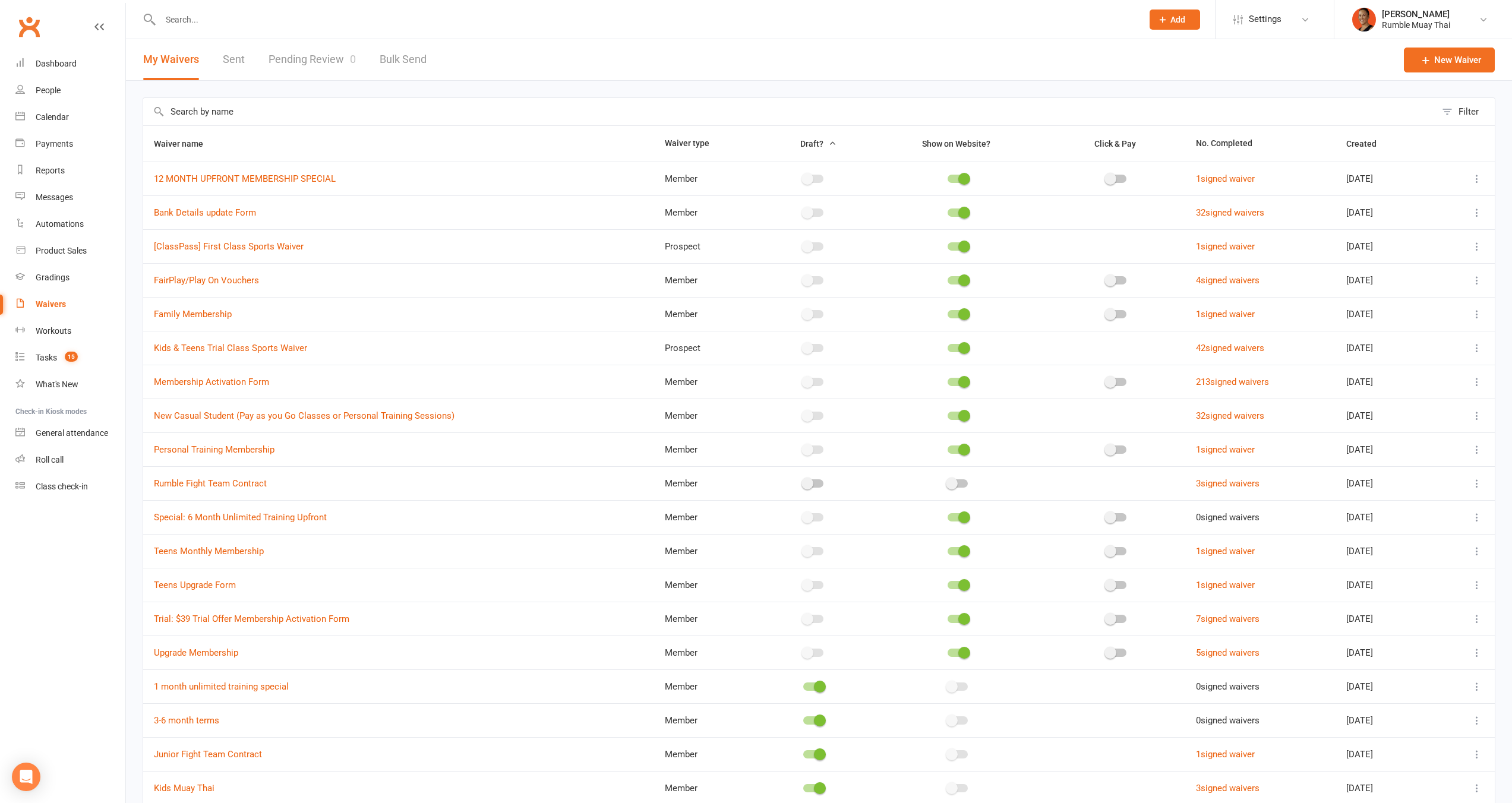
click at [62, 301] on div "Waivers" at bounding box center [51, 304] width 30 height 9
click at [67, 80] on link "People" at bounding box center [70, 90] width 110 height 27
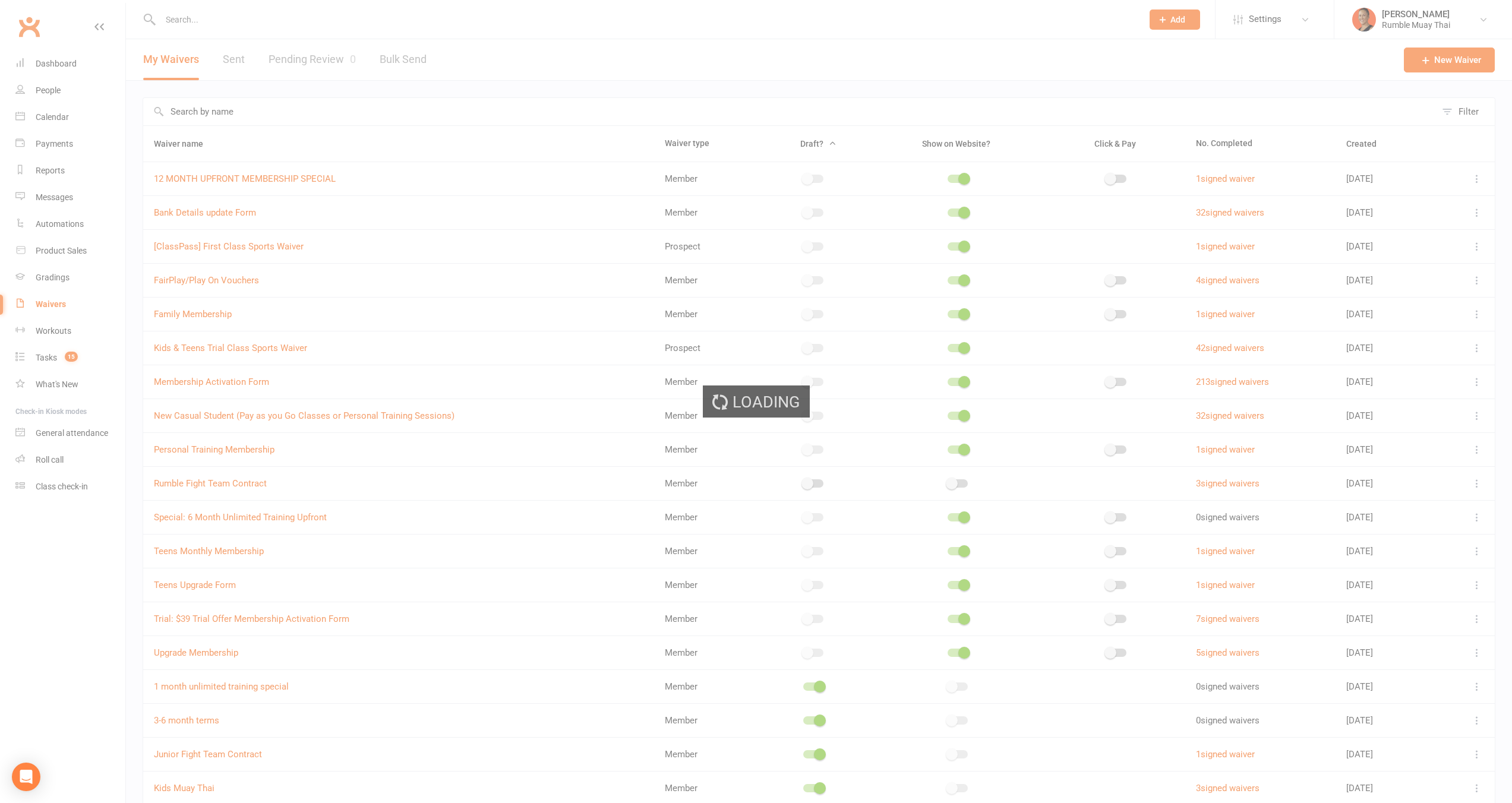
click at [68, 67] on div "Loading" at bounding box center [756, 402] width 1512 height 803
select select "100"
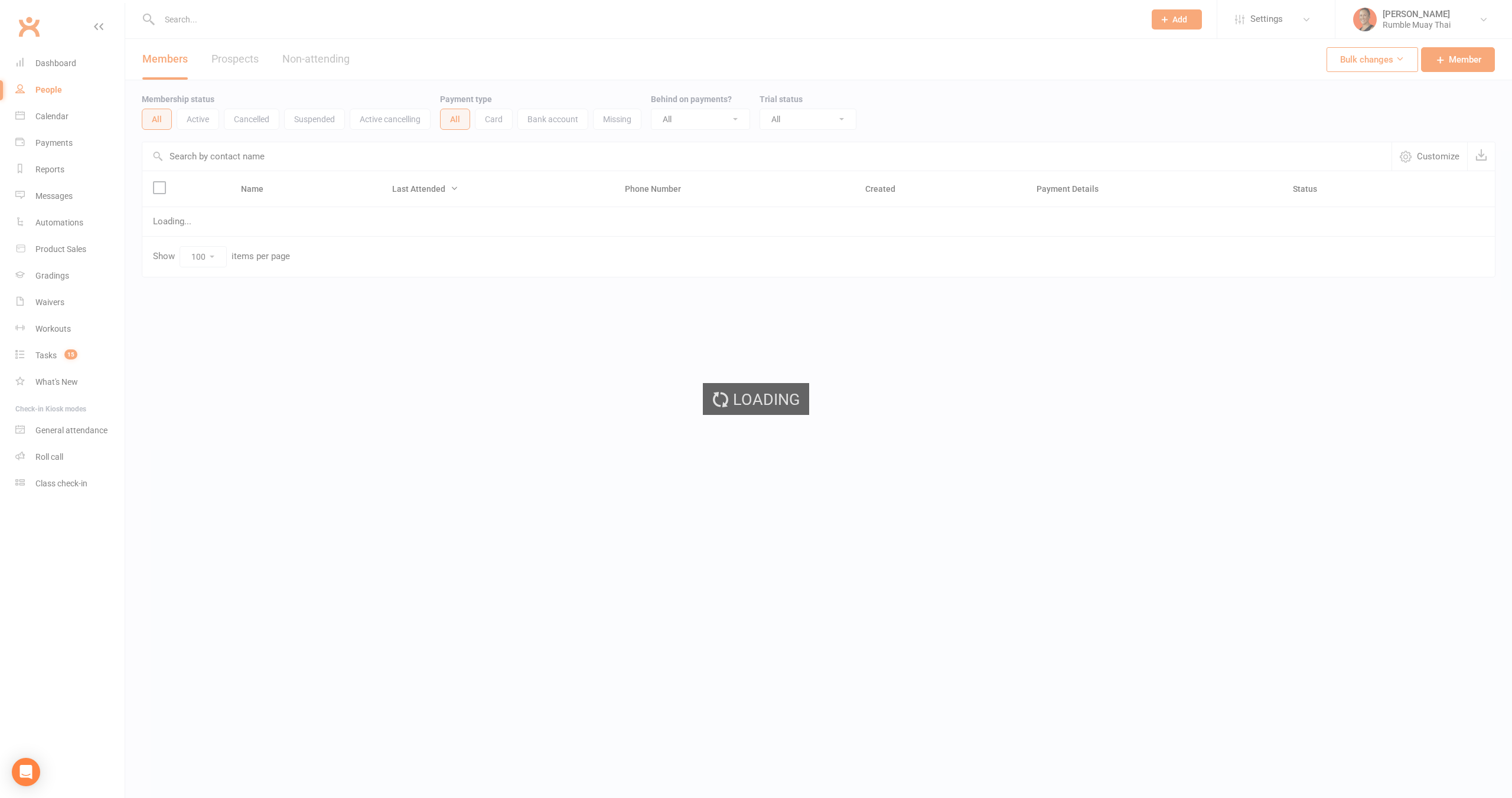
click at [68, 60] on div "Loading" at bounding box center [756, 399] width 1512 height 798
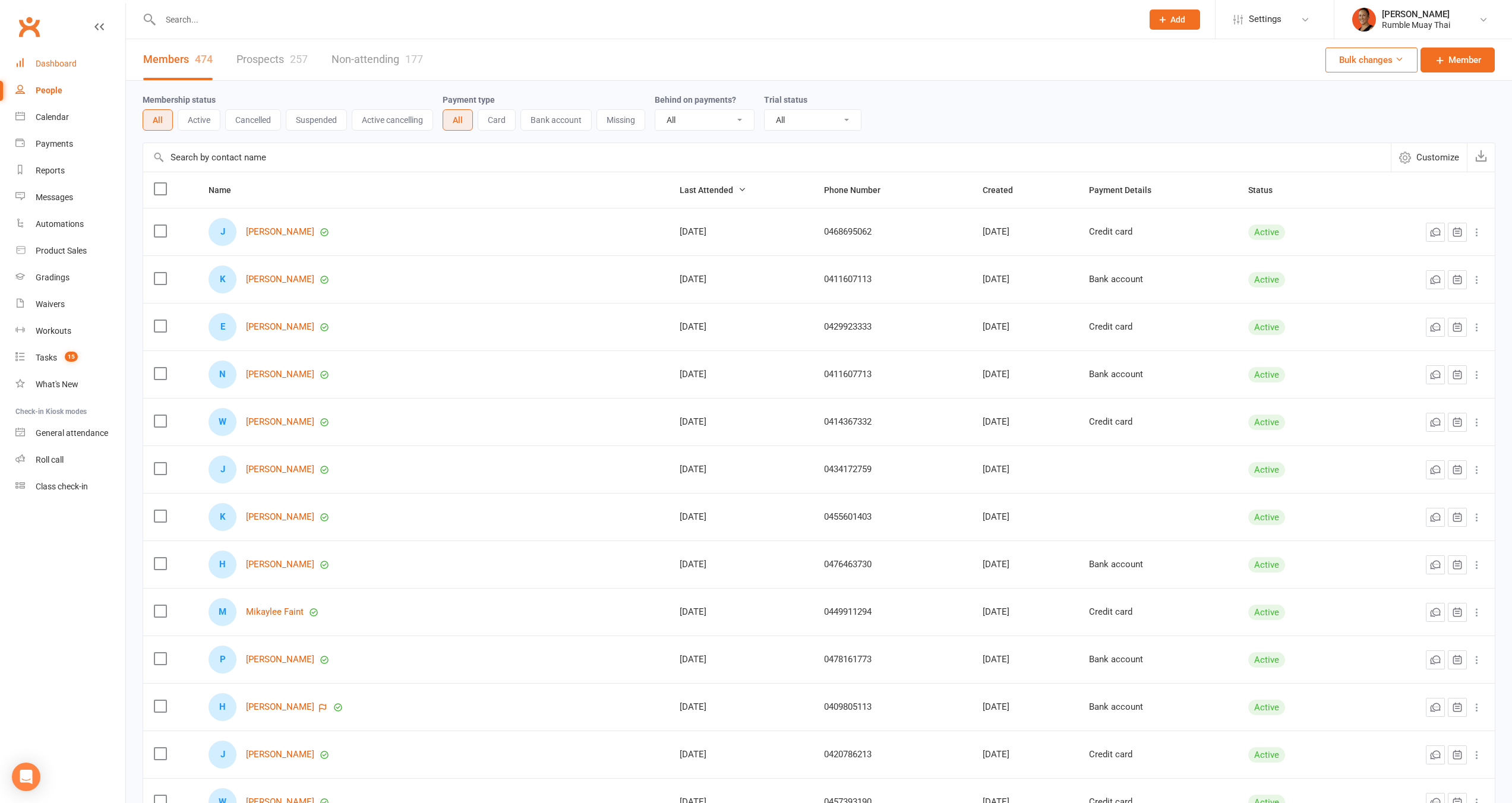
click at [64, 66] on div "Dashboard" at bounding box center [56, 63] width 41 height 9
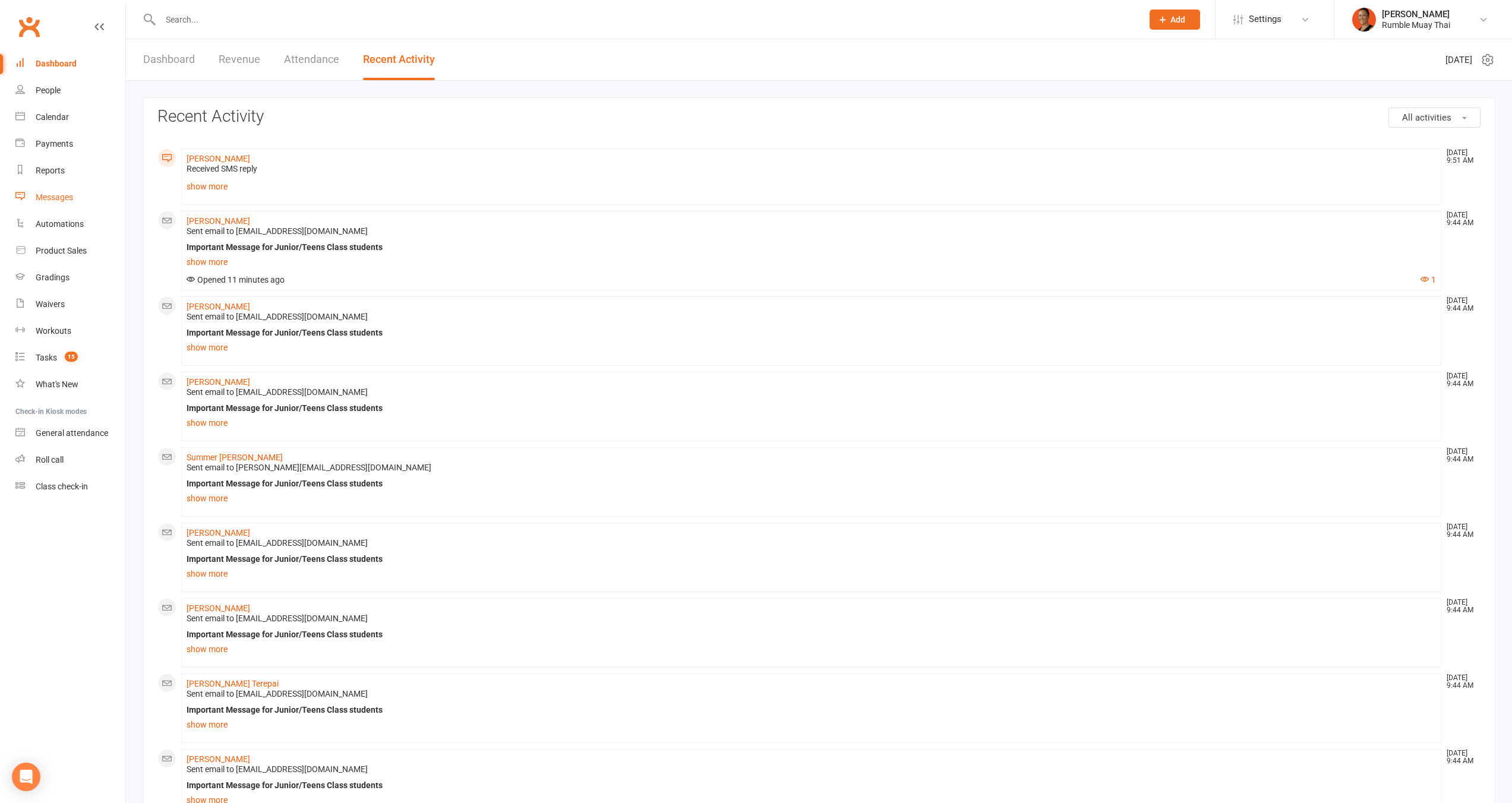
click at [69, 195] on div "Messages" at bounding box center [54, 197] width 38 height 9
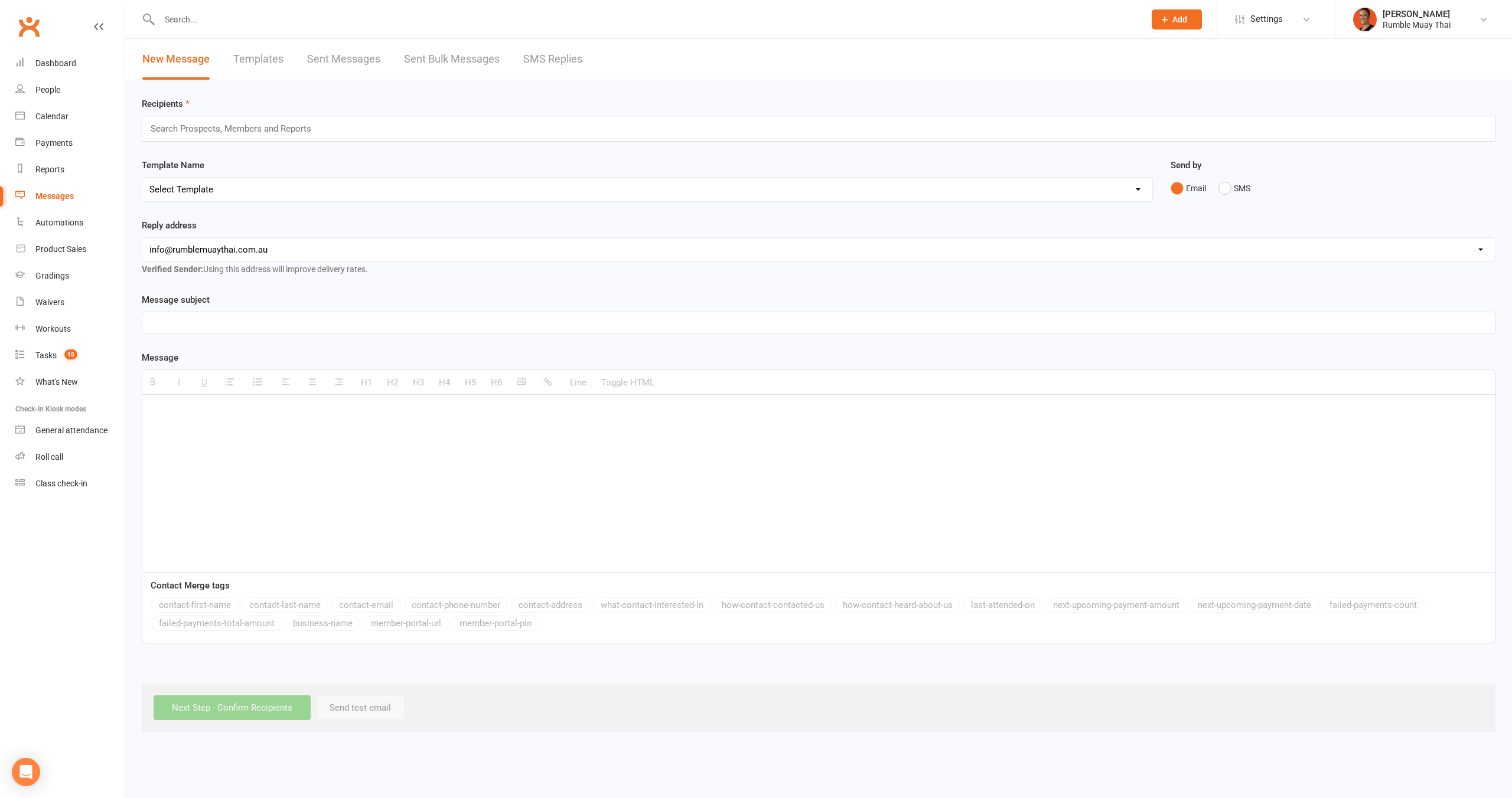
click at [545, 58] on link "SMS Replies" at bounding box center [553, 59] width 59 height 41
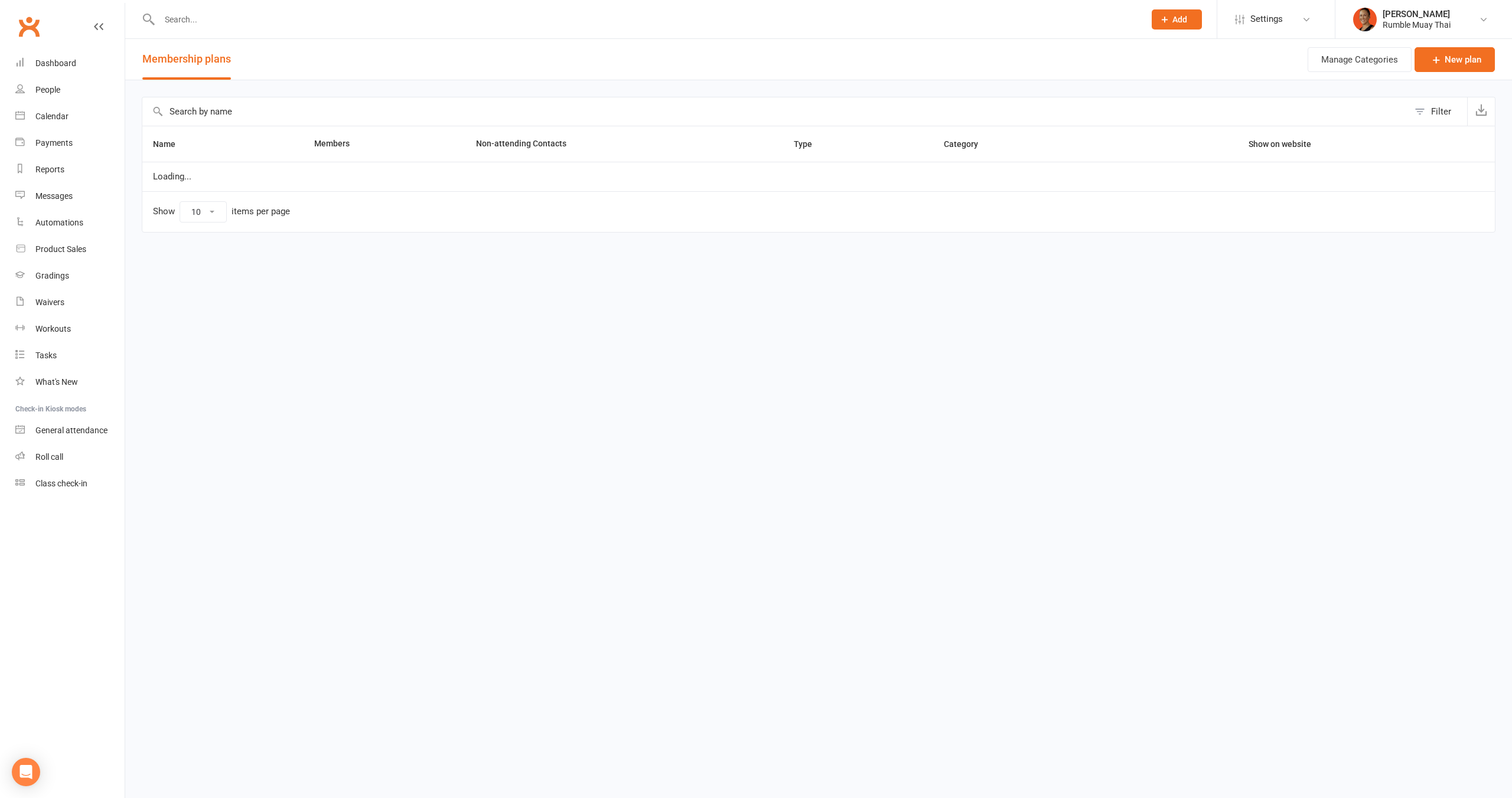
select select "100"
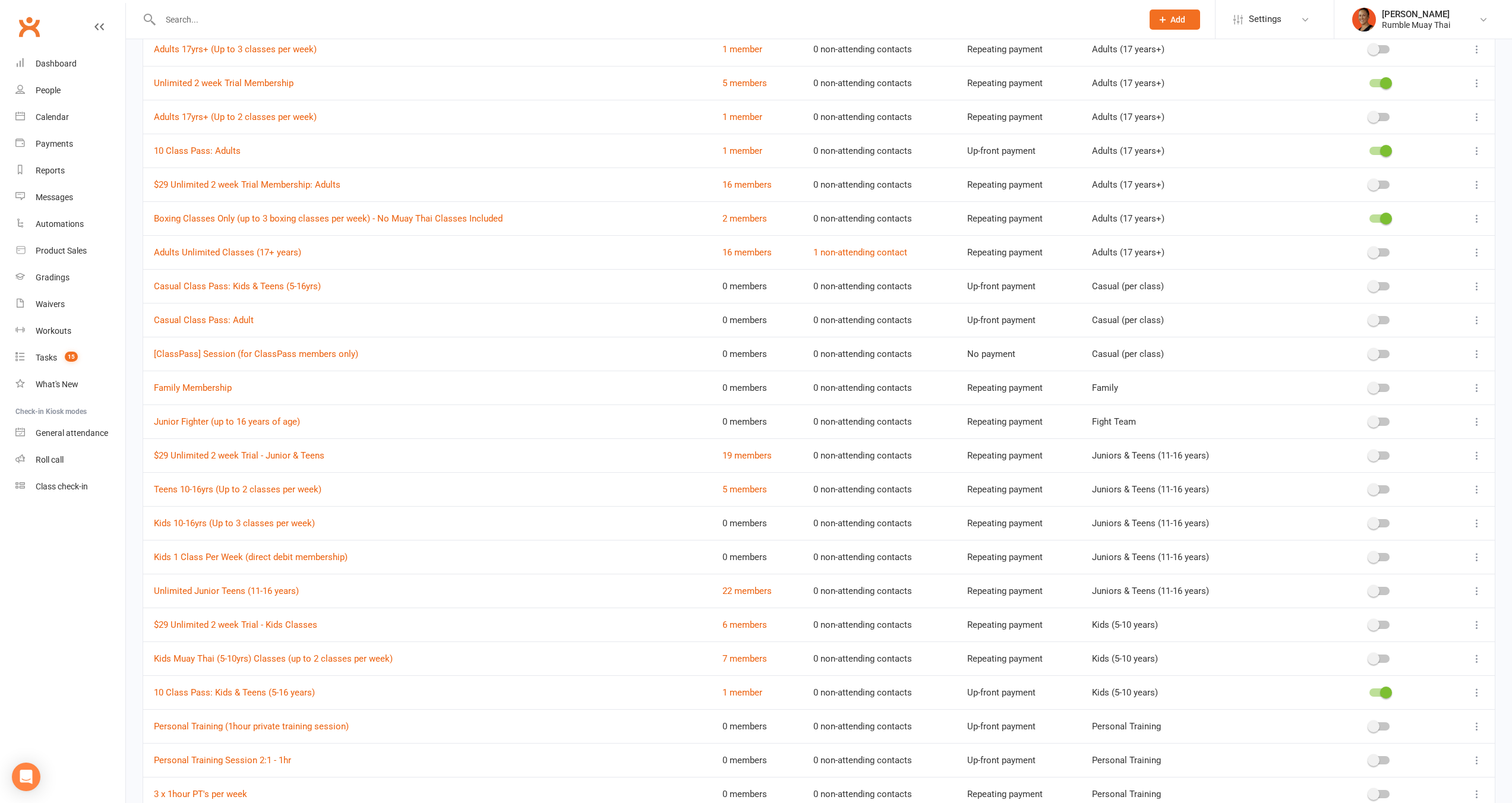
scroll to position [225, 0]
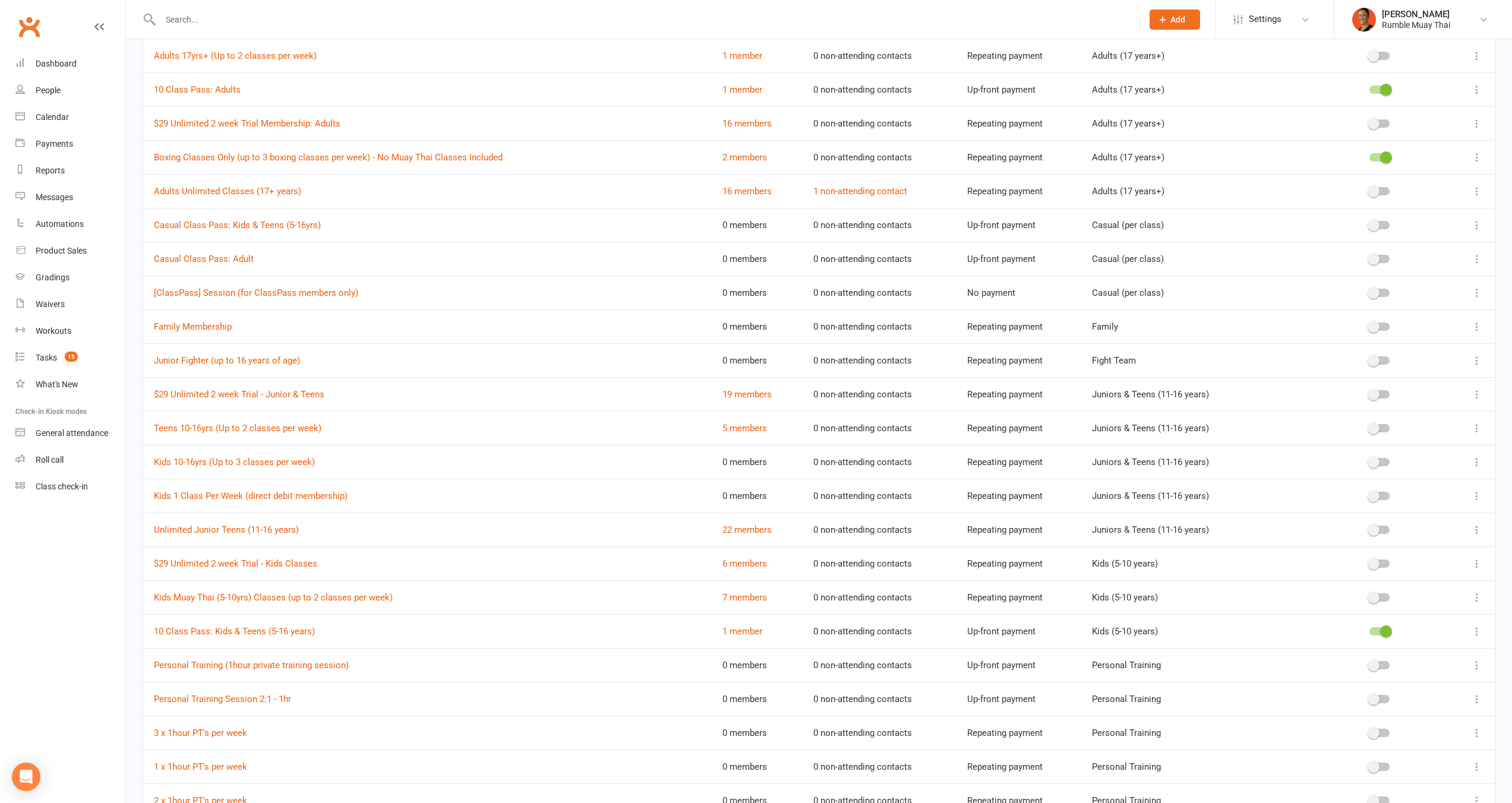
drag, startPoint x: 615, startPoint y: 327, endPoint x: 565, endPoint y: 247, distance: 94.3
click at [608, 322] on td "Family Membership" at bounding box center [427, 326] width 568 height 34
click at [508, 347] on td "Junior Fighter (up to 16 years of age)" at bounding box center [427, 360] width 568 height 34
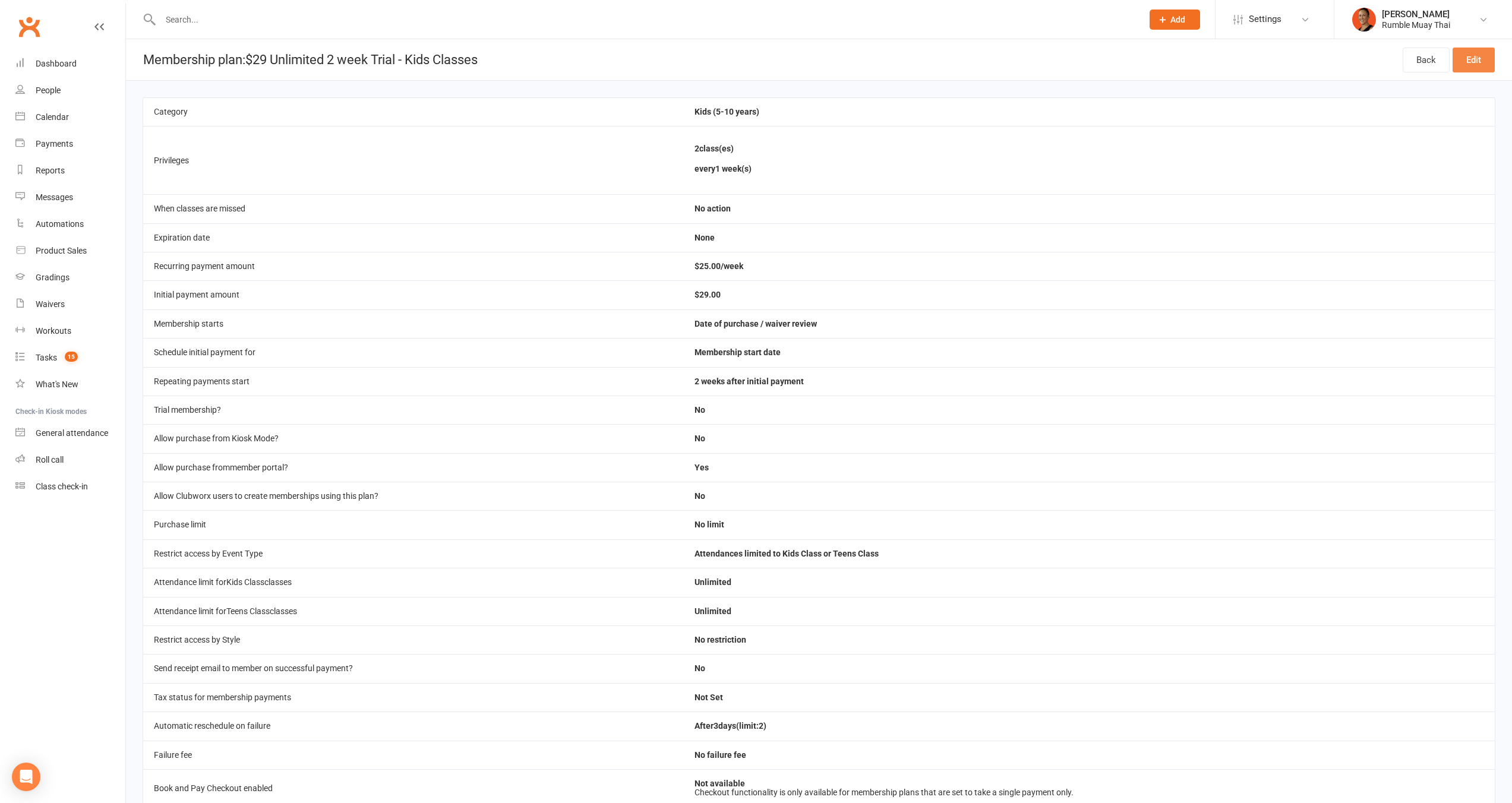
click at [1481, 54] on link "Edit" at bounding box center [1473, 60] width 42 height 25
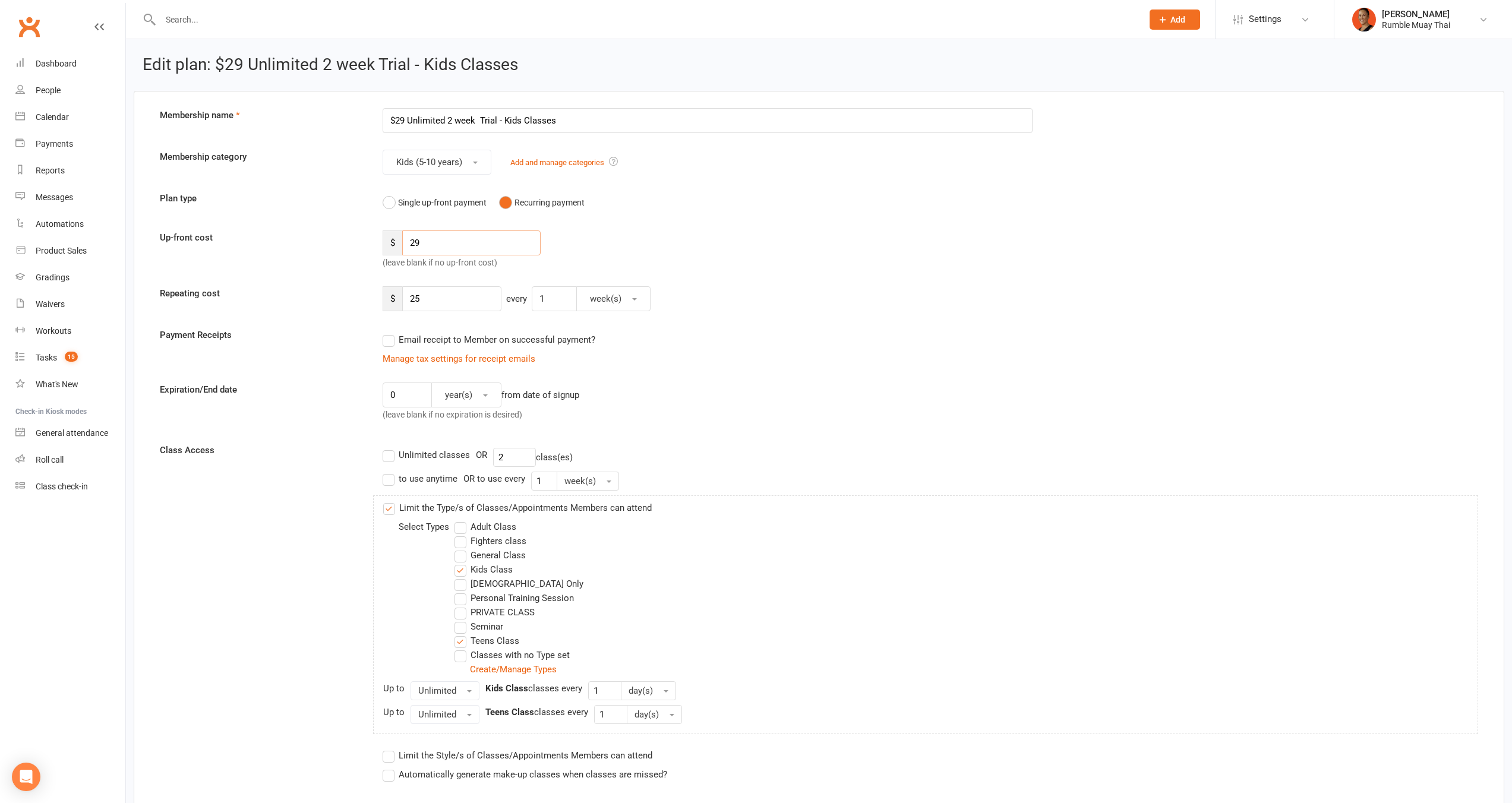
click at [448, 243] on input "29" at bounding box center [471, 243] width 138 height 25
click at [447, 243] on input "29" at bounding box center [471, 243] width 138 height 25
type input "39"
click at [395, 117] on input "$29 Unlimited 2 week Trial - Kids Classes" at bounding box center [707, 120] width 650 height 25
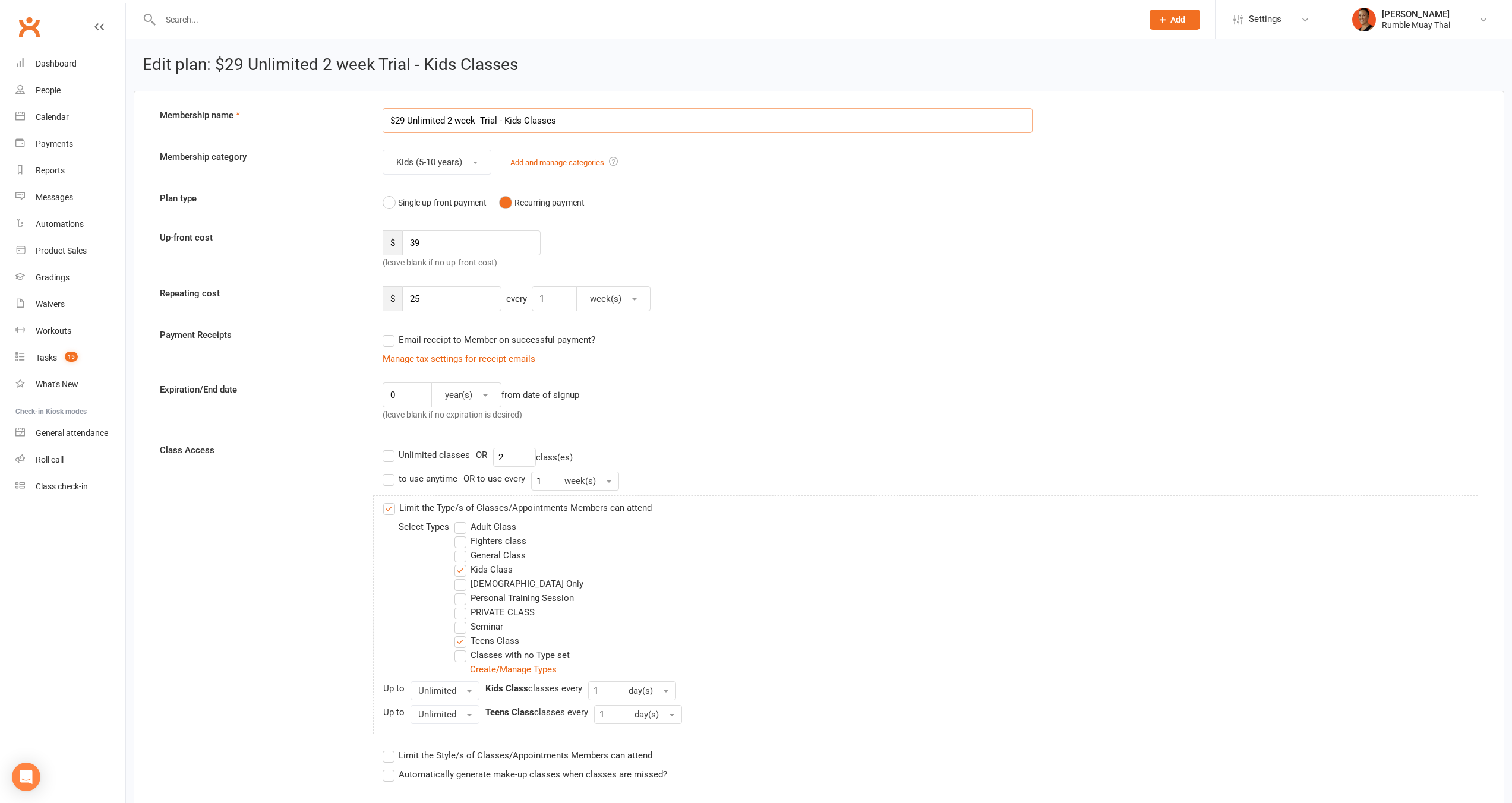
click at [400, 119] on input "$29 Unlimited 2 week Trial - Kids Classes" at bounding box center [707, 120] width 650 height 25
click at [396, 118] on input "$29 Unlimited 2 week Trial - Kids Classes" at bounding box center [707, 120] width 650 height 25
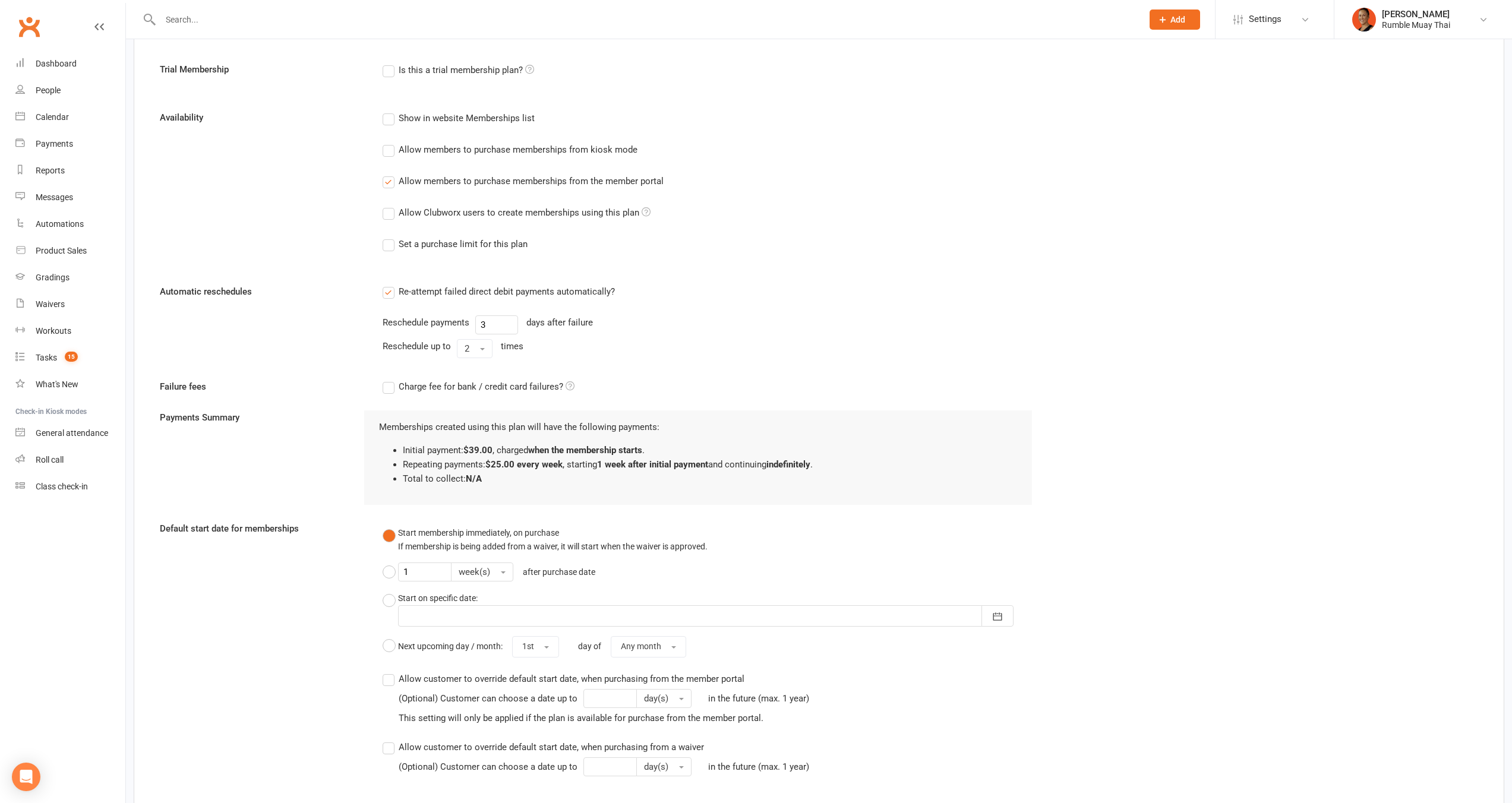
scroll to position [1045, 0]
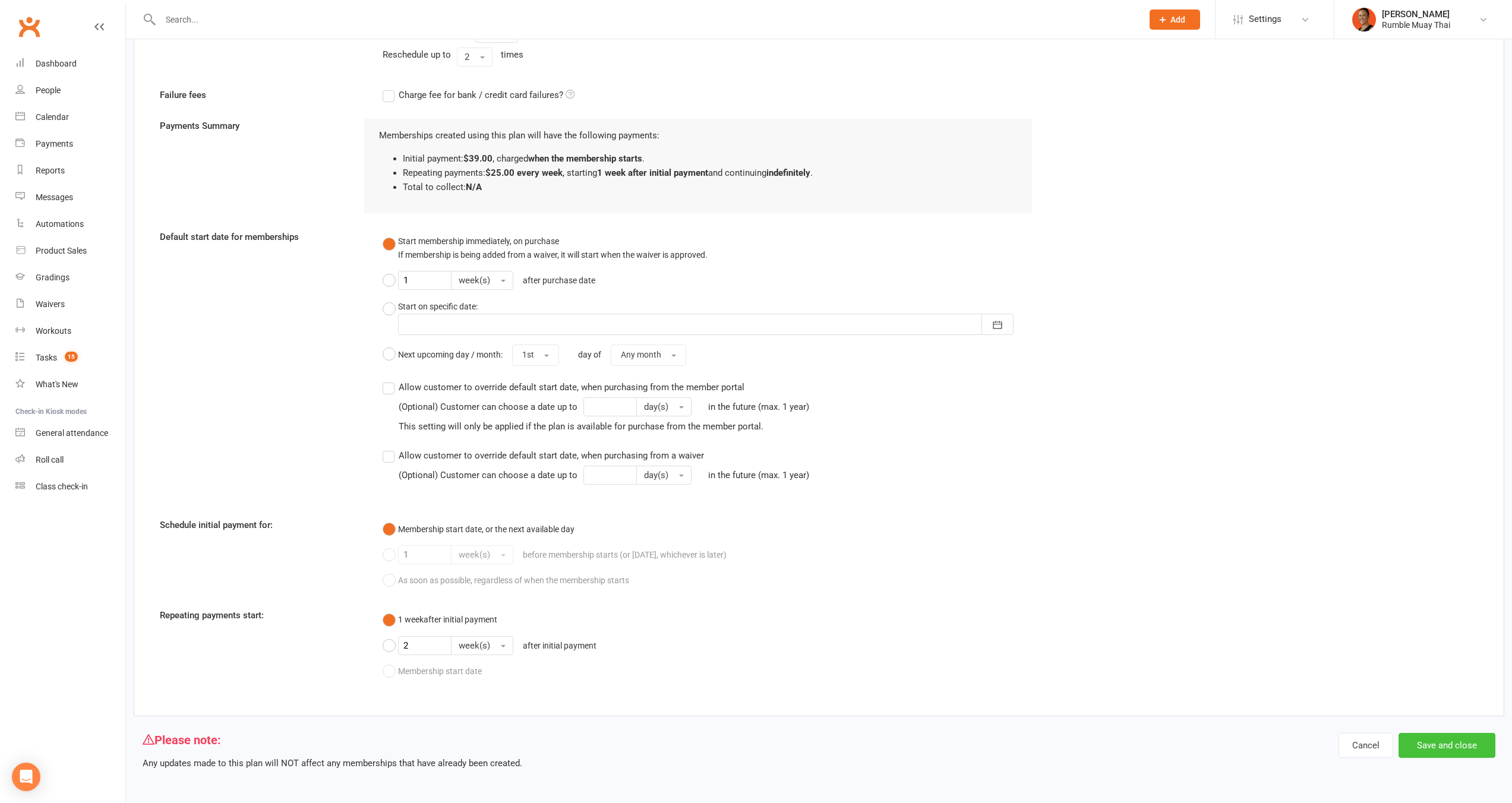
type input "$39 Unlimited 2 week Trial - Kids Classes"
click at [1456, 739] on button "Save and close" at bounding box center [1447, 746] width 97 height 25
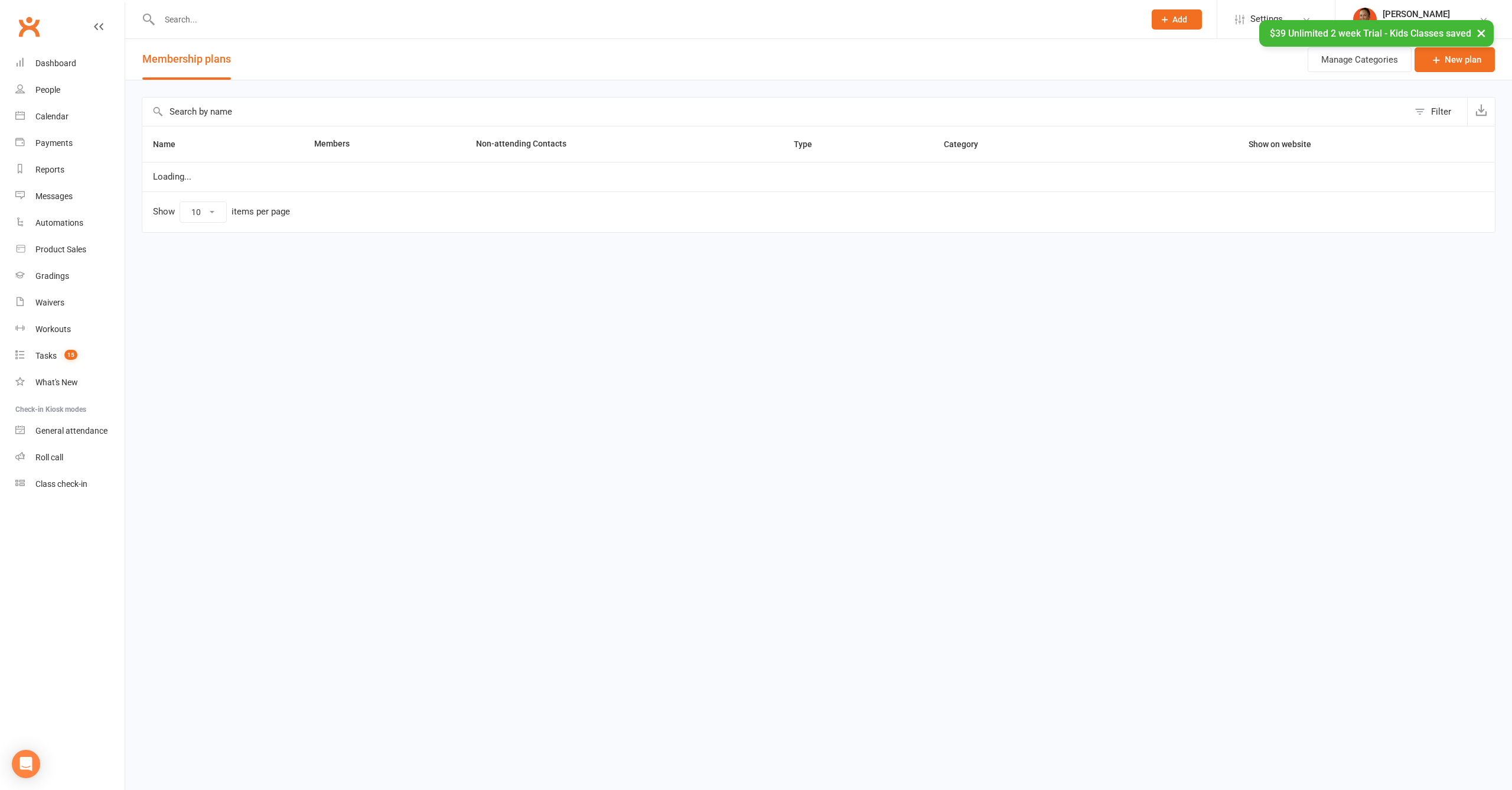
select select "100"
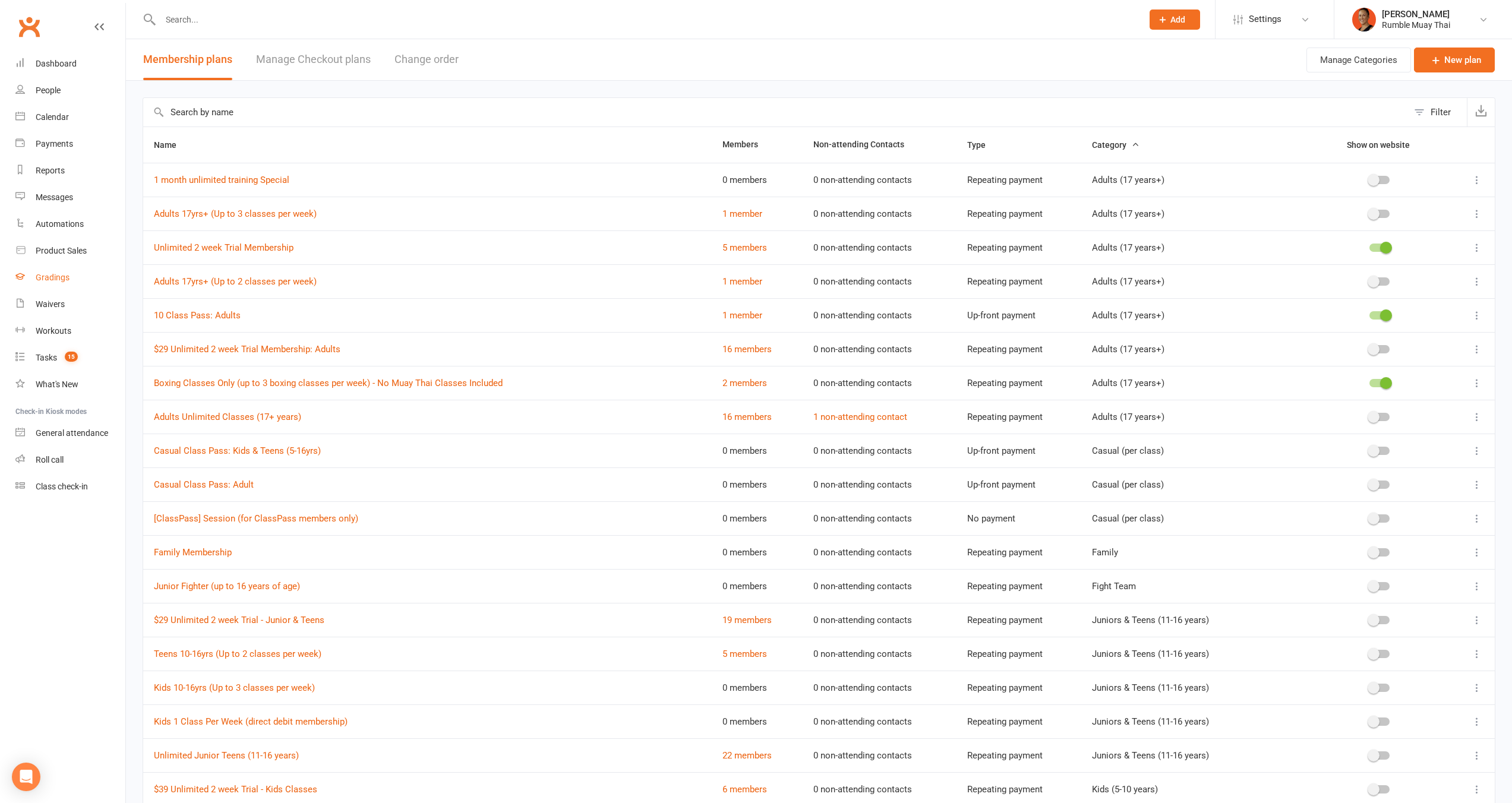
click at [63, 279] on div "Gradings" at bounding box center [52, 277] width 34 height 9
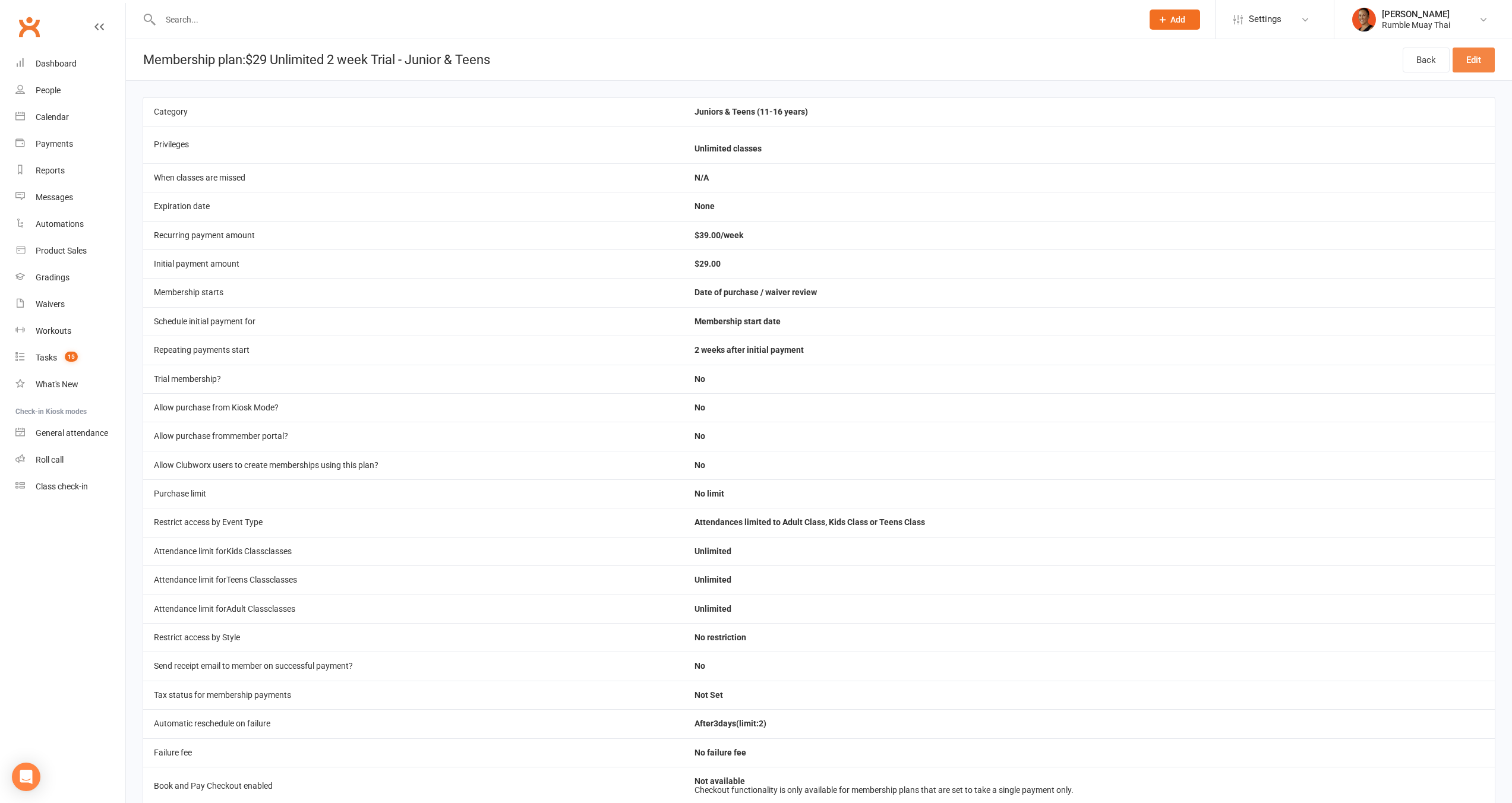
click at [1472, 64] on link "Edit" at bounding box center [1473, 60] width 42 height 25
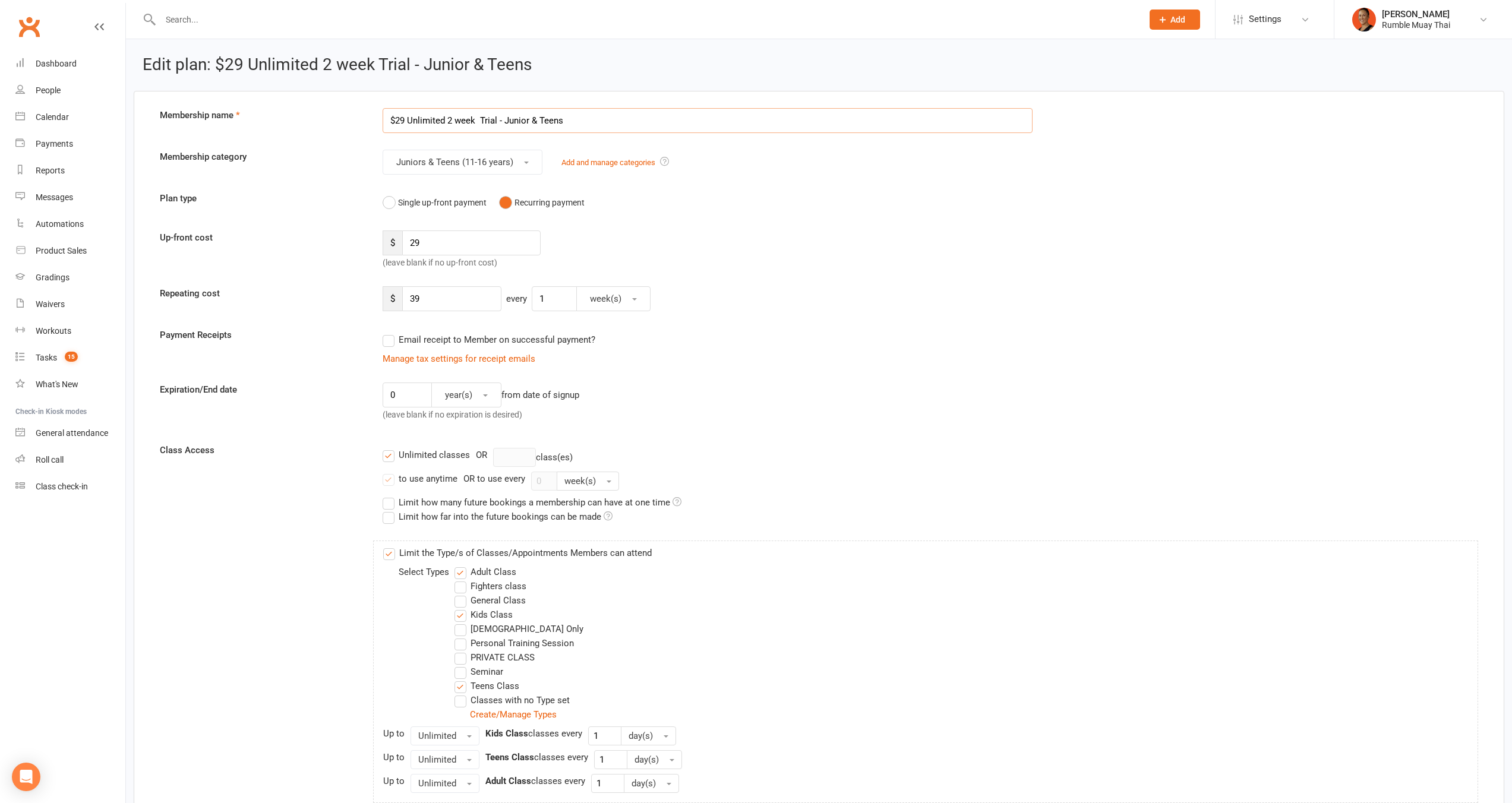
click at [397, 120] on input "$29 Unlimited 2 week Trial - Junior & Teens" at bounding box center [707, 120] width 650 height 25
type input "$39 Unlimited 2 week Trial - Junior & Teens"
click at [410, 240] on input "29" at bounding box center [471, 243] width 138 height 25
type input "39"
click at [508, 576] on label "Adult Class" at bounding box center [485, 572] width 62 height 14
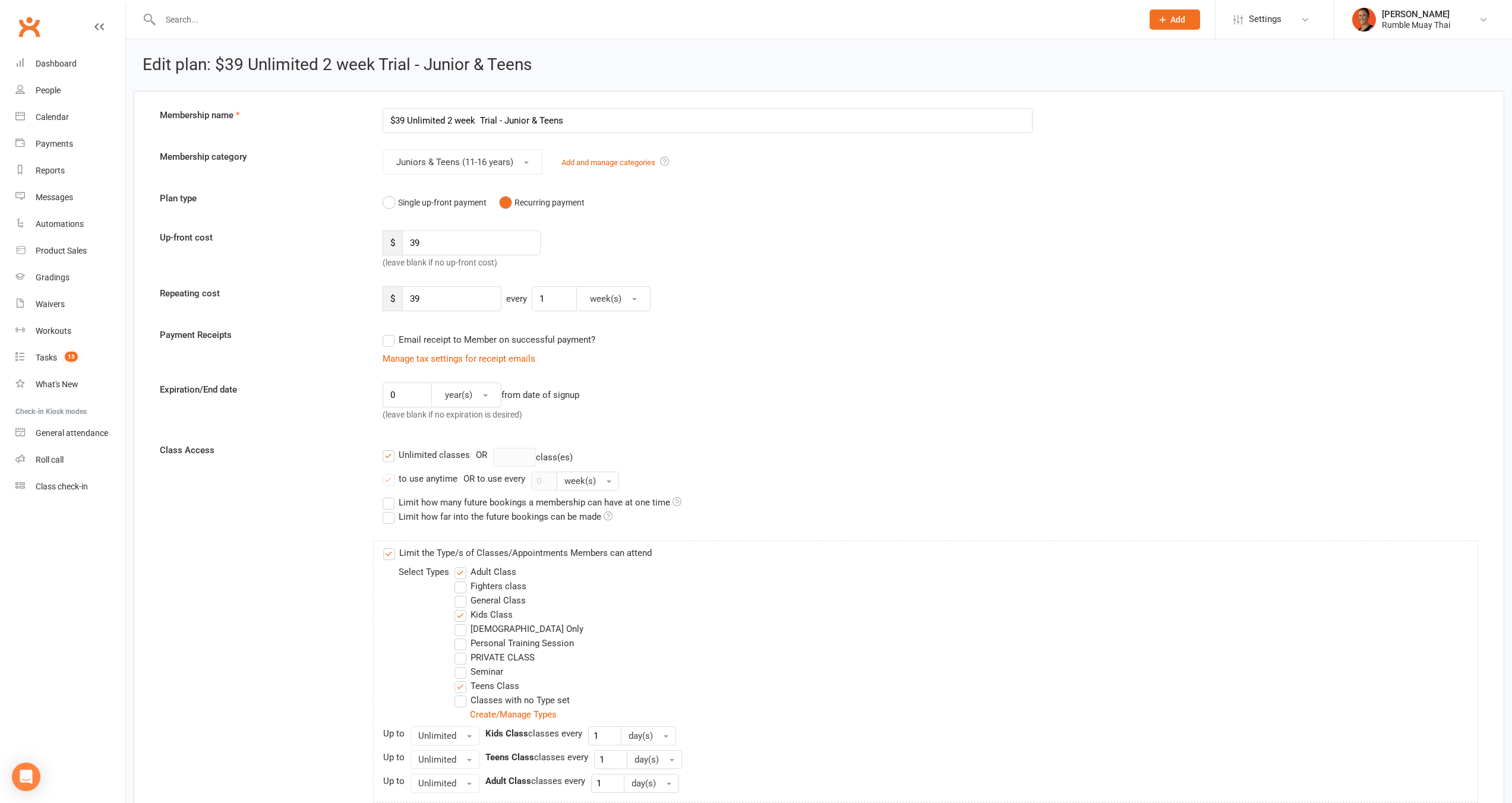
click at [462, 565] on input "Adult Class" at bounding box center [458, 565] width 8 height 0
click at [508, 615] on label "Kids Class" at bounding box center [484, 615] width 58 height 14
click at [462, 608] on input "Kids Class" at bounding box center [458, 608] width 8 height 0
click at [504, 571] on label "Adult Class" at bounding box center [485, 572] width 62 height 14
click at [462, 565] on input "Adult Class" at bounding box center [458, 565] width 8 height 0
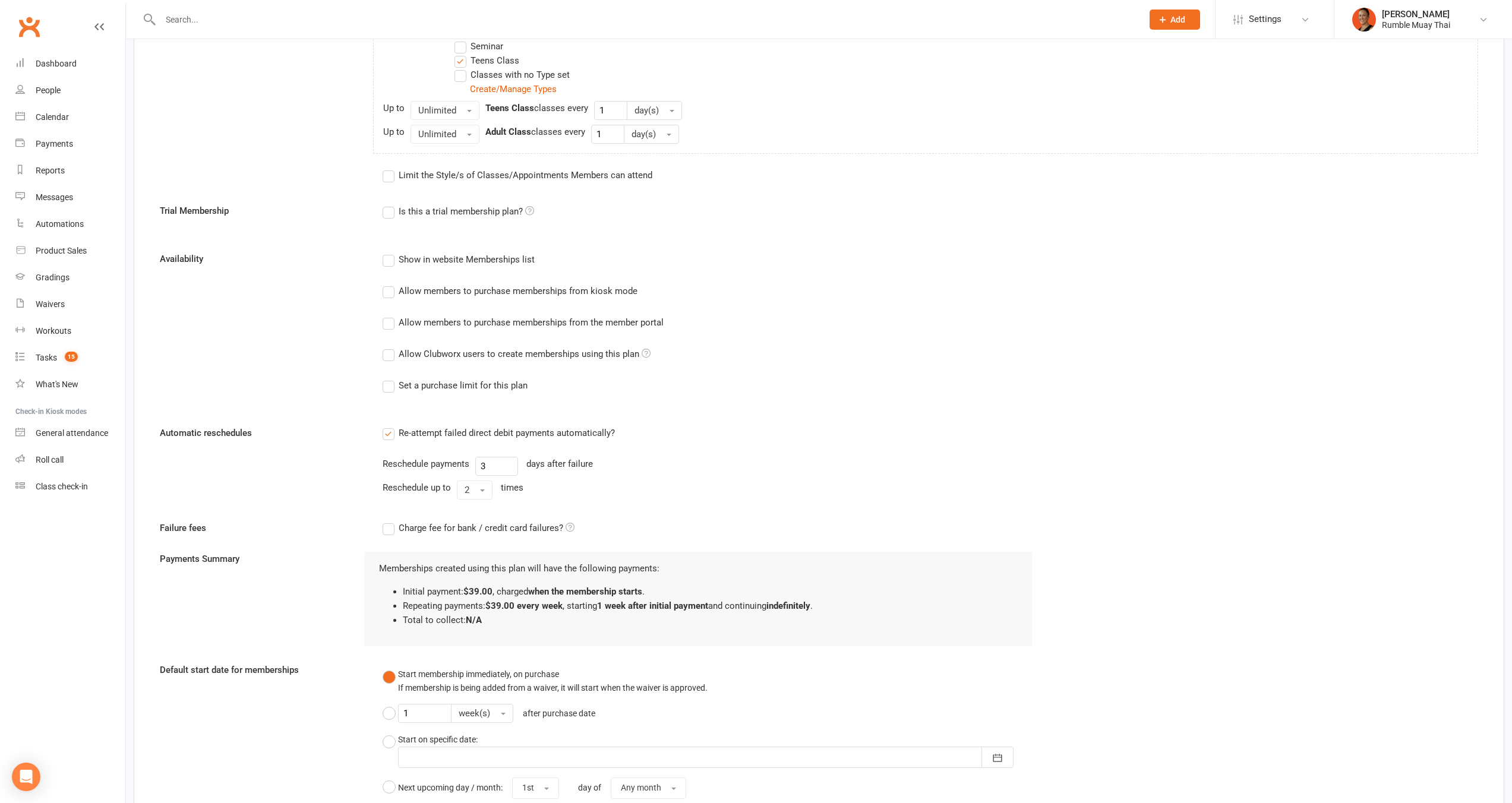
scroll to position [1059, 0]
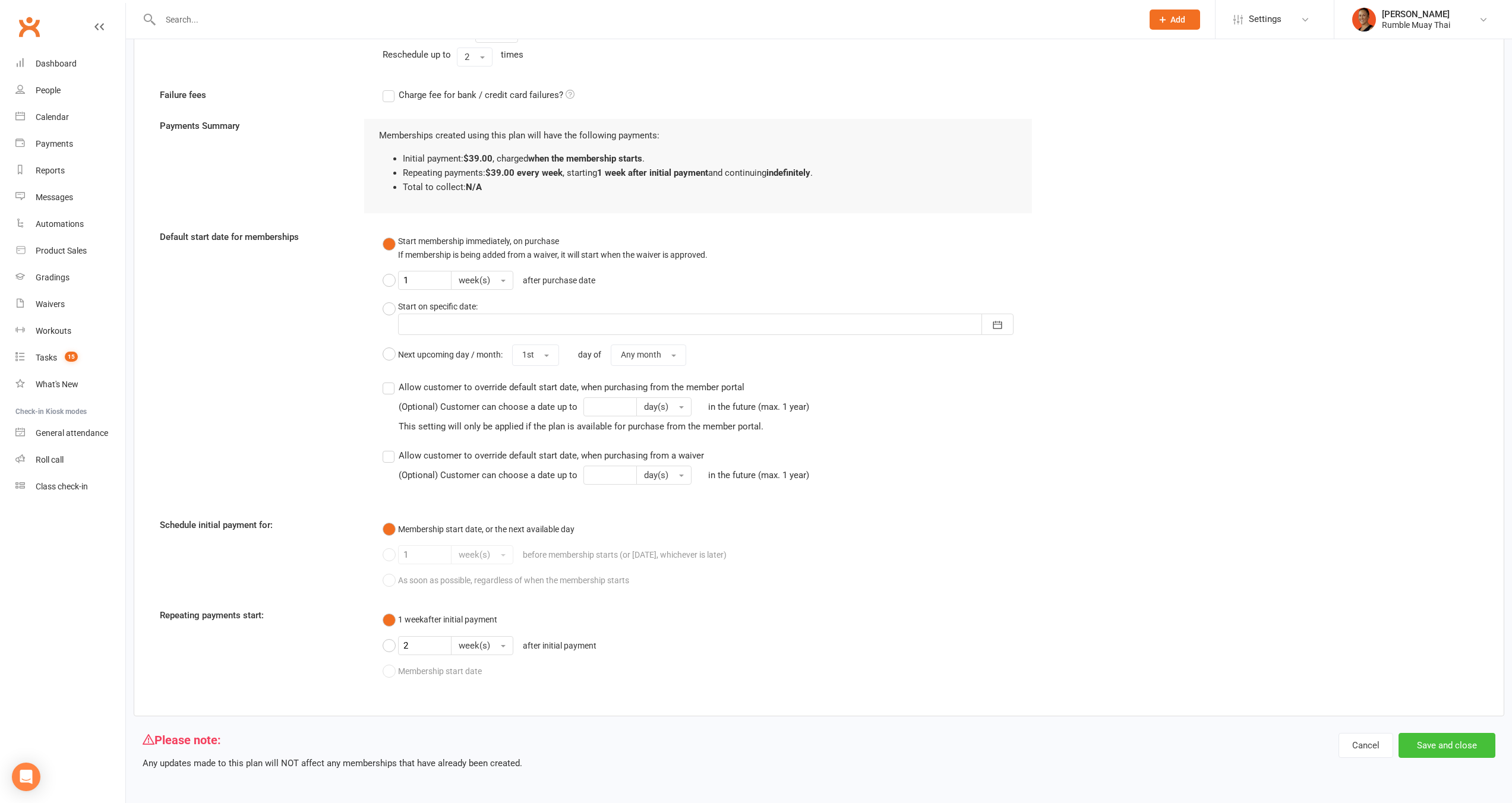
click at [1424, 737] on button "Save and close" at bounding box center [1447, 746] width 97 height 25
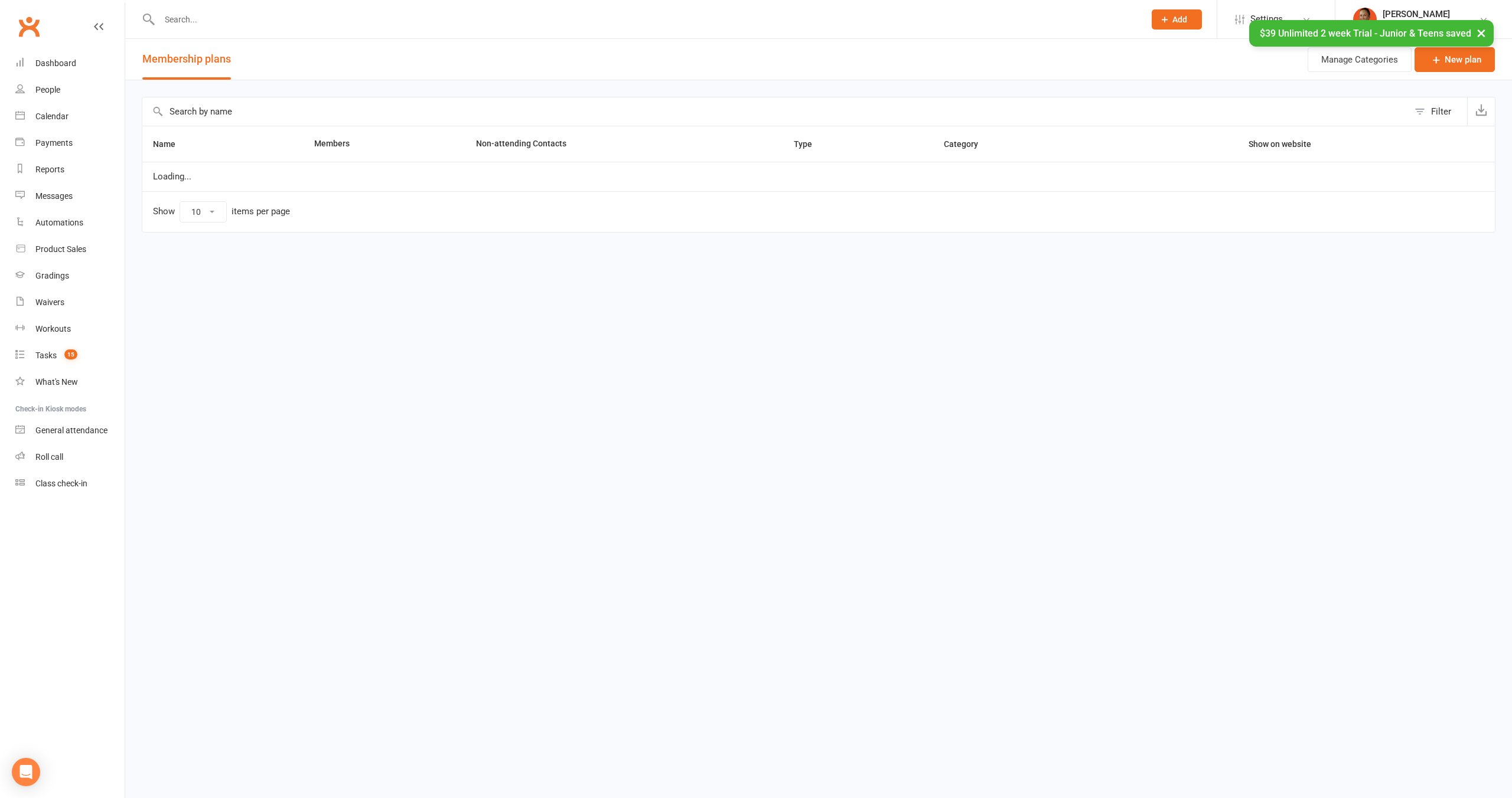
select select "100"
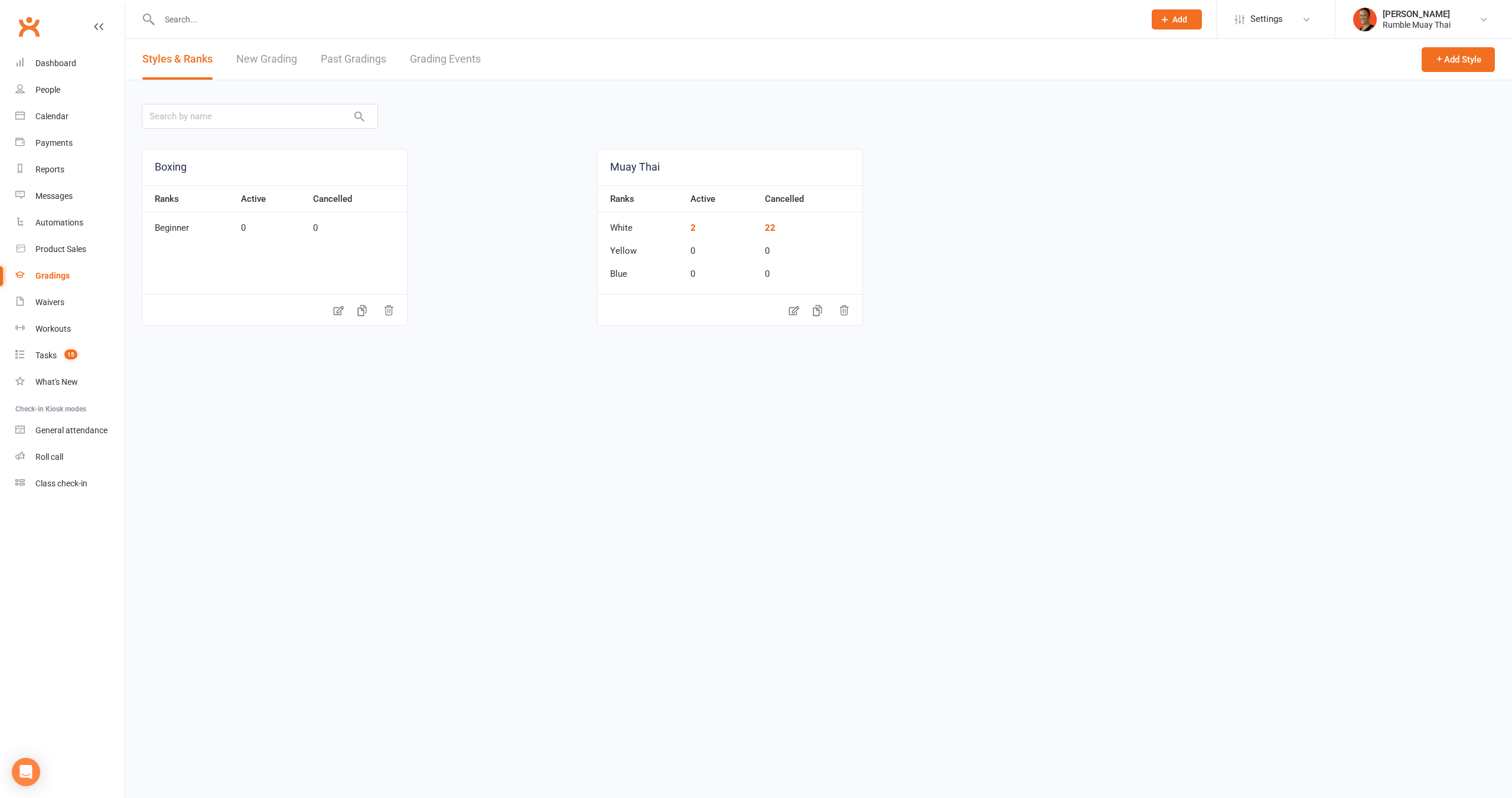
click at [453, 58] on link "Grading Events" at bounding box center [445, 59] width 71 height 41
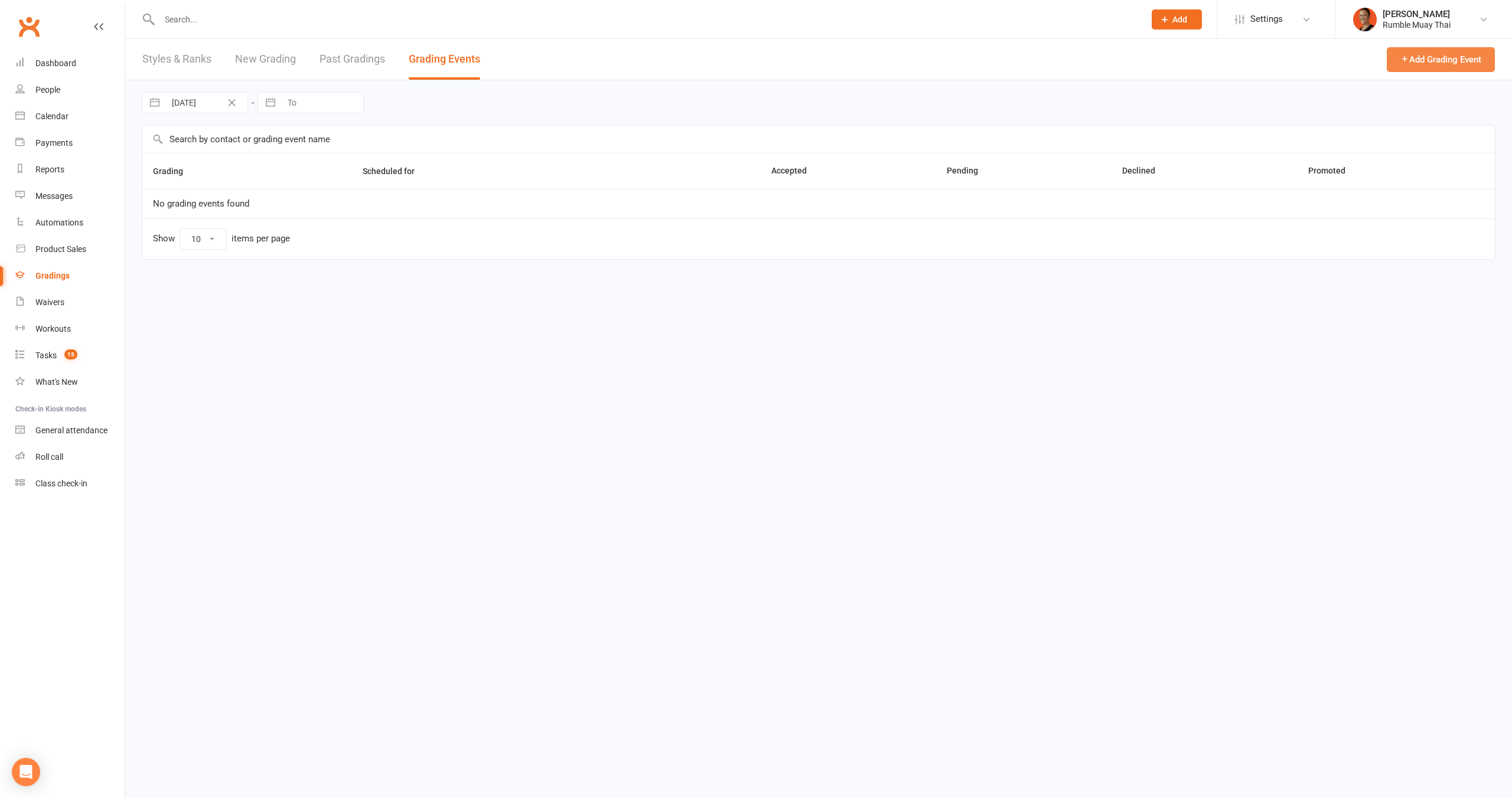
click at [1463, 53] on button "Add Grading Event" at bounding box center [1441, 60] width 108 height 25
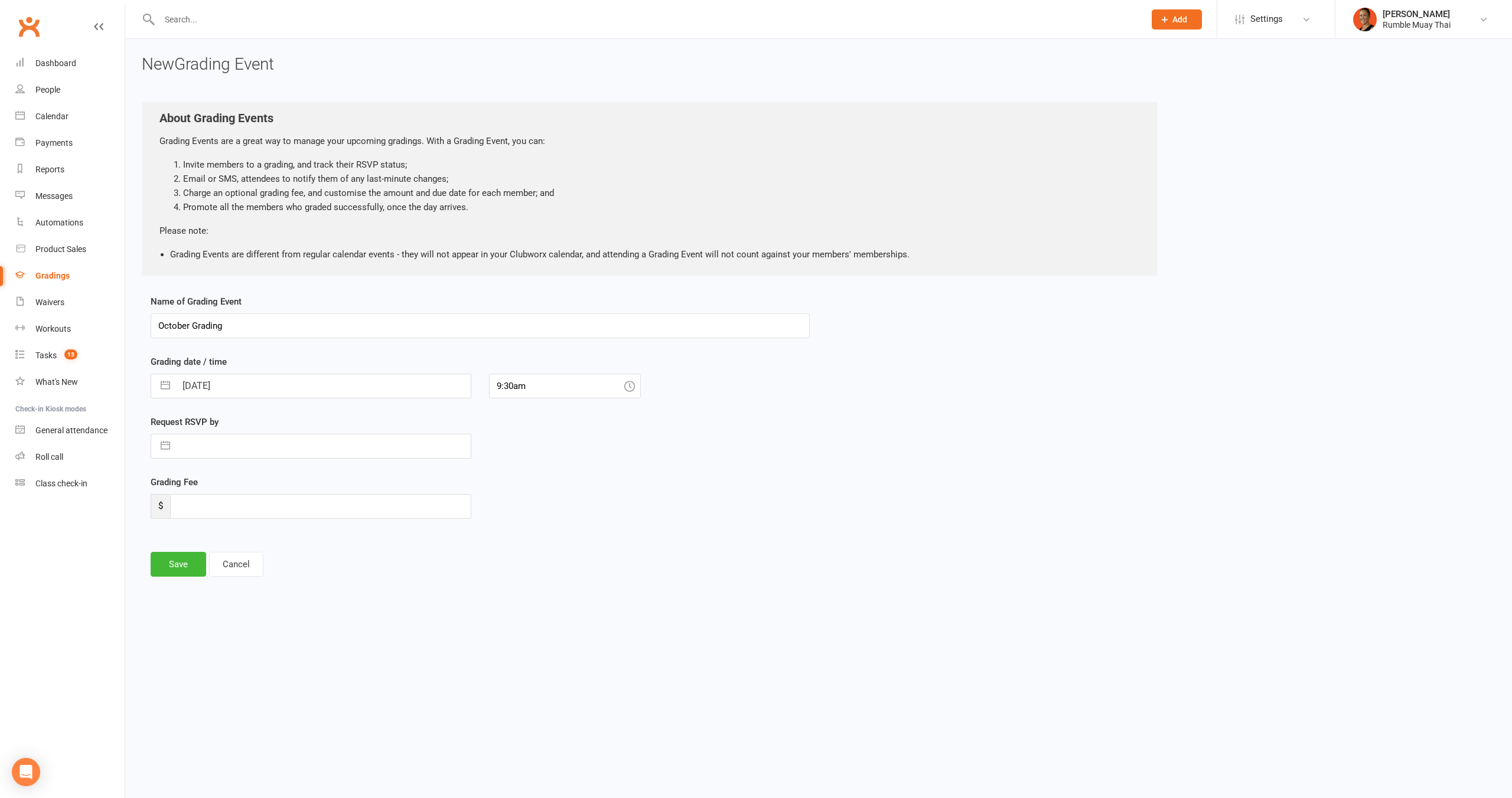
click at [244, 329] on input "October Grading" at bounding box center [480, 326] width 659 height 25
type input "t"
type input "T"
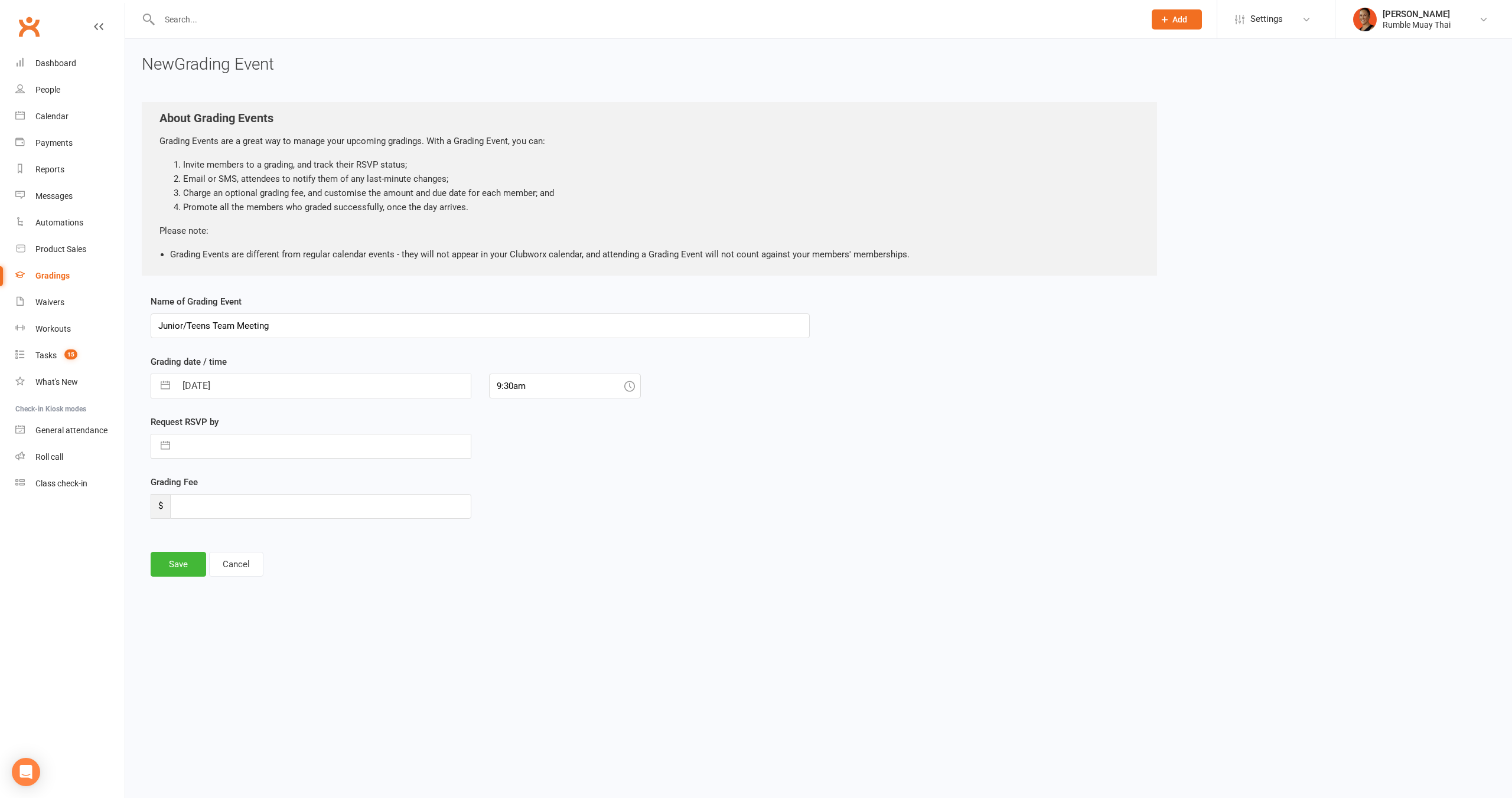
type input "Junior/Teens Team Meeting"
click at [189, 403] on div "Name of Grading Event Junior/Teens Team Meeting Grading date / time [DATE] Navi…" at bounding box center [480, 415] width 659 height 241
click at [200, 383] on input "[DATE]" at bounding box center [324, 386] width 295 height 23
select select "8"
select select "2025"
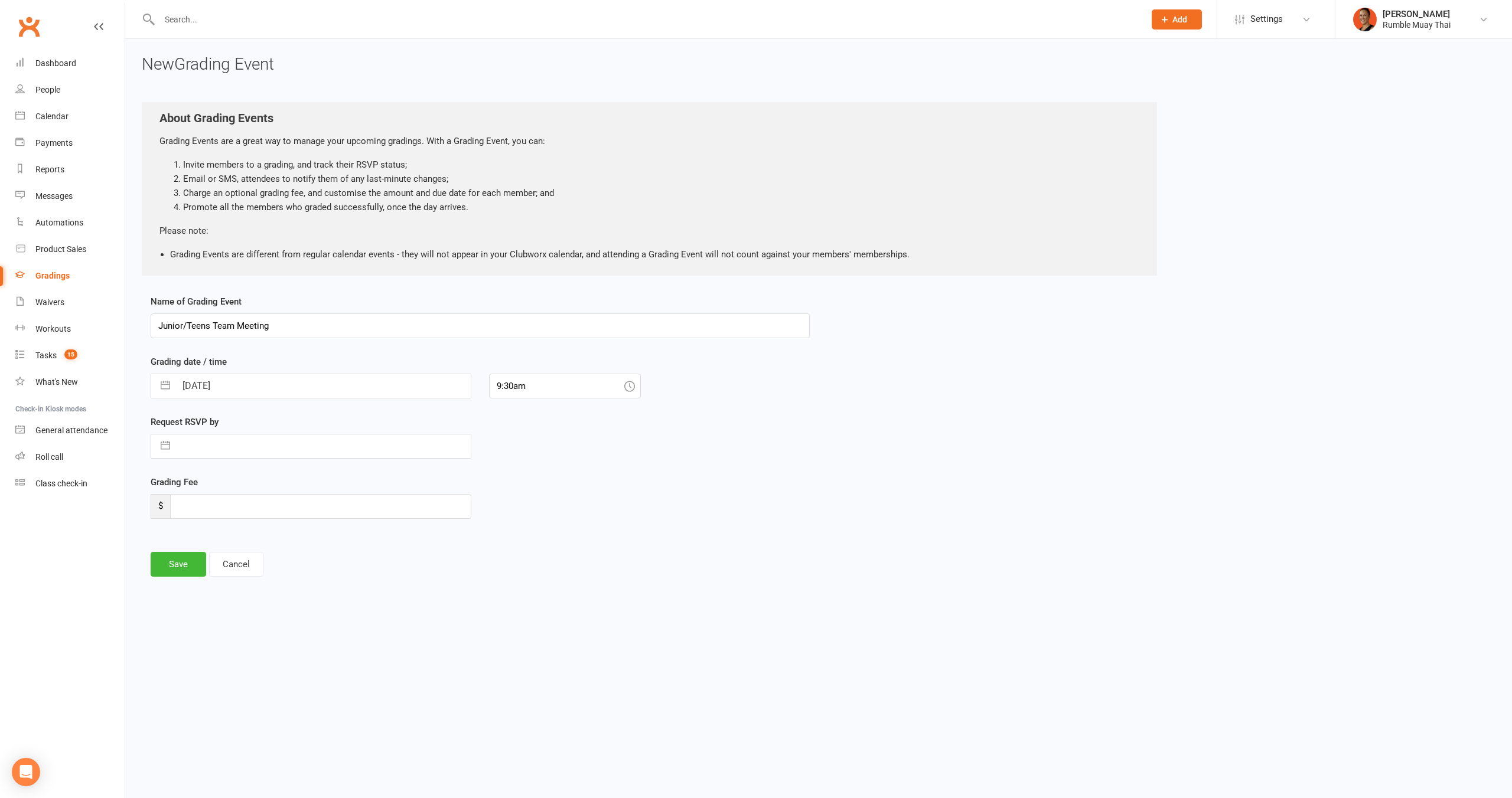
select select "9"
select select "2025"
select select "10"
select select "2025"
drag, startPoint x: 225, startPoint y: 522, endPoint x: 293, endPoint y: 498, distance: 72.1
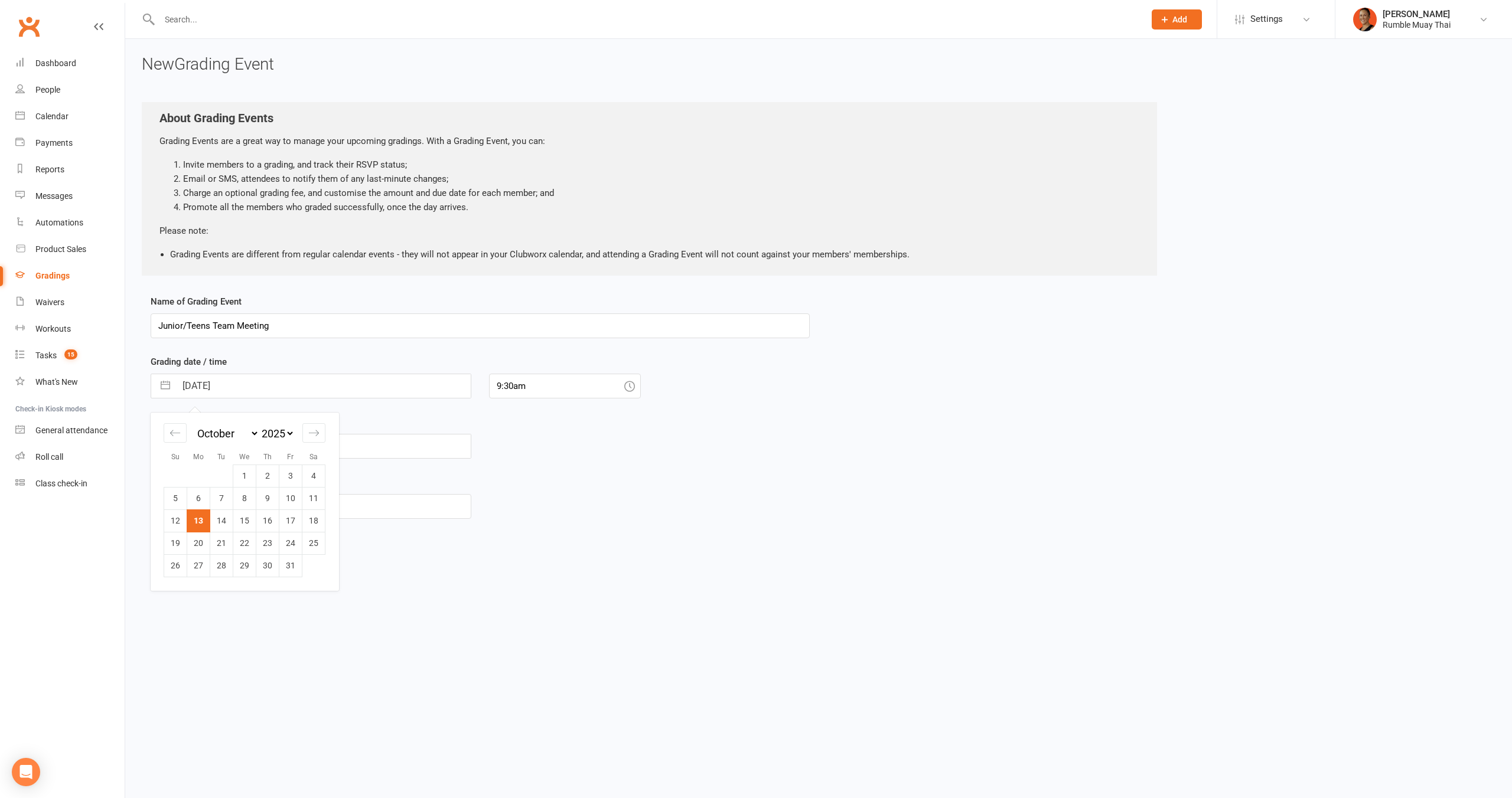
click at [225, 522] on td "14" at bounding box center [222, 521] width 23 height 23
type input "14 Oct 2025"
click at [502, 389] on input "9:30am" at bounding box center [564, 386] width 152 height 25
click at [502, 388] on input "9:30am" at bounding box center [564, 386] width 152 height 25
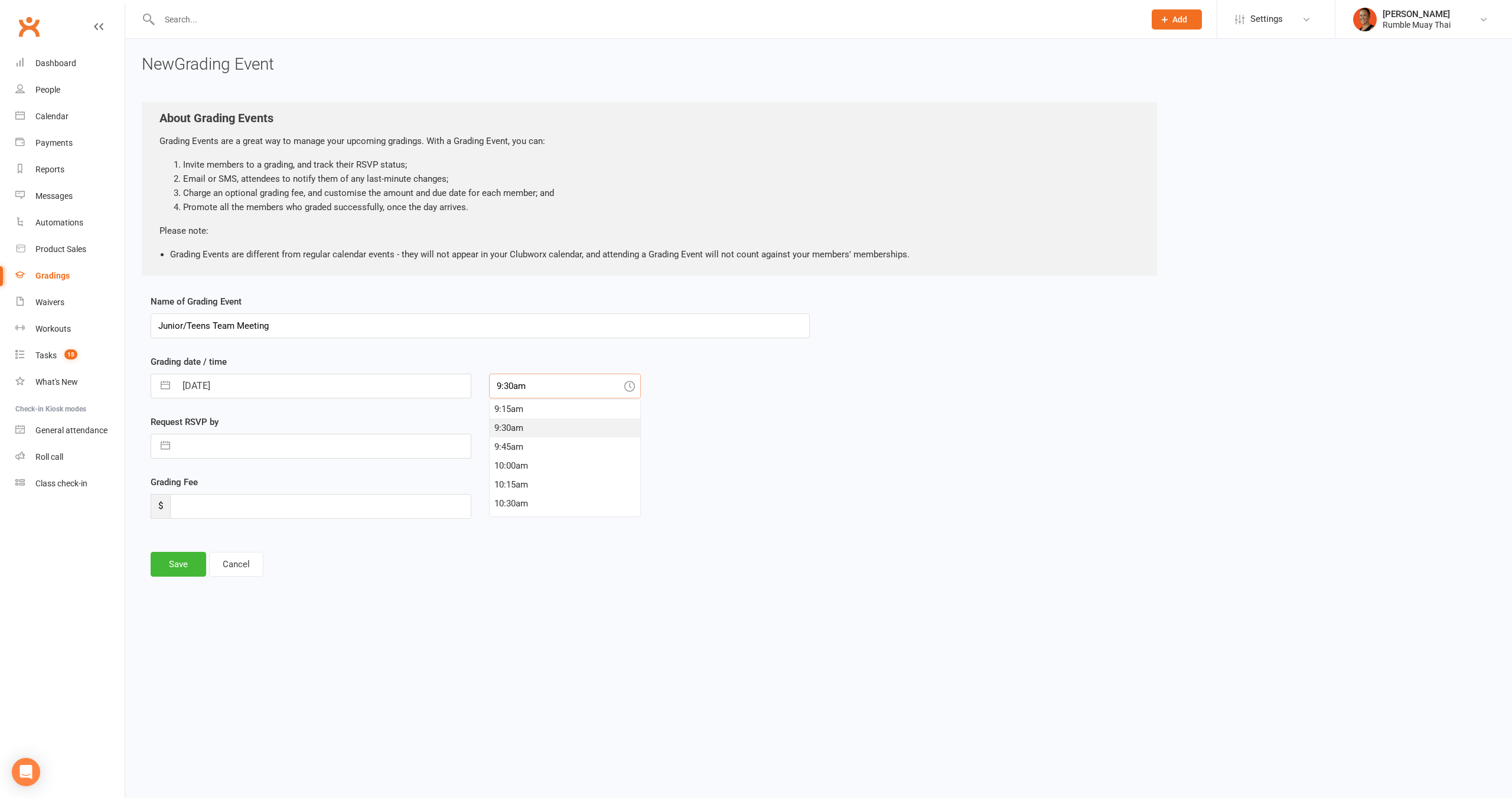
click at [502, 388] on input "9:30am" at bounding box center [564, 386] width 152 height 25
type input "5:00pm"
click at [302, 446] on input "text" at bounding box center [324, 446] width 295 height 23
select select "8"
select select "2025"
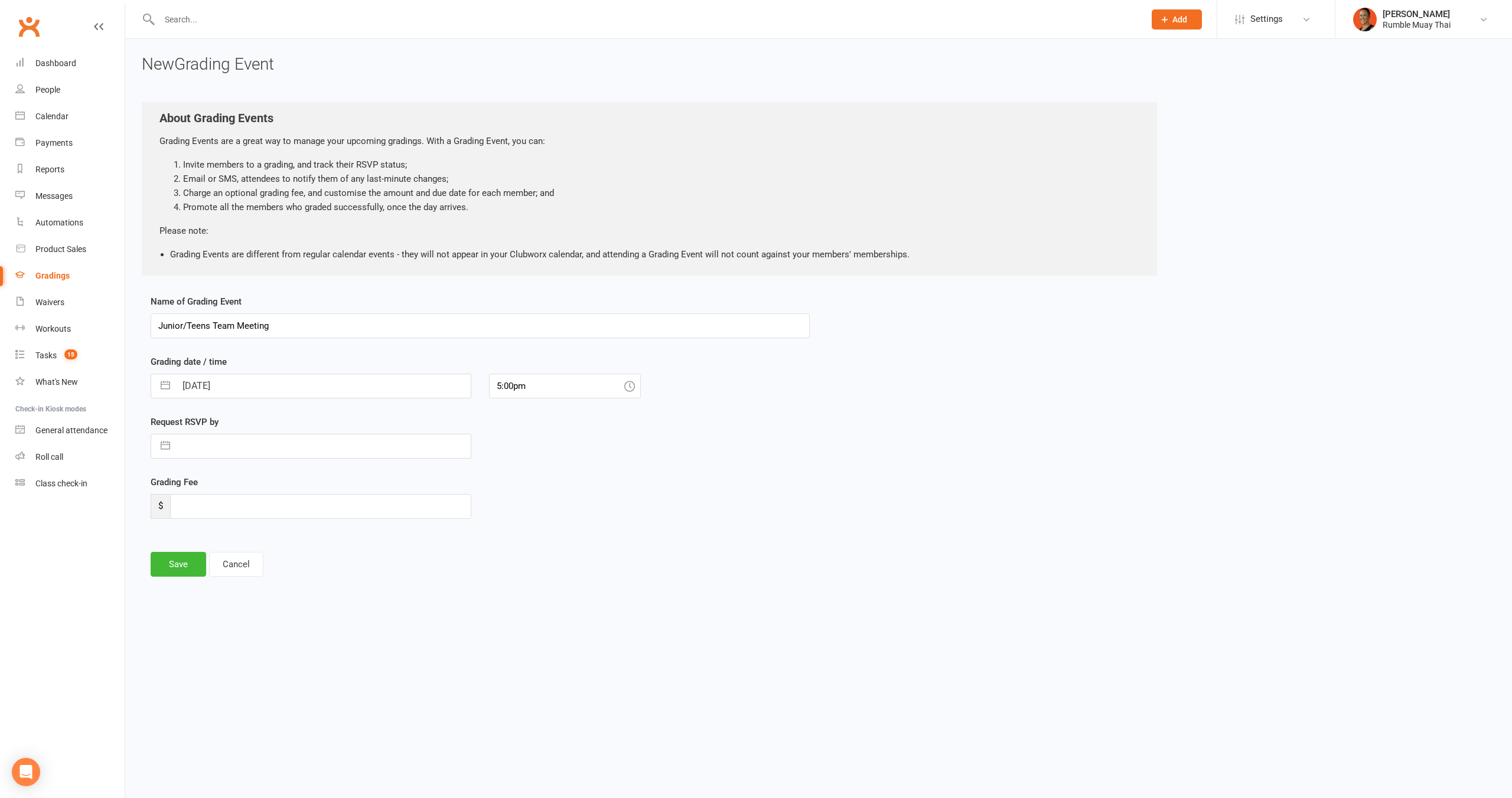
select select "9"
select select "2025"
select select "10"
select select "2025"
click at [198, 583] on td "13" at bounding box center [199, 581] width 23 height 23
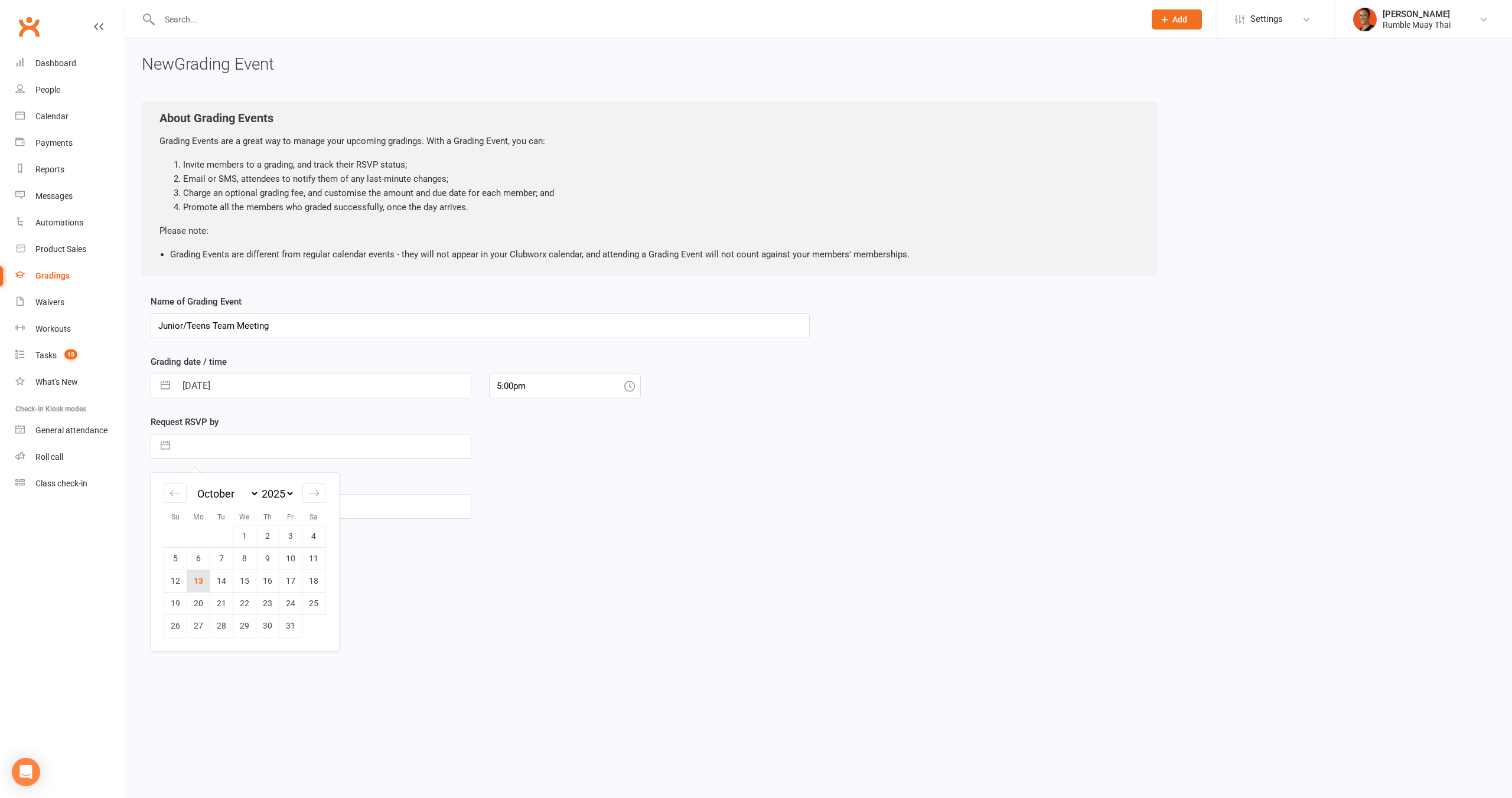
type input "[DATE]"
drag, startPoint x: 225, startPoint y: 560, endPoint x: 240, endPoint y: 561, distance: 15.0
click at [225, 560] on input "number" at bounding box center [321, 556] width 301 height 25
type input "0"
click at [169, 617] on button "Save" at bounding box center [178, 614] width 55 height 25
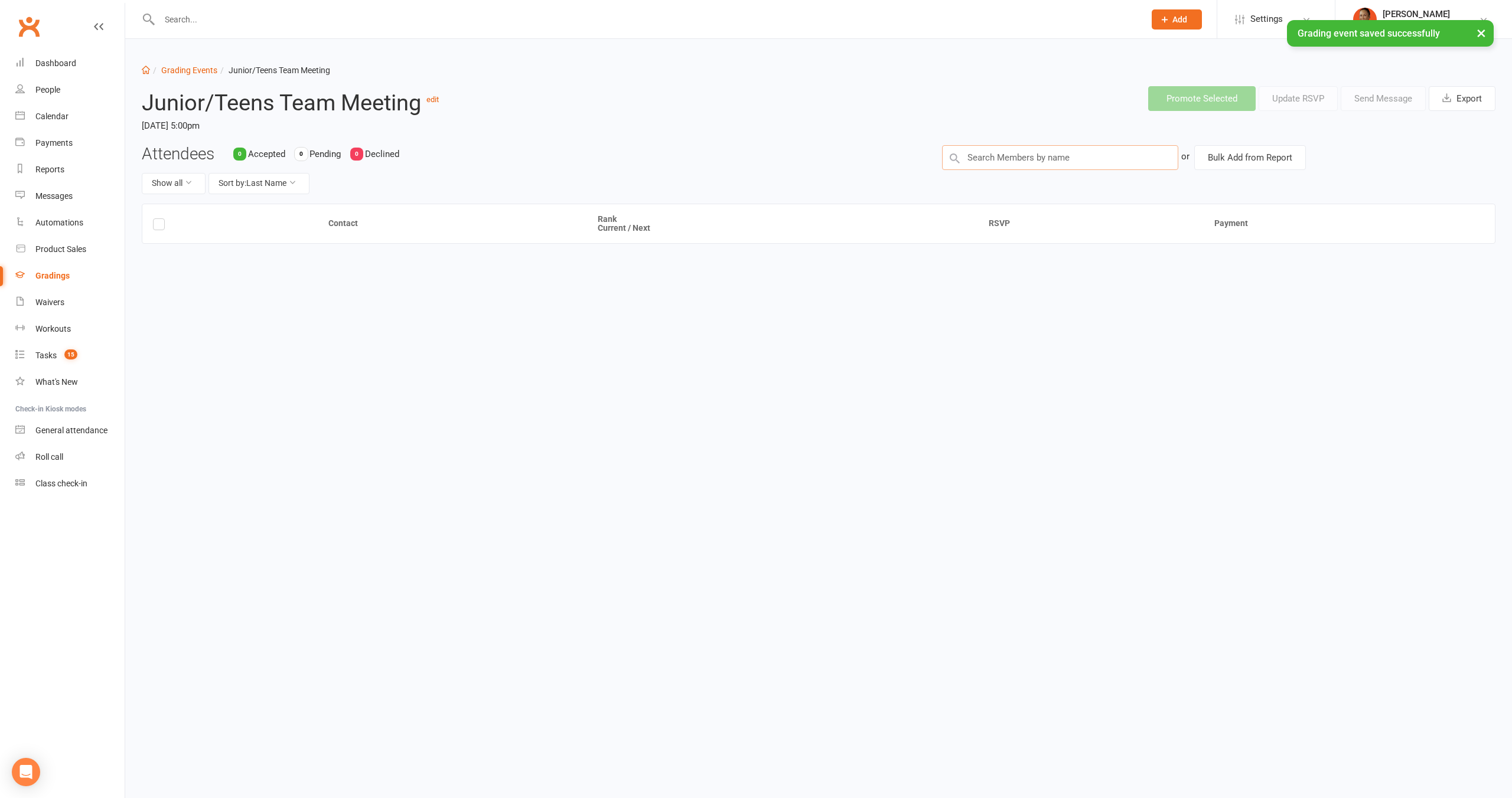
click at [1044, 154] on input "text" at bounding box center [1060, 158] width 236 height 25
type input "melina"
click at [1024, 161] on input "text" at bounding box center [1060, 158] width 236 height 25
type input "test"
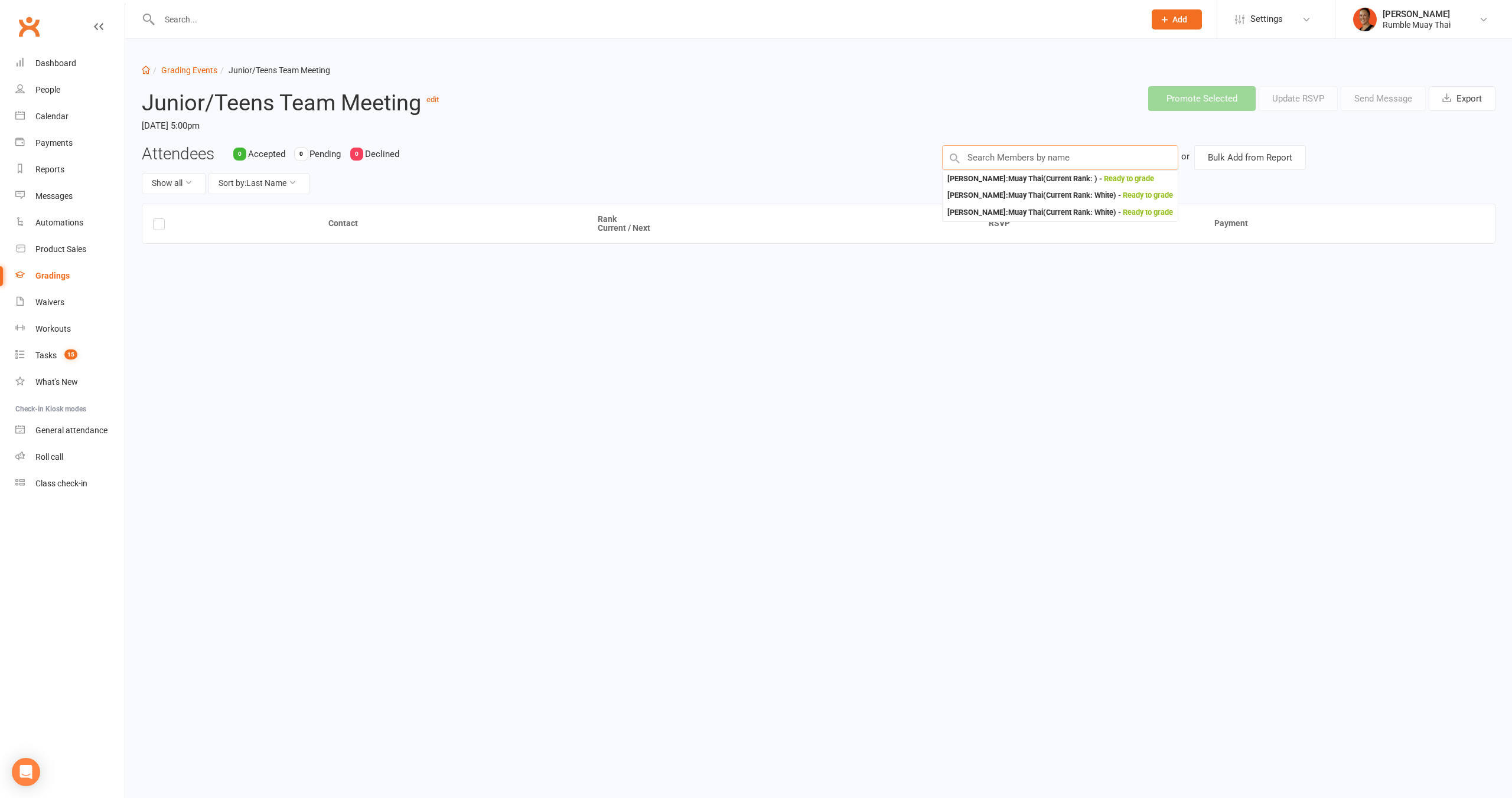
click at [1024, 161] on input "text" at bounding box center [1060, 158] width 236 height 25
type input "brooke"
click at [995, 155] on input "text" at bounding box center [1060, 158] width 236 height 25
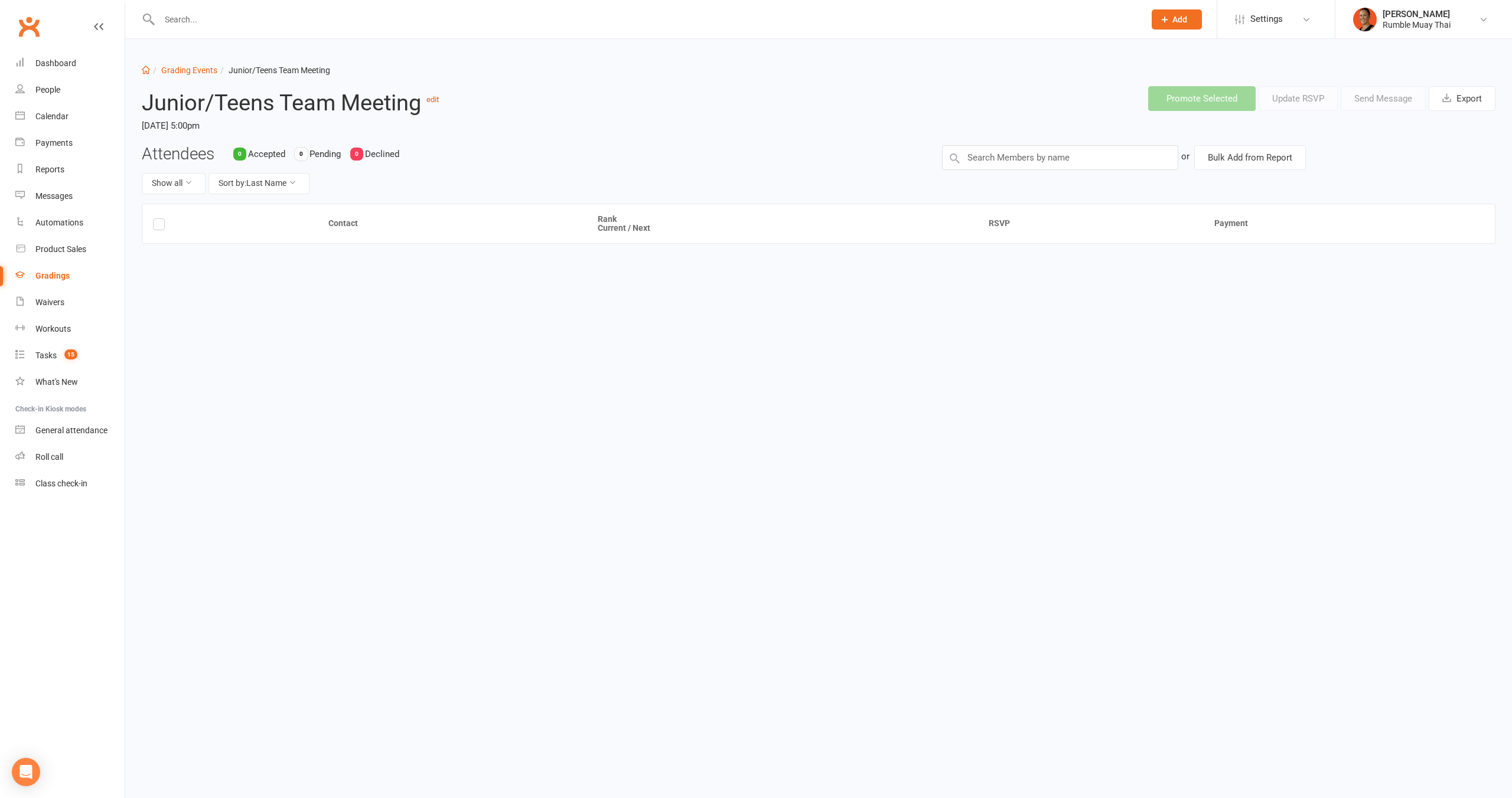
click at [994, 289] on div "Contact Rank Current / Next RSVP Payment" at bounding box center [819, 261] width 1354 height 116
click at [1035, 160] on input "text" at bounding box center [1060, 158] width 236 height 25
type input "n"
type input "melina"
click at [999, 158] on input "text" at bounding box center [1060, 158] width 236 height 25
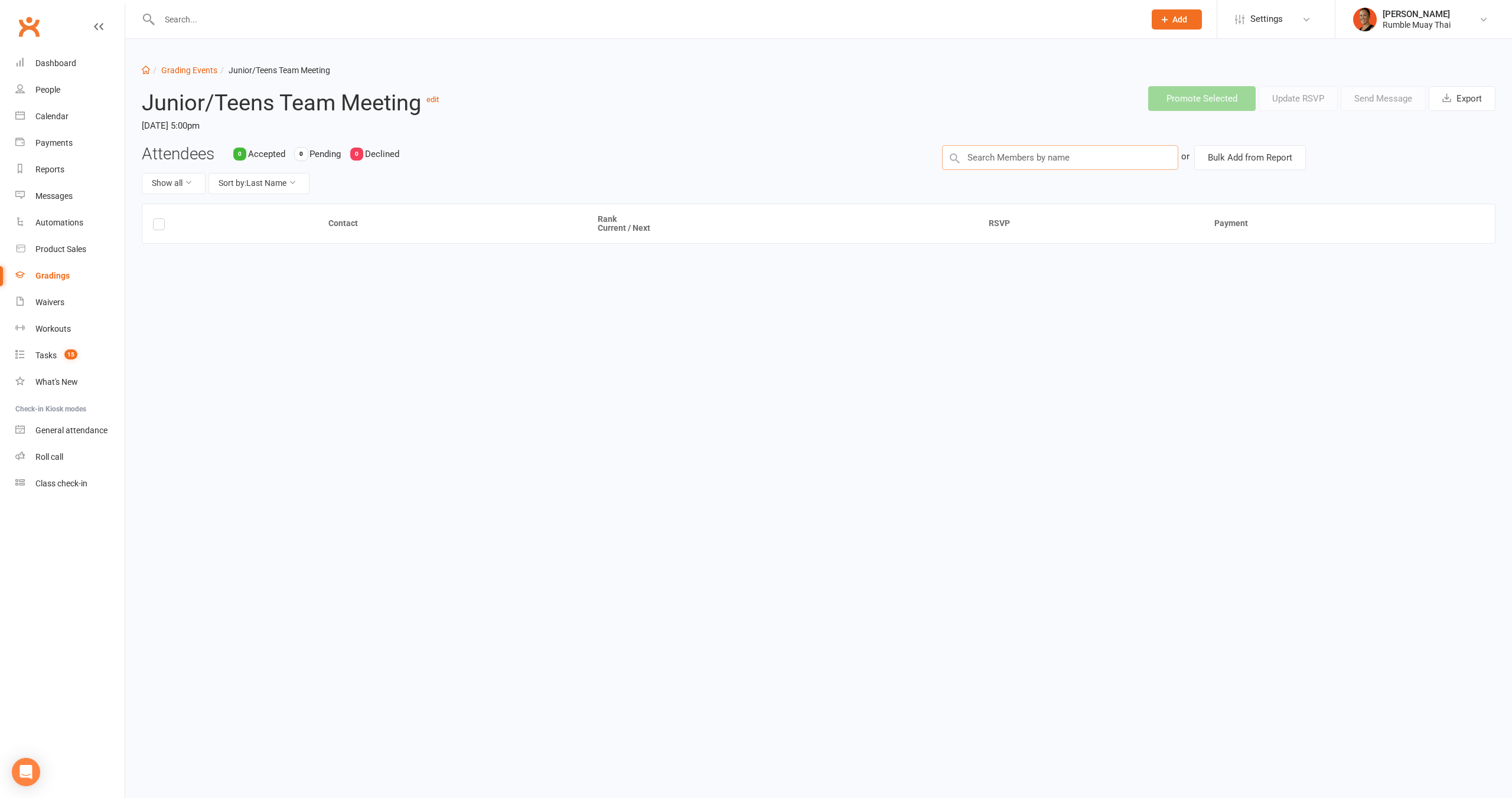
click at [999, 158] on input "text" at bounding box center [1060, 158] width 236 height 25
click at [59, 196] on div "Messages" at bounding box center [54, 196] width 37 height 9
click at [1096, 163] on input "text" at bounding box center [1060, 158] width 236 height 25
drag, startPoint x: 73, startPoint y: 61, endPoint x: 155, endPoint y: 42, distance: 84.2
click at [73, 61] on div "Dashboard" at bounding box center [56, 63] width 41 height 9
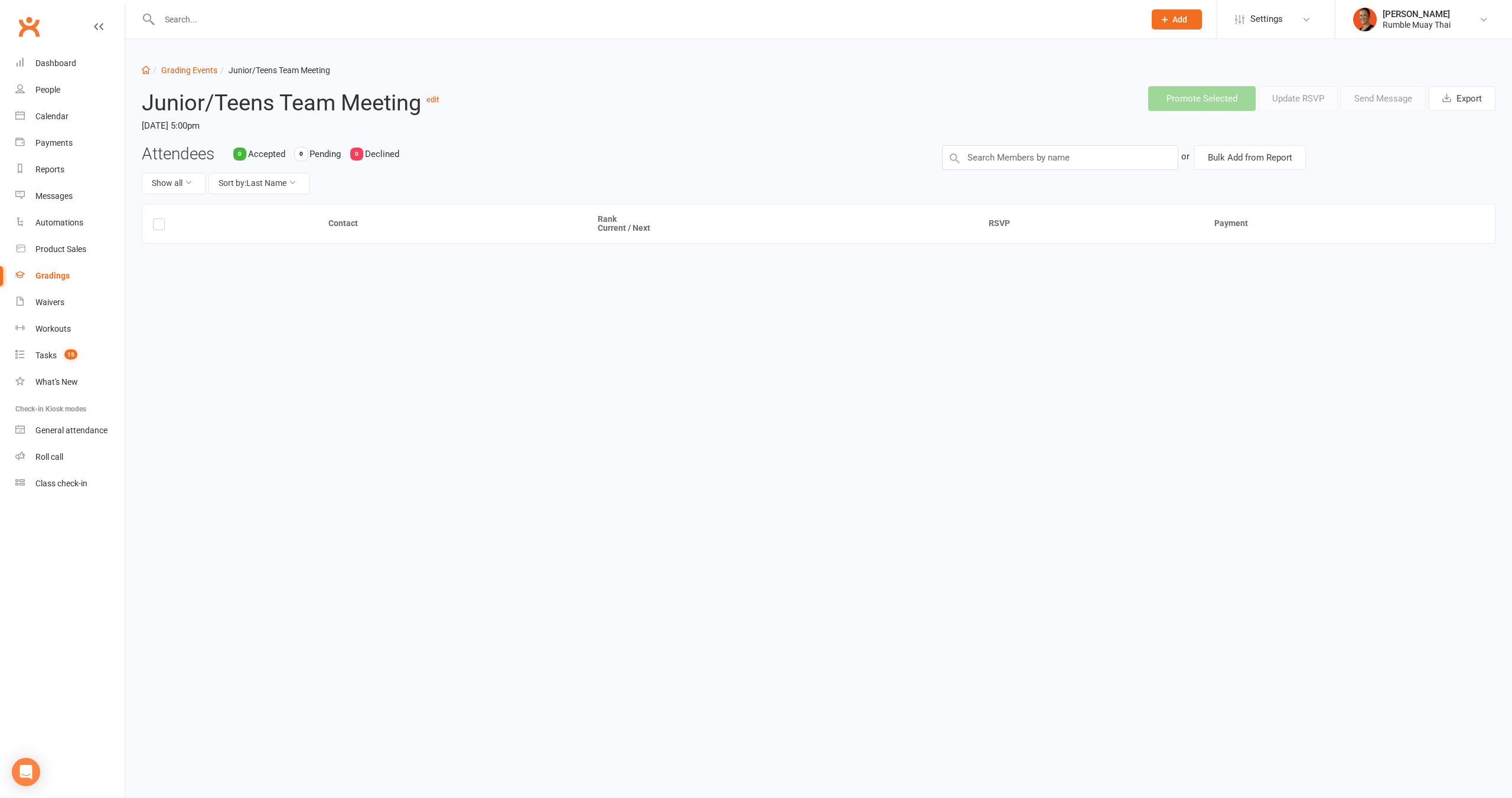
click at [1026, 177] on div "Attendees 0 Accepted 0 Pending 0 Declined Show all Sort by: Last Name or Bulk A…" at bounding box center [818, 174] width 1371 height 58
click at [1034, 162] on input "text" at bounding box center [1060, 158] width 236 height 25
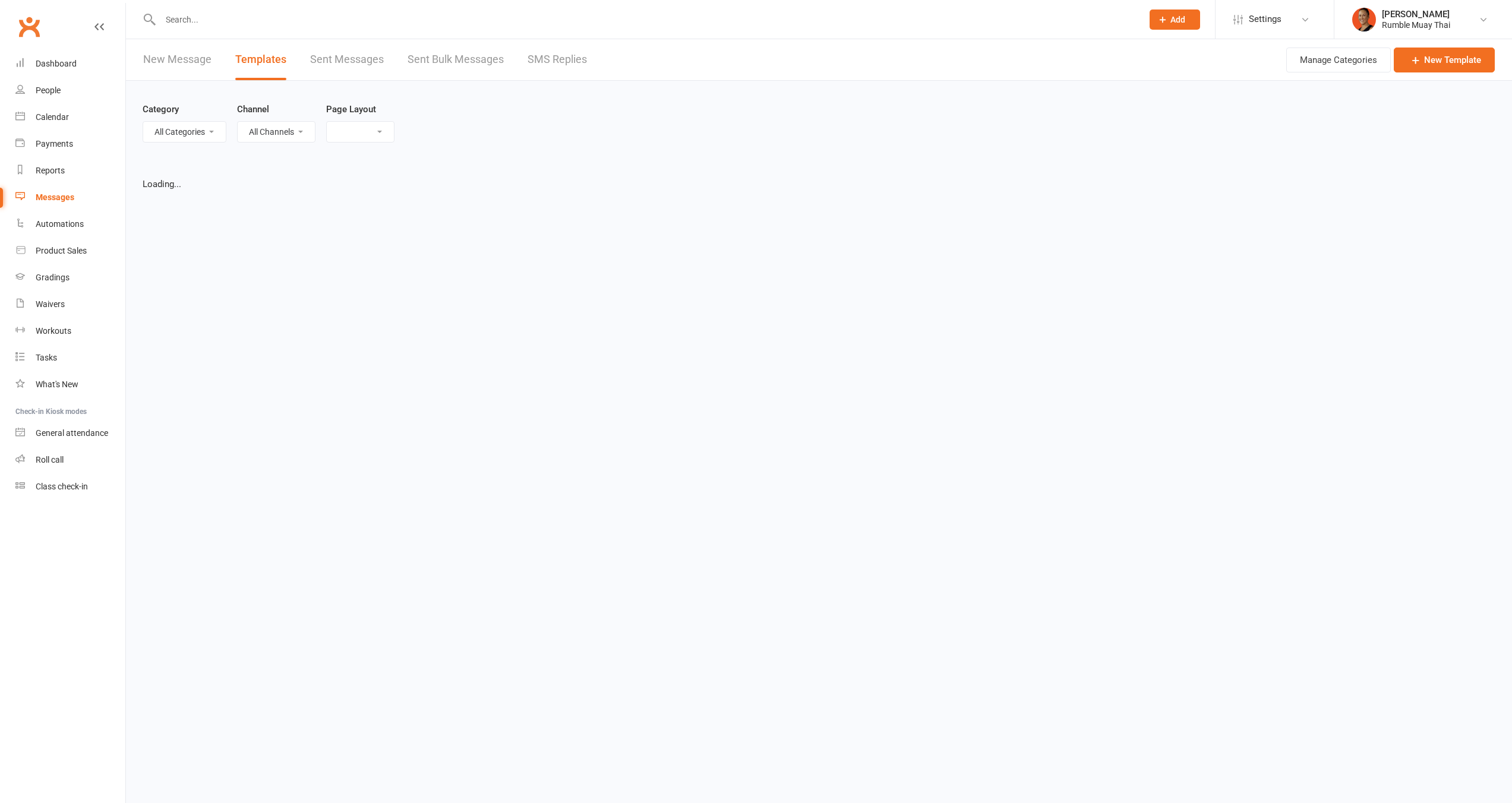
select select "list"
select select "100"
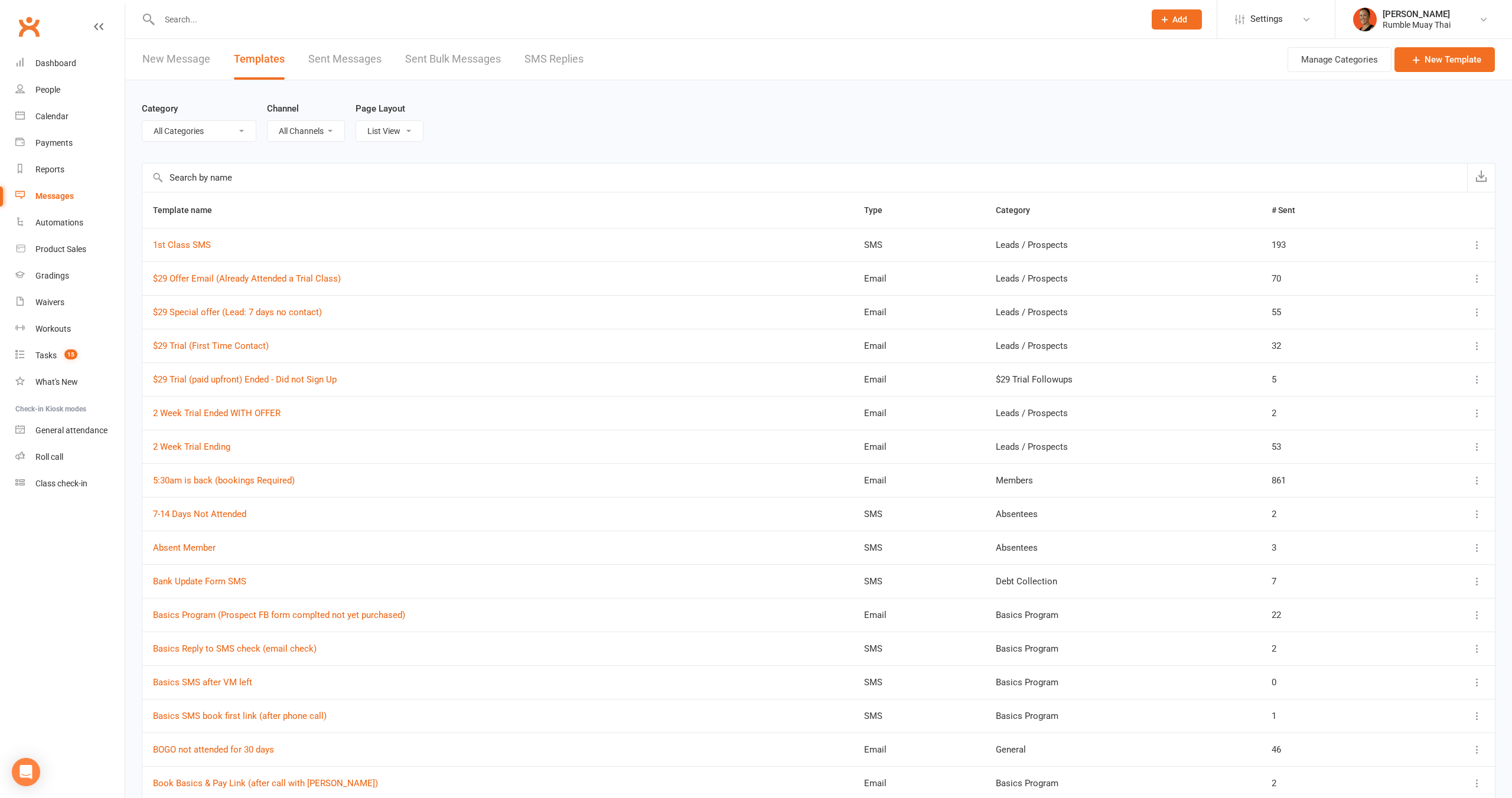
click at [1453, 59] on link "New Template" at bounding box center [1435, 60] width 100 height 25
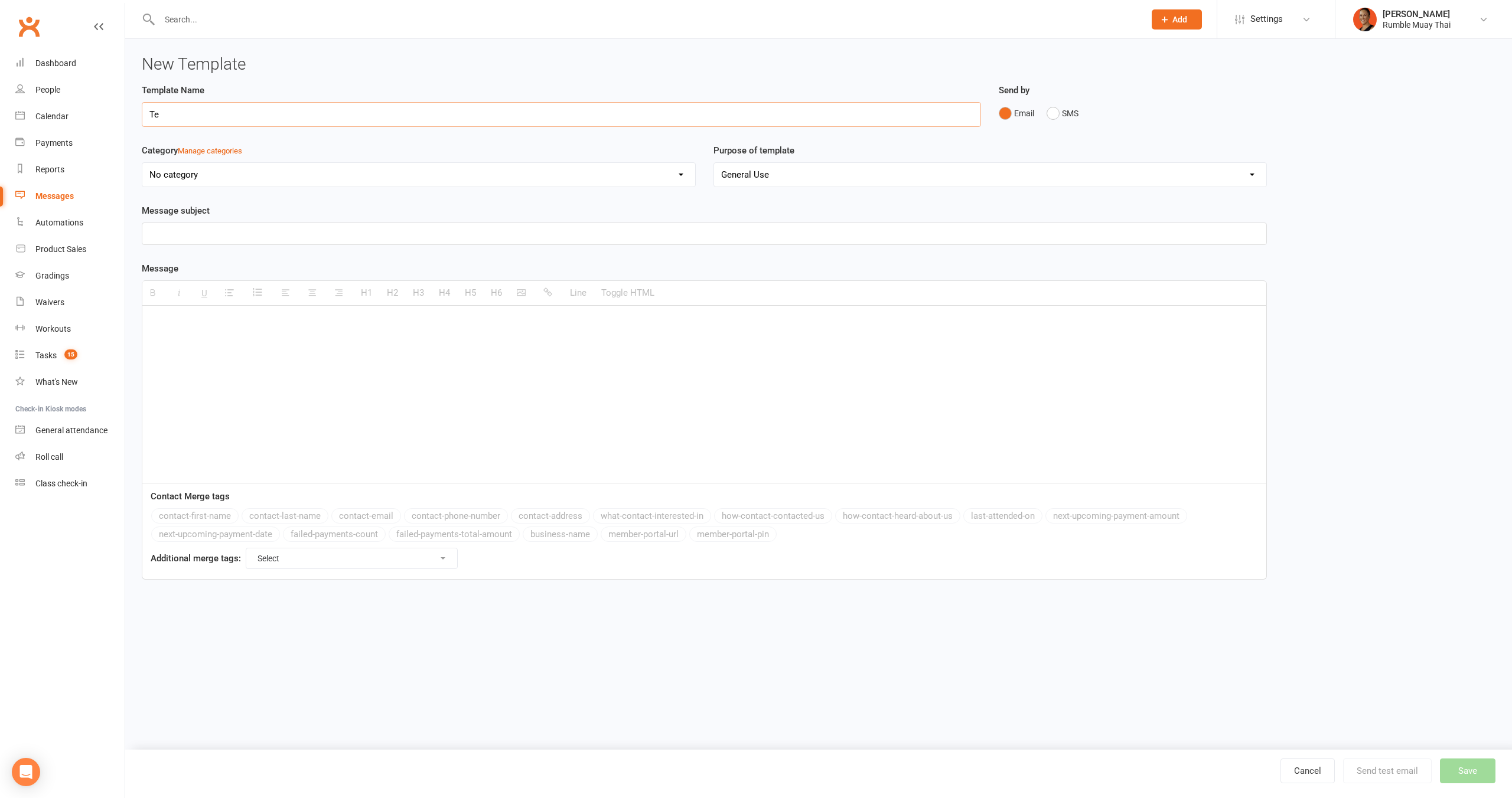
type input "T"
type input "Team Meeting Juniors / Teens"
click at [364, 189] on div "Category Manage categories No category $29 Trial Followups Absentees Basics Pro…" at bounding box center [418, 174] width 572 height 60
click at [370, 179] on select "No category $29 Trial Followups Absentees Basics Program Cancellations ClassPas…" at bounding box center [419, 174] width 553 height 23
select select "7"
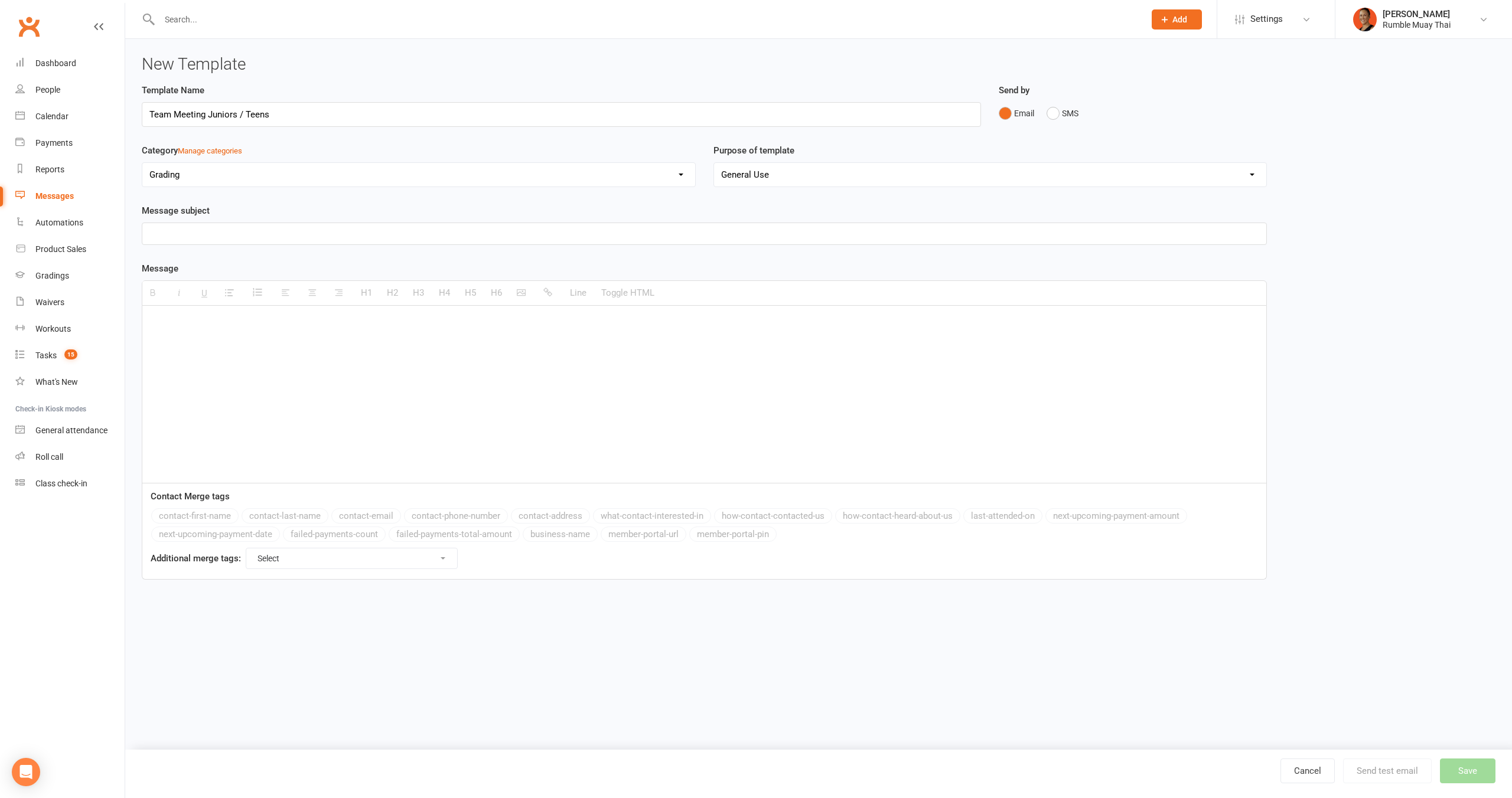
click at [142, 163] on select "No category $29 Trial Followups Absentees Basics Program Cancellations ClassPas…" at bounding box center [419, 174] width 553 height 23
click at [343, 345] on div at bounding box center [704, 394] width 1124 height 177
paste div
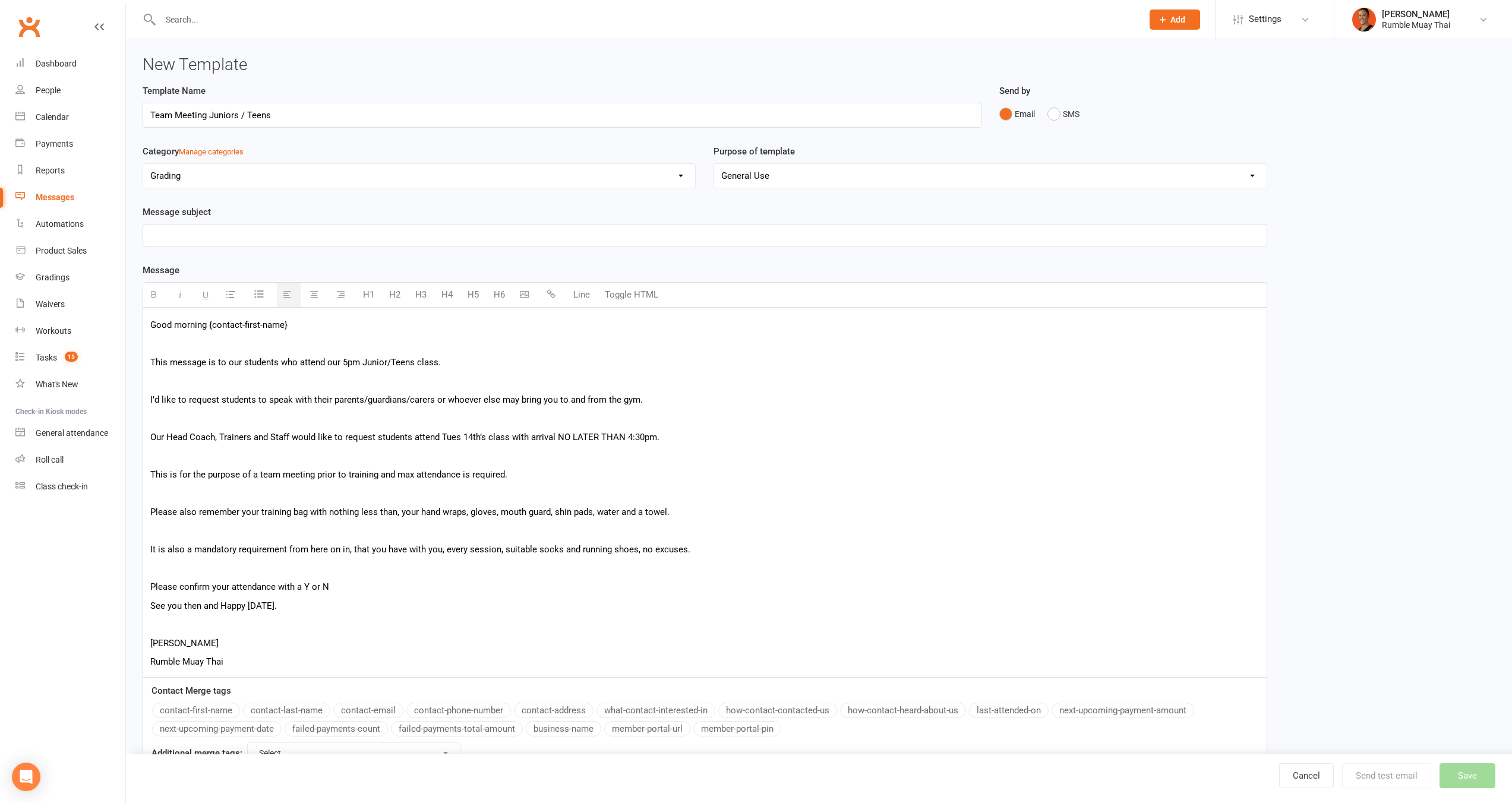
drag, startPoint x: 251, startPoint y: 326, endPoint x: 209, endPoint y: 319, distance: 42.6
click at [209, 319] on p "Good morning {contact-first-name}" at bounding box center [705, 325] width 1109 height 14
click at [220, 715] on button "contact-first-name" at bounding box center [196, 710] width 88 height 15
click at [290, 344] on p at bounding box center [705, 343] width 1109 height 14
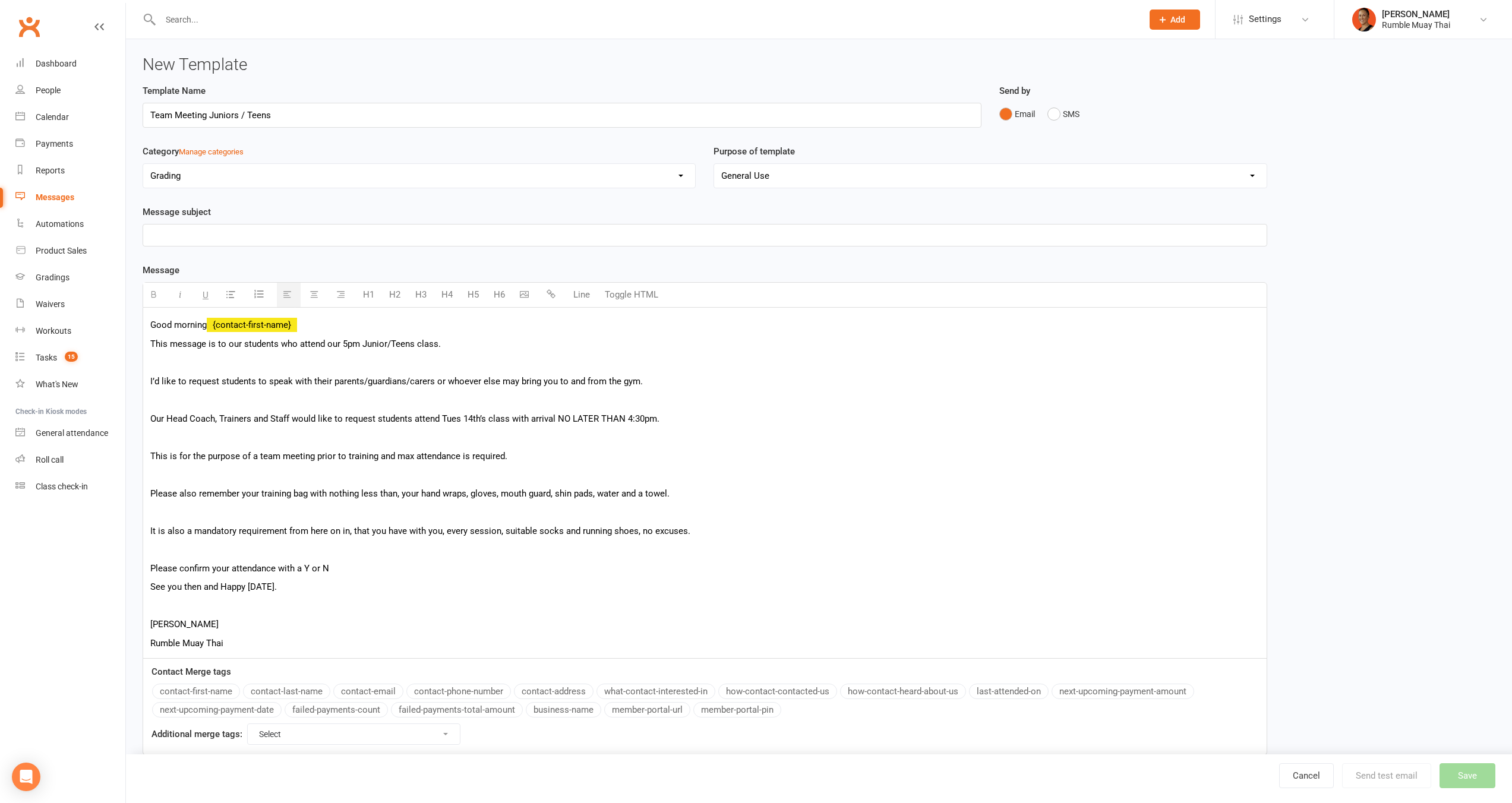
click at [279, 366] on p at bounding box center [705, 362] width 1109 height 14
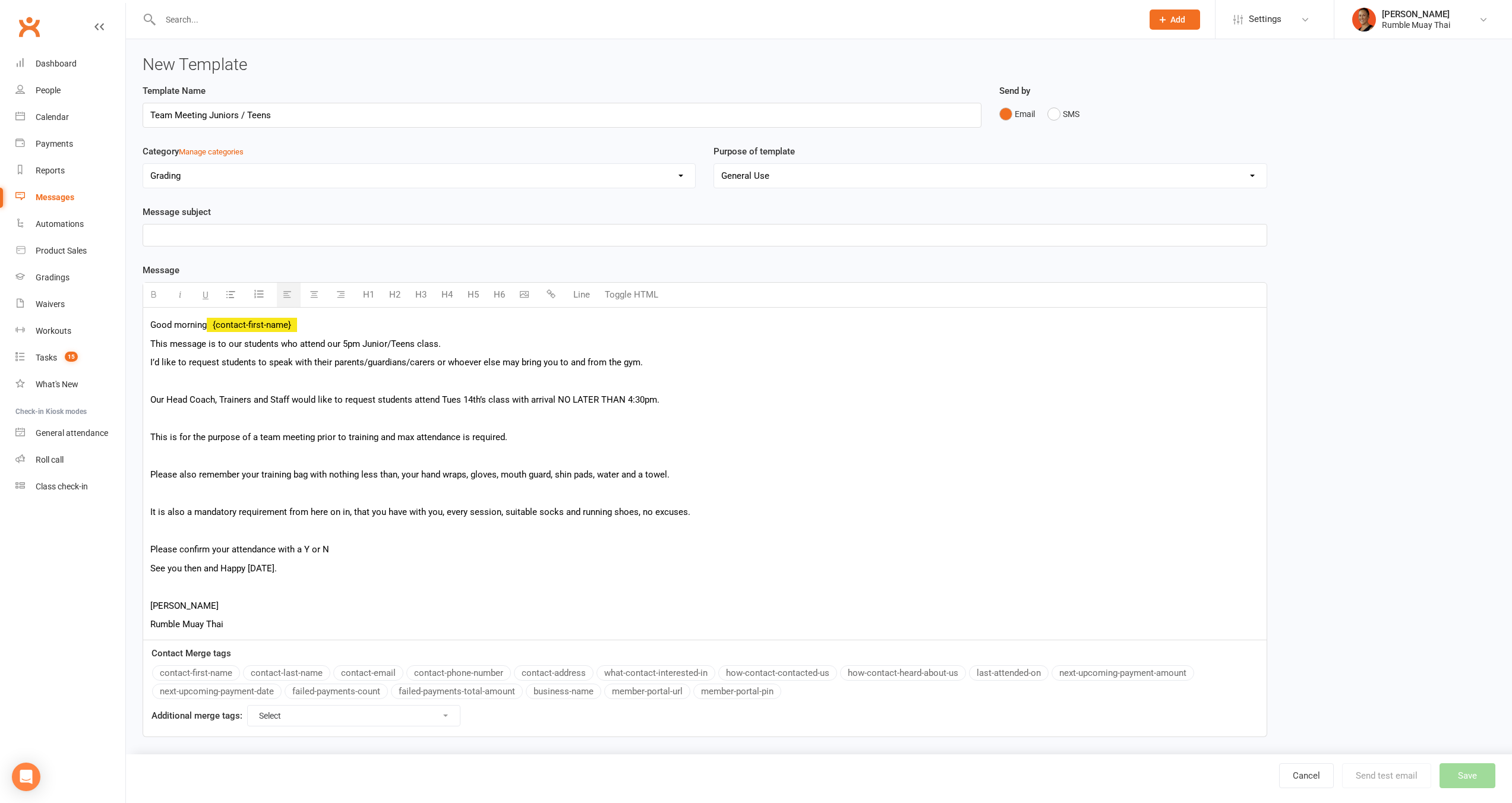
click at [279, 382] on p at bounding box center [705, 381] width 1109 height 14
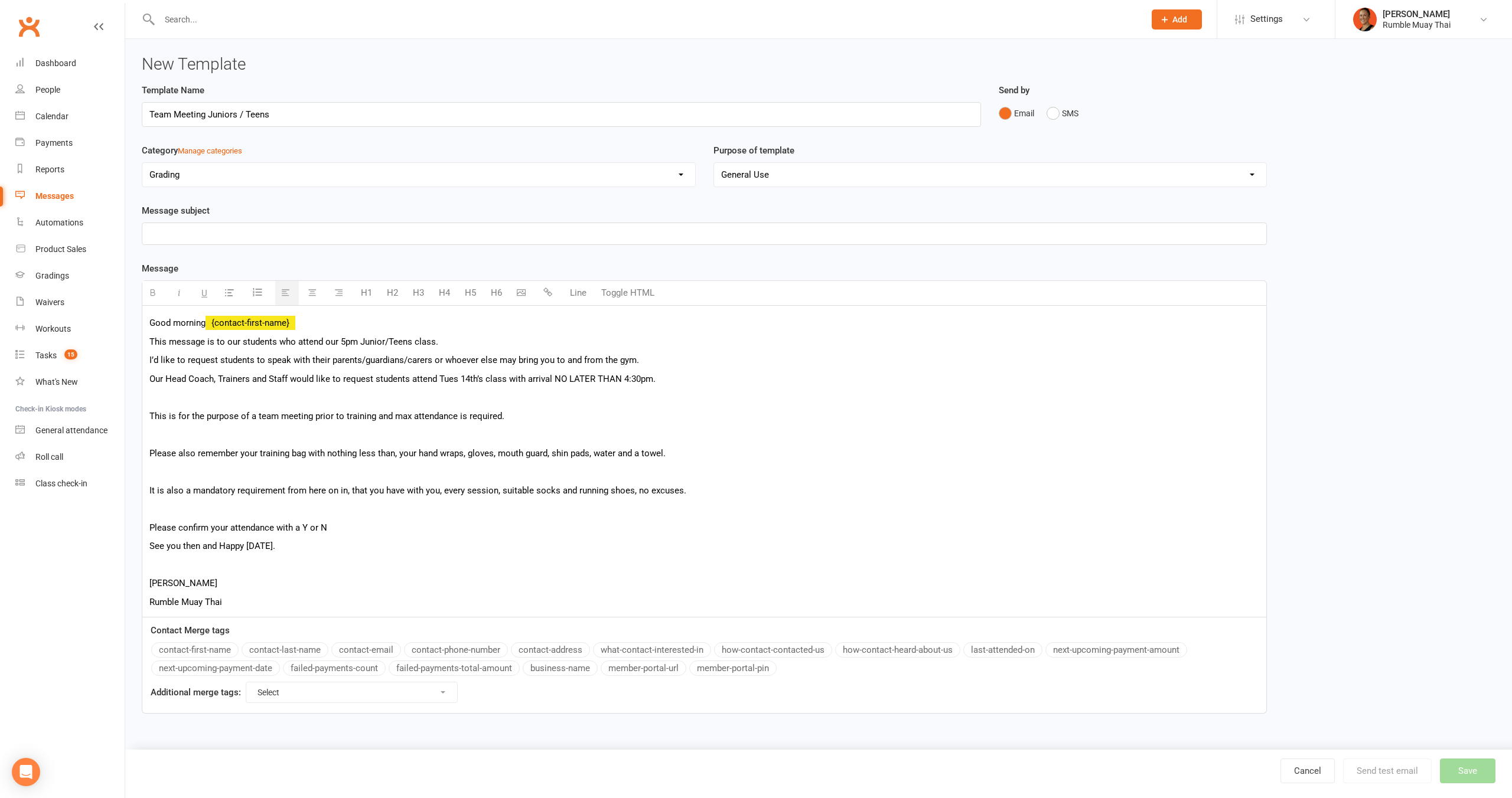
click at [268, 392] on p at bounding box center [704, 397] width 1110 height 14
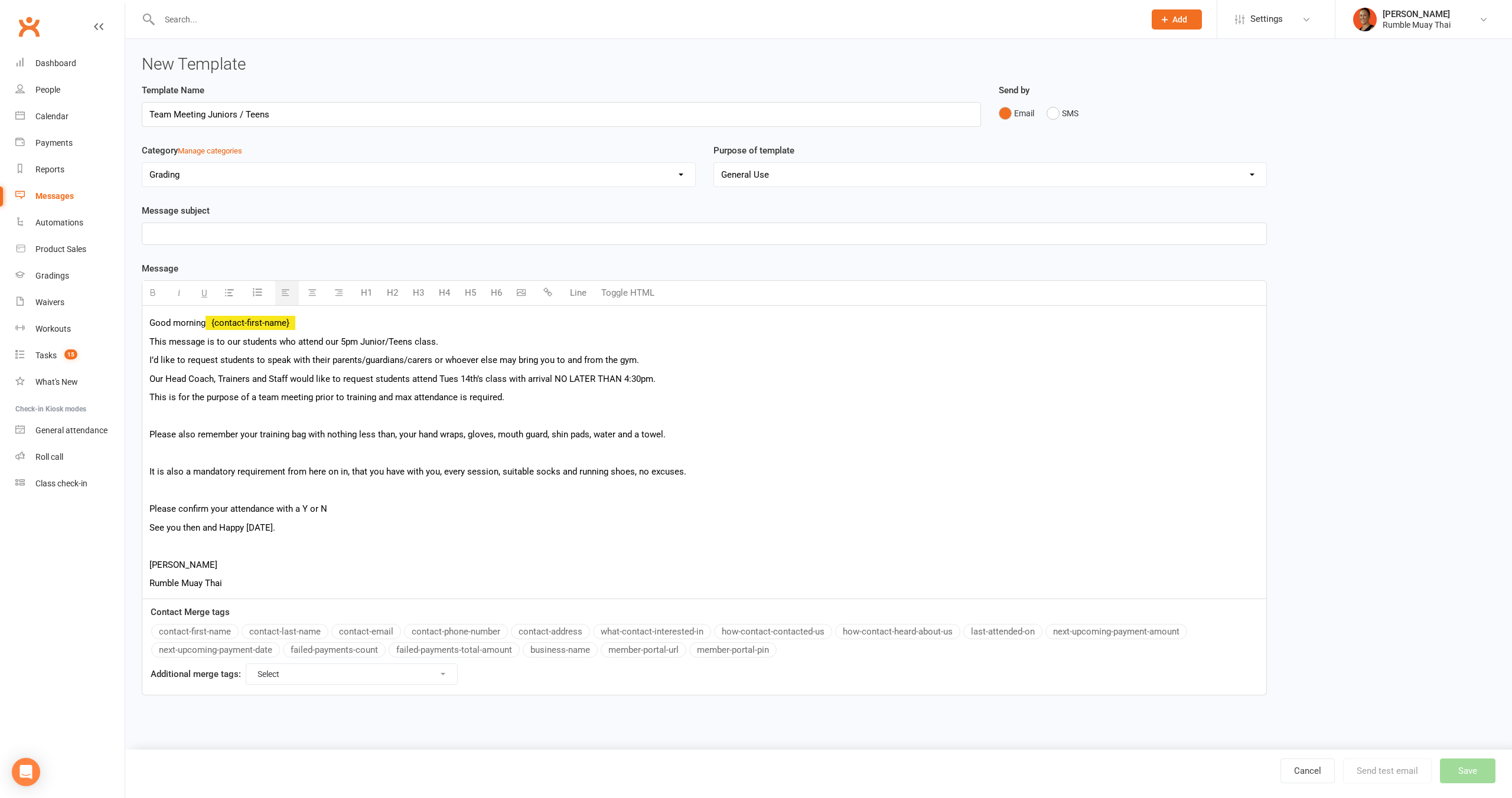
click at [258, 411] on p at bounding box center [704, 416] width 1110 height 14
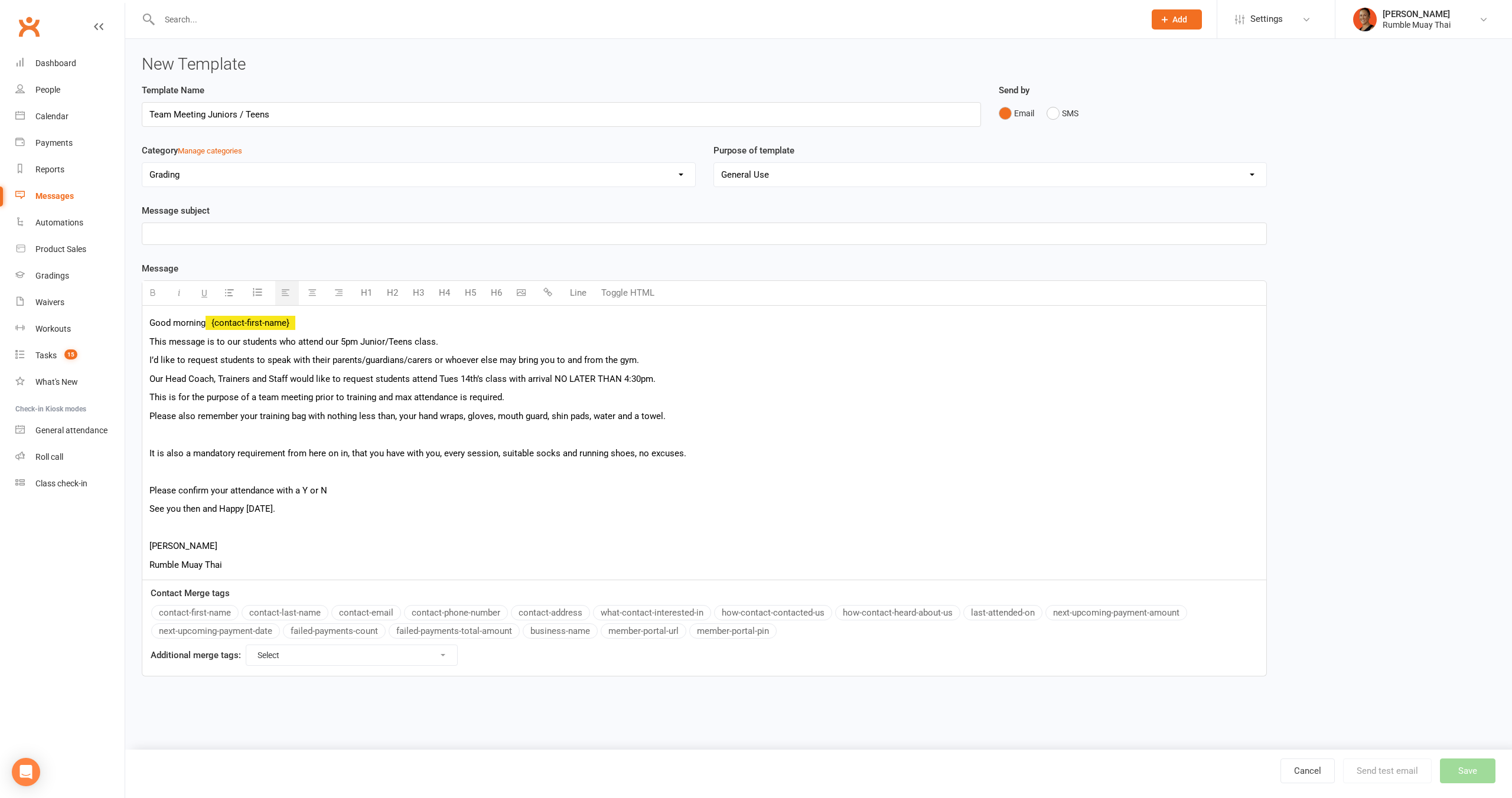
click at [238, 432] on p at bounding box center [704, 434] width 1110 height 14
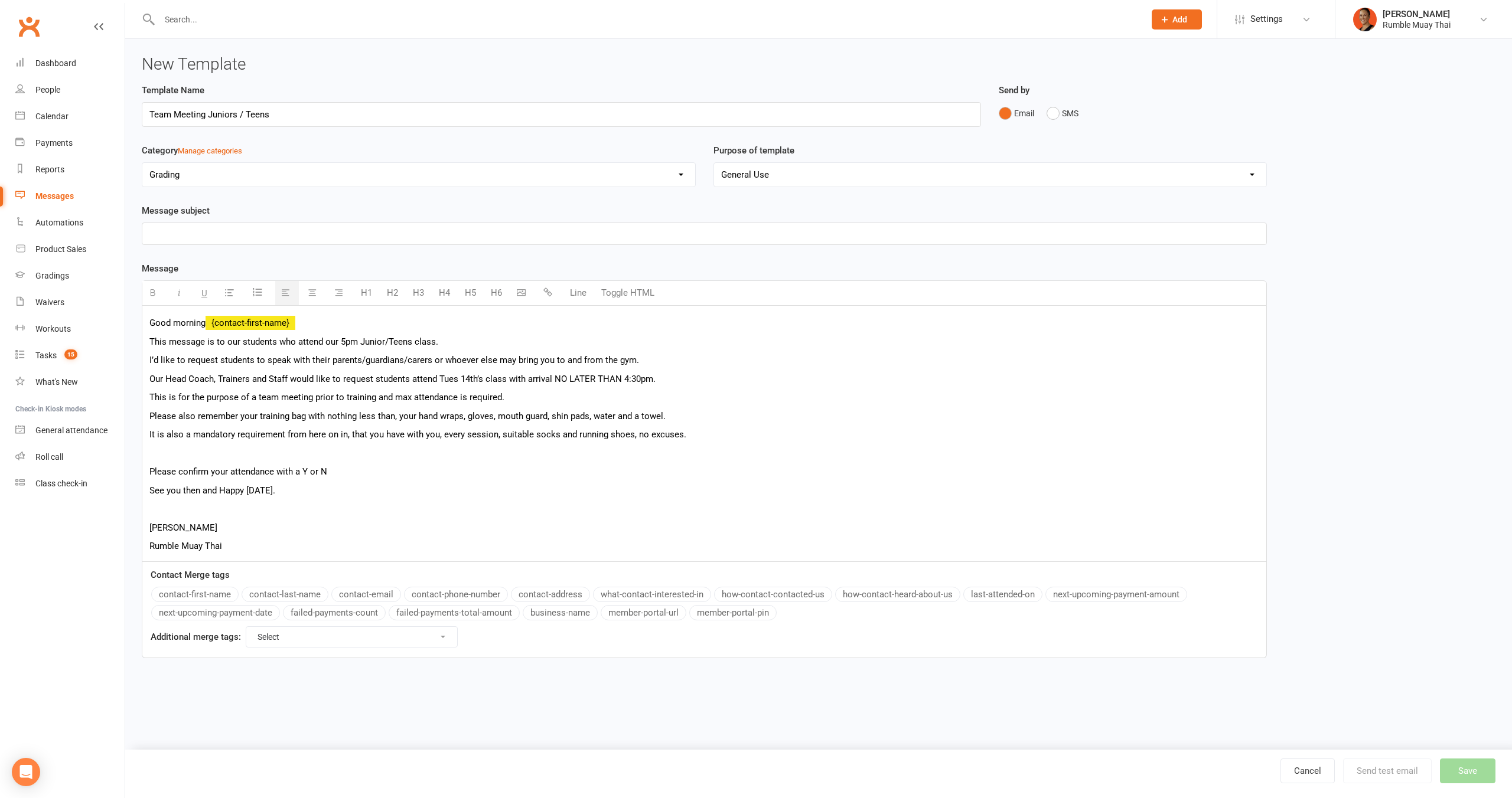
click at [227, 453] on p at bounding box center [704, 453] width 1110 height 14
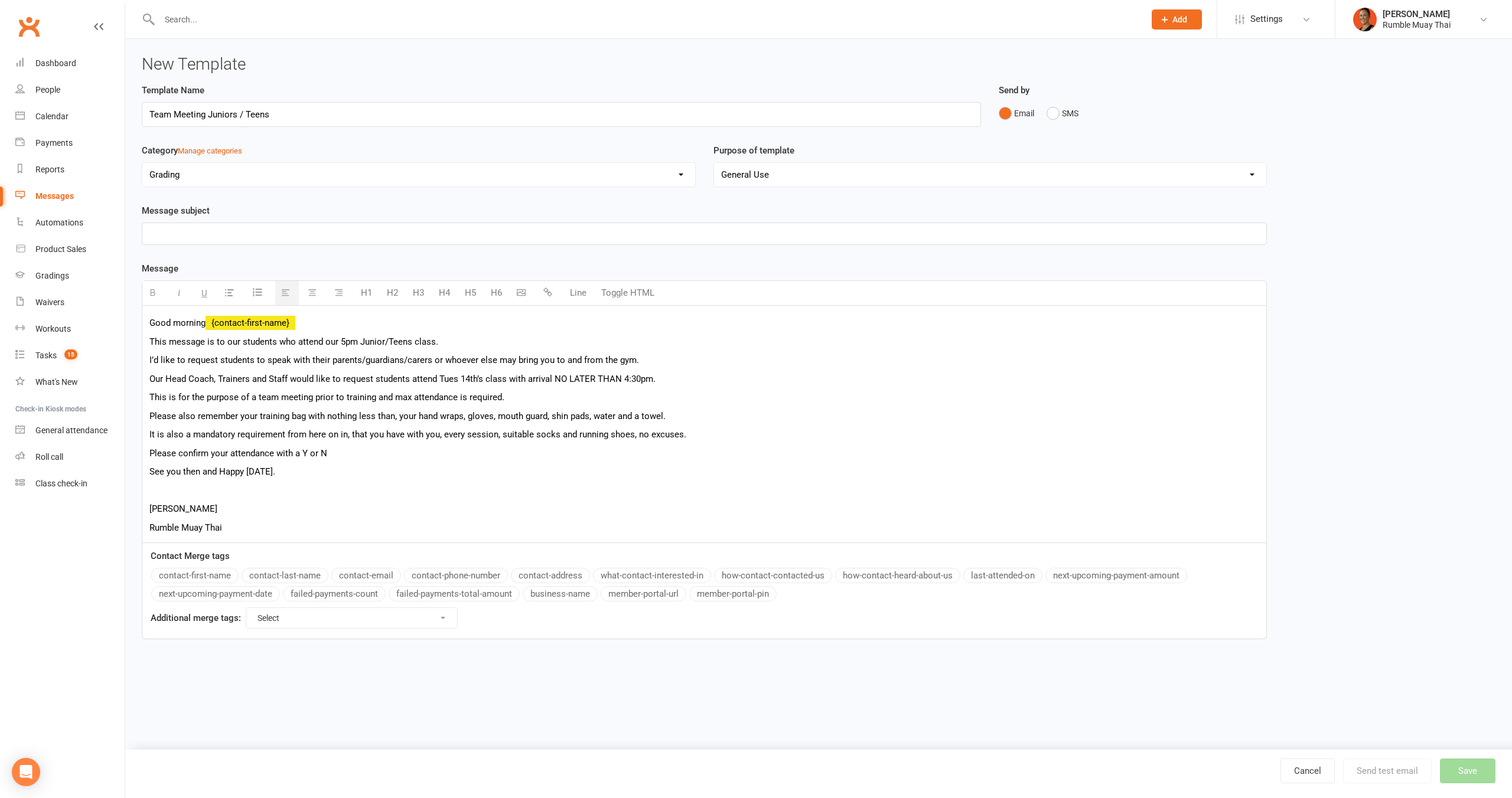
click at [226, 479] on p "See you then and Happy [DATE]." at bounding box center [704, 471] width 1110 height 14
click at [208, 495] on p at bounding box center [704, 490] width 1110 height 14
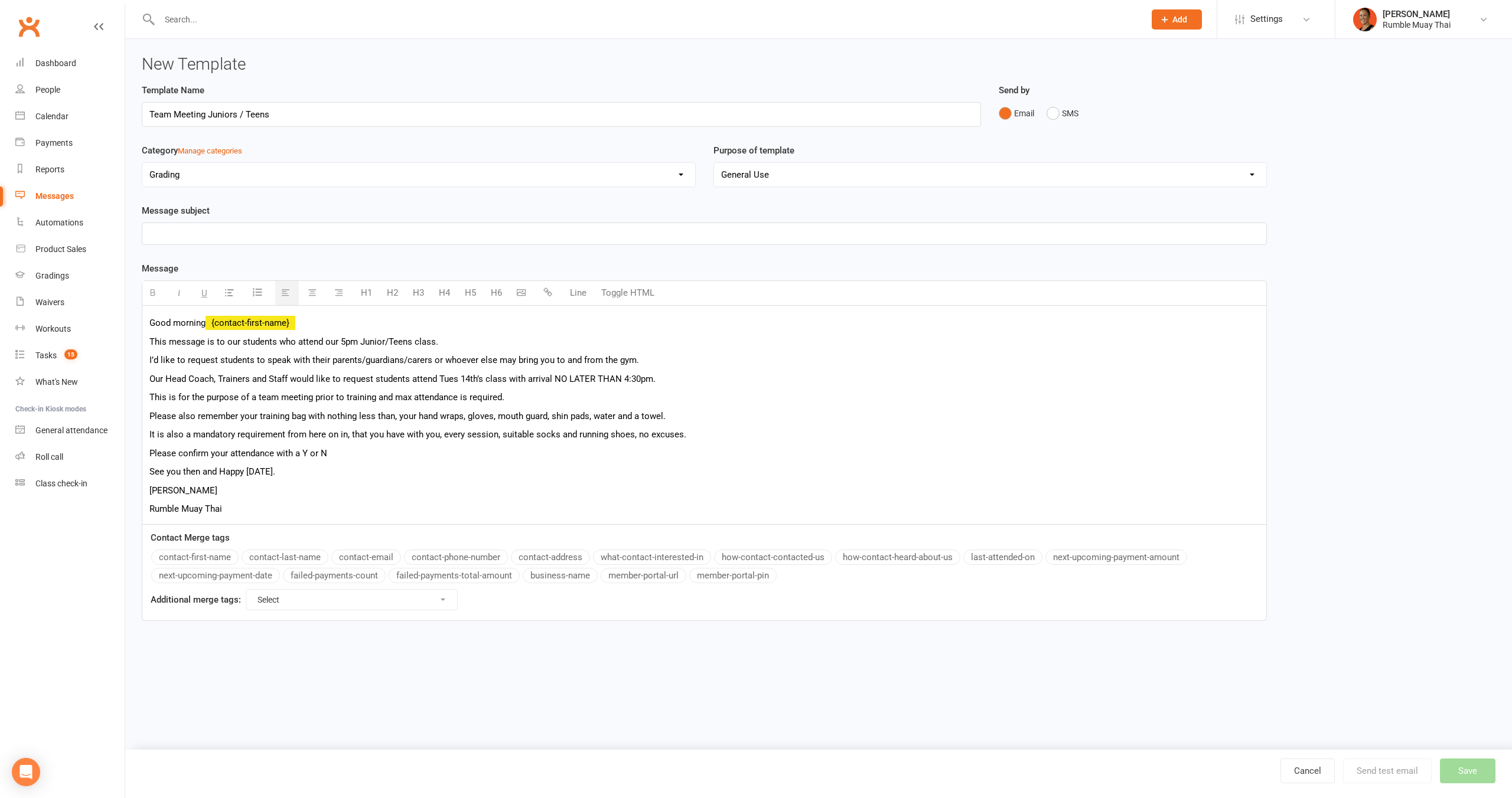
click at [785, 185] on select "General Use Grading Events" at bounding box center [991, 174] width 553 height 23
select select "1"
click at [714, 163] on select "General Use Grading Events" at bounding box center [991, 174] width 553 height 23
click at [402, 514] on p "Rumble Muay Thai" at bounding box center [704, 508] width 1110 height 14
drag, startPoint x: 437, startPoint y: 377, endPoint x: 701, endPoint y: 379, distance: 264.0
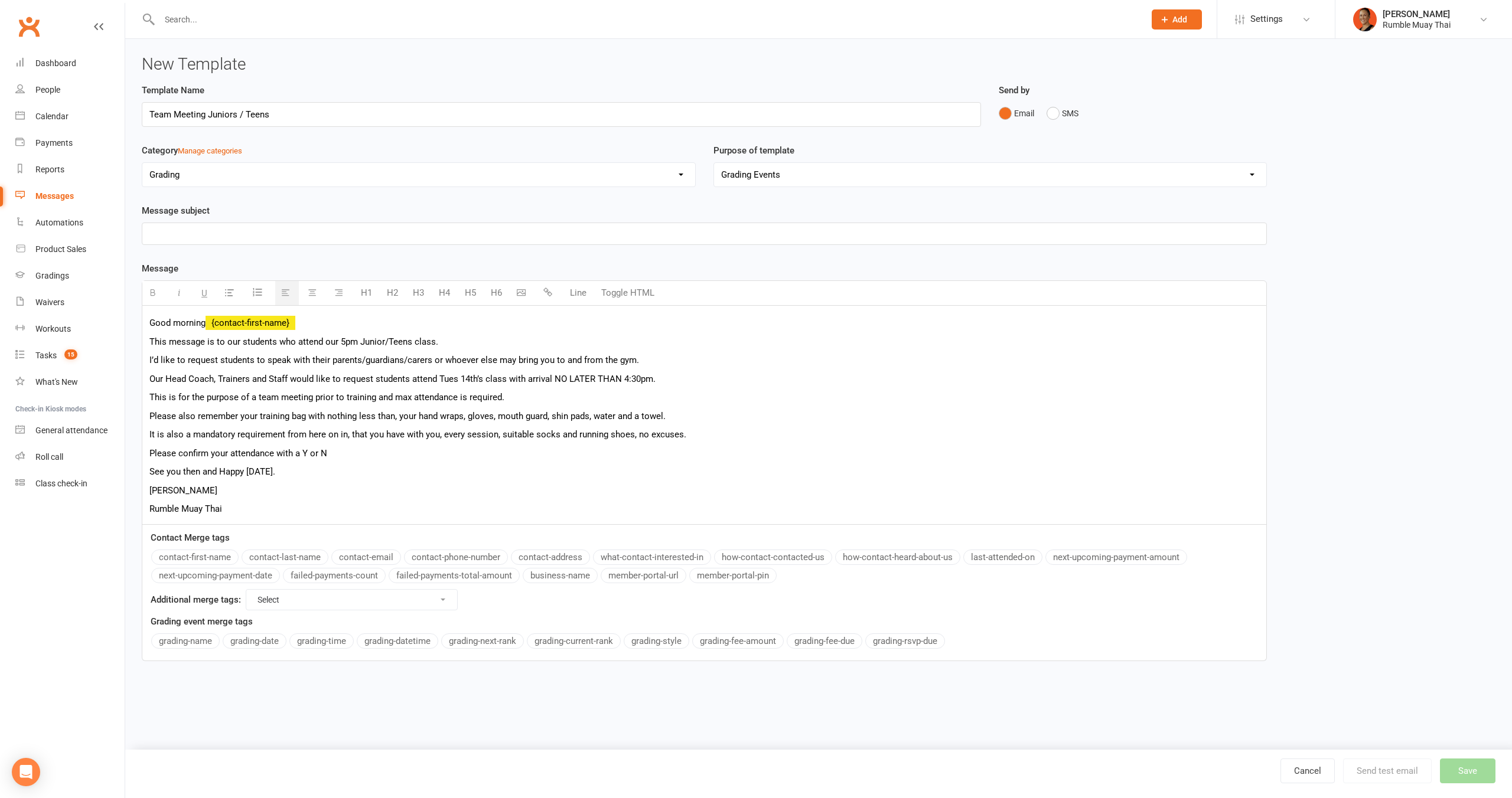
click at [701, 379] on p "Our Head Coach, Trainers and Staff would like to request students attend Tues 1…" at bounding box center [704, 379] width 1110 height 14
click at [366, 420] on p "Please also remember your training bag with nothing less than, your hand wraps,…" at bounding box center [704, 416] width 1110 height 14
click at [177, 295] on icon "button" at bounding box center [179, 292] width 9 height 9
drag, startPoint x: 634, startPoint y: 434, endPoint x: 678, endPoint y: 434, distance: 44.0
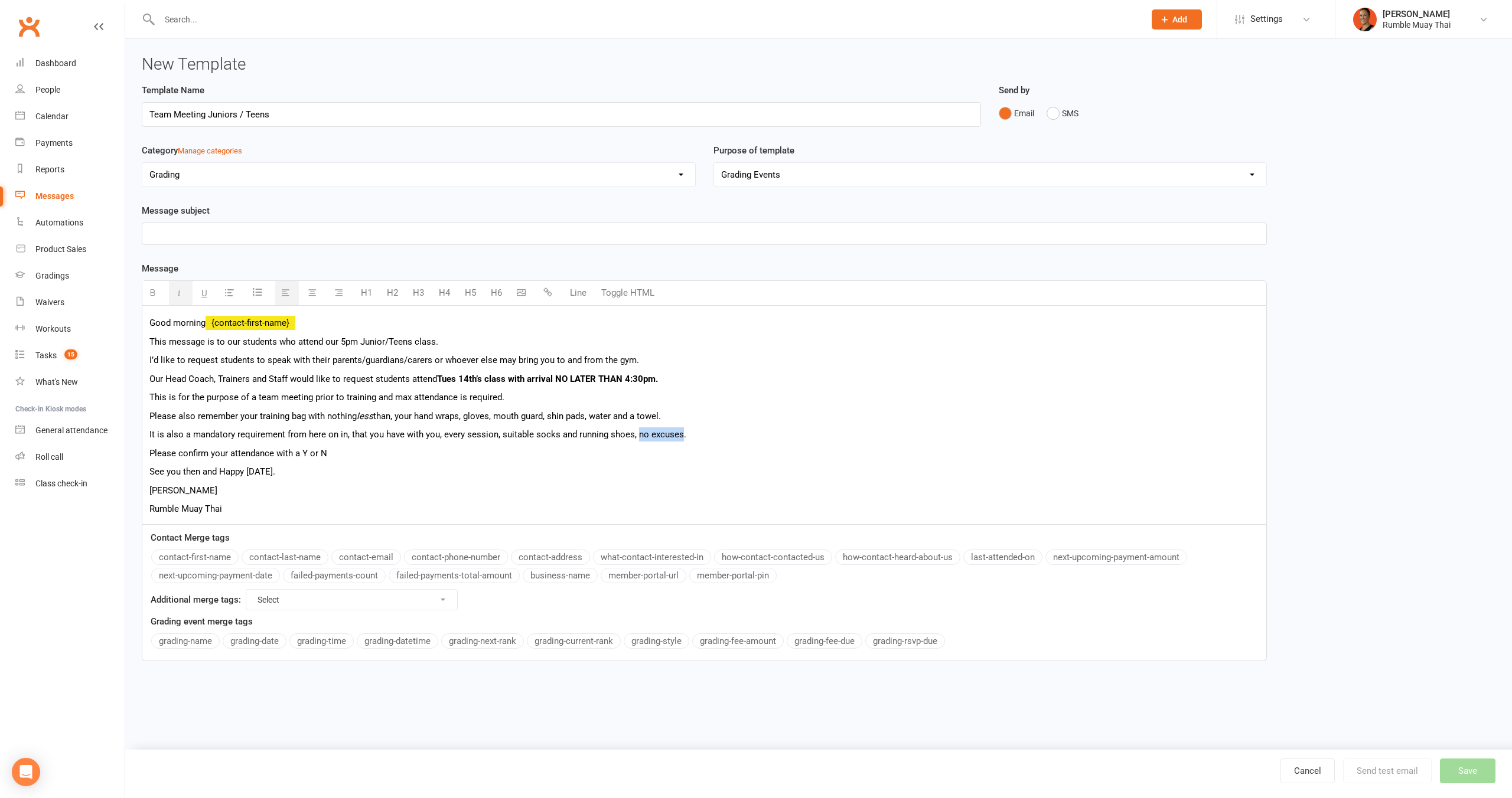
click at [678, 434] on p "It is also a mandatory requirement from here on in, that you have with you, eve…" at bounding box center [704, 434] width 1110 height 14
click at [216, 435] on p "It is also a mandatory requirement from here on in, that you have with you, eve…" at bounding box center [704, 434] width 1110 height 14
drag, startPoint x: 354, startPoint y: 456, endPoint x: 132, endPoint y: 447, distance: 222.2
click at [132, 447] on div "New Template Template Name Team Meeting Juniors / Teens Send by Email SMS Categ…" at bounding box center [819, 363] width 1387 height 648
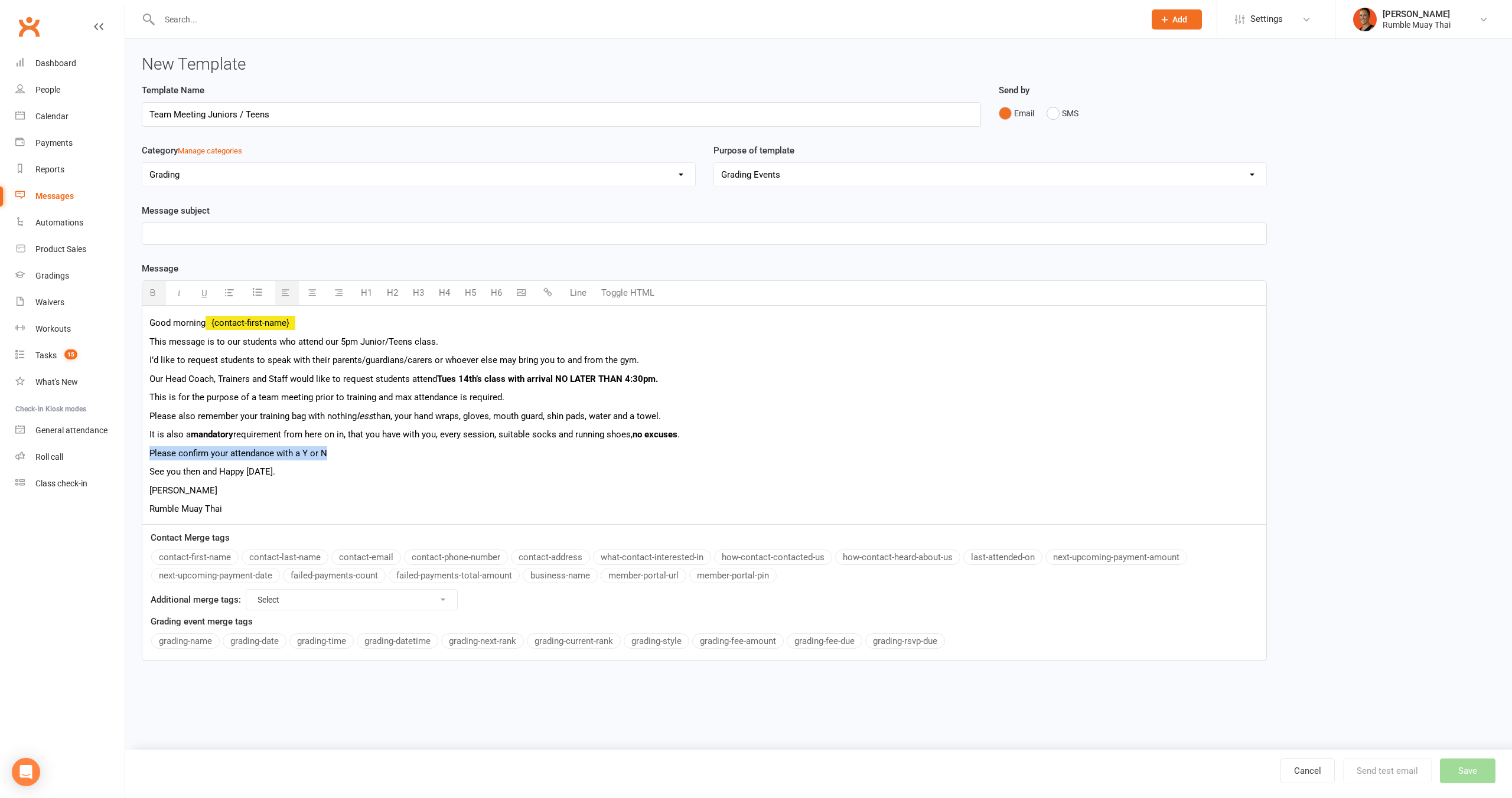
click at [343, 447] on p "Please confirm your attendance with a Y or N" at bounding box center [704, 453] width 1110 height 14
drag, startPoint x: 275, startPoint y: 455, endPoint x: 344, endPoint y: 458, distance: 69.1
click at [344, 458] on p "Please confirm your attendance with a Y or N" at bounding box center [704, 453] width 1110 height 14
click at [327, 244] on old-template-editor "Template Name Team Meeting Juniors / Teens Send by Email SMS Category Manage ca…" at bounding box center [704, 373] width 1125 height 578
click at [288, 232] on p at bounding box center [704, 233] width 1110 height 14
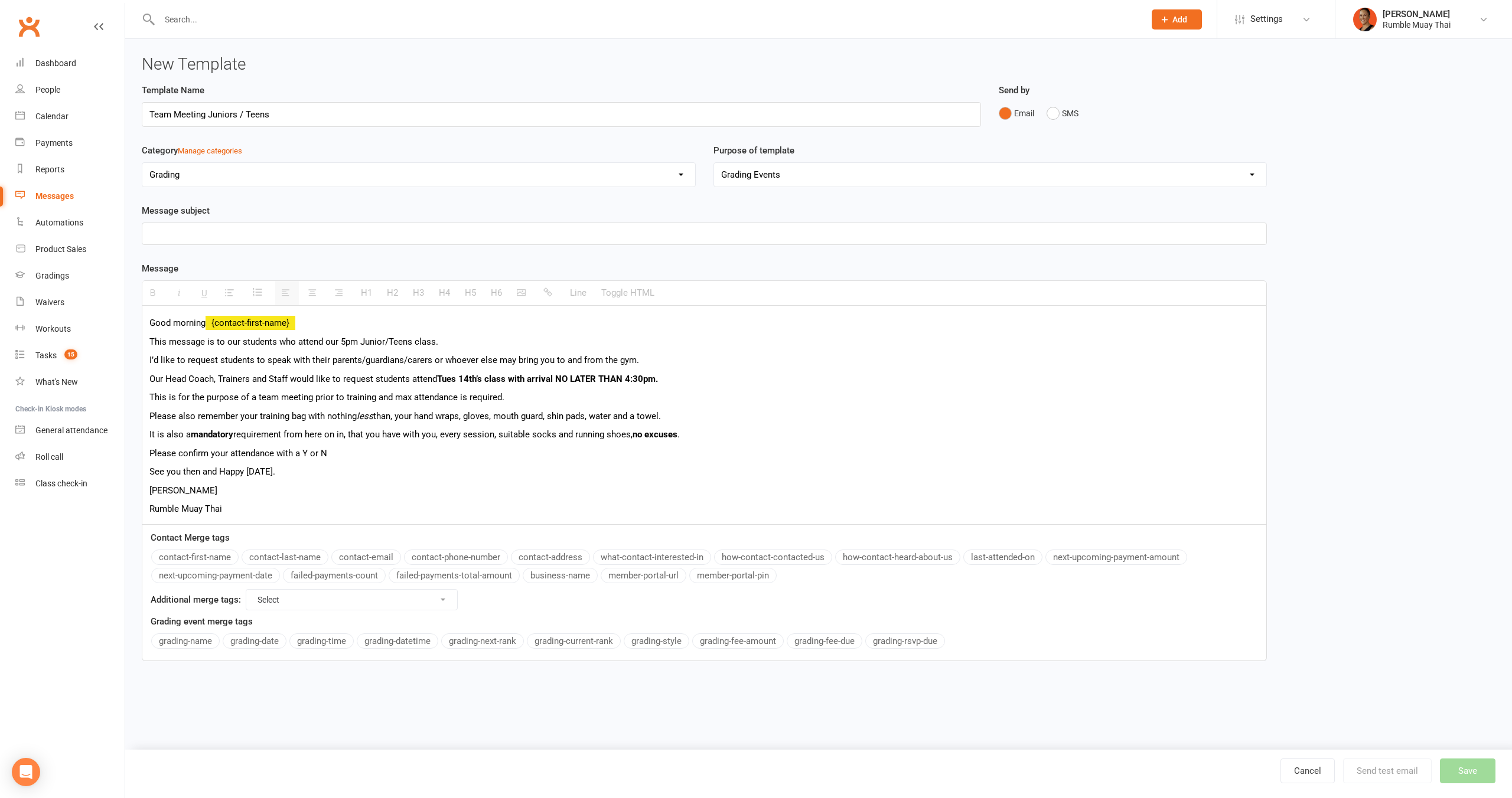
paste div
click at [1467, 767] on button "Save" at bounding box center [1468, 771] width 55 height 25
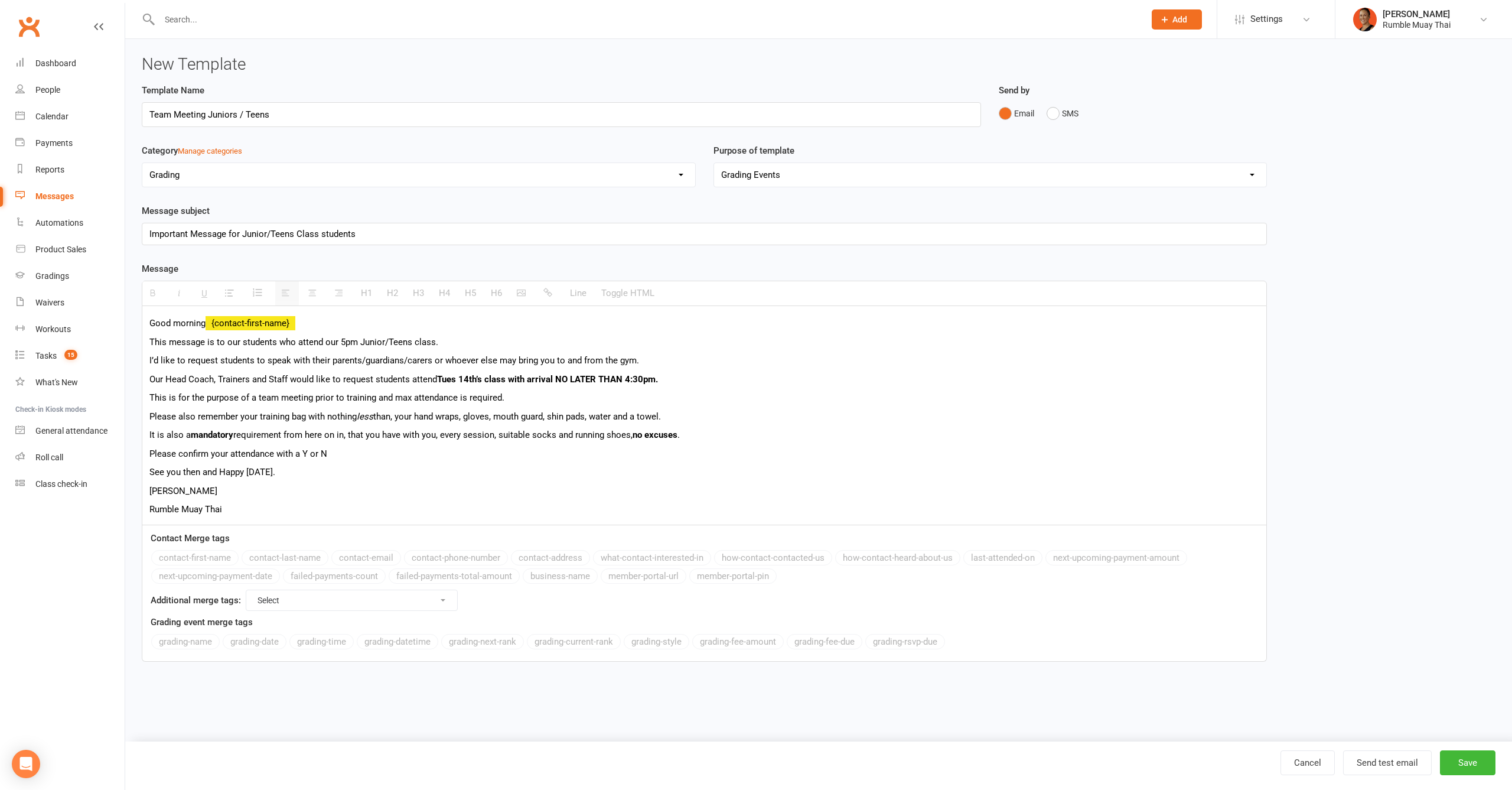
select select "100"
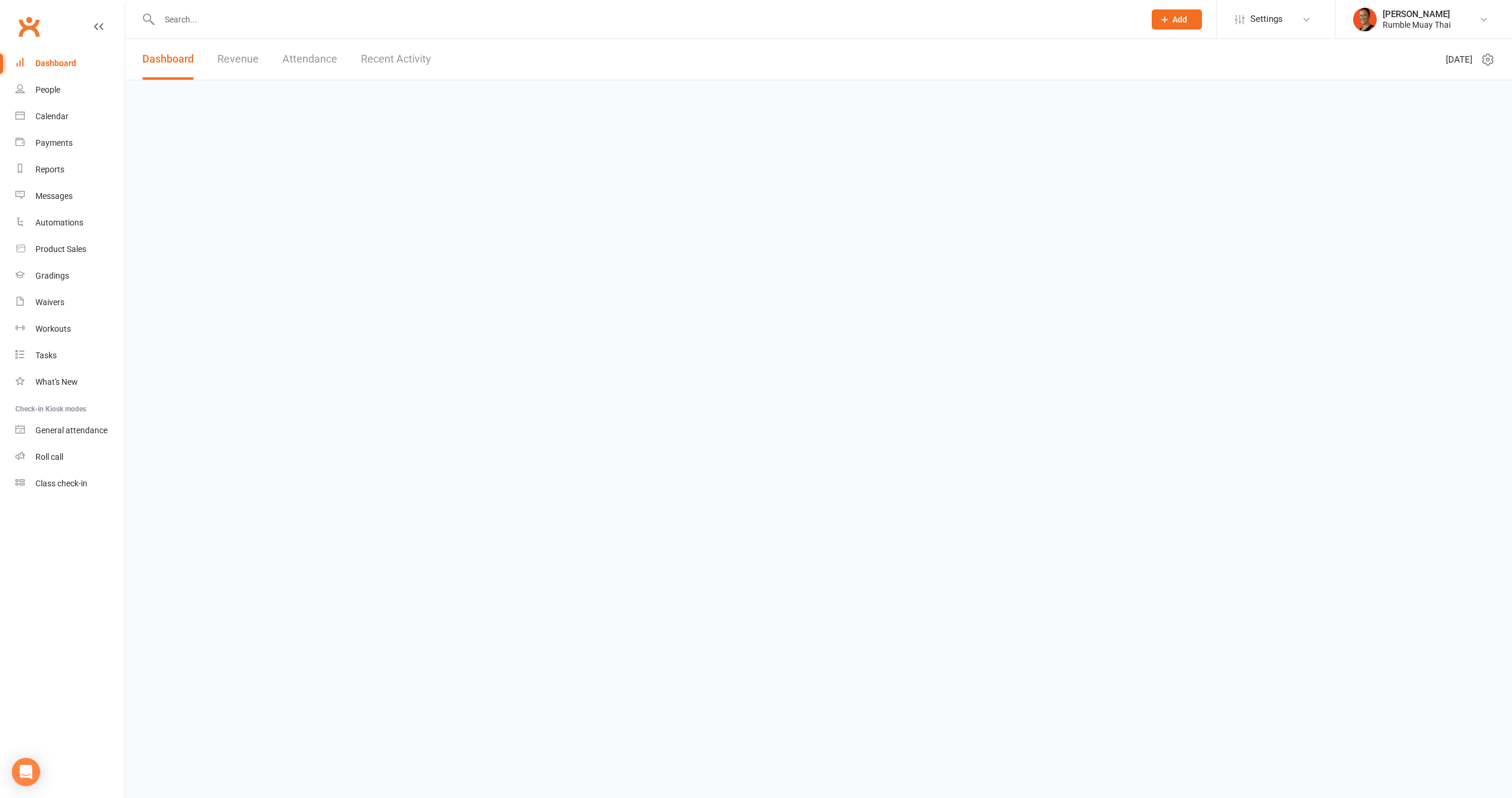
click at [370, 23] on input "text" at bounding box center [646, 19] width 980 height 17
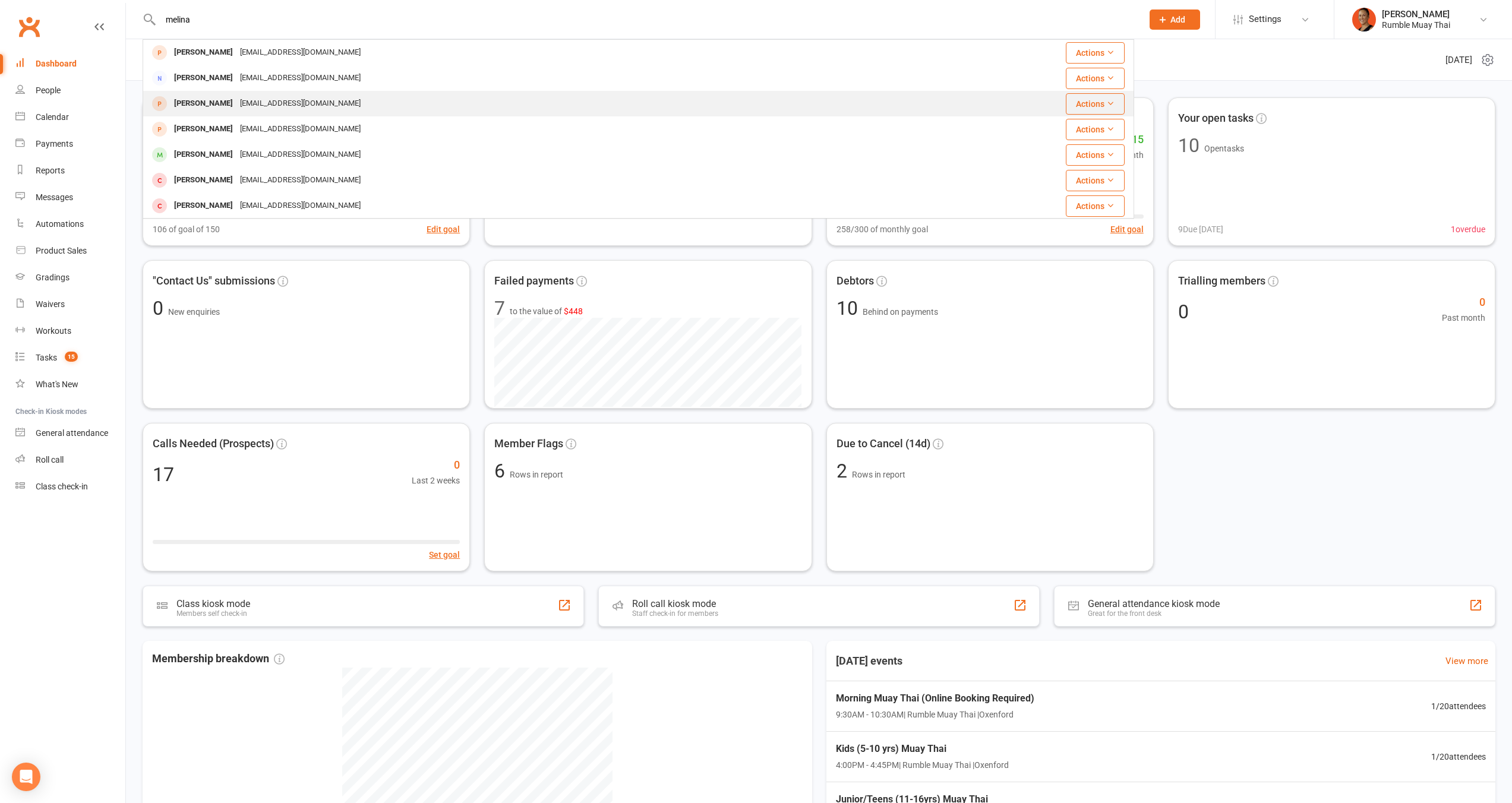
type input "melina"
click at [290, 108] on div "[EMAIL_ADDRESS][DOMAIN_NAME]" at bounding box center [300, 104] width 128 height 17
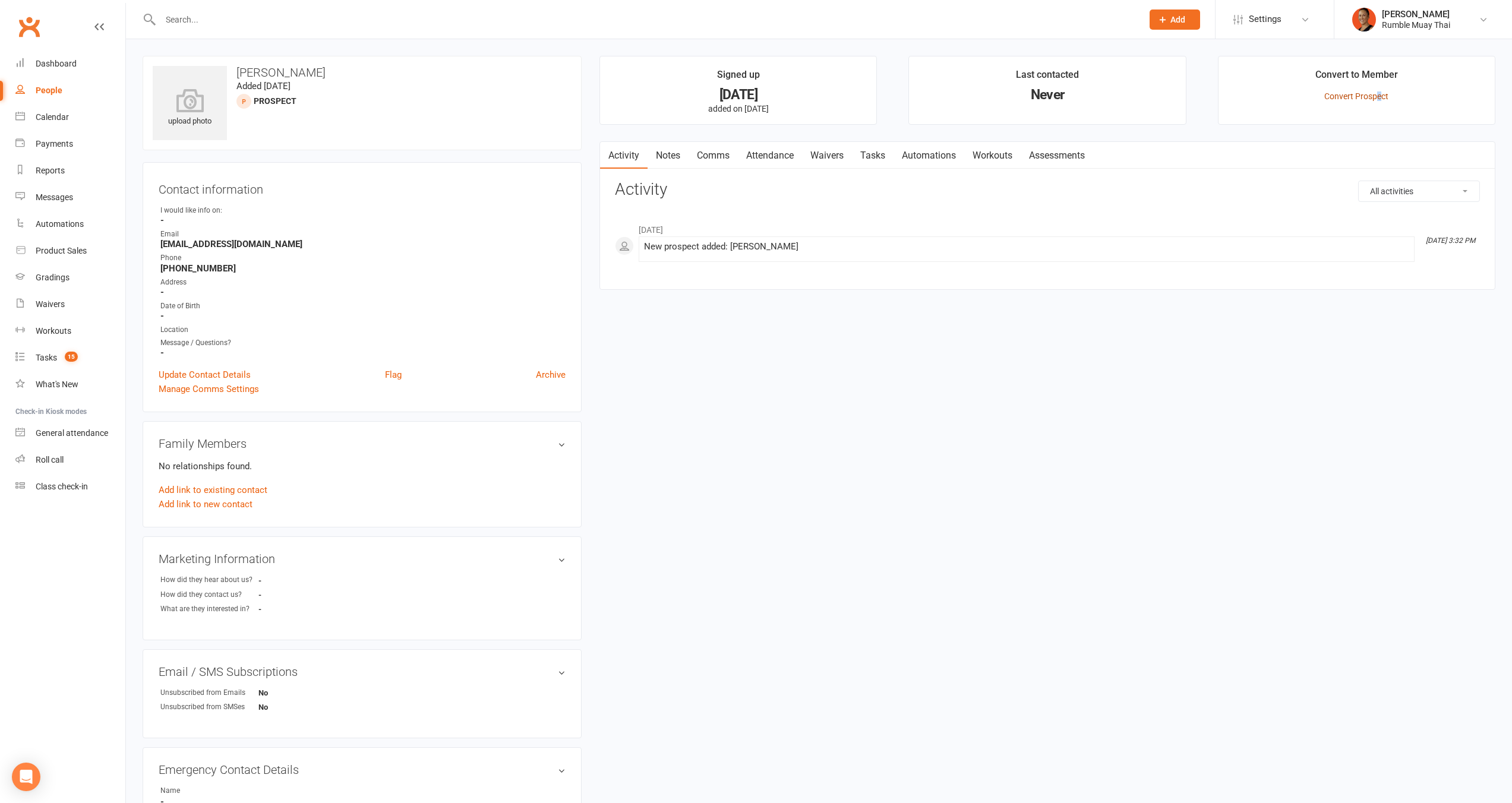
click at [1377, 92] on link "Convert Prospect" at bounding box center [1356, 96] width 64 height 9
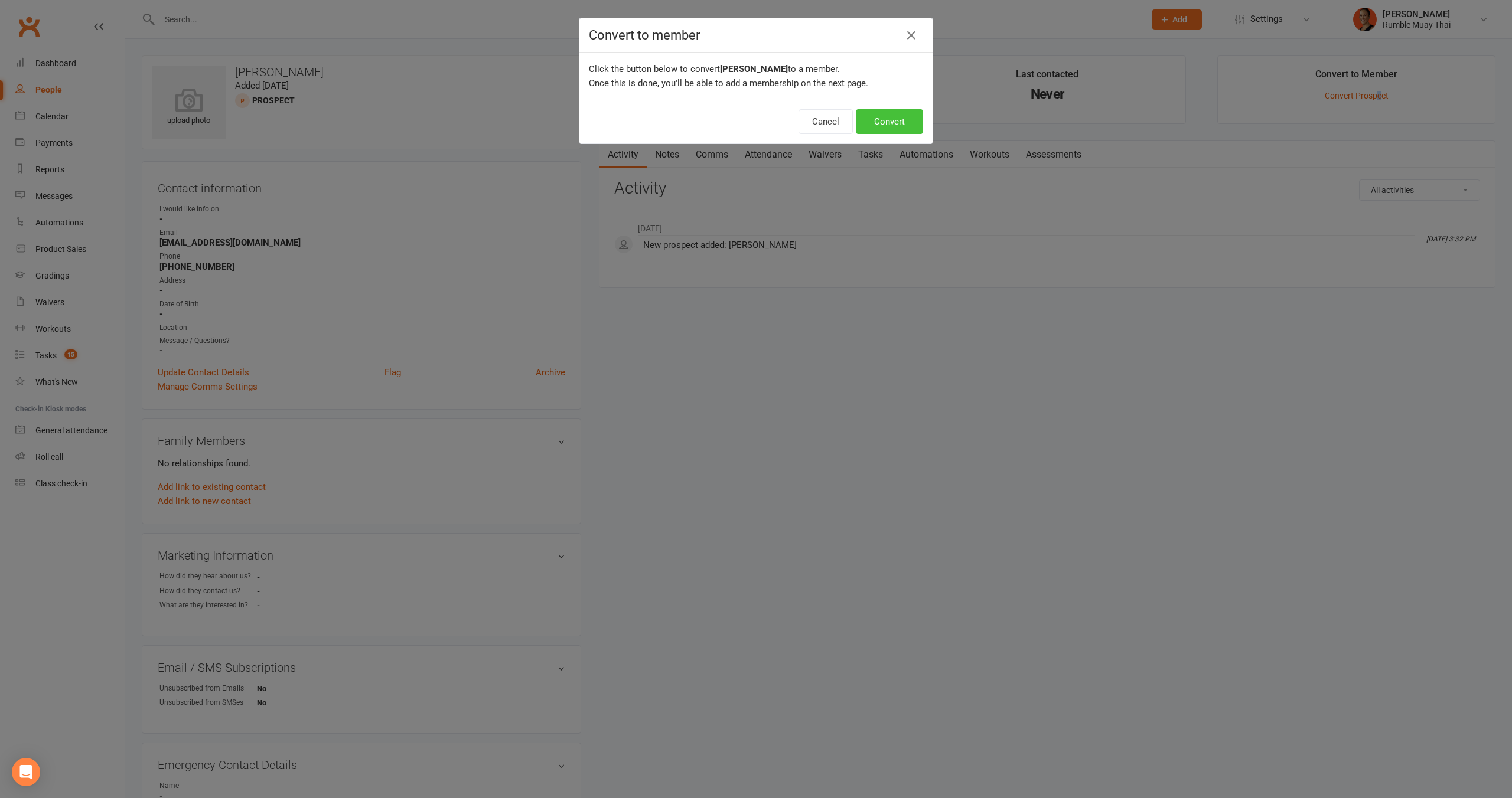
click at [876, 115] on button "Convert" at bounding box center [890, 122] width 68 height 25
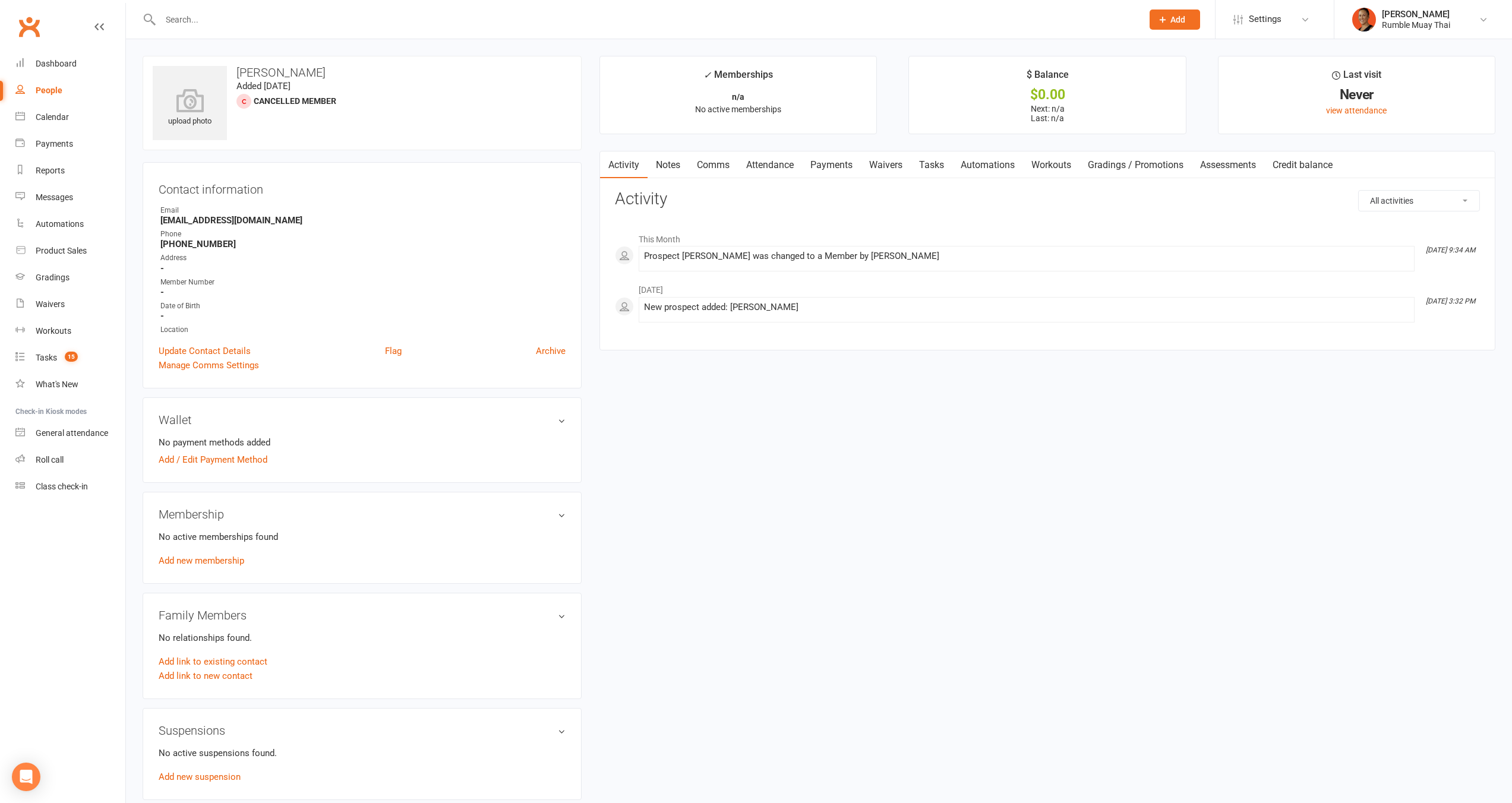
click at [896, 340] on div "Activity Notes Comms Attendance Payments Waivers Tasks Automations Workouts Gra…" at bounding box center [1047, 250] width 896 height 200
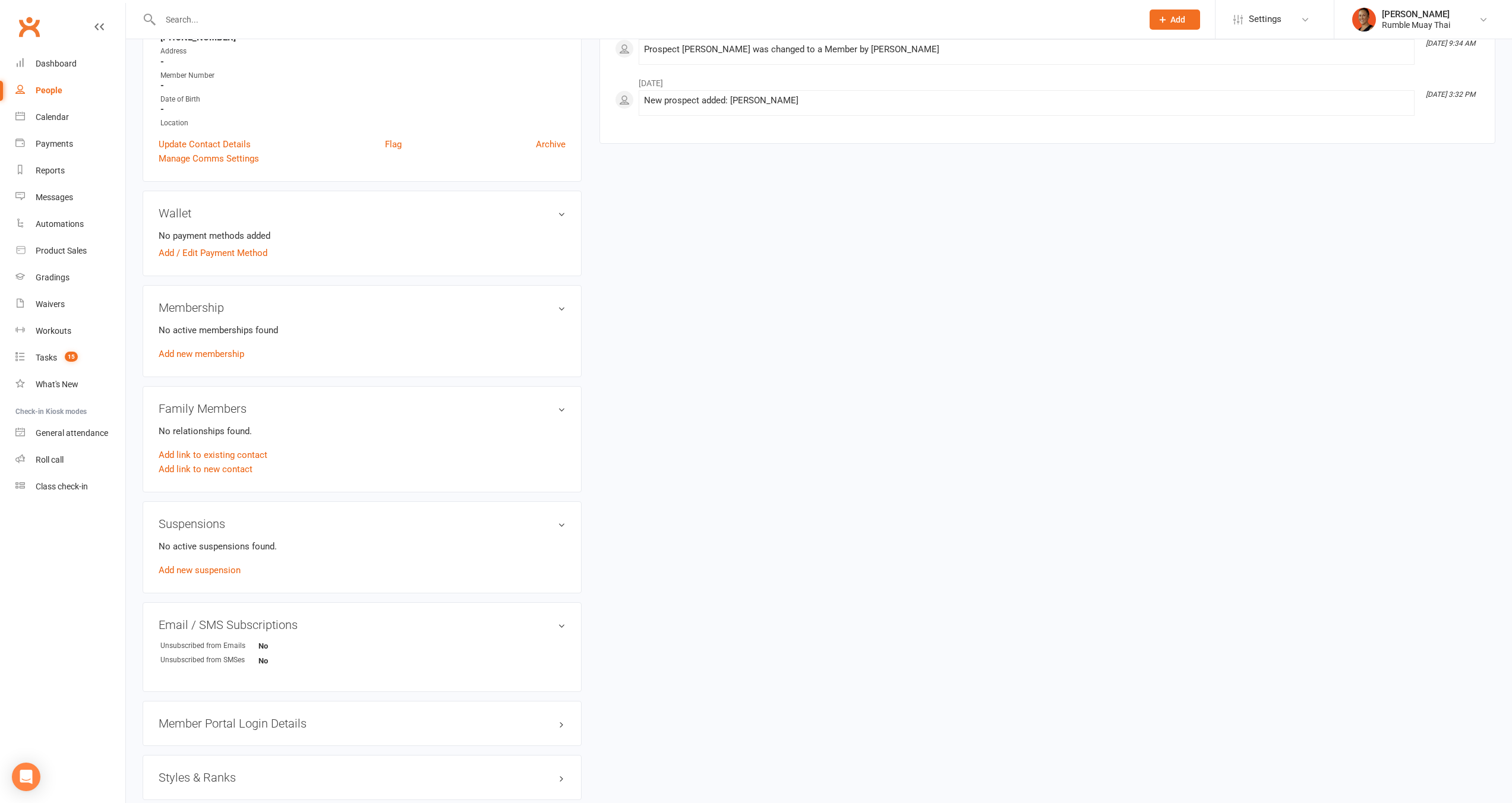
scroll to position [267, 0]
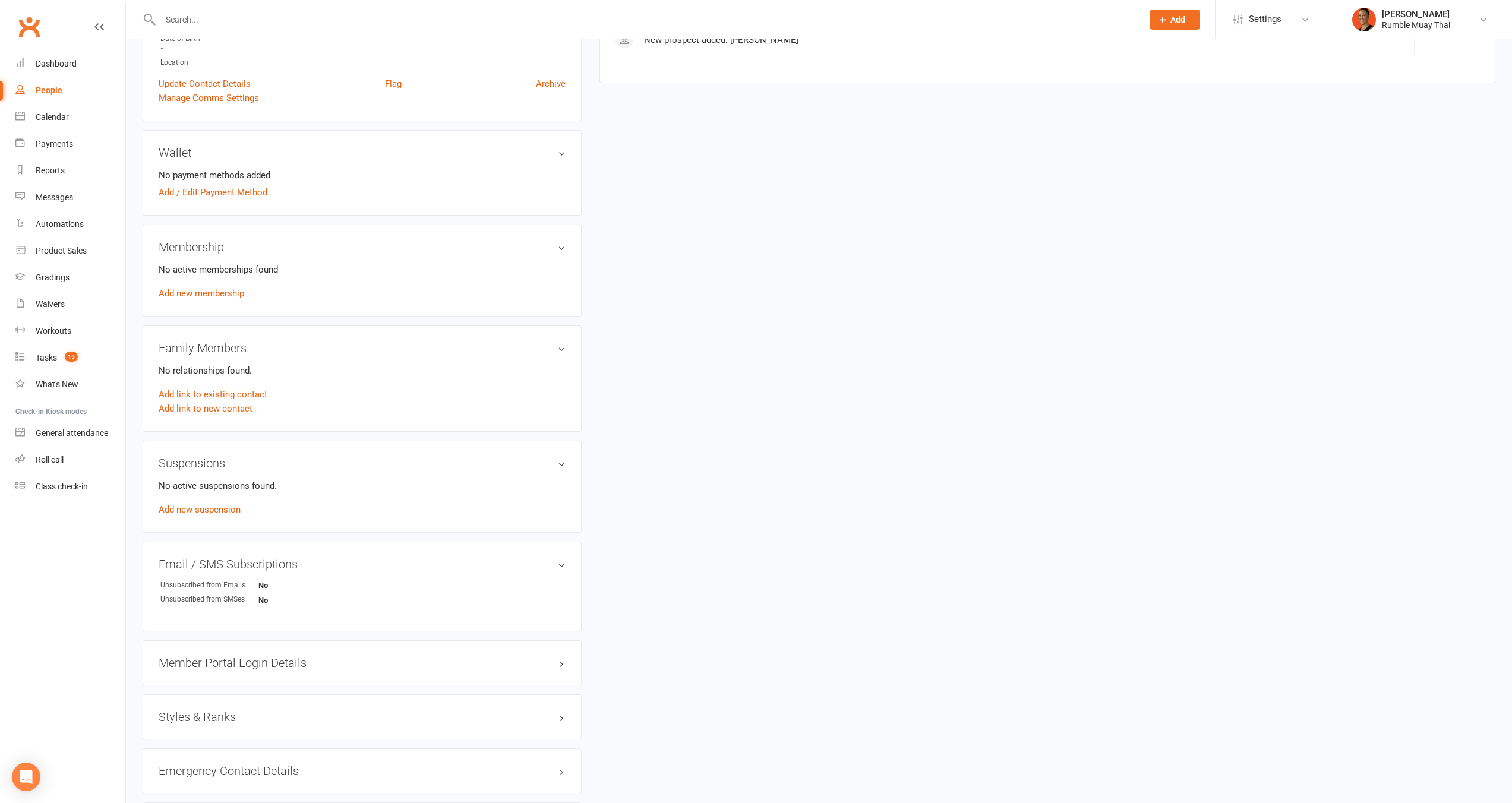
drag, startPoint x: 238, startPoint y: 701, endPoint x: 232, endPoint y: 710, distance: 10.8
click at [237, 701] on div "Styles & Ranks" at bounding box center [362, 717] width 439 height 45
click at [227, 717] on h3 "Styles & Ranks" at bounding box center [362, 717] width 407 height 13
click at [201, 760] on link "Add new style" at bounding box center [186, 763] width 55 height 11
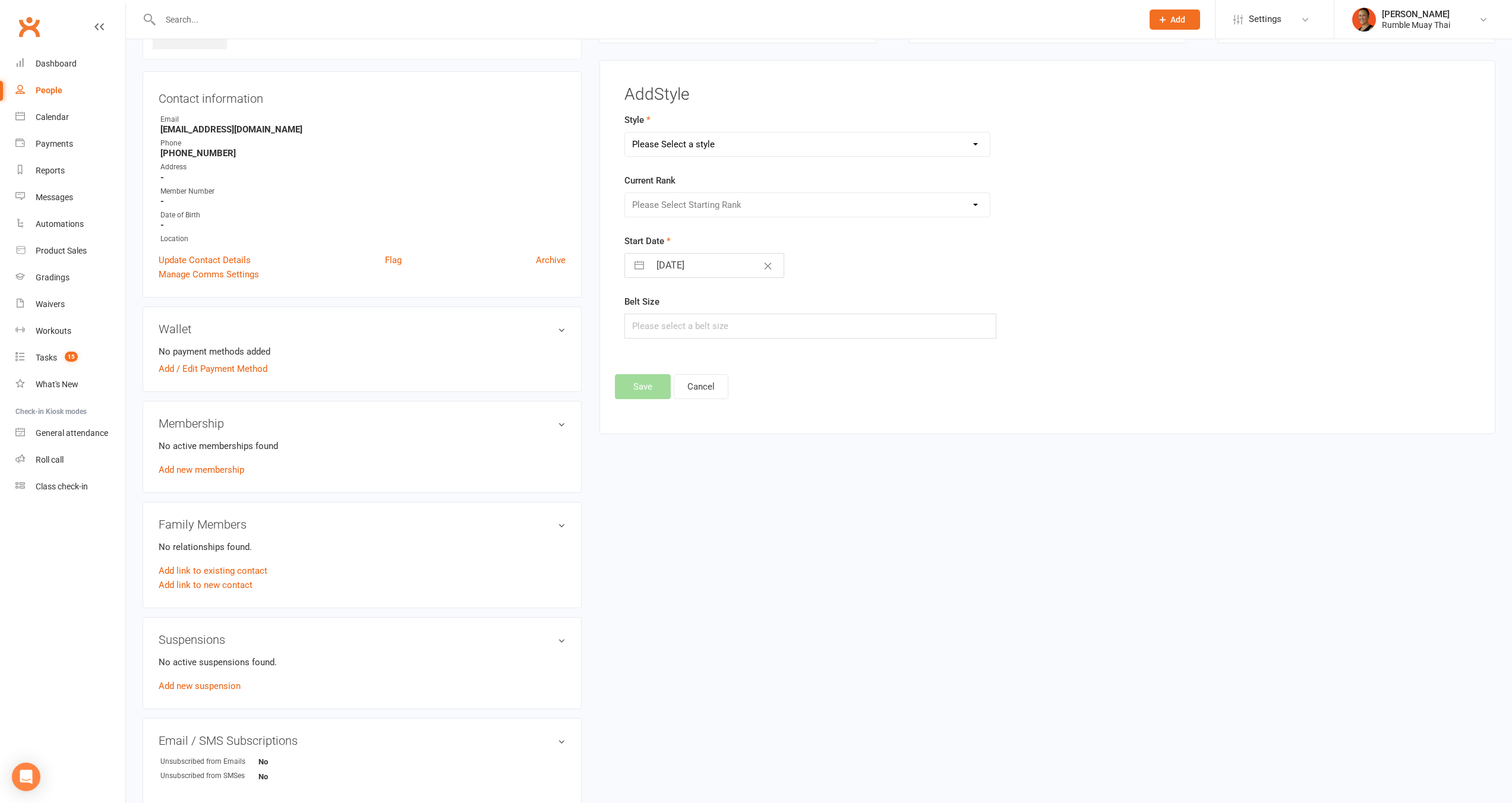
scroll to position [56, 0]
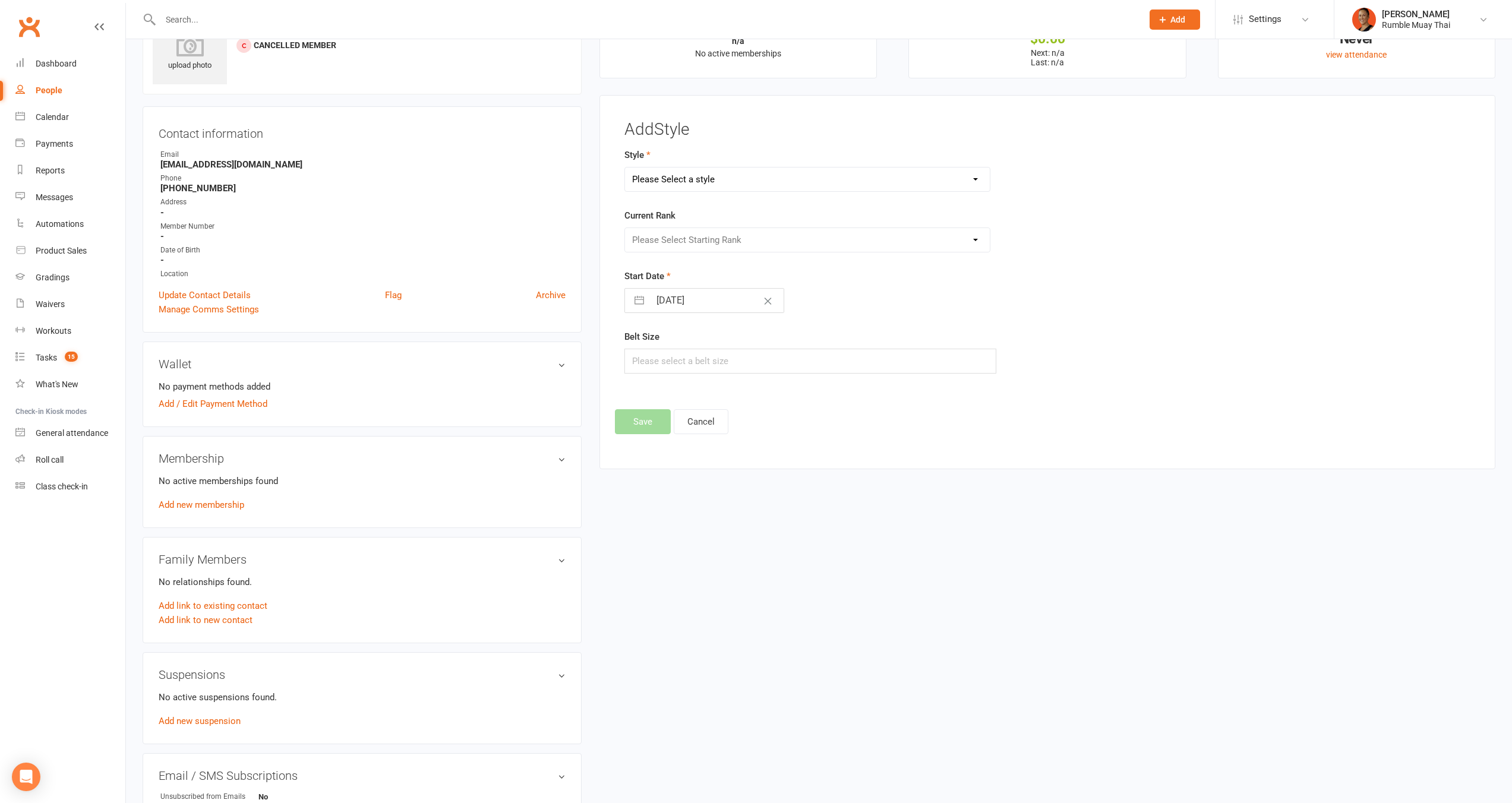
click at [716, 180] on select "Please Select a style Boxing Muay Thai" at bounding box center [807, 179] width 364 height 23
select select "2242"
click at [625, 167] on select "Please Select a style Boxing Muay Thai" at bounding box center [807, 179] width 364 height 23
click at [687, 244] on select "Please Select Starting Rank White Yellow Blue" at bounding box center [807, 240] width 364 height 23
click at [854, 349] on input "text" at bounding box center [810, 361] width 372 height 25
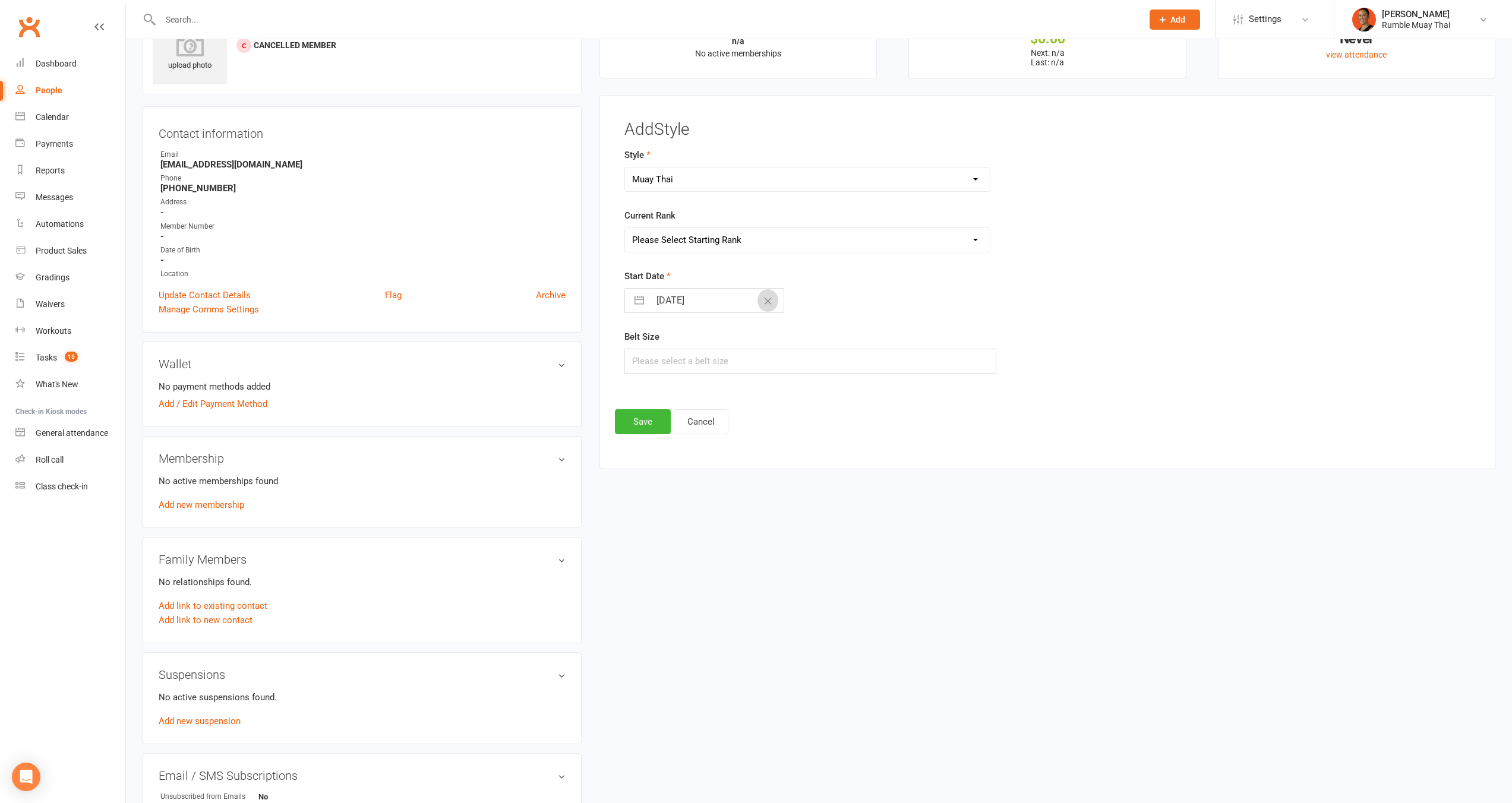
click at [736, 303] on div "[DATE] Navigate forward to interact with the calendar and select a date. Press …" at bounding box center [704, 300] width 160 height 25
click at [702, 303] on input "[DATE]" at bounding box center [716, 300] width 133 height 23
select select "8"
select select "2025"
select select "9"
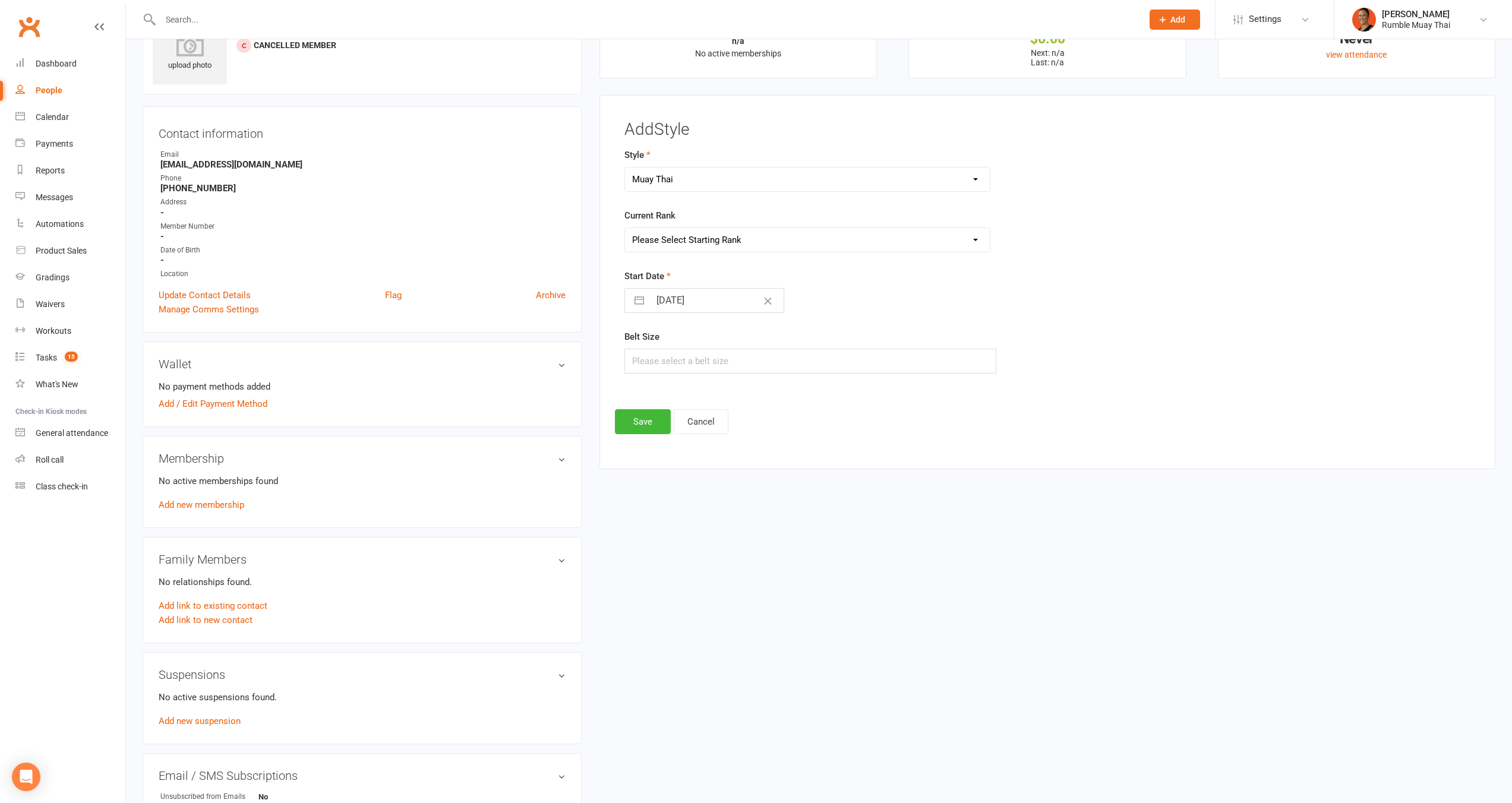
select select "2025"
select select "10"
select select "2025"
click at [657, 342] on div "Move backward to switch to the previous month." at bounding box center [649, 348] width 23 height 20
select select "7"
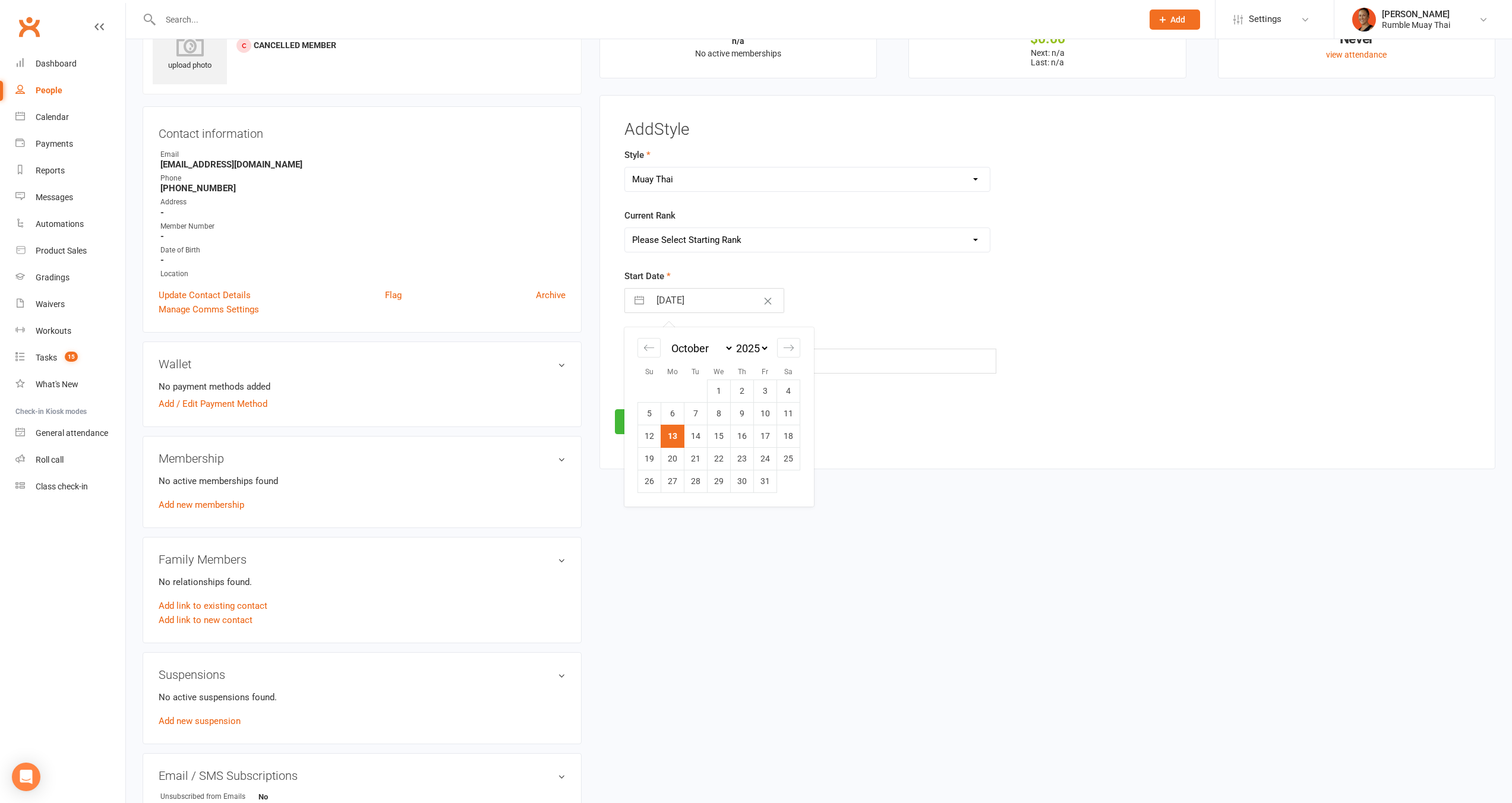
select select "2025"
click at [684, 390] on td "2" at bounding box center [696, 391] width 23 height 23
type input "[DATE]"
click at [642, 424] on button "Save" at bounding box center [642, 422] width 56 height 25
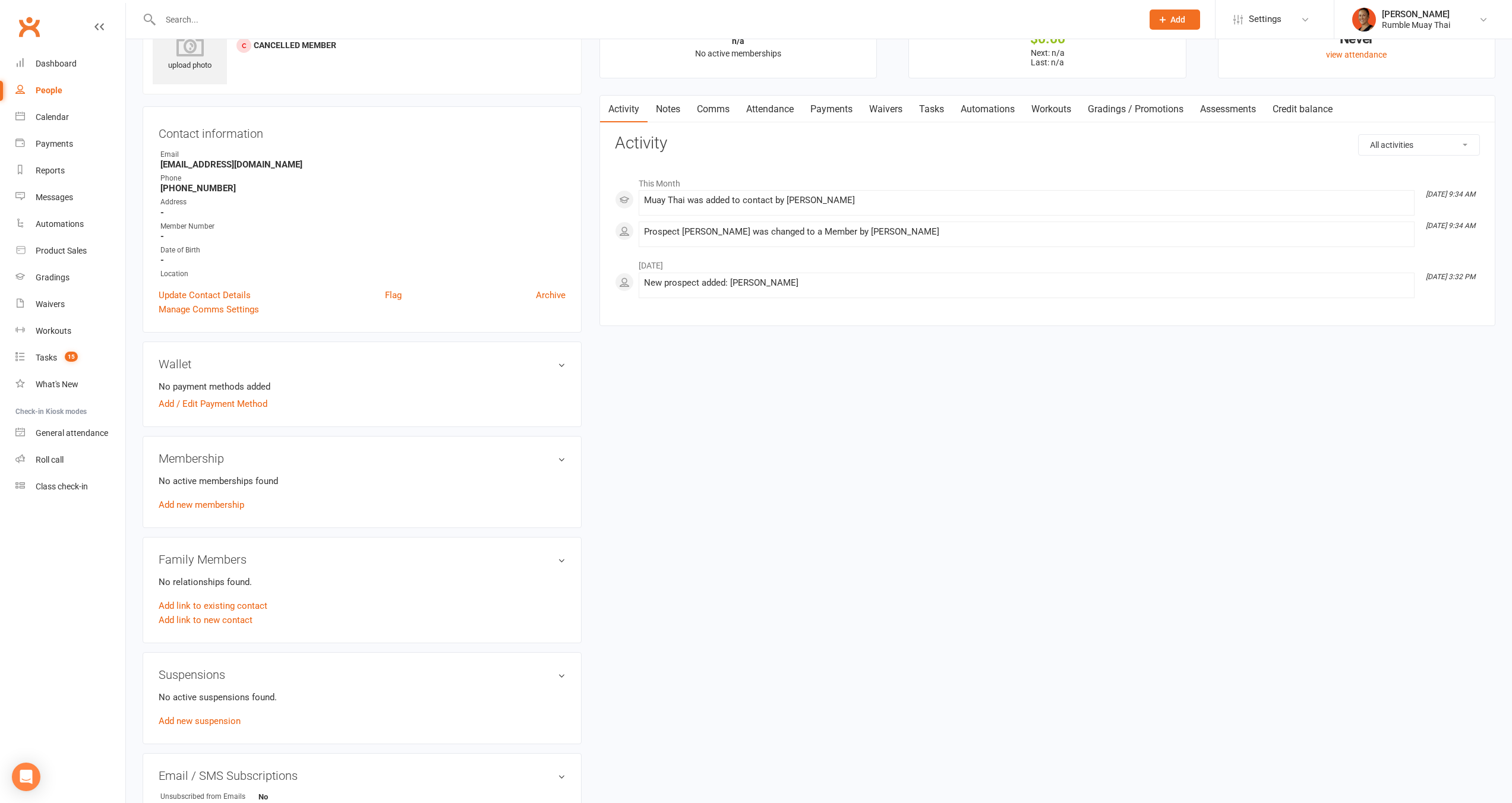
scroll to position [0, 0]
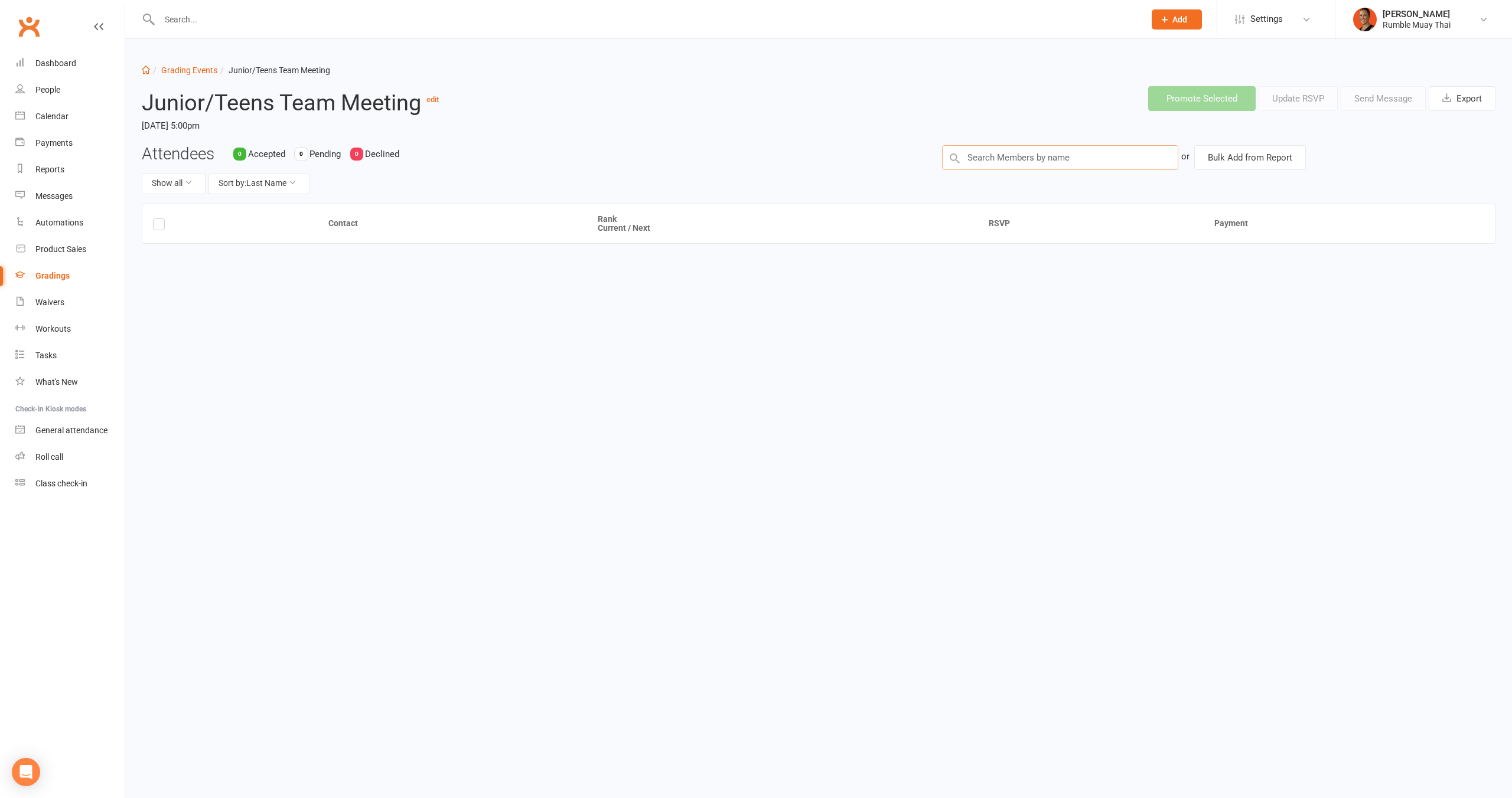
click at [1039, 161] on input "text" at bounding box center [1060, 158] width 236 height 25
type input "[PERSON_NAME]"
click at [1066, 150] on input "text" at bounding box center [1060, 158] width 236 height 25
type input "melina"
click at [1104, 179] on span "Not ready to grade" at bounding box center [1134, 179] width 62 height 9
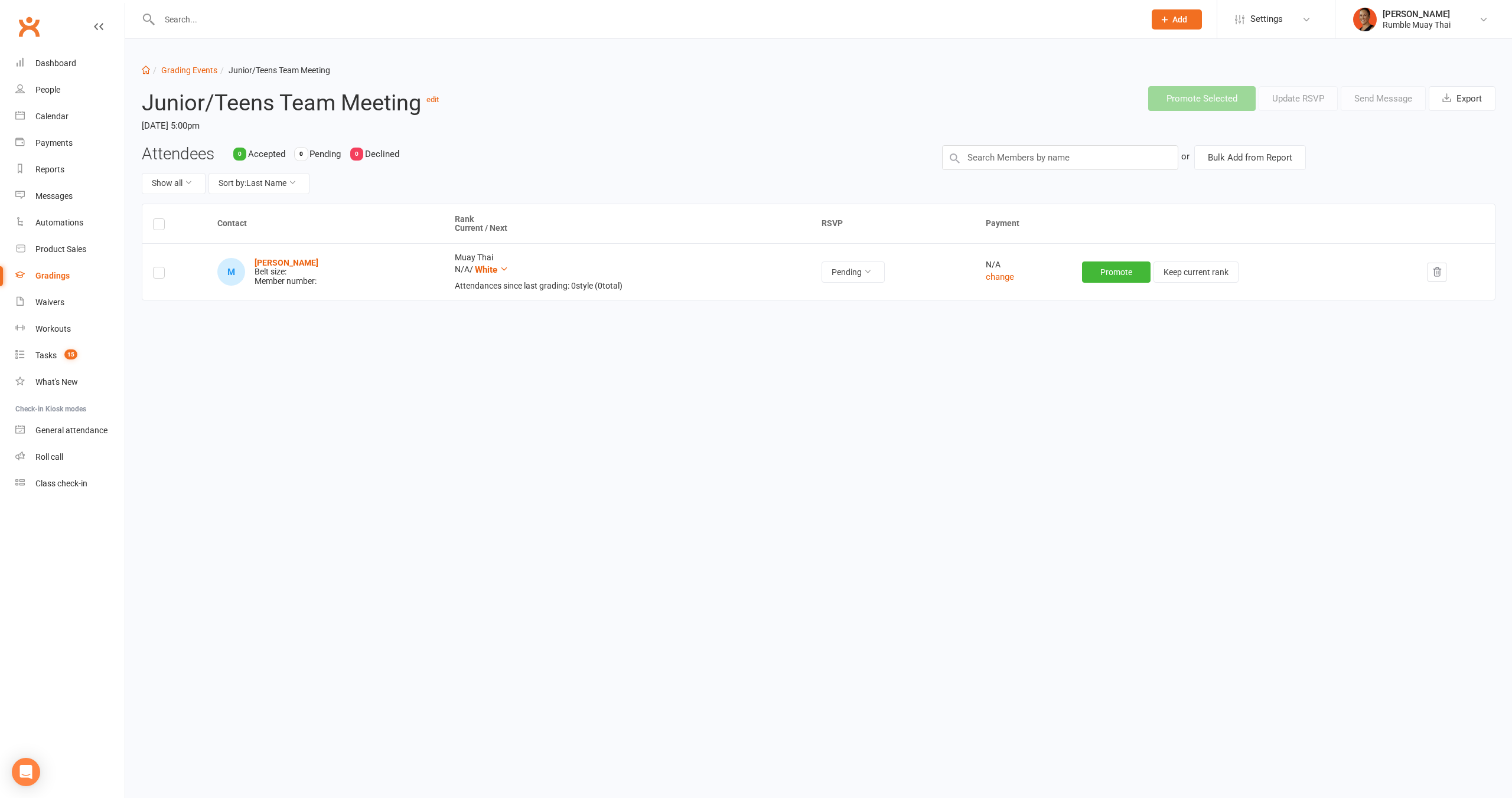
click at [154, 279] on td at bounding box center [174, 271] width 64 height 56
click at [160, 274] on label at bounding box center [158, 274] width 12 height 0
click at [160, 268] on input "checkbox" at bounding box center [158, 268] width 12 height 0
click at [1380, 103] on button "Send Message" at bounding box center [1383, 98] width 85 height 25
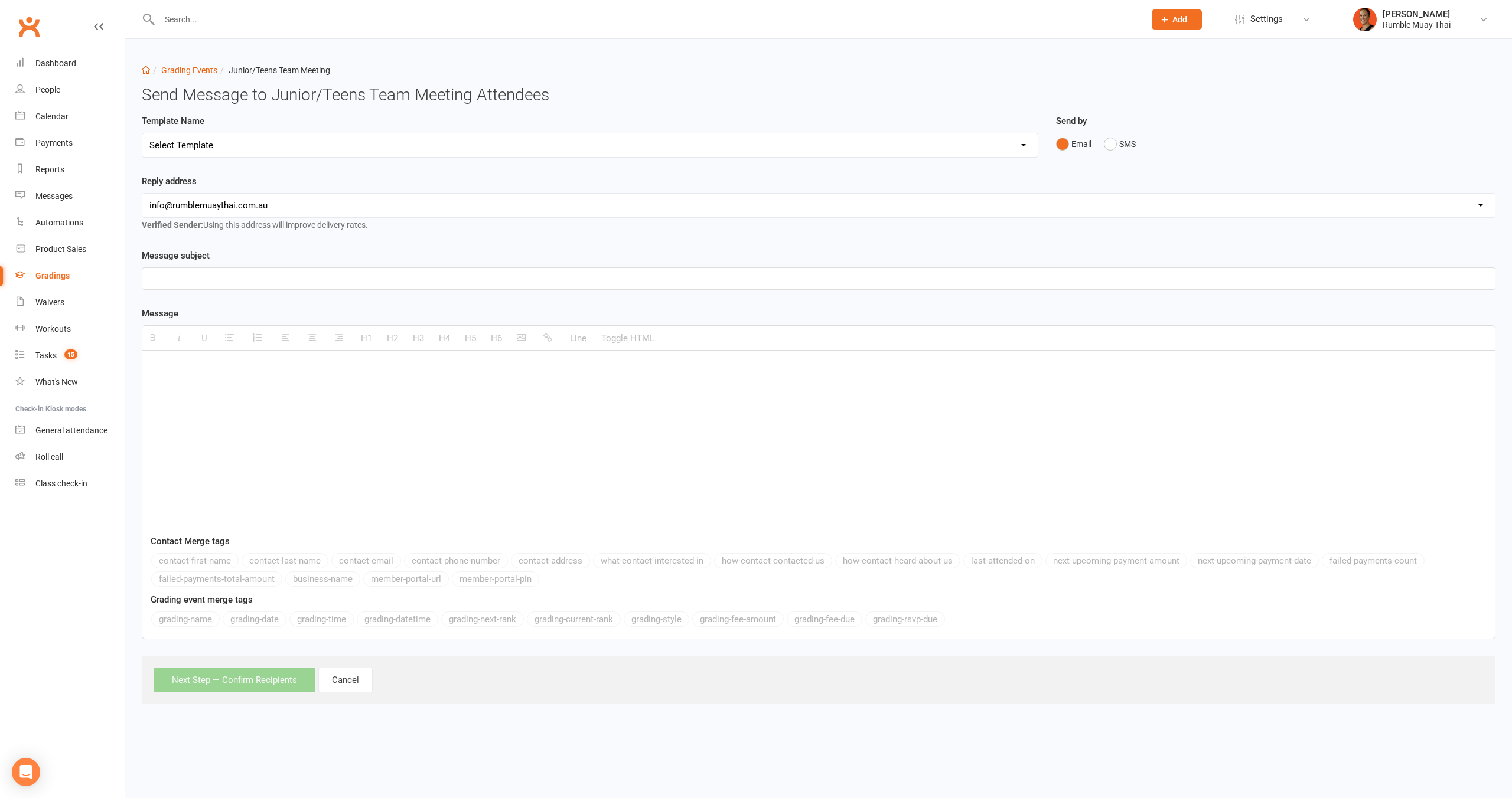
click at [365, 163] on div "Template Name Select Template" at bounding box center [590, 144] width 914 height 60
click at [378, 141] on select "Select Template" at bounding box center [590, 145] width 895 height 23
click at [491, 135] on select "Select Template [Email] Confirmation of Successful Grading [Email] Grading Even…" at bounding box center [590, 145] width 895 height 23
click at [142, 133] on select "Select Template [Email] Confirmation of Successful Grading [Email] Grading Even…" at bounding box center [590, 145] width 895 height 23
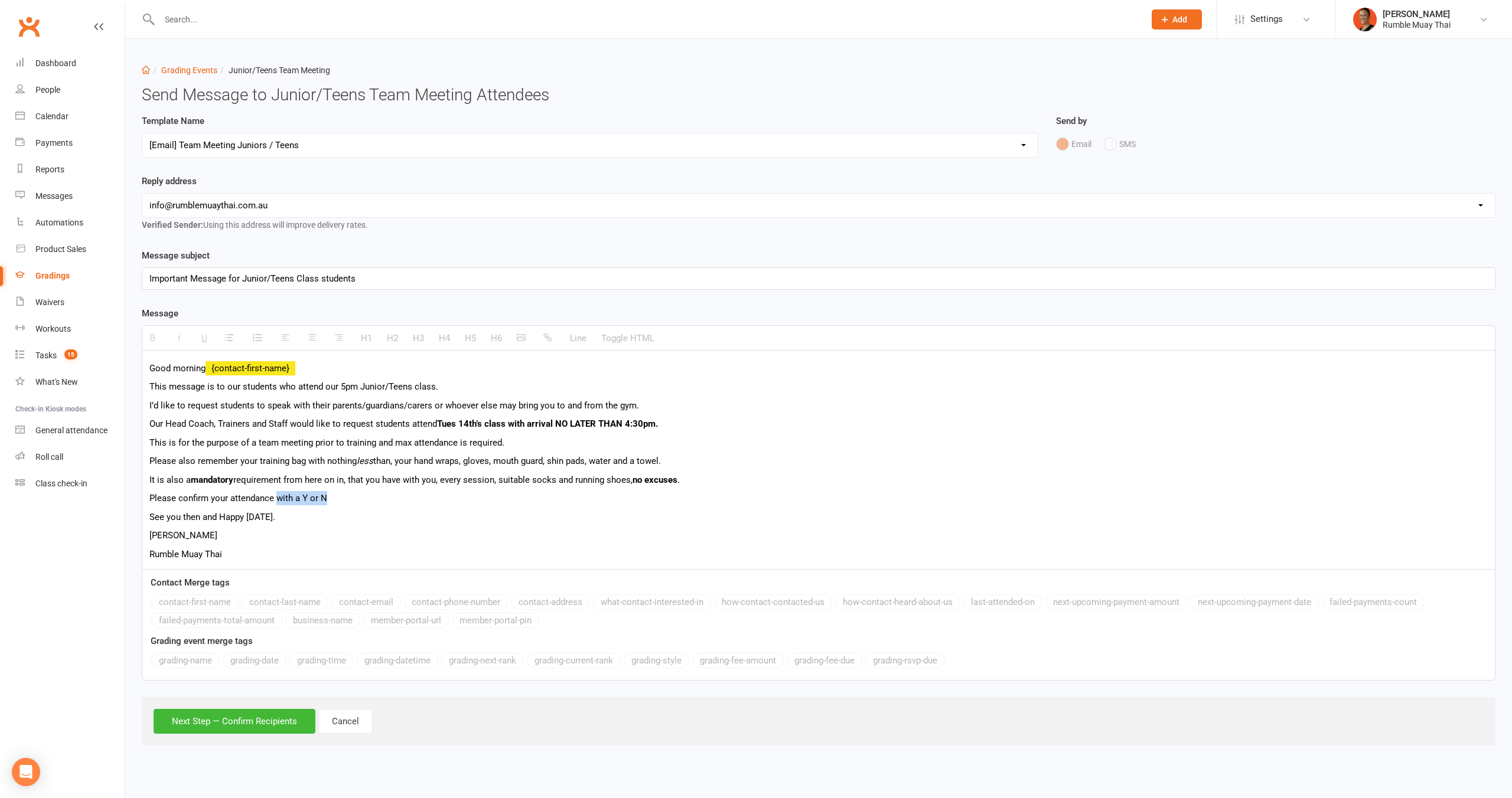
drag, startPoint x: 276, startPoint y: 497, endPoint x: 357, endPoint y: 498, distance: 81.0
click at [357, 498] on p "Please confirm your attendance with a Y or N" at bounding box center [818, 498] width 1338 height 14
click at [306, 514] on p "See you then and Happy [DATE]." at bounding box center [818, 517] width 1338 height 14
click at [283, 533] on p "[PERSON_NAME]" at bounding box center [818, 535] width 1338 height 14
click at [279, 540] on p "[PERSON_NAME]" at bounding box center [818, 535] width 1338 height 14
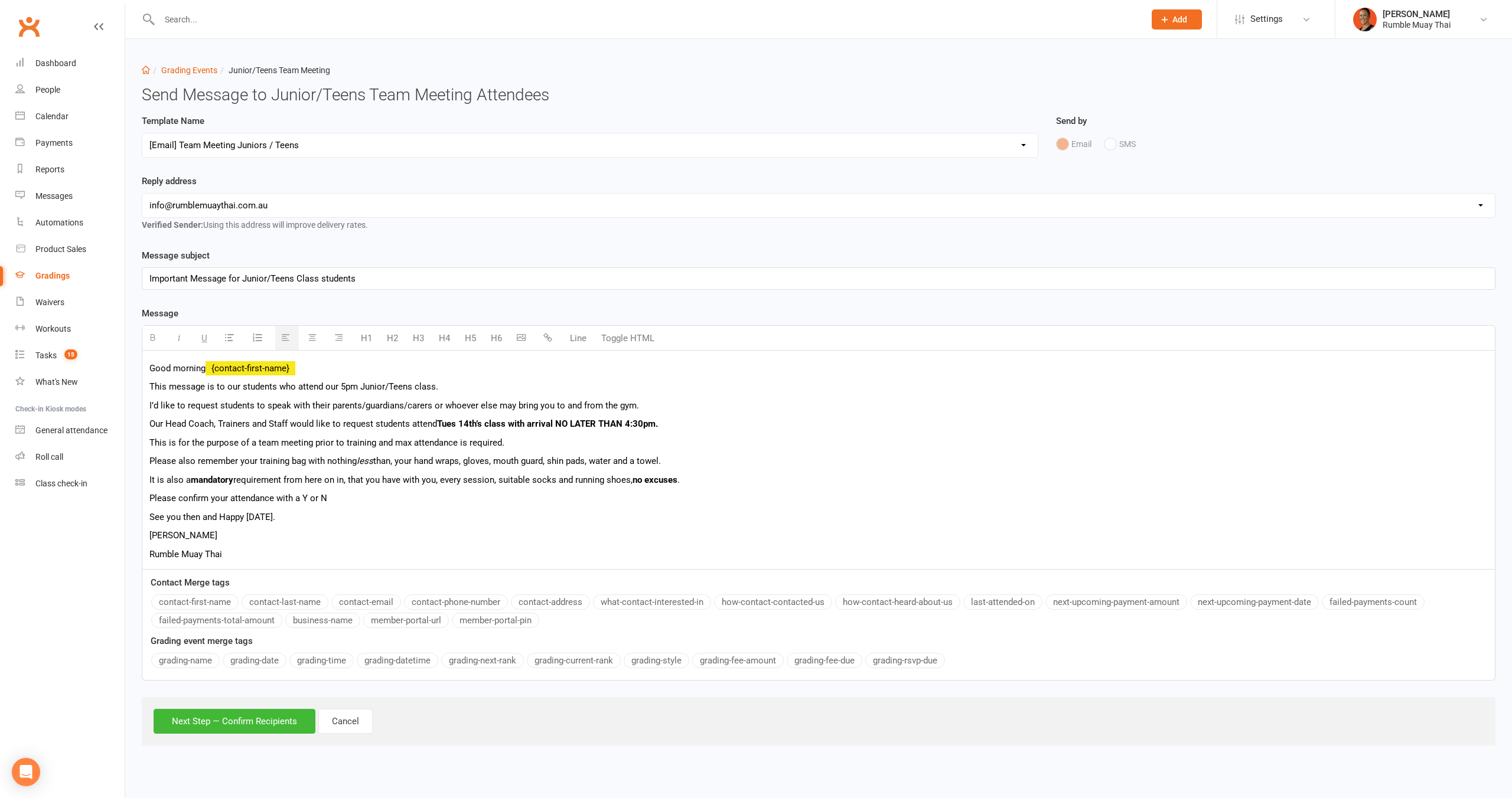
click at [276, 551] on p "Rumble Muay Thai" at bounding box center [818, 554] width 1338 height 14
click at [289, 552] on p "Rumble Muay Thai" at bounding box center [818, 554] width 1338 height 14
click at [318, 516] on p "See you then and Happy [DATE]." at bounding box center [818, 517] width 1338 height 14
click at [379, 507] on div "Good morning {contact-first-name} This message is to our students who attend ou…" at bounding box center [819, 460] width 1352 height 219
click at [380, 505] on p "Please confirm your attendance with a Y or N" at bounding box center [818, 498] width 1338 height 14
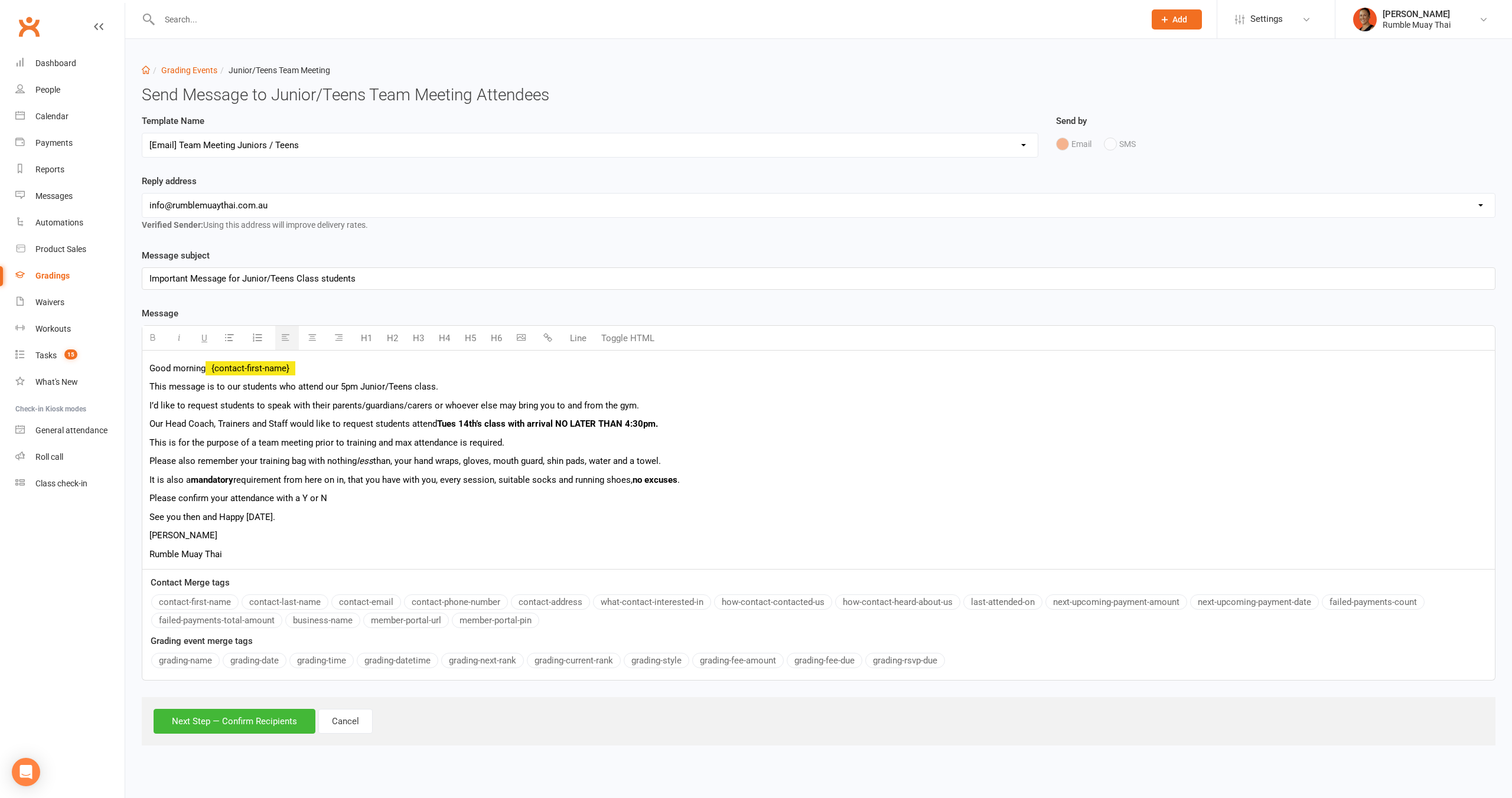
click at [333, 148] on select "Select Template [Email] Confirmation of Successful Grading [Email] Grading Even…" at bounding box center [590, 145] width 895 height 23
click at [142, 133] on select "Select Template [Email] Confirmation of Successful Grading [Email] Grading Even…" at bounding box center [590, 145] width 895 height 23
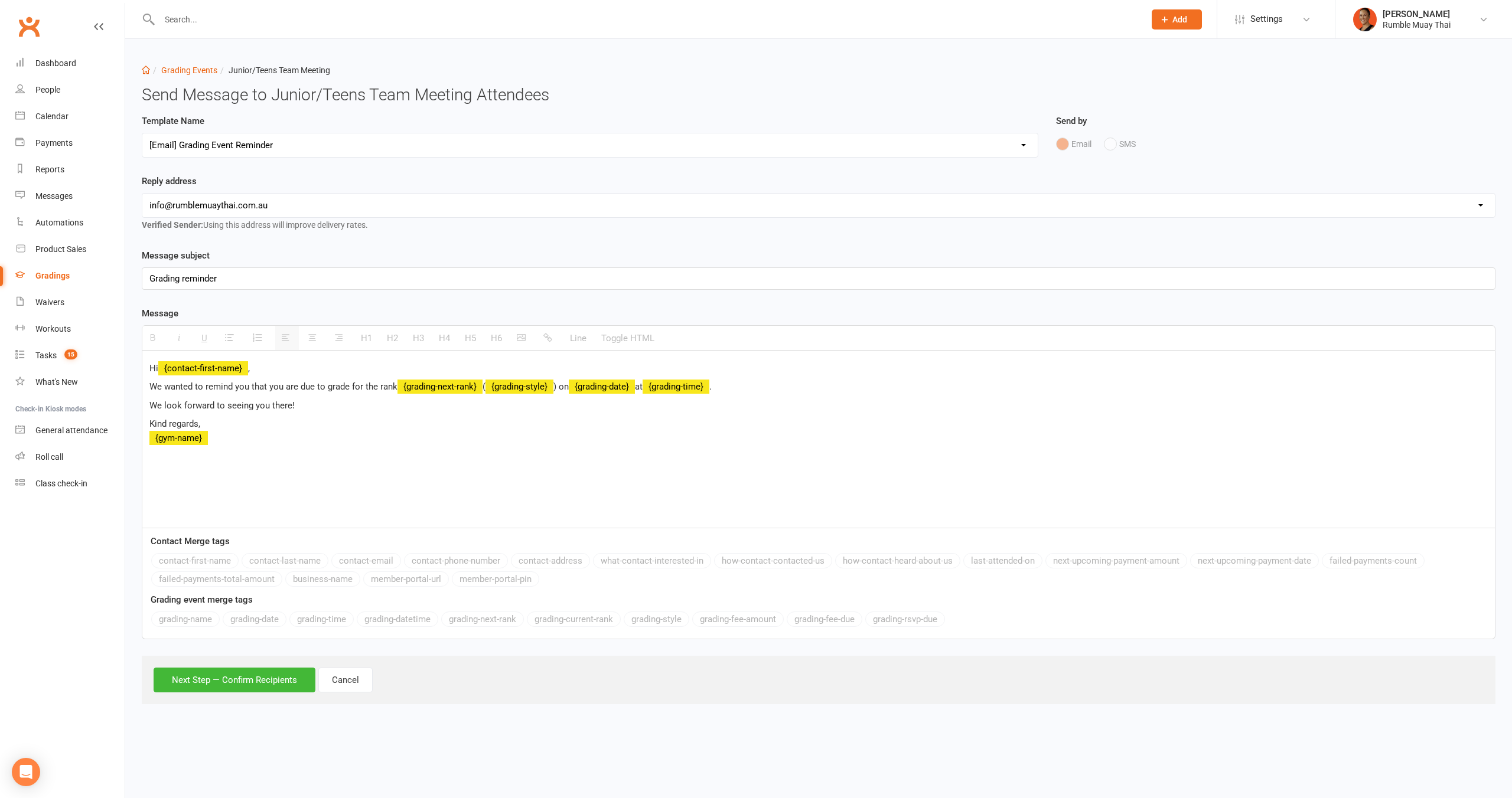
click at [270, 144] on select "Select Template [Email] Confirmation of Successful Grading [Email] Grading Even…" at bounding box center [590, 145] width 895 height 23
click at [142, 133] on select "Select Template [Email] Confirmation of Successful Grading [Email] Grading Even…" at bounding box center [590, 145] width 895 height 23
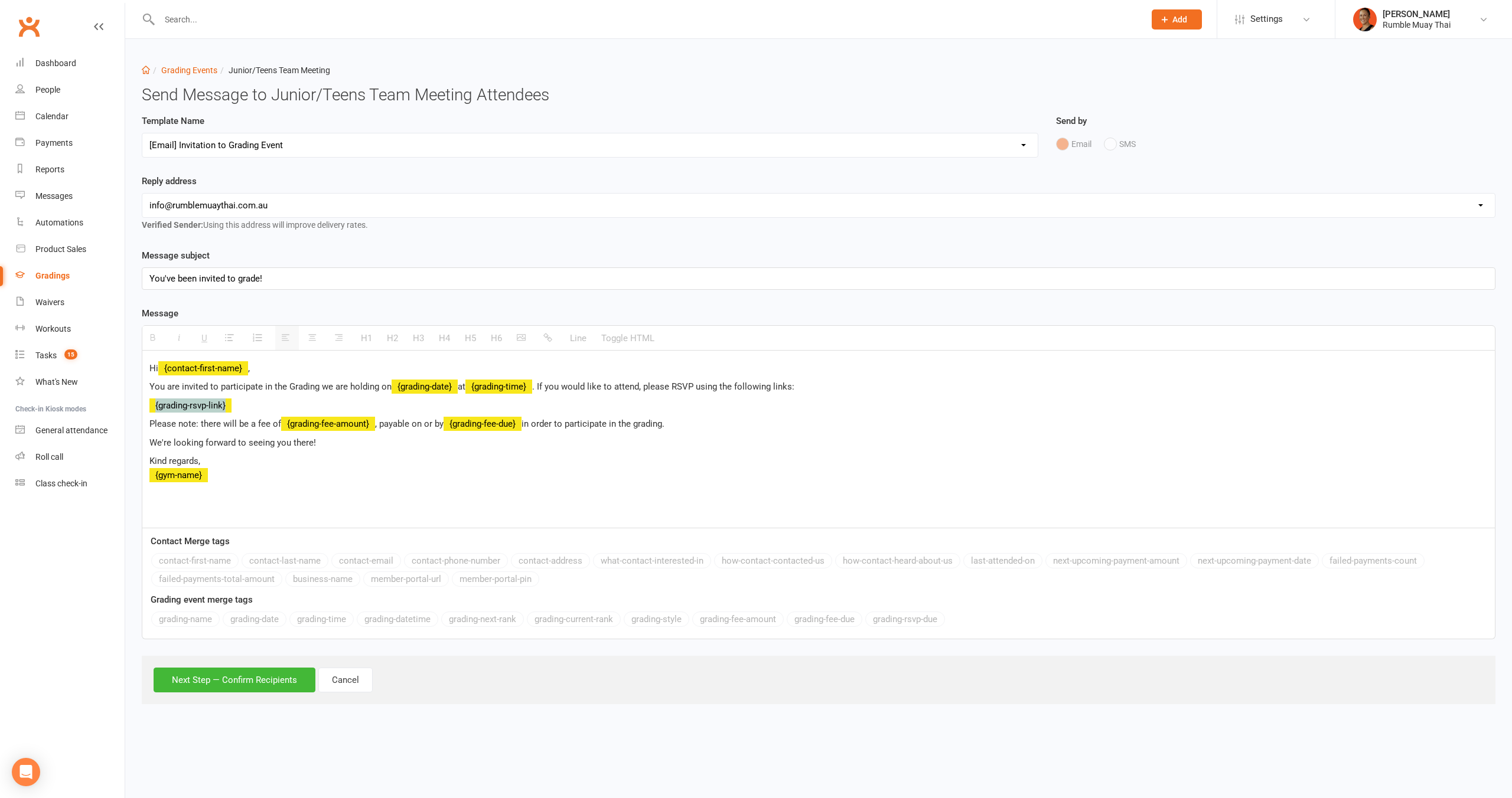
drag, startPoint x: 249, startPoint y: 409, endPoint x: 131, endPoint y: 409, distance: 118.0
click at [131, 409] on div "Dashboard Grading Events Junior/Teens Team Meeting Send Message to Junior/Teens…" at bounding box center [819, 376] width 1387 height 675
copy mark "{grading-rsvp-link}"
click at [258, 156] on select "Select Template [Email] Confirmation of Successful Grading [Email] Grading Even…" at bounding box center [590, 145] width 895 height 23
select select "4"
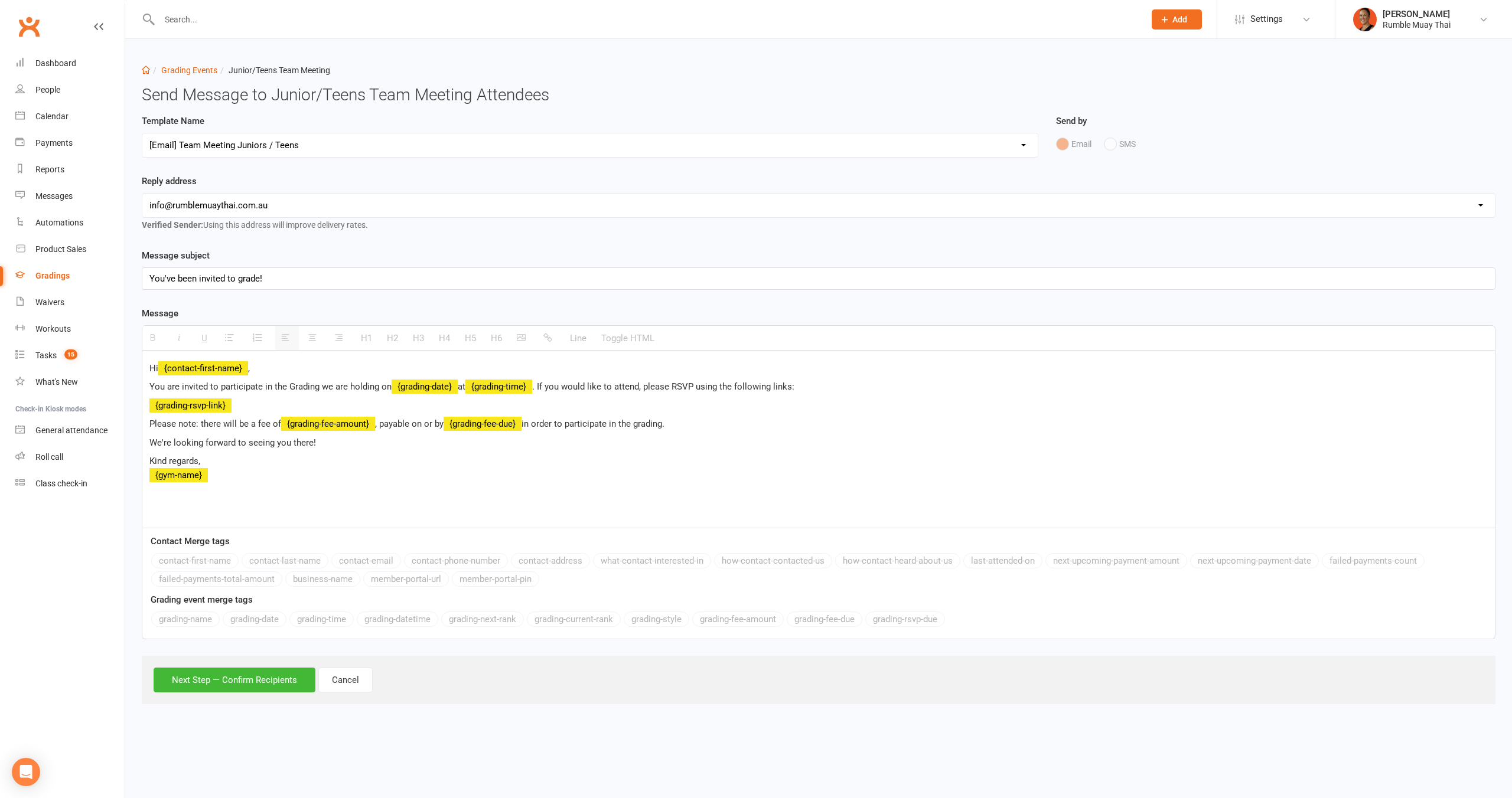
click at [142, 133] on select "Select Template [Email] Confirmation of Successful Grading [Email] Grading Even…" at bounding box center [590, 145] width 895 height 23
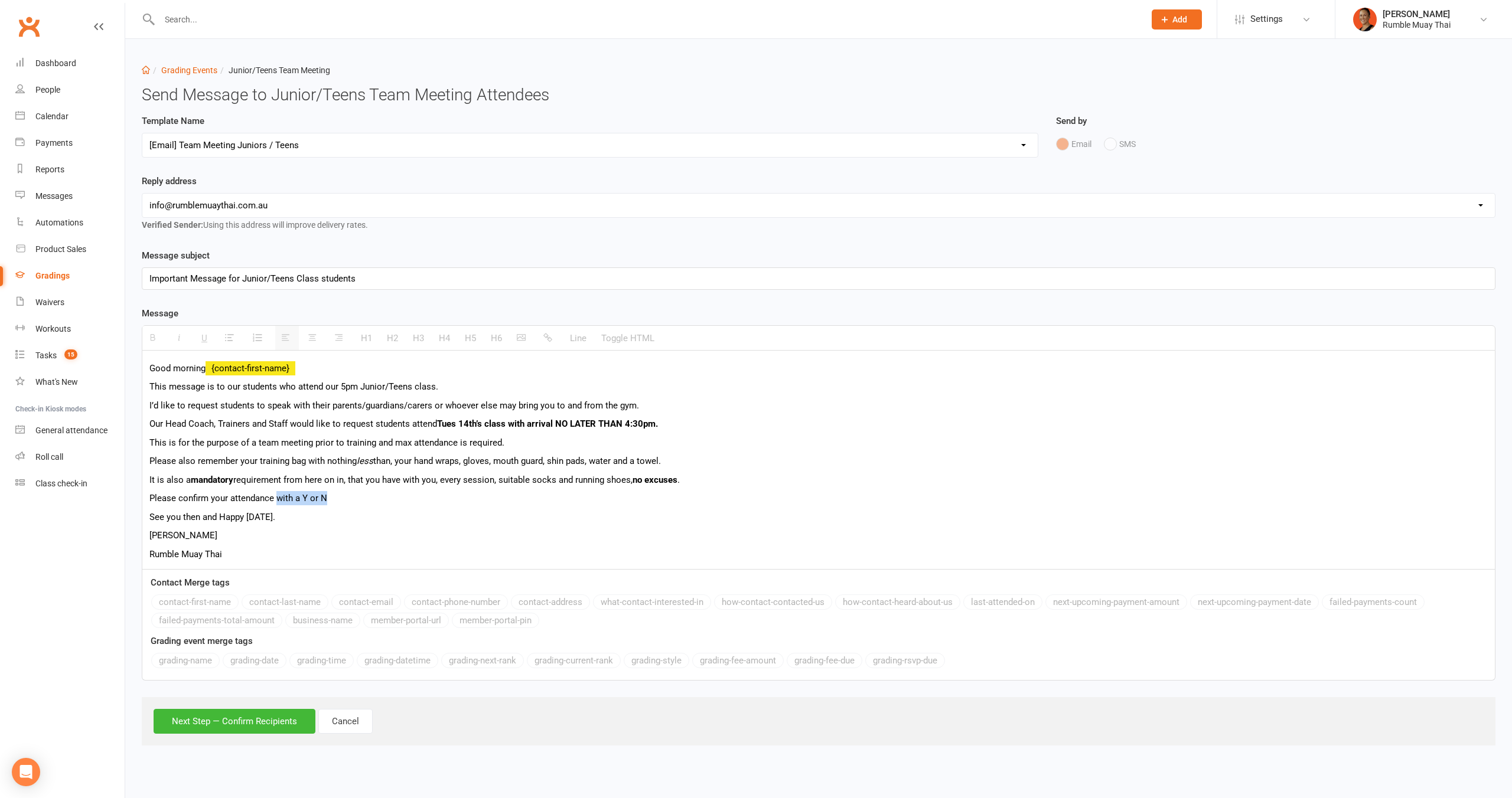
drag, startPoint x: 332, startPoint y: 496, endPoint x: 279, endPoint y: 492, distance: 53.2
click at [279, 492] on p "Please confirm your attendance with a Y or N" at bounding box center [818, 498] width 1338 height 14
click at [298, 718] on button "Next Step — Confirm Recipients" at bounding box center [235, 721] width 162 height 25
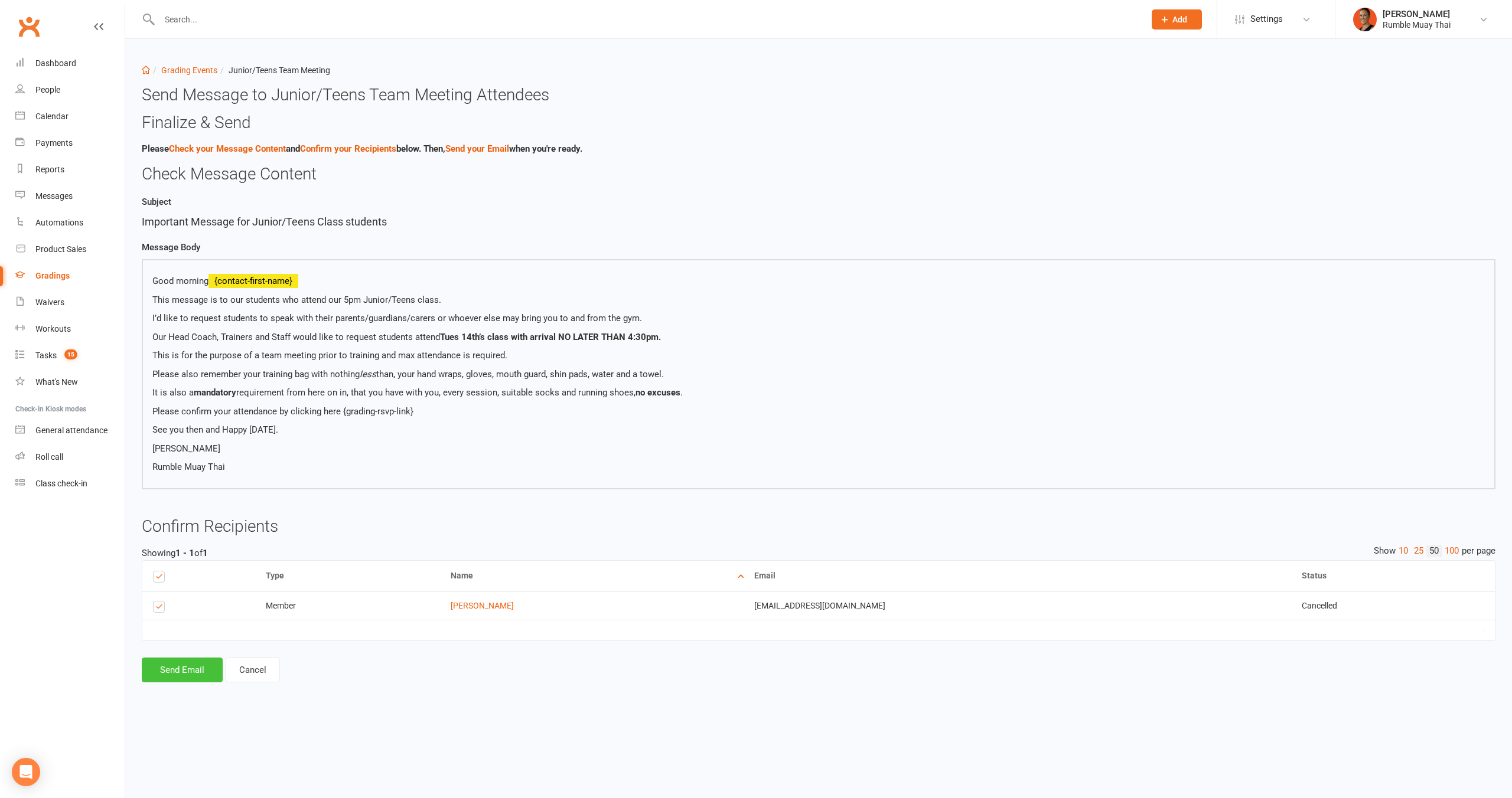
click at [182, 671] on button "Send Email" at bounding box center [182, 670] width 81 height 25
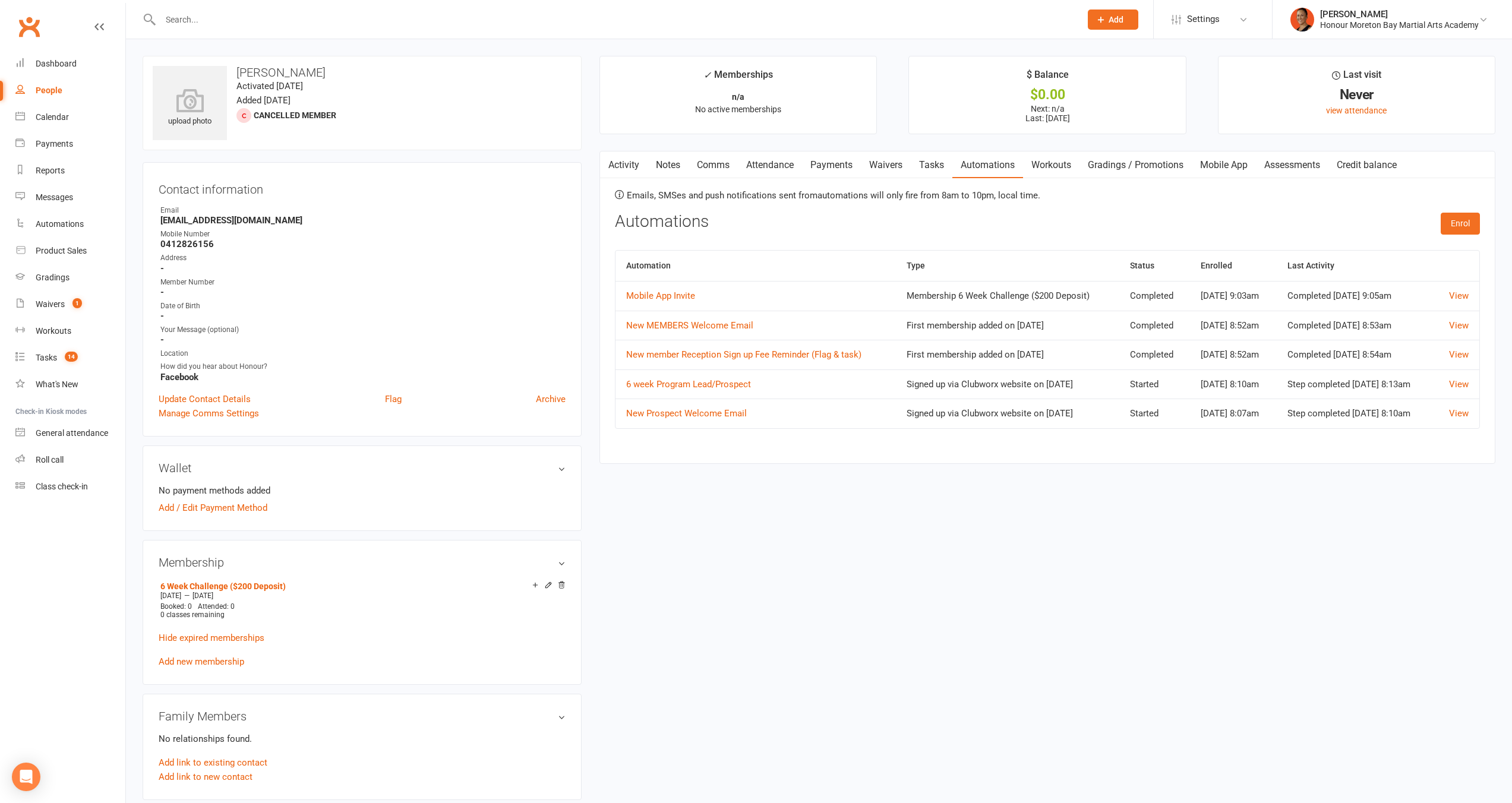
drag, startPoint x: 988, startPoint y: 560, endPoint x: 976, endPoint y: 564, distance: 12.6
click at [987, 561] on div "upload photo Coral [PERSON_NAME] Activated [DATE] Added [DATE] Cancelled member…" at bounding box center [818, 771] width 1371 height 1431
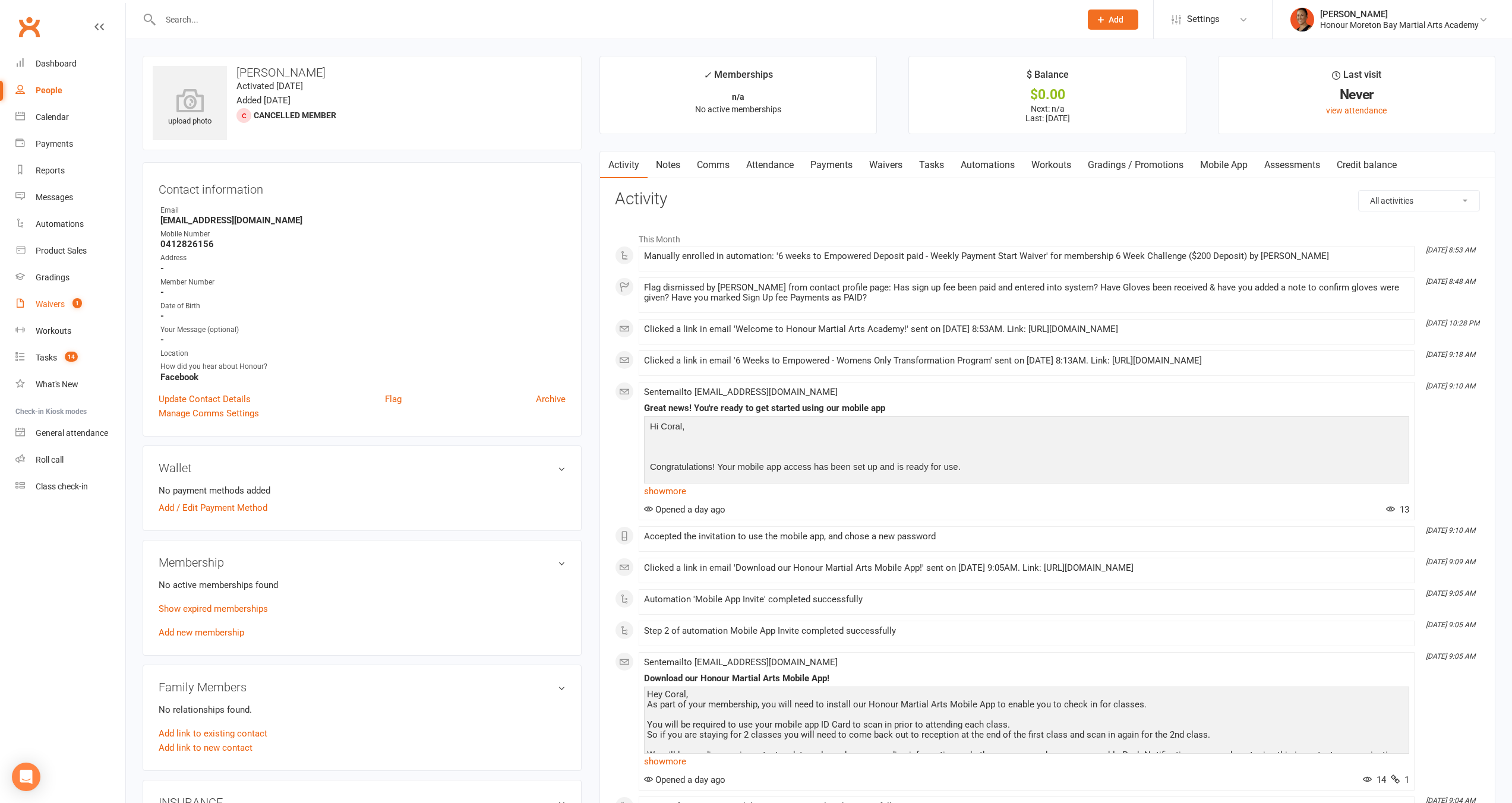
click at [63, 304] on div "Waivers" at bounding box center [50, 304] width 29 height 9
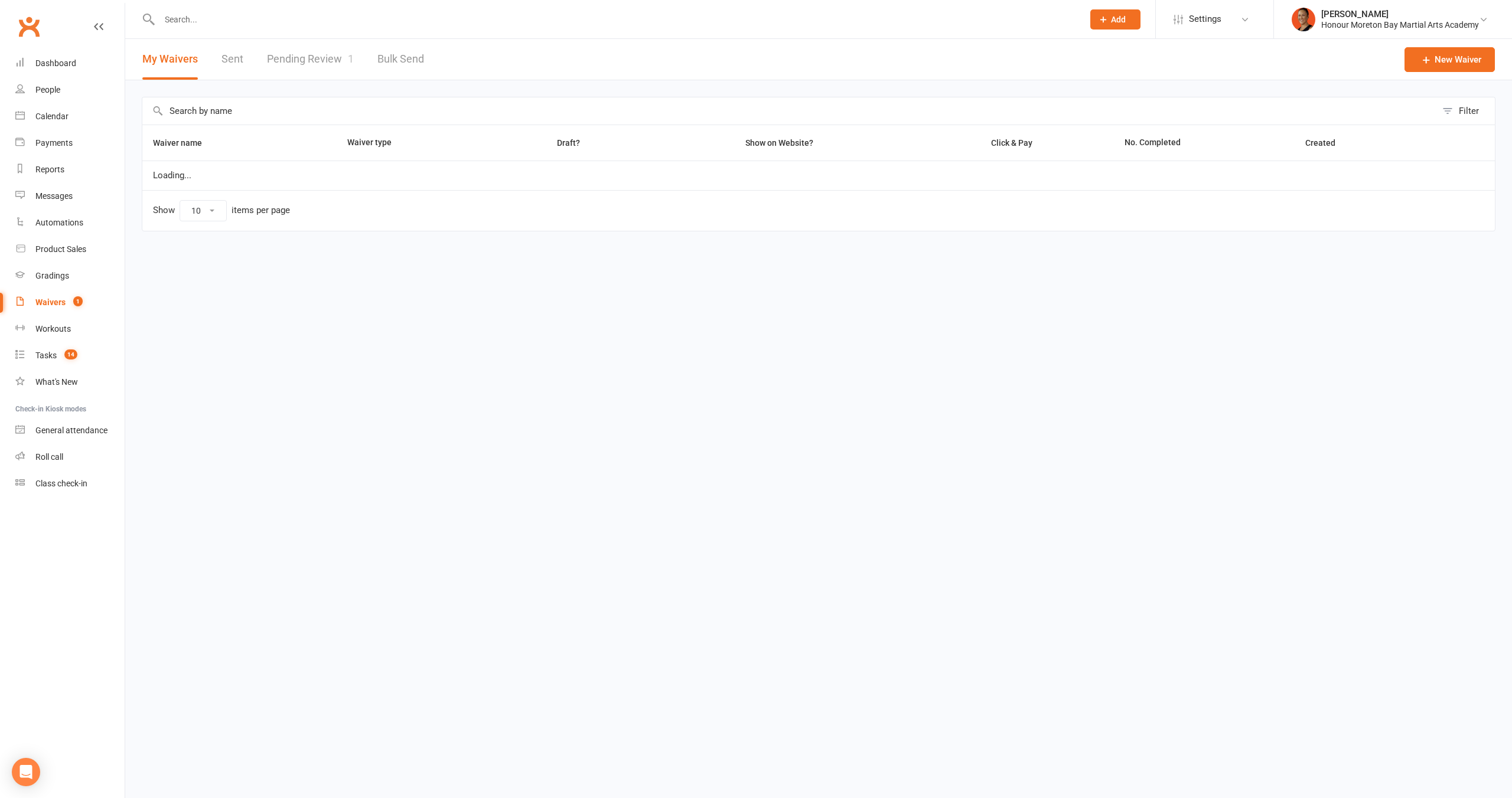
select select "100"
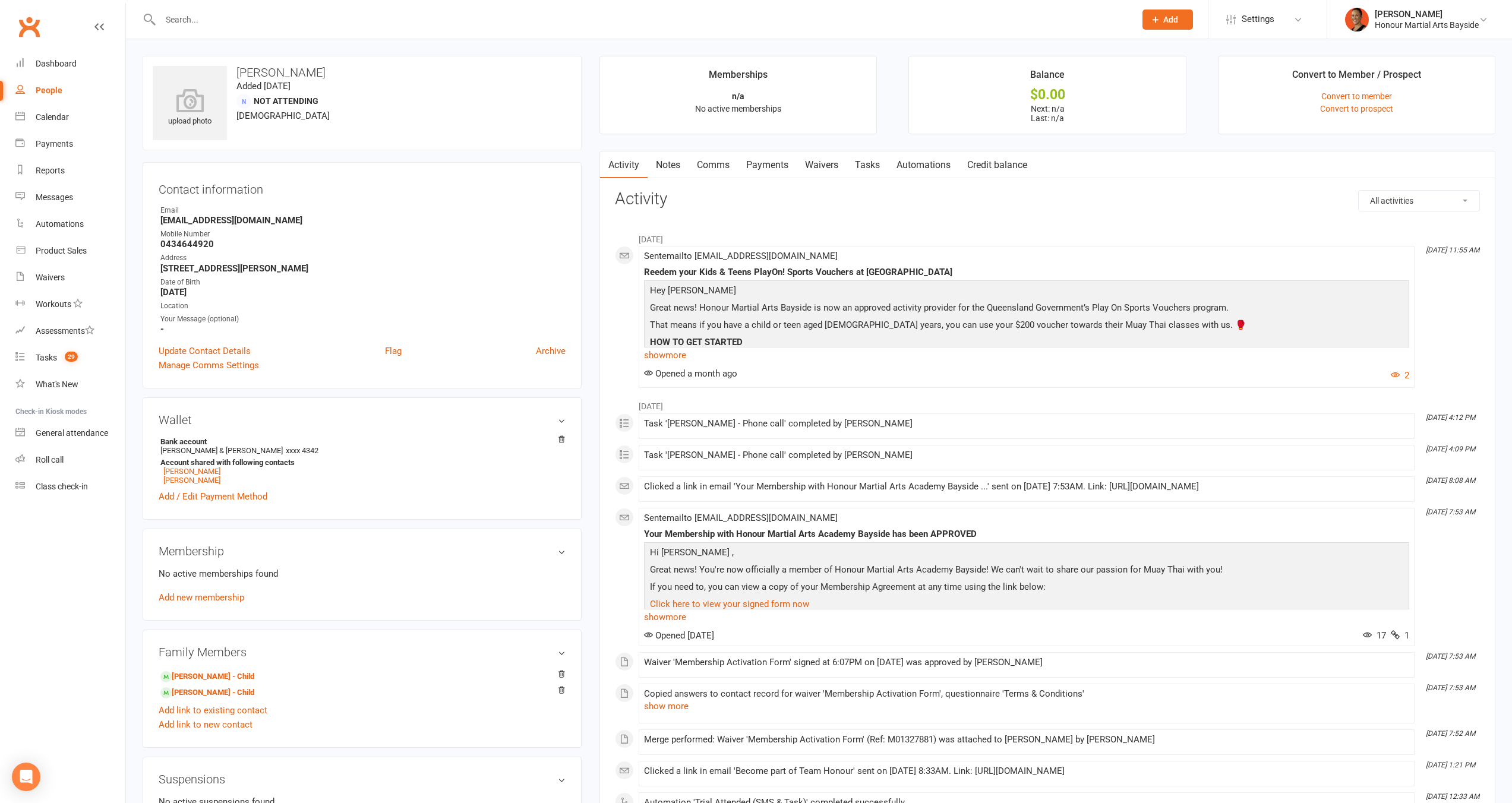
drag, startPoint x: 531, startPoint y: 246, endPoint x: 293, endPoint y: 213, distance: 240.3
click at [528, 245] on strong "0434644920" at bounding box center [363, 244] width 405 height 11
click at [35, 201] on link "Messages" at bounding box center [70, 197] width 110 height 27
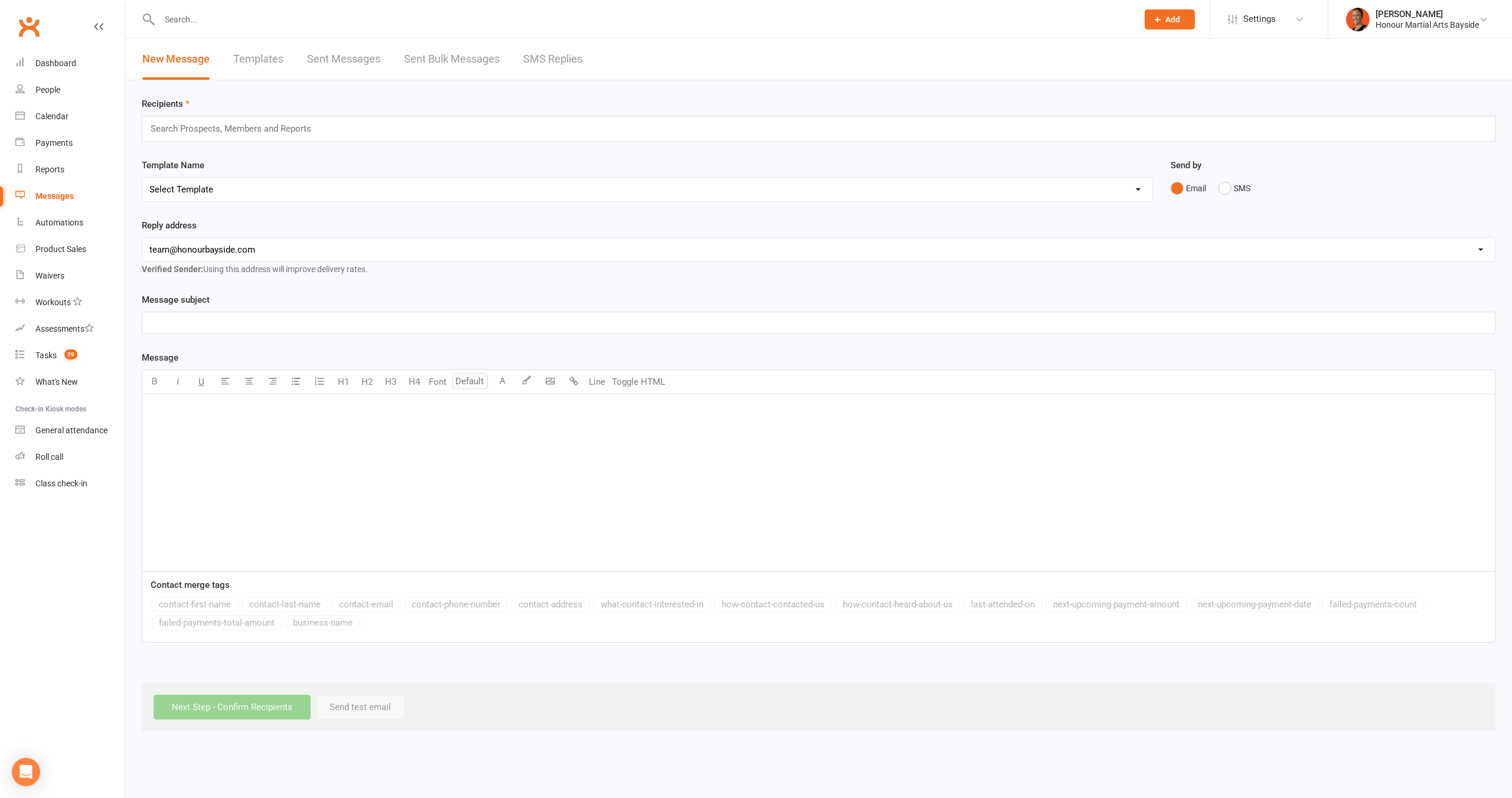
click at [523, 51] on link "SMS Replies" at bounding box center [553, 59] width 59 height 41
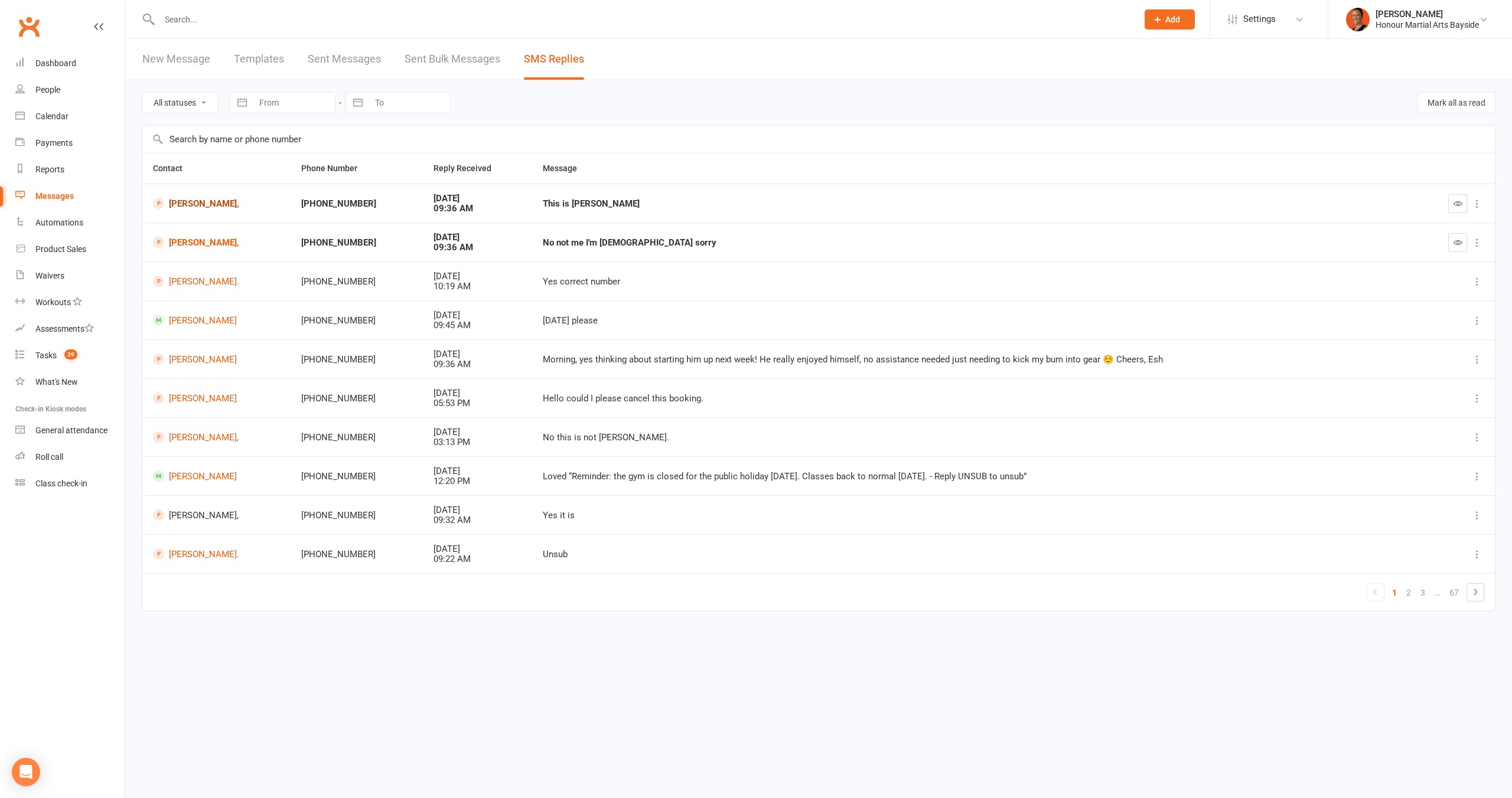
click at [208, 205] on link "[PERSON_NAME]," at bounding box center [216, 203] width 127 height 11
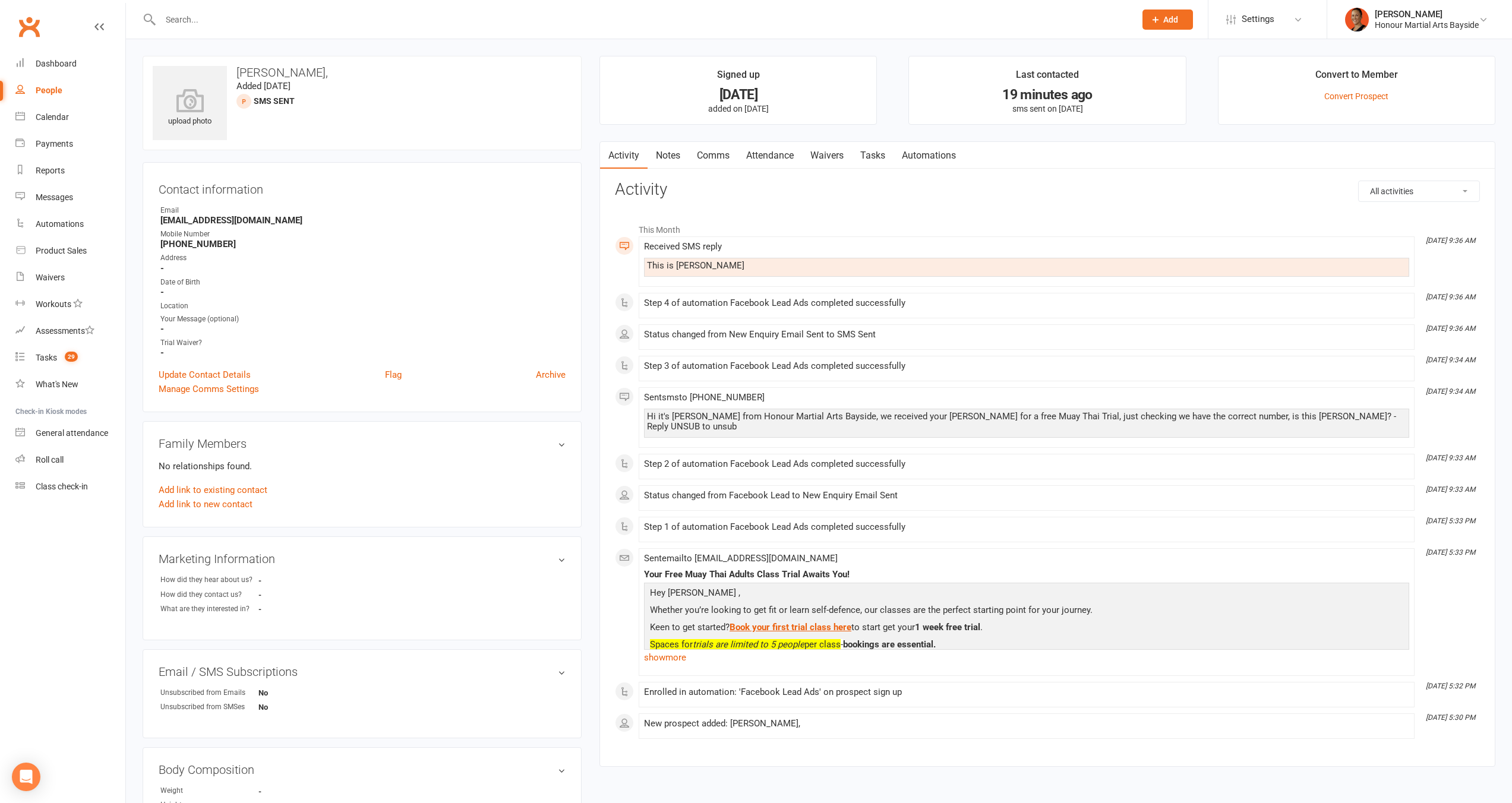
click at [718, 150] on link "Comms" at bounding box center [713, 156] width 49 height 27
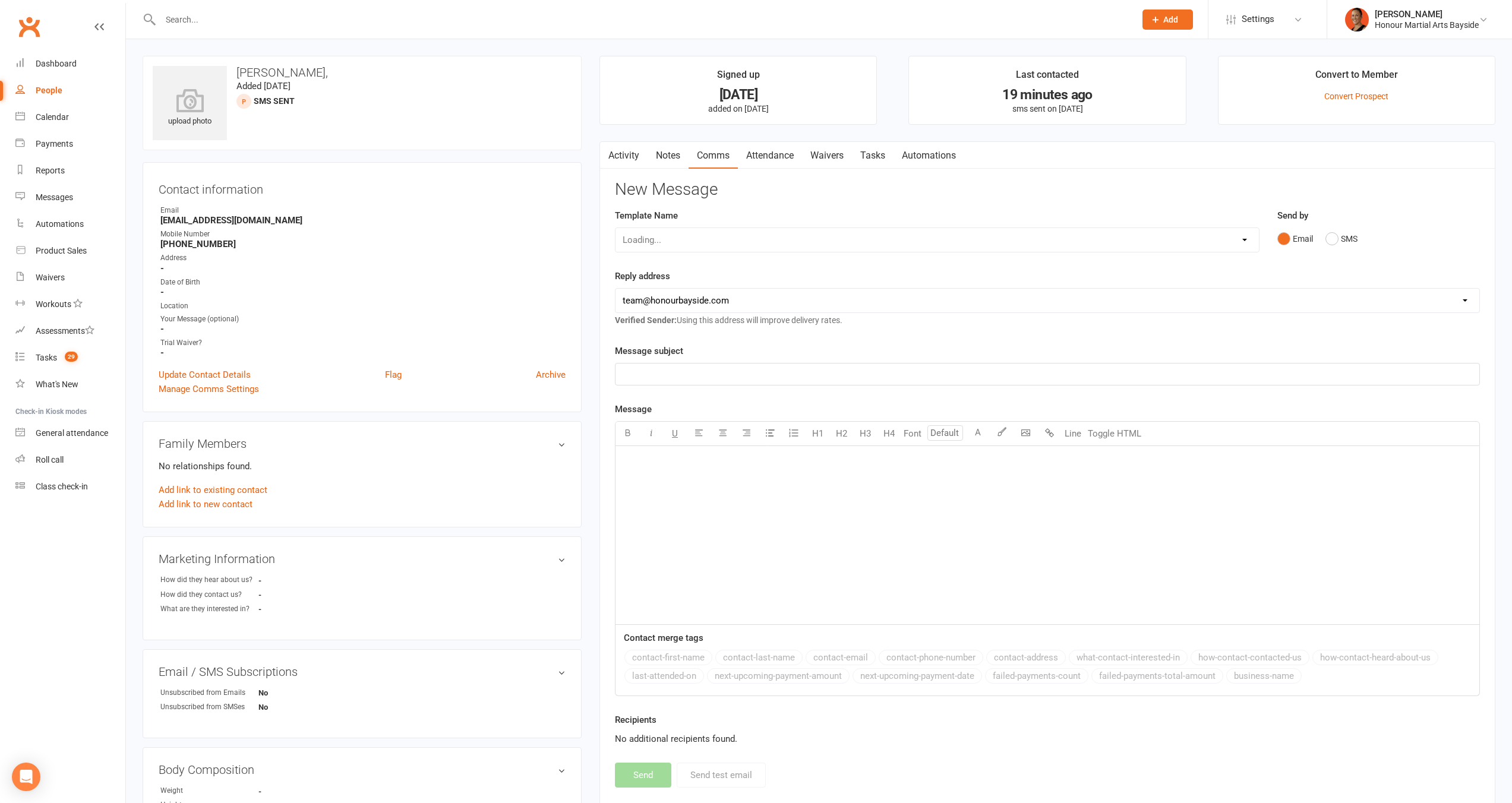
click at [715, 230] on div "Loading..." at bounding box center [936, 240] width 644 height 25
click at [716, 236] on select "Select Template [Email] Cancellation 20 Day Term [Email] Suspend/Cancel Choice …" at bounding box center [937, 240] width 644 height 23
select select "33"
click at [615, 228] on select "Select Template [Email] Cancellation 20 Day Term [Email] Suspend/Cancel Choice …" at bounding box center [937, 240] width 644 height 23
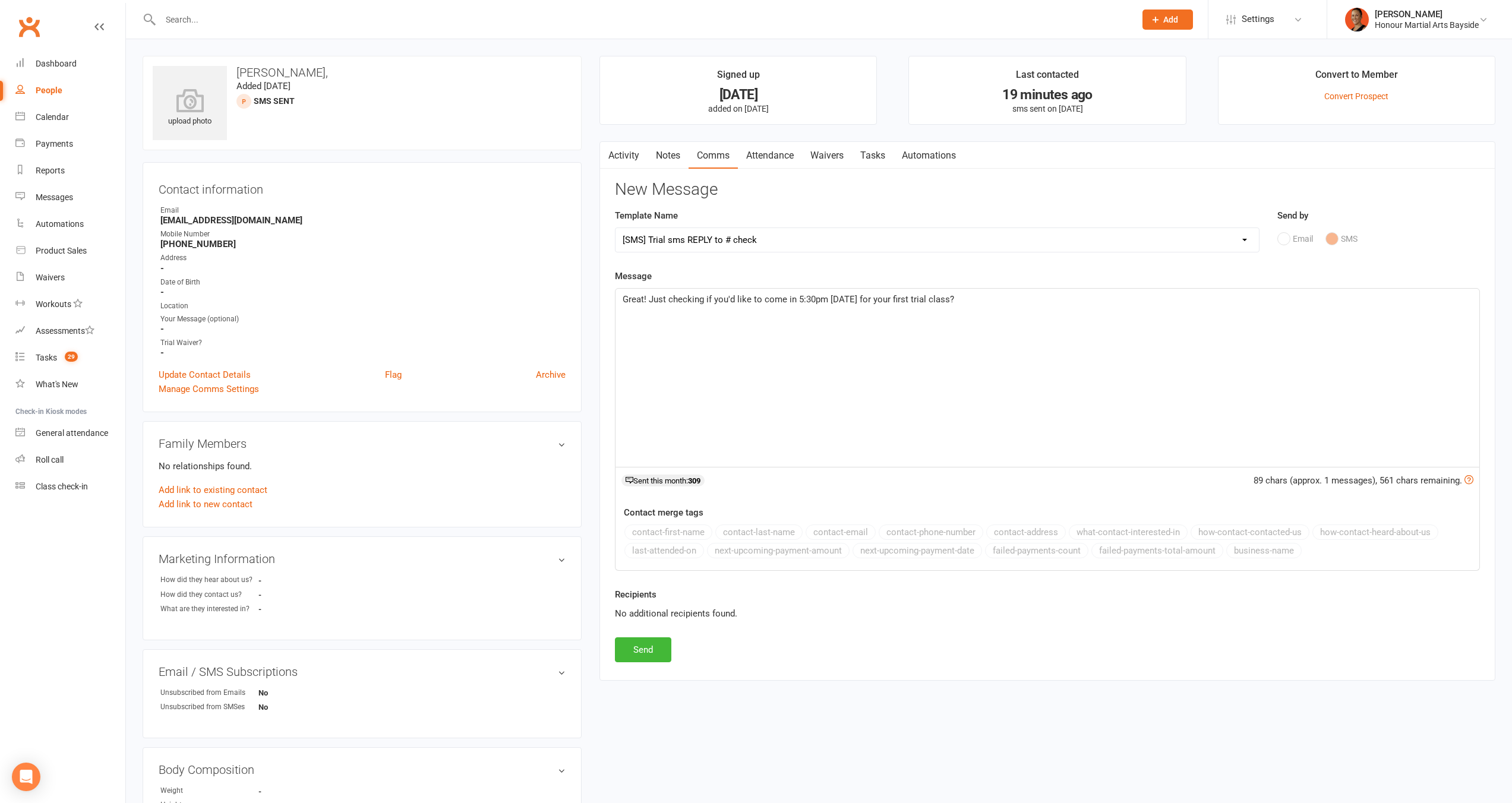
click at [827, 298] on span "Great! Just checking if you'd like to come in 5:30pm [DATE] for your first tria…" at bounding box center [788, 299] width 332 height 11
click at [636, 652] on button "Send" at bounding box center [642, 650] width 56 height 25
select select
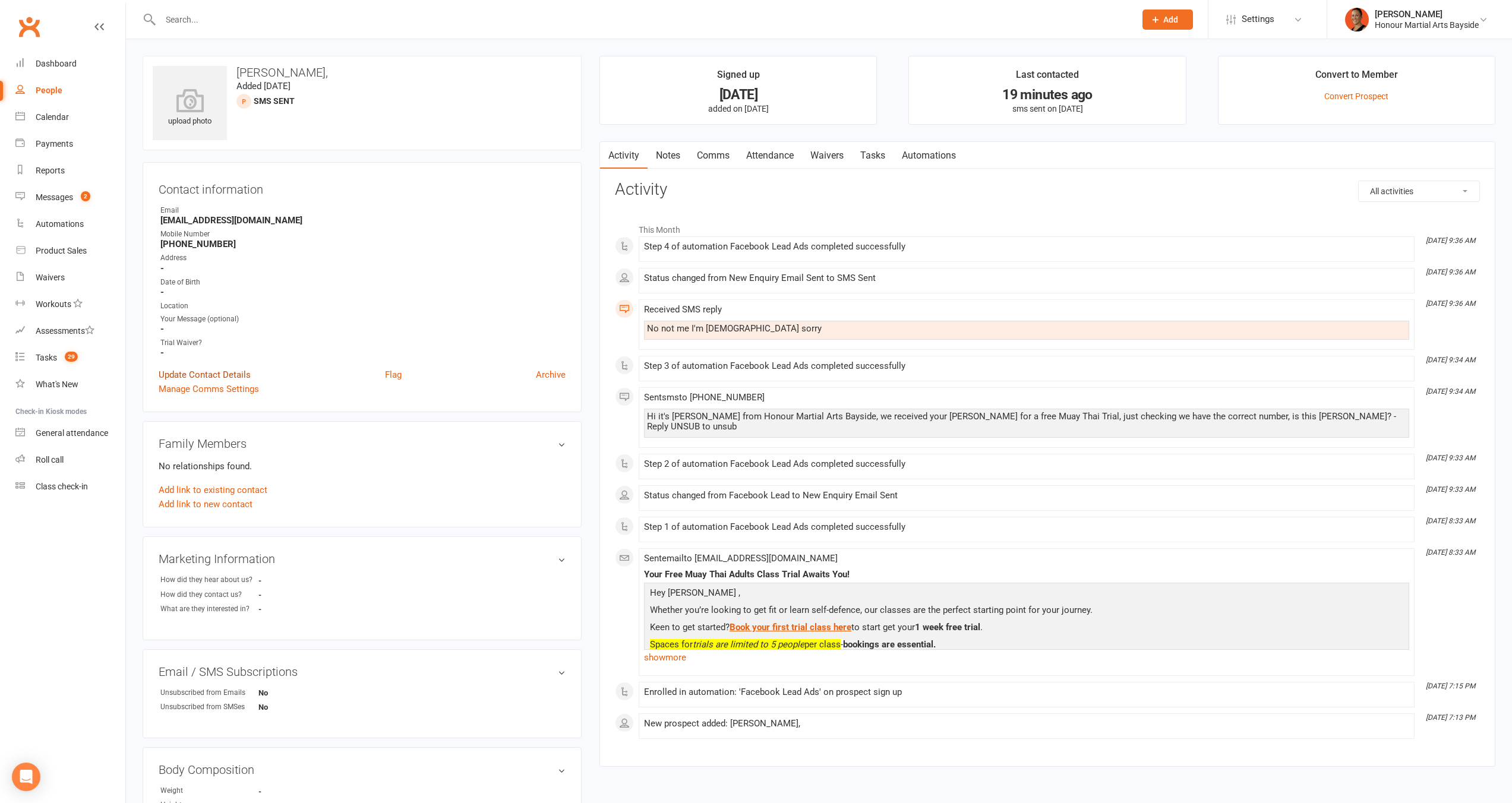
click at [229, 368] on link "Update Contact Details" at bounding box center [204, 374] width 92 height 14
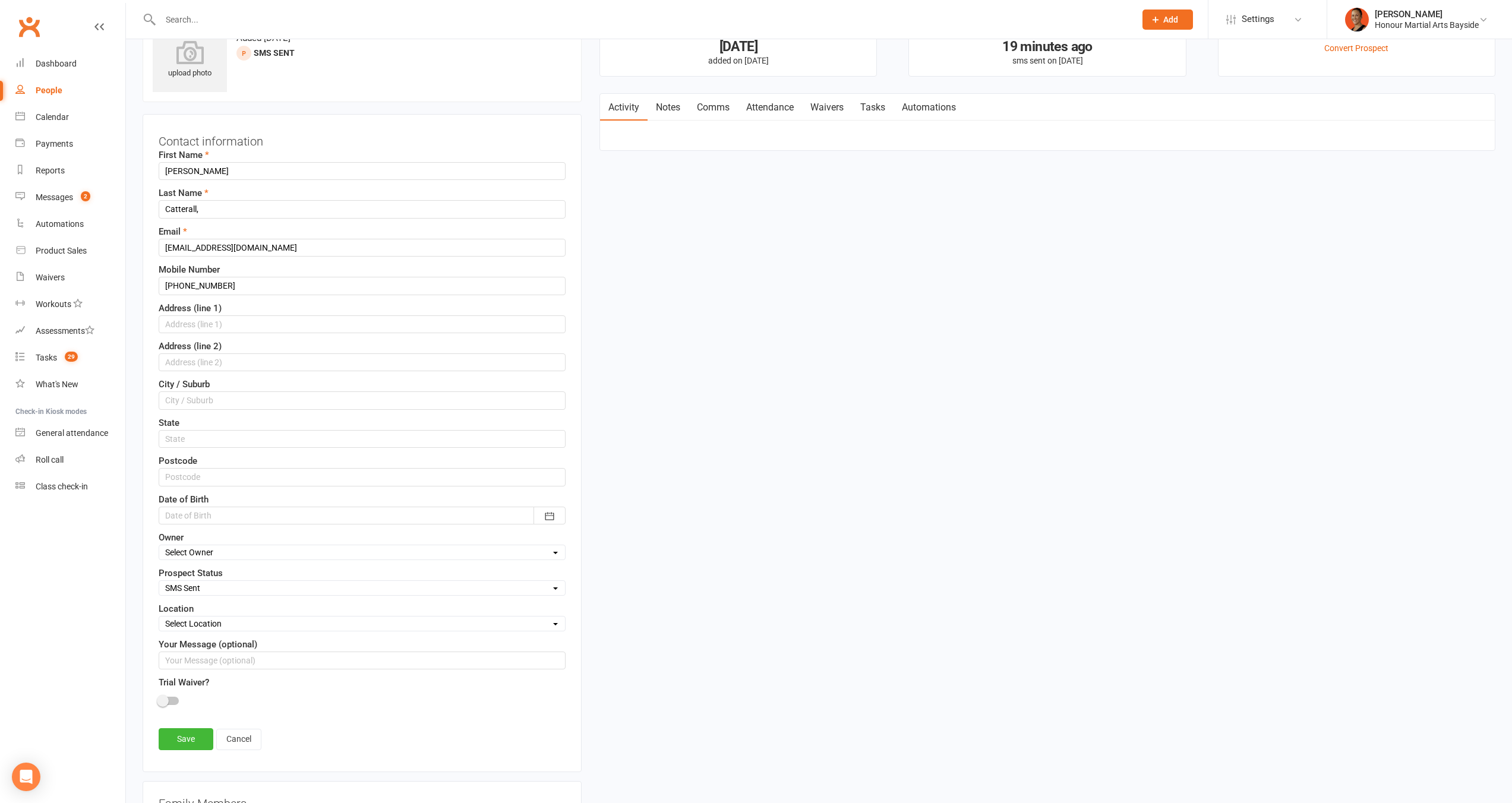
scroll to position [56, 0]
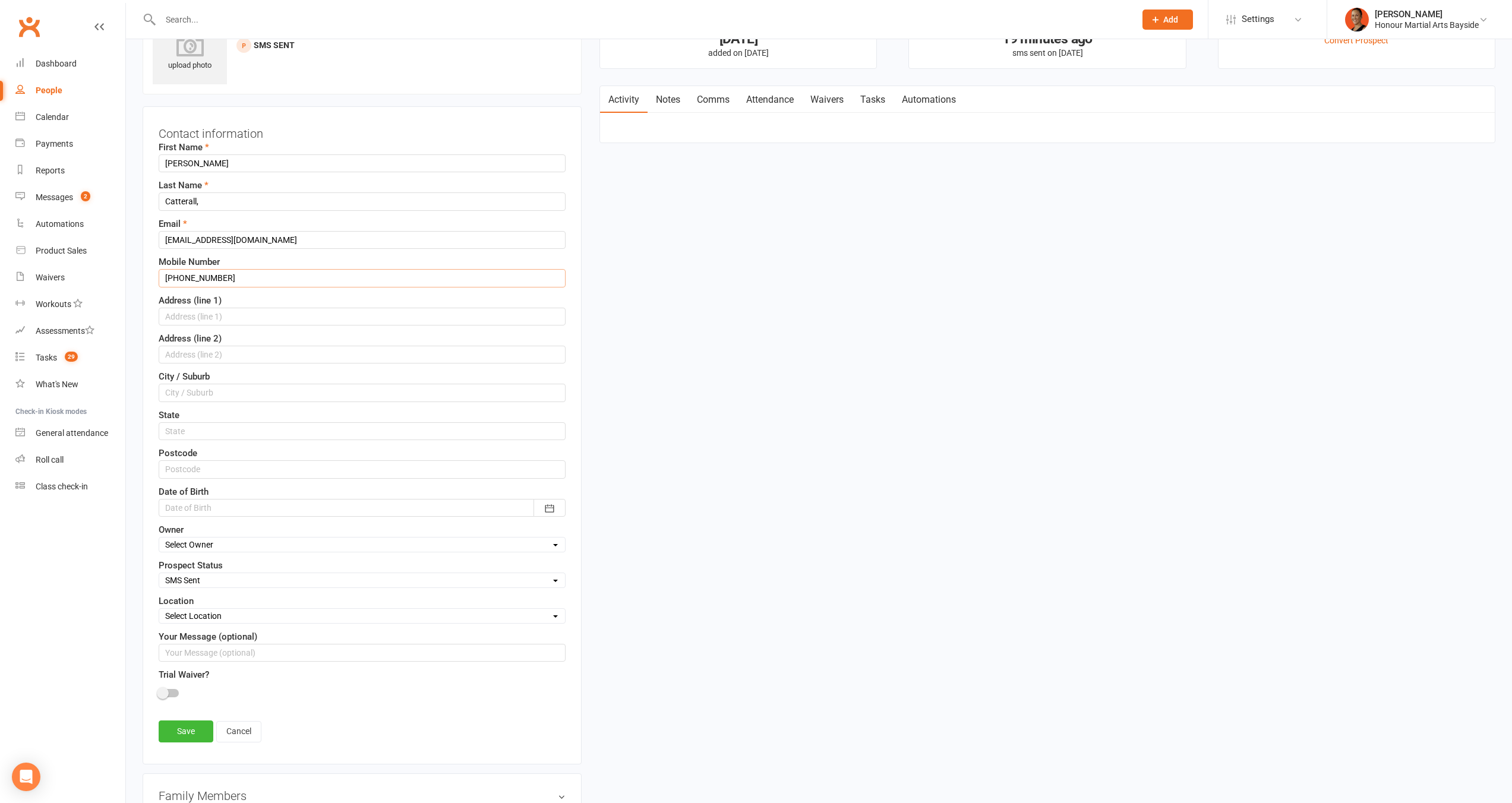
click at [205, 284] on input "+61475352884" at bounding box center [362, 278] width 407 height 18
click at [175, 737] on link "Save" at bounding box center [186, 731] width 54 height 22
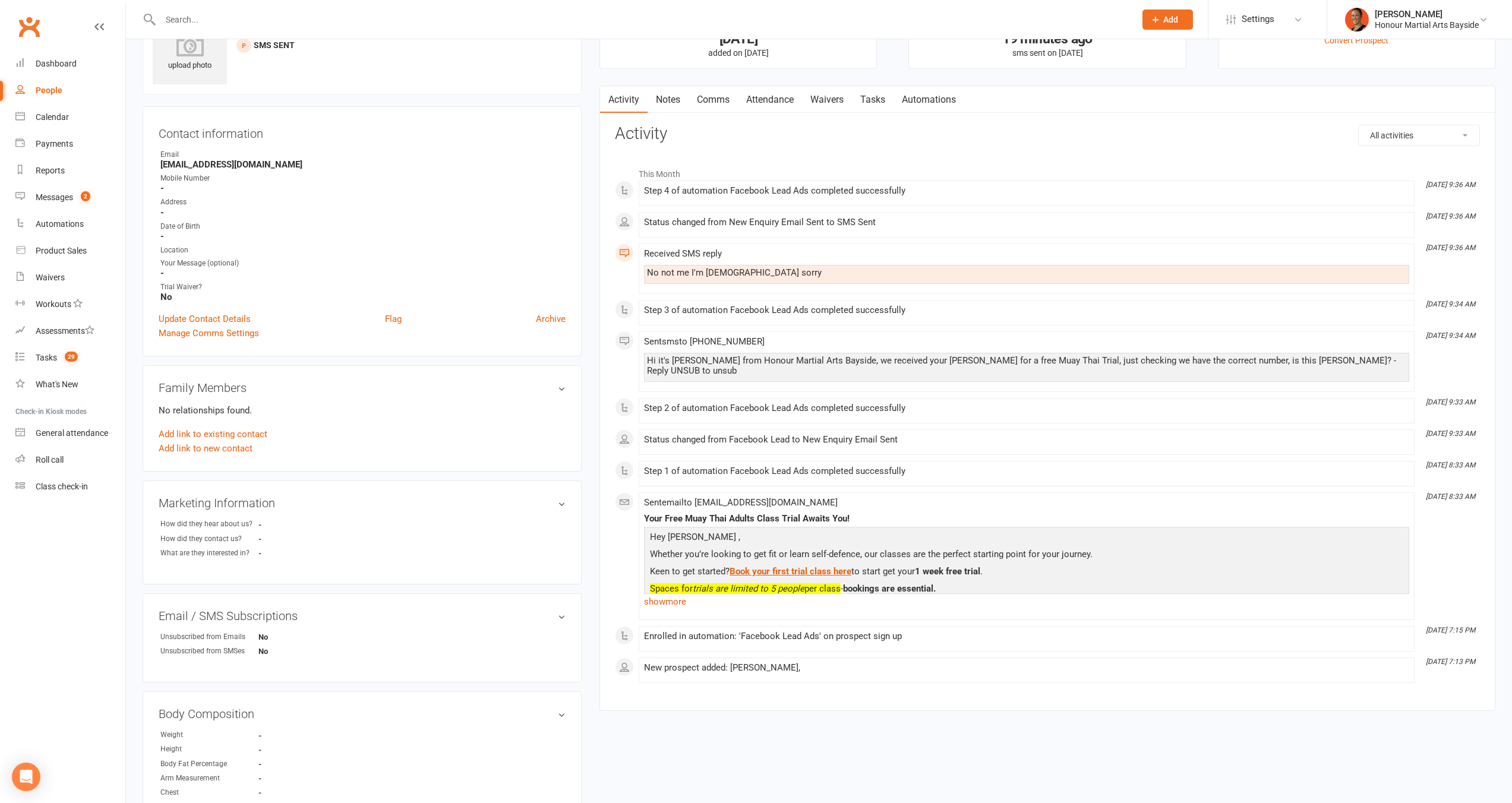
click at [929, 93] on link "Automations" at bounding box center [928, 99] width 70 height 27
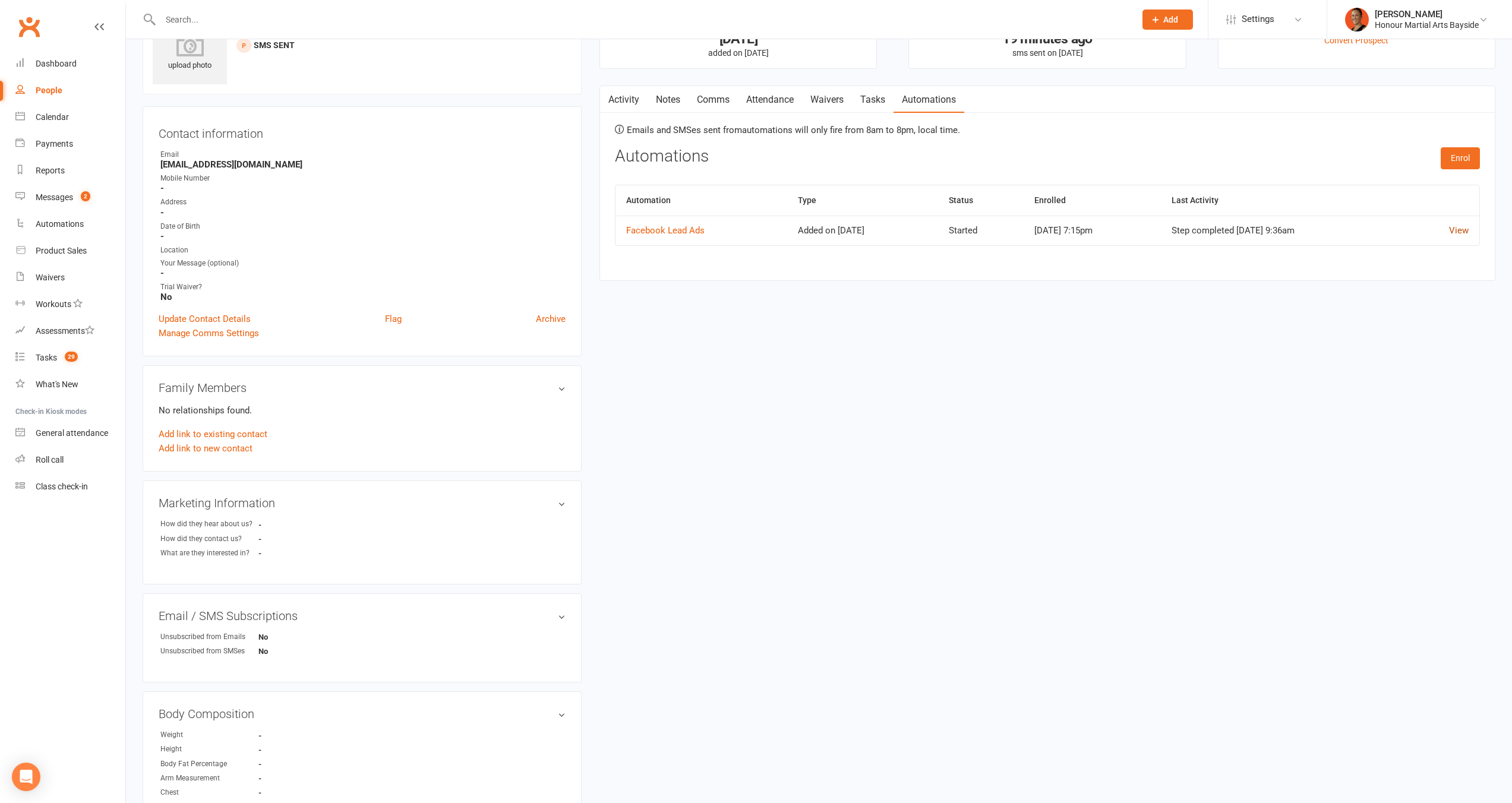
click at [1463, 229] on link "View" at bounding box center [1459, 230] width 20 height 11
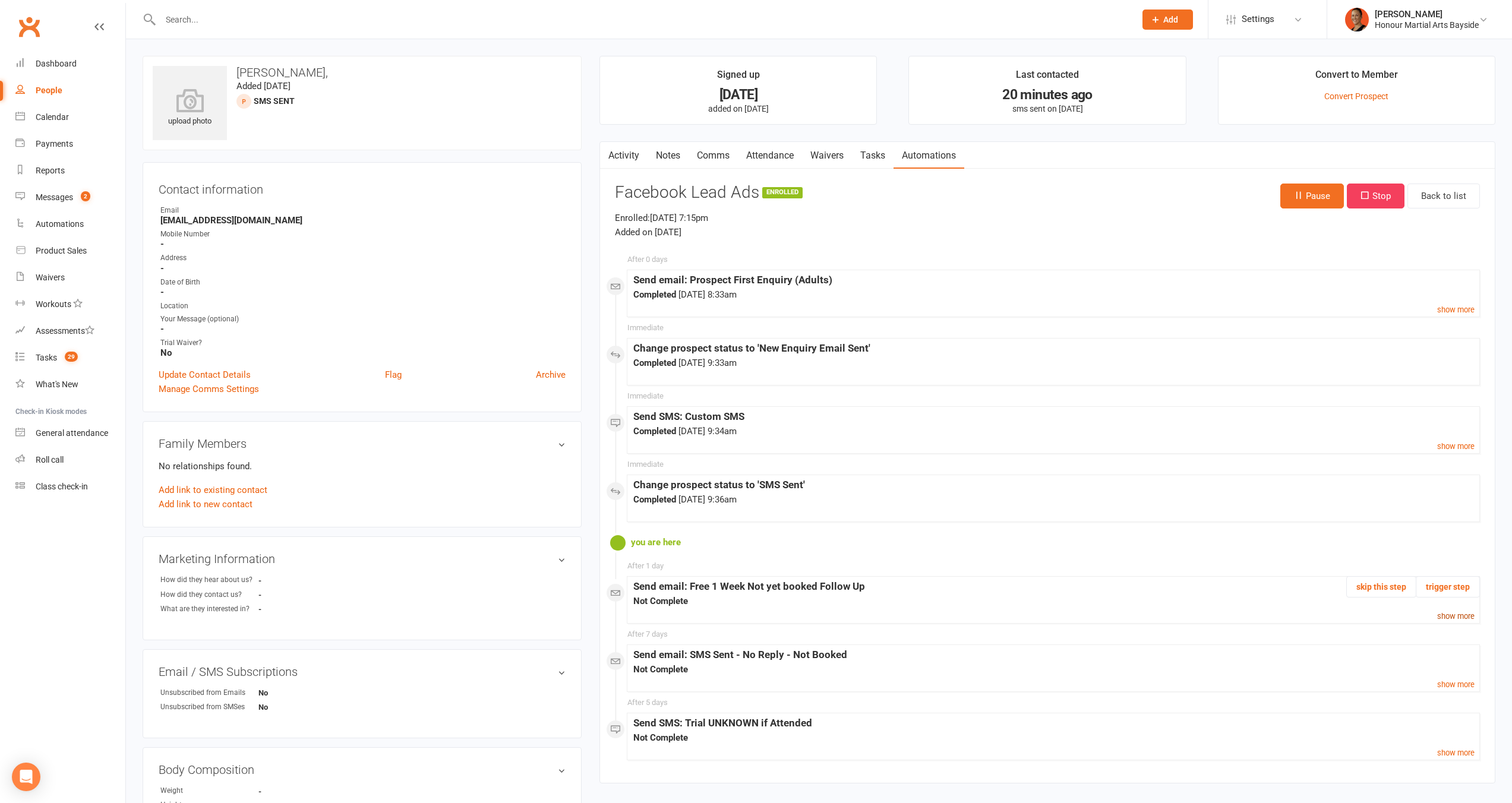
click at [1455, 613] on small "show more" at bounding box center [1455, 616] width 38 height 9
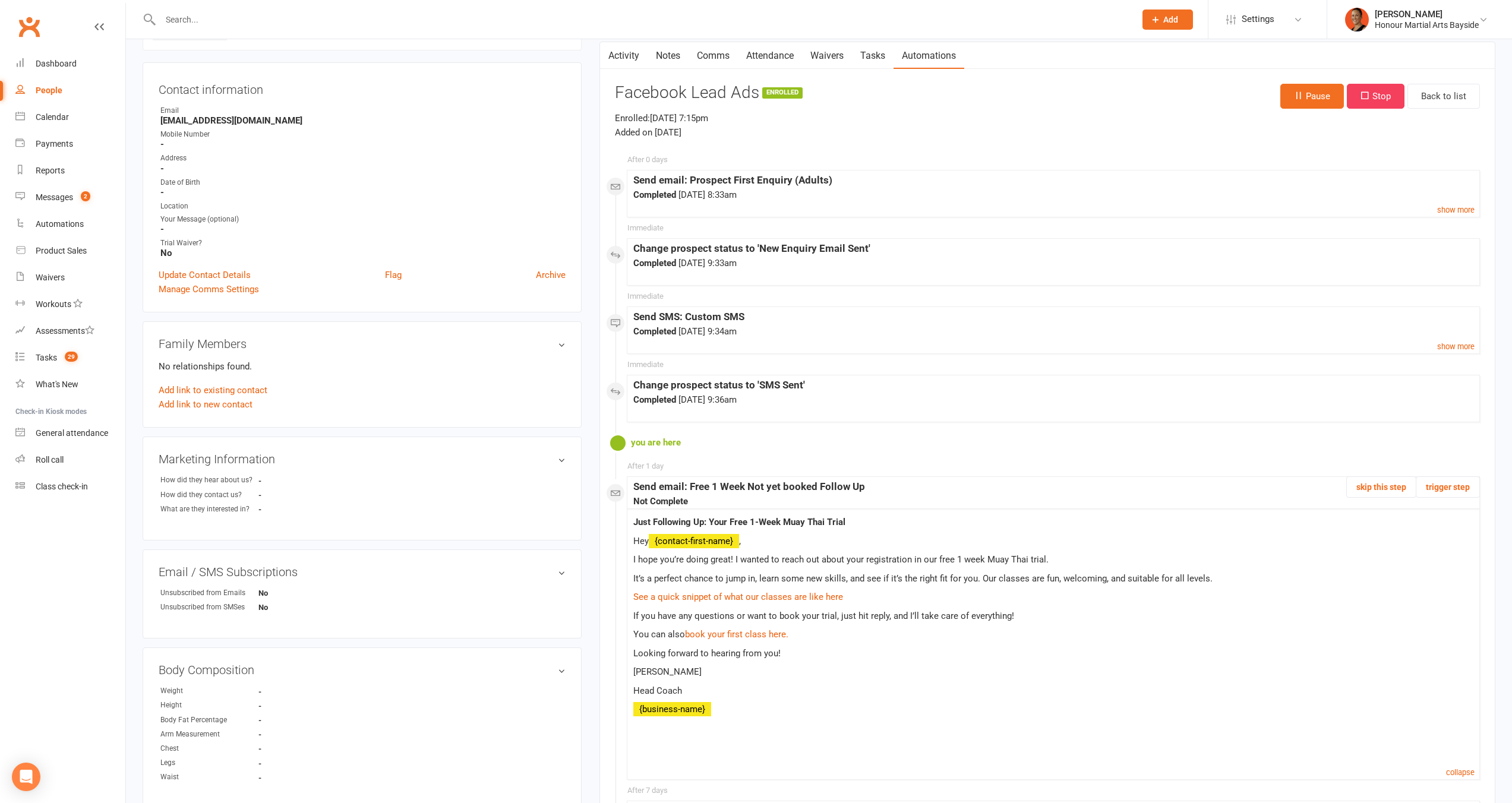
scroll to position [107, 0]
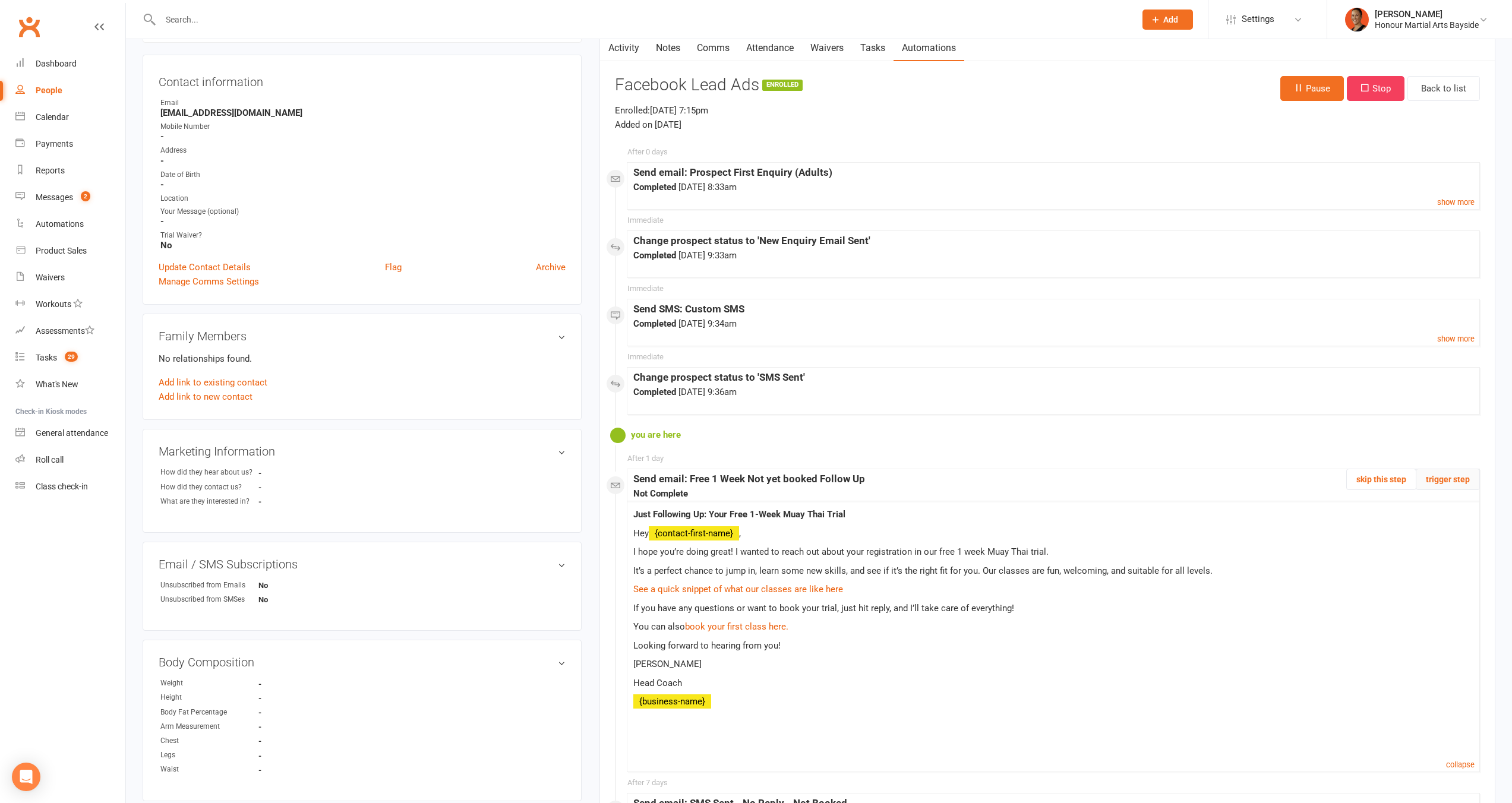
click at [1448, 476] on button "trigger step" at bounding box center [1448, 479] width 64 height 22
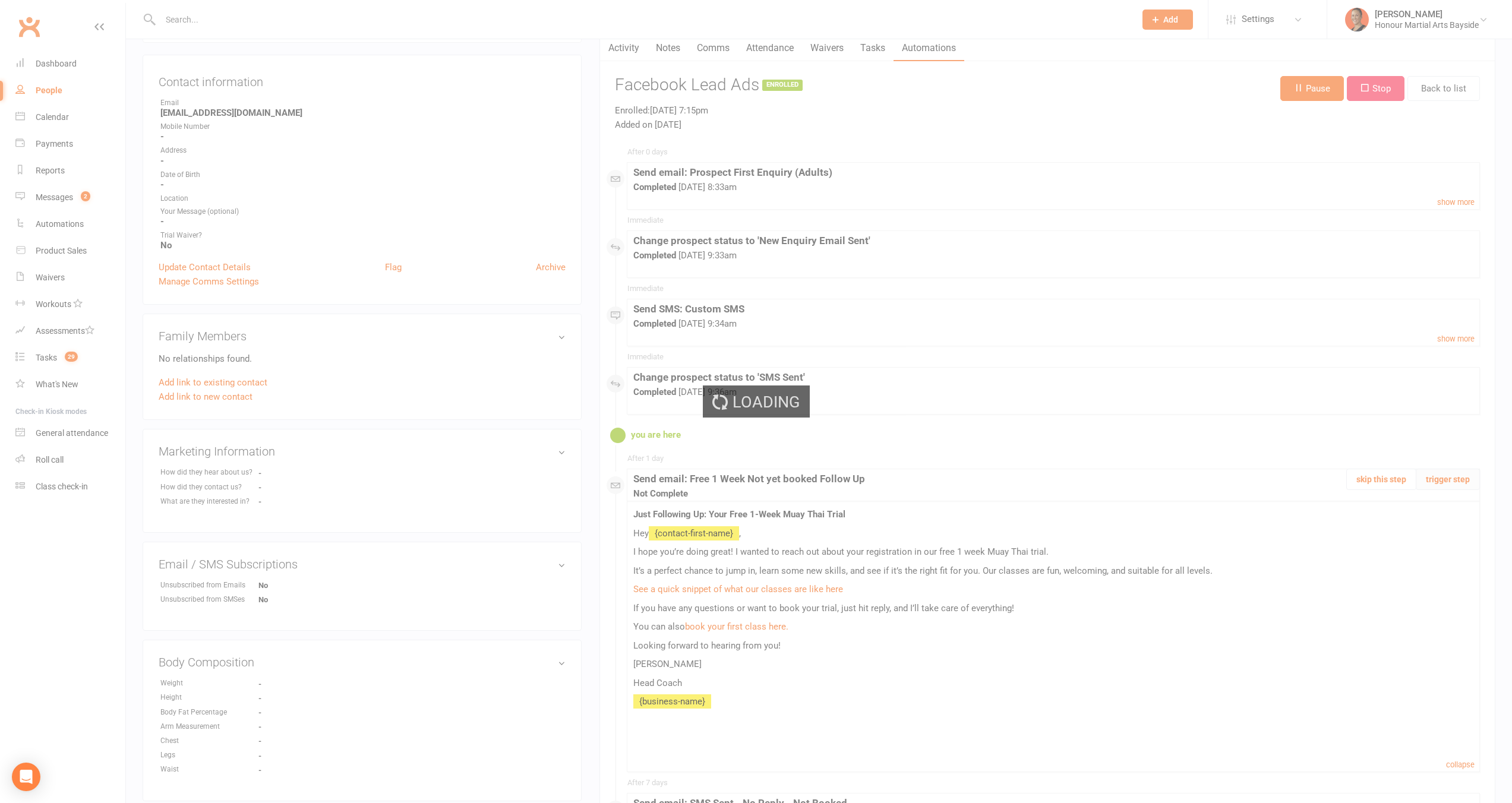
scroll to position [0, 0]
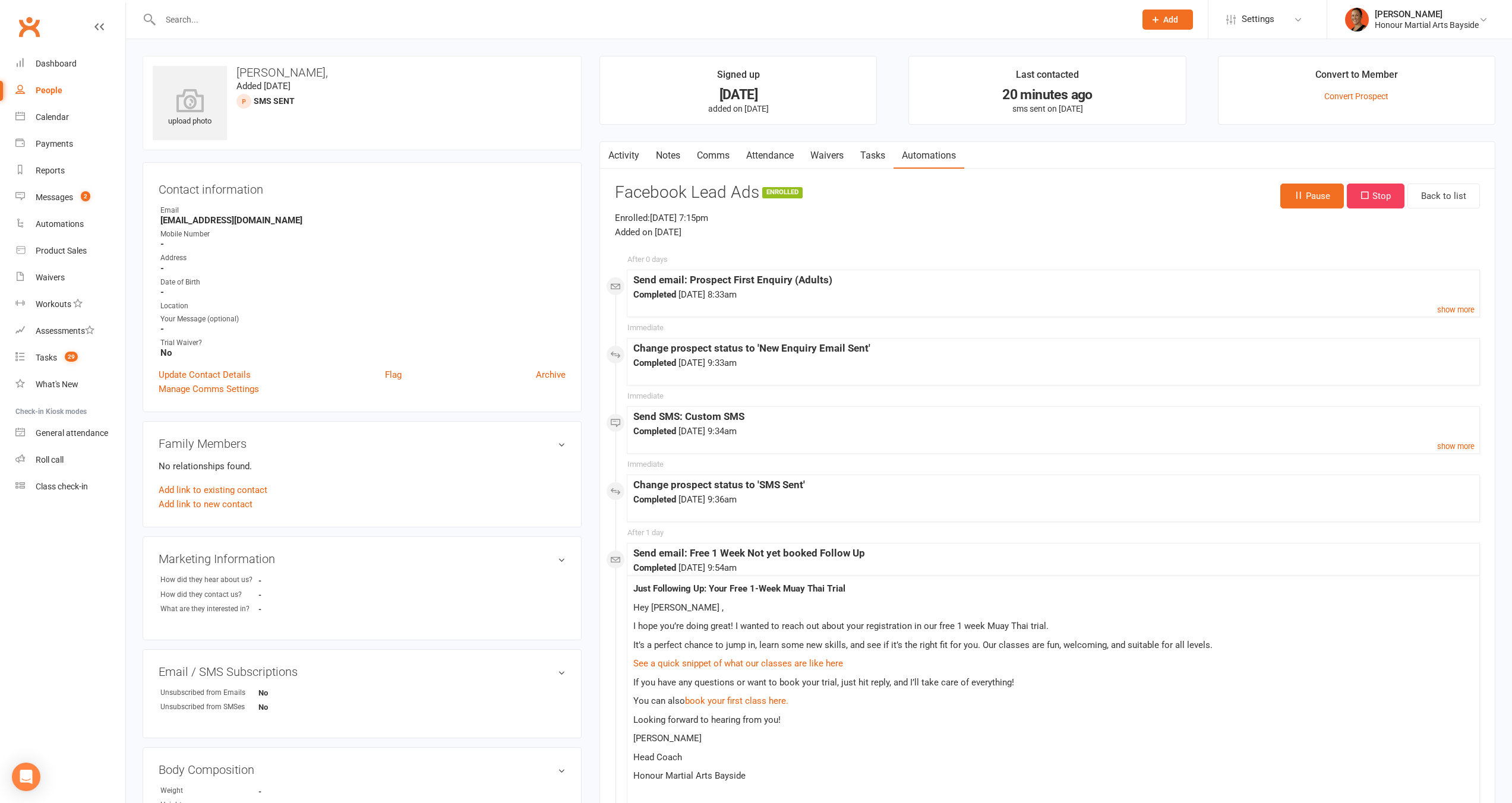
click at [624, 149] on link "Activity" at bounding box center [623, 156] width 48 height 27
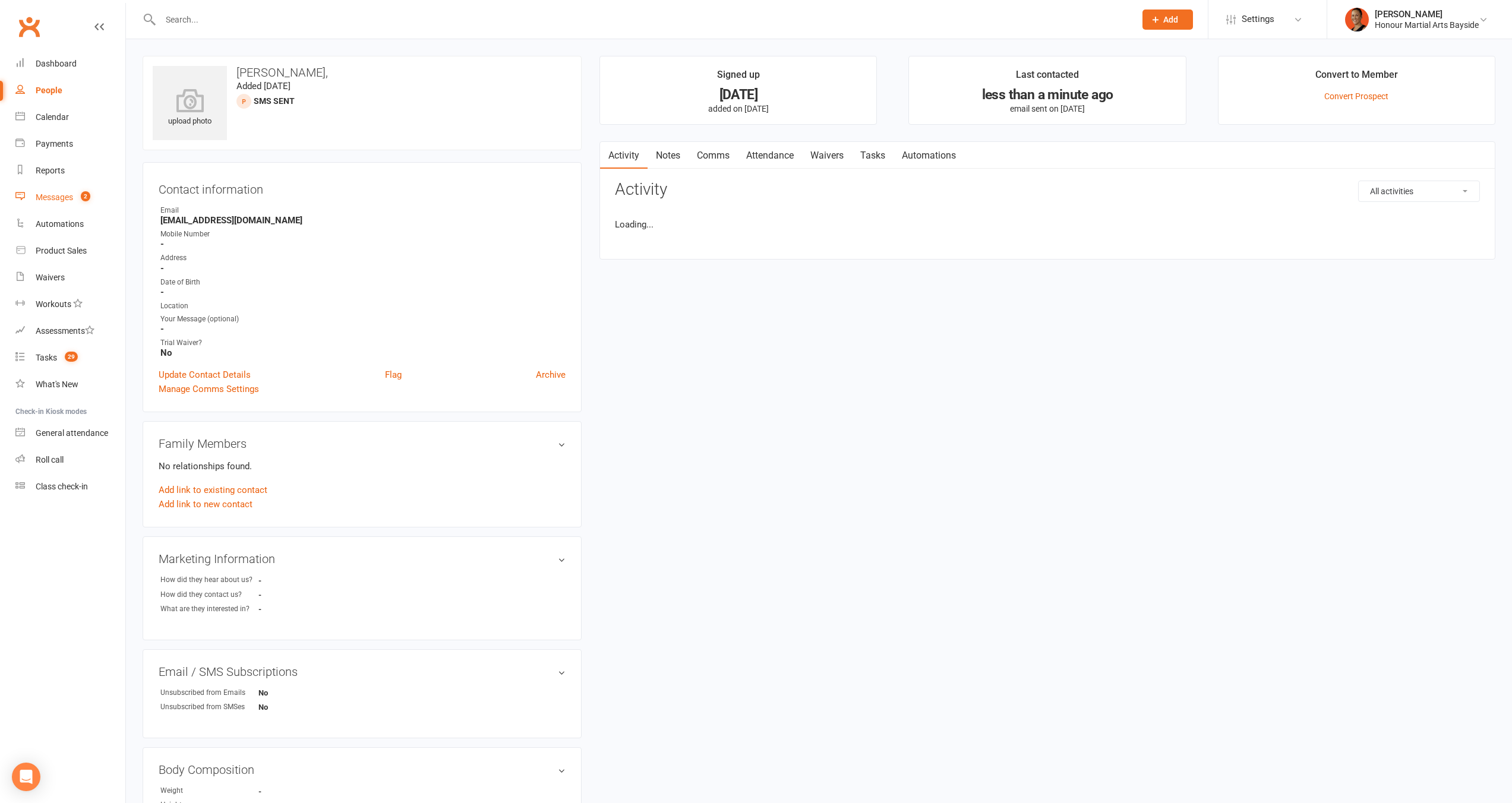
click at [54, 202] on div "Messages" at bounding box center [54, 197] width 38 height 9
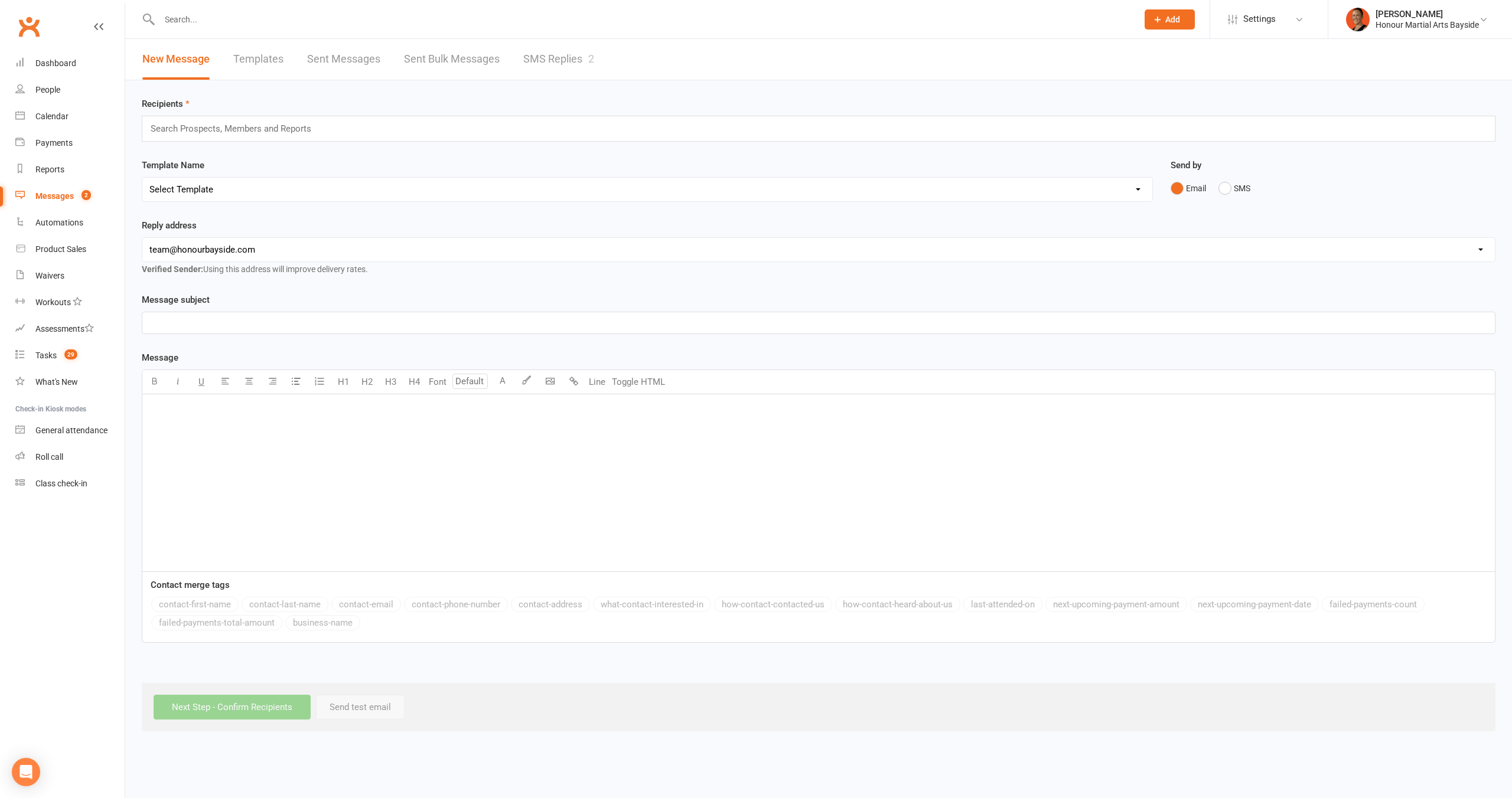
click at [51, 192] on div "Messages" at bounding box center [55, 196] width 39 height 9
click at [56, 53] on link "Dashboard" at bounding box center [70, 63] width 109 height 26
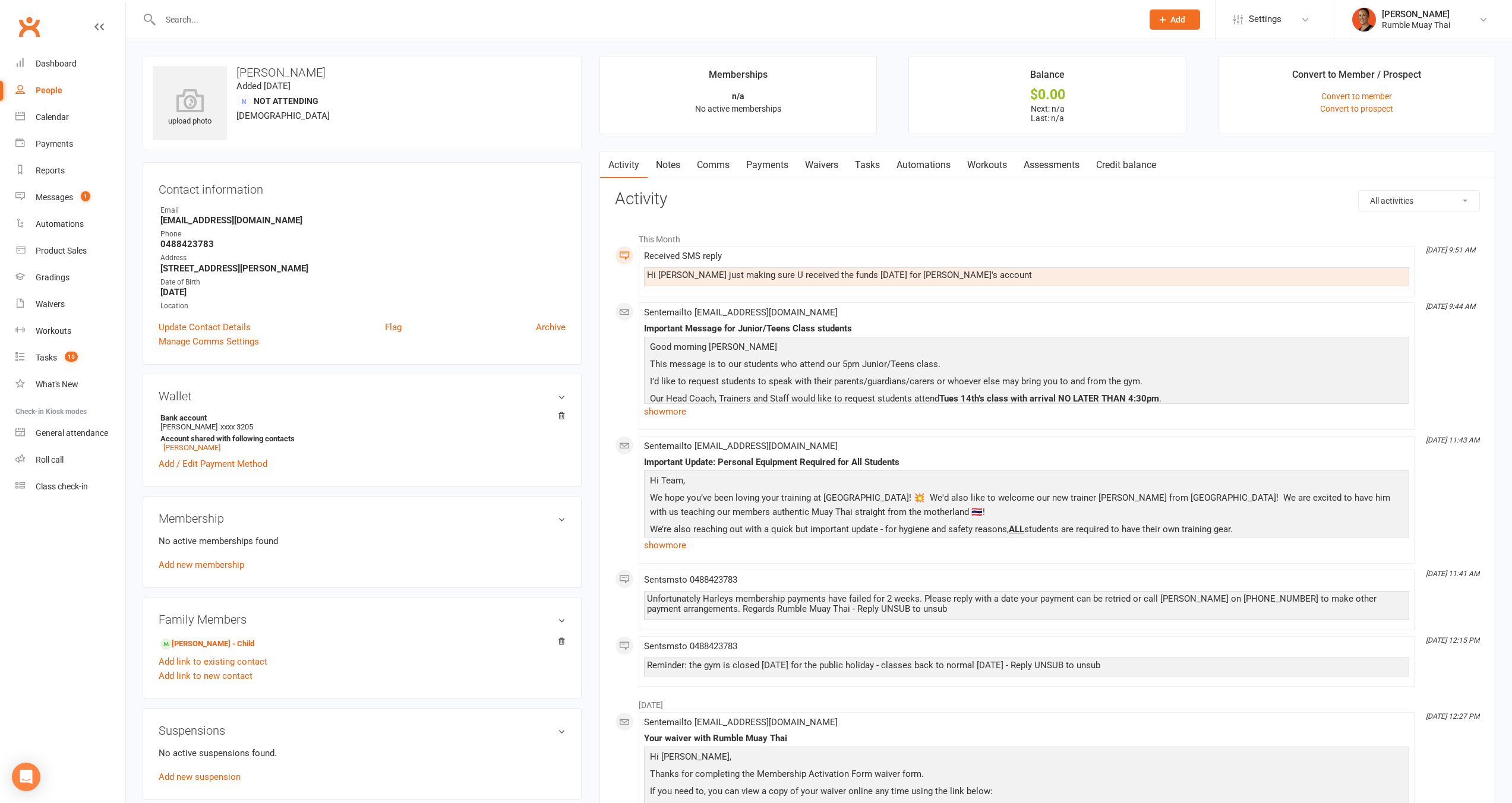
click at [829, 169] on link "Waivers" at bounding box center [821, 165] width 50 height 27
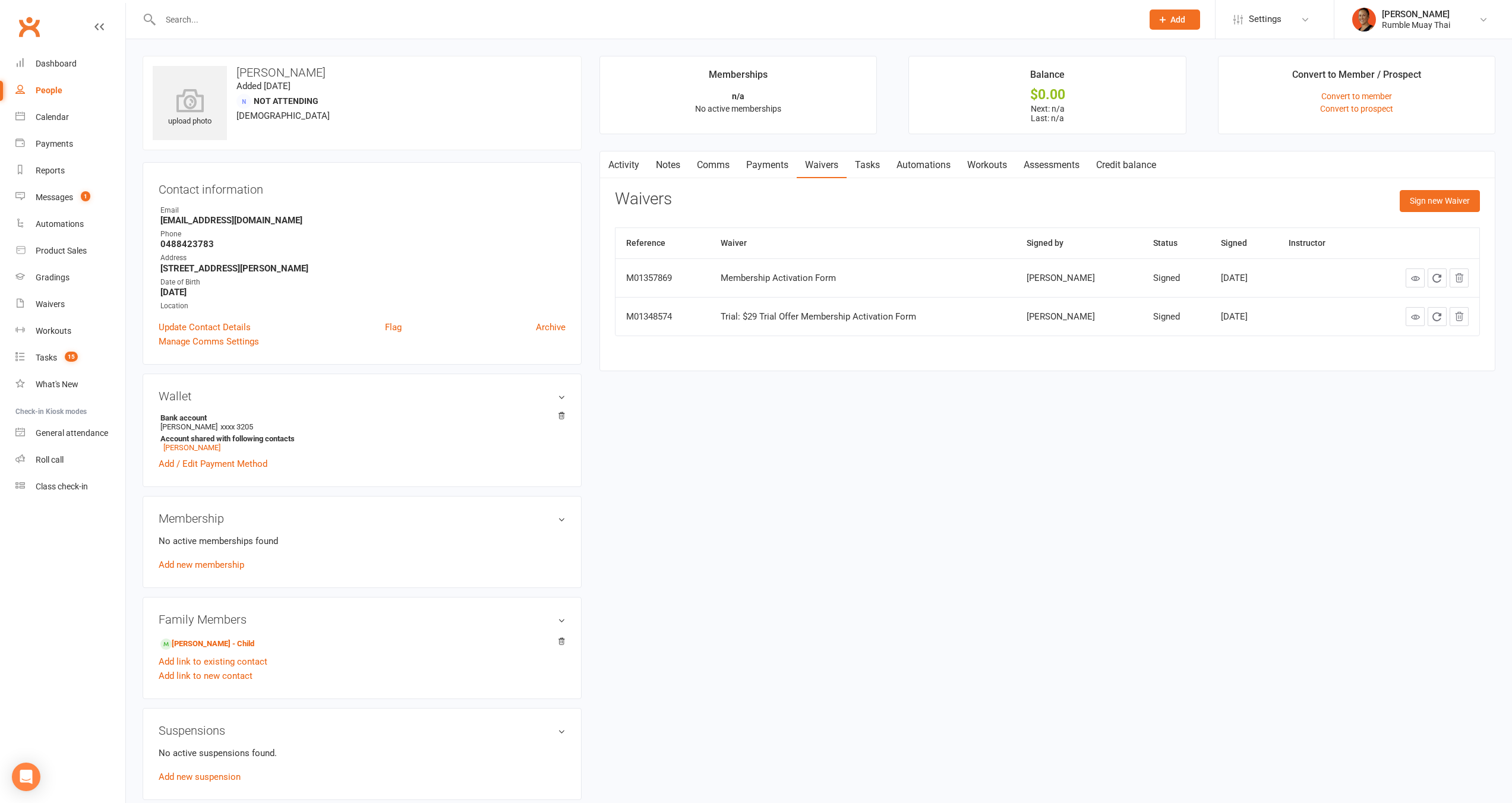
click at [777, 168] on link "Payments" at bounding box center [766, 165] width 59 height 27
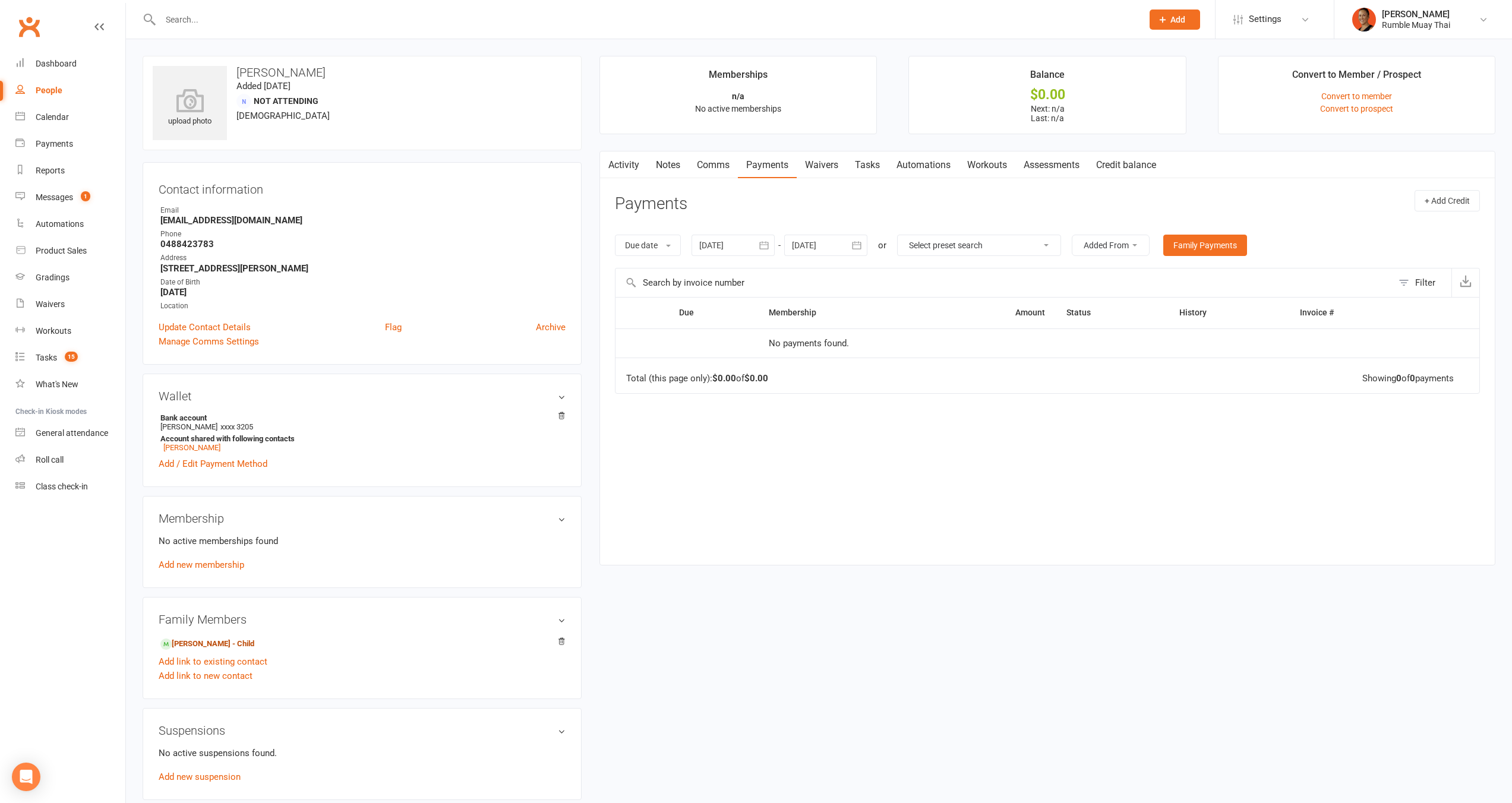
click at [709, 166] on link "Comms" at bounding box center [713, 165] width 49 height 27
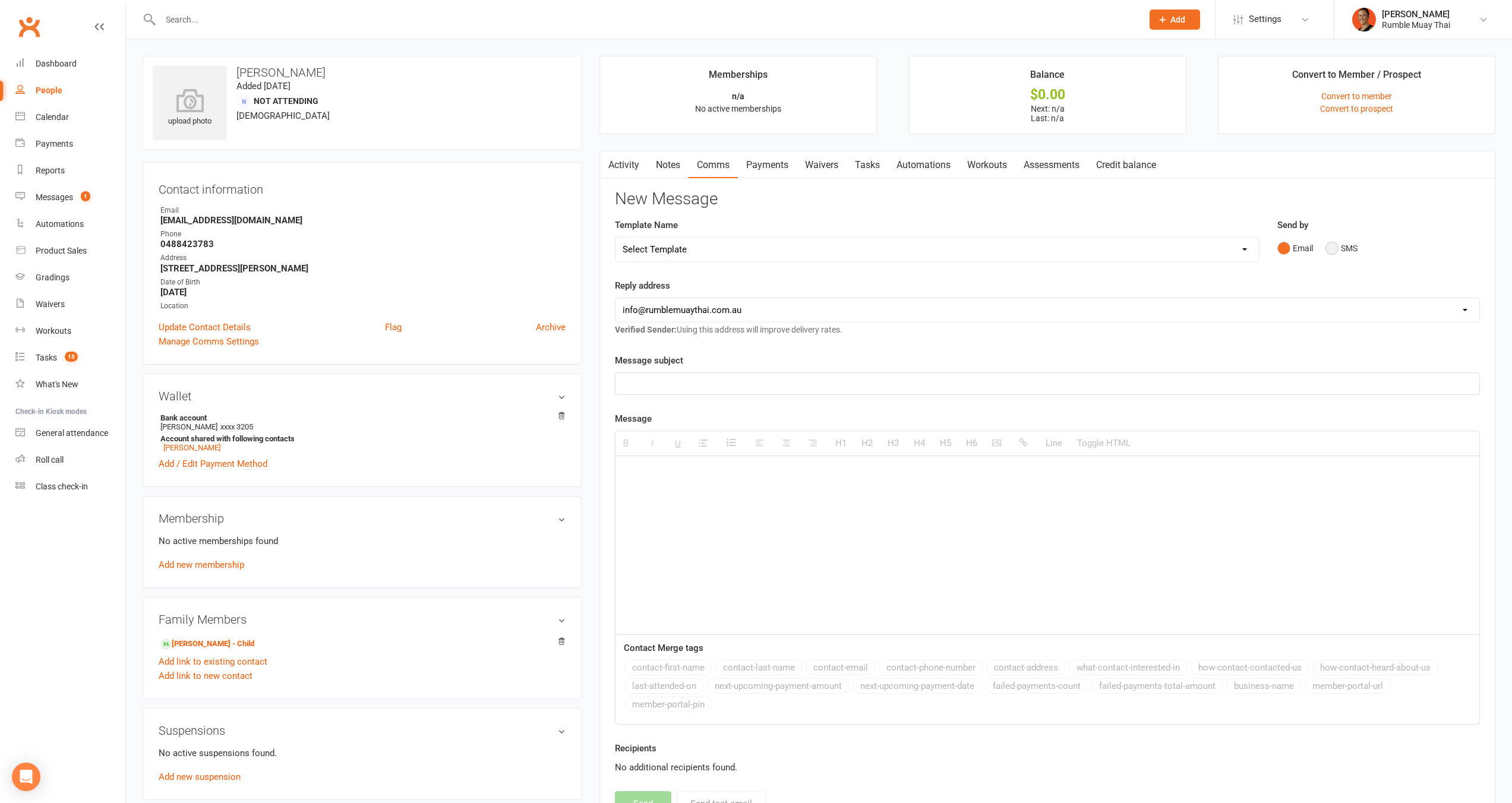
click at [1330, 240] on button "SMS" at bounding box center [1342, 248] width 32 height 23
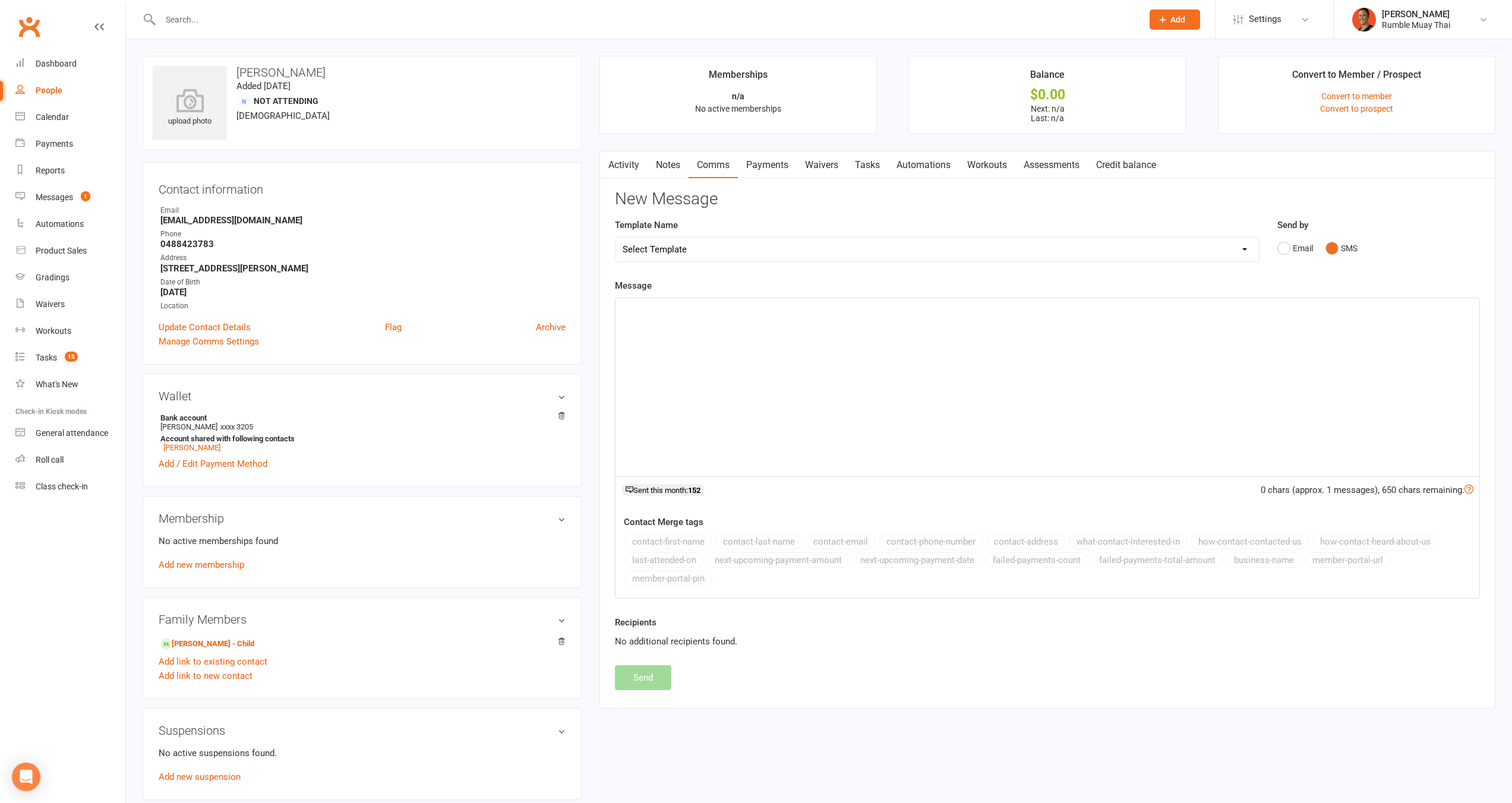
click at [1191, 339] on div at bounding box center [1047, 387] width 863 height 179
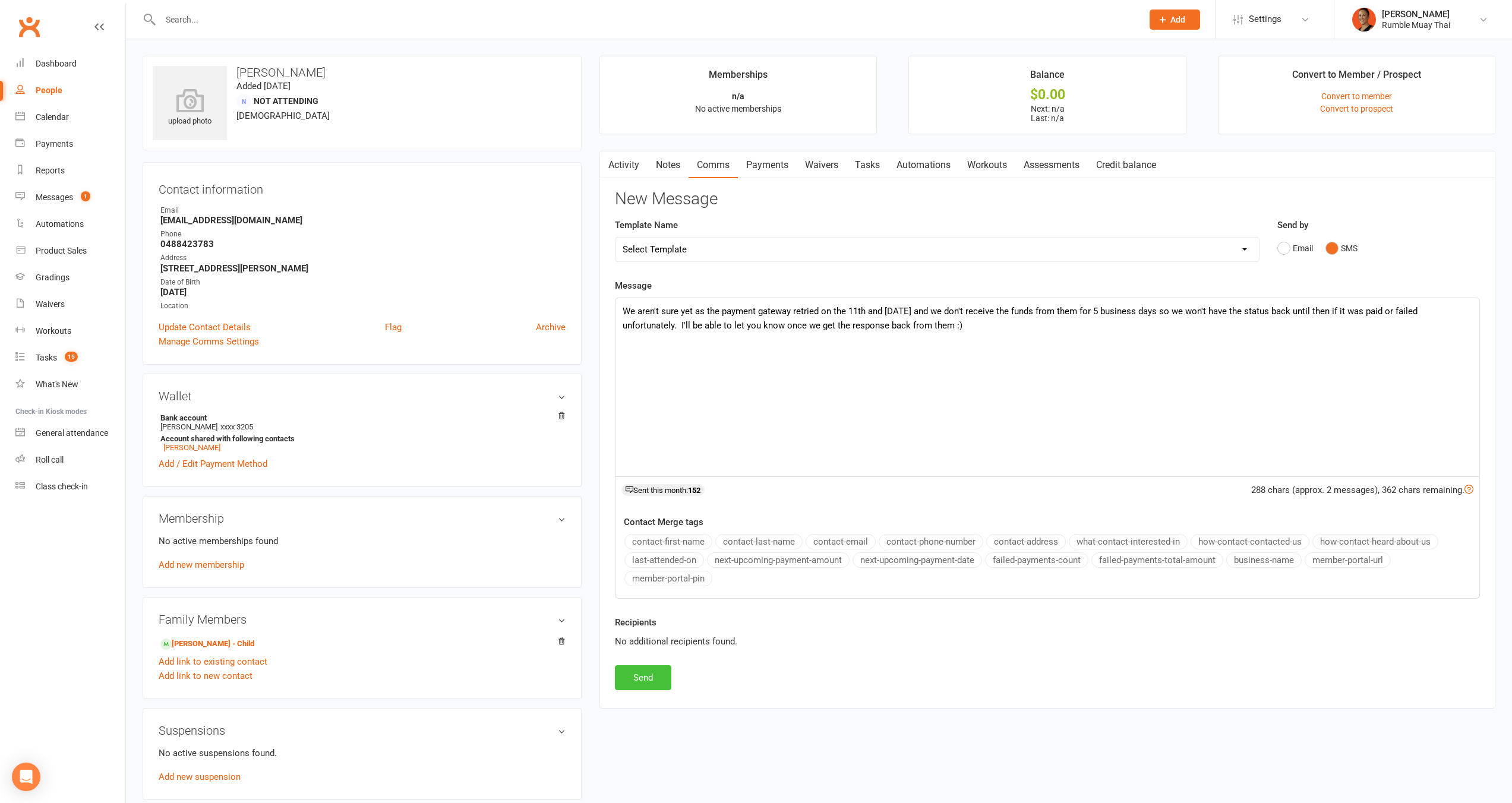
click at [656, 685] on button "Send" at bounding box center [642, 678] width 56 height 25
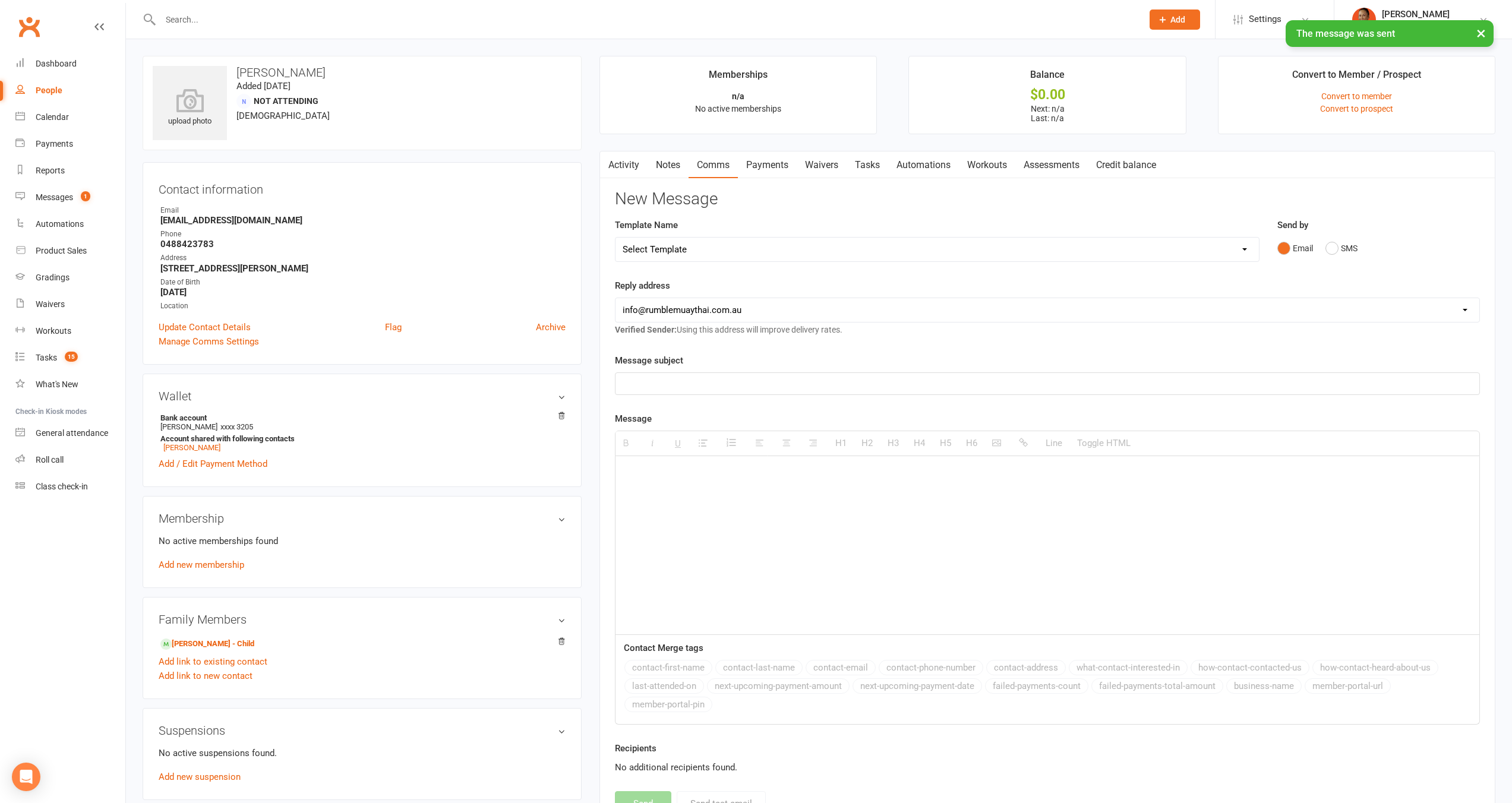
click at [766, 165] on link "Payments" at bounding box center [766, 165] width 59 height 27
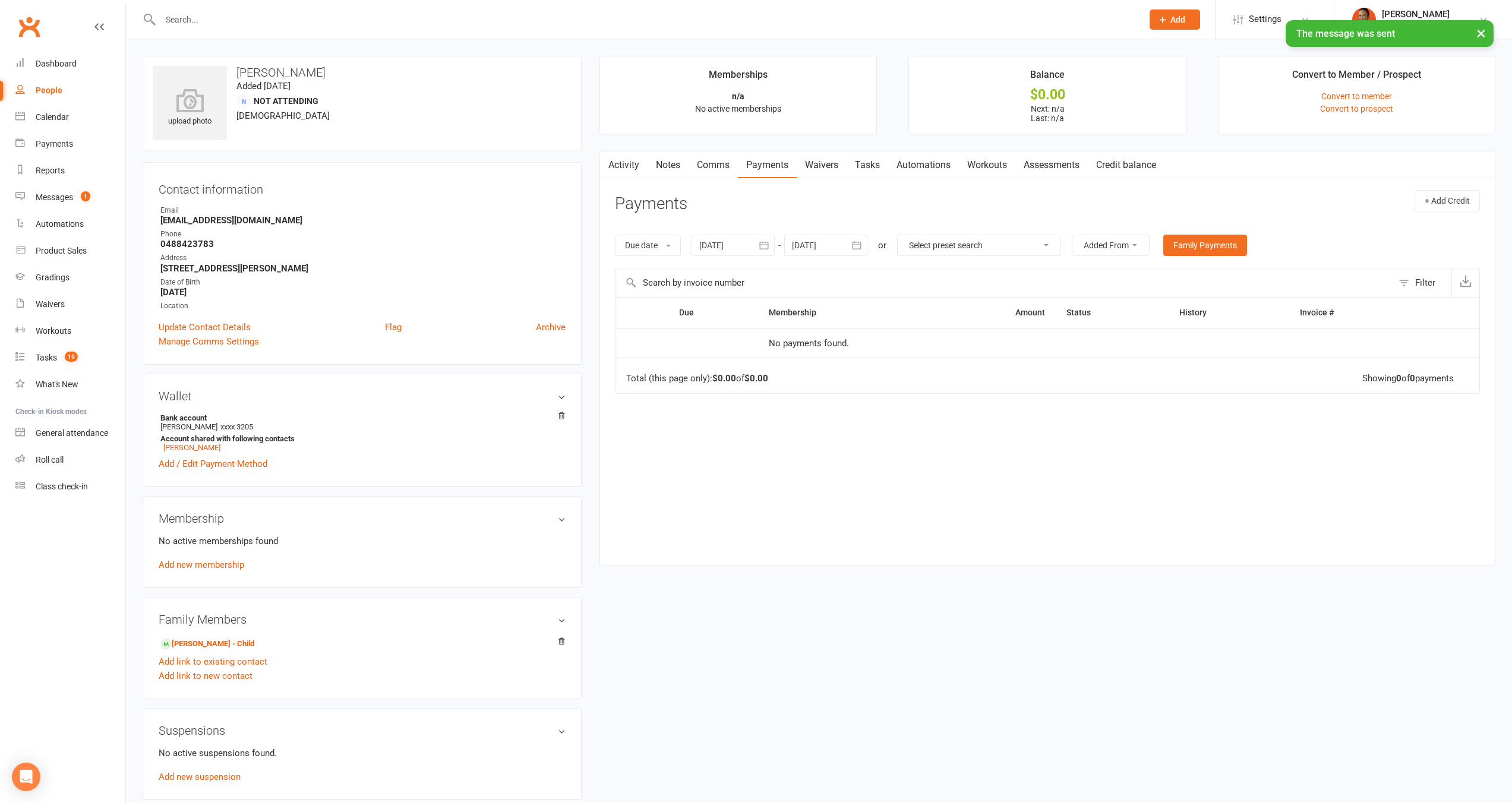
click at [807, 175] on link "Waivers" at bounding box center [821, 165] width 50 height 27
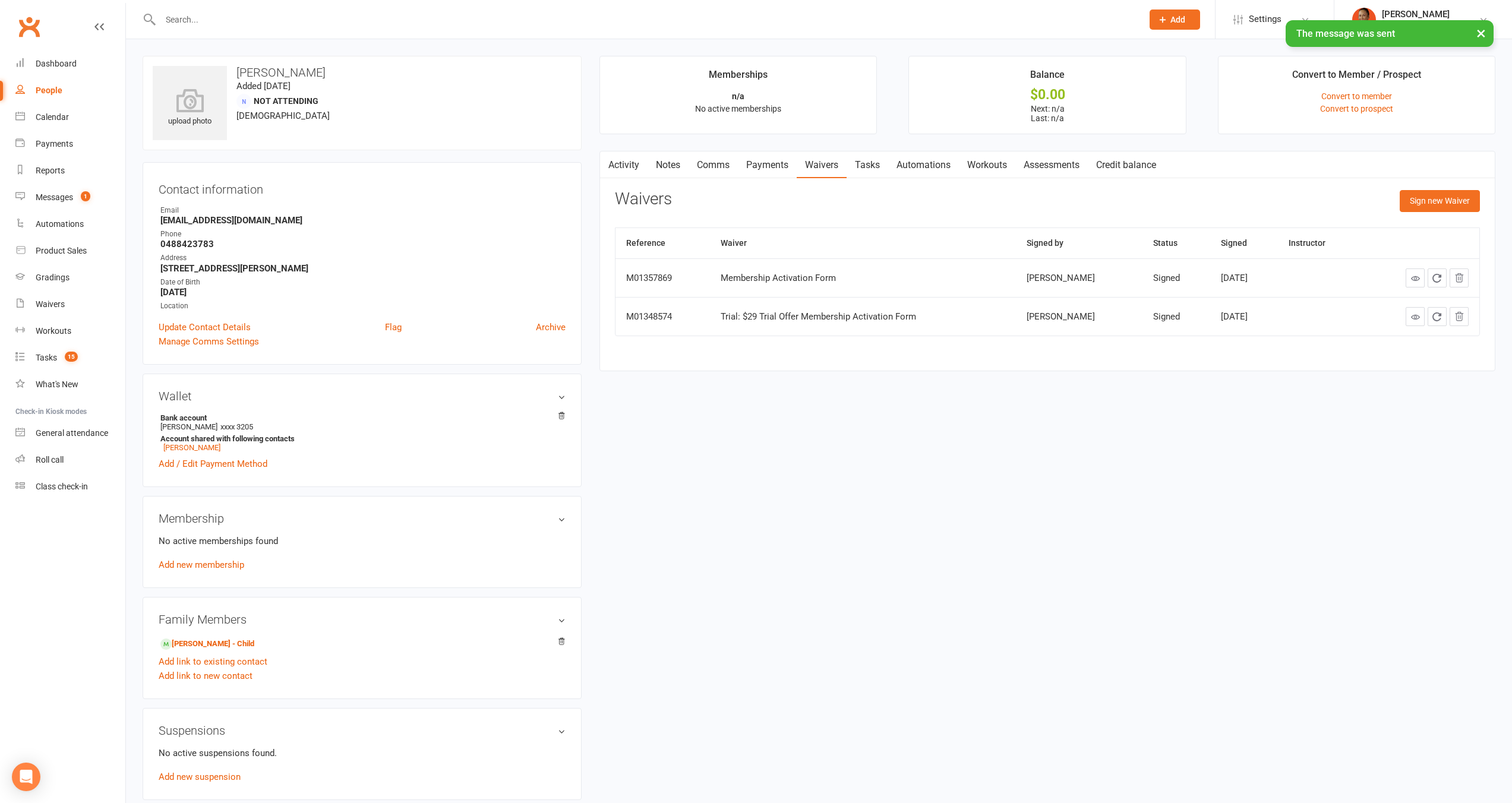
click at [876, 163] on link "Tasks" at bounding box center [867, 165] width 41 height 27
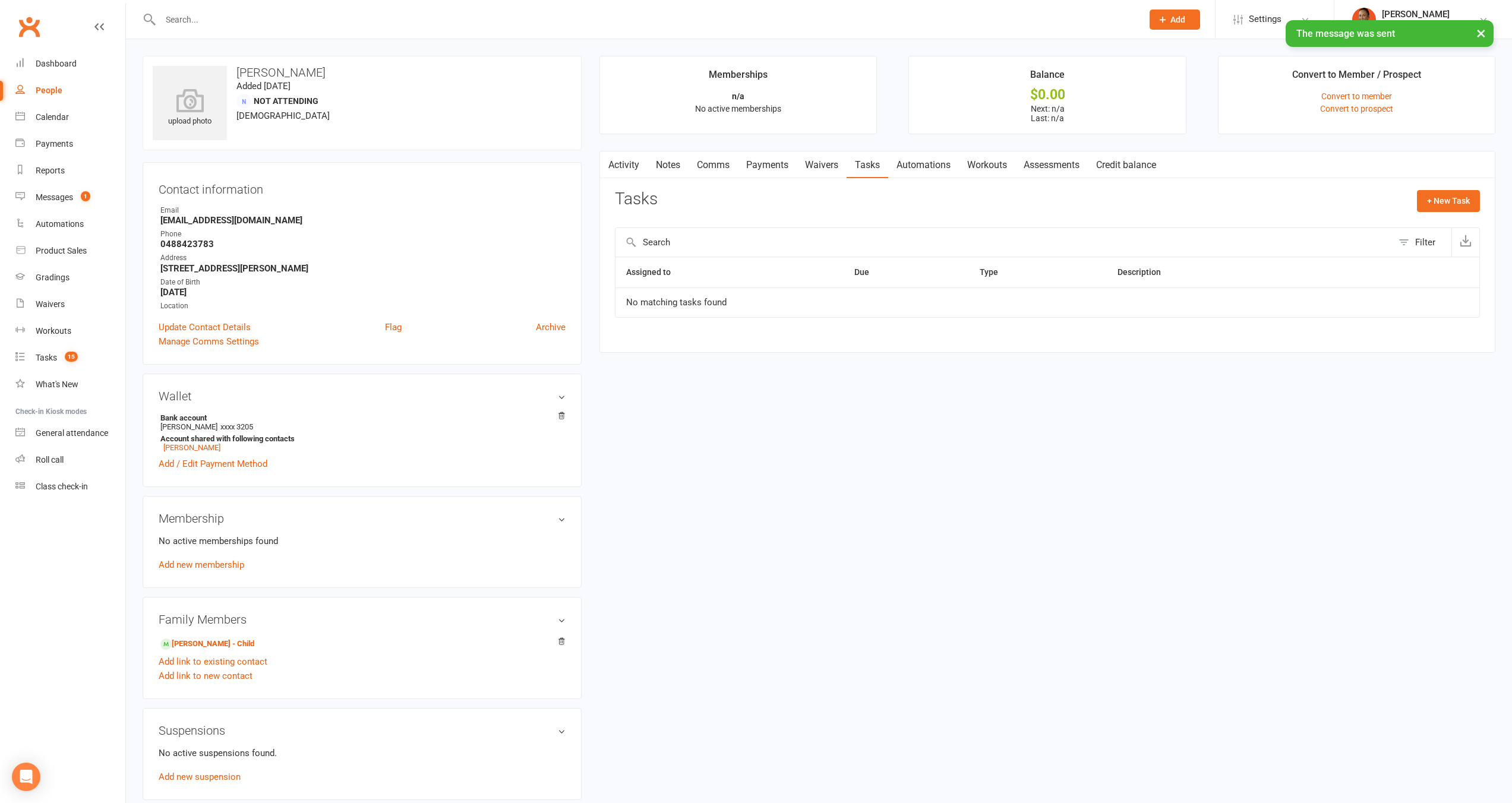
click at [783, 170] on link "Payments" at bounding box center [766, 165] width 59 height 27
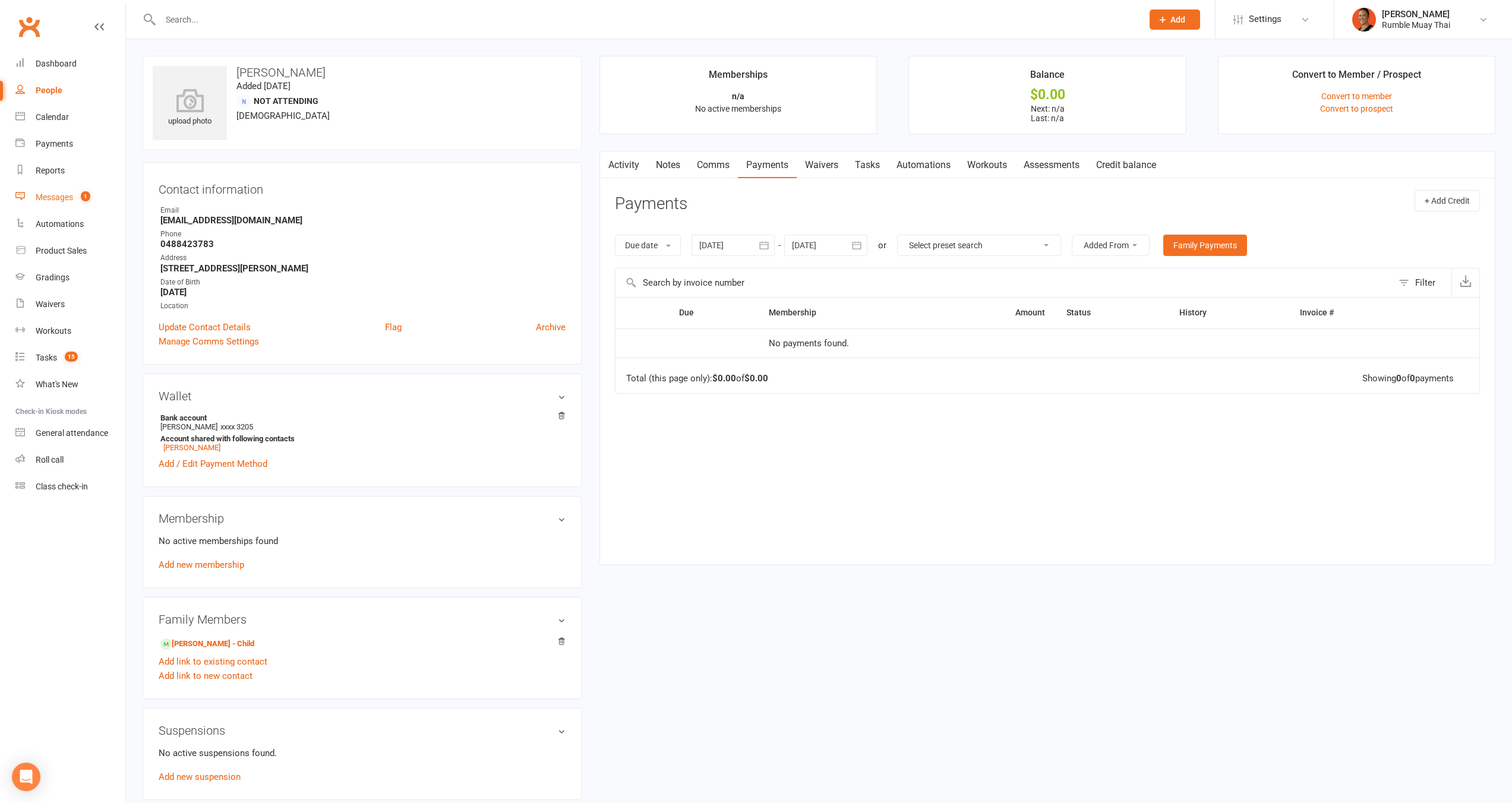
click at [47, 200] on div "Messages" at bounding box center [54, 197] width 38 height 9
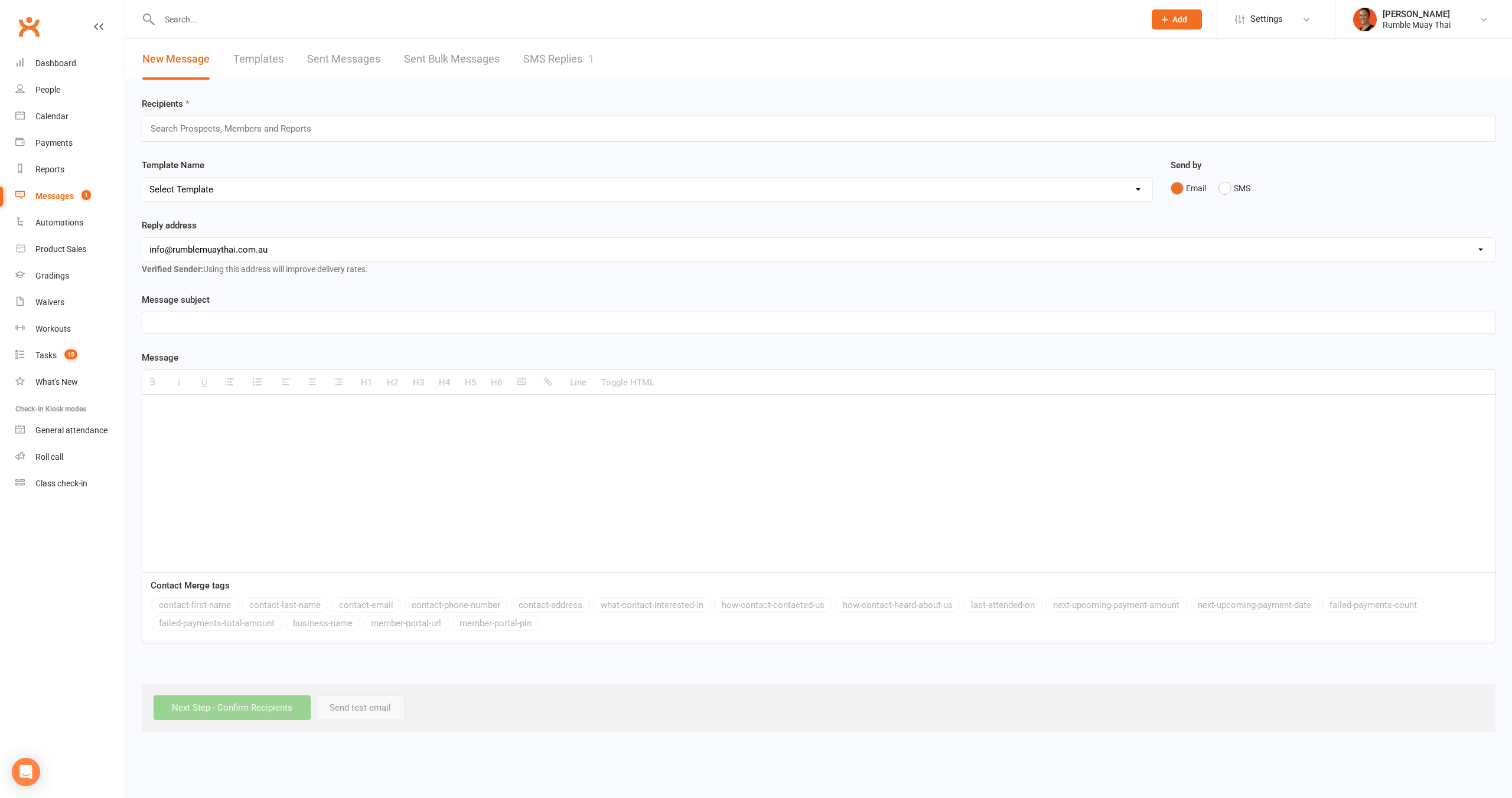
click at [557, 55] on link "SMS Replies 1" at bounding box center [558, 59] width 71 height 41
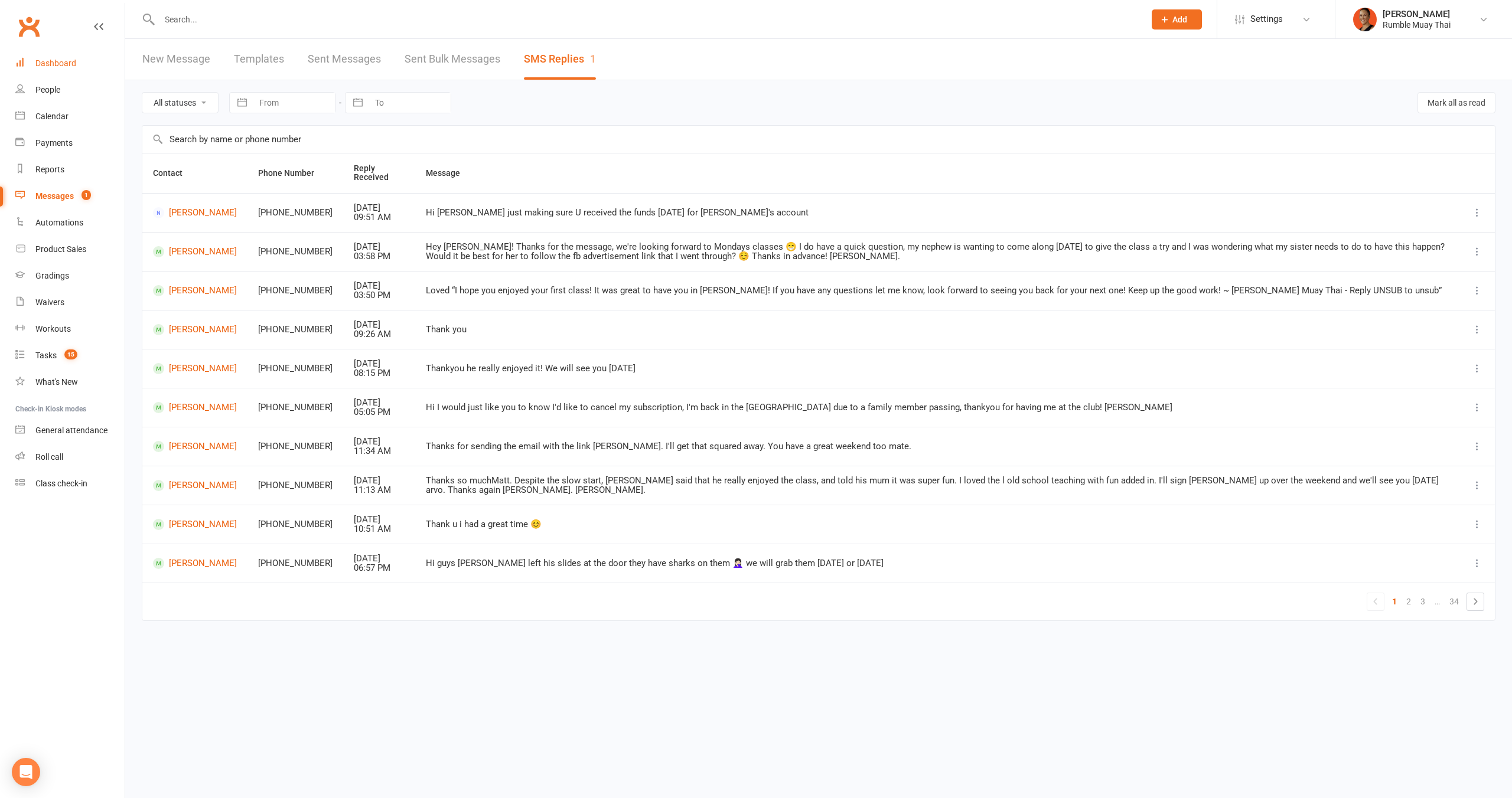
click at [71, 72] on link "Dashboard" at bounding box center [70, 63] width 109 height 26
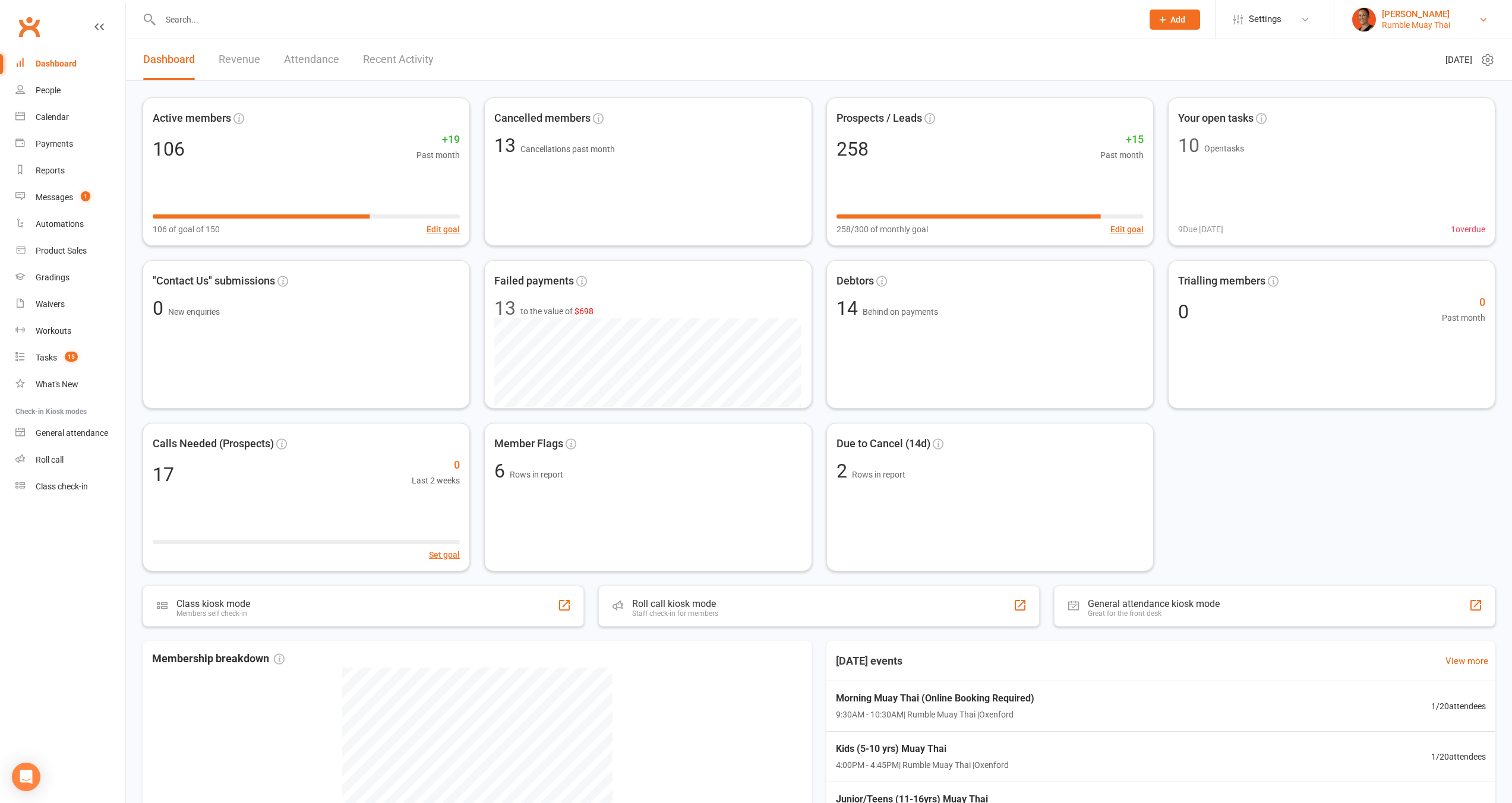
click at [1413, 19] on div "[PERSON_NAME]" at bounding box center [1416, 14] width 69 height 11
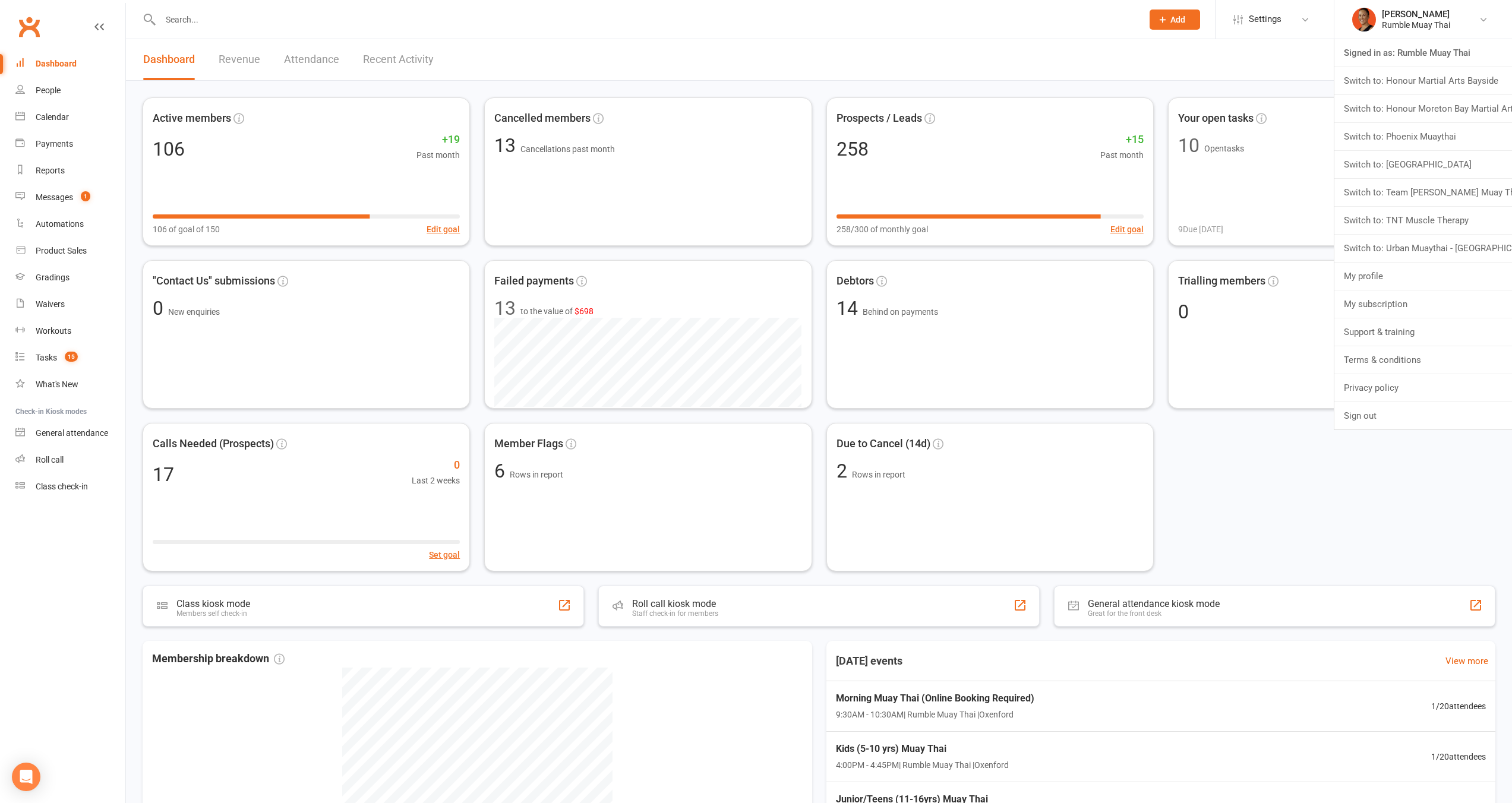
click at [1273, 46] on header "Dashboard Revenue Attendance Recent Activity [DATE]" at bounding box center [819, 59] width 1386 height 41
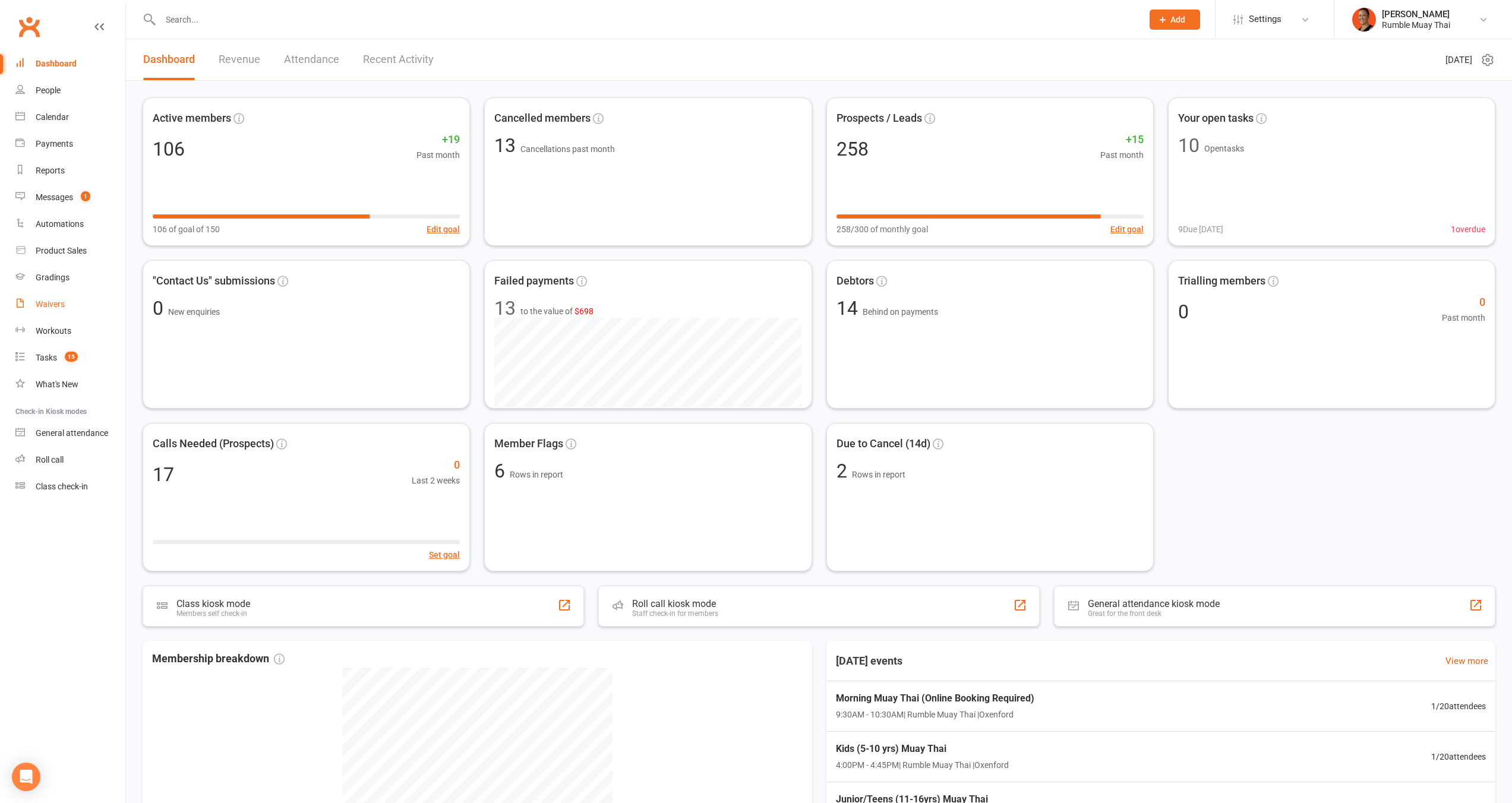
click at [61, 303] on div "Waivers" at bounding box center [50, 304] width 29 height 9
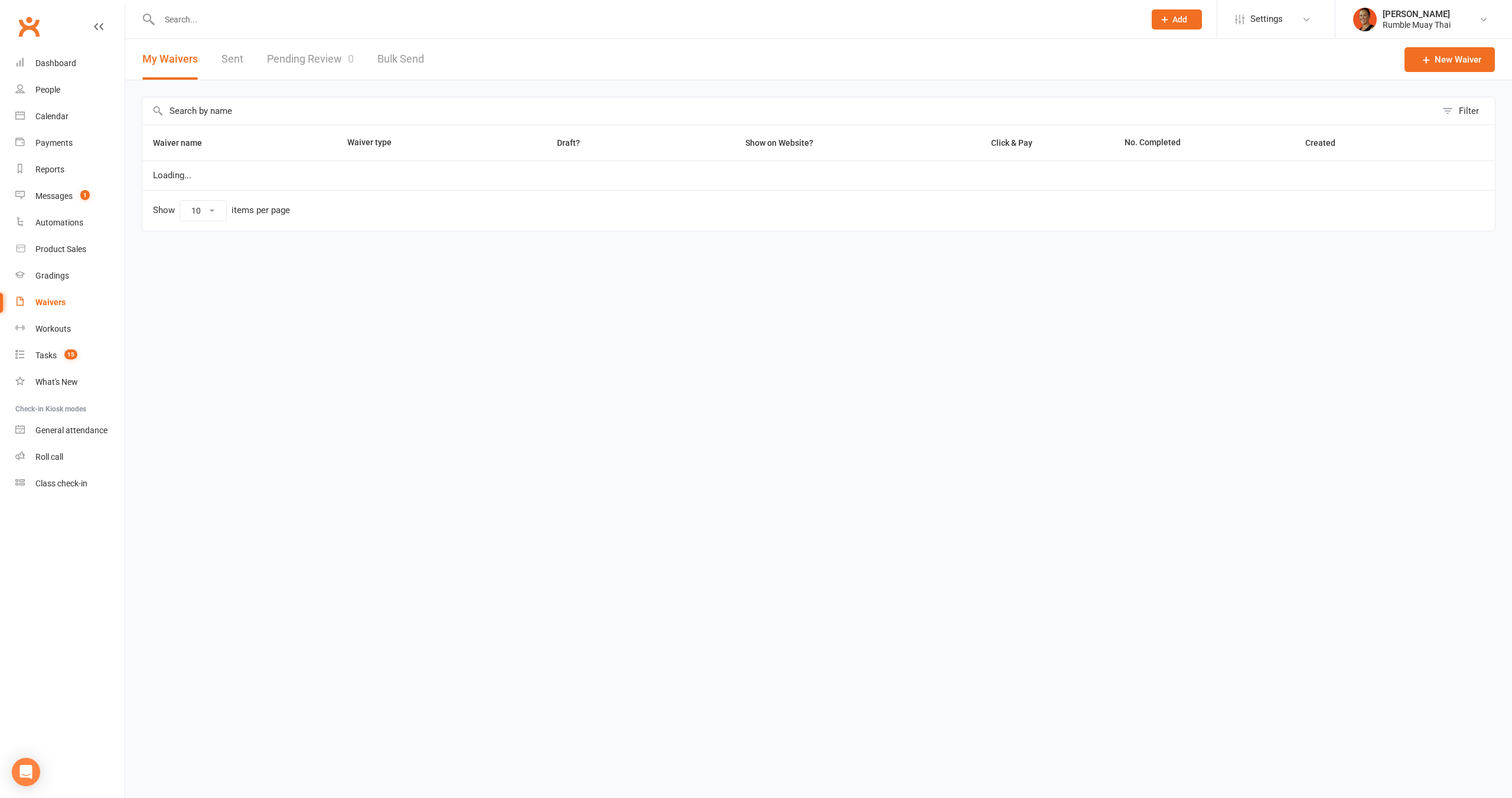
select select "100"
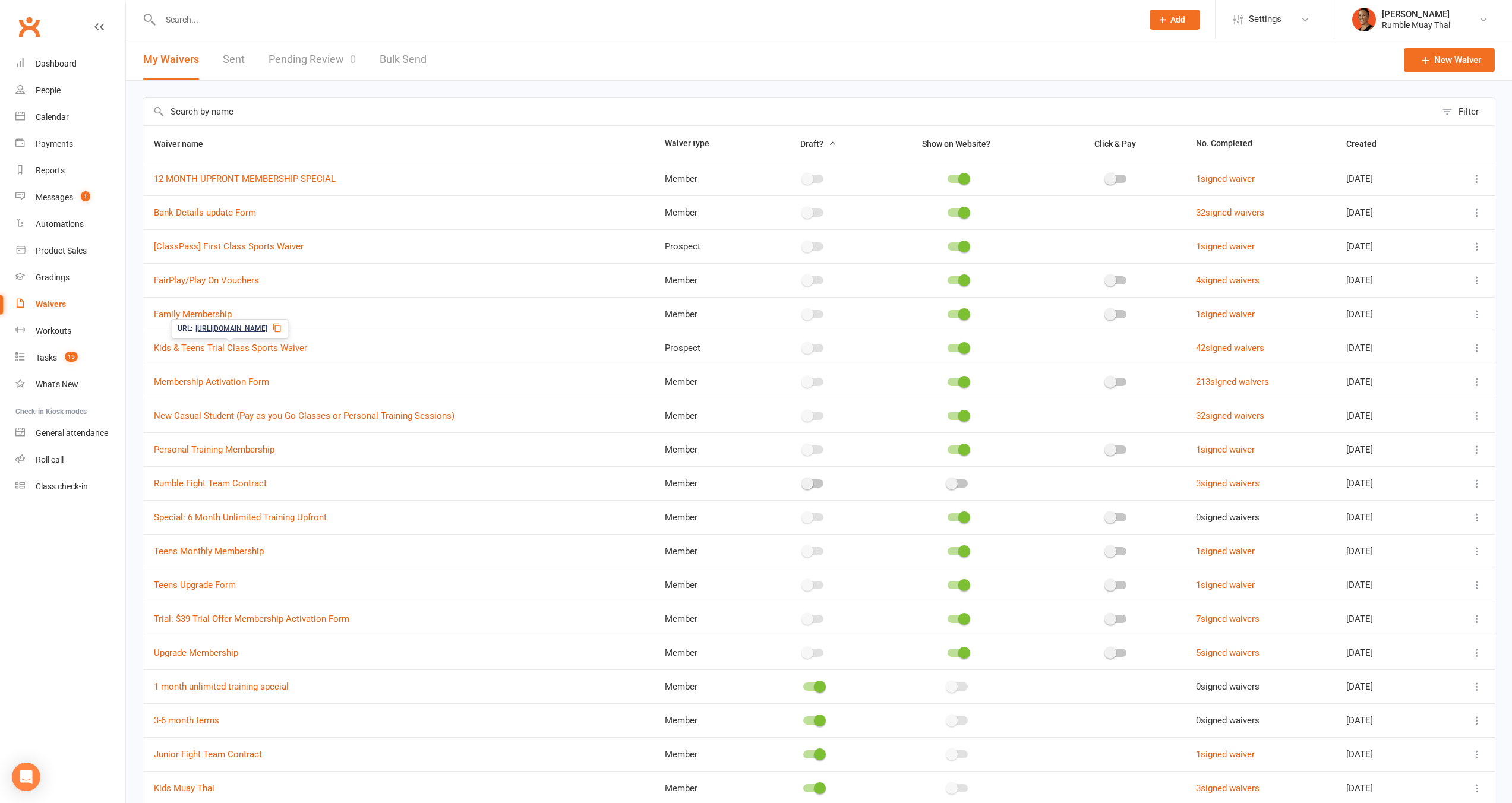
click at [282, 329] on icon at bounding box center [276, 327] width 9 height 9
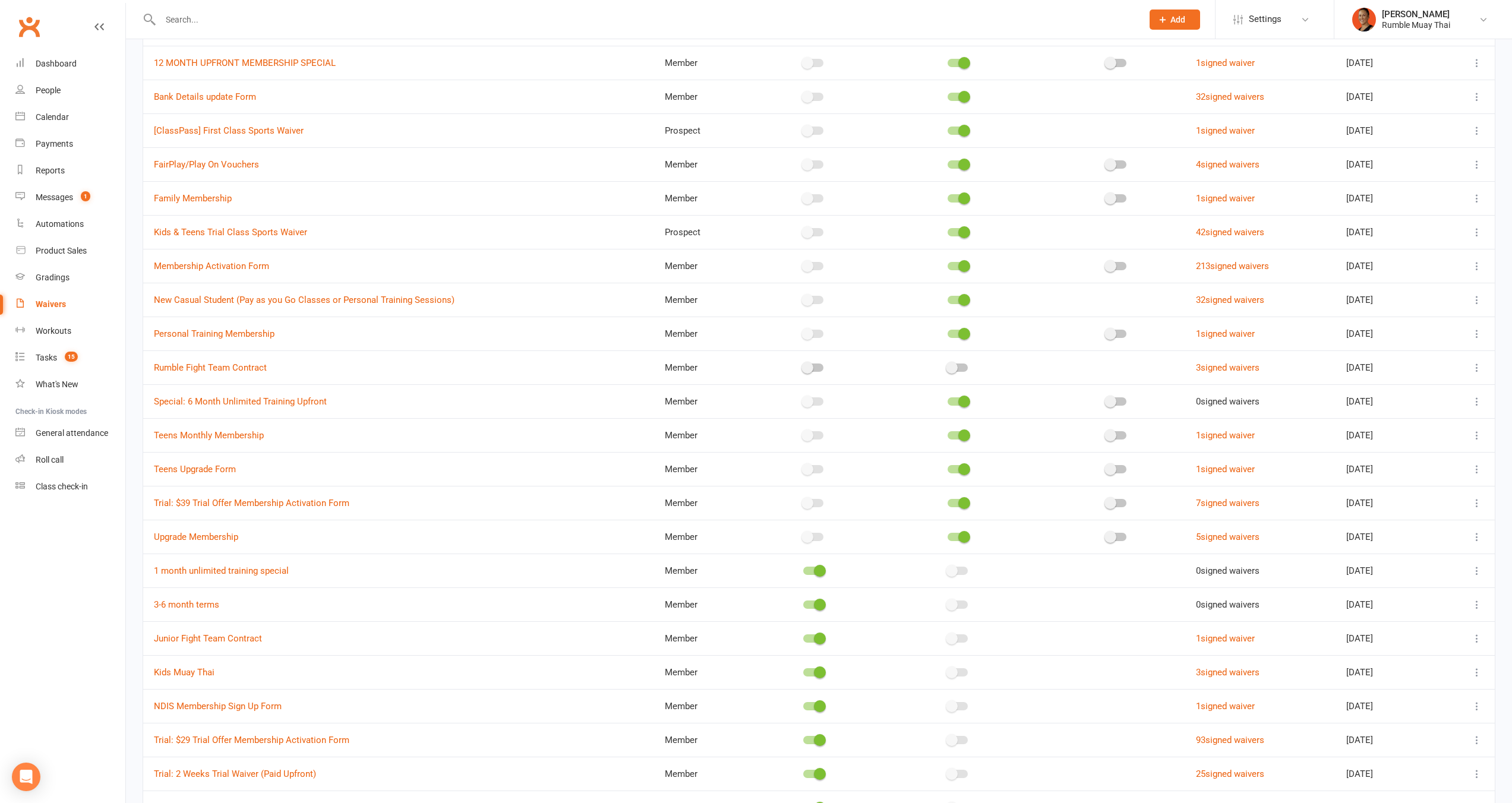
scroll to position [229, 0]
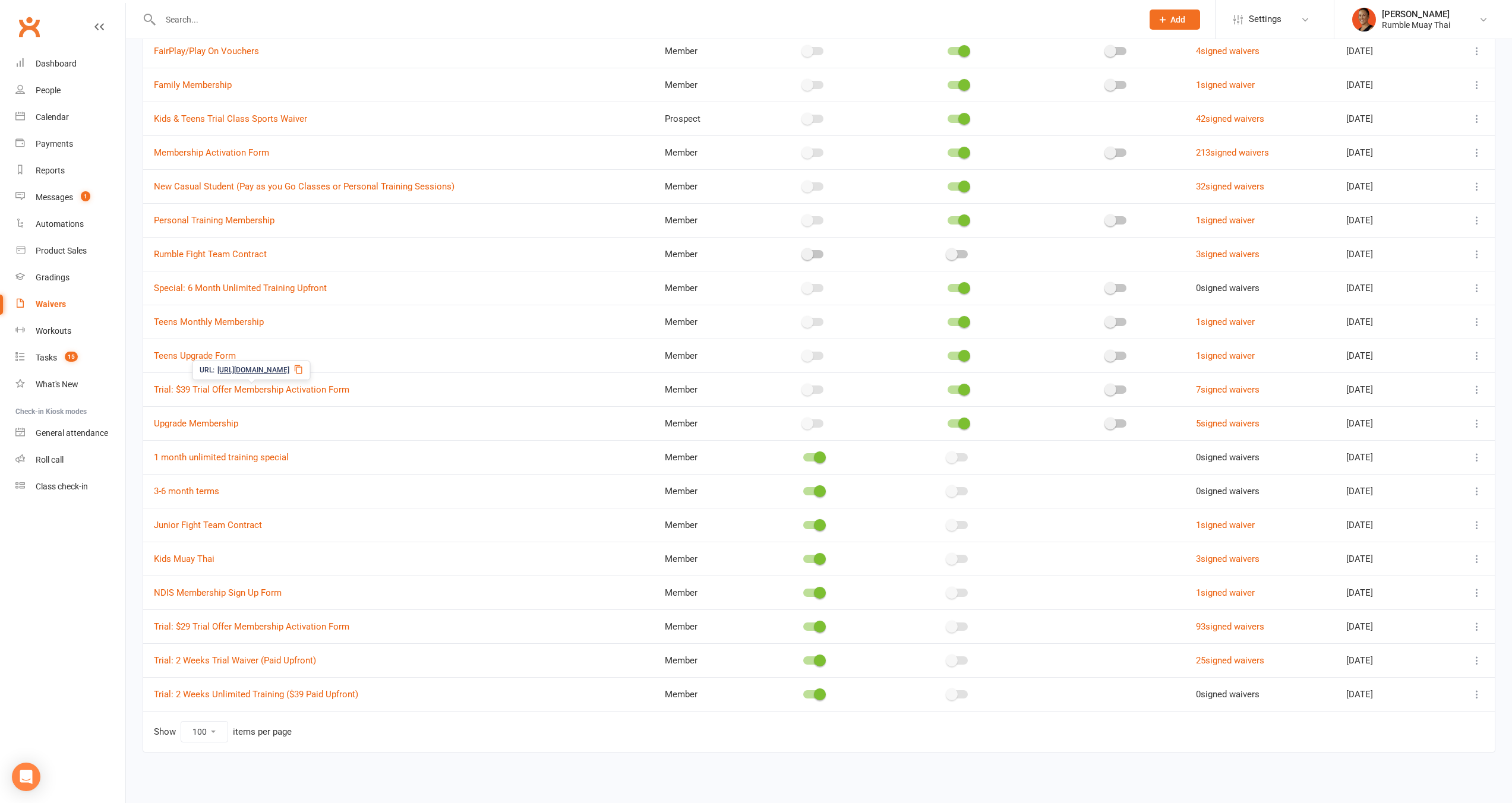
click at [303, 372] on icon at bounding box center [298, 369] width 8 height 9
click at [60, 193] on div "Messages" at bounding box center [54, 197] width 38 height 9
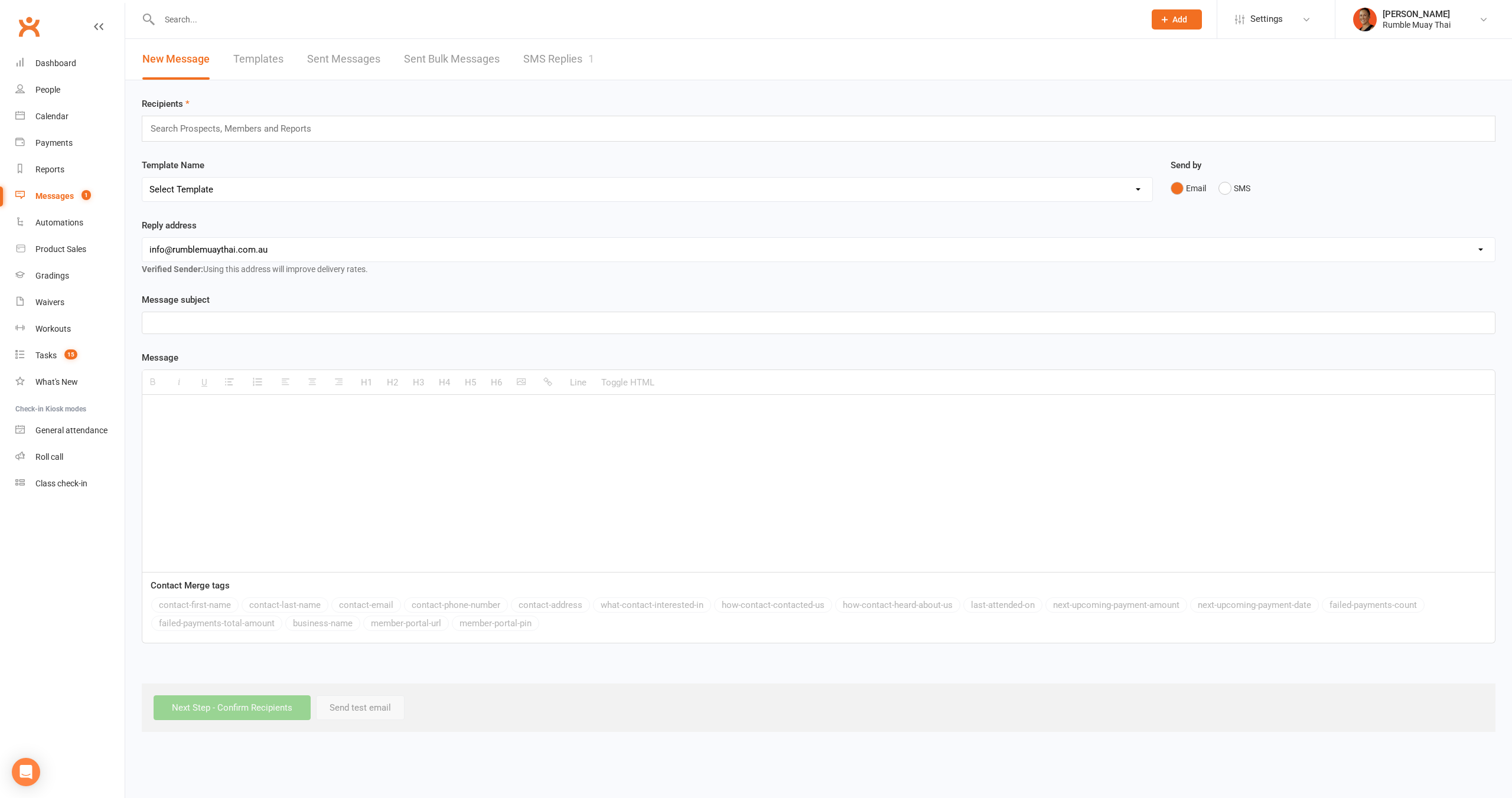
click at [558, 58] on link "SMS Replies 1" at bounding box center [558, 59] width 71 height 41
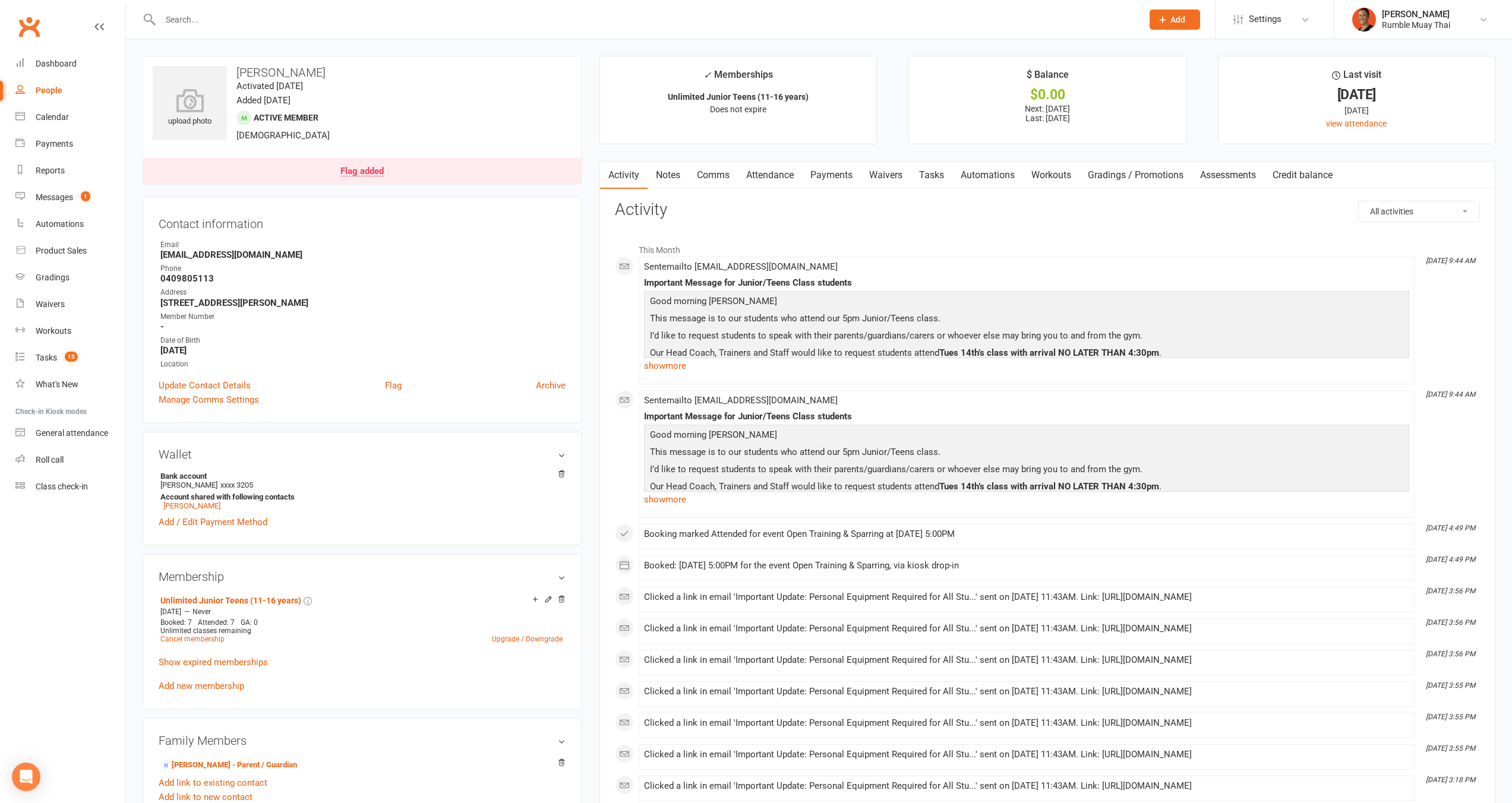
click at [830, 175] on link "Payments" at bounding box center [831, 175] width 59 height 27
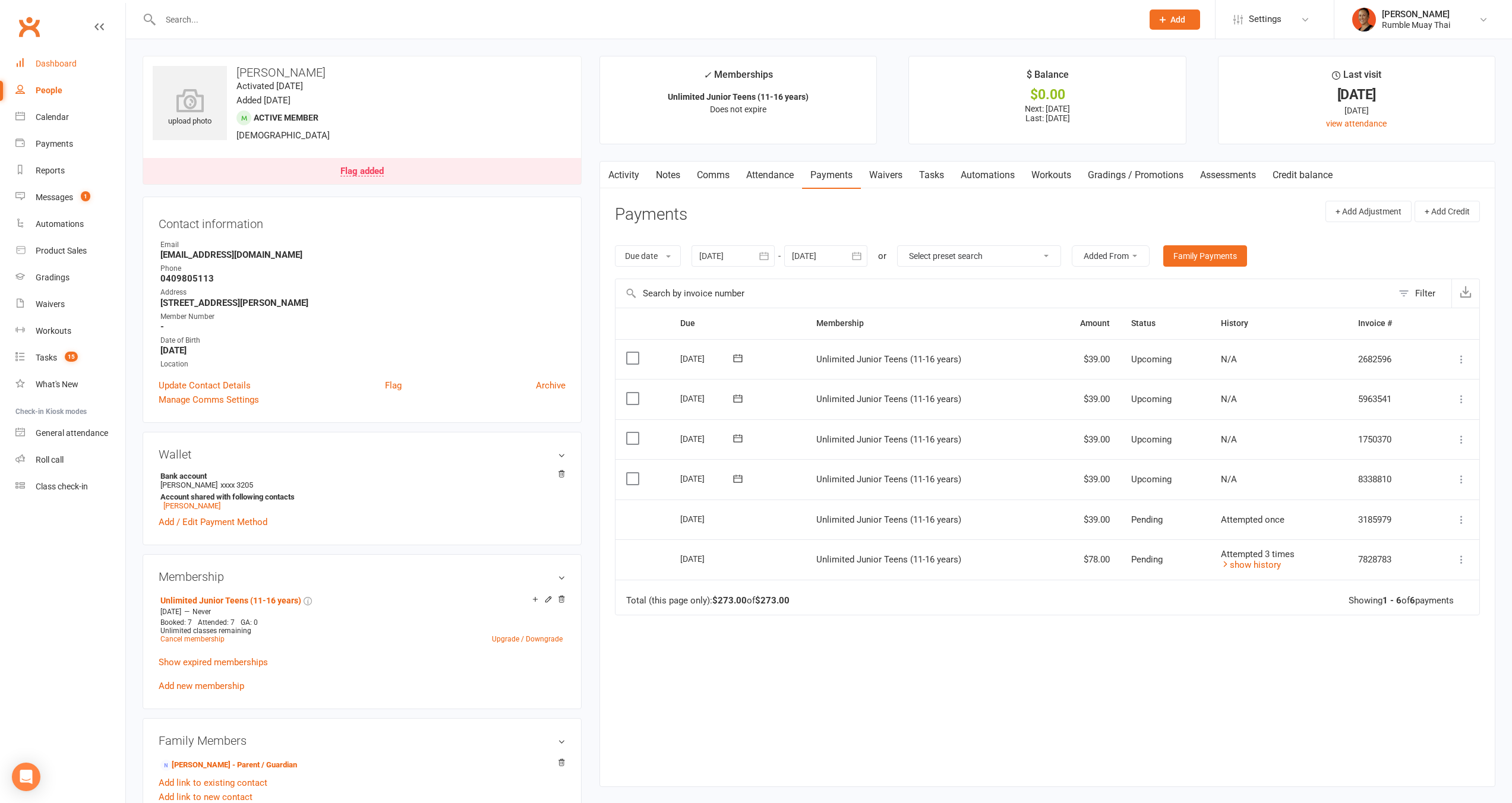
click at [44, 62] on div "Dashboard" at bounding box center [56, 63] width 41 height 9
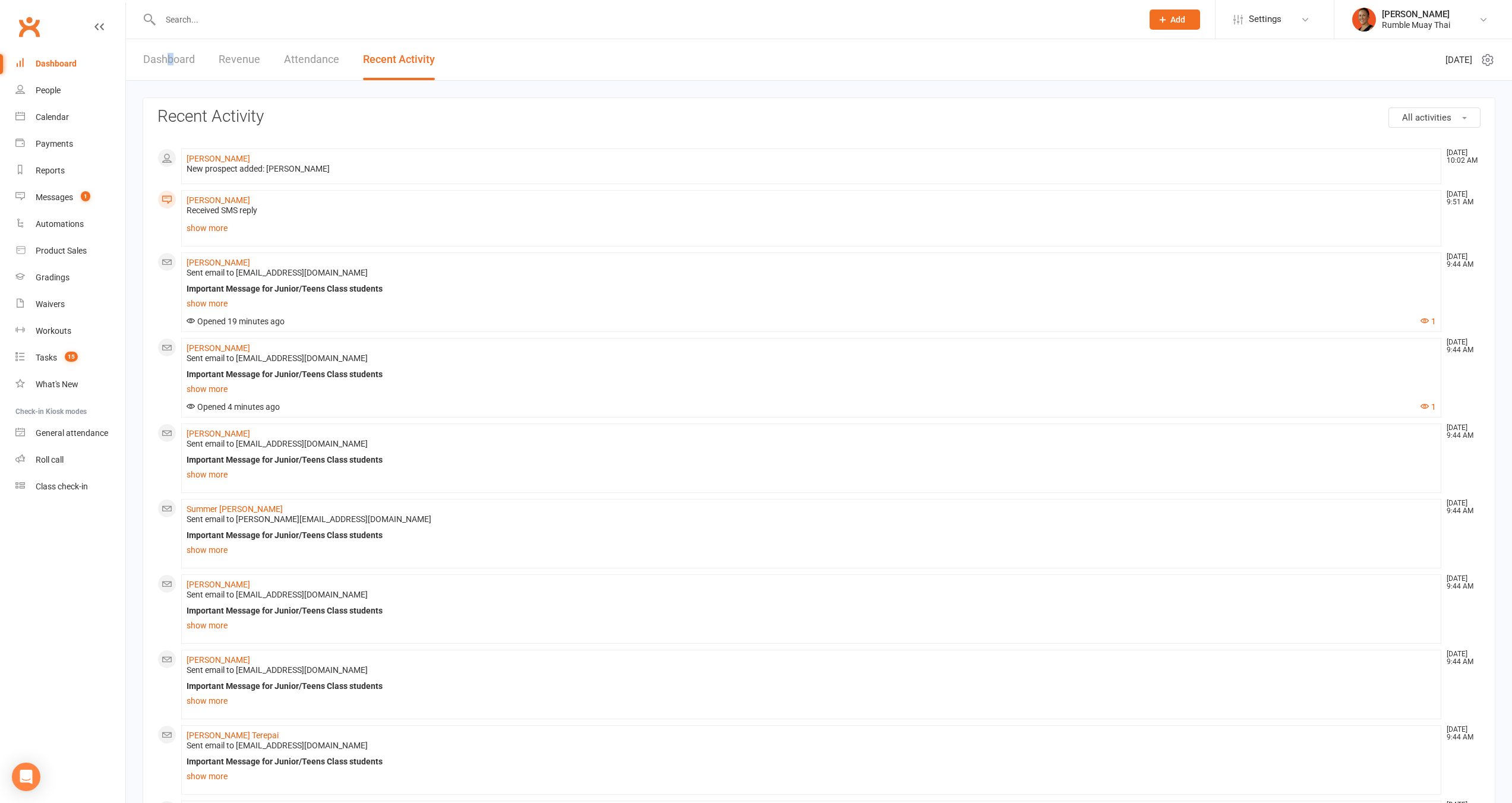
drag, startPoint x: 171, startPoint y: 59, endPoint x: 165, endPoint y: 54, distance: 7.8
click at [165, 54] on link "Dashboard" at bounding box center [169, 59] width 52 height 41
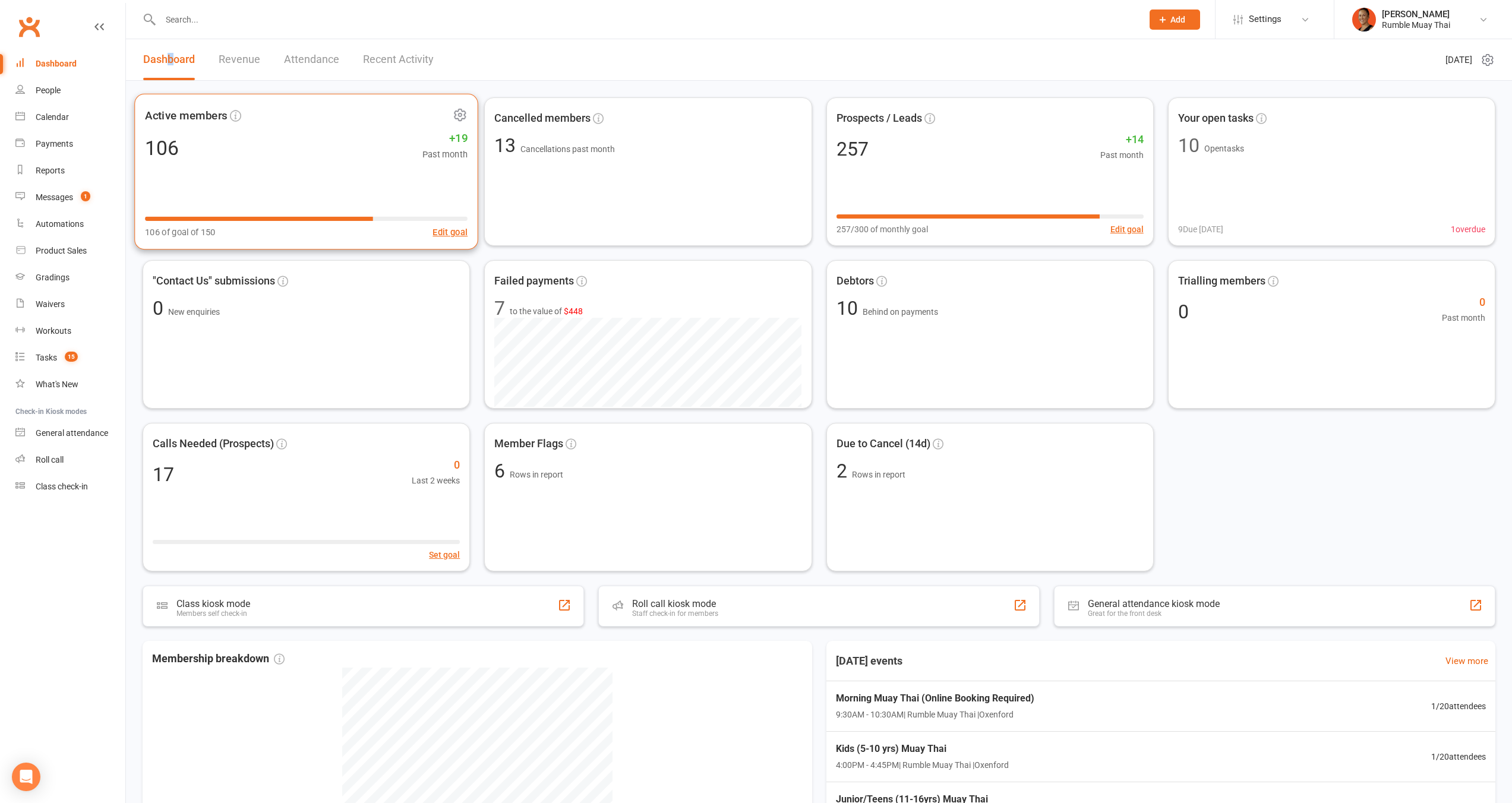
click at [464, 117] on icon at bounding box center [460, 115] width 15 height 15
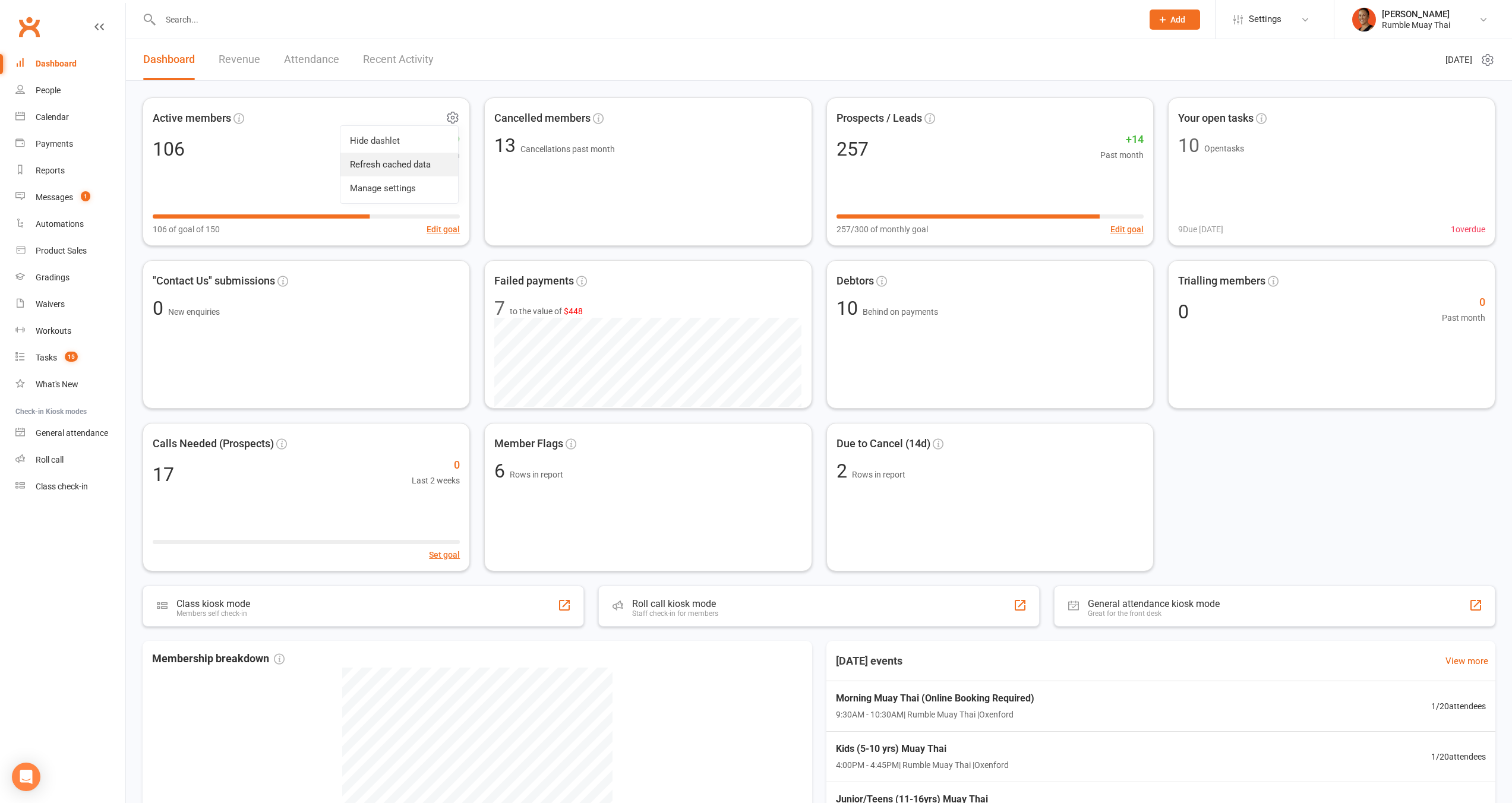
click at [408, 172] on link "Refresh cached data" at bounding box center [399, 164] width 117 height 23
click at [64, 204] on link "Messages 1" at bounding box center [70, 197] width 110 height 27
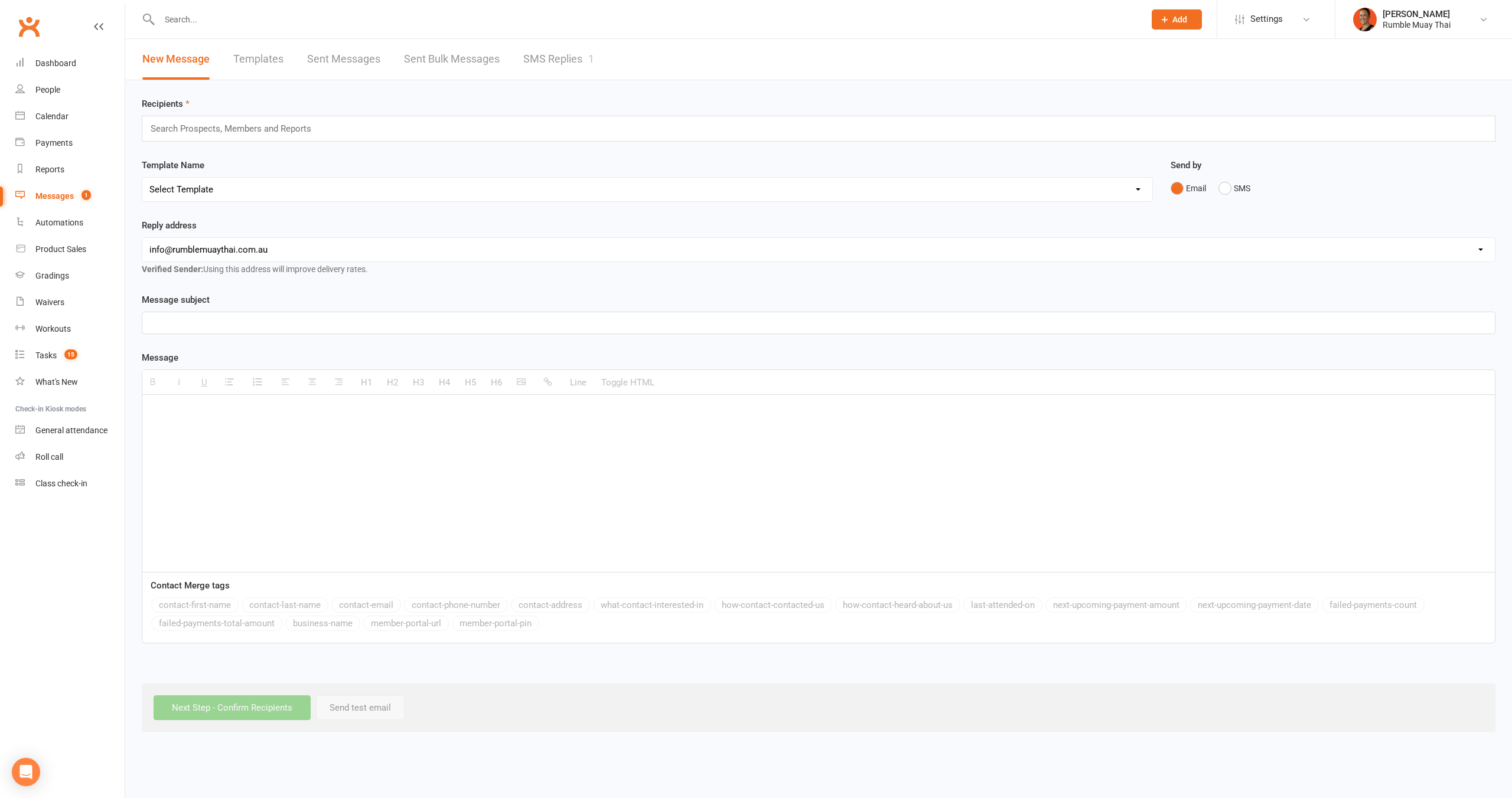
click at [537, 58] on link "SMS Replies 1" at bounding box center [558, 59] width 71 height 41
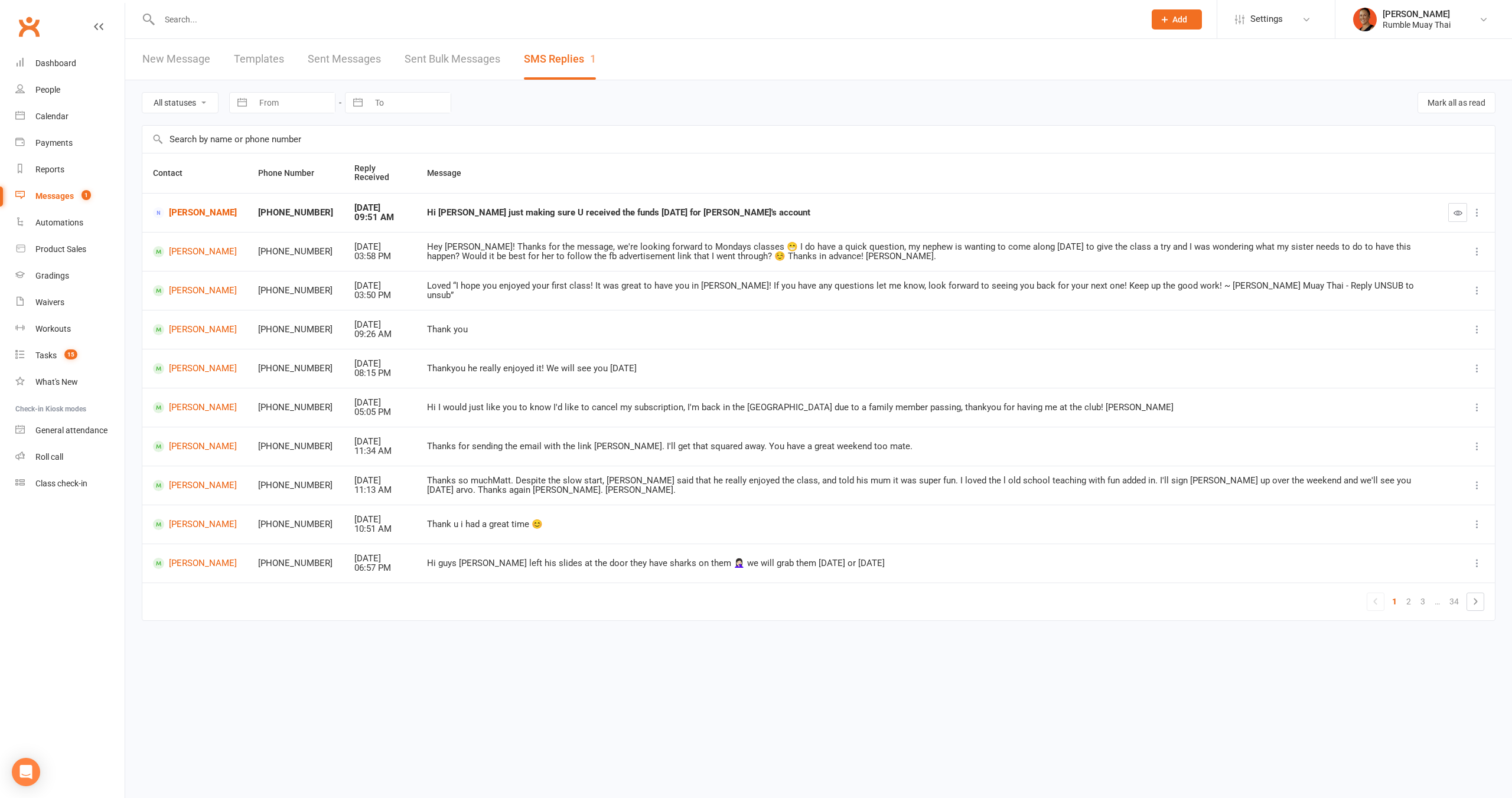
click at [645, 208] on div "Hi Matt just making sure U received the funds today for Harley's account" at bounding box center [927, 213] width 1000 height 10
click at [195, 208] on link "Terri-Lee Carter" at bounding box center [195, 213] width 84 height 11
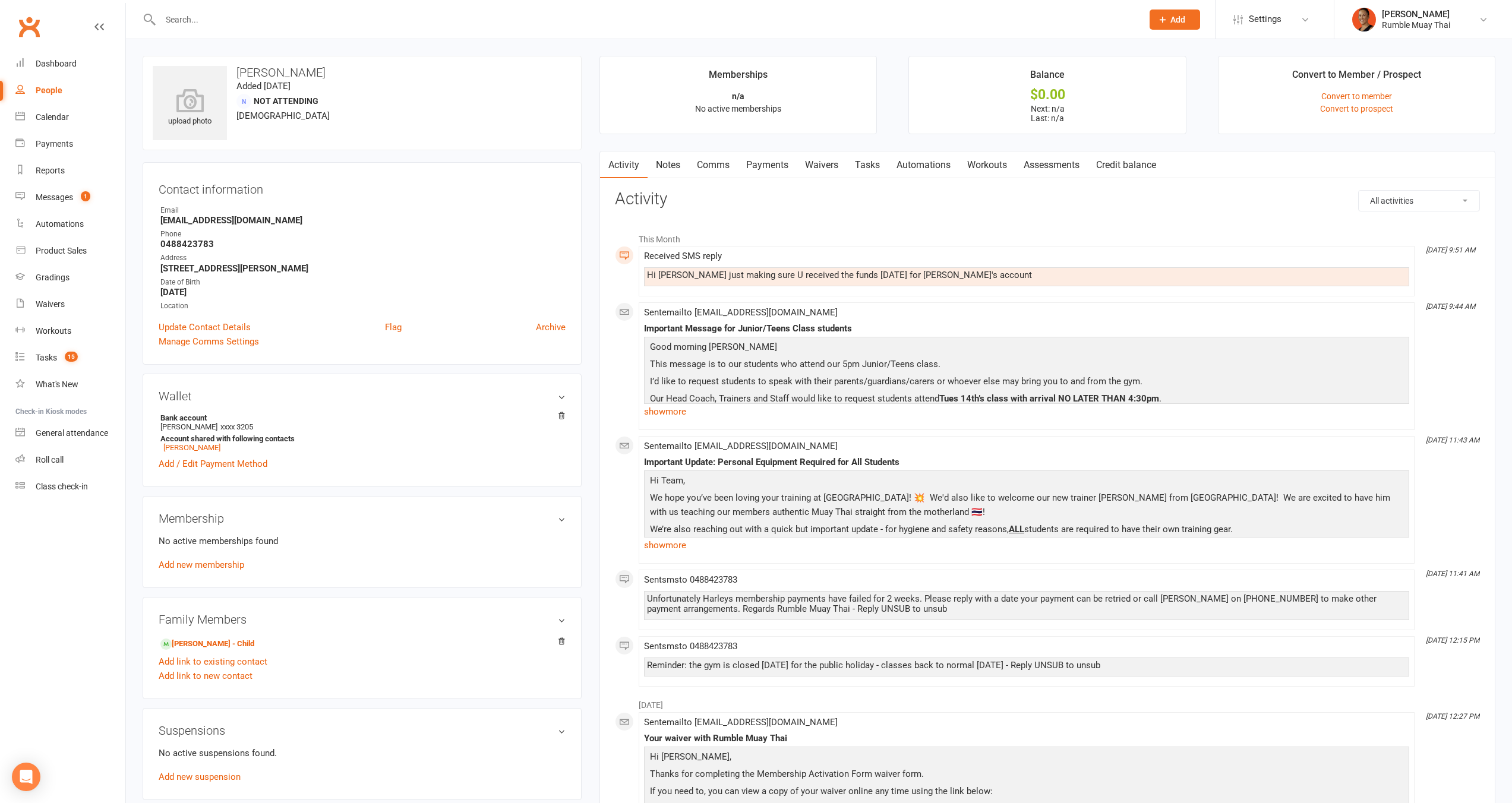
click at [836, 162] on link "Waivers" at bounding box center [821, 165] width 50 height 27
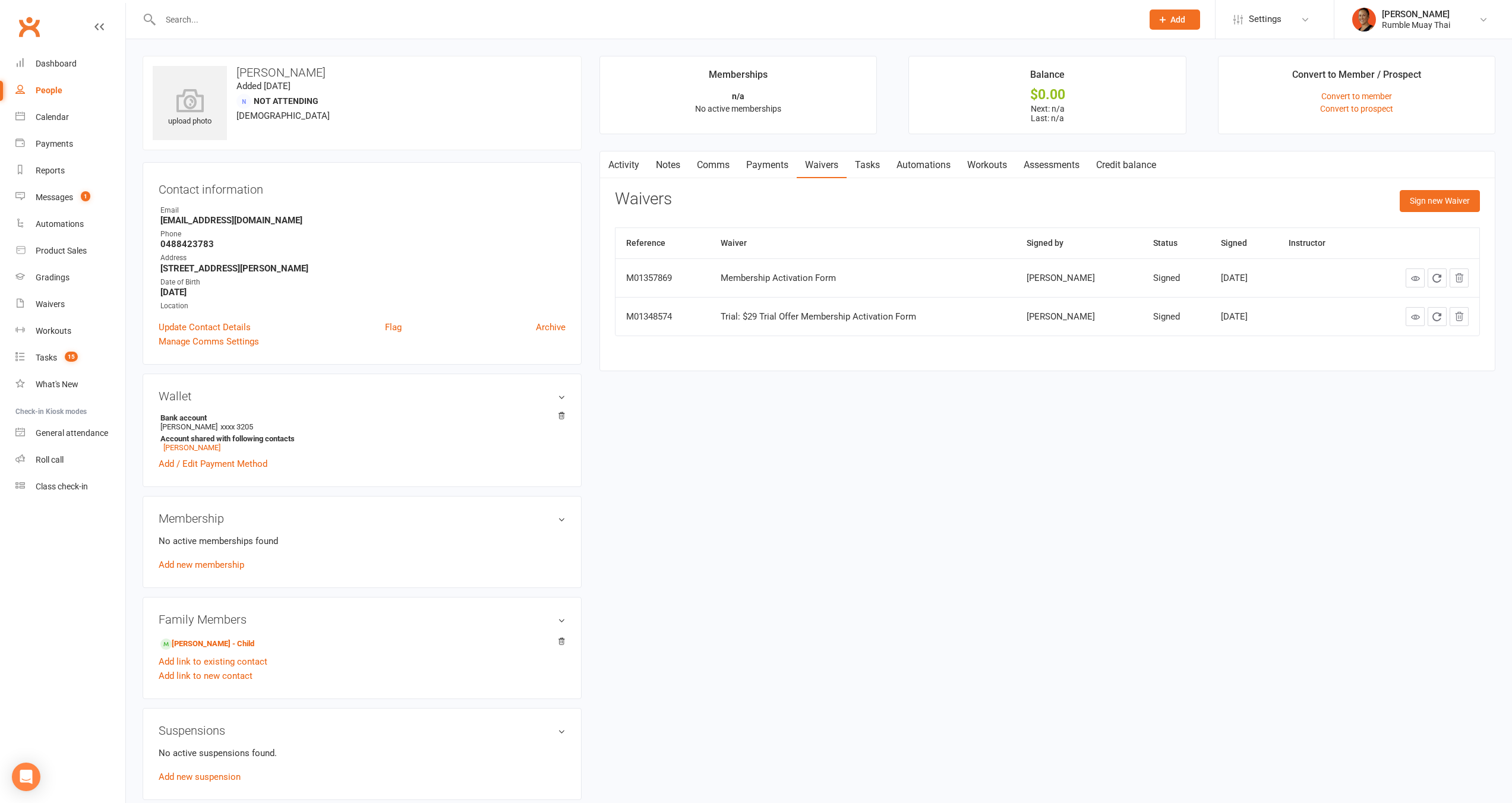
click at [766, 164] on link "Payments" at bounding box center [766, 165] width 59 height 27
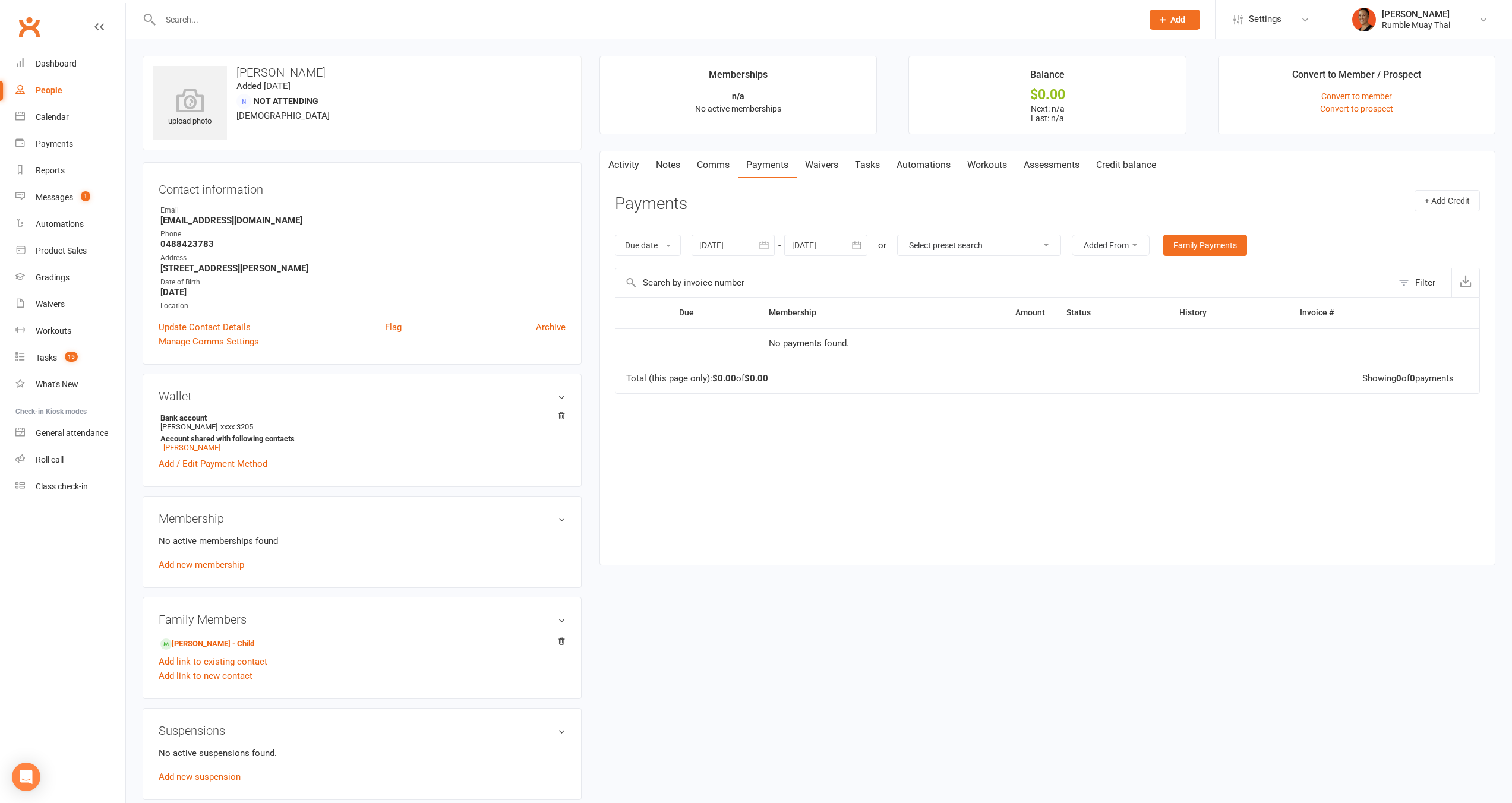
click at [720, 165] on link "Comms" at bounding box center [713, 165] width 49 height 27
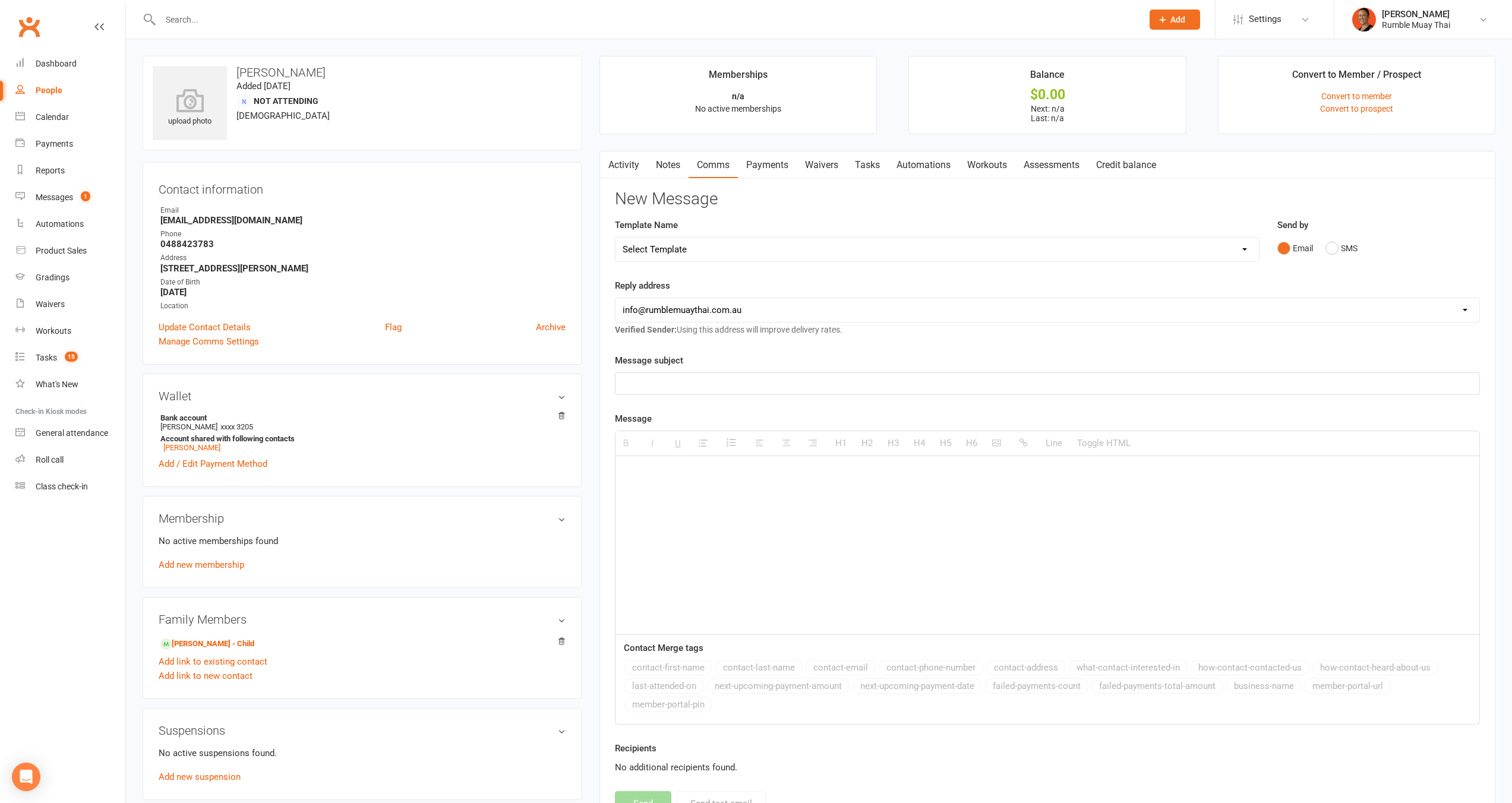
click at [650, 166] on link "Notes" at bounding box center [668, 165] width 41 height 27
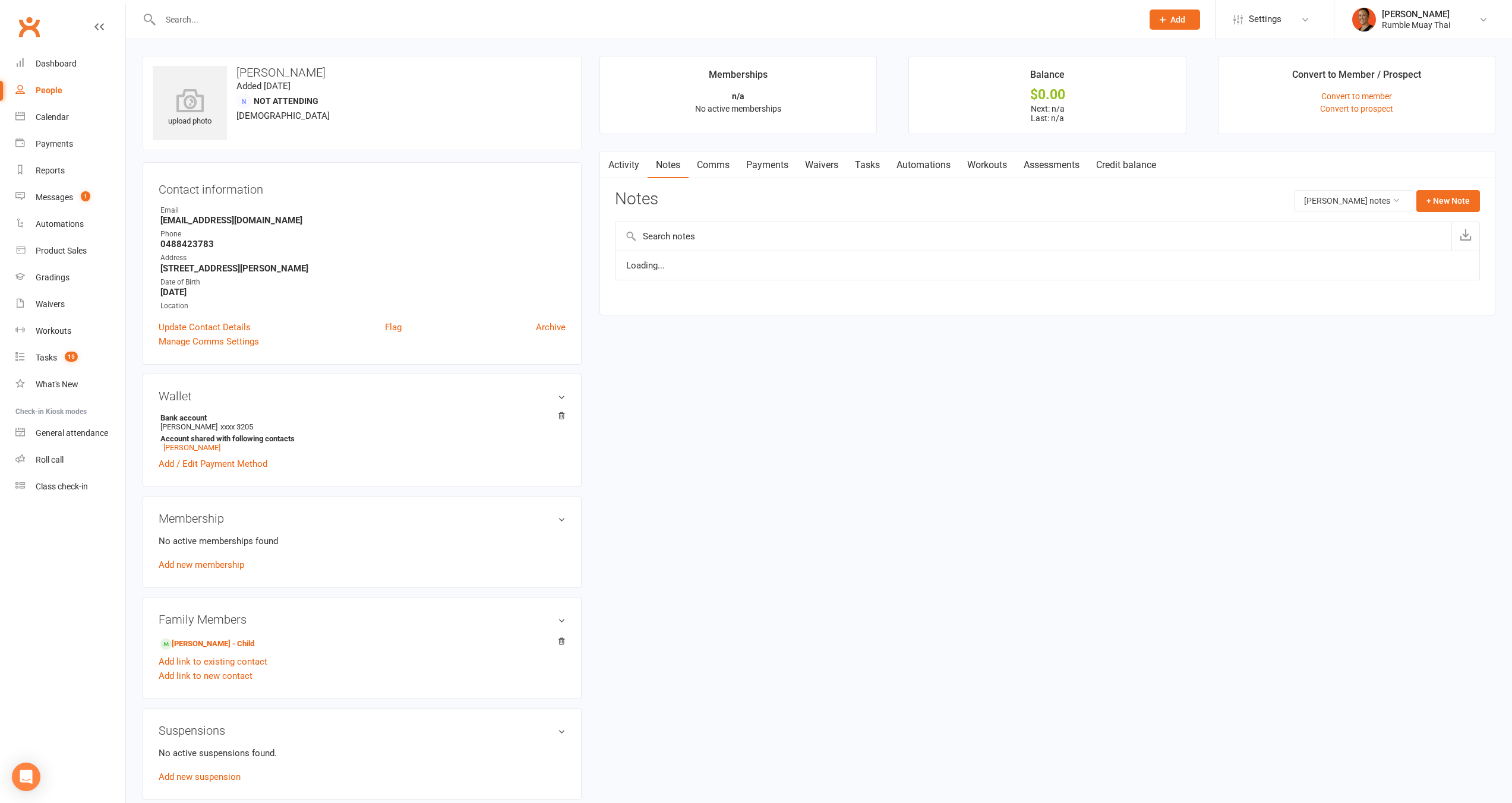
click at [637, 166] on link "Activity" at bounding box center [623, 165] width 48 height 27
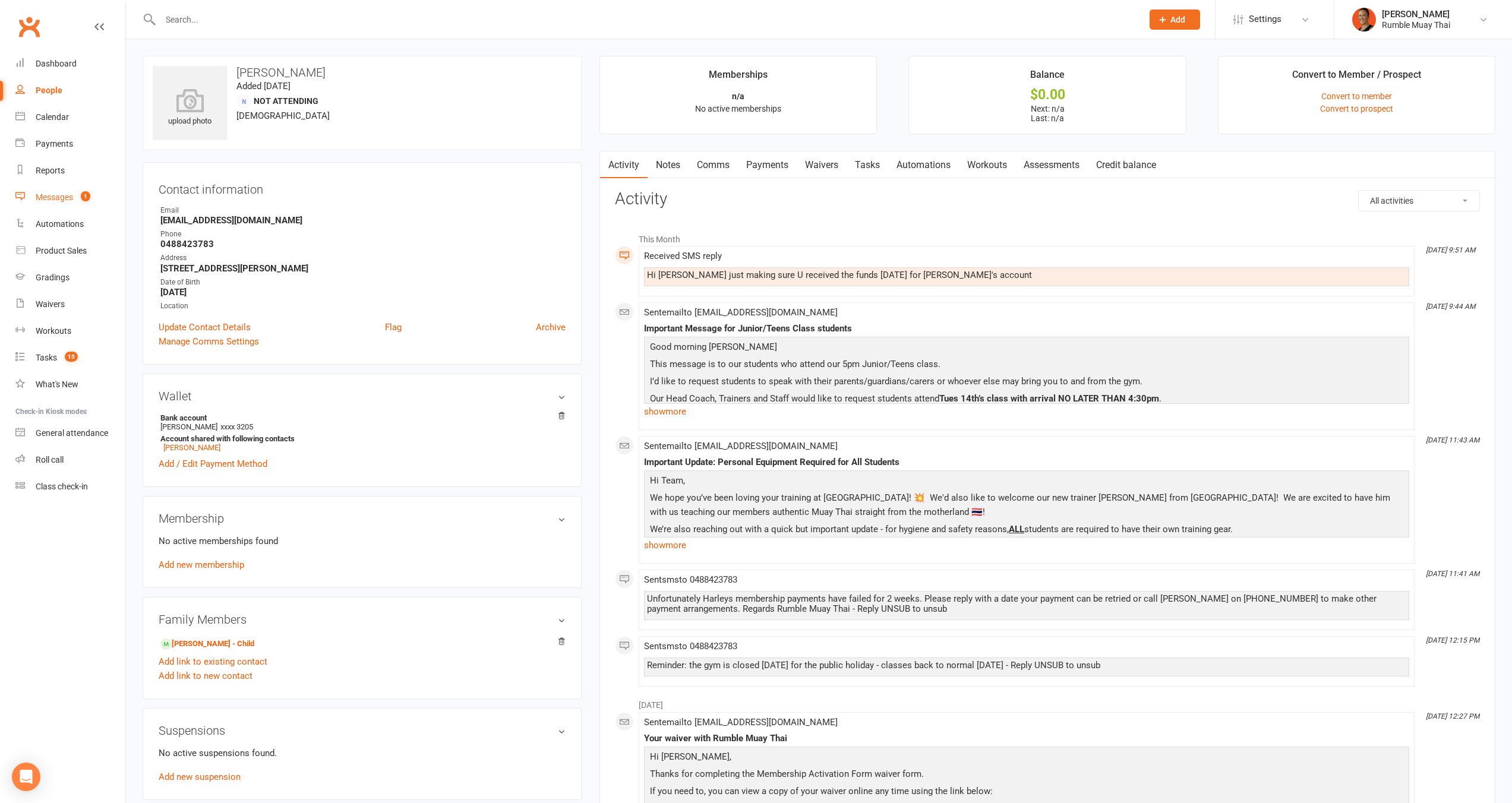
click at [52, 195] on div "Messages" at bounding box center [54, 197] width 38 height 9
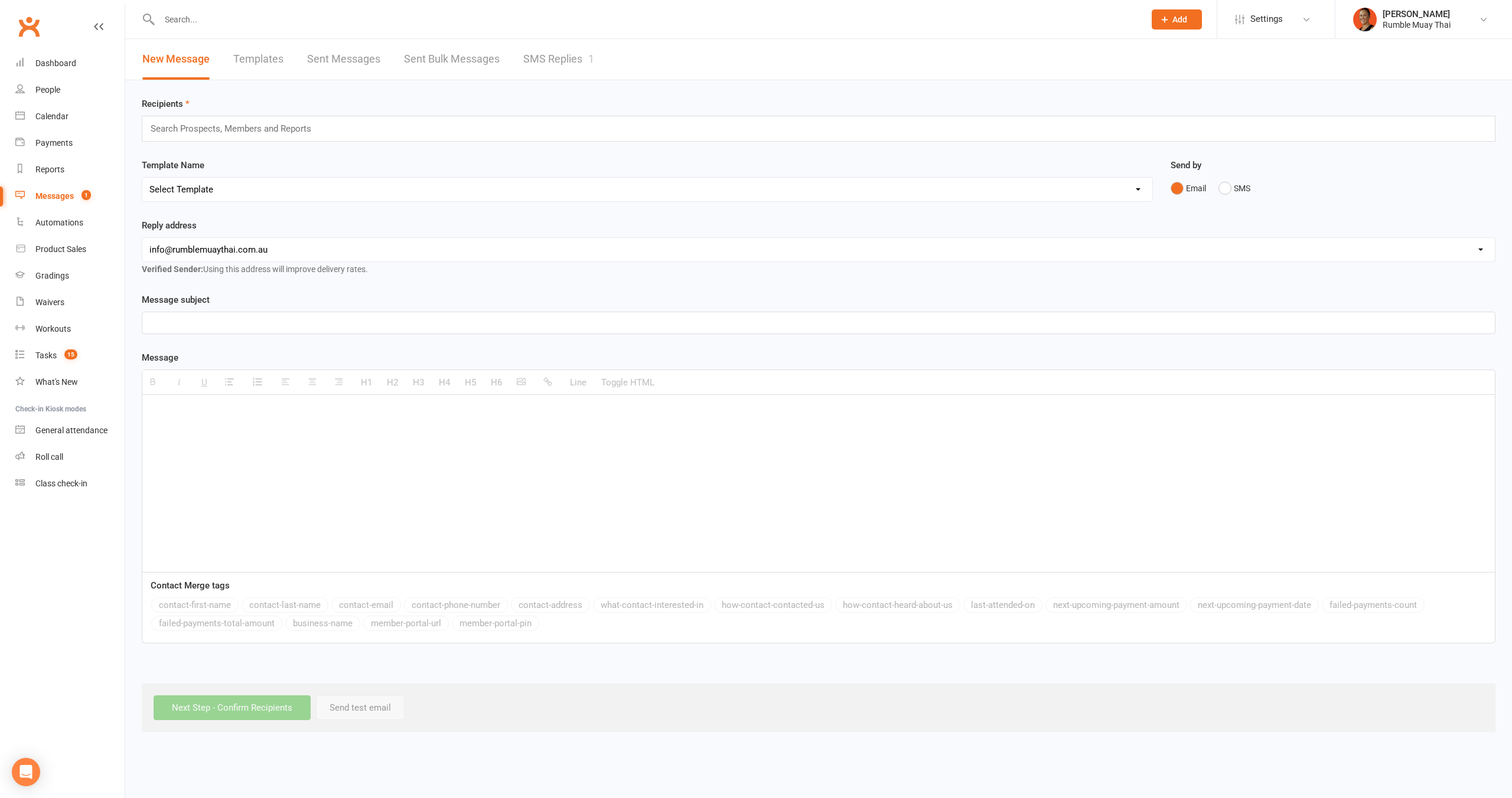
click at [569, 63] on link "SMS Replies 1" at bounding box center [558, 59] width 71 height 41
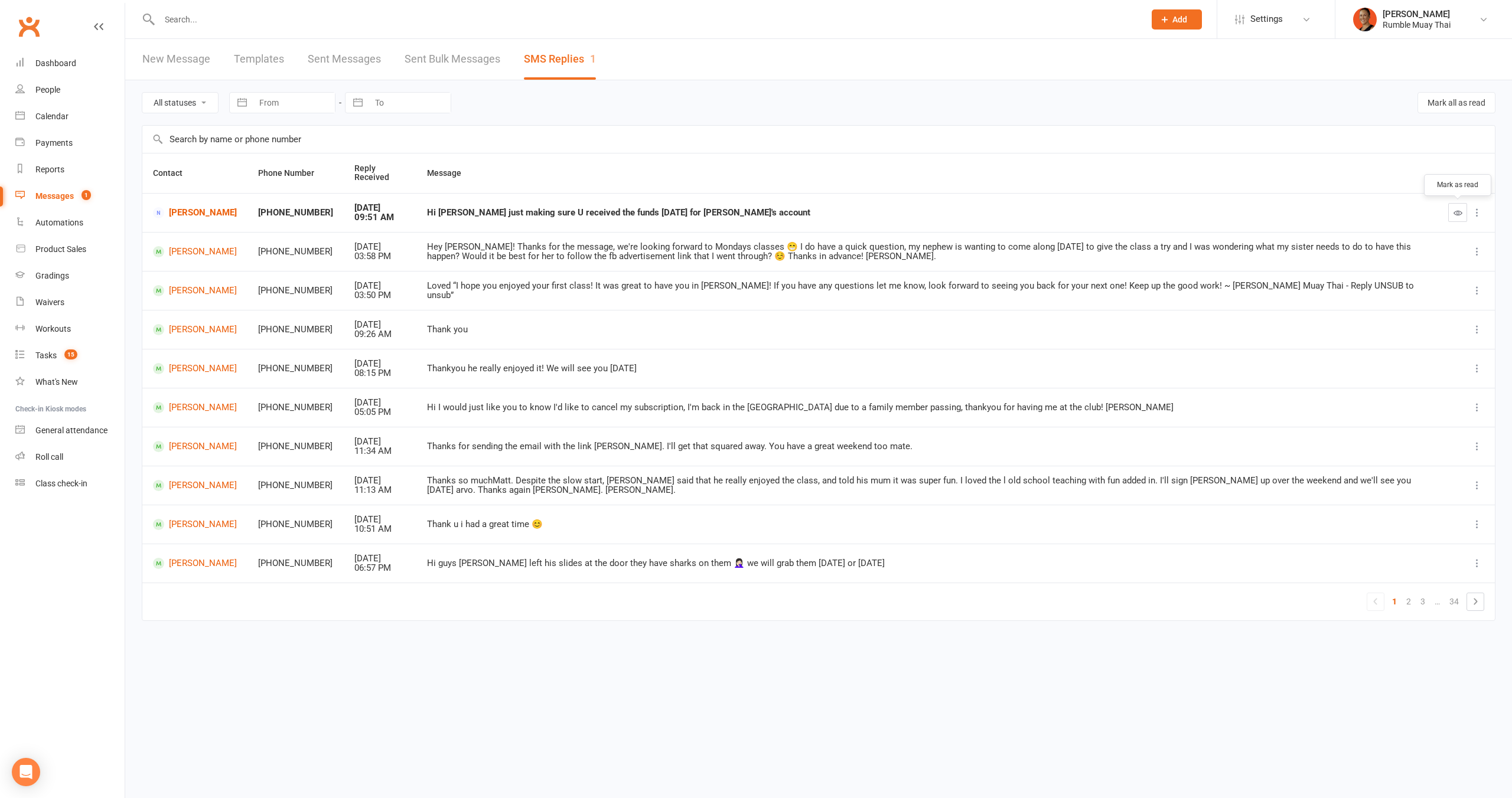
click at [1451, 220] on button "button" at bounding box center [1457, 212] width 19 height 19
click at [197, 209] on link "Terri-Lee Carter" at bounding box center [195, 213] width 84 height 11
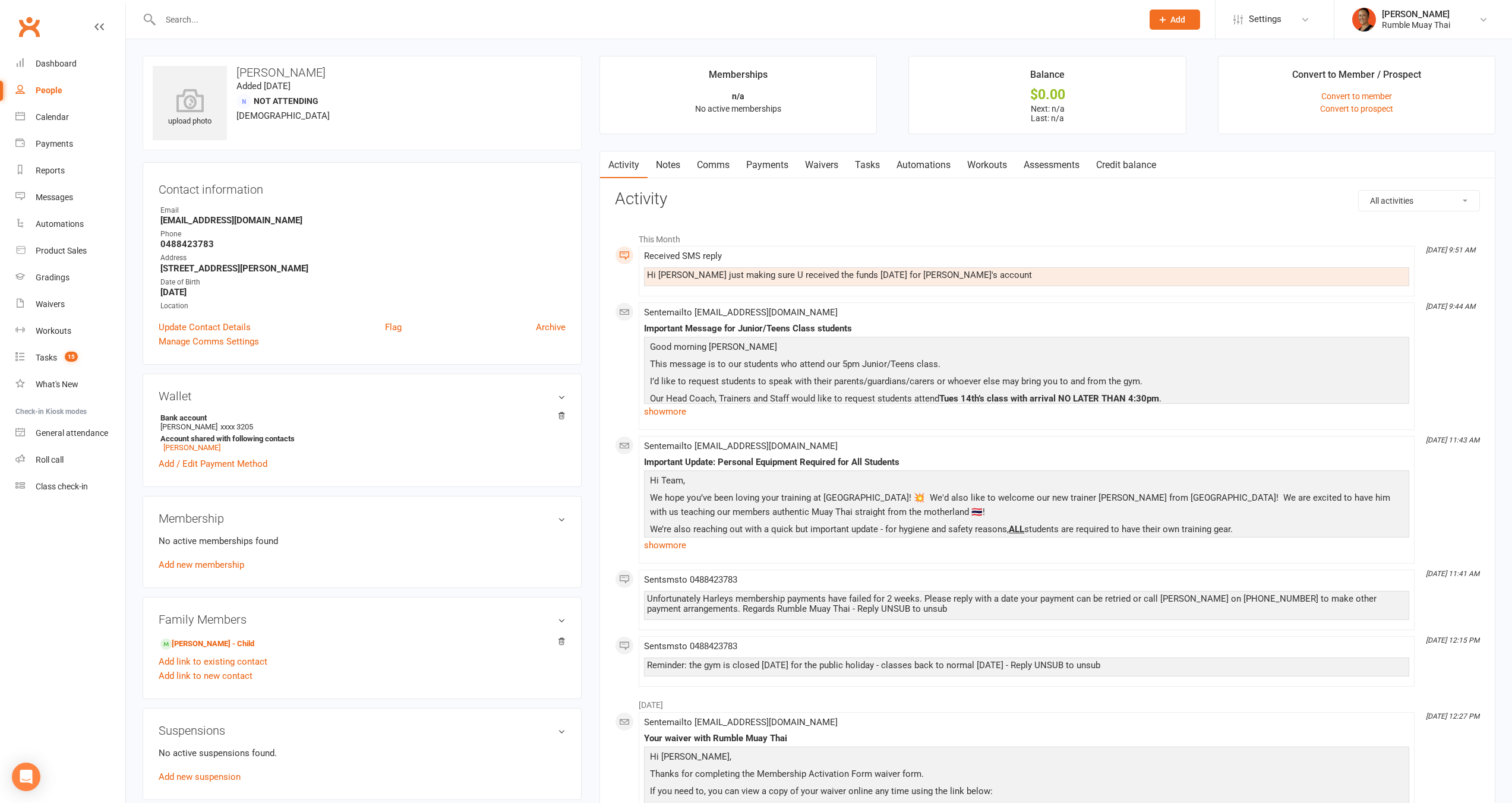
click at [756, 175] on link "Payments" at bounding box center [766, 165] width 59 height 27
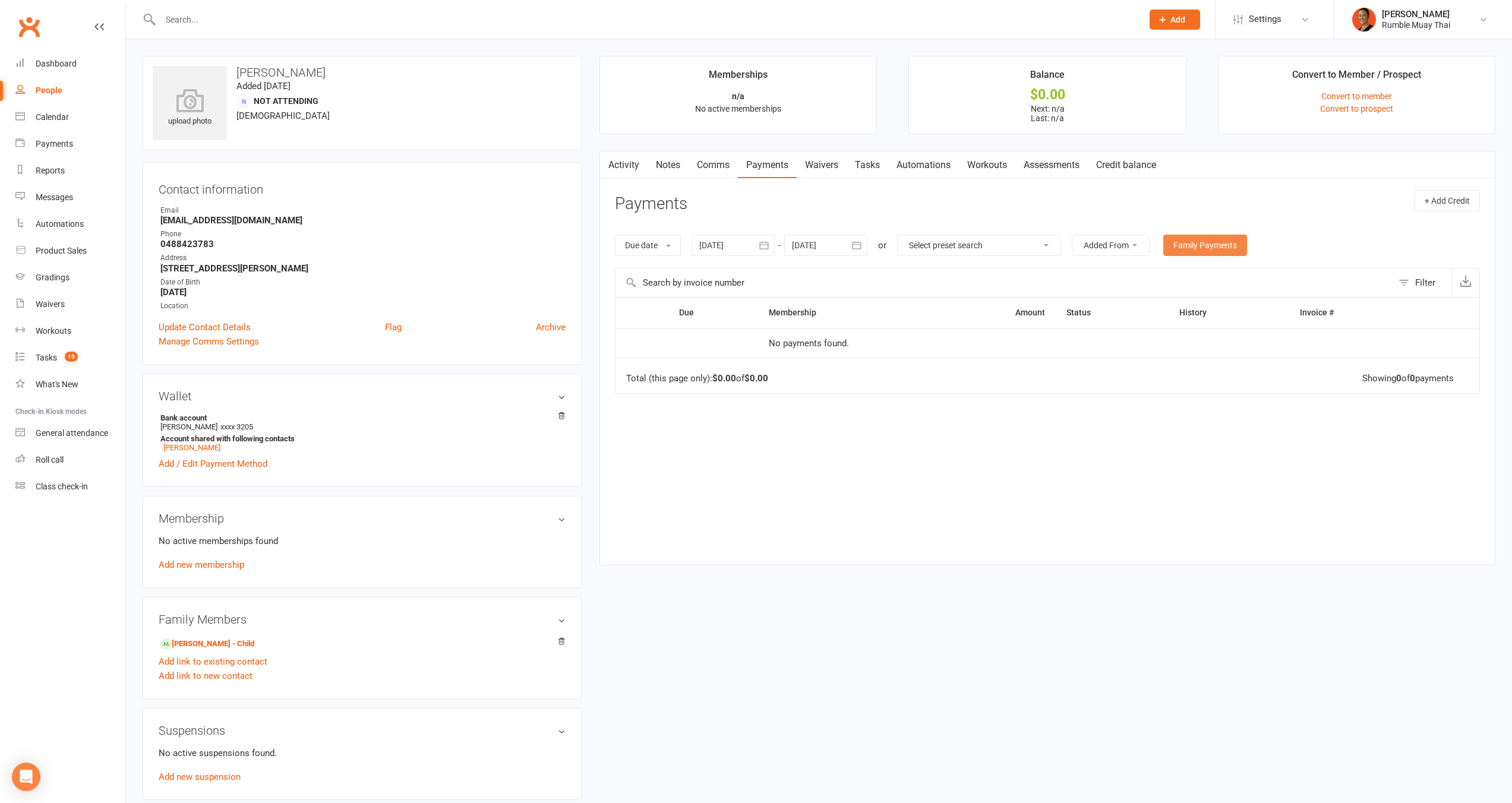
click at [1191, 245] on link "Family Payments" at bounding box center [1205, 245] width 84 height 22
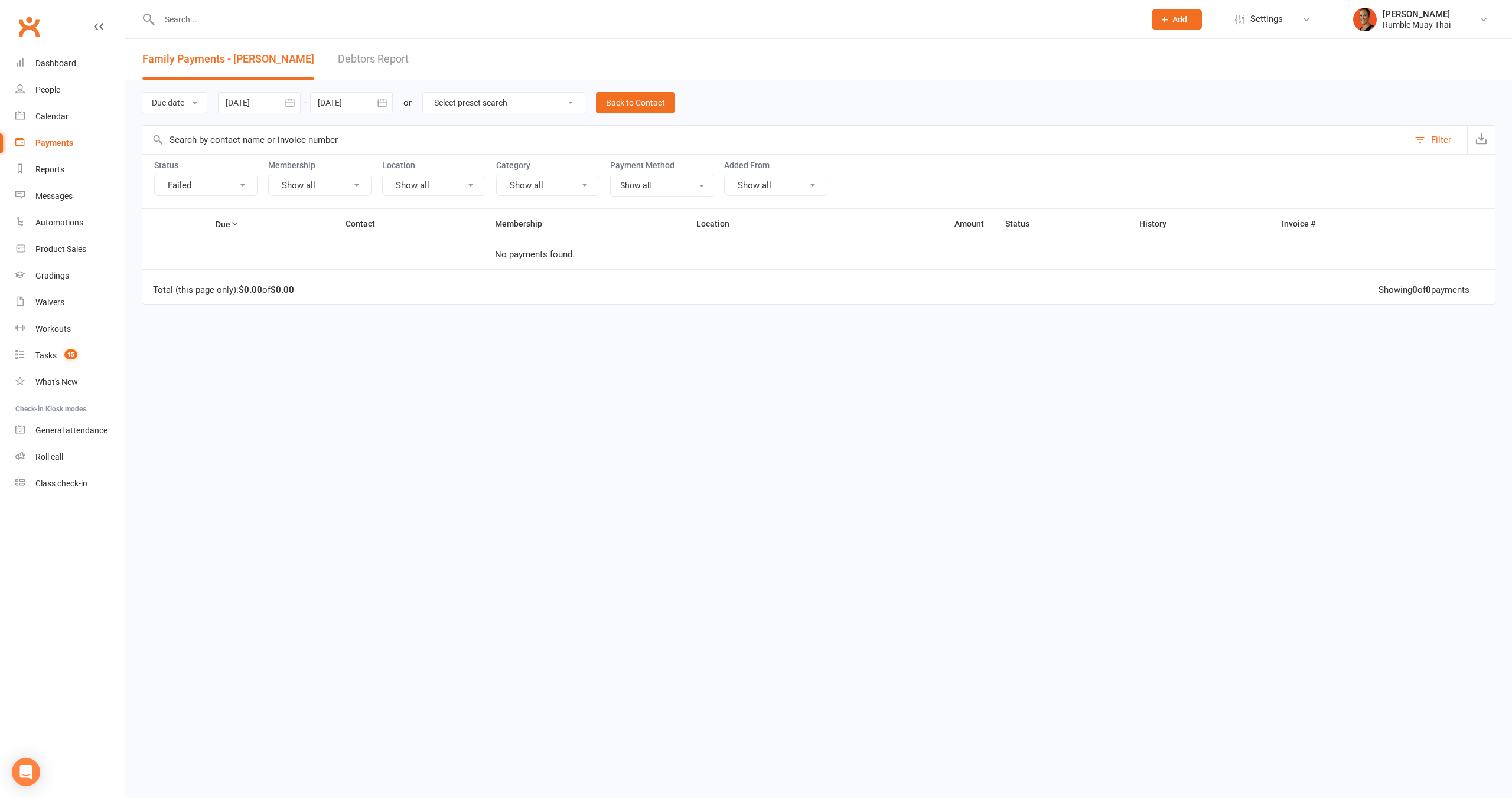
click at [219, 193] on button "Failed" at bounding box center [206, 185] width 103 height 21
click at [213, 212] on link "Show all" at bounding box center [220, 212] width 131 height 23
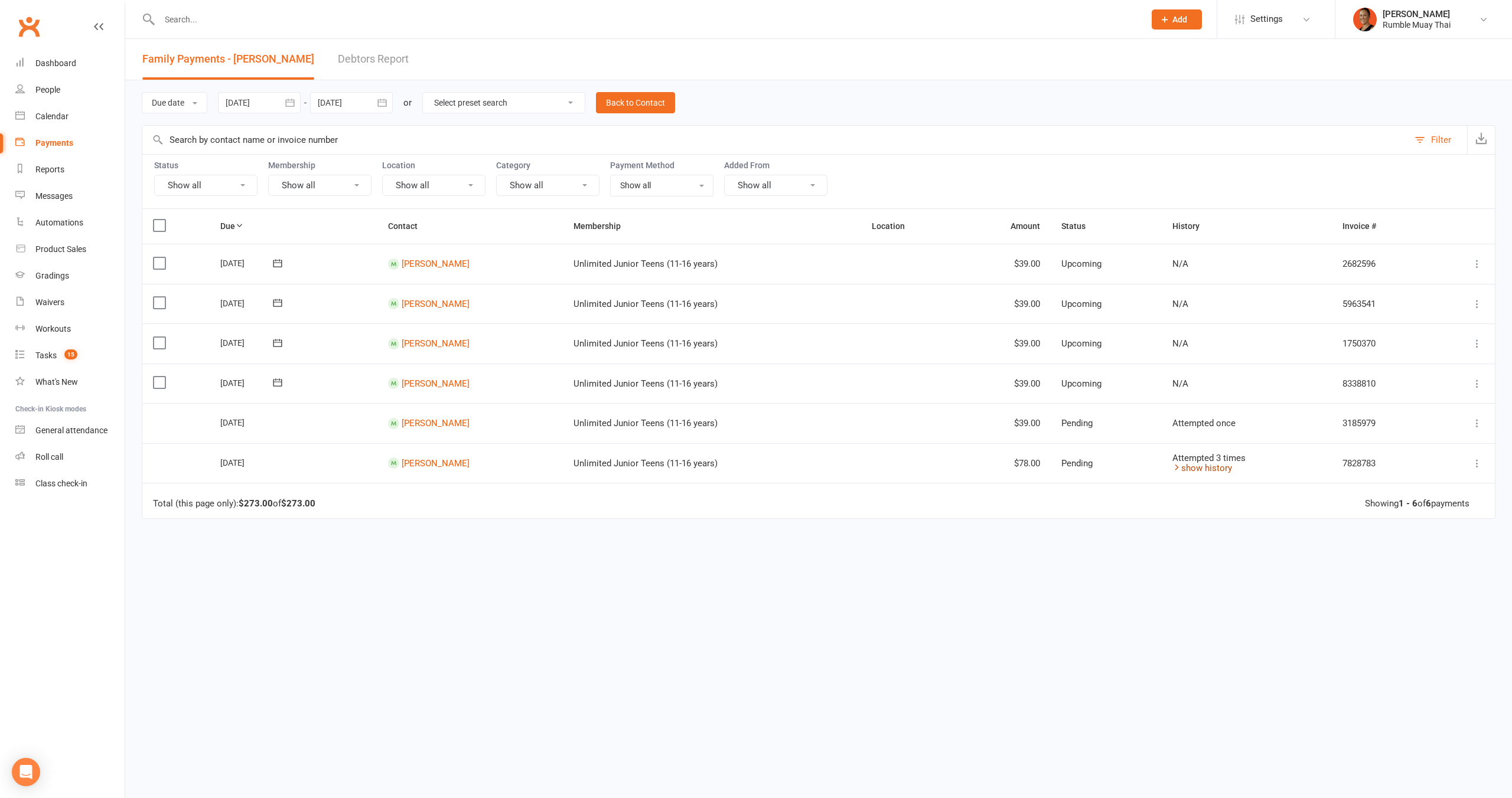
click at [1190, 467] on link "show history" at bounding box center [1202, 468] width 60 height 10
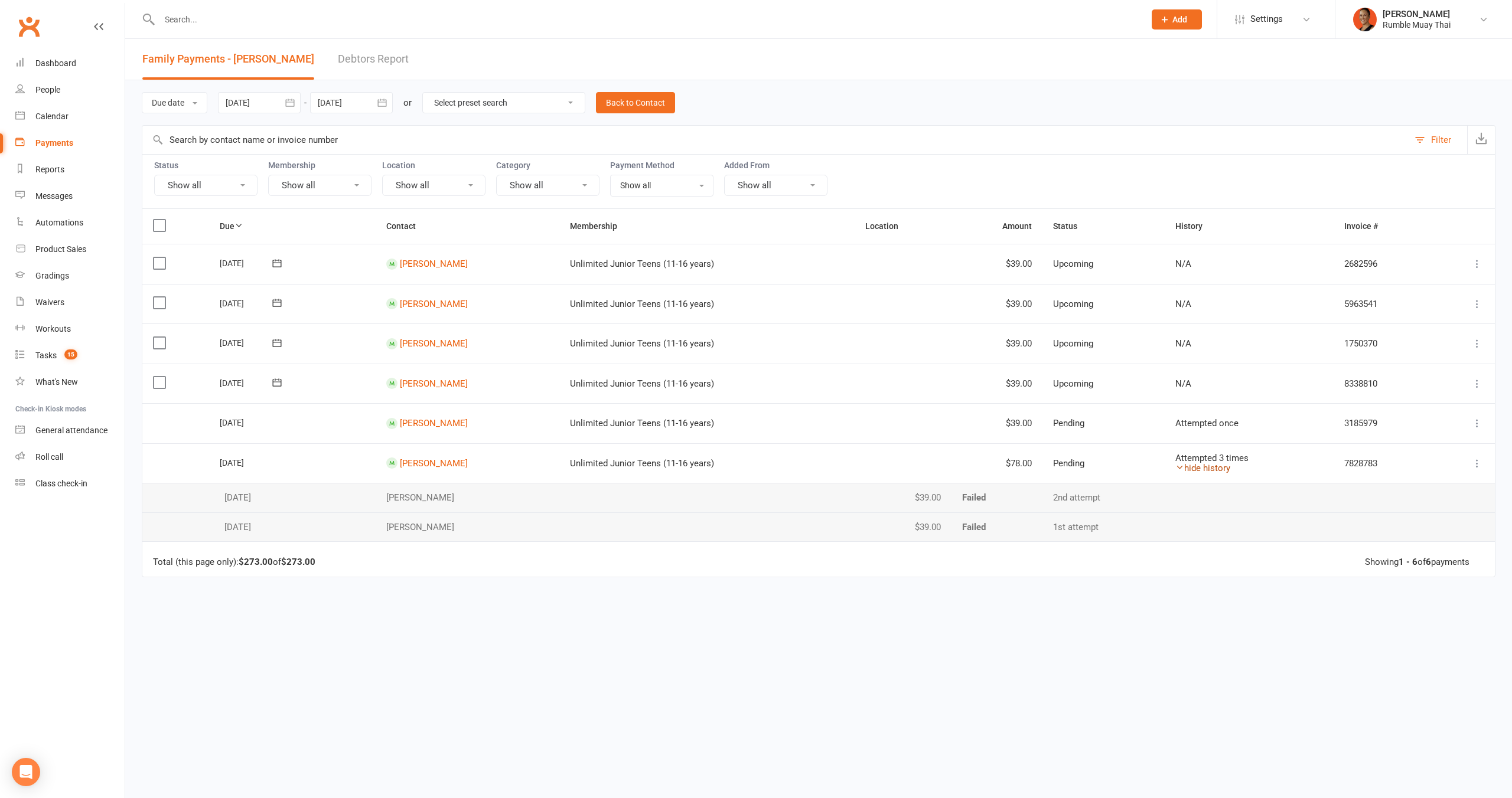
click at [1199, 468] on link "hide history" at bounding box center [1202, 468] width 55 height 10
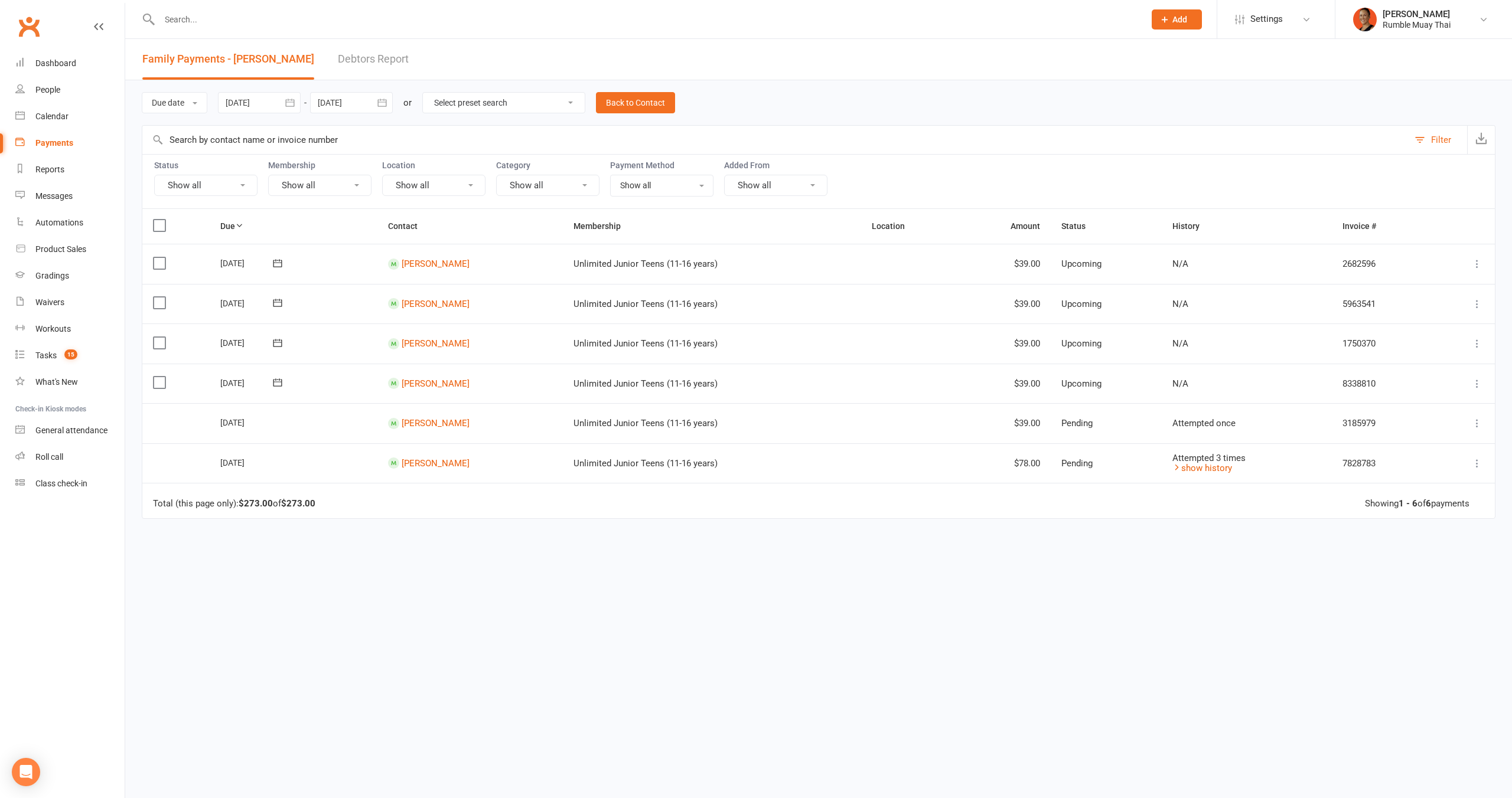
drag, startPoint x: 218, startPoint y: 424, endPoint x: 268, endPoint y: 455, distance: 58.8
click at [268, 455] on table "Due Contact Membership Location Amount Status History Invoice # Select this 10 …" at bounding box center [819, 363] width 1354 height 311
copy table "13 Oct 2025 Harley Pearce Unlimited Junior Teens (11-16 years) $39.00 Pending A…"
click at [1241, 23] on link "Settings" at bounding box center [1276, 19] width 82 height 26
click at [1255, 53] on link "Membership Plans" at bounding box center [1276, 52] width 117 height 27
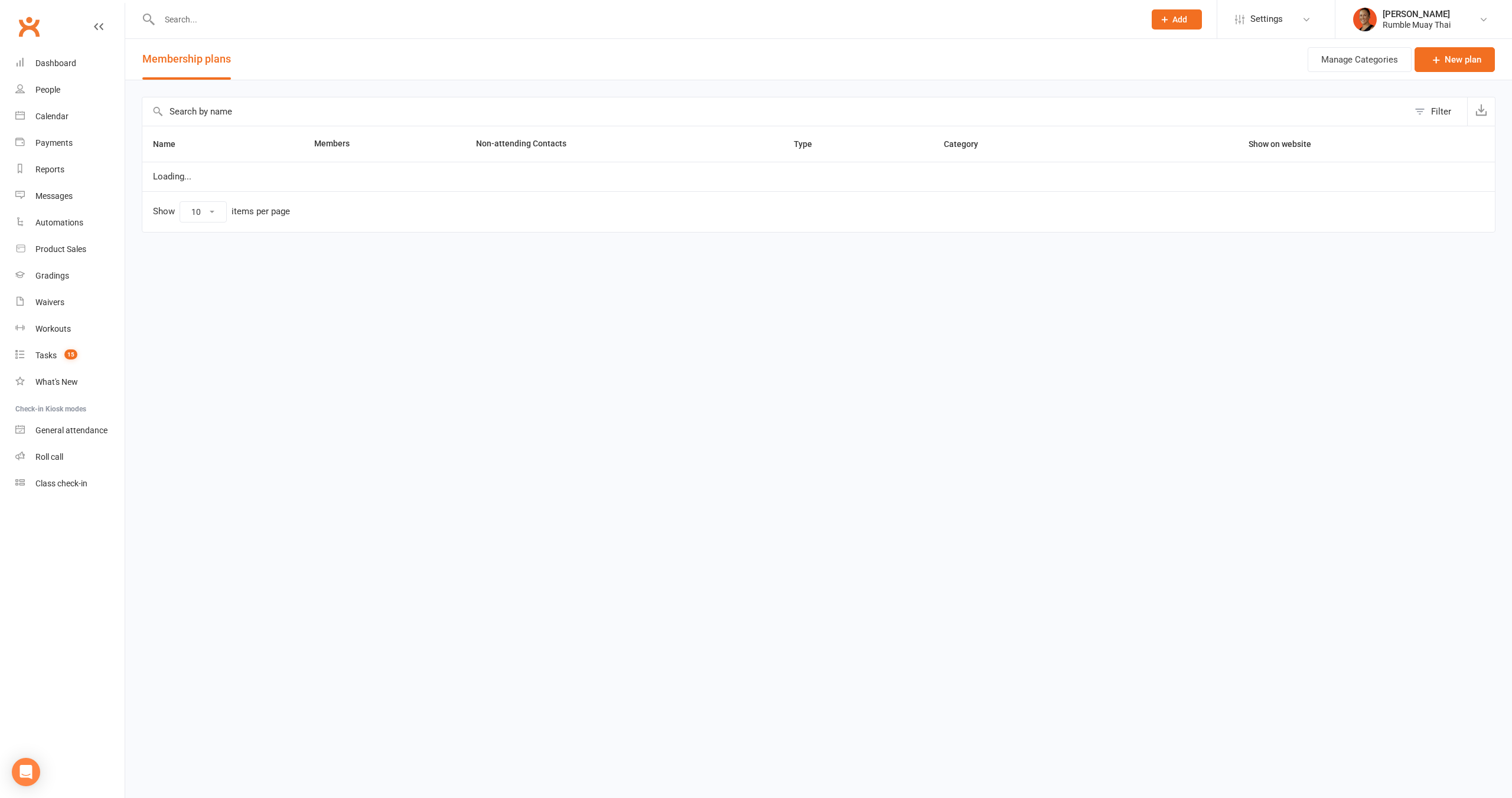
select select "100"
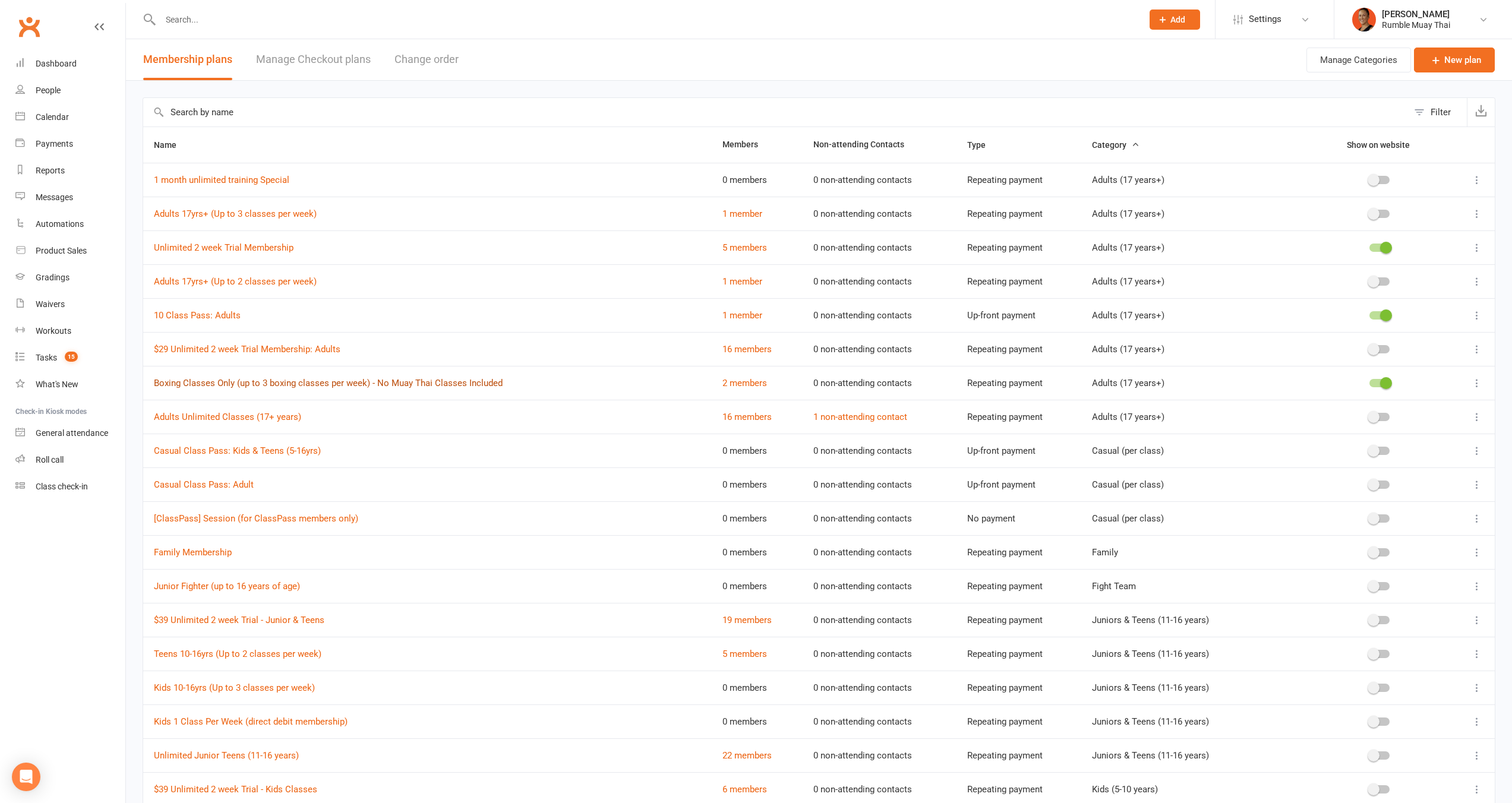
click at [269, 381] on link "Boxing Classes Only (up to 3 boxing classes per week) - No Muay Thai Classes In…" at bounding box center [328, 383] width 349 height 11
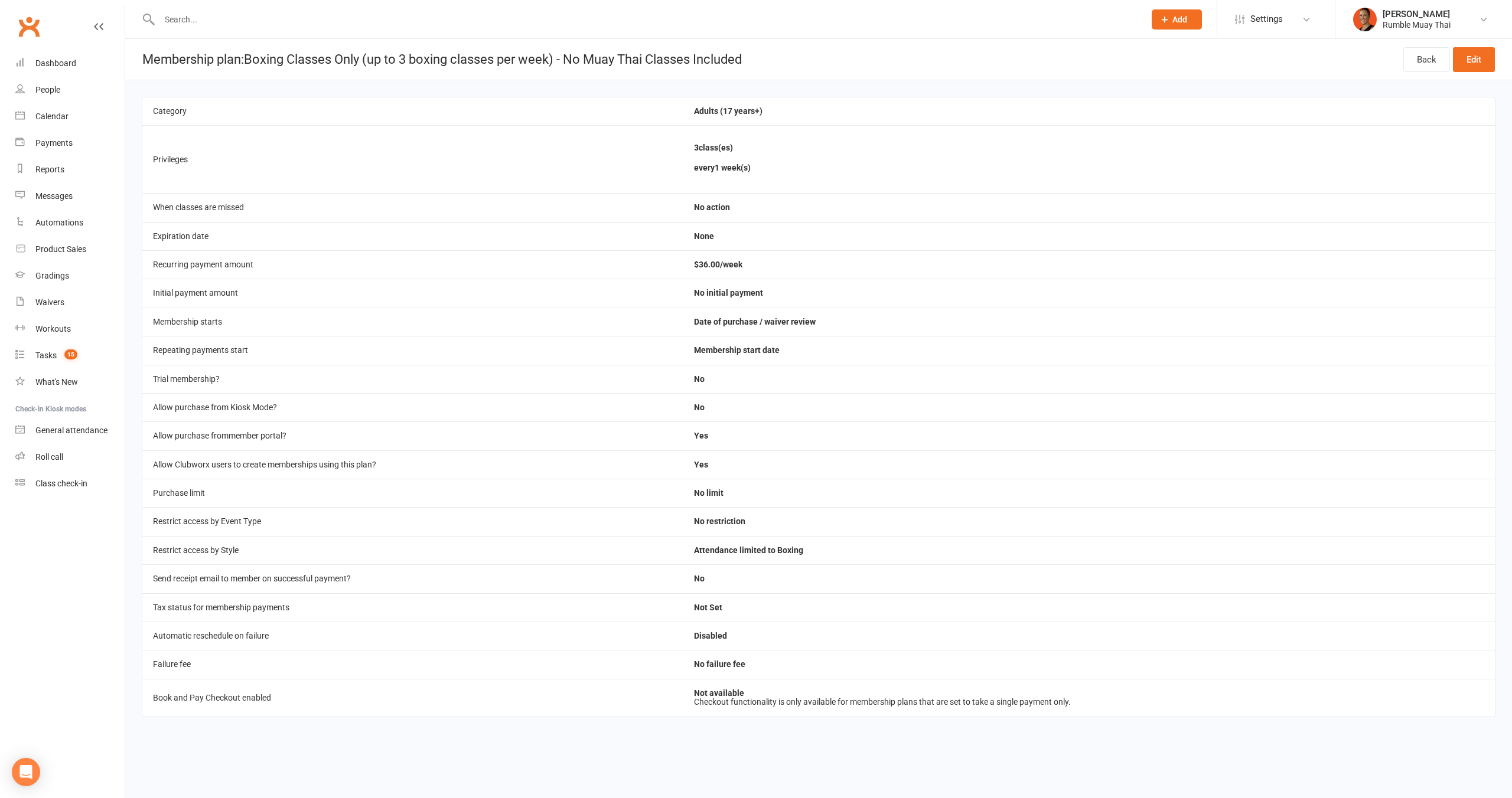
click at [707, 265] on td "$36.00/week" at bounding box center [1089, 265] width 811 height 28
copy td "$36.00/week"
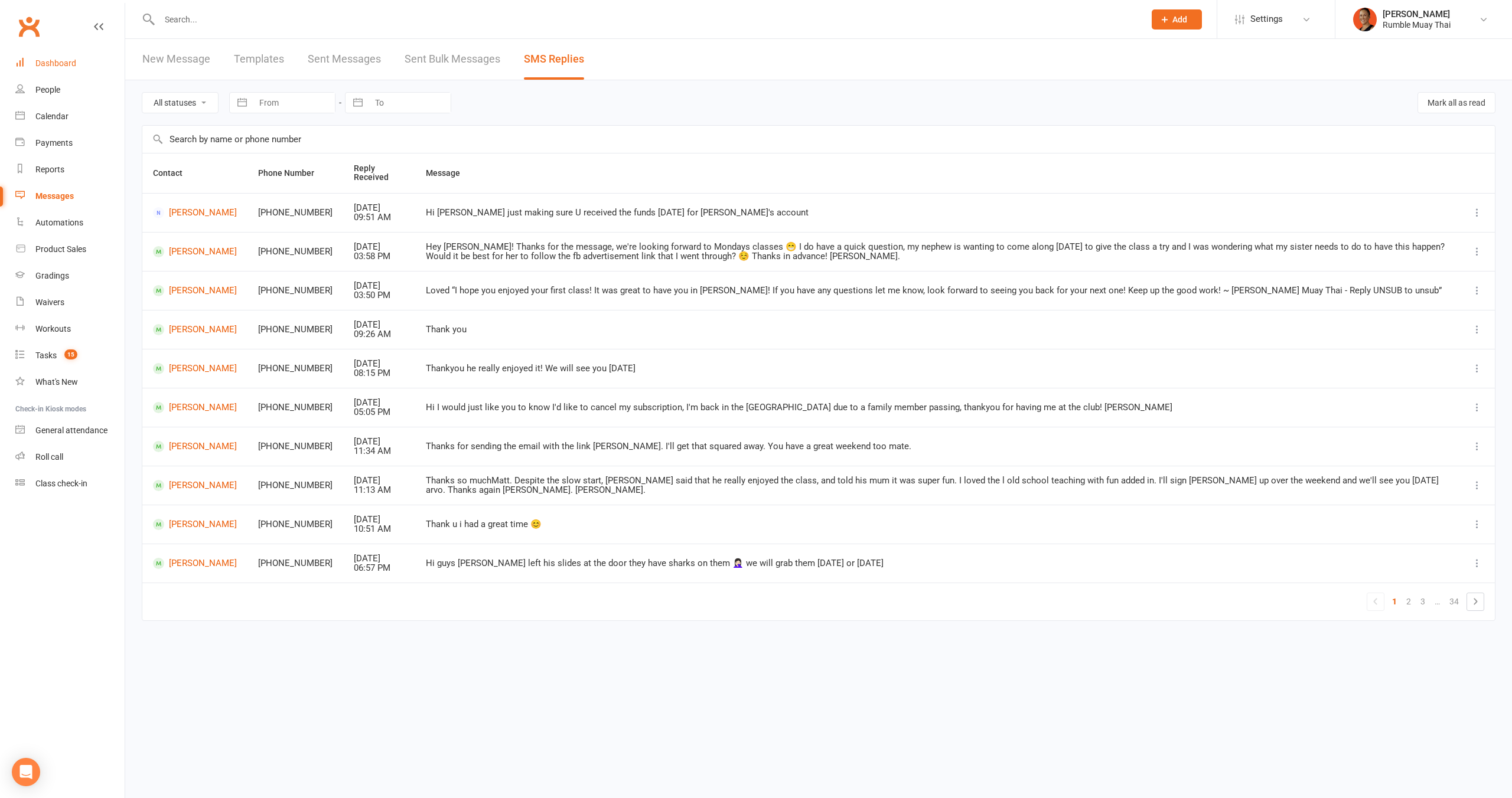
click at [66, 66] on div "Dashboard" at bounding box center [56, 63] width 41 height 9
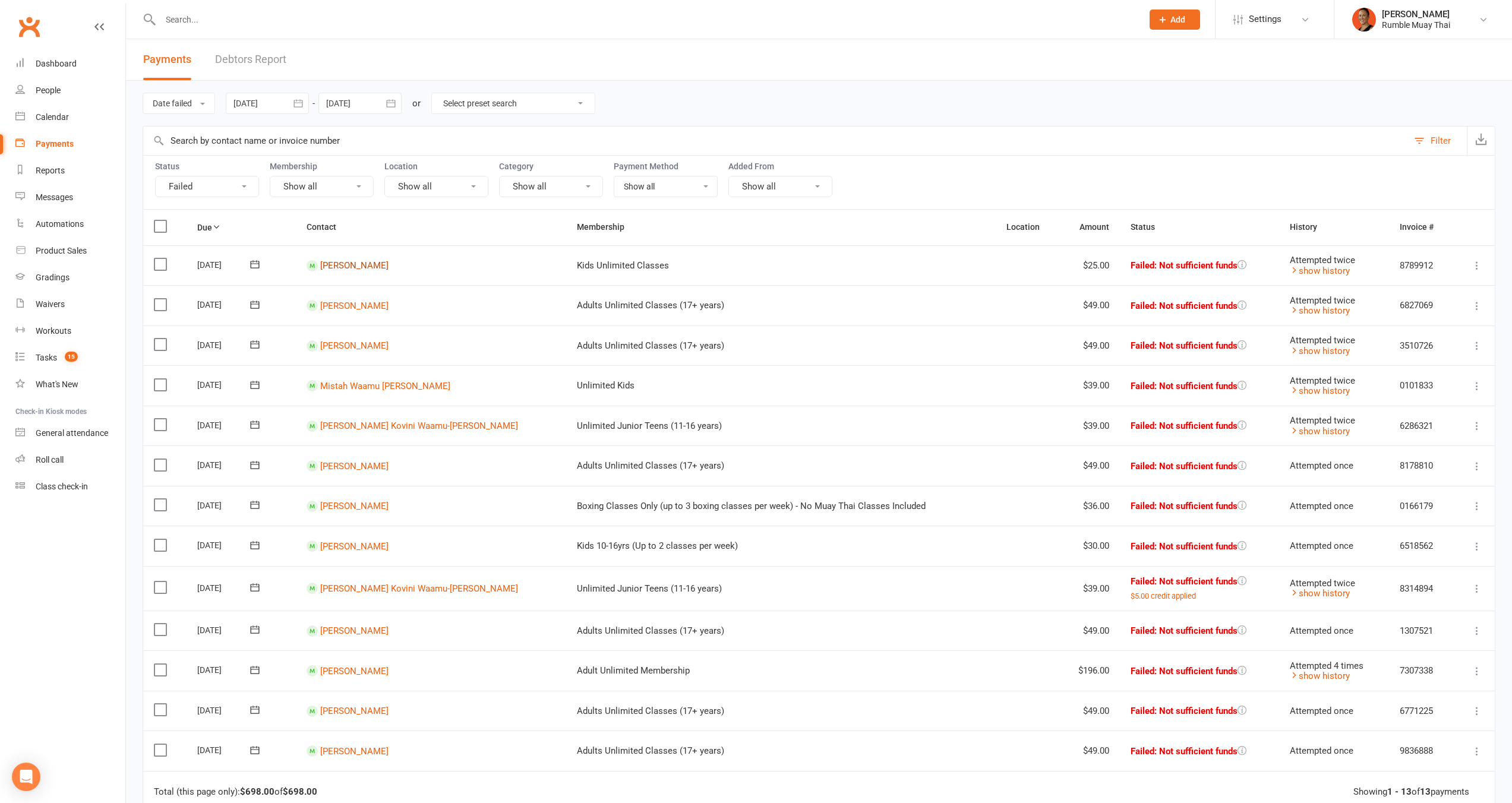
click at [357, 266] on link "[PERSON_NAME]" at bounding box center [354, 265] width 69 height 11
click at [370, 304] on link "[PERSON_NAME]" at bounding box center [354, 305] width 69 height 11
click at [366, 344] on link "[PERSON_NAME]" at bounding box center [354, 345] width 69 height 11
click at [345, 503] on link "[PERSON_NAME]" at bounding box center [354, 506] width 69 height 11
click at [359, 540] on link "[PERSON_NAME]" at bounding box center [354, 545] width 69 height 11
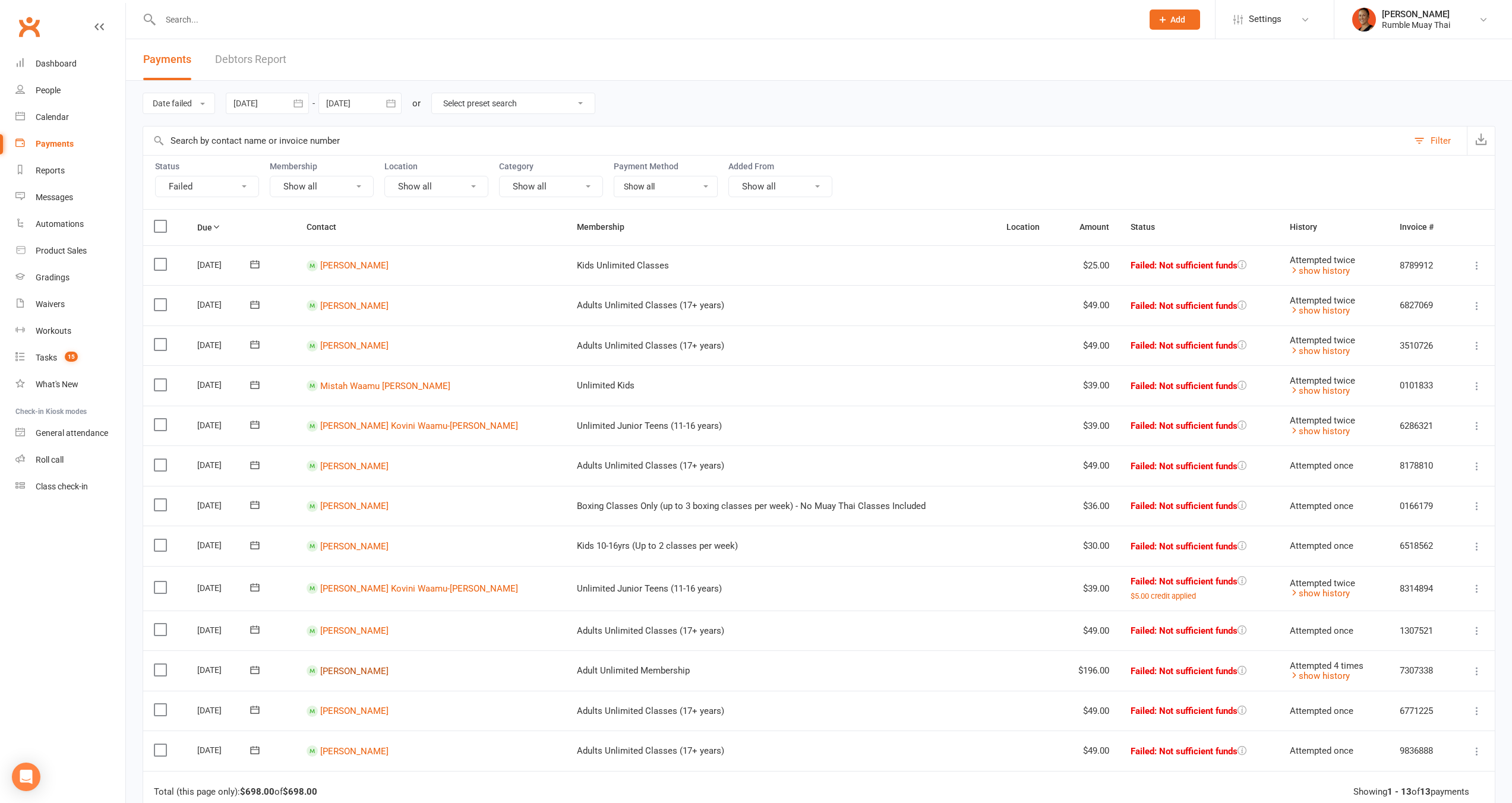
click at [381, 666] on link "[PERSON_NAME]" at bounding box center [354, 670] width 69 height 11
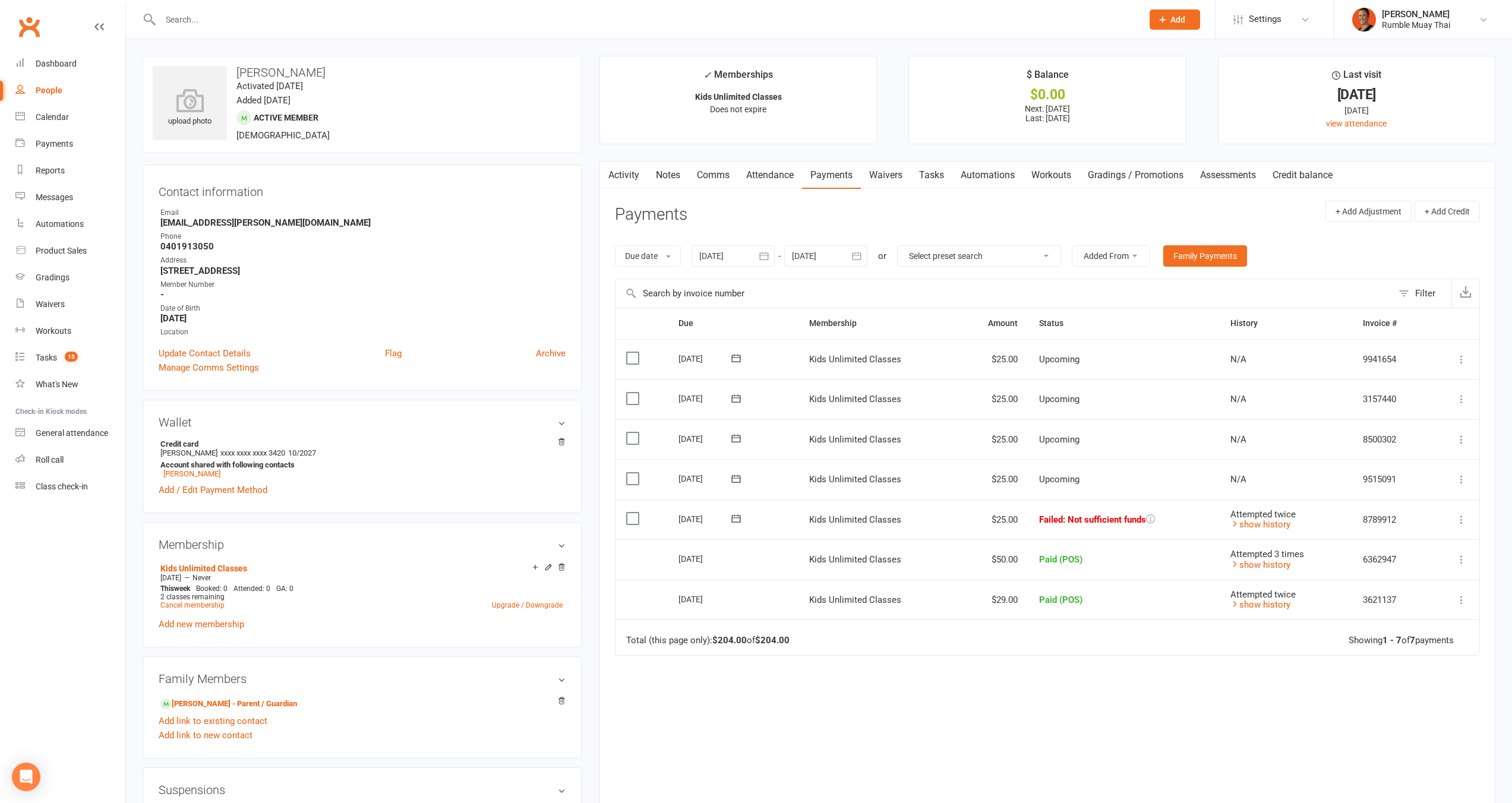
click at [628, 179] on link "Activity" at bounding box center [623, 175] width 48 height 27
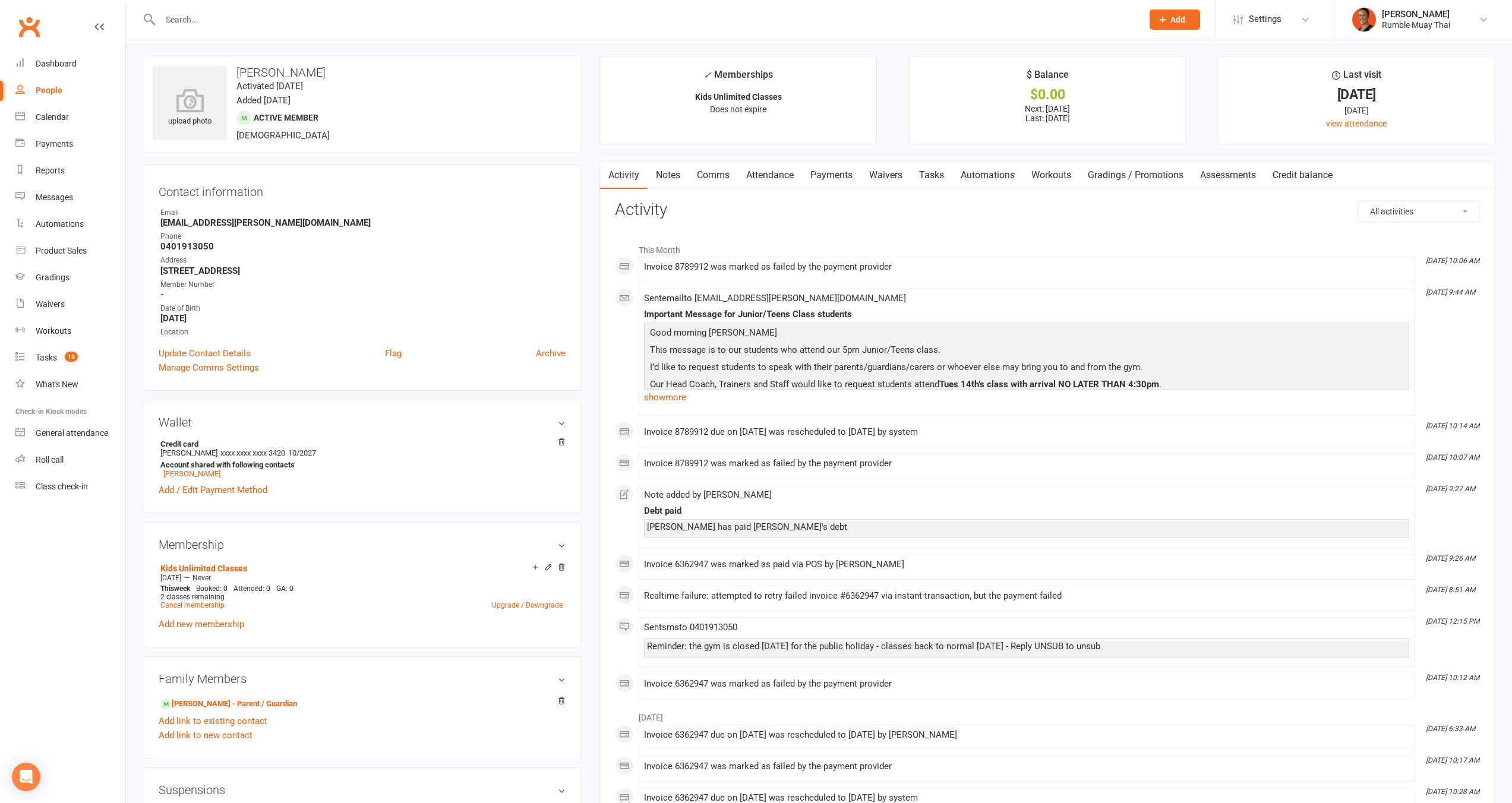
click at [839, 179] on link "Payments" at bounding box center [831, 175] width 59 height 27
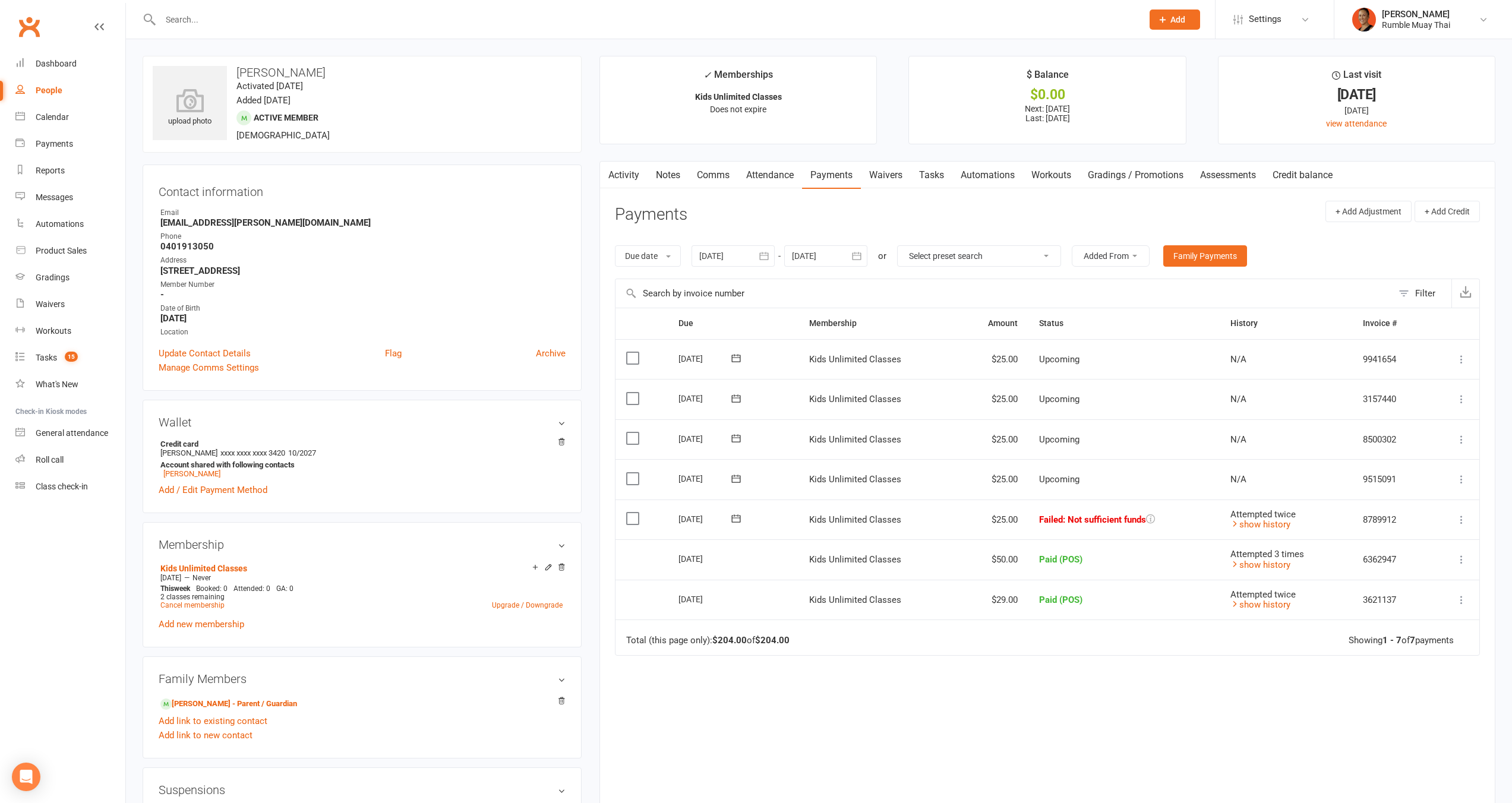
click at [737, 518] on icon at bounding box center [736, 518] width 12 height 12
click at [831, 628] on span "16" at bounding box center [831, 633] width 9 height 9
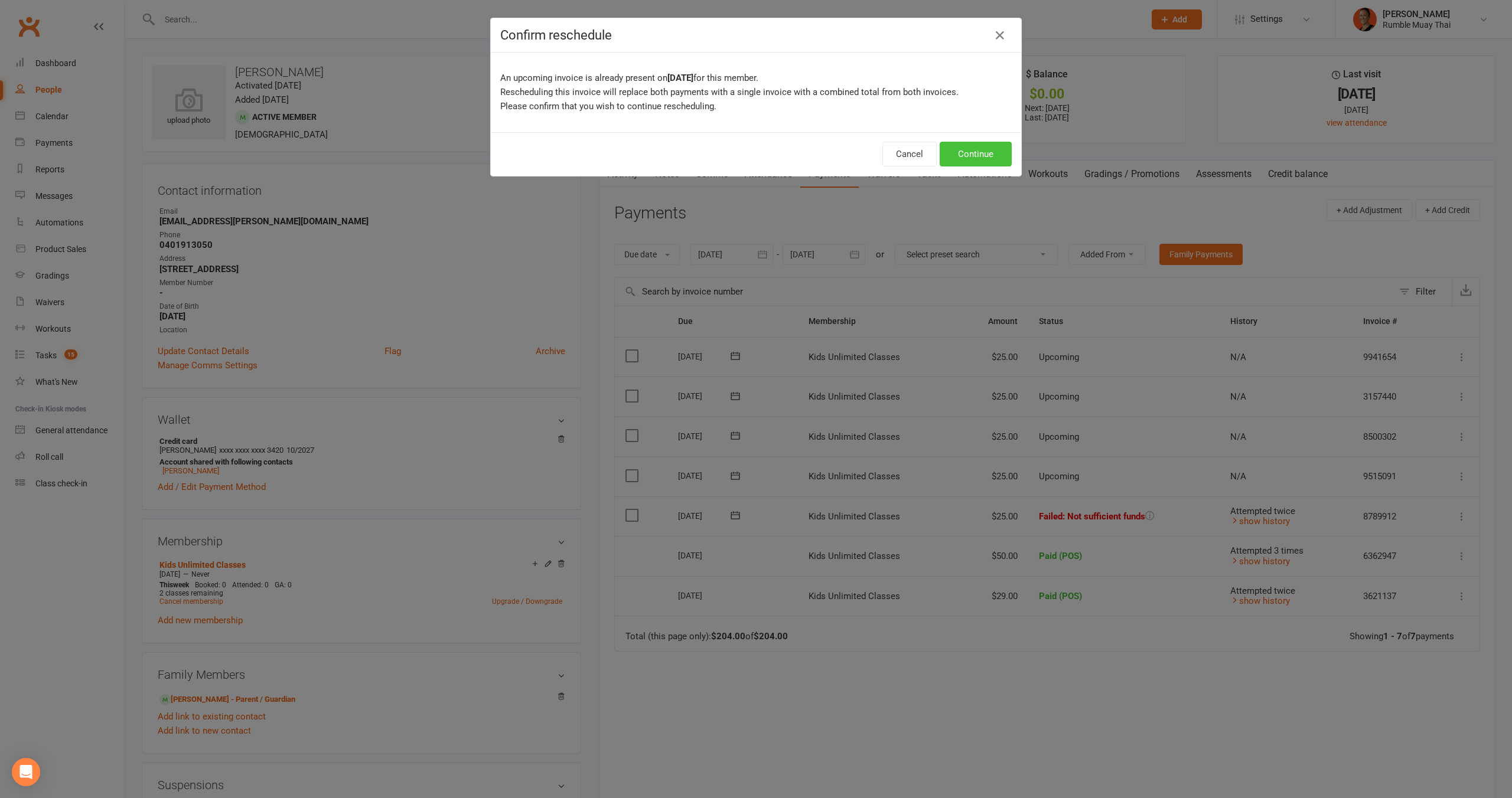
click at [983, 157] on button "Continue" at bounding box center [975, 154] width 72 height 25
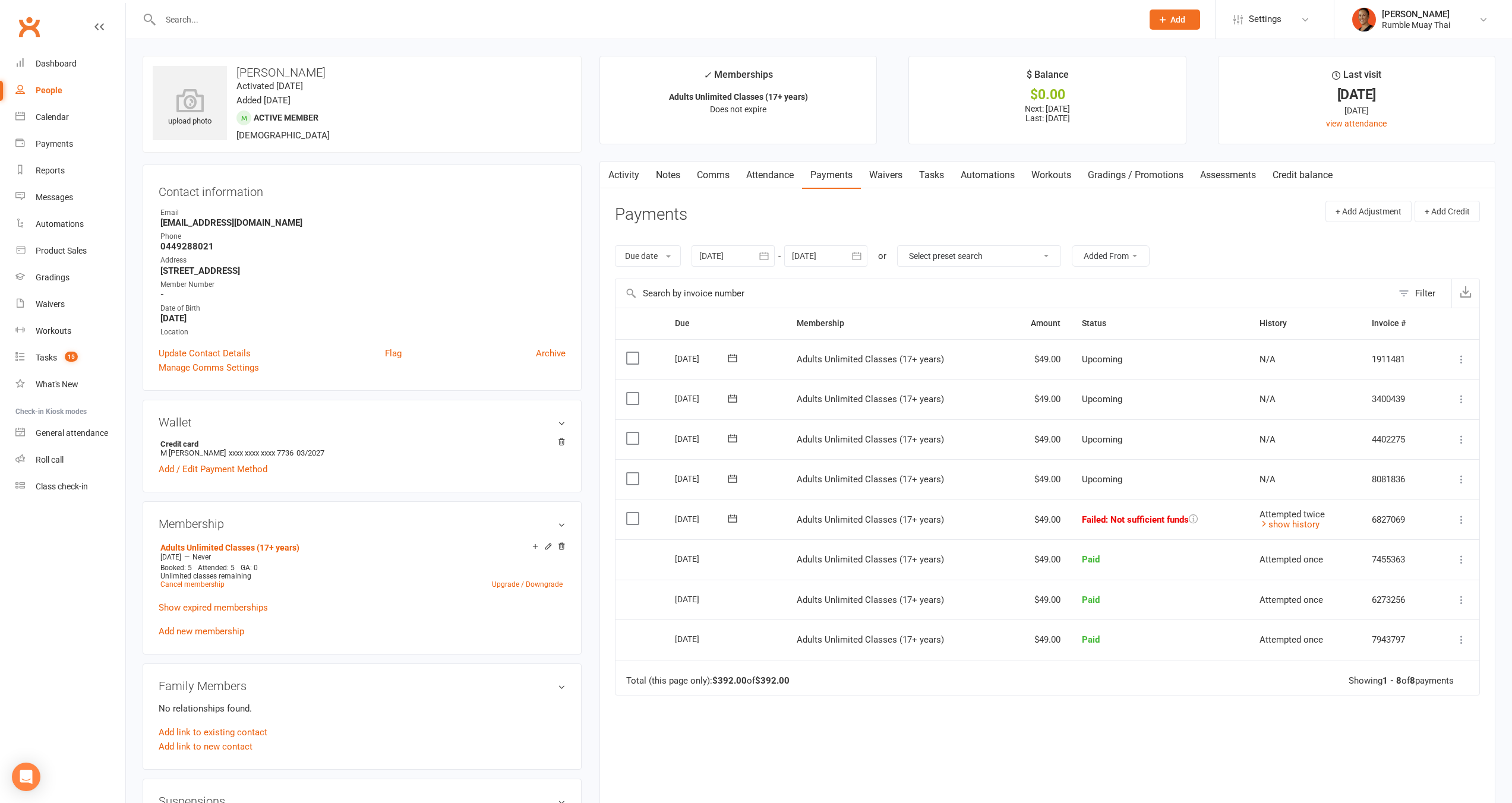
click at [618, 162] on link "Activity" at bounding box center [623, 175] width 48 height 27
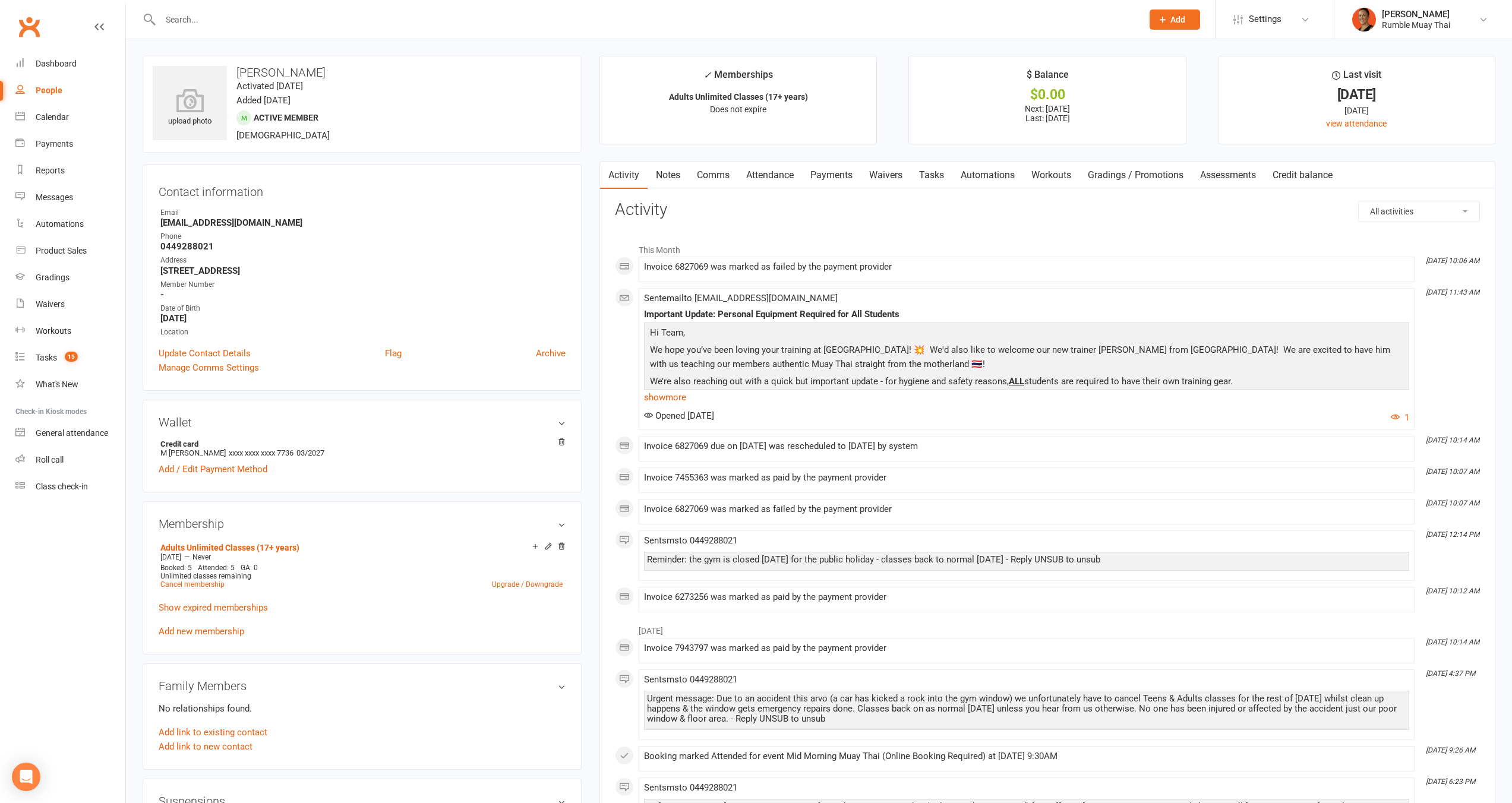
click at [827, 176] on link "Payments" at bounding box center [831, 175] width 59 height 27
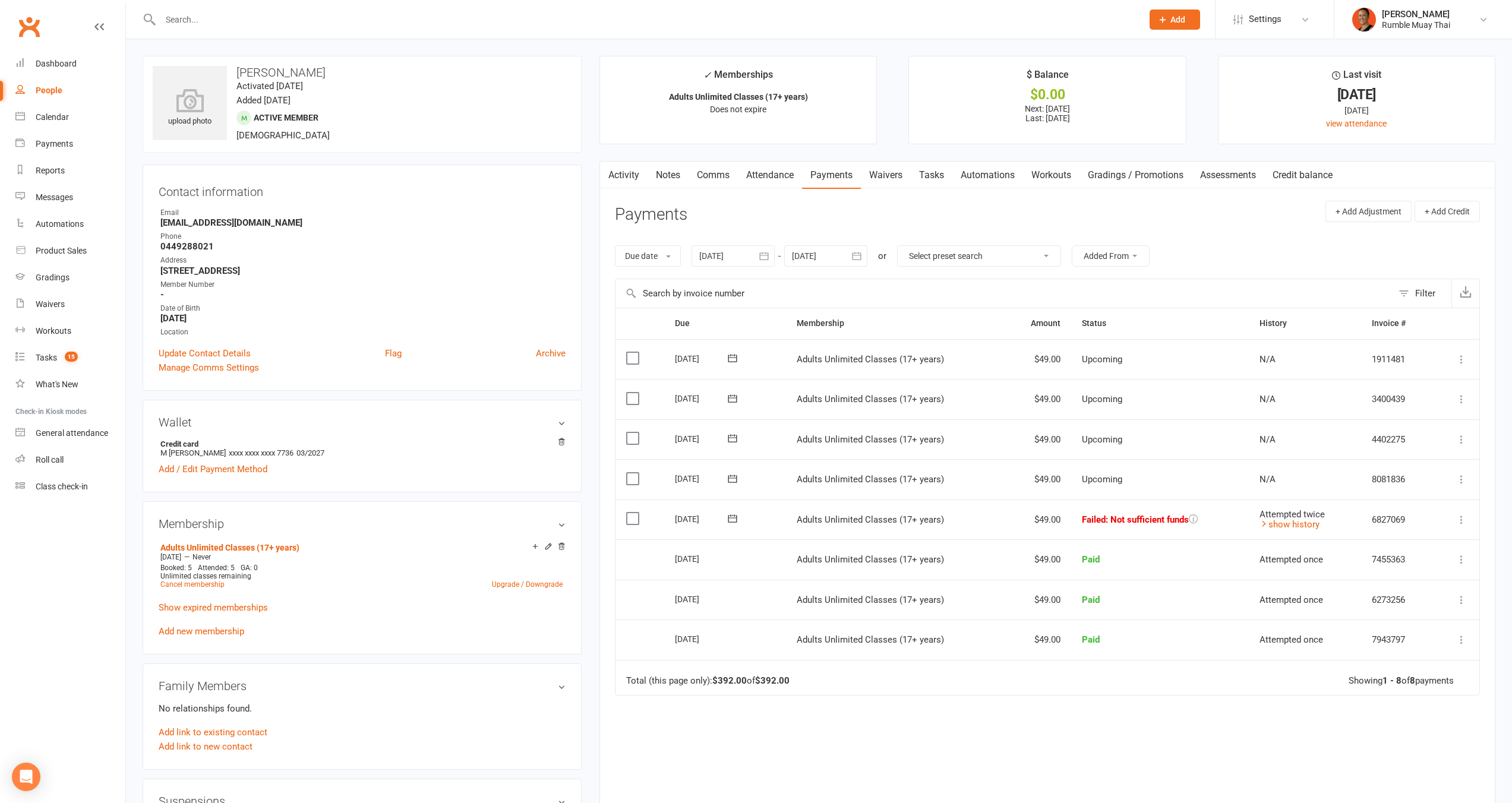
click at [733, 518] on icon at bounding box center [732, 518] width 12 height 12
click at [827, 629] on span "16" at bounding box center [826, 633] width 9 height 9
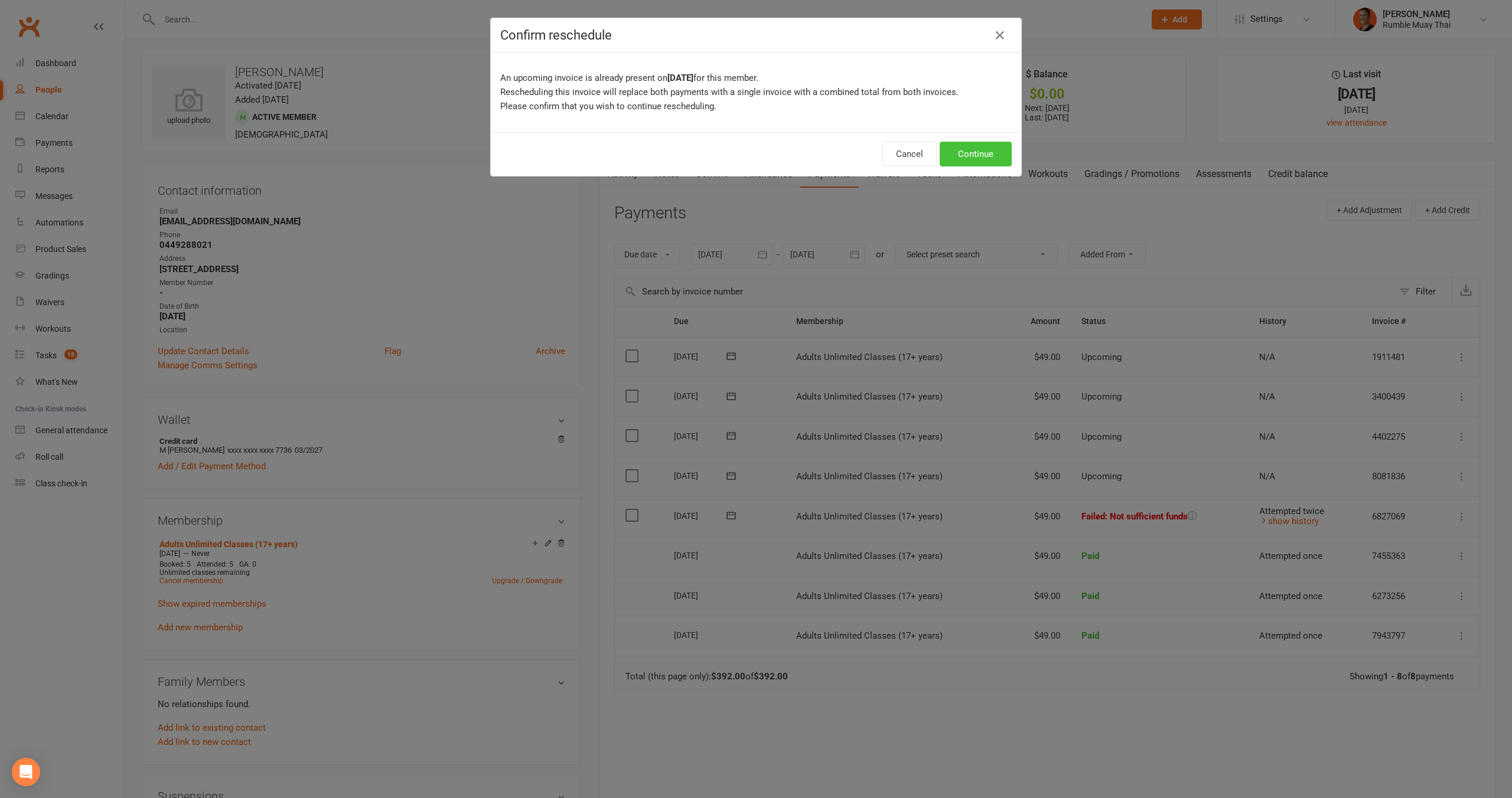
click at [950, 161] on button "Continue" at bounding box center [975, 154] width 72 height 25
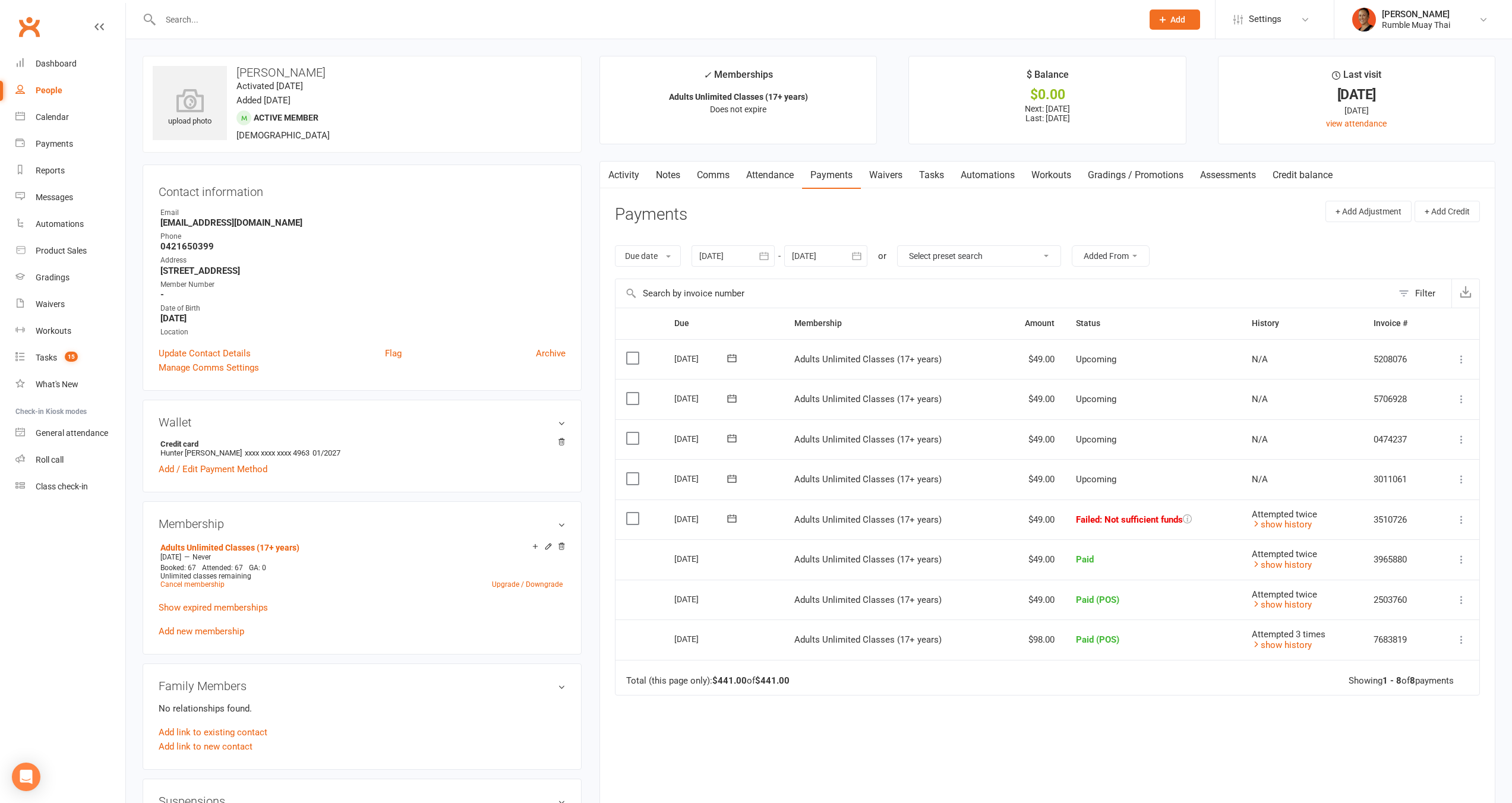
click at [667, 170] on link "Notes" at bounding box center [668, 175] width 41 height 27
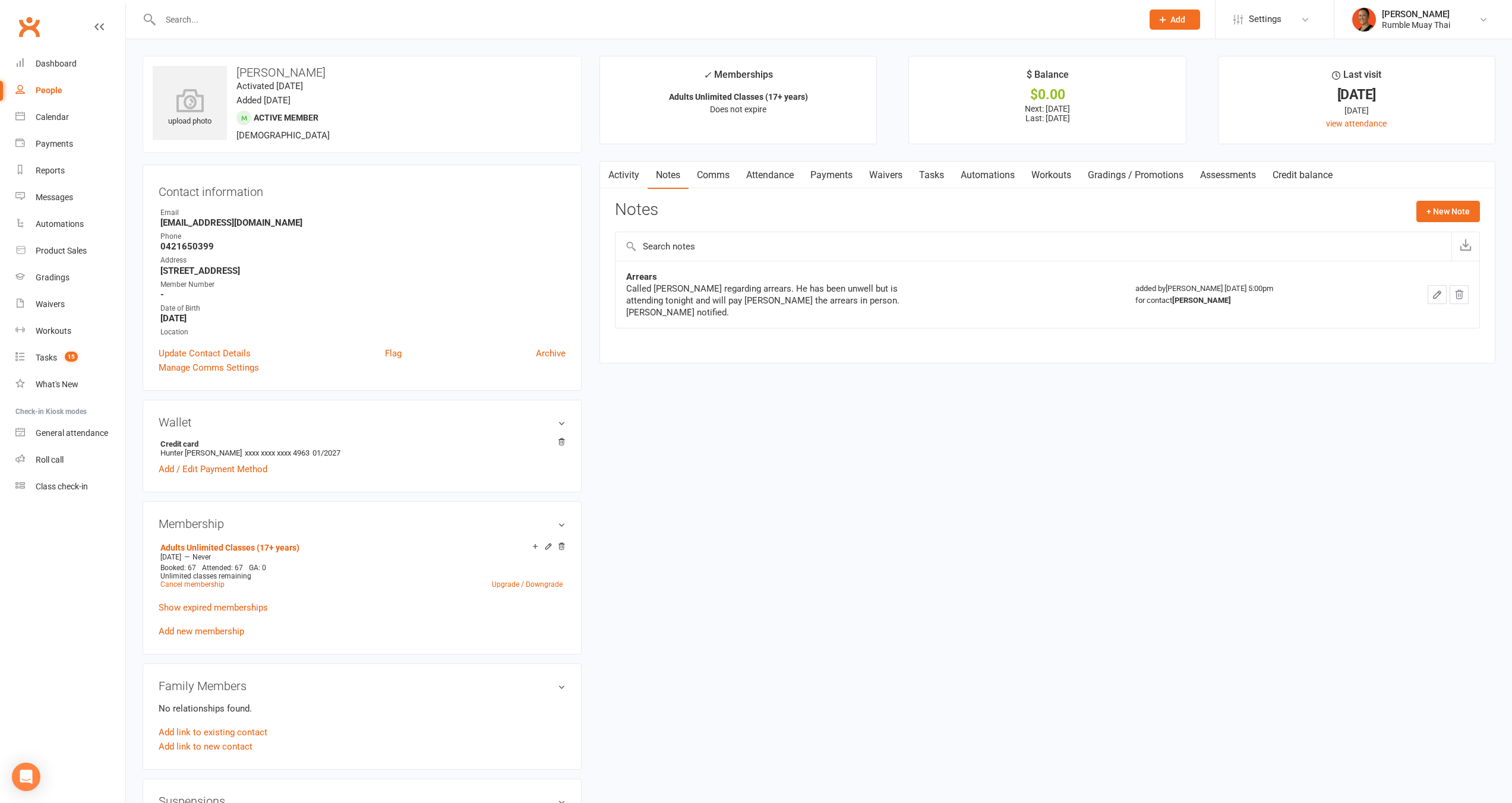
click at [838, 175] on link "Payments" at bounding box center [831, 175] width 59 height 27
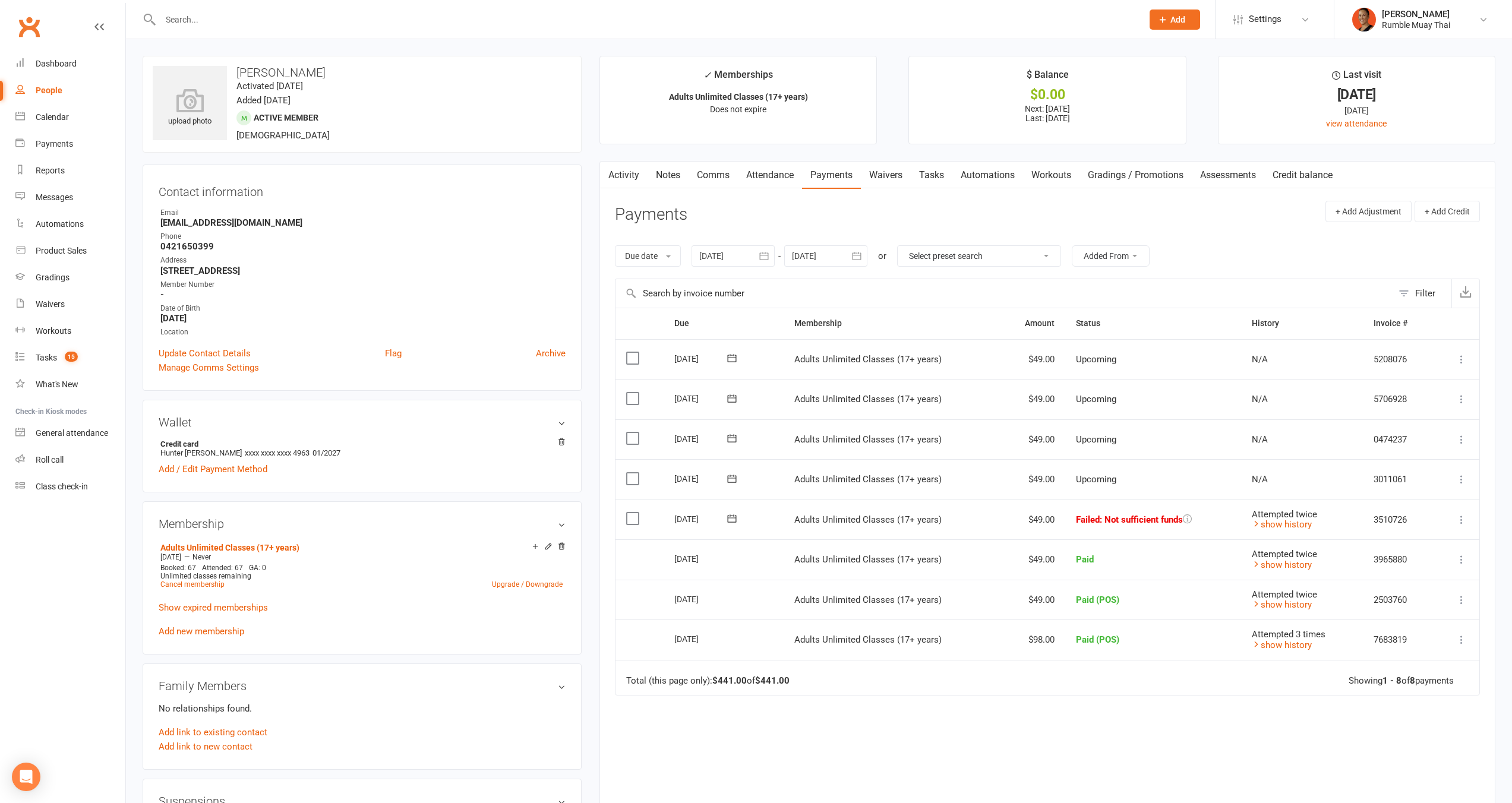
click at [732, 519] on icon at bounding box center [731, 518] width 12 height 12
click at [826, 633] on span "16" at bounding box center [826, 633] width 9 height 9
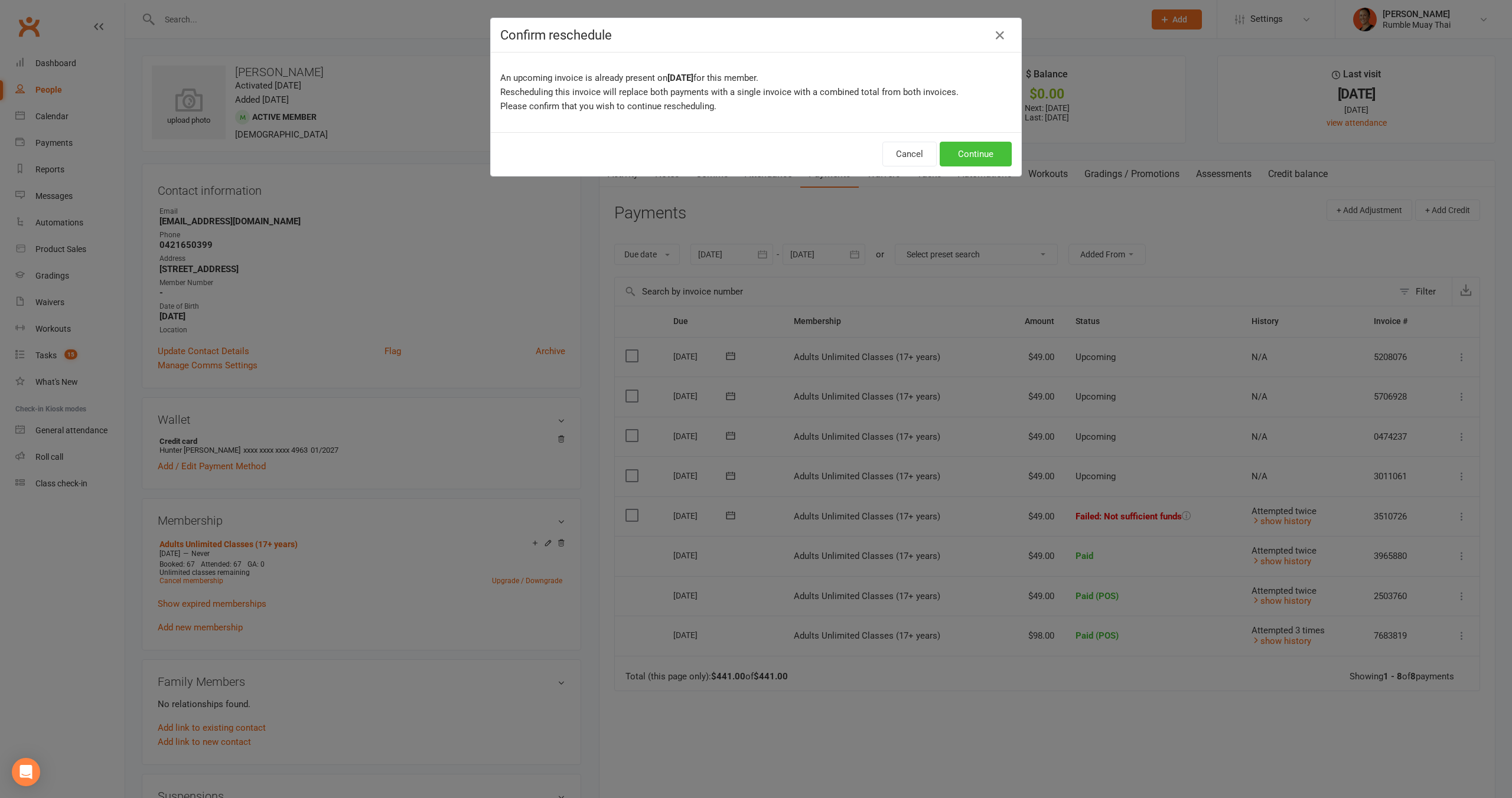
click at [957, 146] on button "Continue" at bounding box center [975, 154] width 72 height 25
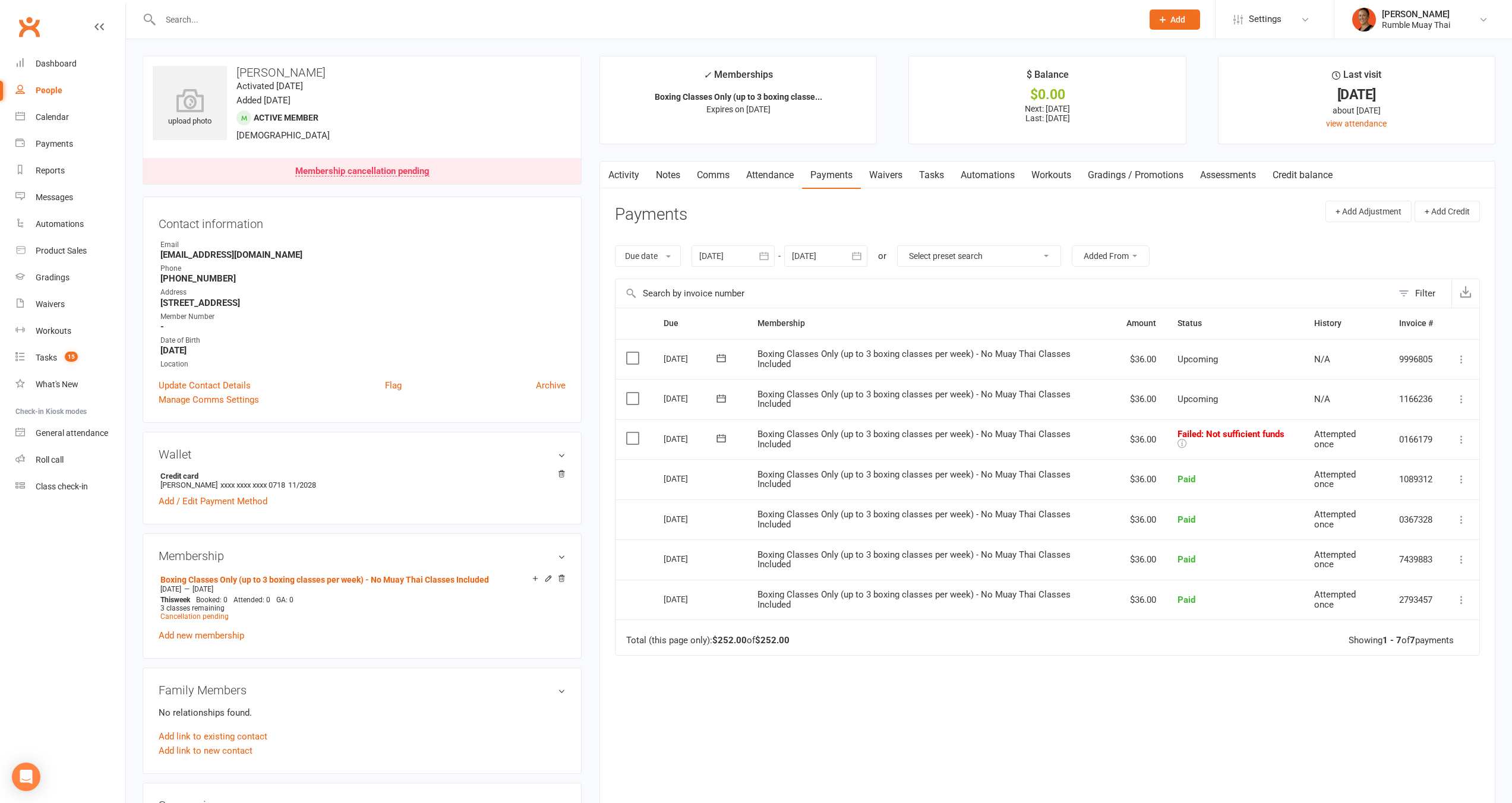
click at [726, 439] on icon at bounding box center [721, 438] width 12 height 12
click at [844, 552] on span "17" at bounding box center [842, 553] width 9 height 9
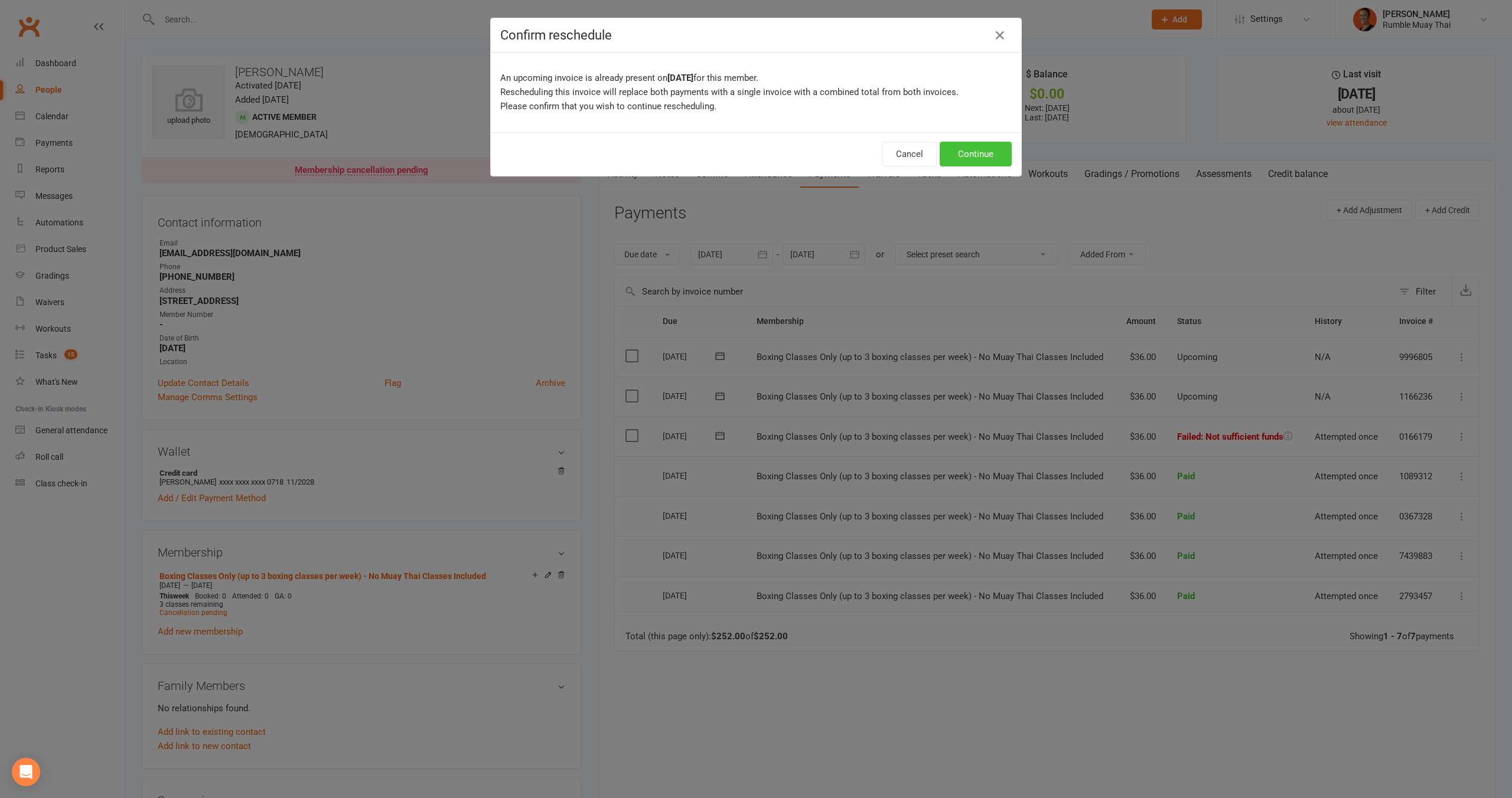
click at [975, 149] on button "Continue" at bounding box center [975, 154] width 72 height 25
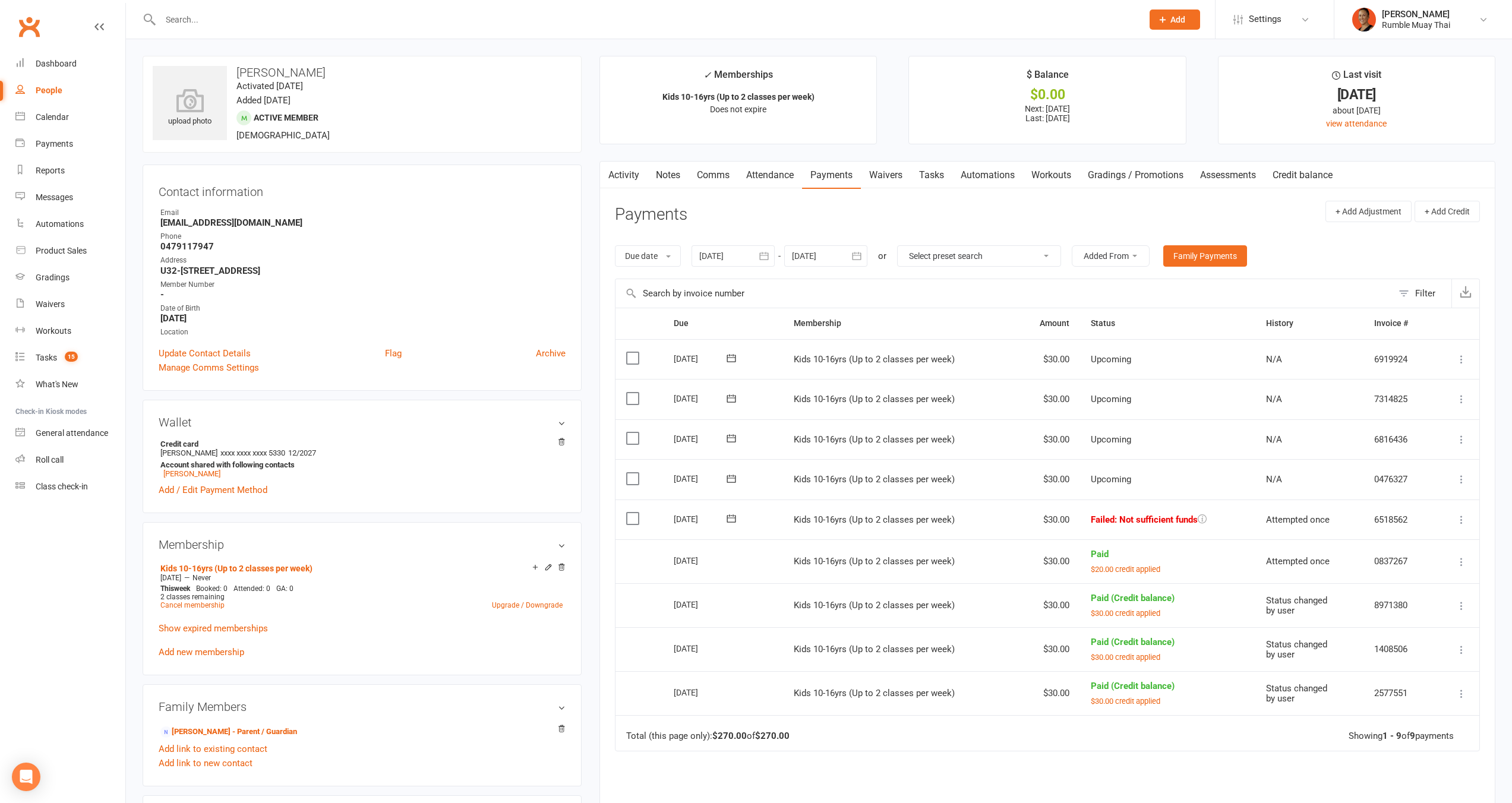
click at [736, 520] on icon at bounding box center [731, 518] width 12 height 12
click at [857, 632] on button "17" at bounding box center [852, 633] width 25 height 22
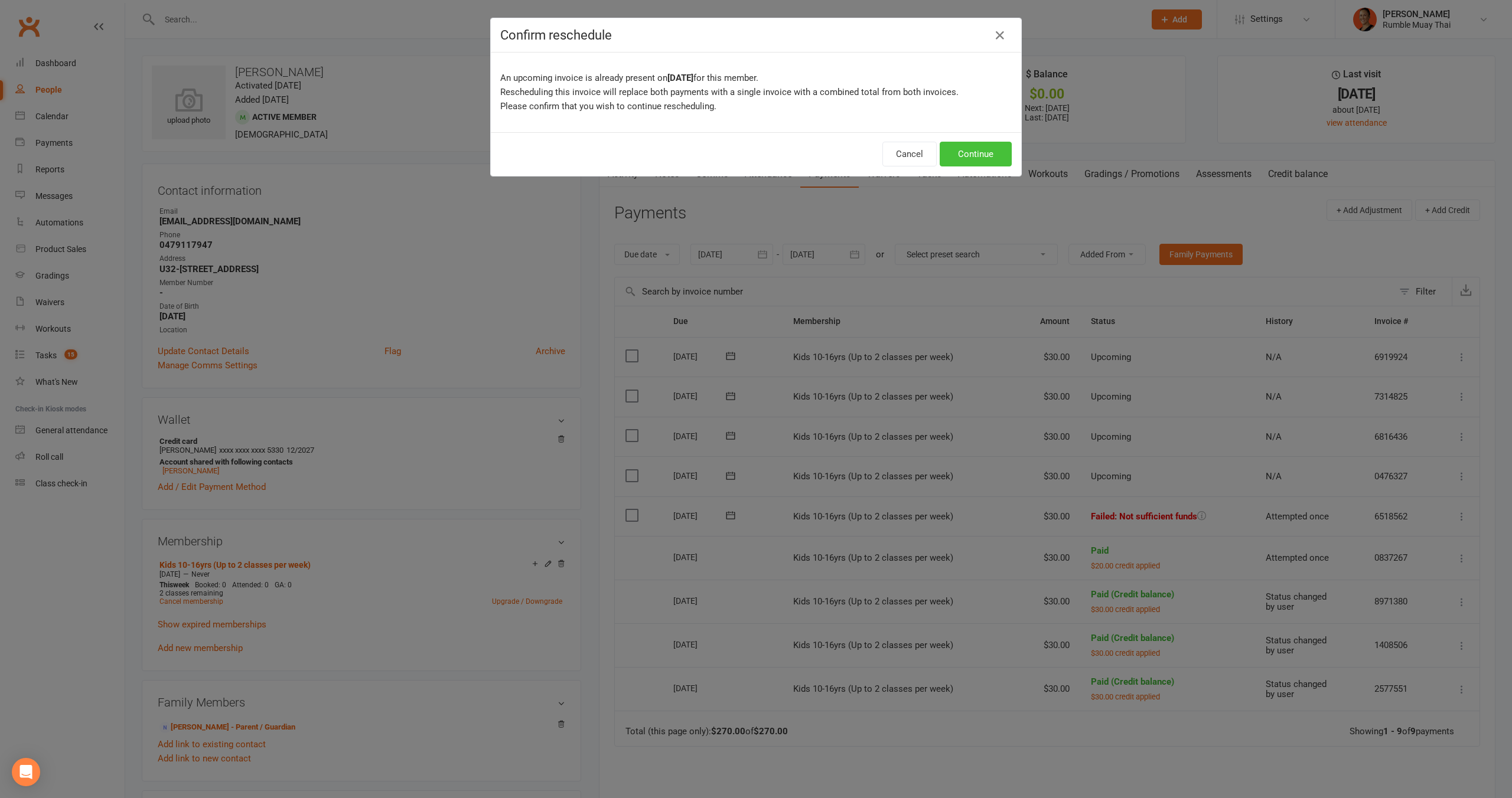
drag, startPoint x: 965, startPoint y: 131, endPoint x: 970, endPoint y: 142, distance: 12.1
click at [966, 132] on div "Cancel Continue" at bounding box center [756, 153] width 531 height 44
click at [970, 144] on button "Continue" at bounding box center [975, 154] width 72 height 25
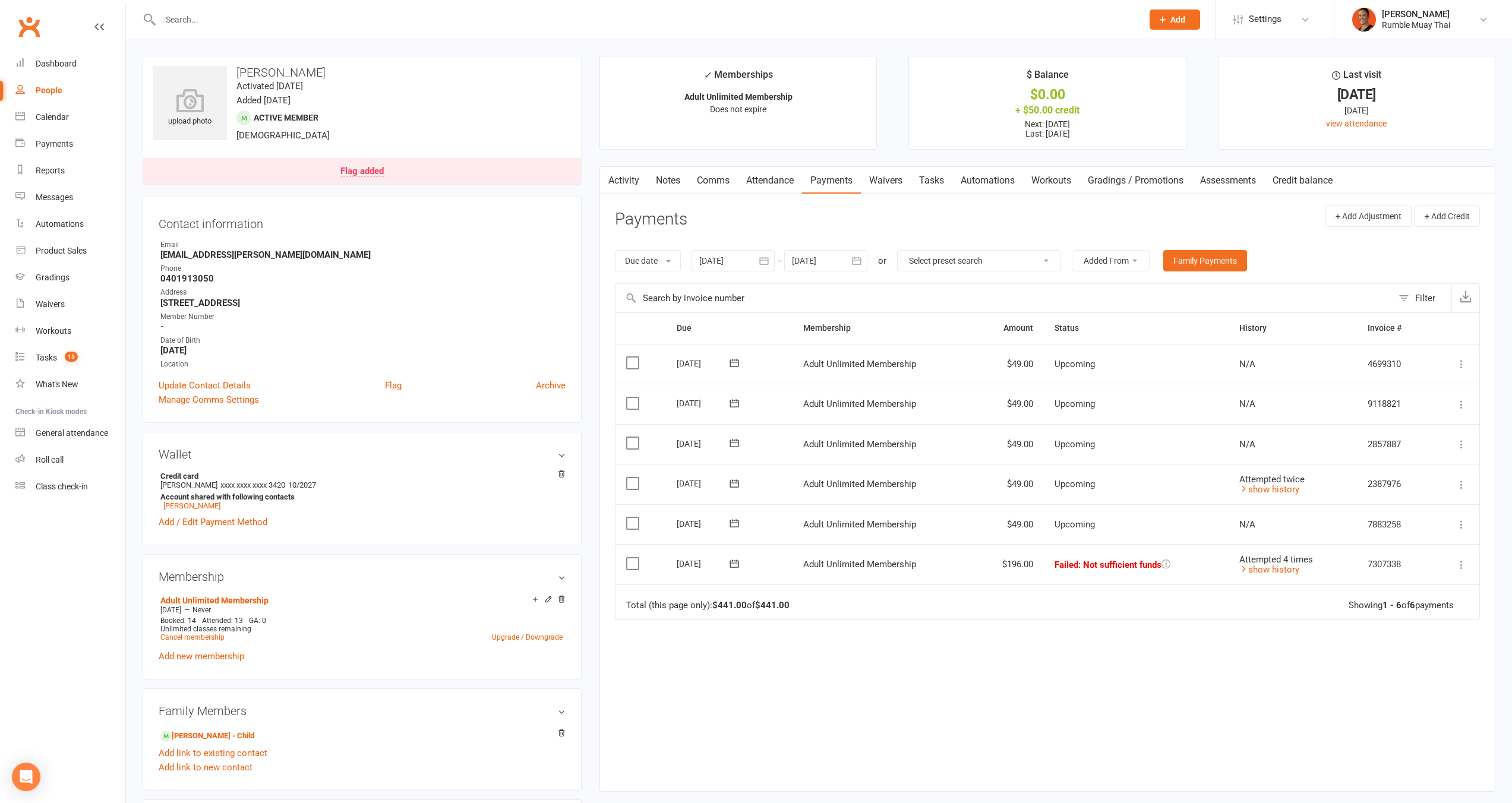
click at [675, 178] on link "Notes" at bounding box center [668, 180] width 41 height 27
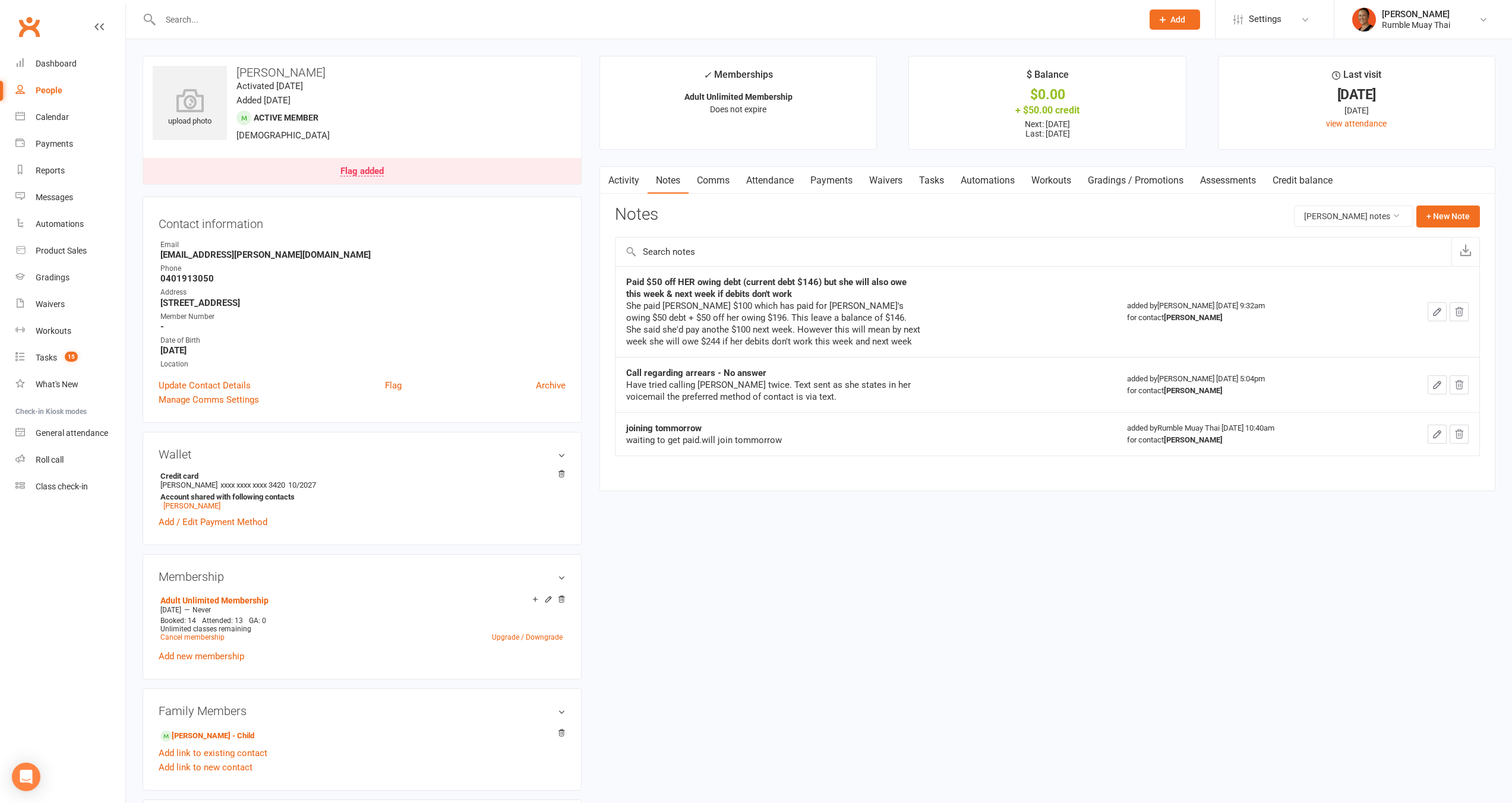
click at [841, 179] on link "Payments" at bounding box center [831, 180] width 59 height 27
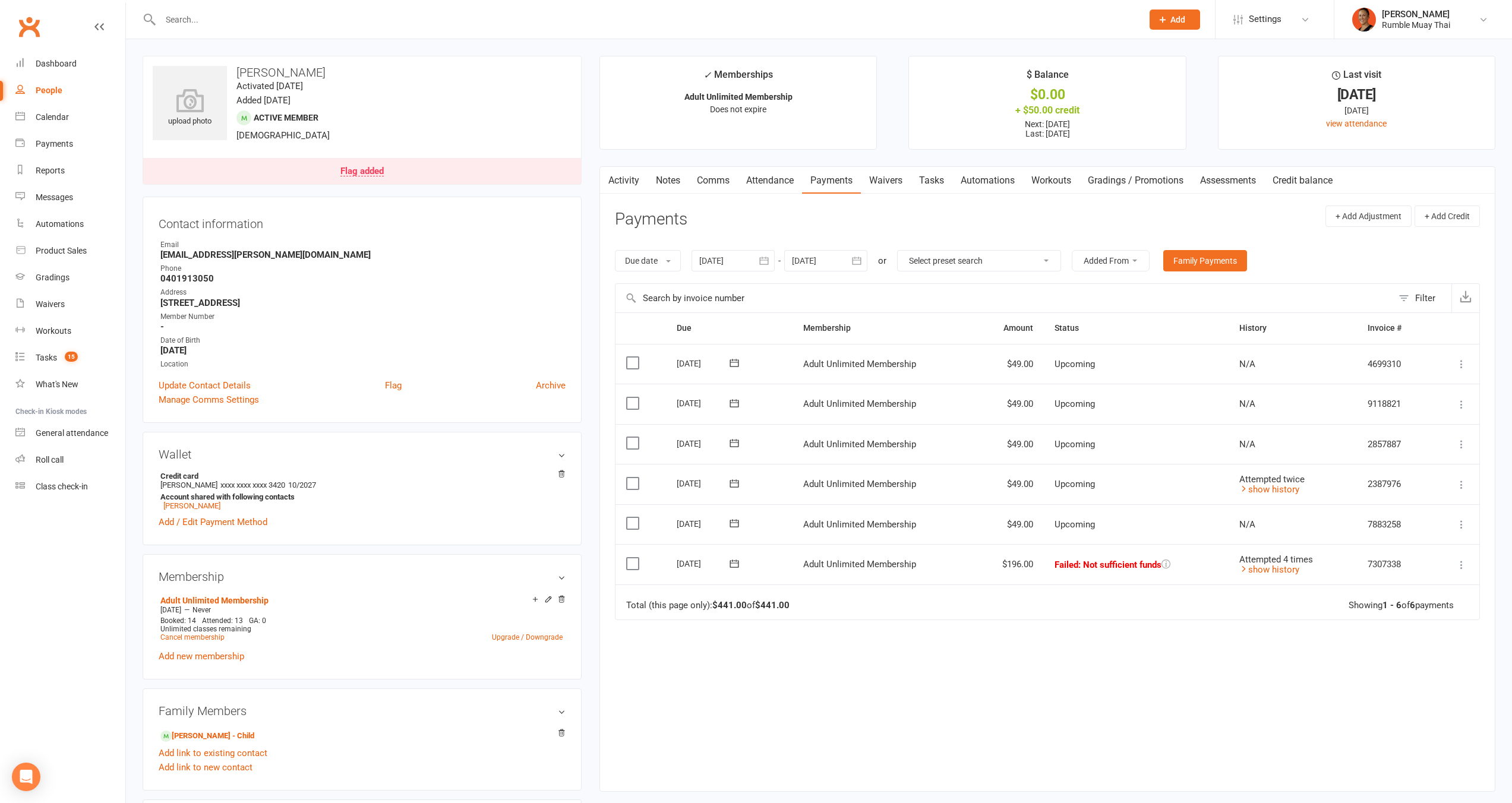
click at [353, 171] on div "Flag added" at bounding box center [362, 171] width 43 height 9
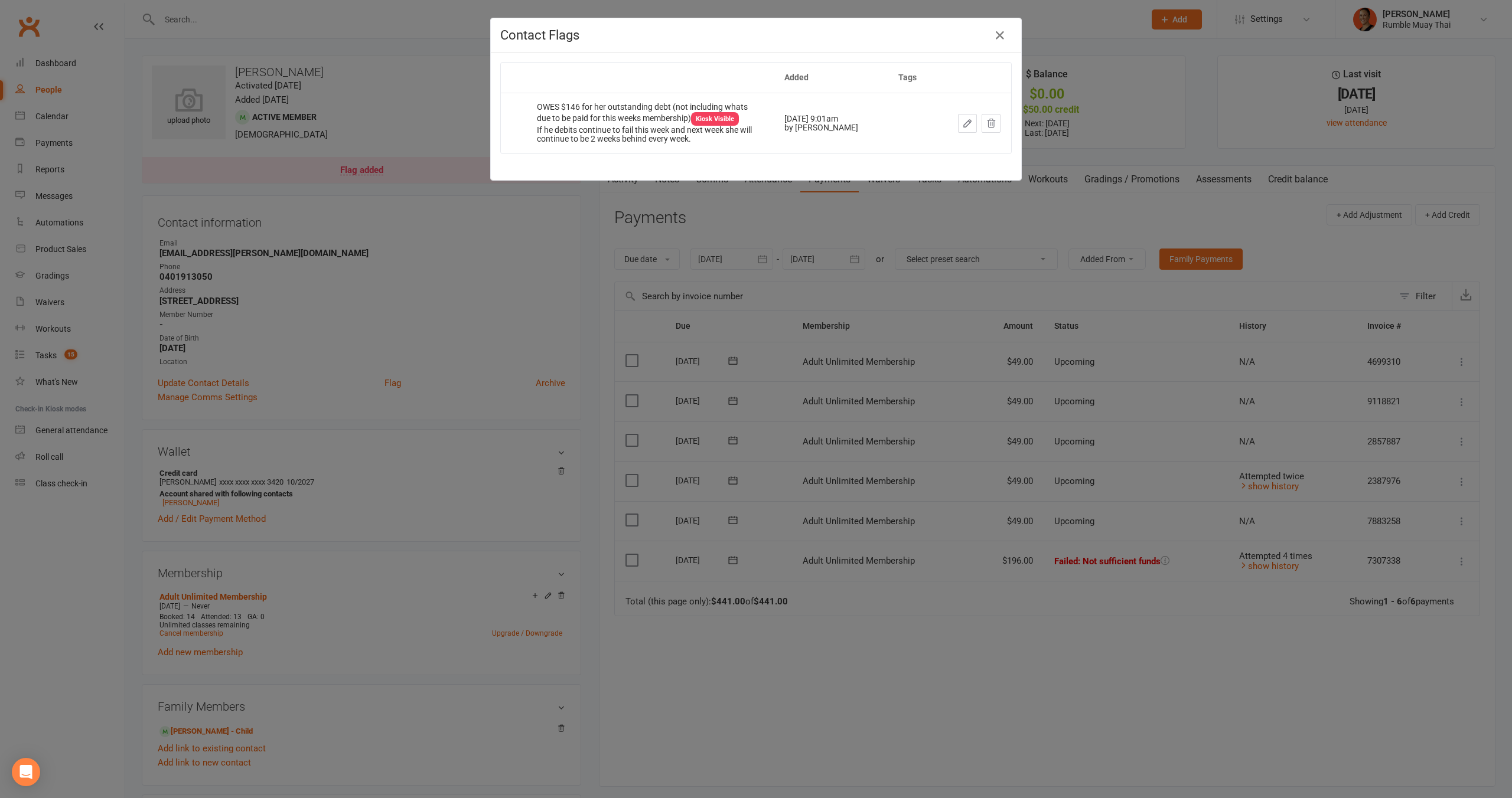
click at [951, 223] on div "Contact Flags Added Tags OWES $146 for her outstanding debt (not including what…" at bounding box center [756, 399] width 1512 height 798
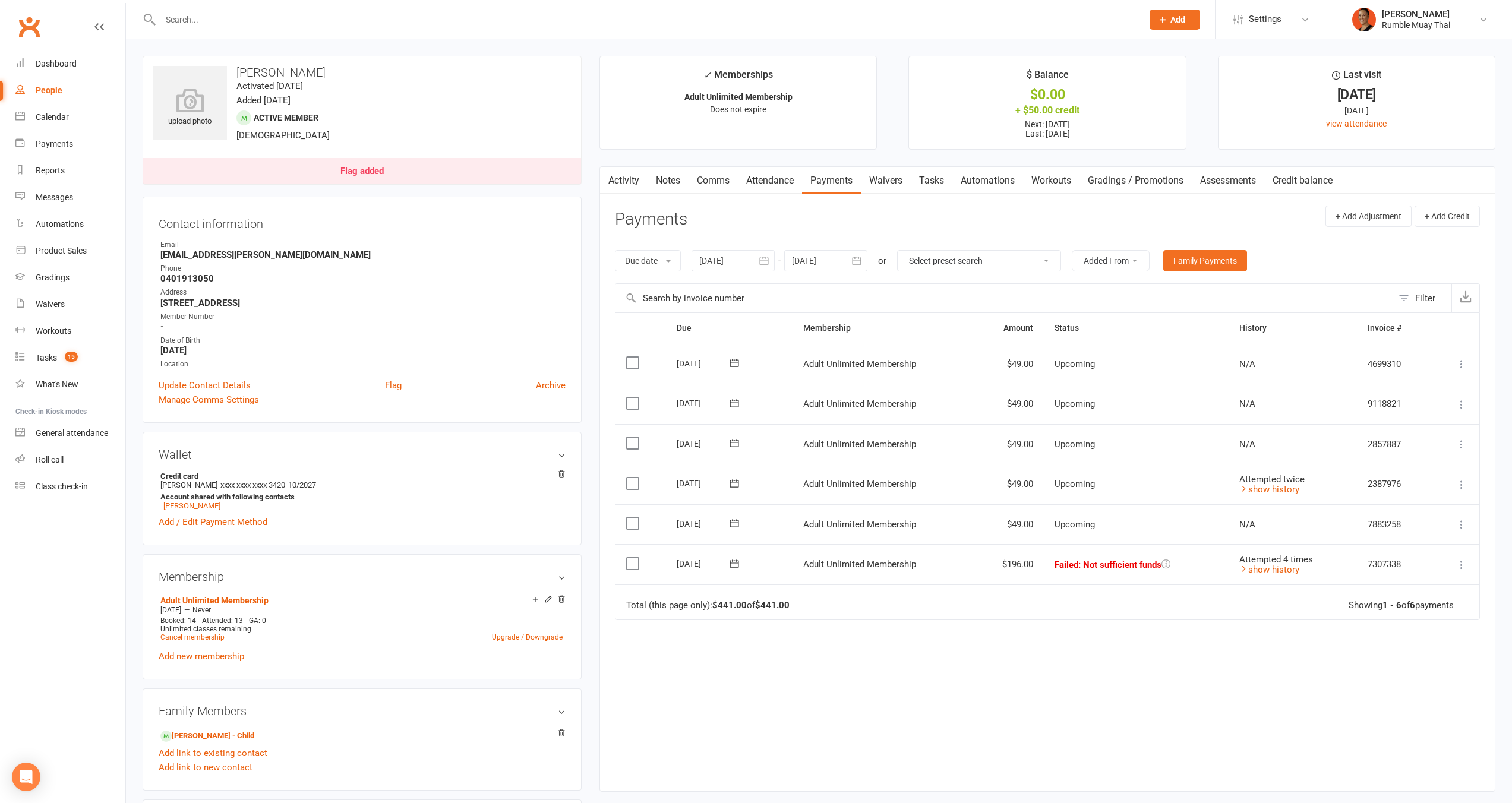
click at [674, 194] on div "Activity Notes Comms Attendance Payments Waivers Tasks Automations Workouts Gra…" at bounding box center [1047, 479] width 896 height 626
click at [674, 177] on link "Notes" at bounding box center [668, 180] width 41 height 27
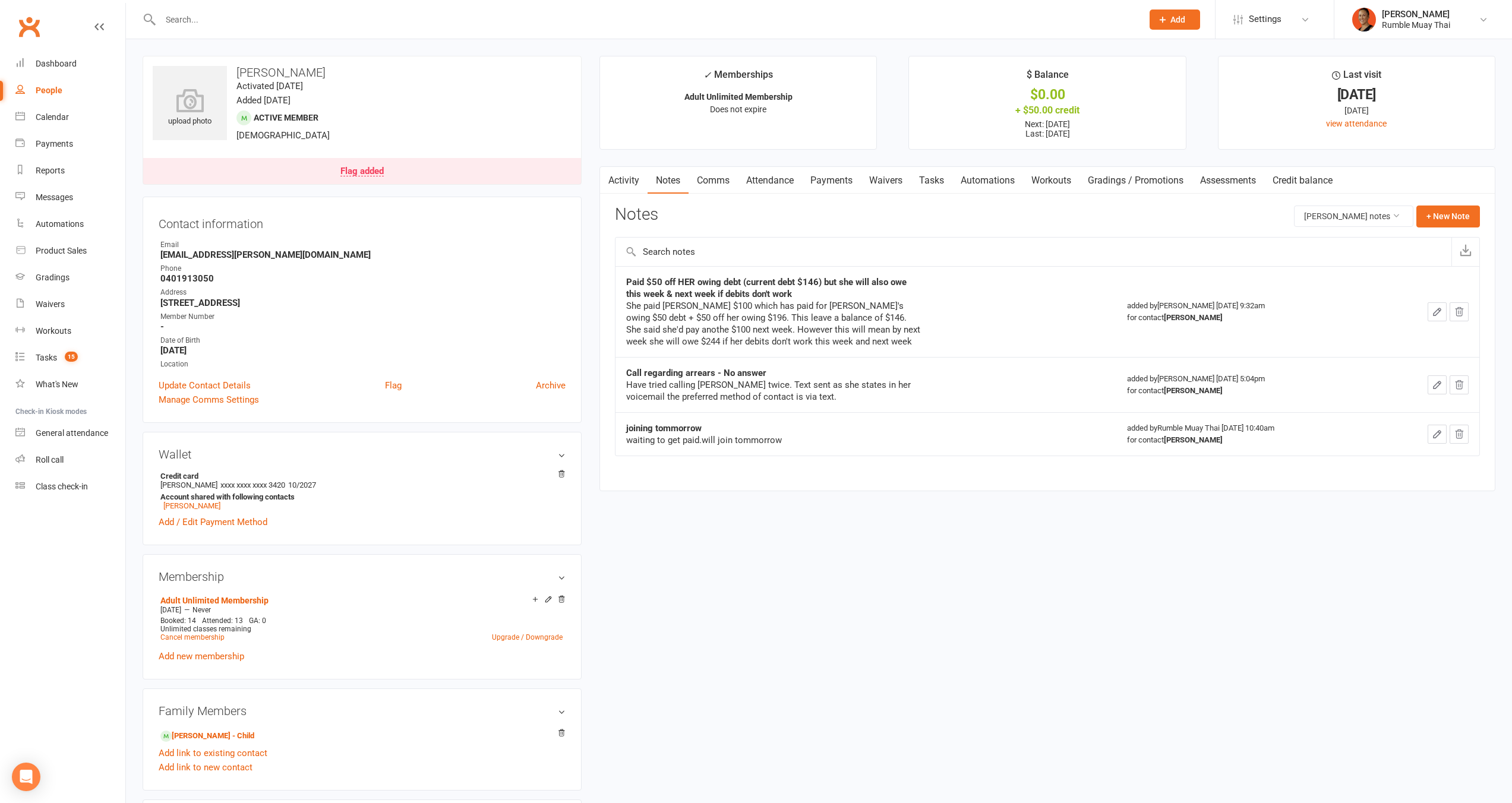
click at [695, 284] on strong "Paid $50 off HER owing debt (current debt $146) but she will also owe this week…" at bounding box center [766, 288] width 280 height 23
drag, startPoint x: 626, startPoint y: 306, endPoint x: 912, endPoint y: 305, distance: 286.0
click at [912, 305] on div "She paid matt $100 which has paid for Hamish's owing $50 debt + $50 off her owi…" at bounding box center [775, 324] width 297 height 48
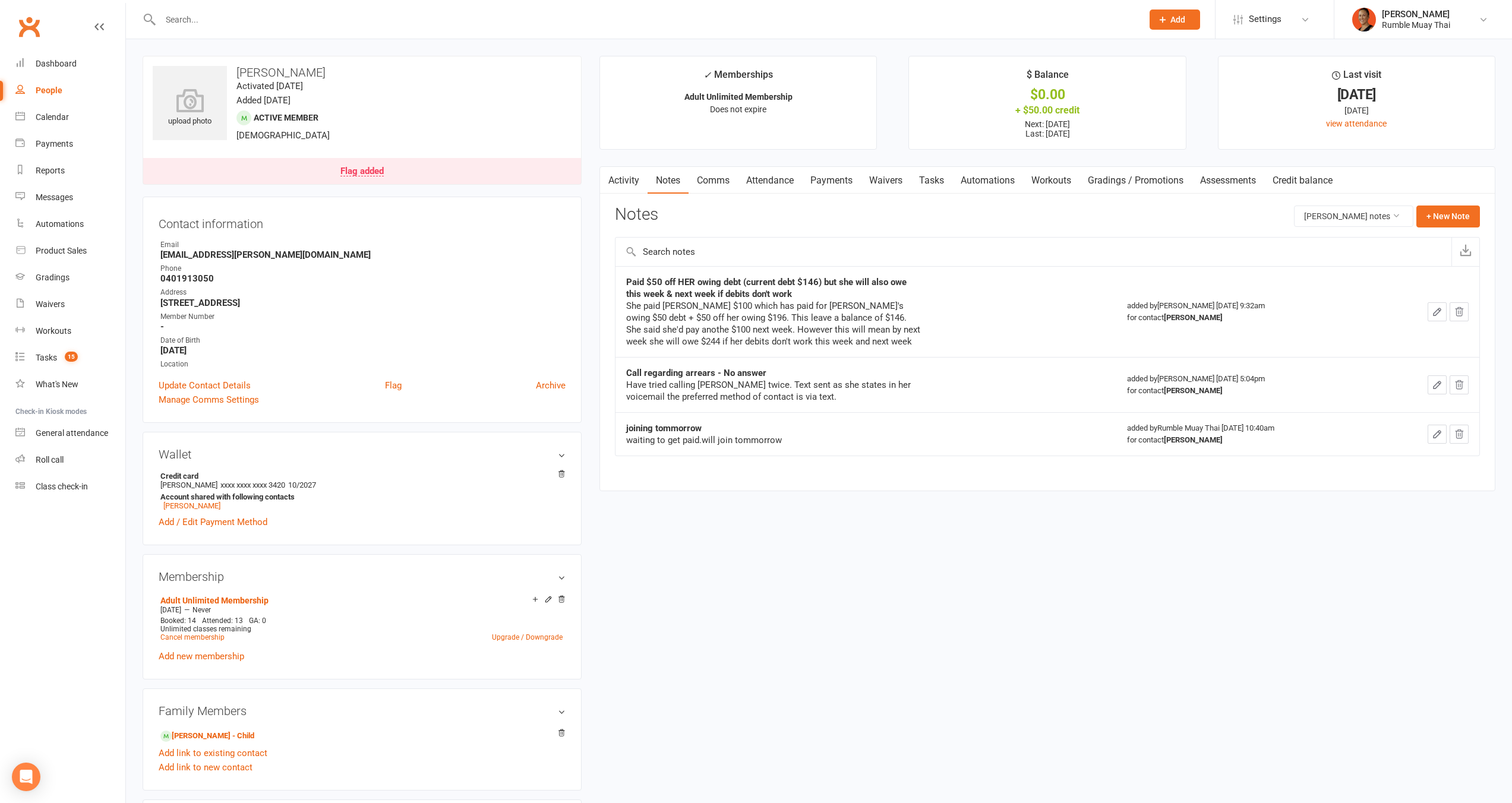
click at [876, 240] on input "text" at bounding box center [1033, 252] width 836 height 28
click at [846, 190] on link "Payments" at bounding box center [831, 180] width 59 height 27
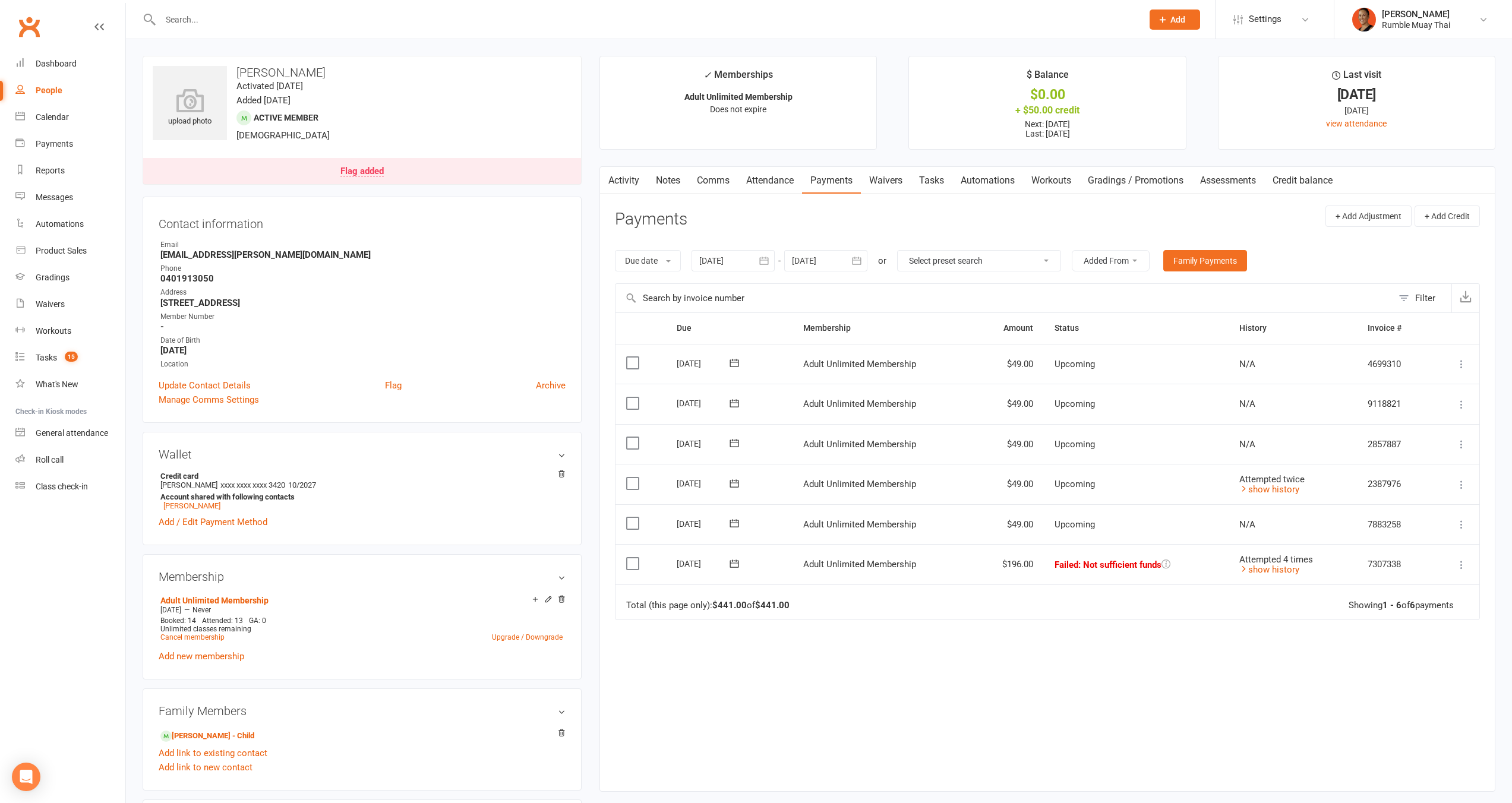
click at [1456, 482] on icon at bounding box center [1461, 484] width 12 height 12
click at [1426, 624] on link "Apply credit" at bounding box center [1397, 626] width 140 height 23
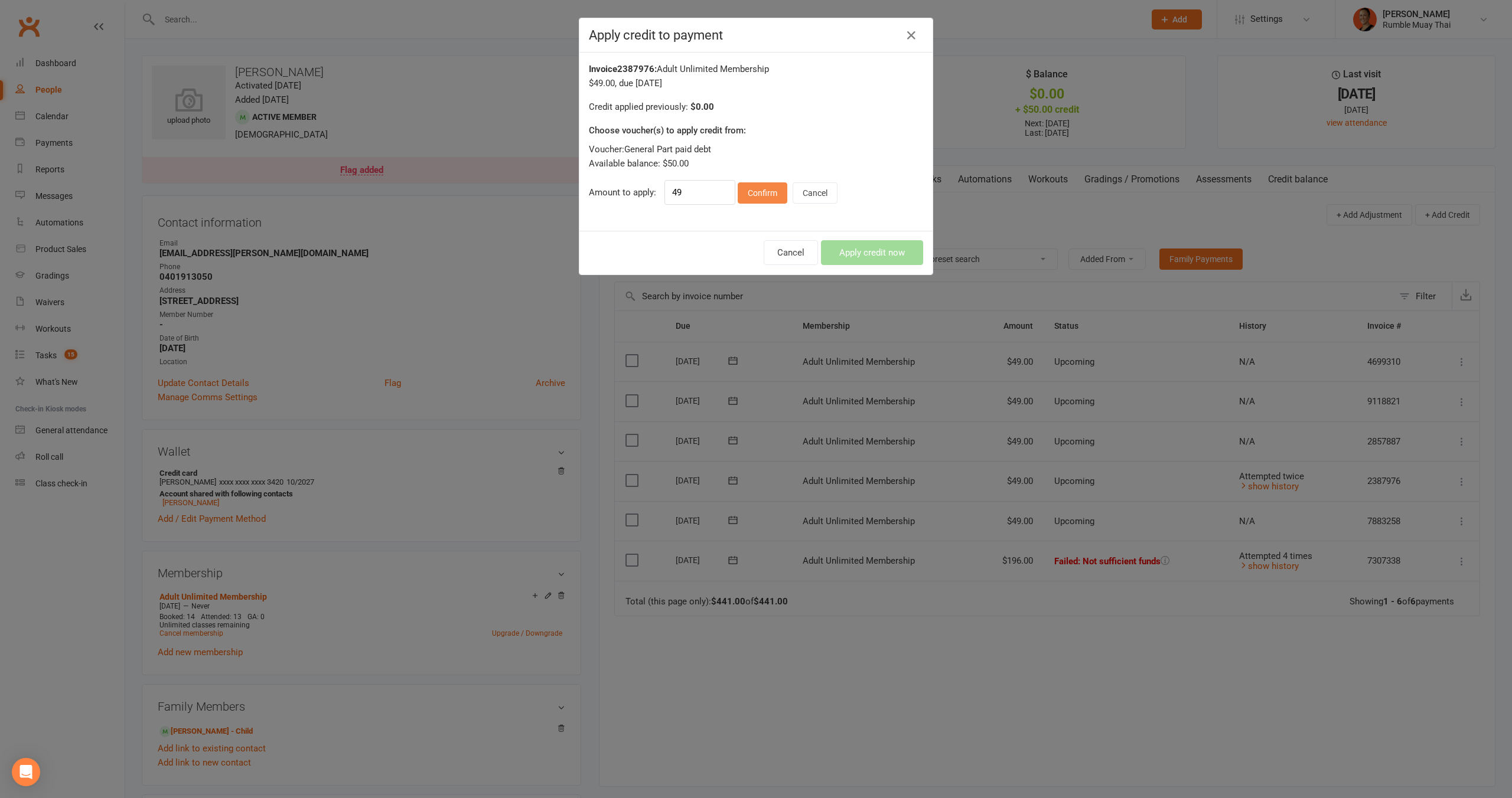
click at [764, 194] on button "Confirm" at bounding box center [762, 193] width 50 height 21
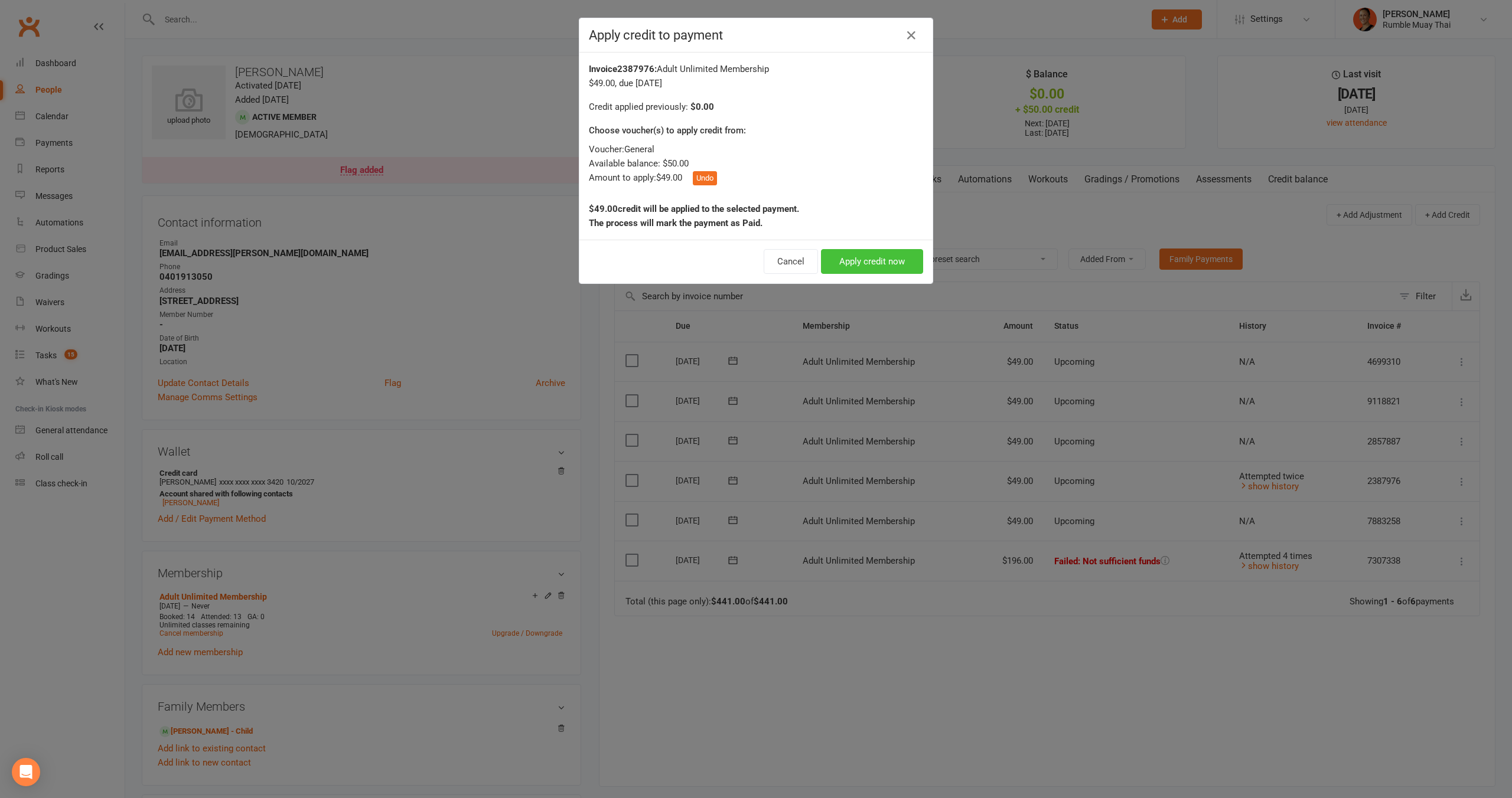
click at [856, 258] on button "Apply credit now" at bounding box center [872, 261] width 102 height 25
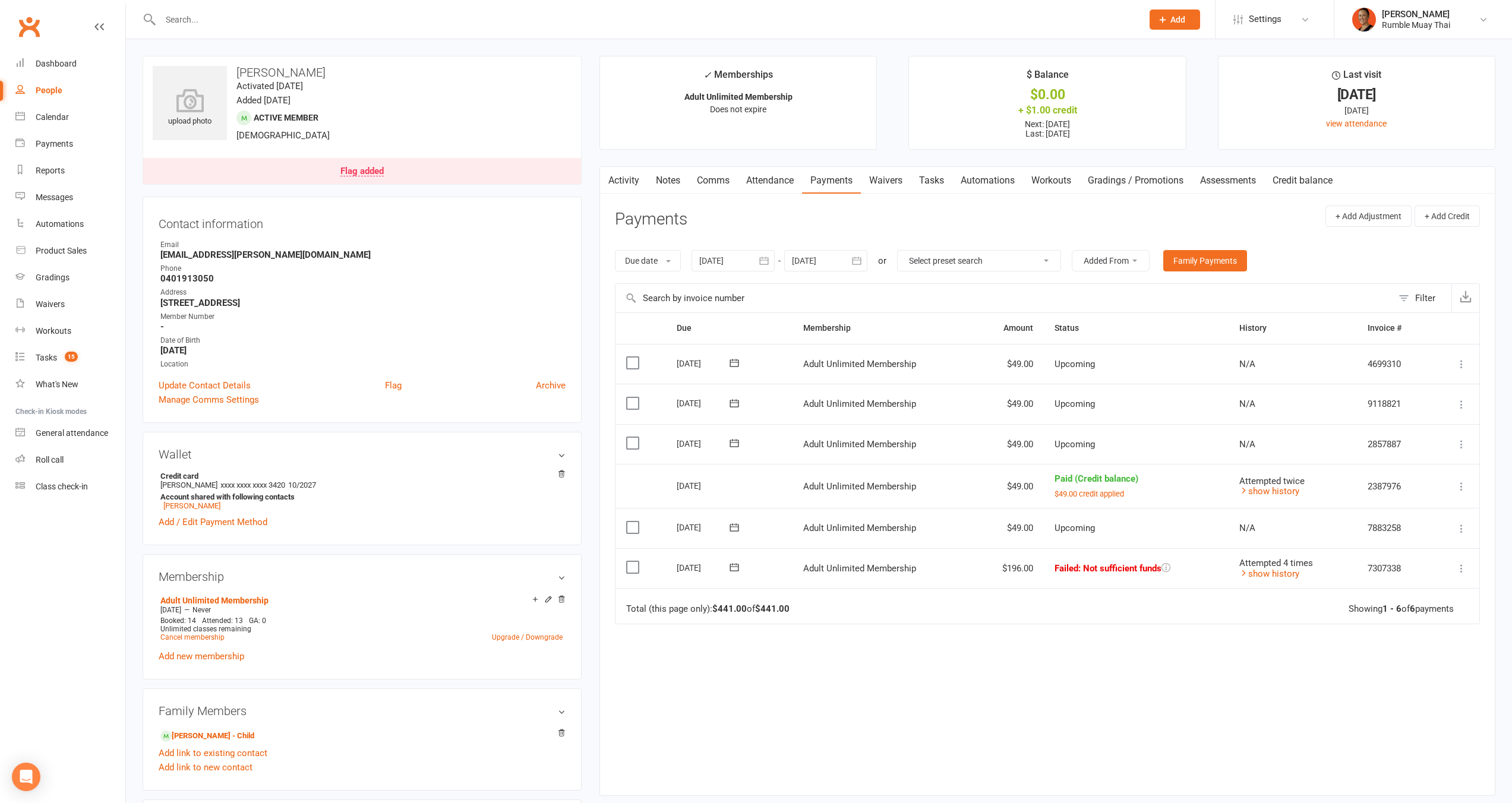
click at [1461, 564] on icon at bounding box center [1461, 568] width 12 height 12
click at [1143, 652] on div "Due Contact Membership Amount Status History Invoice # Select this 06 Nov 2025 …" at bounding box center [1047, 545] width 865 height 465
click at [1316, 179] on link "Credit balance" at bounding box center [1303, 180] width 77 height 27
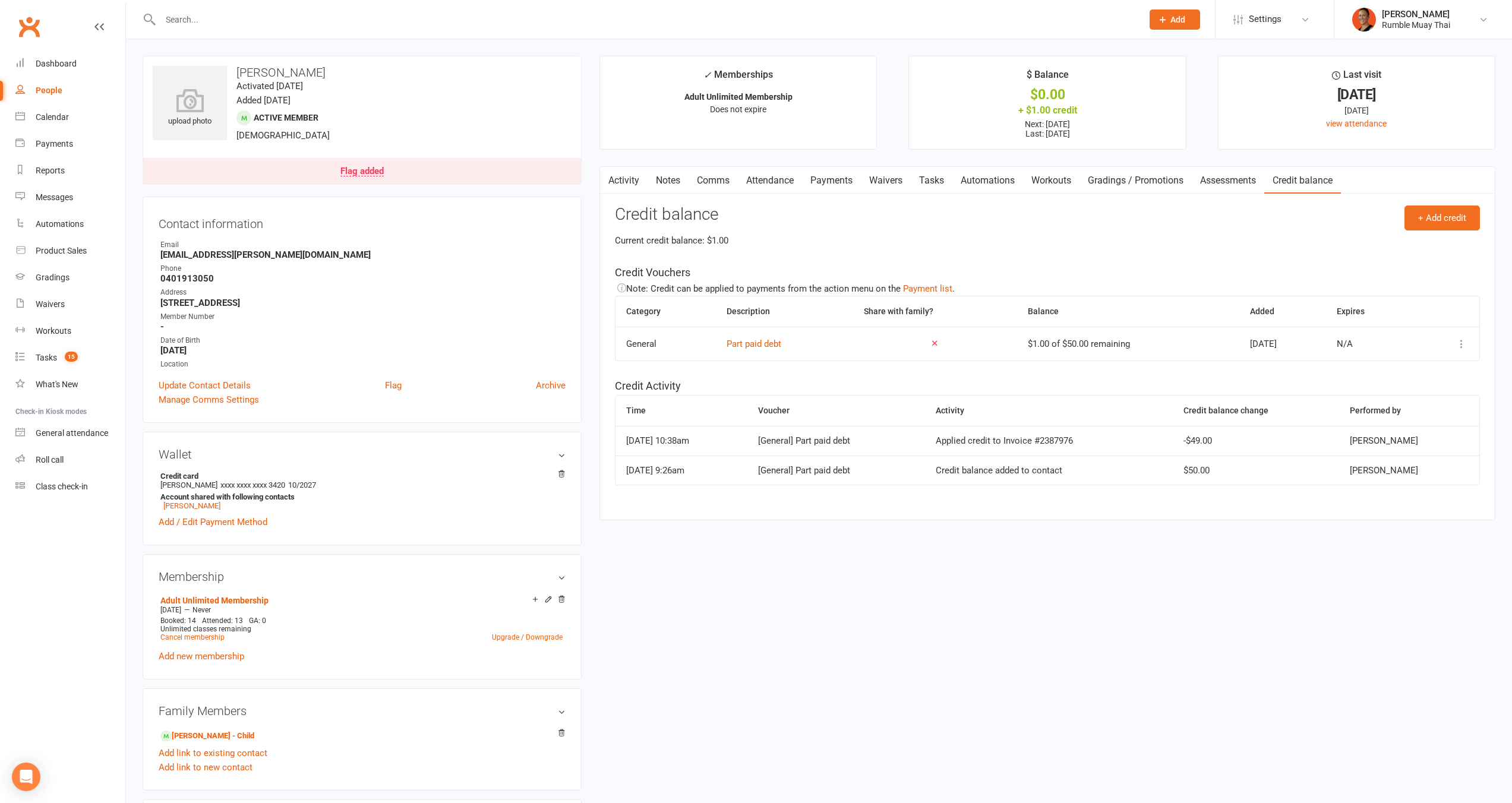
click at [1464, 343] on icon at bounding box center [1461, 343] width 12 height 12
click at [1405, 369] on link "View / edit" at bounding box center [1400, 367] width 117 height 23
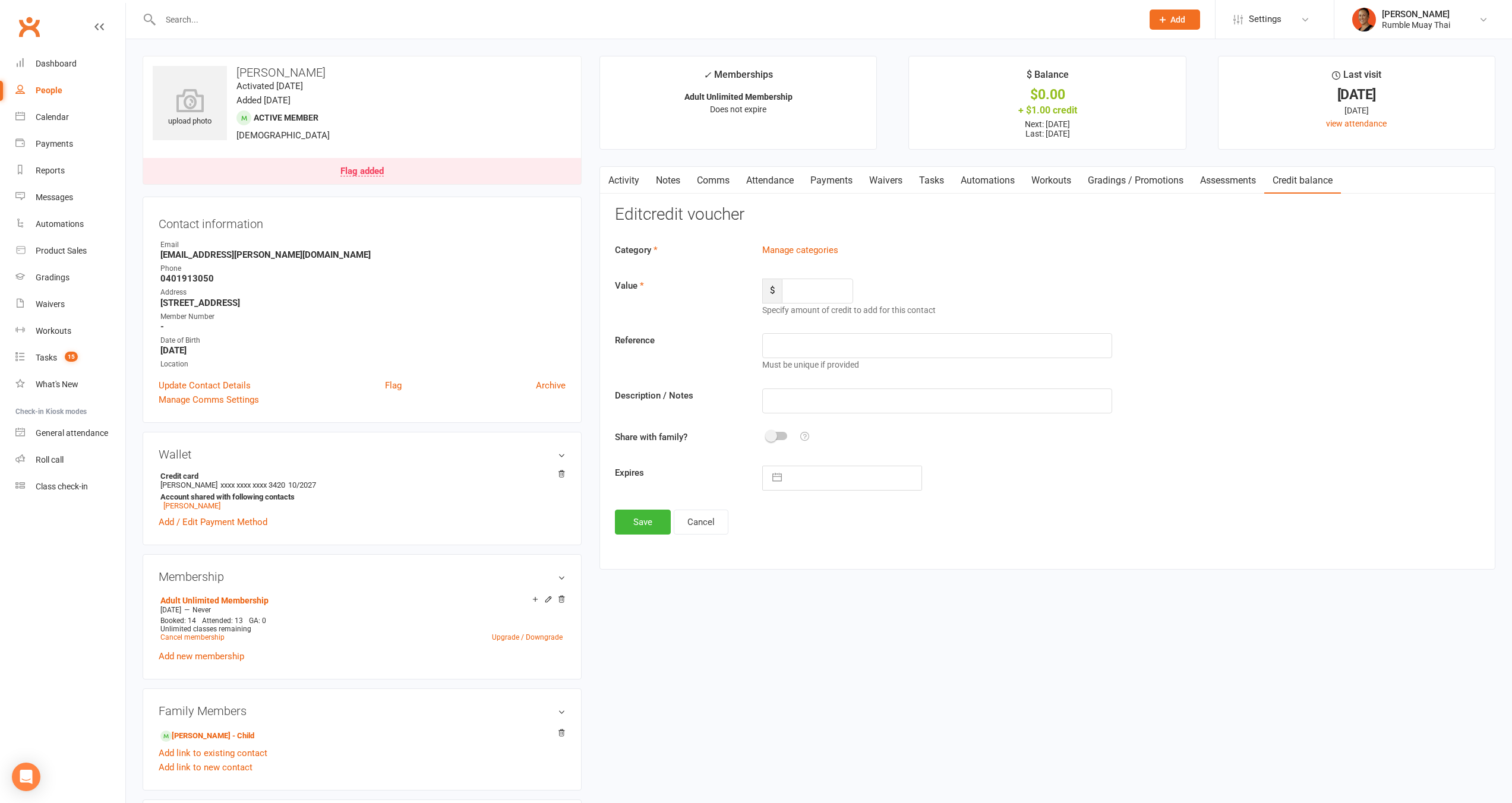
type input "50"
type input "Part paid debt"
click at [694, 531] on button "Cancel" at bounding box center [701, 527] width 54 height 25
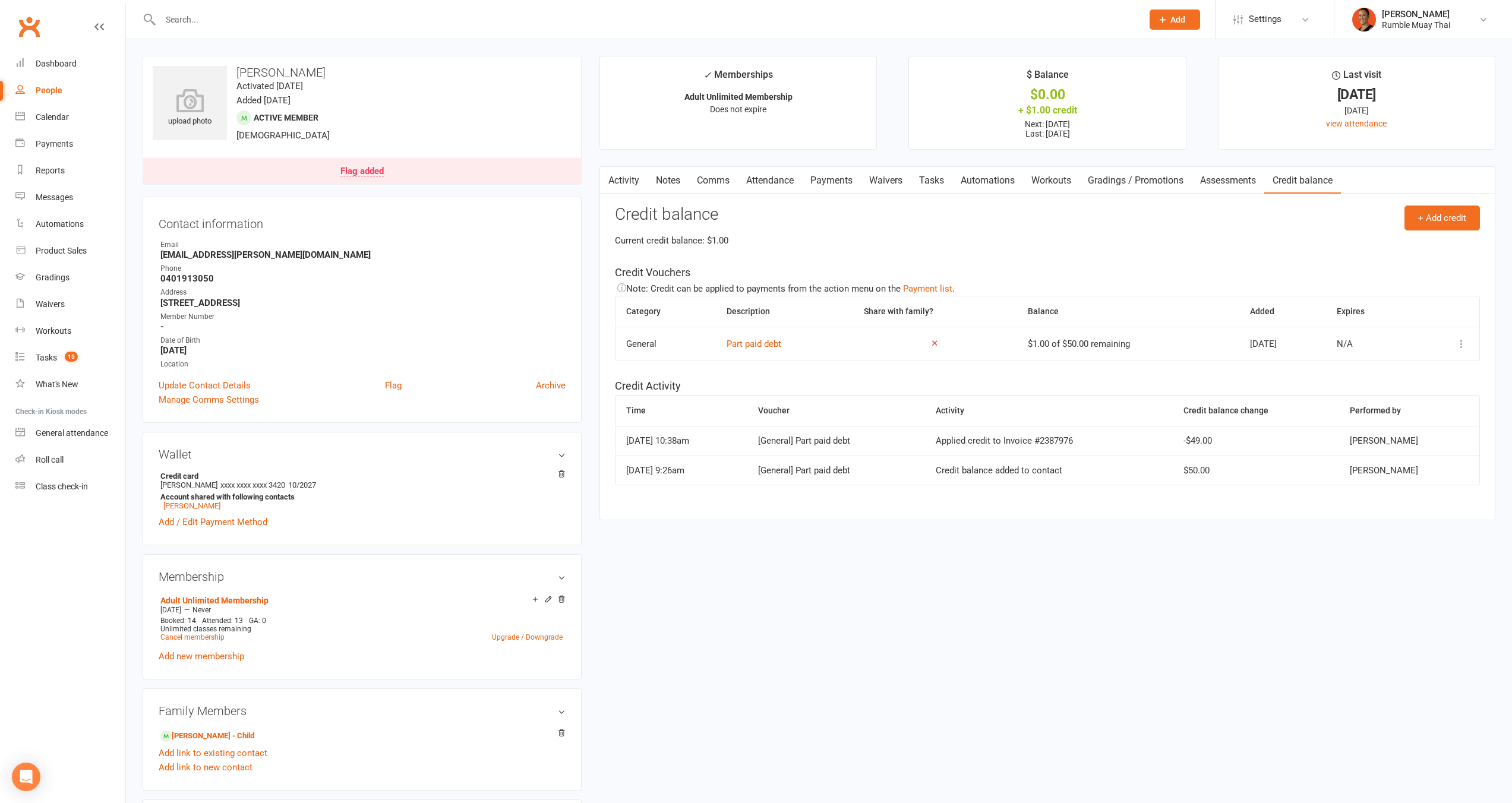
click at [822, 180] on link "Payments" at bounding box center [831, 180] width 59 height 27
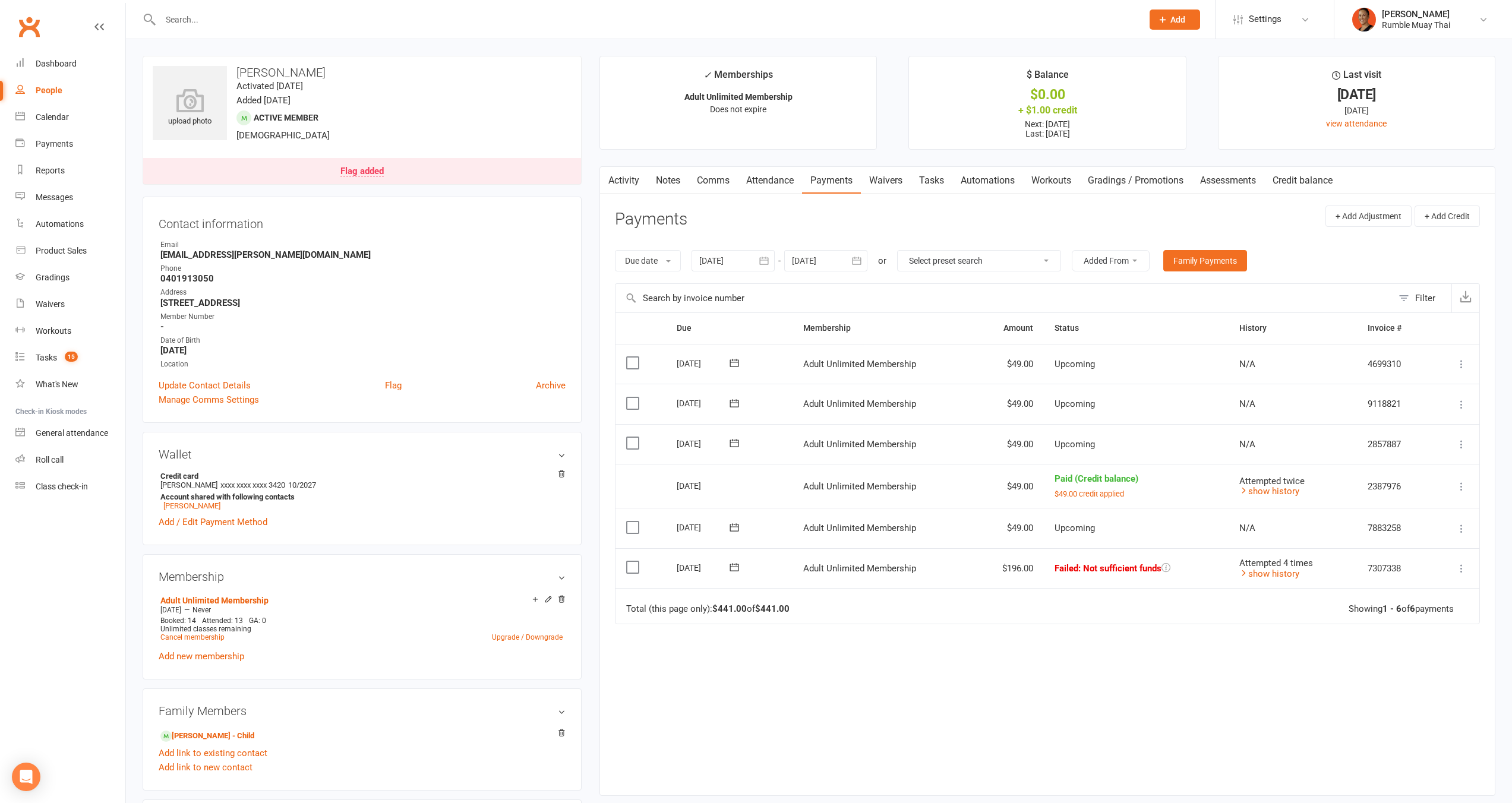
click at [359, 172] on div "Flag added" at bounding box center [362, 171] width 43 height 9
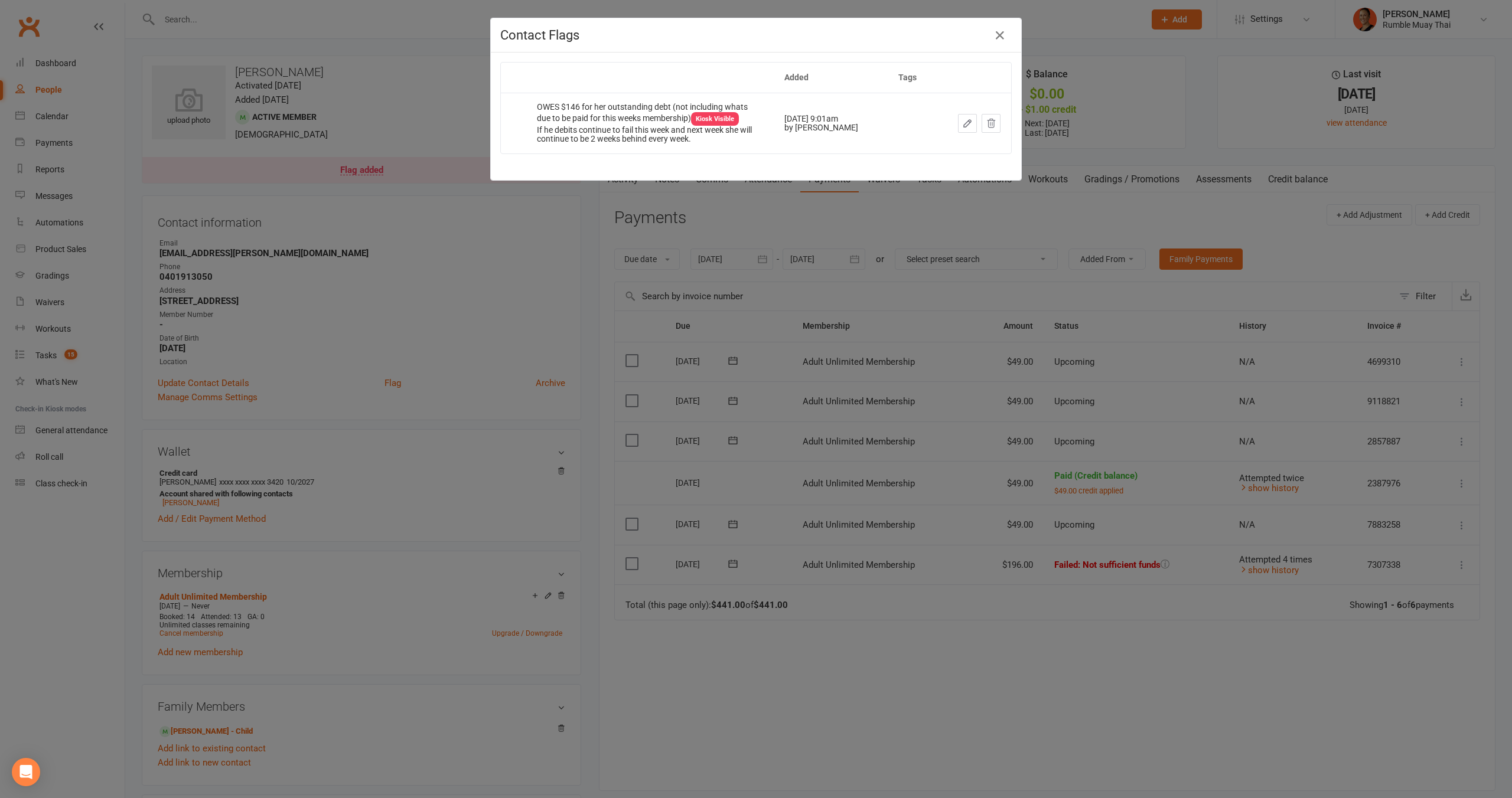
click at [962, 123] on icon "button" at bounding box center [967, 123] width 10 height 10
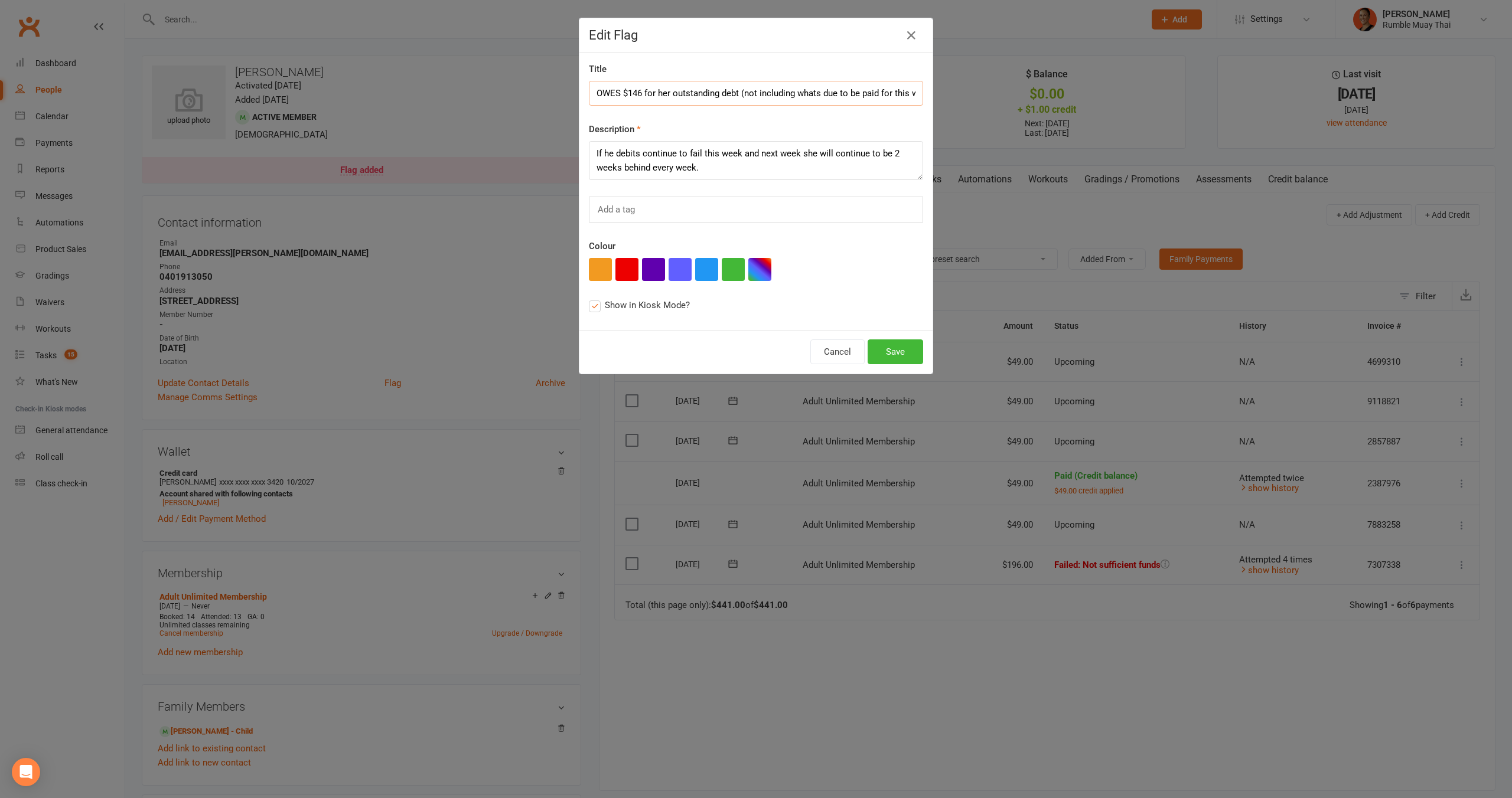
click at [630, 91] on input "OWES $146 for her outstanding debt (not including whats due to be paid for this…" at bounding box center [756, 93] width 334 height 25
drag, startPoint x: 852, startPoint y: 92, endPoint x: 972, endPoint y: 88, distance: 120.1
click at [972, 88] on div "Edit Flag Title OWES $196 for her outstanding debt (not including whats due to …" at bounding box center [756, 399] width 1512 height 798
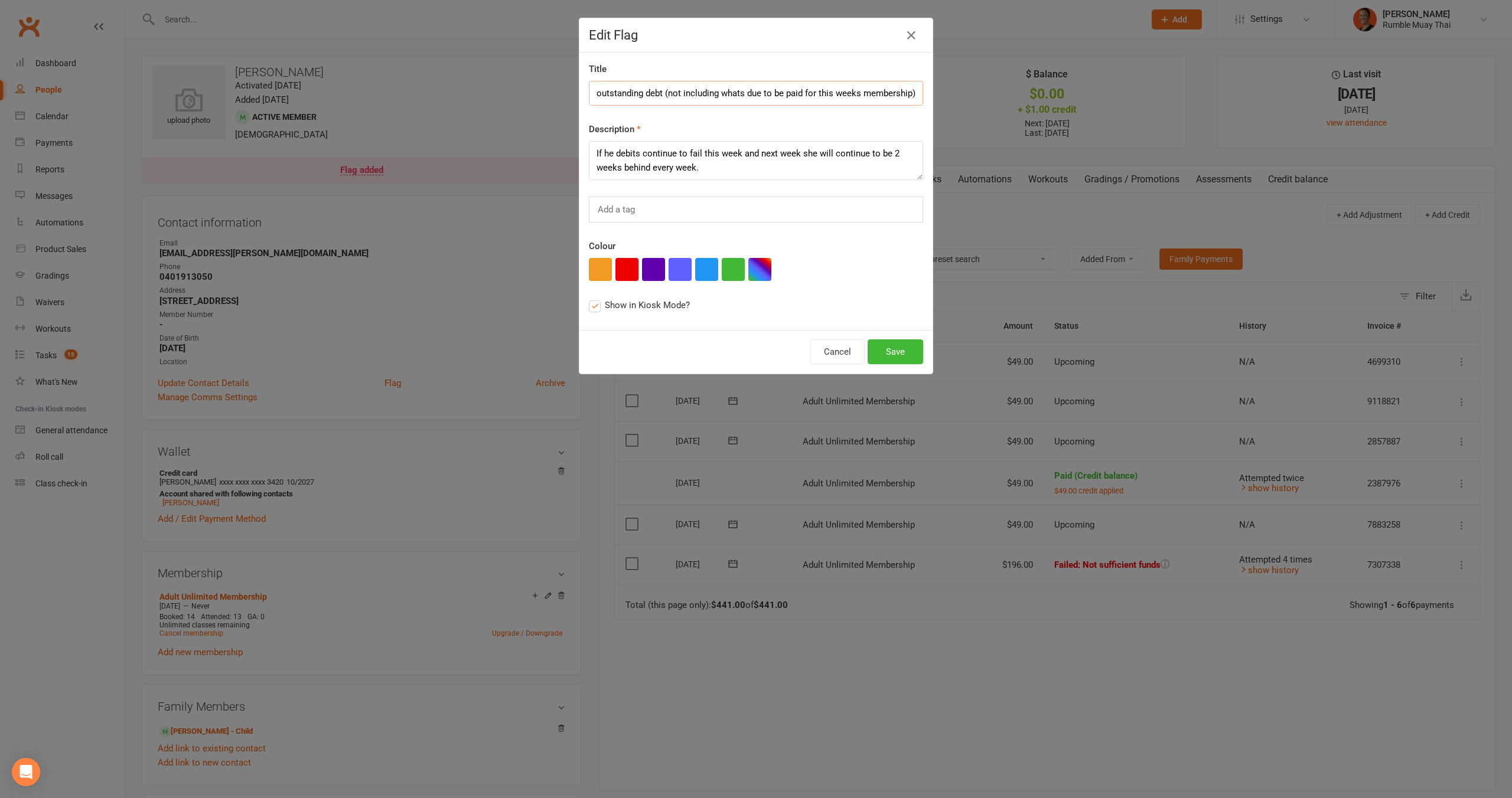
type input "OWES $196 for her outstanding debt (not including whats due to be paid for this…"
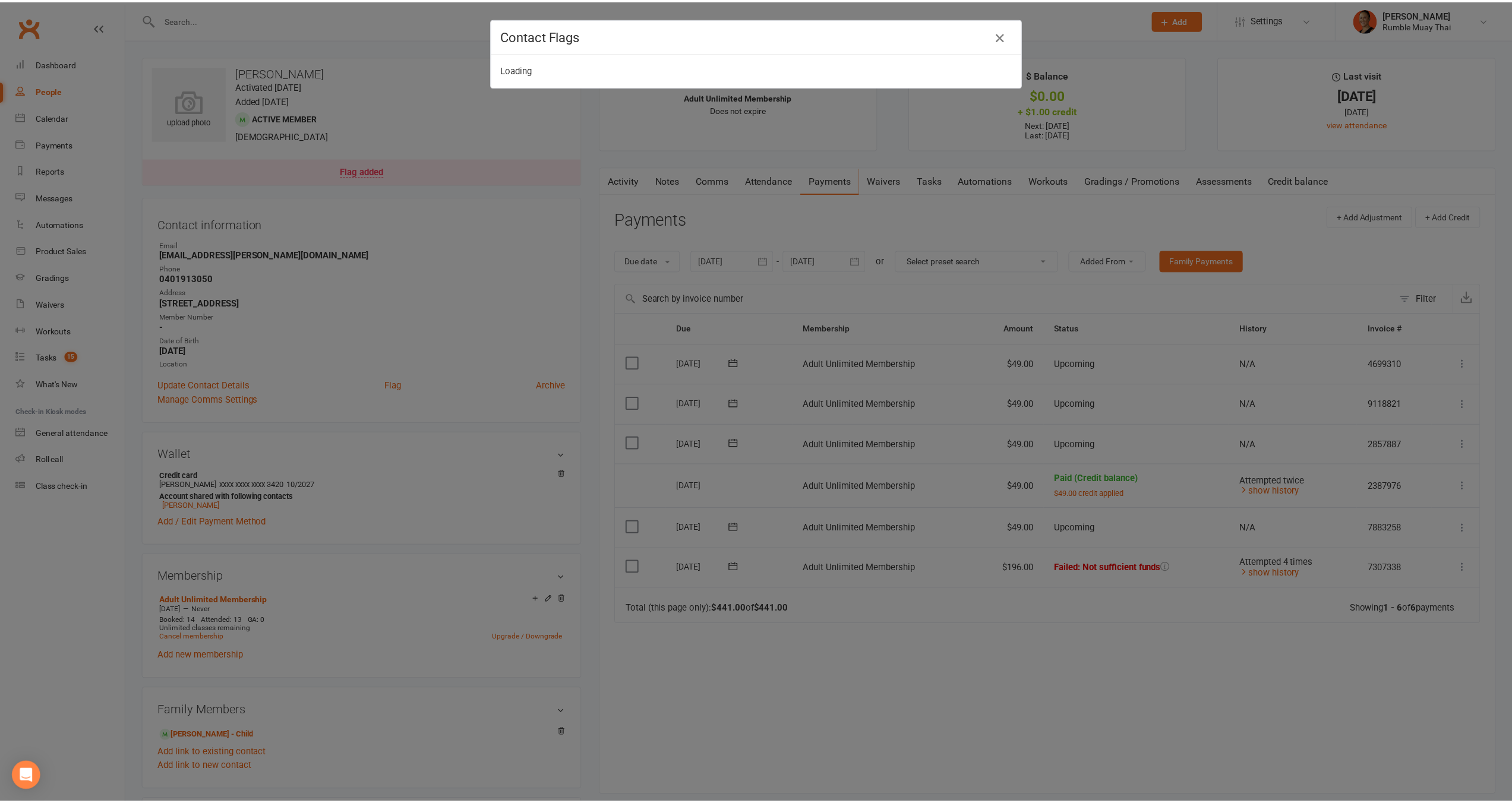
scroll to position [0, 0]
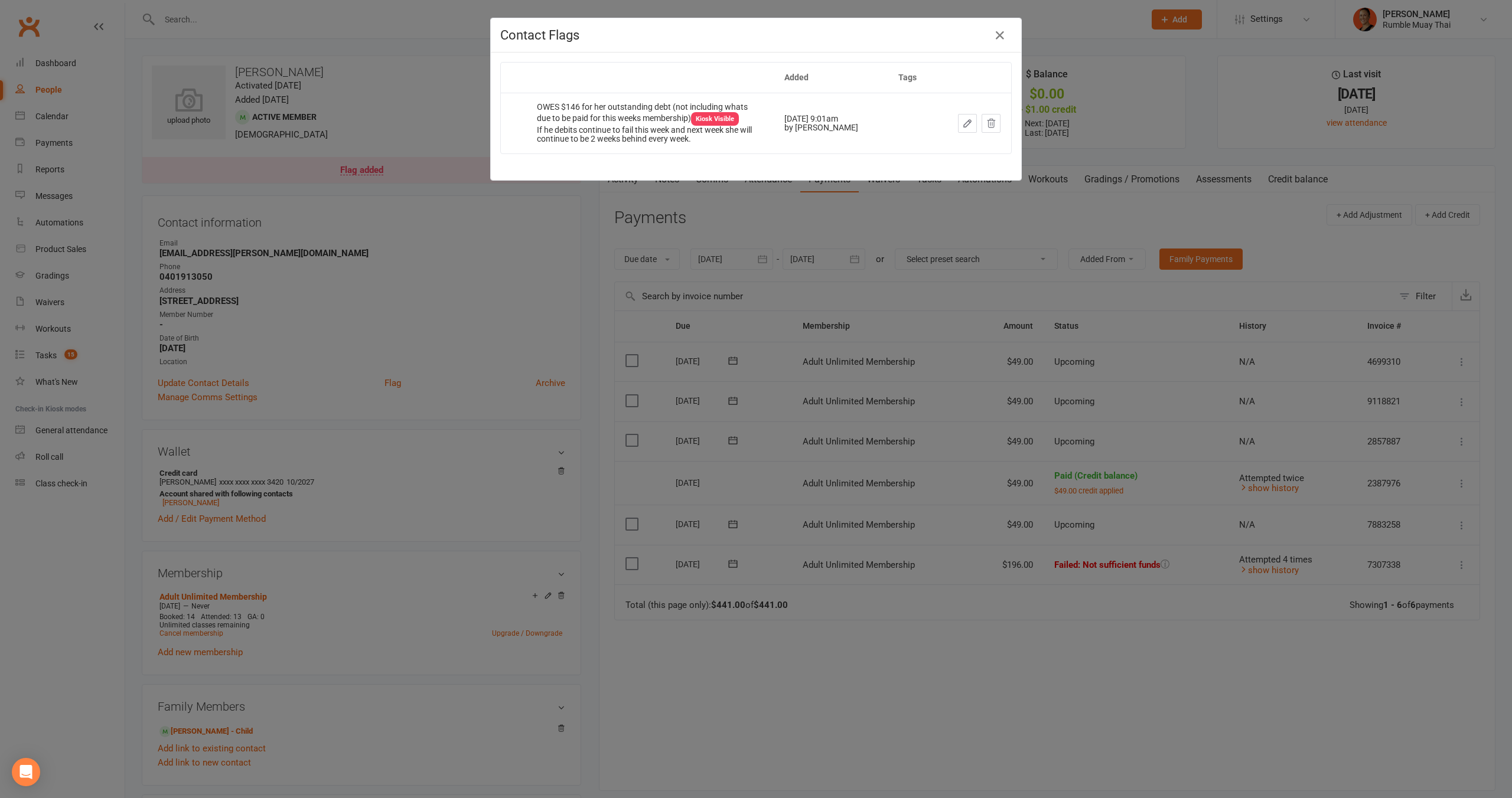
click at [962, 120] on icon "button" at bounding box center [967, 123] width 10 height 10
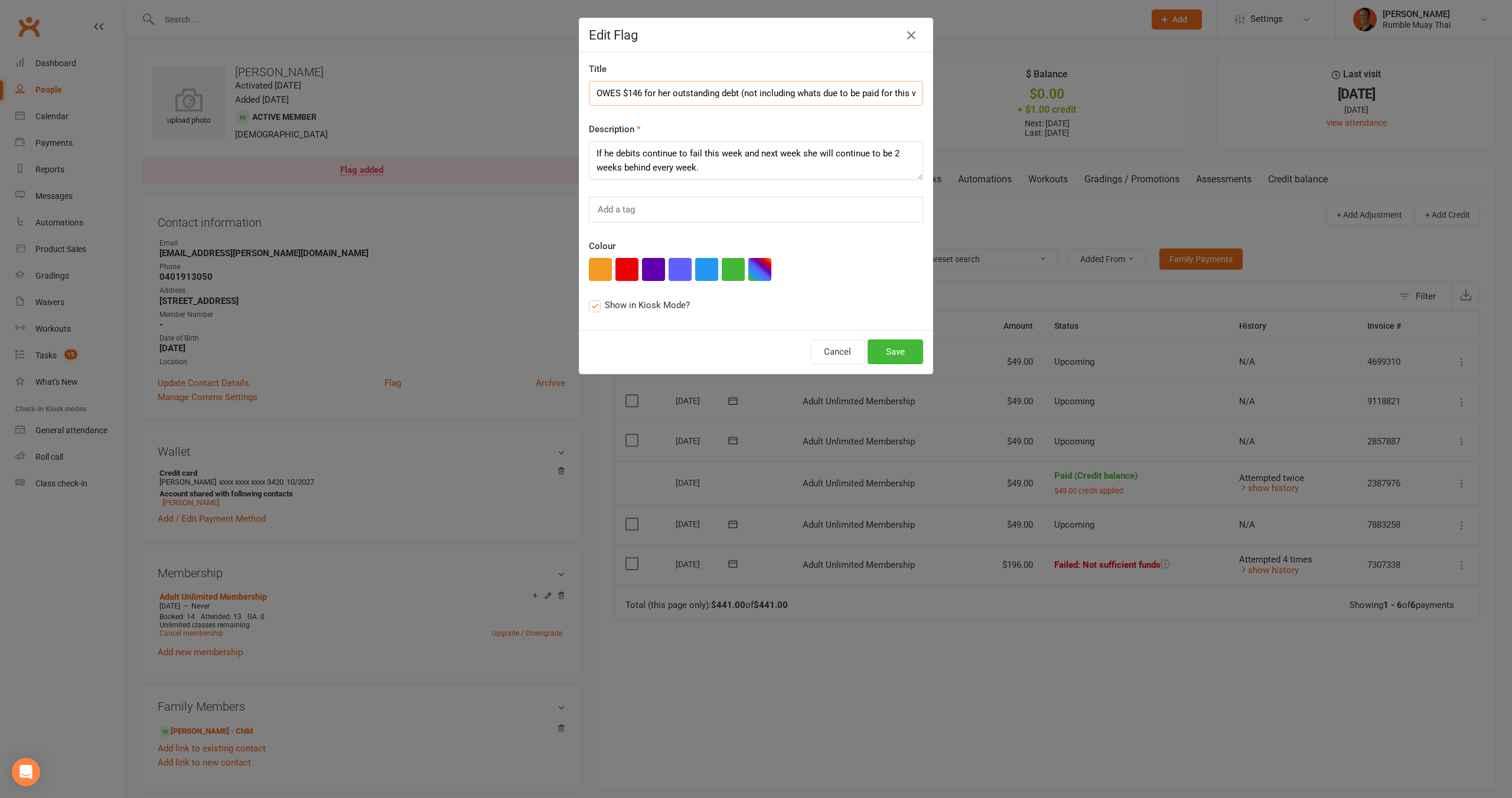
click at [635, 91] on input "OWES $146 for her outstanding debt (not including whats due to be paid for this…" at bounding box center [756, 93] width 334 height 25
type input "OWES $196 for her outstanding debt (not including whats due to be paid for this…"
click at [894, 357] on button "Save" at bounding box center [895, 352] width 55 height 25
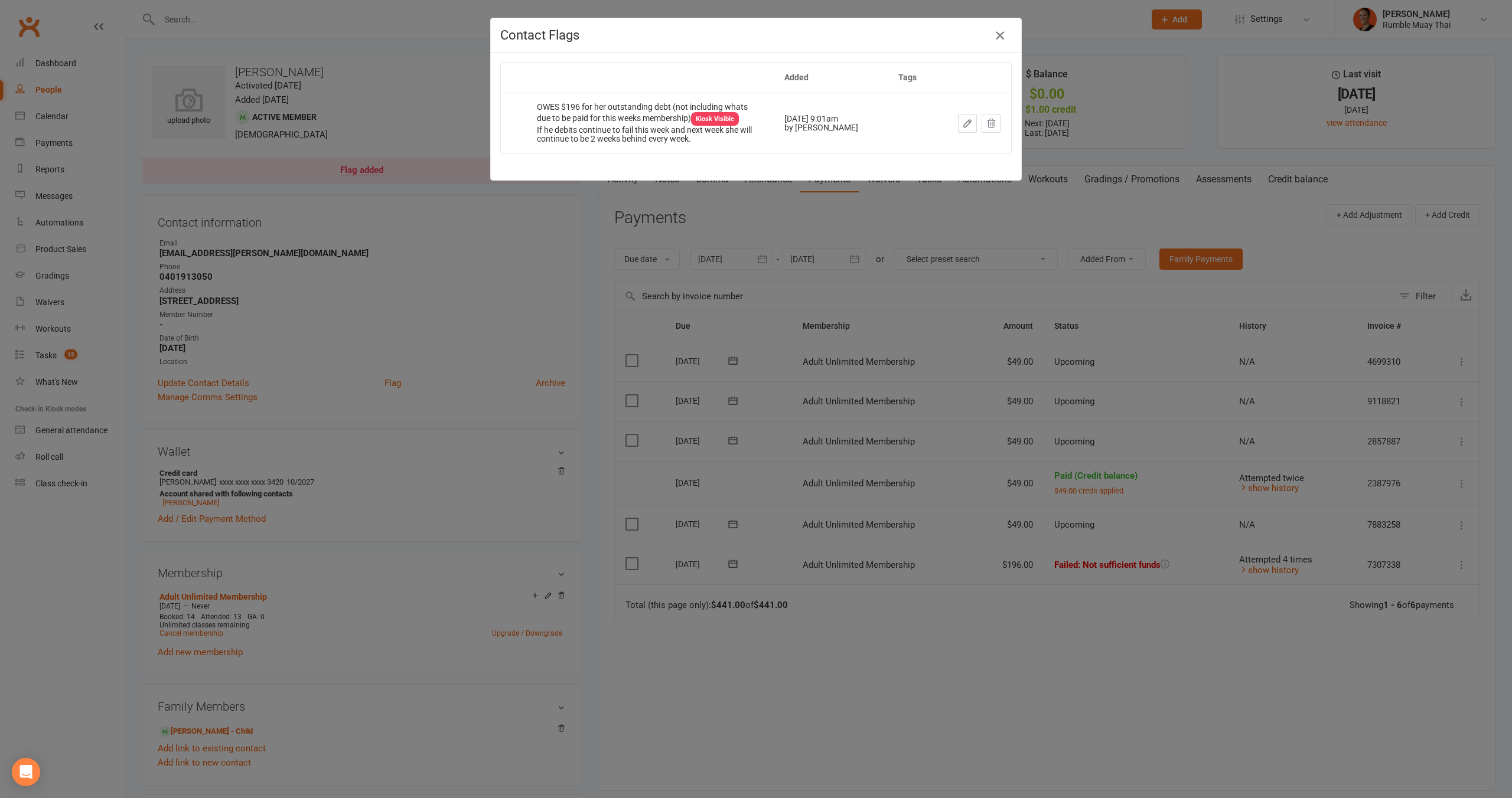
click at [995, 28] on icon "button" at bounding box center [1000, 35] width 14 height 14
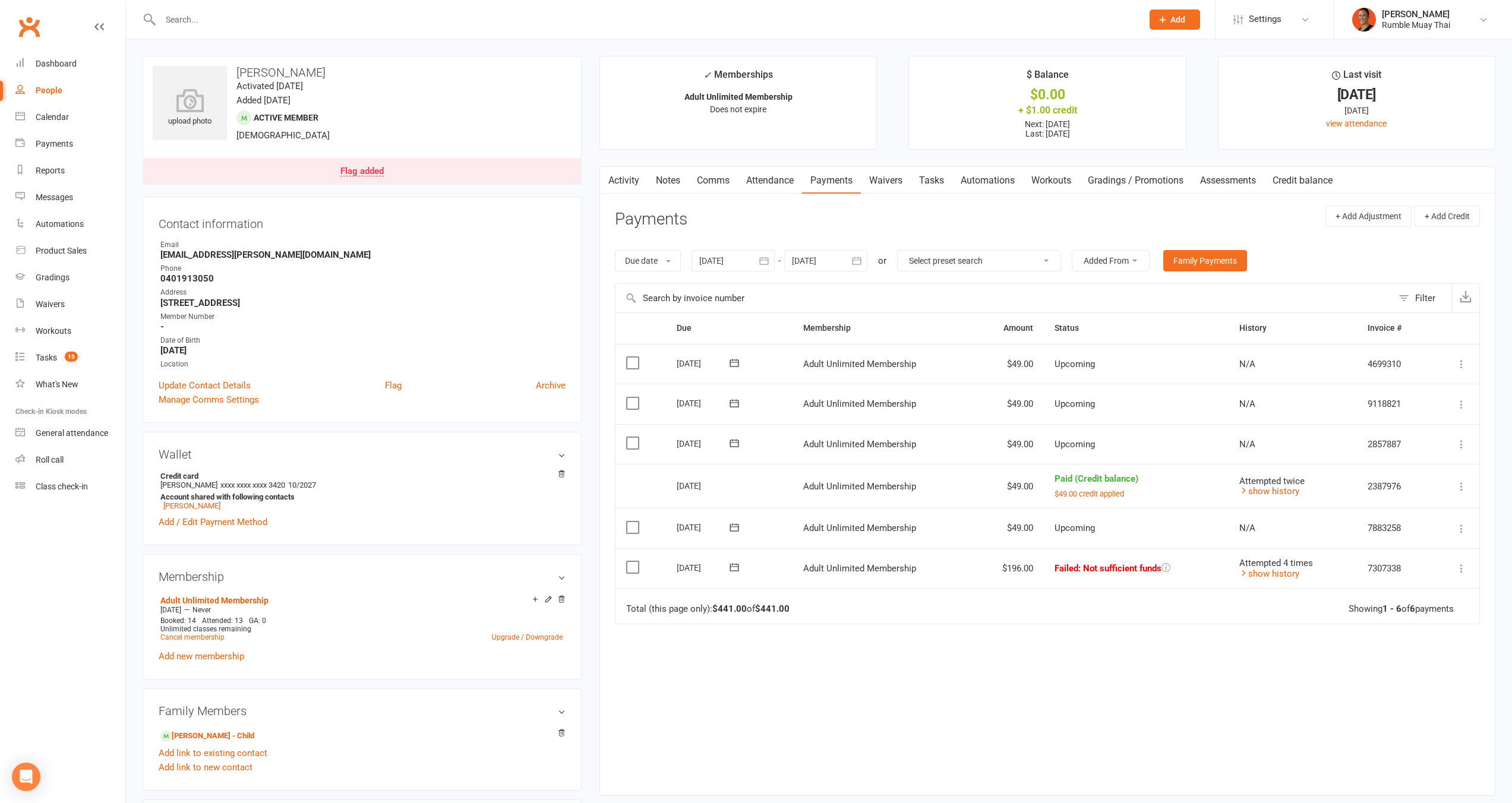
click at [396, 159] on link "Flag added" at bounding box center [362, 171] width 438 height 26
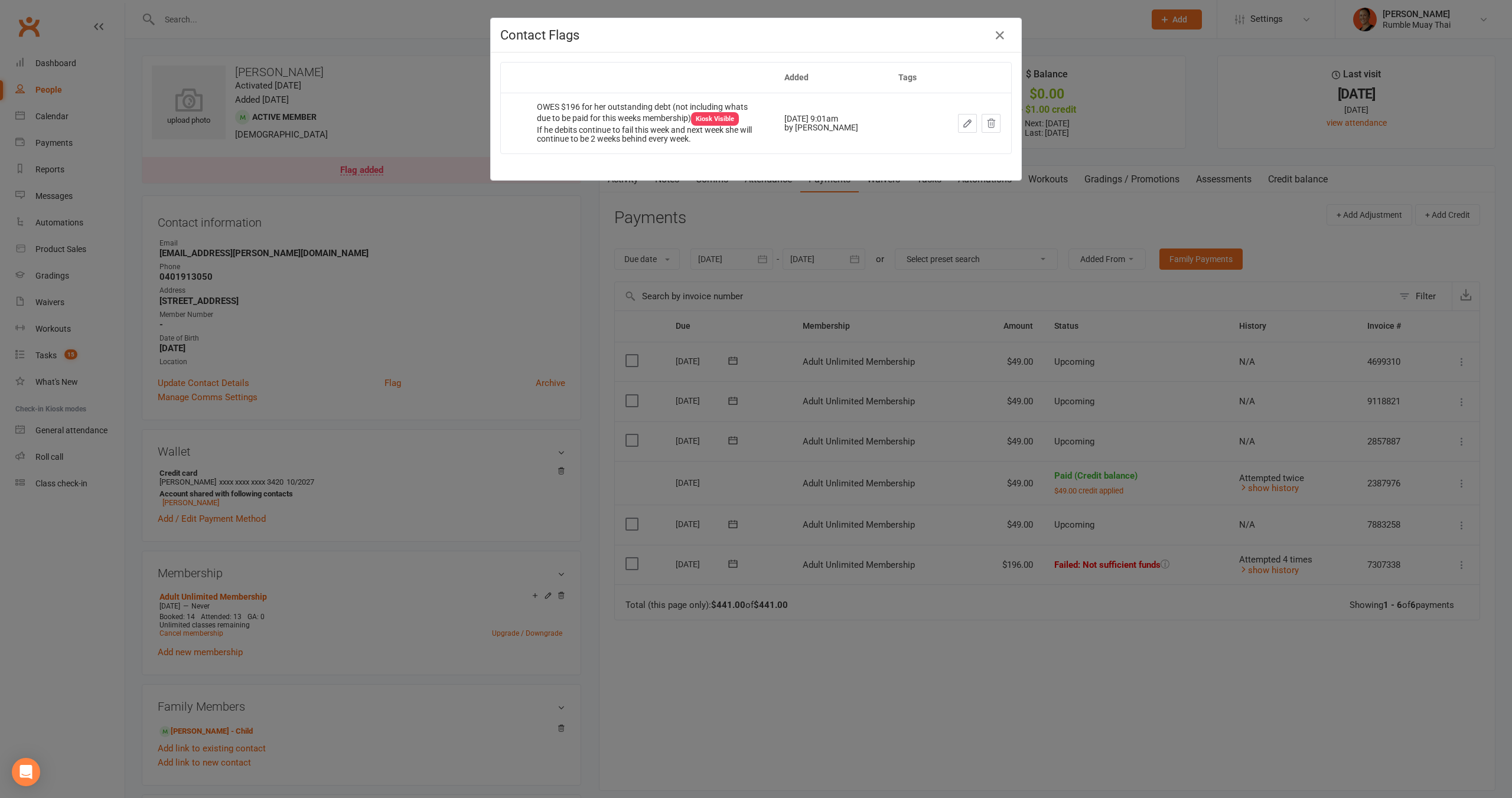
click at [958, 127] on button "button" at bounding box center [967, 123] width 19 height 19
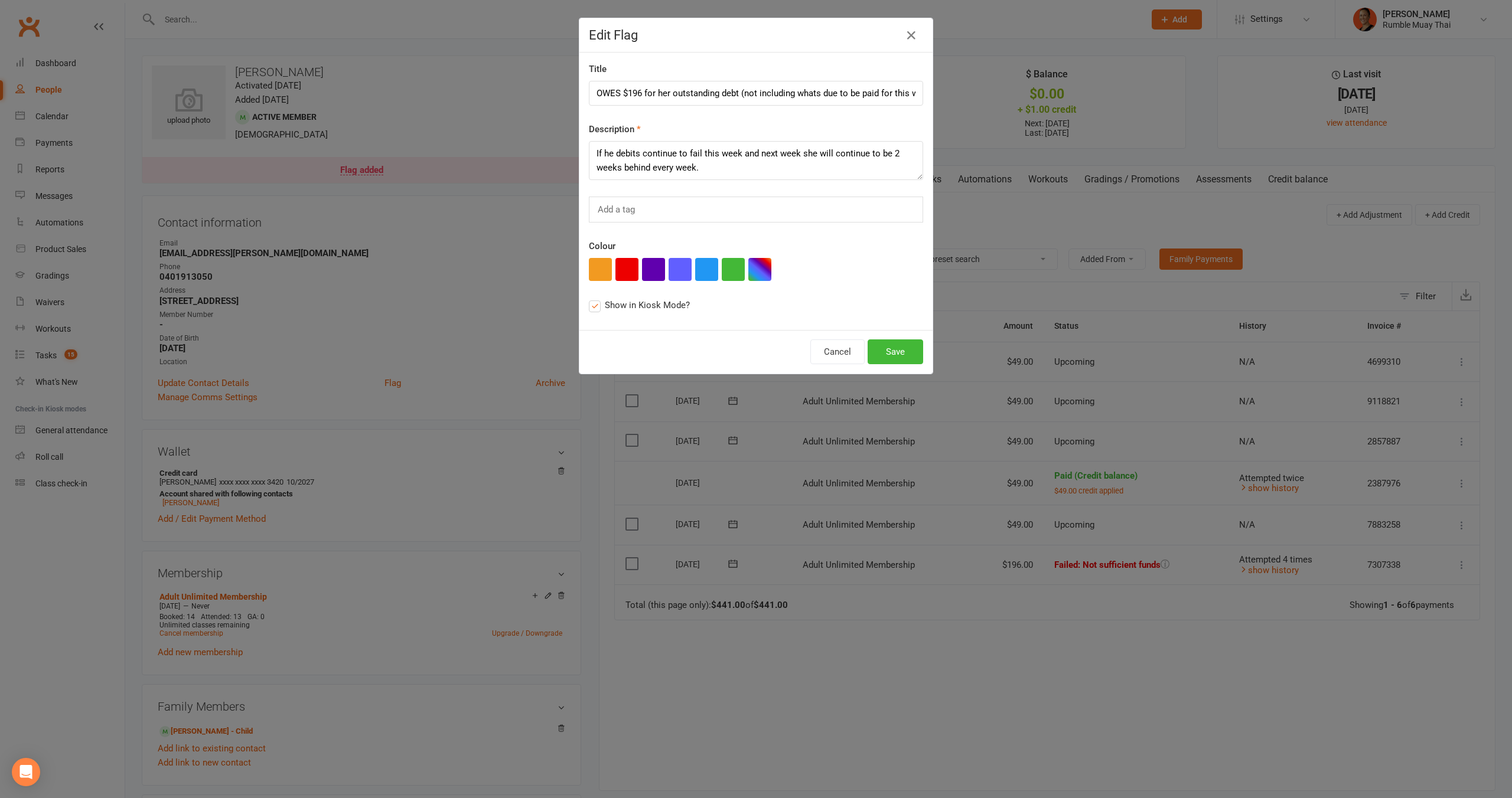
click at [905, 45] on div "Edit Flag" at bounding box center [755, 36] width 353 height 34
click at [907, 41] on icon "button" at bounding box center [911, 35] width 14 height 14
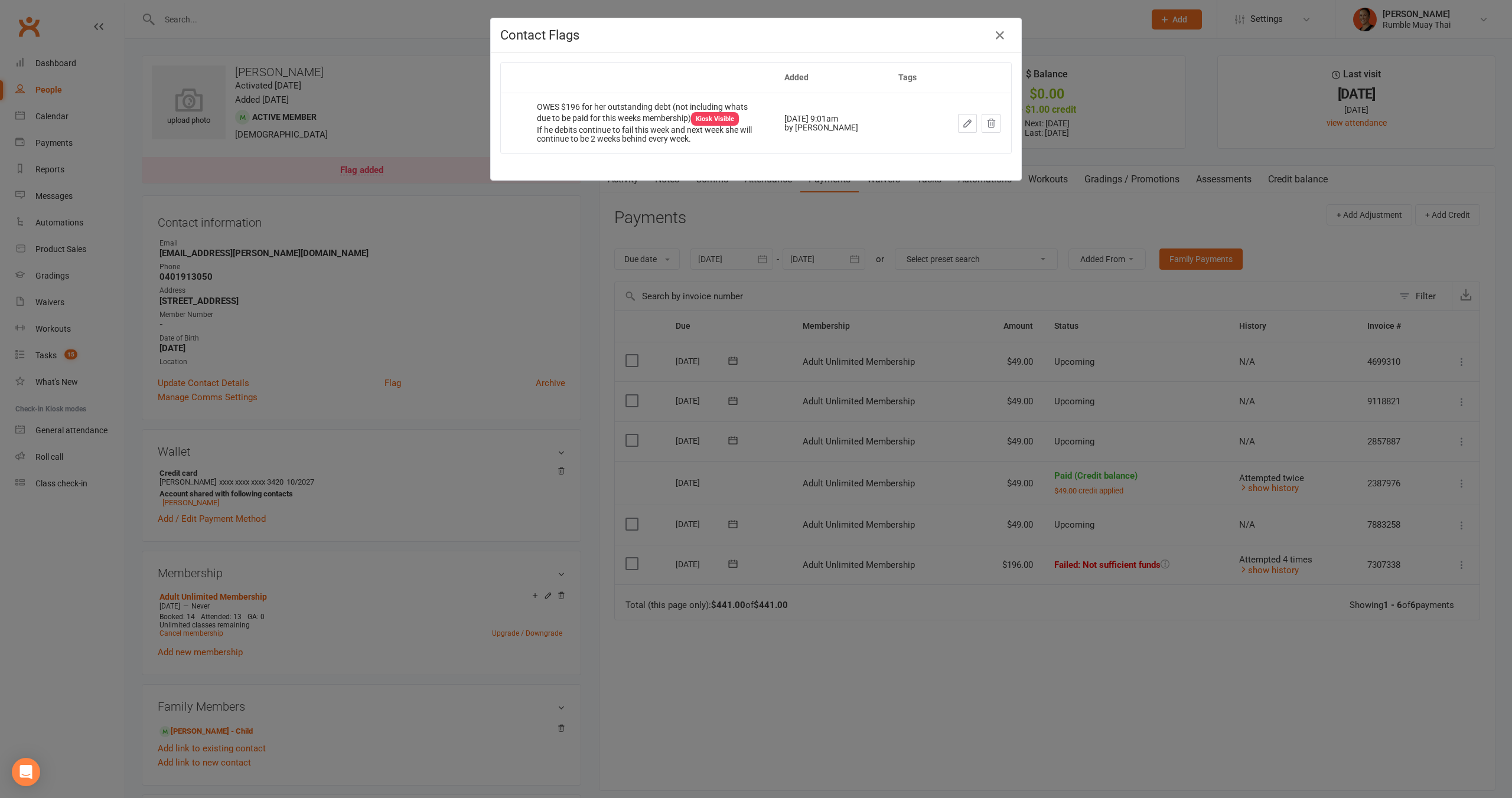
click at [972, 45] on div "Contact Flags" at bounding box center [756, 36] width 531 height 34
click at [993, 36] on icon "button" at bounding box center [1000, 35] width 14 height 14
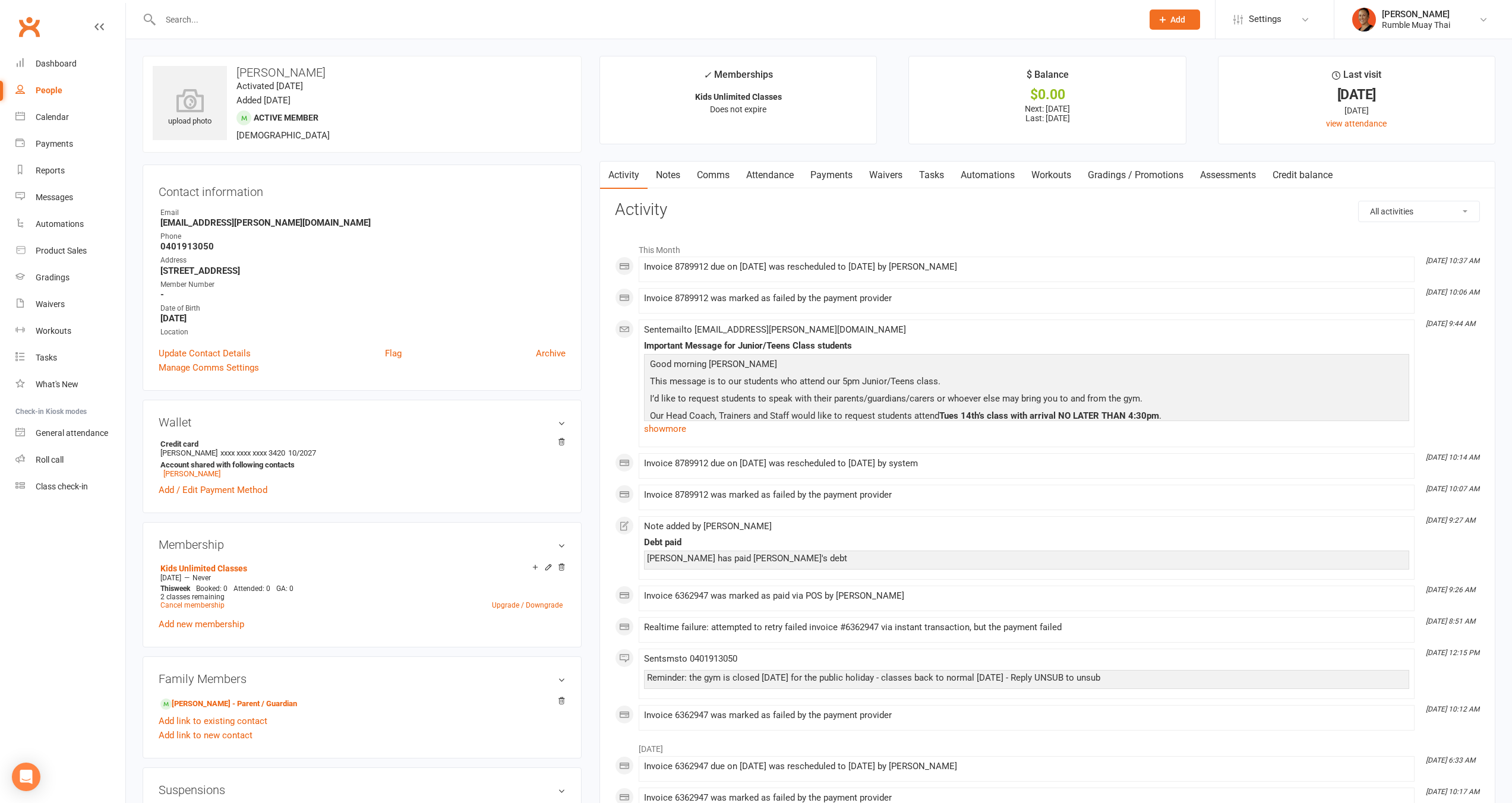
click at [846, 170] on link "Payments" at bounding box center [831, 175] width 59 height 27
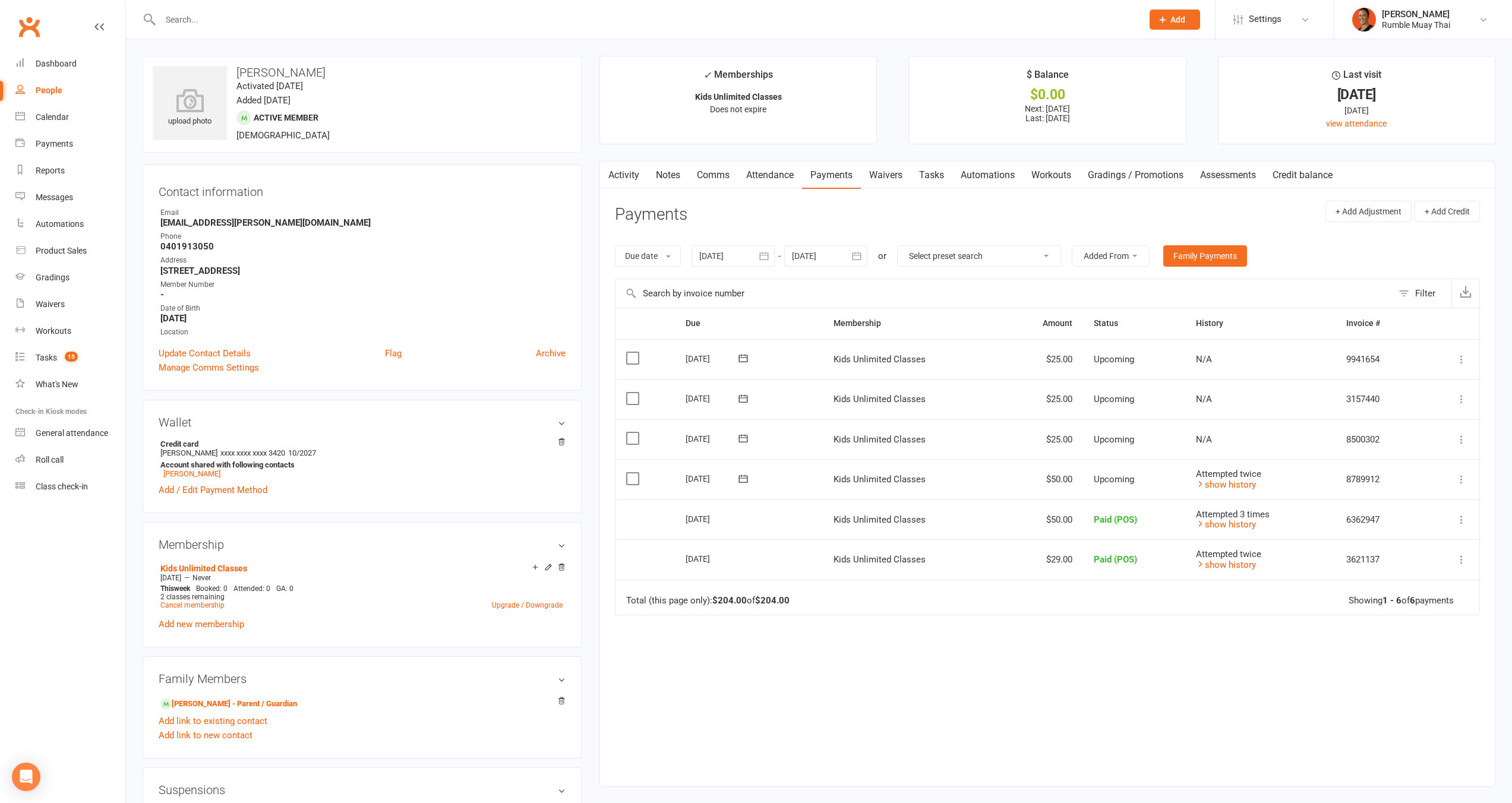
click at [1053, 476] on td "$50.00" at bounding box center [1042, 479] width 81 height 40
click at [1054, 475] on td "$50.00" at bounding box center [1042, 479] width 81 height 40
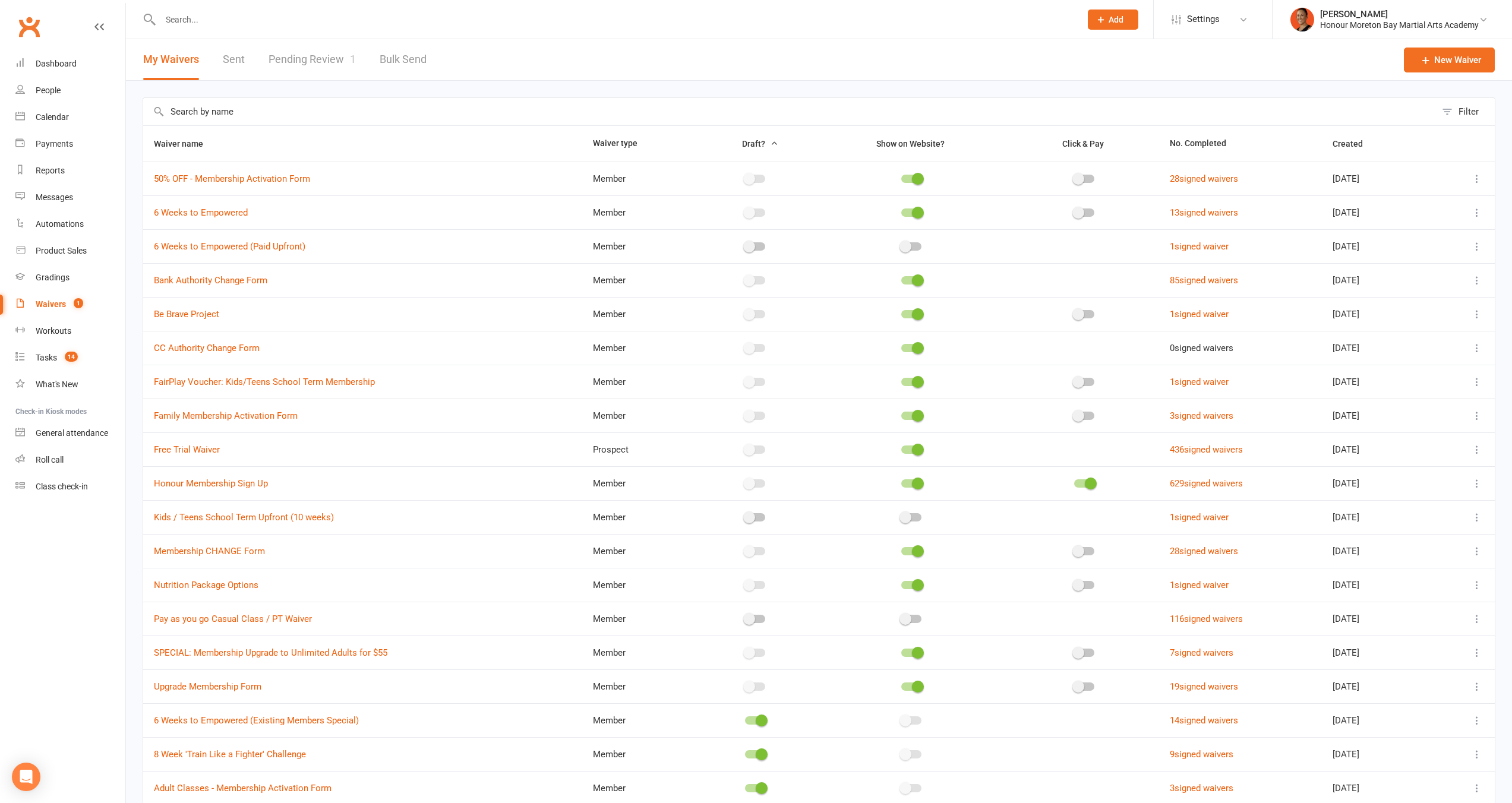
select select "100"
click at [54, 62] on div "Dashboard" at bounding box center [56, 63] width 41 height 9
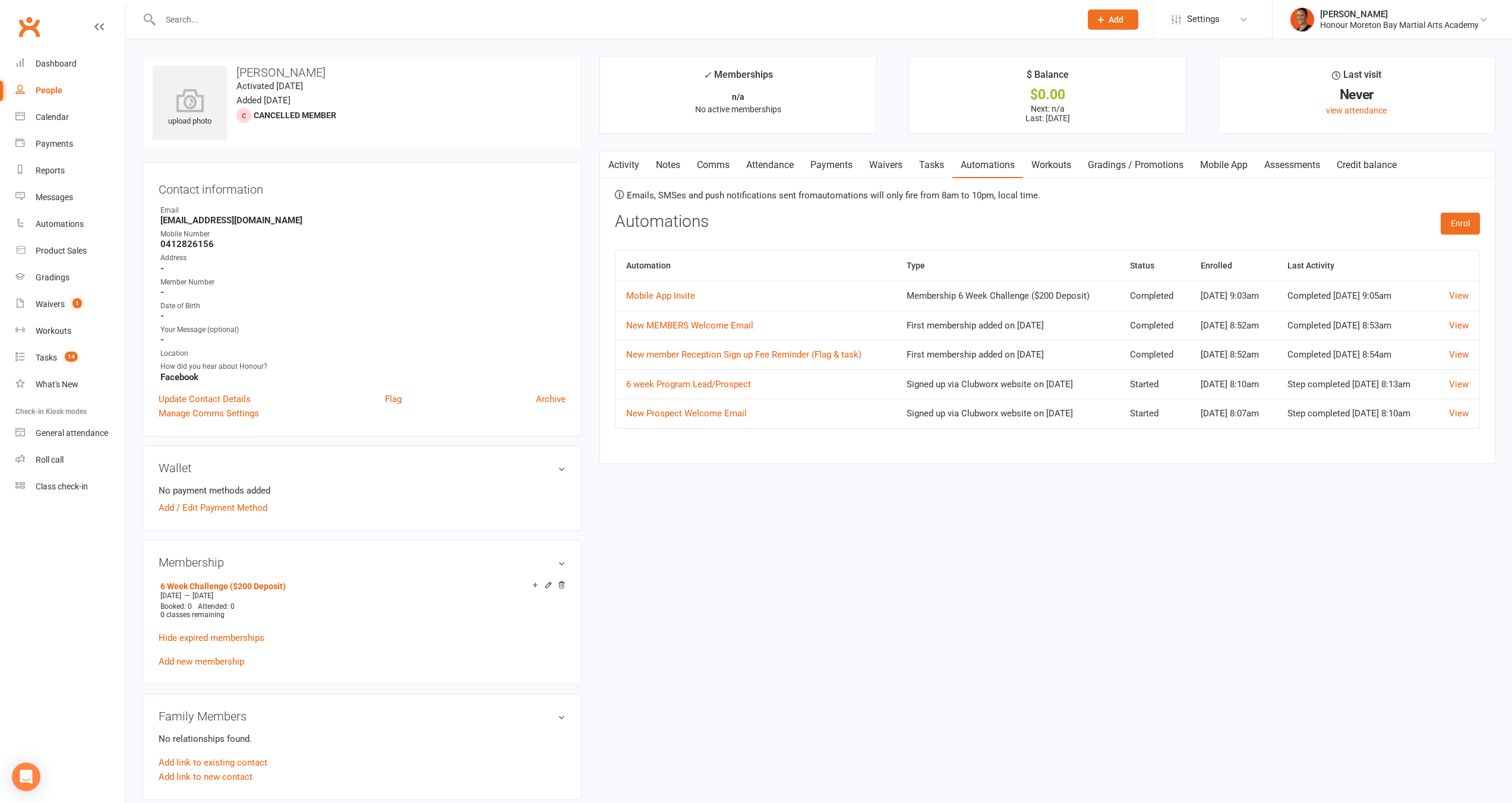
click at [448, 242] on strong "0412826156" at bounding box center [363, 244] width 405 height 11
click at [1450, 14] on div "[PERSON_NAME]" at bounding box center [1399, 14] width 159 height 11
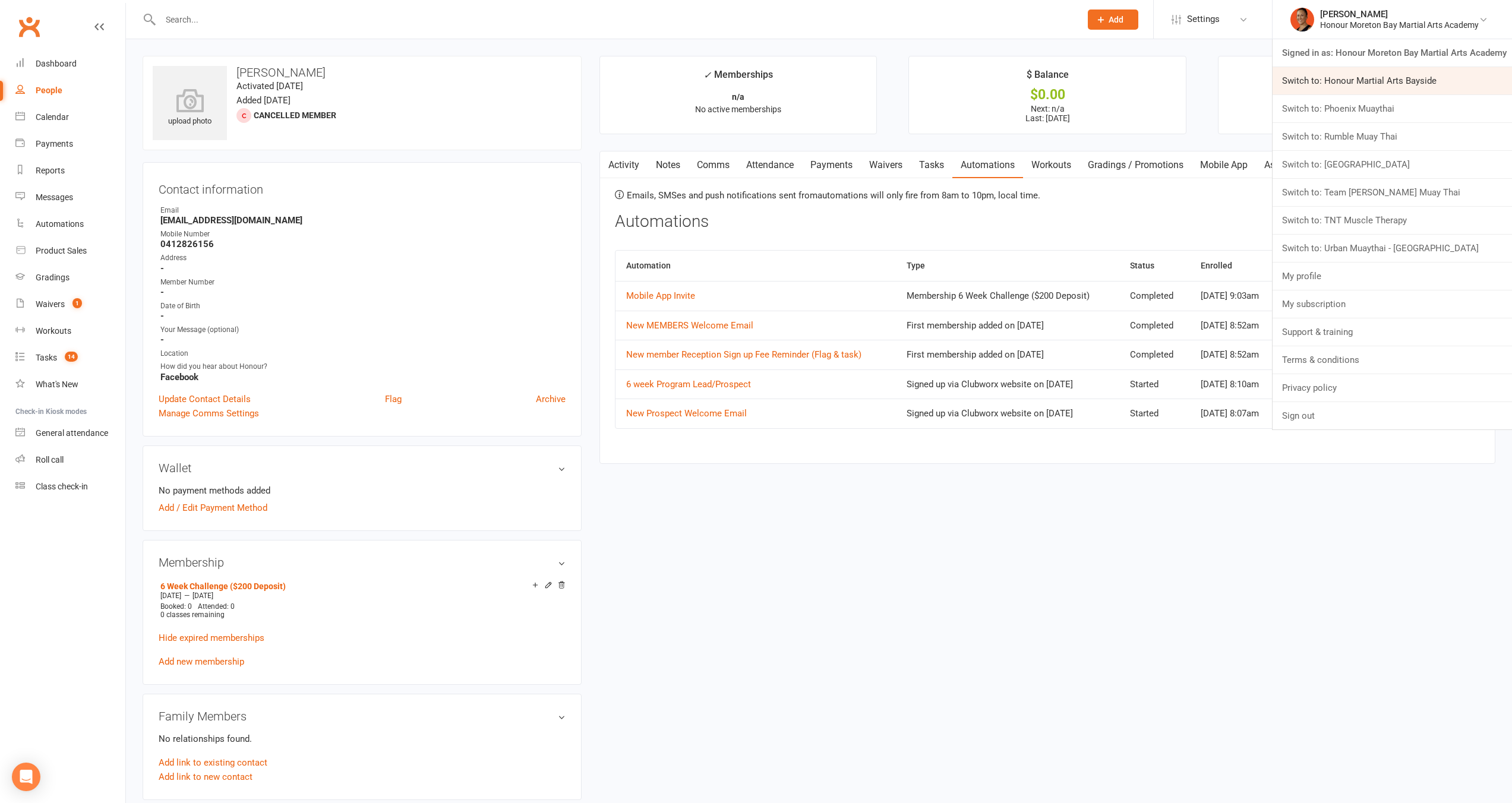
click at [1400, 74] on link "Switch to: Honour Martial Arts Bayside" at bounding box center [1392, 81] width 240 height 27
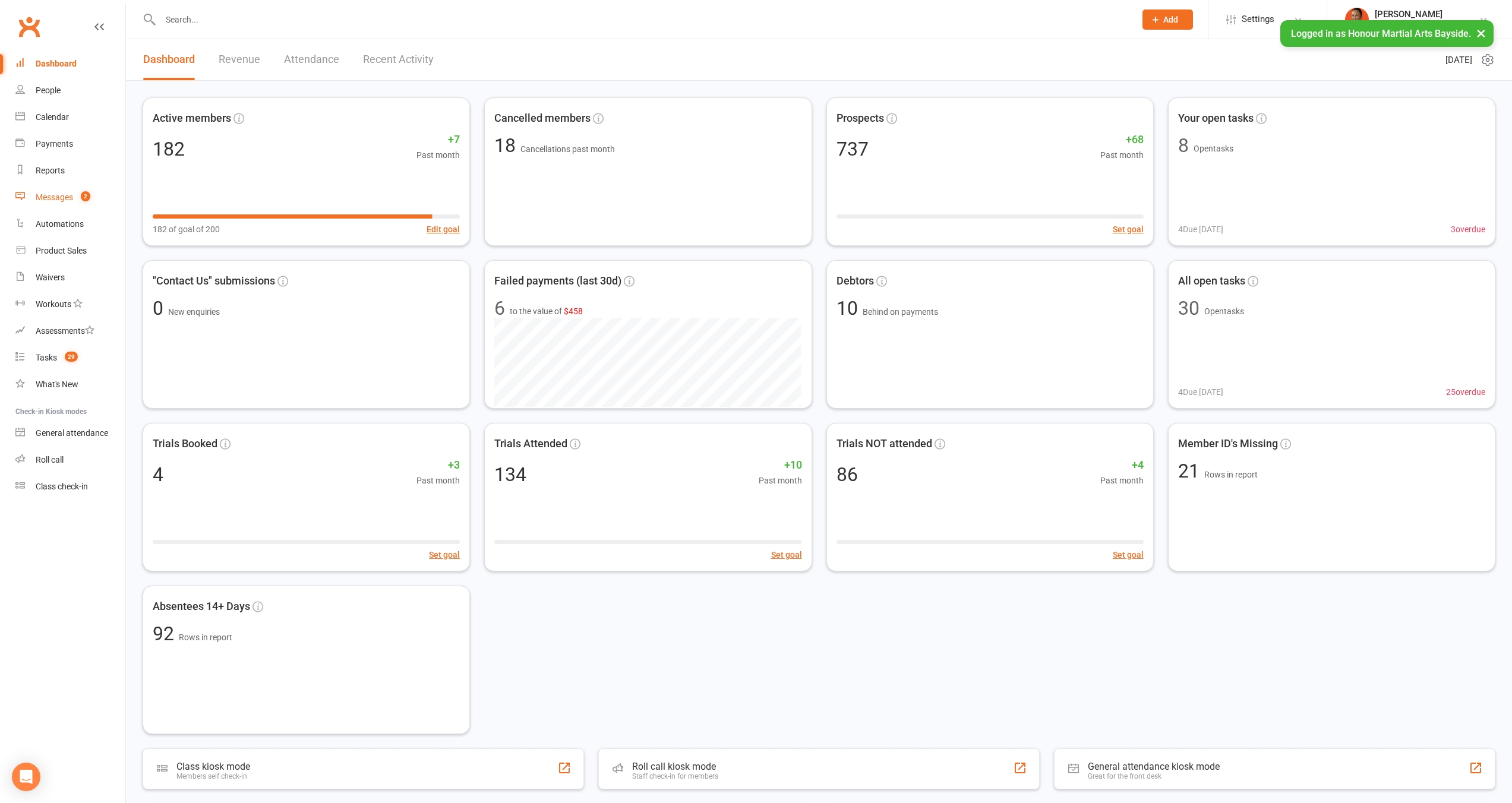
click at [65, 196] on div "Messages" at bounding box center [54, 197] width 38 height 9
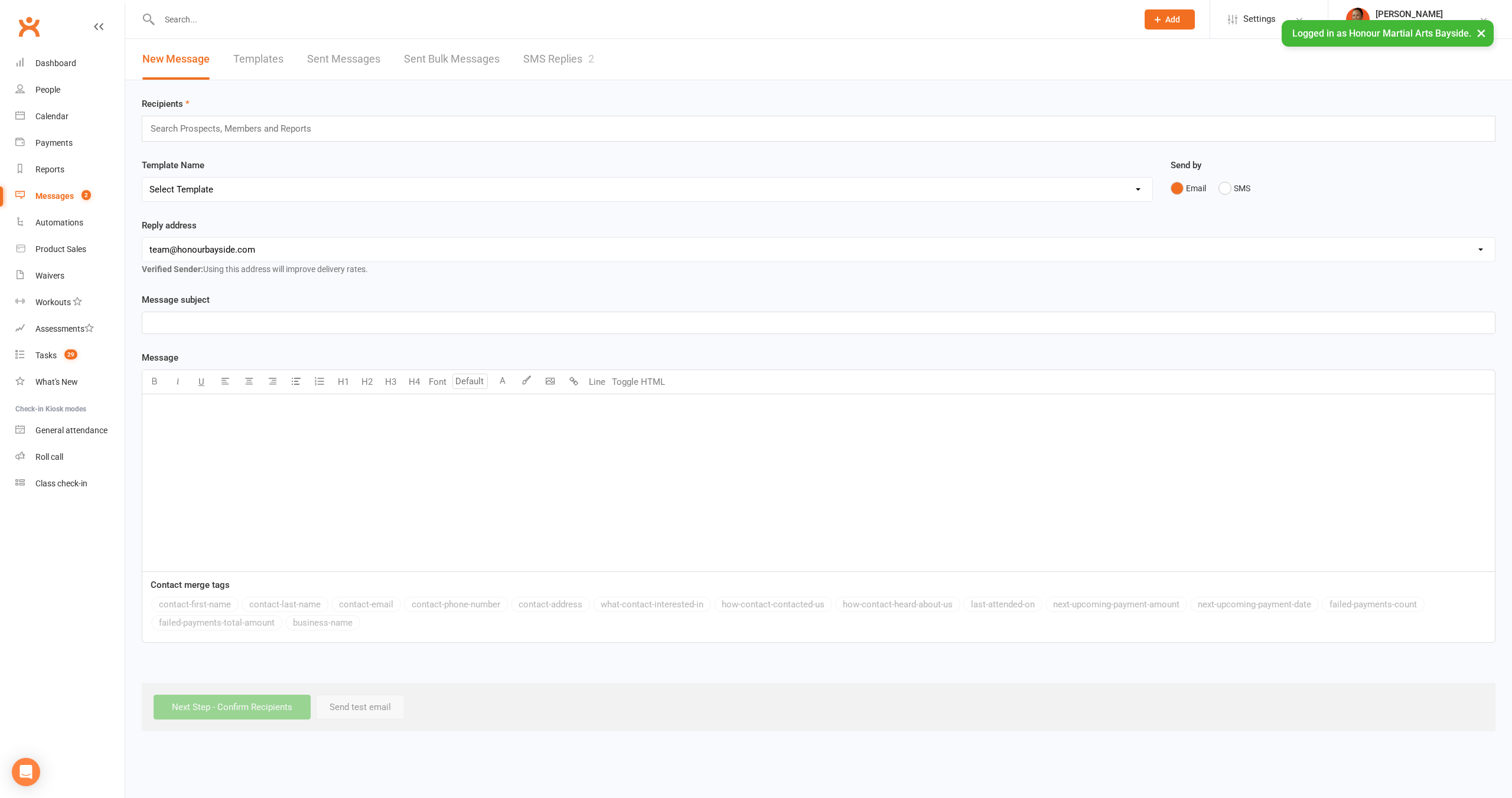
click at [552, 63] on link "SMS Replies 2" at bounding box center [558, 59] width 71 height 41
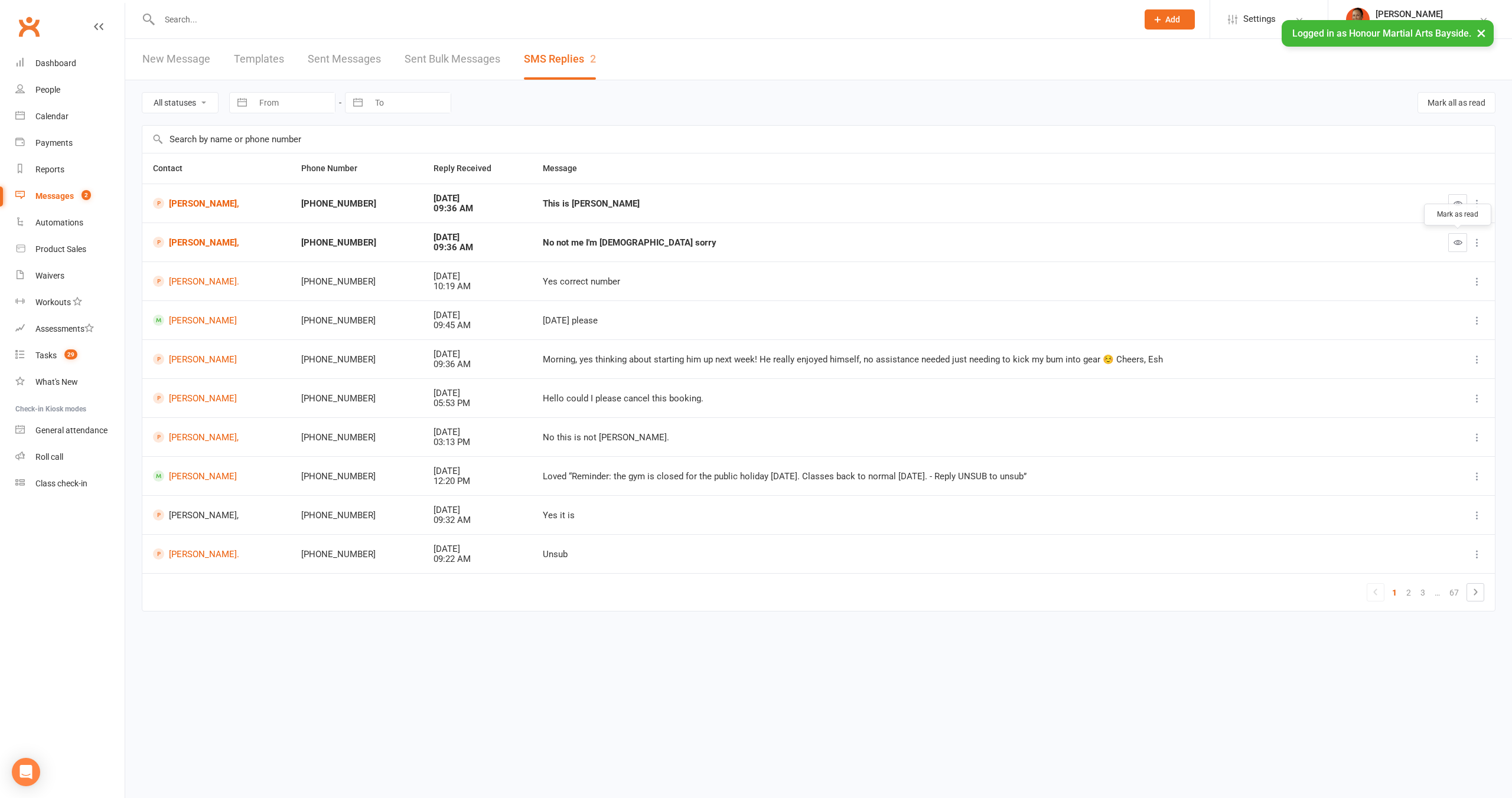
click at [1460, 246] on icon "button" at bounding box center [1458, 242] width 9 height 9
click at [1458, 207] on icon "button" at bounding box center [1458, 203] width 9 height 9
click at [184, 26] on input "text" at bounding box center [642, 19] width 973 height 17
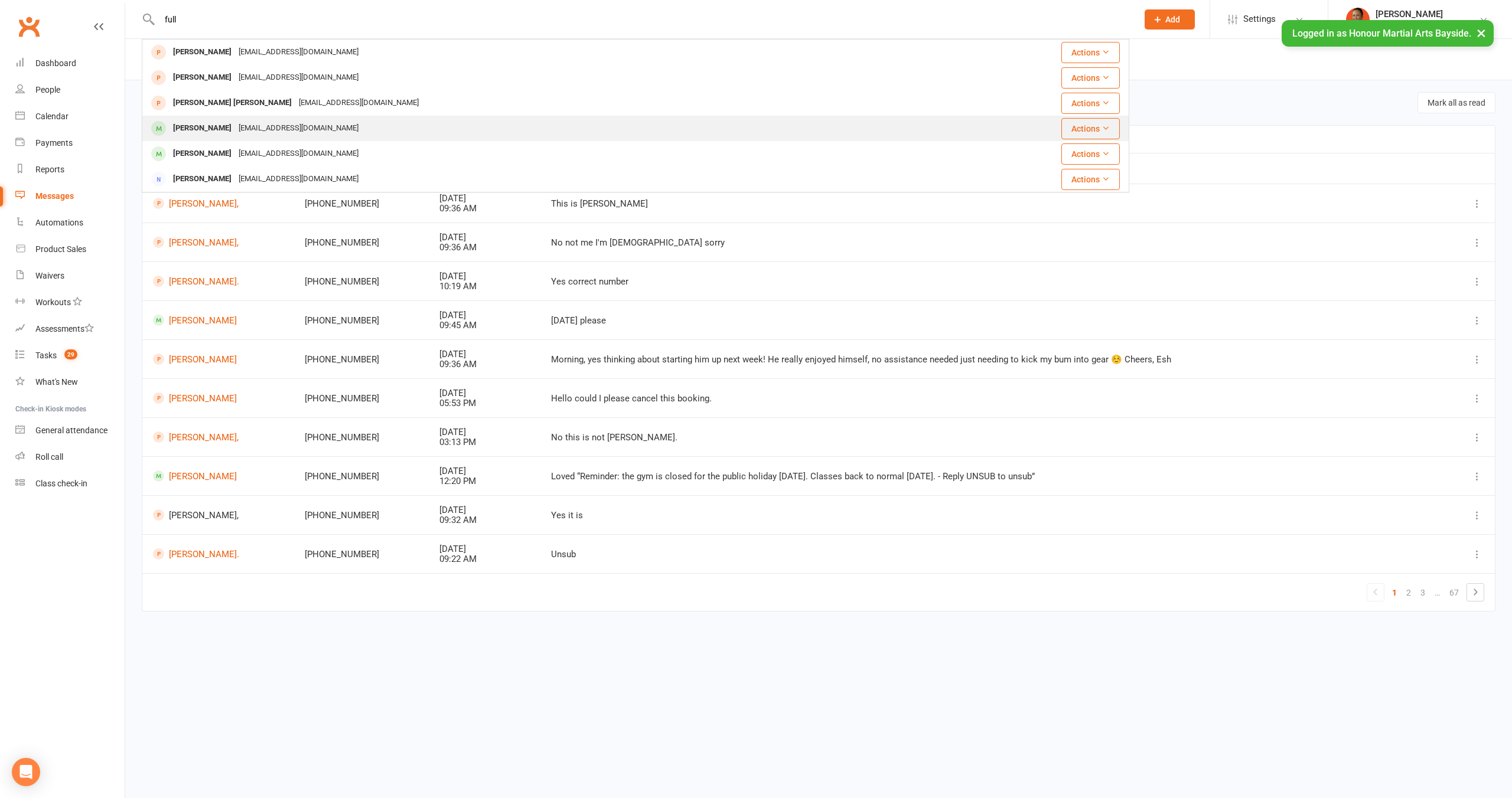
type input "full"
click at [270, 131] on div "[EMAIL_ADDRESS][DOMAIN_NAME]" at bounding box center [298, 128] width 127 height 17
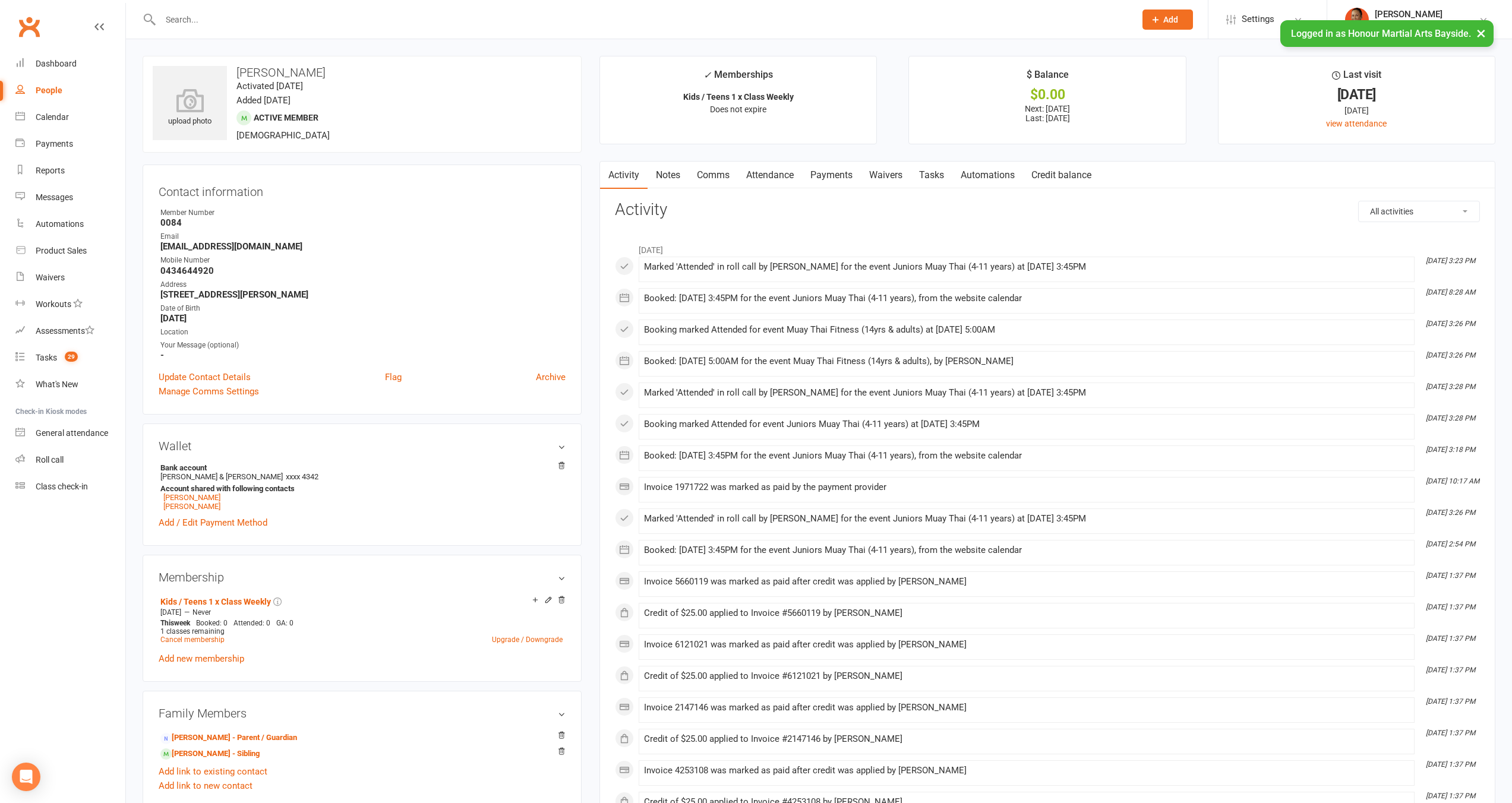
click at [826, 182] on link "Payments" at bounding box center [831, 175] width 59 height 27
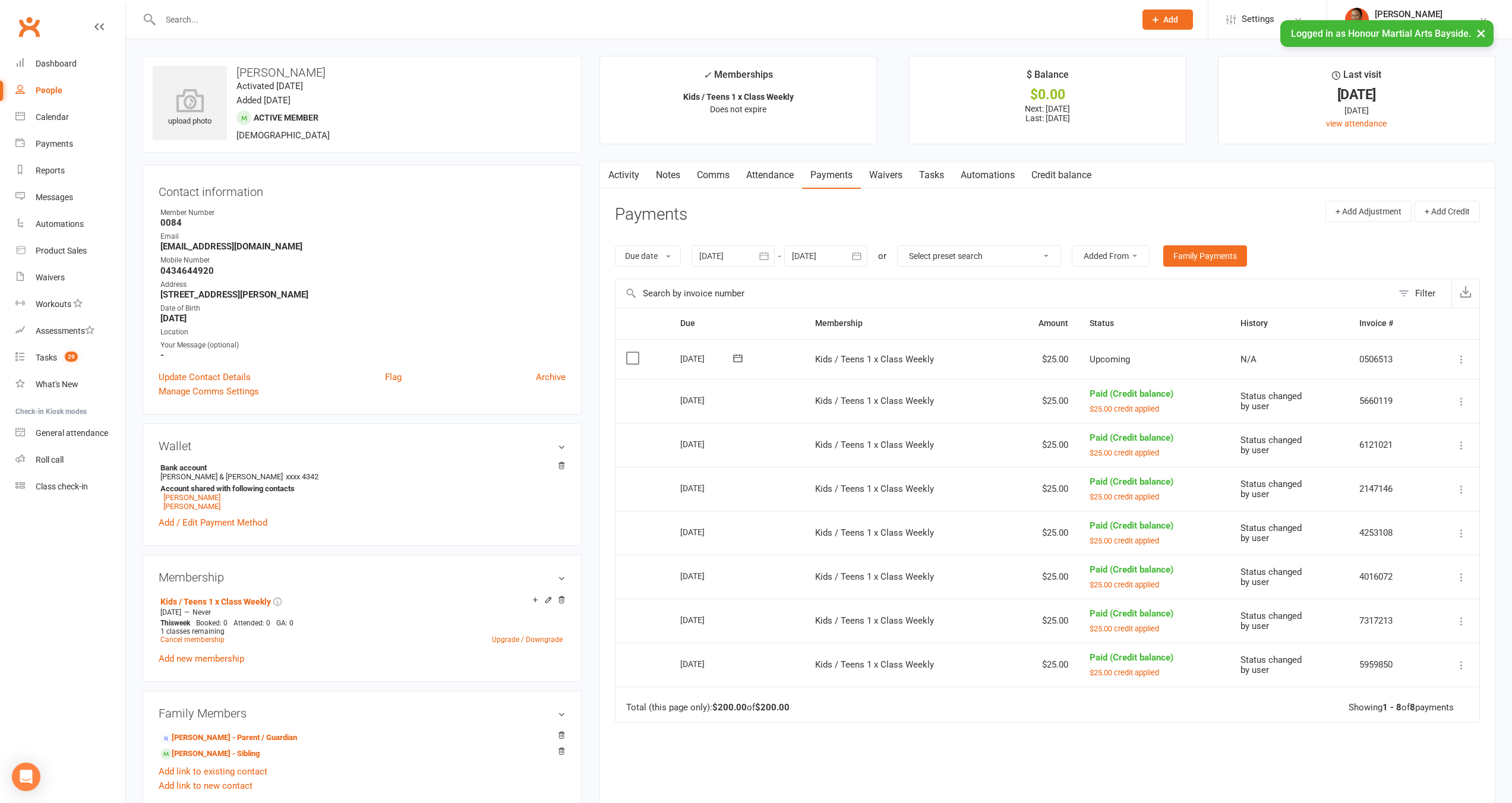
scroll to position [30, 0]
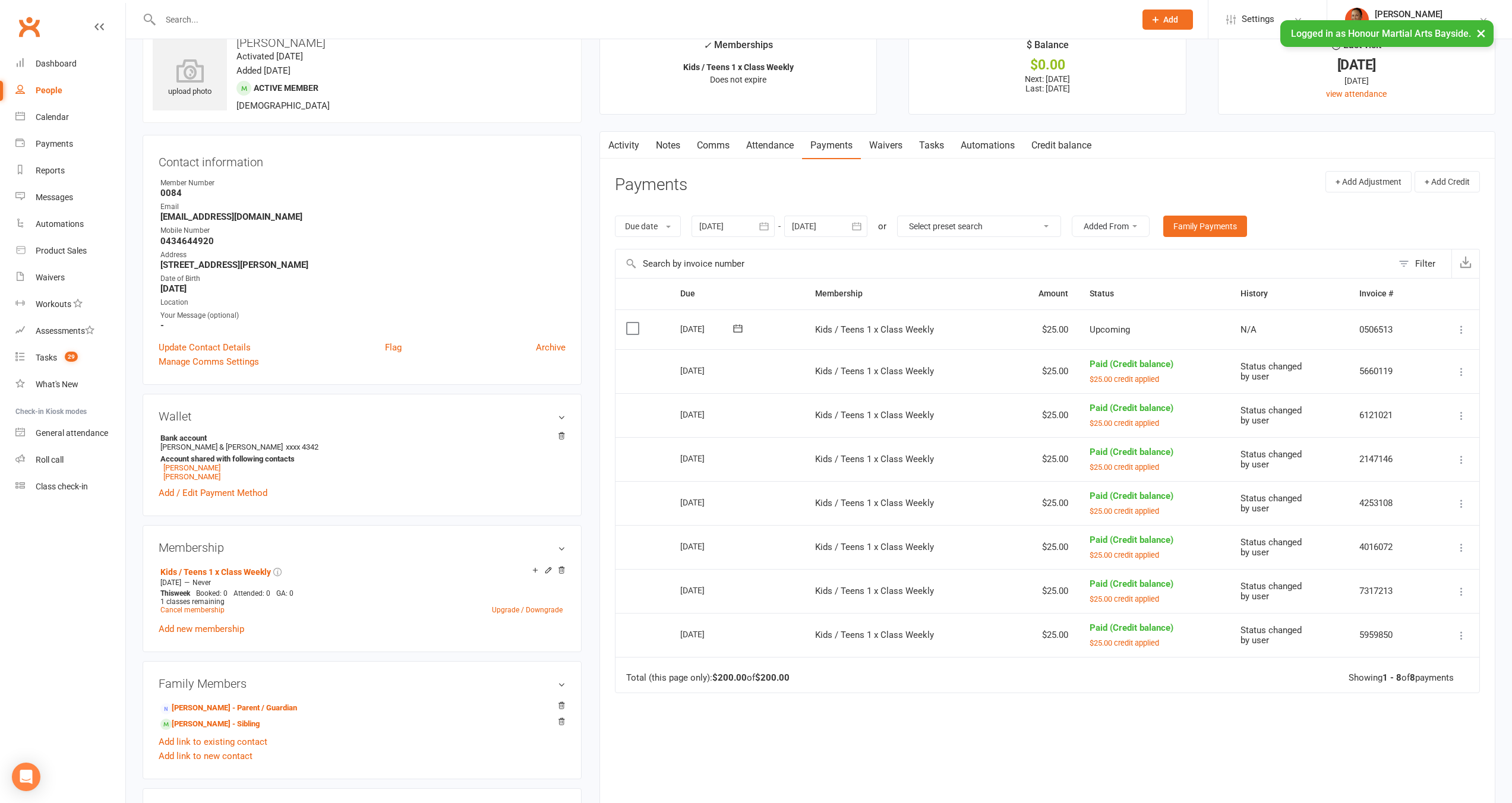
click at [1464, 372] on icon at bounding box center [1461, 371] width 12 height 12
click at [1439, 399] on link "Change to upcoming" at bounding box center [1409, 395] width 117 height 23
click at [1463, 408] on icon at bounding box center [1461, 411] width 12 height 12
click at [1428, 439] on link "Change to upcoming" at bounding box center [1409, 435] width 117 height 23
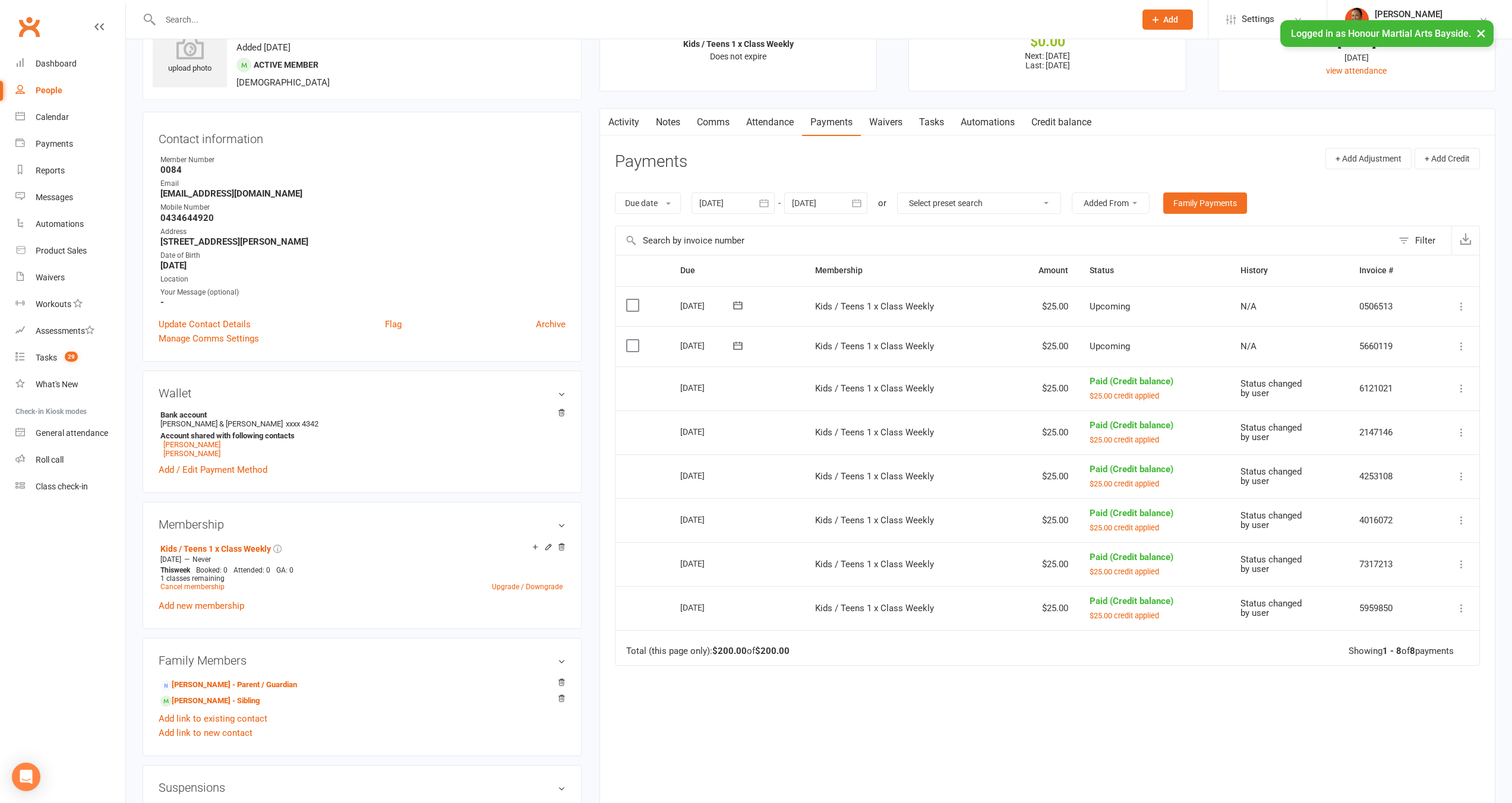
scroll to position [61, 0]
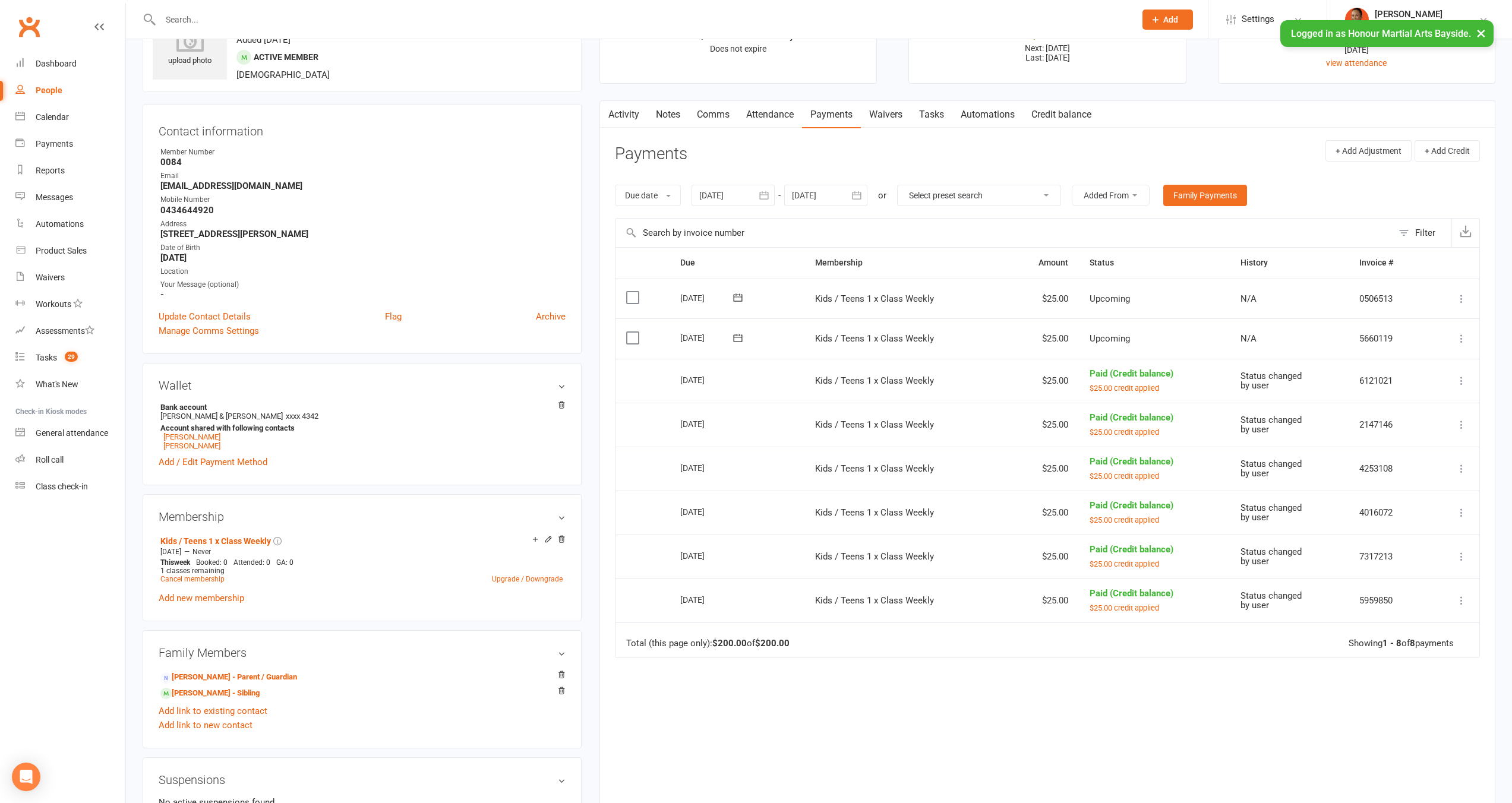
click at [1463, 338] on icon at bounding box center [1461, 338] width 12 height 12
click at [1385, 477] on link "Apply credit" at bounding box center [1397, 481] width 140 height 23
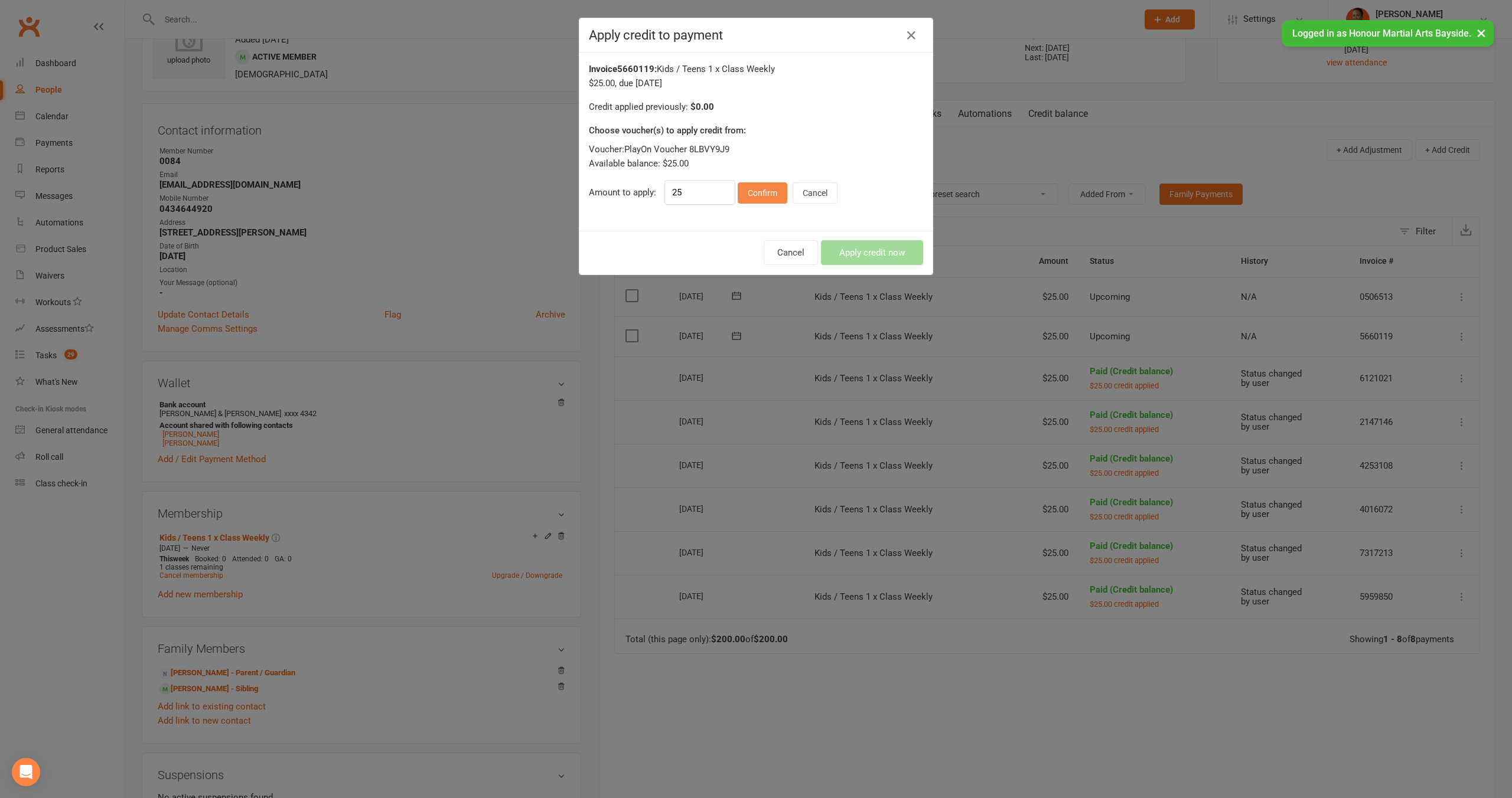
drag, startPoint x: 761, startPoint y: 190, endPoint x: 768, endPoint y: 195, distance: 8.6
click at [761, 190] on button "Confirm" at bounding box center [762, 193] width 50 height 21
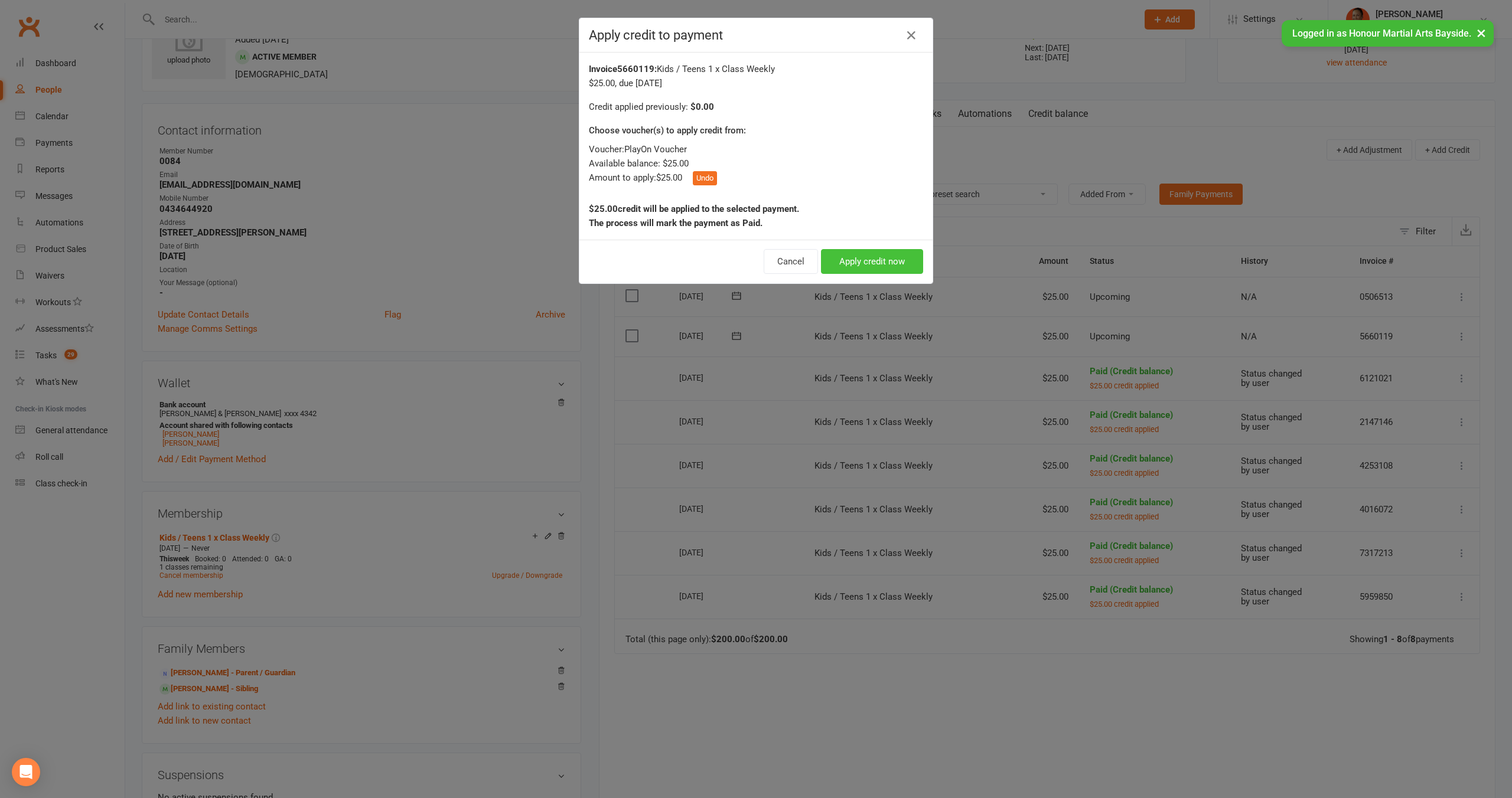
click at [862, 263] on button "Apply credit now" at bounding box center [872, 261] width 102 height 25
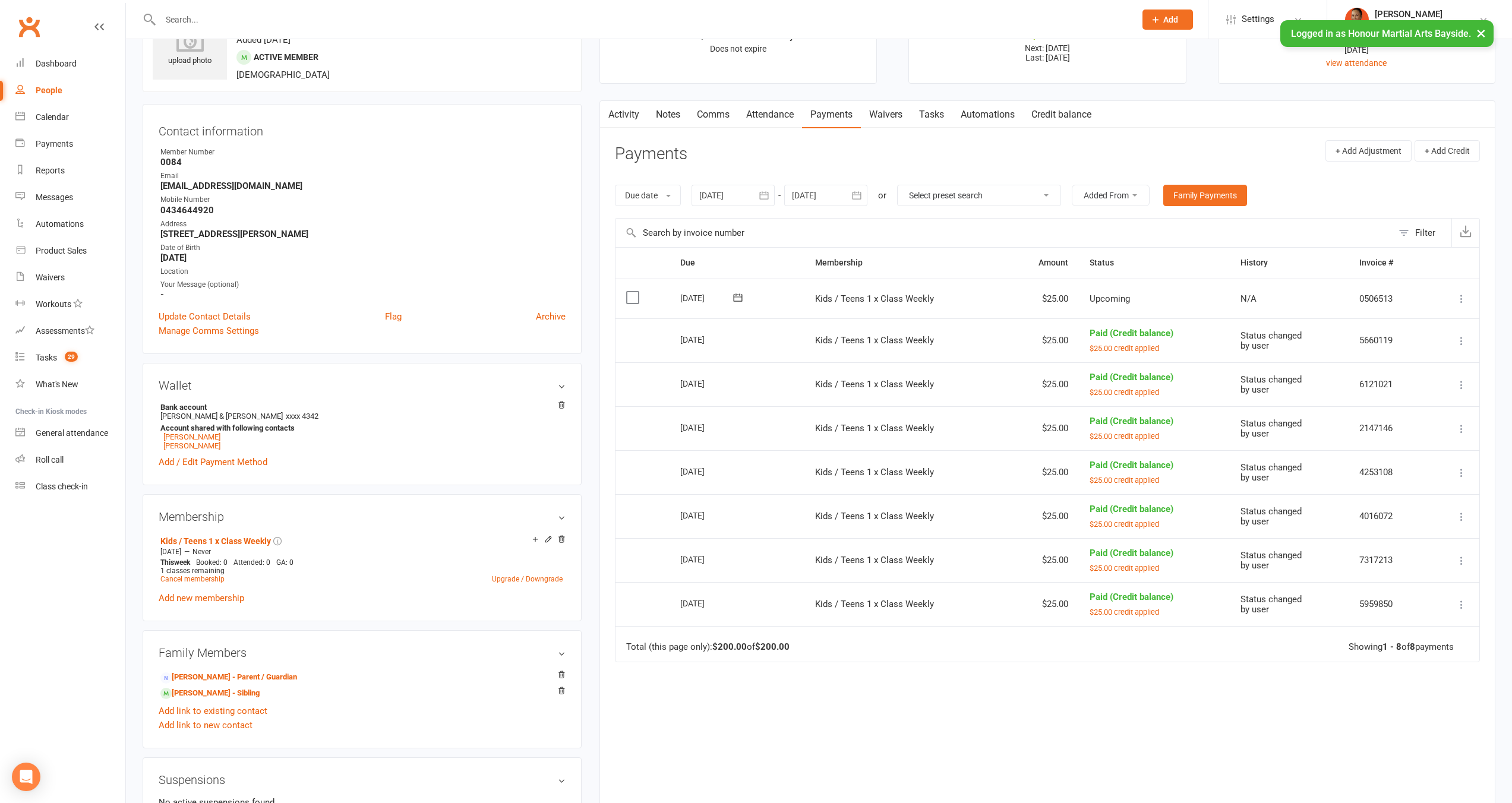
click at [1467, 469] on icon at bounding box center [1461, 473] width 12 height 12
click at [1421, 492] on link "Change to upcoming" at bounding box center [1409, 496] width 117 height 23
click at [1458, 472] on icon at bounding box center [1461, 473] width 12 height 12
click at [1431, 491] on link "Change to upcoming" at bounding box center [1409, 496] width 117 height 23
click at [1464, 466] on icon at bounding box center [1461, 470] width 12 height 12
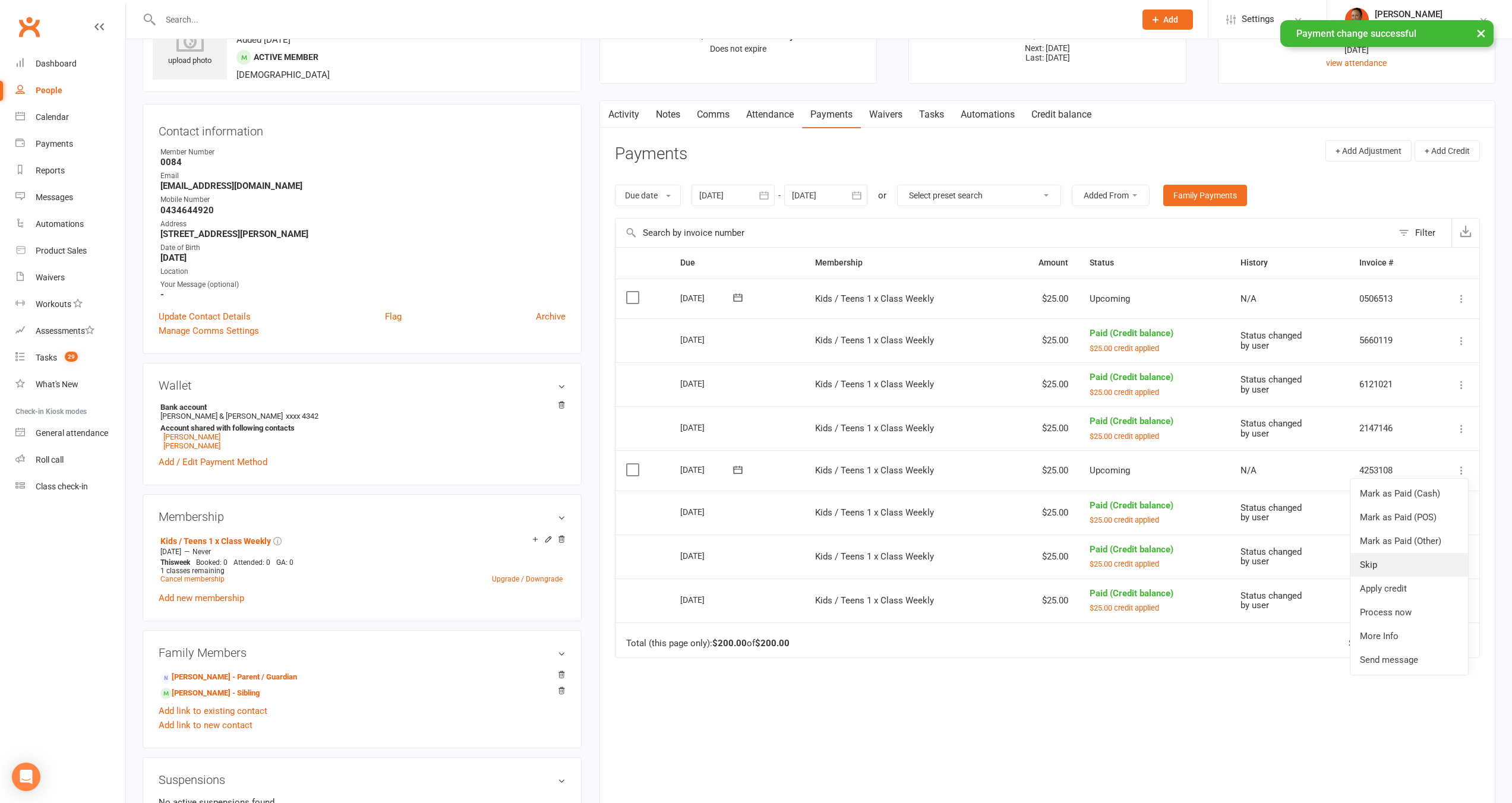
click at [1400, 556] on link "Skip" at bounding box center [1409, 565] width 117 height 23
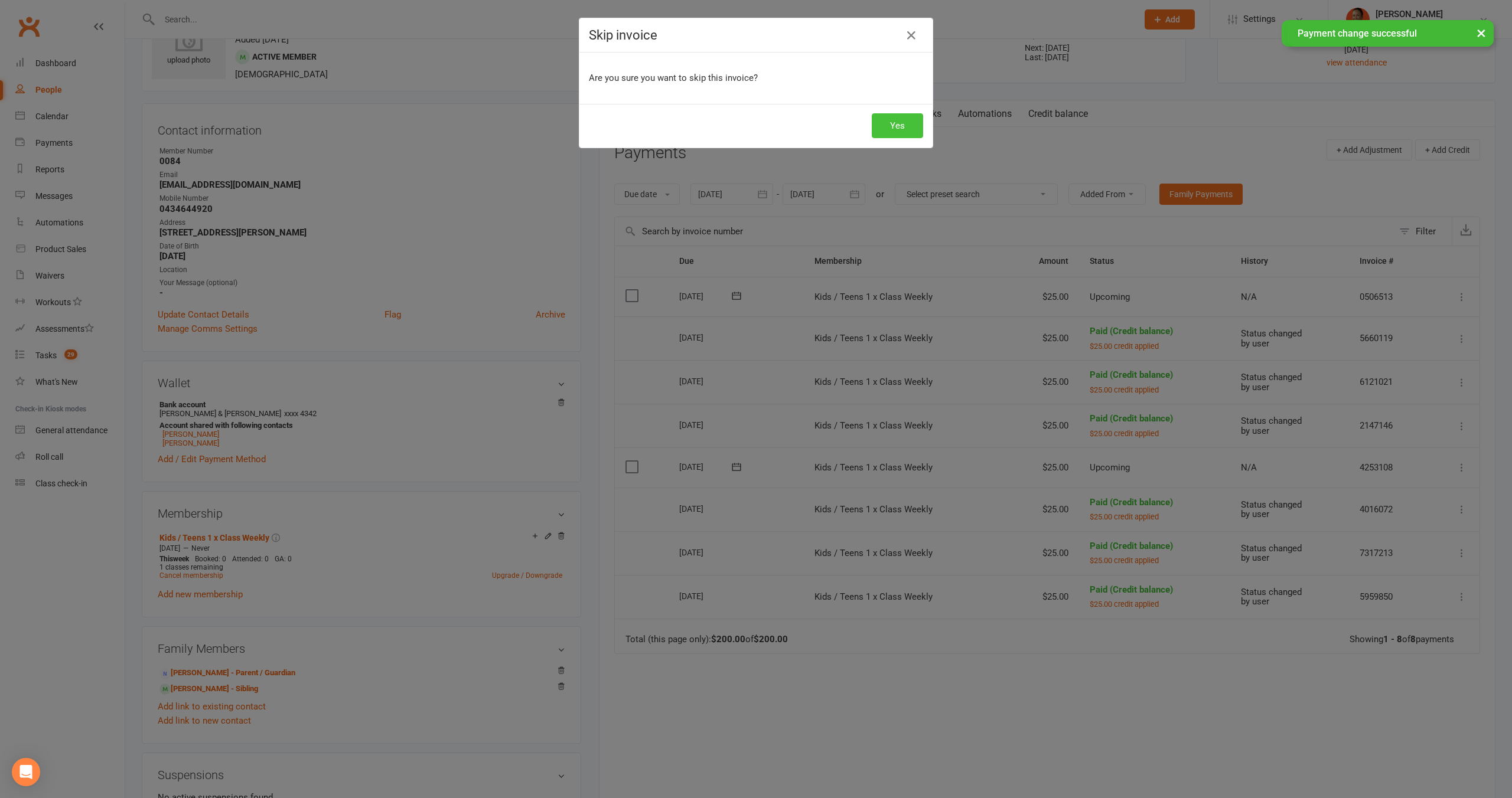
click at [908, 128] on button "Yes" at bounding box center [897, 126] width 52 height 25
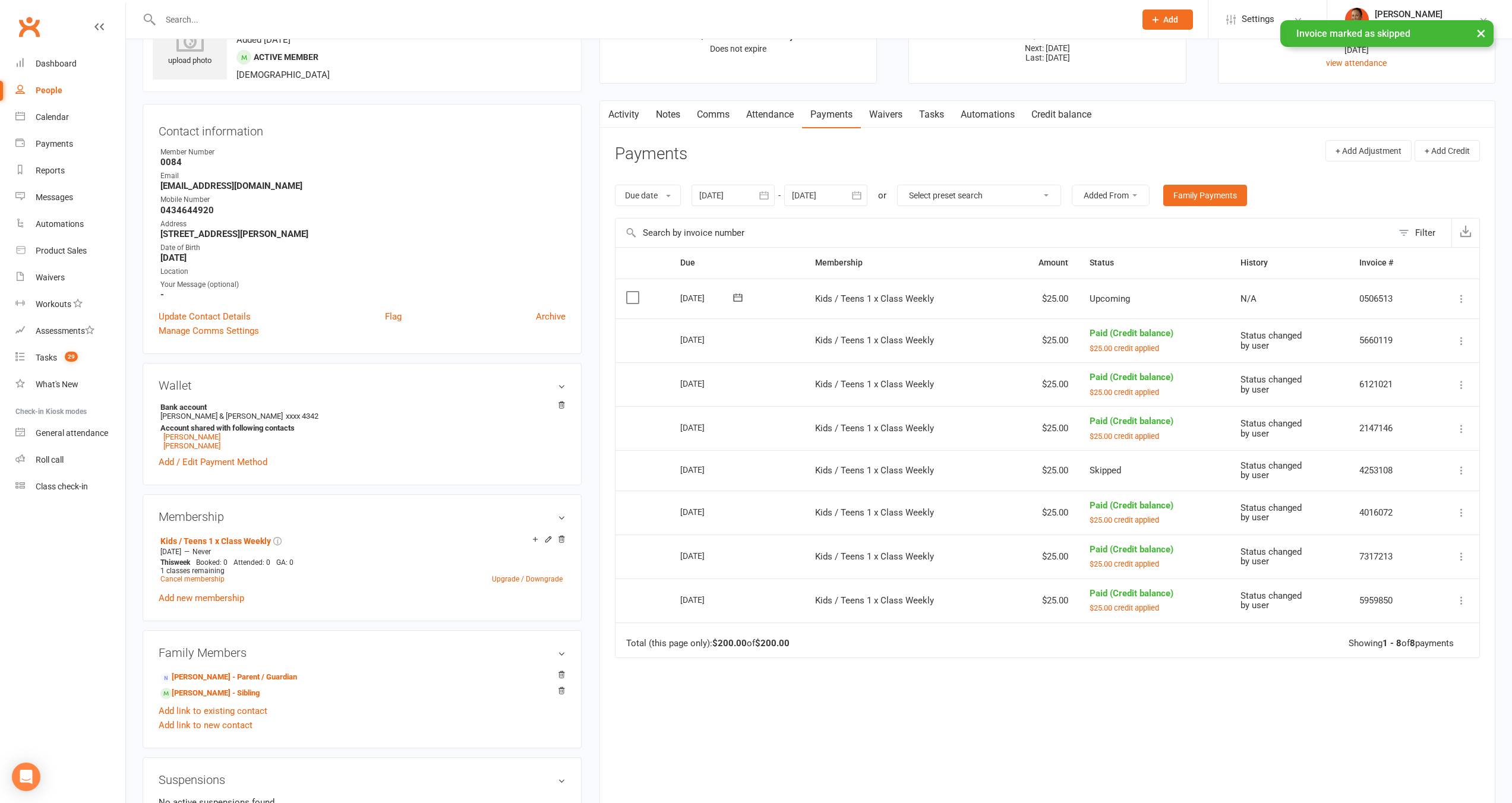
click at [1467, 511] on button at bounding box center [1461, 512] width 14 height 14
click at [1438, 540] on link "Change to upcoming" at bounding box center [1409, 536] width 117 height 23
click at [1463, 513] on icon at bounding box center [1461, 510] width 12 height 12
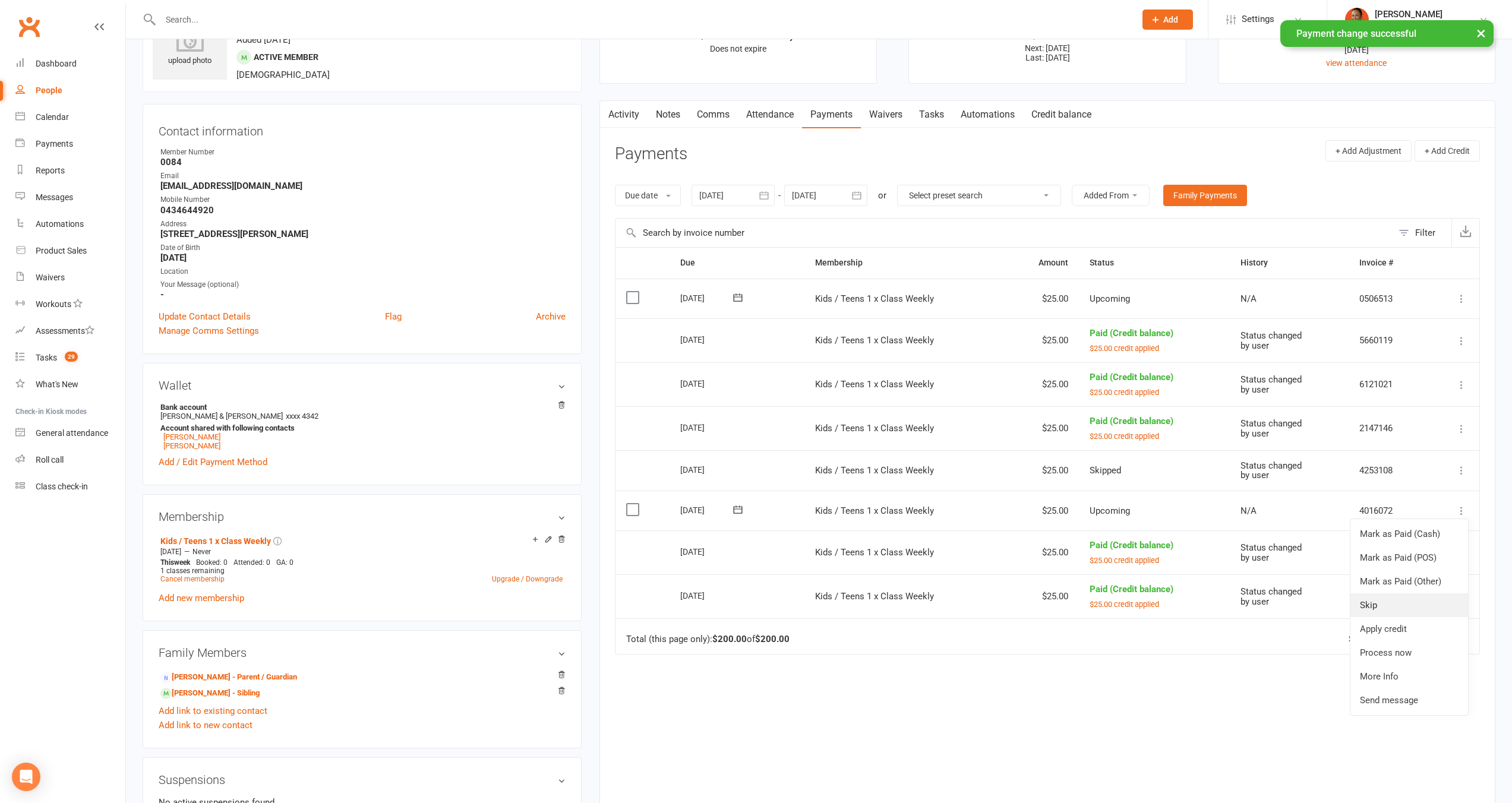
click at [1421, 613] on link "Skip" at bounding box center [1409, 605] width 117 height 23
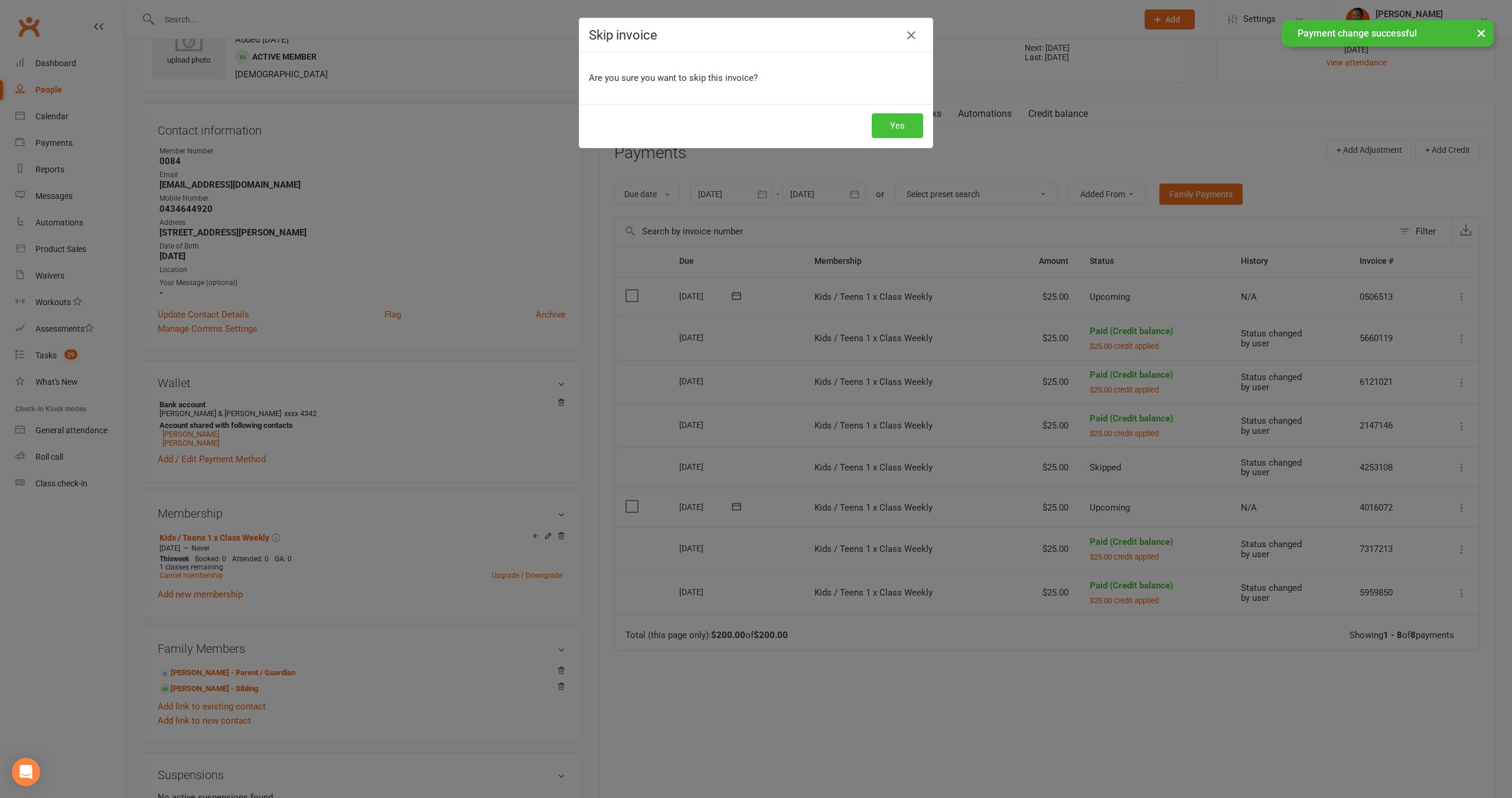
click at [902, 125] on button "Yes" at bounding box center [897, 126] width 52 height 25
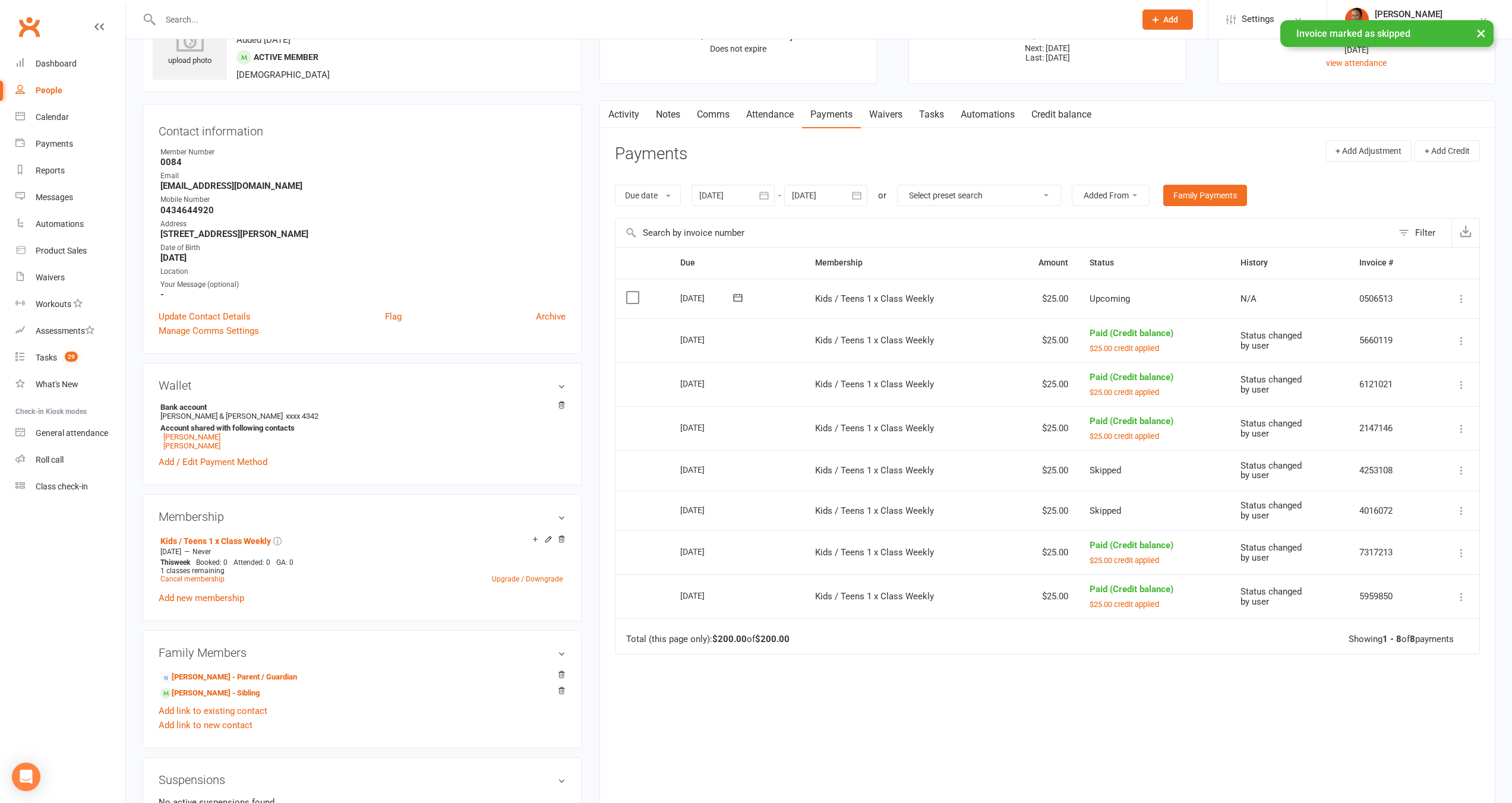
click at [823, 193] on div at bounding box center [825, 195] width 83 height 22
drag, startPoint x: 851, startPoint y: 356, endPoint x: 987, endPoint y: 337, distance: 137.3
click at [987, 337] on tbody "44 26 27 28 29 30 31 01 45 02 03 04 05 06 07 08 46 09 10 11 12 13 14 15 47 16 1…" at bounding box center [897, 325] width 219 height 134
click at [987, 337] on button "22" at bounding box center [991, 337] width 30 height 22
type input "[DATE]"
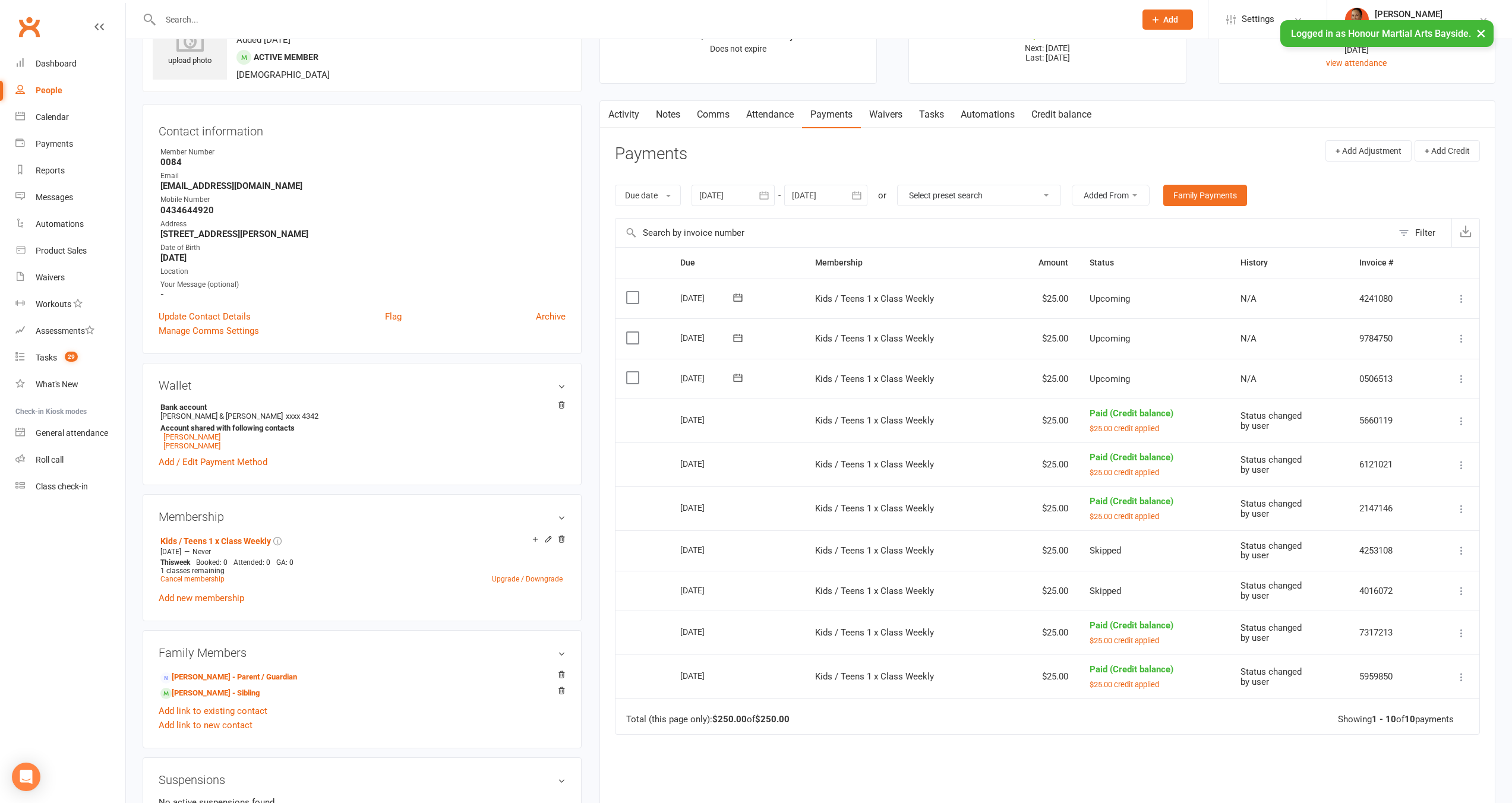
click at [1460, 373] on icon at bounding box center [1461, 379] width 12 height 12
click at [1398, 516] on link "Apply credit" at bounding box center [1397, 521] width 140 height 23
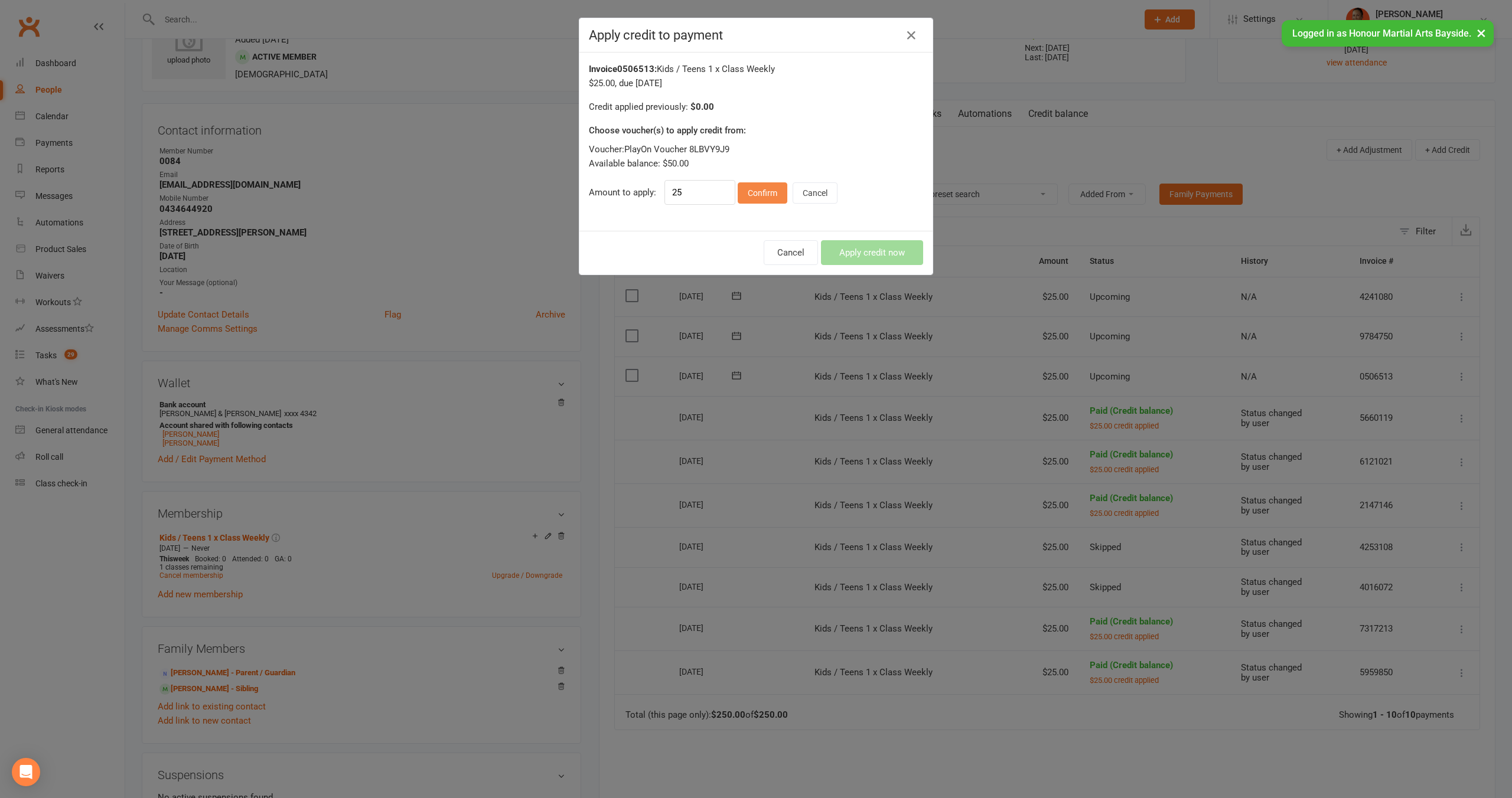
click at [763, 190] on button "Confirm" at bounding box center [762, 193] width 50 height 21
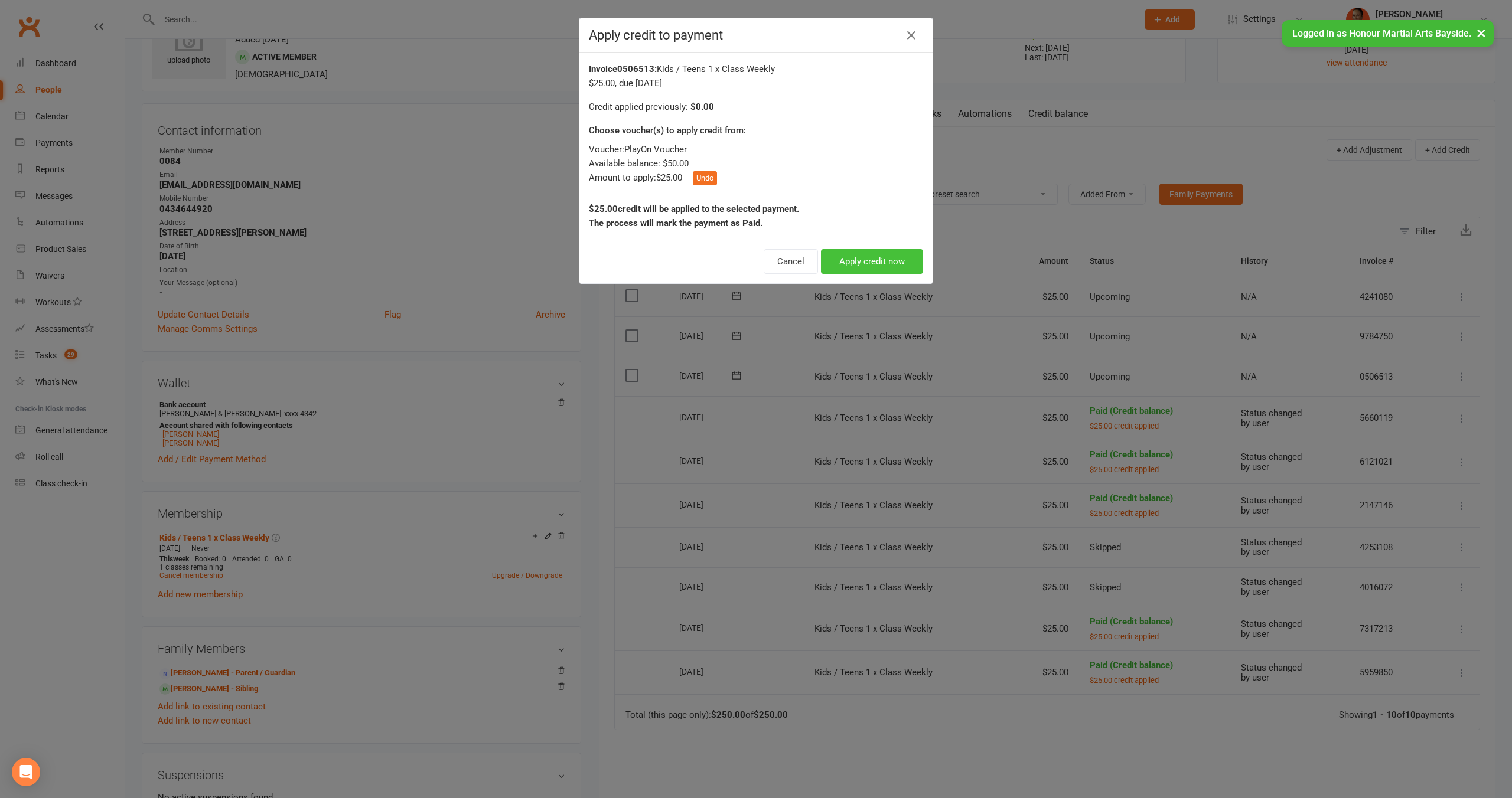
click at [841, 259] on button "Apply credit now" at bounding box center [872, 261] width 102 height 25
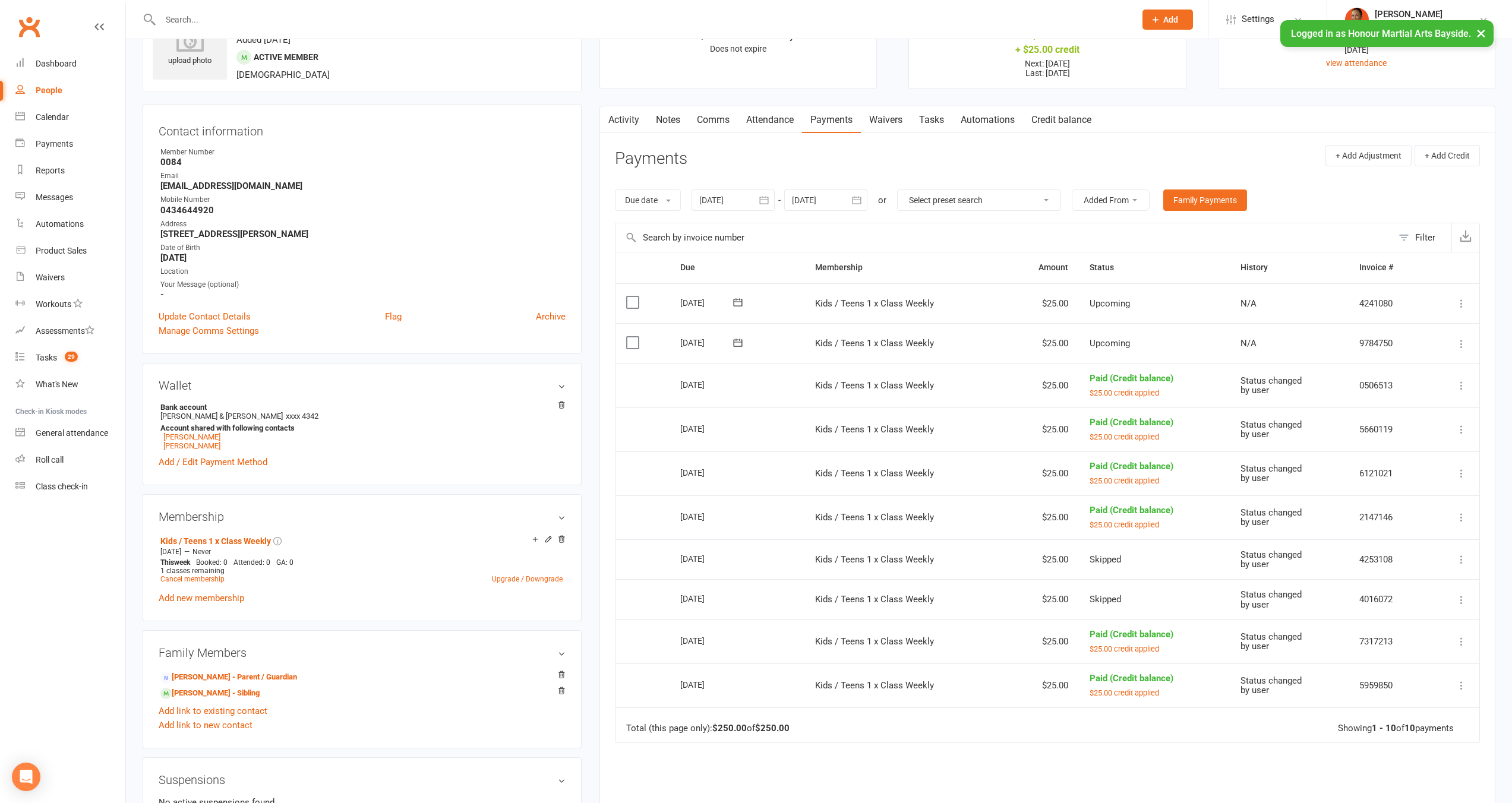
click at [1460, 339] on icon at bounding box center [1461, 343] width 12 height 12
click at [1389, 481] on link "Apply credit" at bounding box center [1397, 486] width 140 height 23
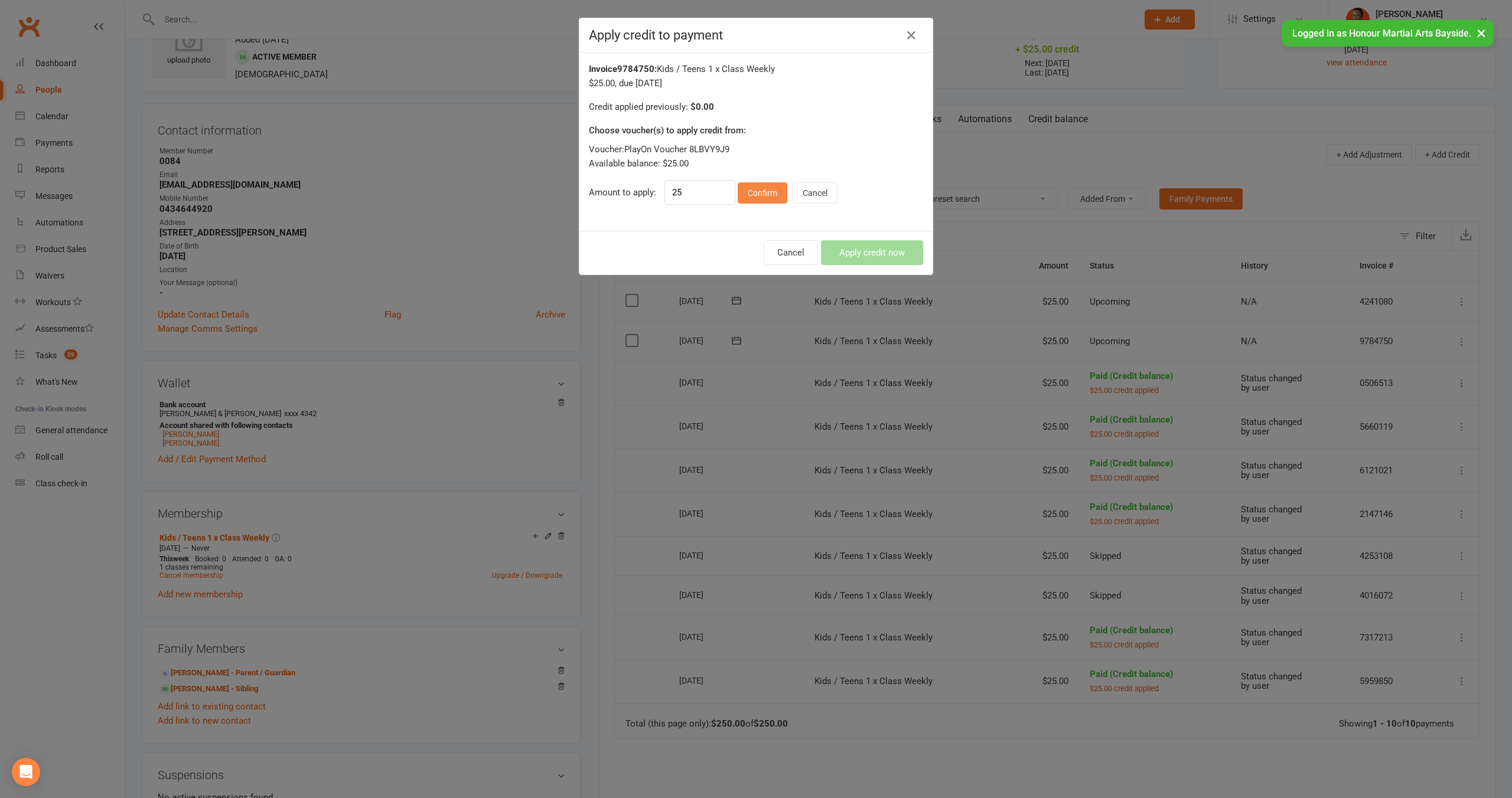
click at [749, 193] on button "Confirm" at bounding box center [762, 193] width 50 height 21
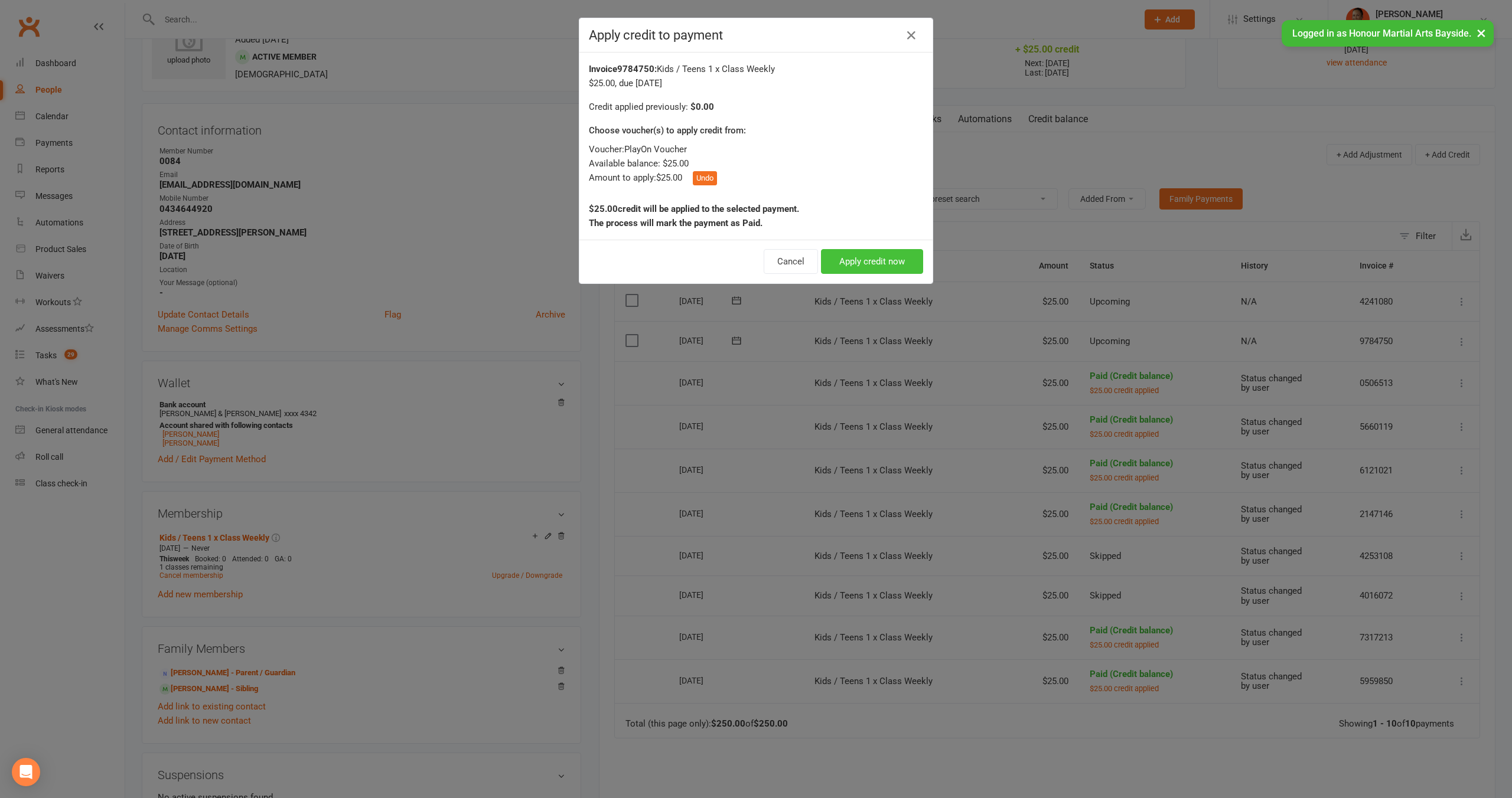
click at [859, 260] on button "Apply credit now" at bounding box center [872, 261] width 102 height 25
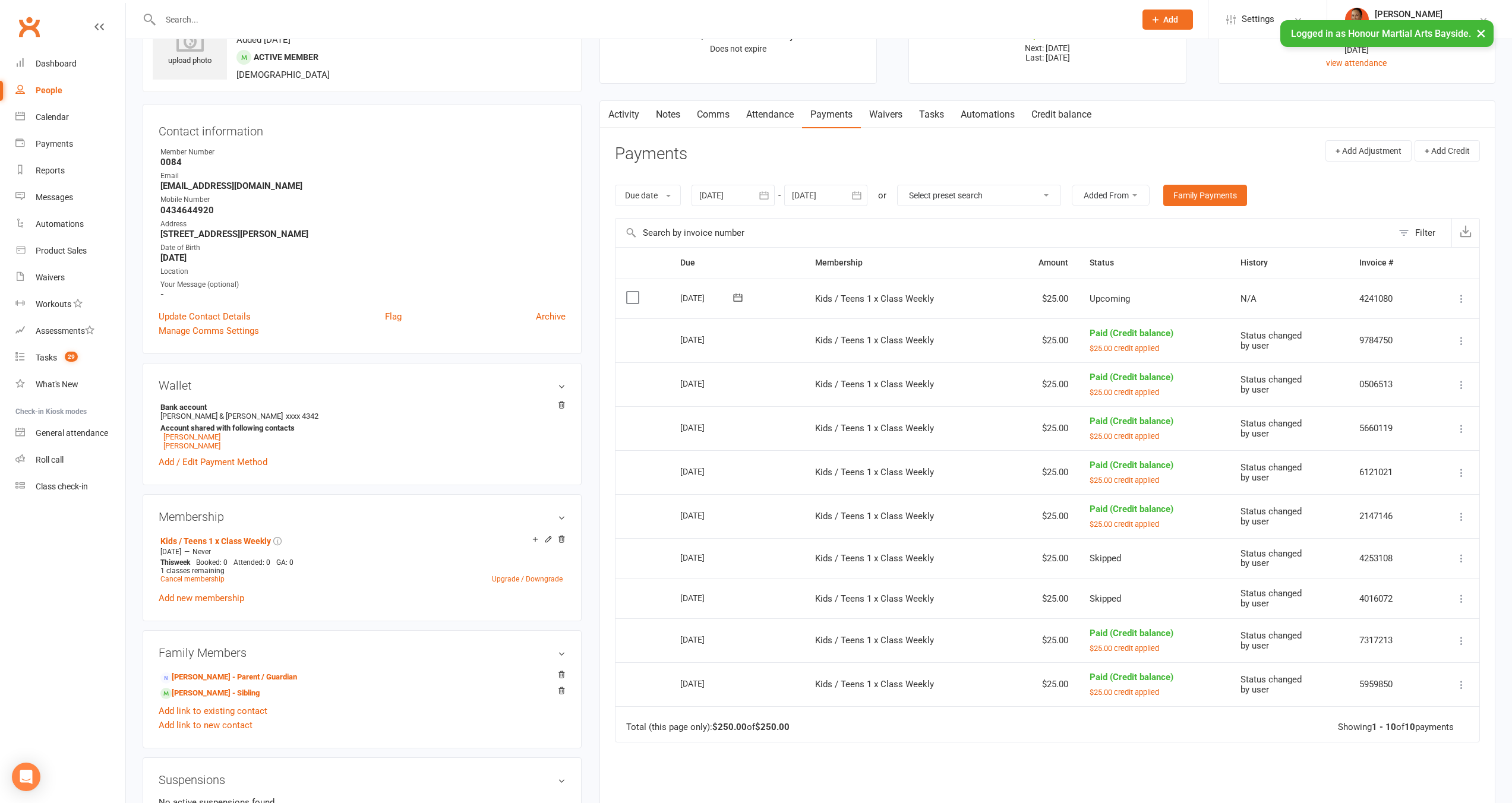
scroll to position [0, 0]
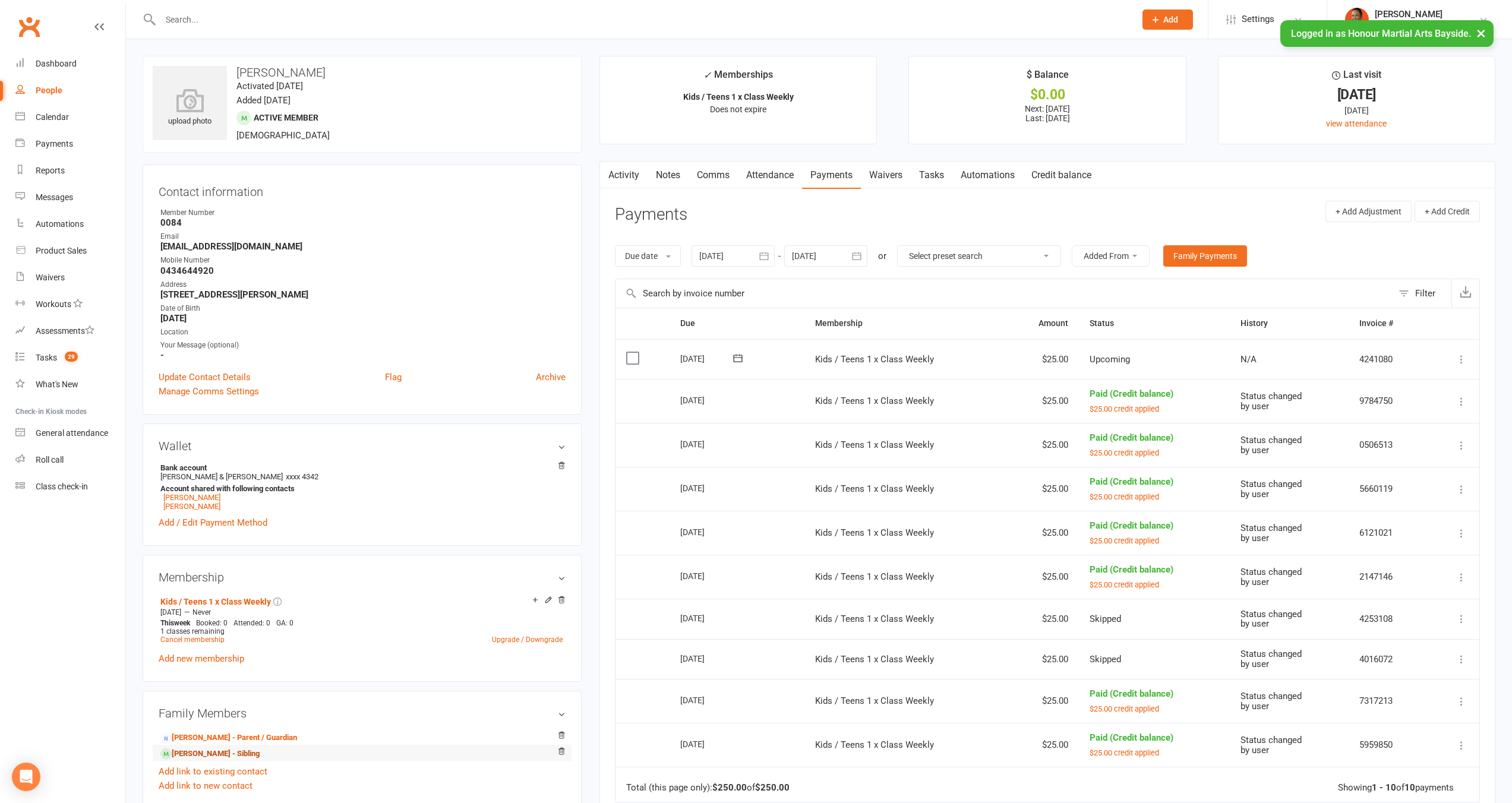
click at [229, 750] on link "[PERSON_NAME] - Sibling" at bounding box center [210, 754] width 99 height 12
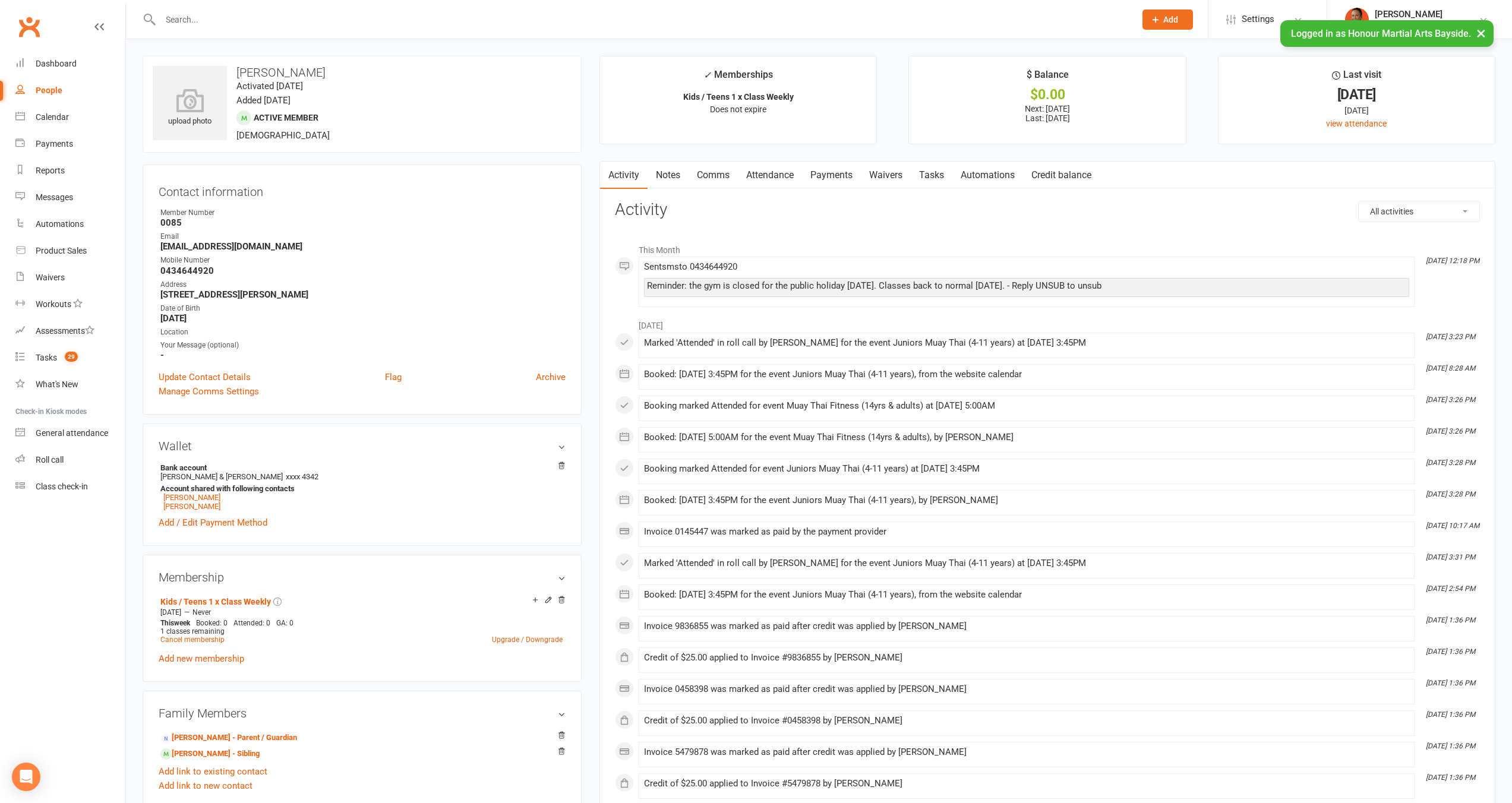
click at [840, 178] on link "Payments" at bounding box center [831, 175] width 59 height 27
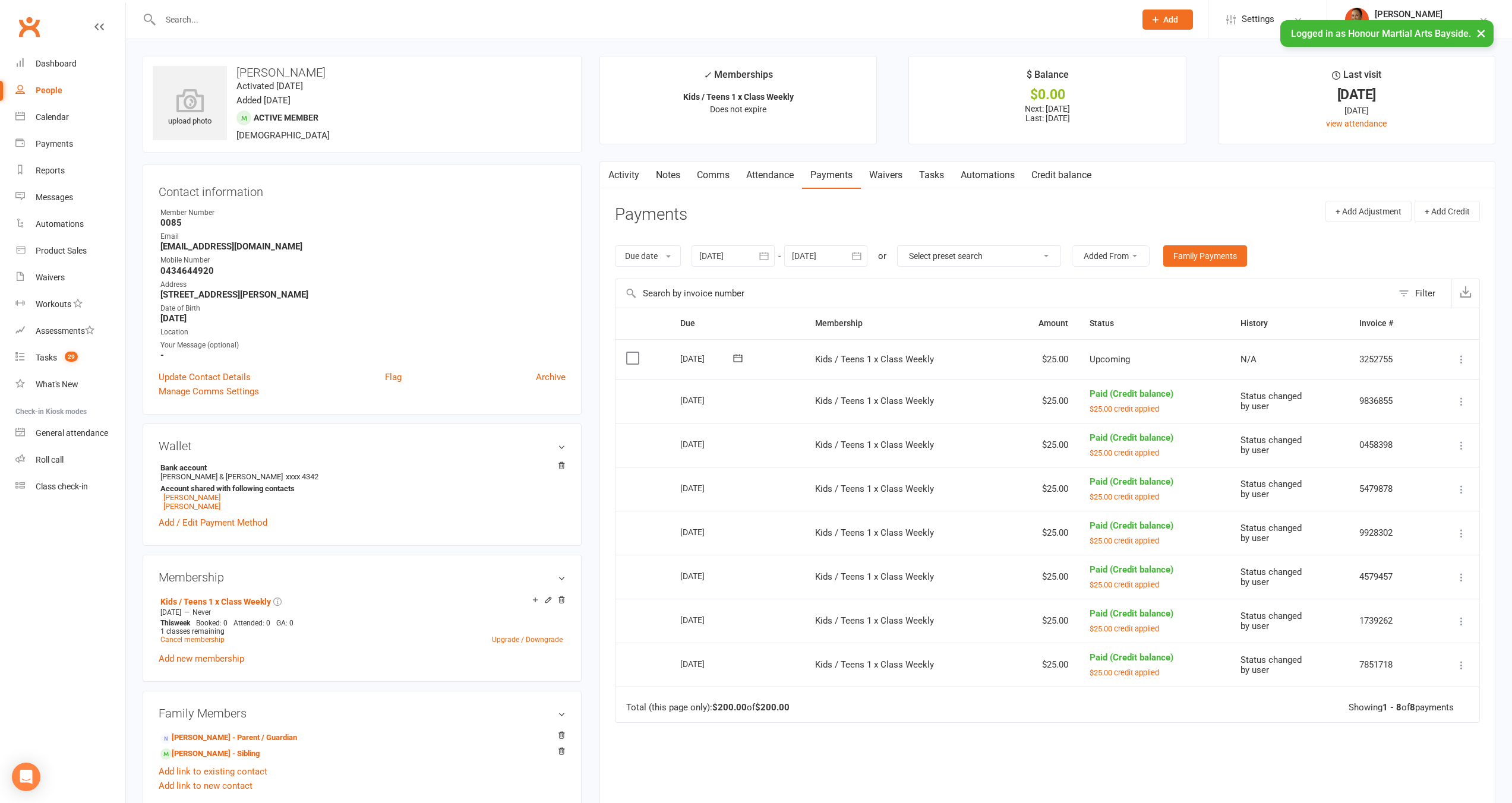
click at [1465, 537] on icon at bounding box center [1461, 533] width 12 height 12
click at [1430, 560] on link "Change to upcoming" at bounding box center [1409, 557] width 117 height 23
click at [1463, 532] on icon at bounding box center [1461, 533] width 12 height 12
click at [1418, 554] on link "Change to upcoming" at bounding box center [1409, 557] width 117 height 23
click at [1463, 570] on icon at bounding box center [1461, 573] width 12 height 12
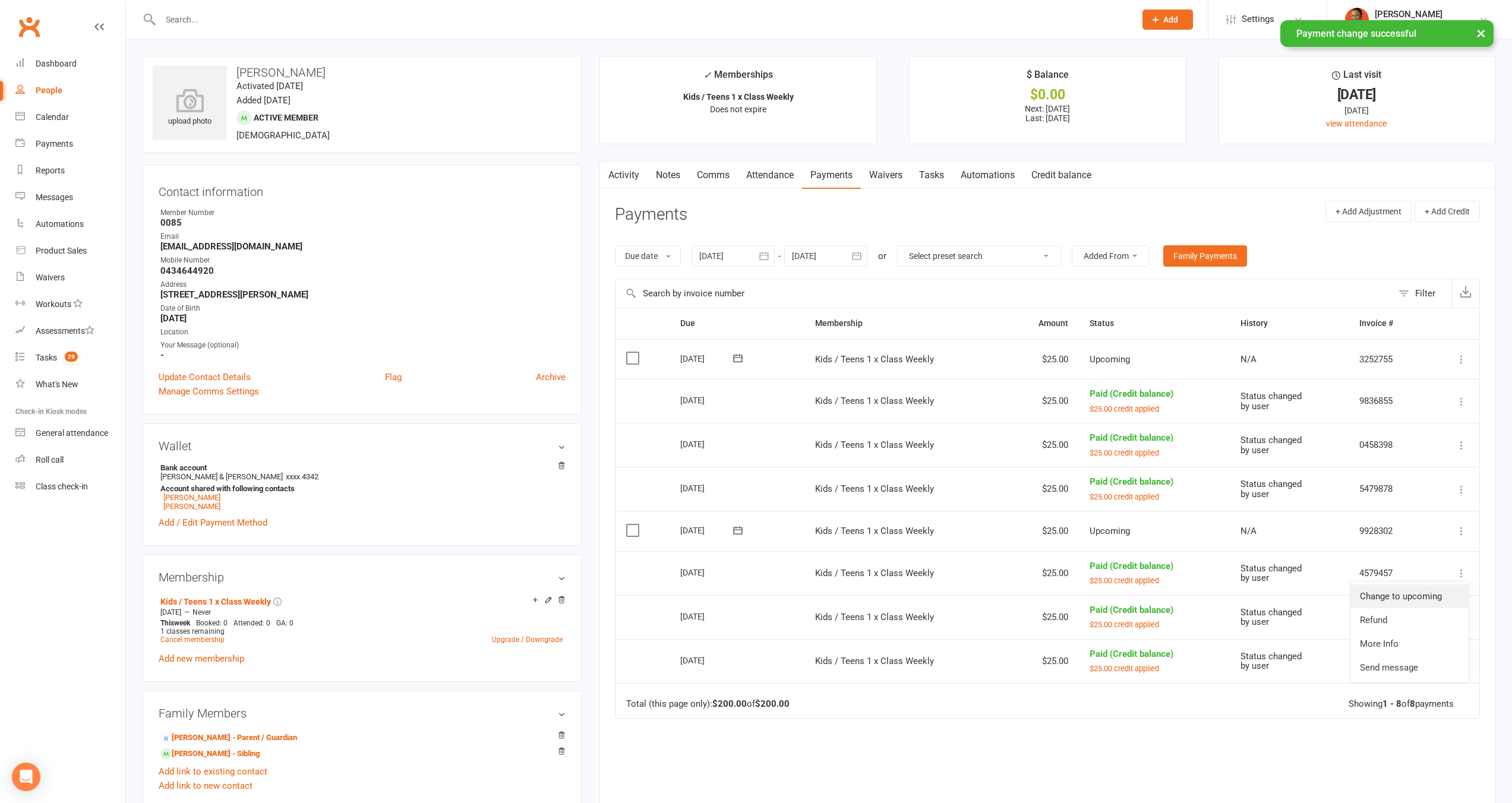
click at [1436, 593] on link "Change to upcoming" at bounding box center [1409, 596] width 117 height 23
click at [1464, 531] on icon at bounding box center [1461, 531] width 12 height 12
click at [1413, 622] on link "Skip" at bounding box center [1409, 625] width 117 height 23
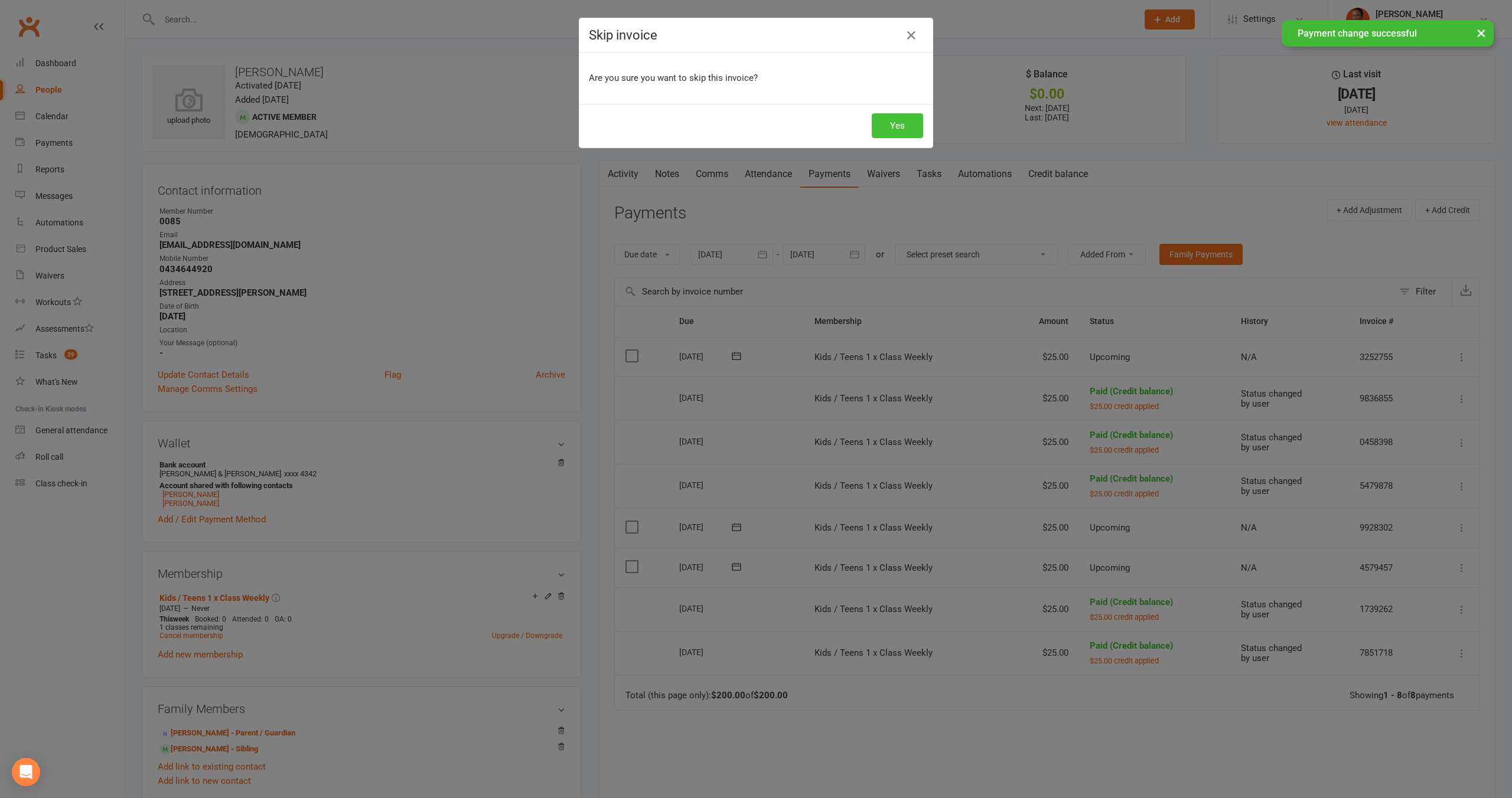
click at [887, 137] on button "Yes" at bounding box center [897, 126] width 52 height 25
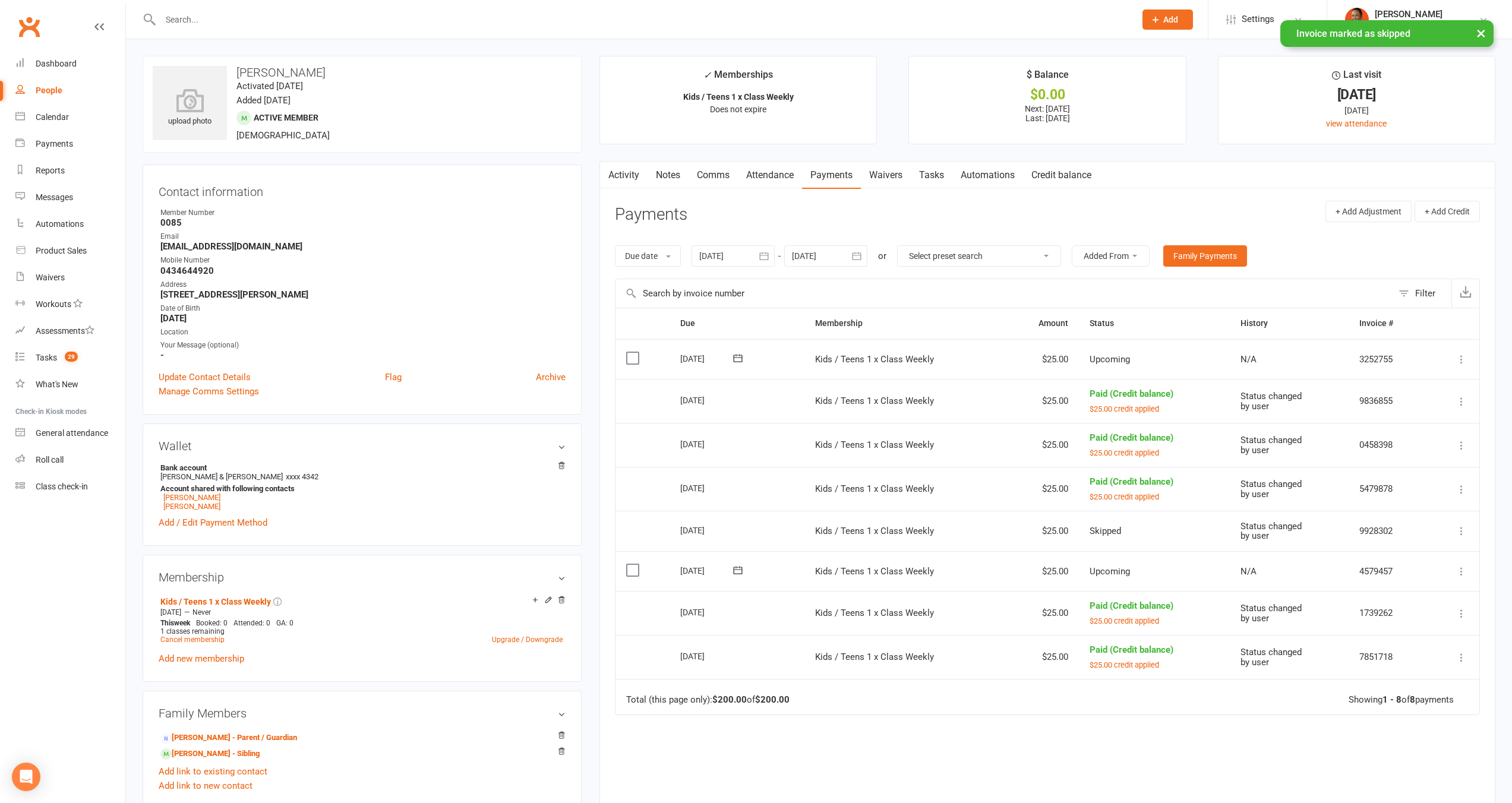
click at [1460, 578] on td "Mark as Paid (Cash) [PERSON_NAME] as Paid (POS) Mark as Paid (Other) Skip Apply…" at bounding box center [1453, 571] width 51 height 40
click at [1461, 575] on icon at bounding box center [1461, 571] width 12 height 12
click at [1392, 668] on link "Skip" at bounding box center [1409, 666] width 117 height 23
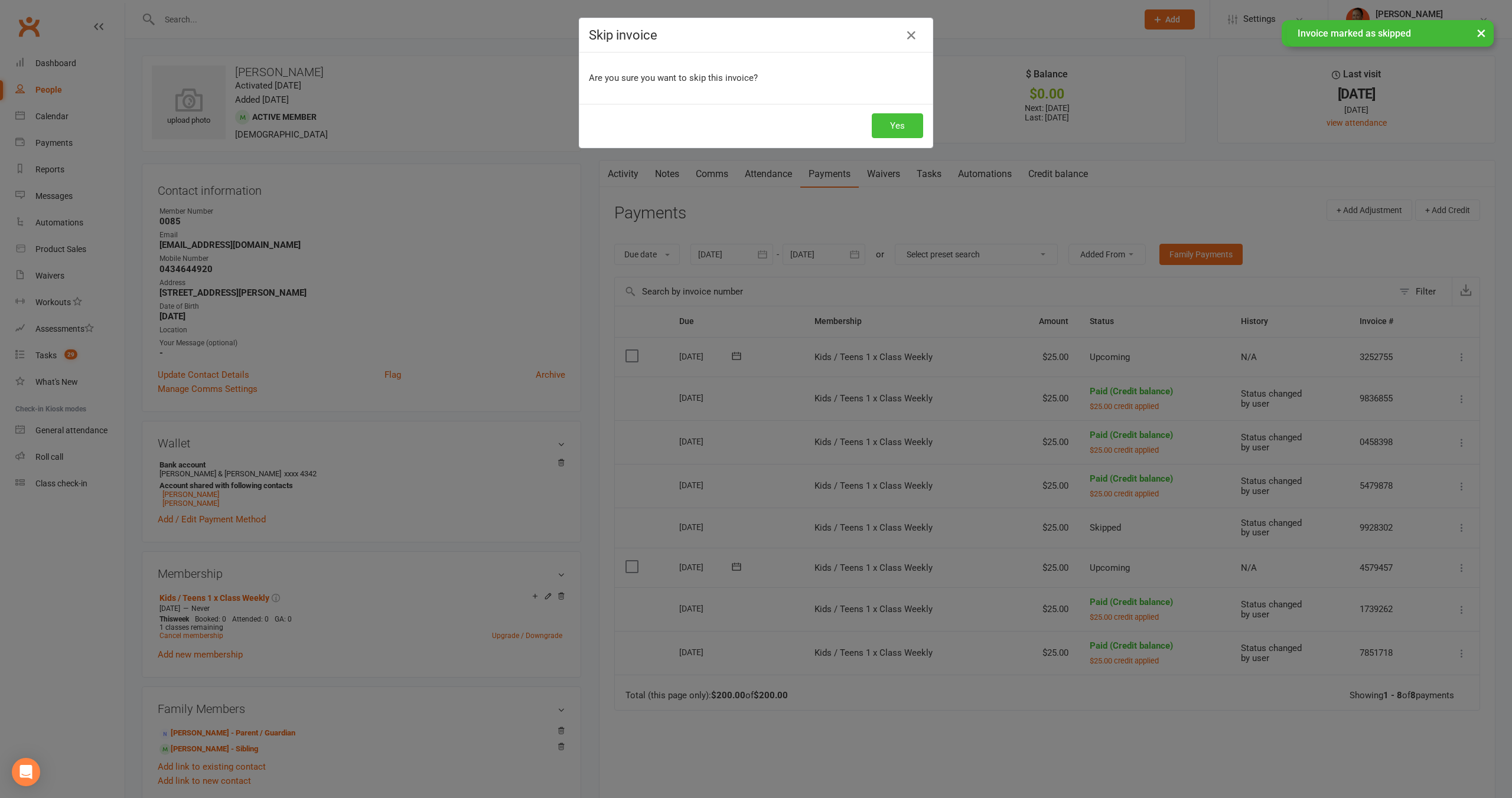
click at [903, 117] on button "Yes" at bounding box center [897, 126] width 52 height 25
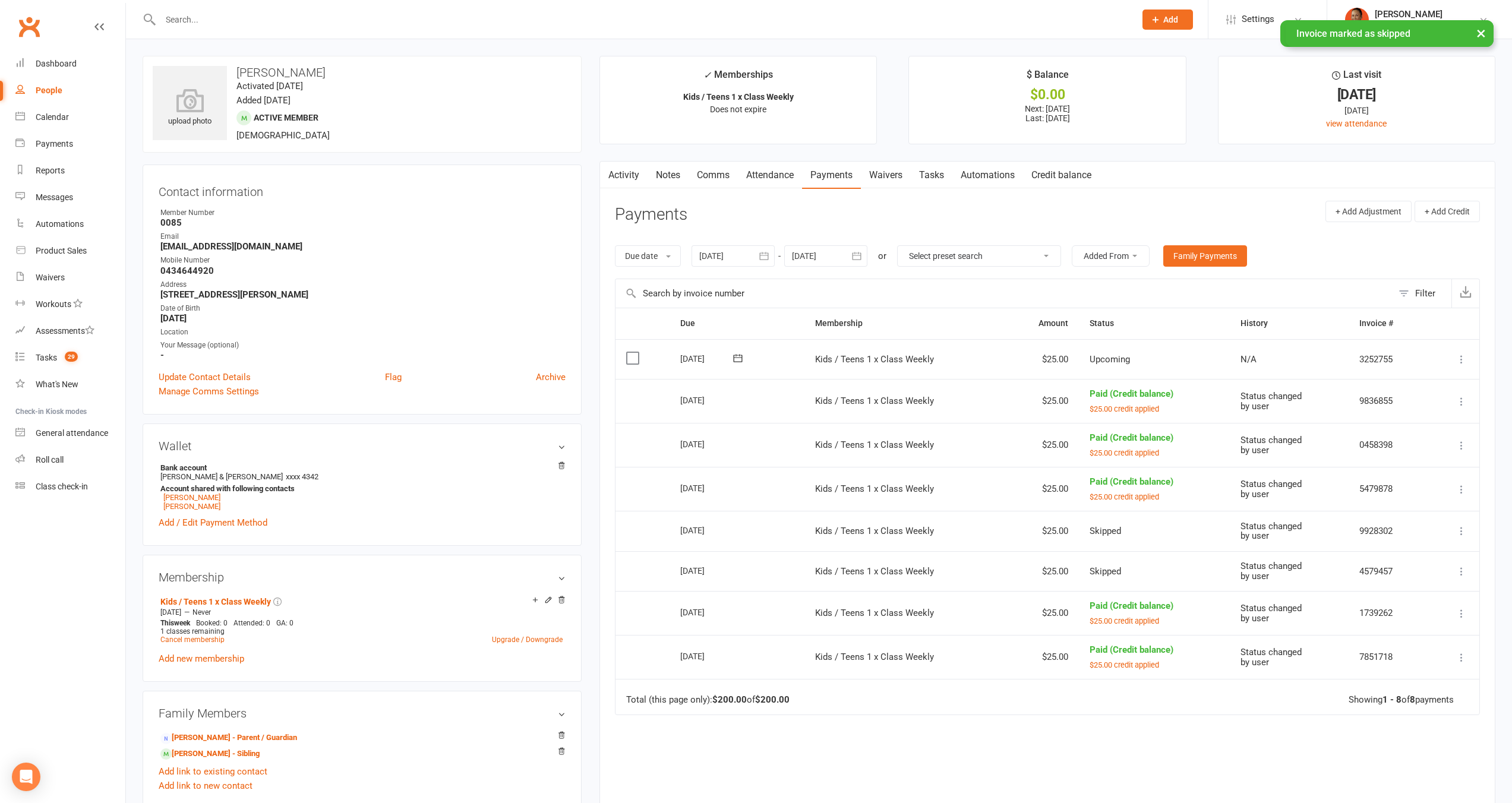
click at [837, 254] on div at bounding box center [825, 256] width 83 height 22
click at [860, 424] on span "24" at bounding box center [858, 419] width 9 height 9
type input "[DATE]"
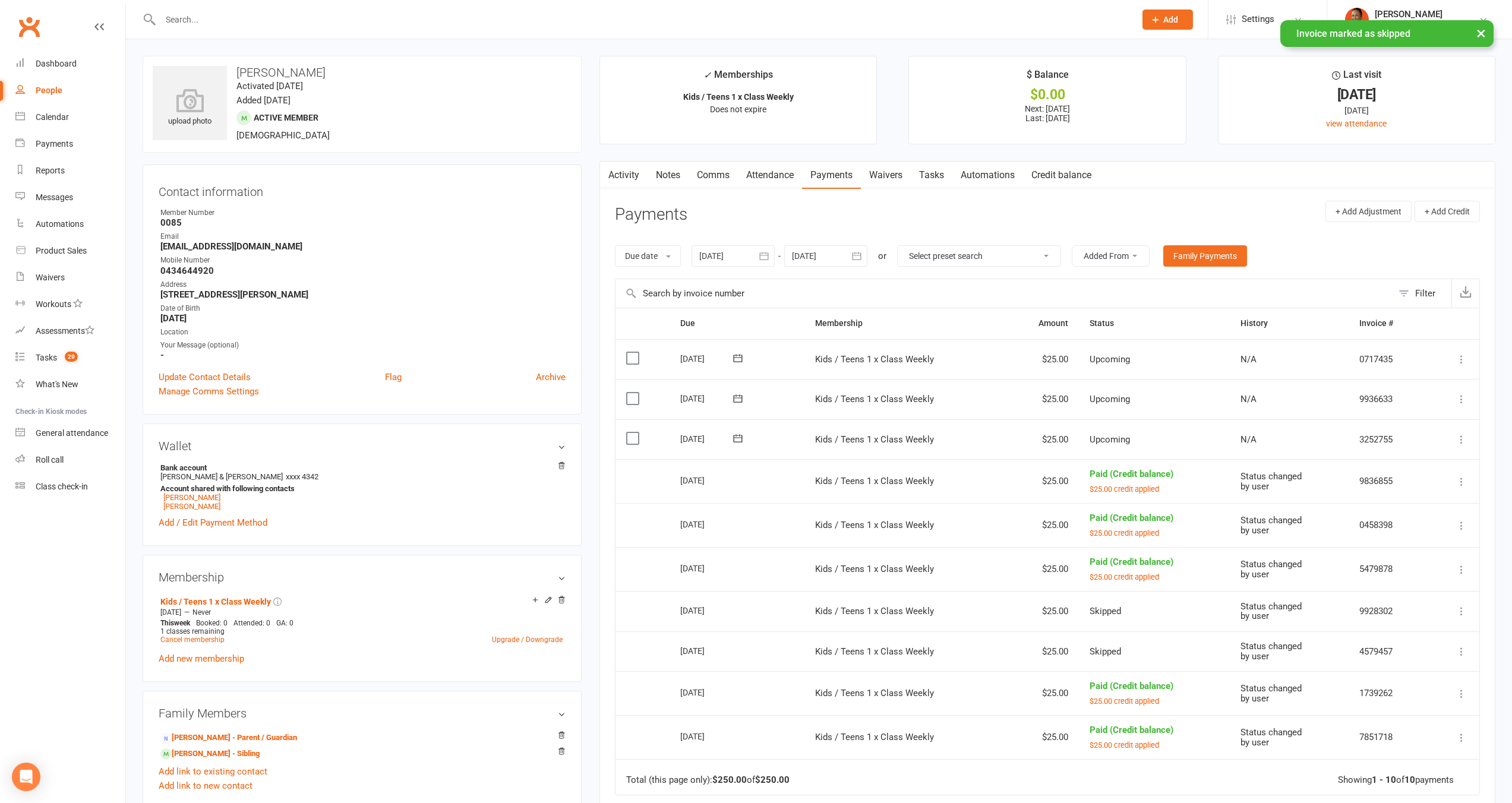
click at [1460, 435] on icon at bounding box center [1461, 439] width 12 height 12
click at [1397, 572] on link "Apply credit" at bounding box center [1397, 581] width 140 height 23
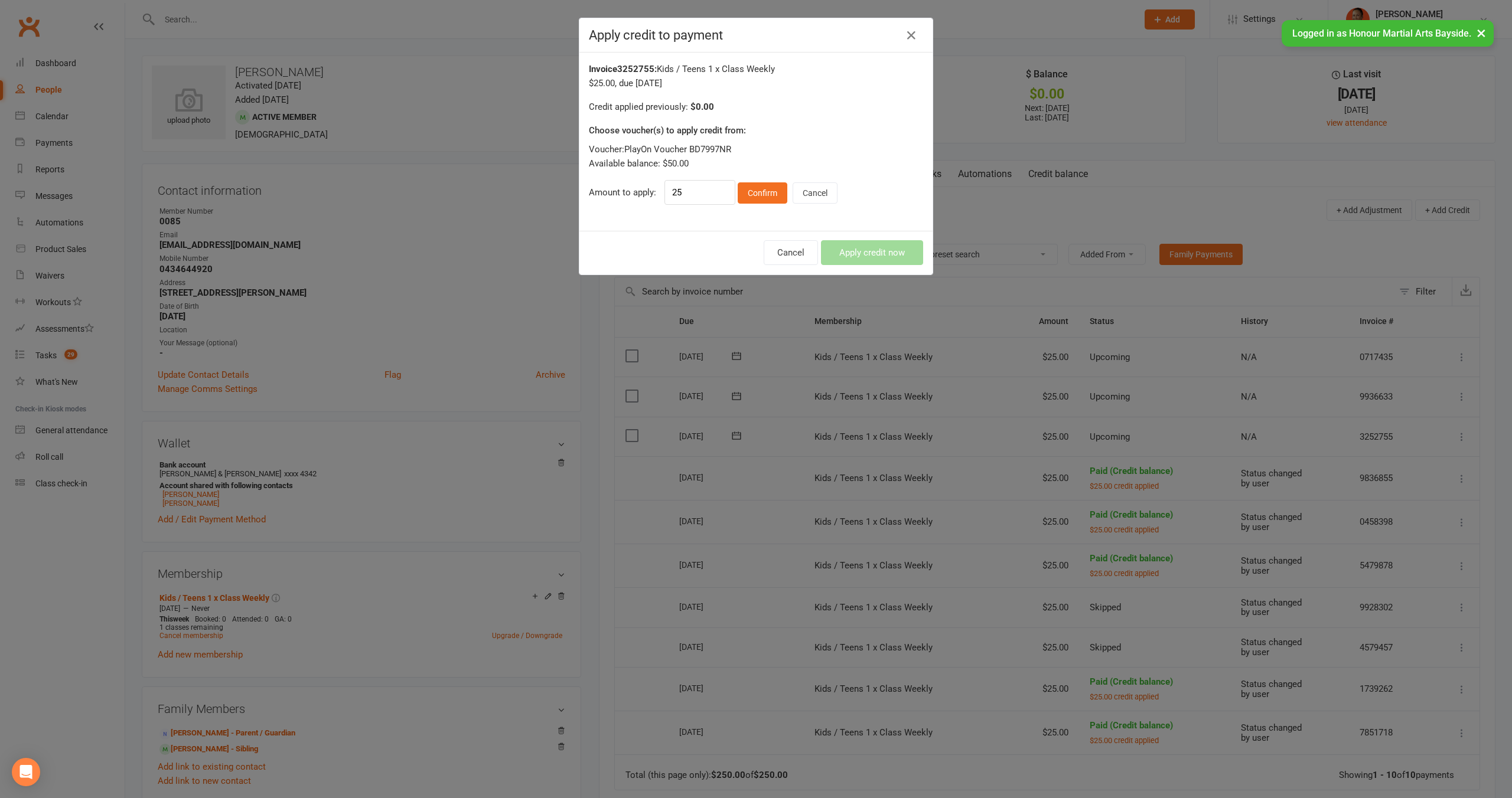
click at [758, 180] on div "25 Confirm Cancel" at bounding box center [751, 192] width 173 height 25
click at [763, 187] on button "Confirm" at bounding box center [762, 193] width 50 height 21
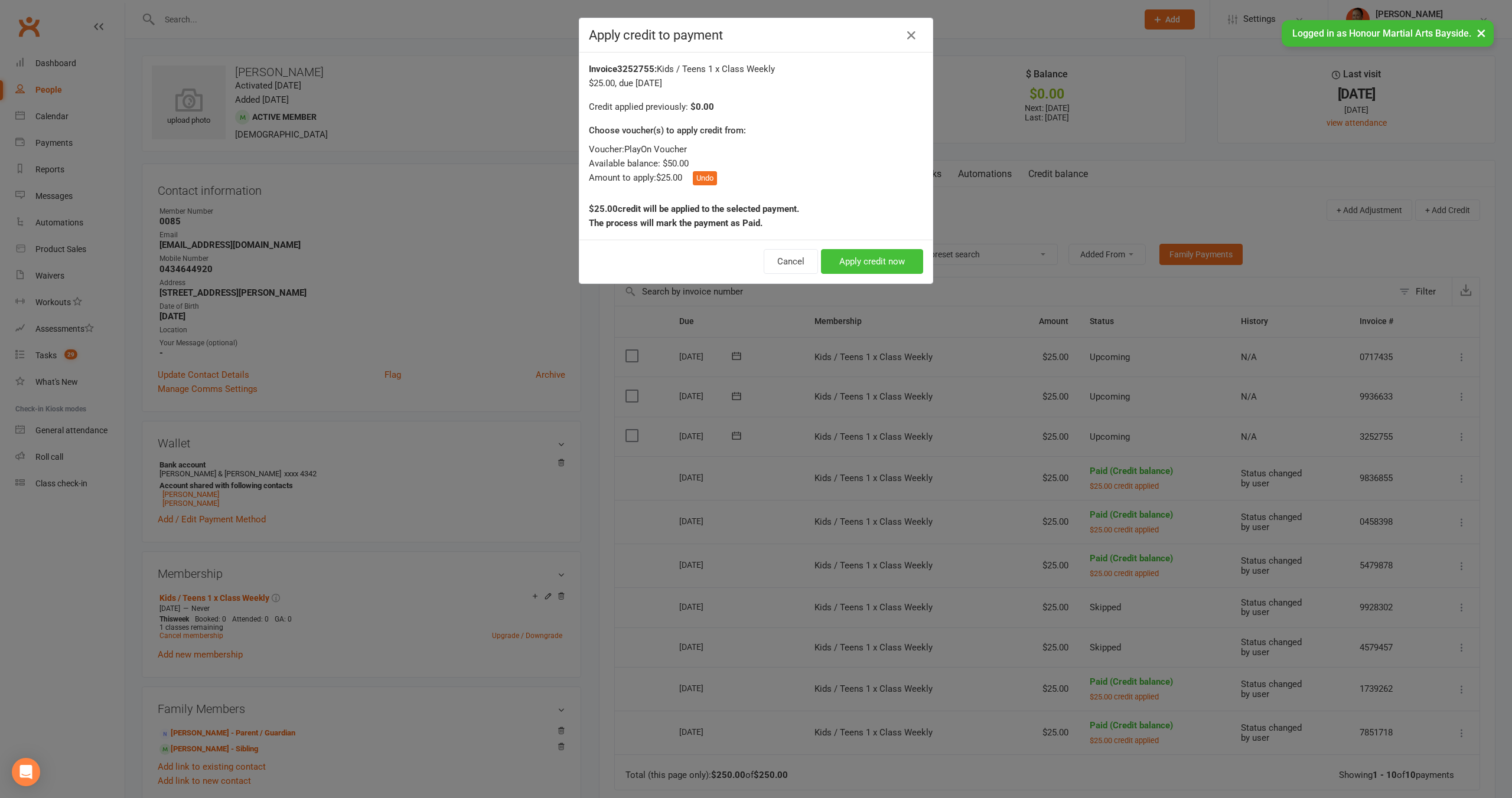
click at [869, 253] on button "Apply credit now" at bounding box center [872, 261] width 102 height 25
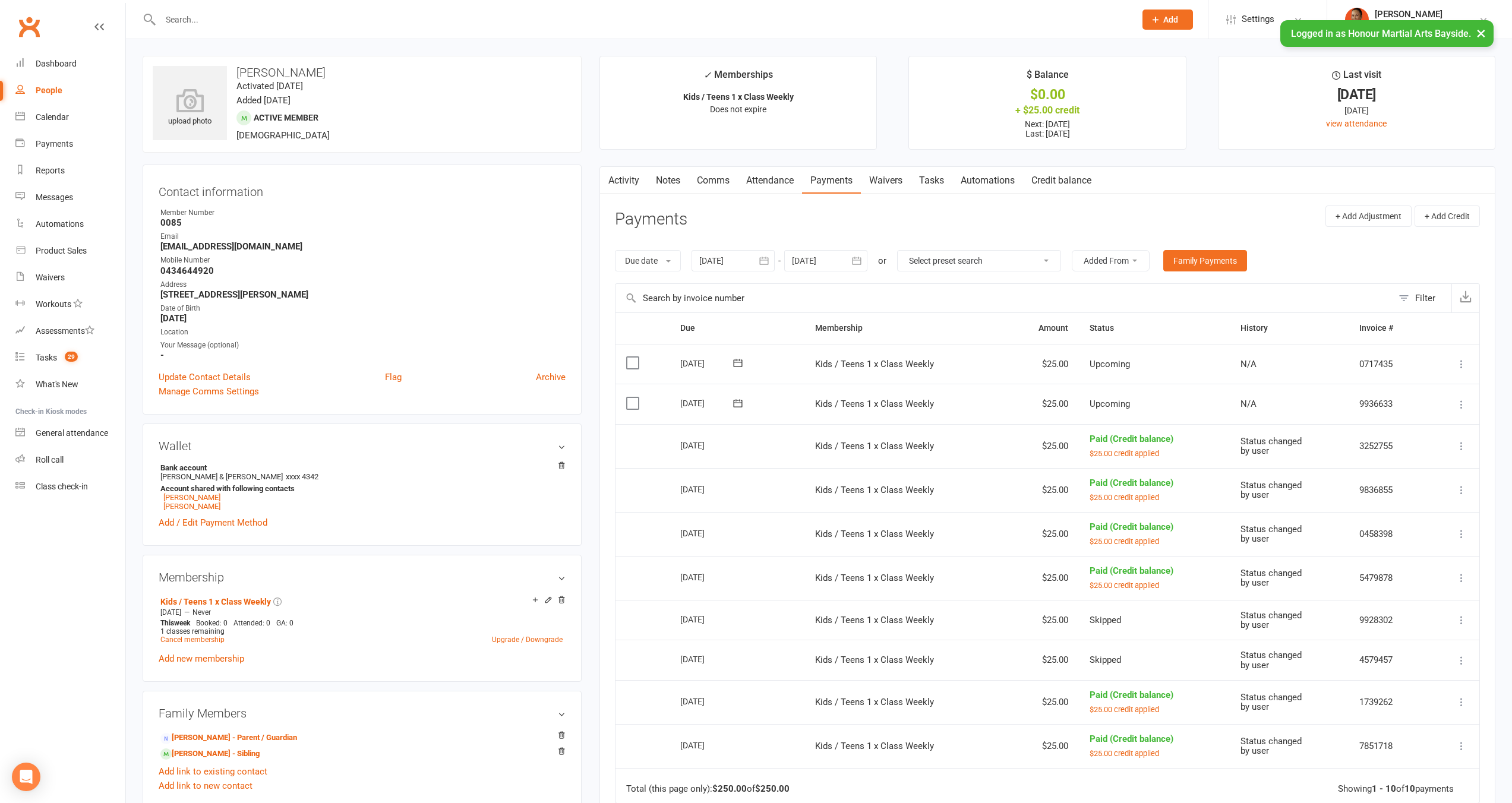
click at [1464, 409] on icon at bounding box center [1461, 404] width 12 height 12
click at [1371, 540] on link "Apply credit" at bounding box center [1397, 547] width 140 height 23
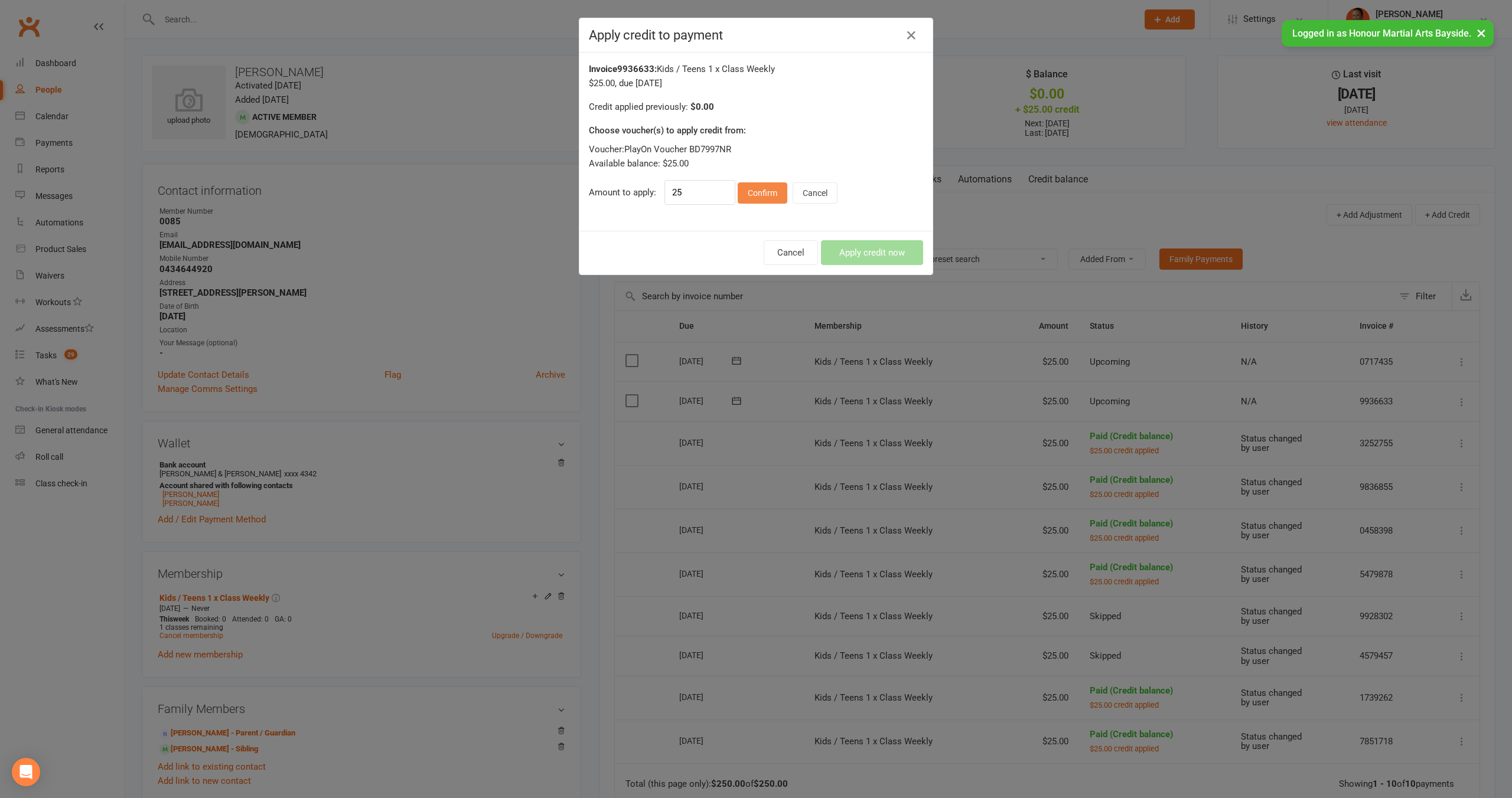
click at [755, 194] on button "Confirm" at bounding box center [762, 193] width 50 height 21
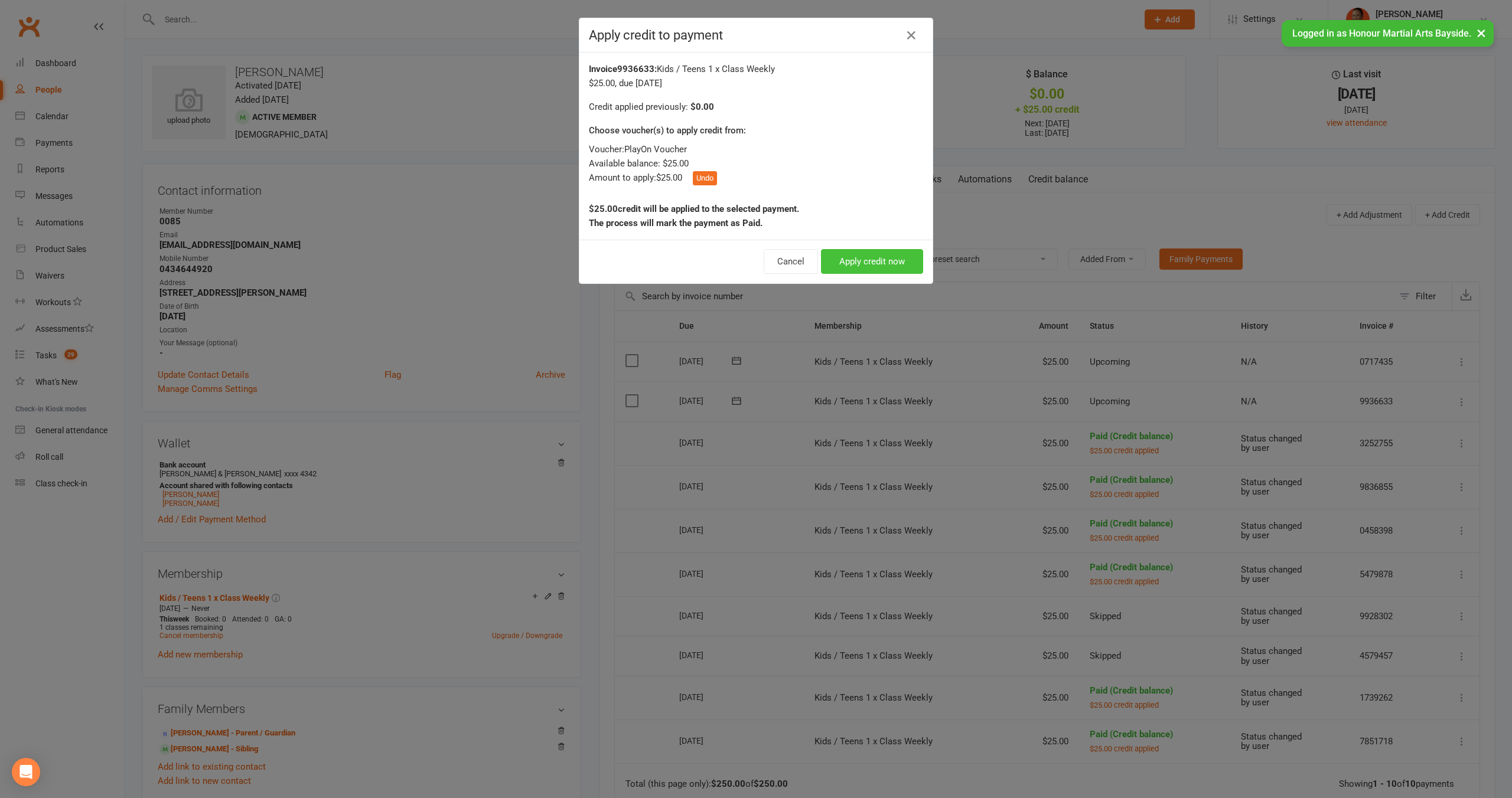
click at [859, 266] on button "Apply credit now" at bounding box center [872, 261] width 102 height 25
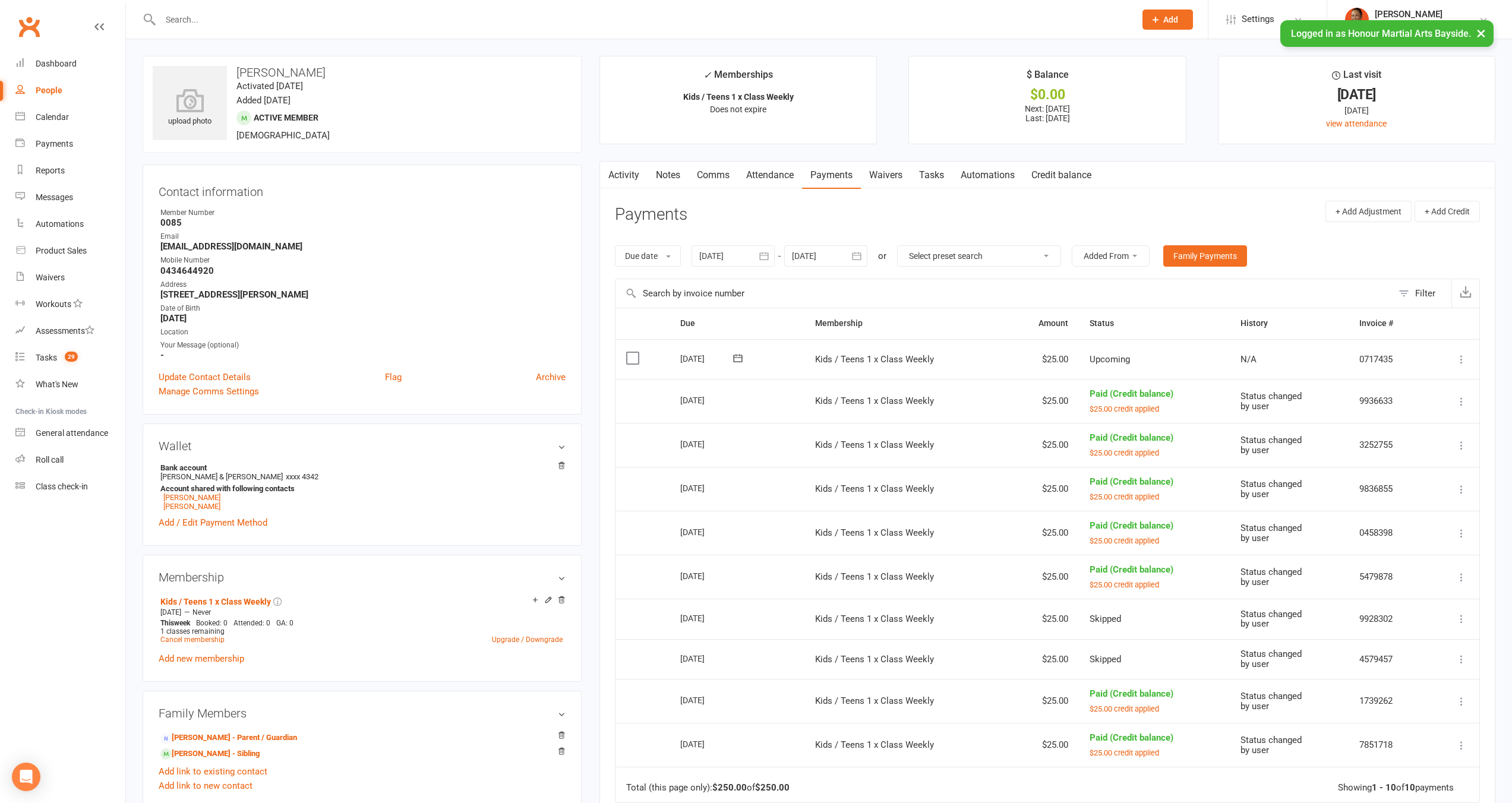
scroll to position [190, 0]
